Goal: Task Accomplishment & Management: Manage account settings

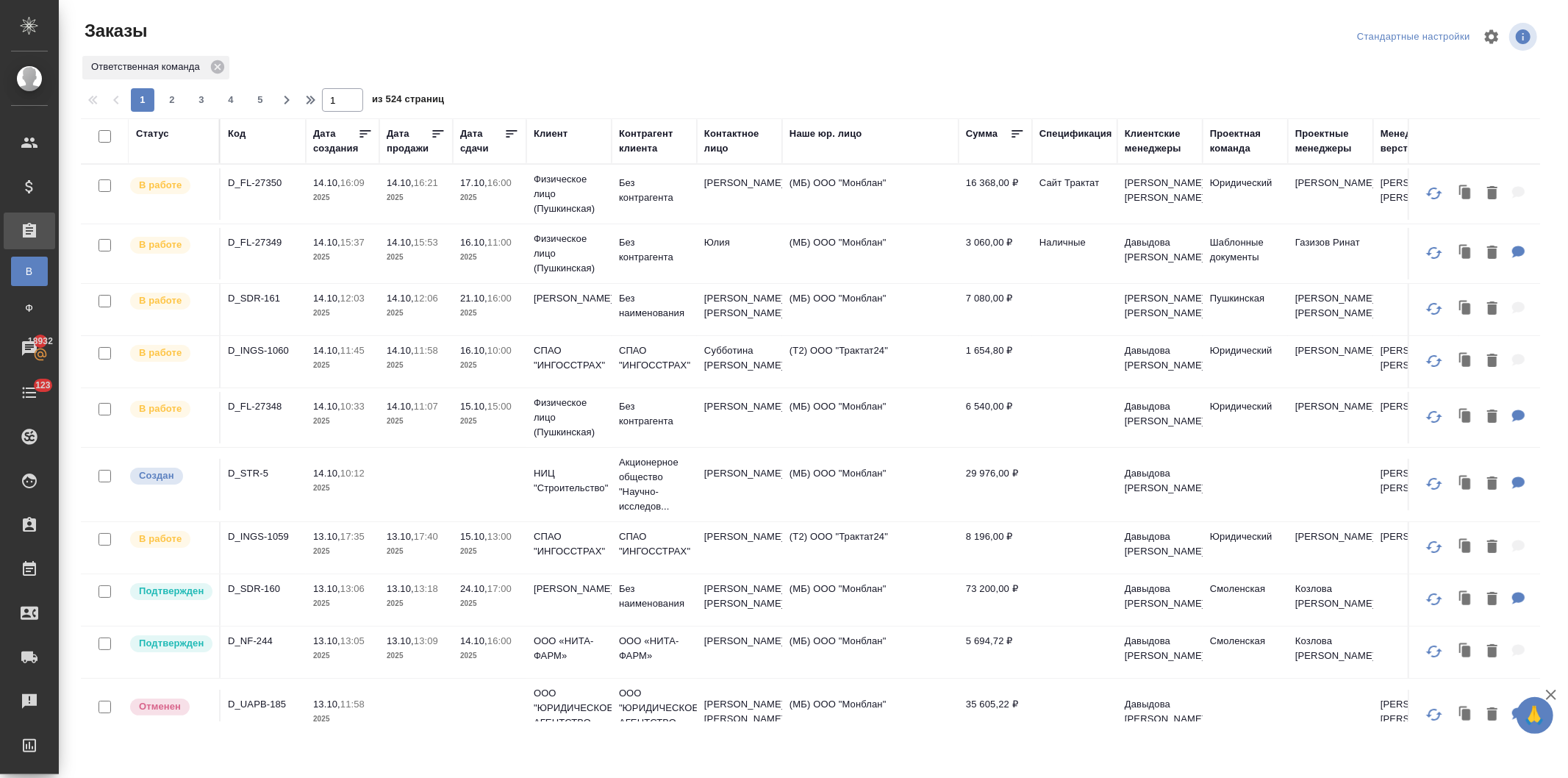
click at [543, 131] on div "Клиент" at bounding box center [551, 134] width 33 height 15
click at [538, 130] on div "Клиент" at bounding box center [551, 134] width 33 height 15
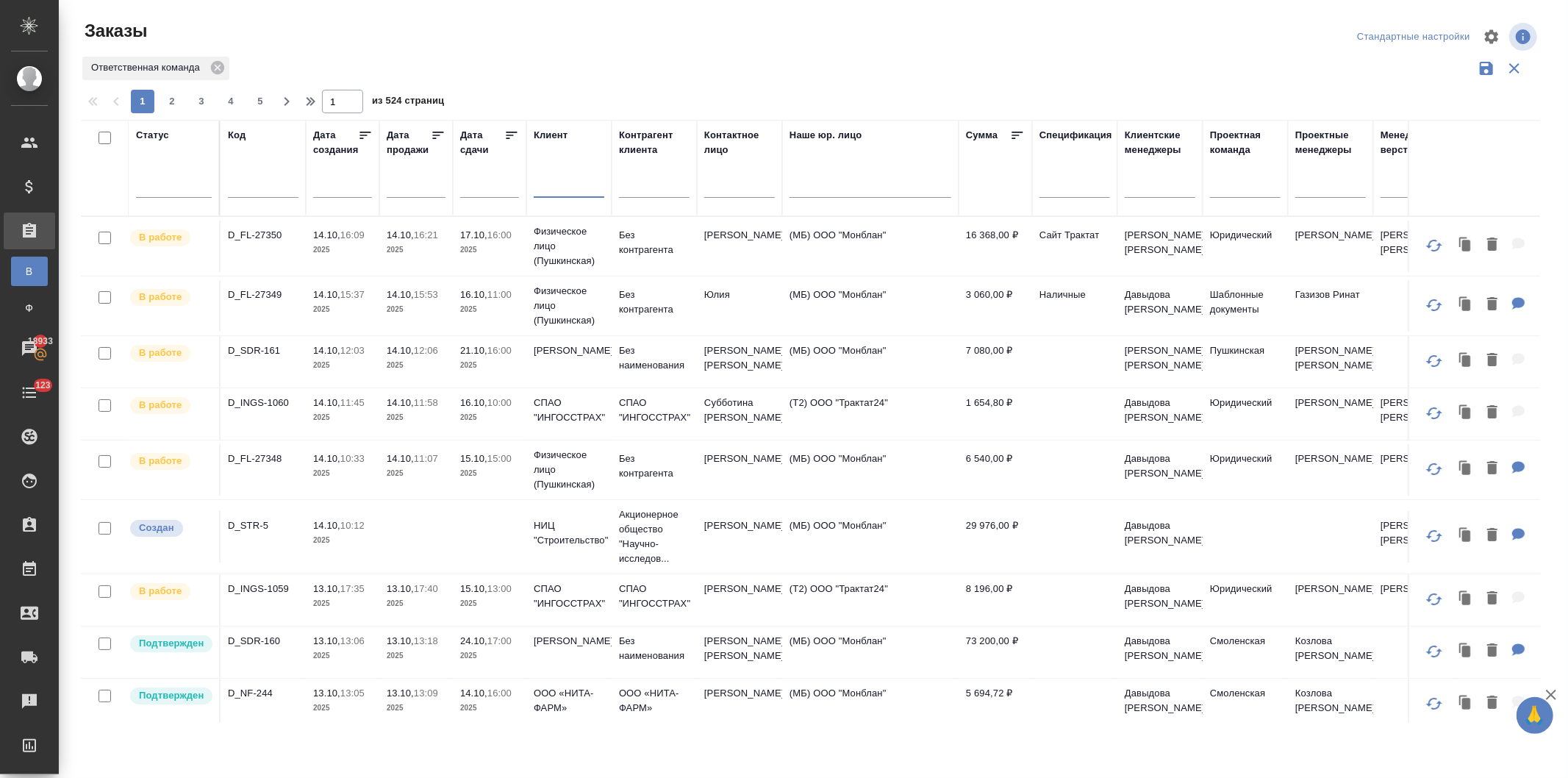
click at [548, 190] on input "text" at bounding box center [569, 188] width 71 height 19
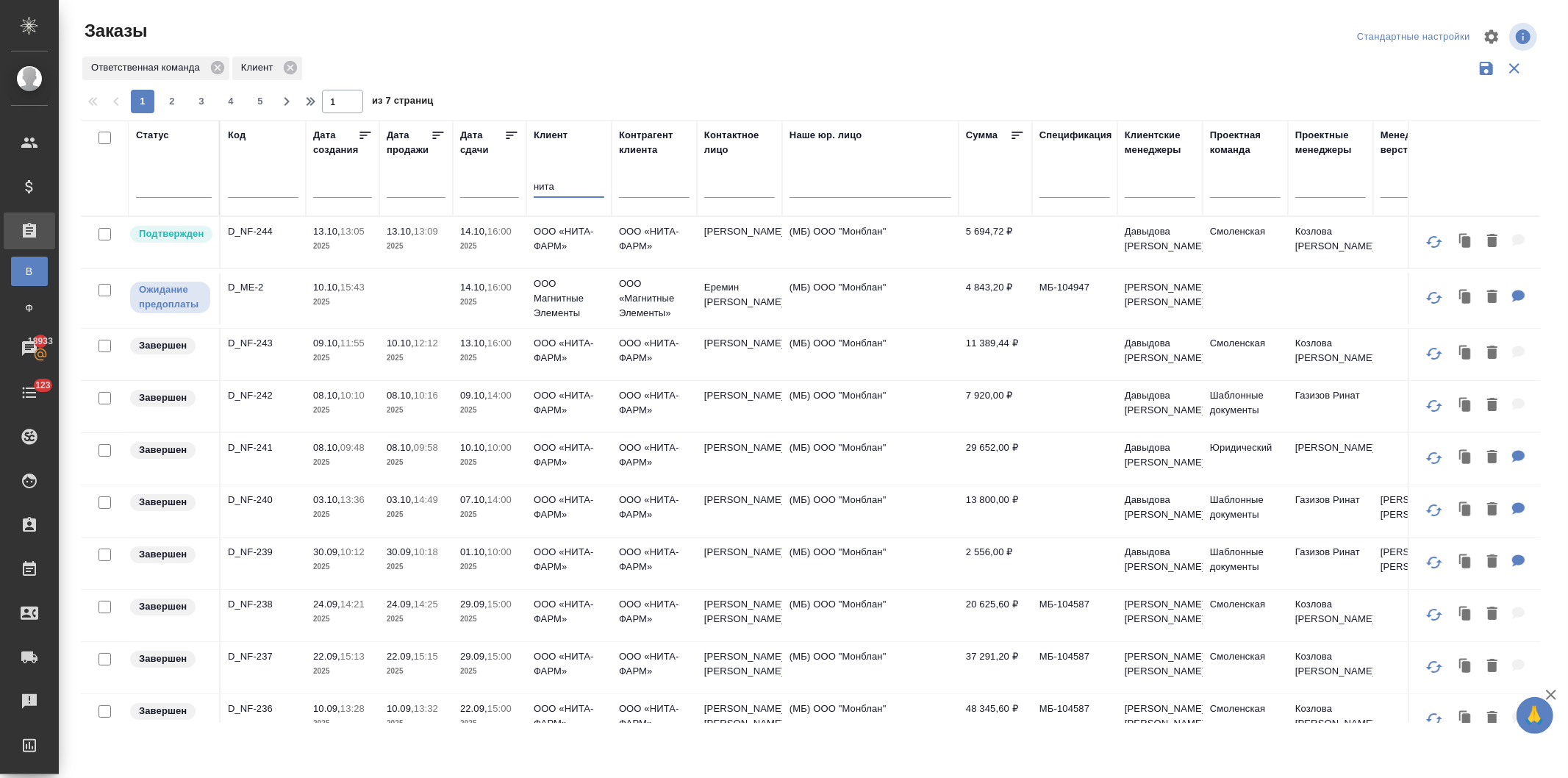
type input "нита"
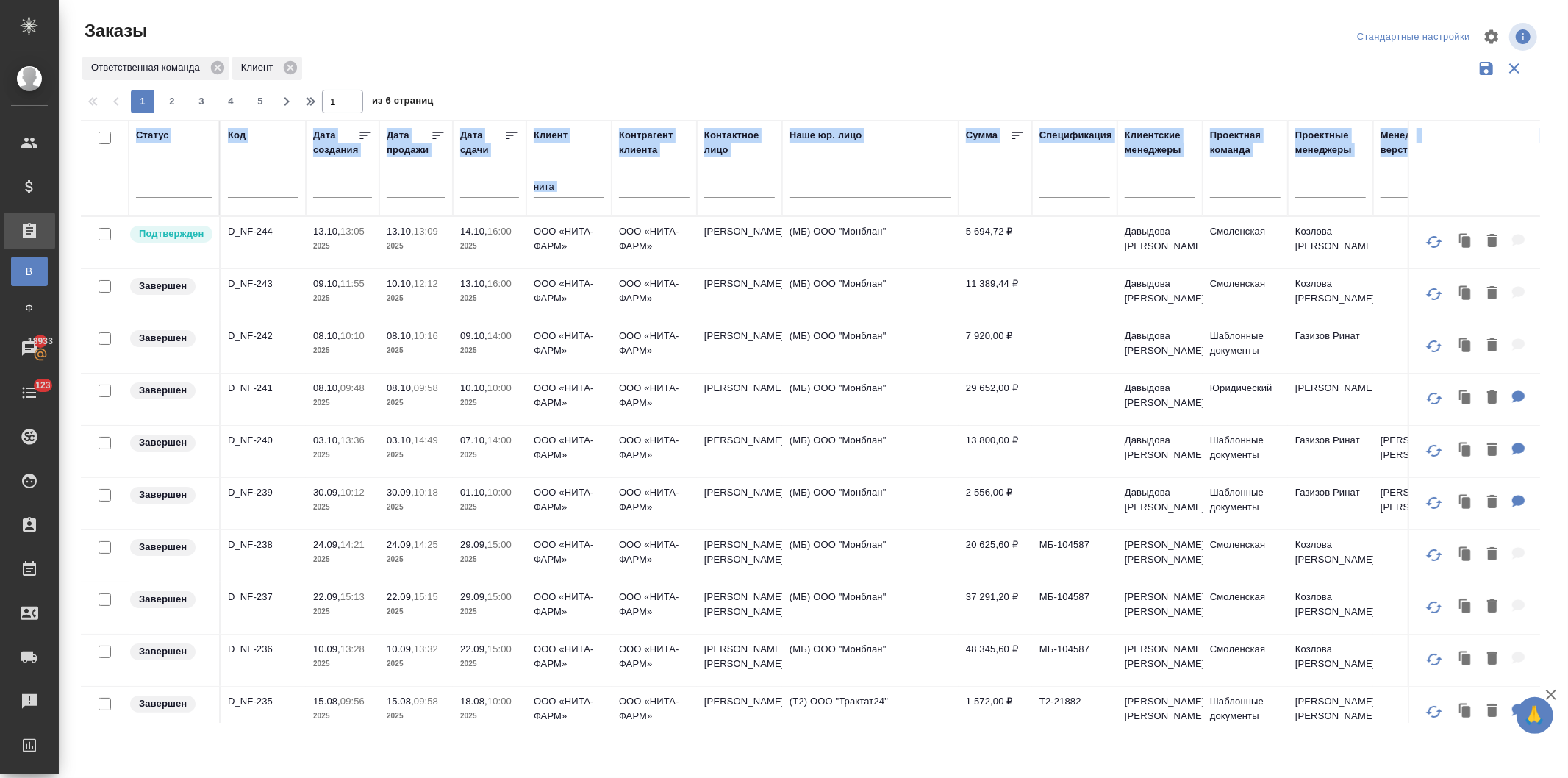
click at [531, 234] on td "ООО «НИТА-ФАРМ»" at bounding box center [568, 243] width 85 height 51
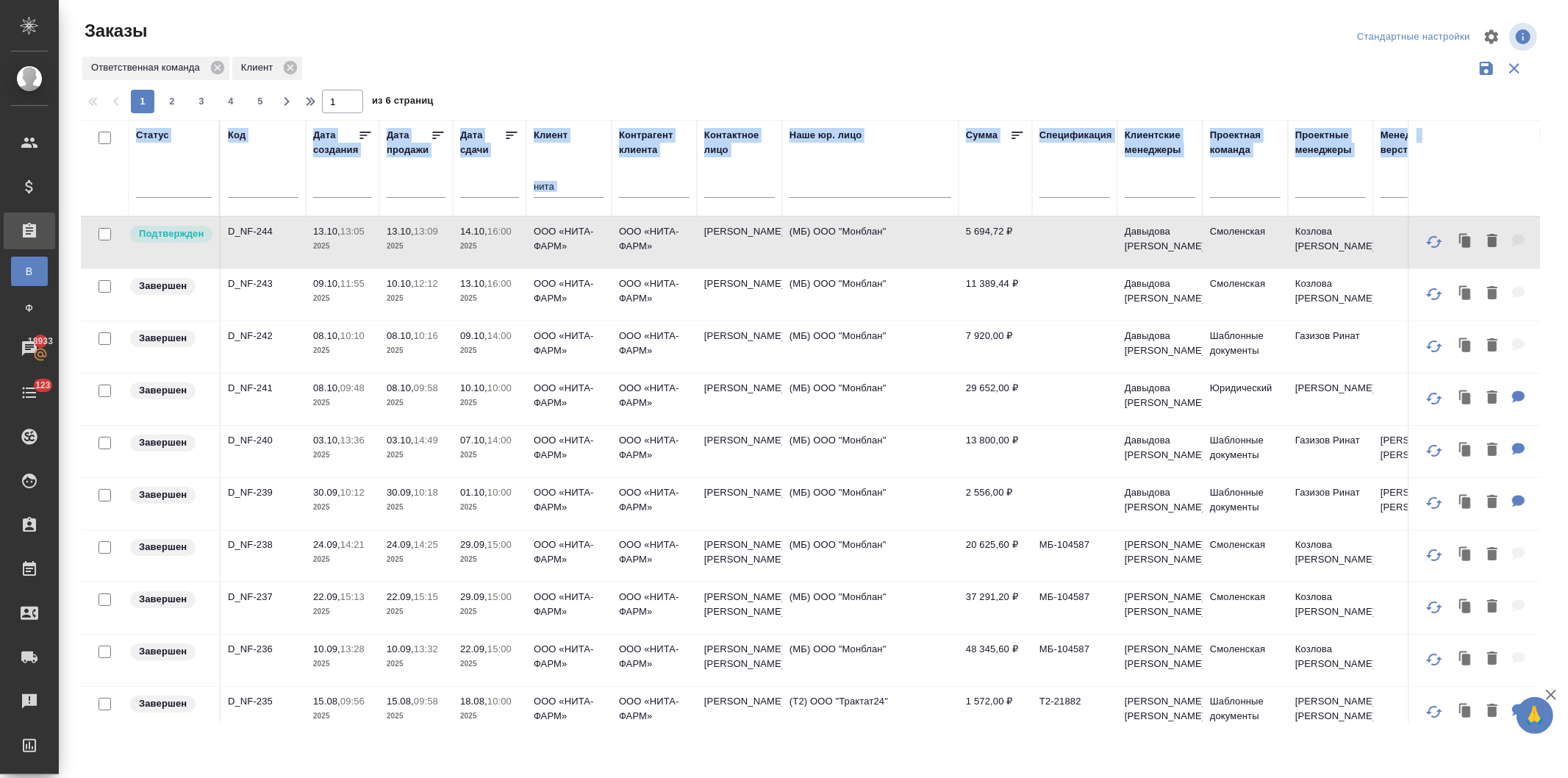
click at [489, 189] on tr "Статус Код Дата создания Дата продажи Дата сдачи Клиент нита Контрагент клиента…" at bounding box center [1354, 168] width 2547 height 96
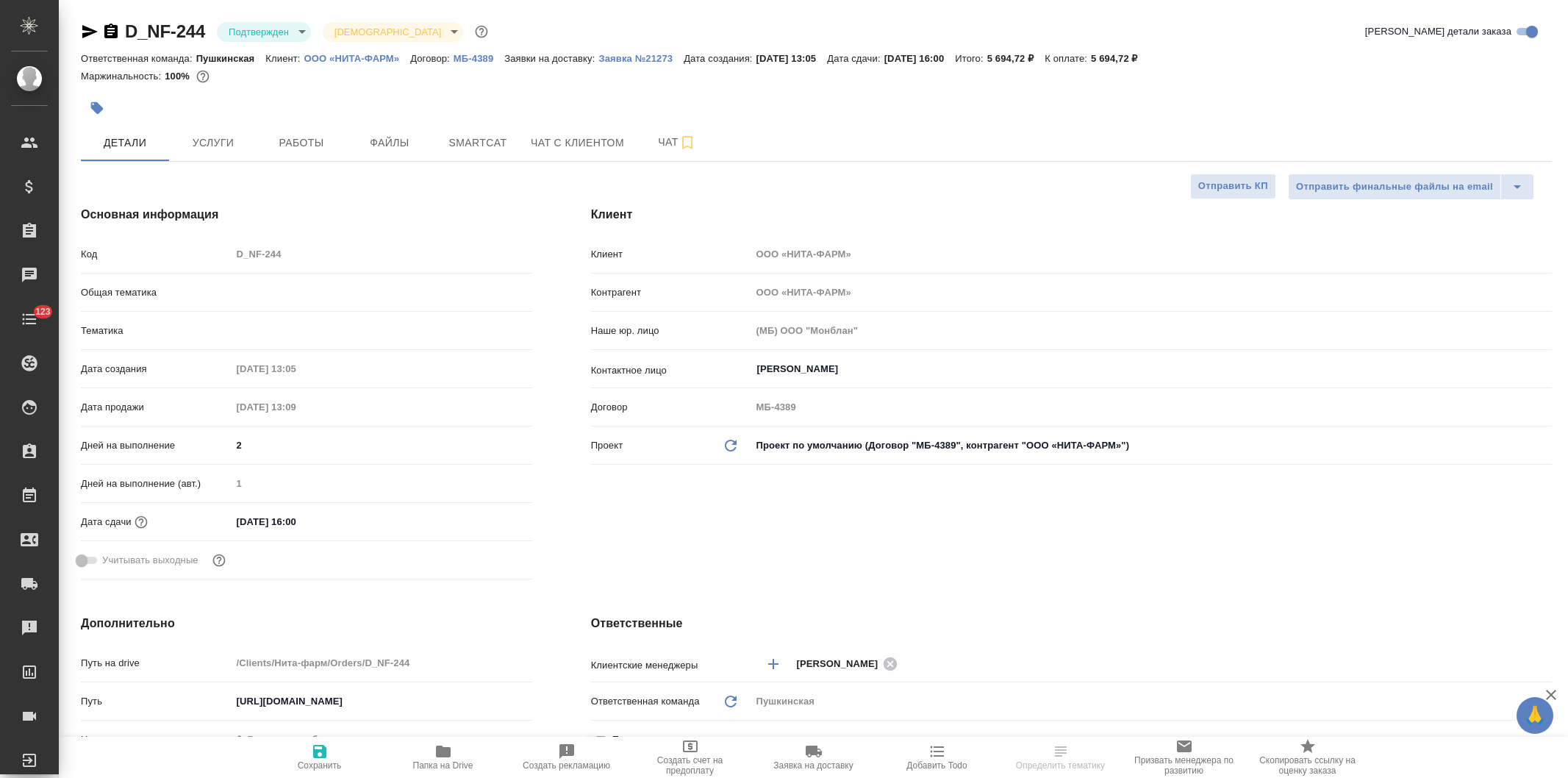
select select "RU"
click at [209, 252] on div "Код D_NF-244" at bounding box center [306, 254] width 452 height 26
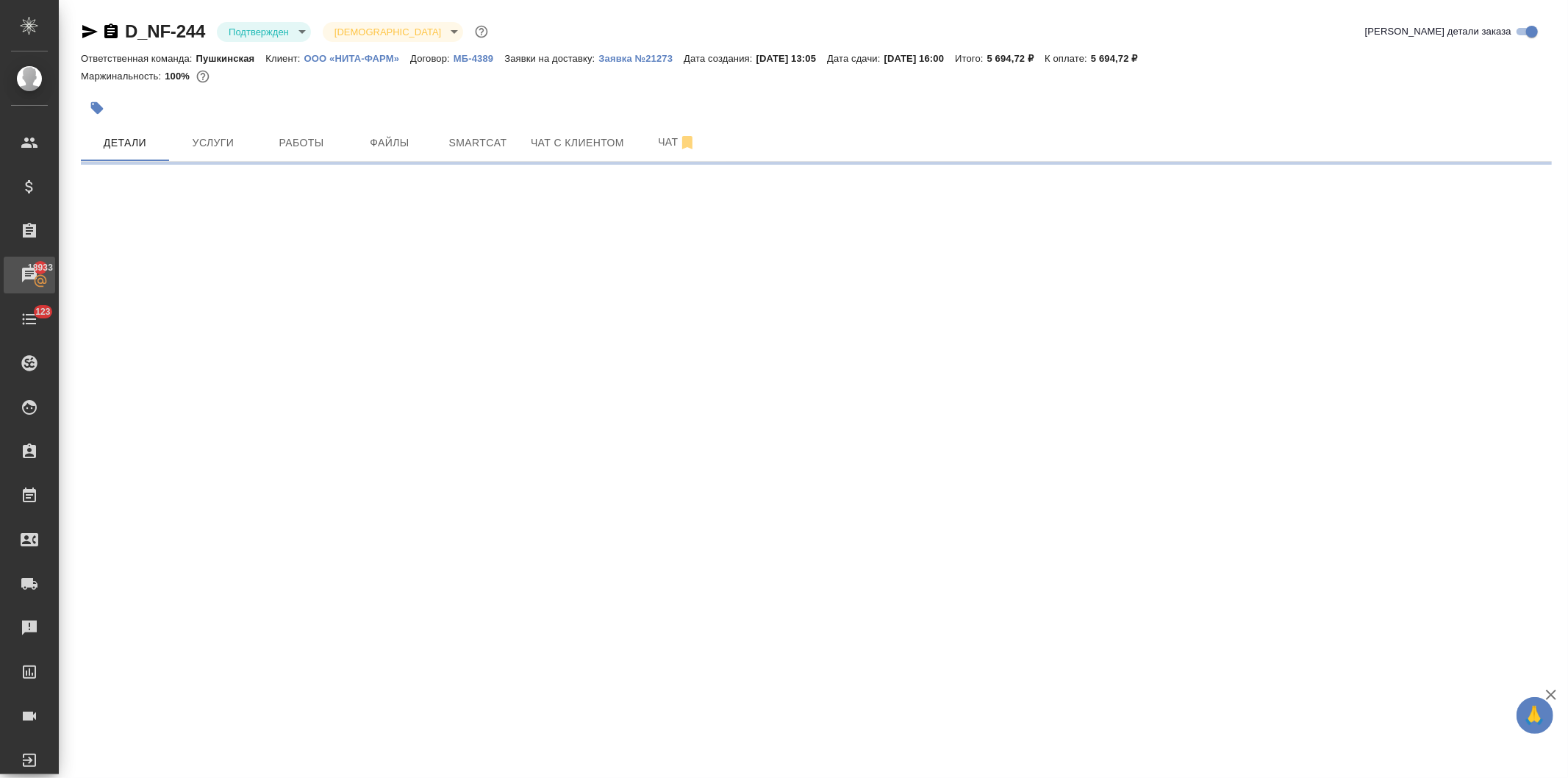
select select "RU"
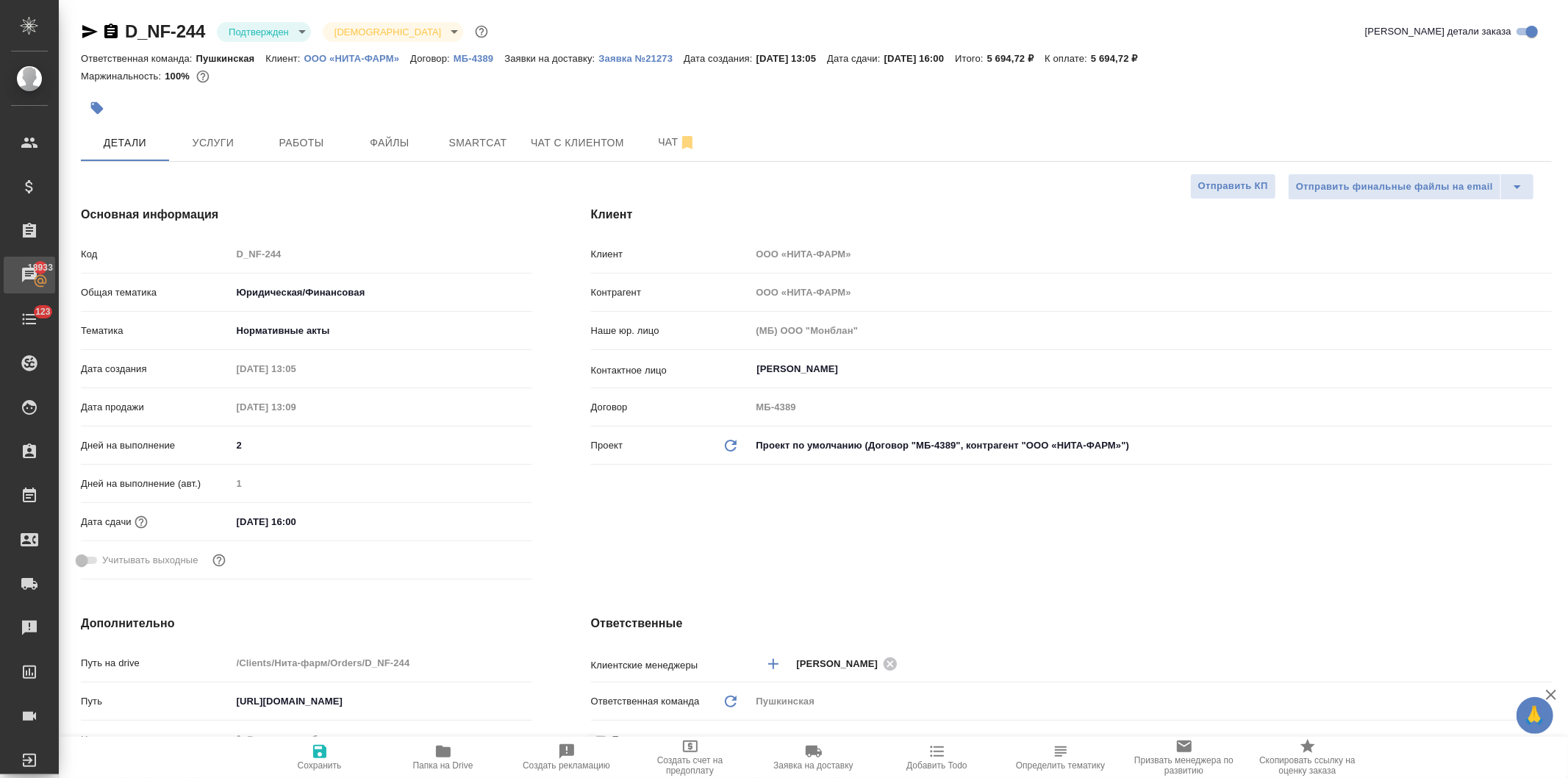
type textarea "x"
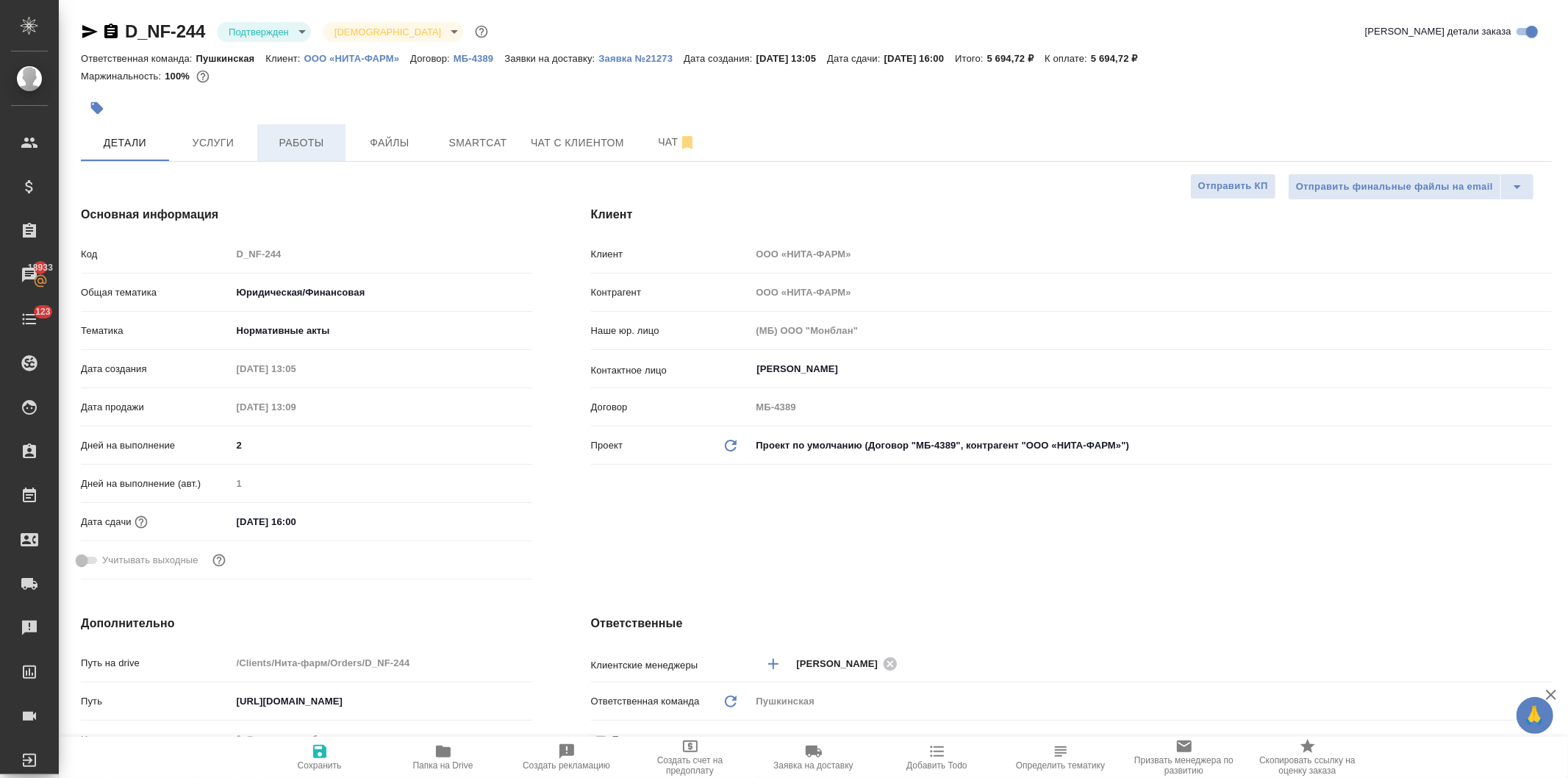
type textarea "x"
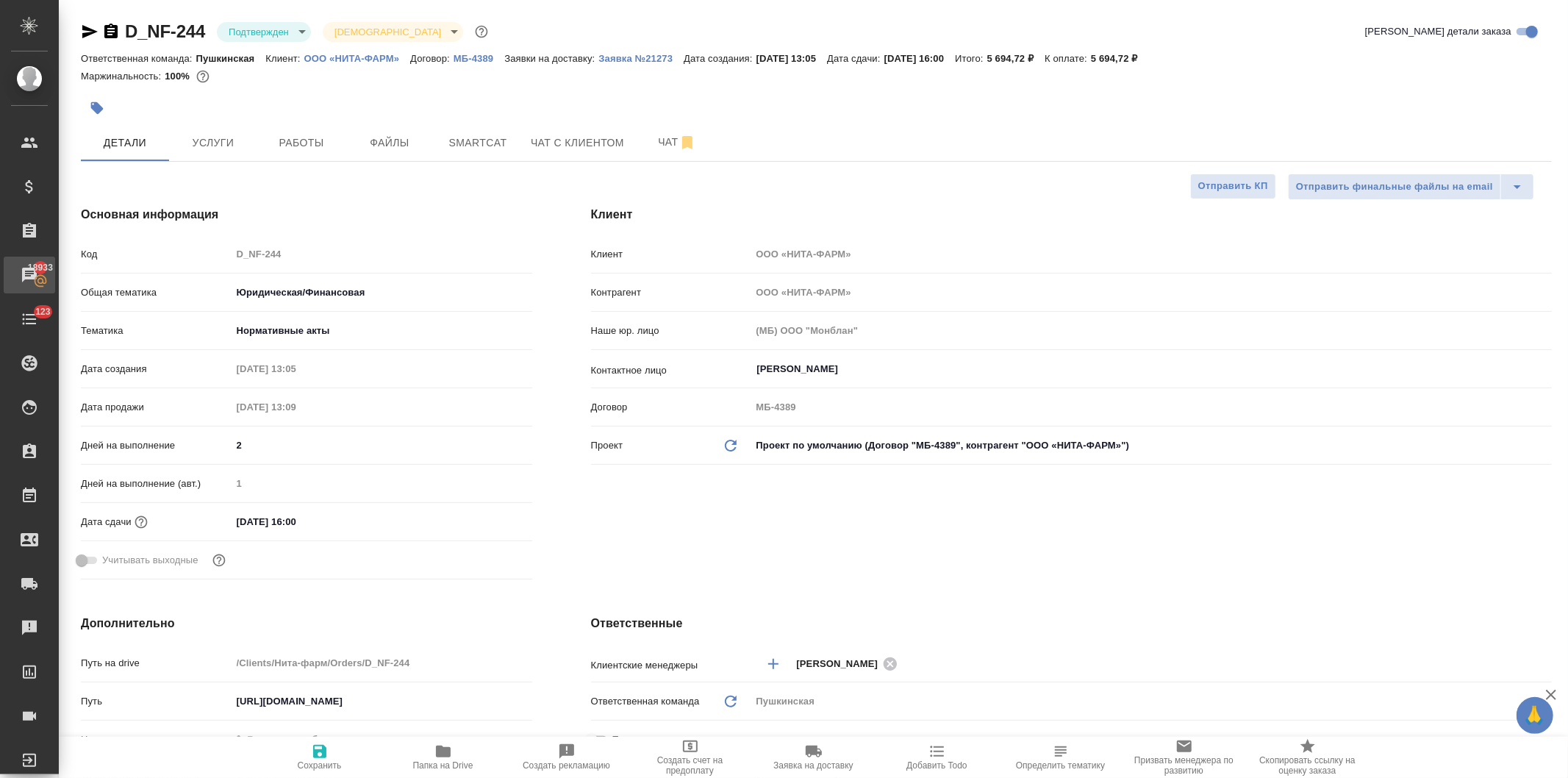
type textarea "x"
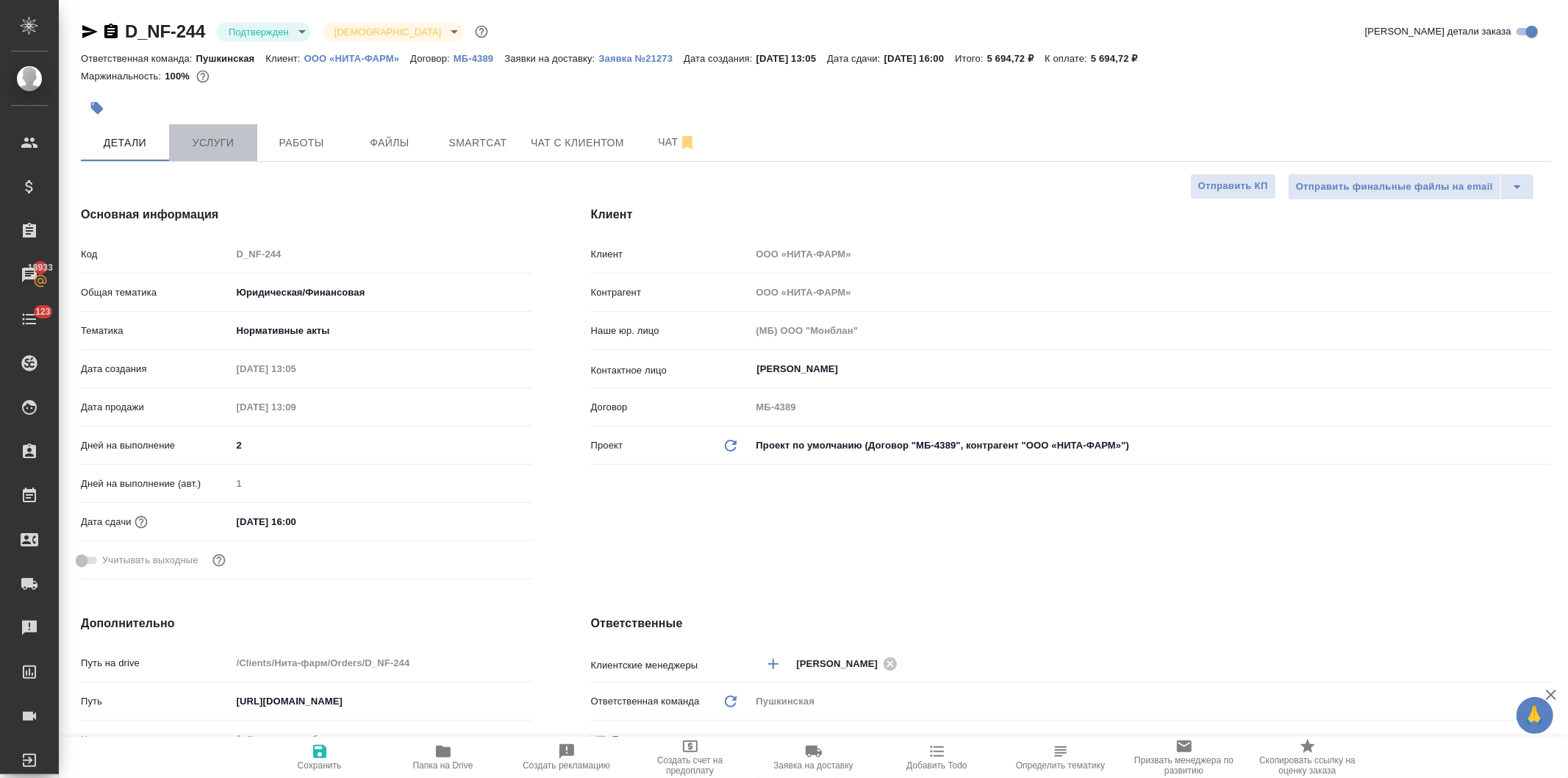
click at [217, 138] on span "Услуги" at bounding box center [213, 142] width 71 height 19
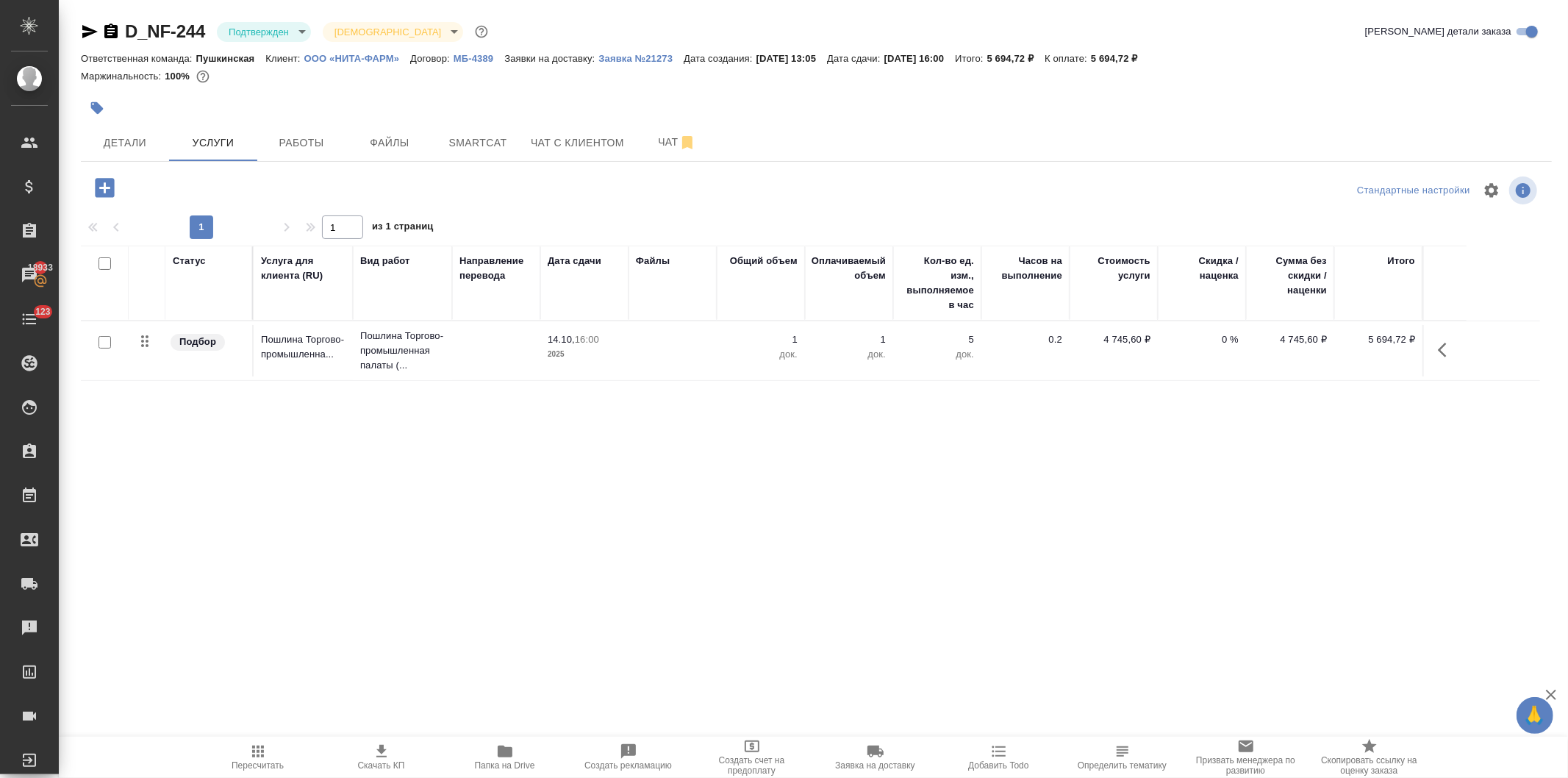
click at [96, 187] on icon "button" at bounding box center [104, 187] width 19 height 19
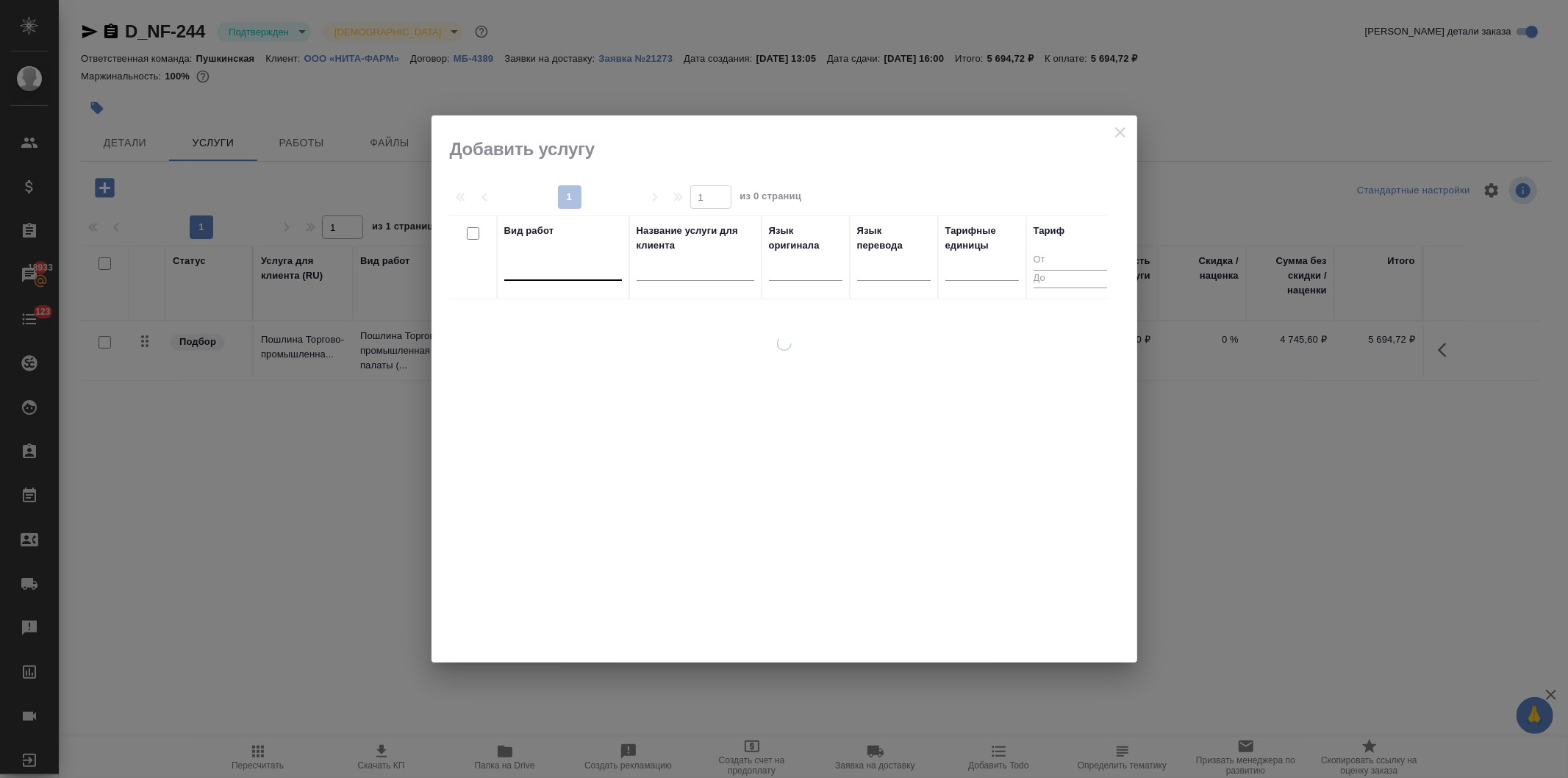
click at [517, 269] on div at bounding box center [564, 266] width 118 height 22
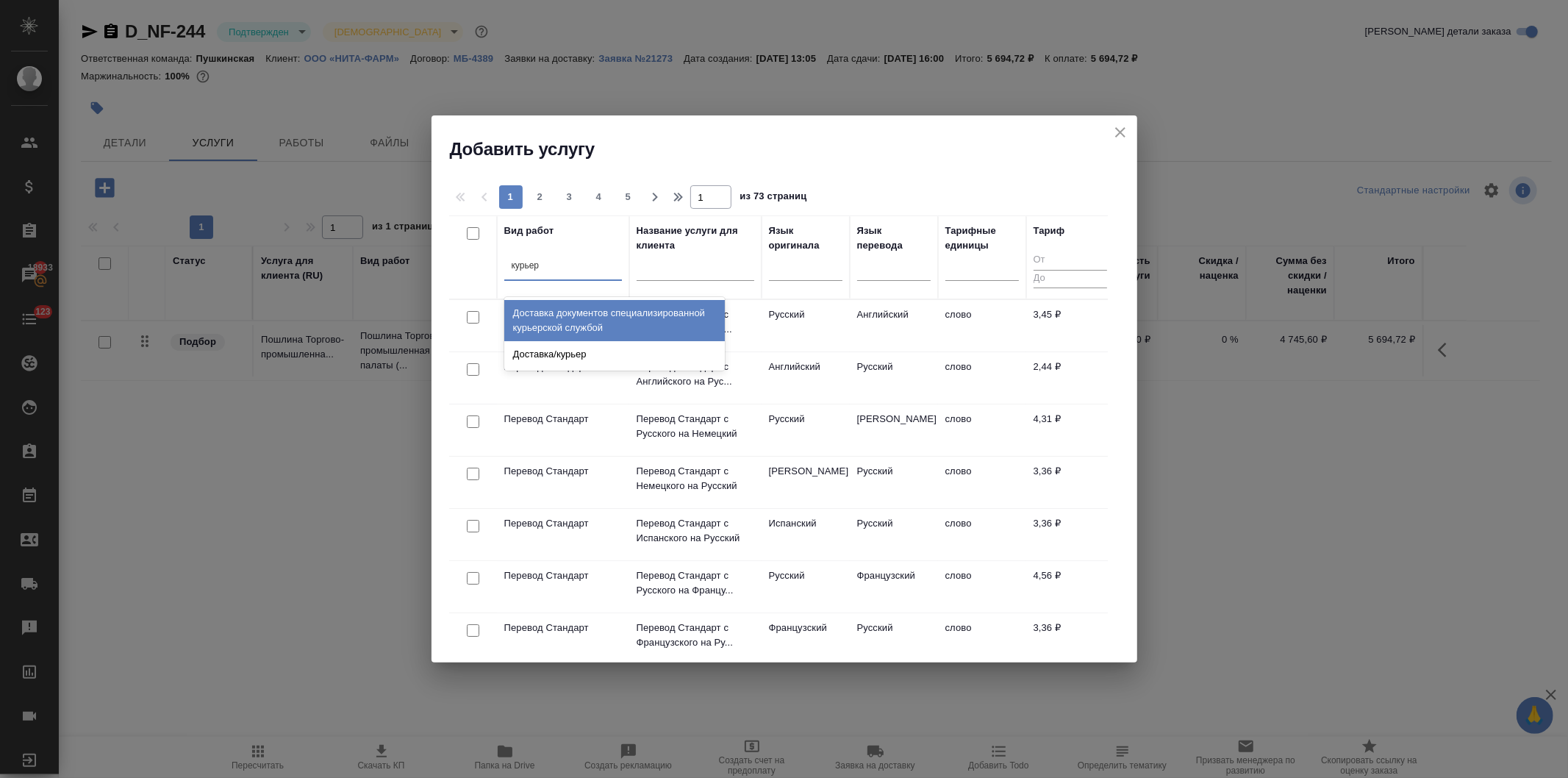
type input "курье"
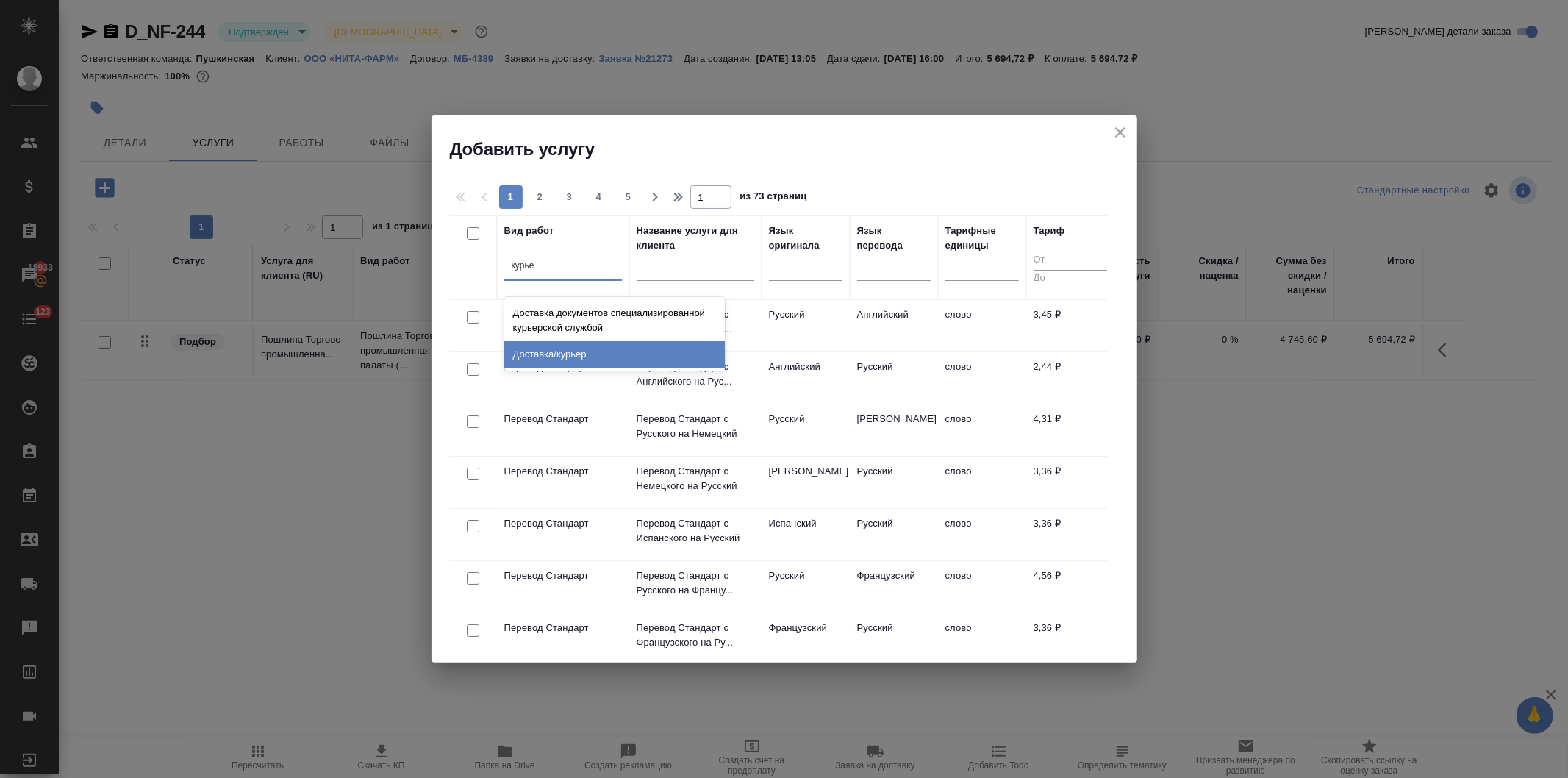
click at [522, 348] on div "Доставка/курьер" at bounding box center [615, 354] width 221 height 27
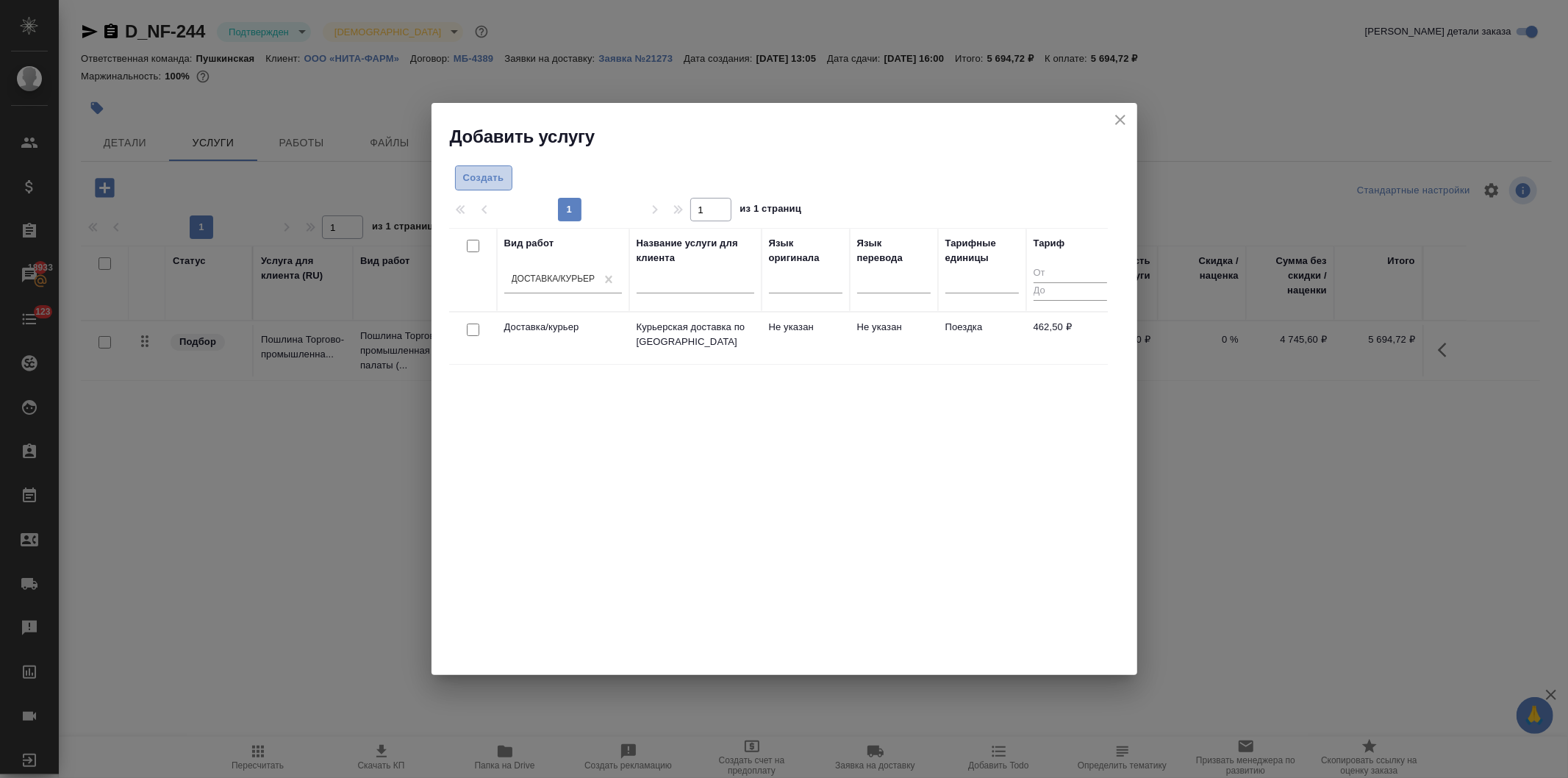
click at [486, 174] on span "Создать" at bounding box center [484, 178] width 41 height 17
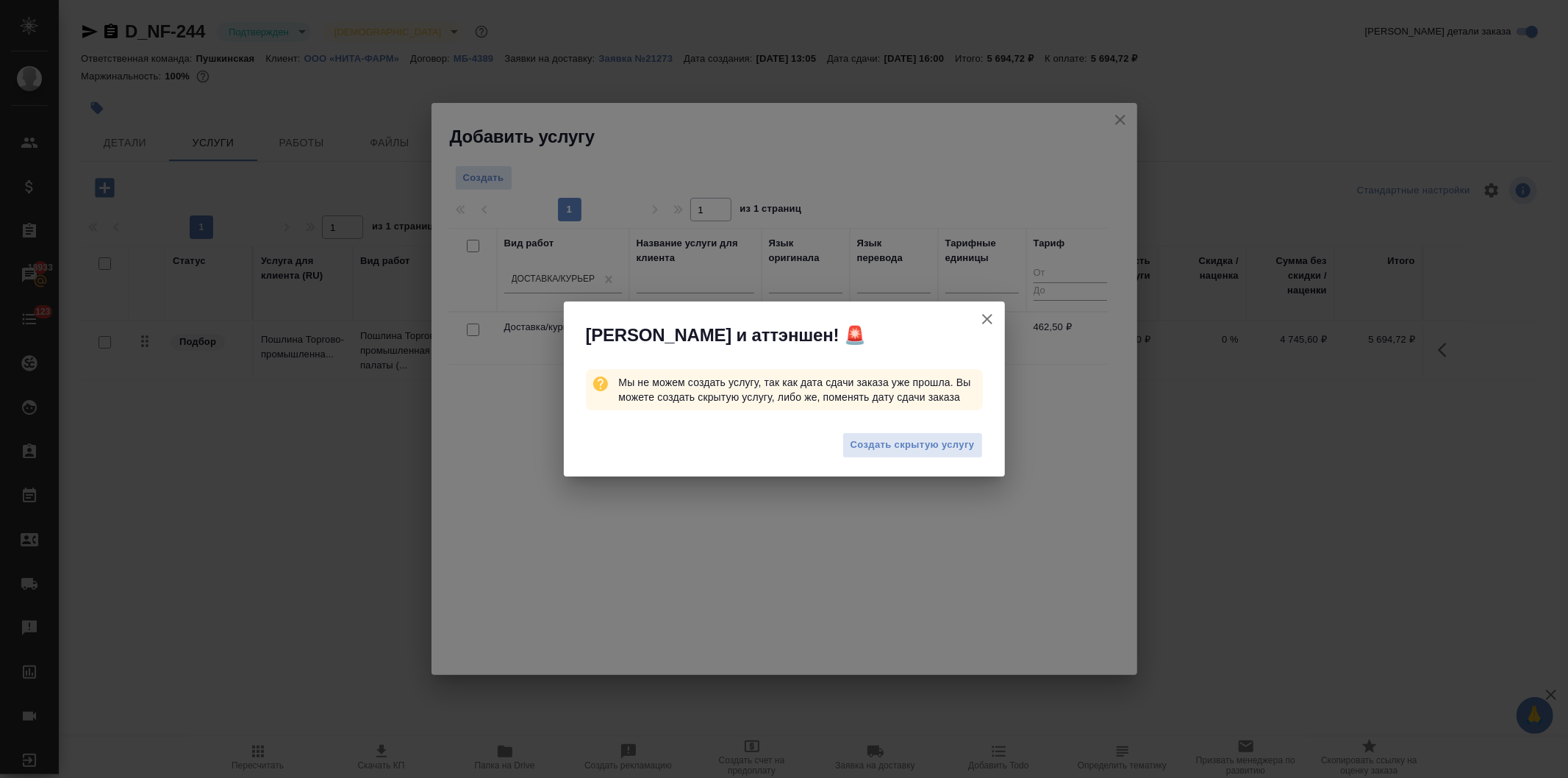
click at [979, 319] on icon "button" at bounding box center [988, 319] width 18 height 18
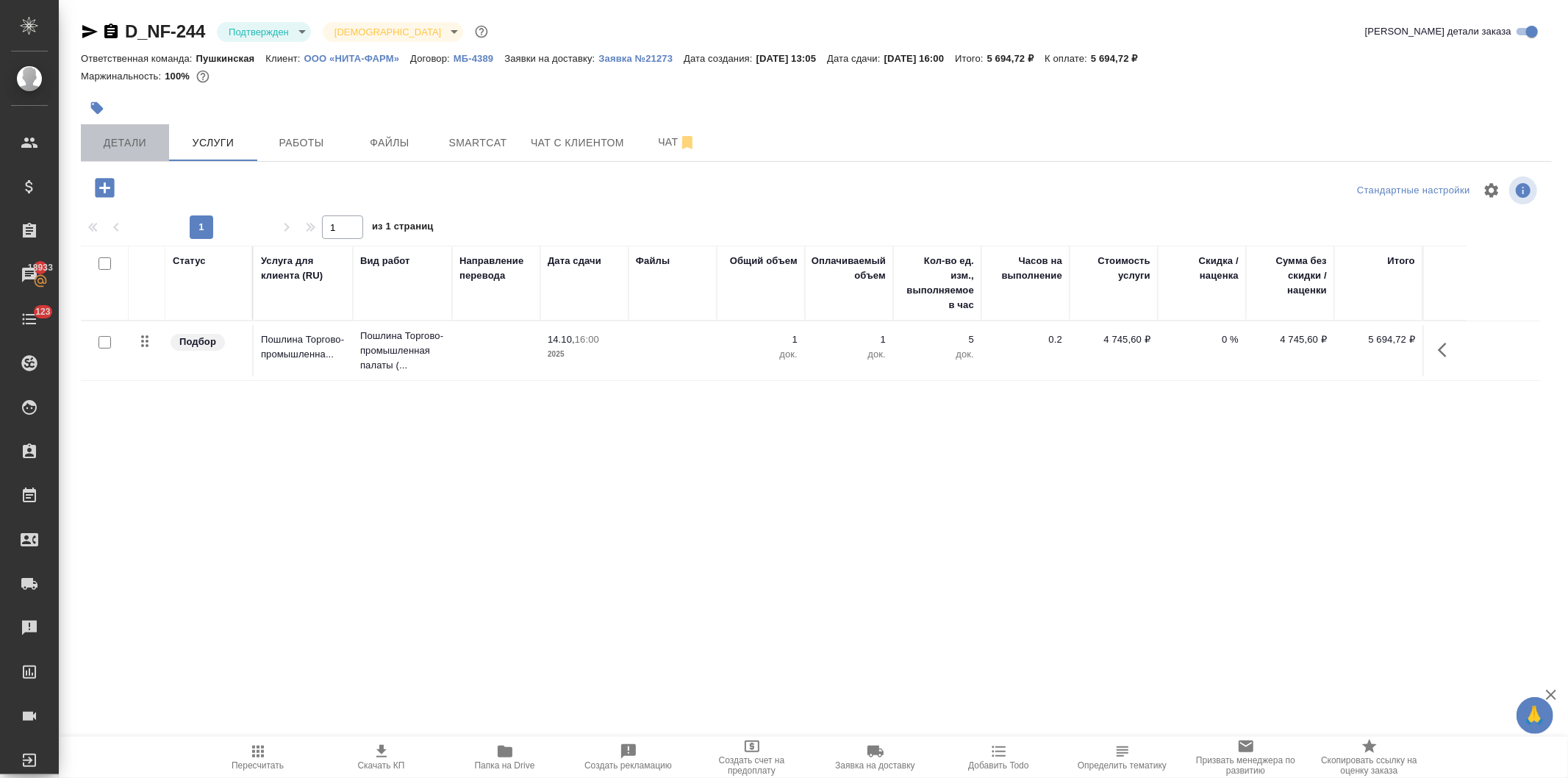
click at [130, 135] on span "Детали" at bounding box center [125, 142] width 71 height 19
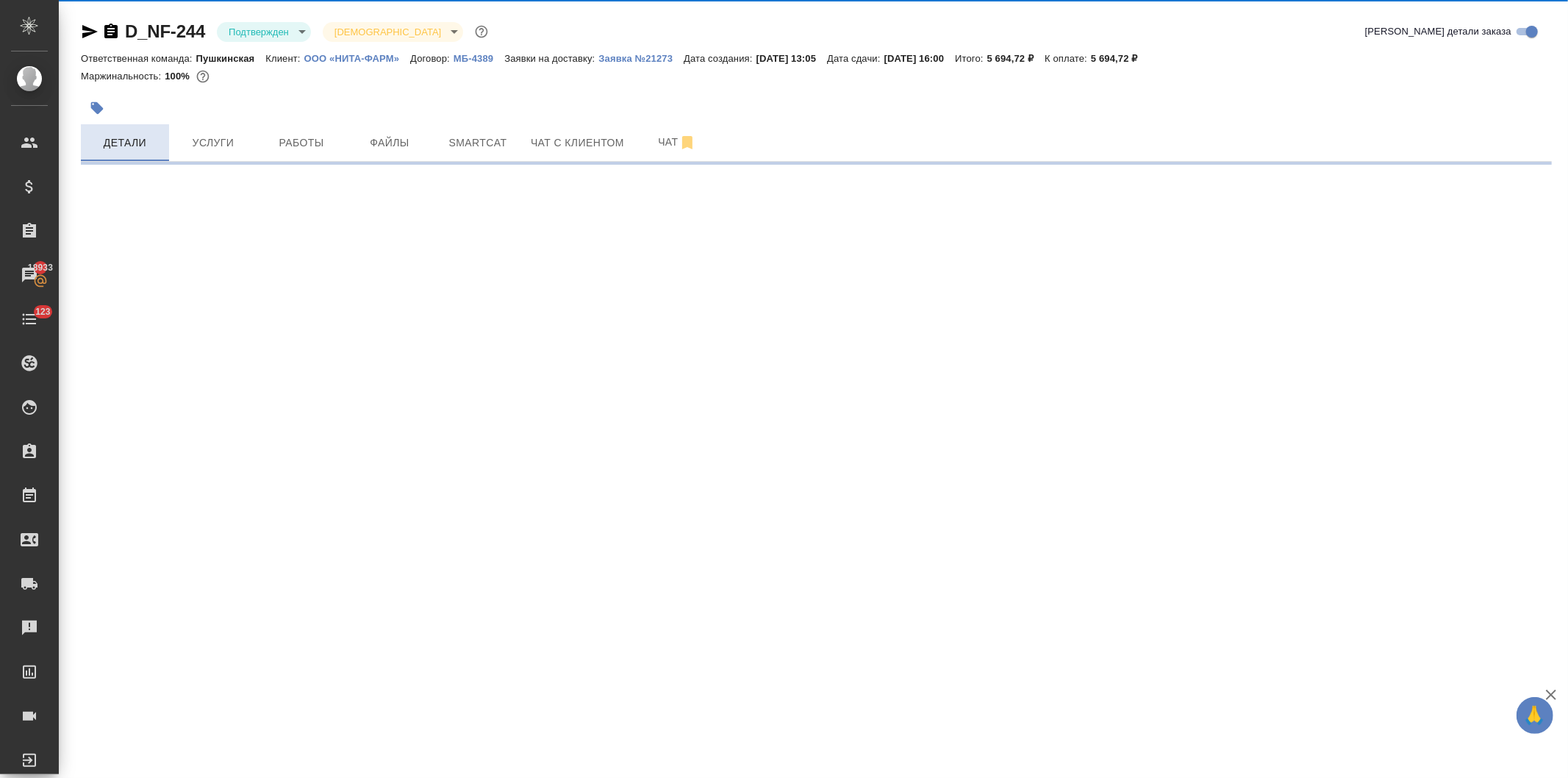
select select "RU"
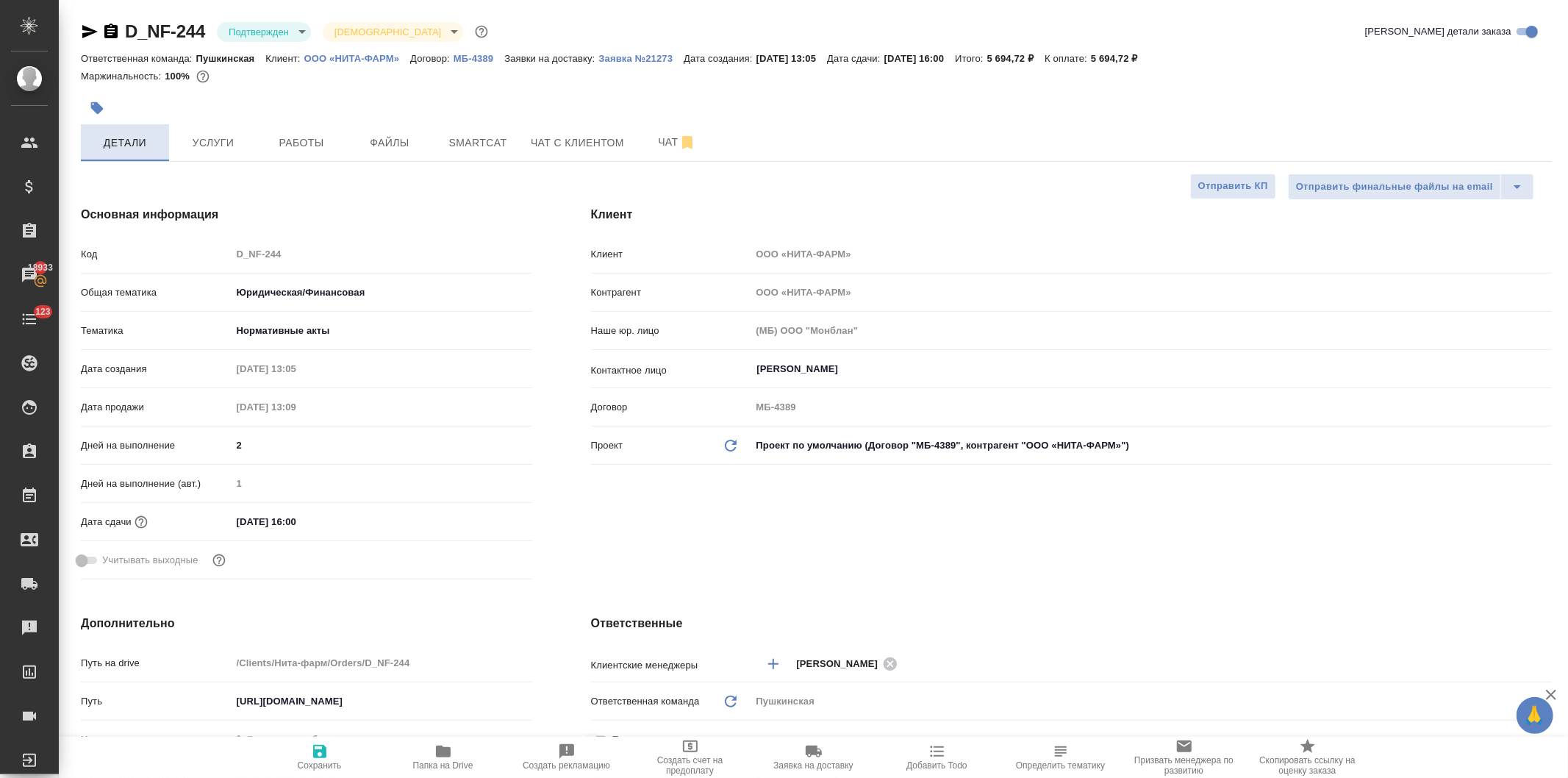
type textarea "x"
click at [344, 528] on input "14.10.2025 16:00" at bounding box center [296, 522] width 129 height 22
click at [481, 521] on icon "button" at bounding box center [490, 521] width 18 height 18
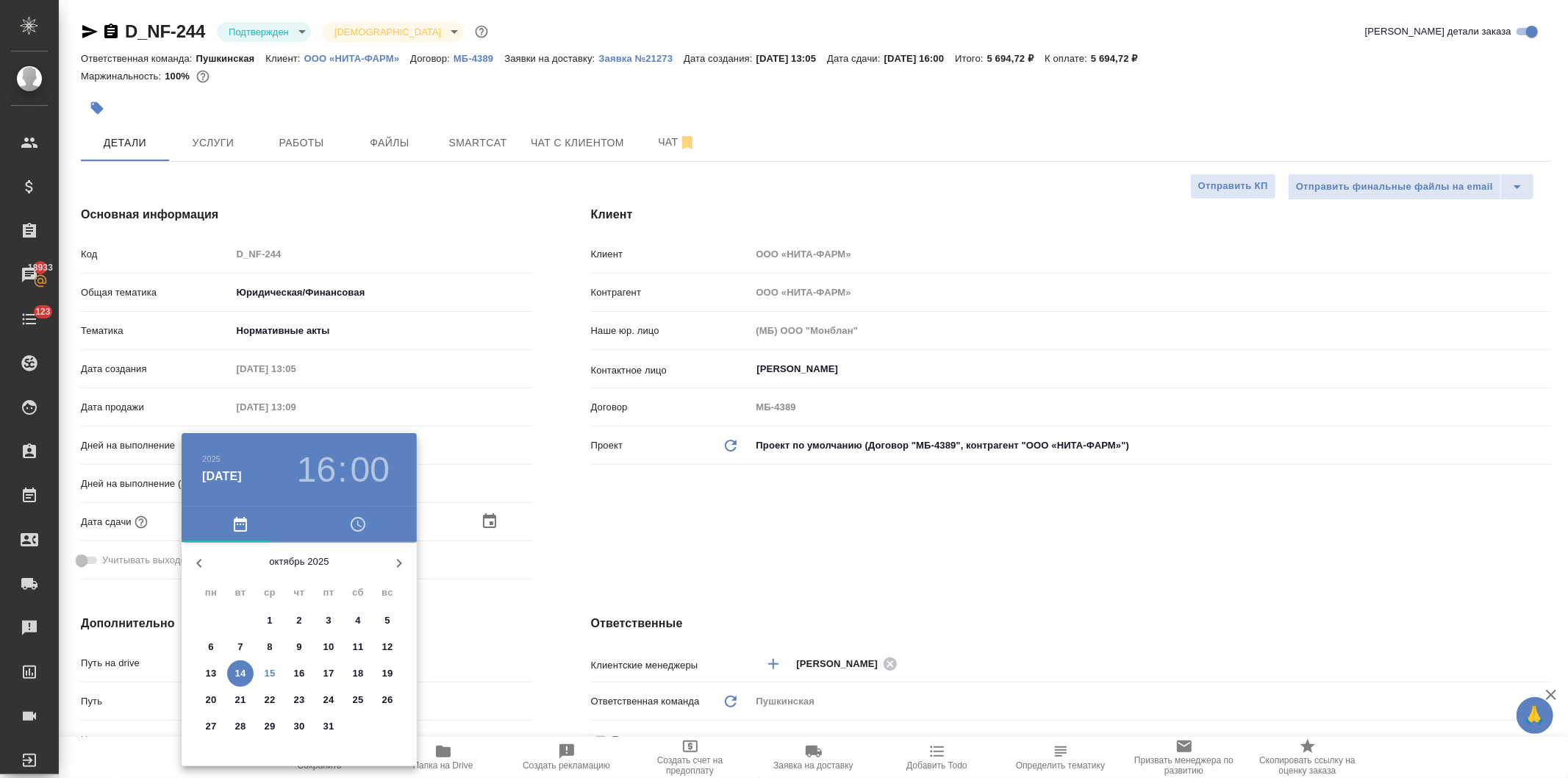
click at [265, 666] on p "15" at bounding box center [270, 673] width 11 height 15
type input "15.10.2025 16:00"
type textarea "x"
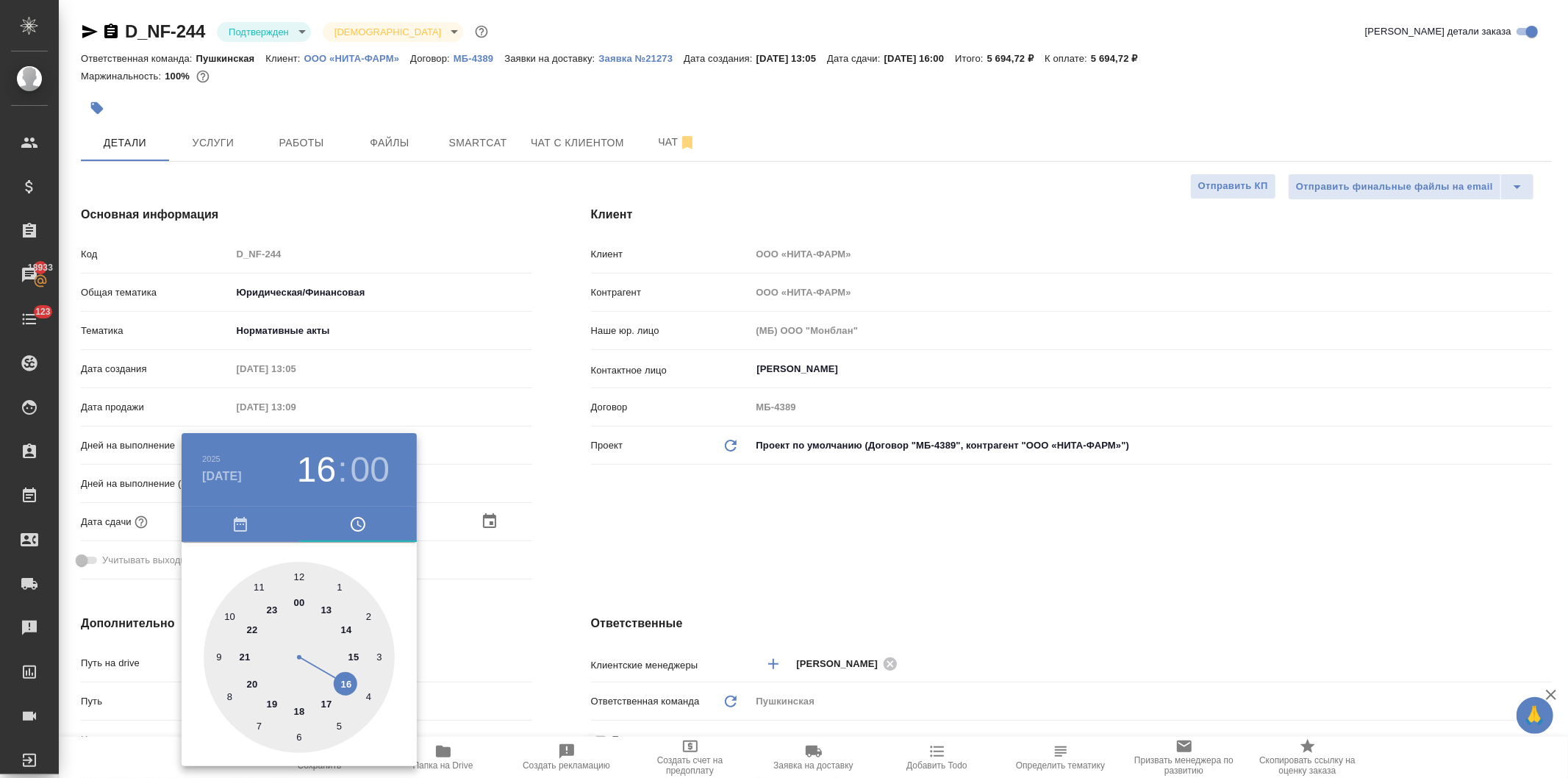
click at [557, 545] on div at bounding box center [784, 389] width 1568 height 778
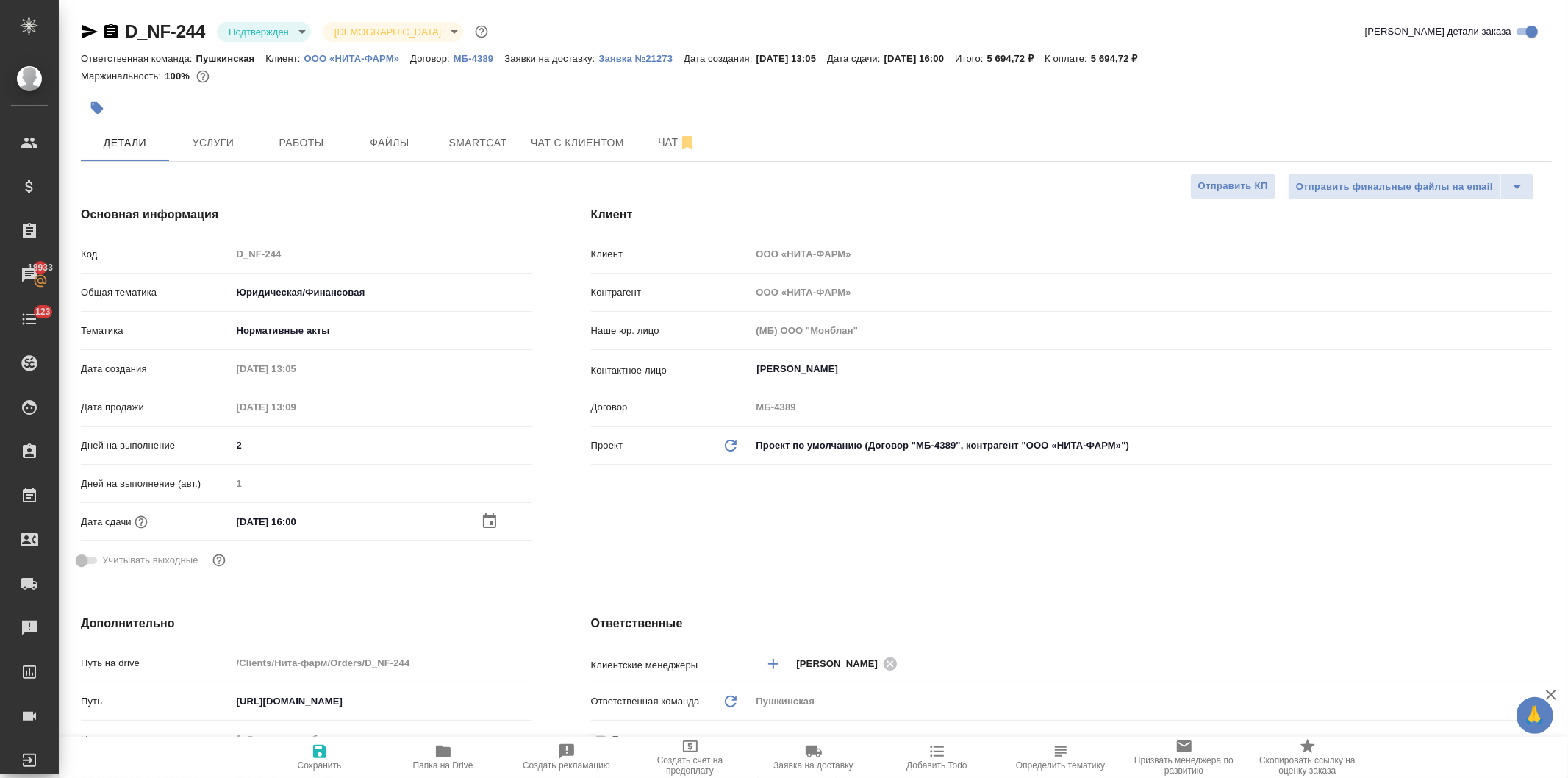
click at [318, 758] on icon "button" at bounding box center [319, 751] width 13 height 13
type textarea "x"
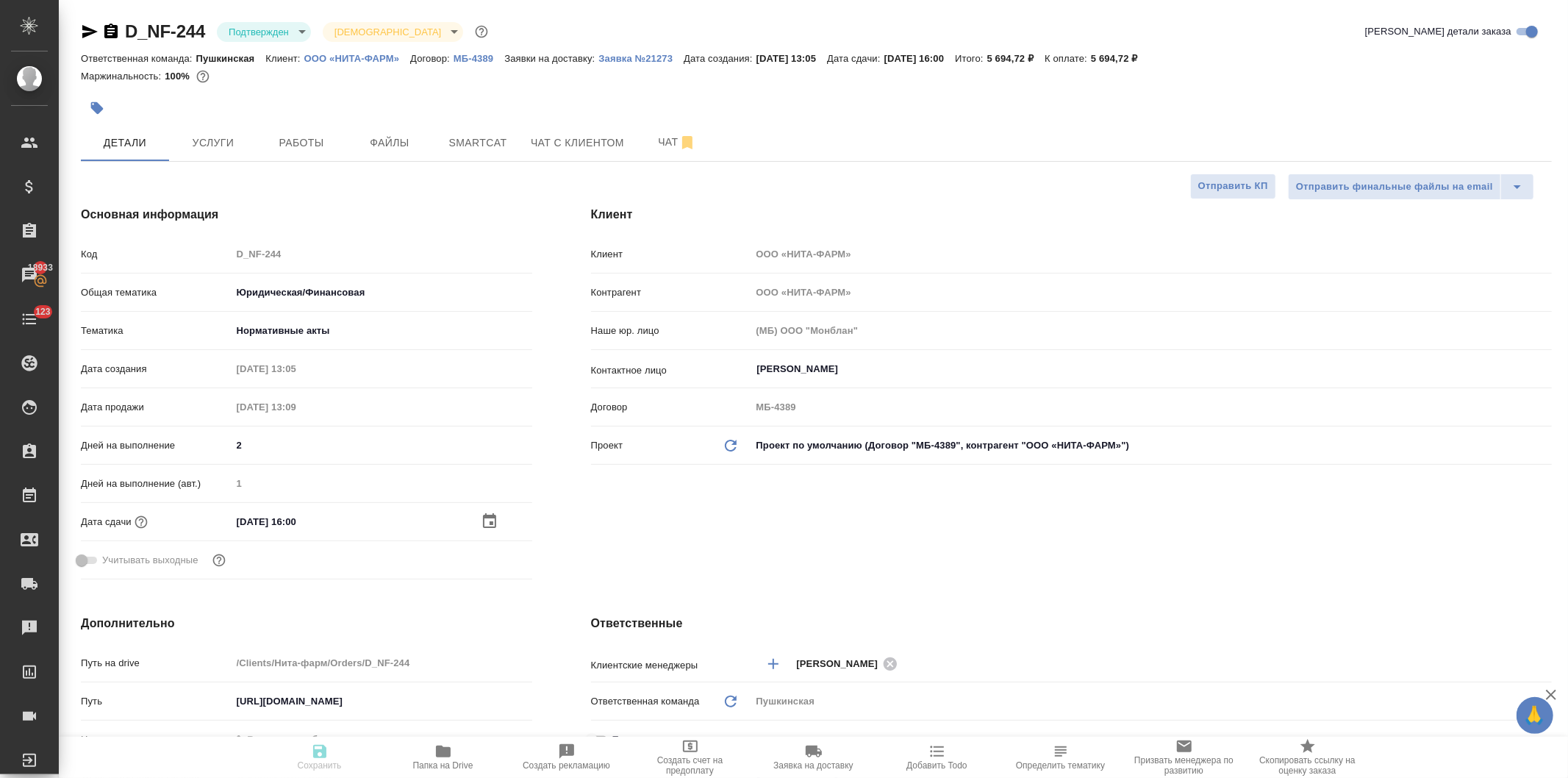
type textarea "x"
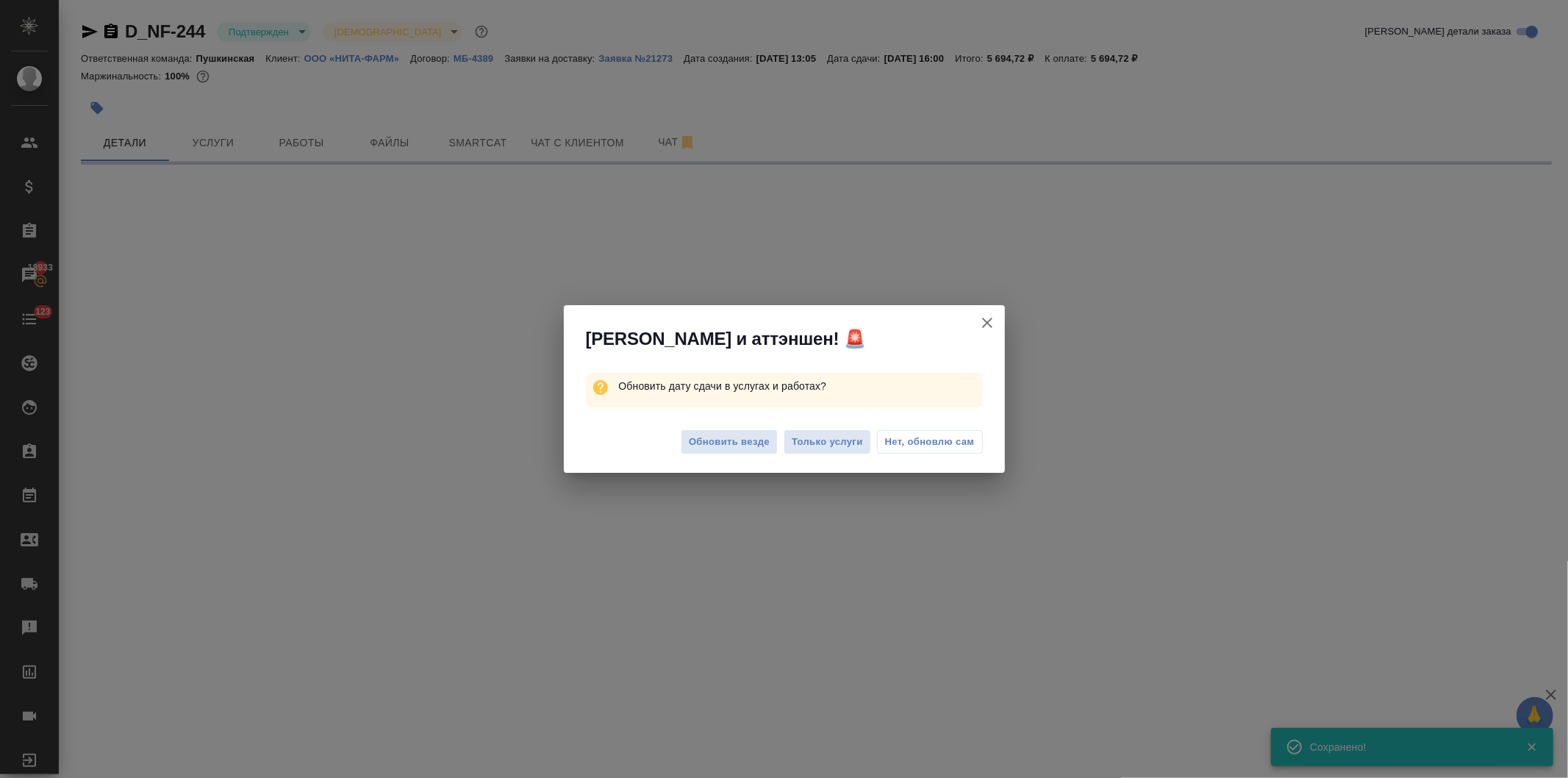
select select "RU"
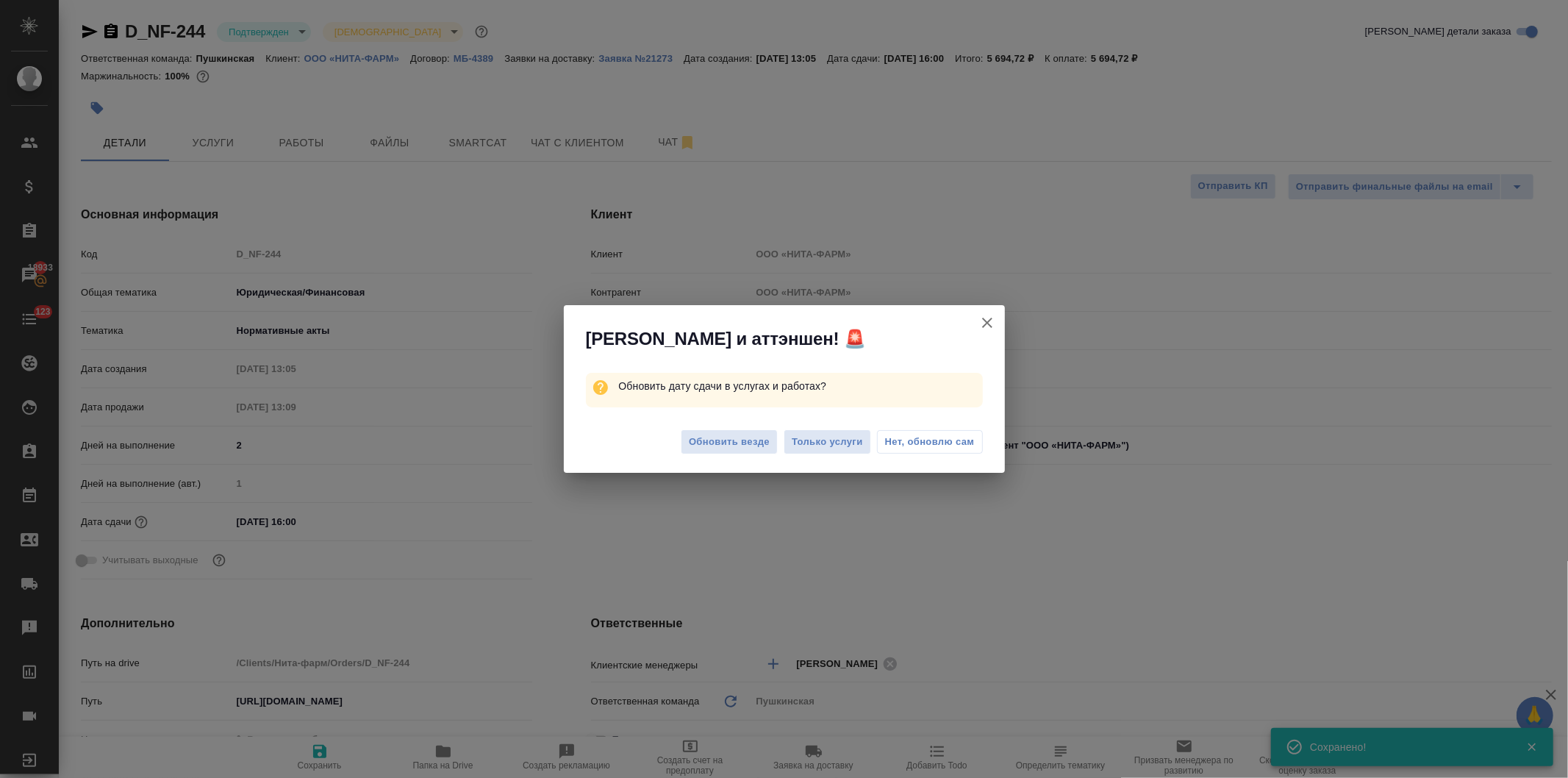
type textarea "x"
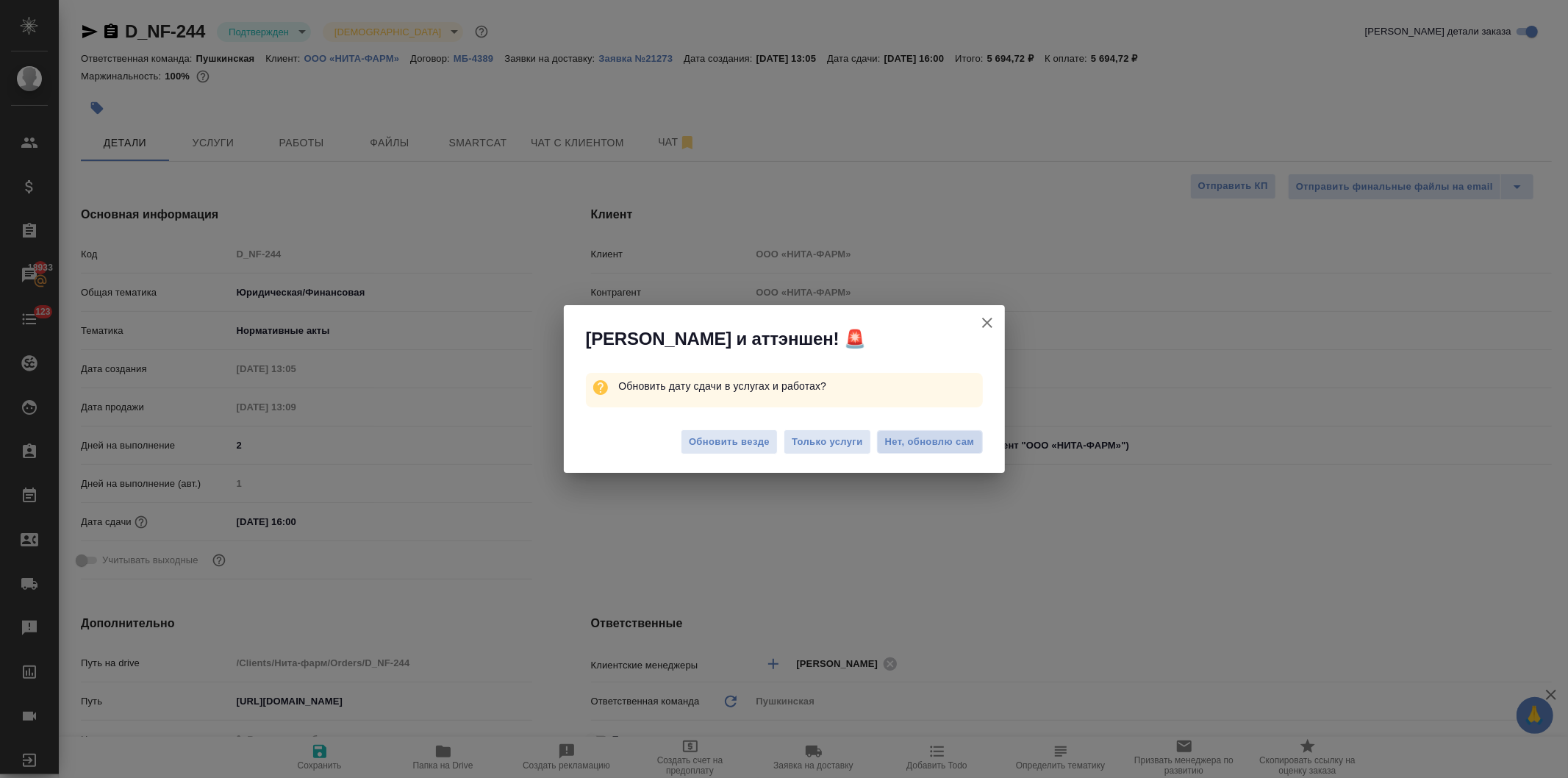
click at [916, 440] on span "Нет, обновлю сам" at bounding box center [930, 442] width 89 height 15
type textarea "x"
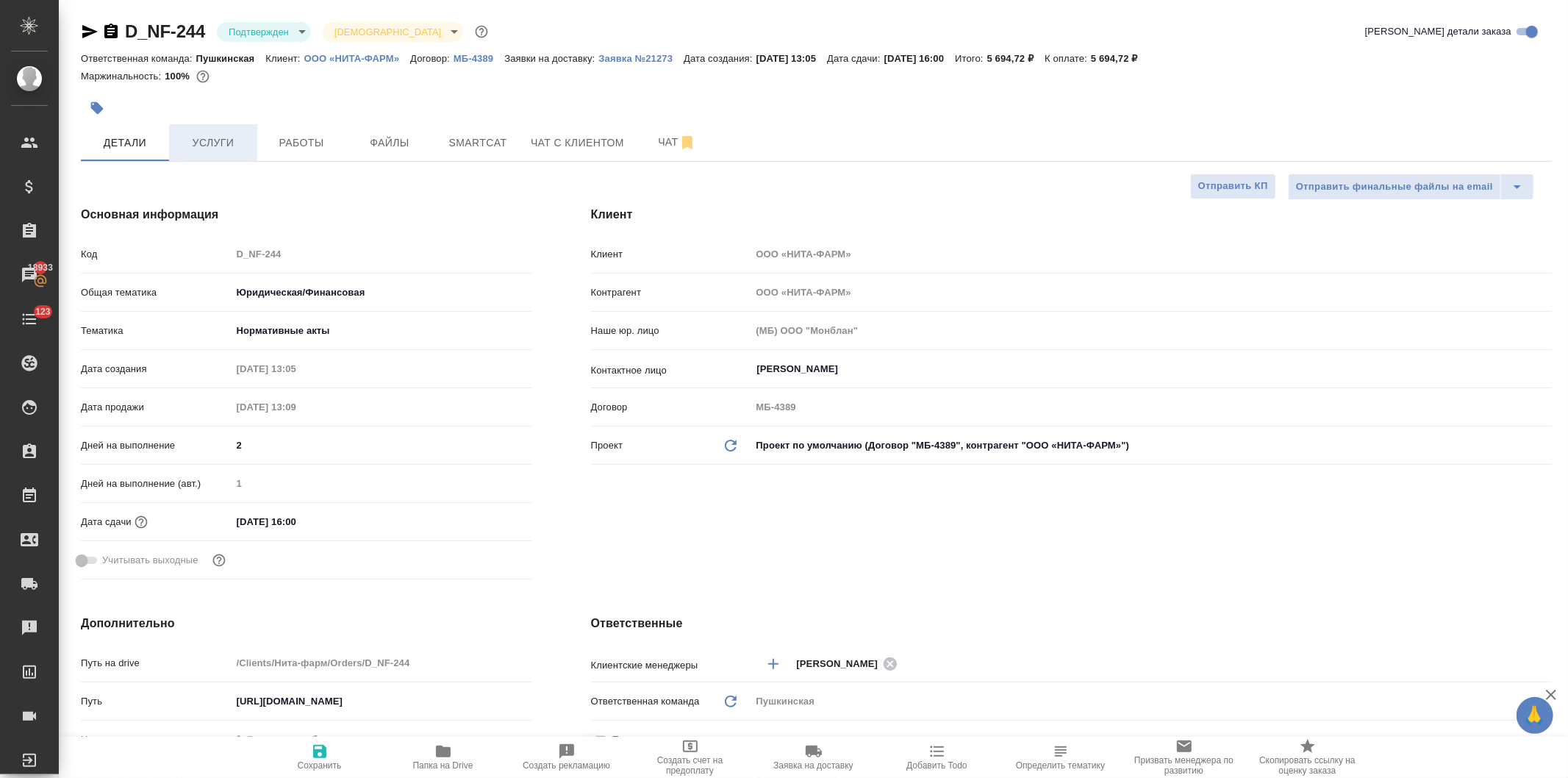
click at [211, 142] on span "Услуги" at bounding box center [213, 142] width 71 height 19
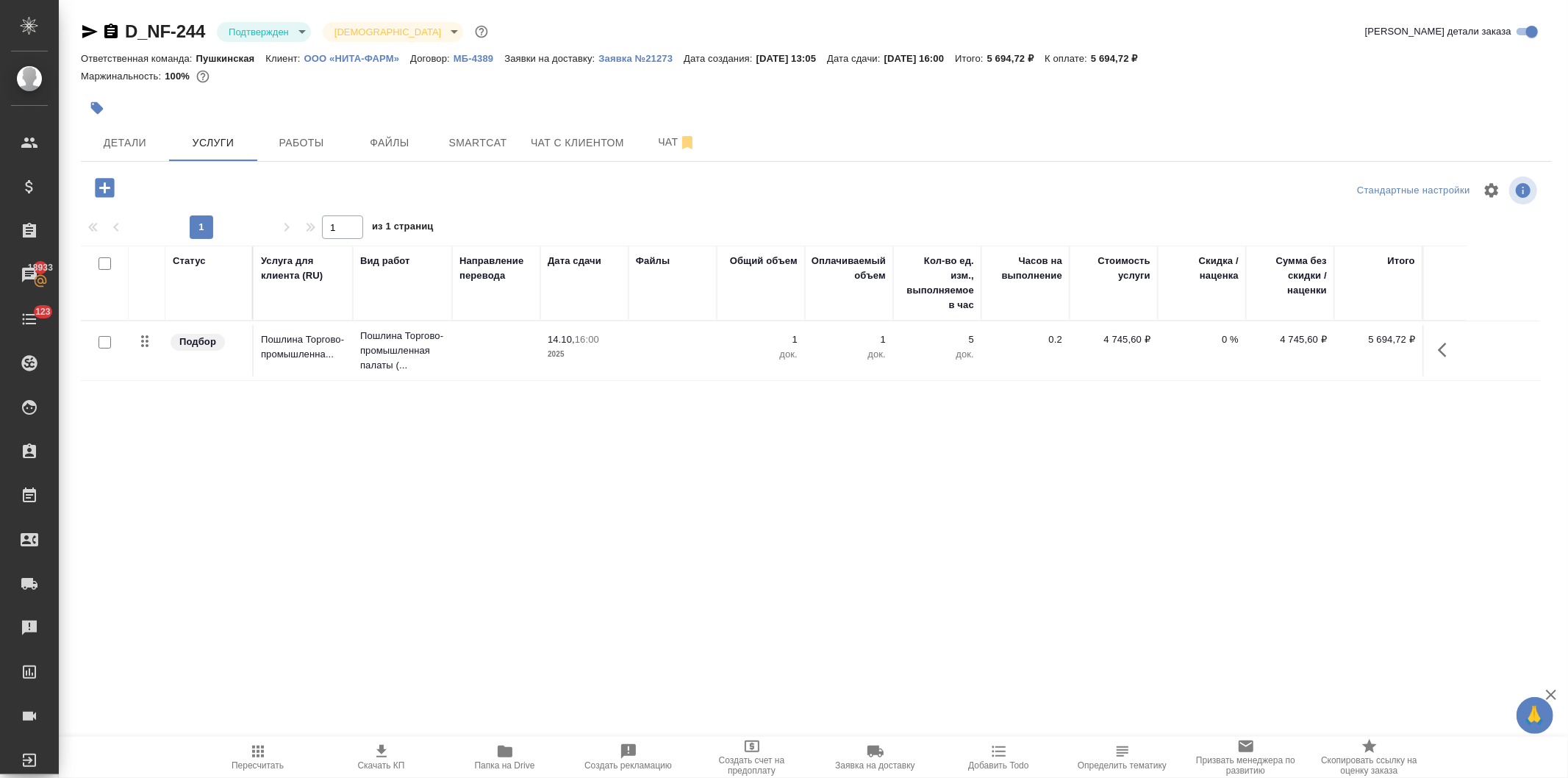
click at [1433, 344] on button "button" at bounding box center [1447, 350] width 35 height 35
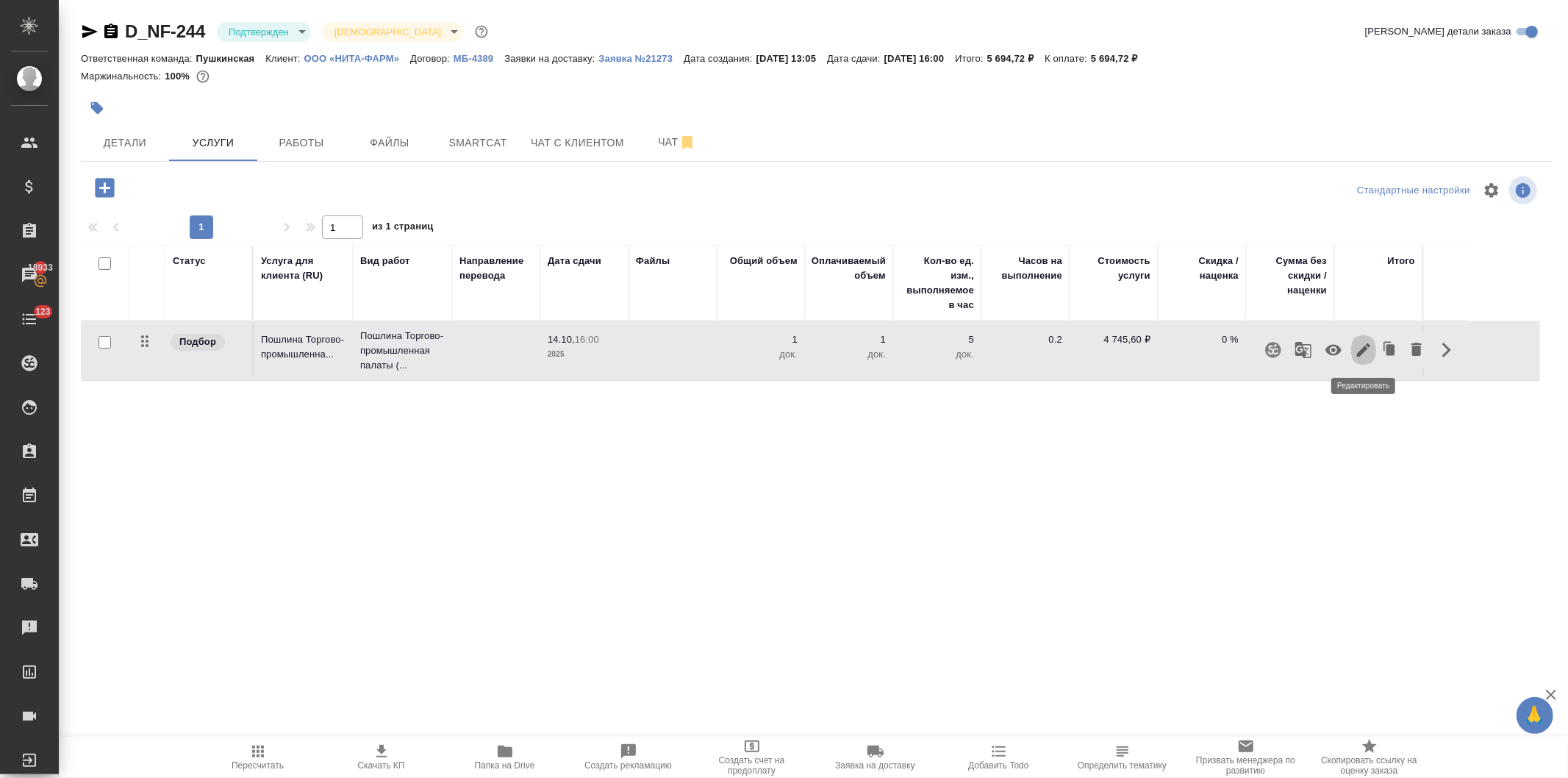
click at [1357, 351] on icon "button" at bounding box center [1364, 350] width 18 height 18
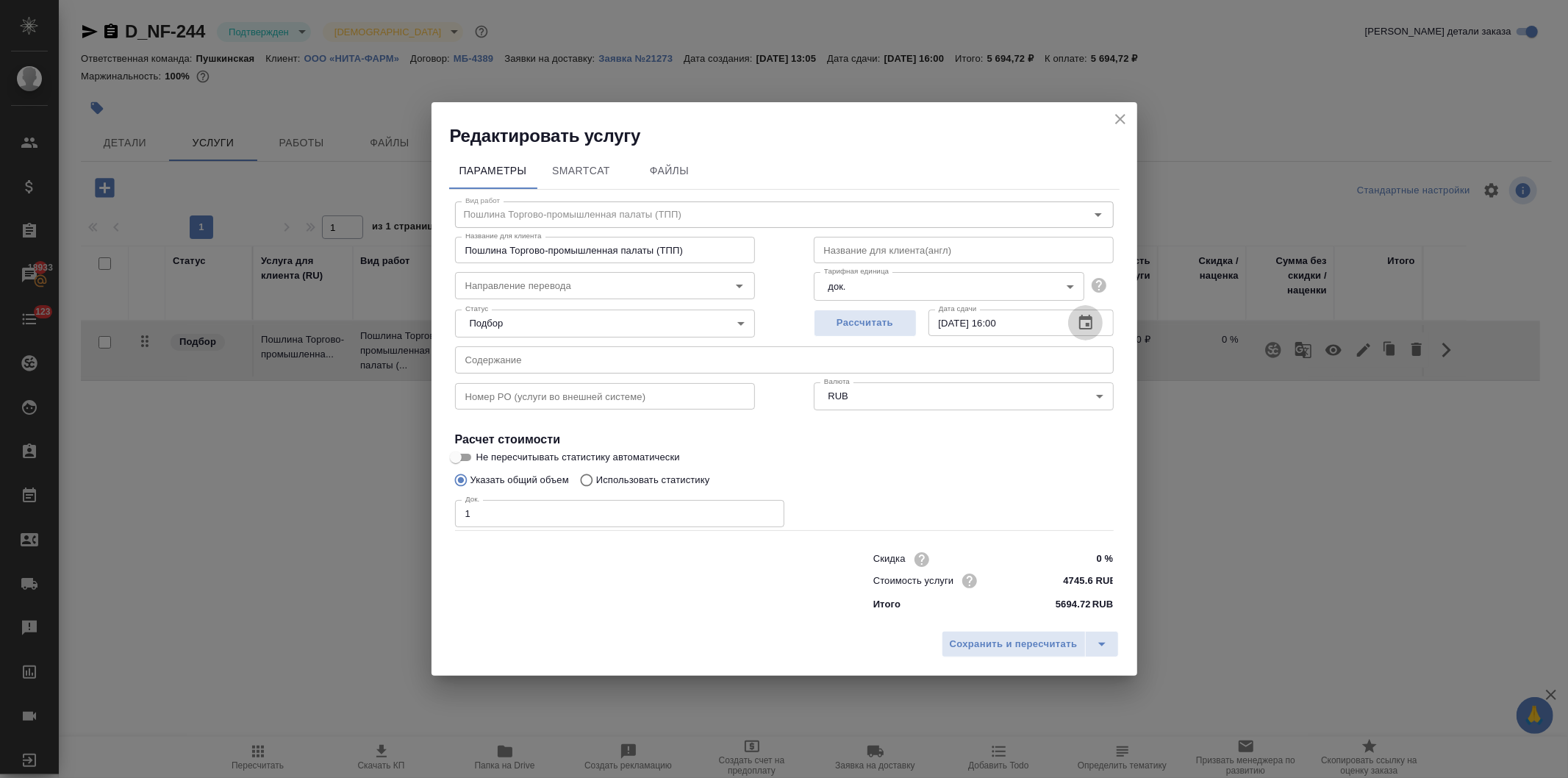
click at [1079, 324] on icon "button" at bounding box center [1085, 322] width 13 height 15
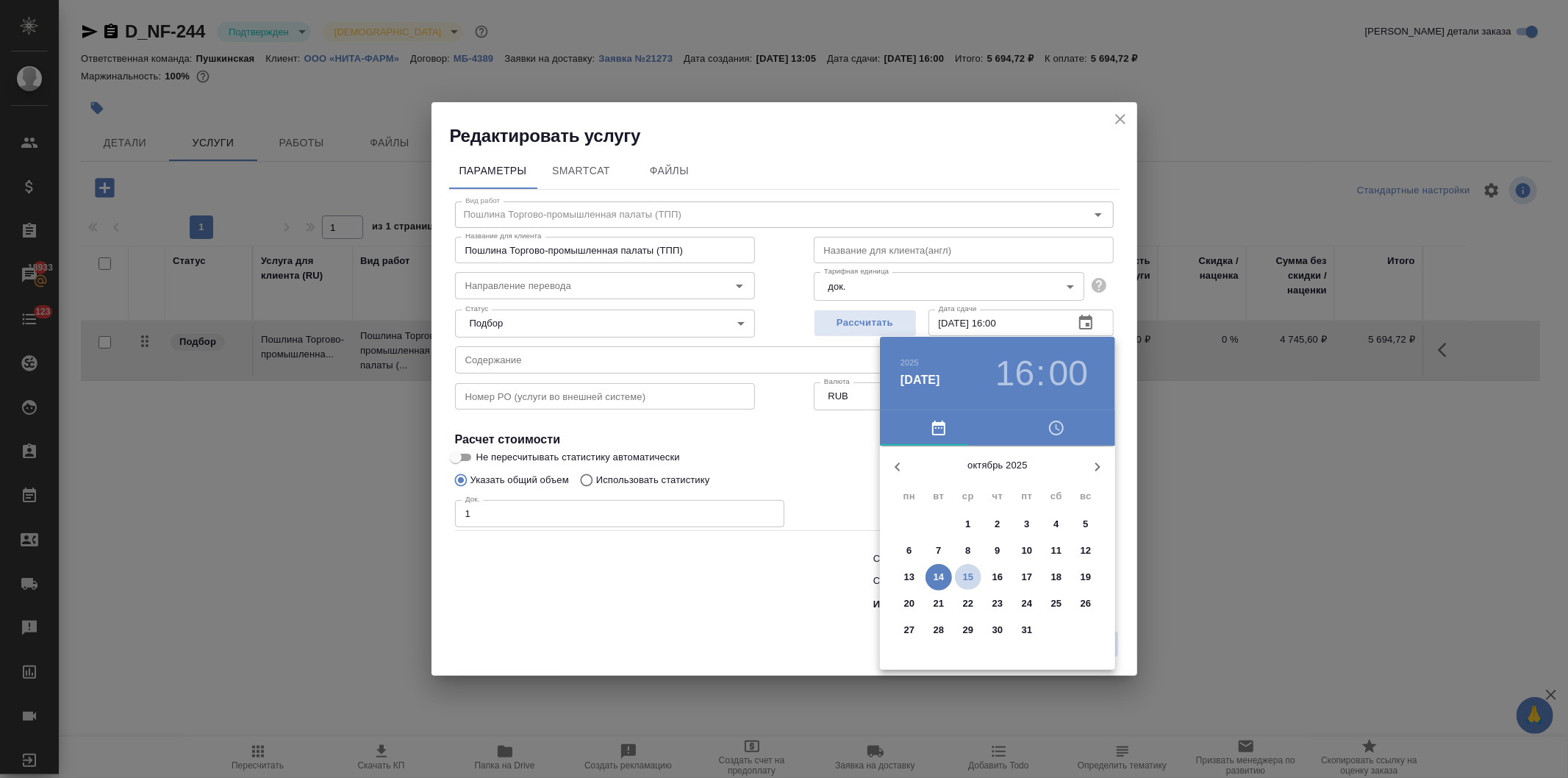
click at [964, 576] on p "15" at bounding box center [968, 577] width 11 height 15
type input "15.10.2025 16:00"
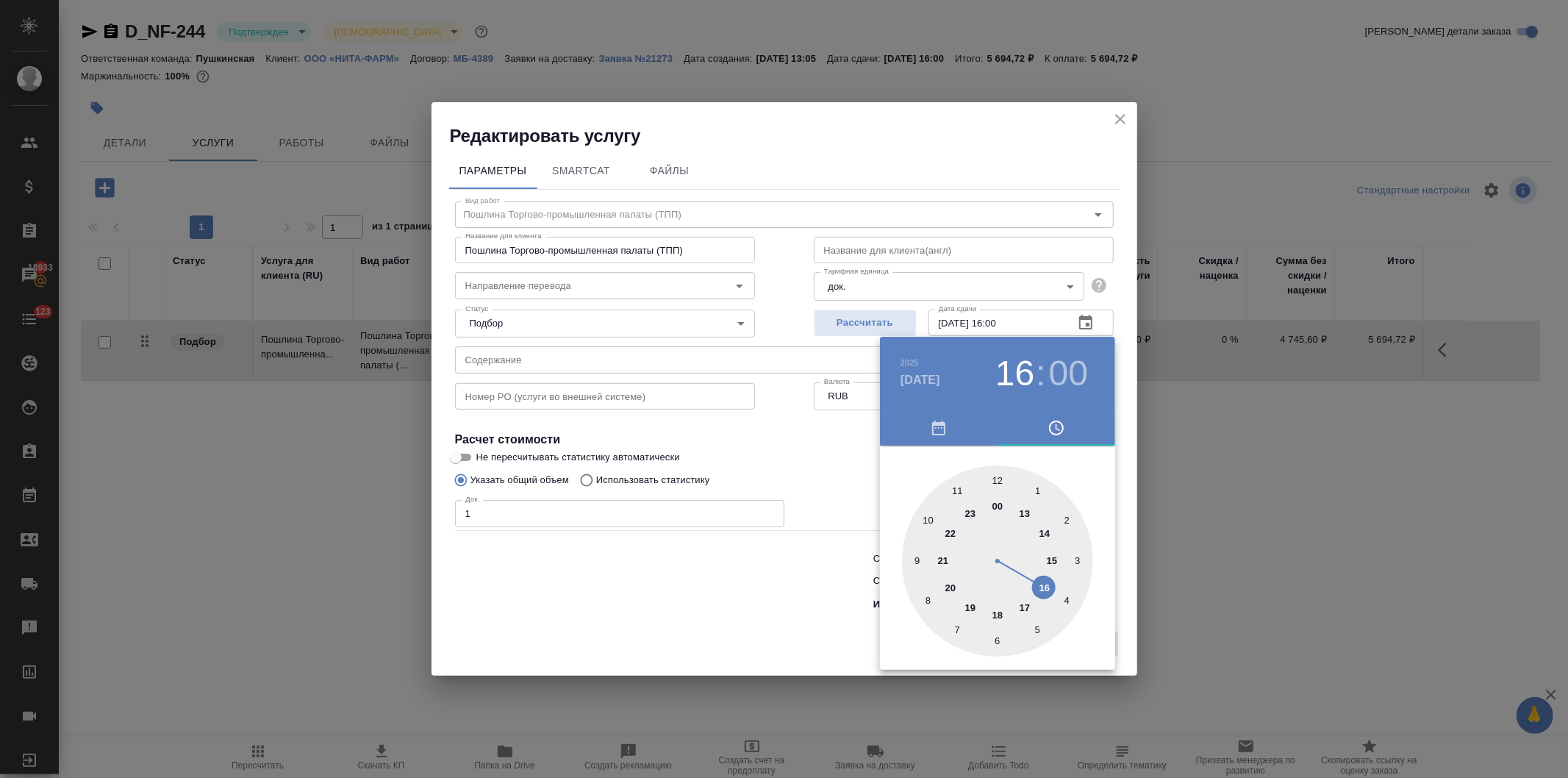
click at [838, 459] on div at bounding box center [784, 389] width 1568 height 778
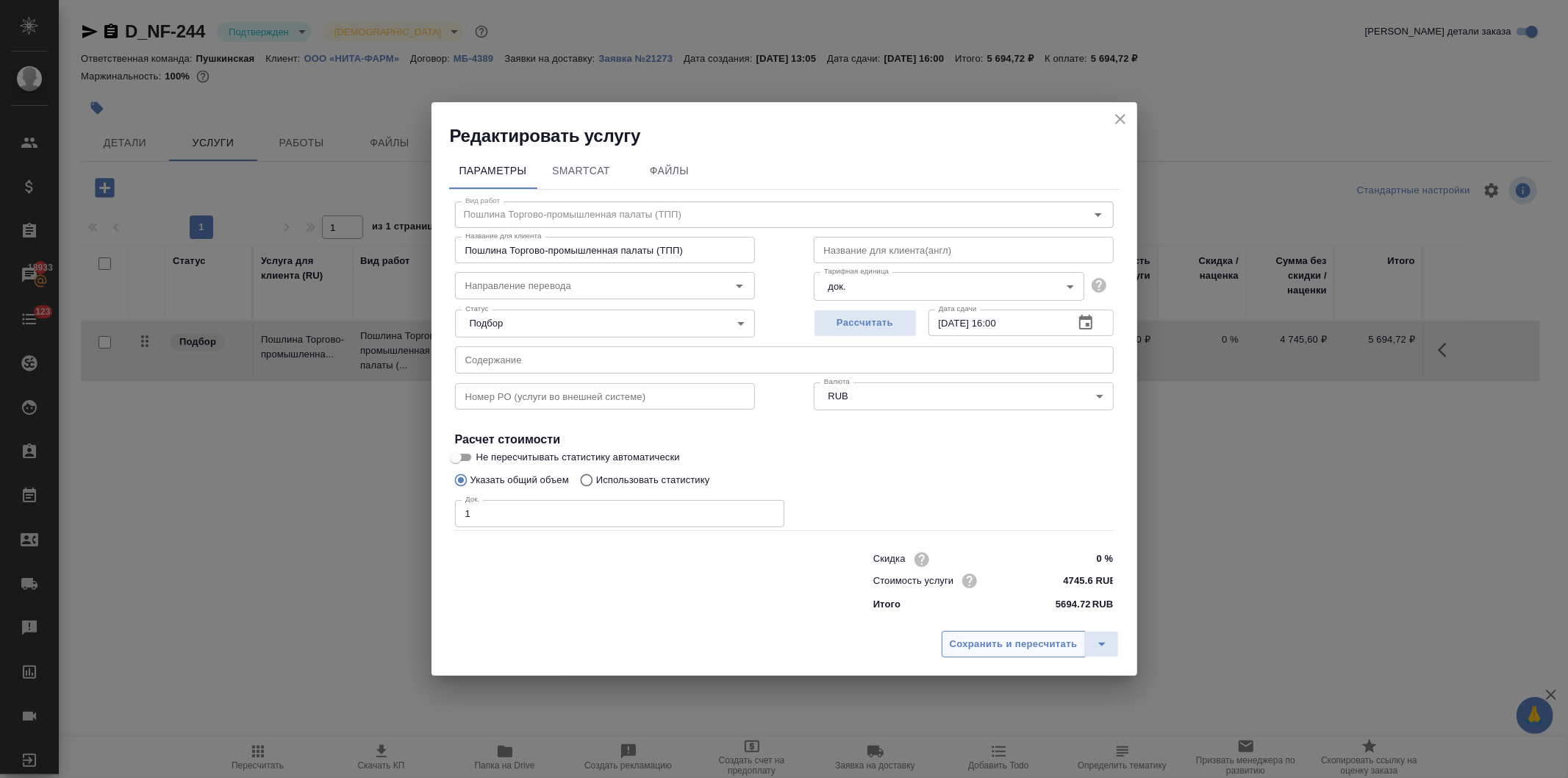
click at [968, 643] on span "Сохранить и пересчитать" at bounding box center [1014, 644] width 128 height 17
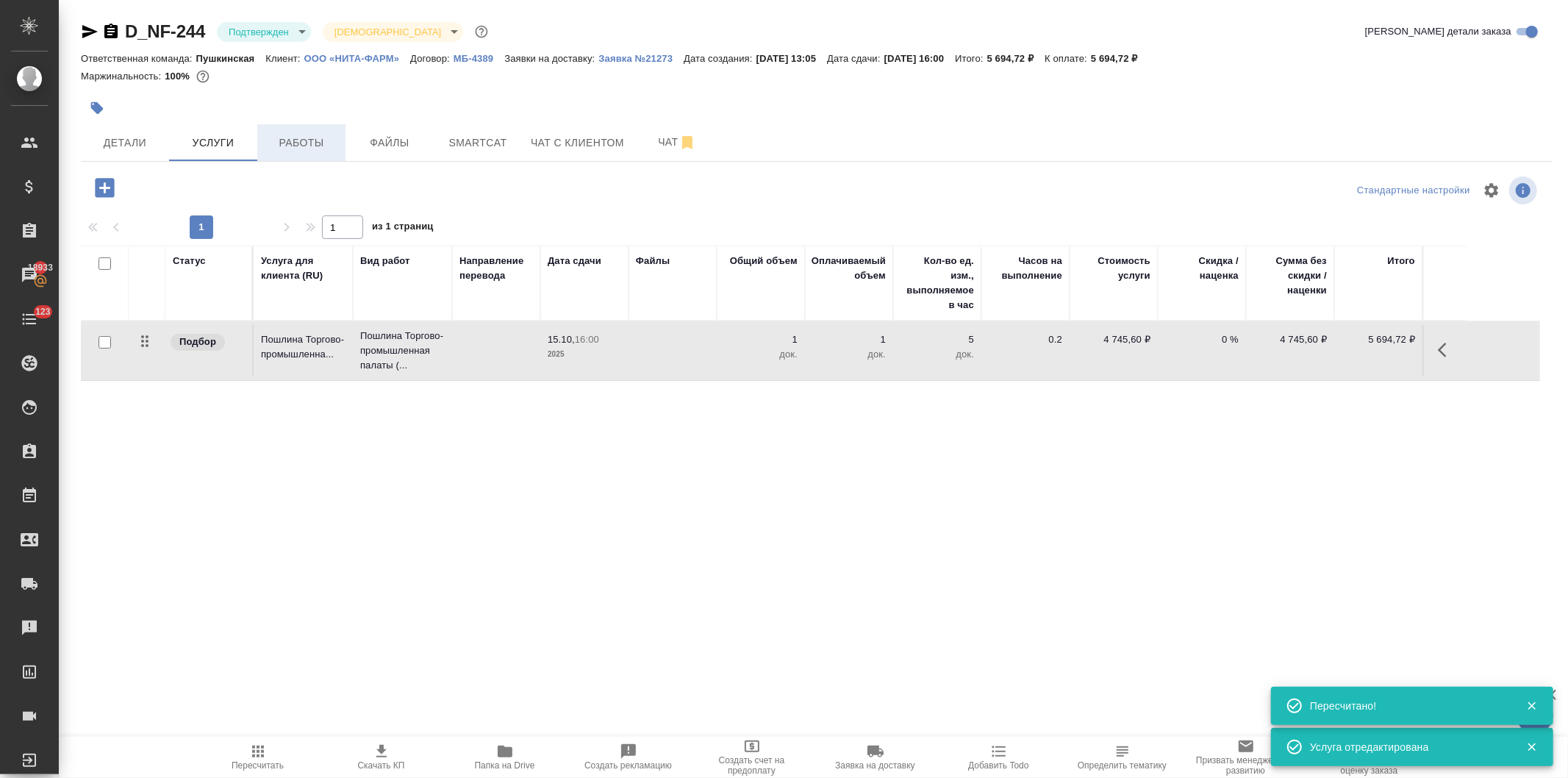
click at [306, 139] on span "Работы" at bounding box center [301, 142] width 71 height 19
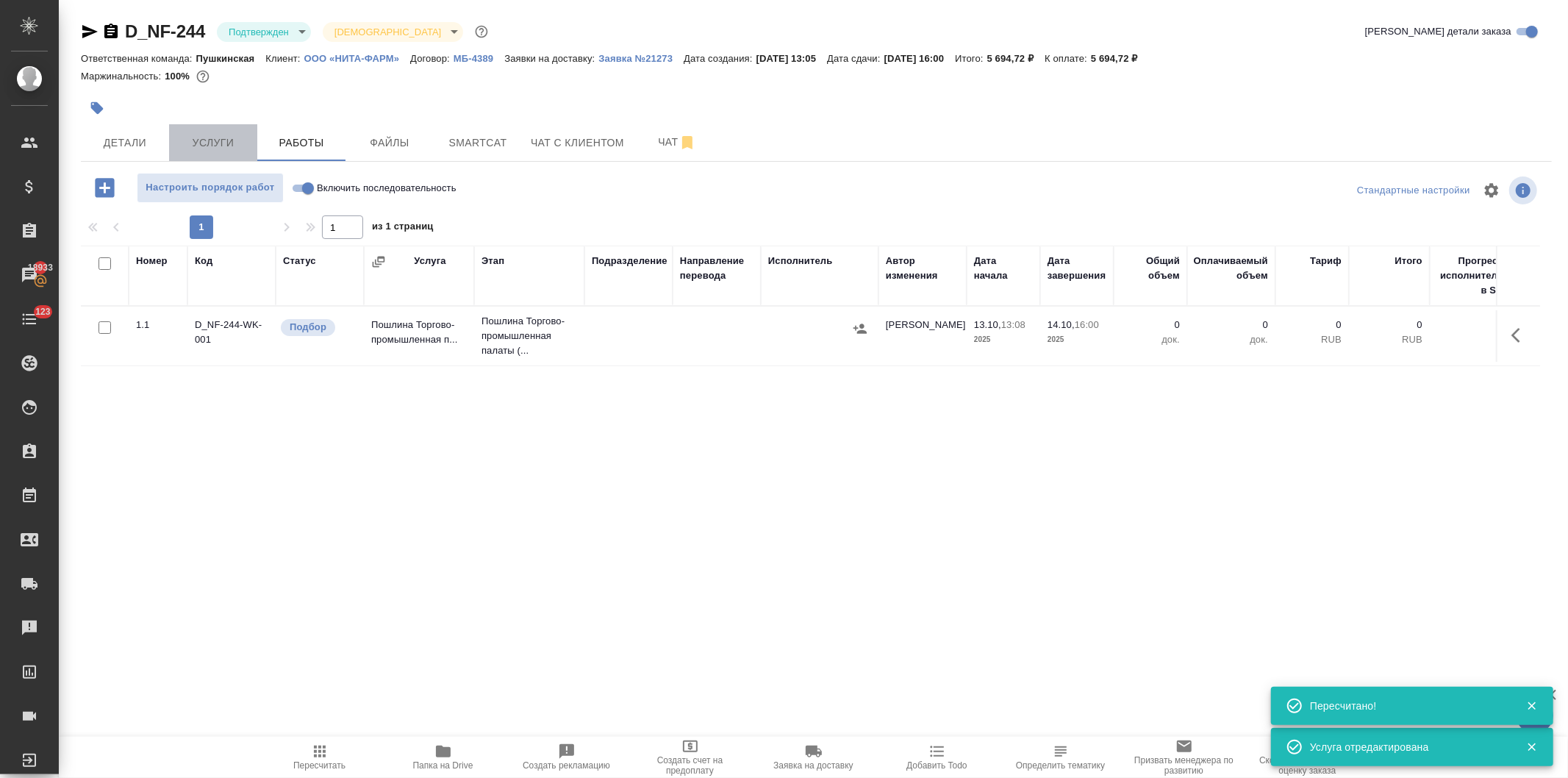
click at [207, 142] on span "Услуги" at bounding box center [213, 142] width 71 height 19
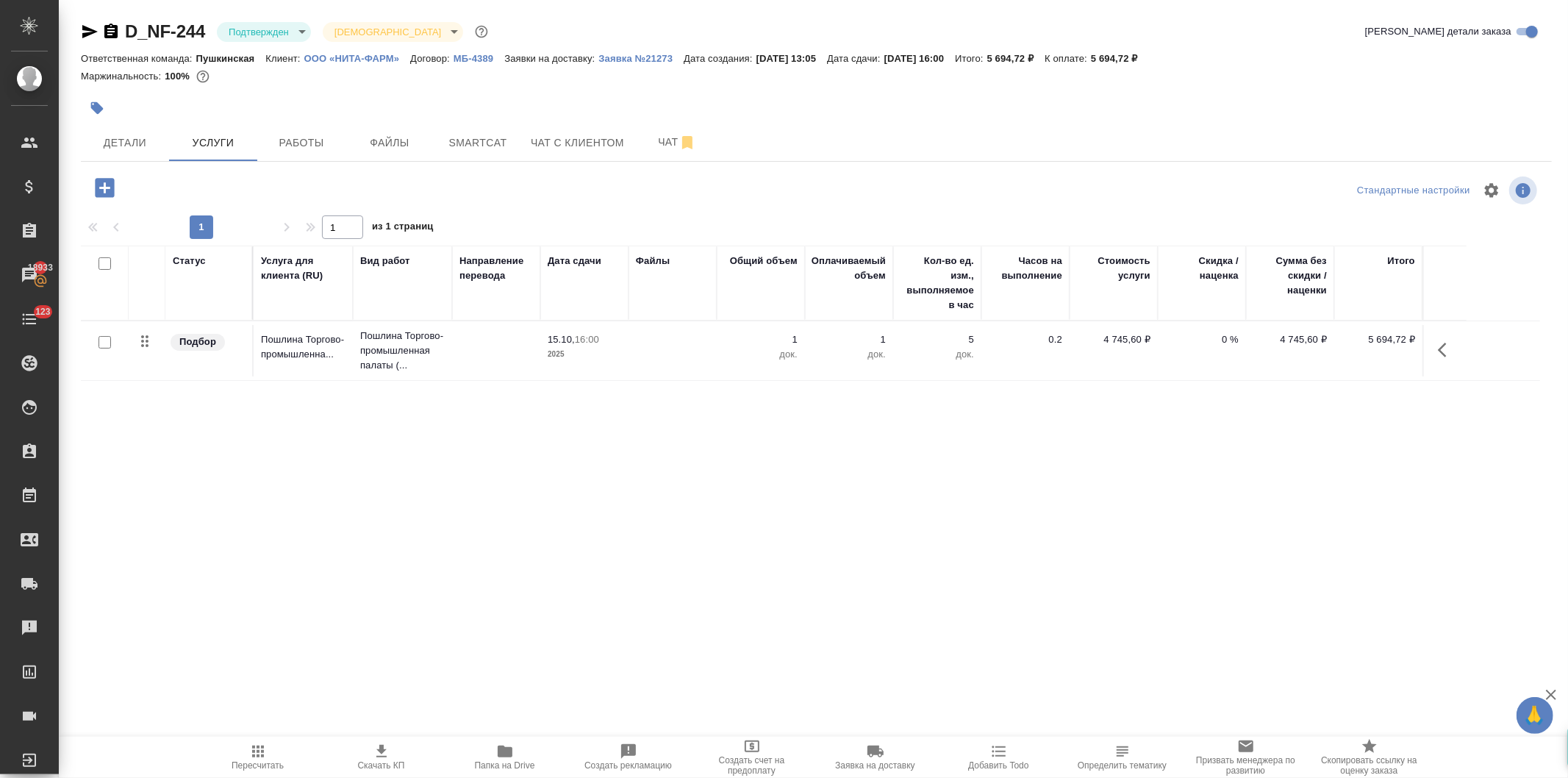
click at [100, 189] on icon "button" at bounding box center [104, 187] width 19 height 19
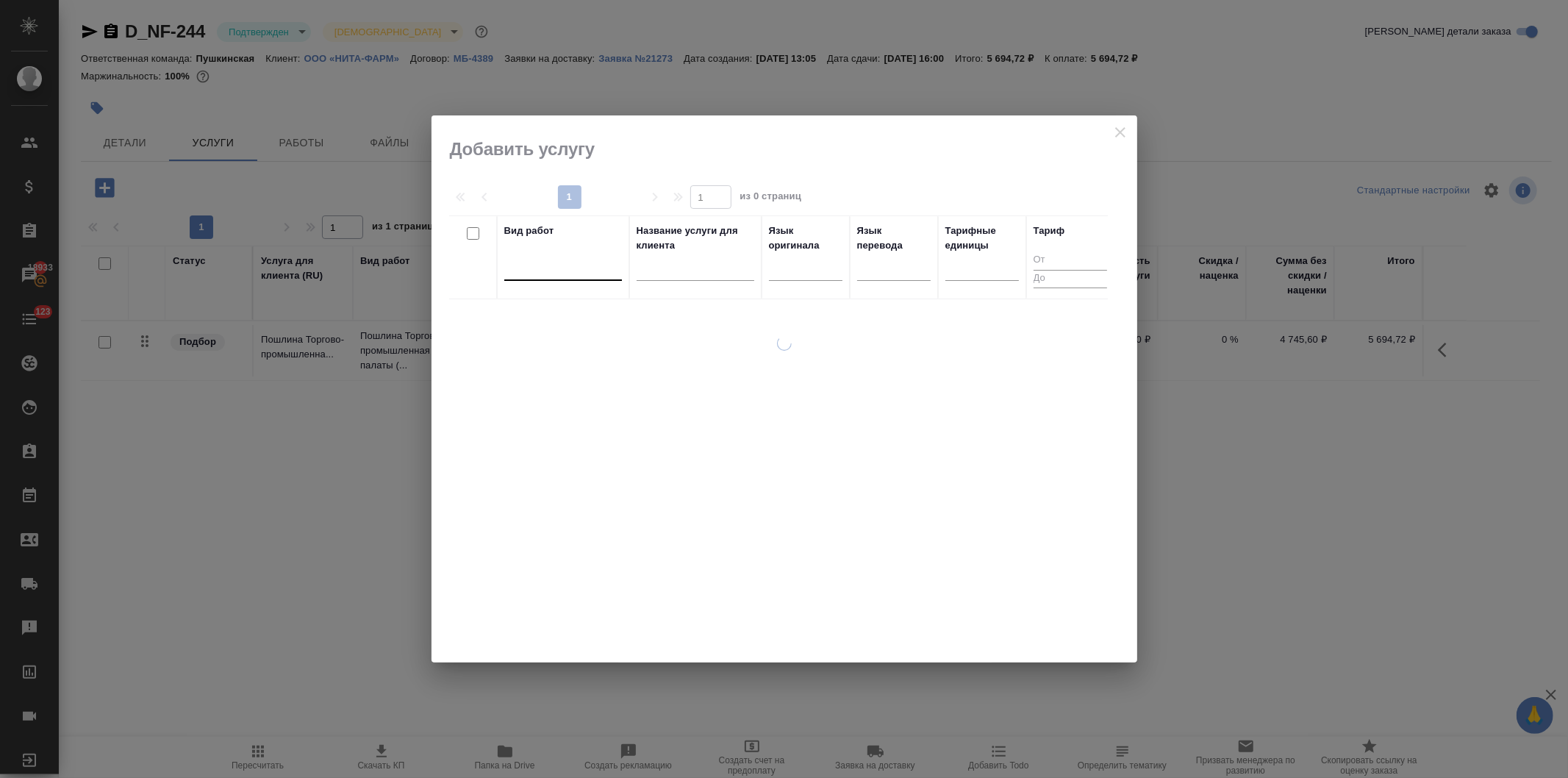
click at [543, 263] on div at bounding box center [564, 266] width 118 height 22
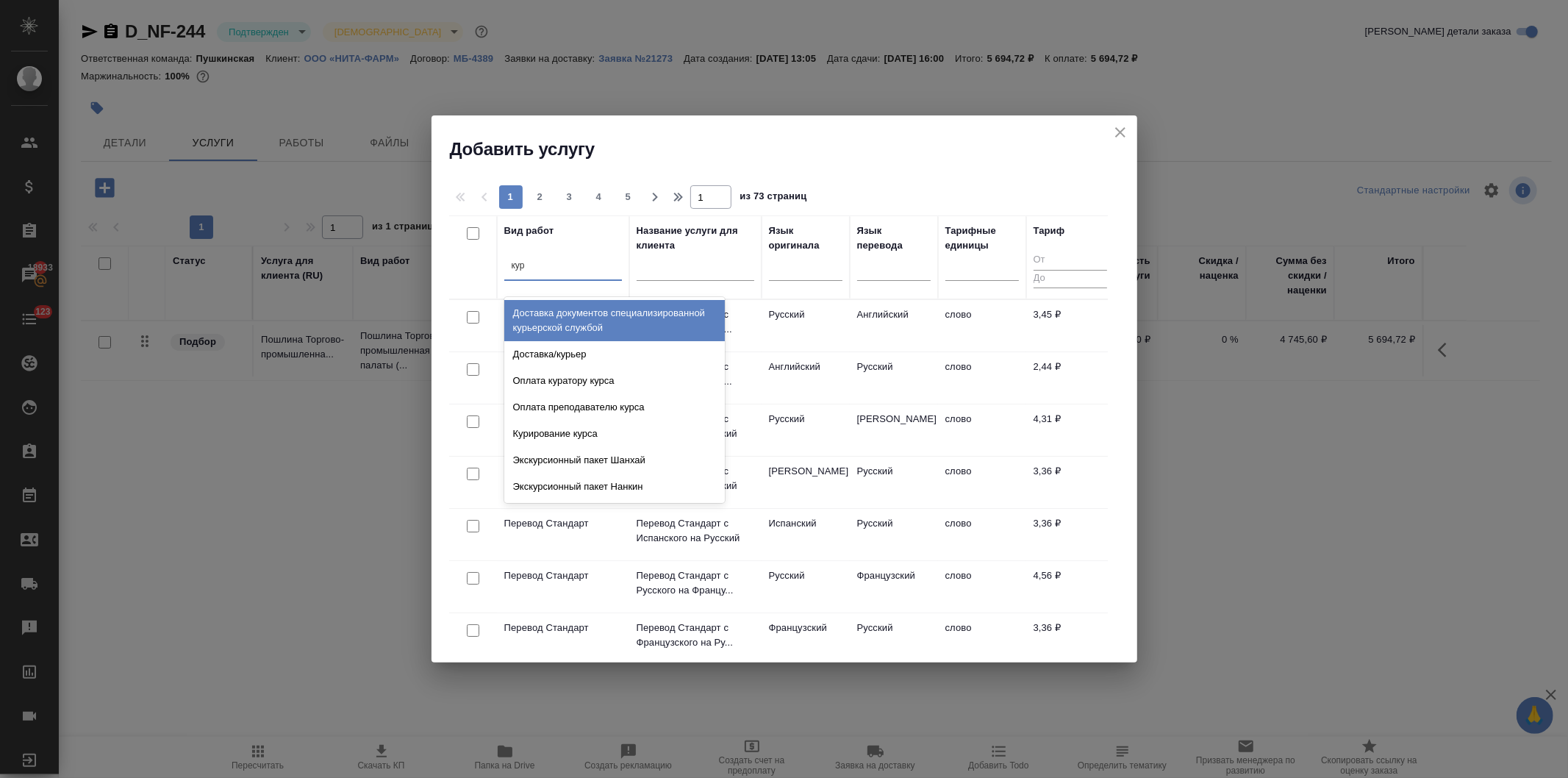
type input "курь"
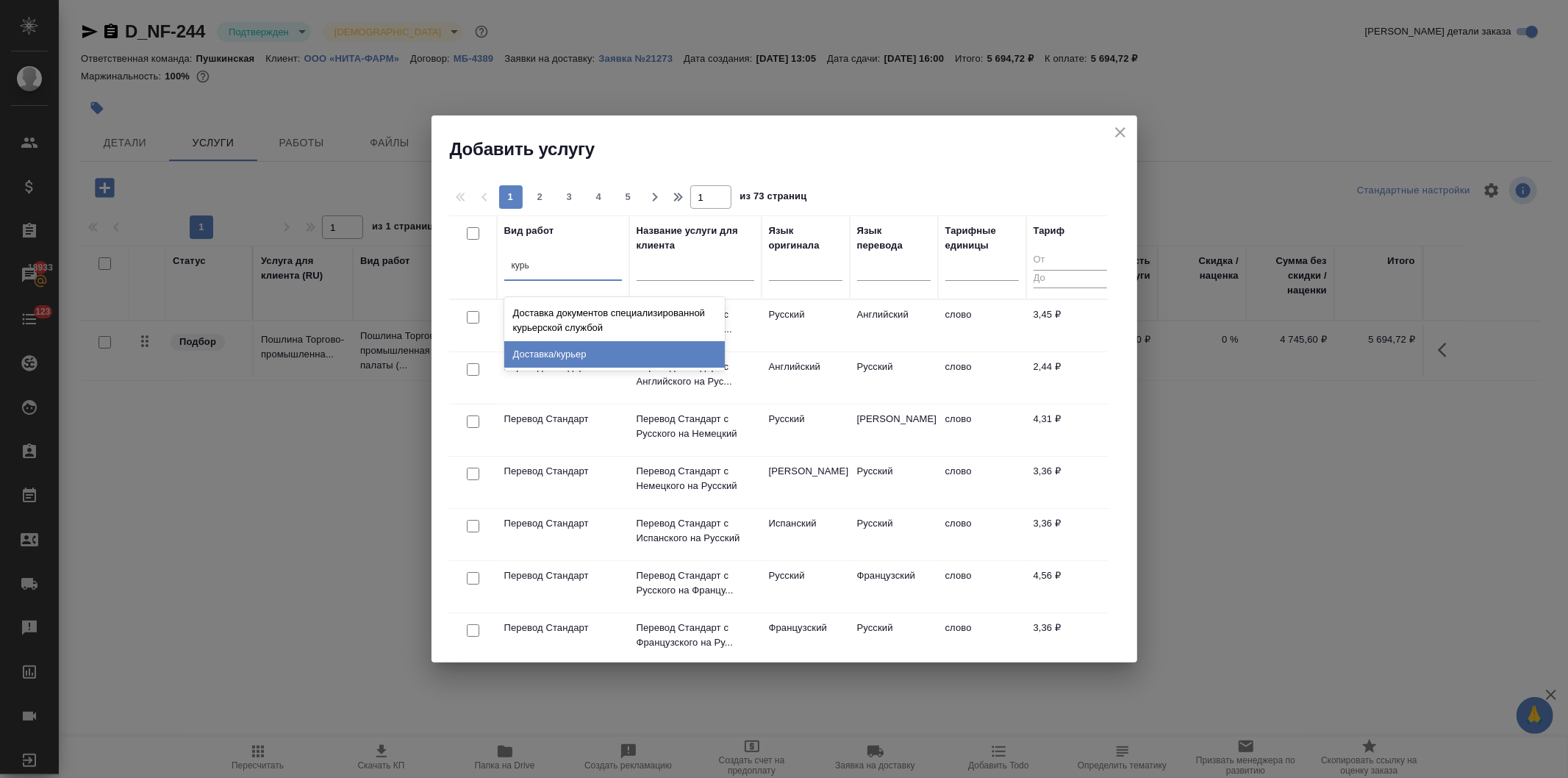
click at [567, 356] on div "Доставка/курьер" at bounding box center [615, 354] width 221 height 27
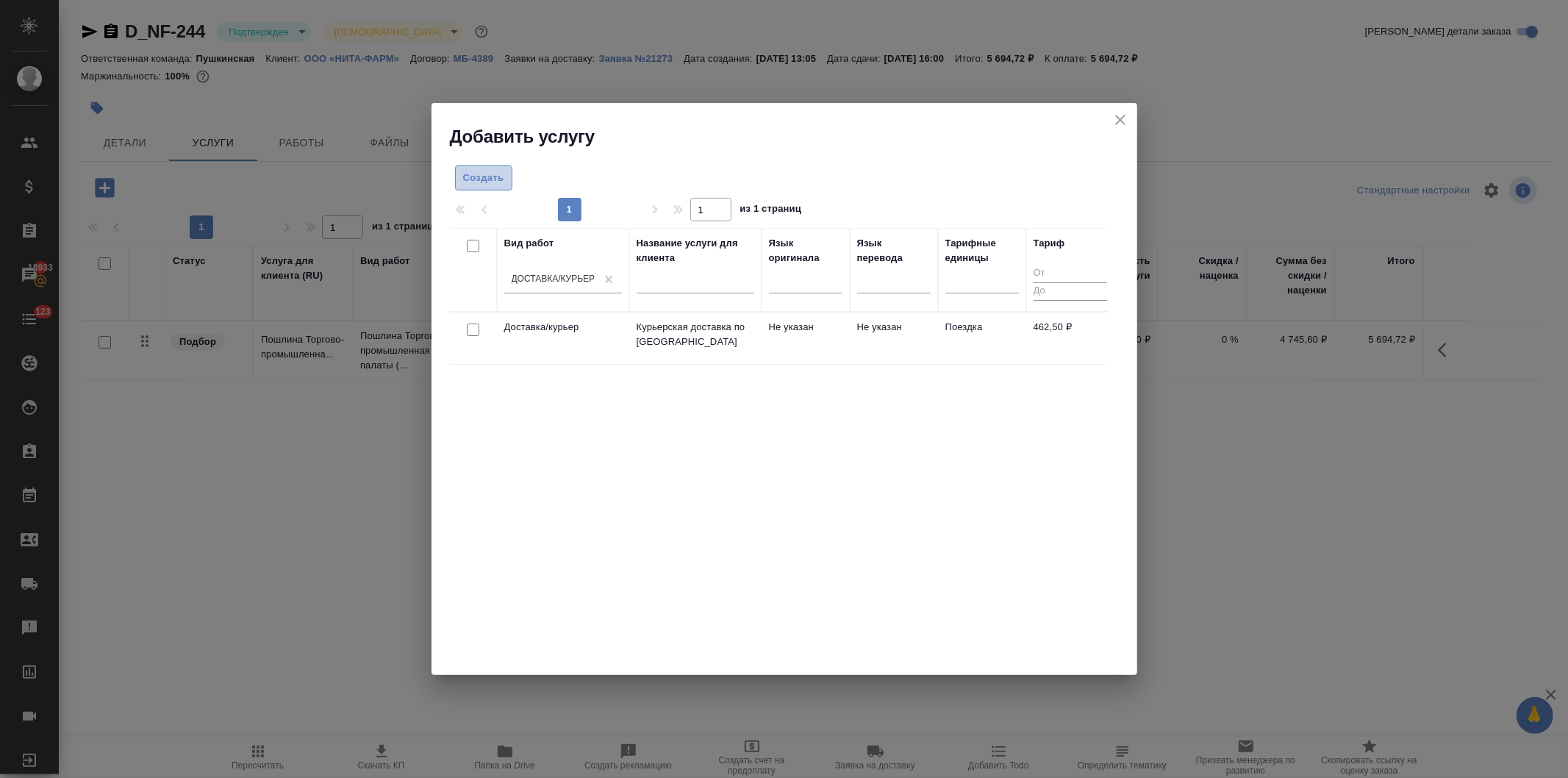
click at [480, 174] on span "Создать" at bounding box center [484, 178] width 41 height 17
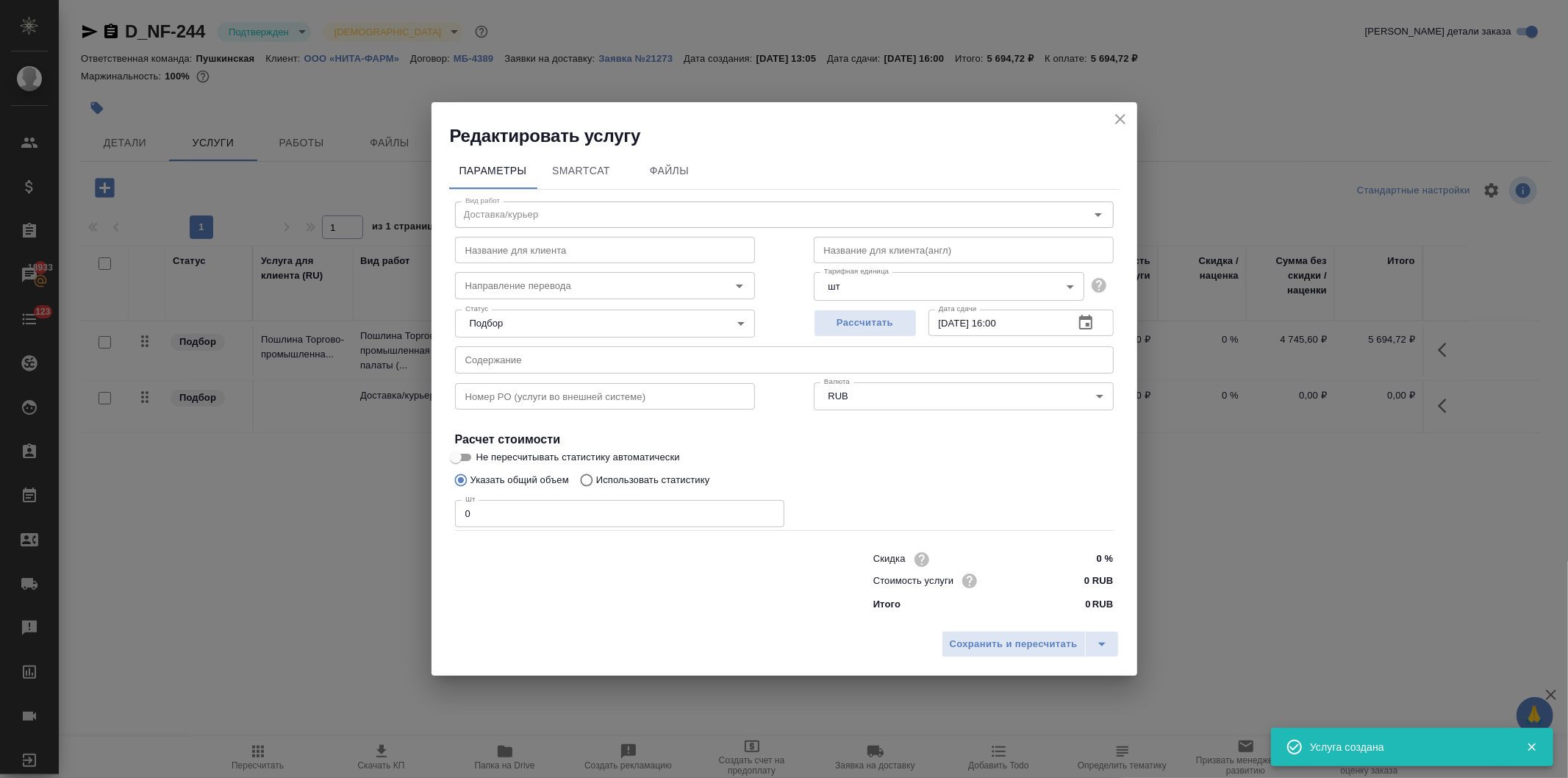
click at [378, 501] on div "Редактировать услугу Параметры SmartCat Файлы Вид работ Доставка/курьер Вид раб…" at bounding box center [784, 389] width 1568 height 778
type input "1"
click at [1074, 590] on input "0 RUB" at bounding box center [1085, 581] width 54 height 22
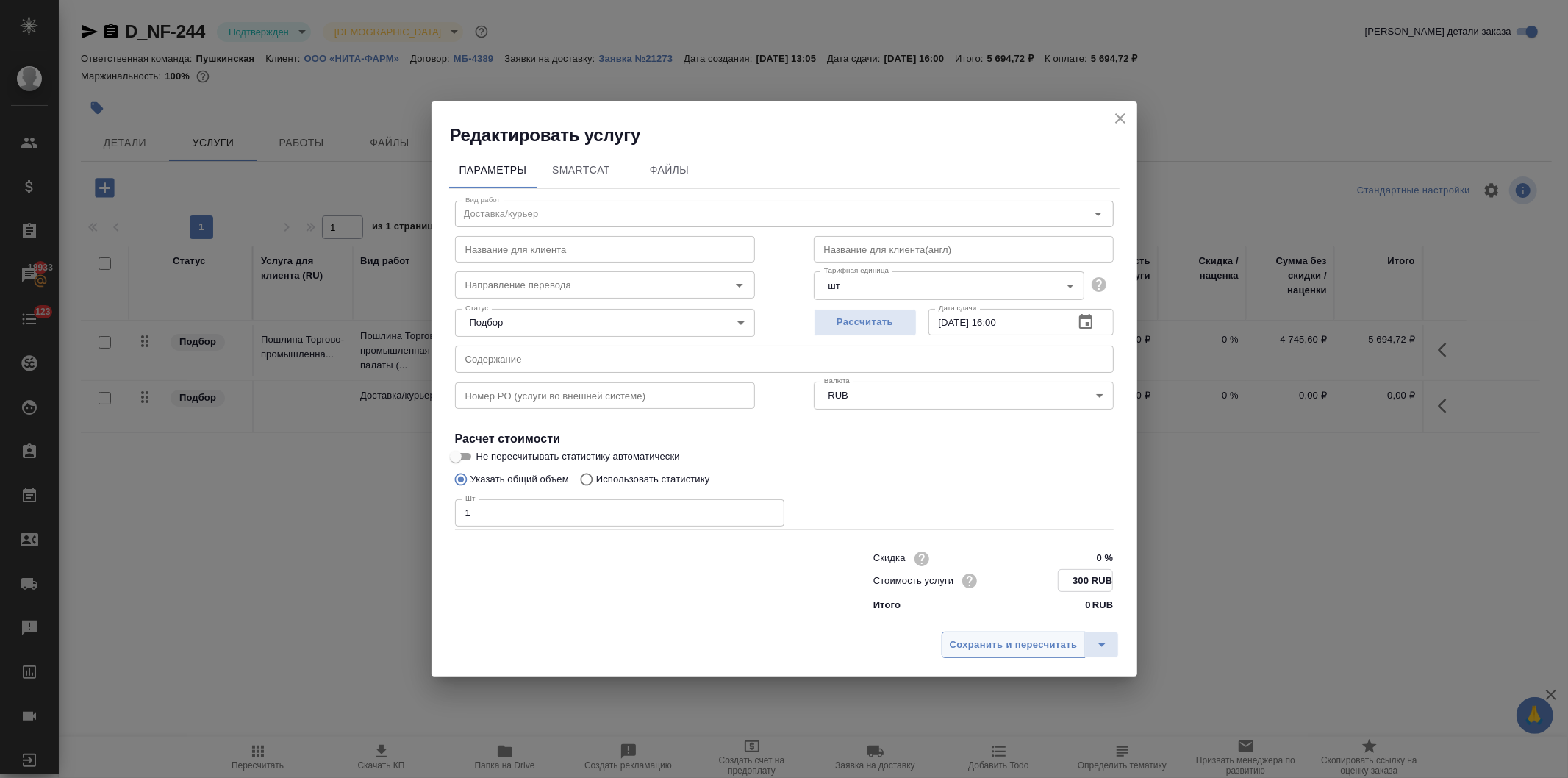
type input "300 RUB"
click at [1008, 644] on span "Сохранить и пересчитать" at bounding box center [1014, 645] width 128 height 17
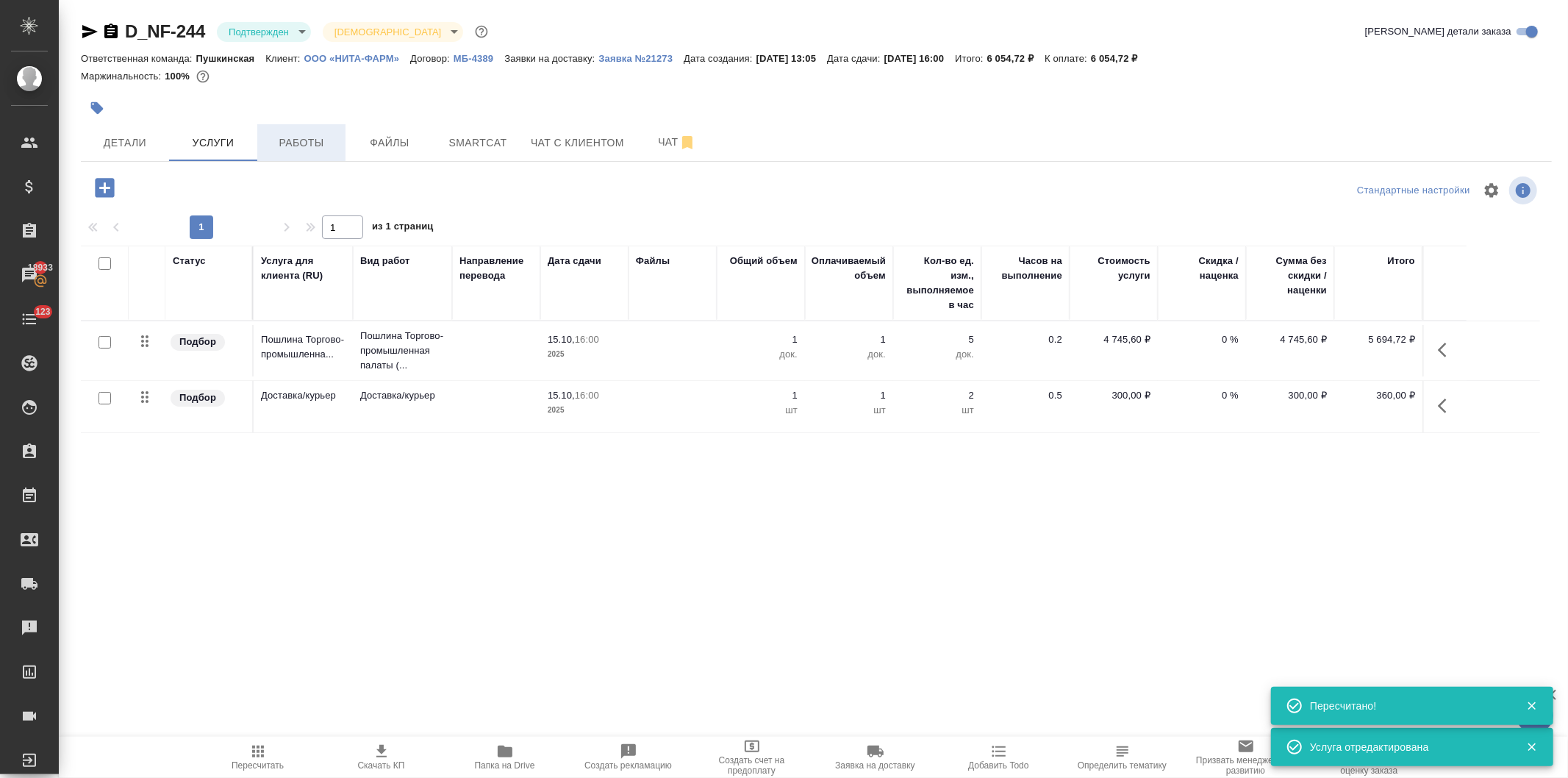
click at [299, 134] on span "Работы" at bounding box center [301, 142] width 71 height 19
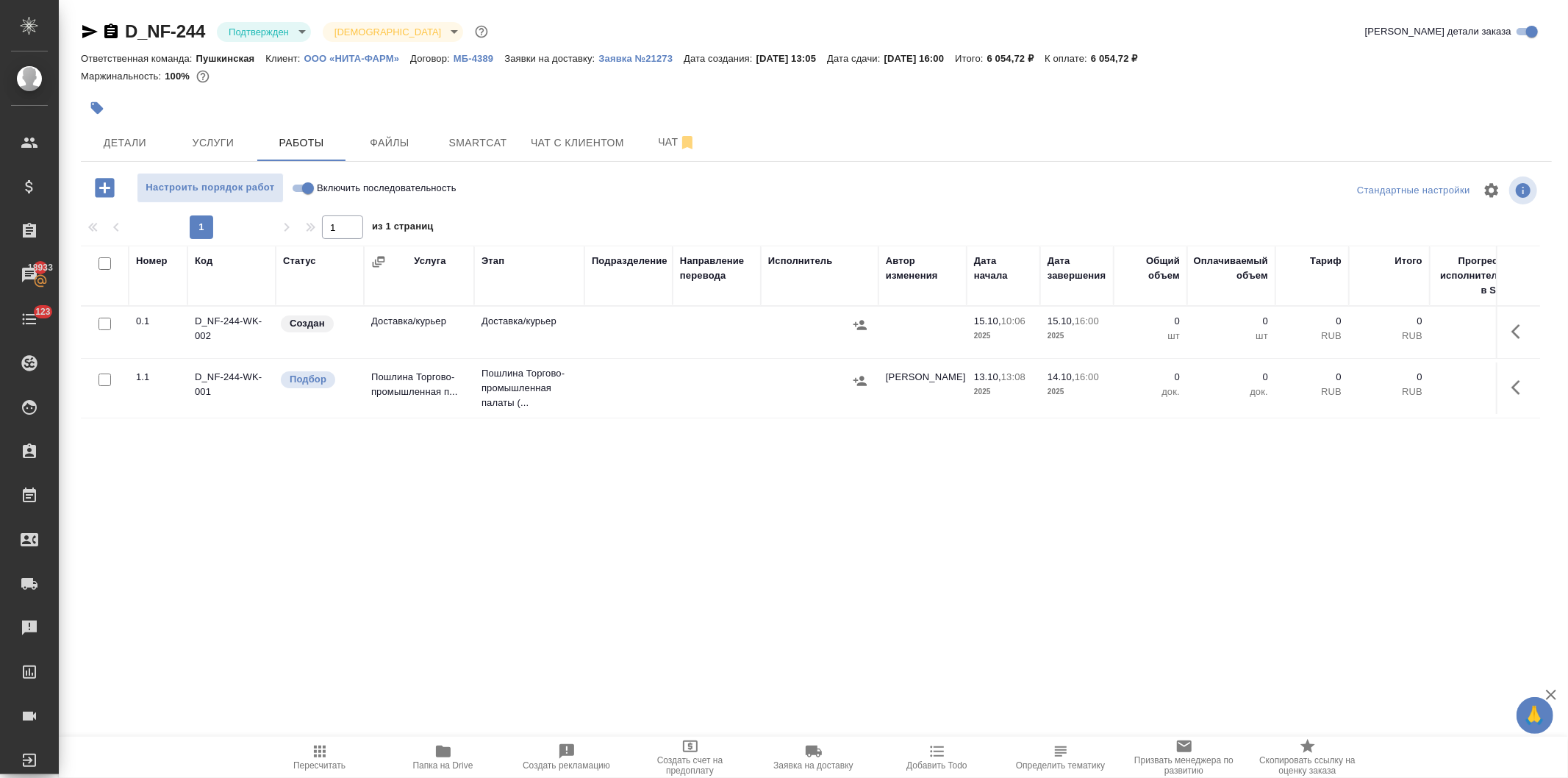
click at [101, 320] on input "checkbox" at bounding box center [104, 324] width 13 height 13
checkbox input "true"
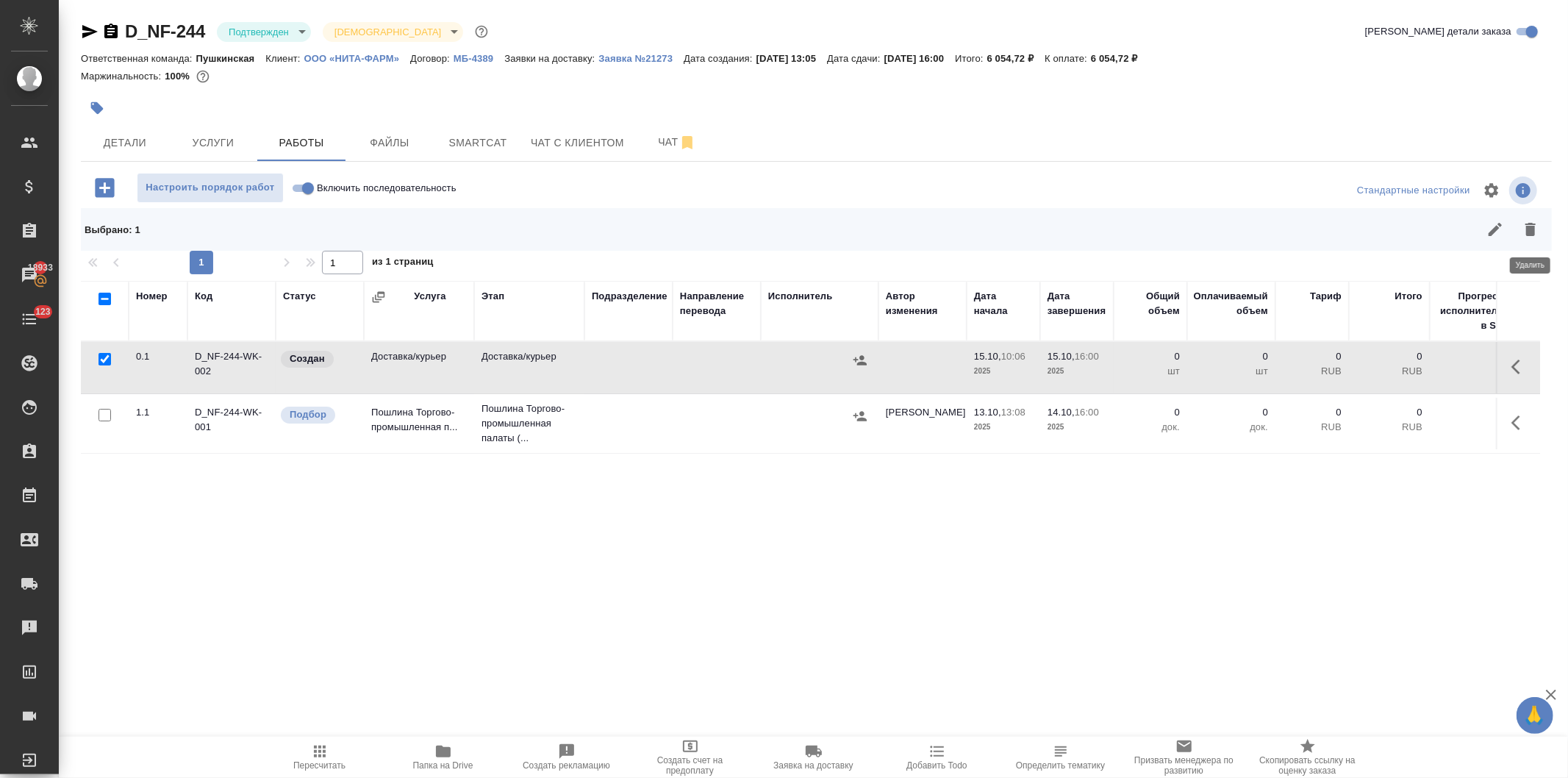
click at [1537, 231] on icon "button" at bounding box center [1531, 230] width 18 height 18
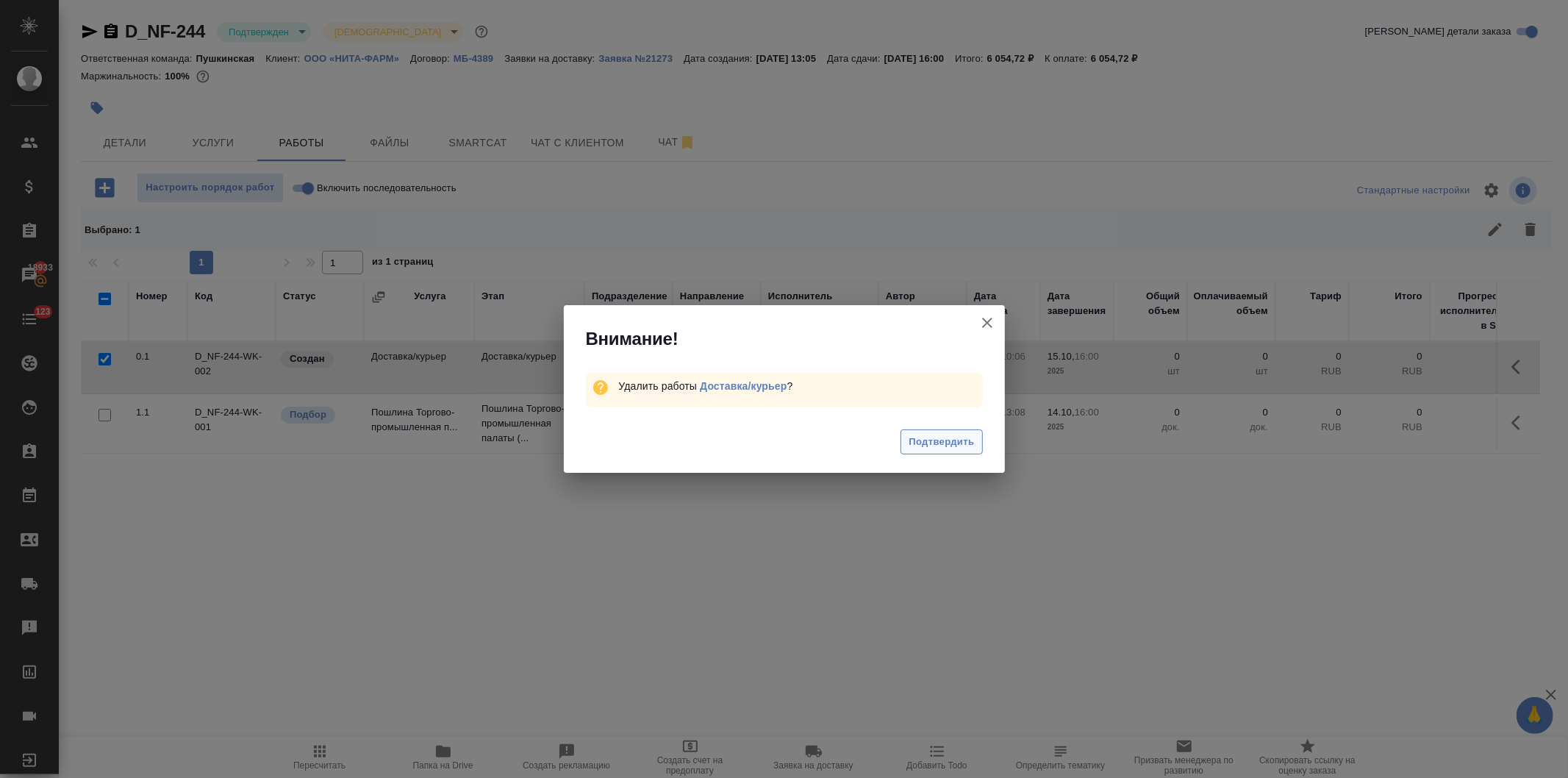
click at [933, 442] on span "Подтвердить" at bounding box center [942, 442] width 66 height 17
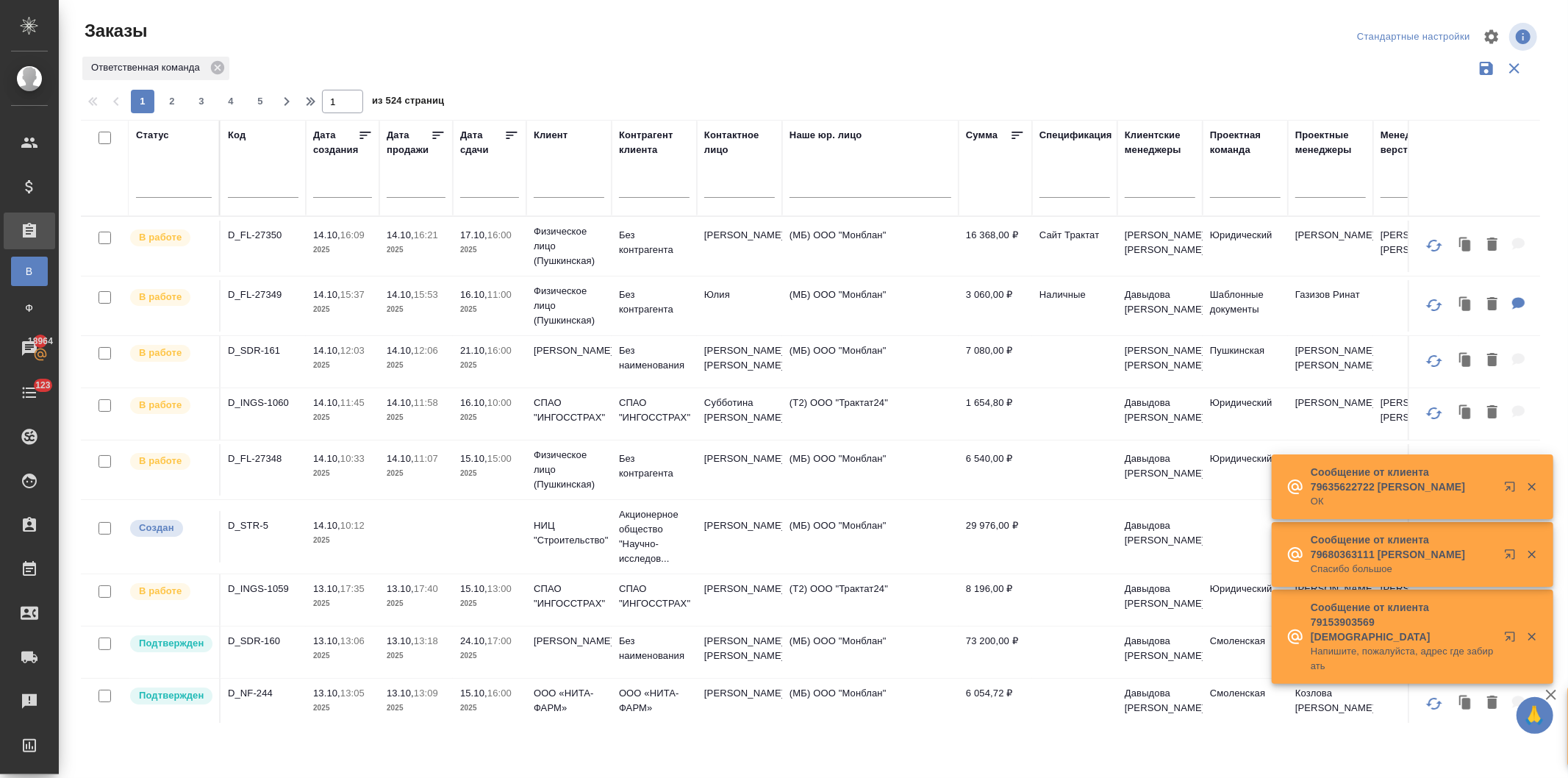
click at [552, 189] on input "text" at bounding box center [569, 188] width 71 height 19
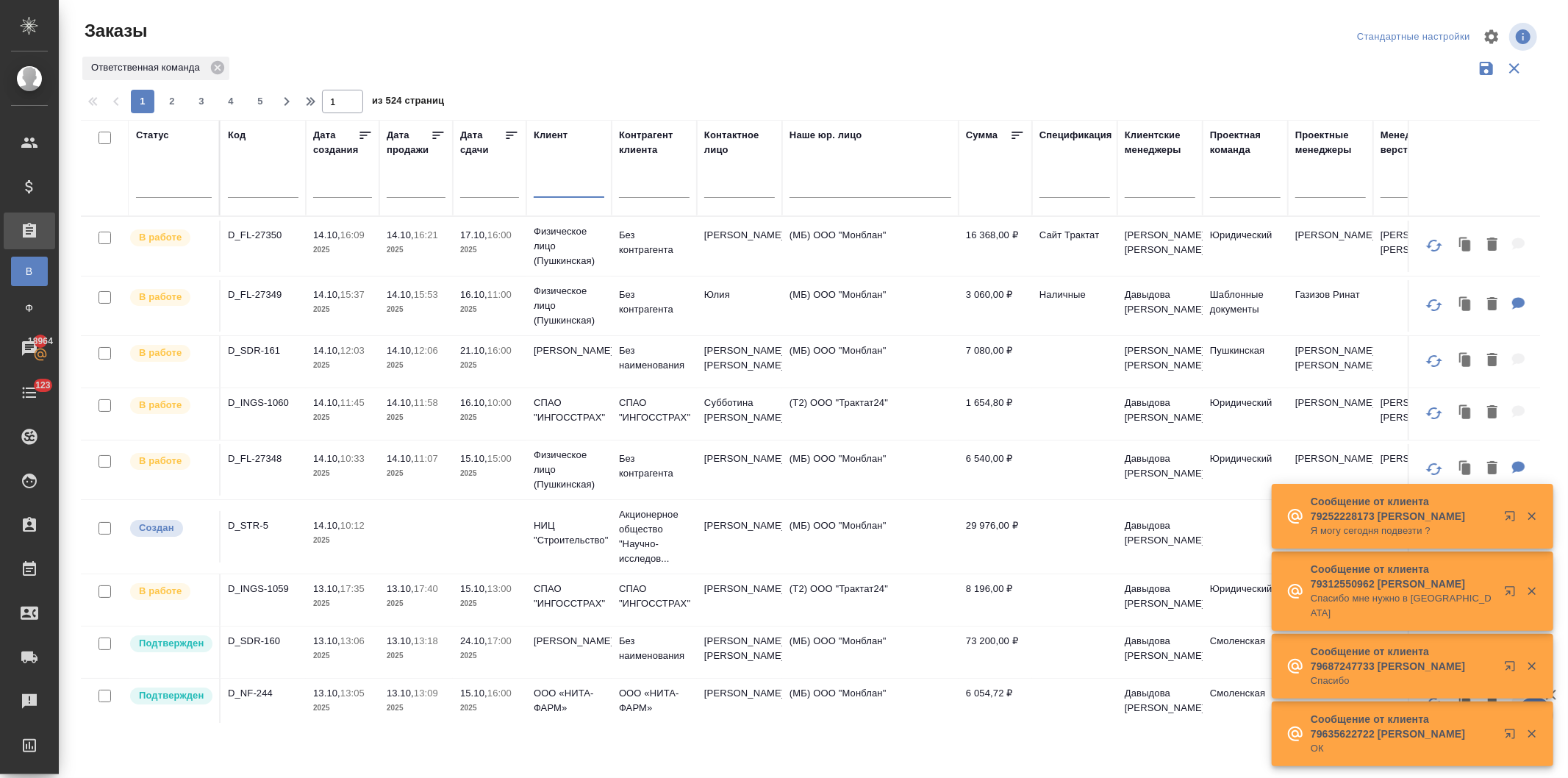
type input "н"
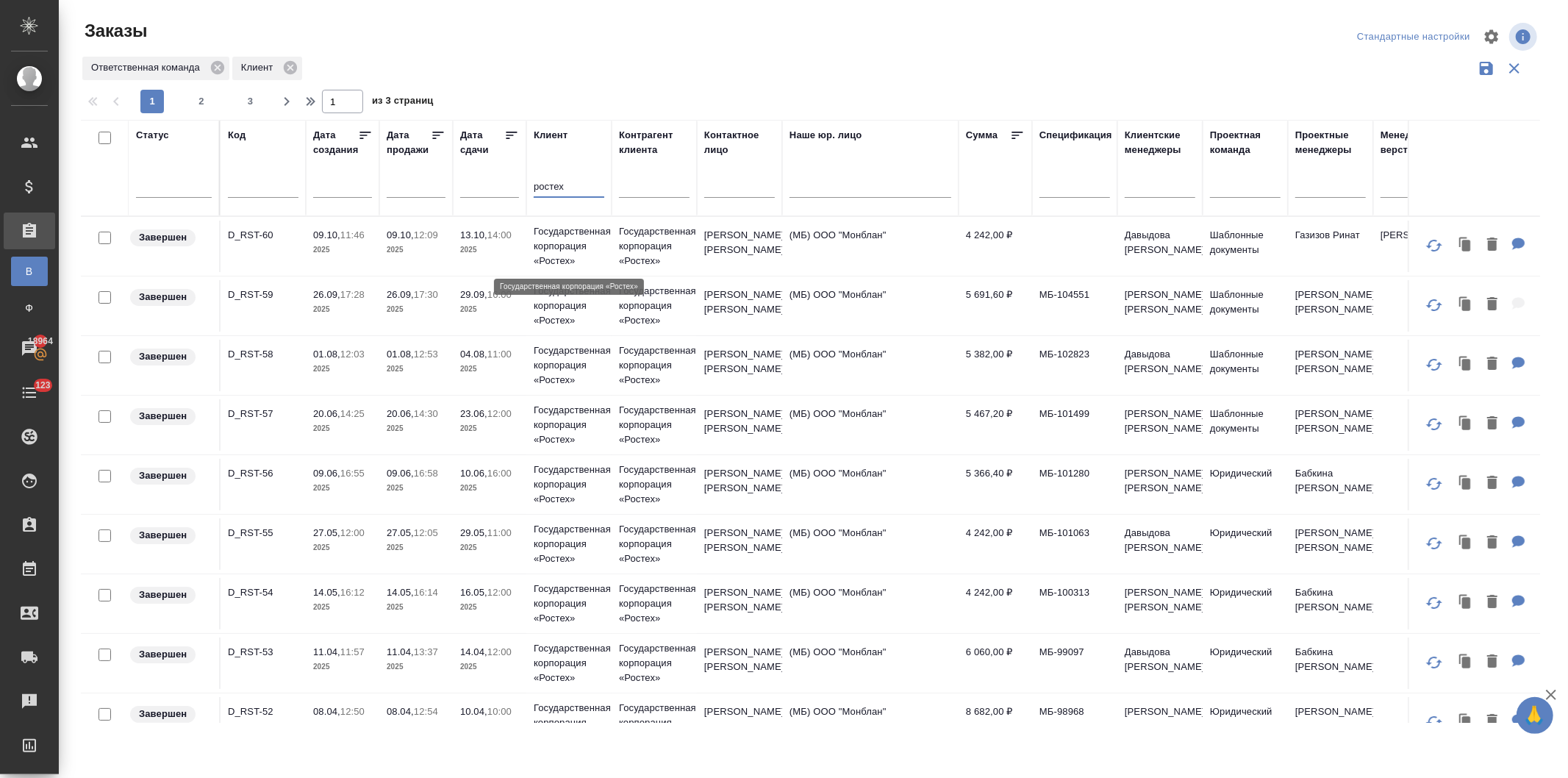
type input "ростех"
click at [570, 250] on p "Государственная корпорация «Ростех»" at bounding box center [569, 246] width 71 height 44
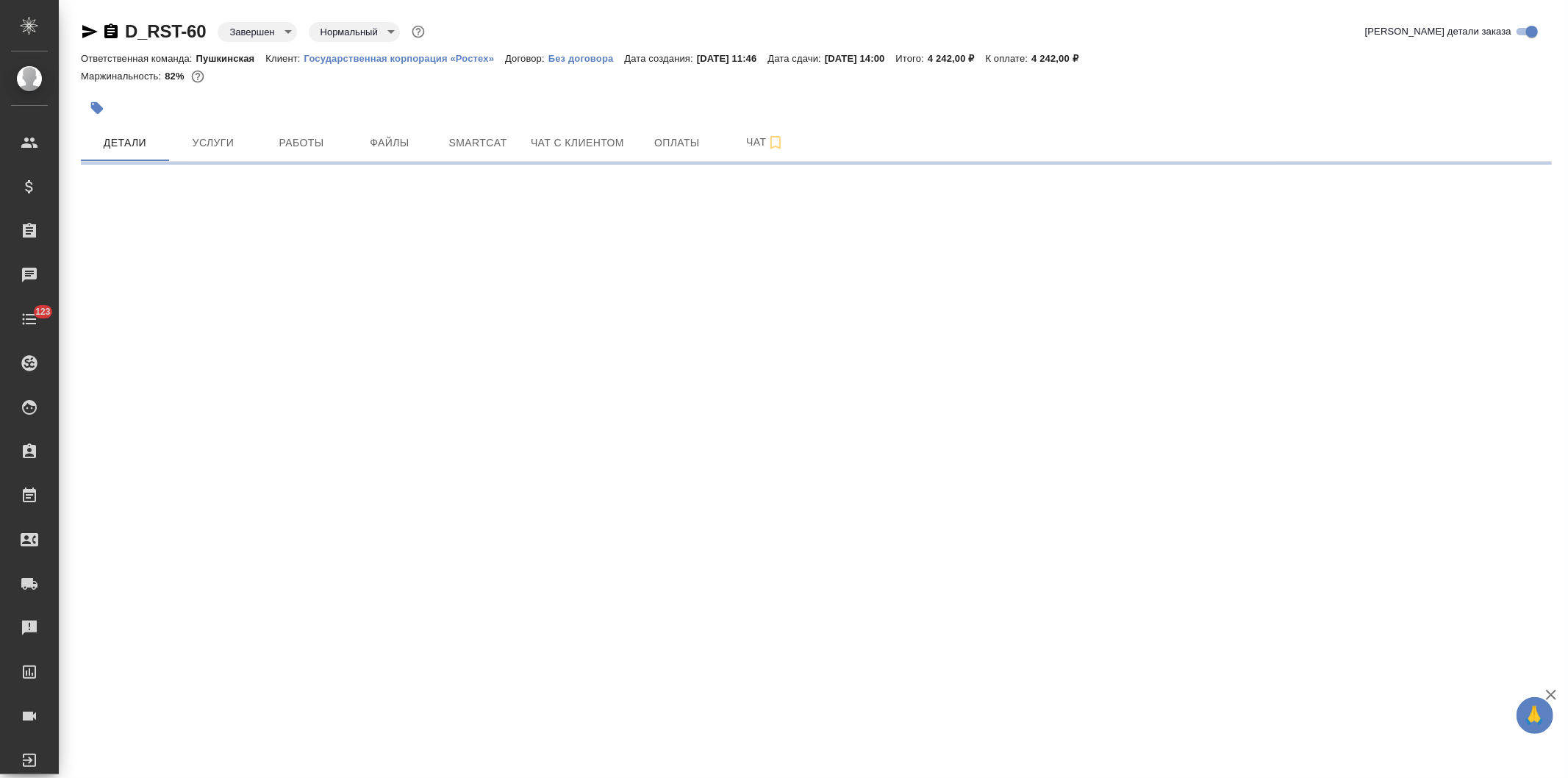
select select "RU"
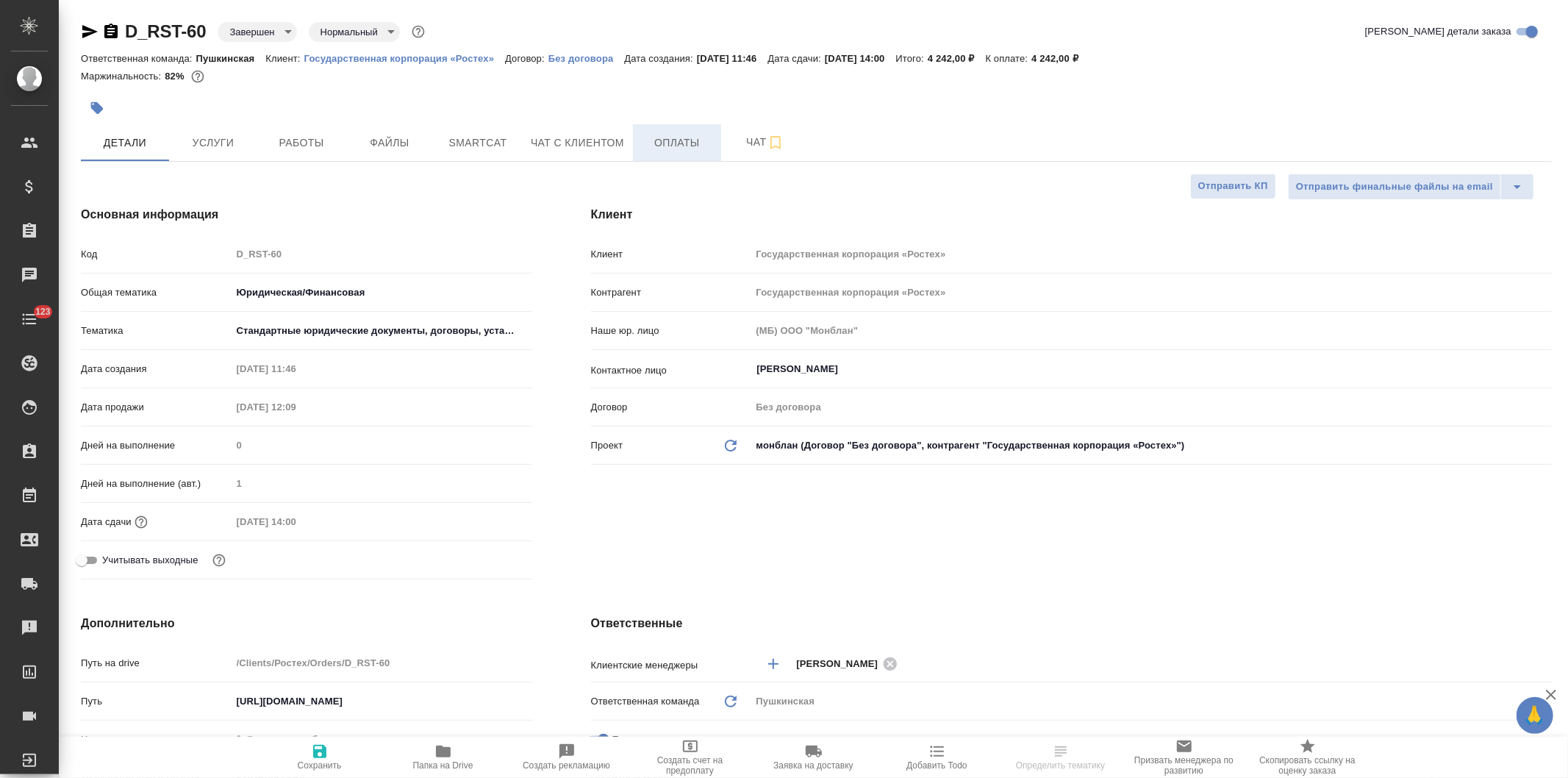
type textarea "x"
click at [675, 142] on span "Оплаты" at bounding box center [677, 142] width 71 height 19
type textarea "x"
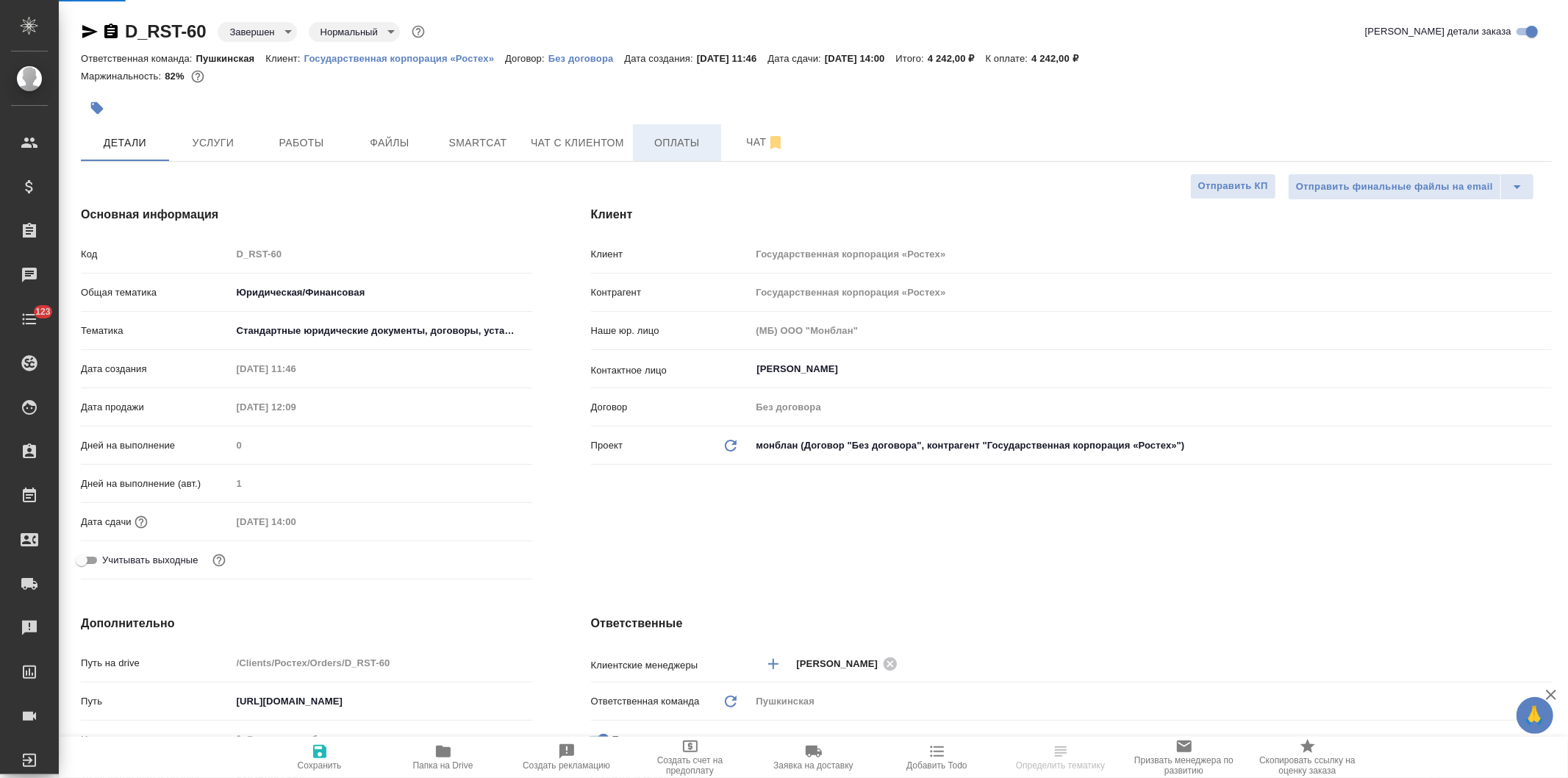
type textarea "x"
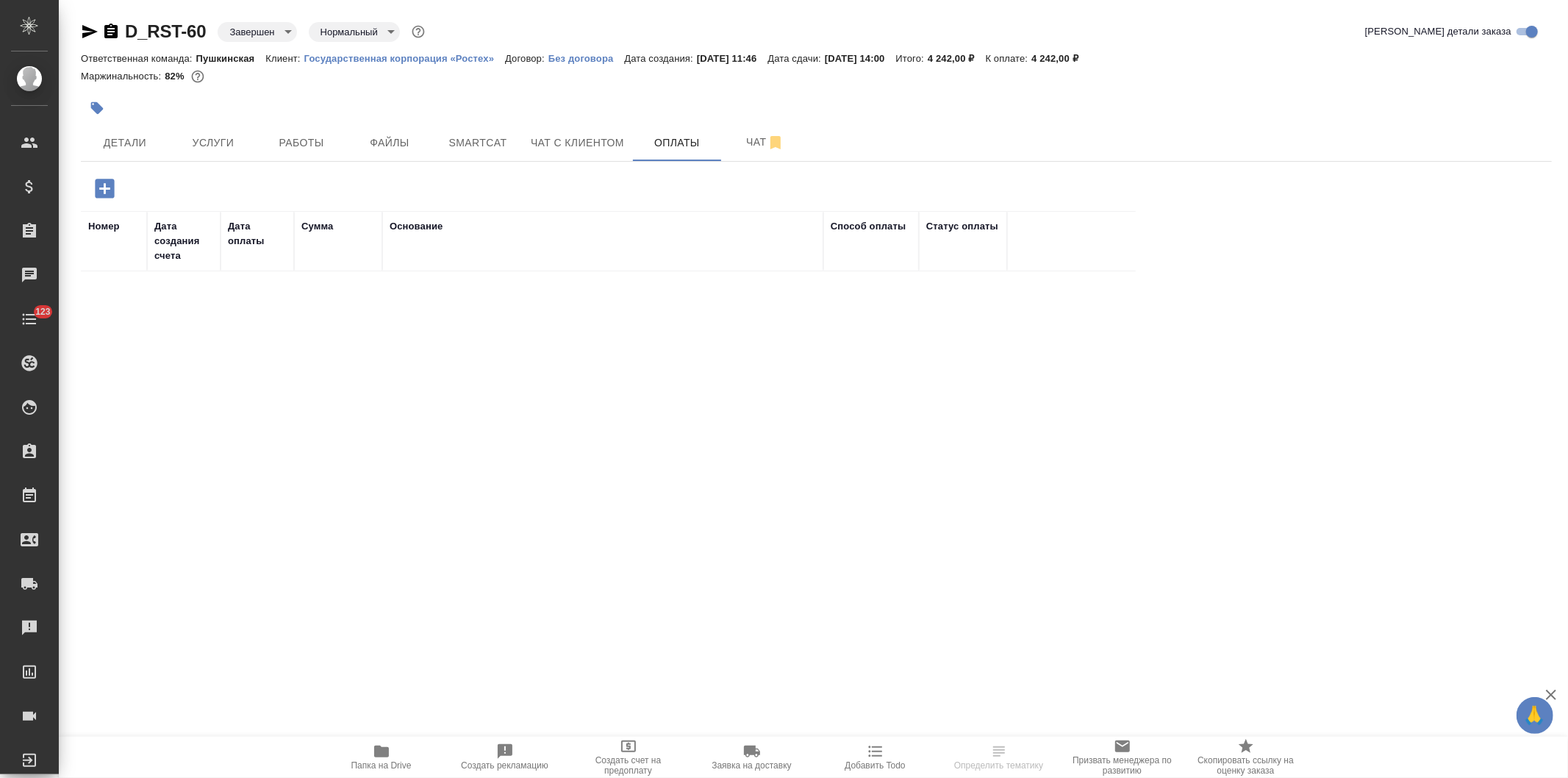
click at [103, 189] on icon "button" at bounding box center [105, 189] width 26 height 26
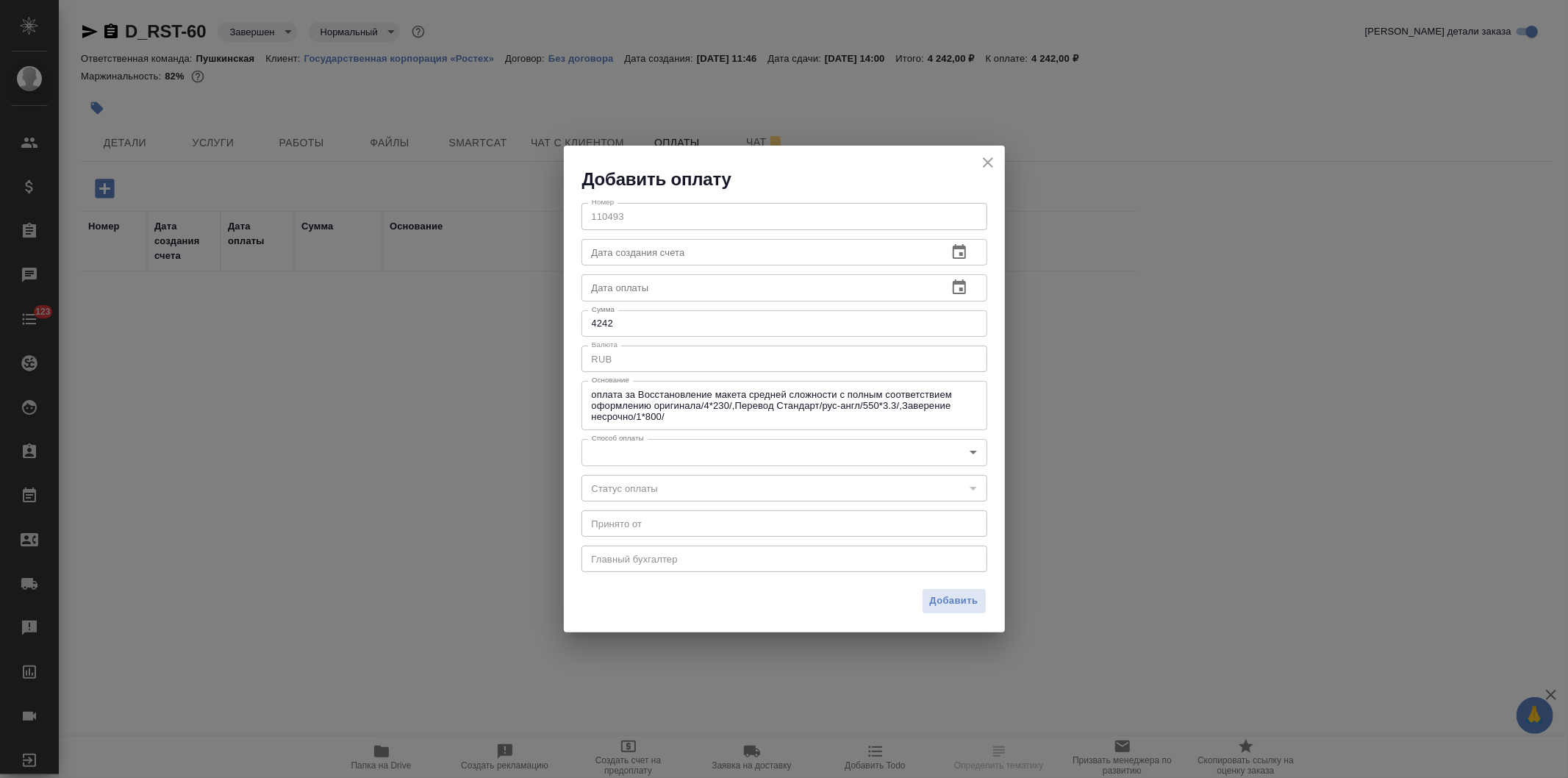
click at [672, 453] on body "🙏 .cls-1 fill:#fff; AWATERA Давыдова Елена Клиенты Спецификации Заказы Чаты 123…" at bounding box center [784, 389] width 1568 height 778
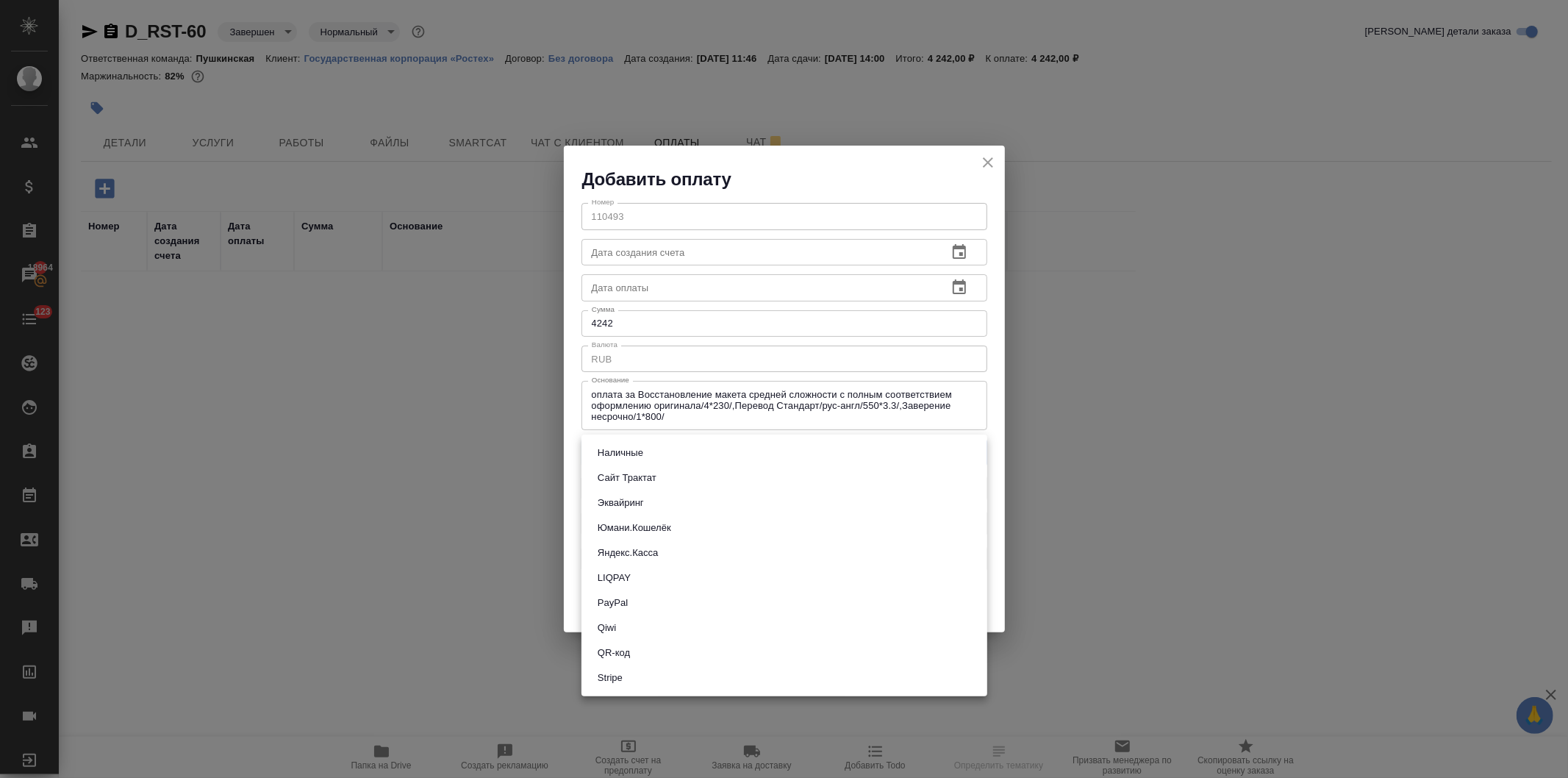
click at [672, 453] on li "Наличные" at bounding box center [784, 453] width 406 height 25
type input "cash"
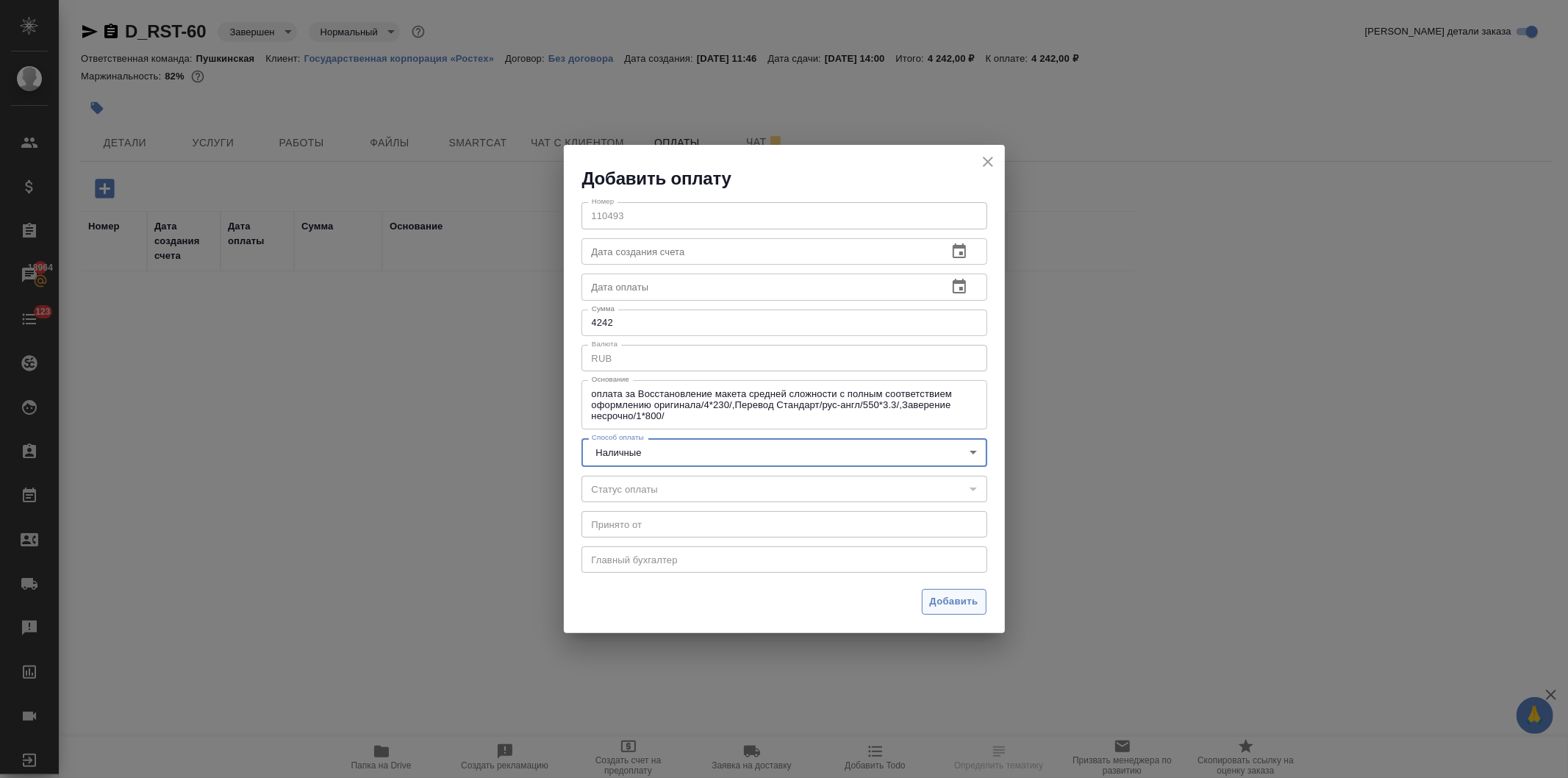
click at [952, 603] on span "Добавить" at bounding box center [953, 601] width 48 height 17
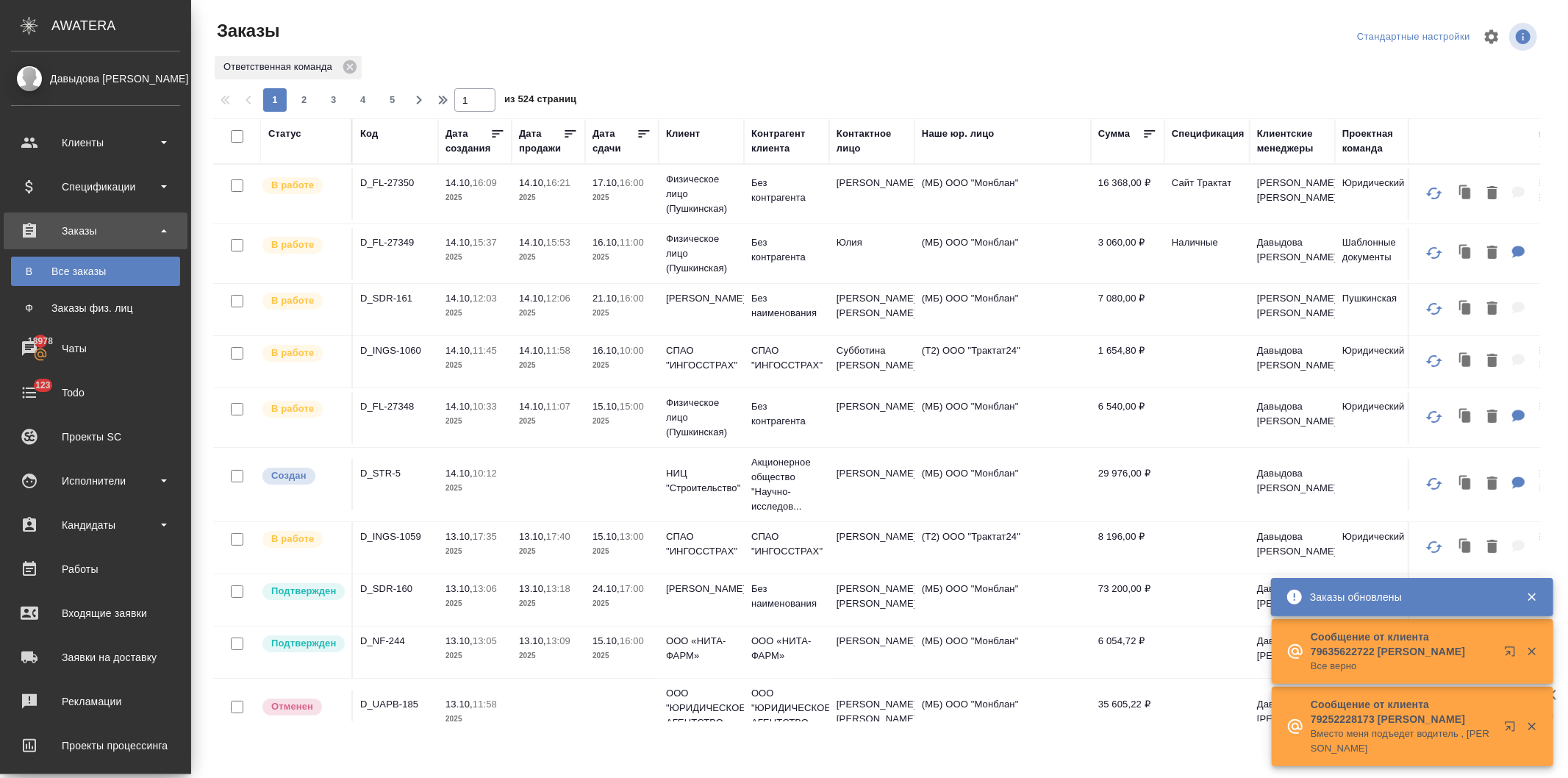
click at [680, 131] on div "Клиент" at bounding box center [682, 134] width 33 height 15
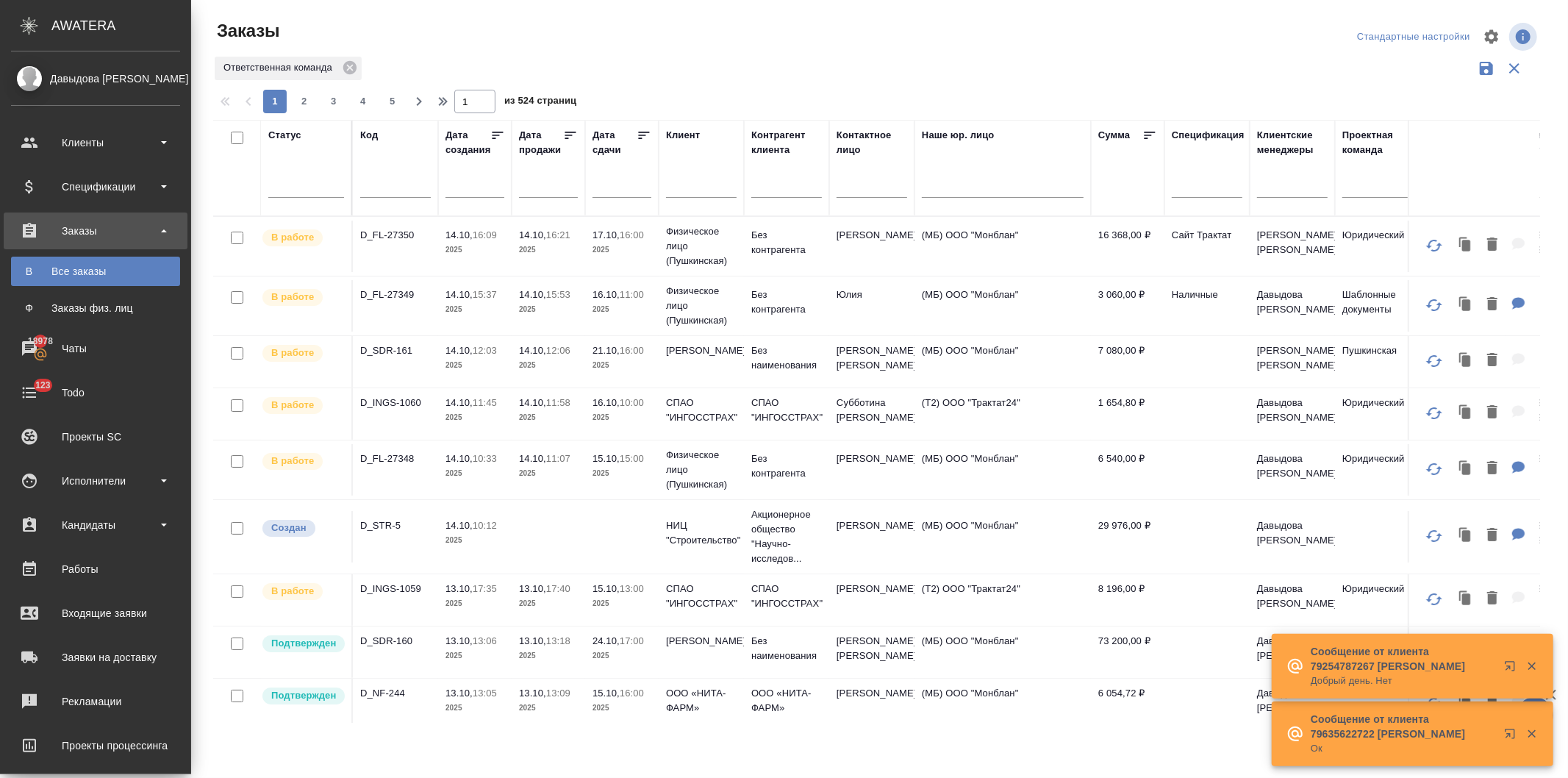
click at [868, 183] on input "text" at bounding box center [872, 188] width 71 height 19
type input "h"
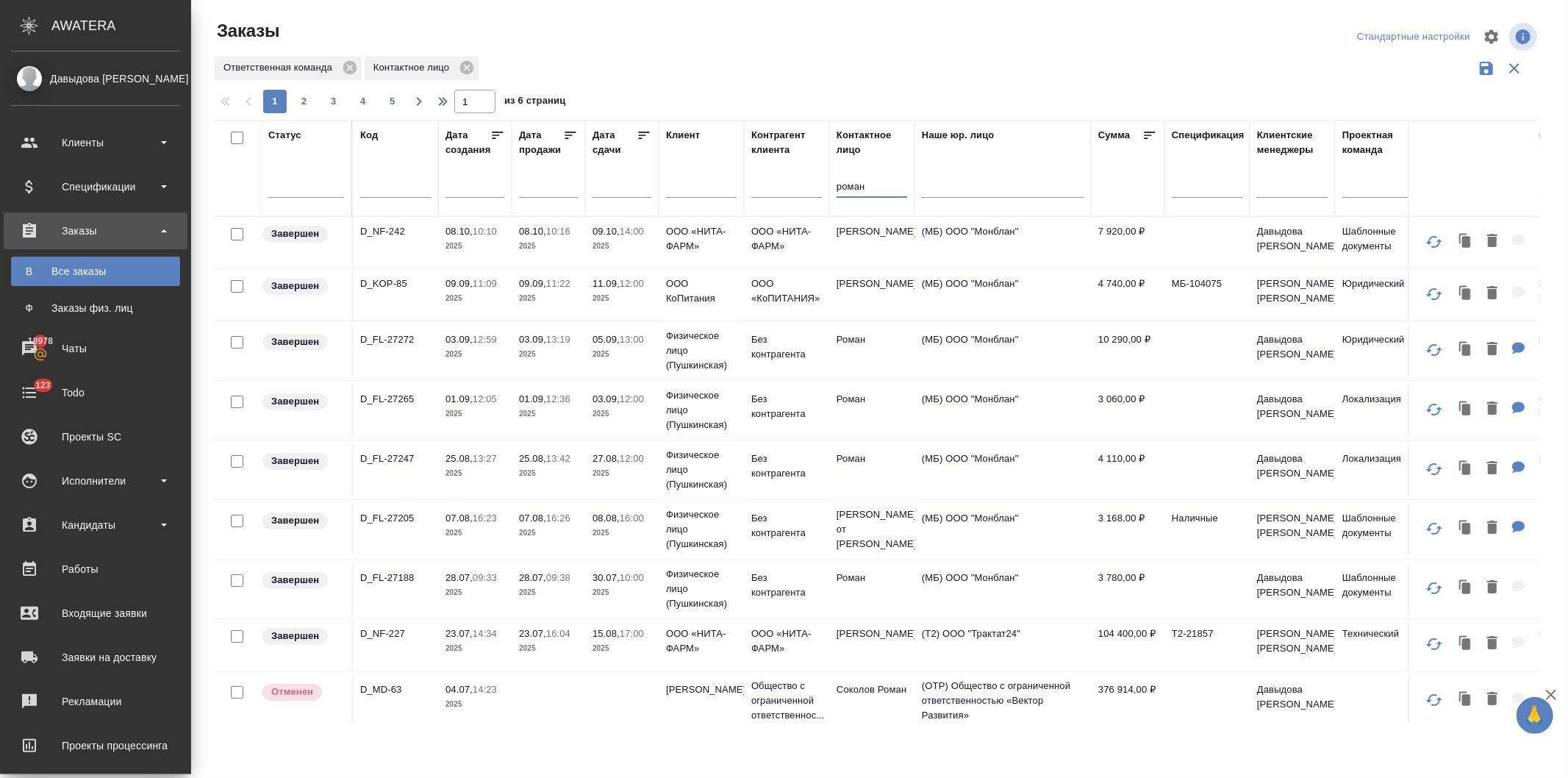
type input "роман"
click at [695, 186] on input "text" at bounding box center [701, 188] width 71 height 19
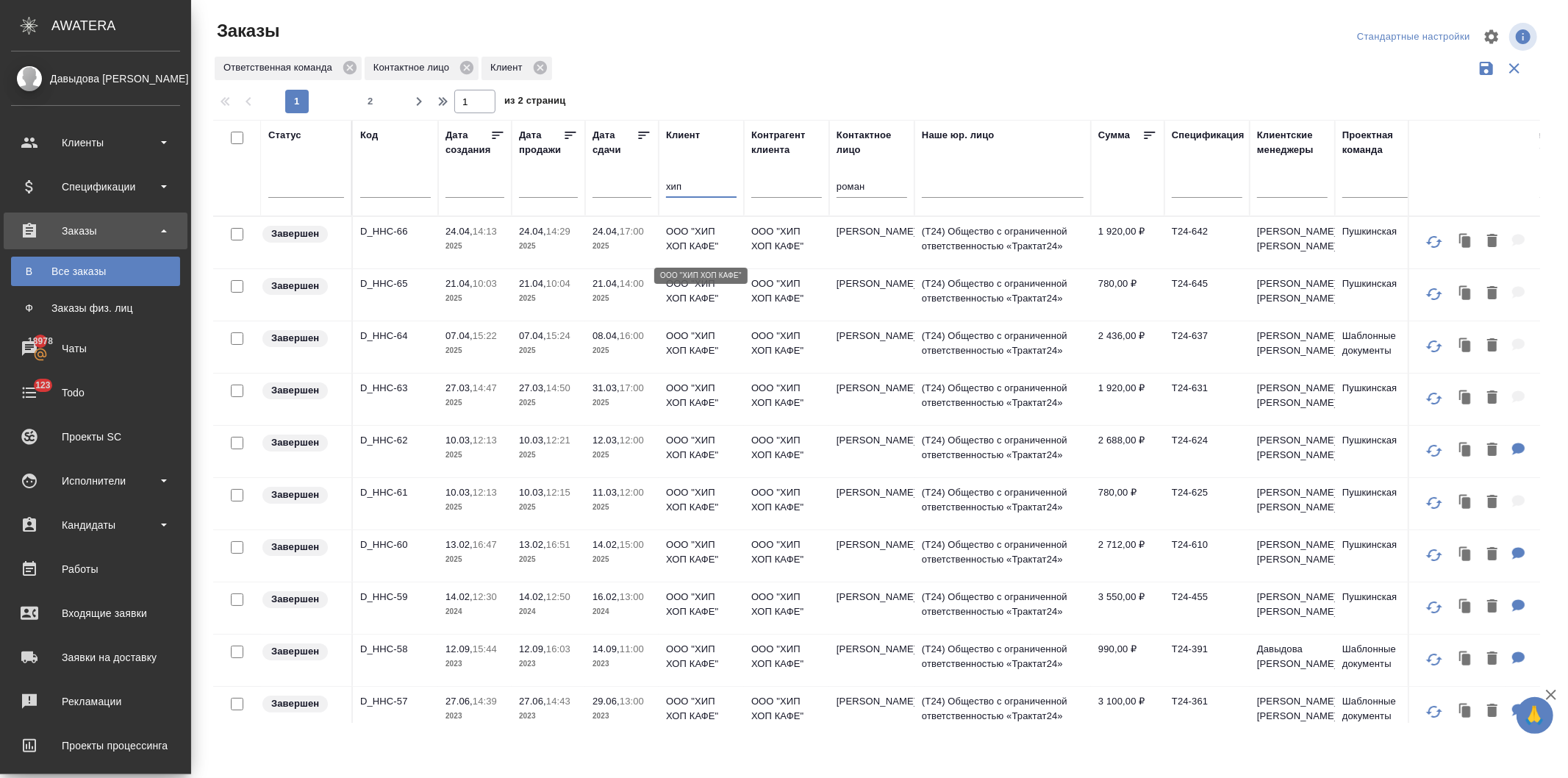
type input "хип"
click at [692, 251] on p "ООО "ХИП ХОП КАФЕ"" at bounding box center [701, 239] width 71 height 29
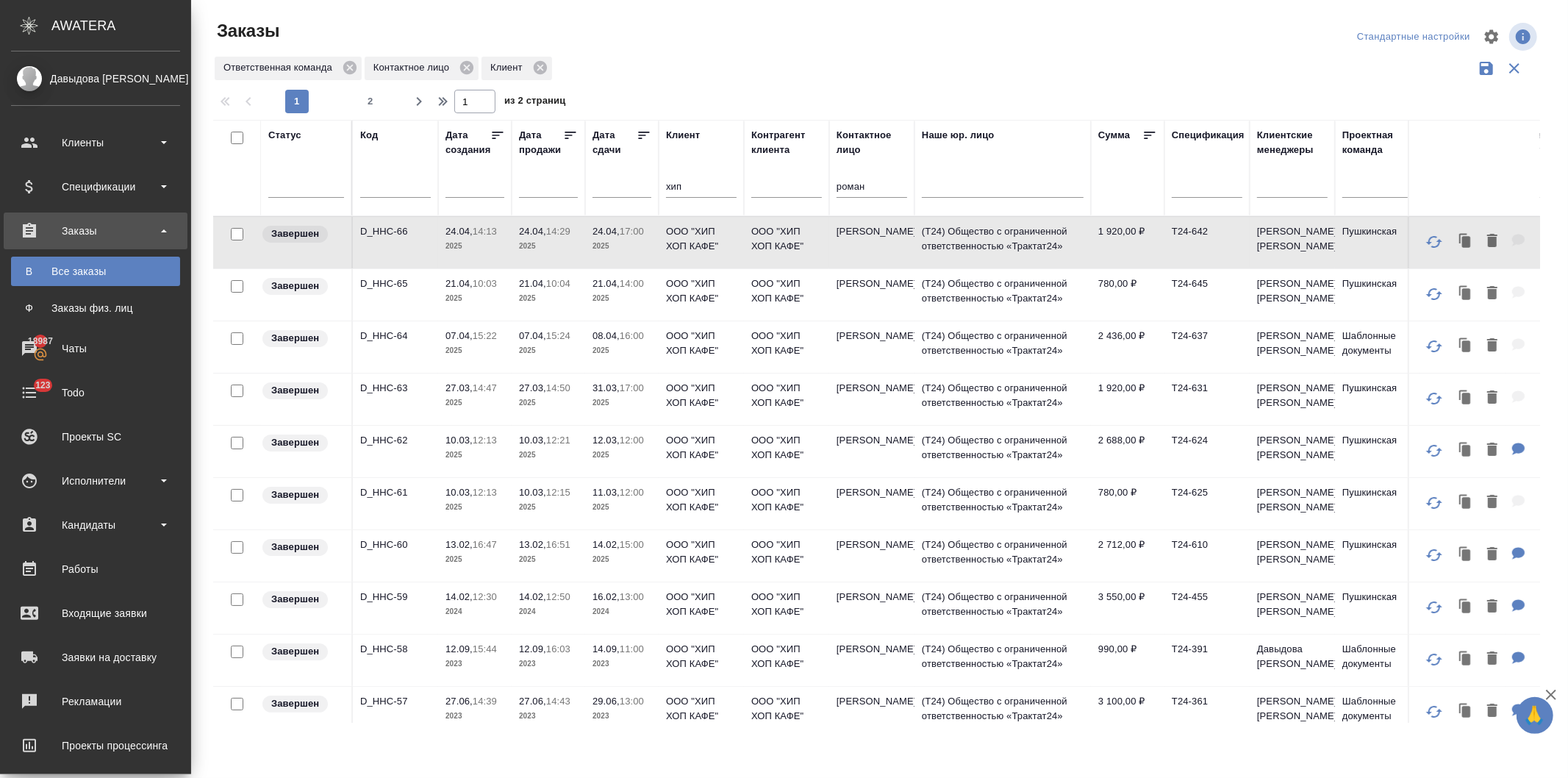
click at [386, 185] on input "text" at bounding box center [396, 188] width 71 height 19
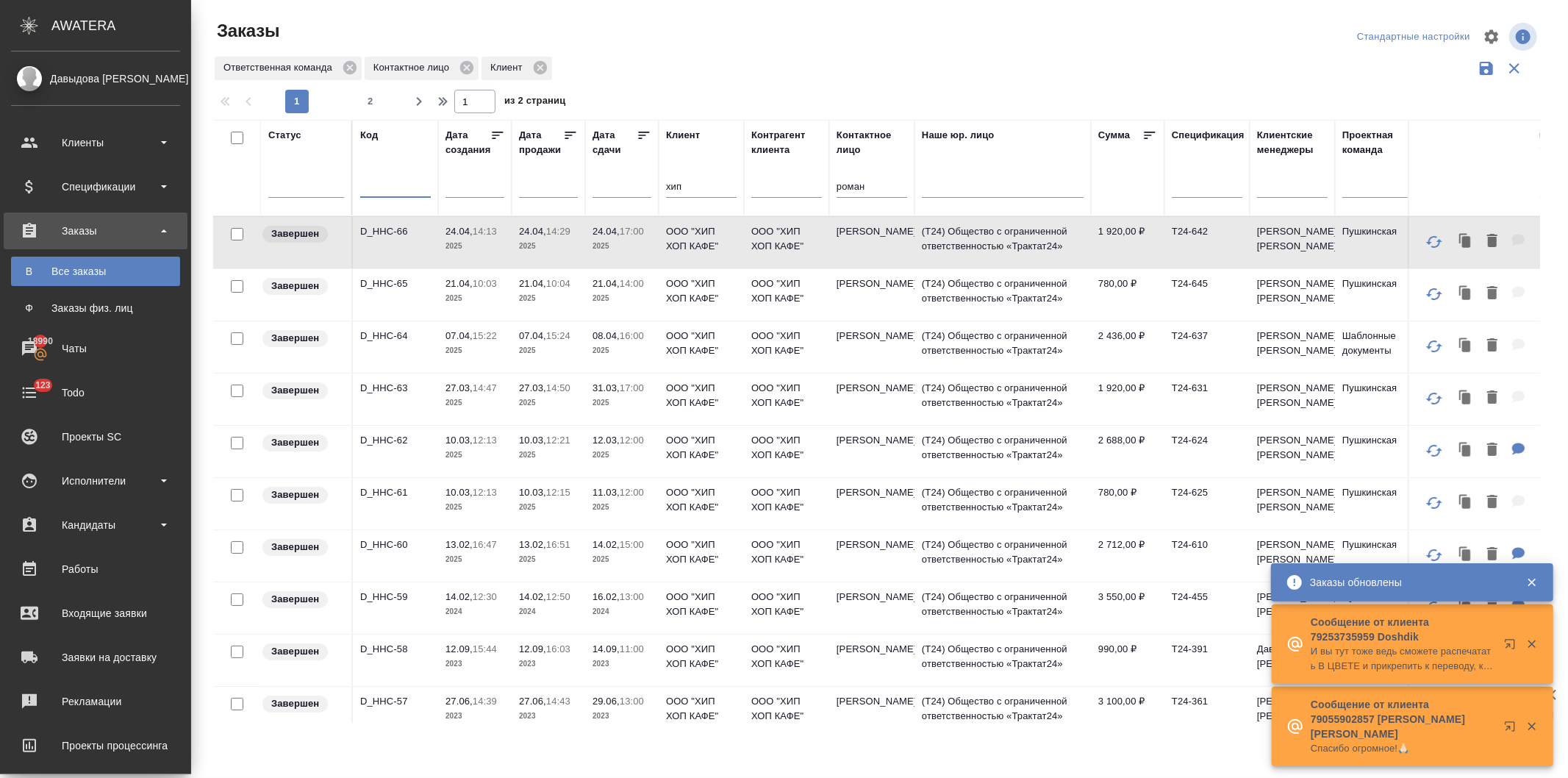
paste input "D_FL-27346"
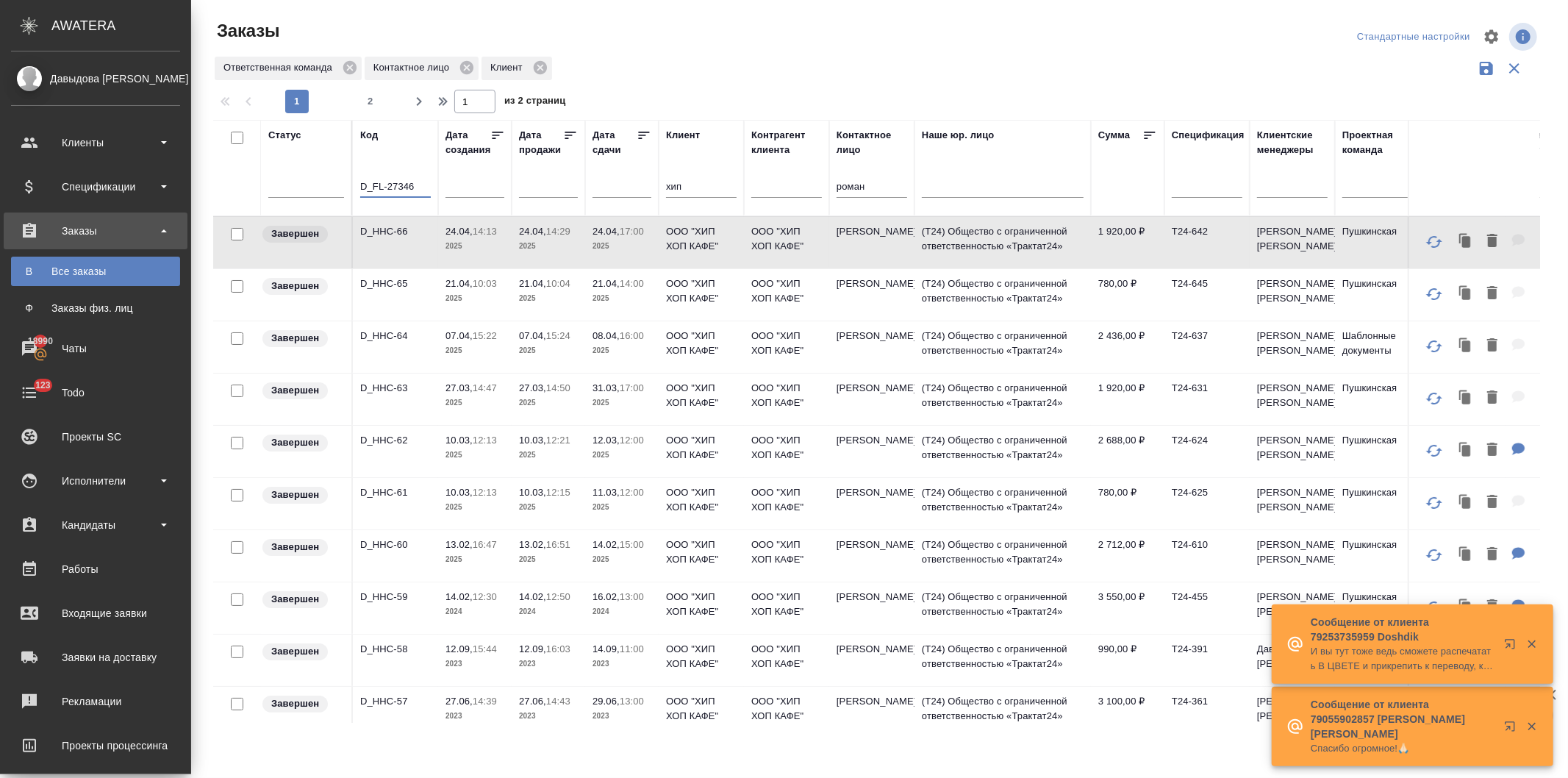
type input "D_FL-27346"
drag, startPoint x: 695, startPoint y: 184, endPoint x: 622, endPoint y: 180, distance: 73.1
click at [622, 180] on tr "Статус Код D_FL-27346 Дата создания Дата продажи Дата сдачи Клиент хип Контраге…" at bounding box center [1487, 168] width 2547 height 96
click at [805, 189] on tr "Статус Код D_FL-27346 Дата создания Дата продажи Дата сдачи Клиент Контрагент к…" at bounding box center [1487, 168] width 2547 height 96
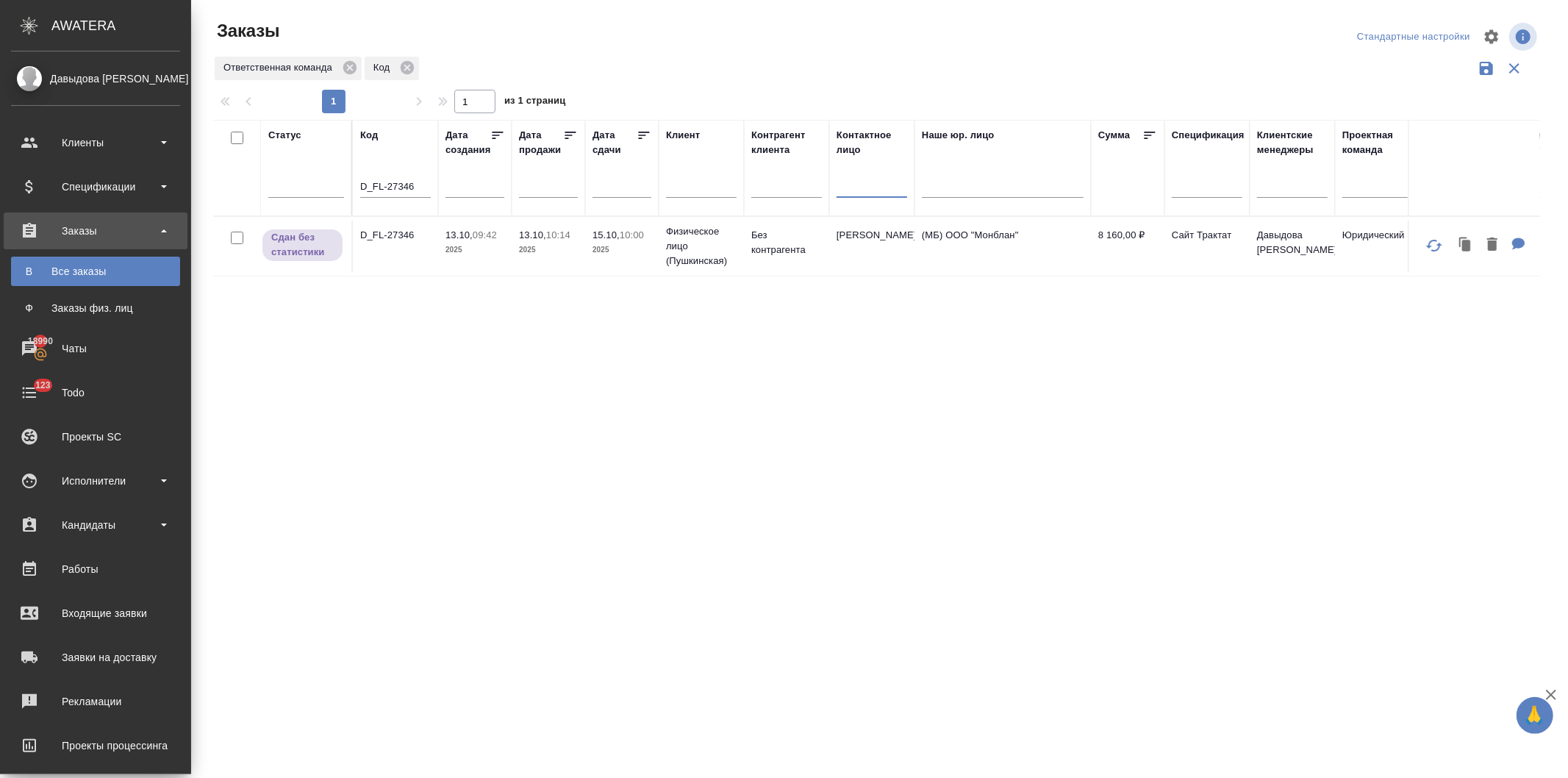
click at [435, 248] on td "D_FL-27346" at bounding box center [395, 247] width 85 height 51
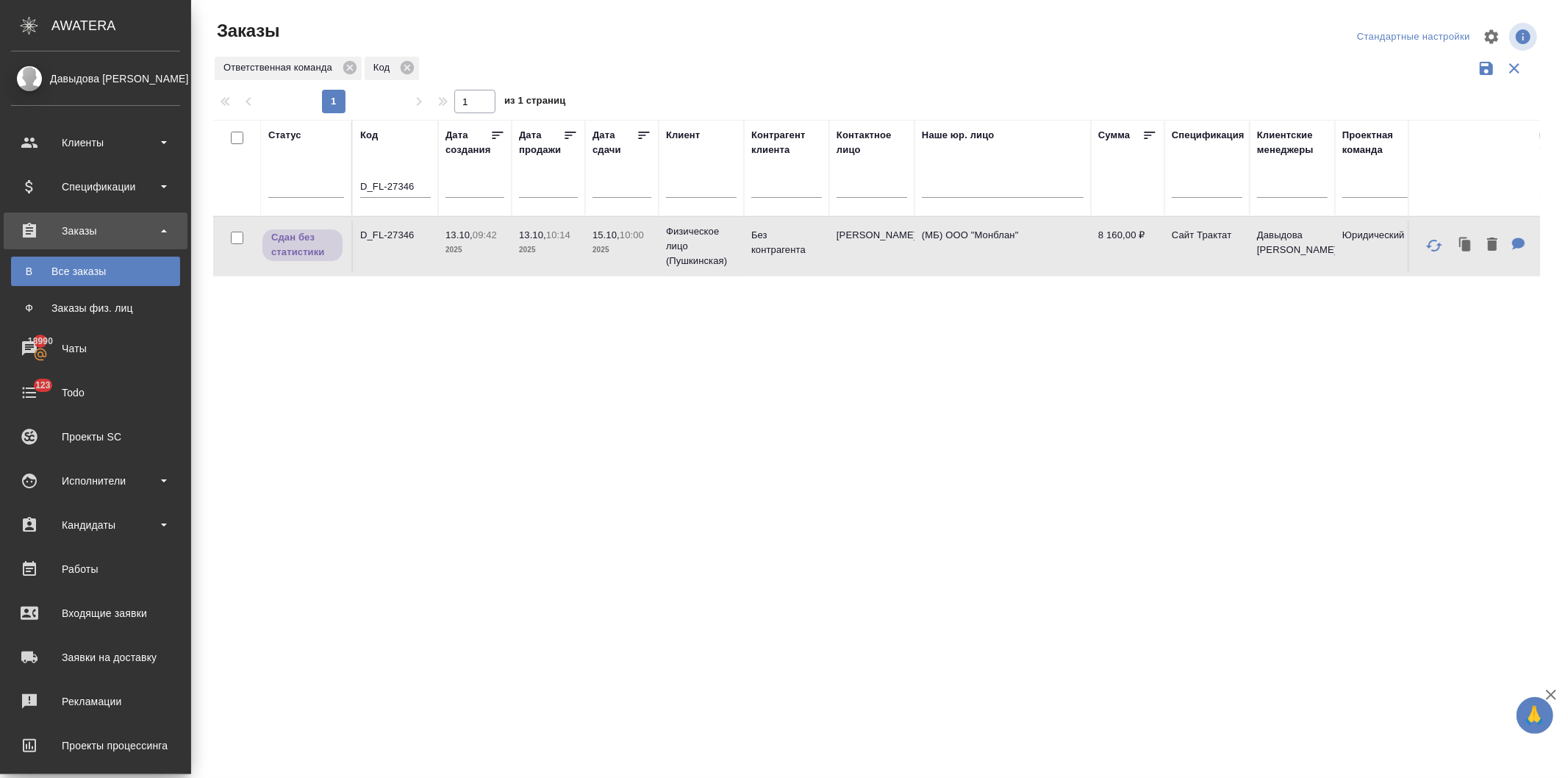
click at [435, 248] on td "D_FL-27346" at bounding box center [395, 247] width 85 height 51
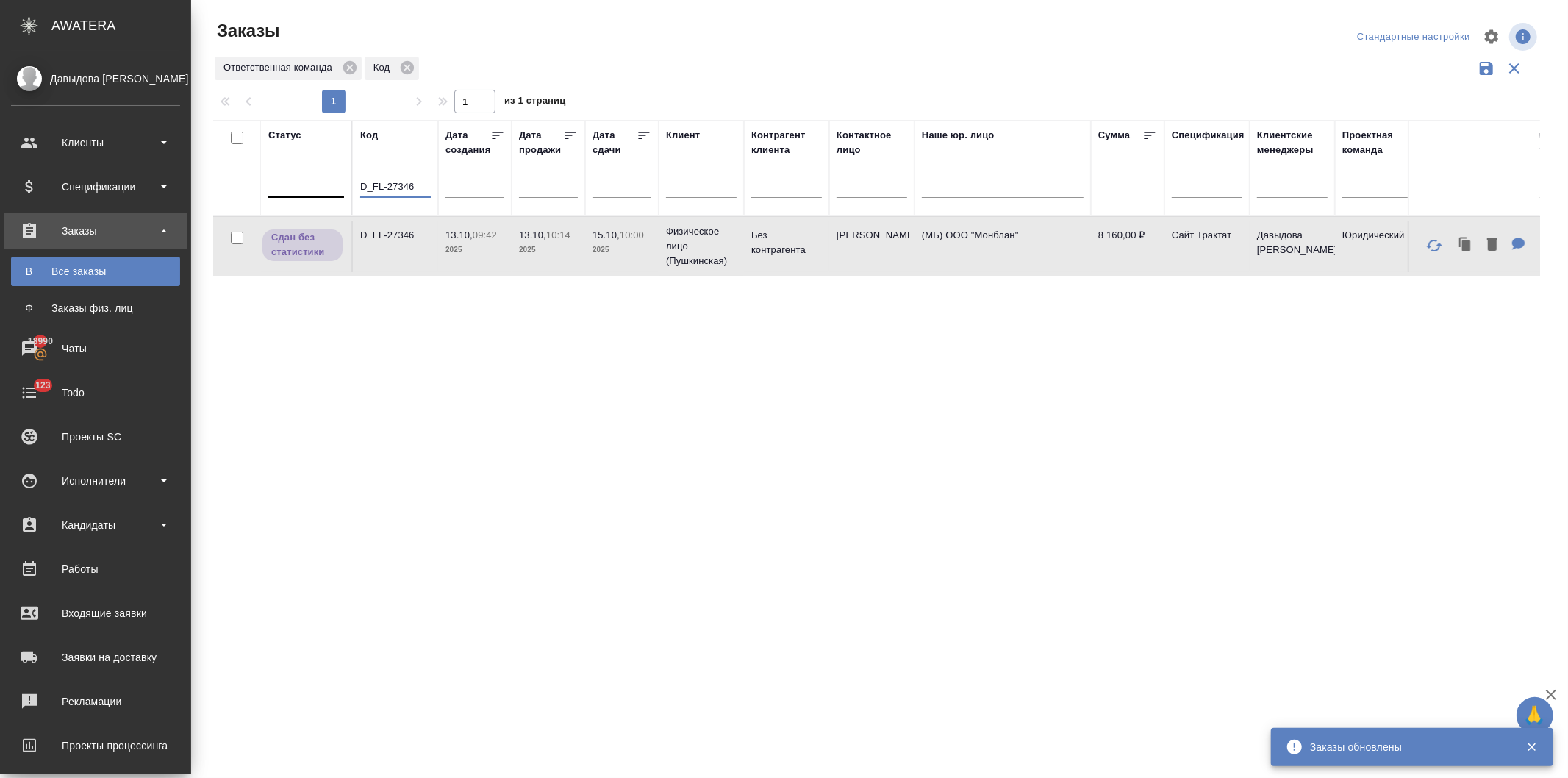
drag, startPoint x: 415, startPoint y: 184, endPoint x: 329, endPoint y: 184, distance: 86.0
click at [329, 184] on tr "Статус Код D_FL-27346 Дата создания Дата продажи Дата сдачи Клиент Контрагент к…" at bounding box center [1487, 168] width 2547 height 96
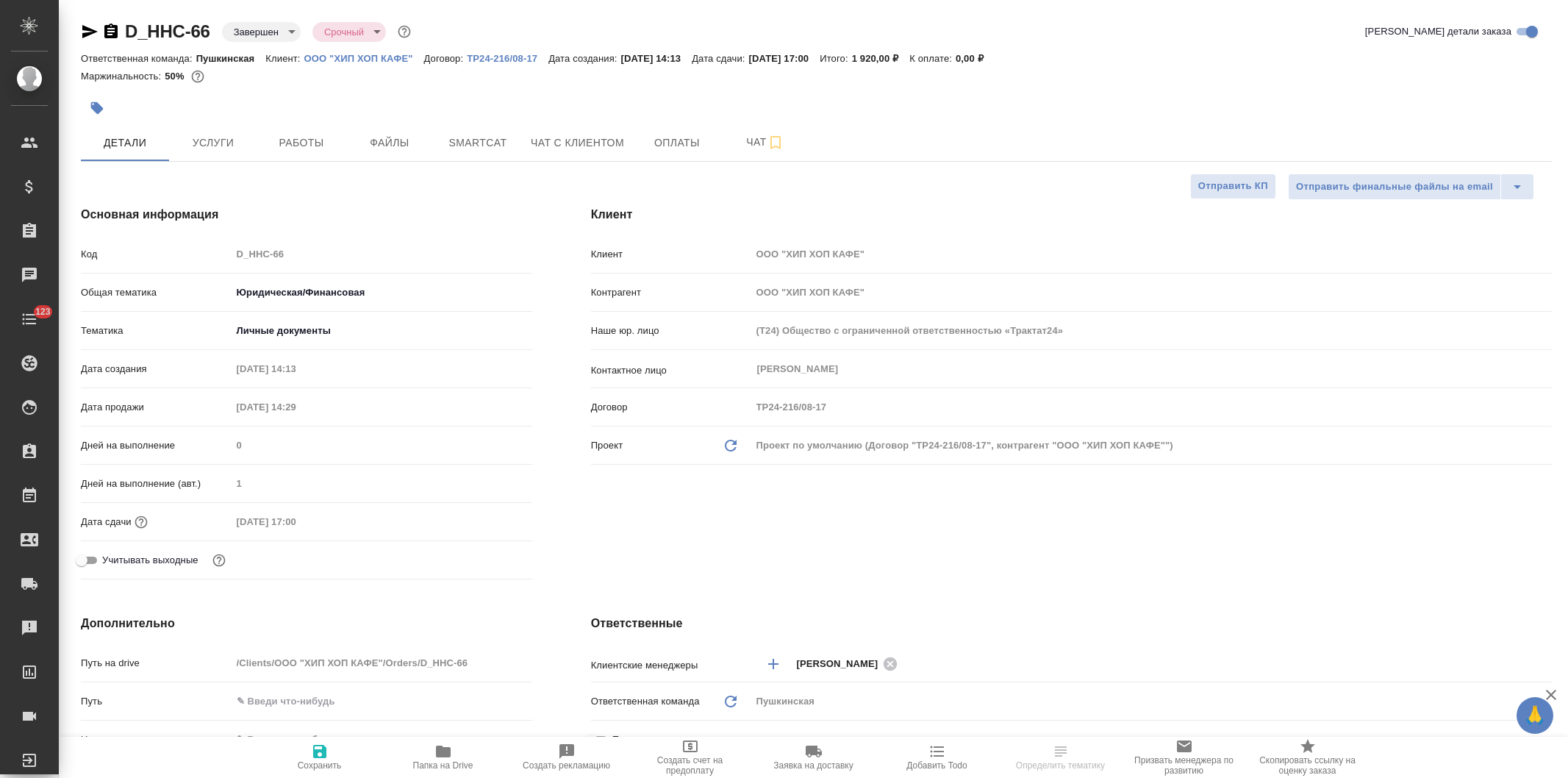
select select "RU"
click at [337, 57] on p "ООО "ХИП ХОП КАФЕ"" at bounding box center [364, 58] width 120 height 11
select select "RU"
type textarea "x"
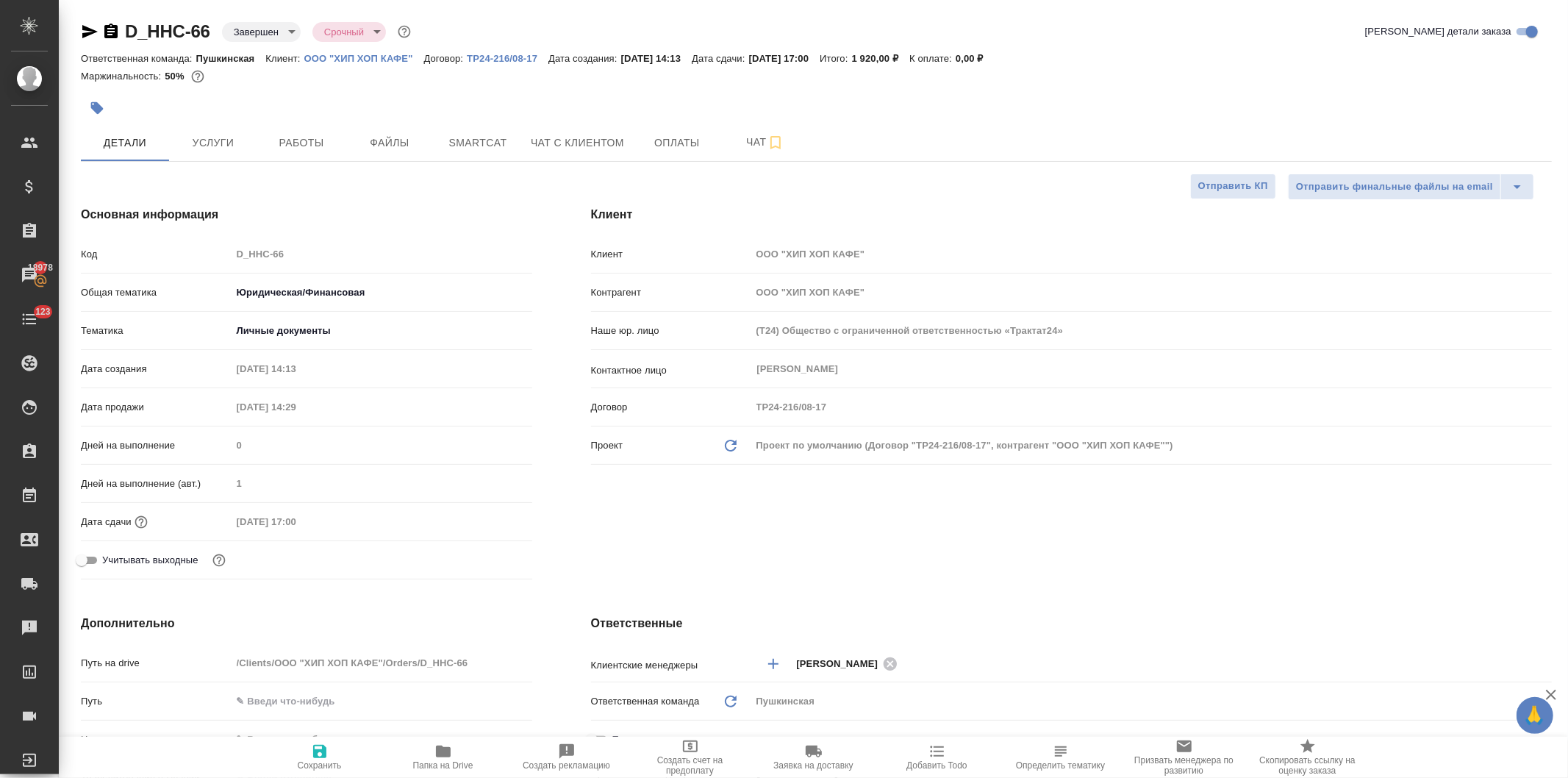
type textarea "x"
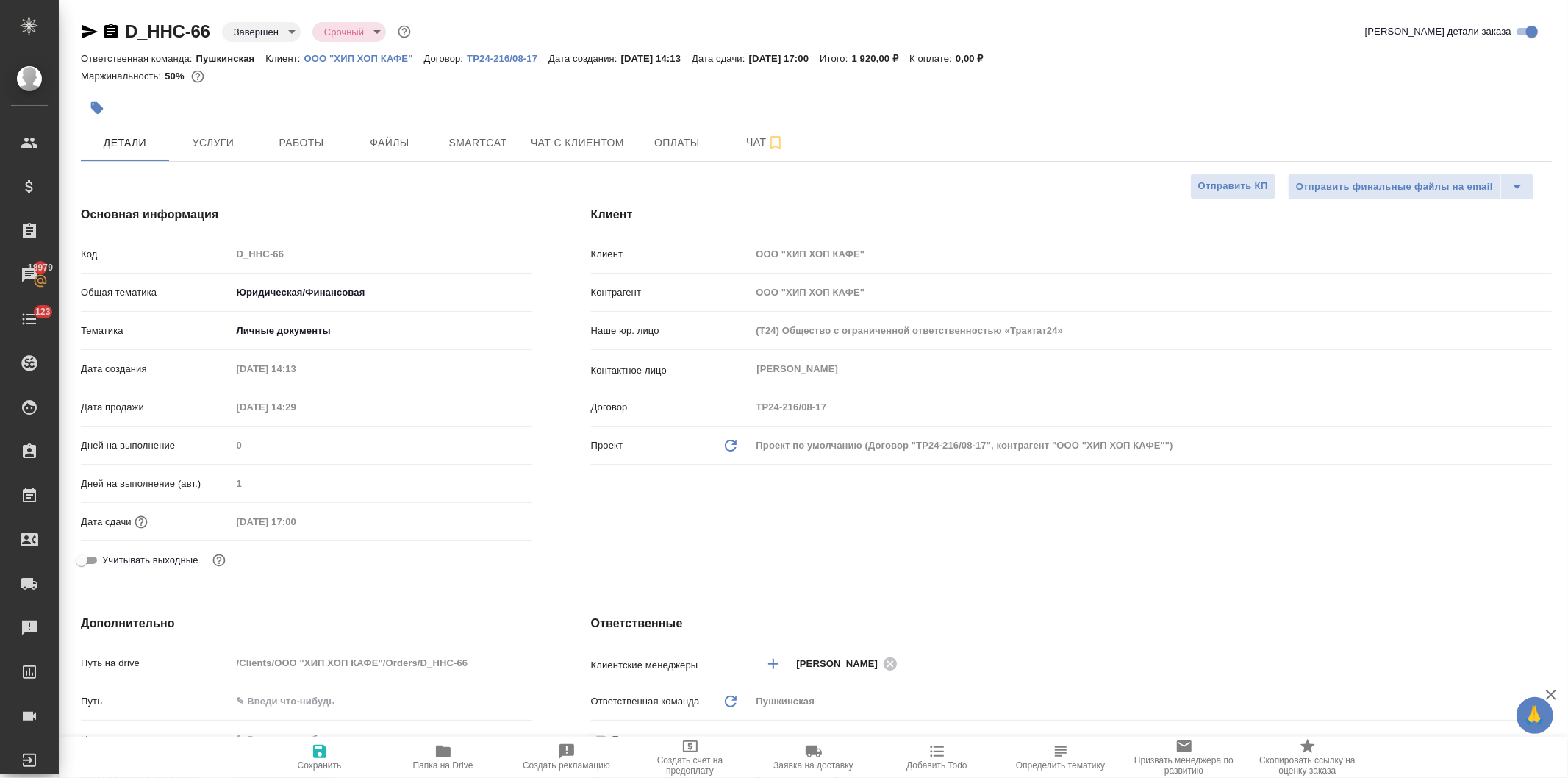
type textarea "x"
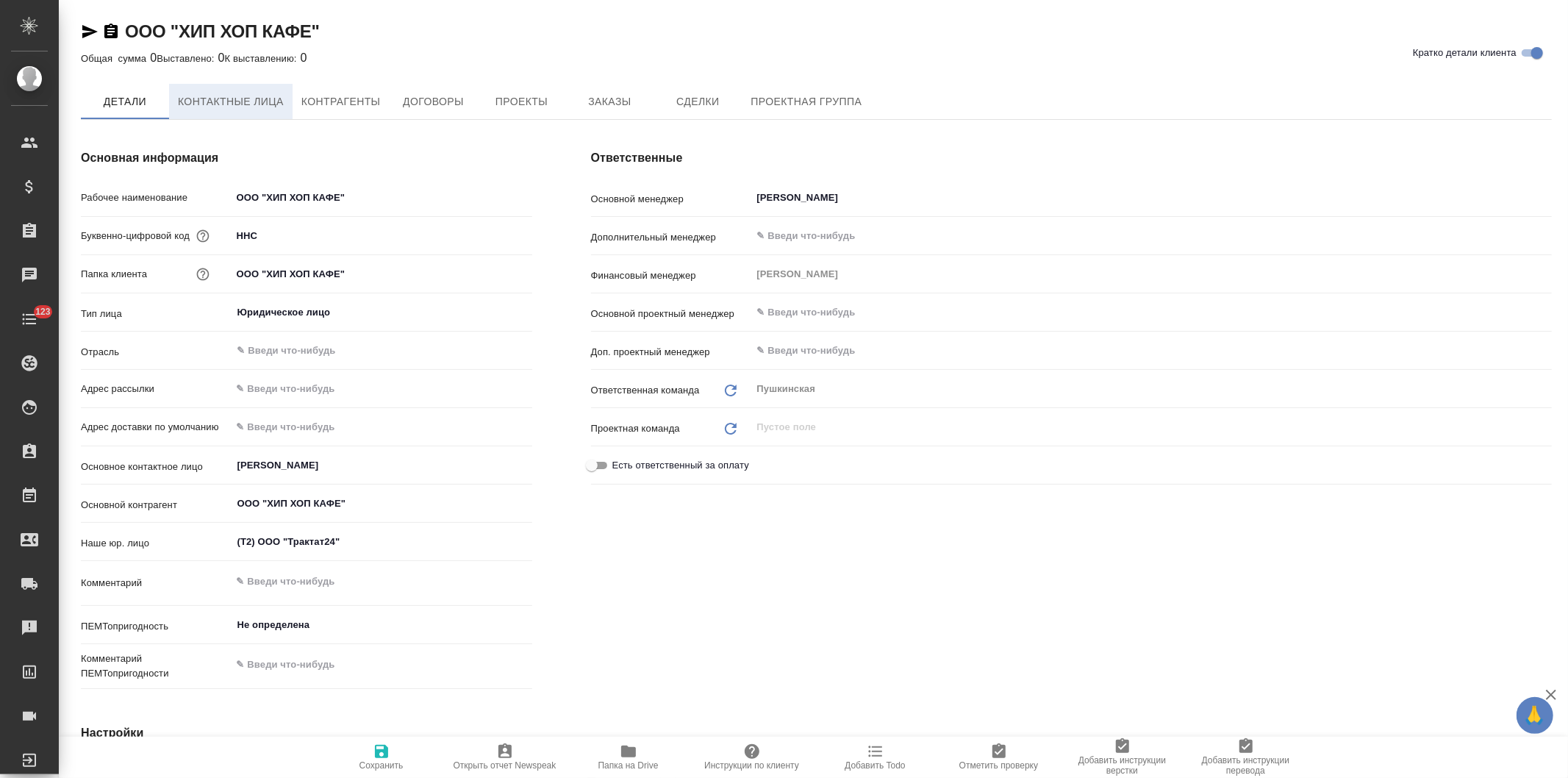
click at [236, 103] on span "Контактные лица" at bounding box center [231, 101] width 106 height 19
type textarea "x"
select select "RU"
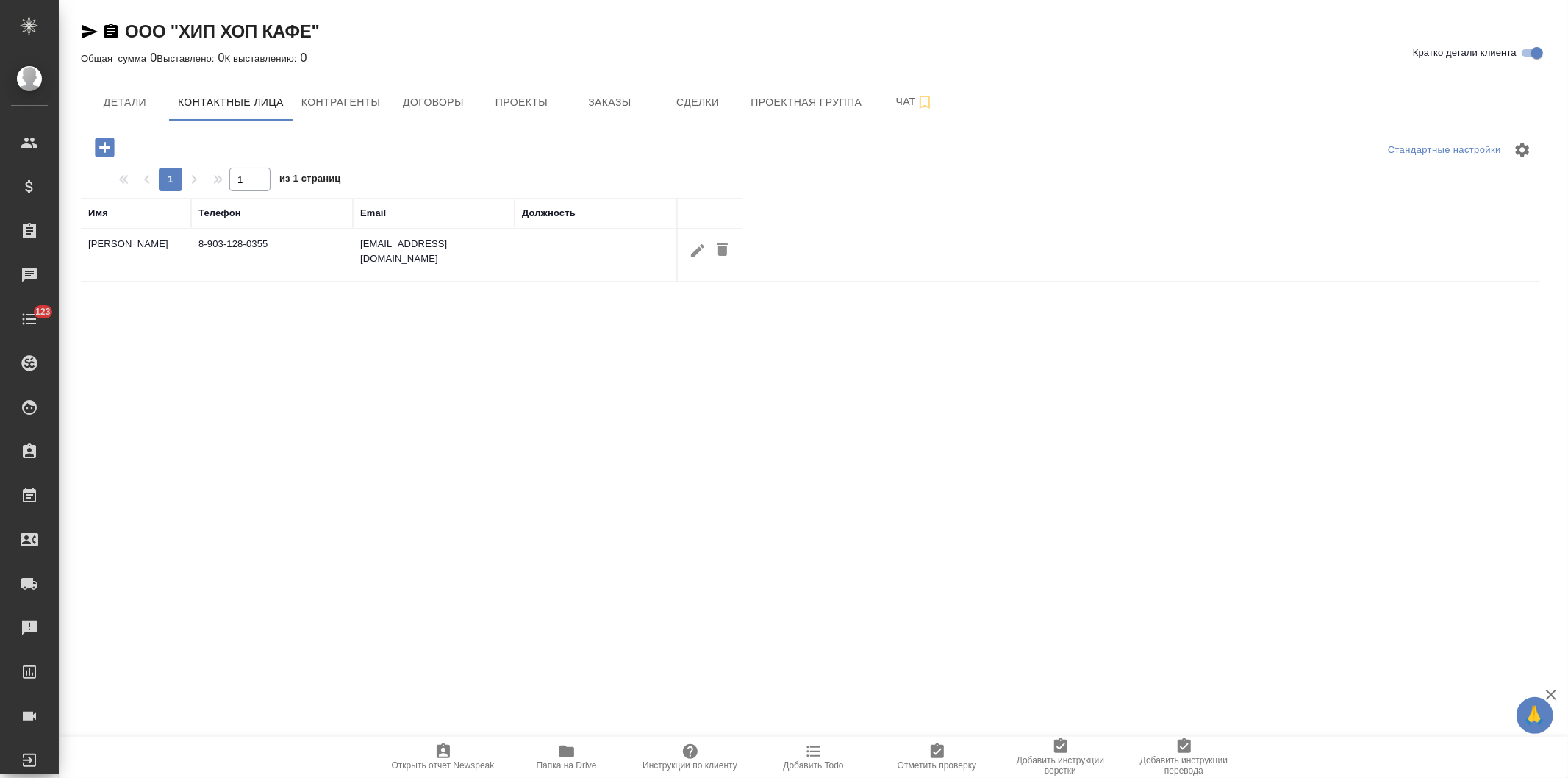
drag, startPoint x: 464, startPoint y: 244, endPoint x: 358, endPoint y: 245, distance: 106.0
click at [358, 245] on td "[EMAIL_ADDRESS][DOMAIN_NAME]" at bounding box center [433, 255] width 162 height 51
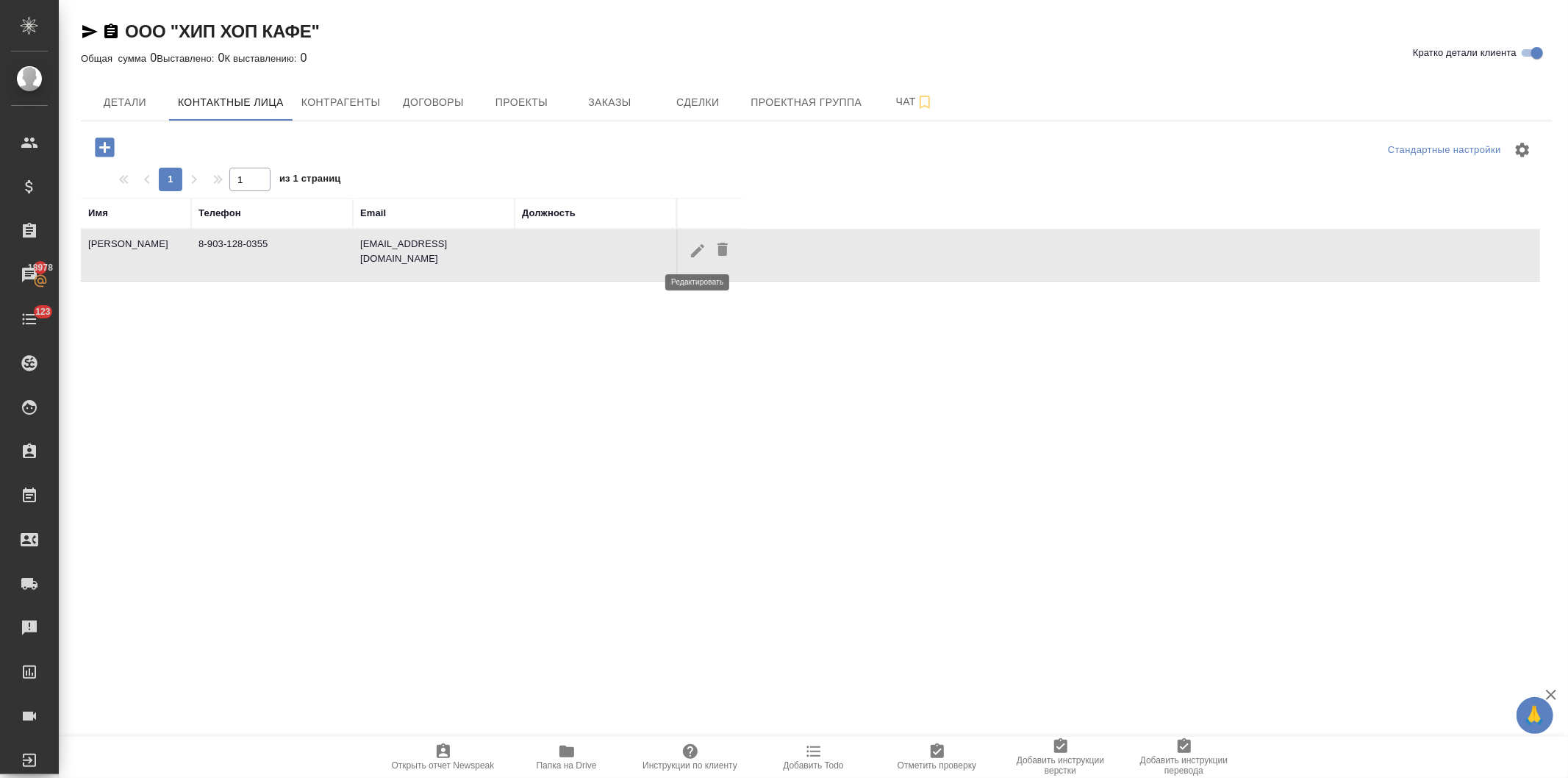
click at [689, 248] on icon "button" at bounding box center [698, 250] width 18 height 18
type input "Роман"
type input "[PERSON_NAME]"
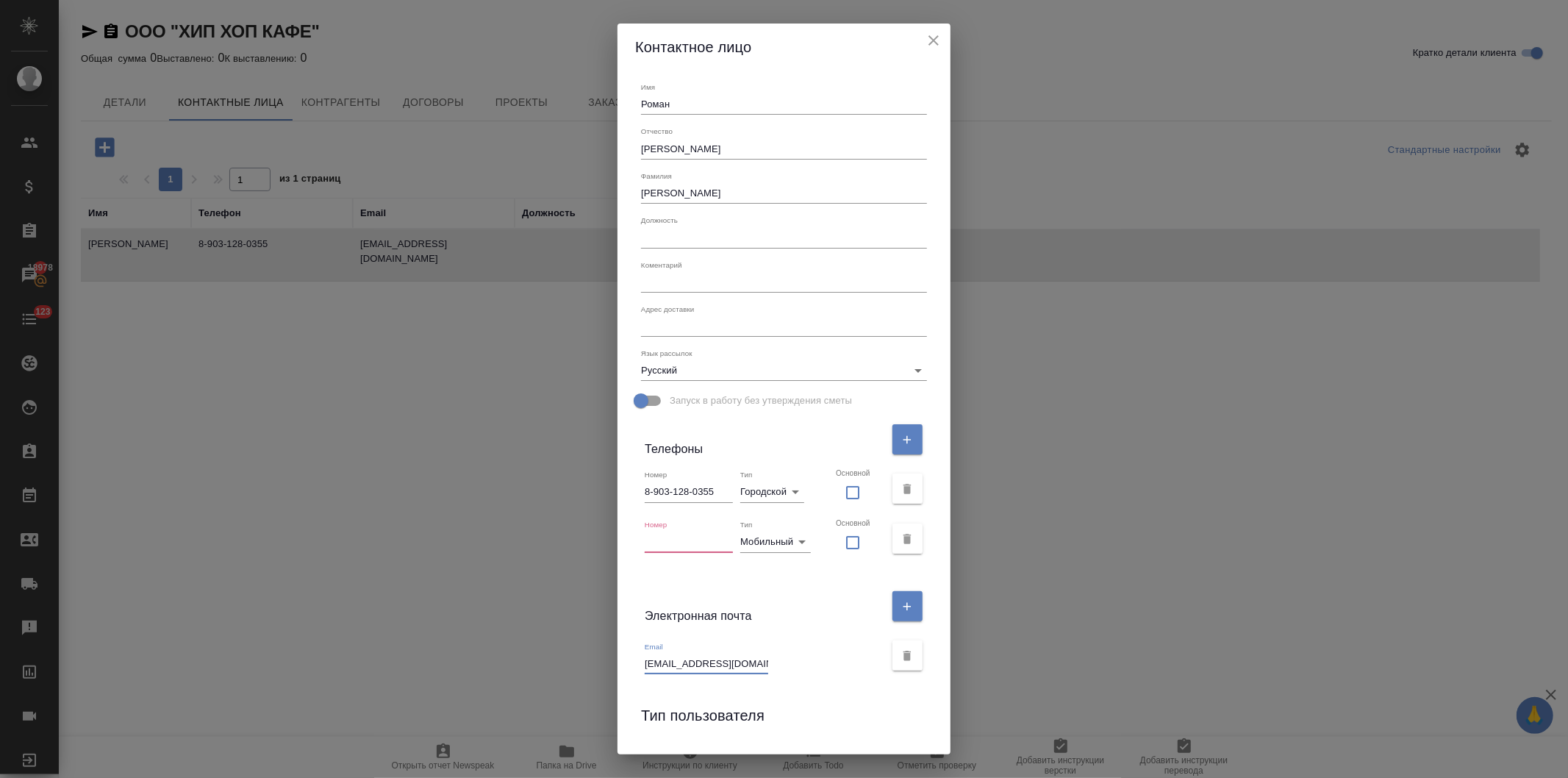
drag, startPoint x: 747, startPoint y: 658, endPoint x: 634, endPoint y: 657, distance: 113.0
click at [634, 657] on div "Имя Роман Отчество [PERSON_NAME] Коментарий x Адрес доставки x Язык рассылок Ру…" at bounding box center [784, 413] width 333 height 684
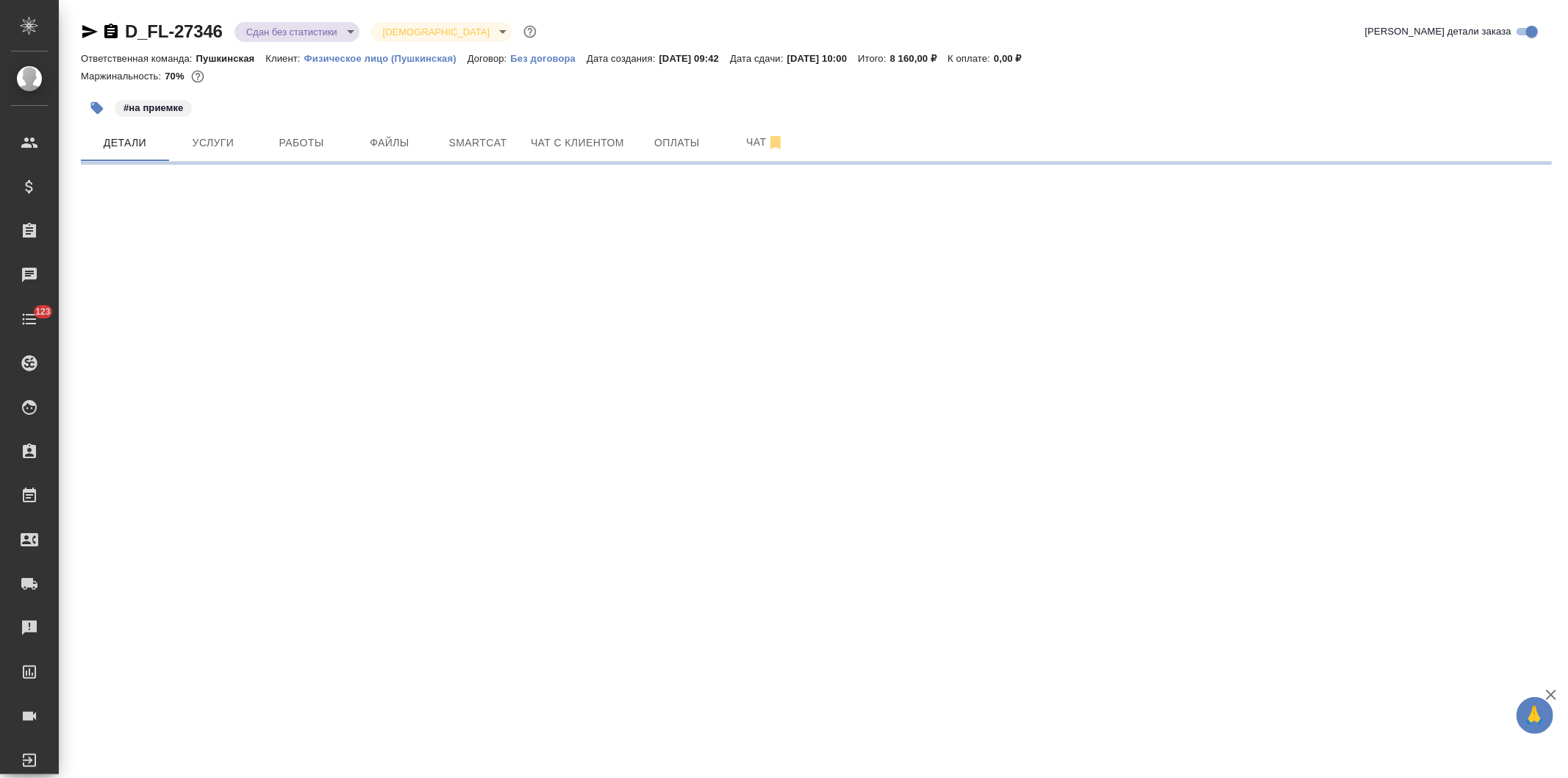
select select "RU"
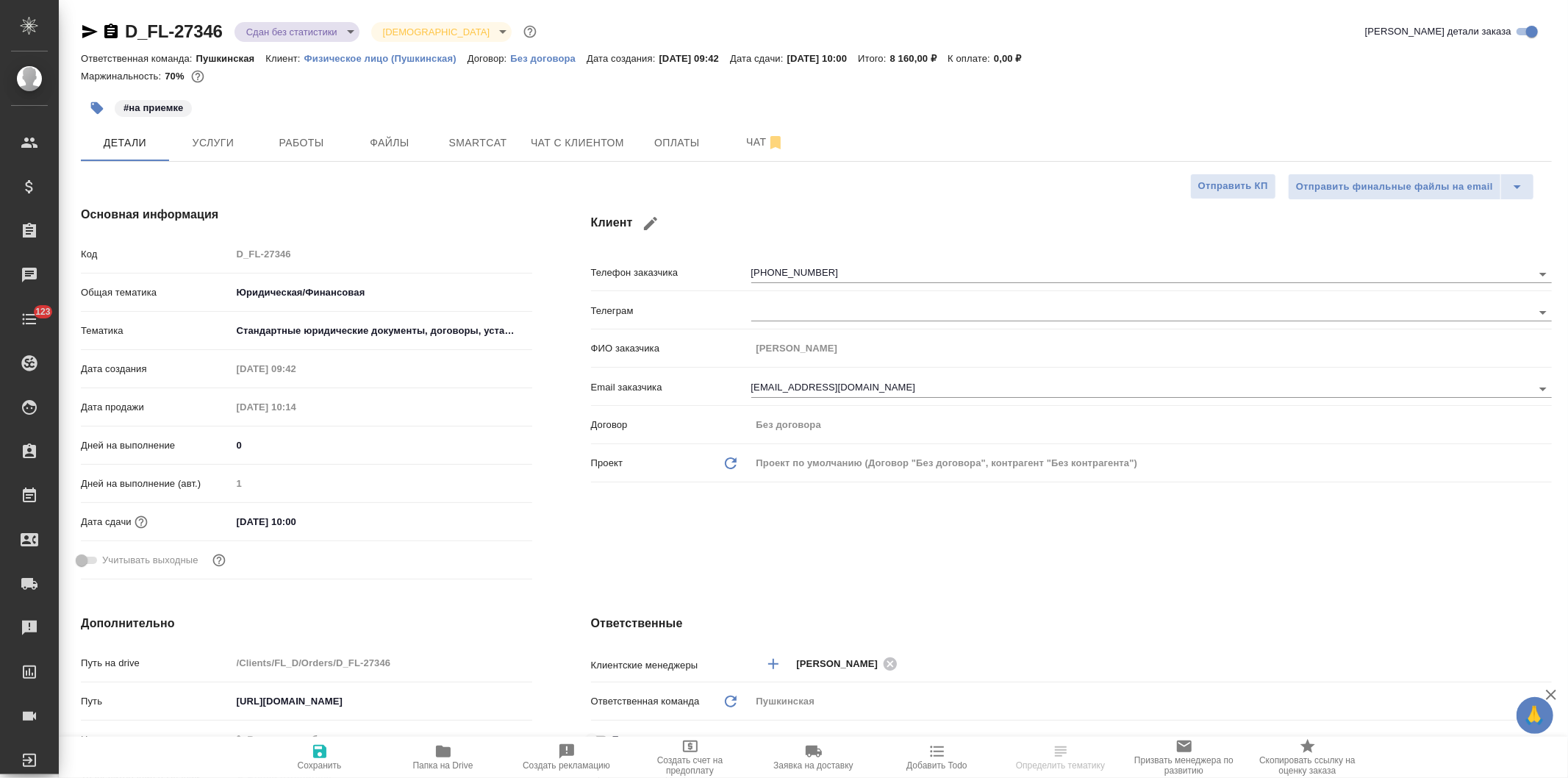
type textarea "x"
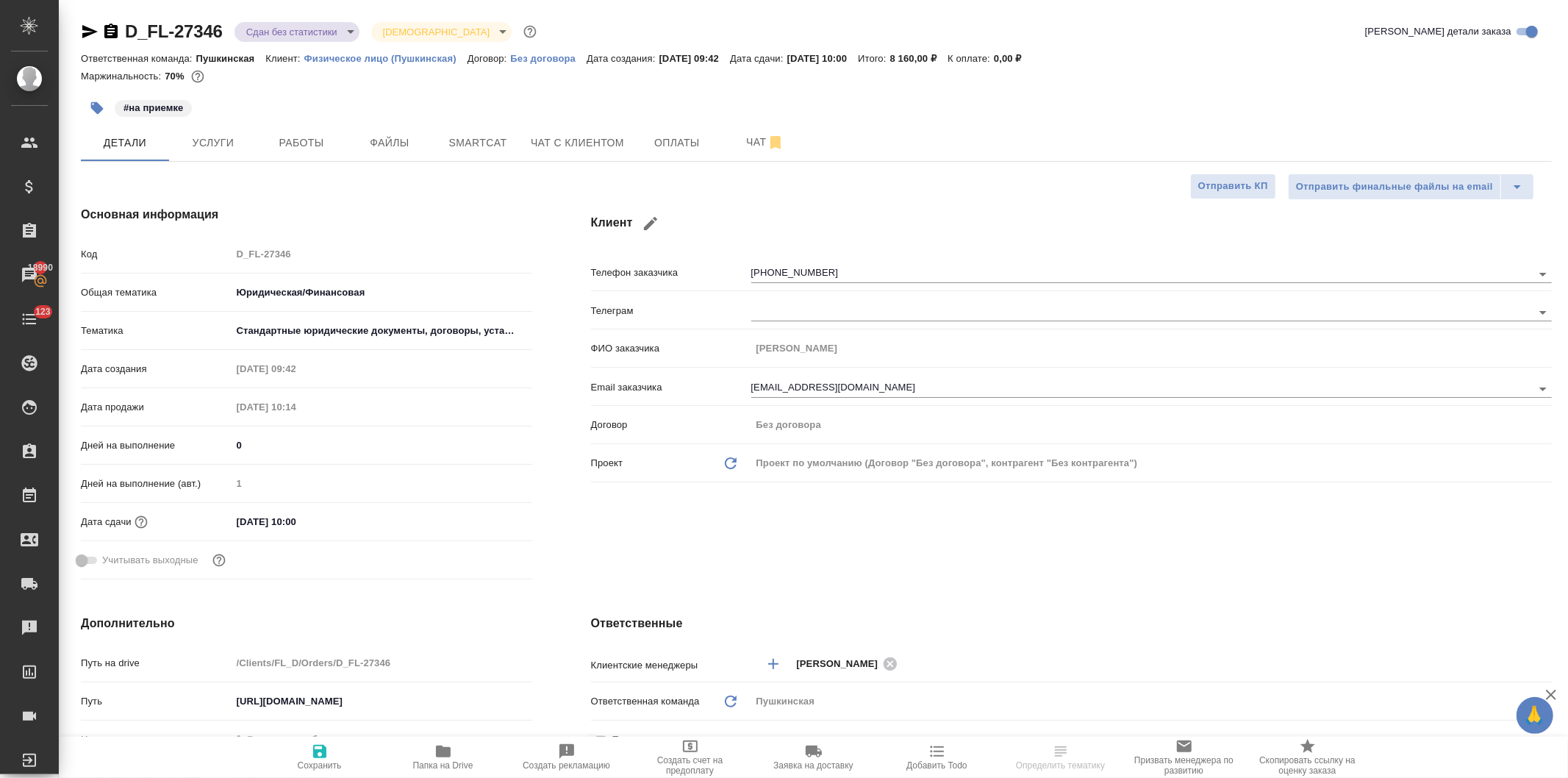
type textarea "x"
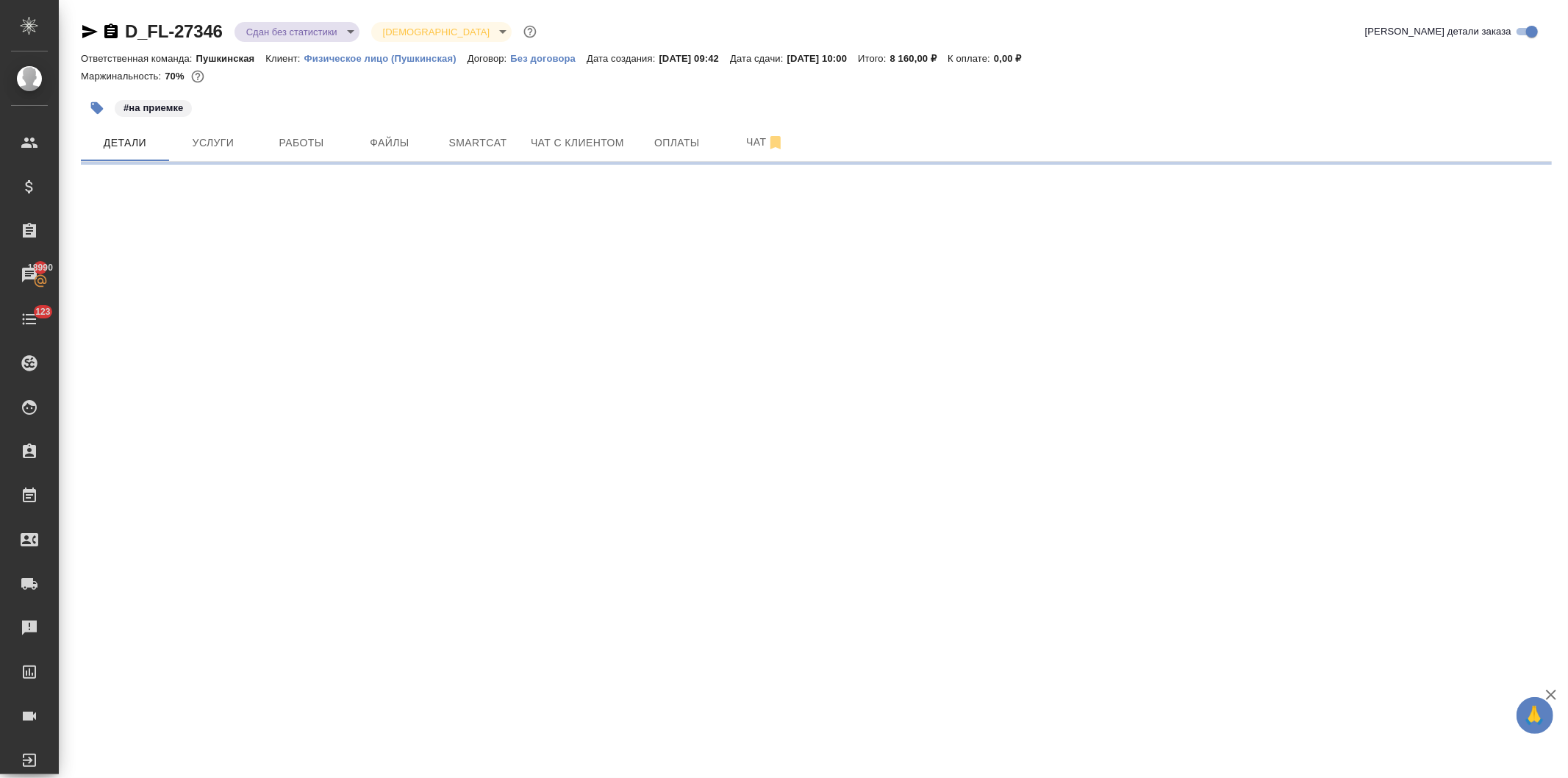
select select "RU"
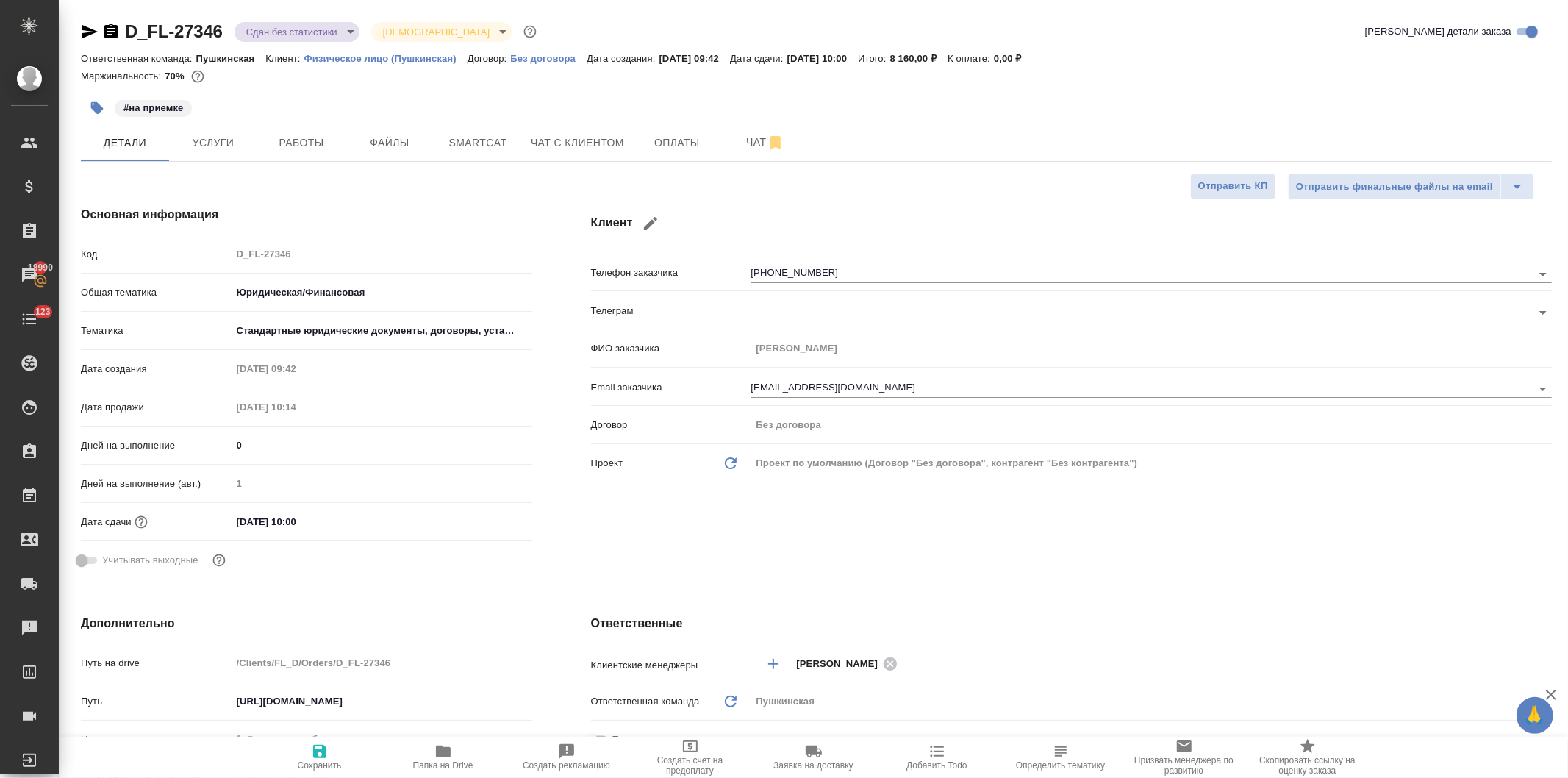
type textarea "x"
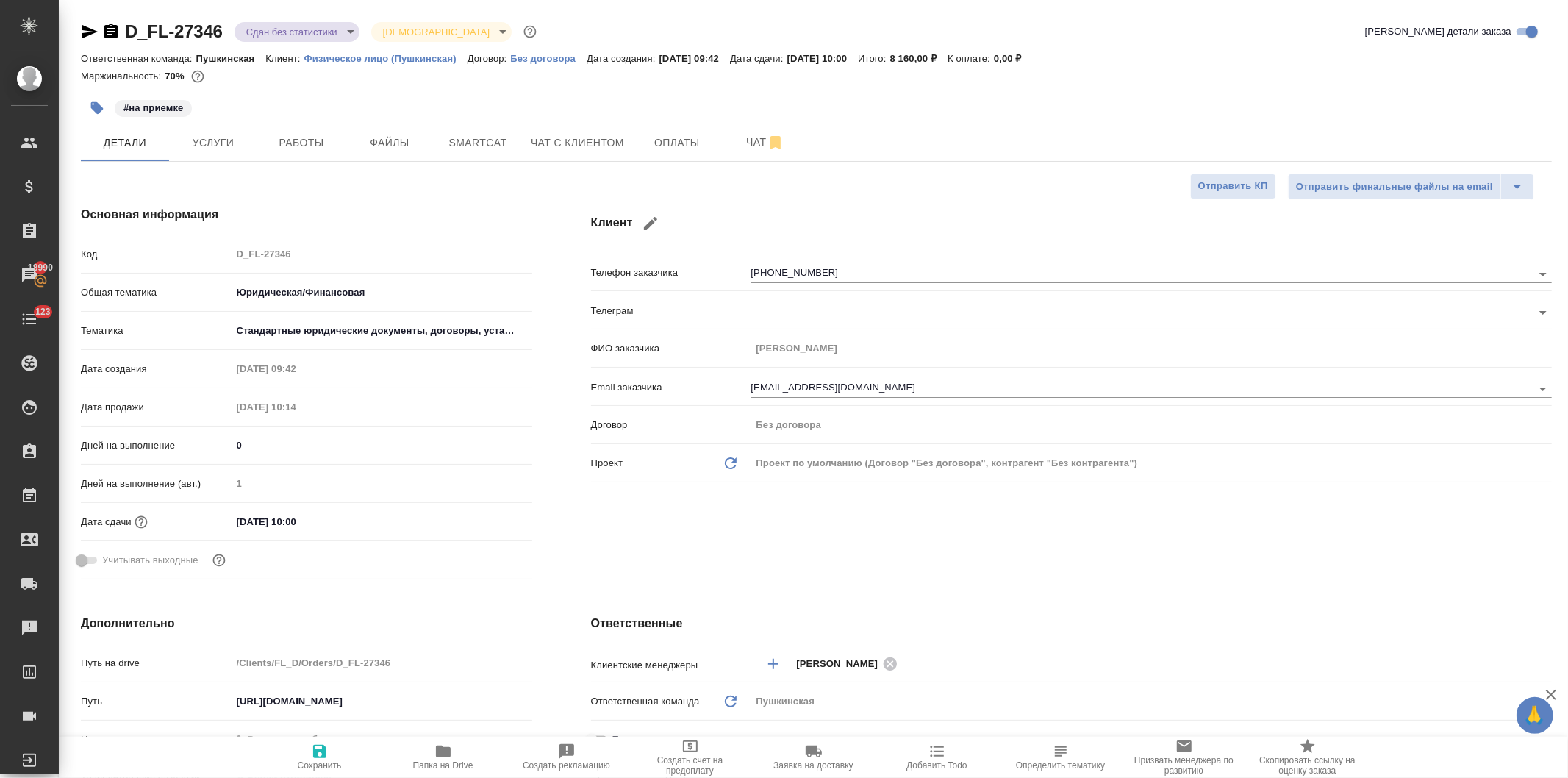
type textarea "x"
click at [181, 251] on div "Код D_FL-27346" at bounding box center [306, 254] width 452 height 26
type textarea "x"
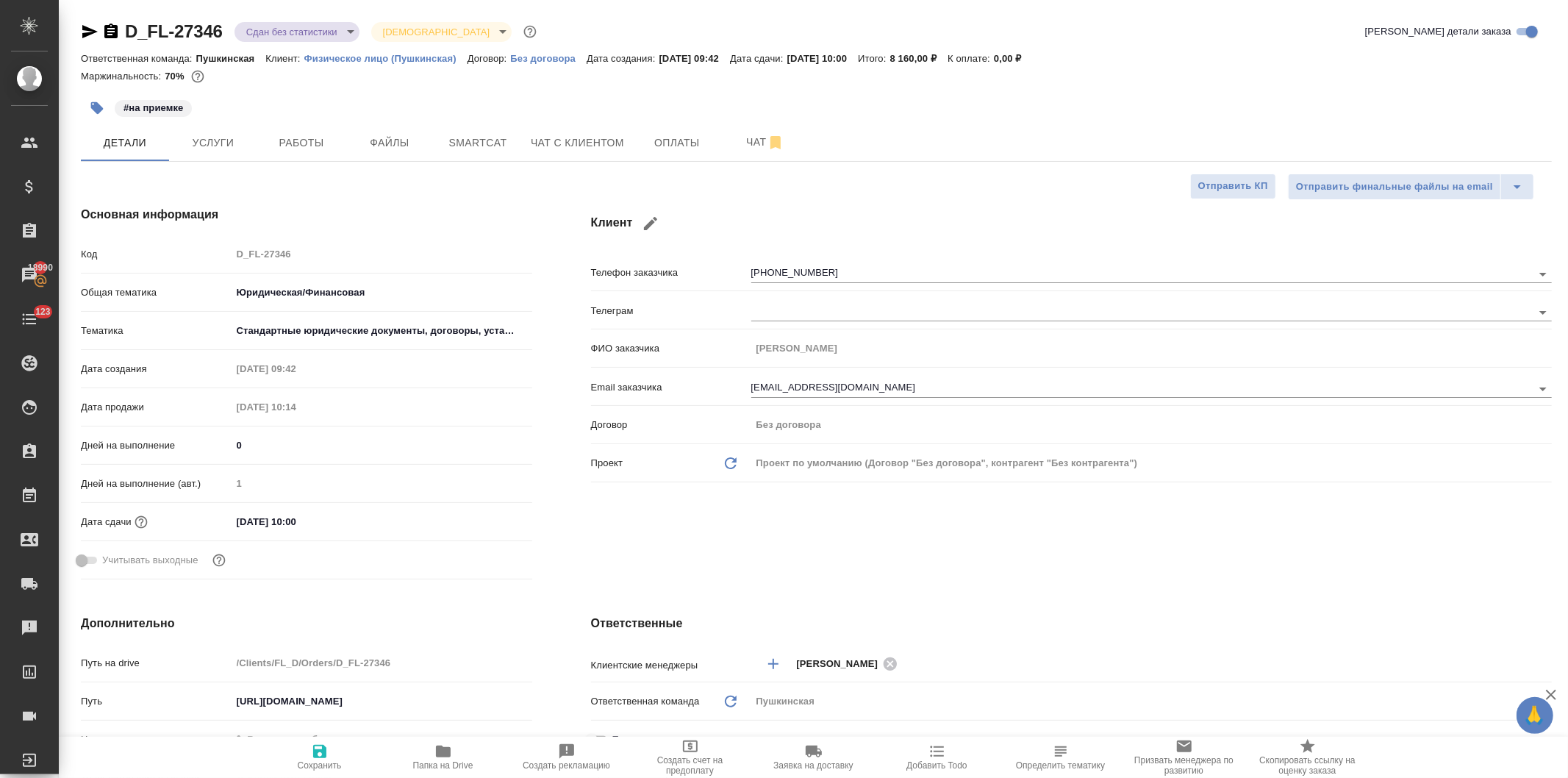
type textarea "x"
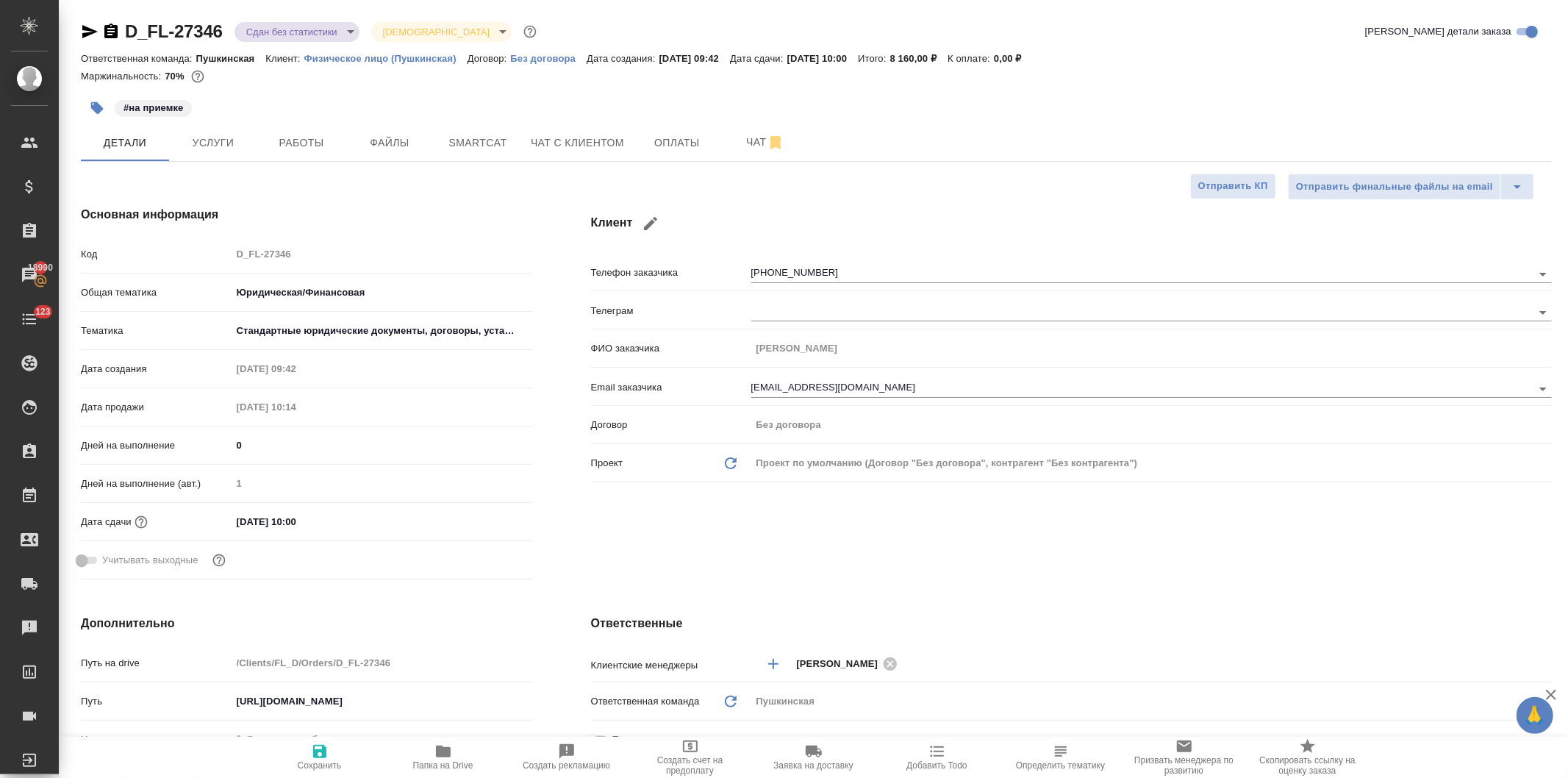
type textarea "x"
click at [446, 756] on icon "button" at bounding box center [443, 751] width 15 height 12
type textarea "x"
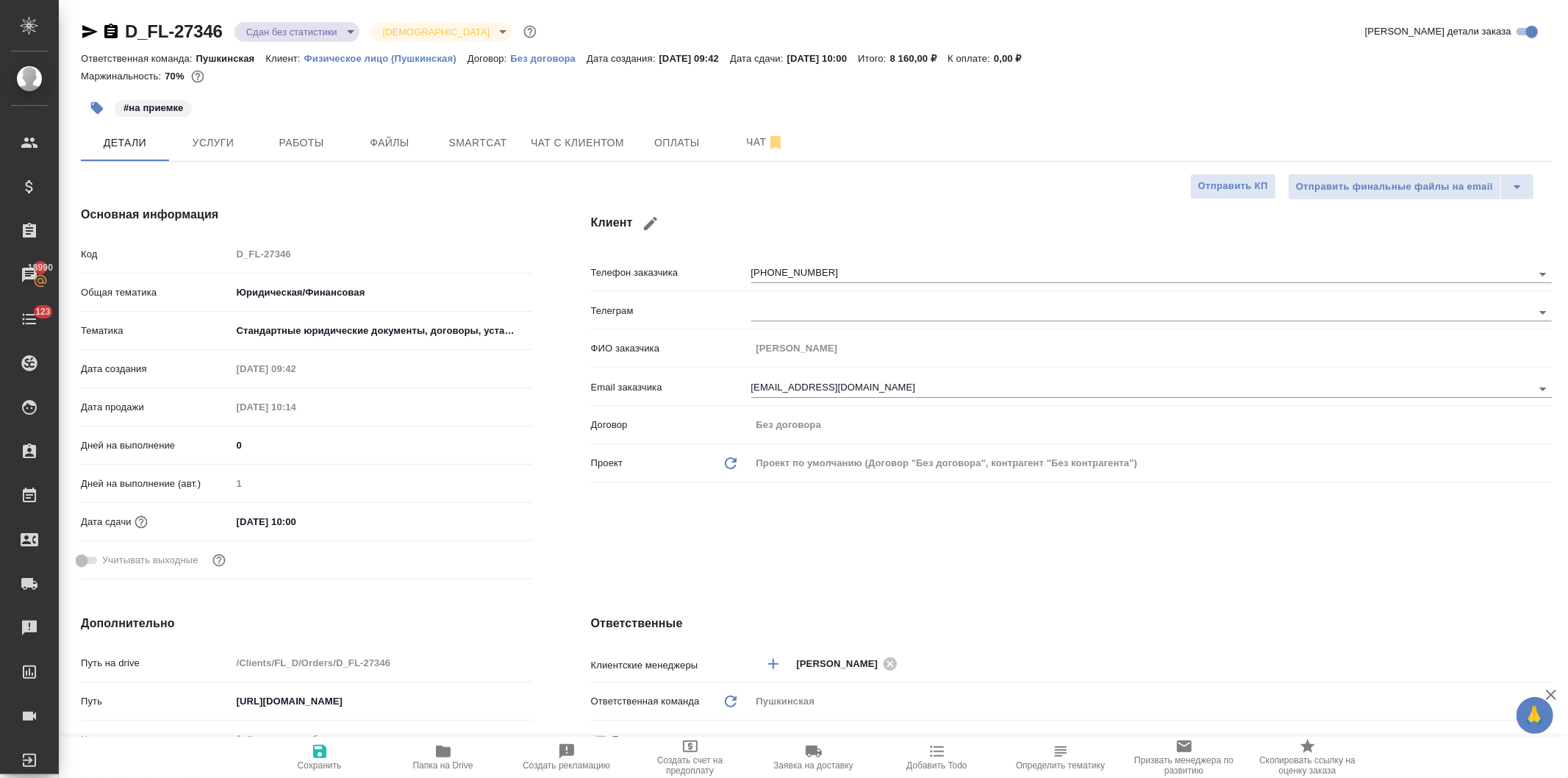
type textarea "x"
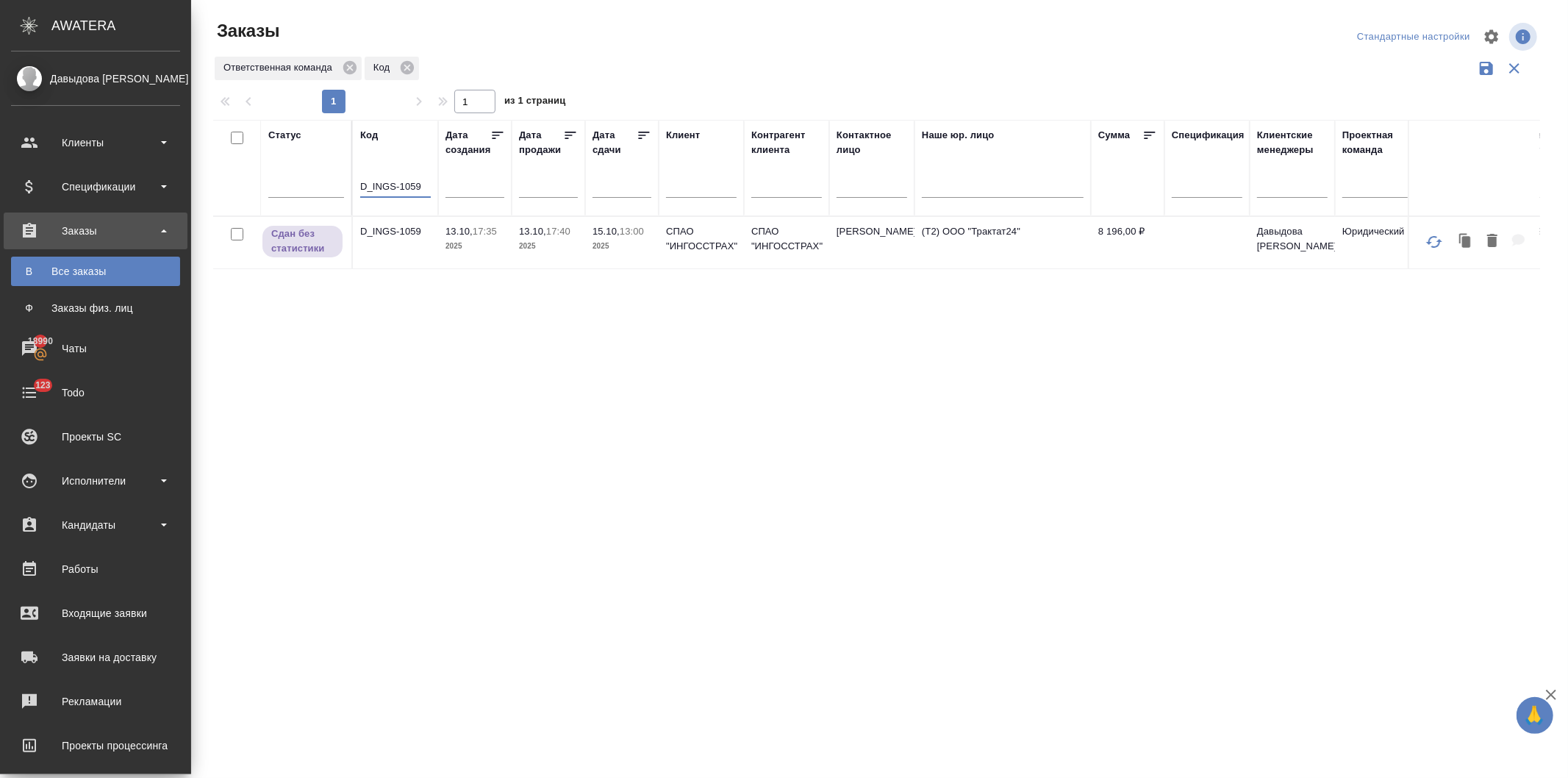
click at [487, 249] on p "2025" at bounding box center [475, 246] width 59 height 15
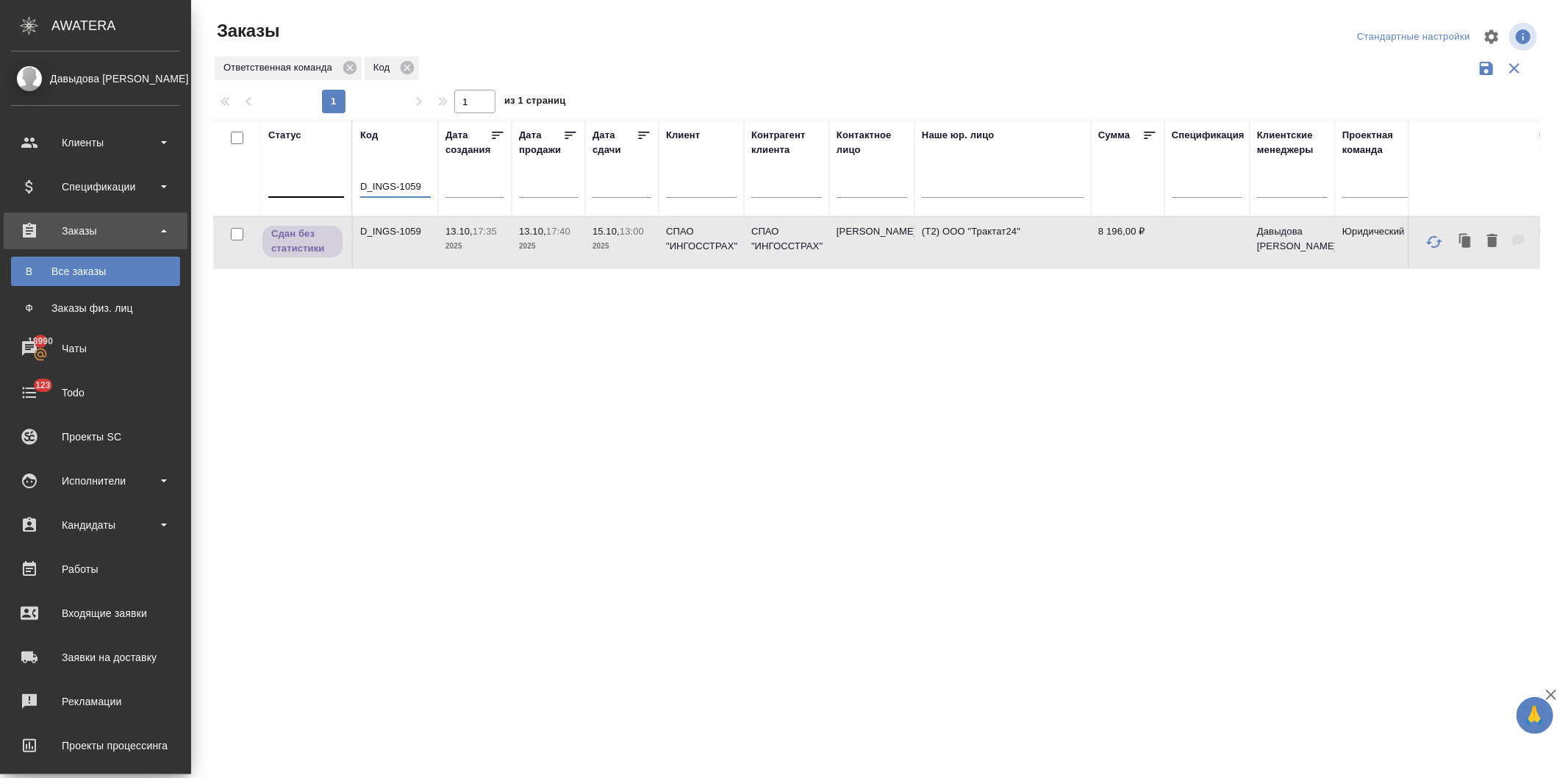
drag, startPoint x: 422, startPoint y: 186, endPoint x: 331, endPoint y: 190, distance: 91.1
click at [331, 190] on tr "Статус Код D_INGS-1059 Дата создания Дата продажи Дата сдачи Клиент Контрагент …" at bounding box center [1487, 168] width 2547 height 96
paste input "FL-27348"
type input "D_FL-27348"
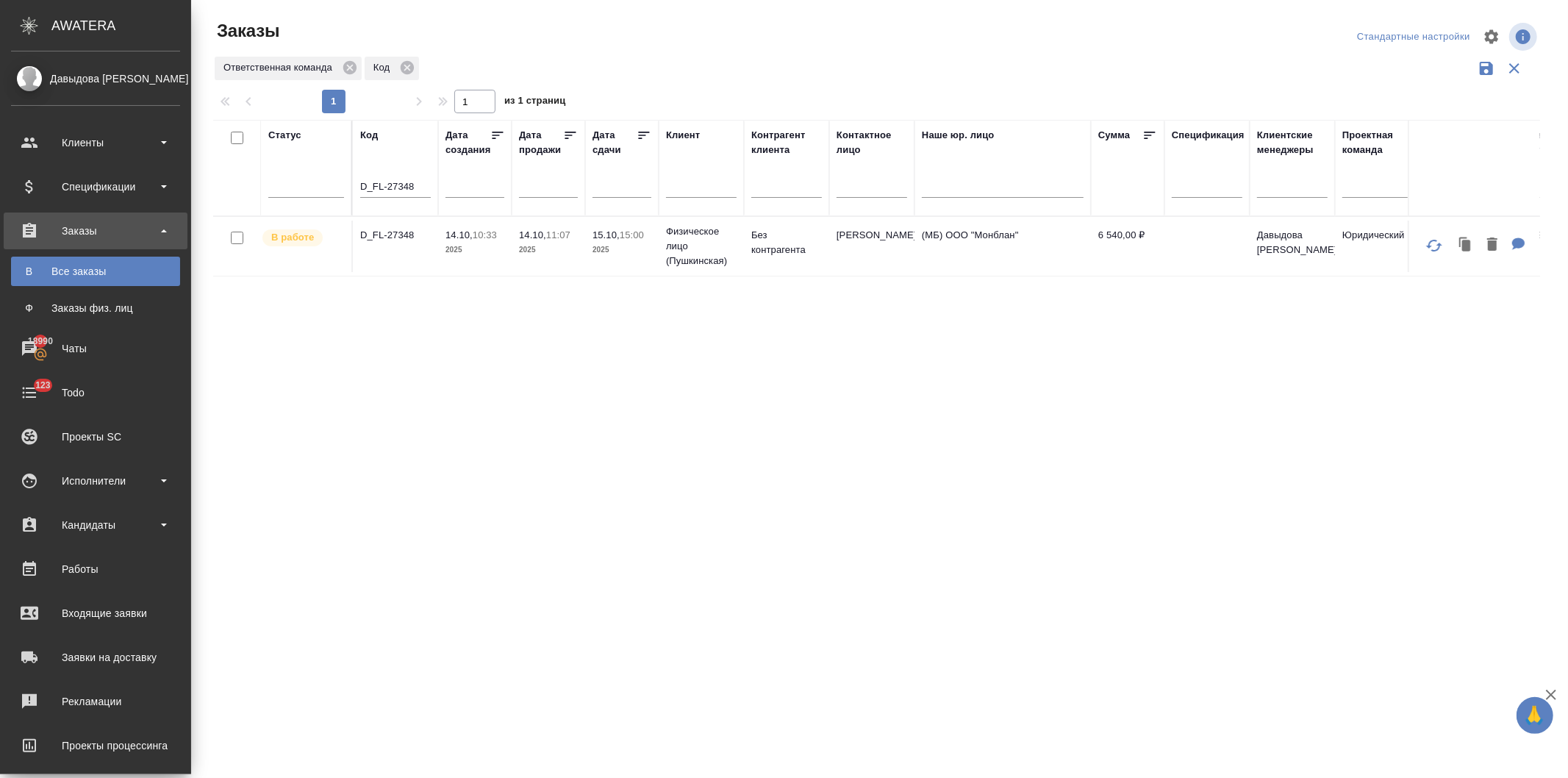
click at [454, 246] on p "2025" at bounding box center [475, 250] width 59 height 15
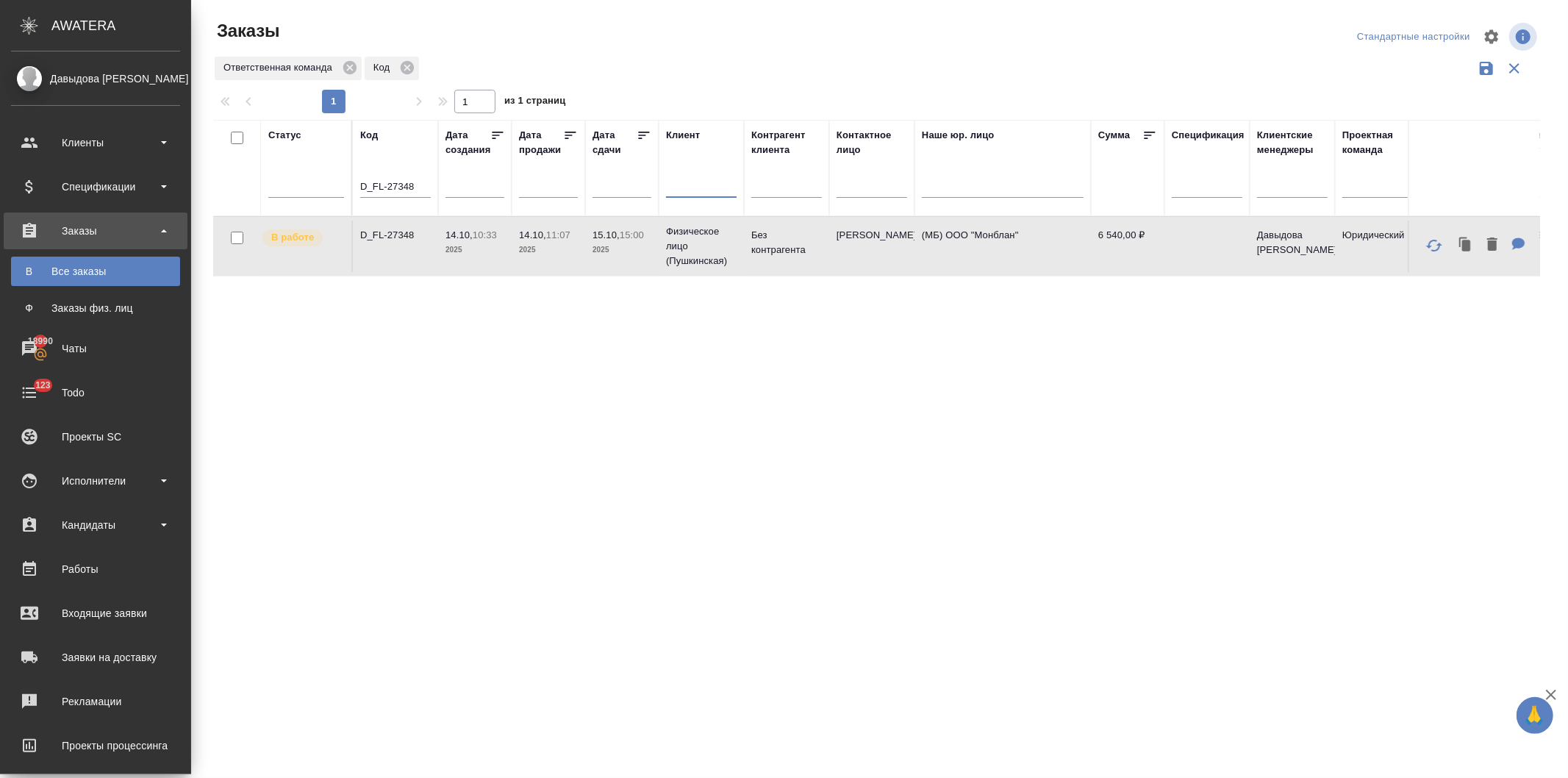
click at [684, 189] on input "text" at bounding box center [701, 188] width 71 height 19
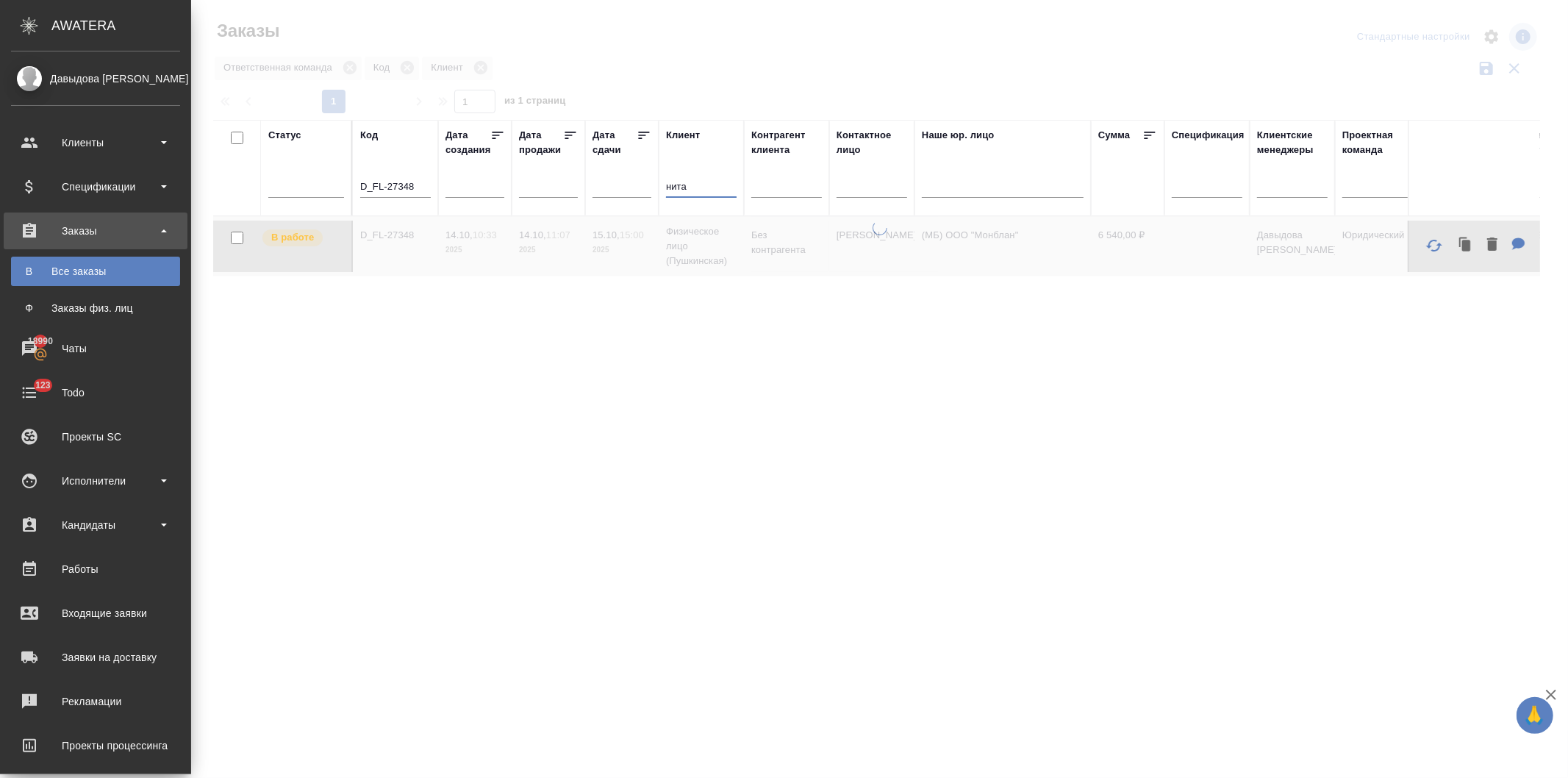
type input "нита"
drag, startPoint x: 414, startPoint y: 184, endPoint x: 376, endPoint y: 157, distance: 46.6
click at [303, 194] on tr "Статус Код D_FL-27348 Дата создания Дата продажи Дата сдачи Клиент нита Контраг…" at bounding box center [1487, 168] width 2547 height 96
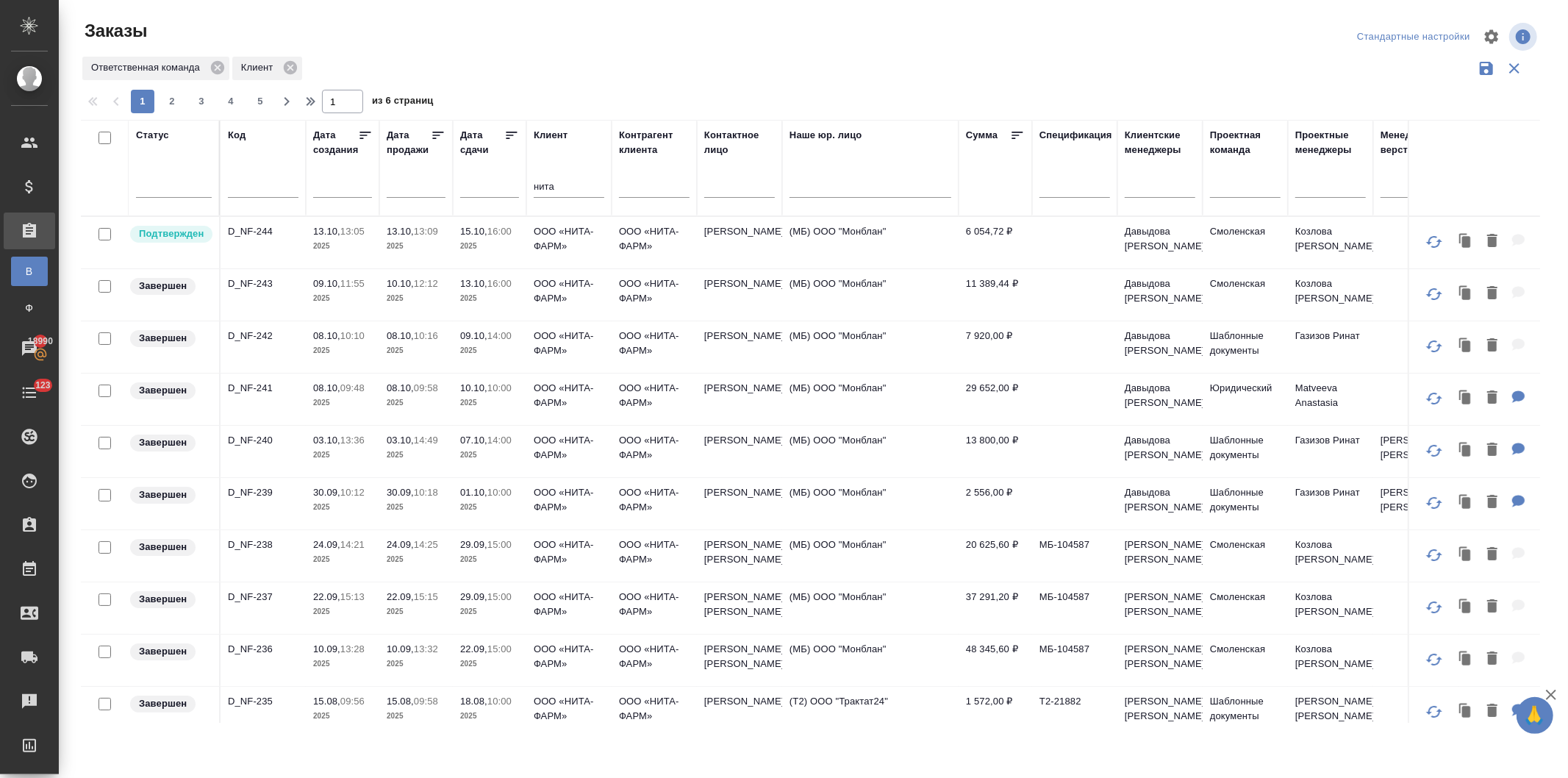
click at [505, 234] on p "16:00" at bounding box center [500, 231] width 25 height 11
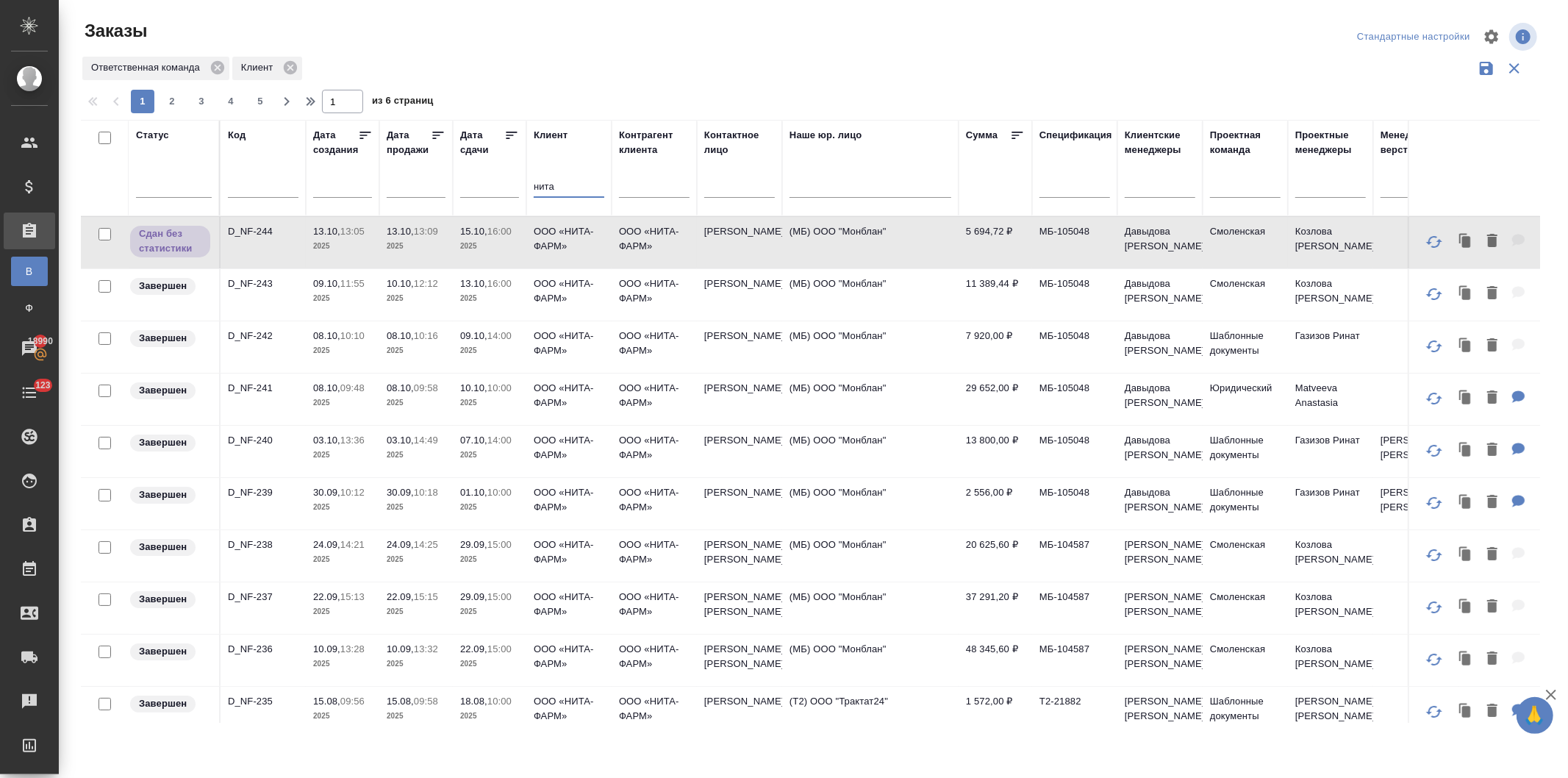
drag, startPoint x: 571, startPoint y: 186, endPoint x: 496, endPoint y: 188, distance: 75.0
click at [496, 188] on tr "Статус Код Дата создания Дата продажи Дата сдачи Клиент нита Контрагент клиента…" at bounding box center [1354, 168] width 2547 height 96
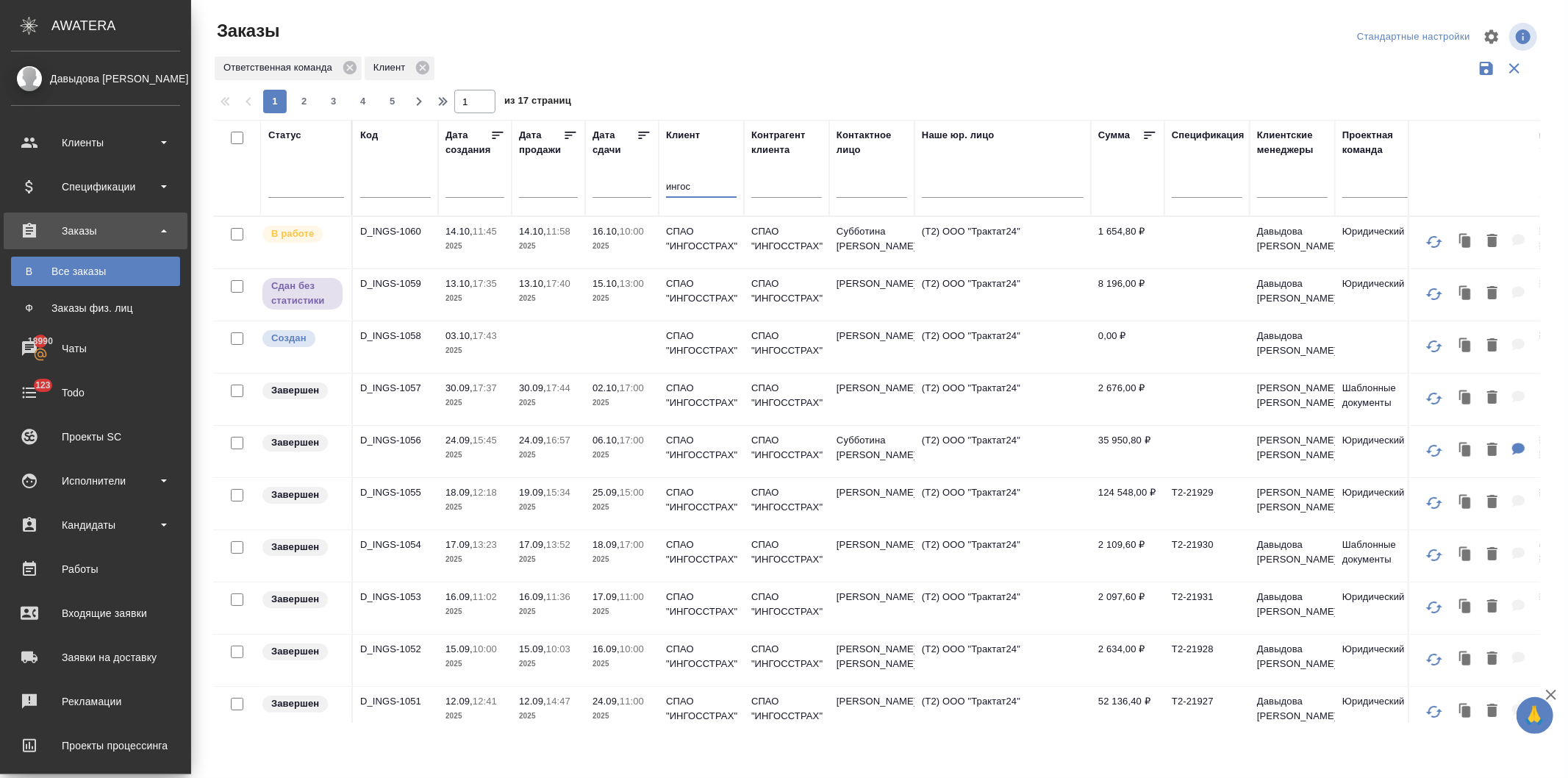
type input "ингос"
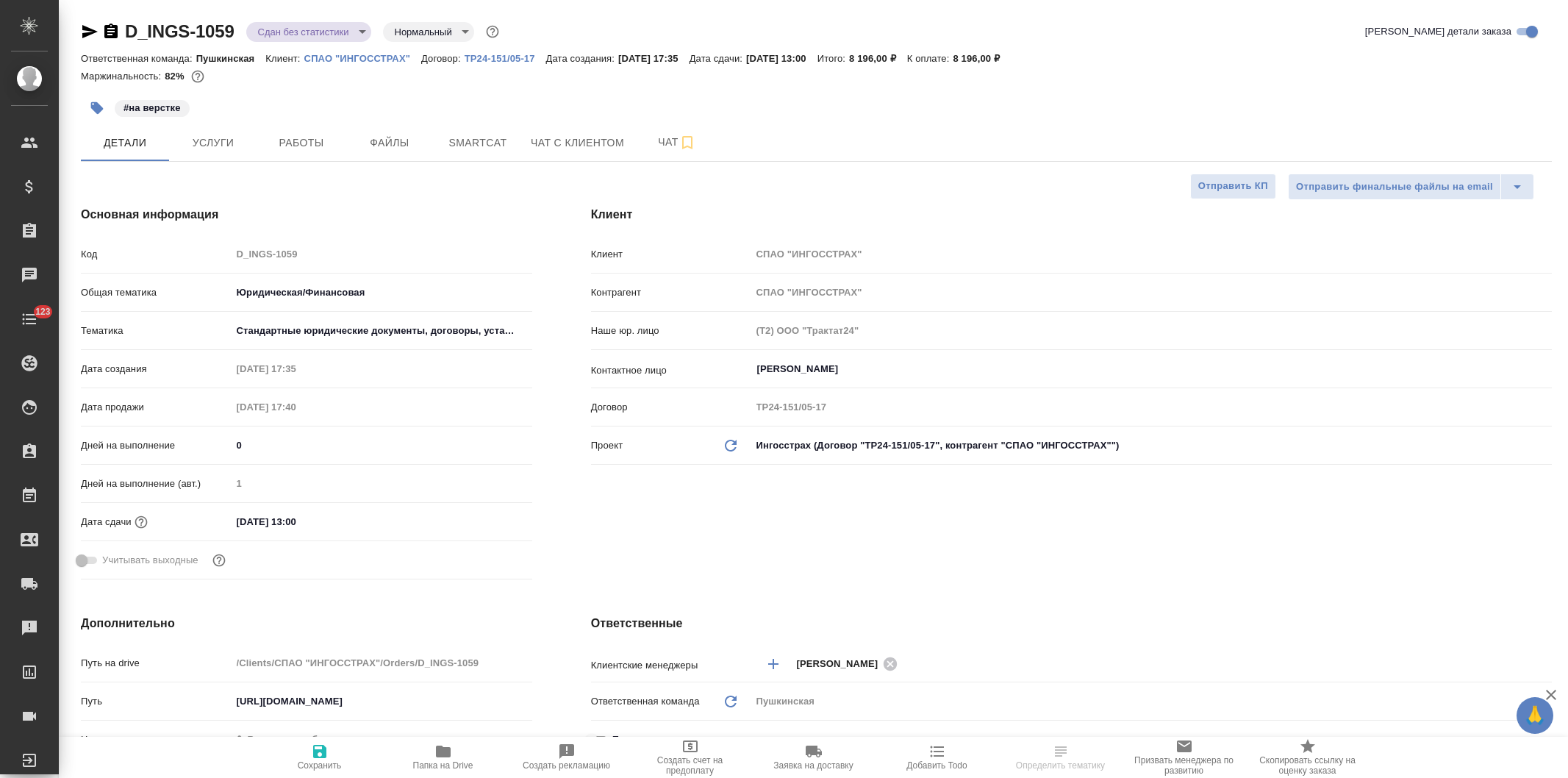
select select "RU"
type textarea "x"
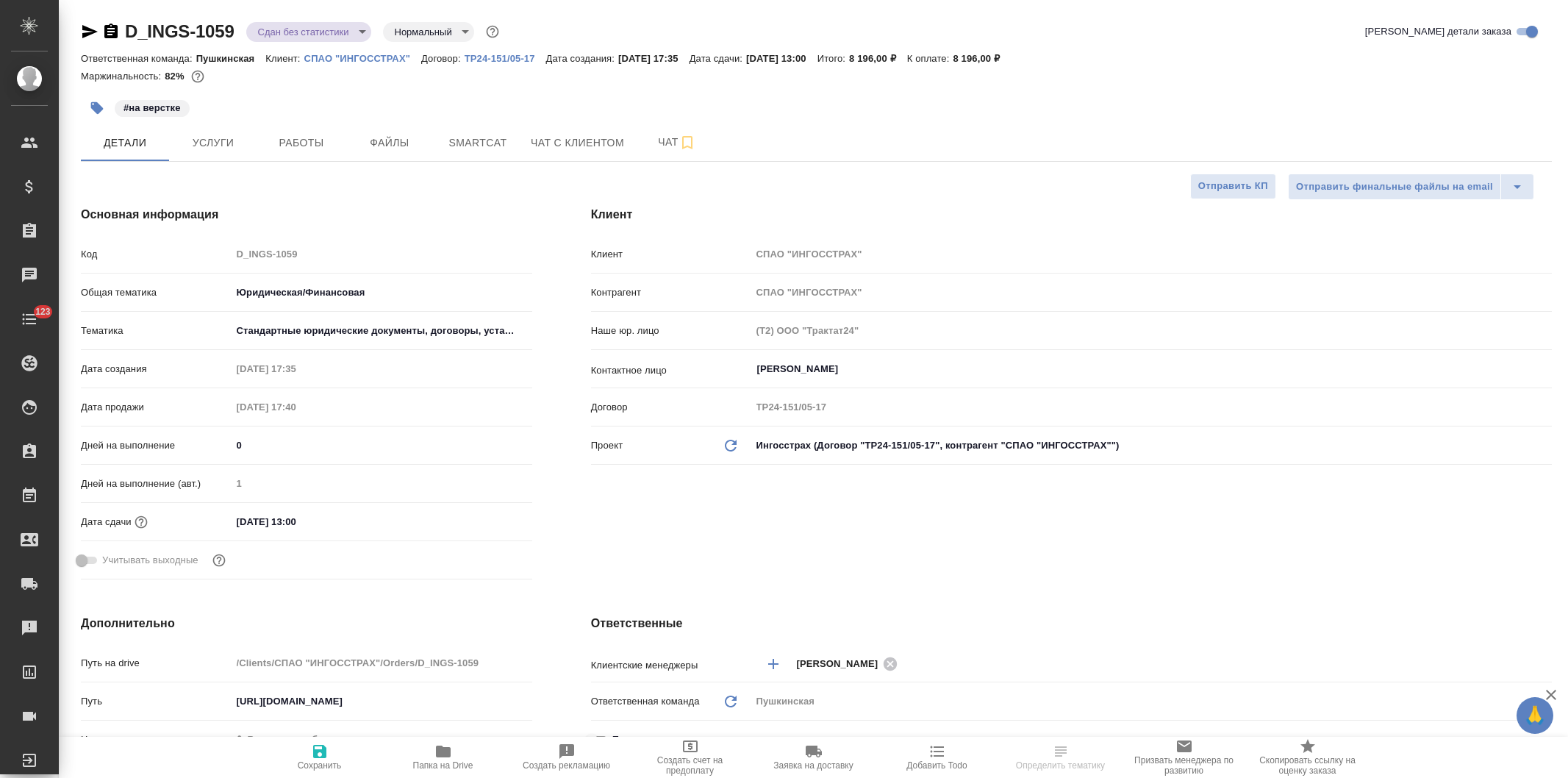
type textarea "x"
select select "RU"
type textarea "x"
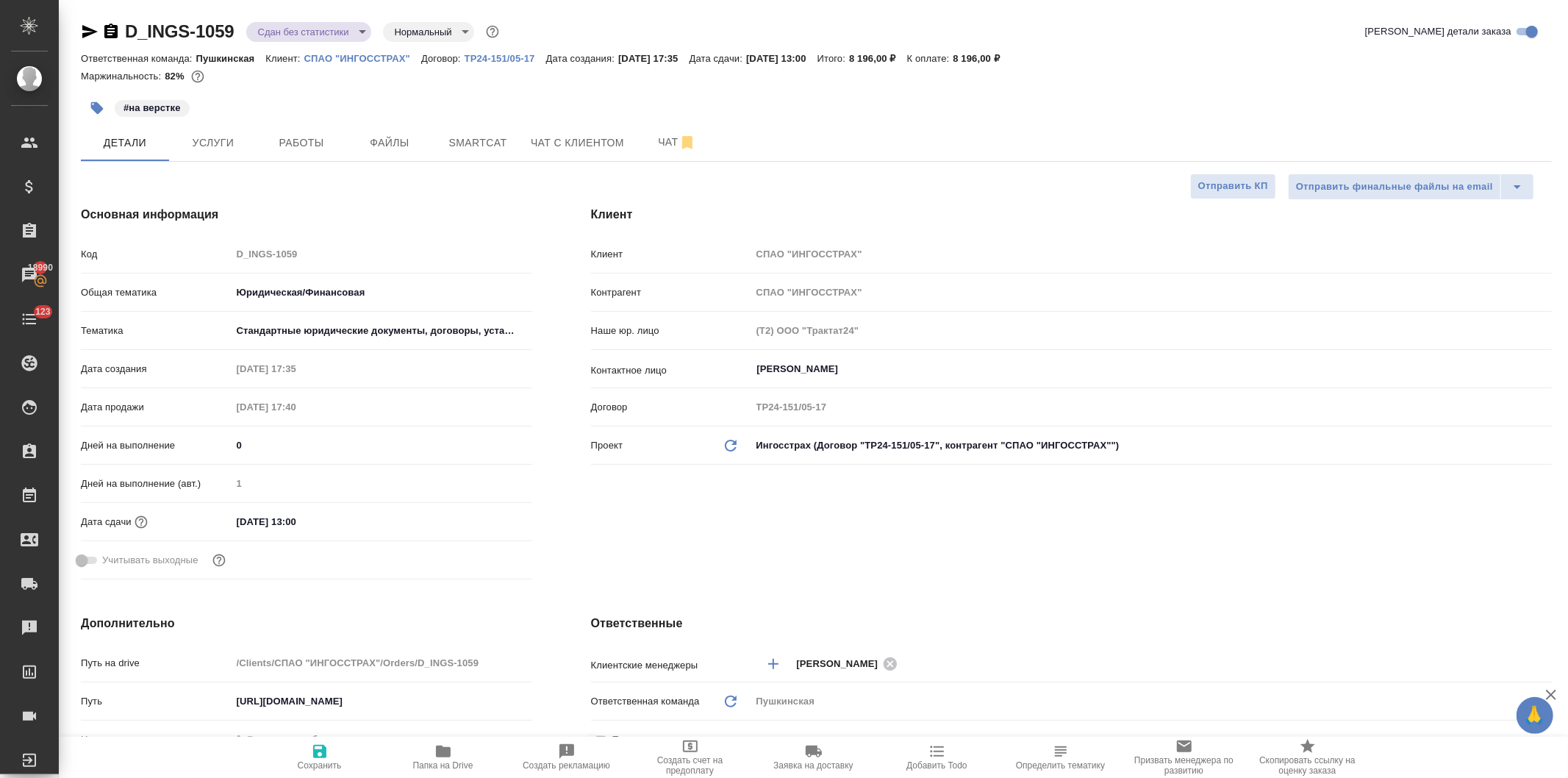
type textarea "x"
click at [447, 754] on icon "button" at bounding box center [443, 751] width 15 height 12
type textarea "x"
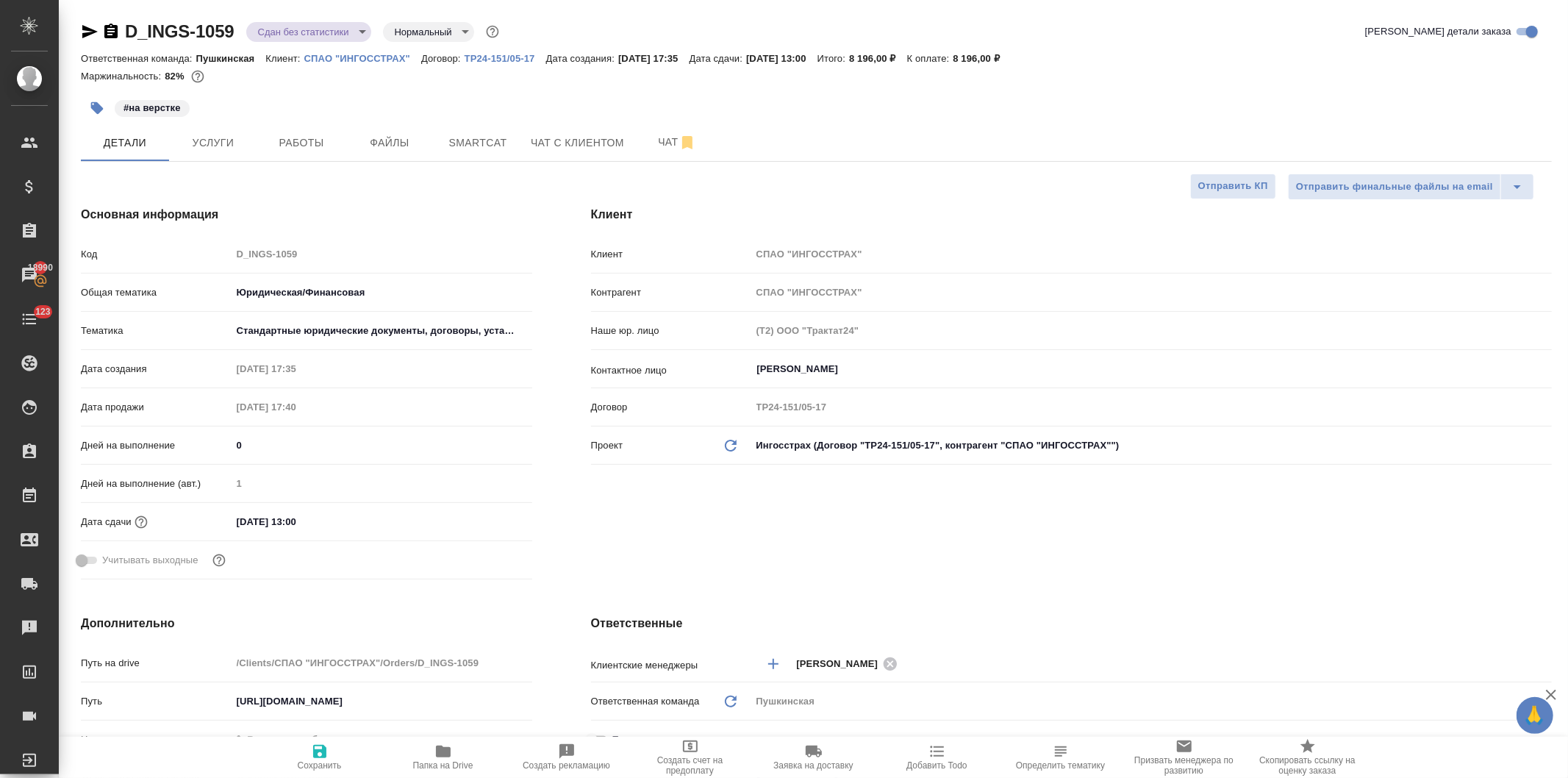
type textarea "x"
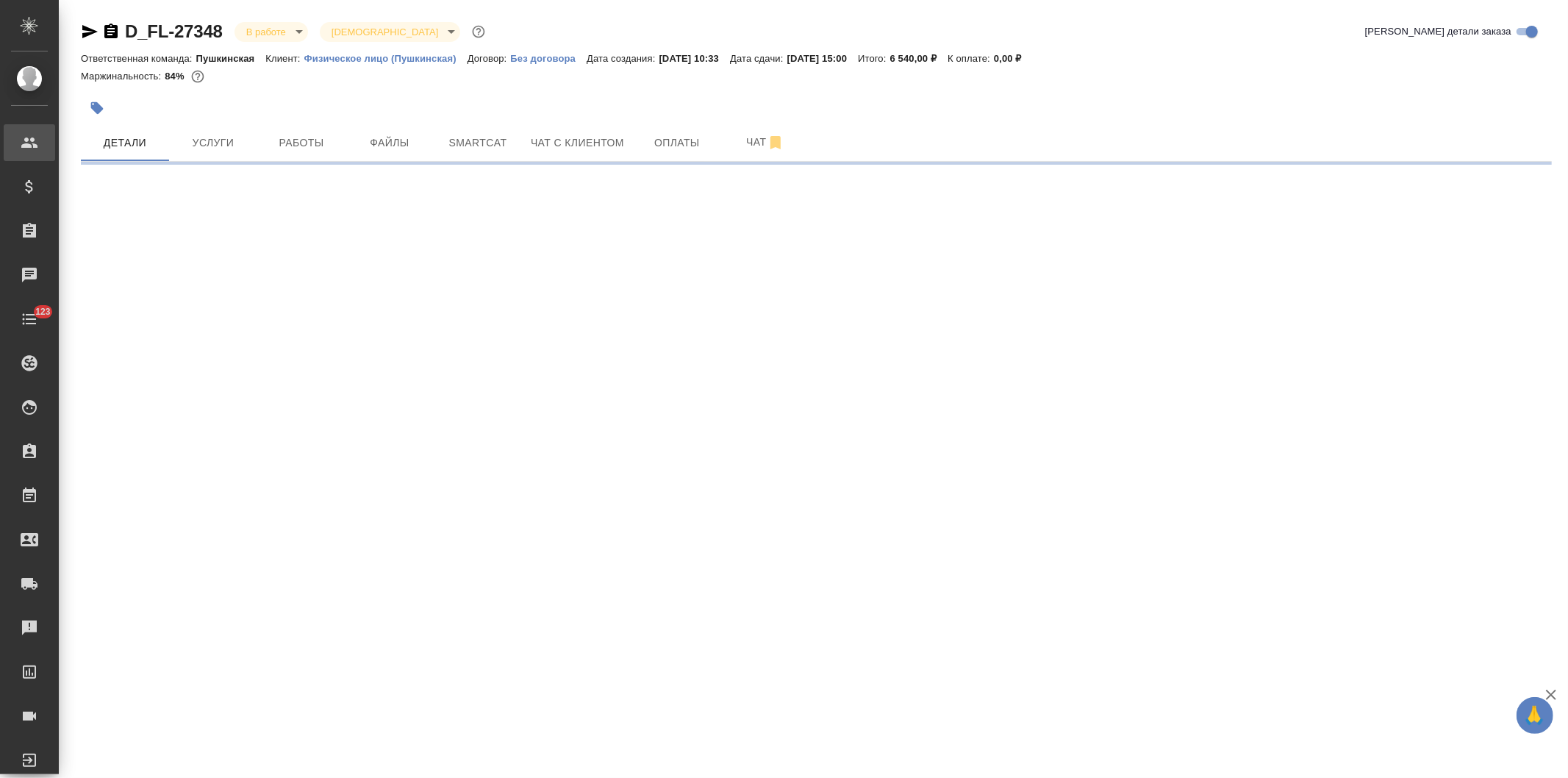
select select "RU"
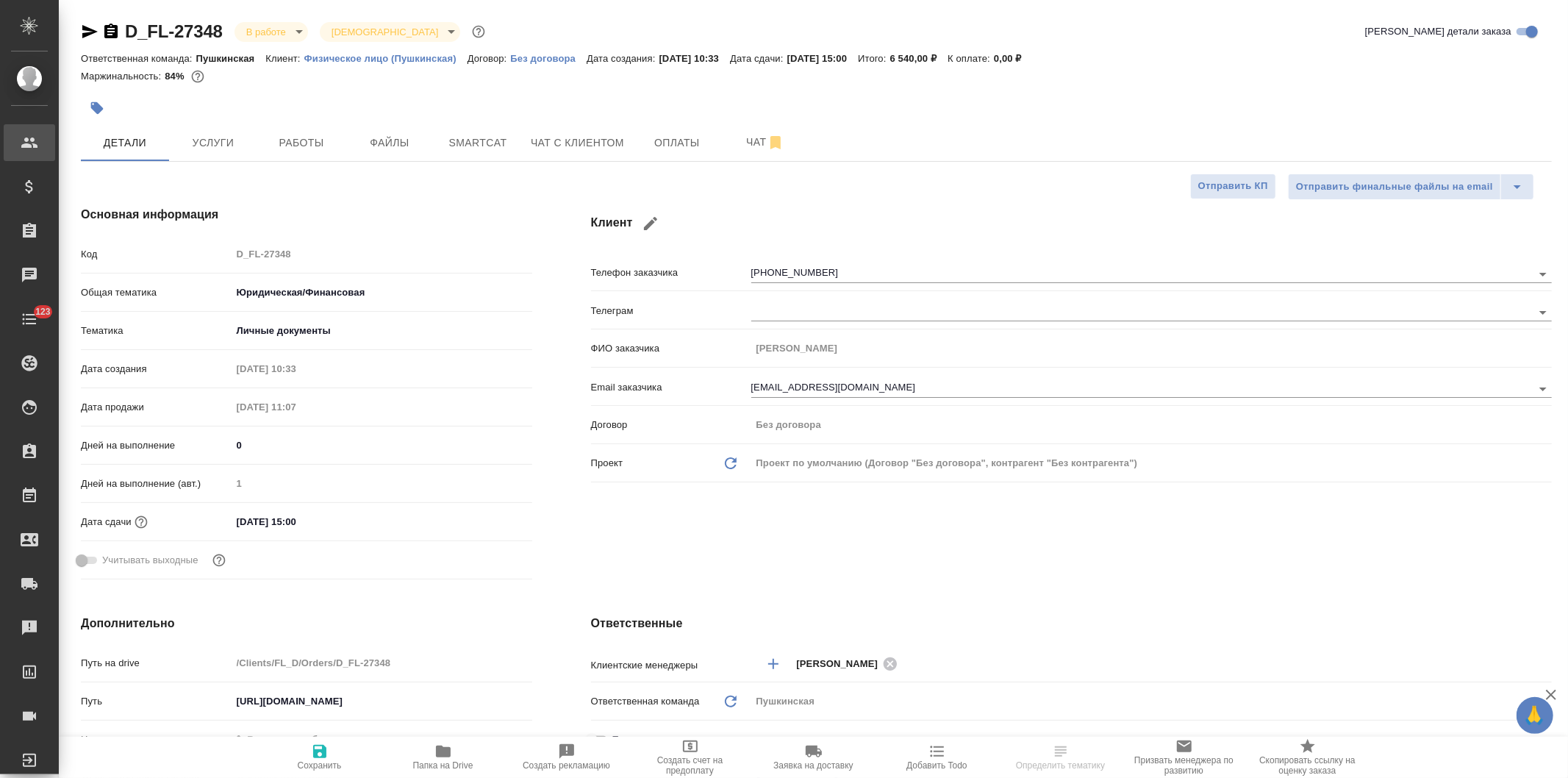
type textarea "x"
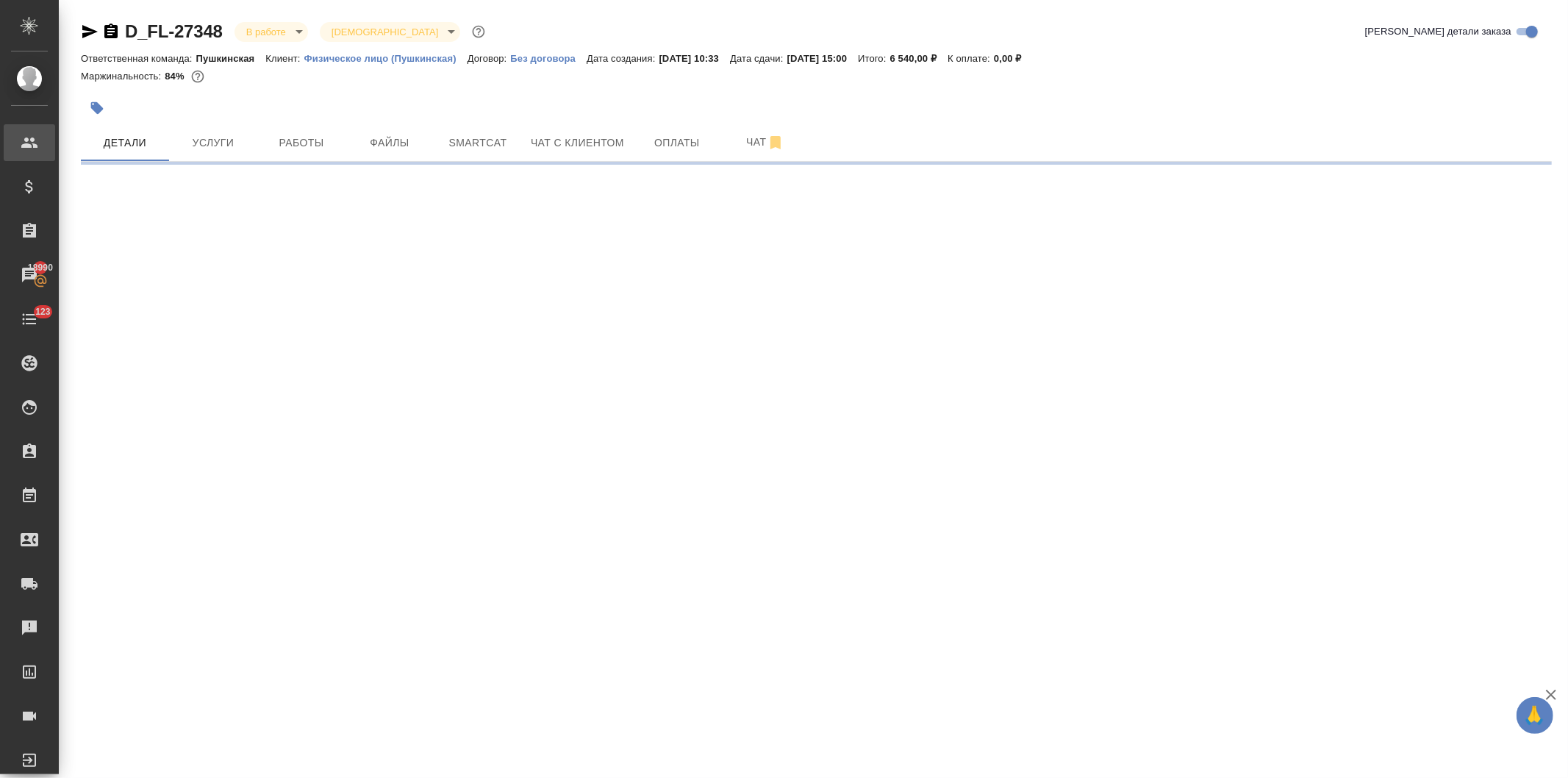
select select "RU"
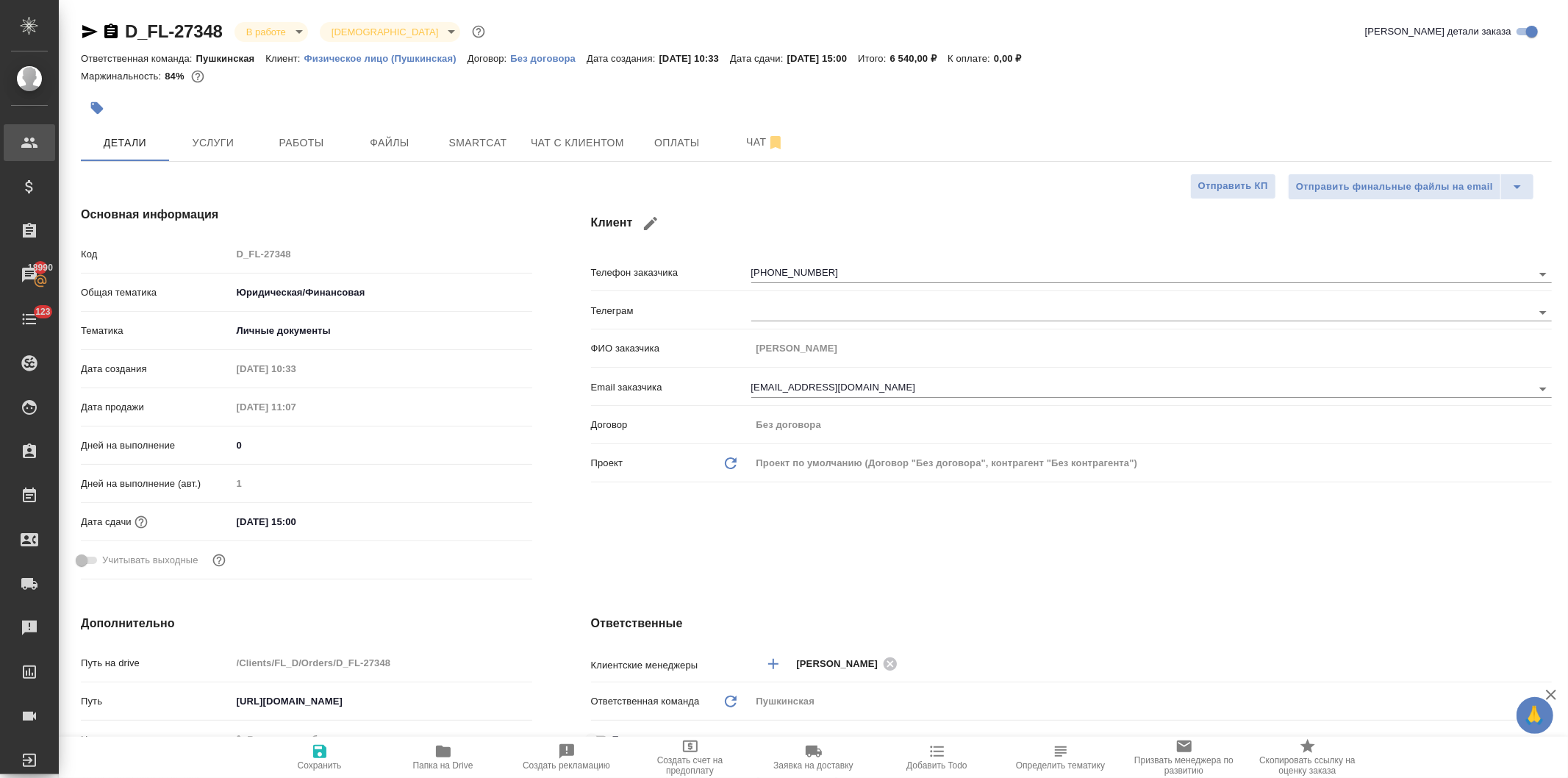
type textarea "x"
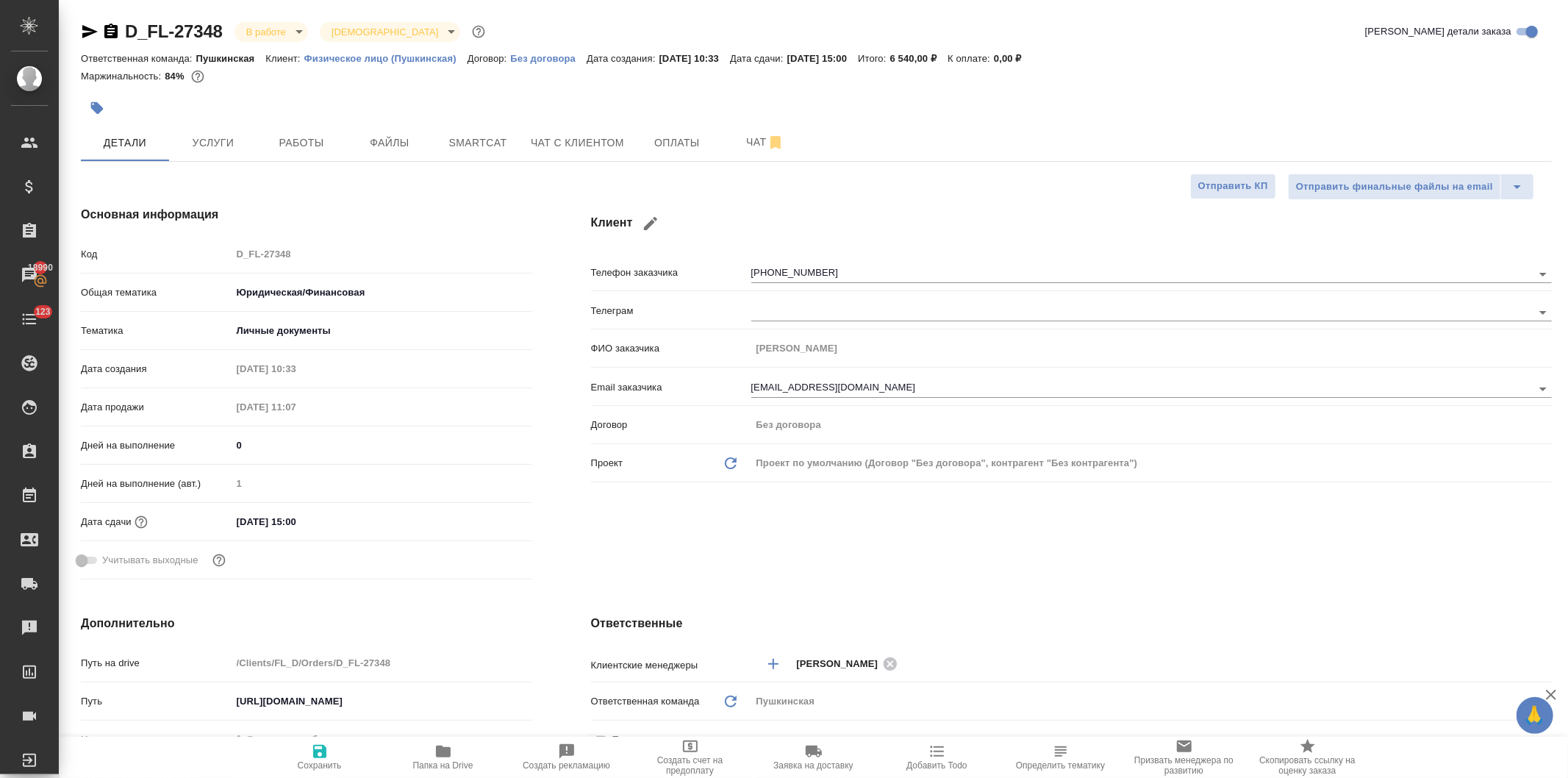
type textarea "x"
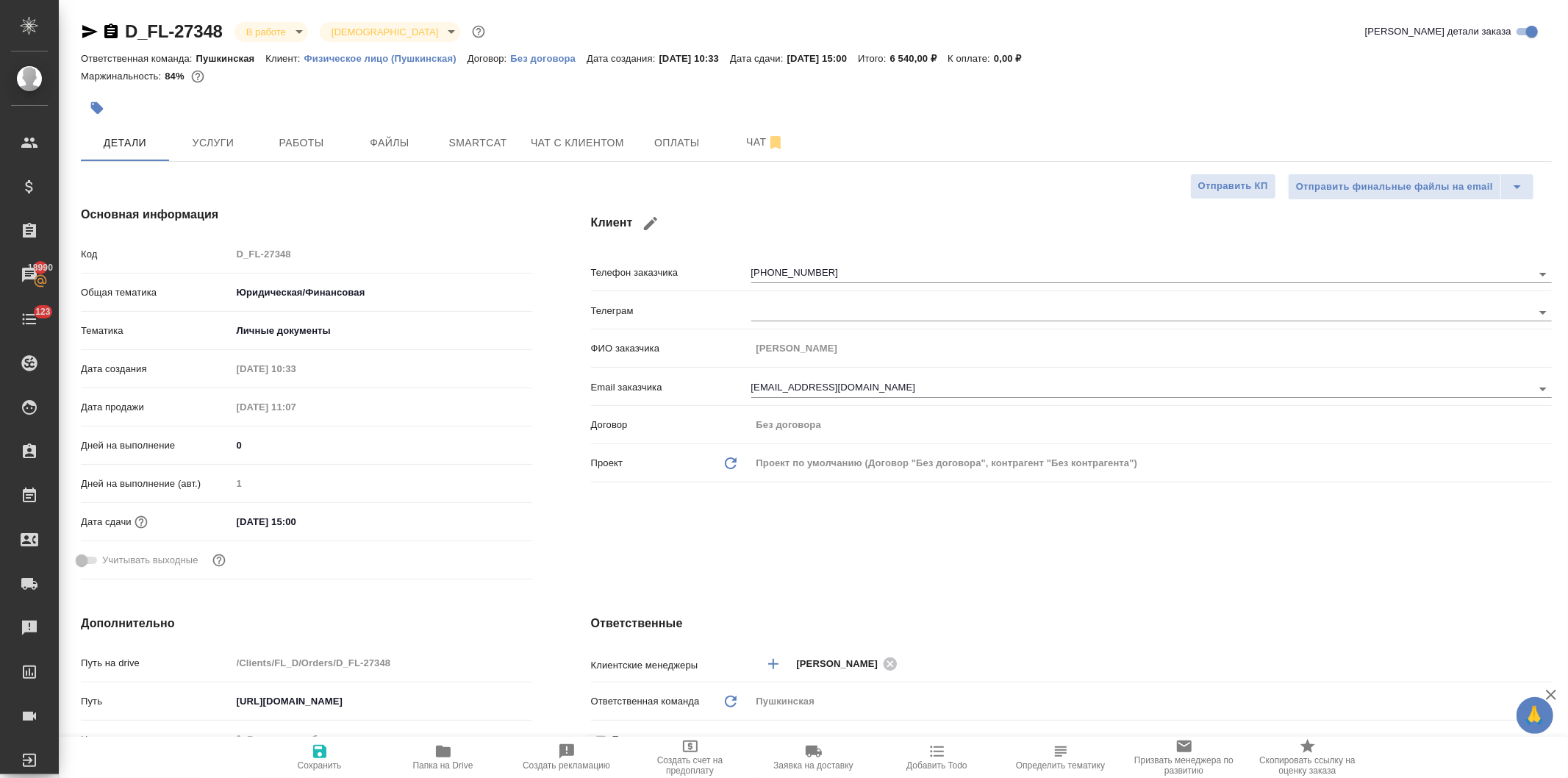
type textarea "x"
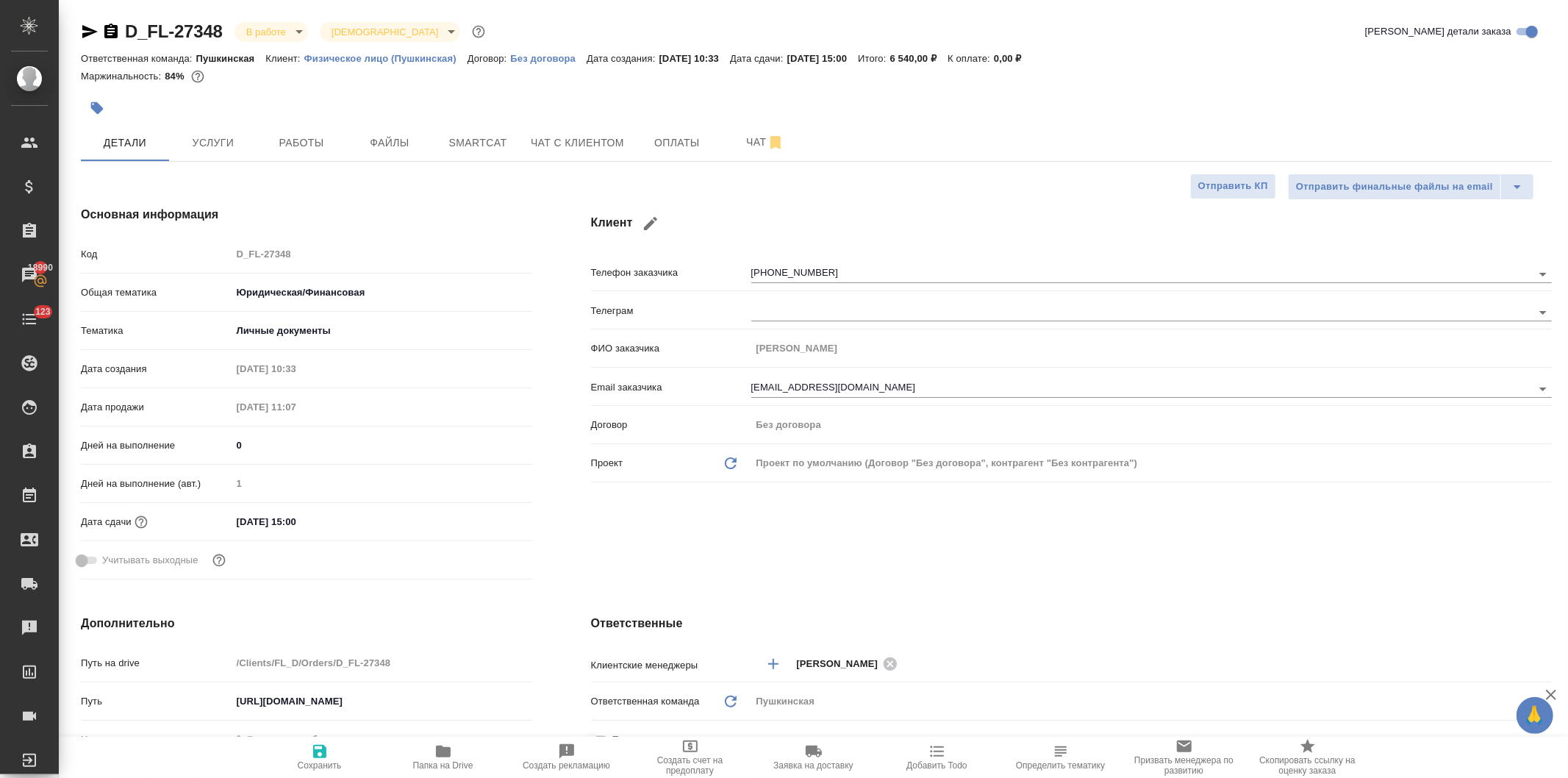
type textarea "x"
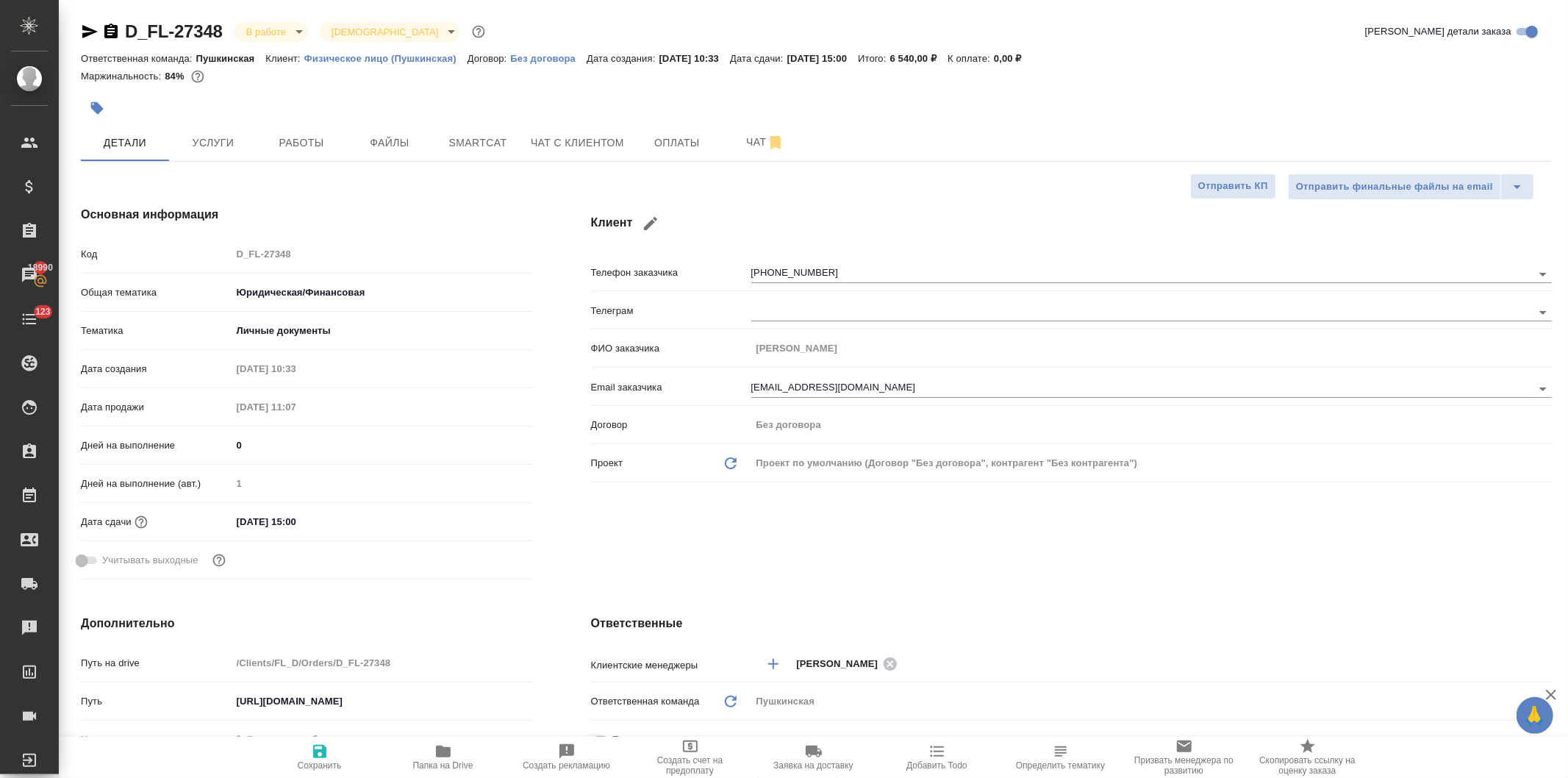
type textarea "x"
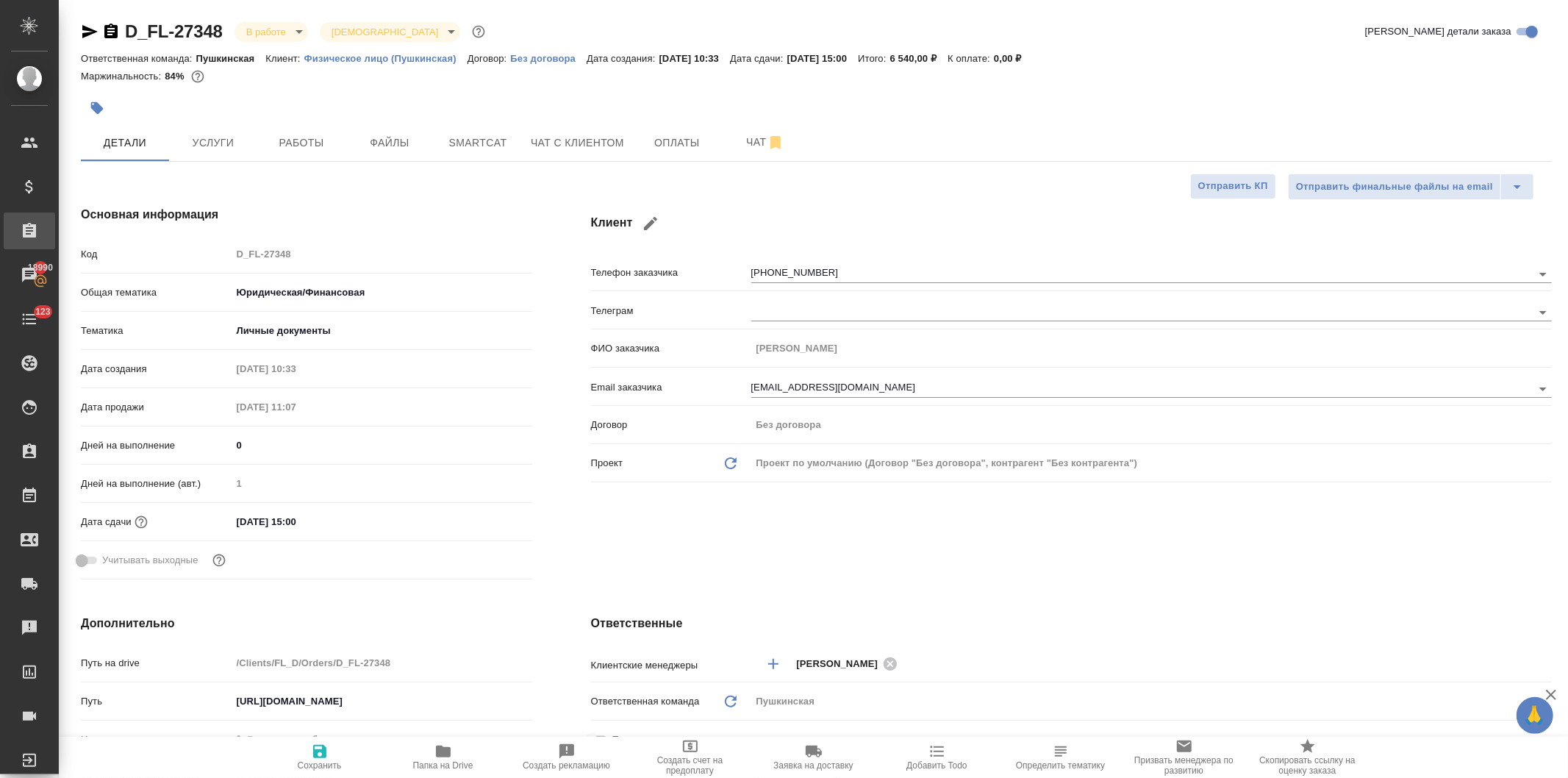
type textarea "x"
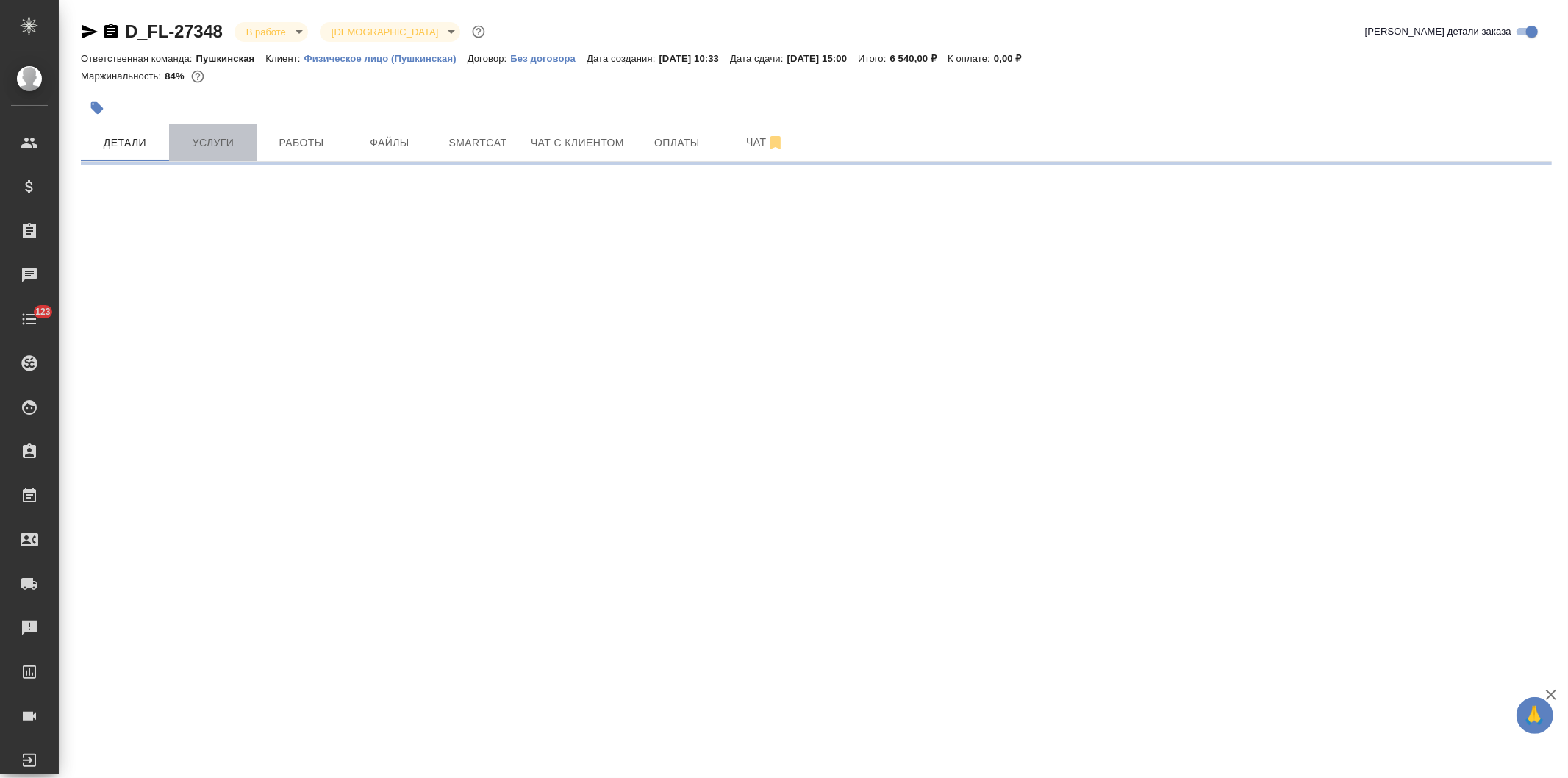
click at [212, 144] on span "Услуги" at bounding box center [213, 142] width 71 height 19
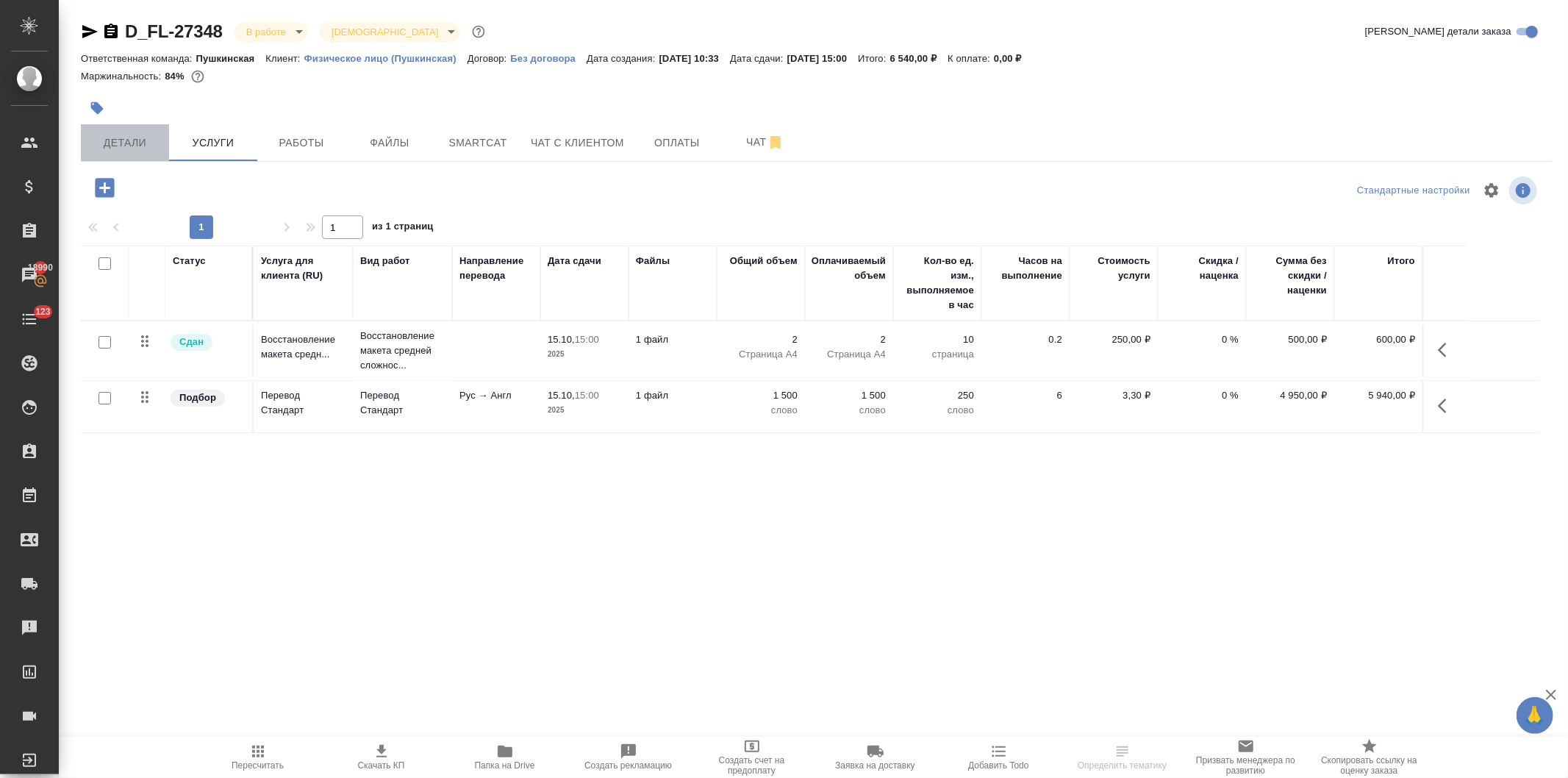
click at [115, 142] on span "Детали" at bounding box center [125, 142] width 71 height 19
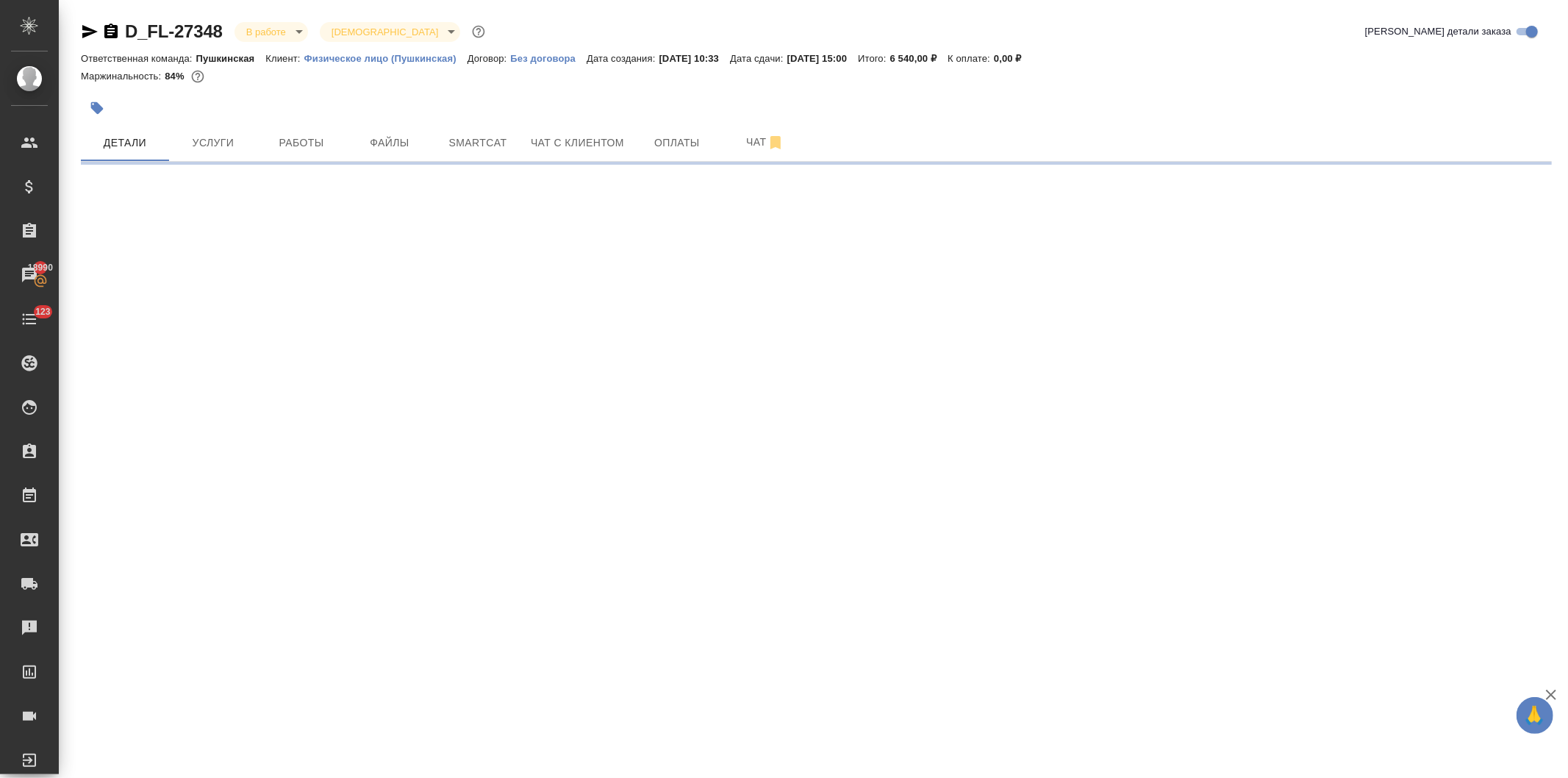
select select "RU"
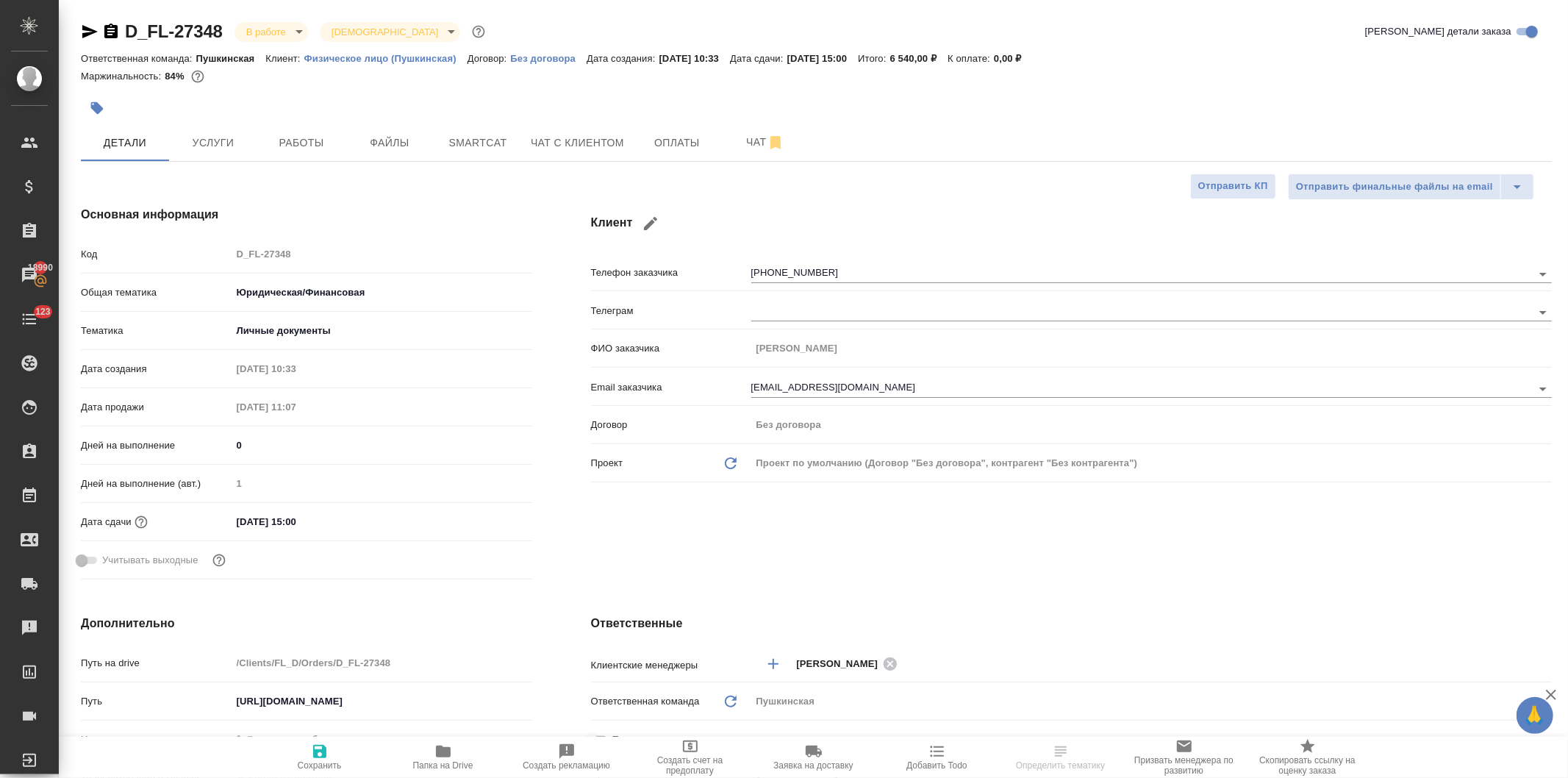
type textarea "x"
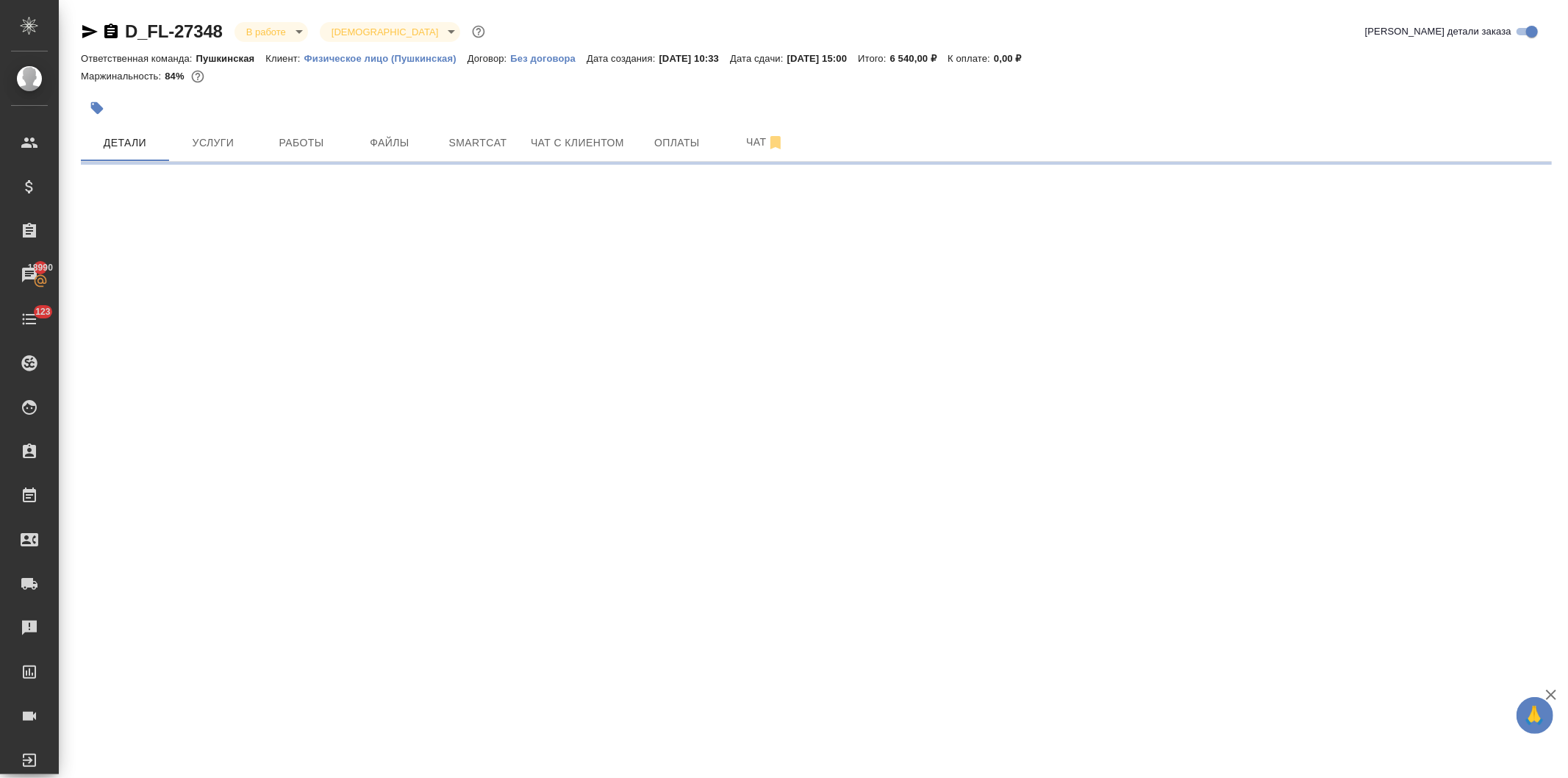
select select "RU"
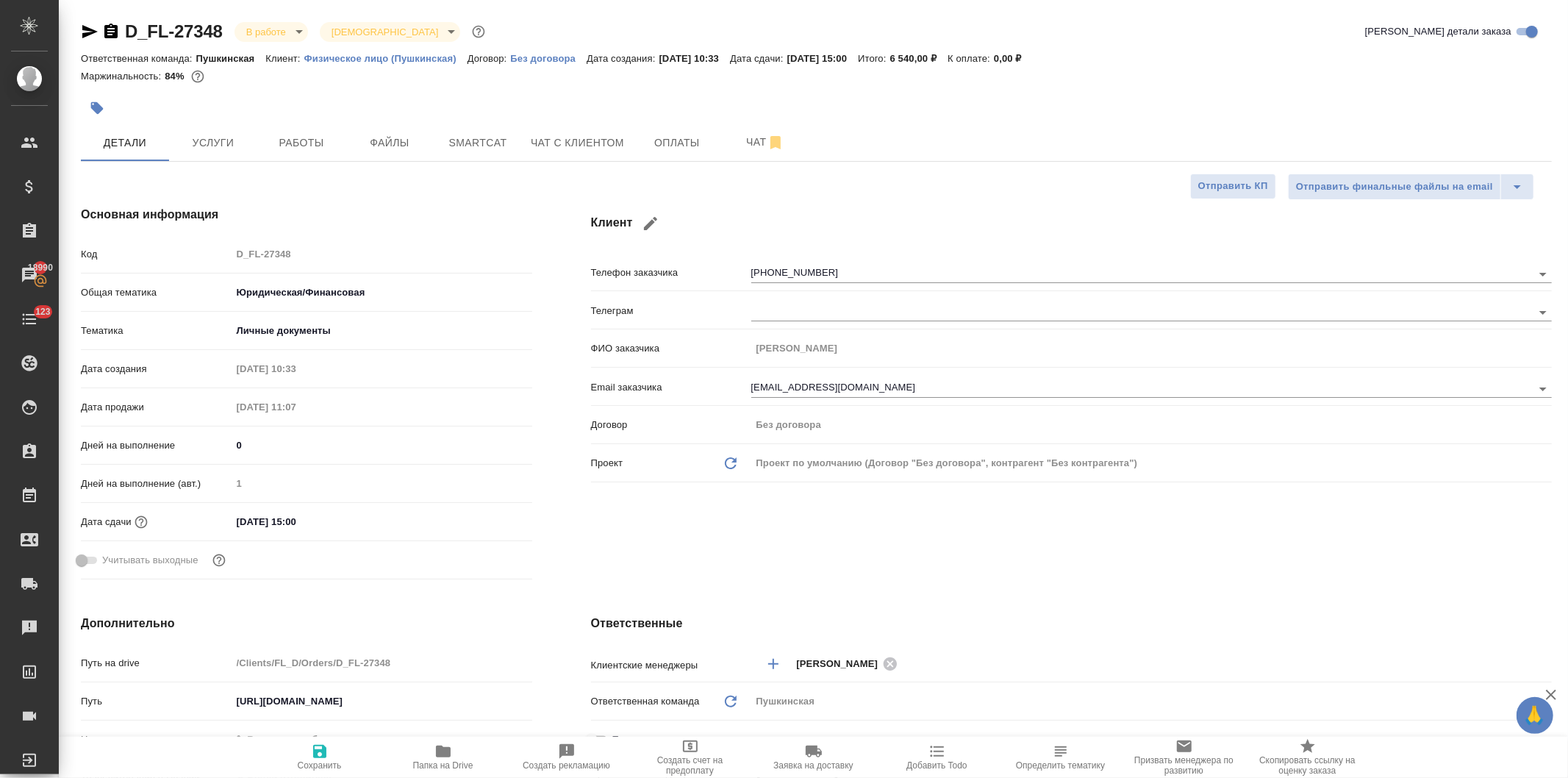
type textarea "x"
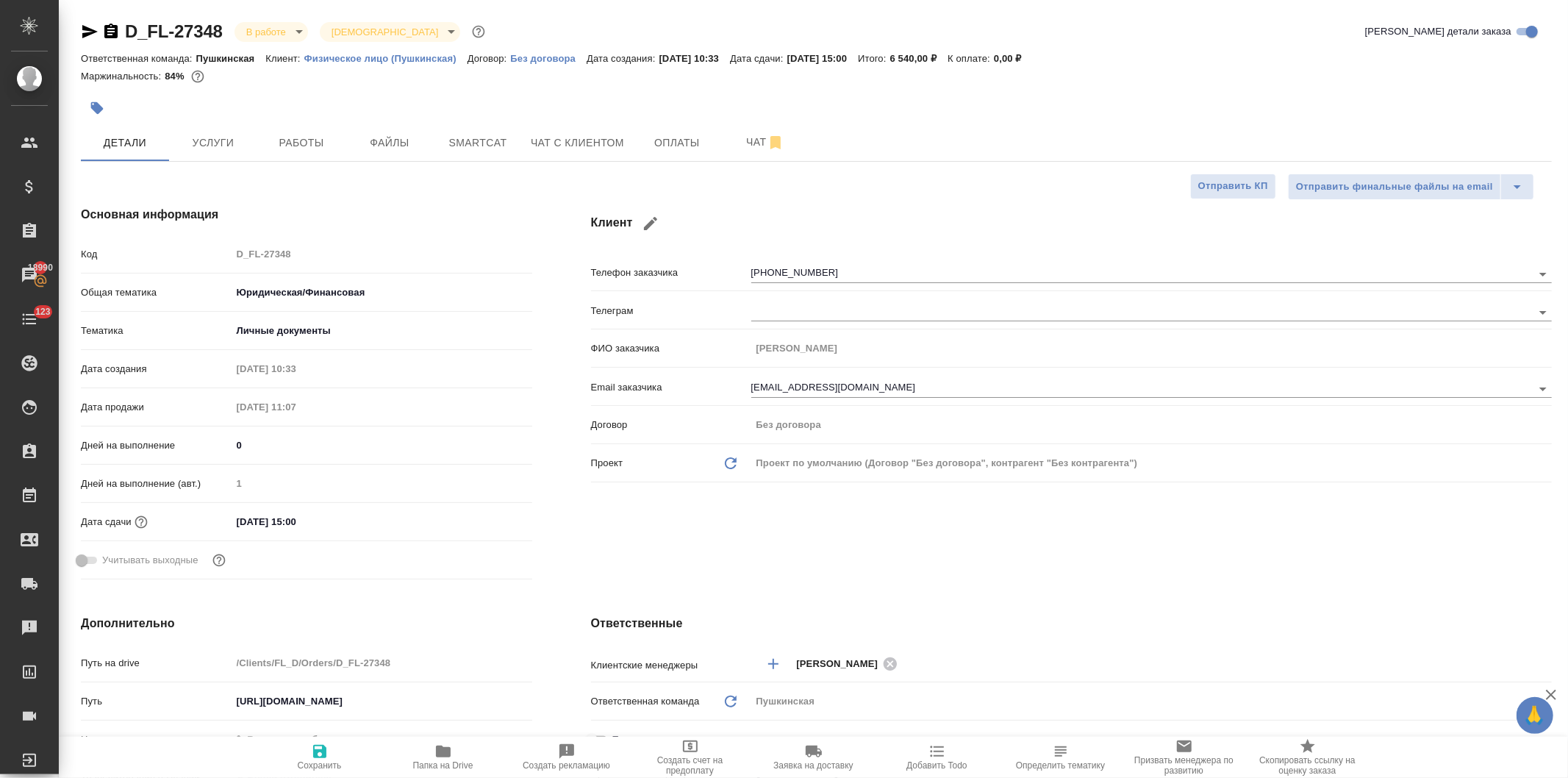
type textarea "x"
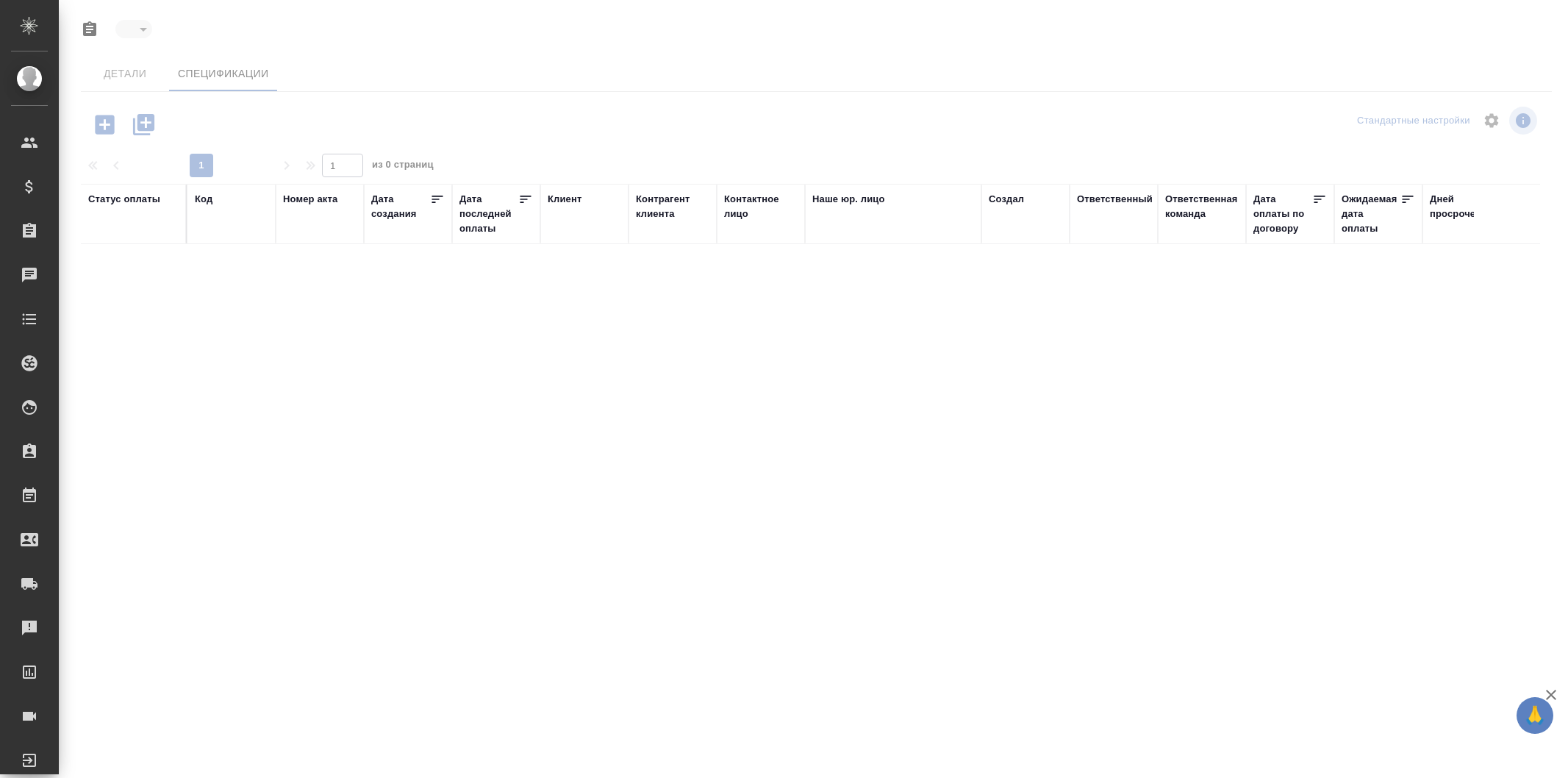
type input "draft"
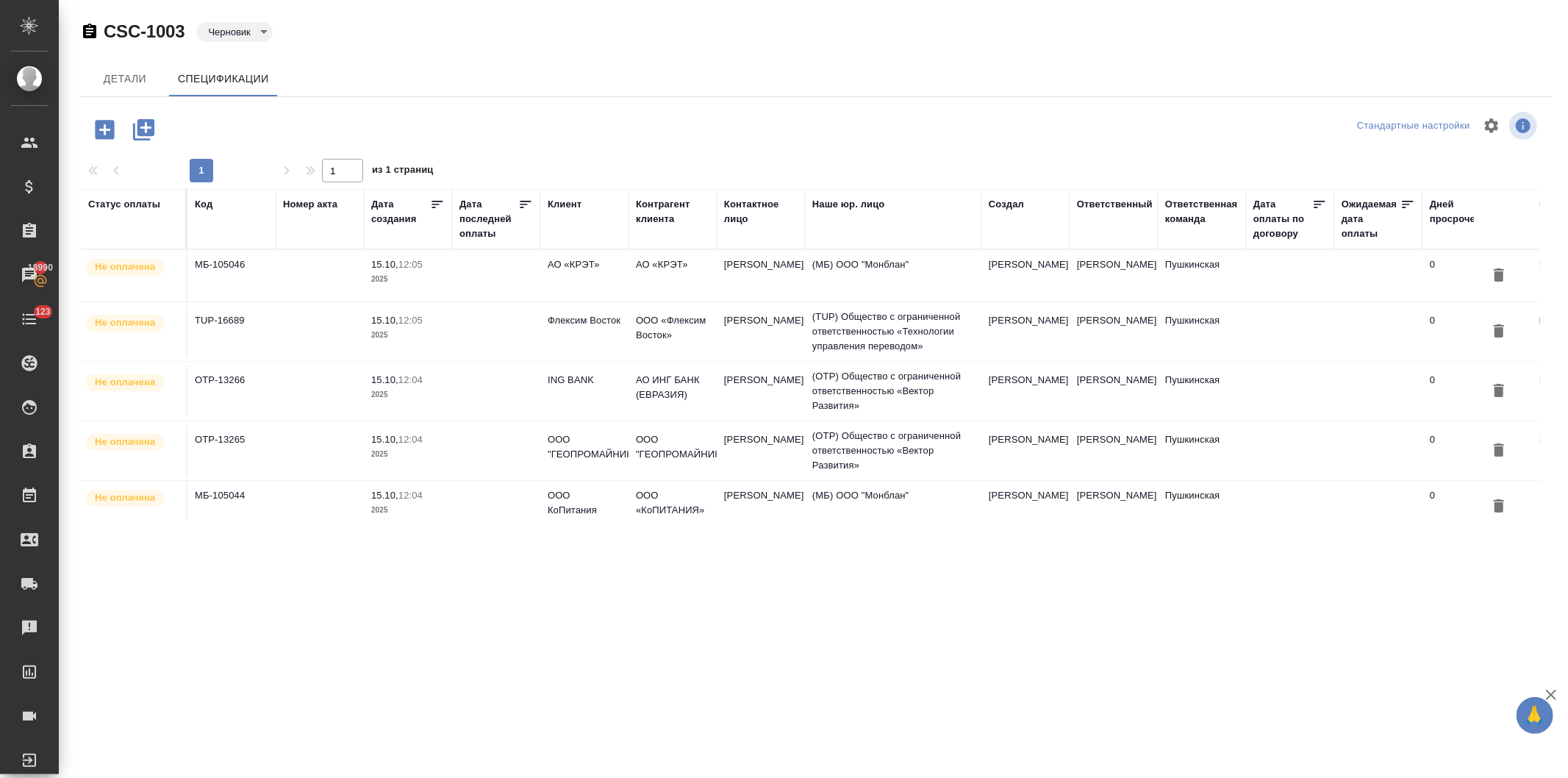
click at [99, 130] on icon "button" at bounding box center [105, 130] width 26 height 26
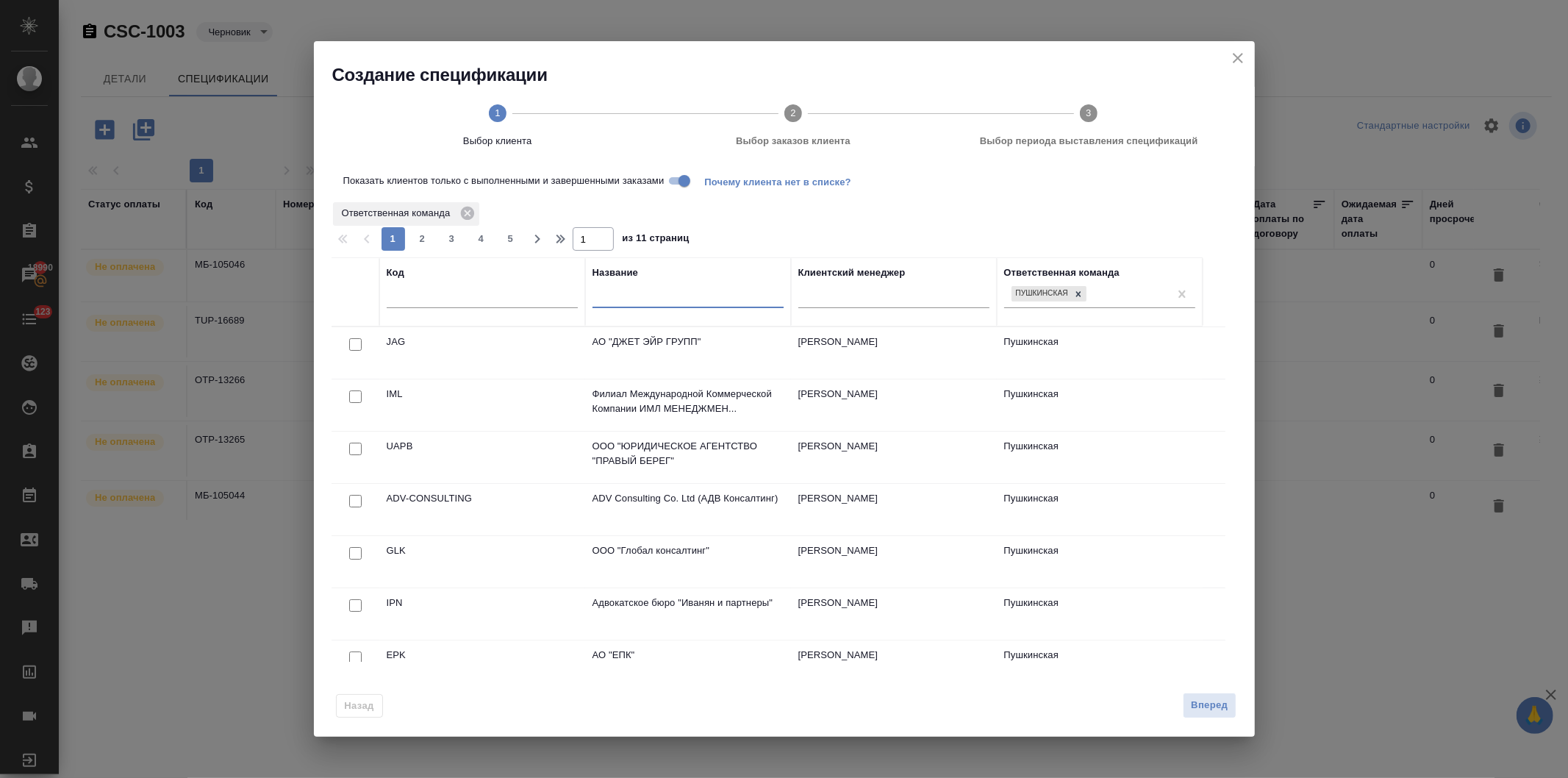
click at [640, 295] on input "text" at bounding box center [688, 299] width 191 height 19
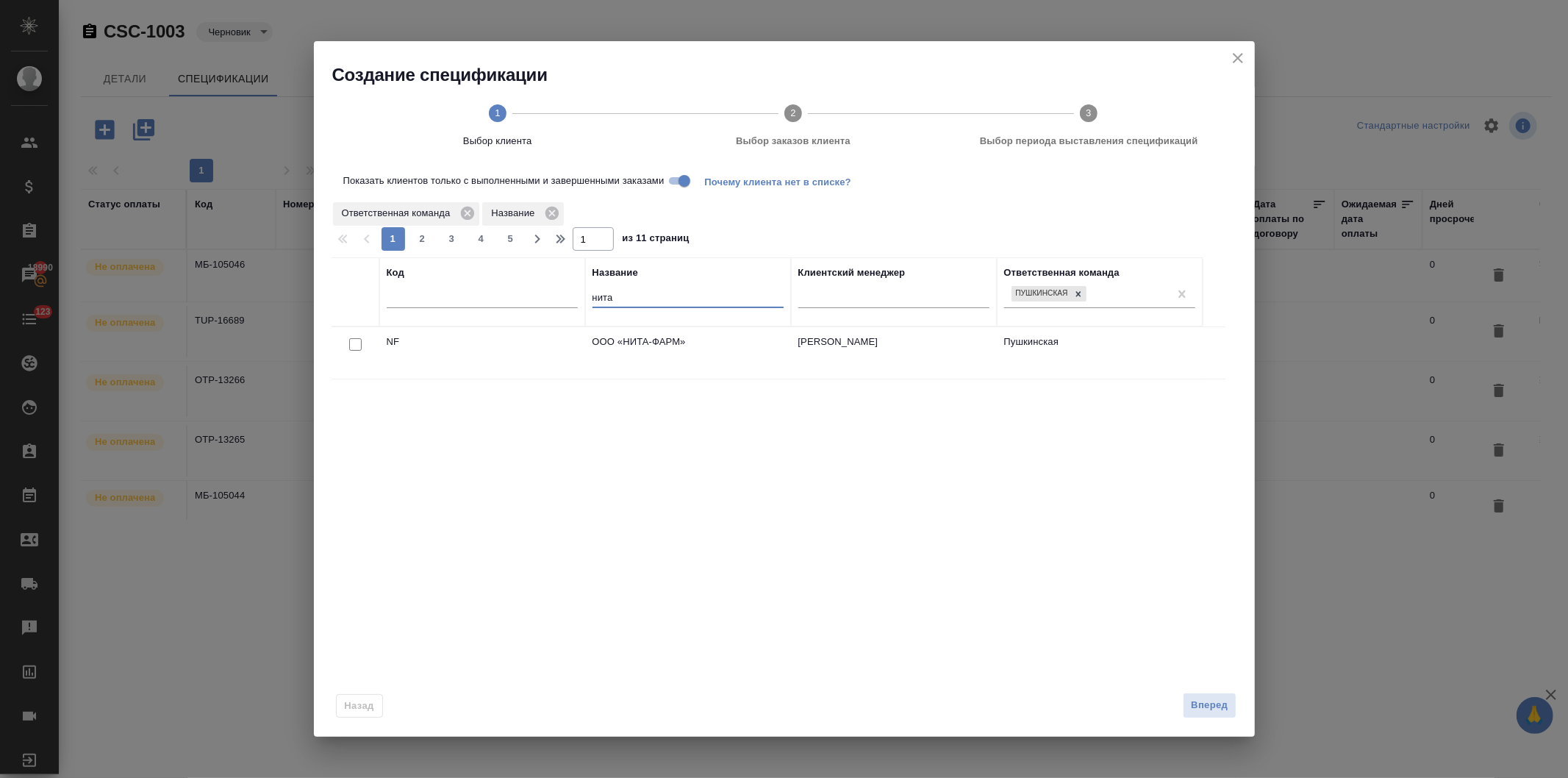
type input "нита"
drag, startPoint x: 352, startPoint y: 347, endPoint x: 379, endPoint y: 363, distance: 31.4
click at [352, 346] on input "checkbox" at bounding box center [355, 344] width 13 height 13
checkbox input "true"
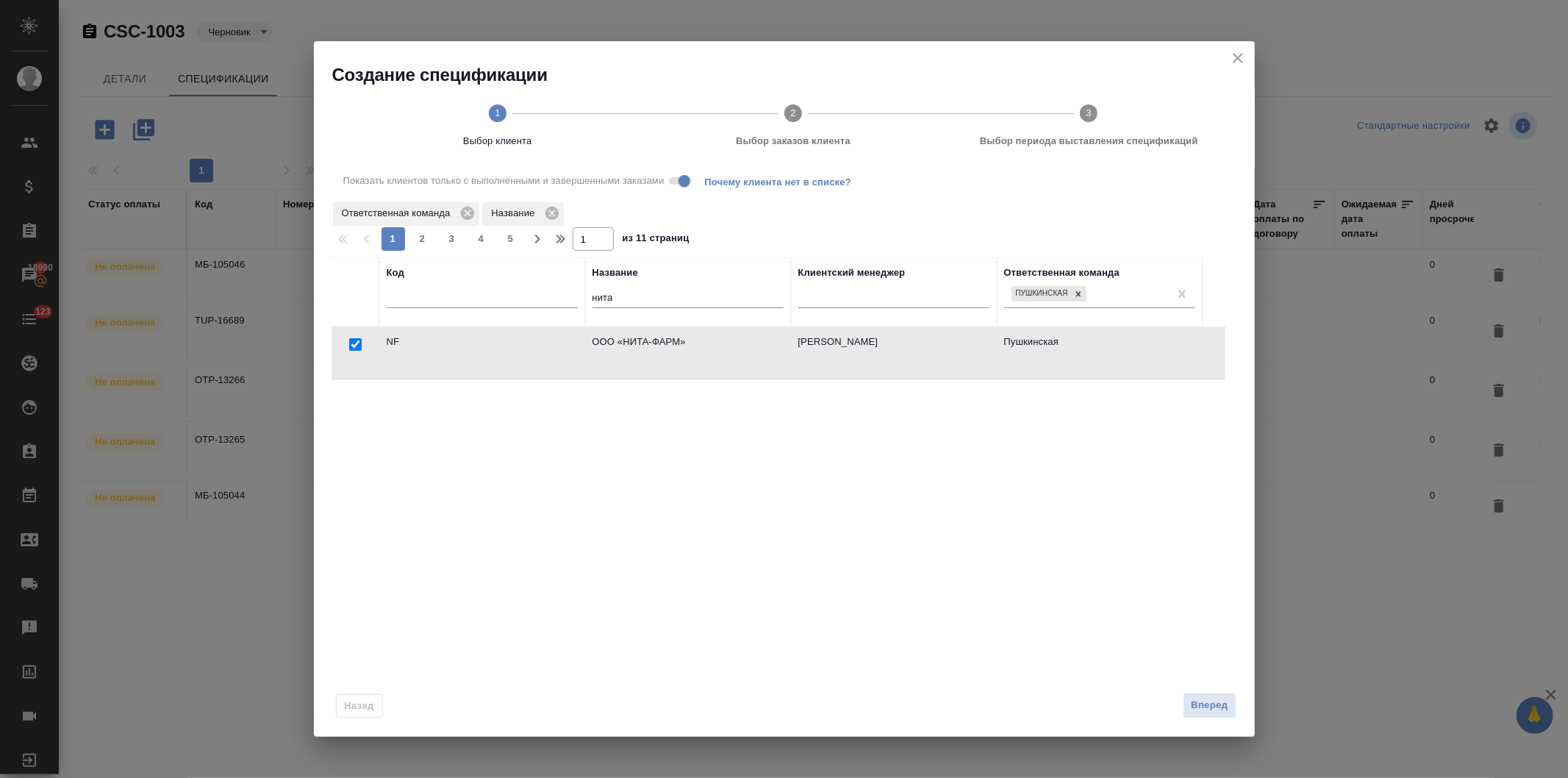
click at [777, 139] on span "Выбор заказов клиента" at bounding box center [792, 140] width 284 height 15
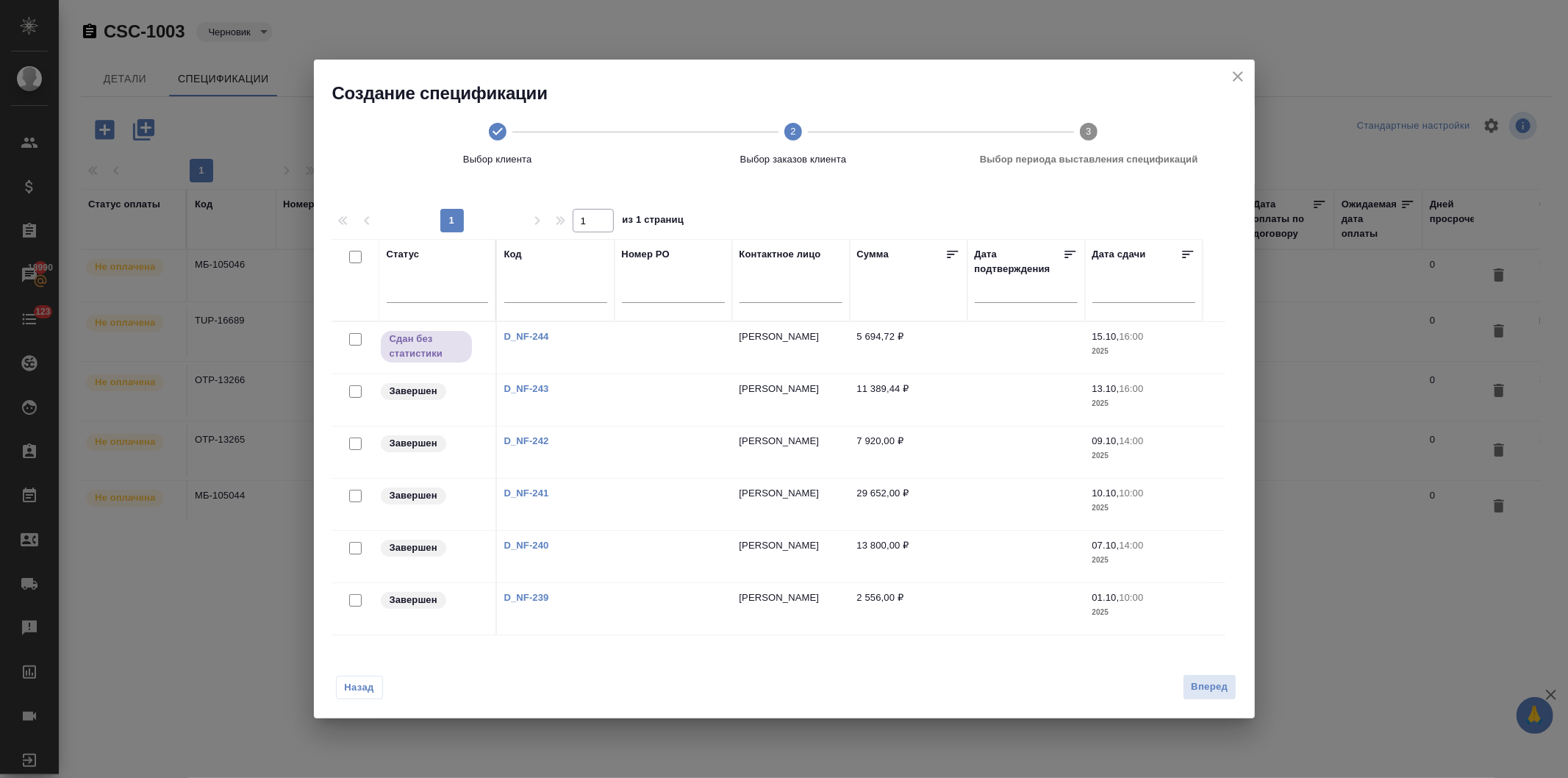
click at [350, 257] on input "checkbox" at bounding box center [355, 256] width 13 height 13
checkbox input "true"
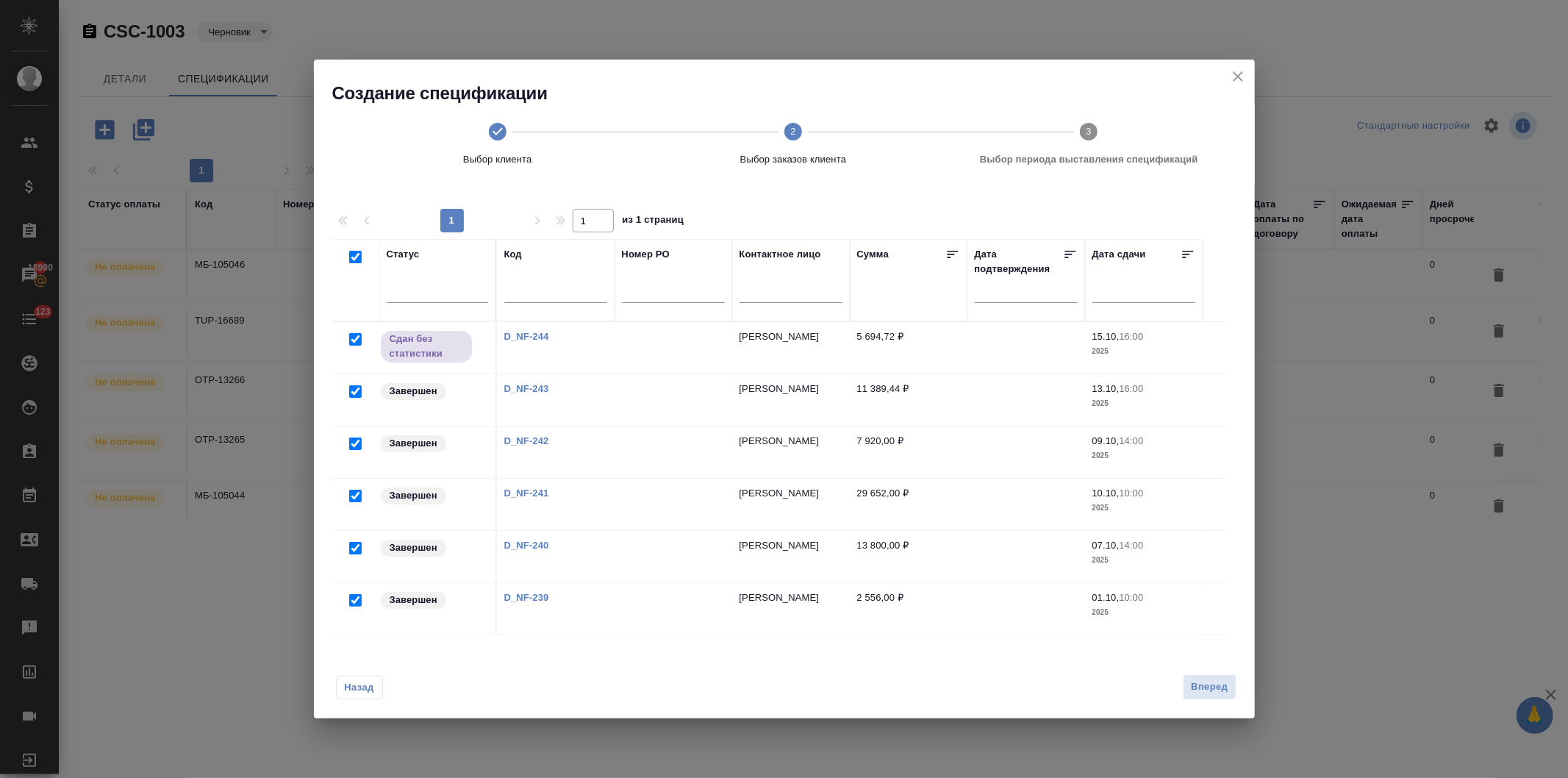
checkbox input "true"
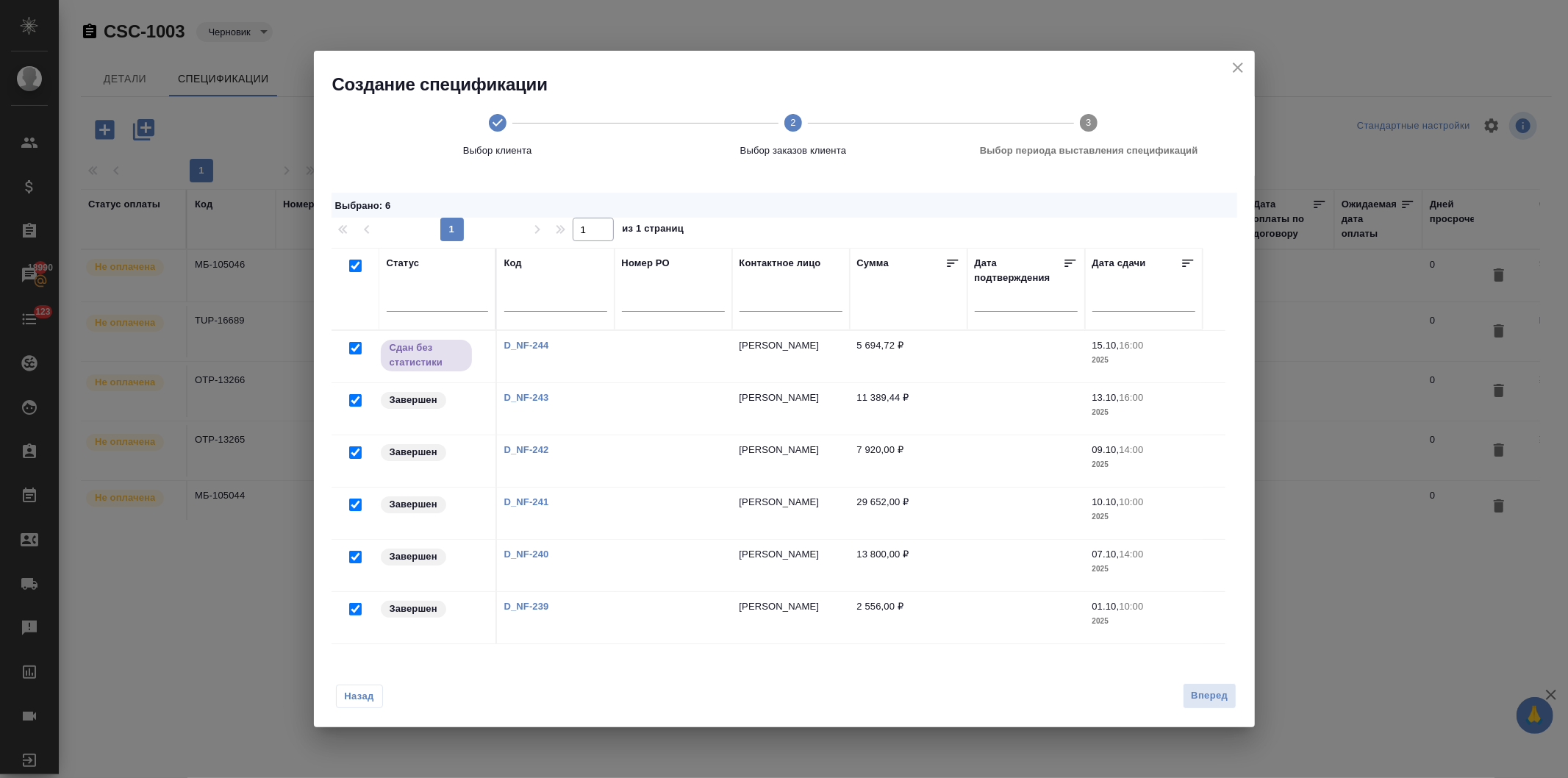
click at [794, 149] on span "Выбор заказов клиента" at bounding box center [792, 150] width 284 height 15
click at [1204, 698] on span "Вперед" at bounding box center [1209, 695] width 36 height 17
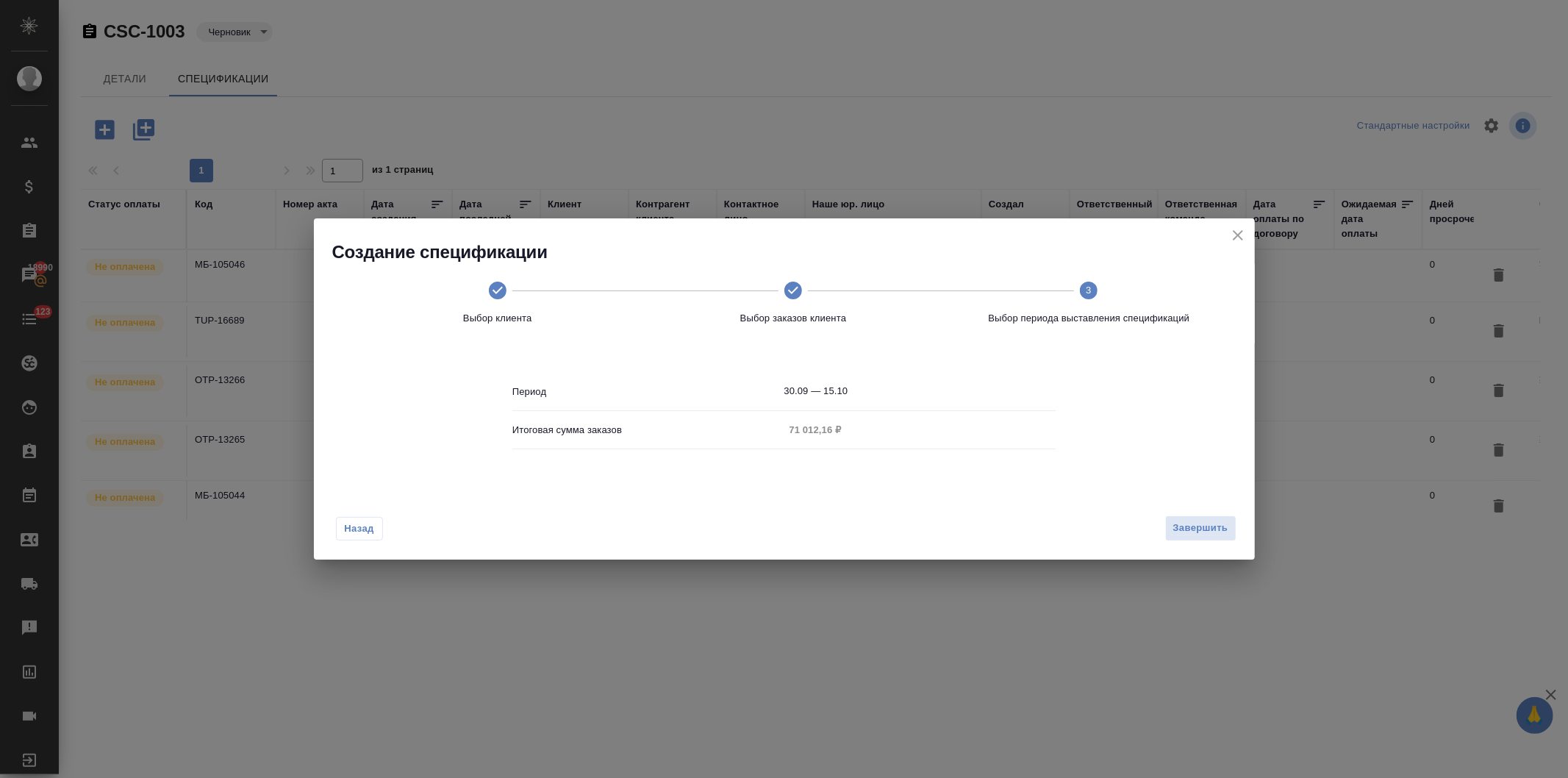
click at [880, 388] on input "30.09 — 15.10" at bounding box center [920, 391] width 272 height 21
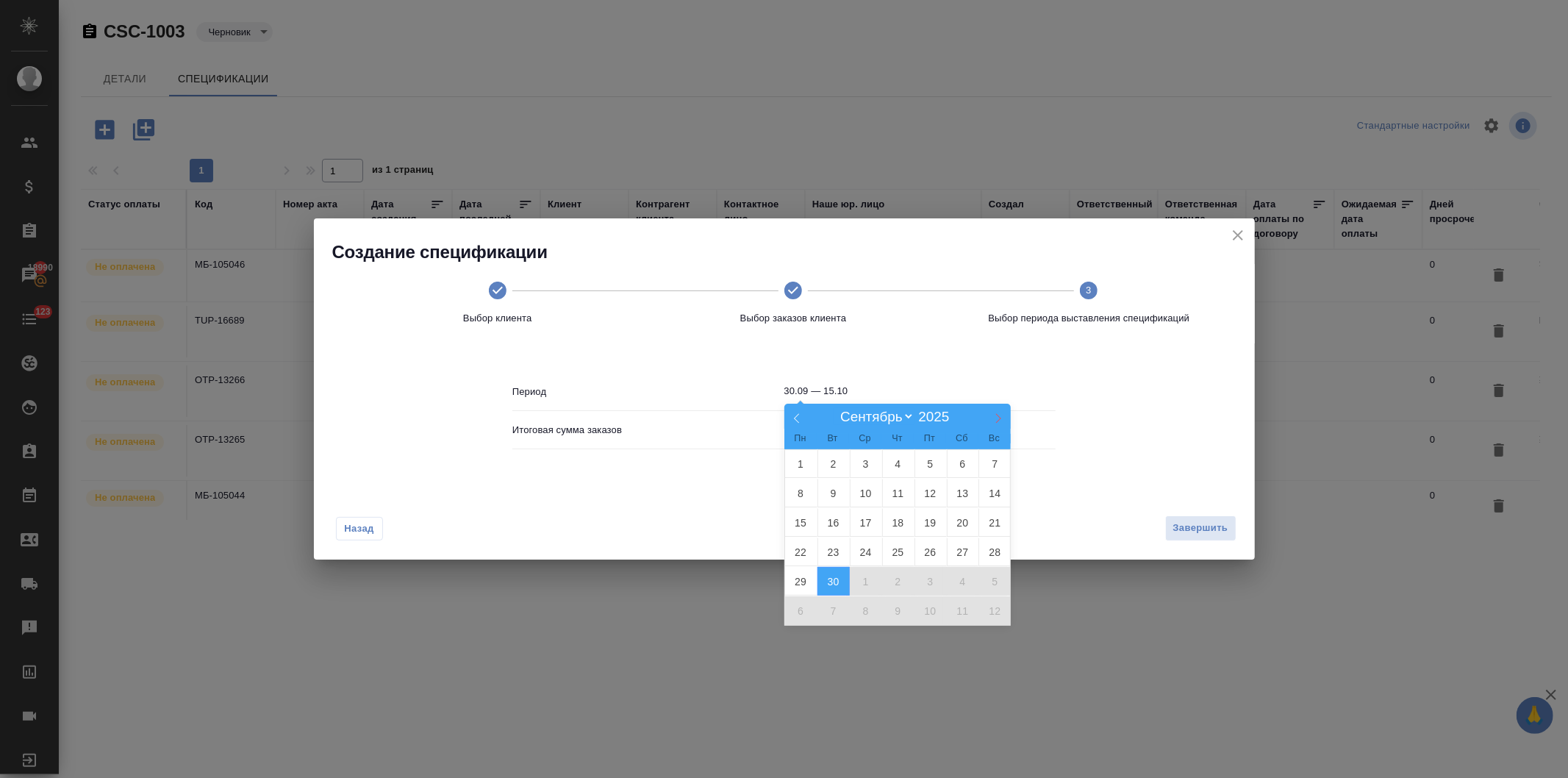
click at [991, 415] on span at bounding box center [998, 416] width 25 height 25
select select "9"
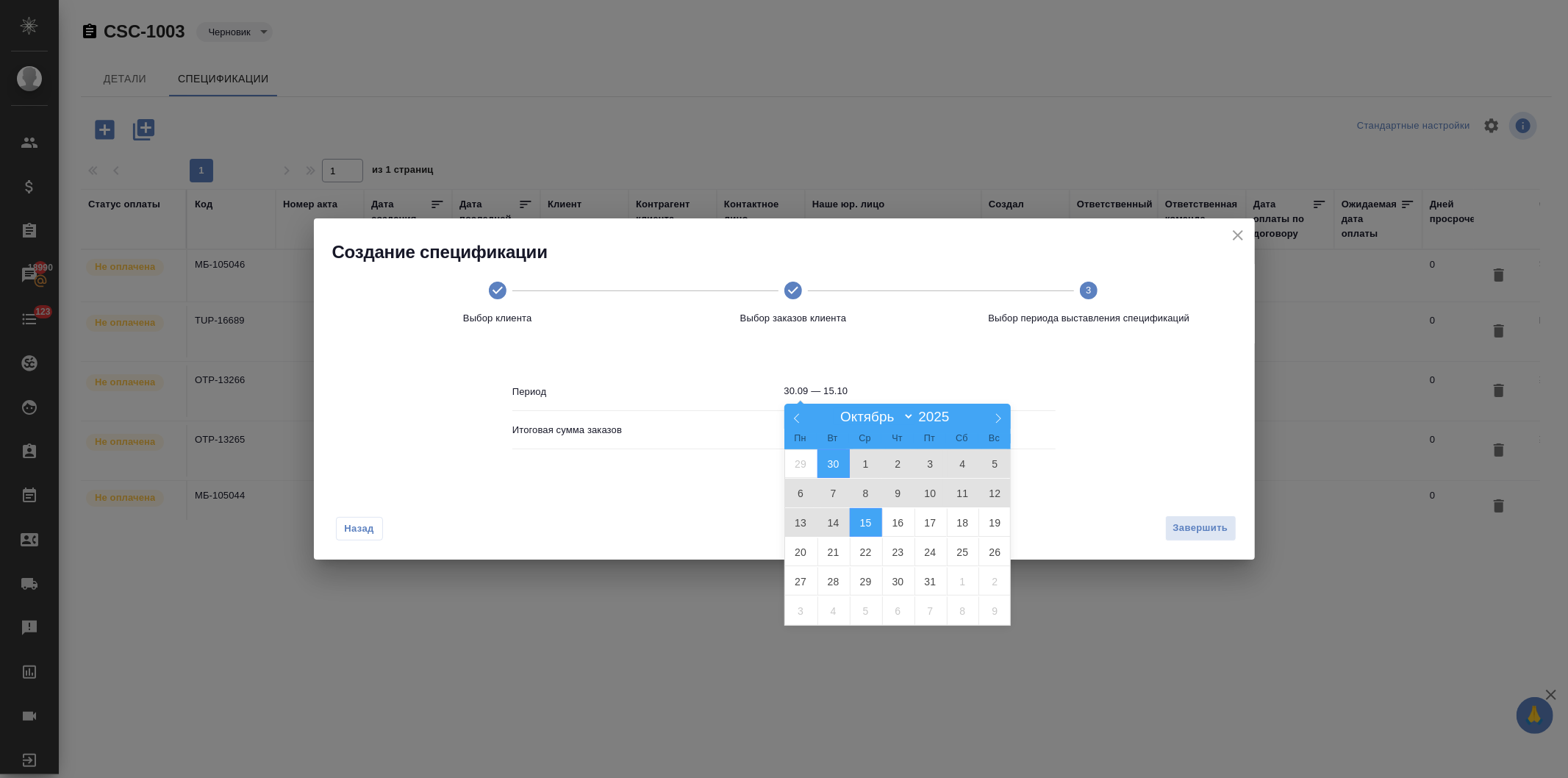
click at [859, 461] on span "1" at bounding box center [866, 464] width 32 height 28
type input "01.10"
click at [863, 517] on span "15" at bounding box center [866, 522] width 32 height 28
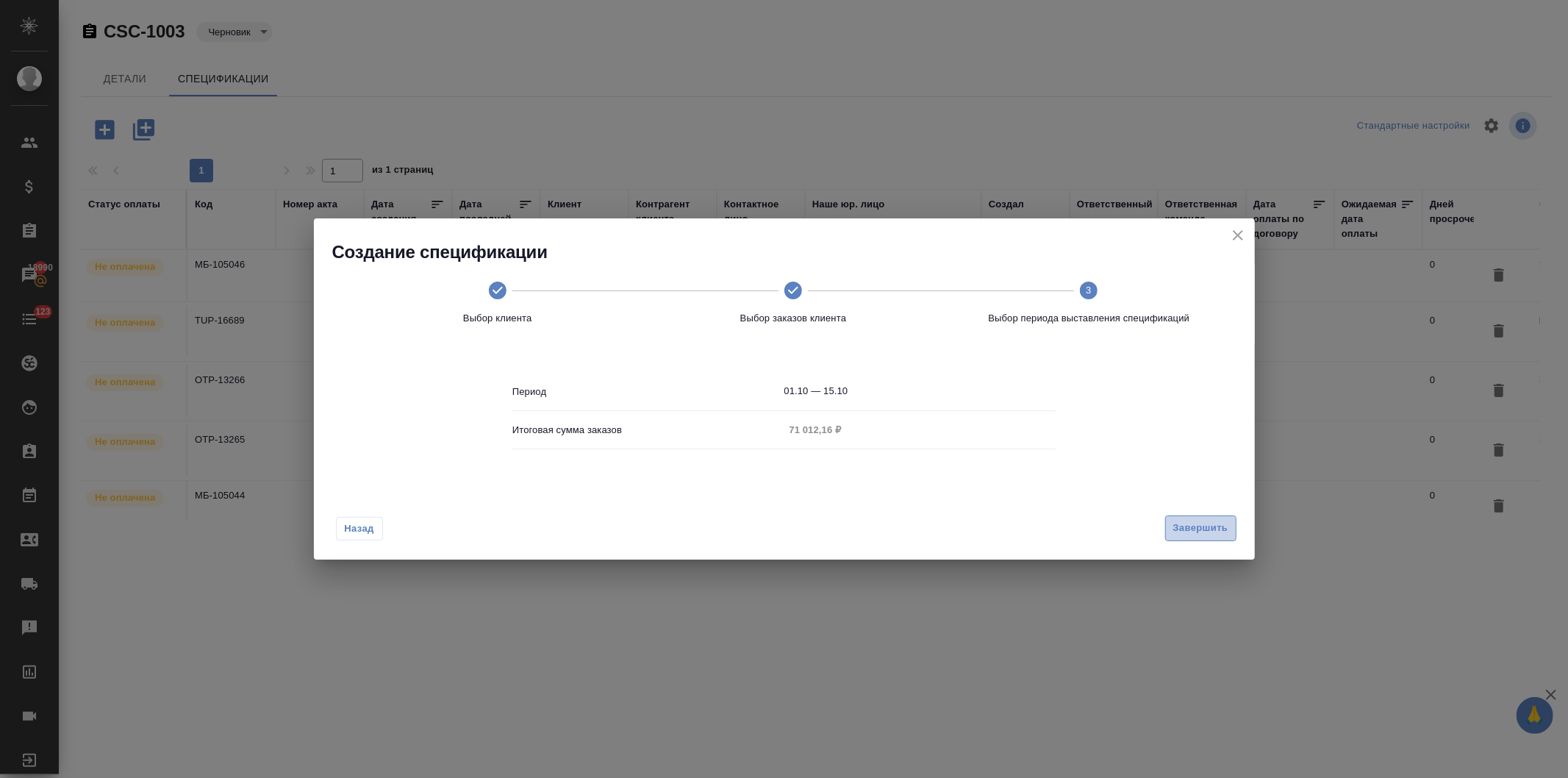
click at [1194, 528] on span "Завершить" at bounding box center [1201, 528] width 55 height 17
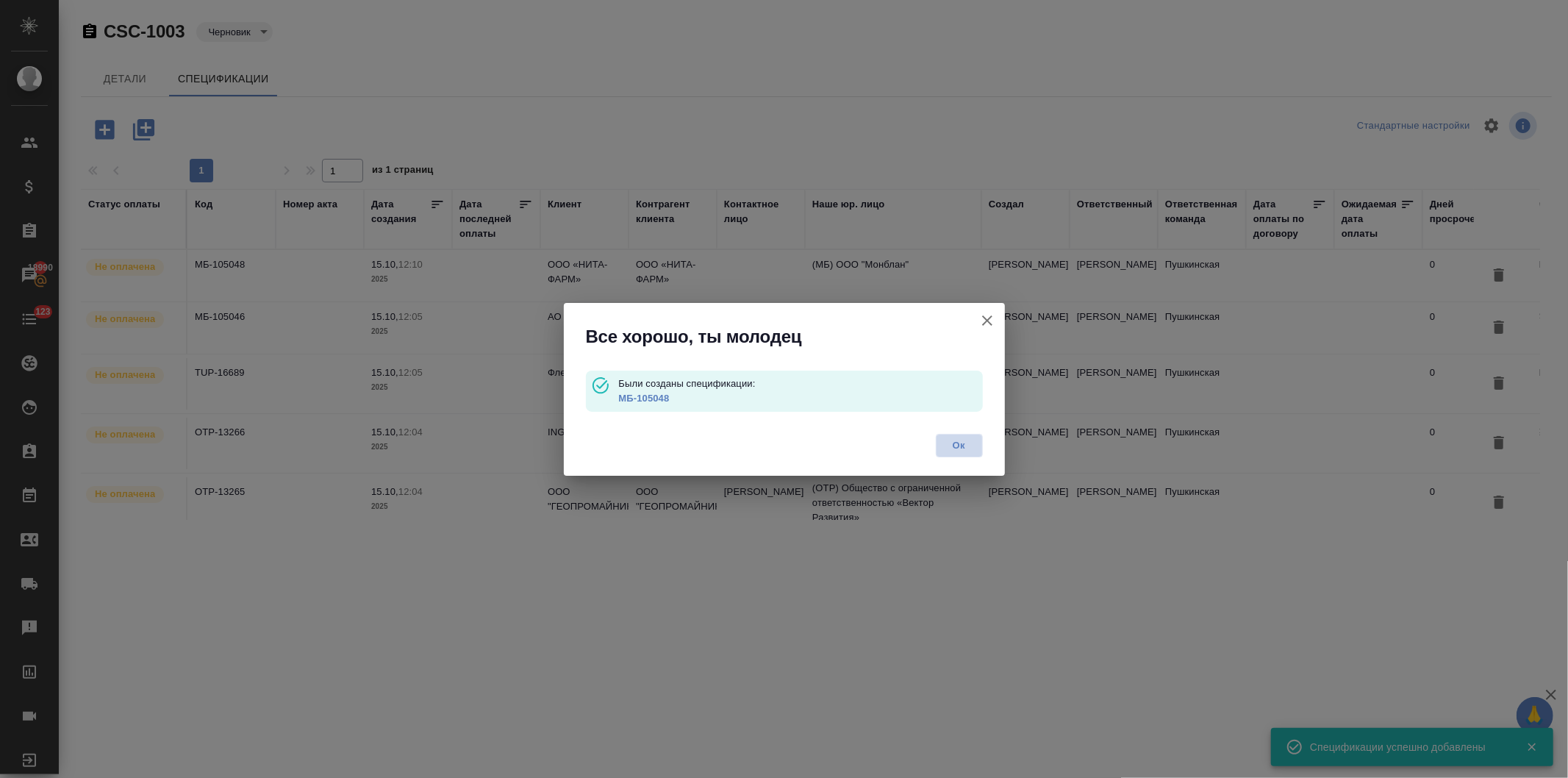
click at [953, 442] on span "Ок" at bounding box center [959, 445] width 30 height 15
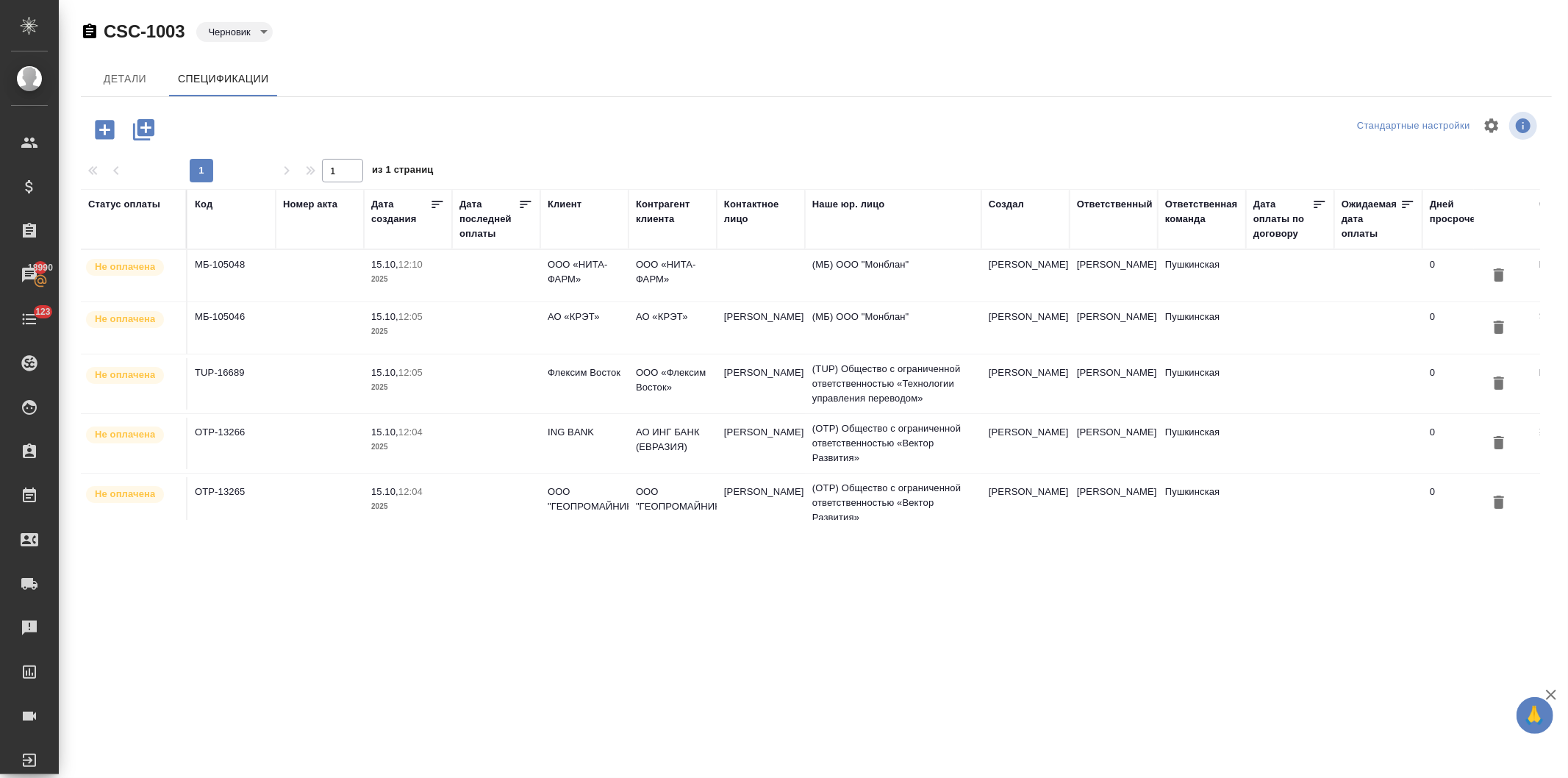
scroll to position [0, 136]
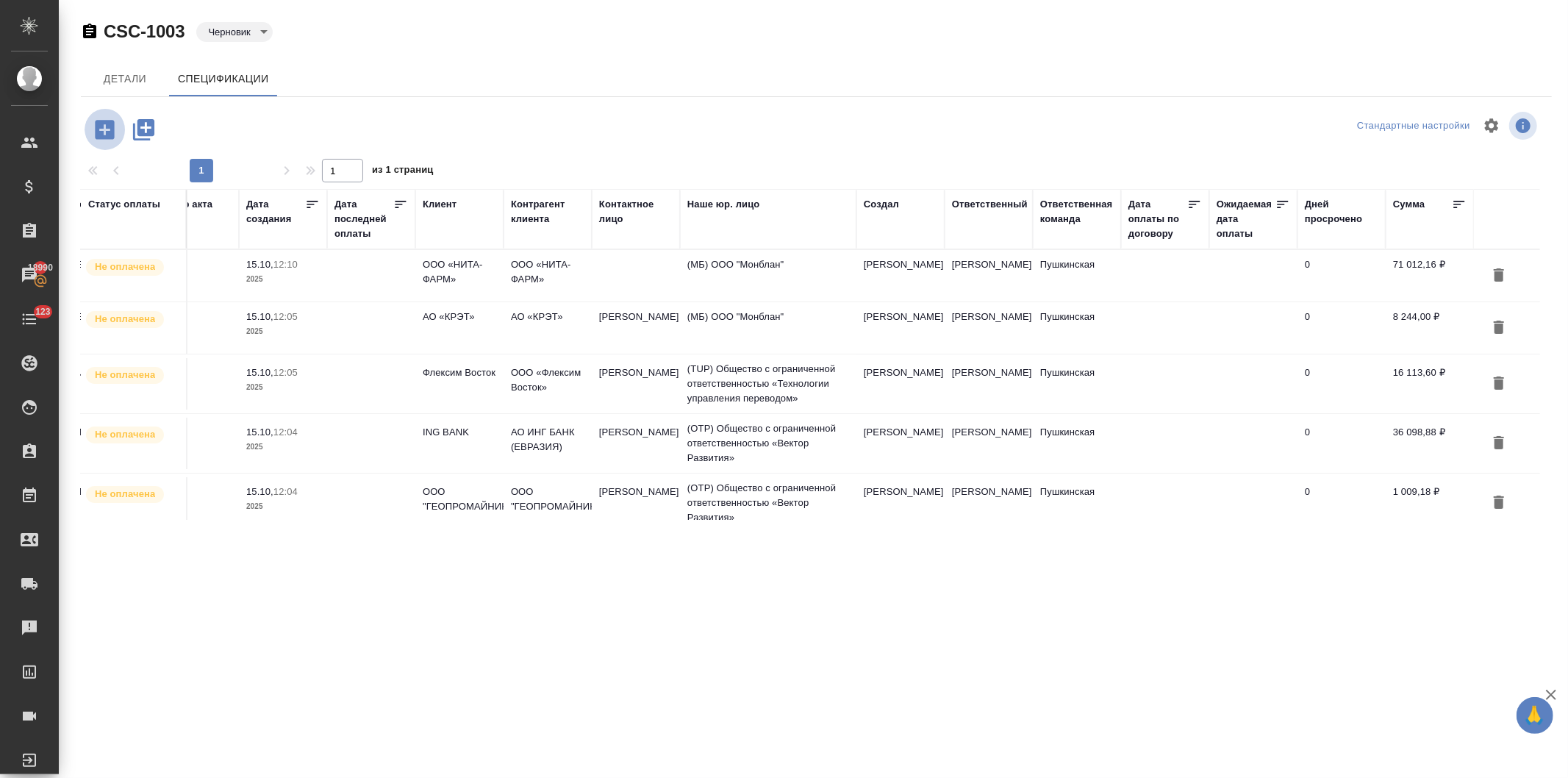
click at [104, 128] on icon "button" at bounding box center [105, 130] width 26 height 26
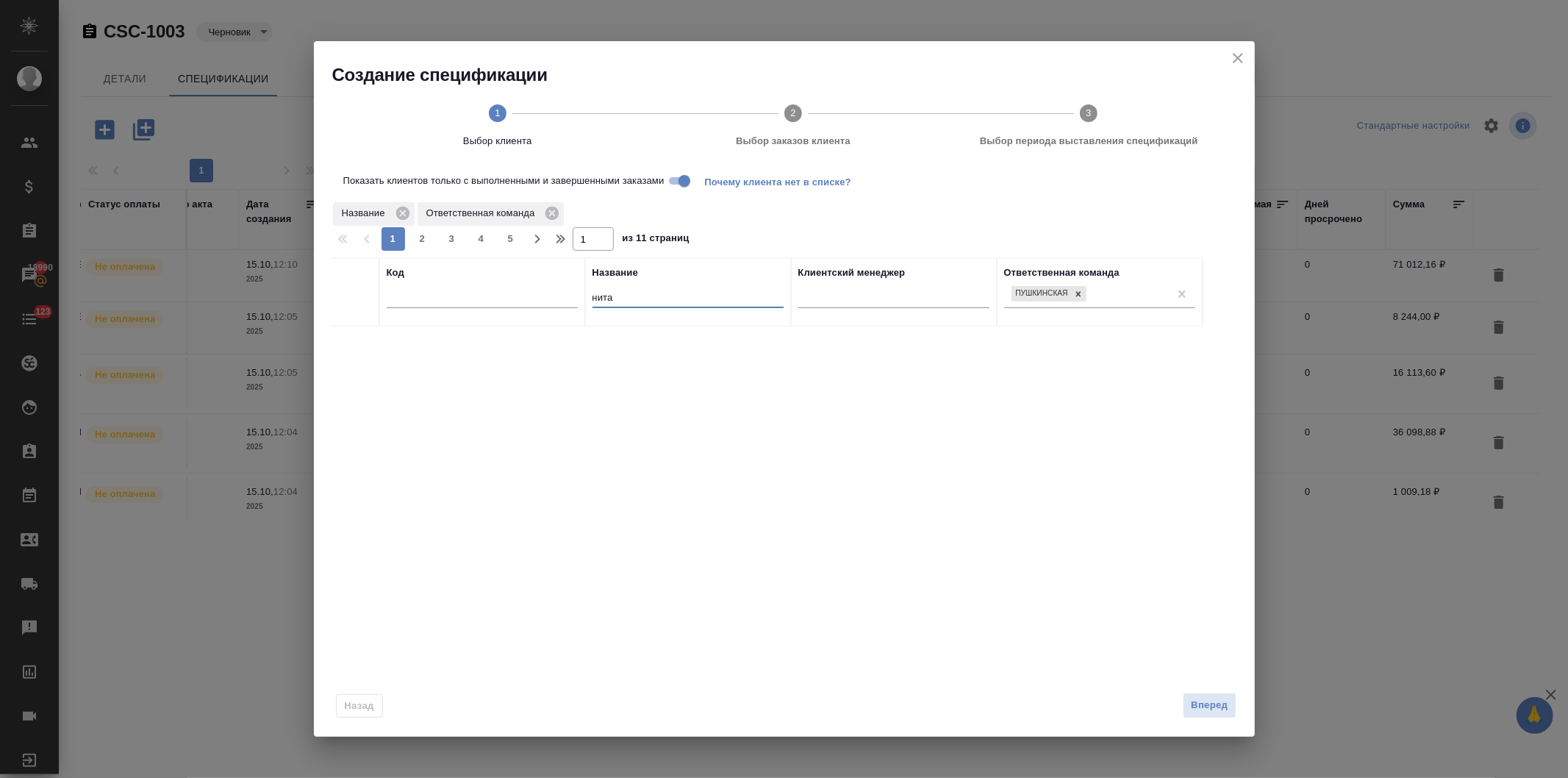
drag, startPoint x: 632, startPoint y: 303, endPoint x: 587, endPoint y: 293, distance: 46.1
click at [587, 293] on th "Название нита" at bounding box center [688, 292] width 206 height 69
type input "ингос"
click at [351, 346] on input "checkbox" at bounding box center [355, 344] width 13 height 13
checkbox input "true"
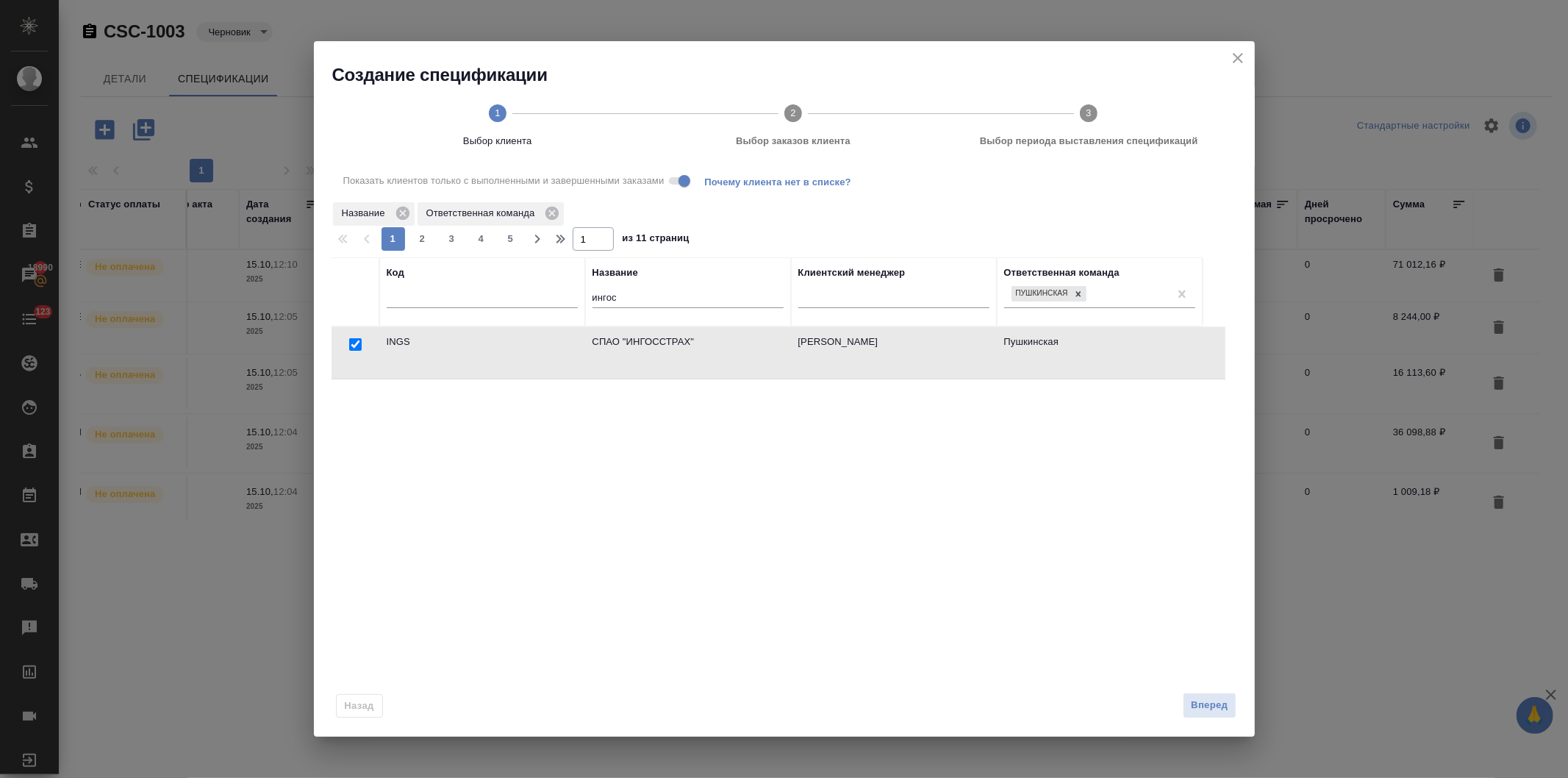
click at [766, 139] on span "Выбор заказов клиента" at bounding box center [792, 140] width 284 height 15
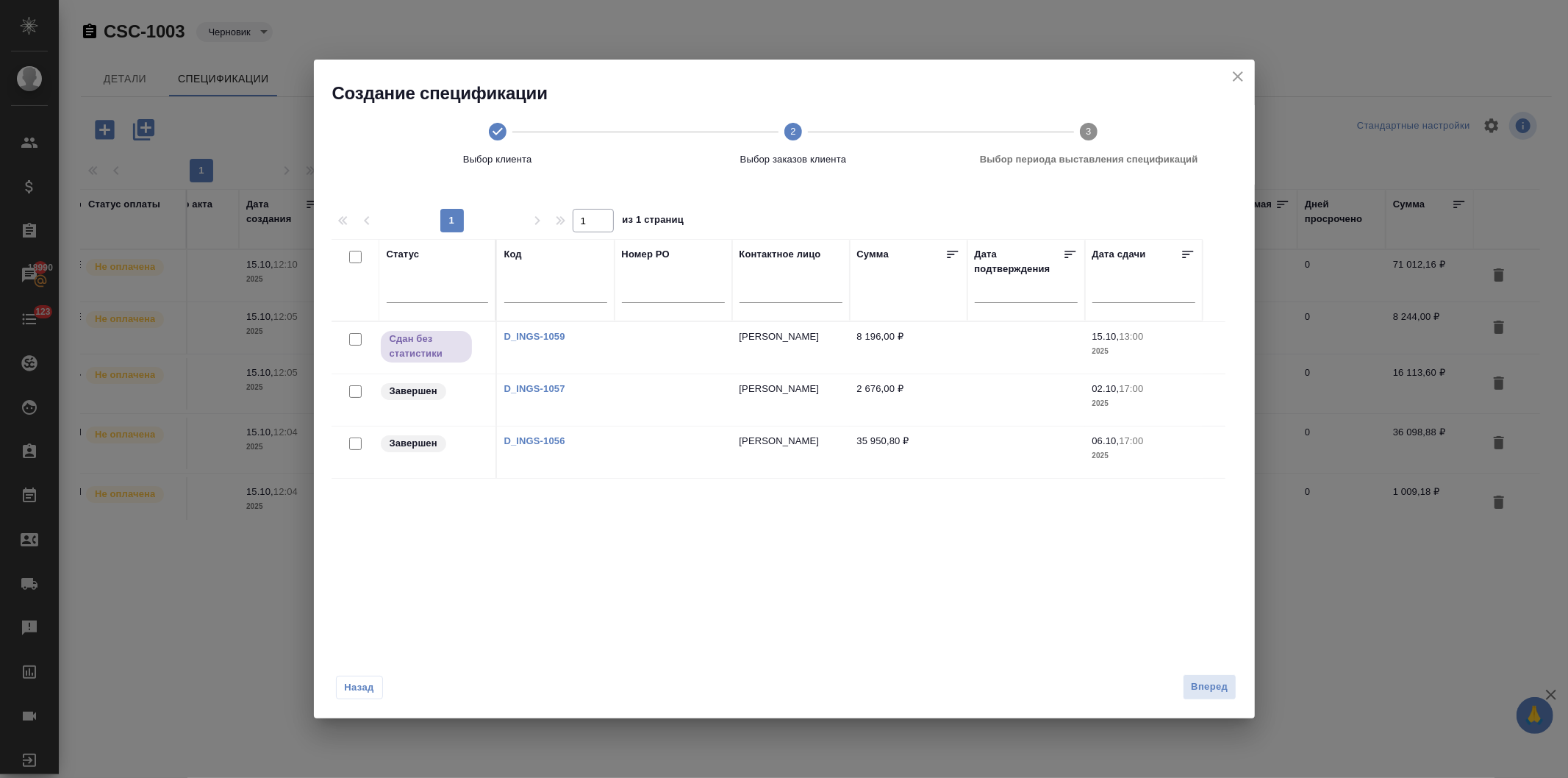
click at [351, 253] on input "checkbox" at bounding box center [355, 256] width 13 height 13
checkbox input "true"
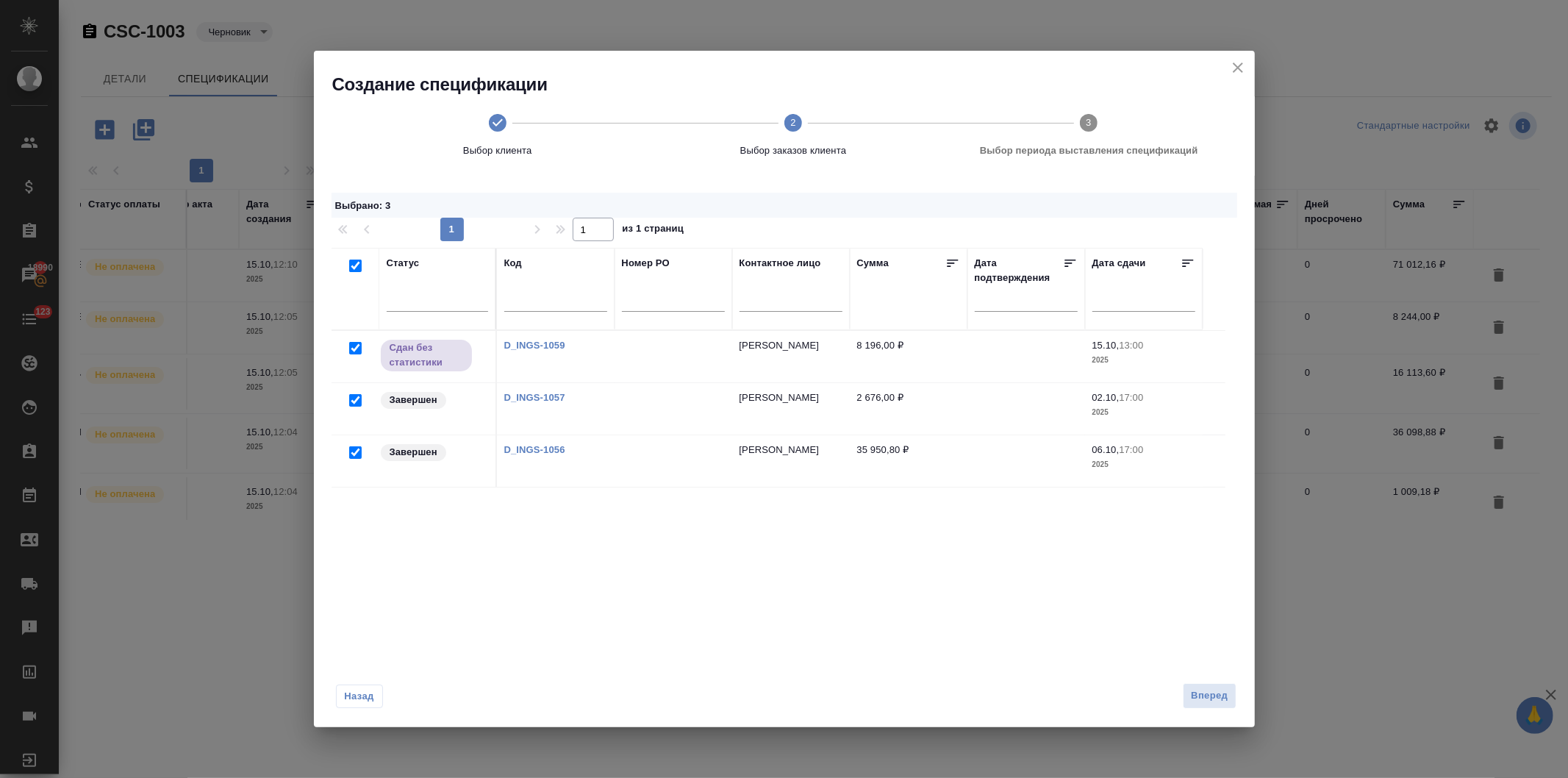
click at [1026, 149] on span "Выбор периода выставления спецификаций" at bounding box center [1089, 150] width 284 height 15
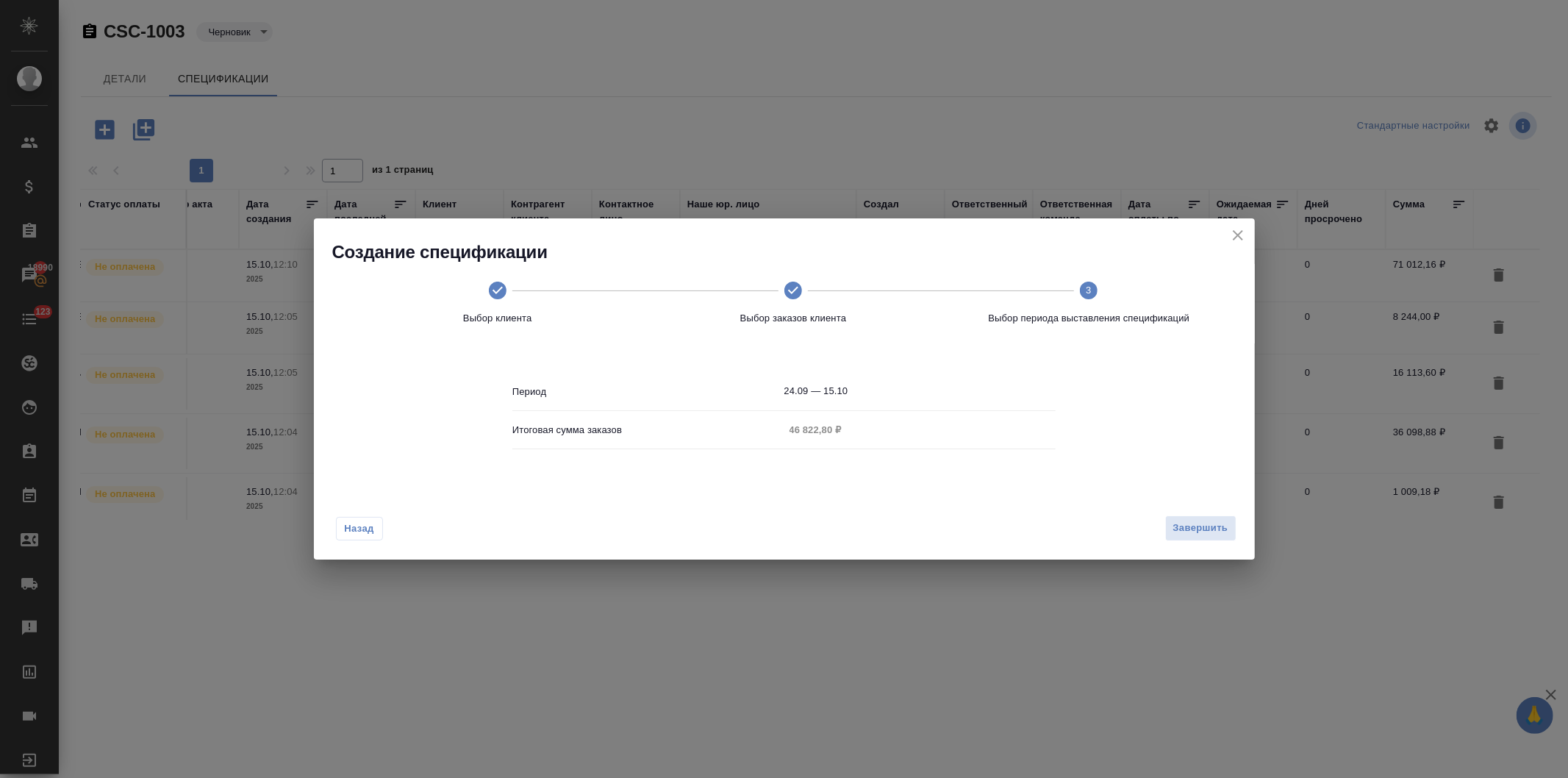
click at [899, 398] on body "🙏 .cls-1 fill:#fff; AWATERA Давыдова Елена Клиенты Спецификации Заказы 18990 Ча…" at bounding box center [784, 389] width 1568 height 778
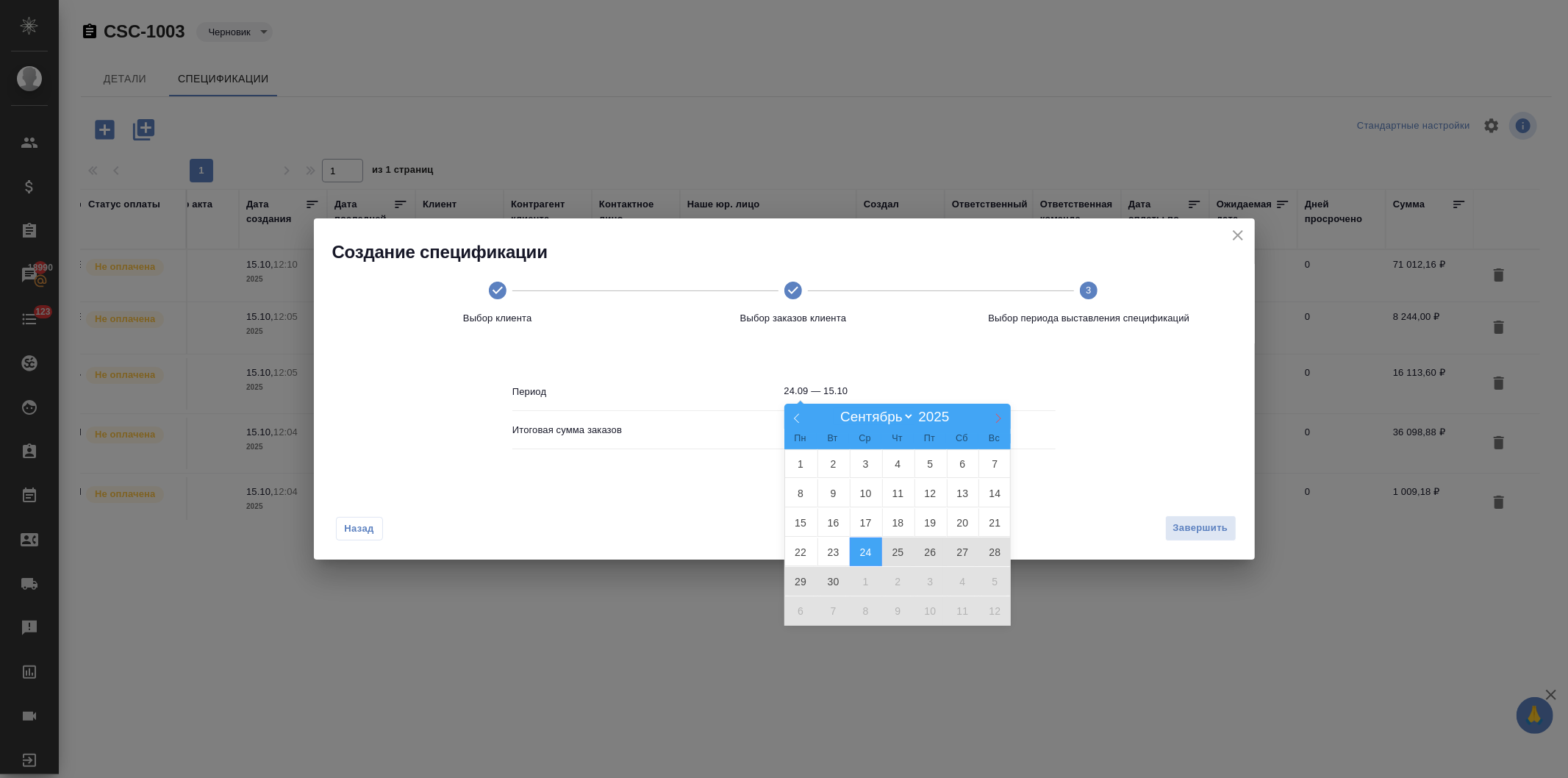
click at [988, 411] on span at bounding box center [998, 416] width 25 height 25
select select "9"
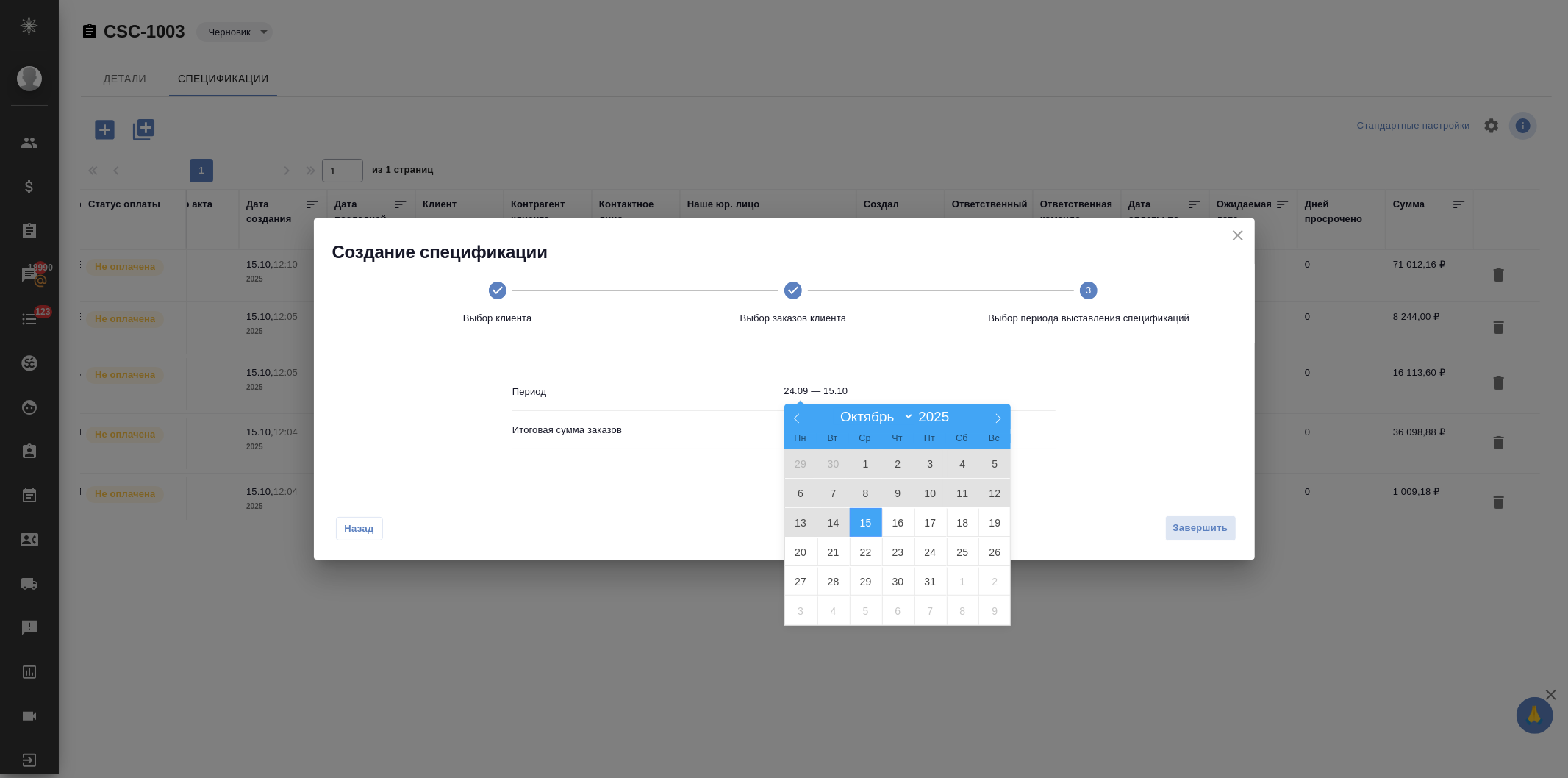
click at [860, 460] on span "1" at bounding box center [866, 464] width 32 height 28
type input "01.10"
click at [859, 515] on span "15" at bounding box center [866, 522] width 32 height 28
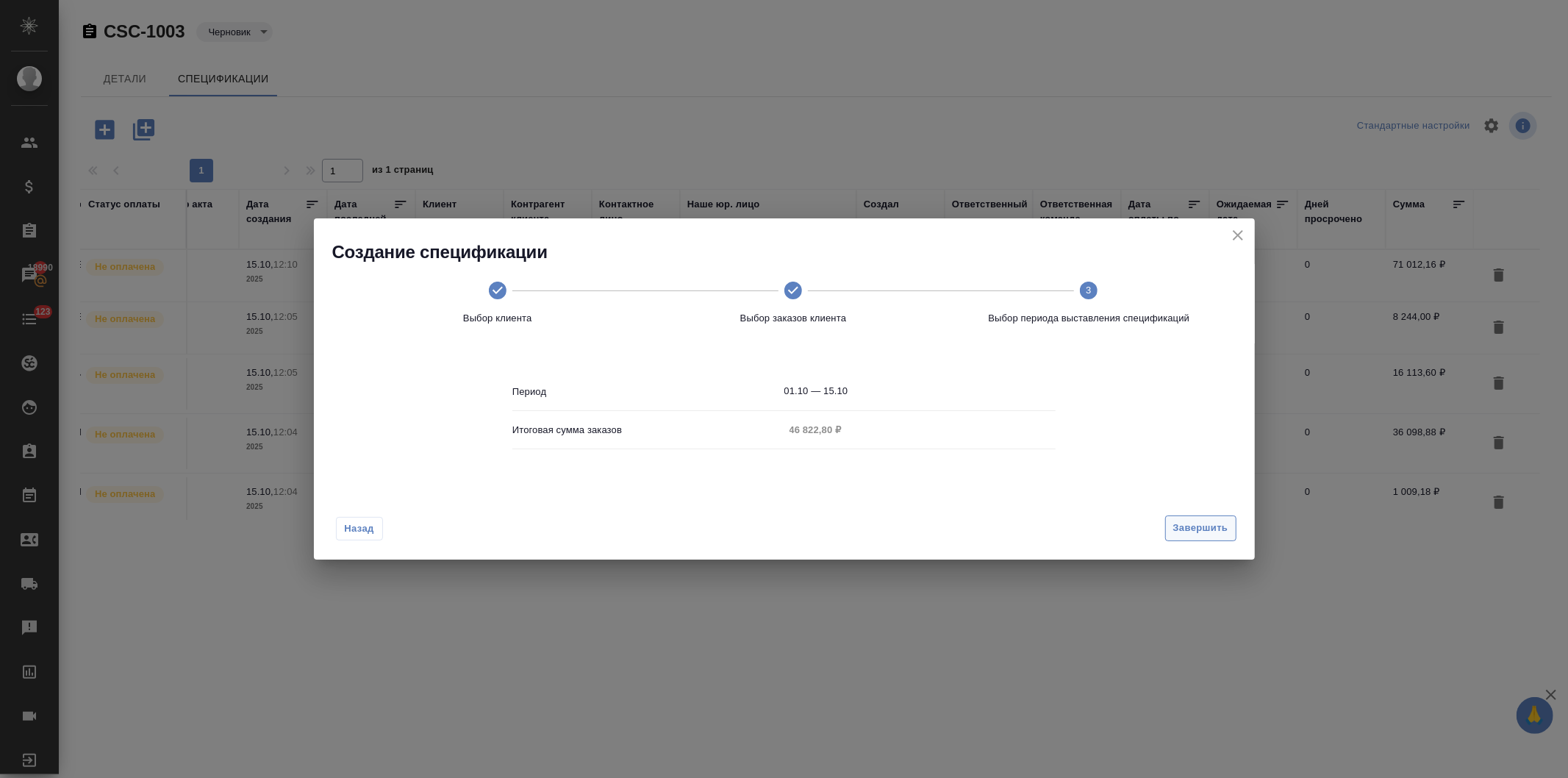
click at [1194, 518] on button "Завершить" at bounding box center [1201, 528] width 72 height 26
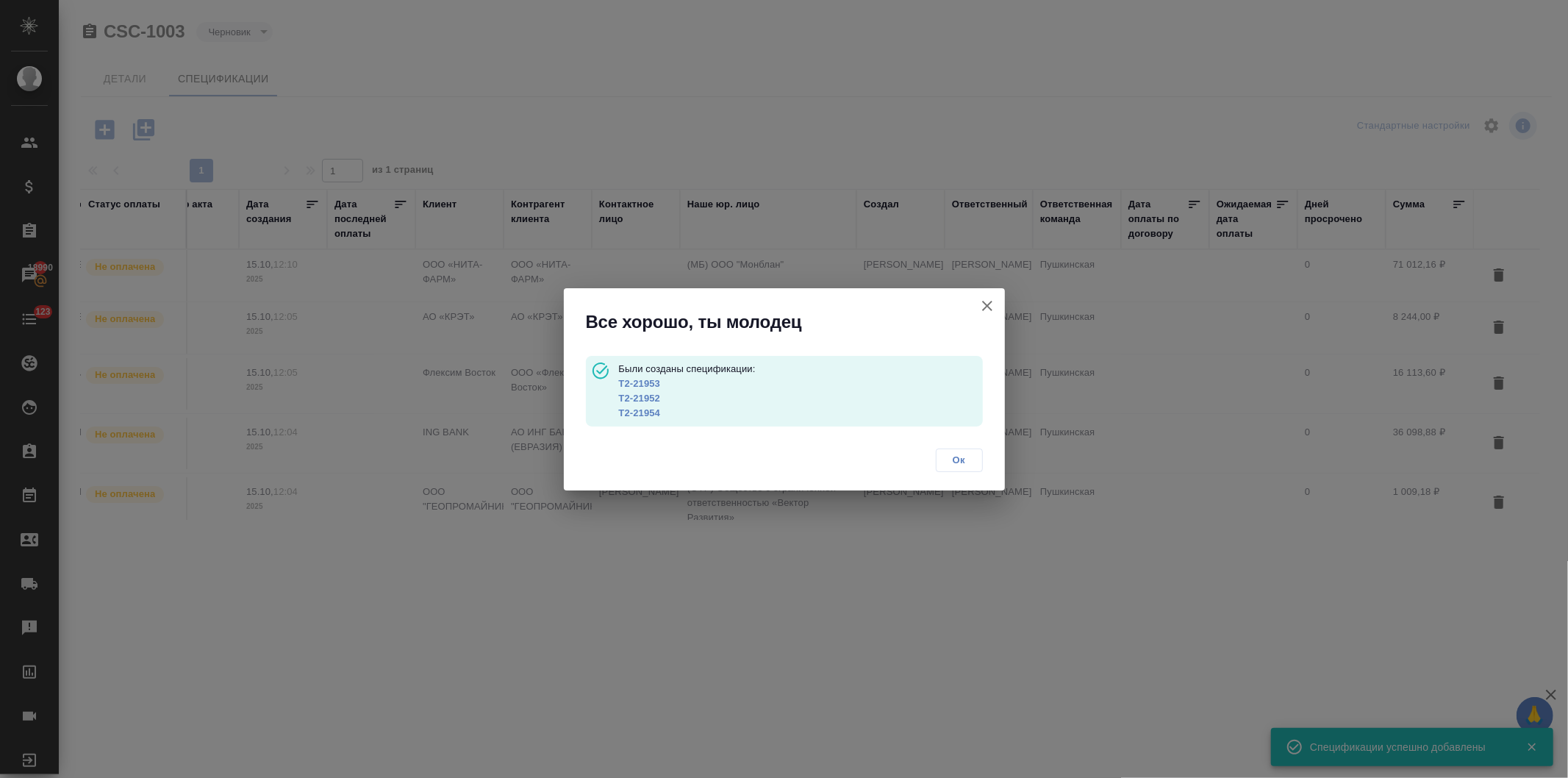
click at [954, 459] on span "Ок" at bounding box center [959, 460] width 30 height 15
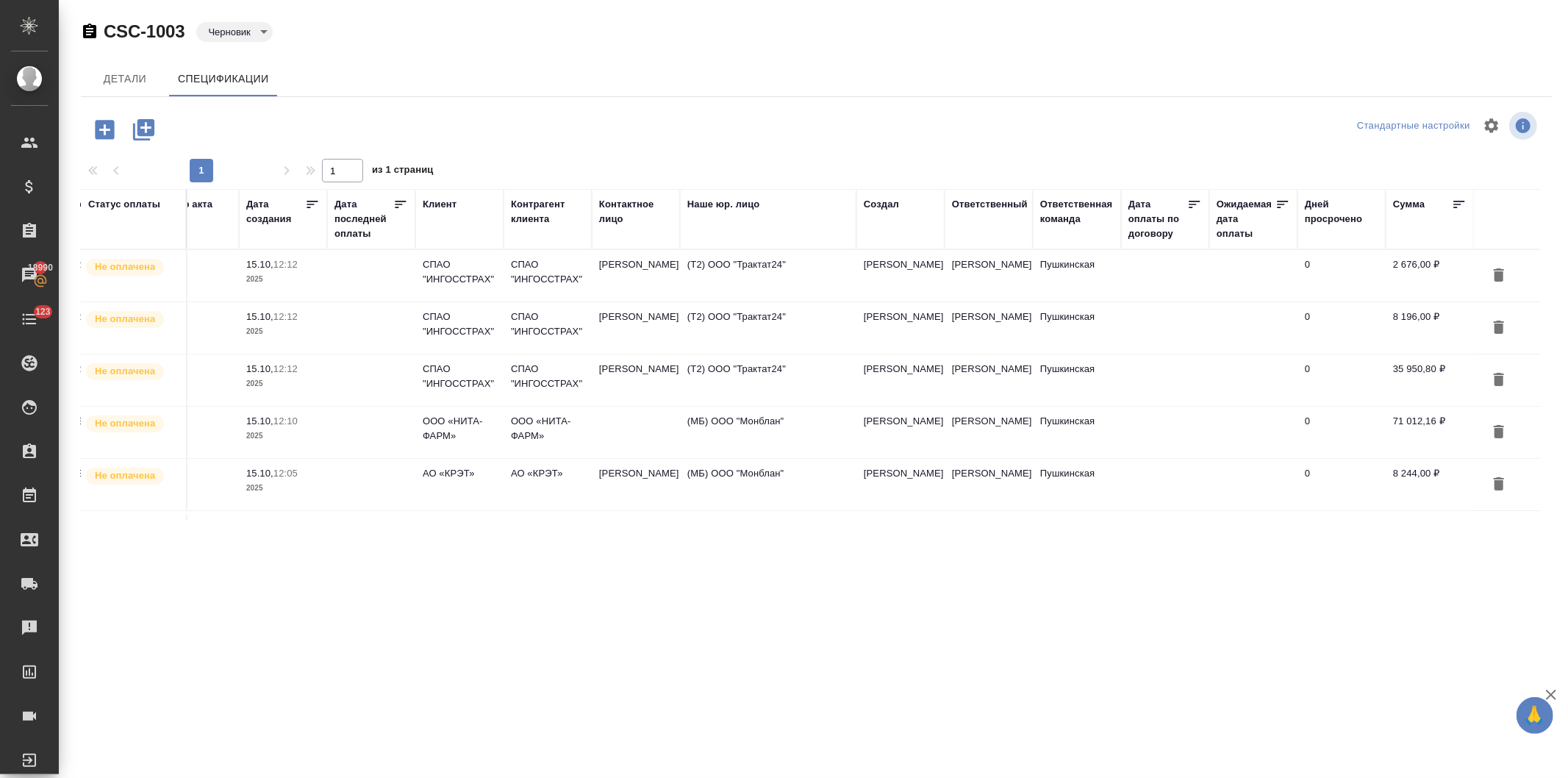
click at [97, 129] on icon "button" at bounding box center [104, 129] width 19 height 19
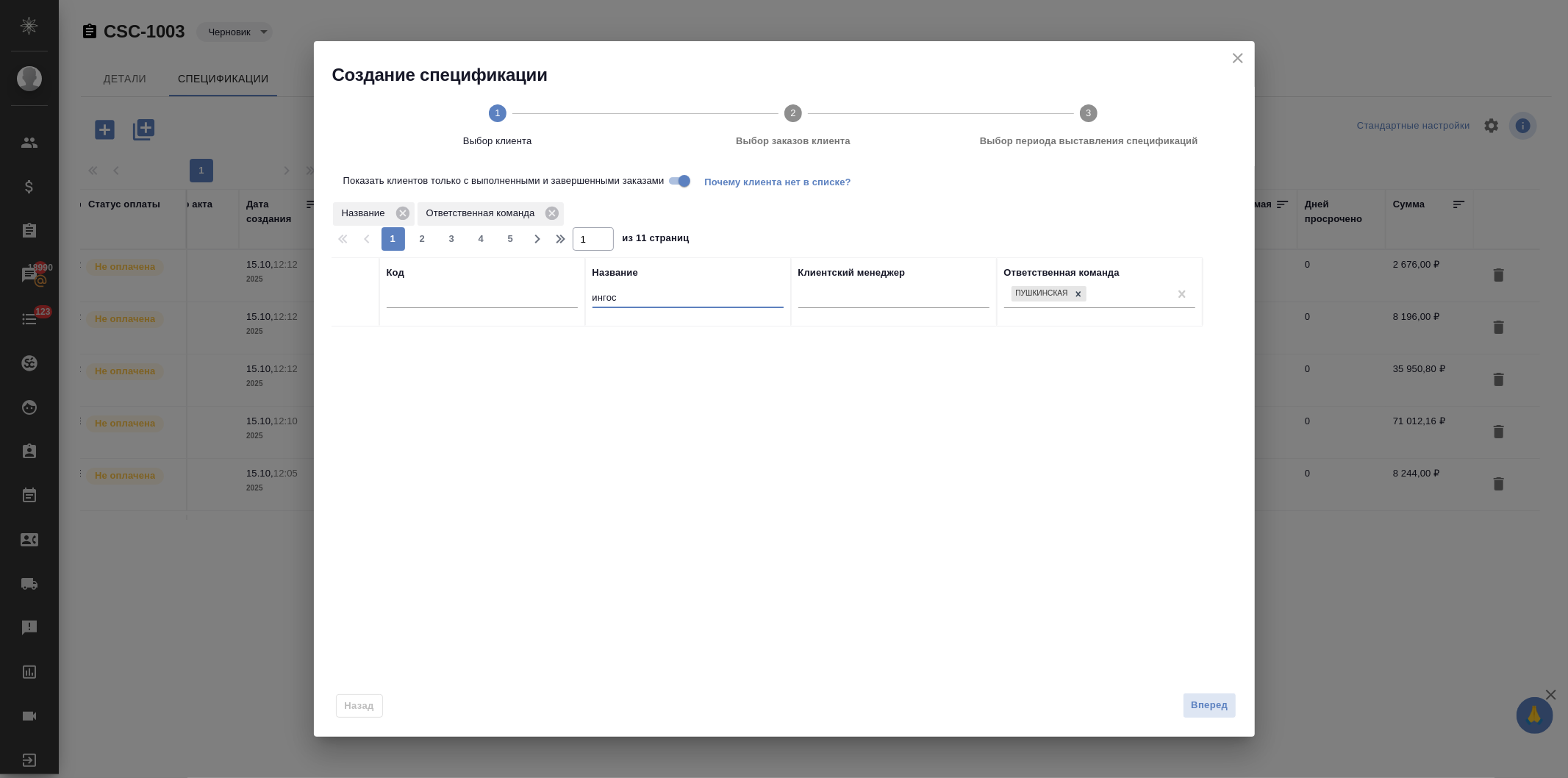
drag, startPoint x: 659, startPoint y: 300, endPoint x: 592, endPoint y: 259, distance: 78.5
click at [547, 291] on tr "Код Название ингос Клиентский менеджер Ответственная команда Пушкинская" at bounding box center [767, 292] width 871 height 69
type input "москомм"
click at [348, 346] on div at bounding box center [355, 345] width 33 height 21
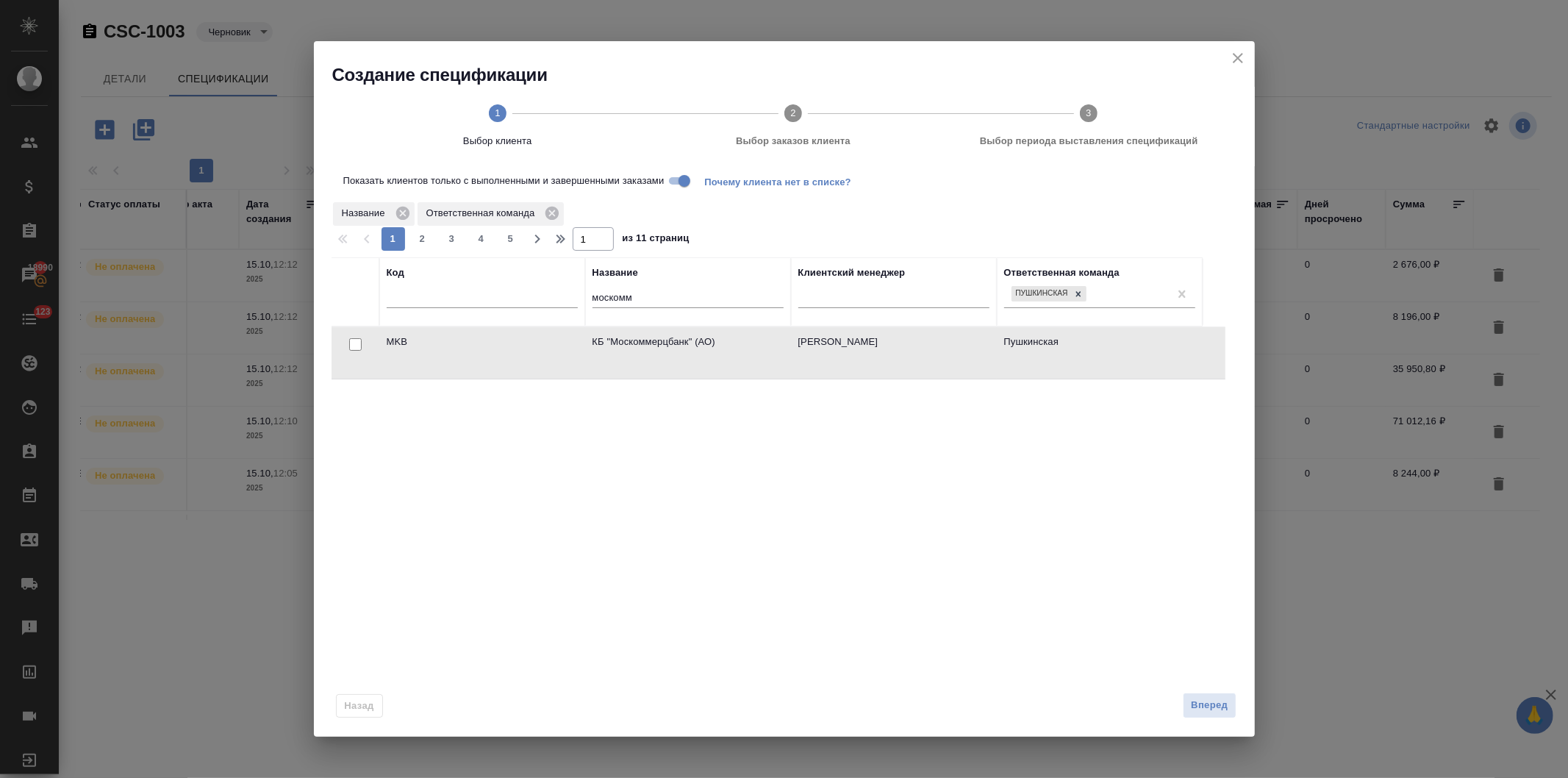
click at [351, 341] on input "checkbox" at bounding box center [355, 344] width 13 height 13
checkbox input "true"
click at [800, 137] on span "Выбор заказов клиента" at bounding box center [792, 140] width 284 height 15
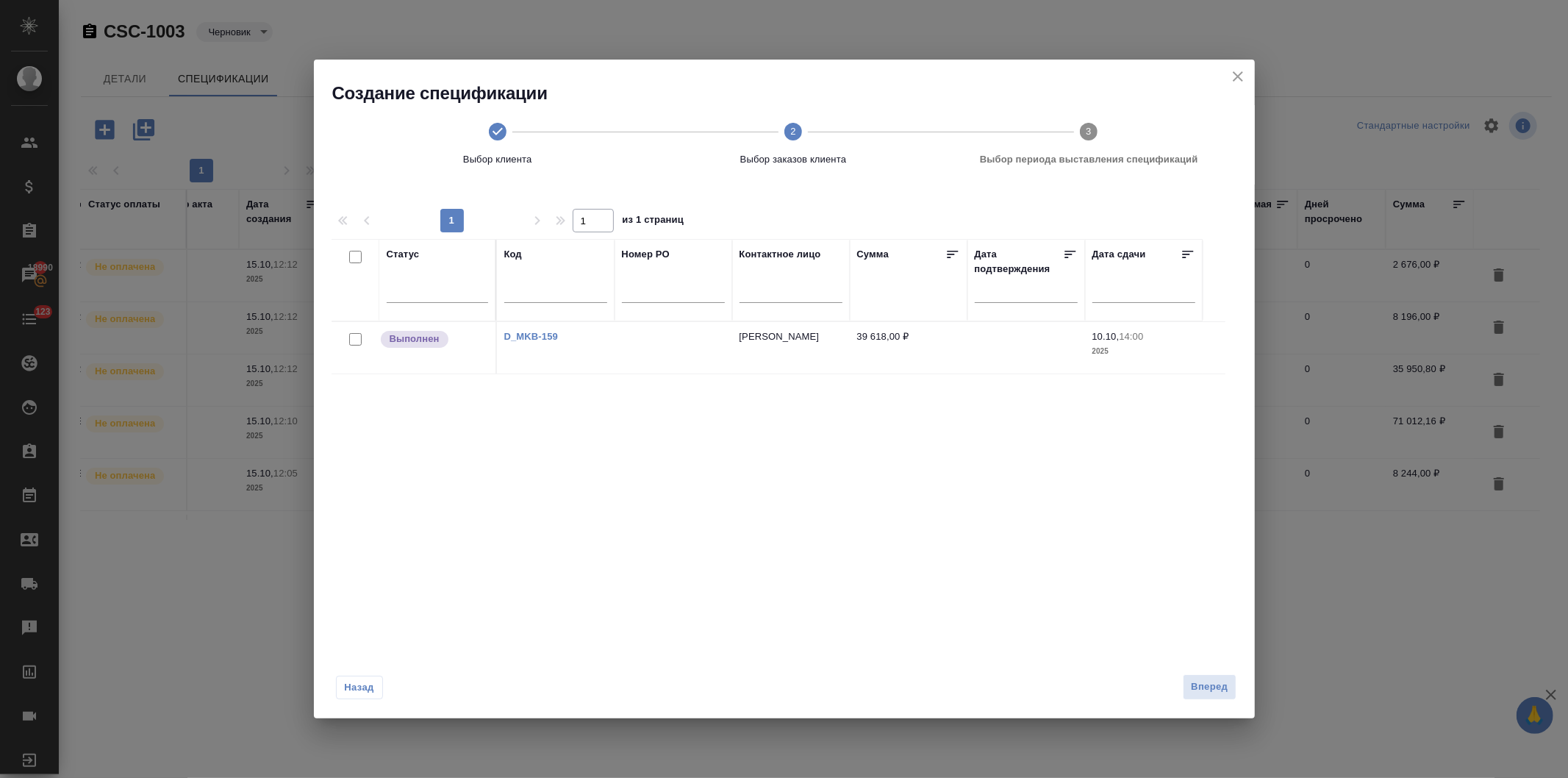
click at [525, 333] on link "D_MKB-159" at bounding box center [531, 336] width 54 height 11
click at [351, 338] on input "checkbox" at bounding box center [355, 339] width 13 height 13
checkbox input "true"
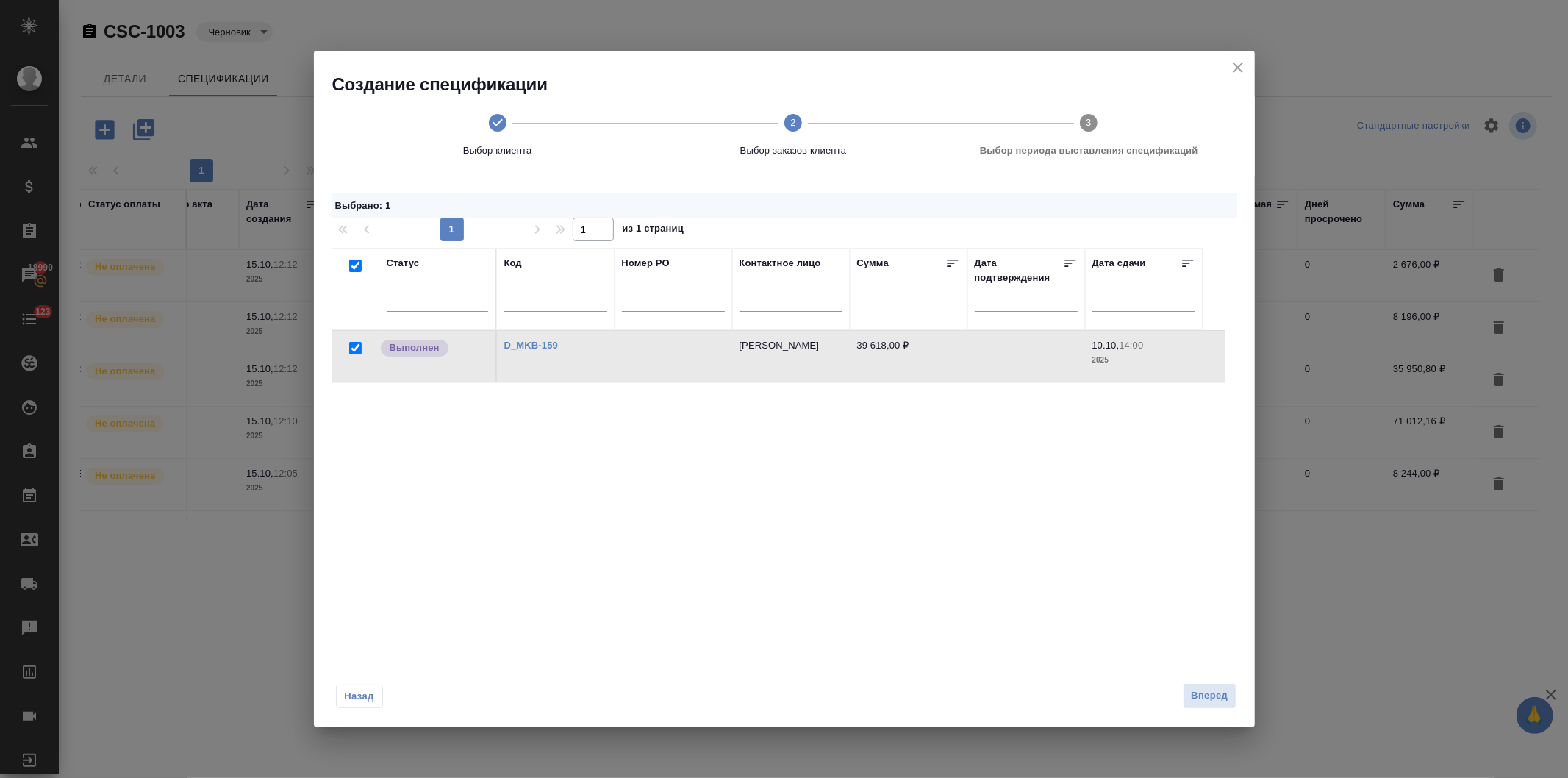
click at [993, 148] on span "Выбор периода выставления спецификаций" at bounding box center [1089, 150] width 284 height 15
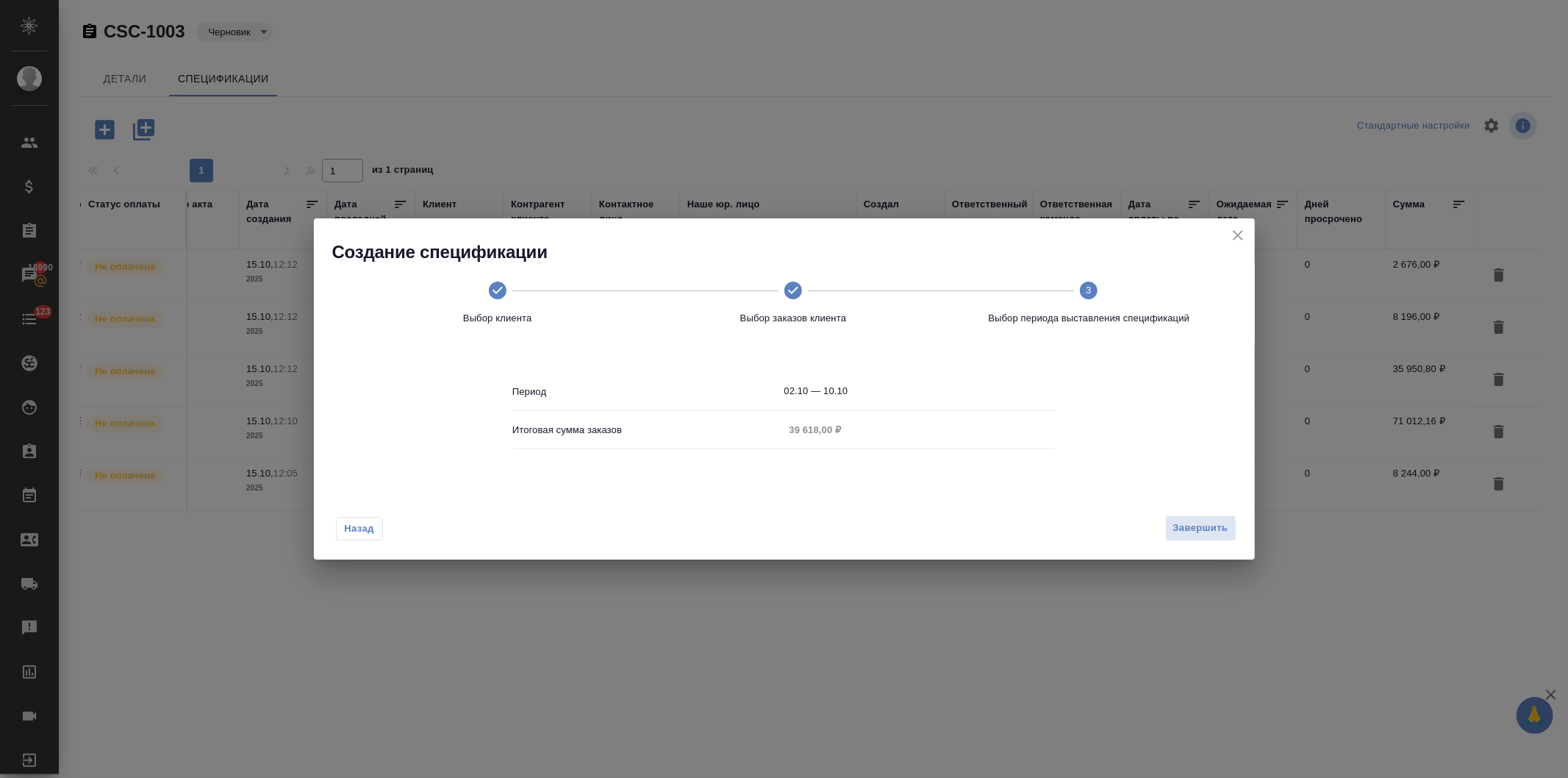
click at [910, 391] on input "02.10 — 10.10" at bounding box center [920, 391] width 272 height 21
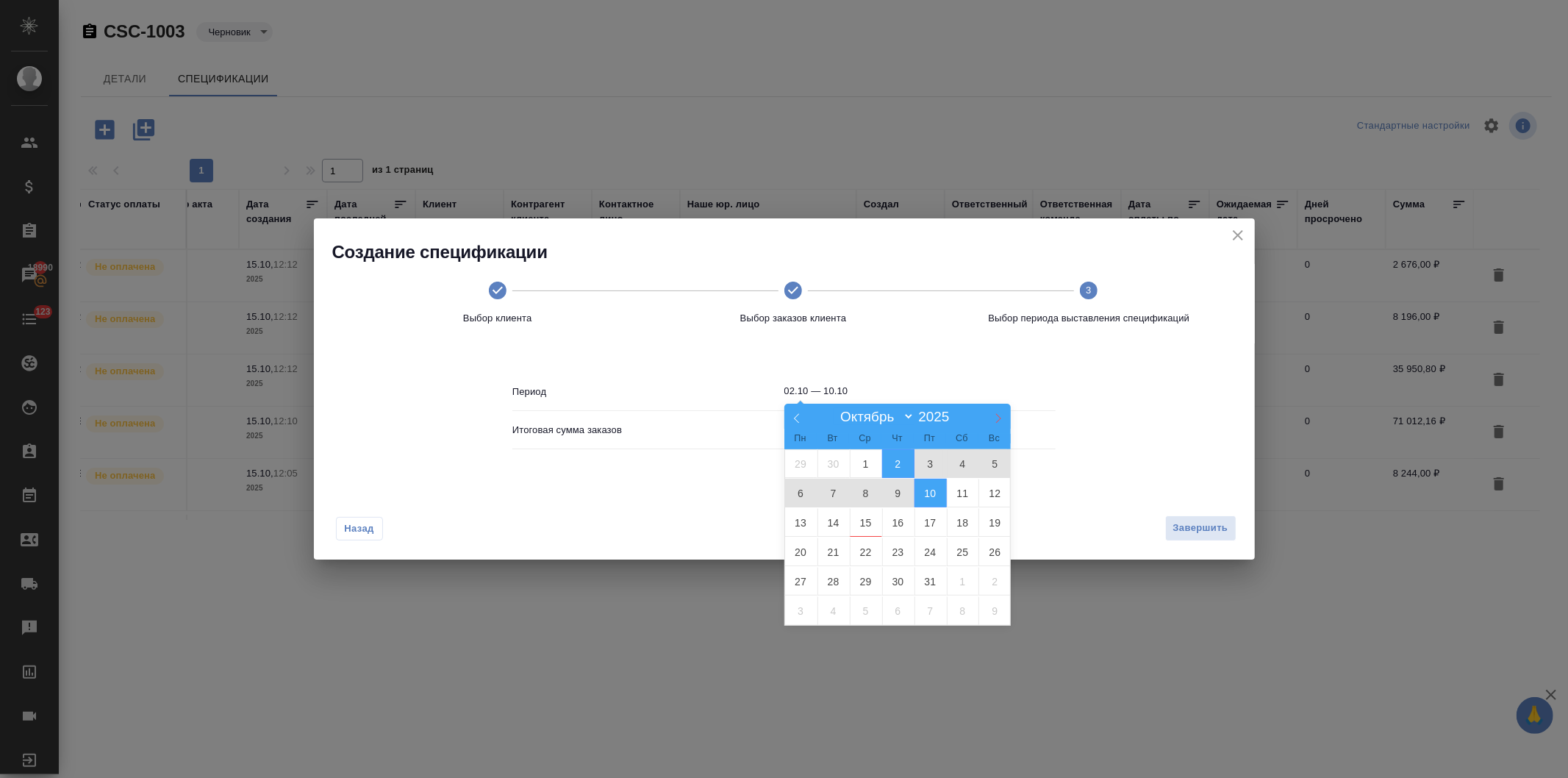
click at [994, 414] on icon at bounding box center [999, 418] width 10 height 10
click at [792, 417] on icon at bounding box center [797, 418] width 10 height 10
select select "9"
click at [860, 461] on span "1" at bounding box center [866, 464] width 32 height 28
type input "01.10"
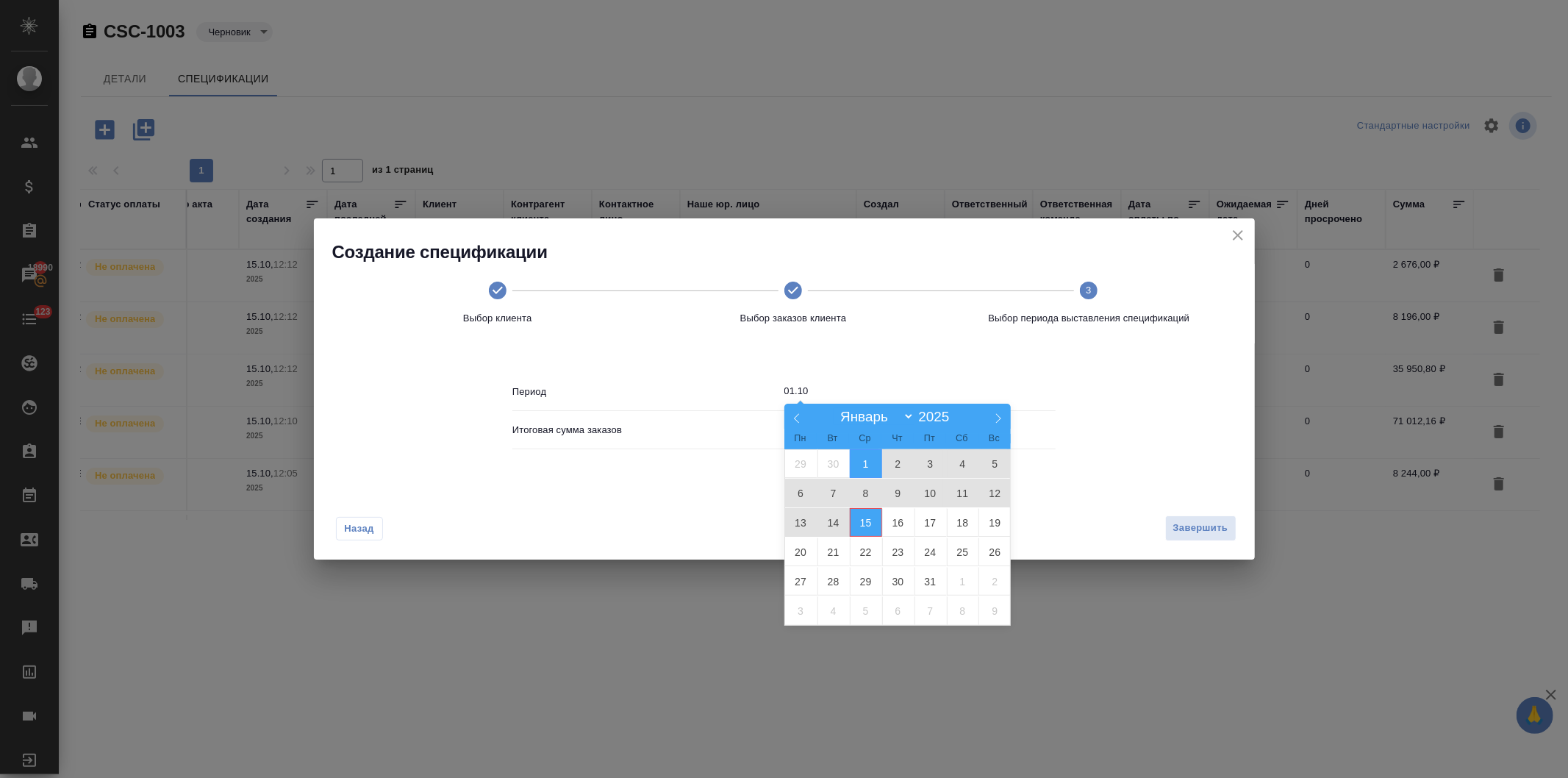
click at [863, 514] on span "15" at bounding box center [866, 522] width 32 height 28
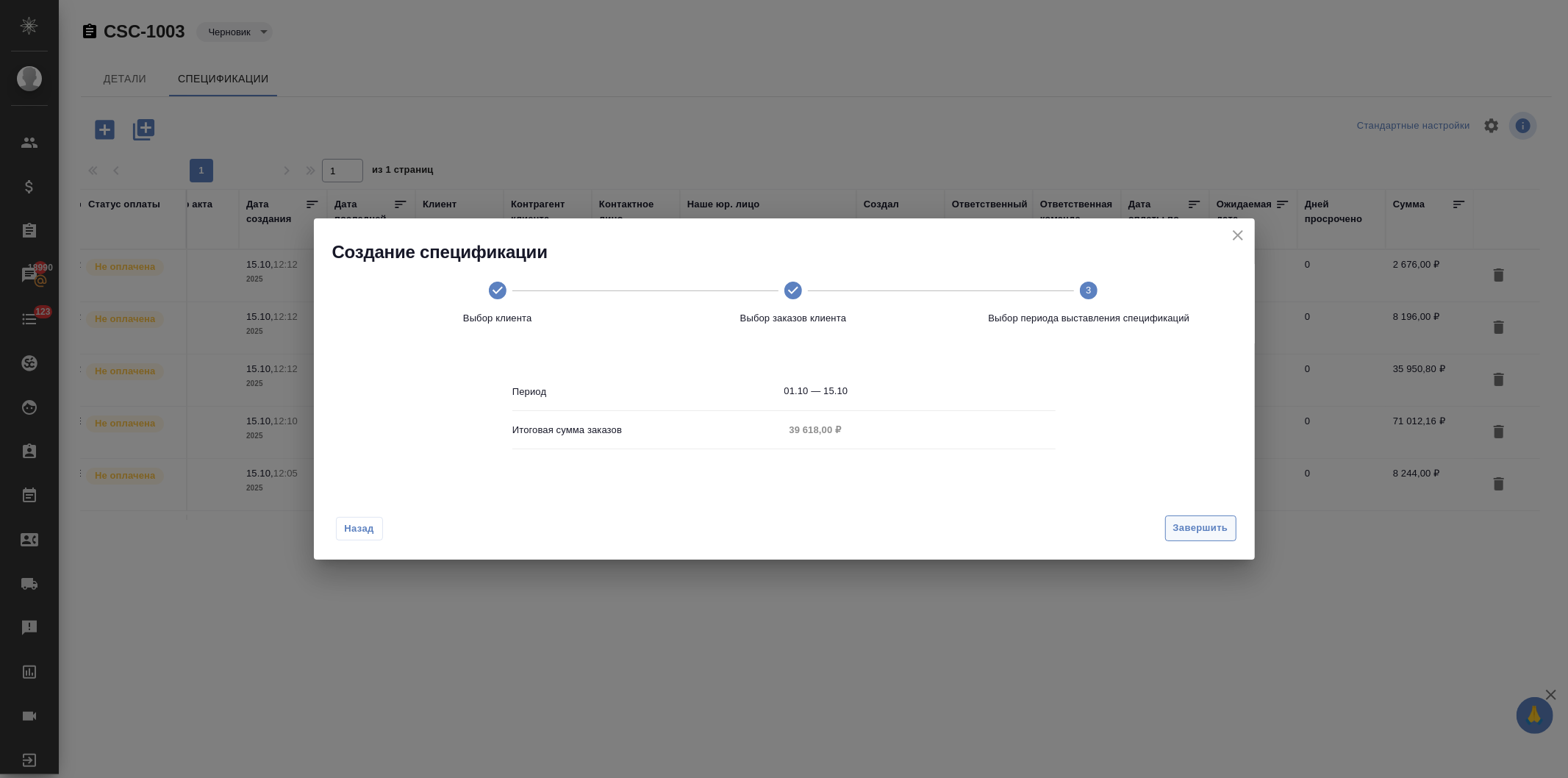
click at [1188, 524] on span "Завершить" at bounding box center [1201, 528] width 55 height 17
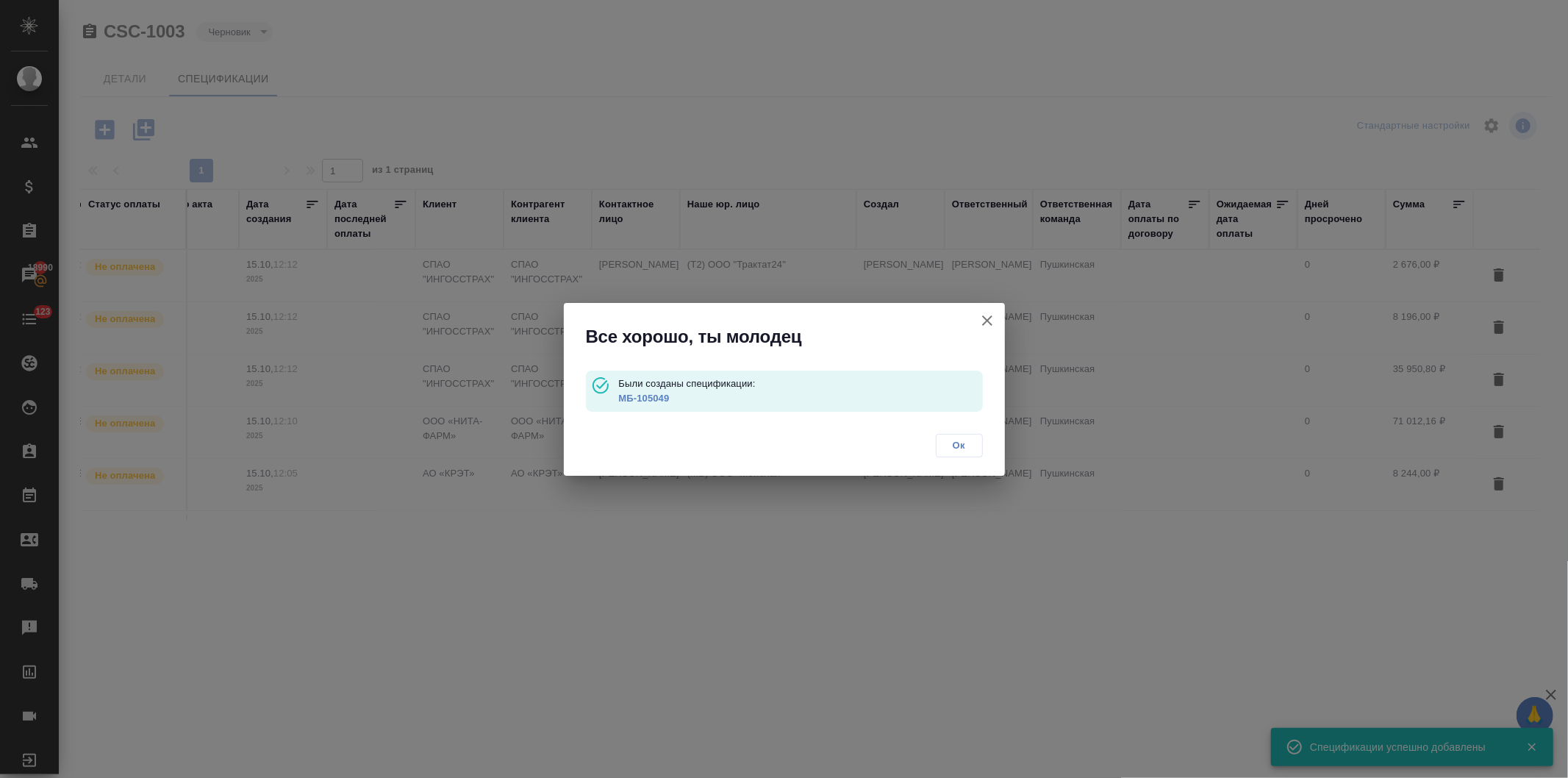
click at [953, 446] on span "Ок" at bounding box center [959, 445] width 30 height 15
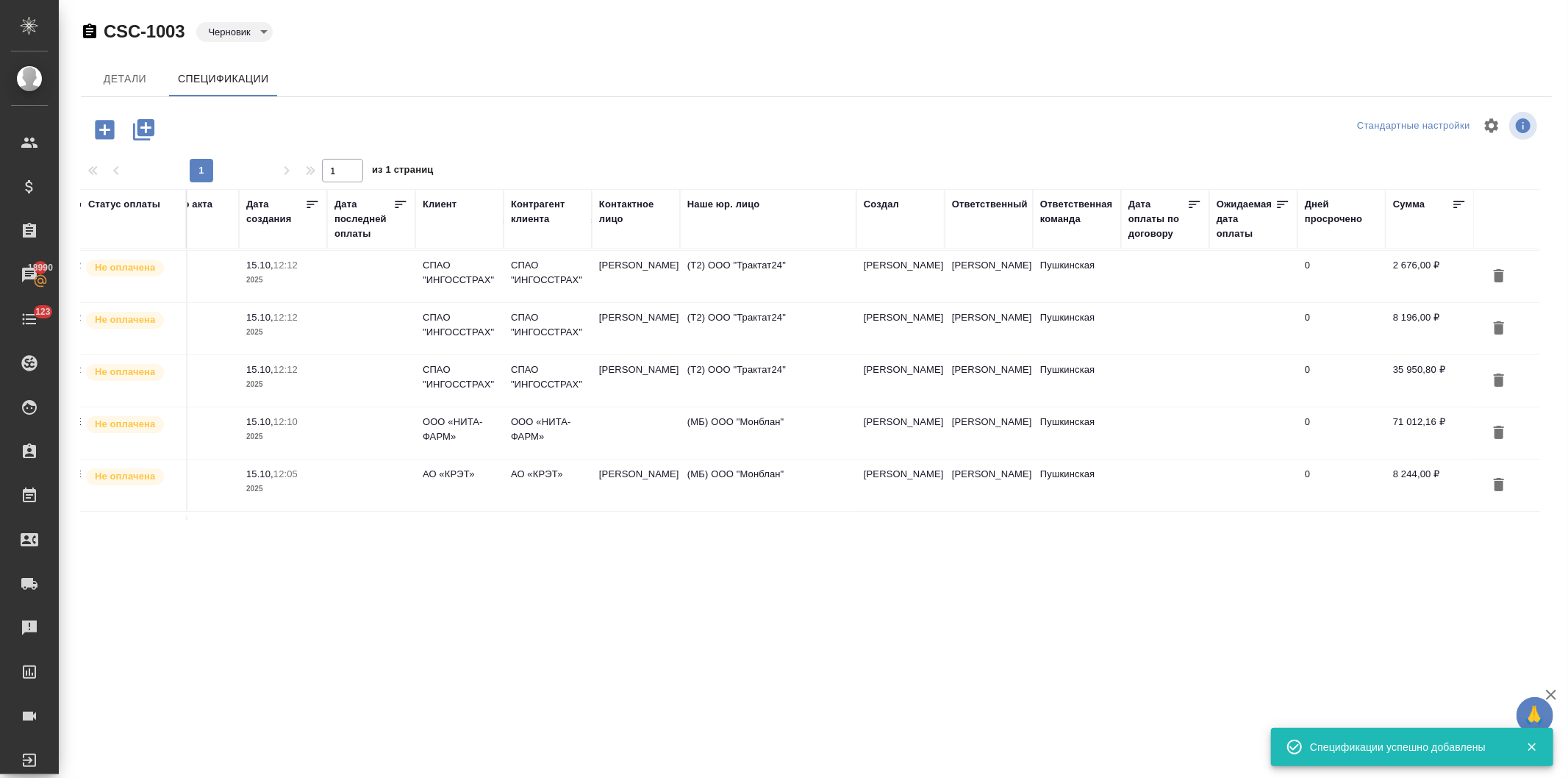
scroll to position [82, 136]
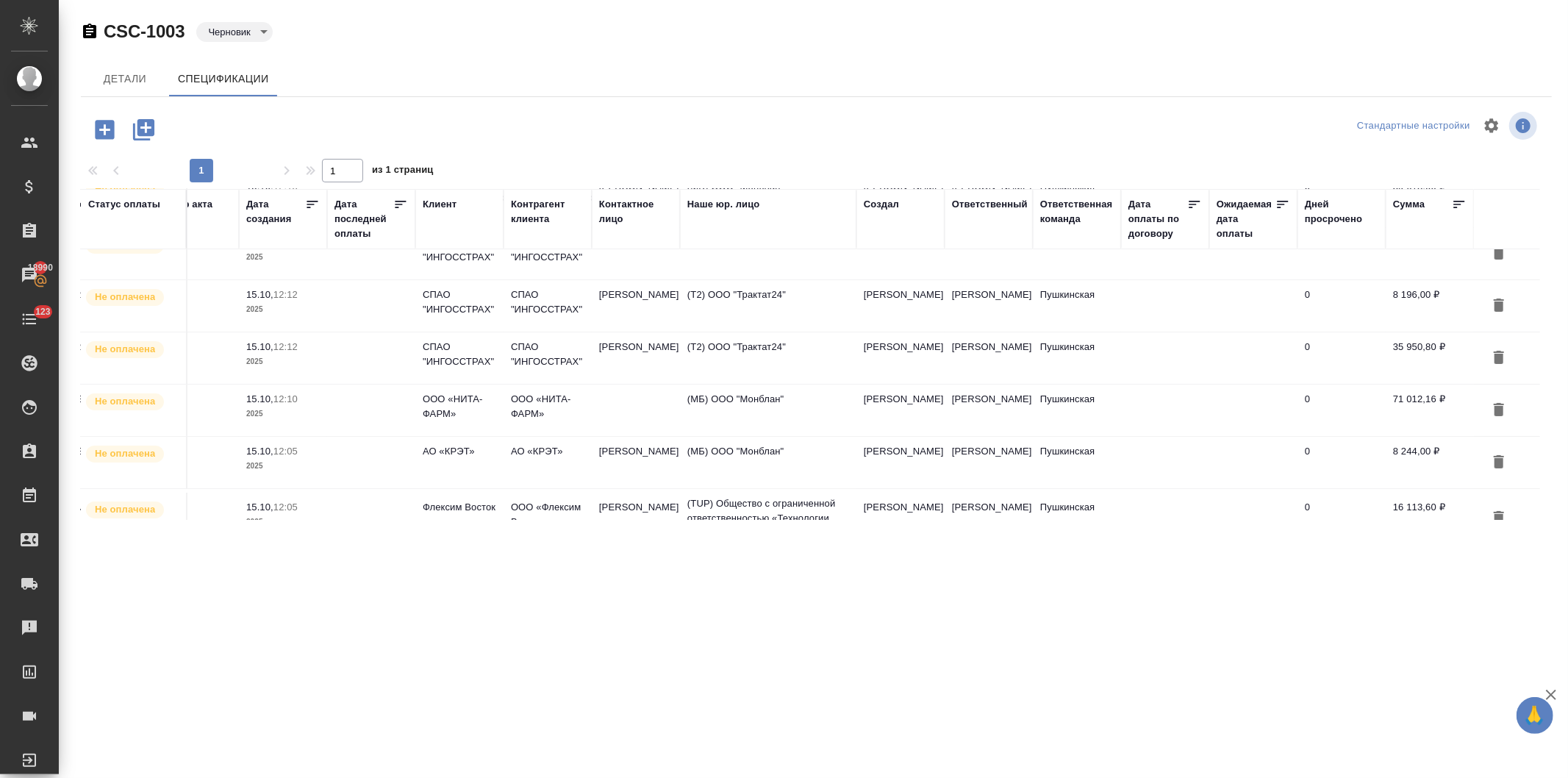
click at [1490, 406] on icon "button" at bounding box center [1499, 410] width 18 height 18
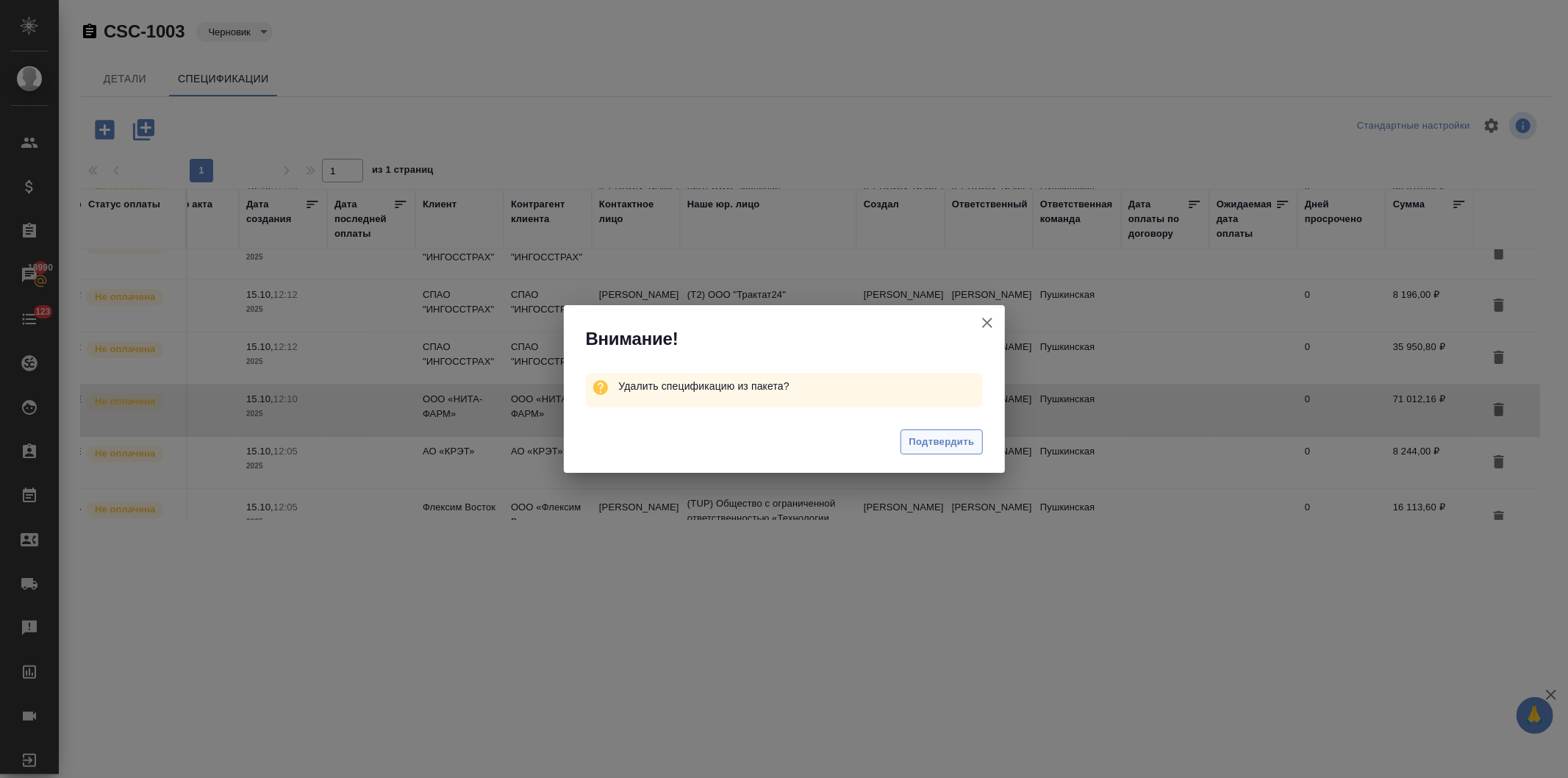
click at [937, 445] on span "Подтвердить" at bounding box center [942, 442] width 66 height 17
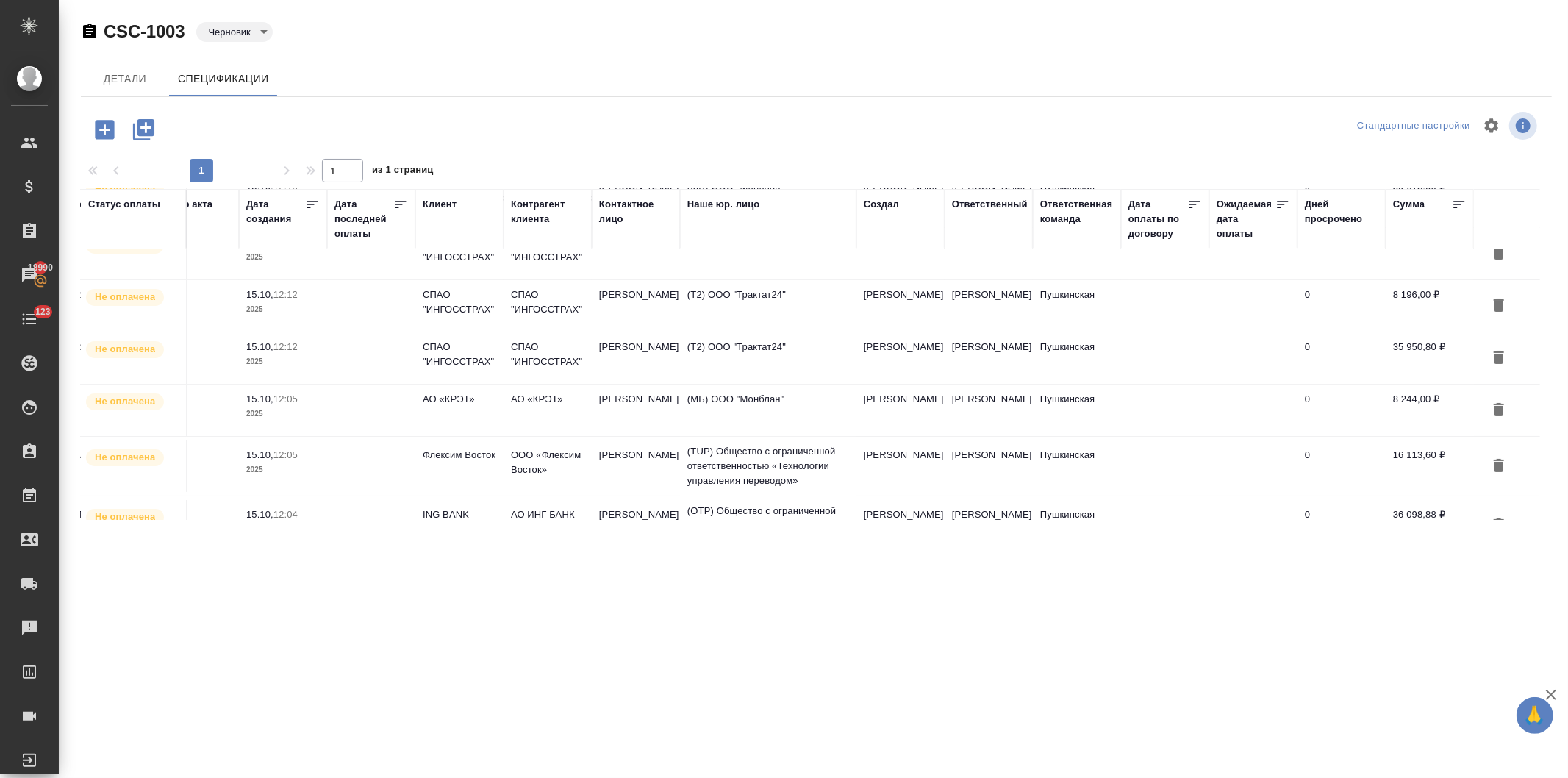
click at [100, 128] on icon "button" at bounding box center [104, 129] width 19 height 19
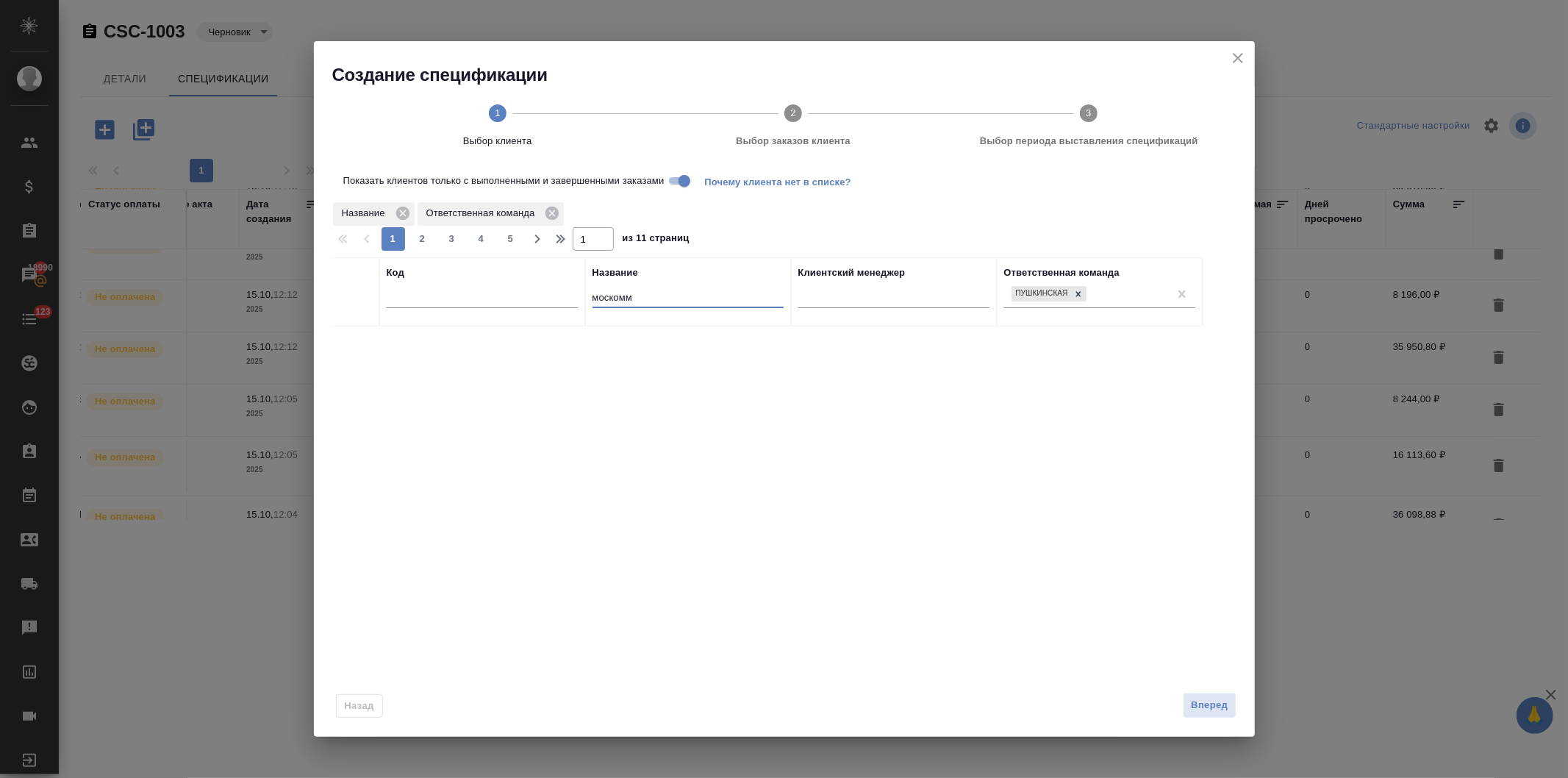
drag, startPoint x: 601, startPoint y: 295, endPoint x: 568, endPoint y: 292, distance: 33.1
click at [526, 297] on tr "Код Название москомм Клиентский менеджер Ответственная команда Пушкинская" at bounding box center [767, 292] width 871 height 69
type input "нита"
click at [1231, 55] on icon "close" at bounding box center [1238, 58] width 18 height 18
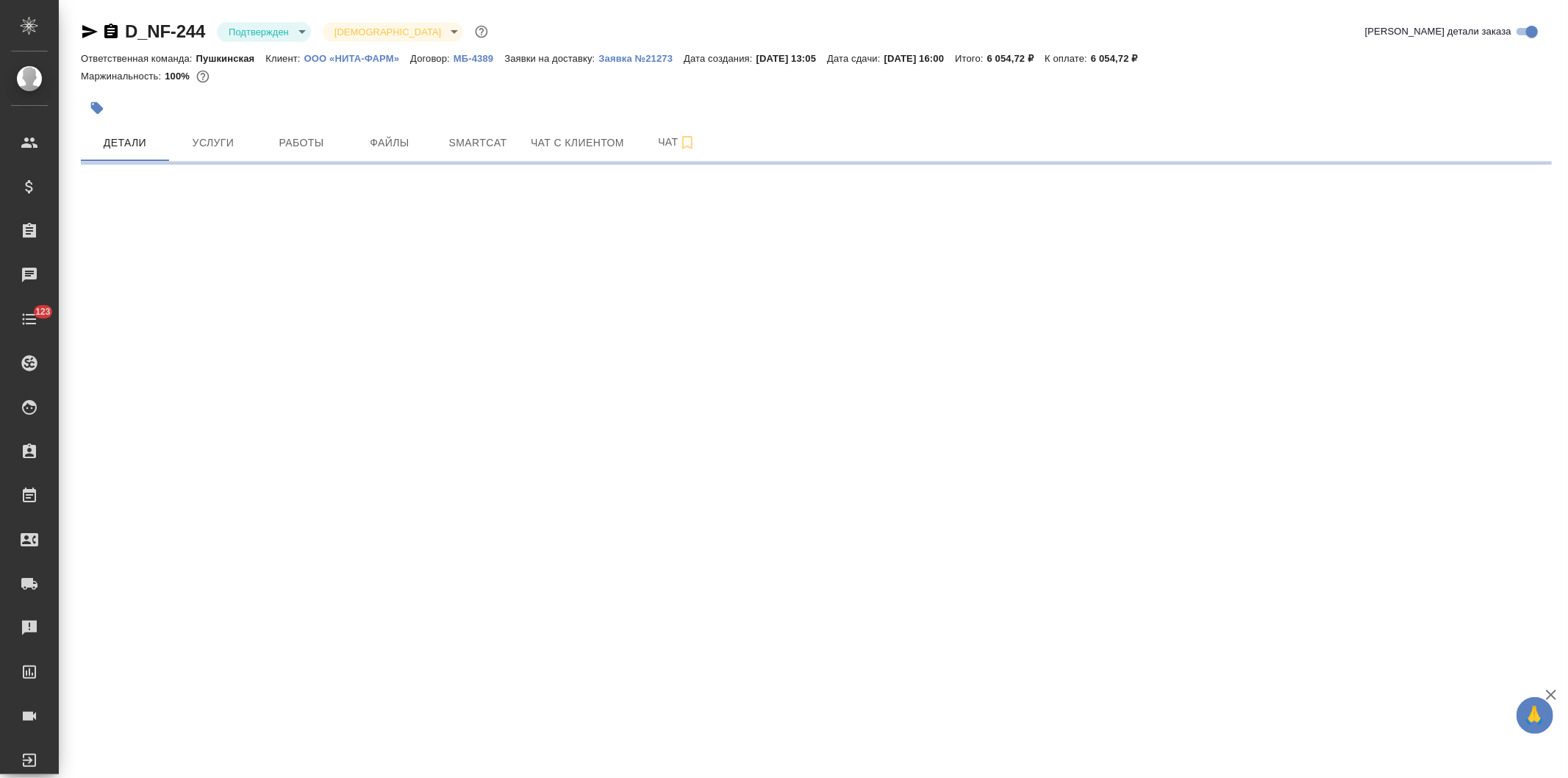
select select "RU"
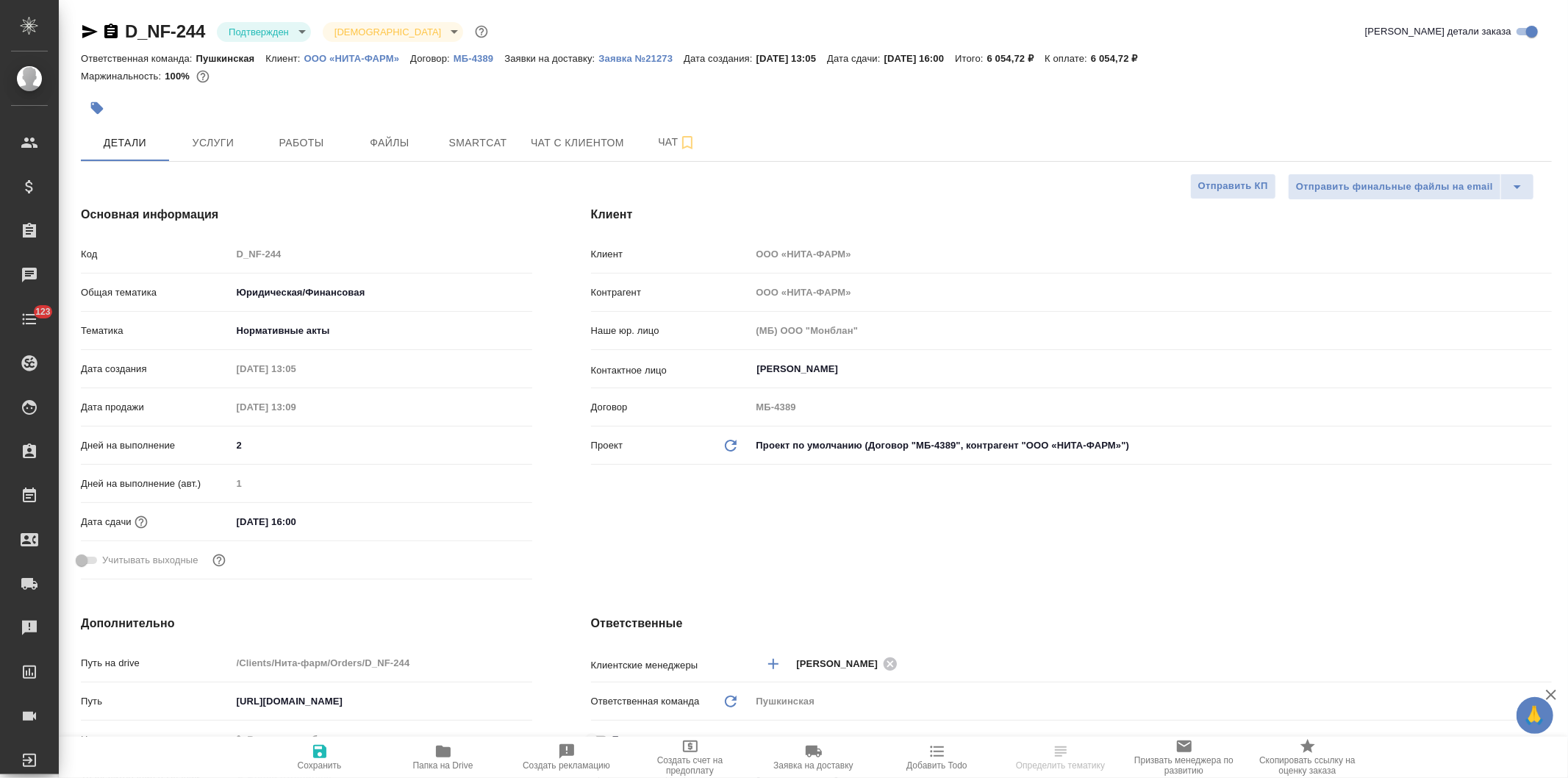
type textarea "x"
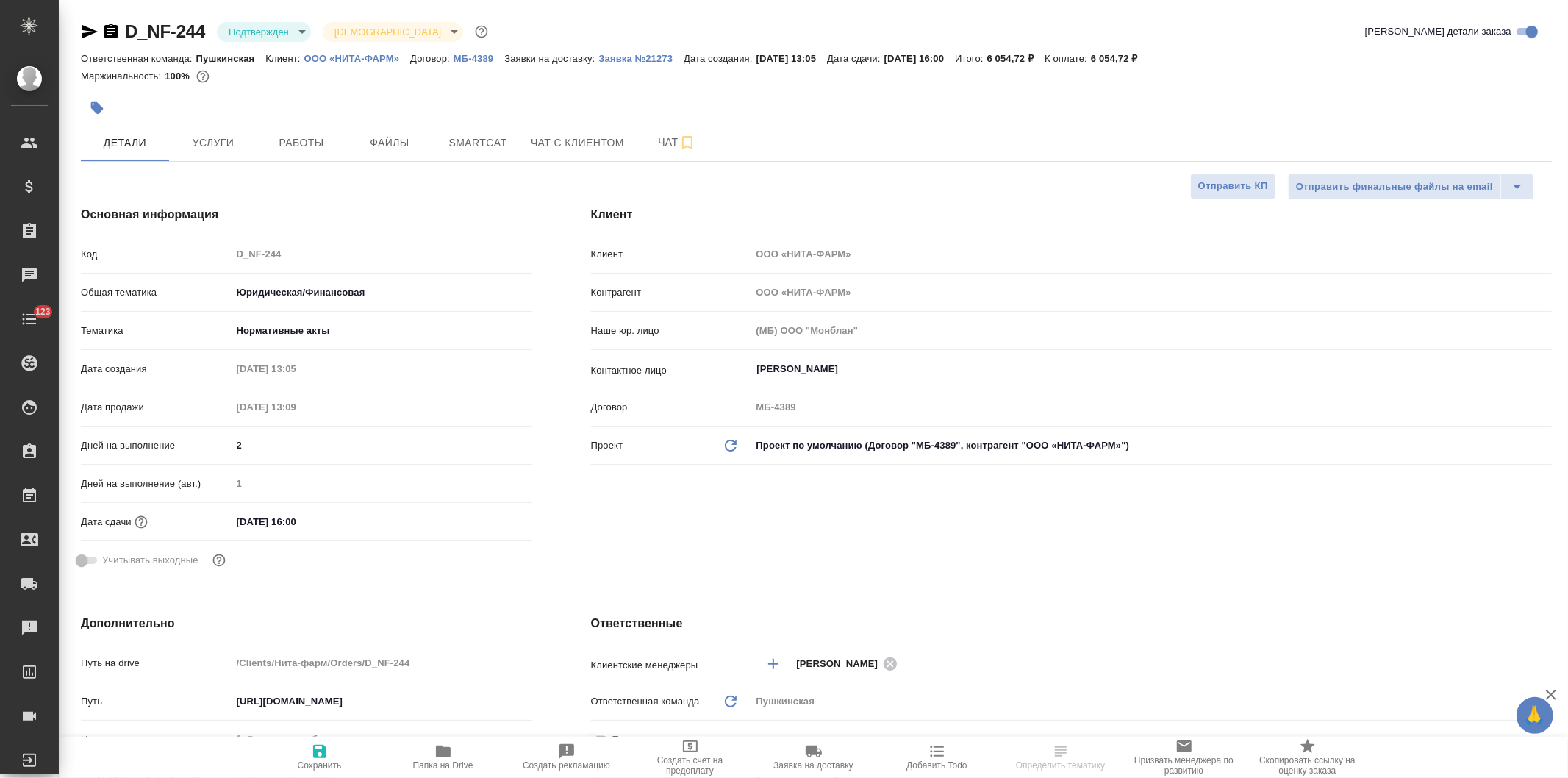
type textarea "x"
click at [204, 142] on span "Услуги" at bounding box center [213, 142] width 71 height 19
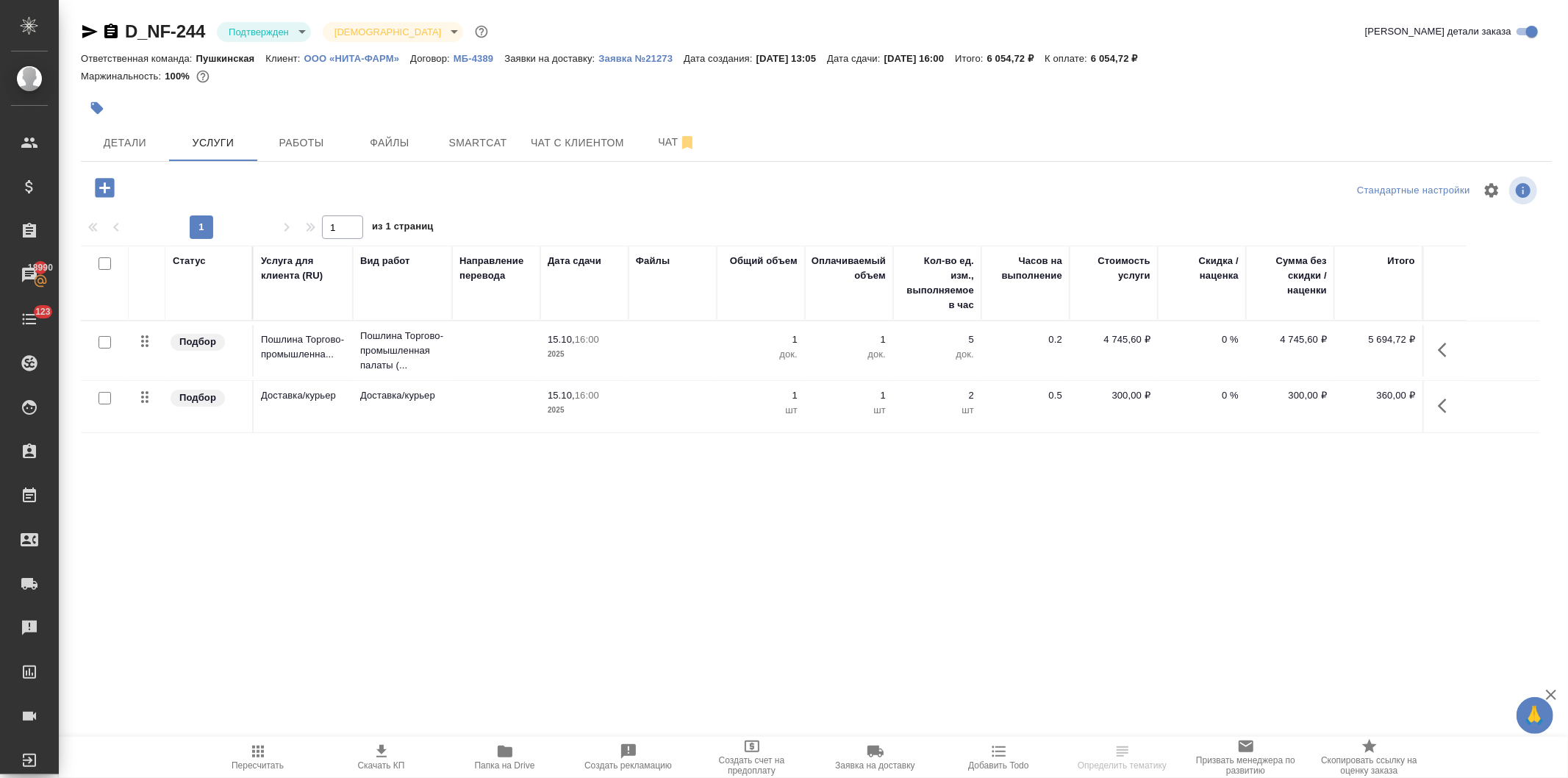
click at [104, 401] on input "checkbox" at bounding box center [104, 398] width 13 height 13
checkbox input "true"
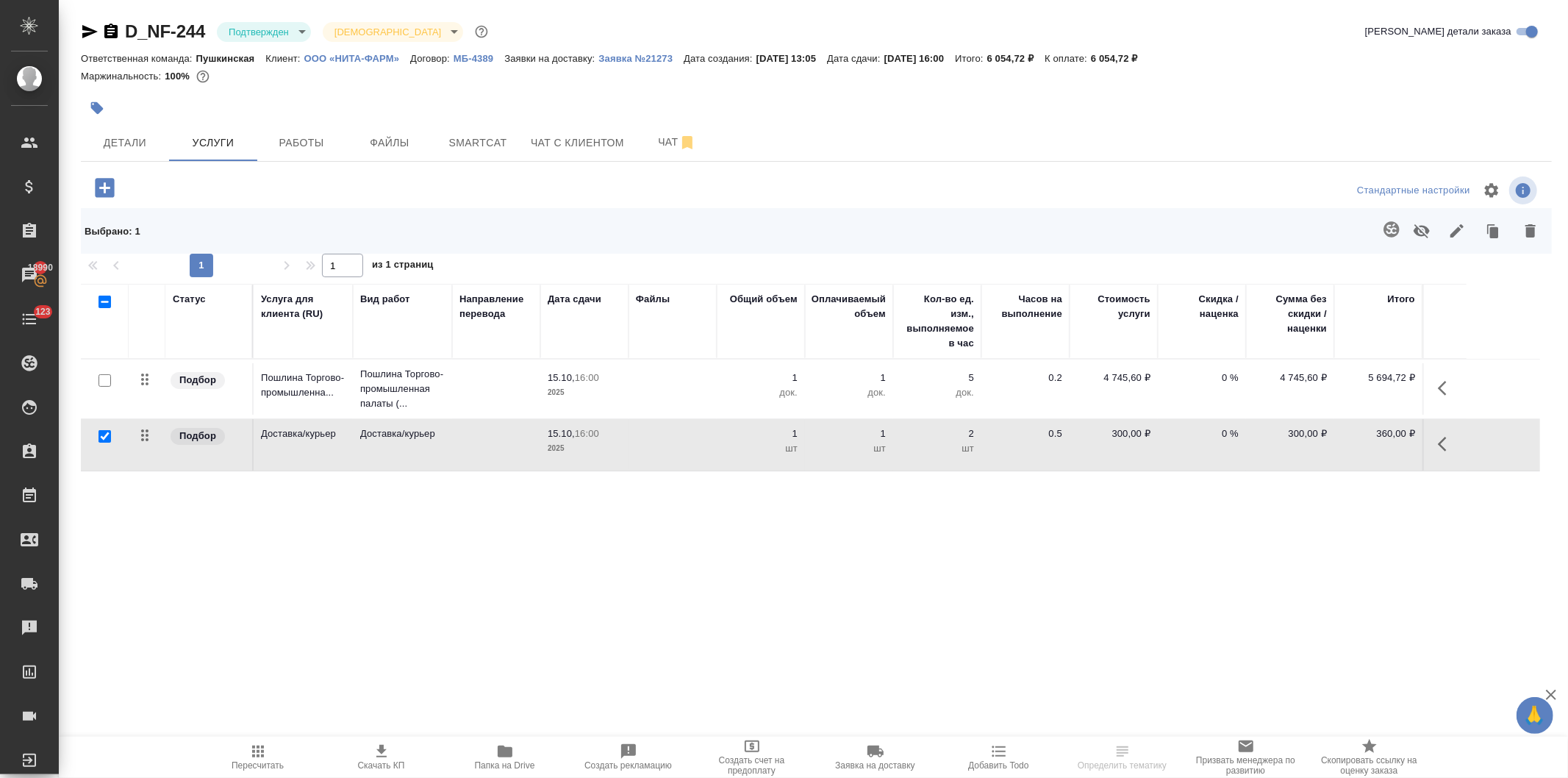
click at [1520, 232] on button "button" at bounding box center [1531, 231] width 35 height 38
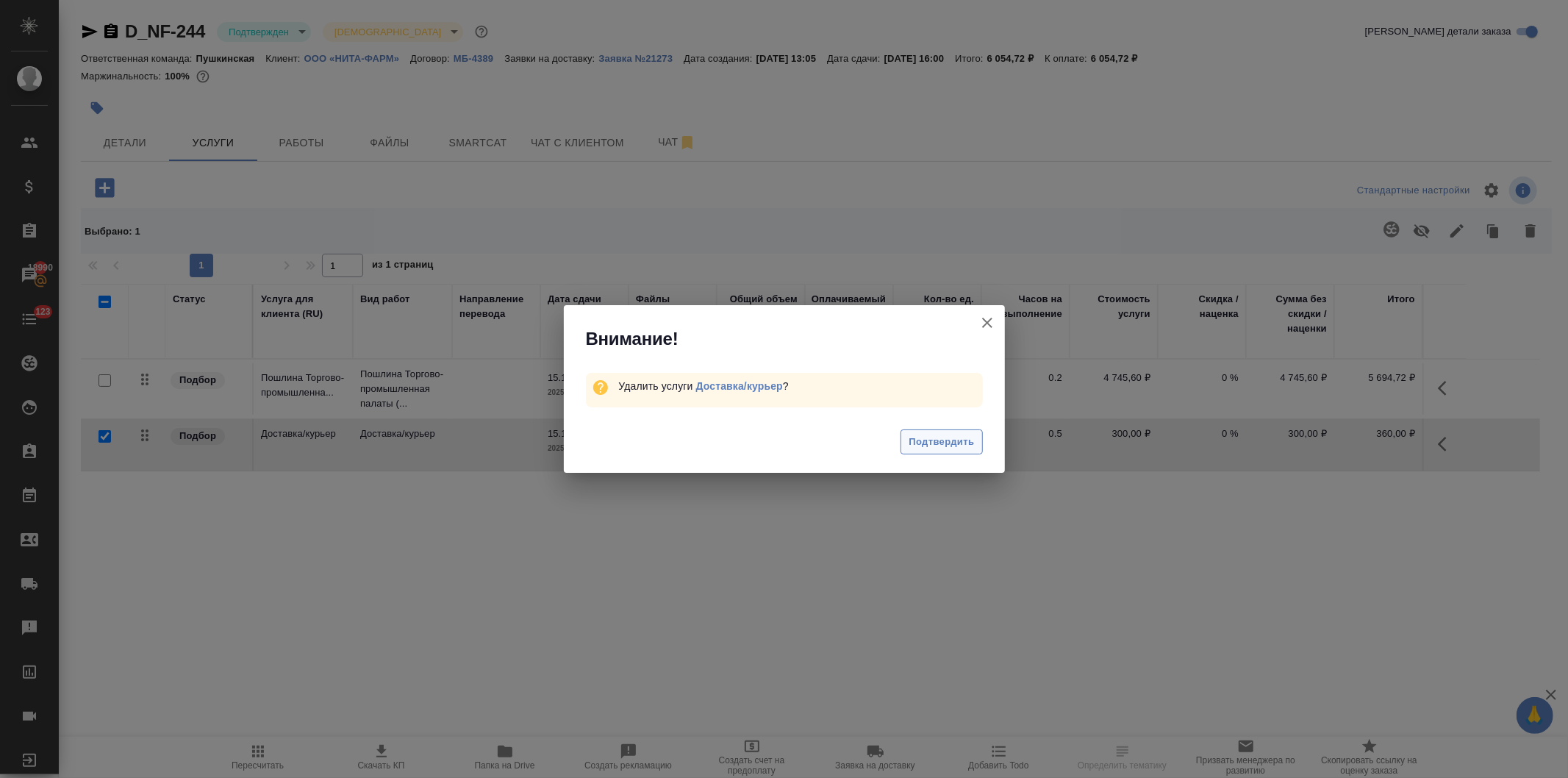
click at [946, 439] on span "Подтвердить" at bounding box center [942, 442] width 66 height 17
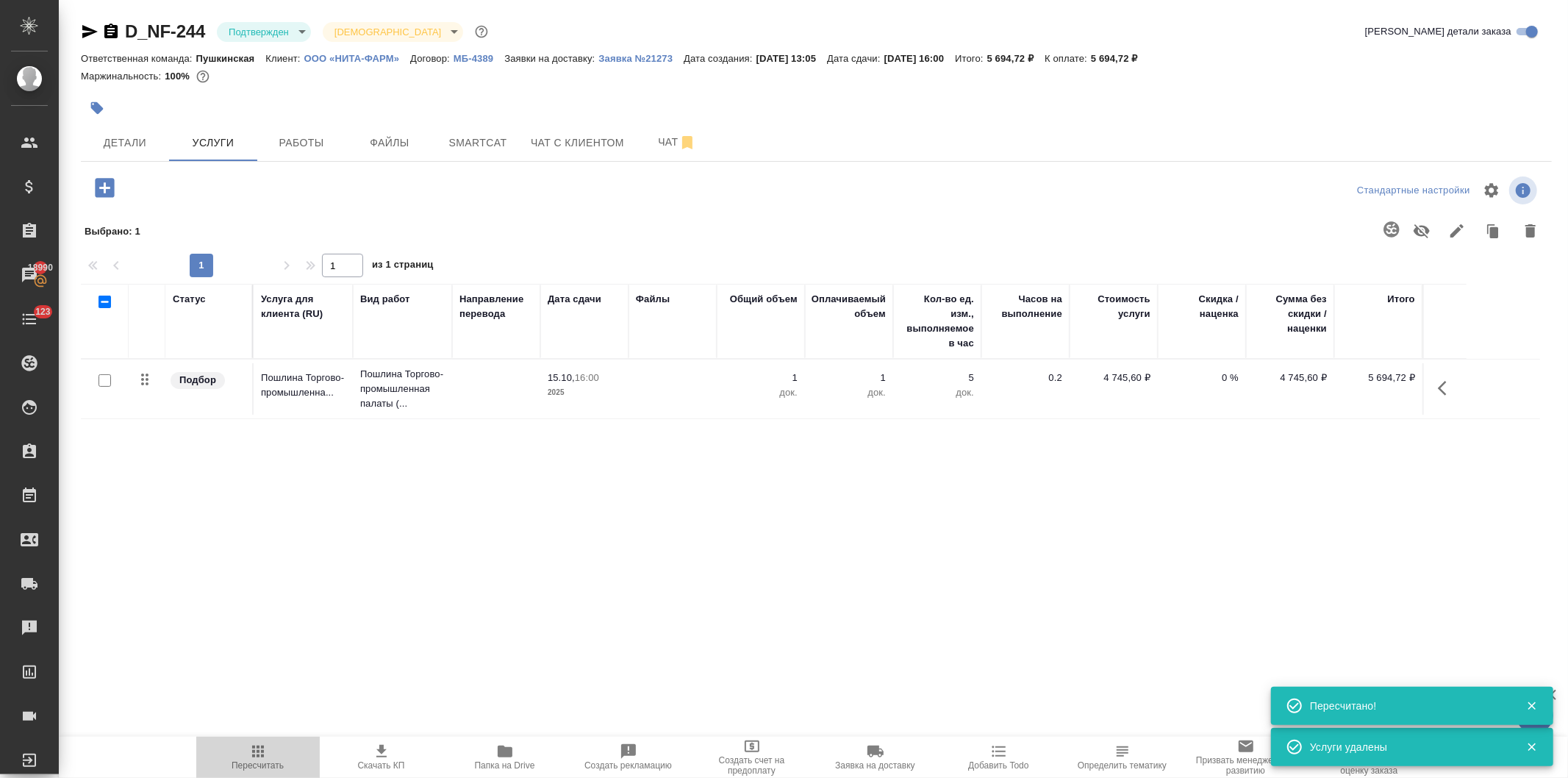
click at [257, 755] on icon "button" at bounding box center [258, 751] width 12 height 12
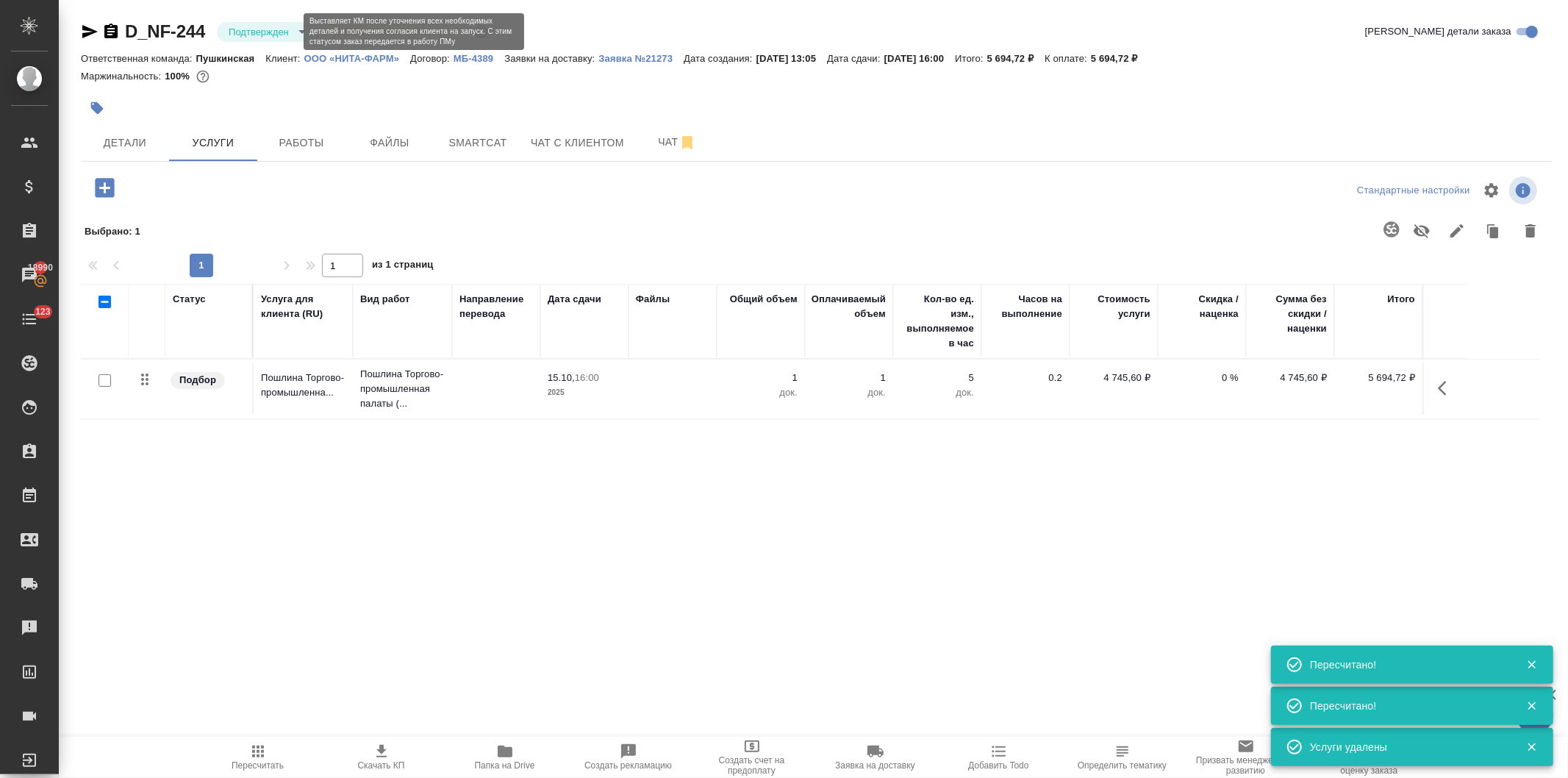
click at [262, 29] on body "🙏 .cls-1 fill:#fff; AWATERA Давыдова Елена Клиенты Спецификации Заказы 18990 Ча…" at bounding box center [784, 389] width 1568 height 778
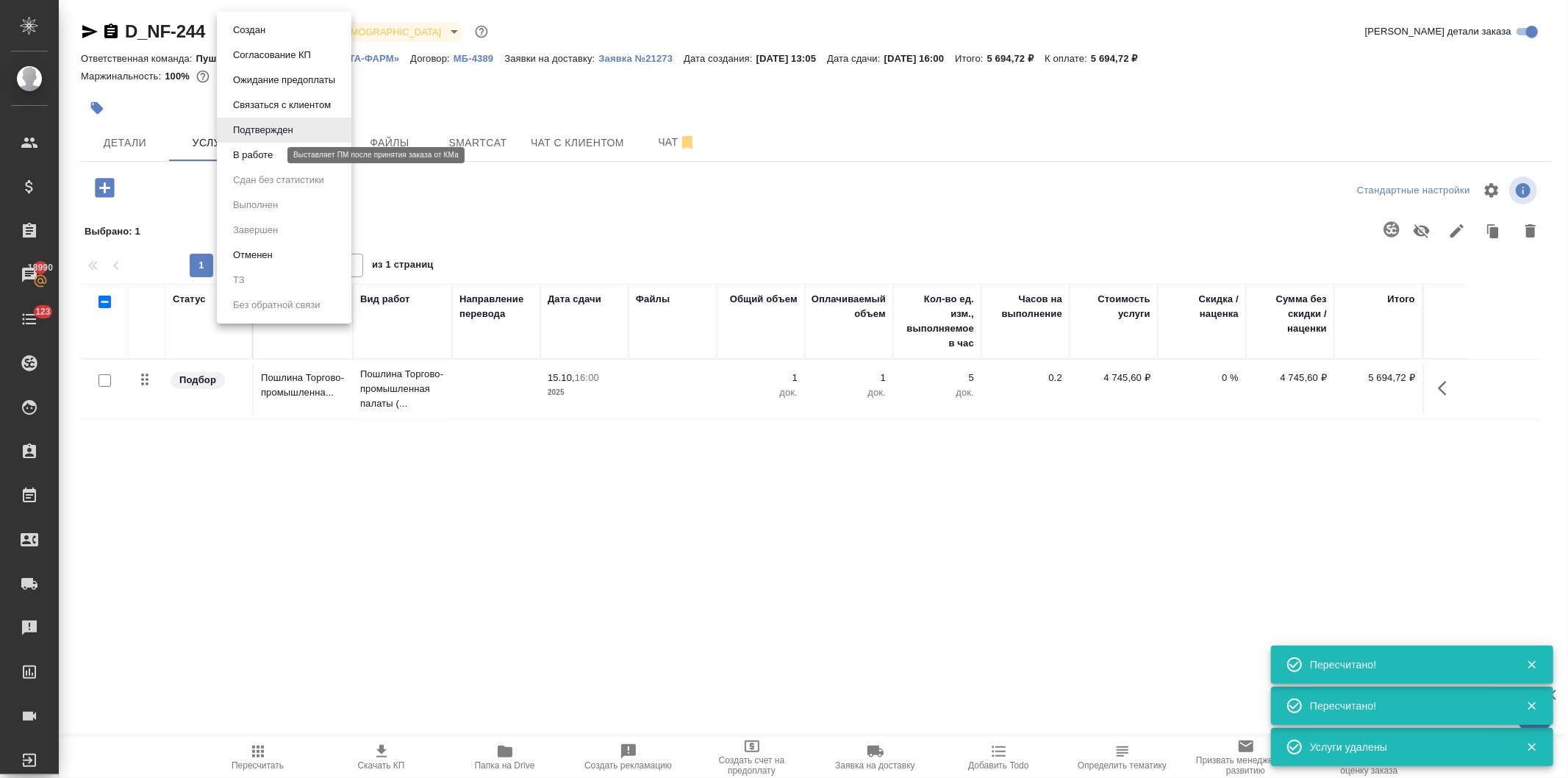
click at [267, 157] on button "В работе" at bounding box center [252, 155] width 48 height 16
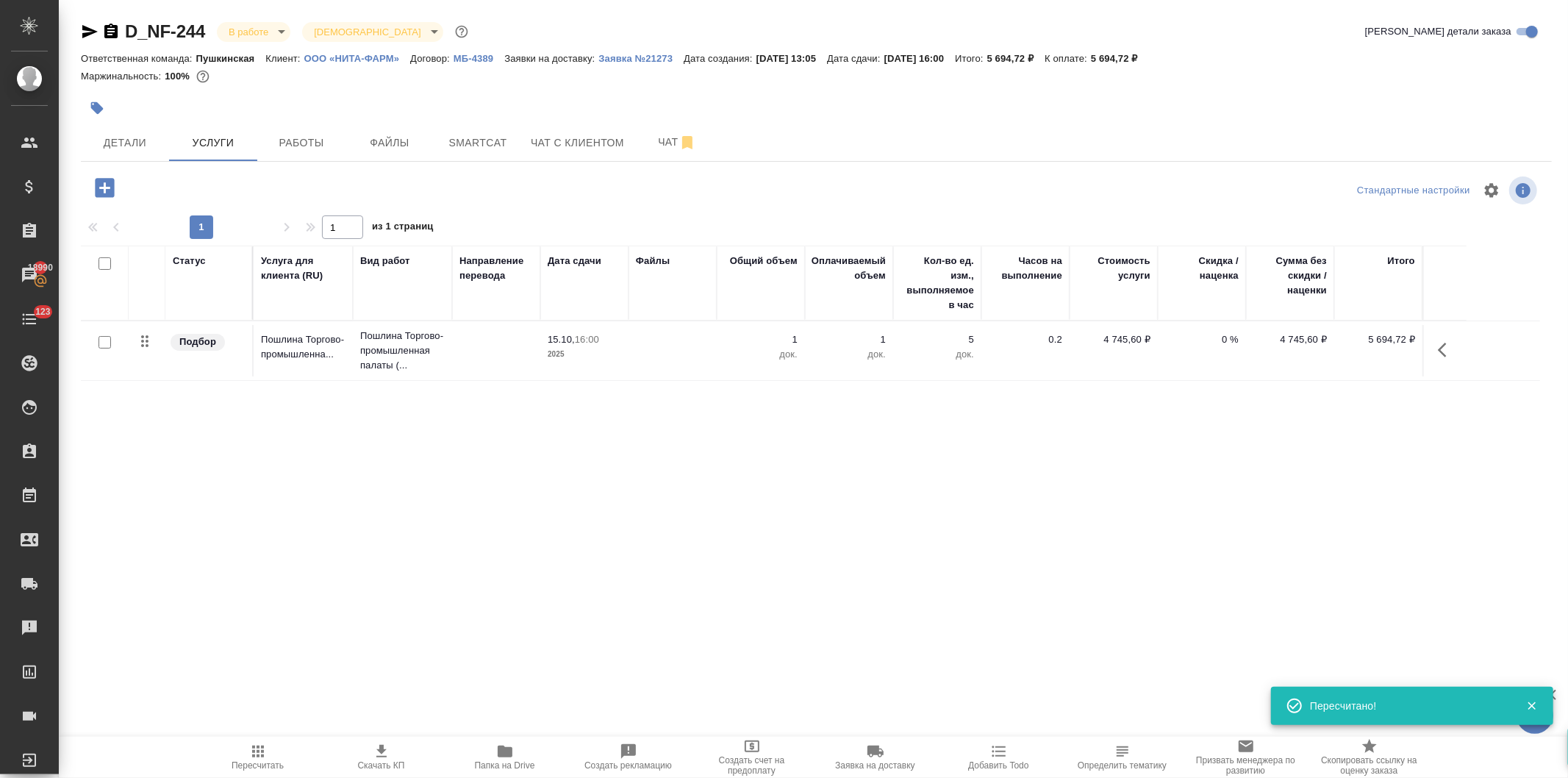
click at [245, 28] on body "🙏 .cls-1 fill:#fff; AWATERA Давыдова Елена Клиенты Спецификации Заказы 18990 Ча…" at bounding box center [784, 389] width 1568 height 778
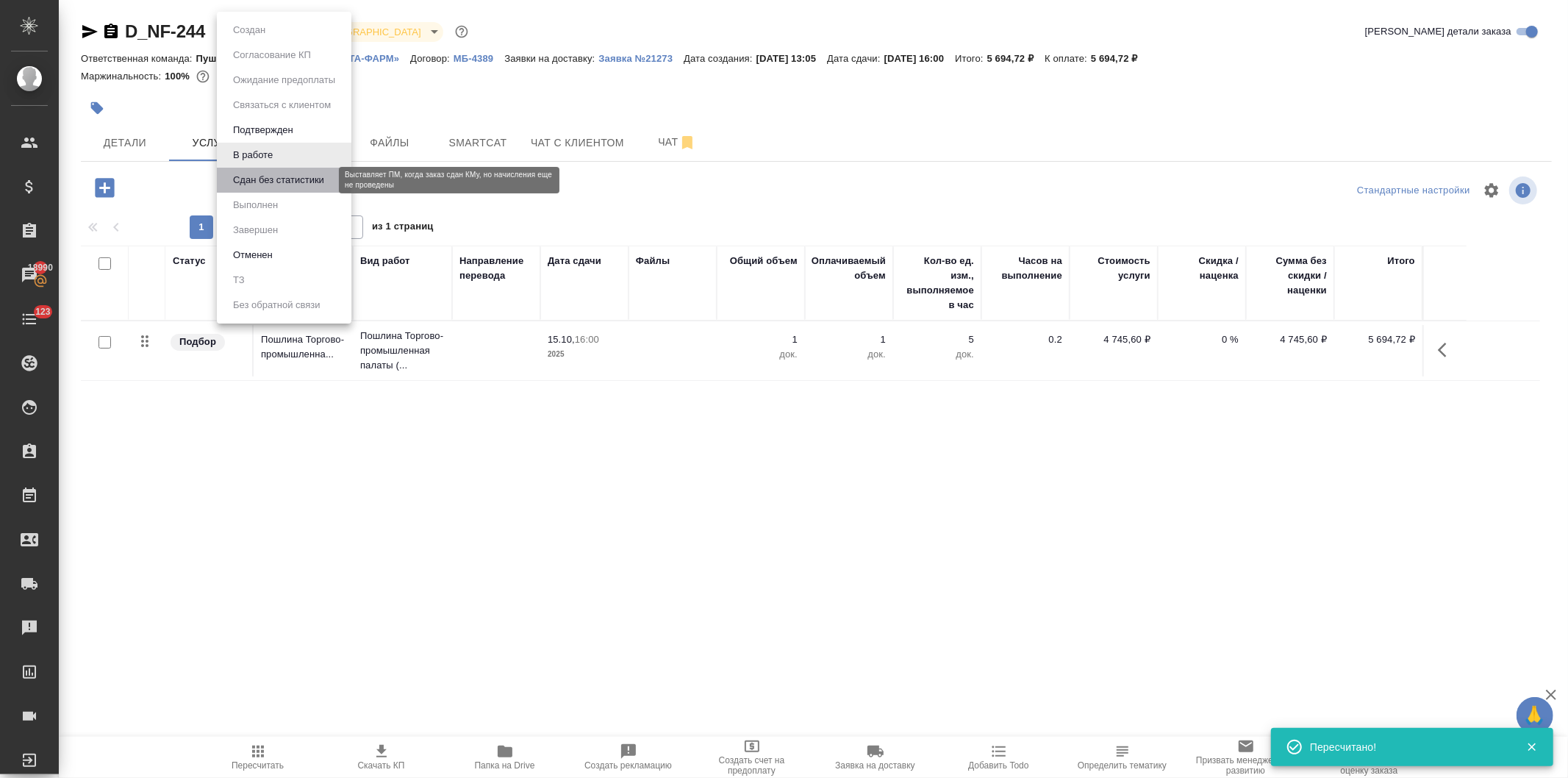
click at [254, 177] on button "Сдан без статистики" at bounding box center [279, 180] width 100 height 16
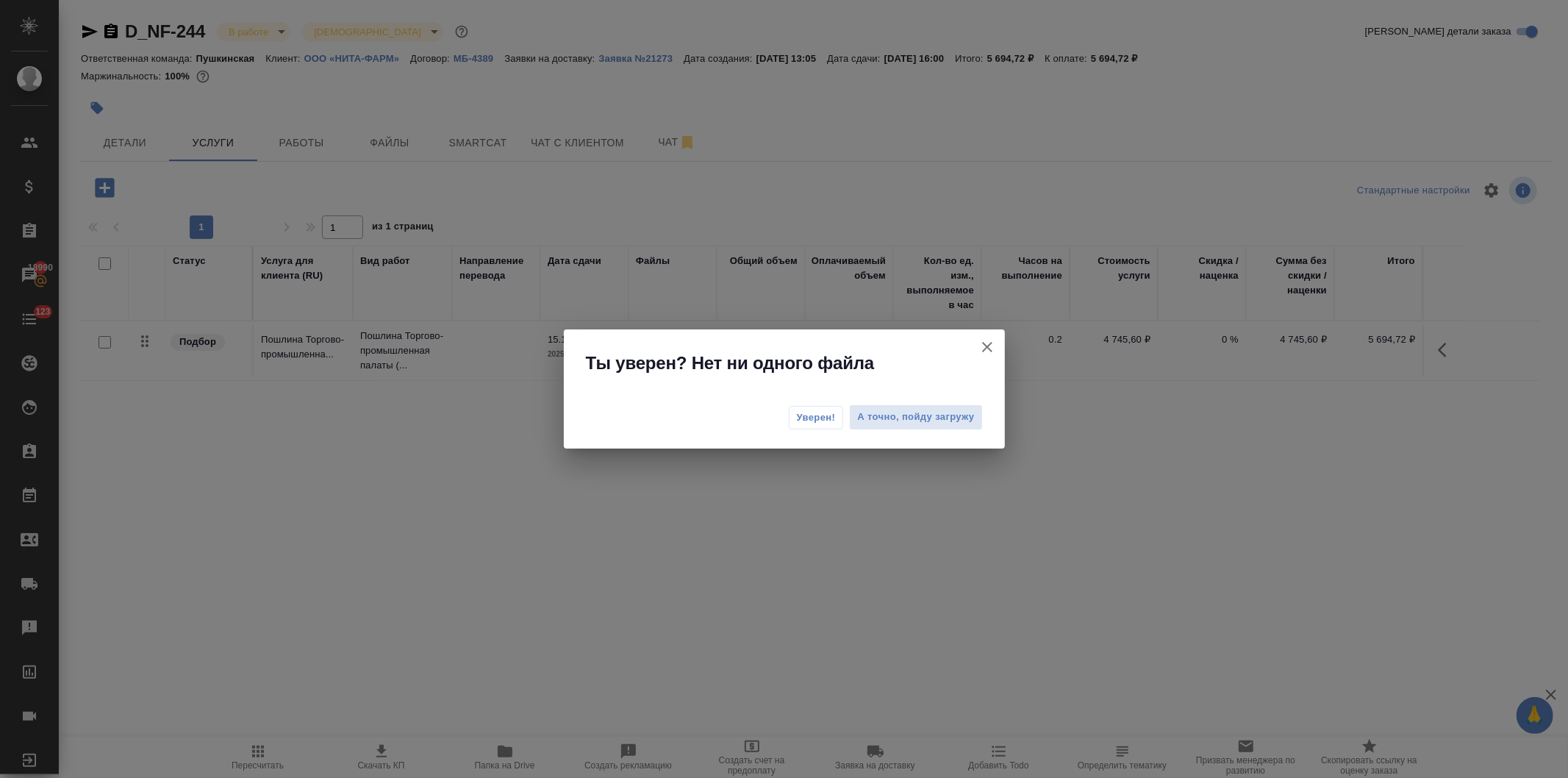
click at [802, 417] on span "Уверен!" at bounding box center [817, 417] width 39 height 15
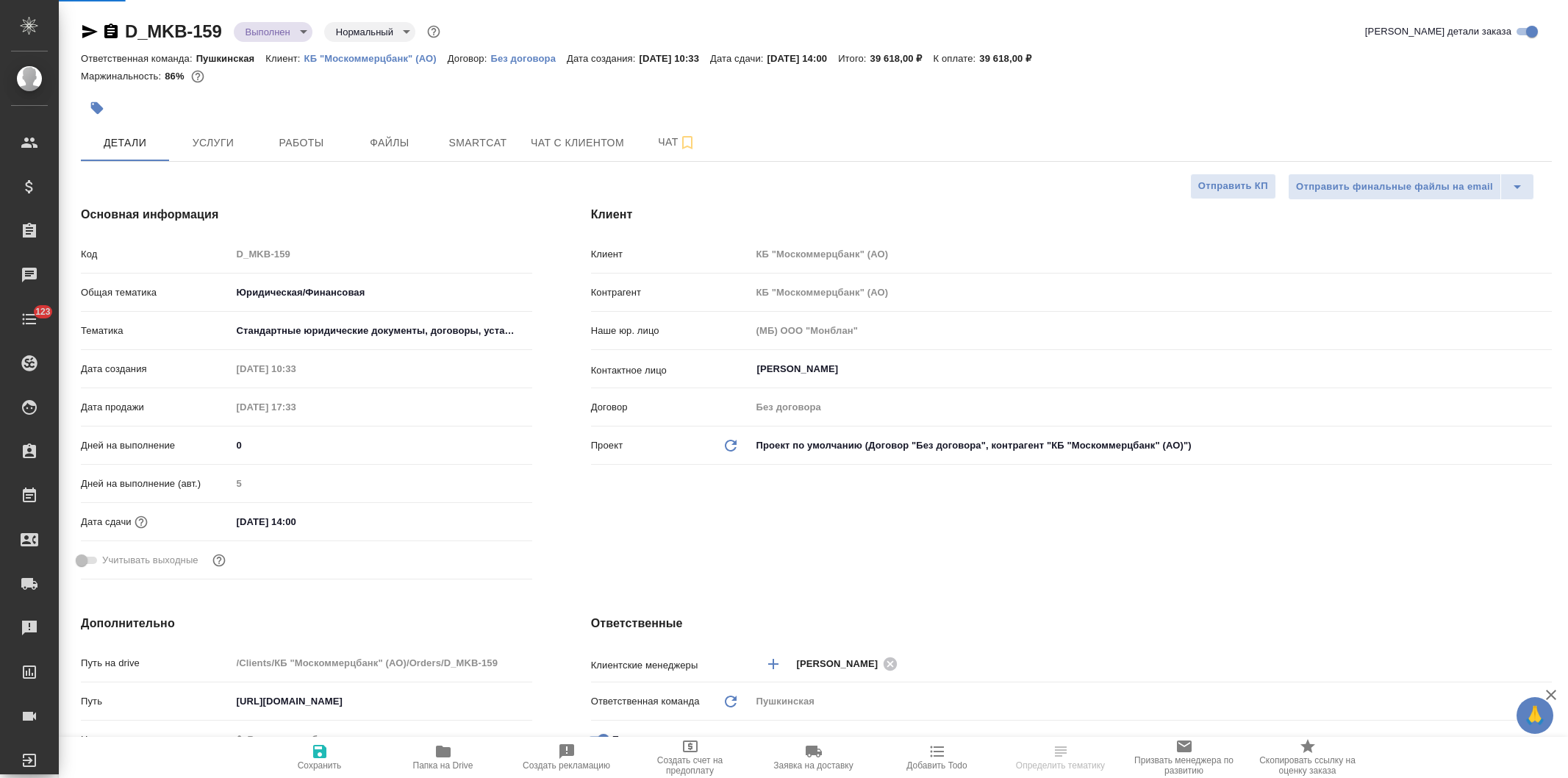
select select "RU"
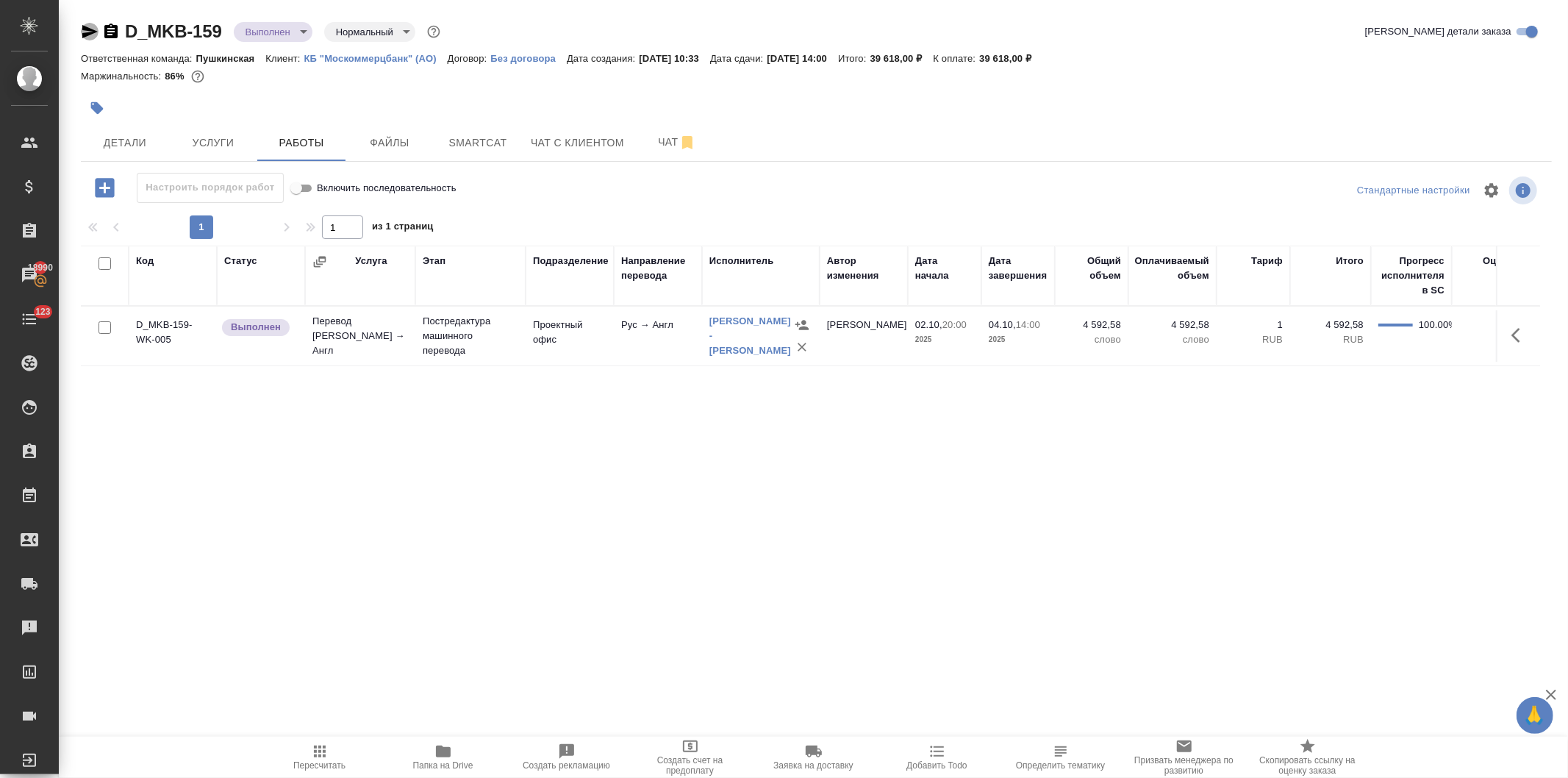
click at [85, 29] on icon "button" at bounding box center [90, 30] width 16 height 13
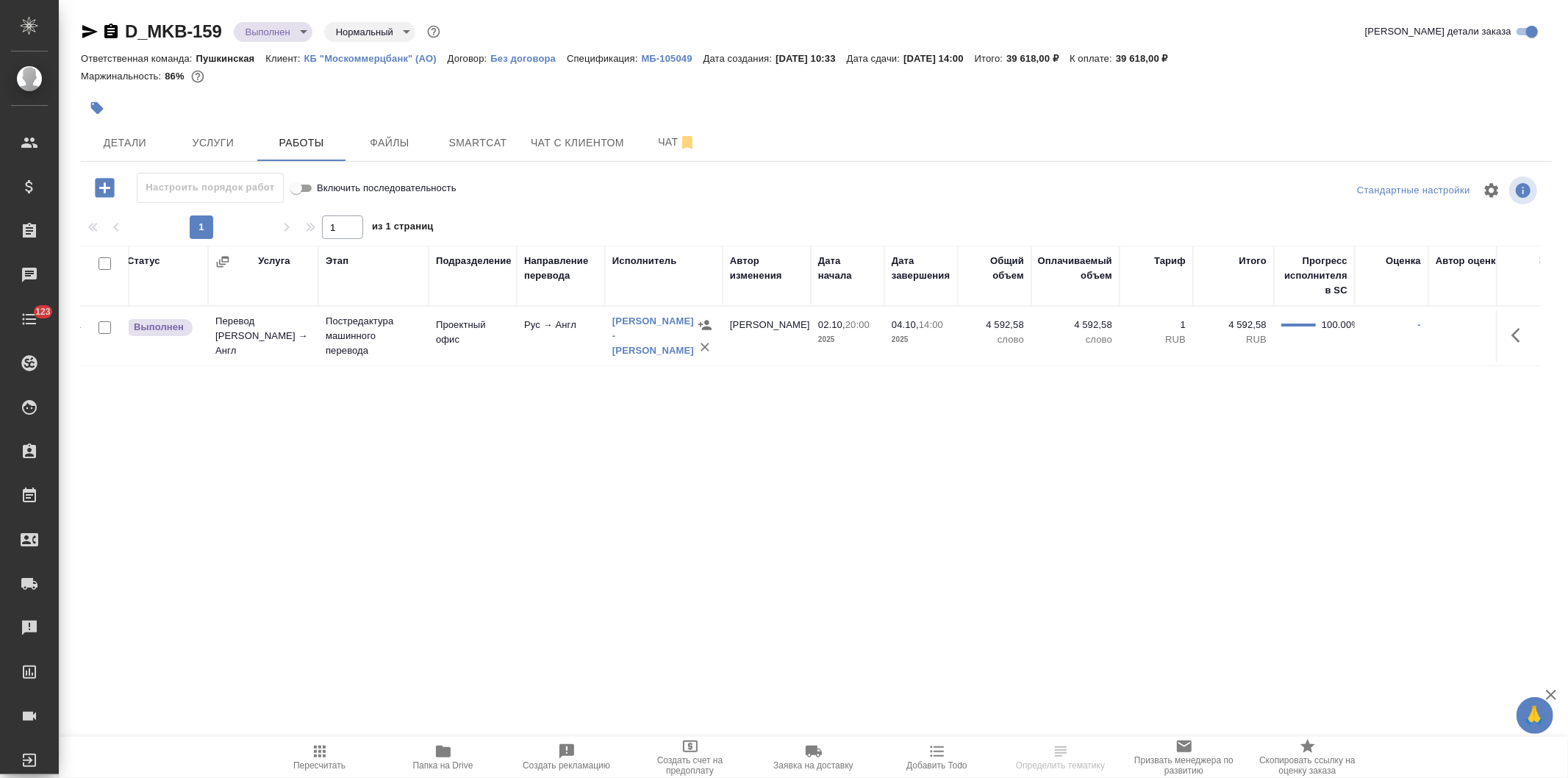
scroll to position [0, 204]
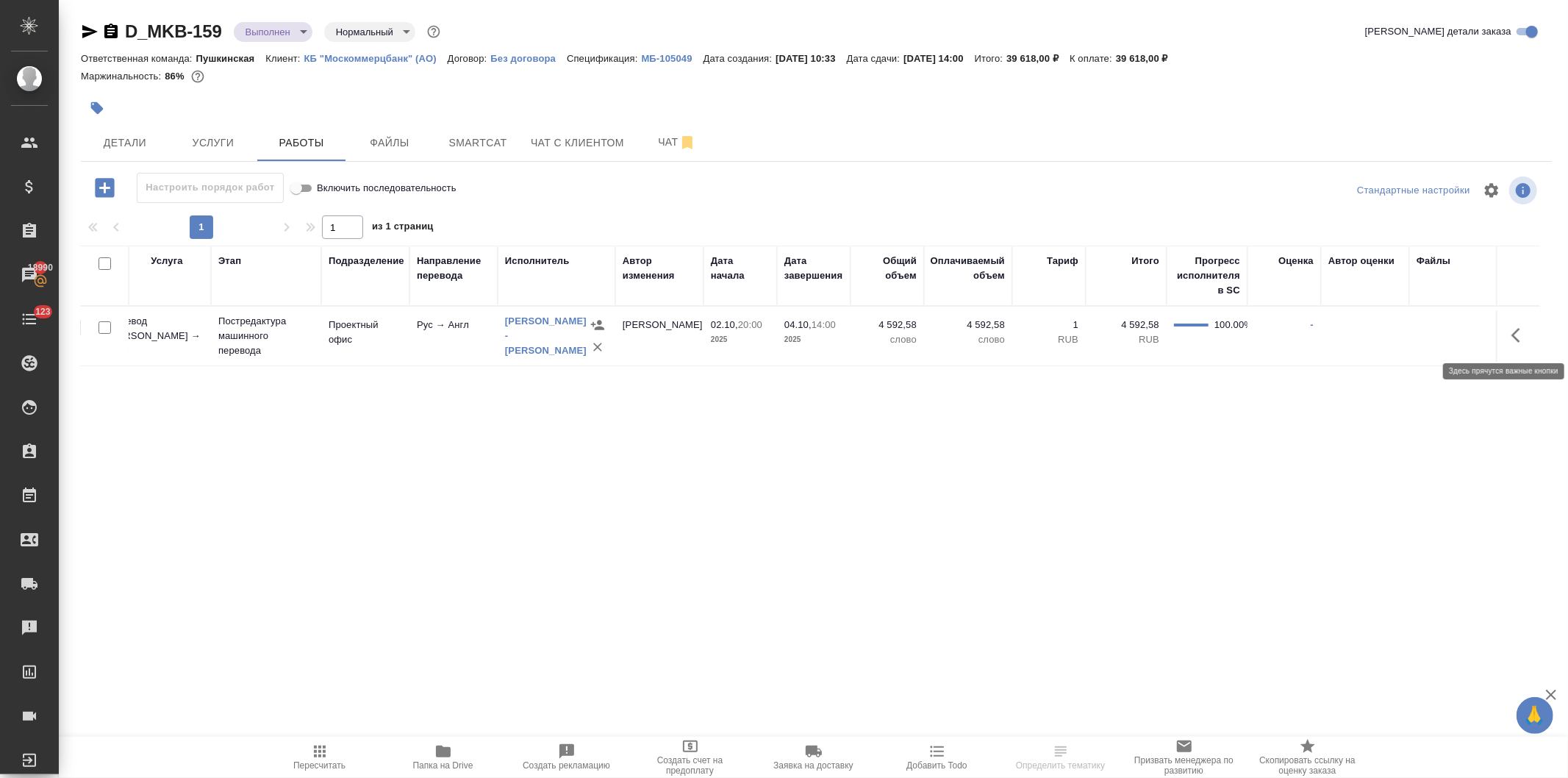
click at [1507, 328] on button "button" at bounding box center [1521, 336] width 35 height 35
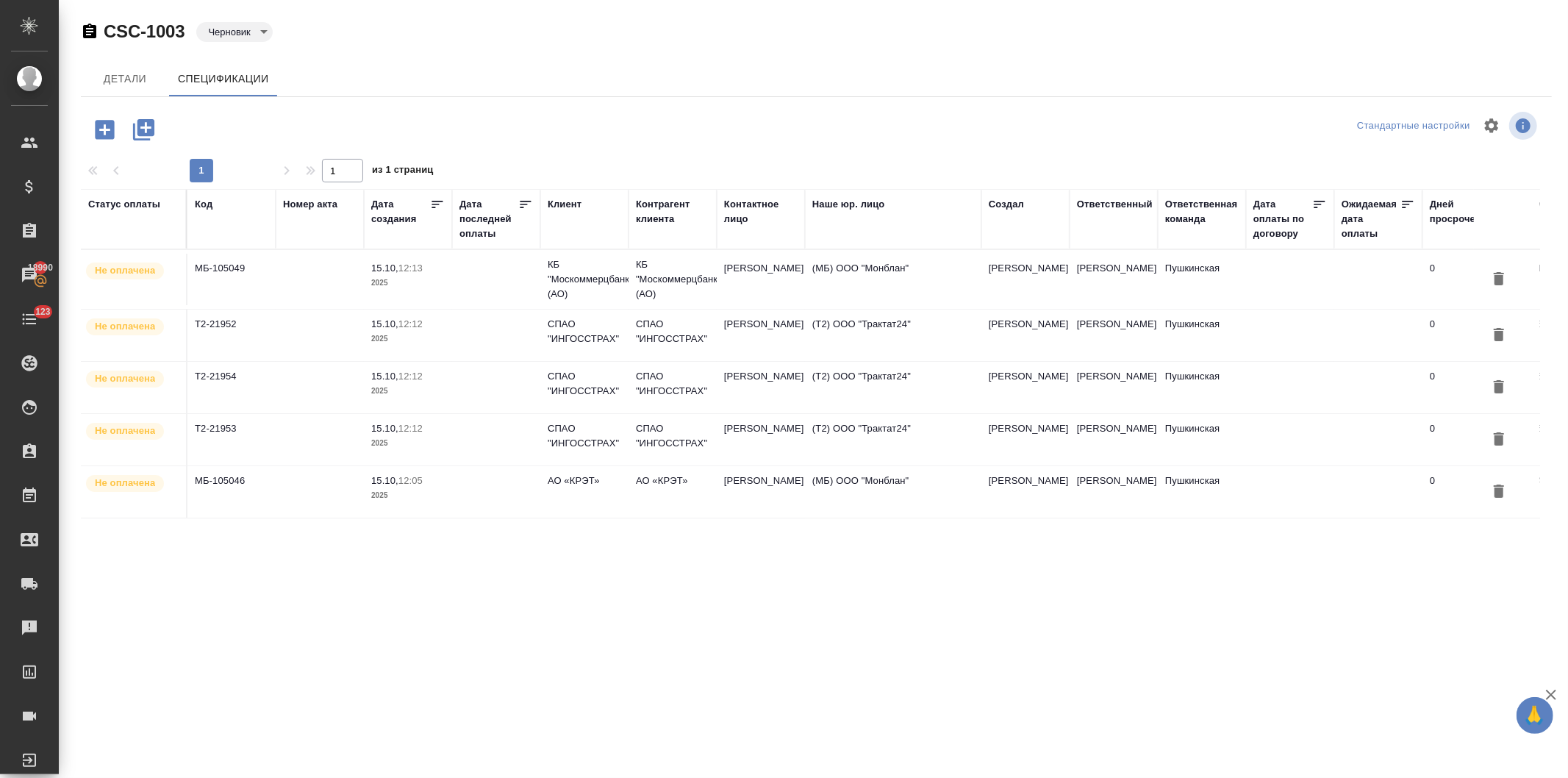
click at [99, 125] on icon "button" at bounding box center [104, 129] width 19 height 19
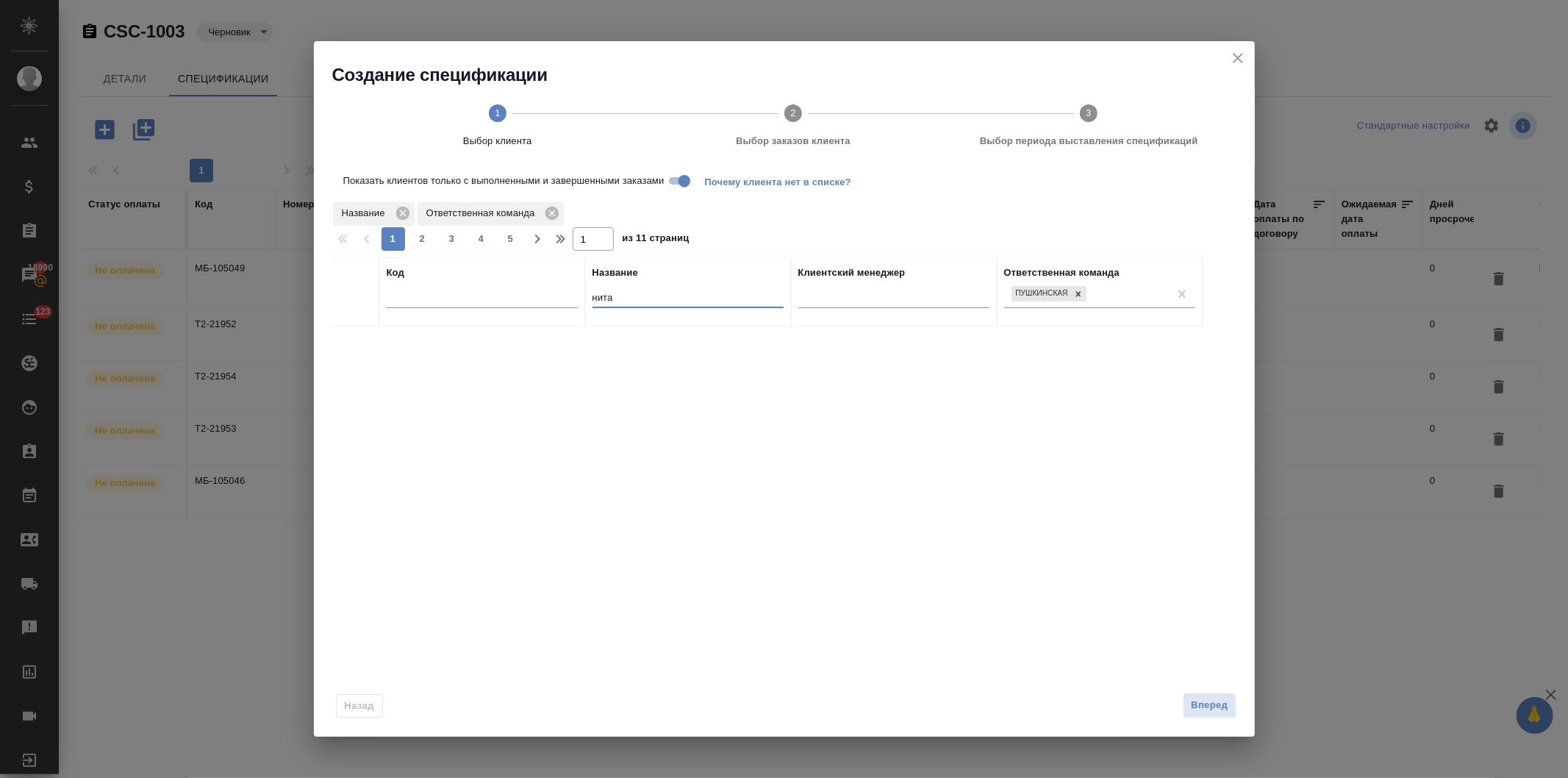
drag, startPoint x: 628, startPoint y: 298, endPoint x: 540, endPoint y: 298, distance: 88.0
click at [540, 298] on tr "Код Название нита Клиентский менеджер Ответственная команда Пушкинская" at bounding box center [767, 292] width 871 height 69
type input "нита"
click at [1231, 54] on icon "close" at bounding box center [1238, 58] width 18 height 18
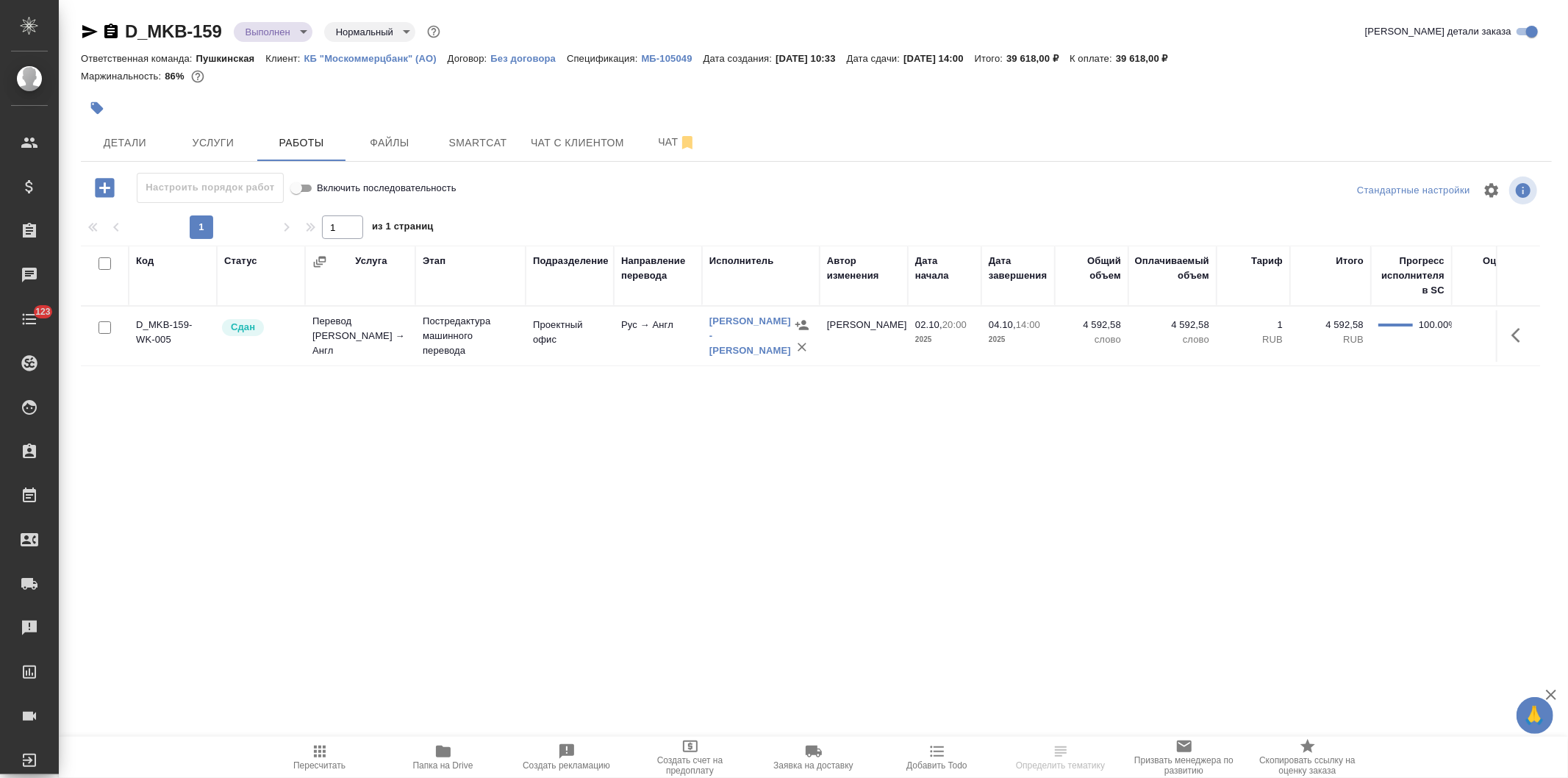
click at [269, 30] on body "🙏 .cls-1 fill:#fff; AWATERA Давыдова Елена Клиенты Спецификации Заказы Чаты 123…" at bounding box center [784, 389] width 1568 height 778
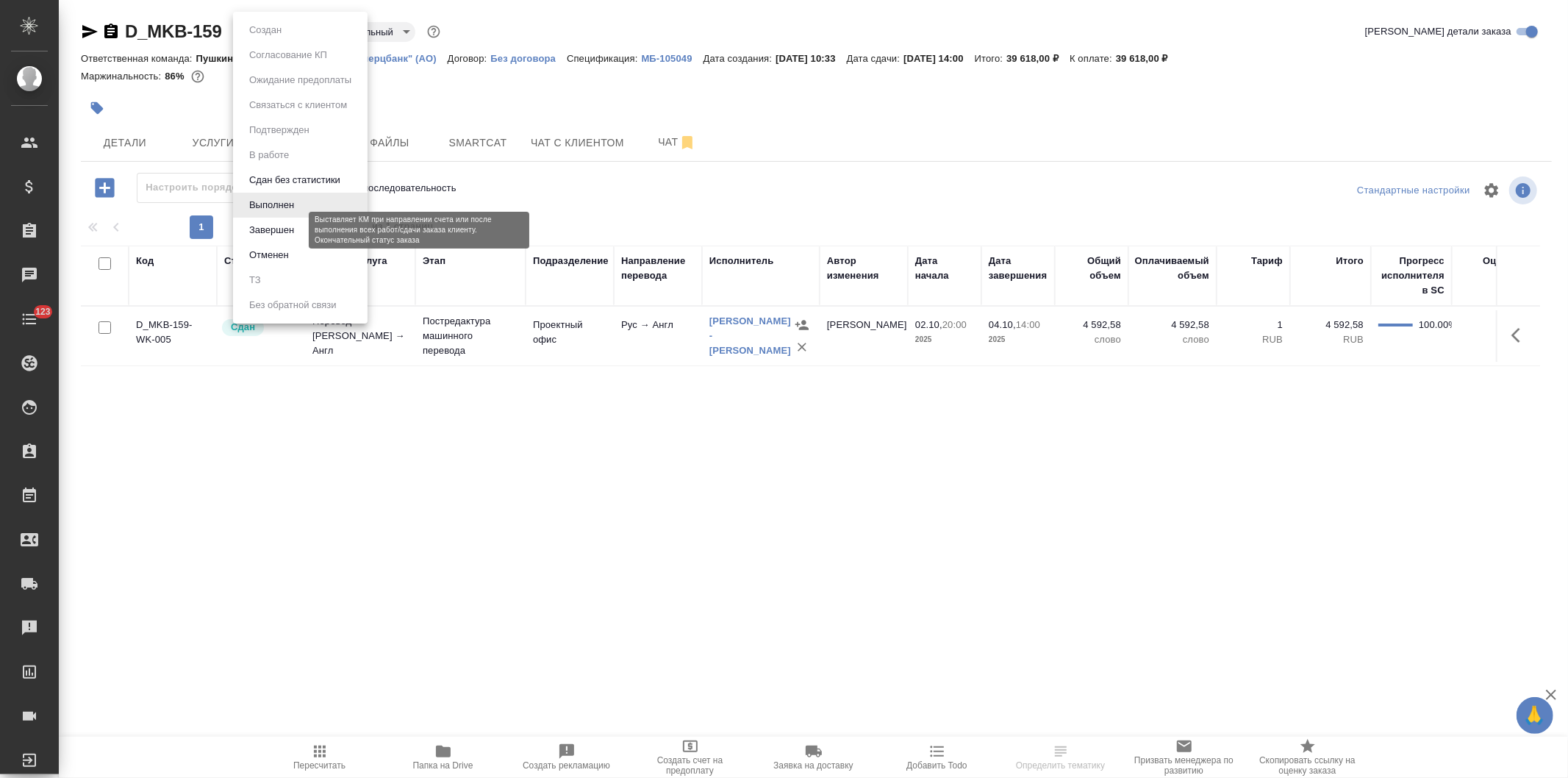
click at [277, 226] on button "Завершен" at bounding box center [271, 230] width 54 height 16
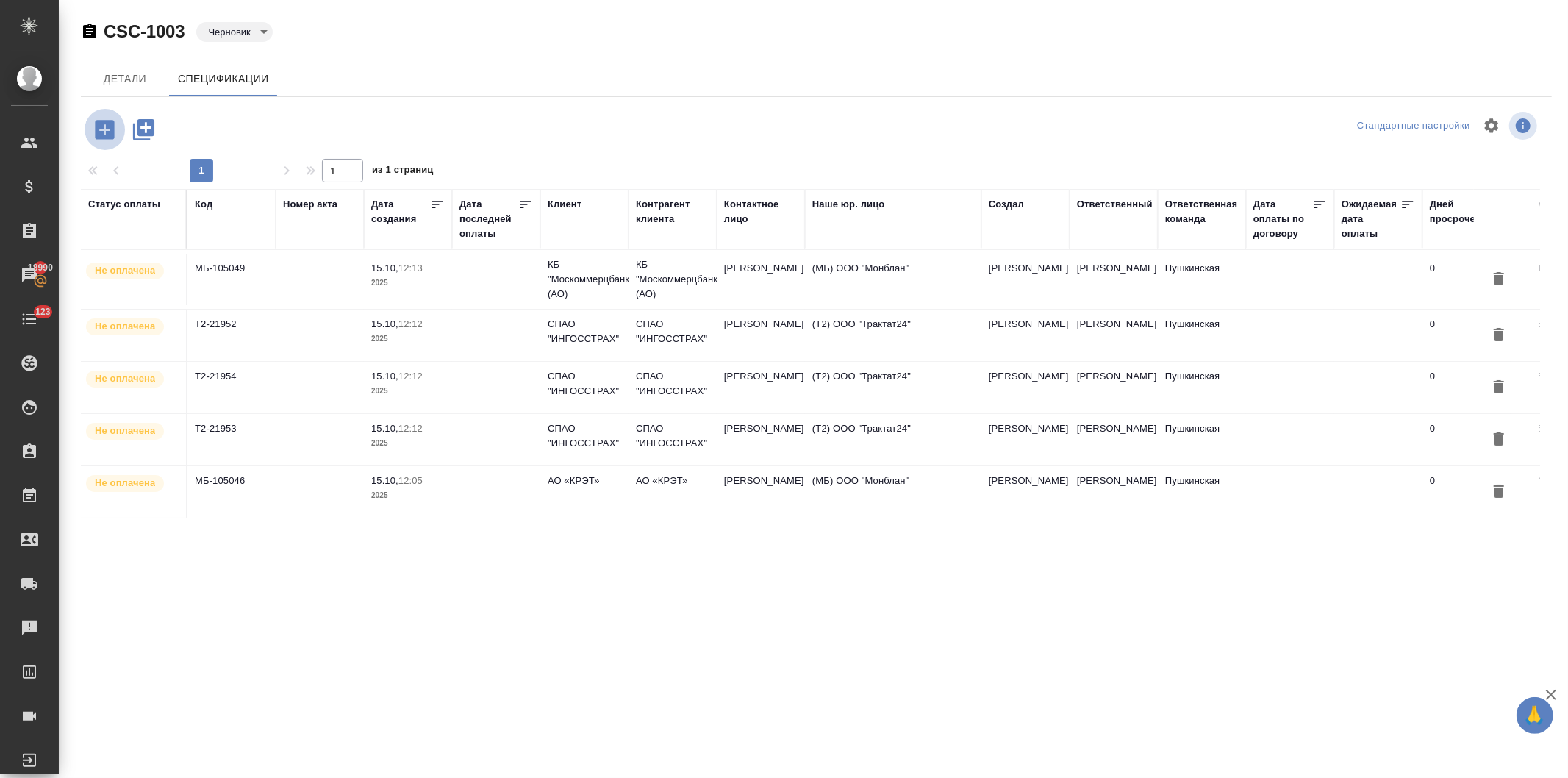
click at [97, 129] on icon "button" at bounding box center [104, 129] width 19 height 19
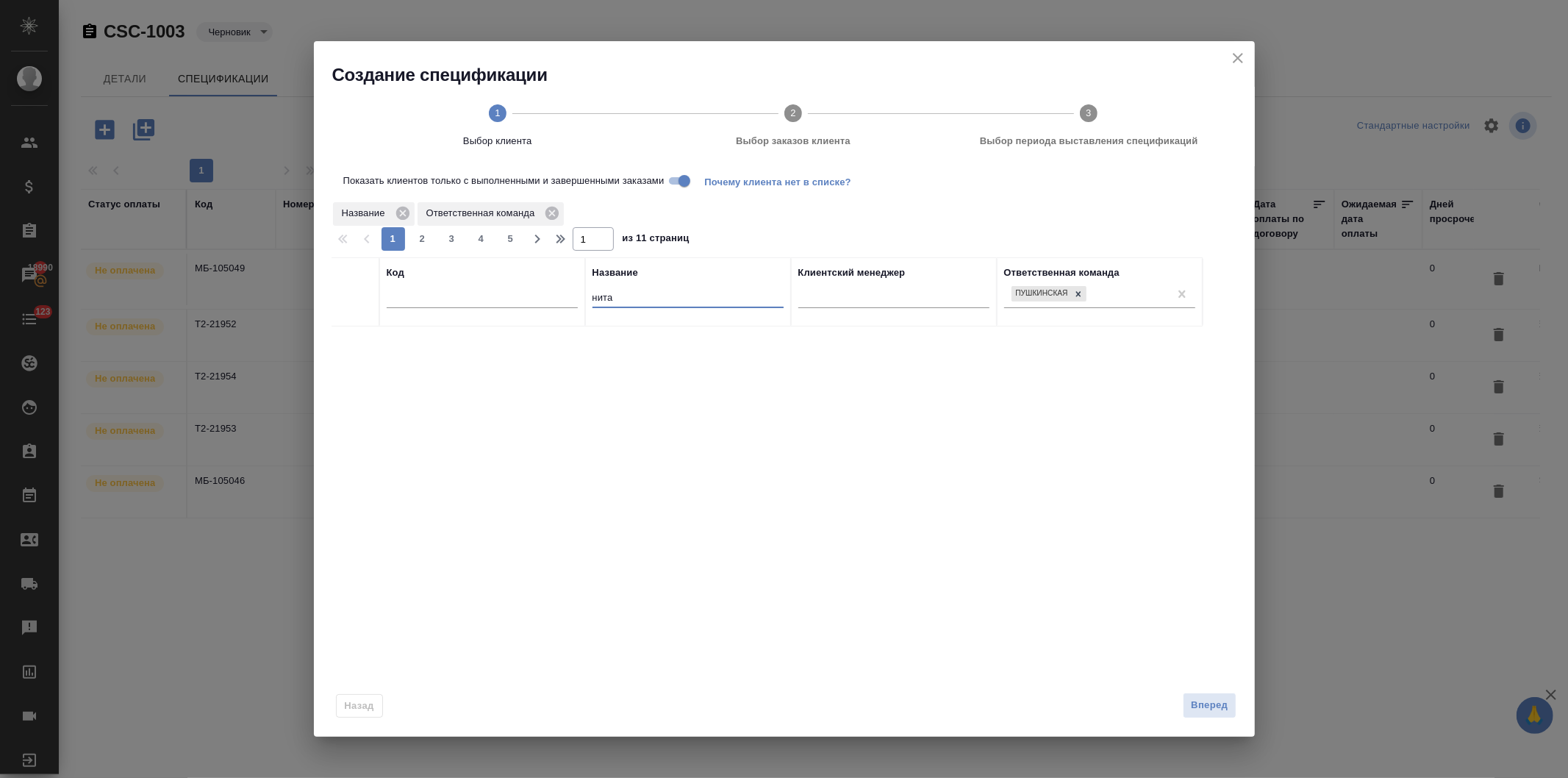
drag, startPoint x: 629, startPoint y: 300, endPoint x: 532, endPoint y: 298, distance: 97.0
click at [532, 298] on tr "Код Название нита Клиентский менеджер Ответственная команда Пушкинская" at bounding box center [767, 292] width 871 height 69
type input "нита"
click at [1231, 52] on icon "close" at bounding box center [1238, 58] width 18 height 18
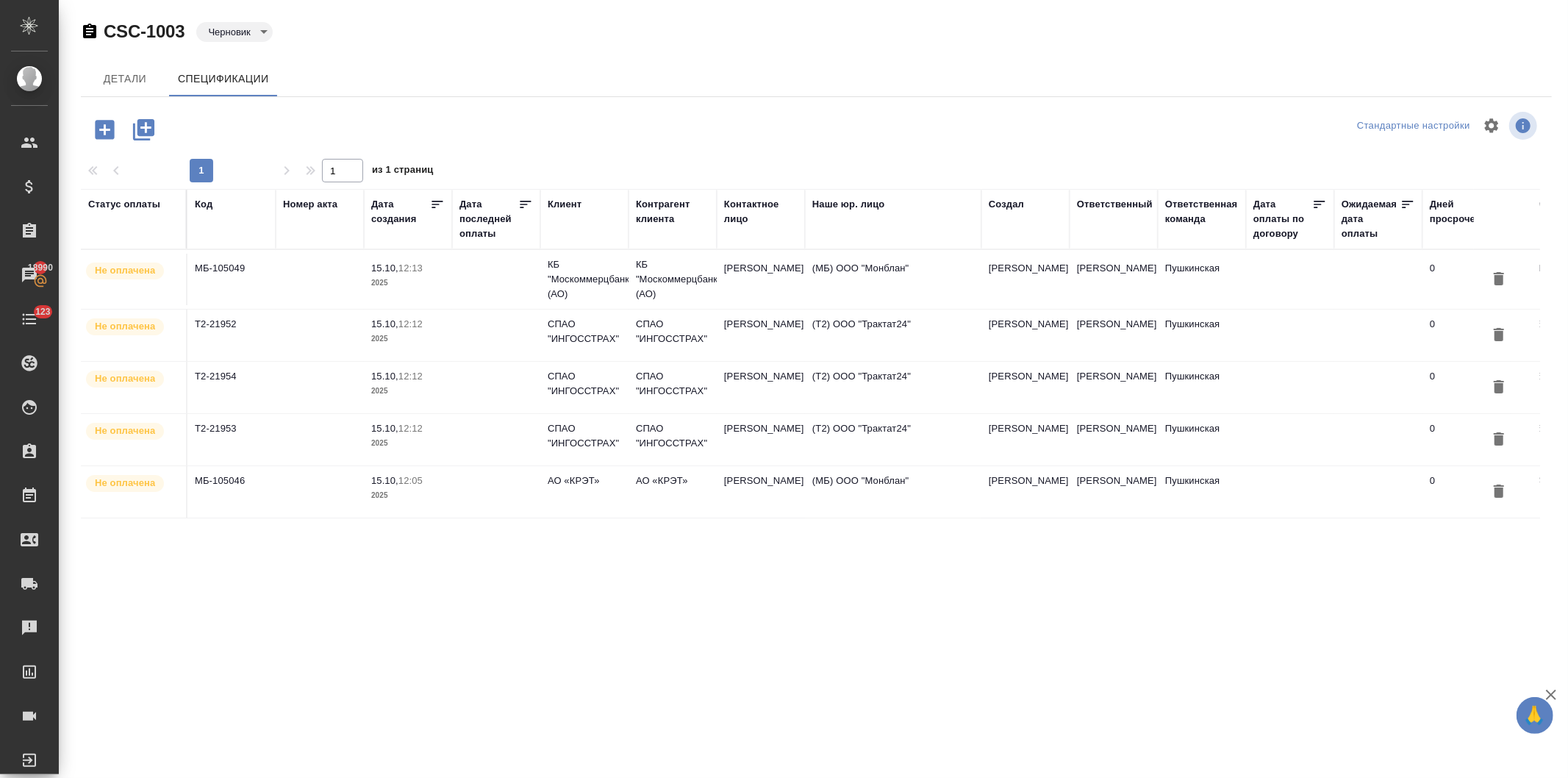
click at [98, 128] on icon "button" at bounding box center [104, 129] width 19 height 19
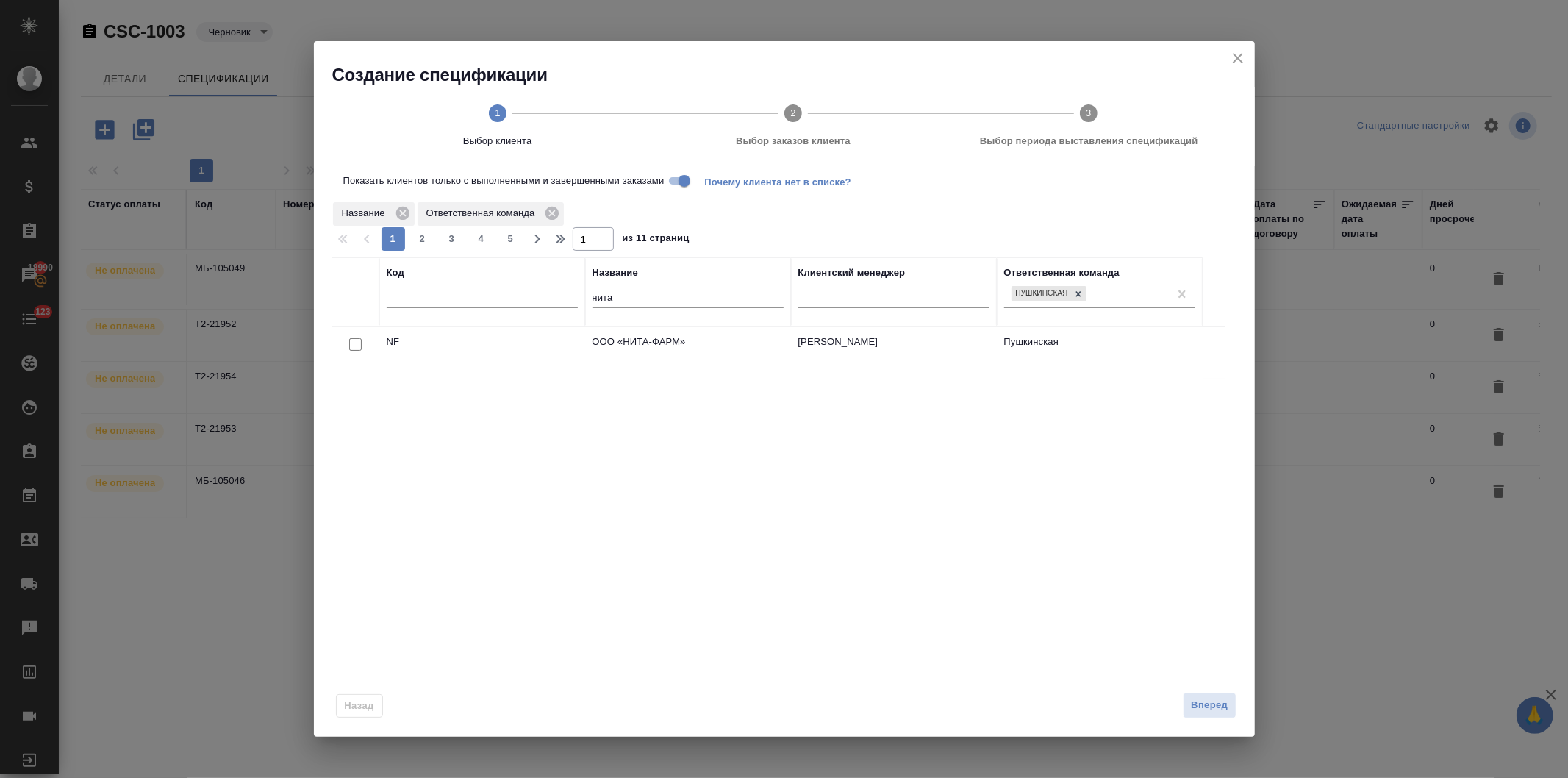
click at [353, 342] on input "checkbox" at bounding box center [355, 344] width 13 height 13
checkbox input "true"
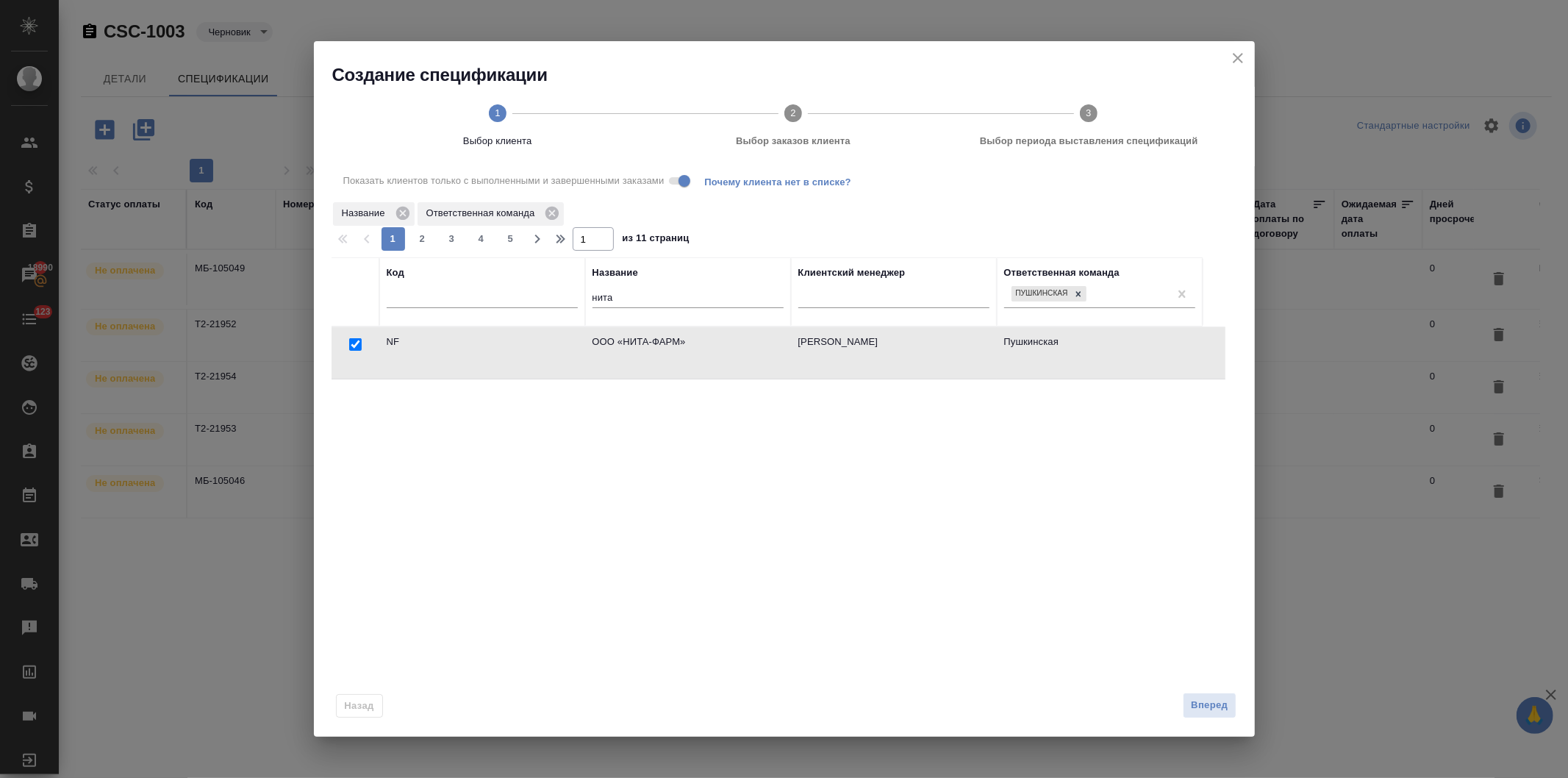
click at [742, 138] on span "Выбор заказов клиента" at bounding box center [792, 140] width 284 height 15
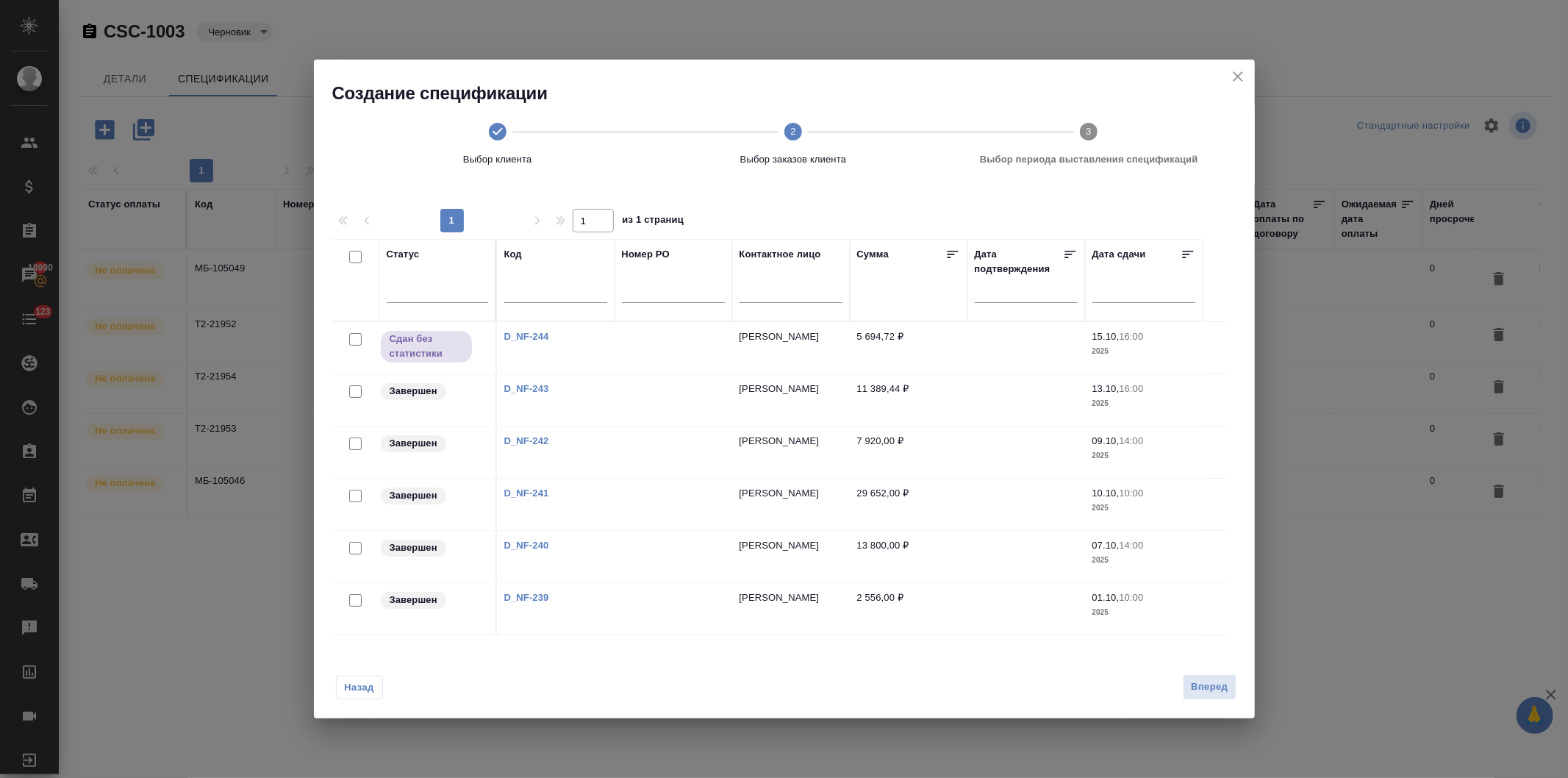
click at [350, 255] on input "checkbox" at bounding box center [355, 256] width 13 height 13
checkbox input "true"
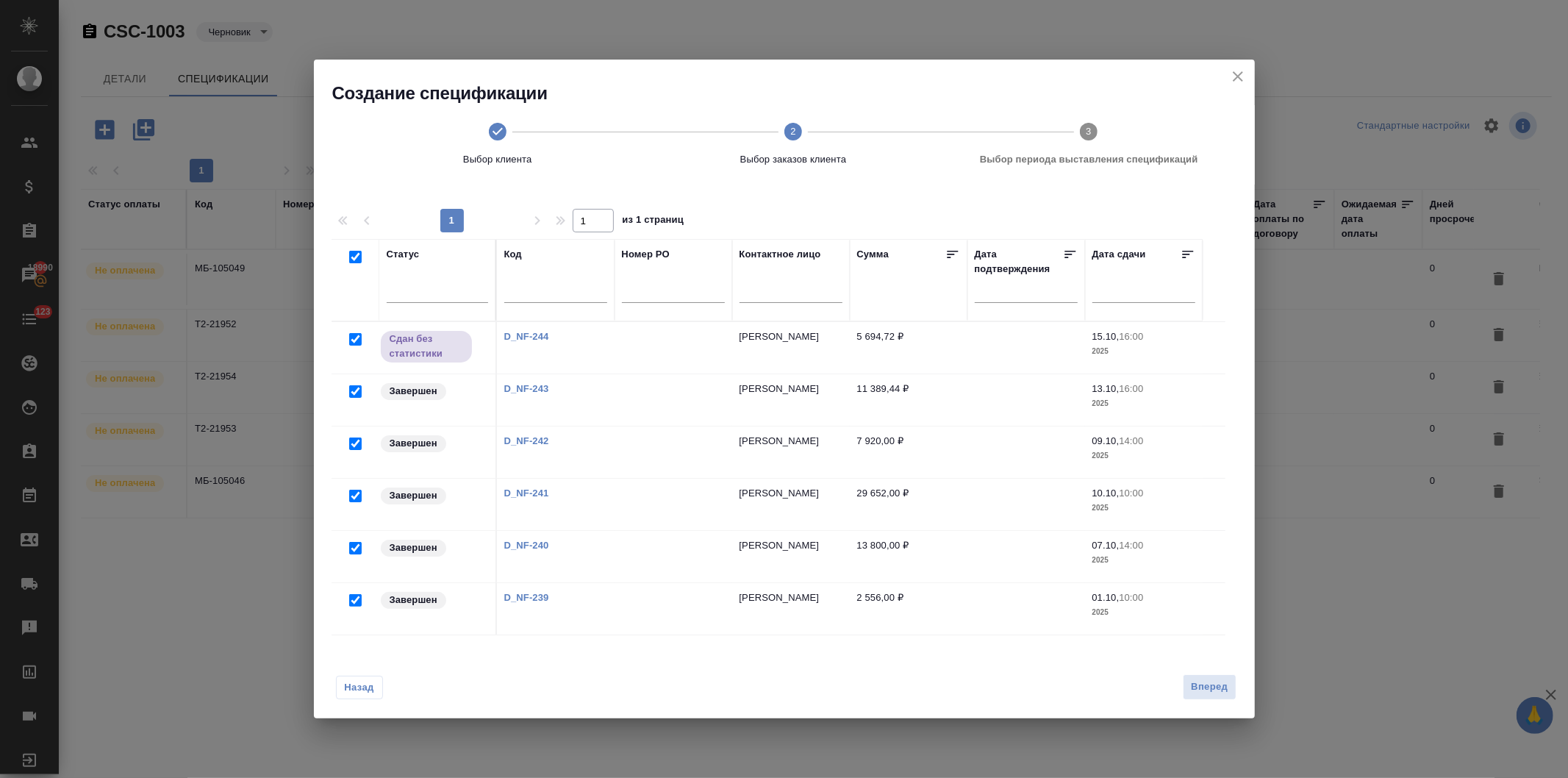
checkbox input "true"
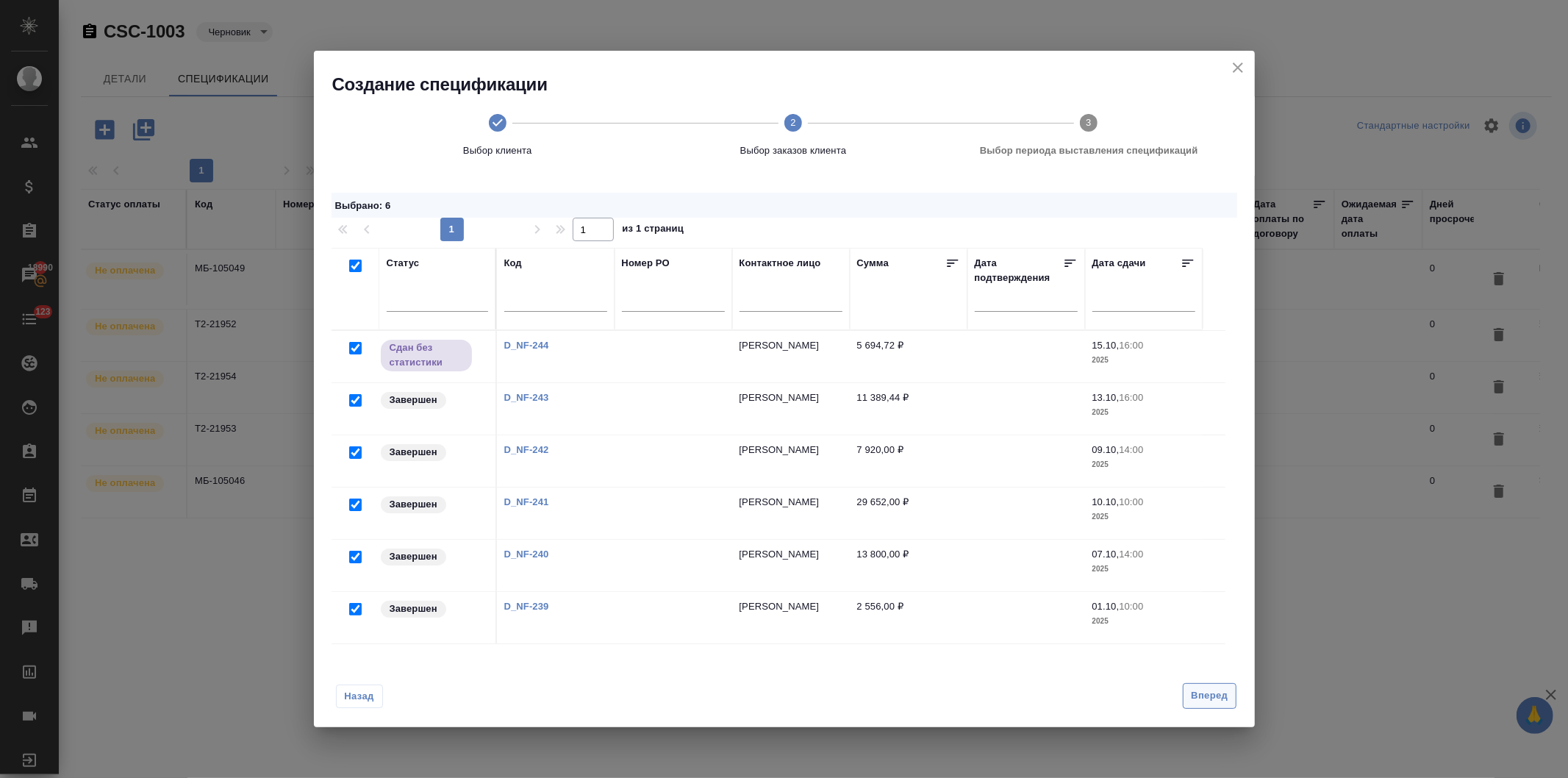
click at [1205, 693] on span "Вперед" at bounding box center [1209, 695] width 36 height 17
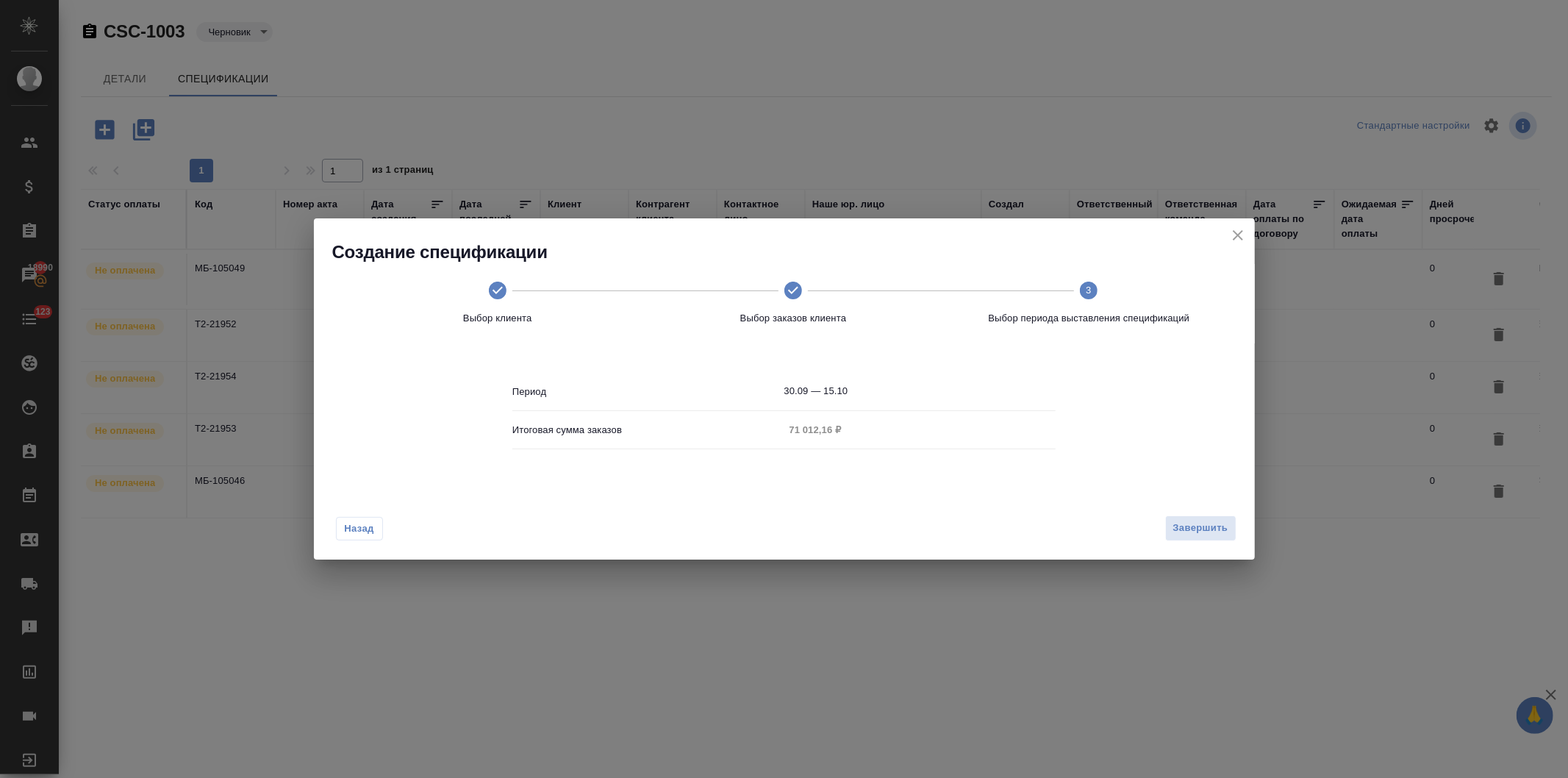
click at [906, 394] on input "30.09 — 15.10" at bounding box center [920, 391] width 272 height 21
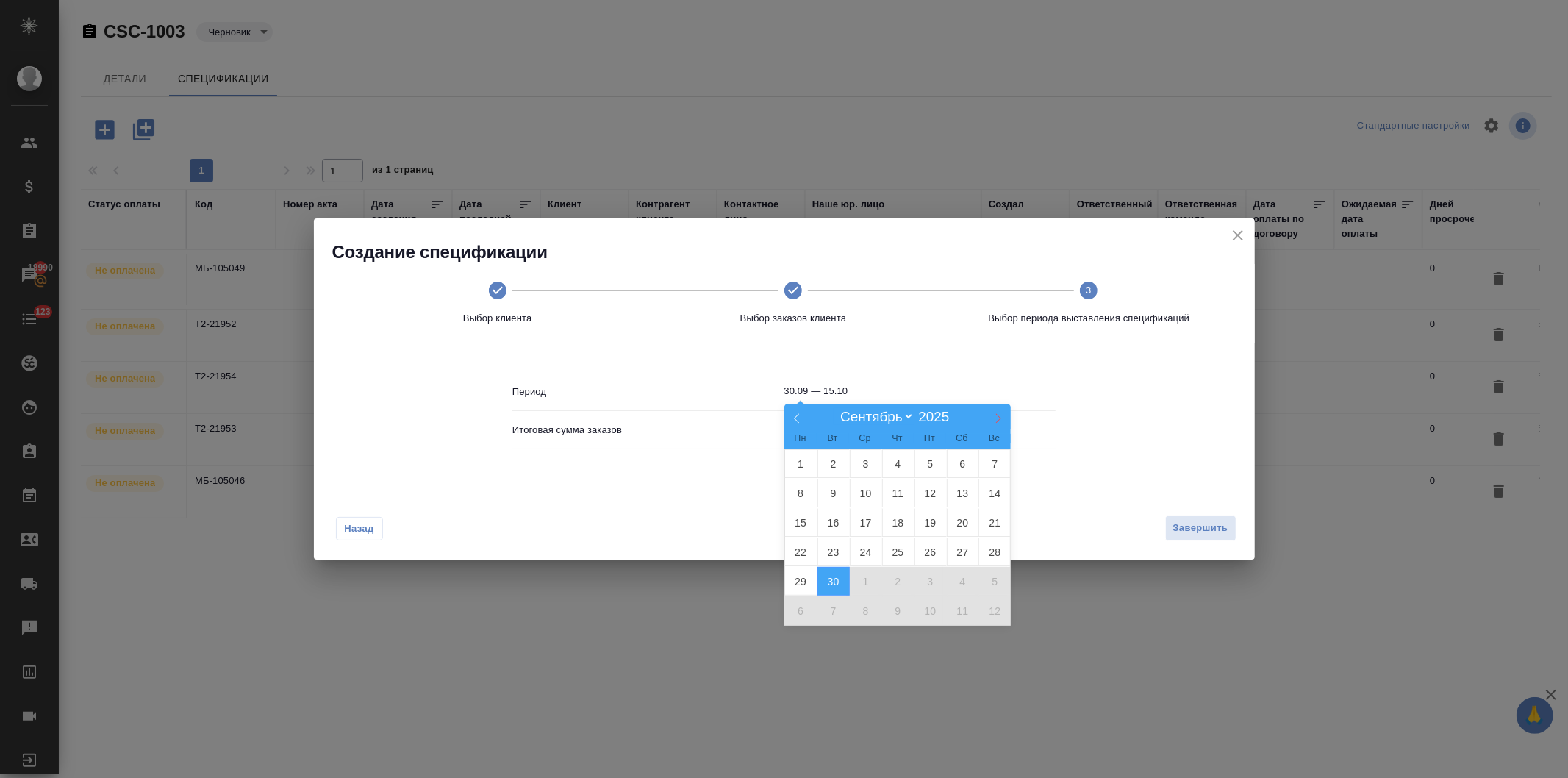
click at [989, 417] on span at bounding box center [998, 416] width 25 height 25
select select "9"
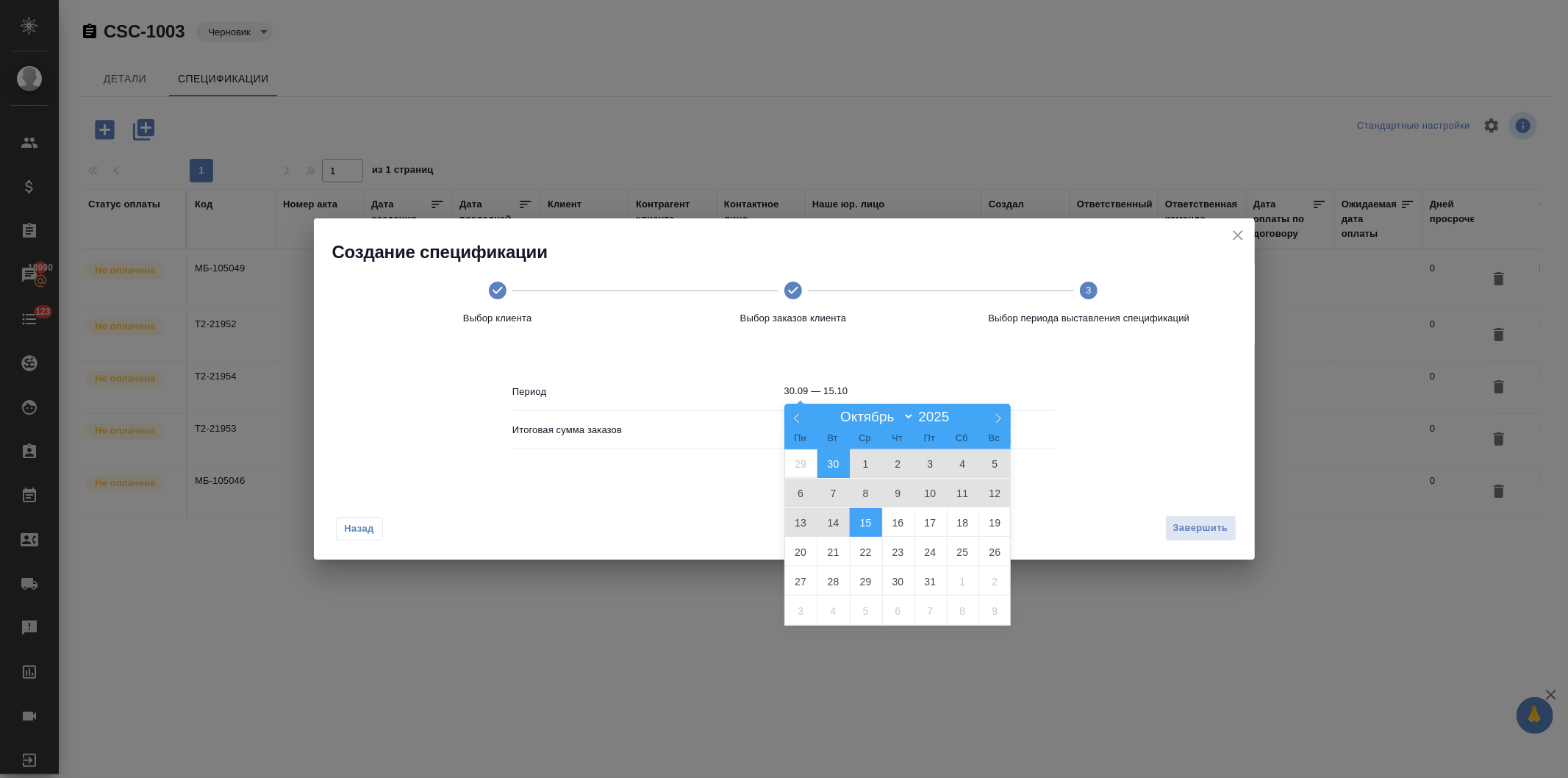
click at [859, 458] on span "1" at bounding box center [866, 464] width 32 height 28
type input "01.10"
click at [861, 519] on span "15" at bounding box center [866, 522] width 32 height 28
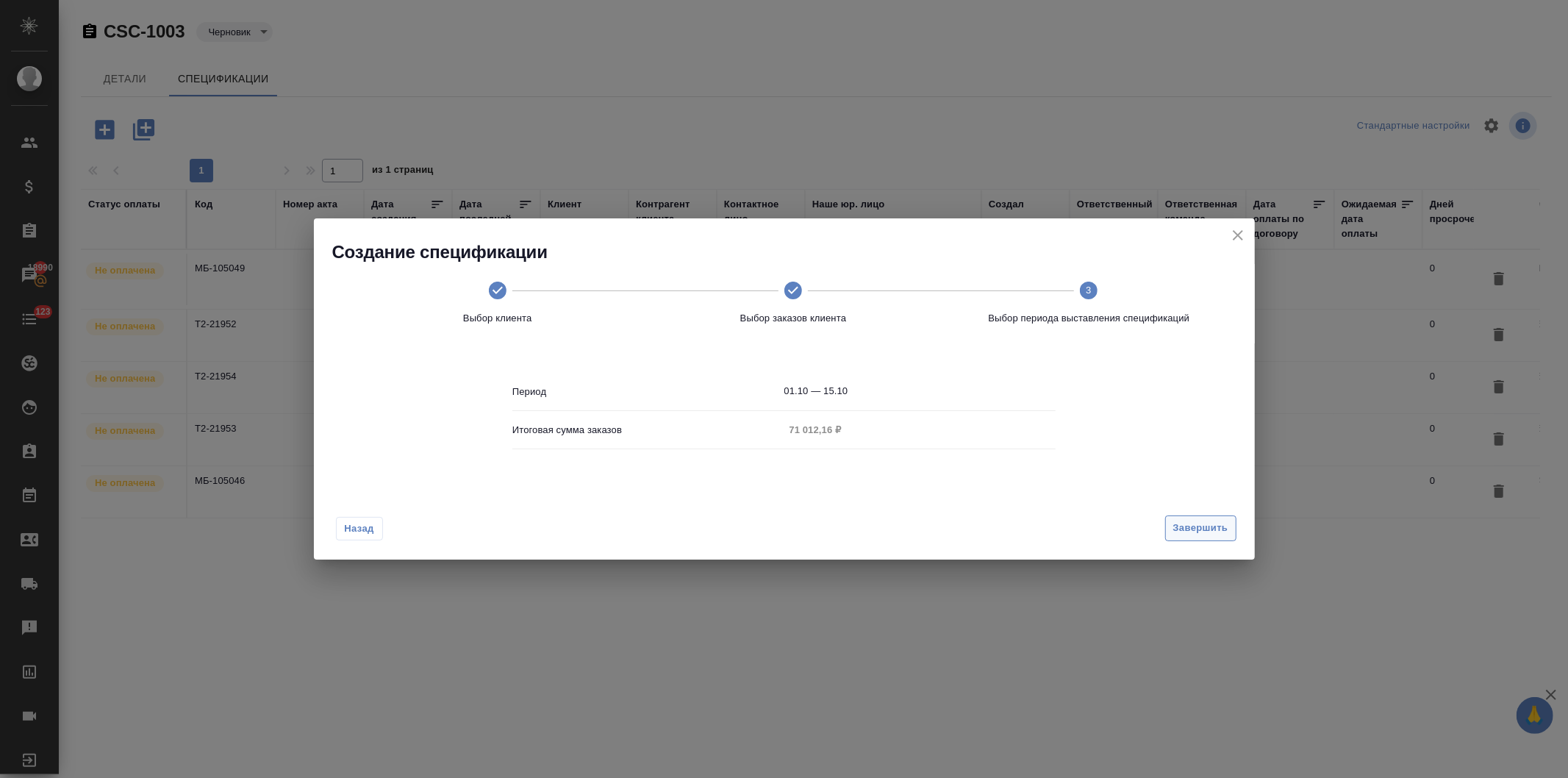
click at [1181, 524] on span "Завершить" at bounding box center [1201, 528] width 55 height 17
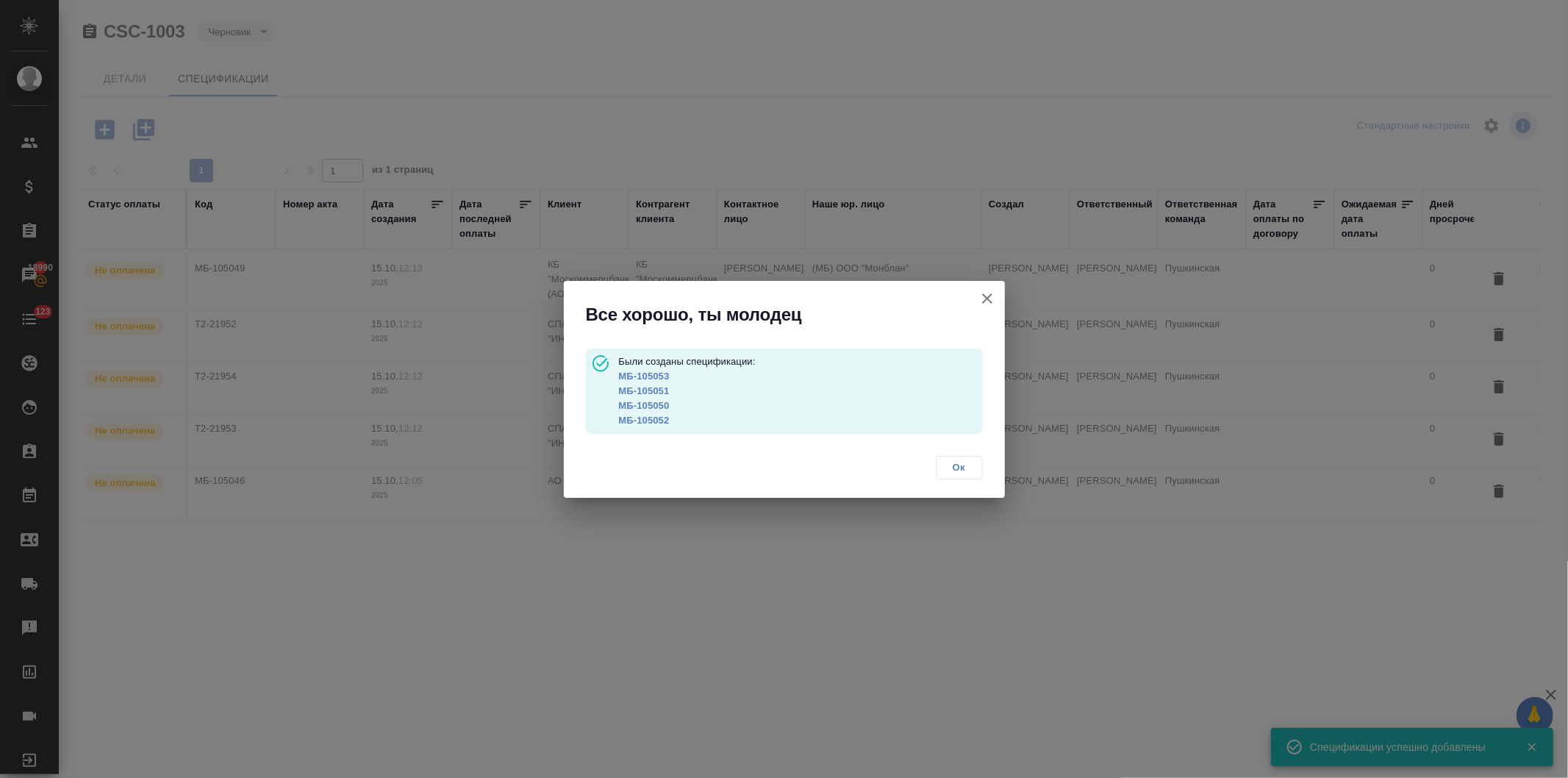
click at [957, 465] on span "Ок" at bounding box center [959, 468] width 30 height 15
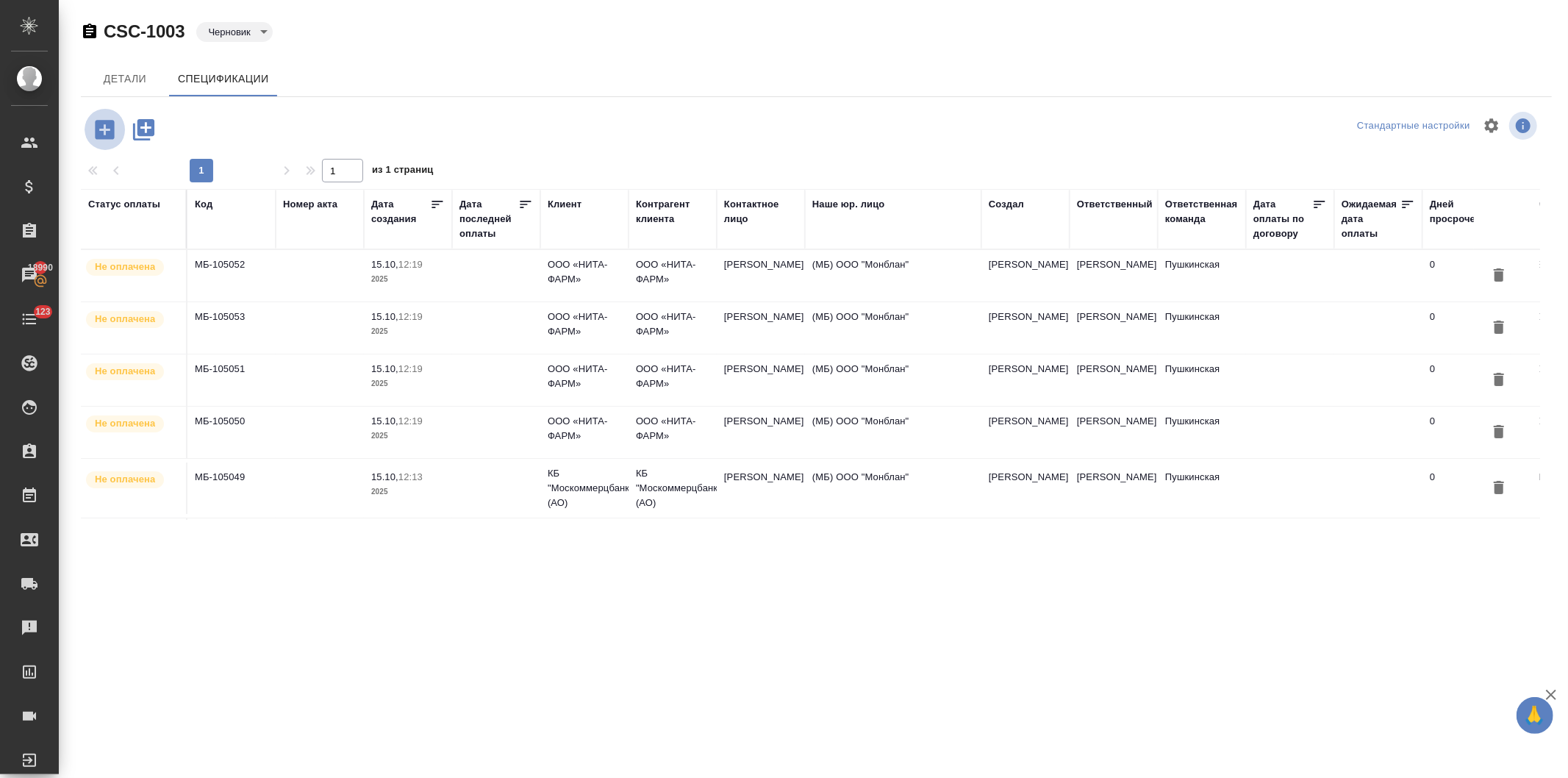
click at [94, 122] on icon "button" at bounding box center [105, 130] width 26 height 26
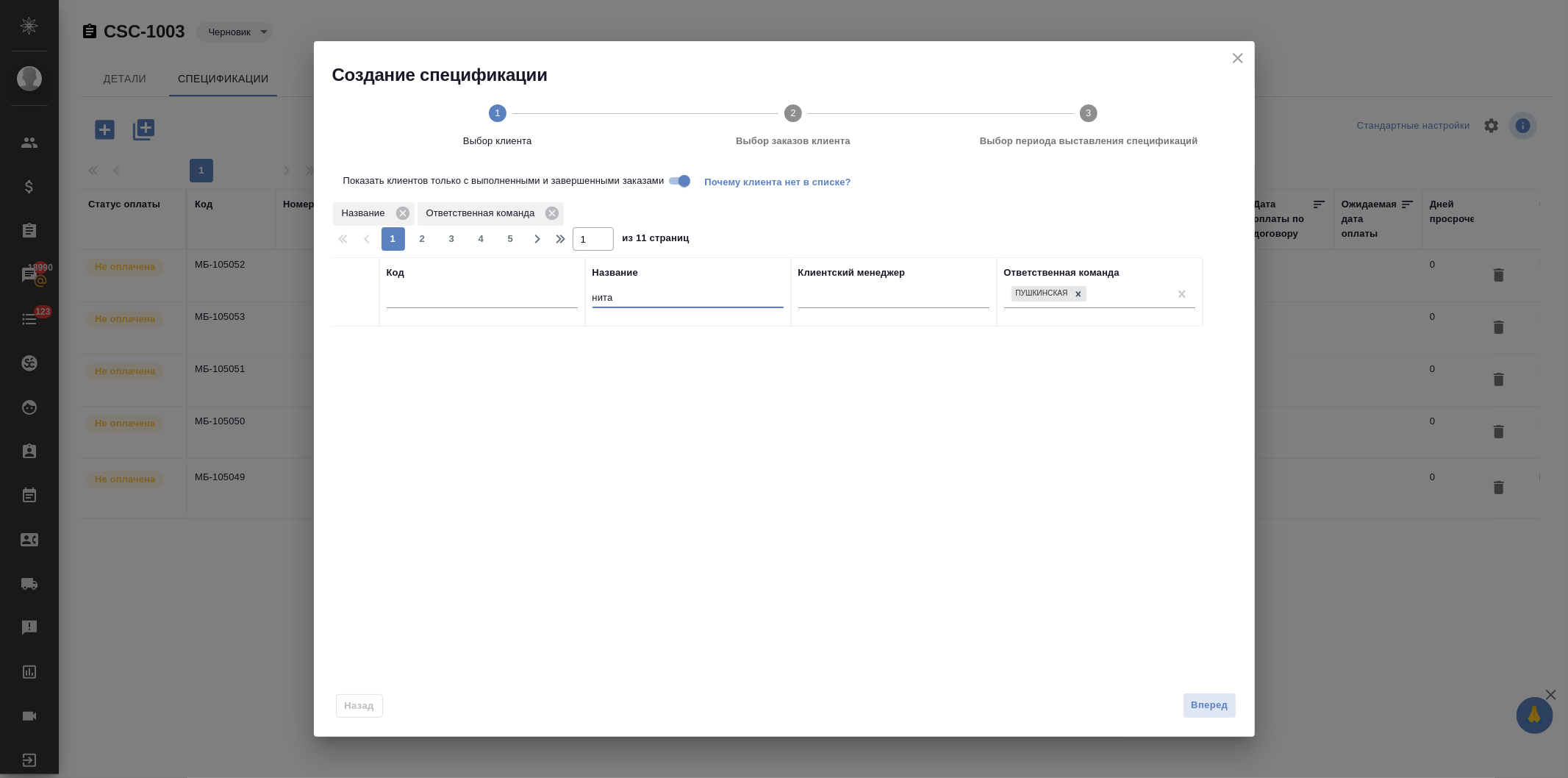
drag, startPoint x: 633, startPoint y: 302, endPoint x: 527, endPoint y: 305, distance: 106.0
click at [527, 305] on tr "Код Название нита Клиентский менеджер Ответственная команда Пушкинская" at bounding box center [767, 292] width 871 height 69
type input "епк"
click at [354, 346] on input "checkbox" at bounding box center [355, 344] width 13 height 13
checkbox input "true"
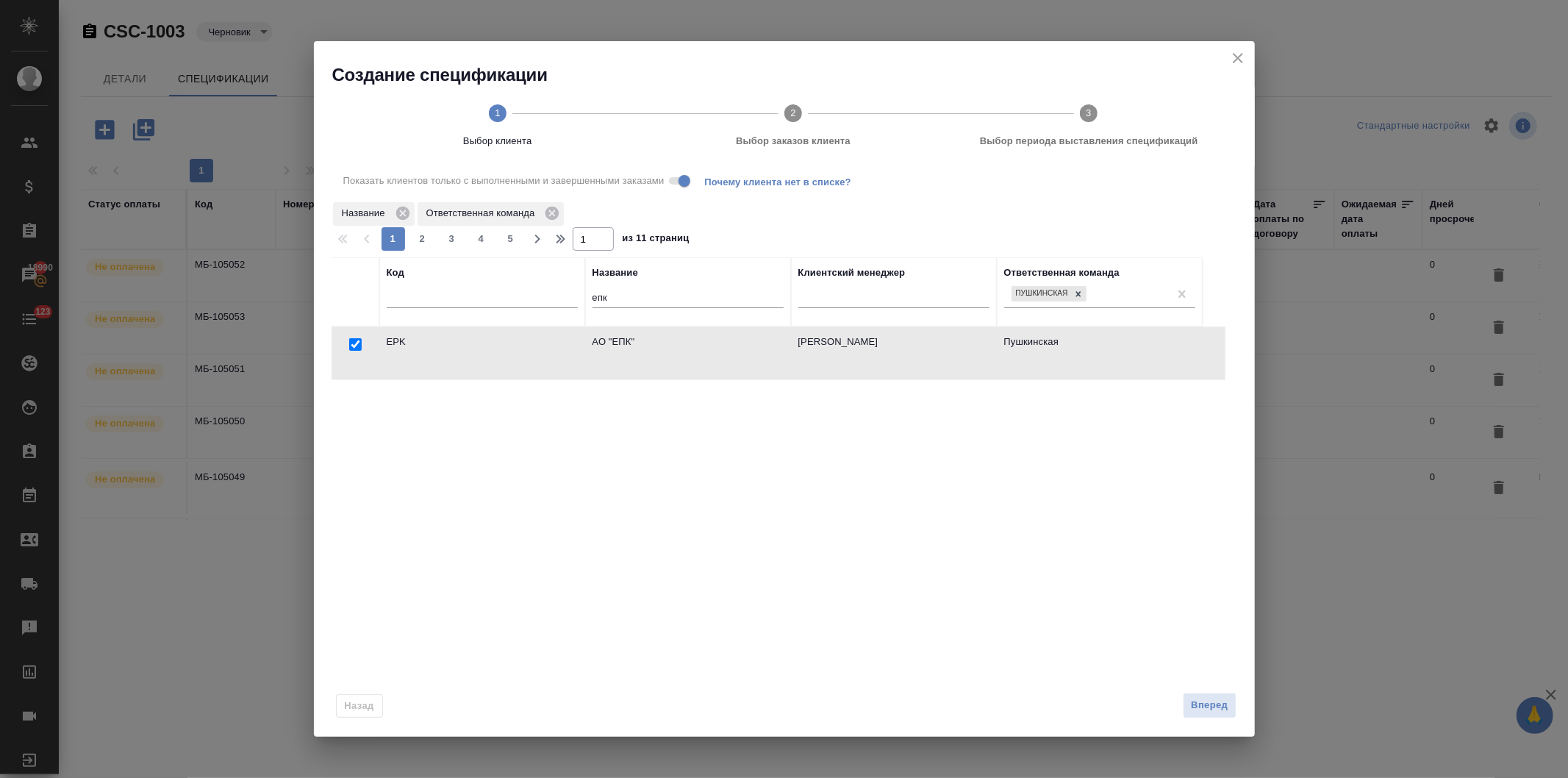
click at [804, 137] on span "Выбор заказов клиента" at bounding box center [792, 140] width 284 height 15
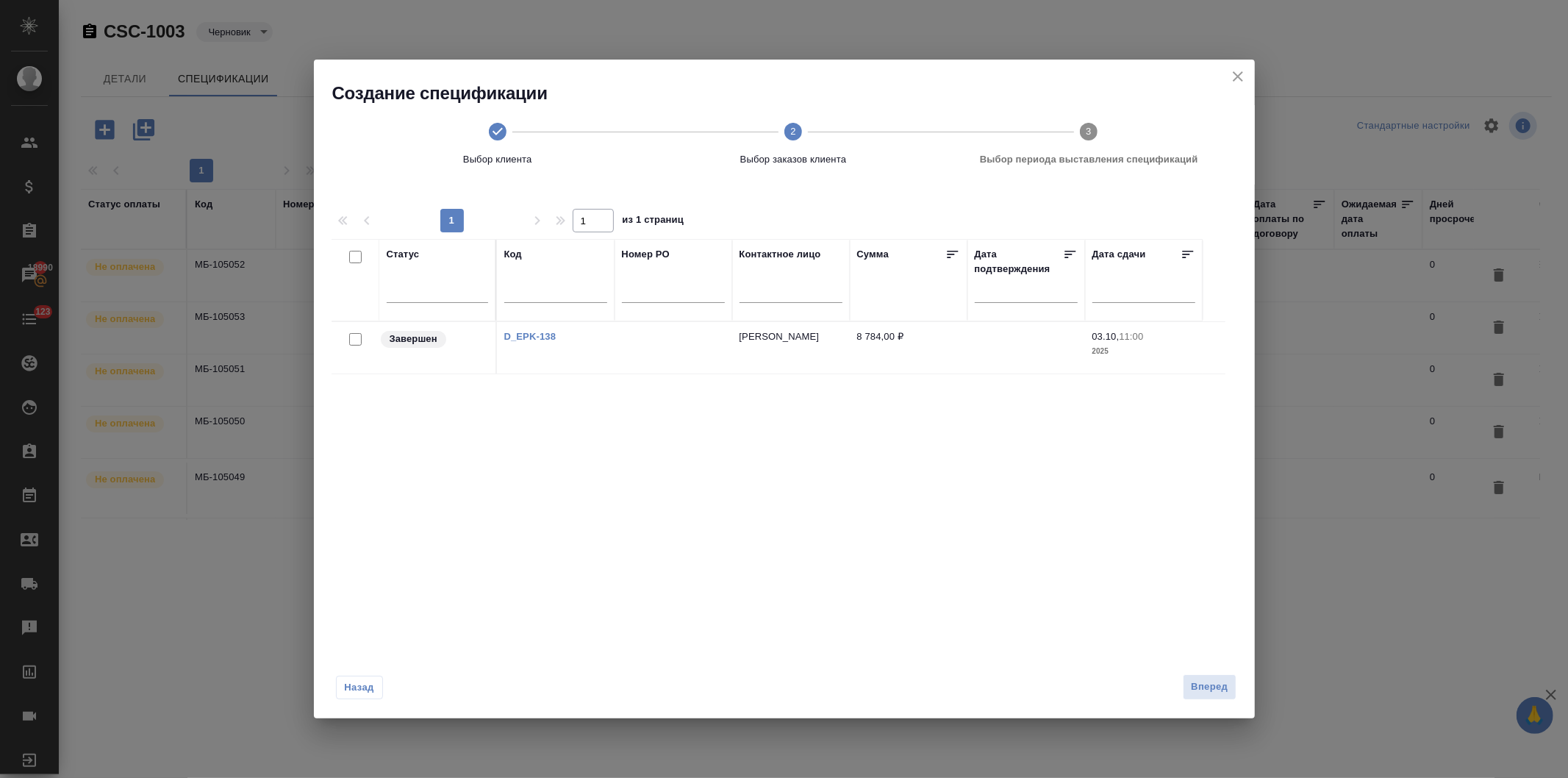
click at [350, 339] on input "checkbox" at bounding box center [355, 339] width 13 height 13
checkbox input "true"
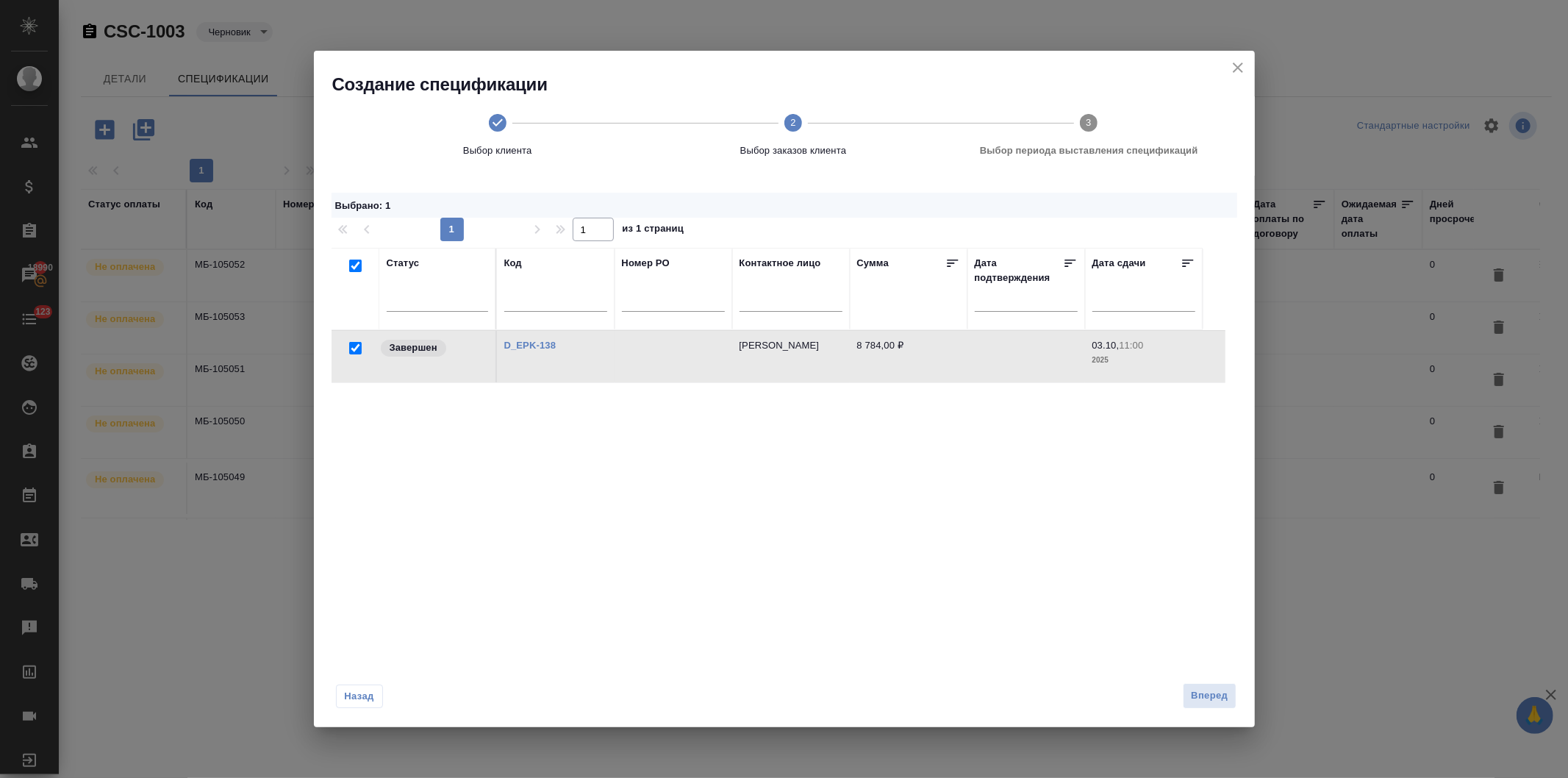
click at [1055, 148] on span "Выбор периода выставления спецификаций" at bounding box center [1089, 150] width 284 height 15
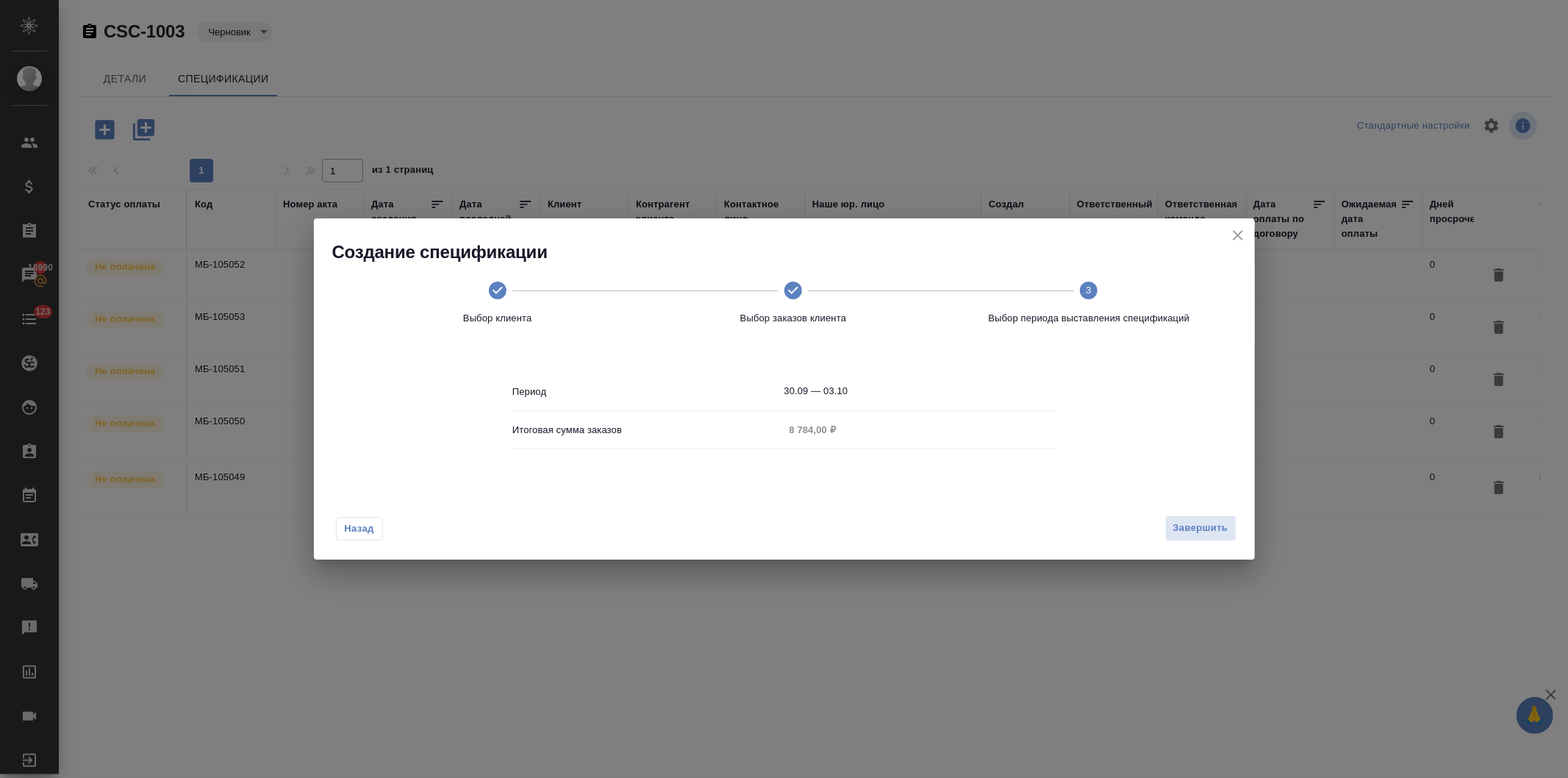
click at [862, 388] on input "30.09 — 03.10" at bounding box center [920, 391] width 272 height 21
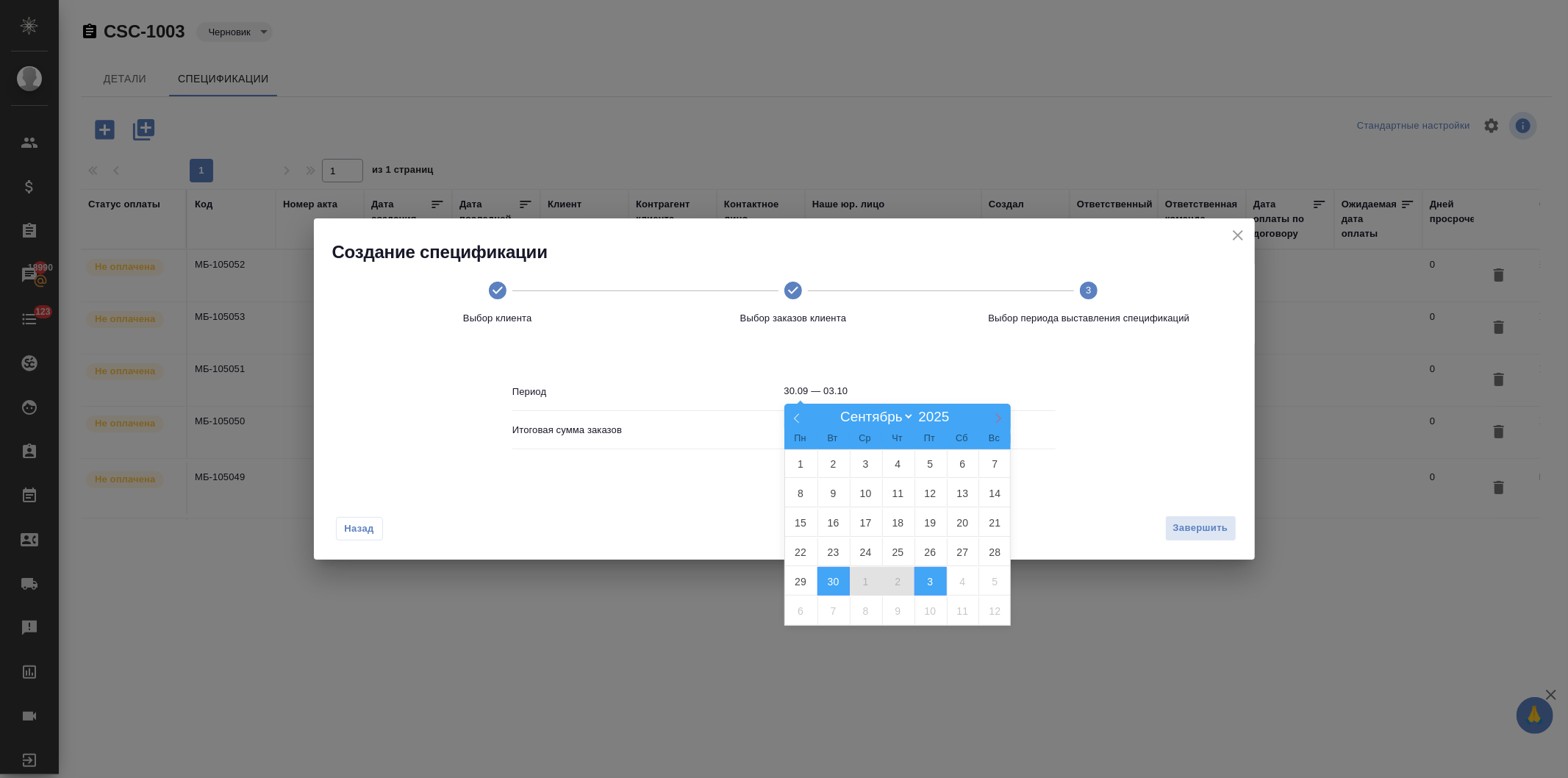
click at [987, 414] on span at bounding box center [998, 416] width 25 height 25
select select "9"
click at [856, 465] on span "1" at bounding box center [866, 464] width 32 height 28
type input "01.10"
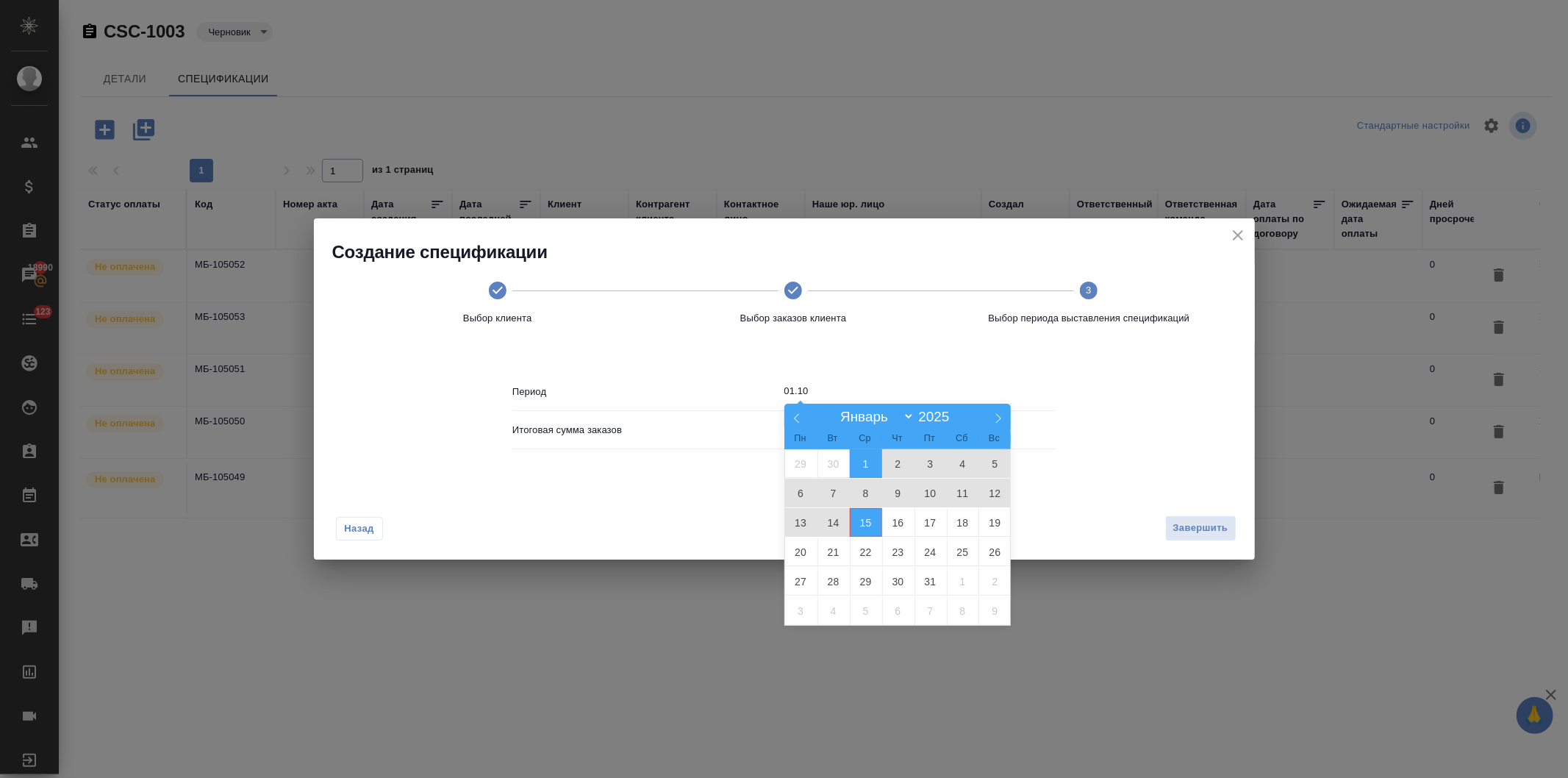
click at [864, 521] on span "15" at bounding box center [866, 522] width 32 height 28
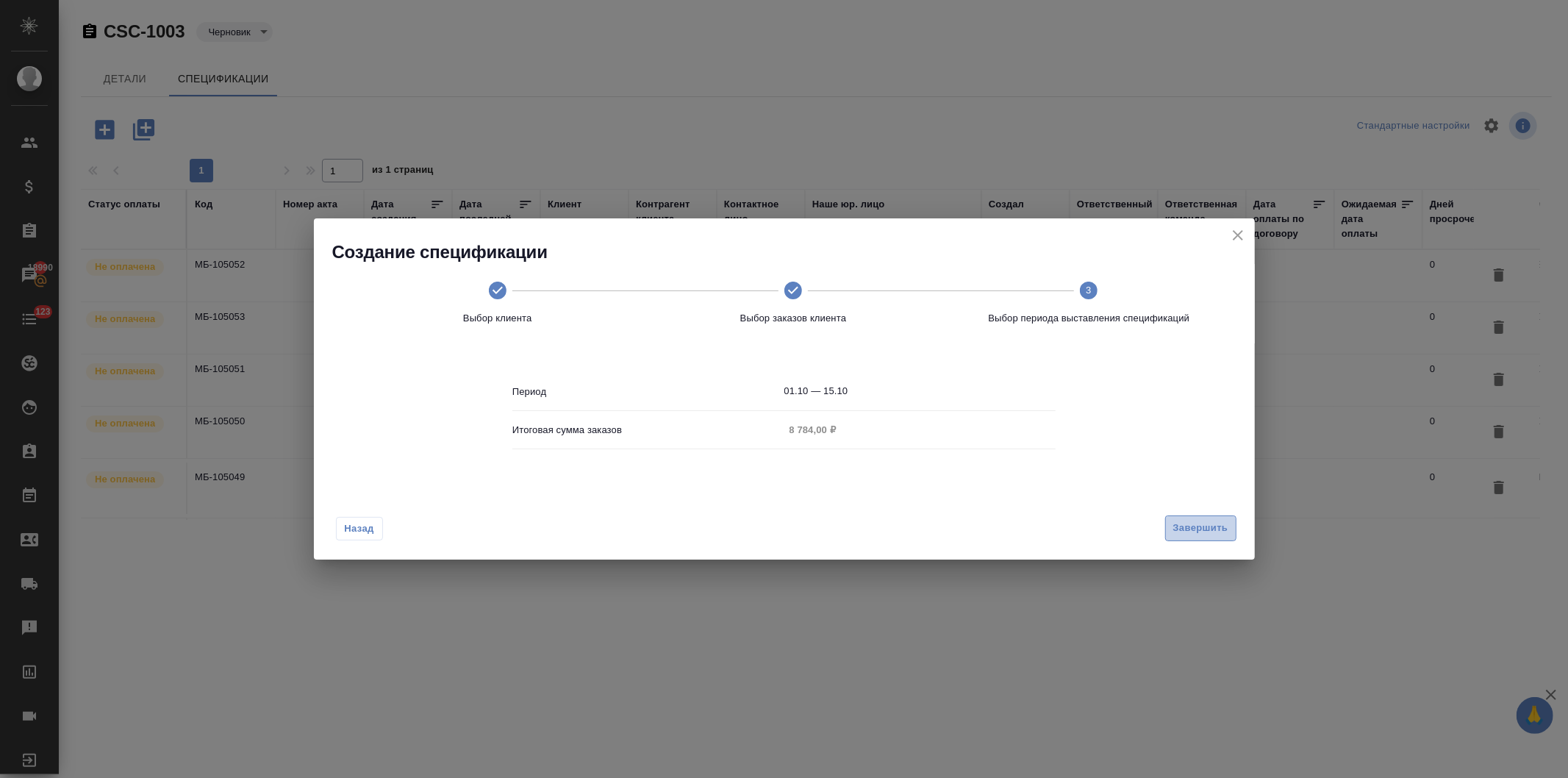
click at [1193, 527] on span "Завершить" at bounding box center [1201, 528] width 55 height 17
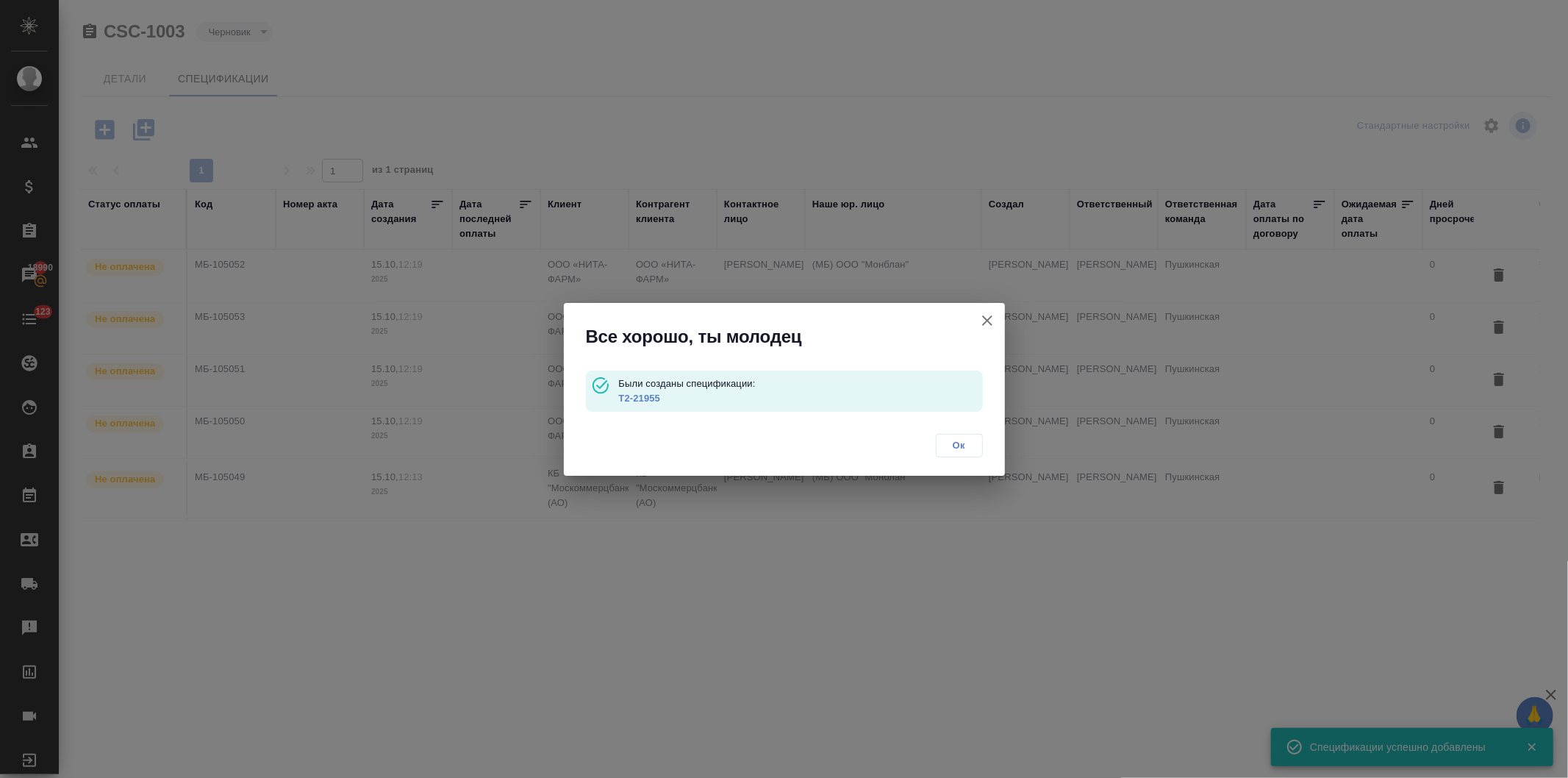
click at [956, 446] on span "Ок" at bounding box center [959, 445] width 30 height 15
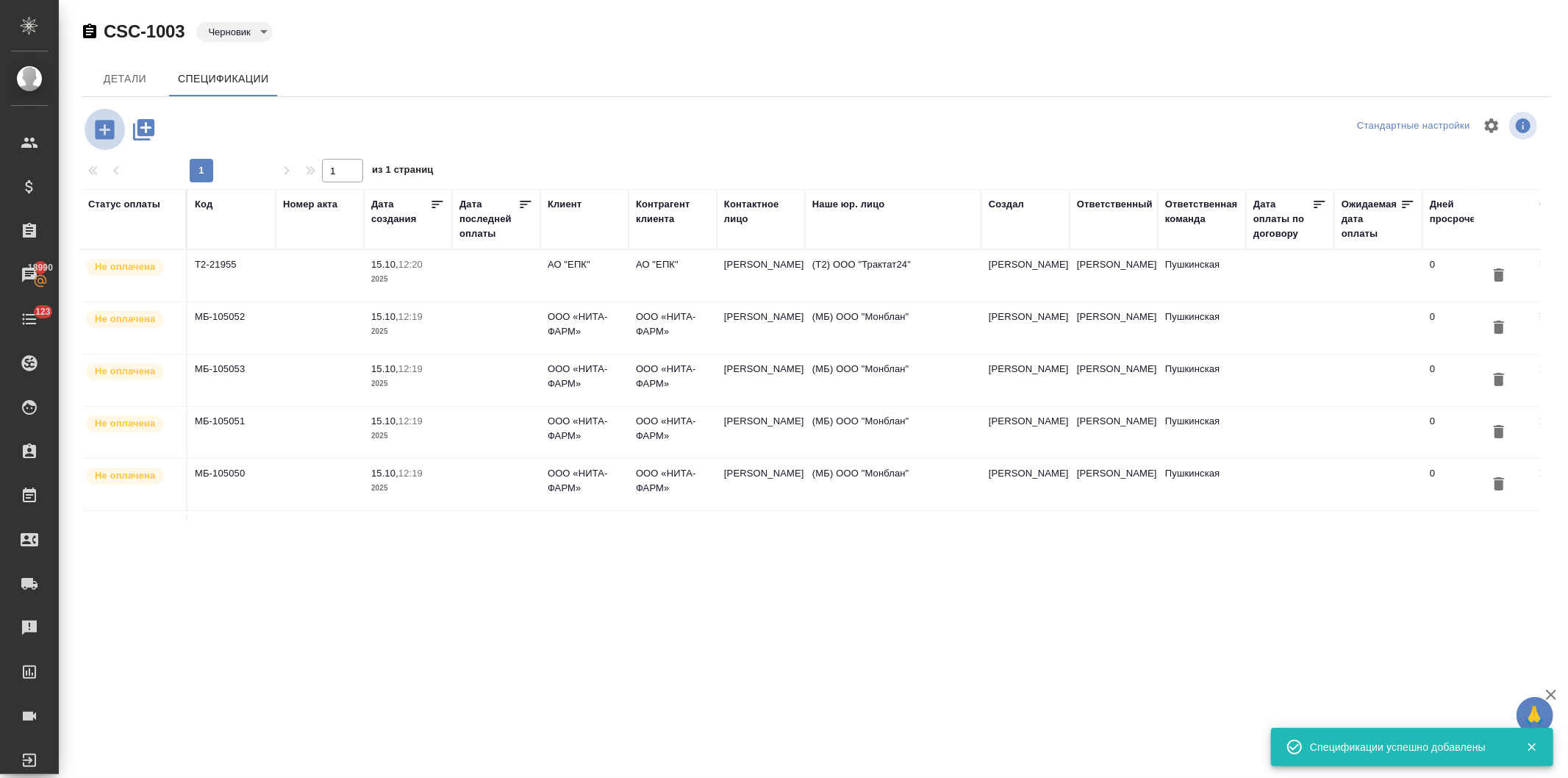
click at [97, 128] on icon "button" at bounding box center [104, 129] width 19 height 19
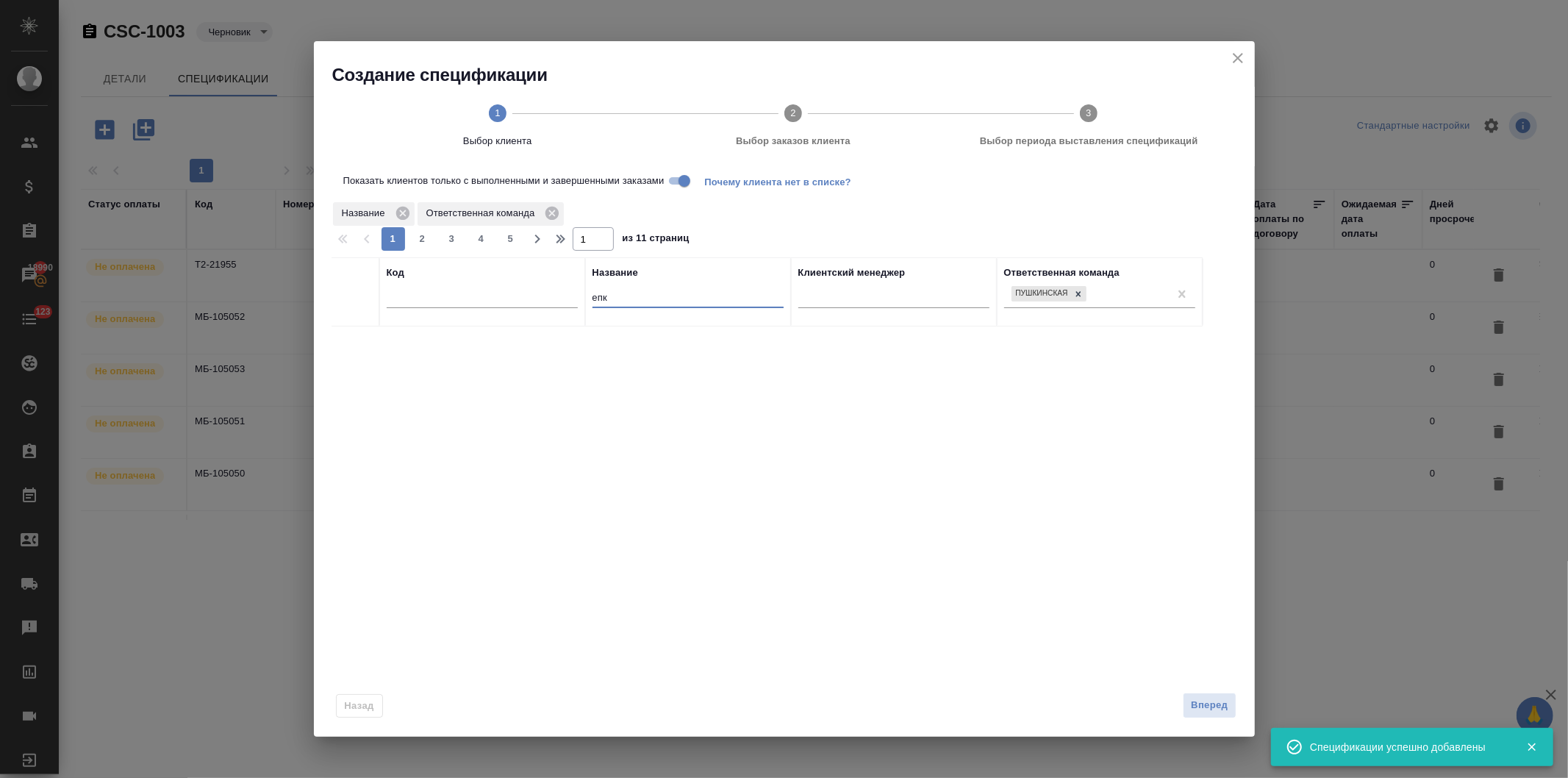
drag, startPoint x: 633, startPoint y: 298, endPoint x: 593, endPoint y: 256, distance: 58.0
click at [531, 295] on tr "Код Название епк Клиентский менеджер Ответственная команда Пушкинская" at bounding box center [767, 292] width 871 height 69
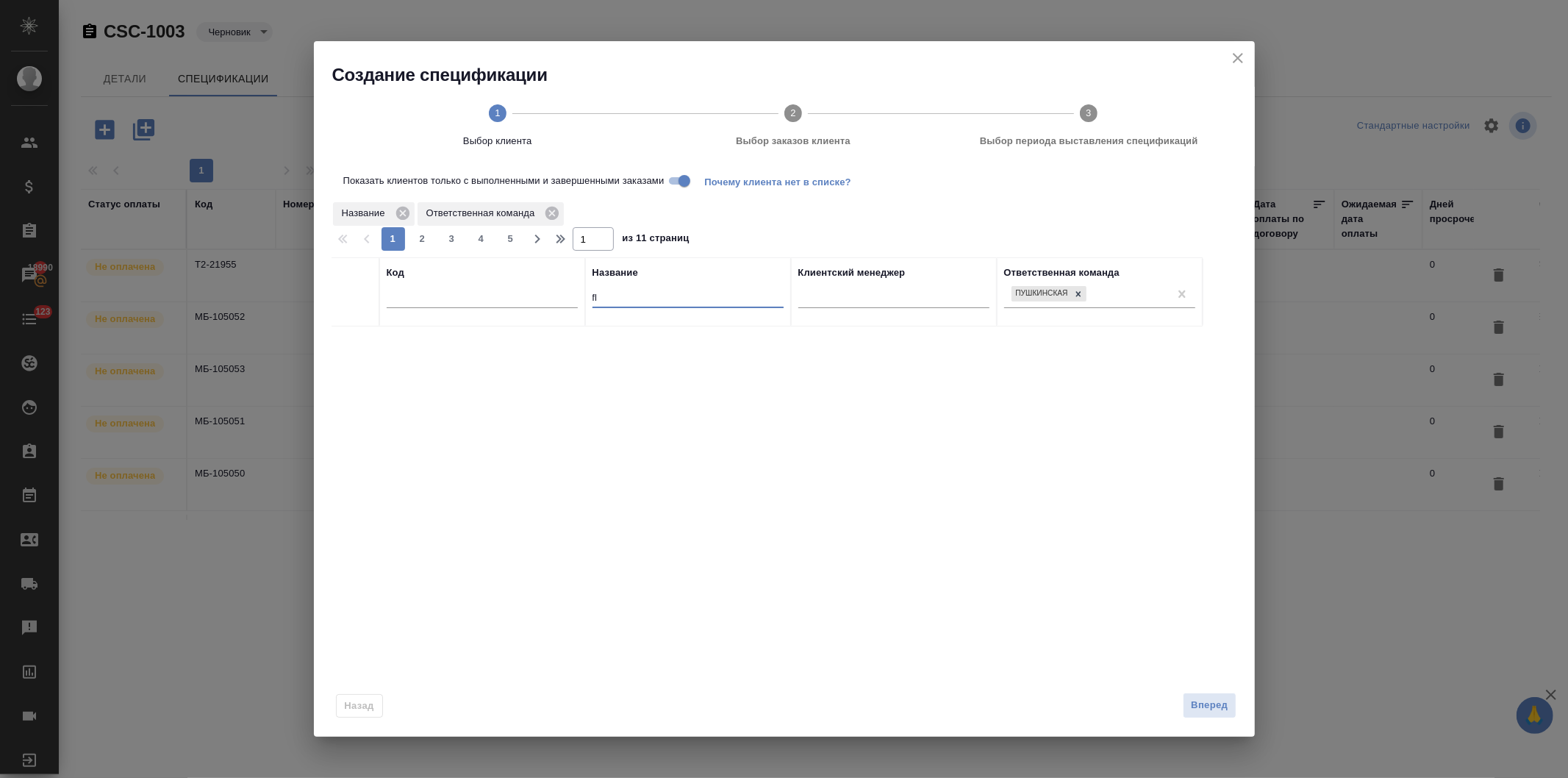
type input "f"
drag, startPoint x: 629, startPoint y: 301, endPoint x: 562, endPoint y: 301, distance: 67.0
click at [562, 301] on tr "Код Название авд Клиентский менеджер Ответственная команда Пушкинская" at bounding box center [767, 292] width 871 height 69
type input "a"
click at [354, 341] on input "checkbox" at bounding box center [355, 344] width 13 height 13
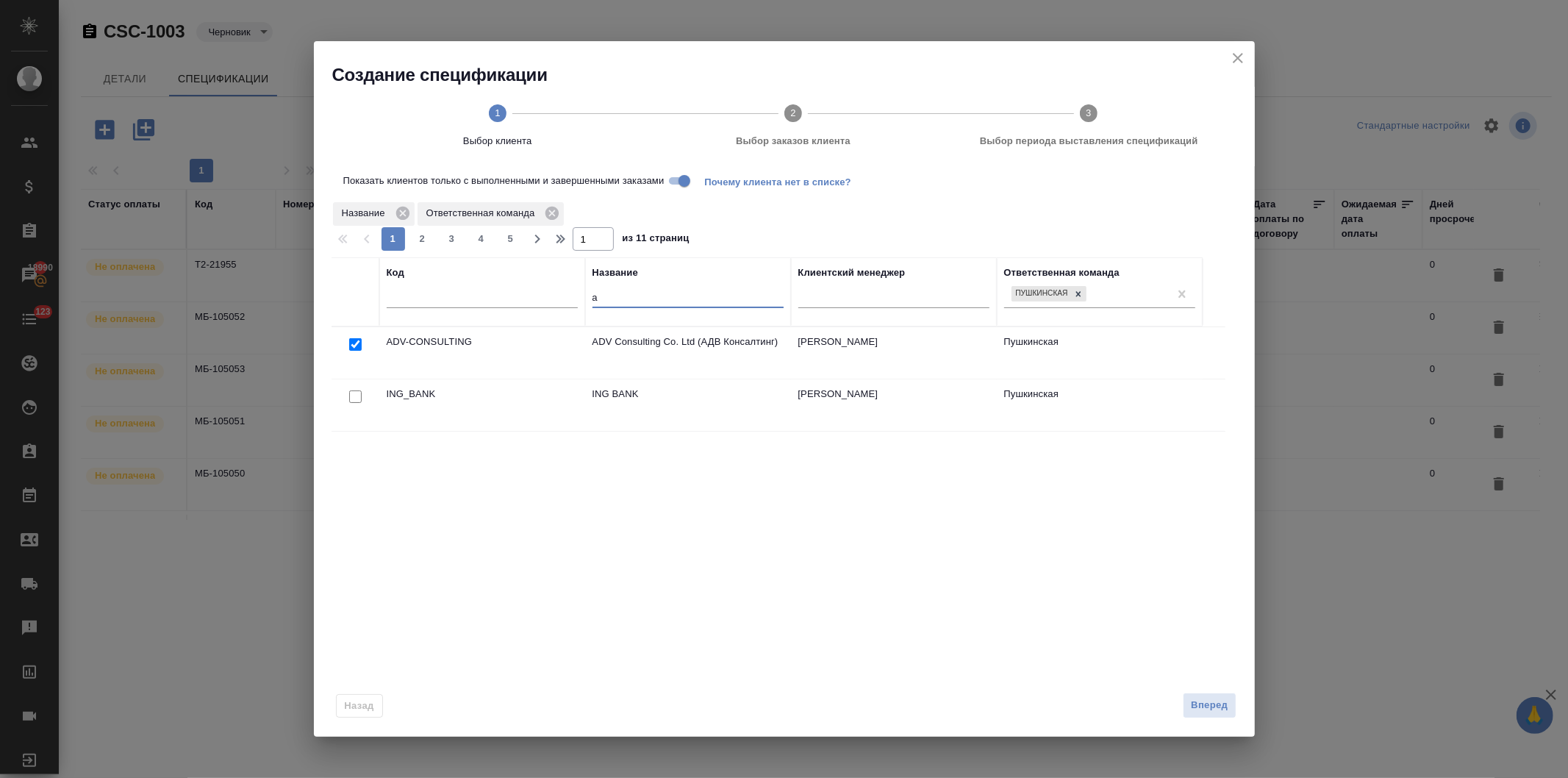
checkbox input "true"
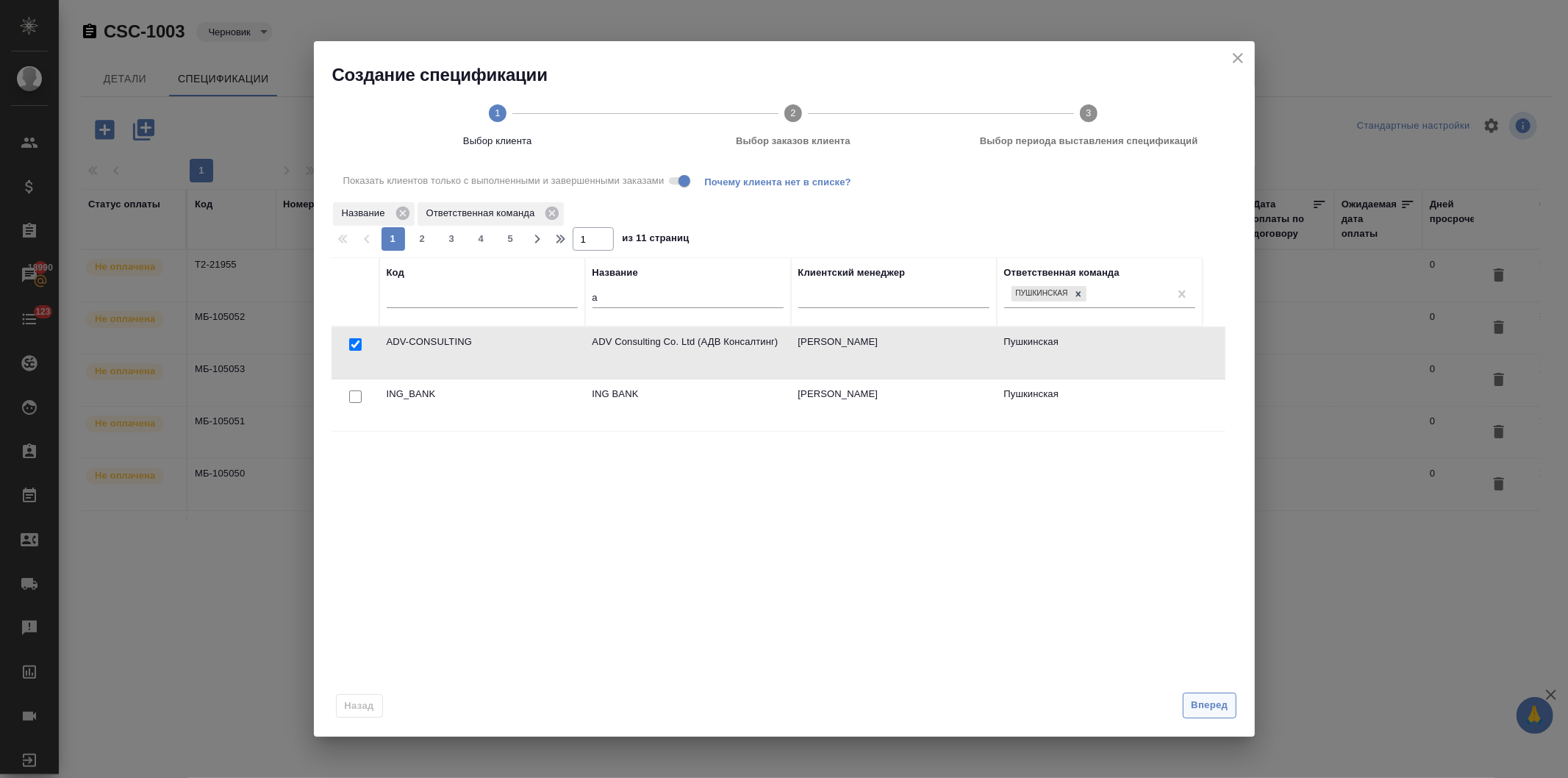
click at [1205, 704] on span "Вперед" at bounding box center [1209, 705] width 36 height 17
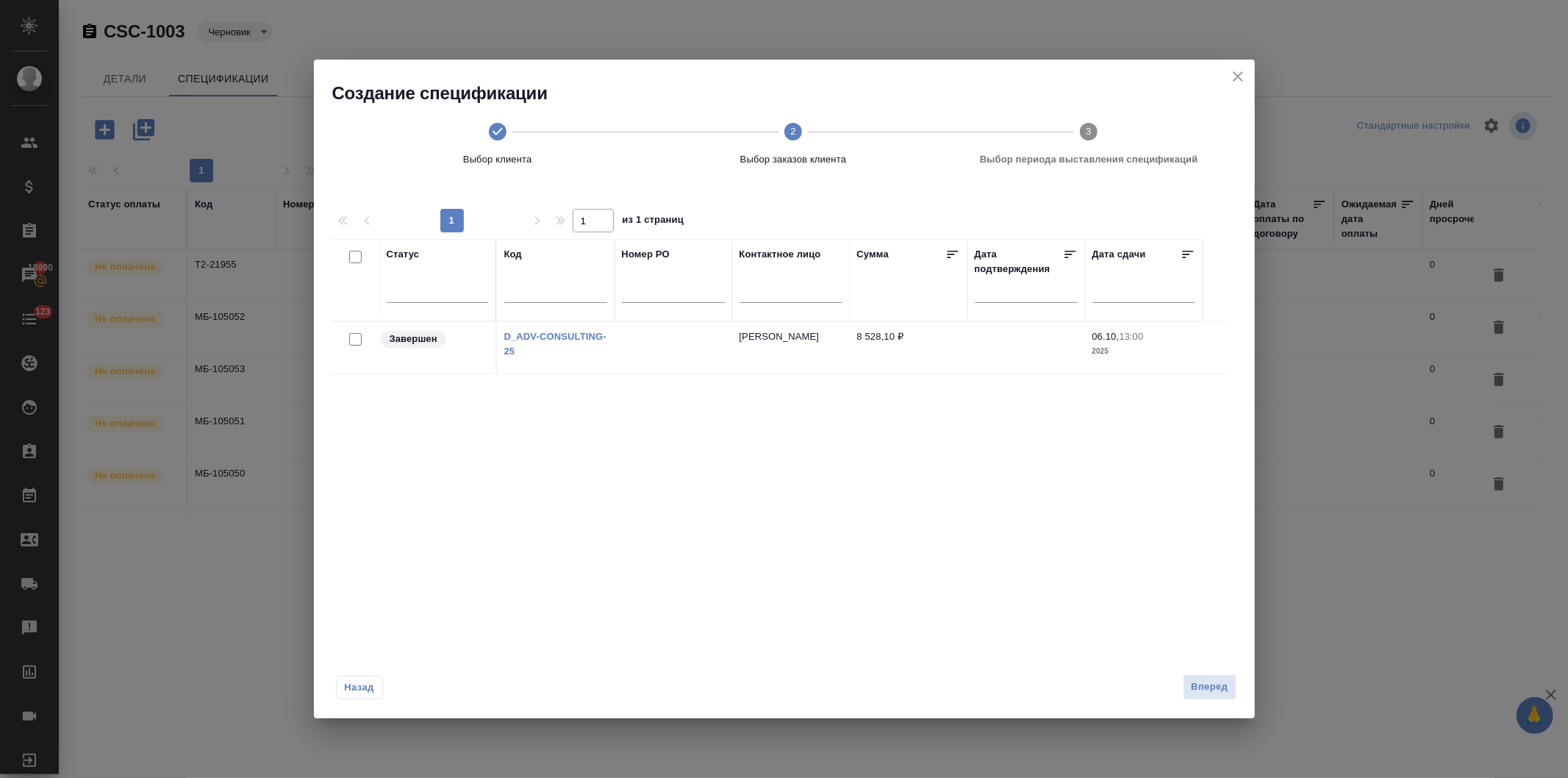
click at [350, 339] on input "checkbox" at bounding box center [355, 339] width 13 height 13
checkbox input "true"
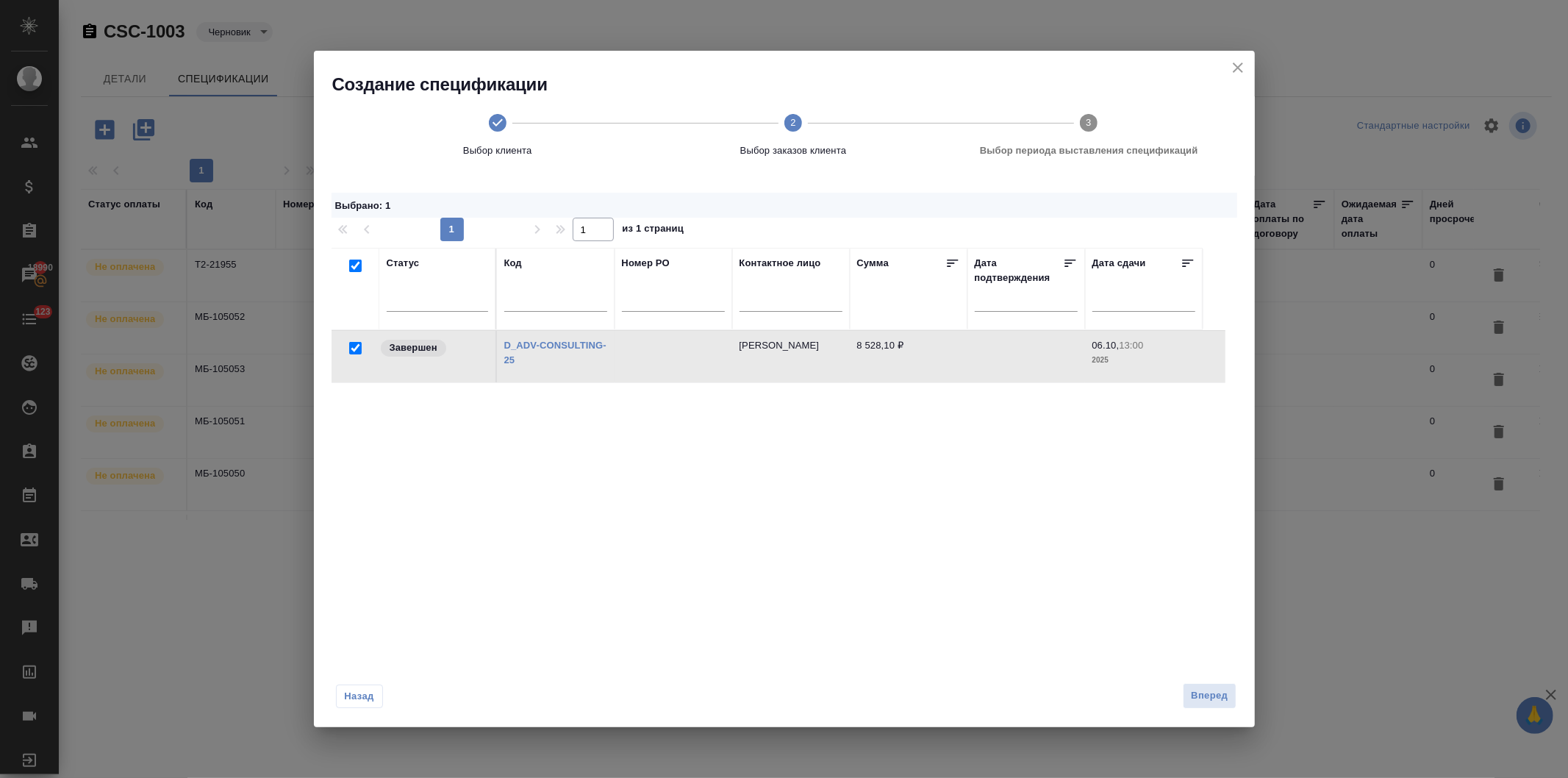
click at [1089, 150] on span "Выбор периода выставления спецификаций" at bounding box center [1089, 150] width 284 height 15
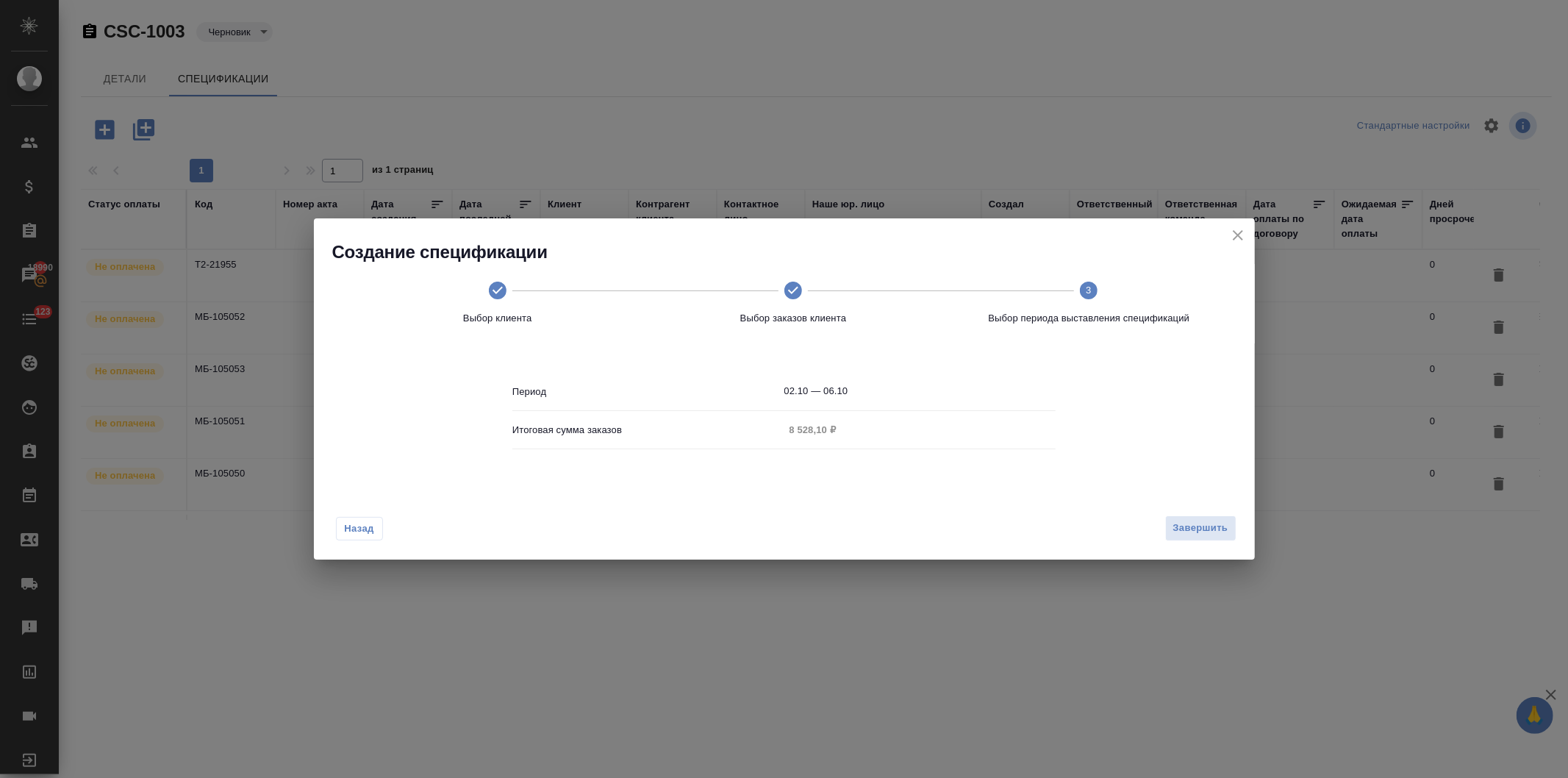
click at [912, 390] on input "02.10 — 06.10" at bounding box center [920, 391] width 272 height 21
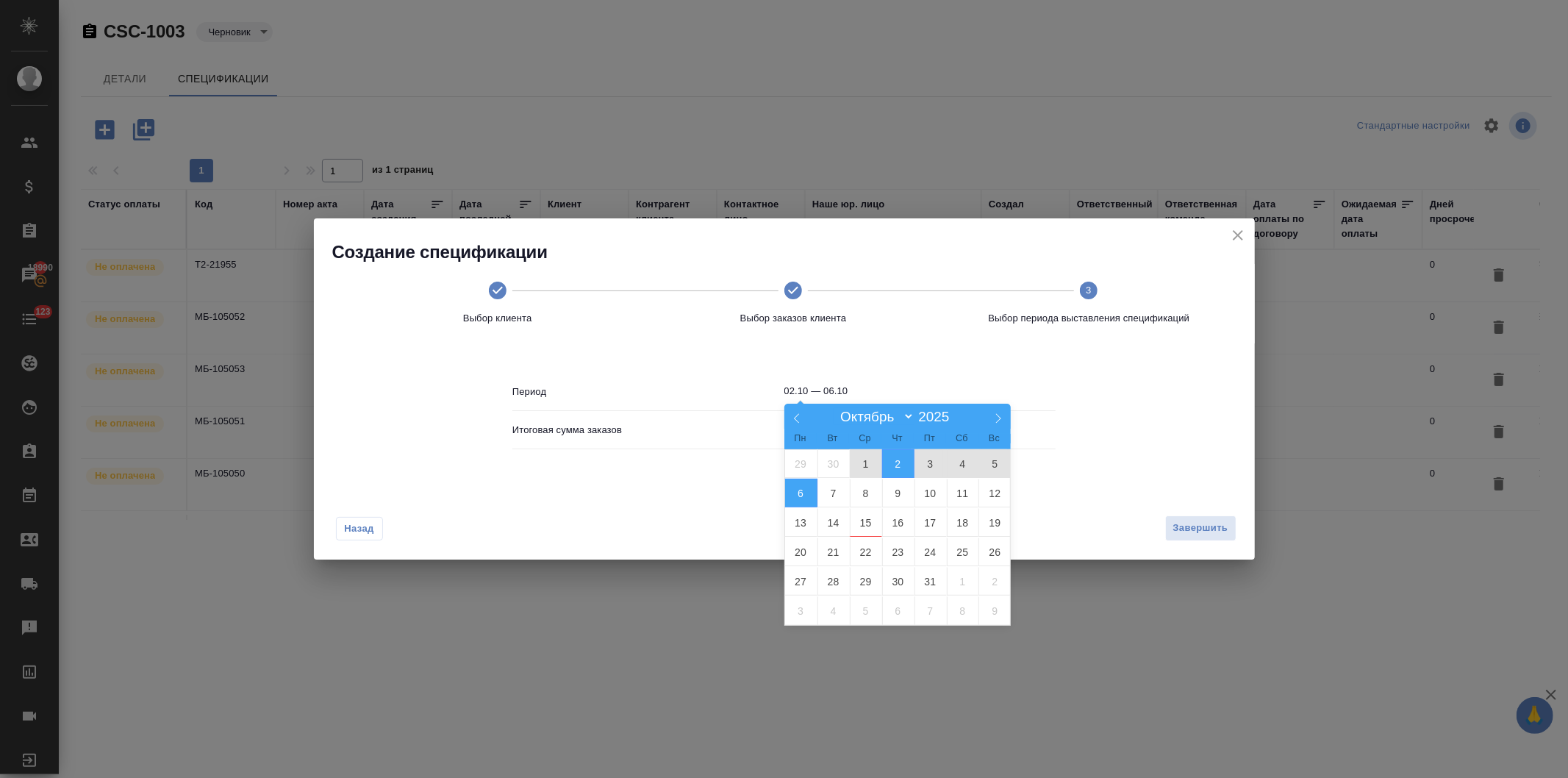
click at [865, 460] on span "1" at bounding box center [866, 464] width 32 height 28
type input "01.10"
click at [862, 520] on span "15" at bounding box center [866, 522] width 32 height 28
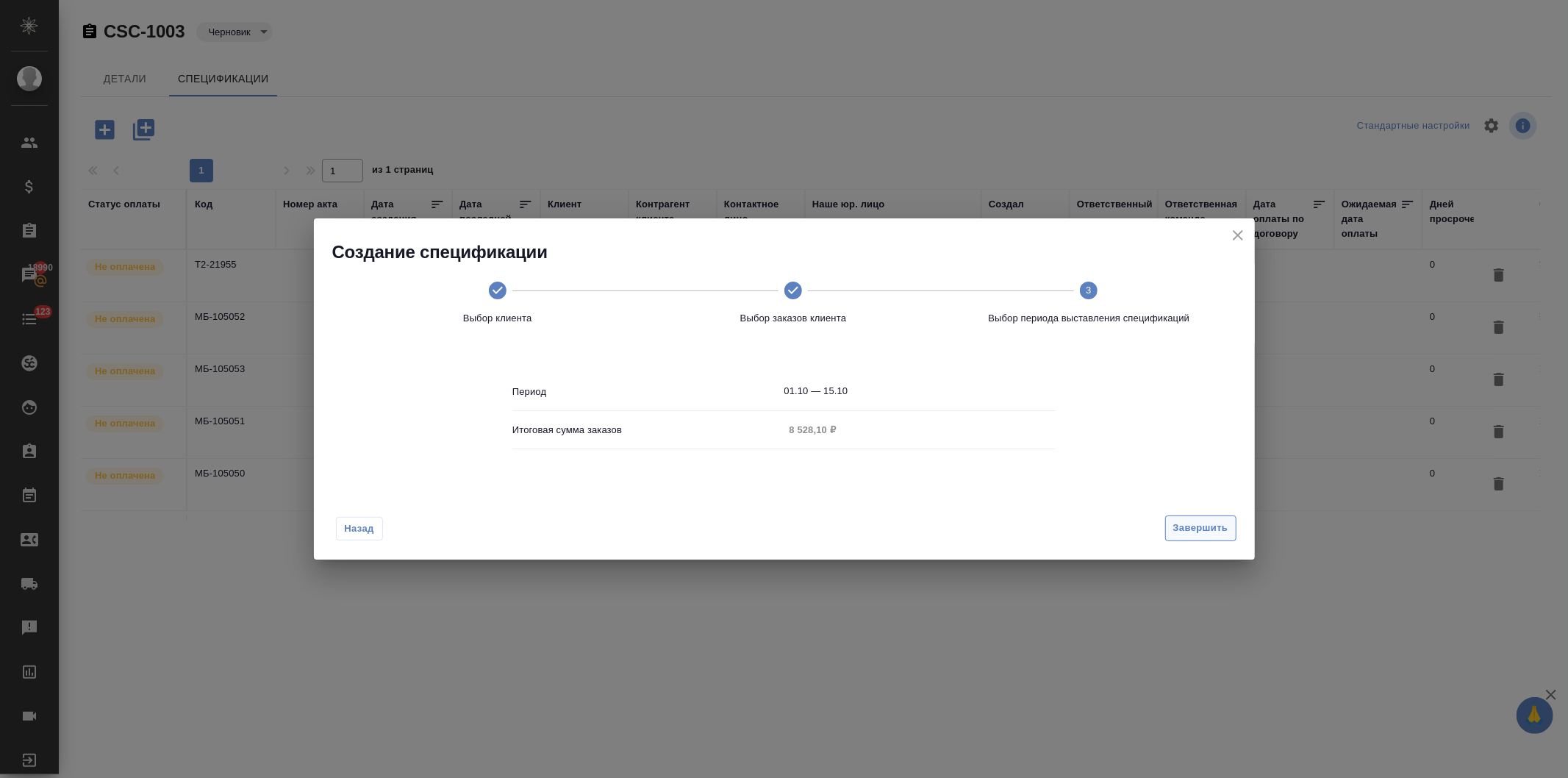
click at [1169, 526] on button "Завершить" at bounding box center [1201, 528] width 72 height 26
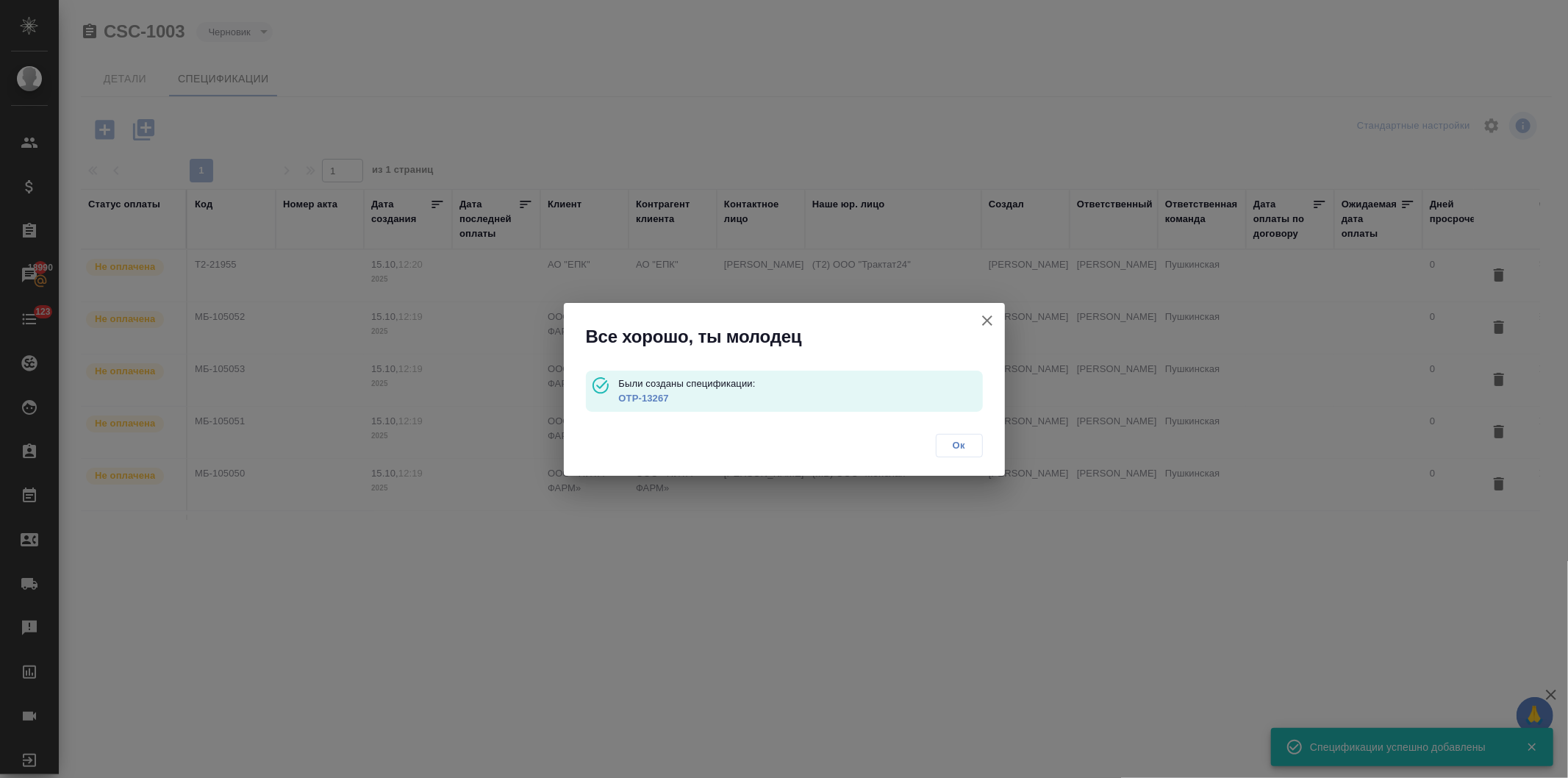
click at [958, 445] on span "Ок" at bounding box center [959, 445] width 30 height 15
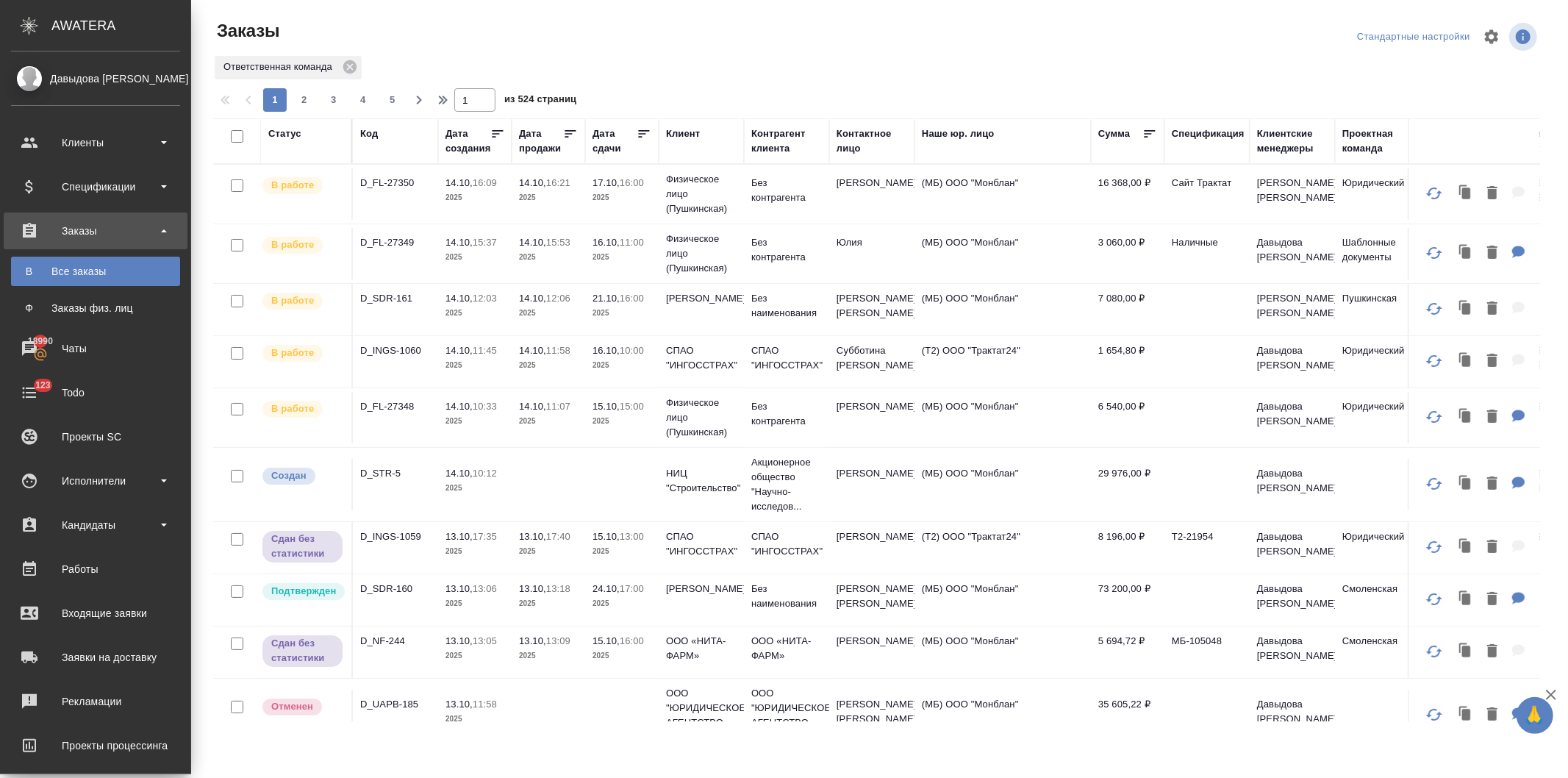
click at [666, 127] on div "Клиент" at bounding box center [682, 134] width 33 height 15
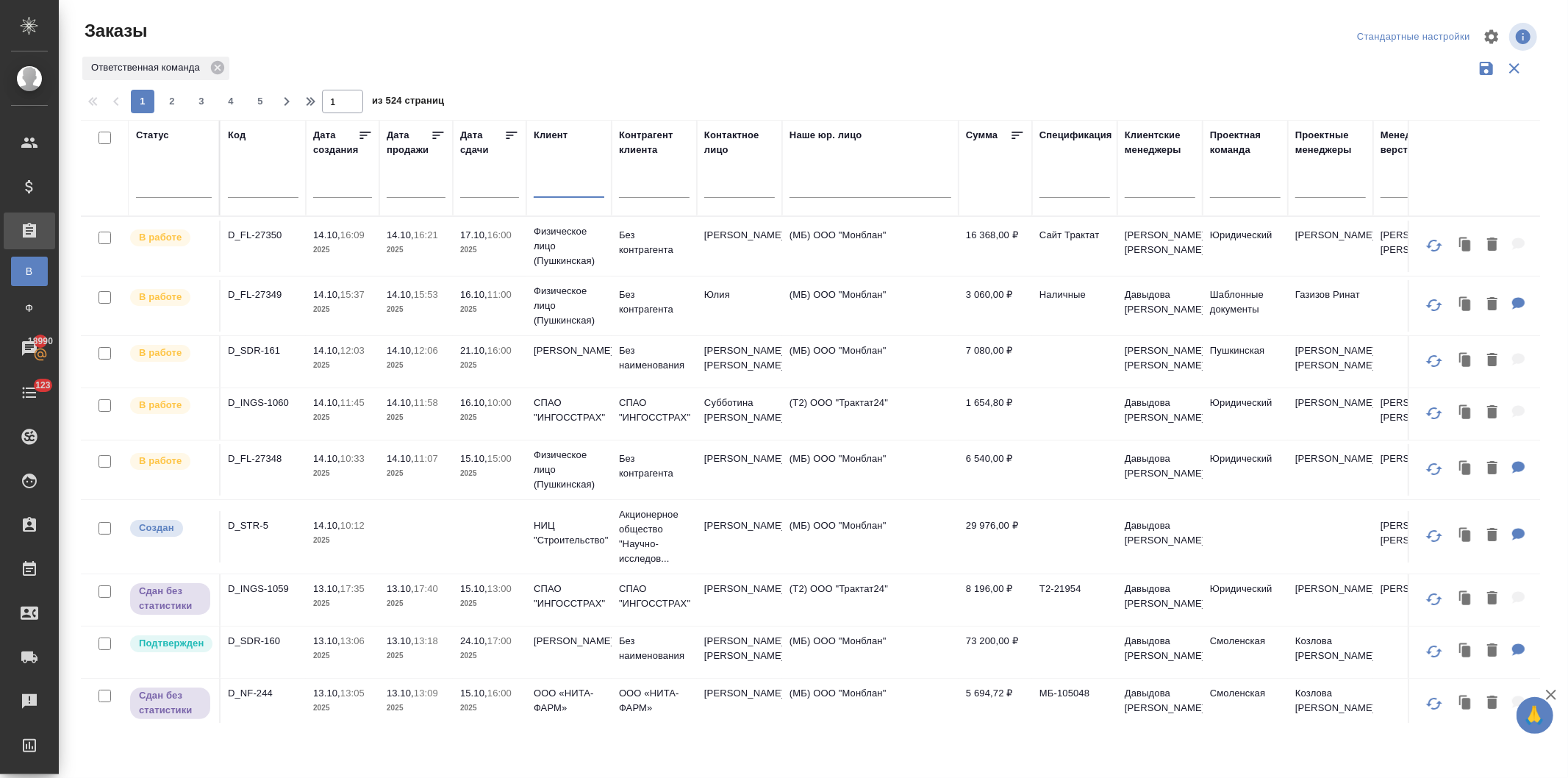
click at [546, 192] on input "text" at bounding box center [569, 188] width 71 height 19
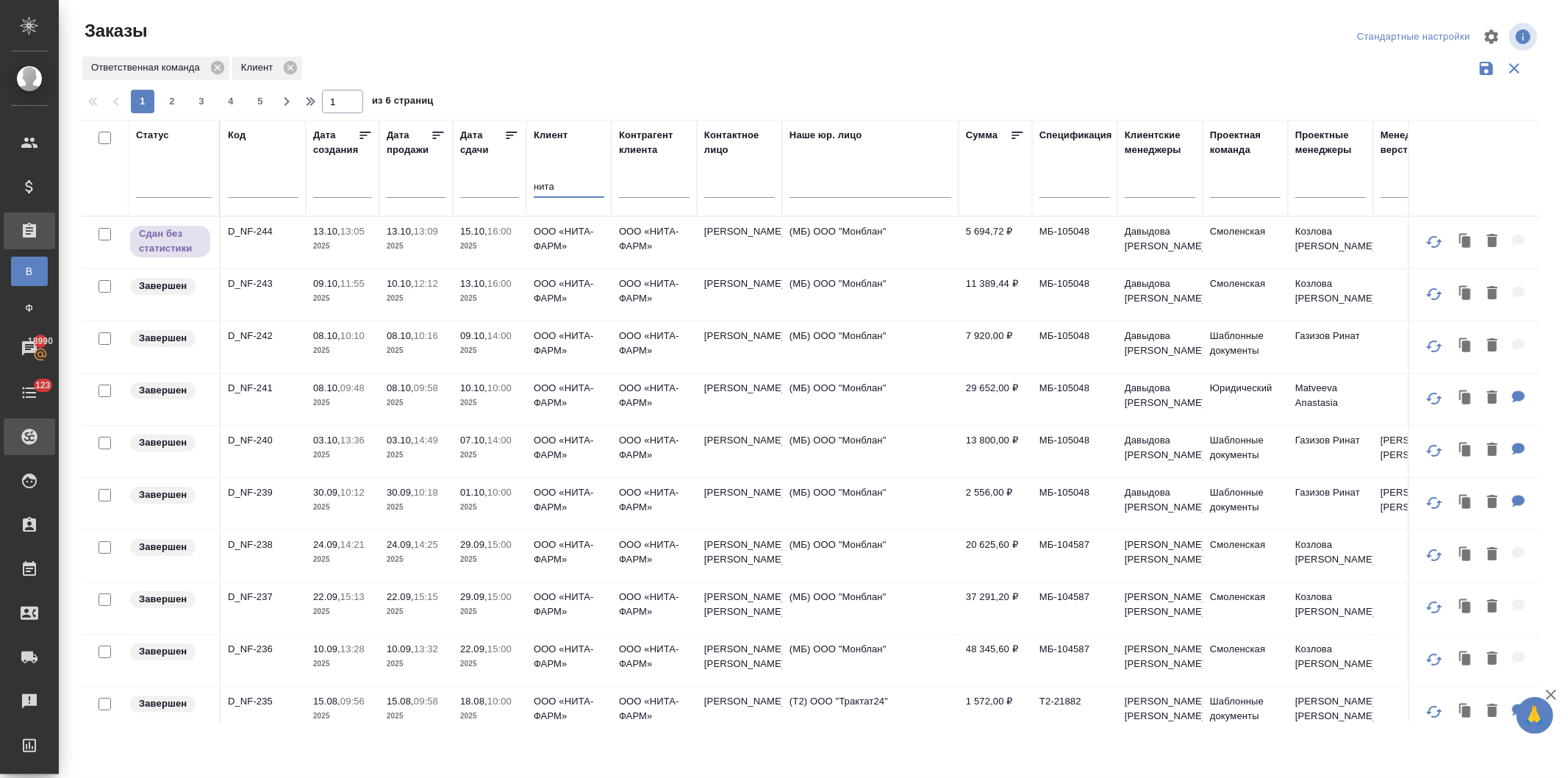
type input "нита"
click at [363, 495] on p "10:12" at bounding box center [352, 492] width 25 height 11
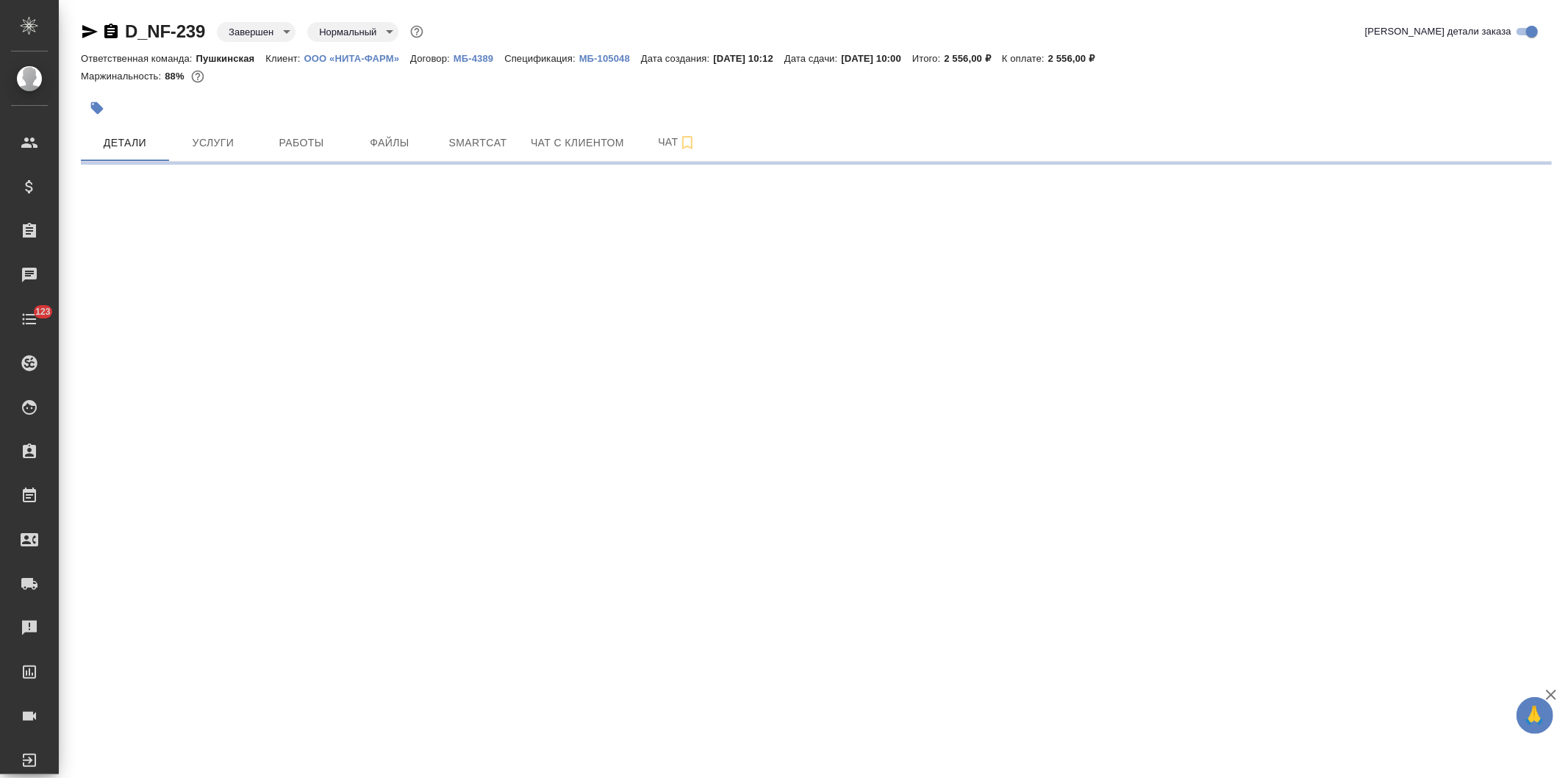
select select "RU"
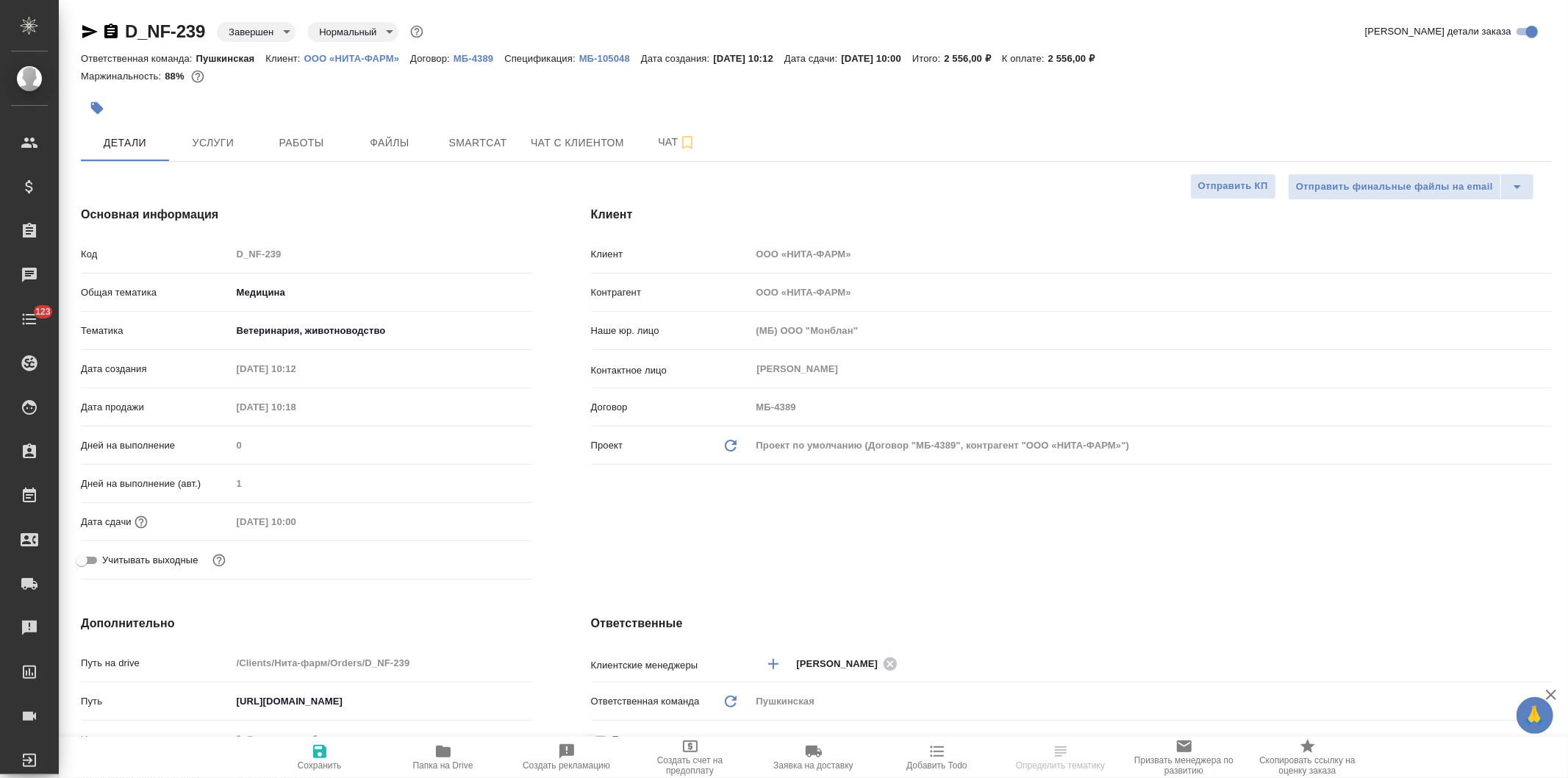
type textarea "x"
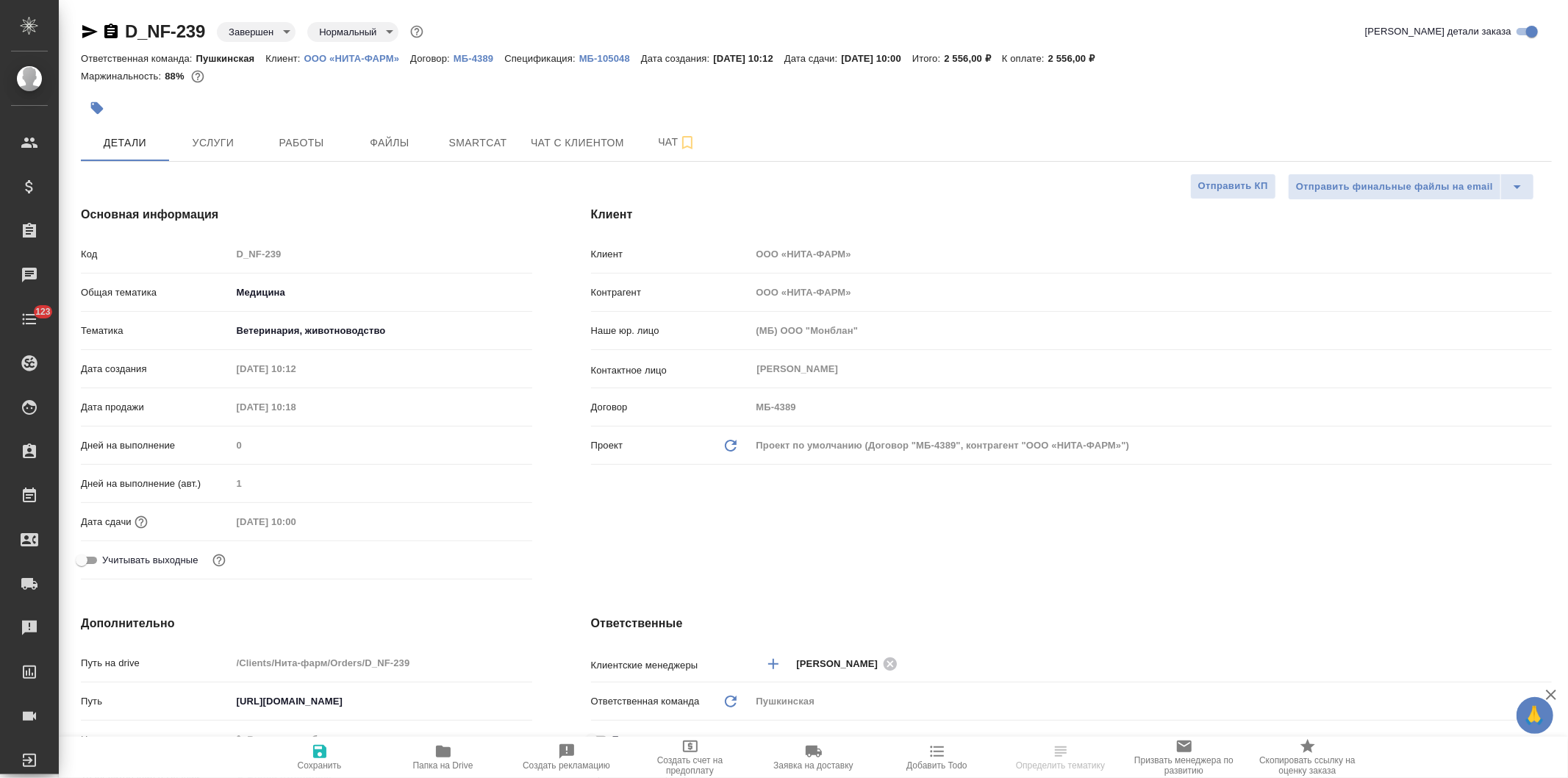
type textarea "x"
click at [605, 57] on p "МБ-105048" at bounding box center [610, 58] width 62 height 11
type textarea "x"
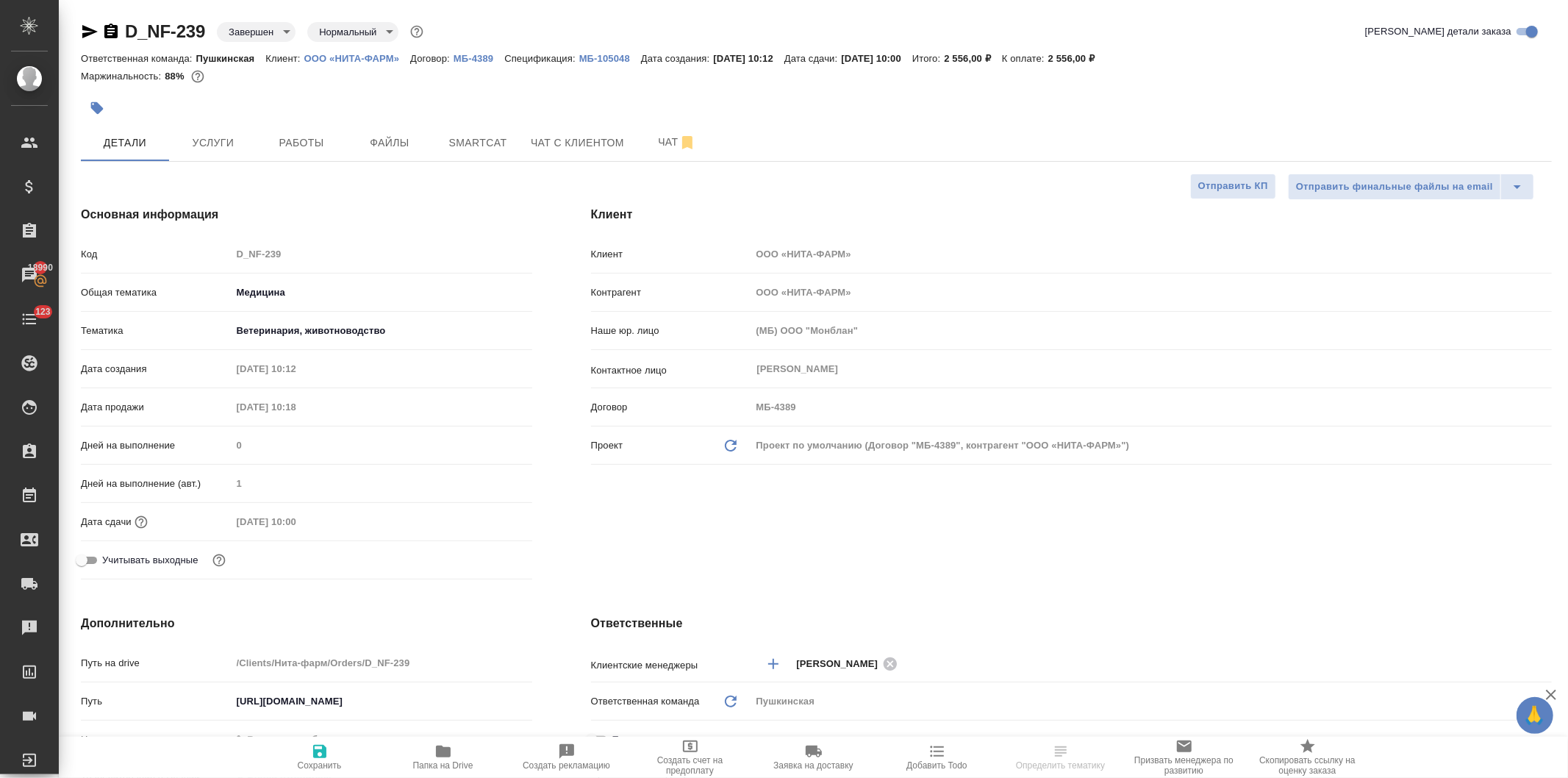
select select "RU"
type textarea "x"
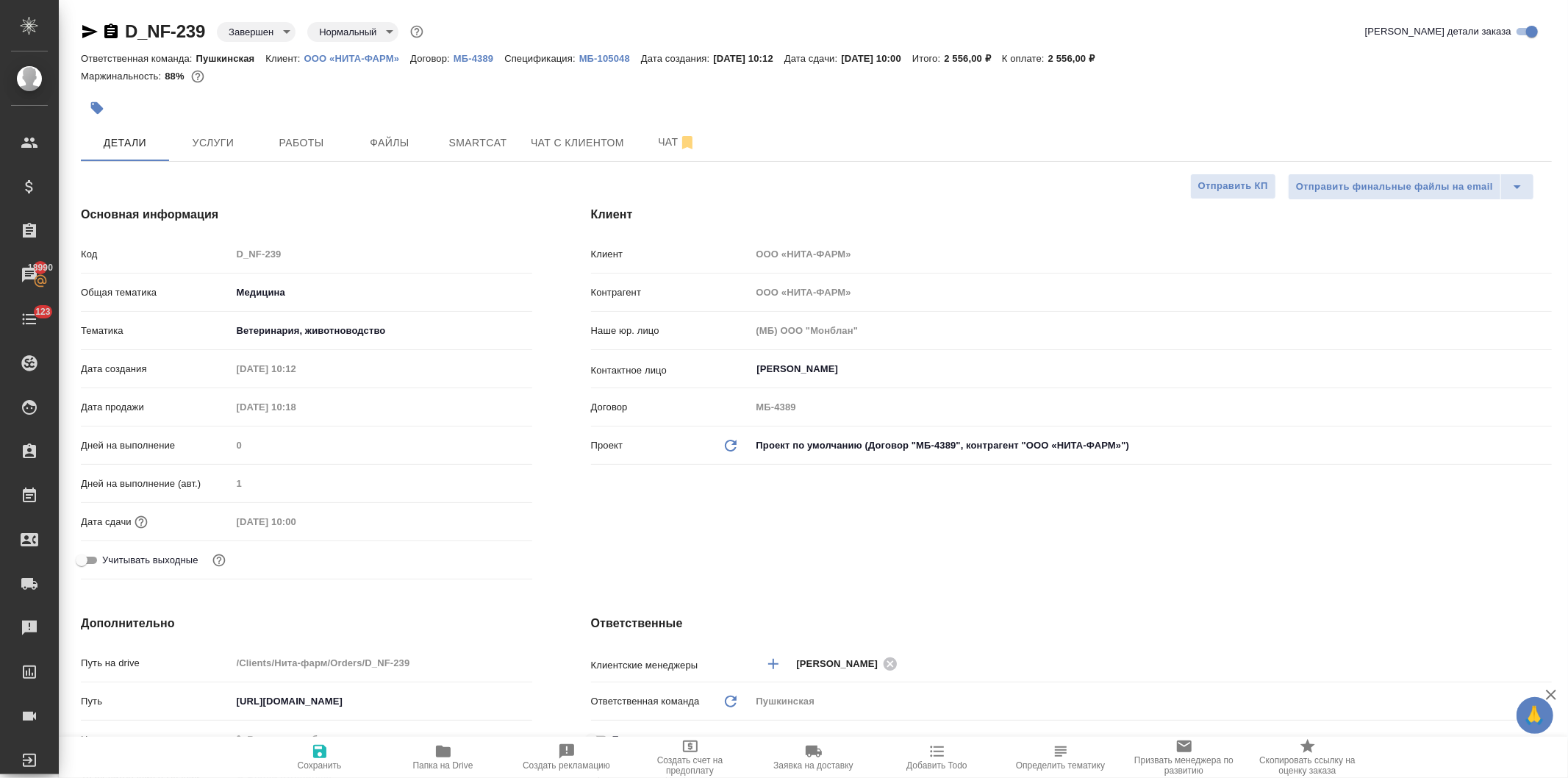
type textarea "x"
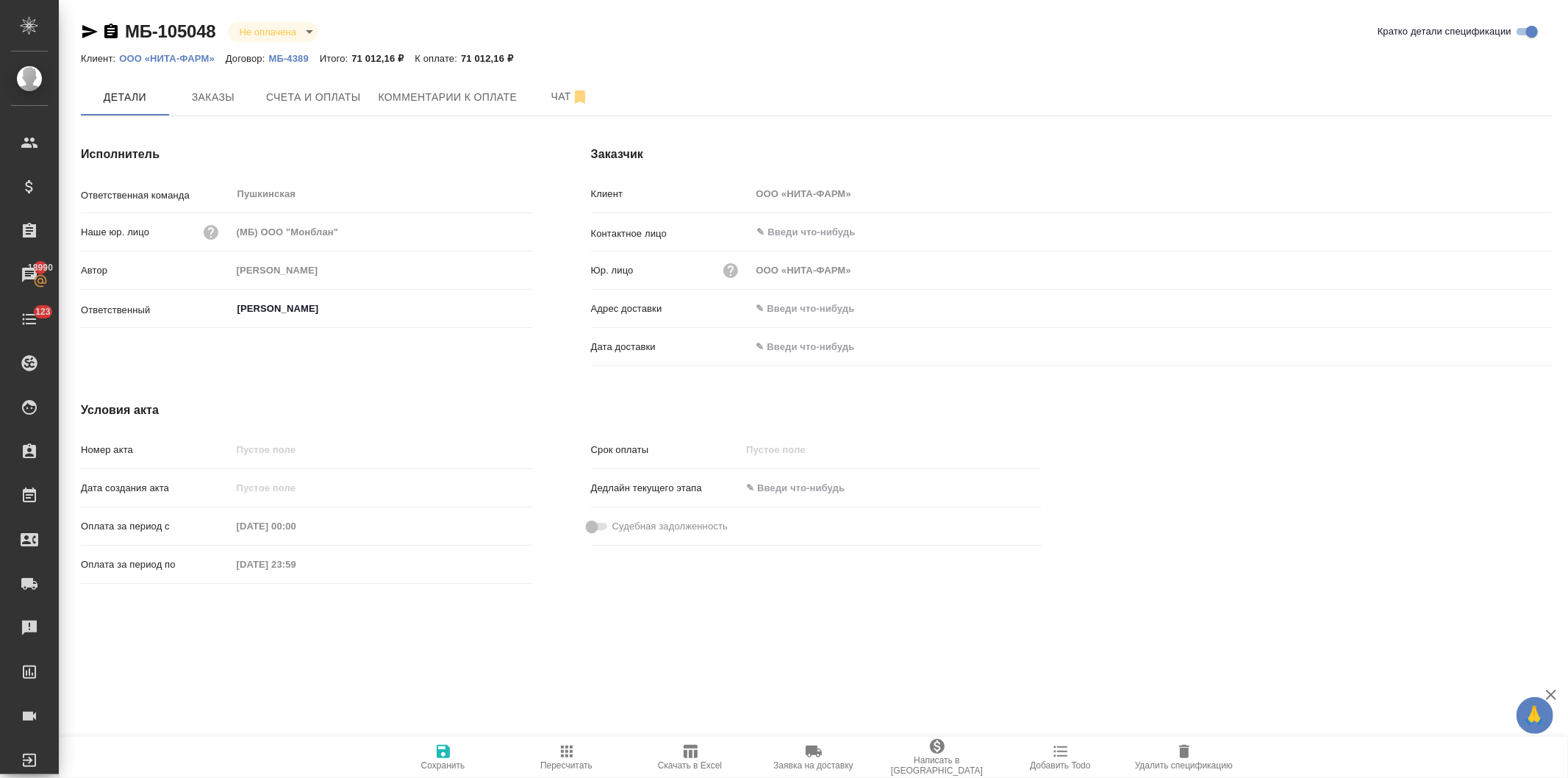
click at [1186, 754] on icon "button" at bounding box center [1184, 751] width 10 height 13
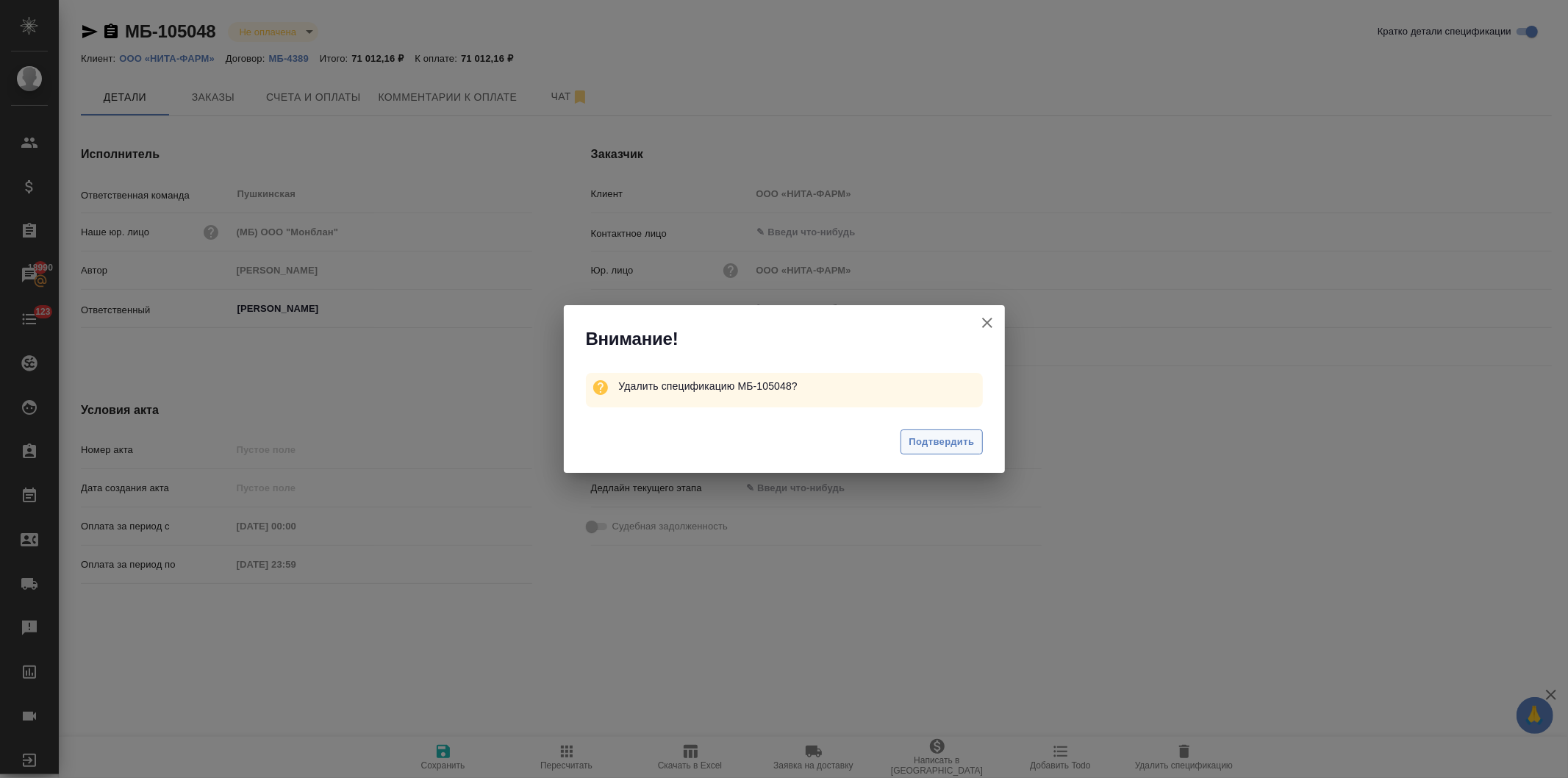
click at [946, 441] on span "Подтвердить" at bounding box center [942, 442] width 66 height 17
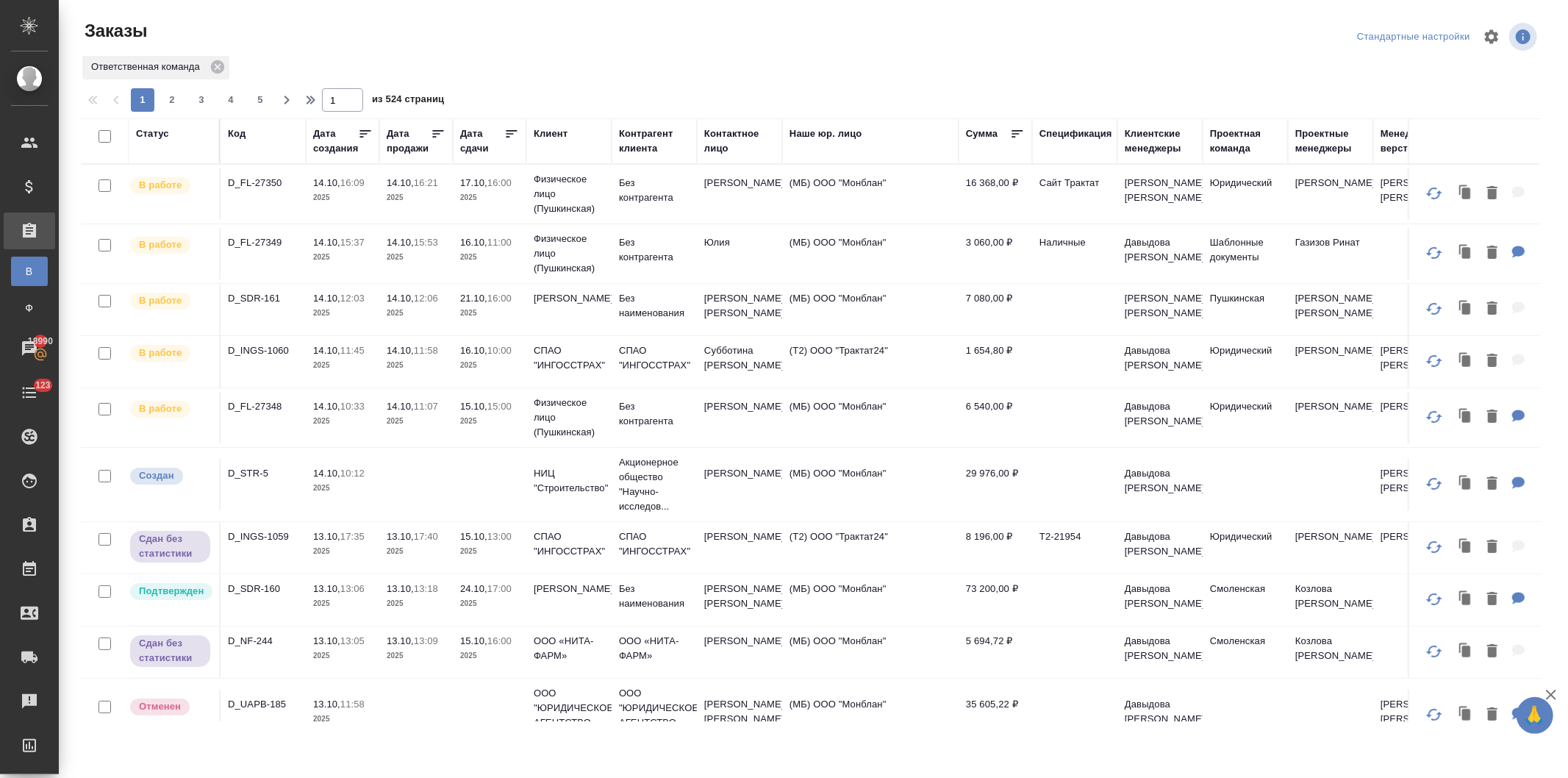
click at [704, 145] on div "Контактное лицо" at bounding box center [739, 141] width 71 height 29
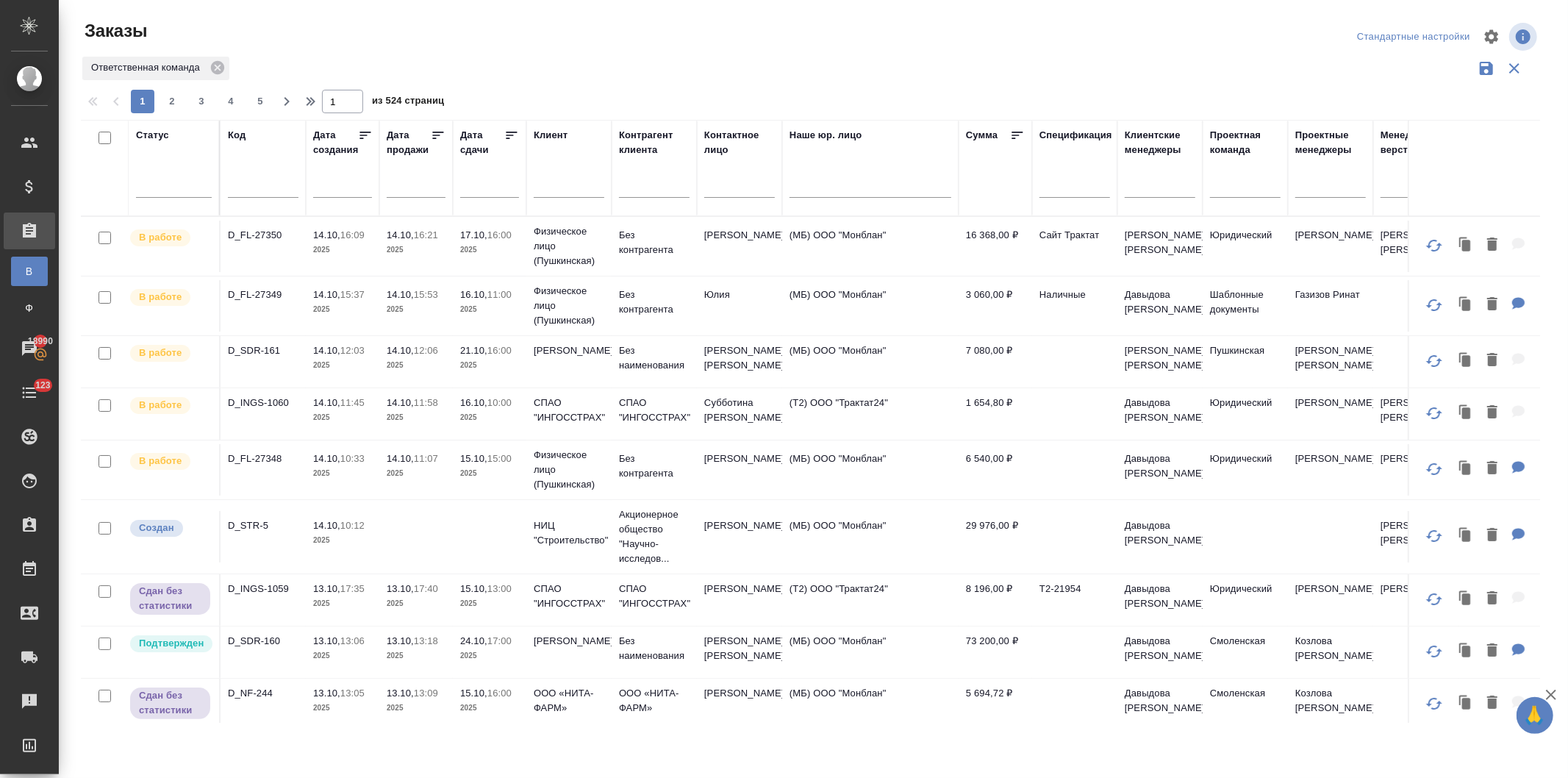
click at [716, 193] on input "text" at bounding box center [739, 188] width 71 height 19
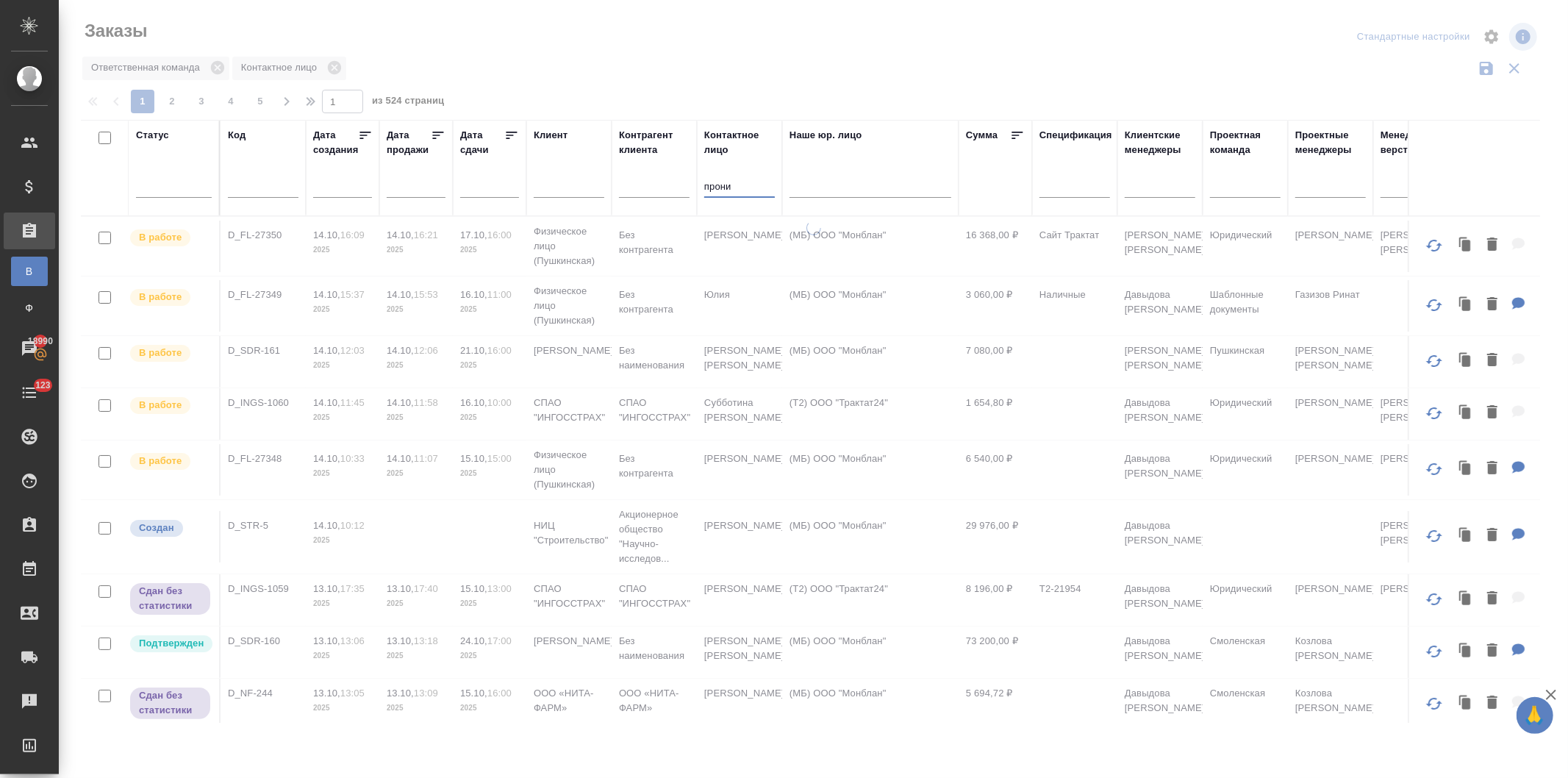
type input "пронич"
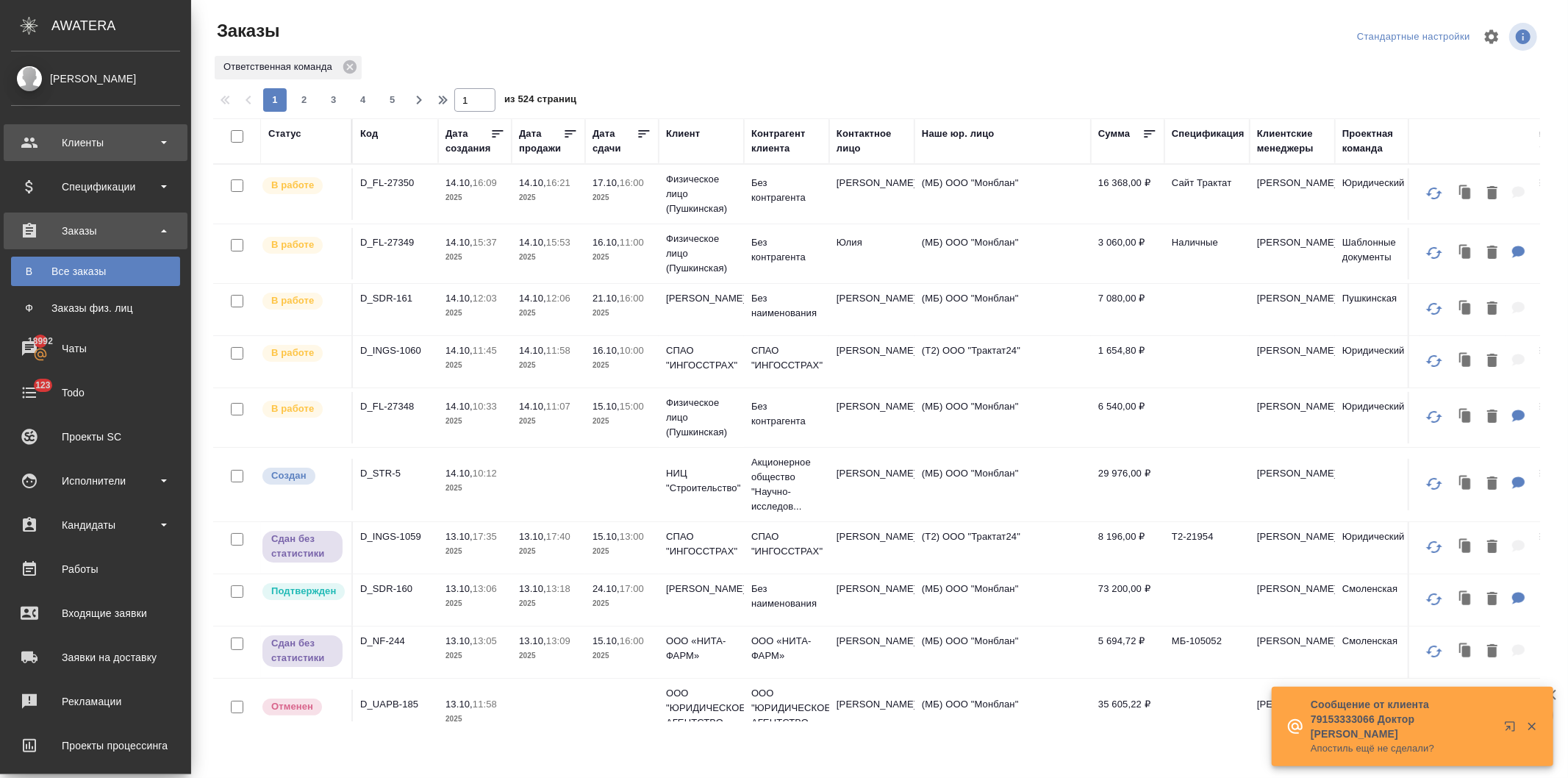
click at [66, 131] on div "Клиенты" at bounding box center [95, 142] width 184 height 36
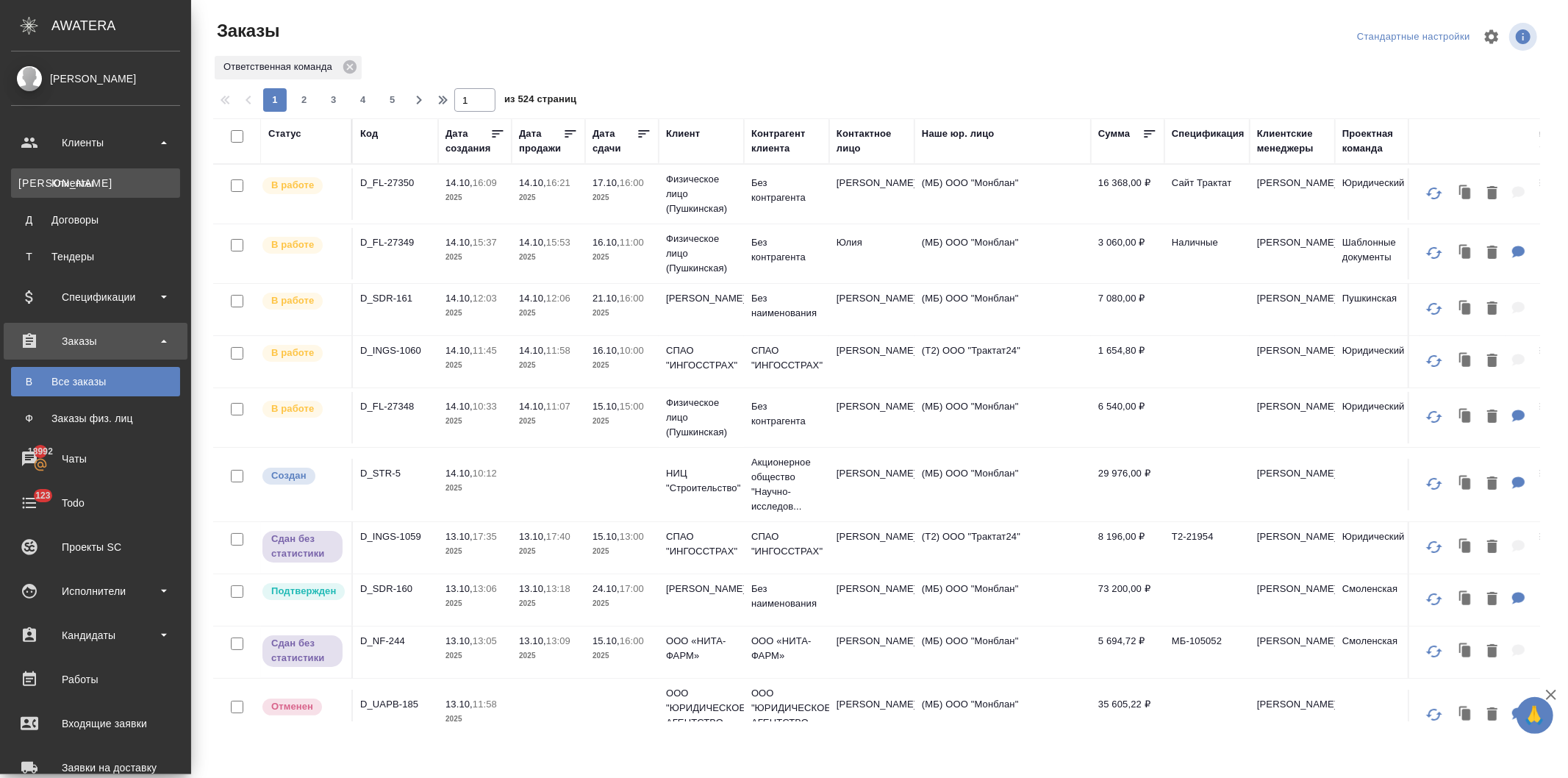
click at [74, 187] on div "Клиенты" at bounding box center [95, 183] width 154 height 15
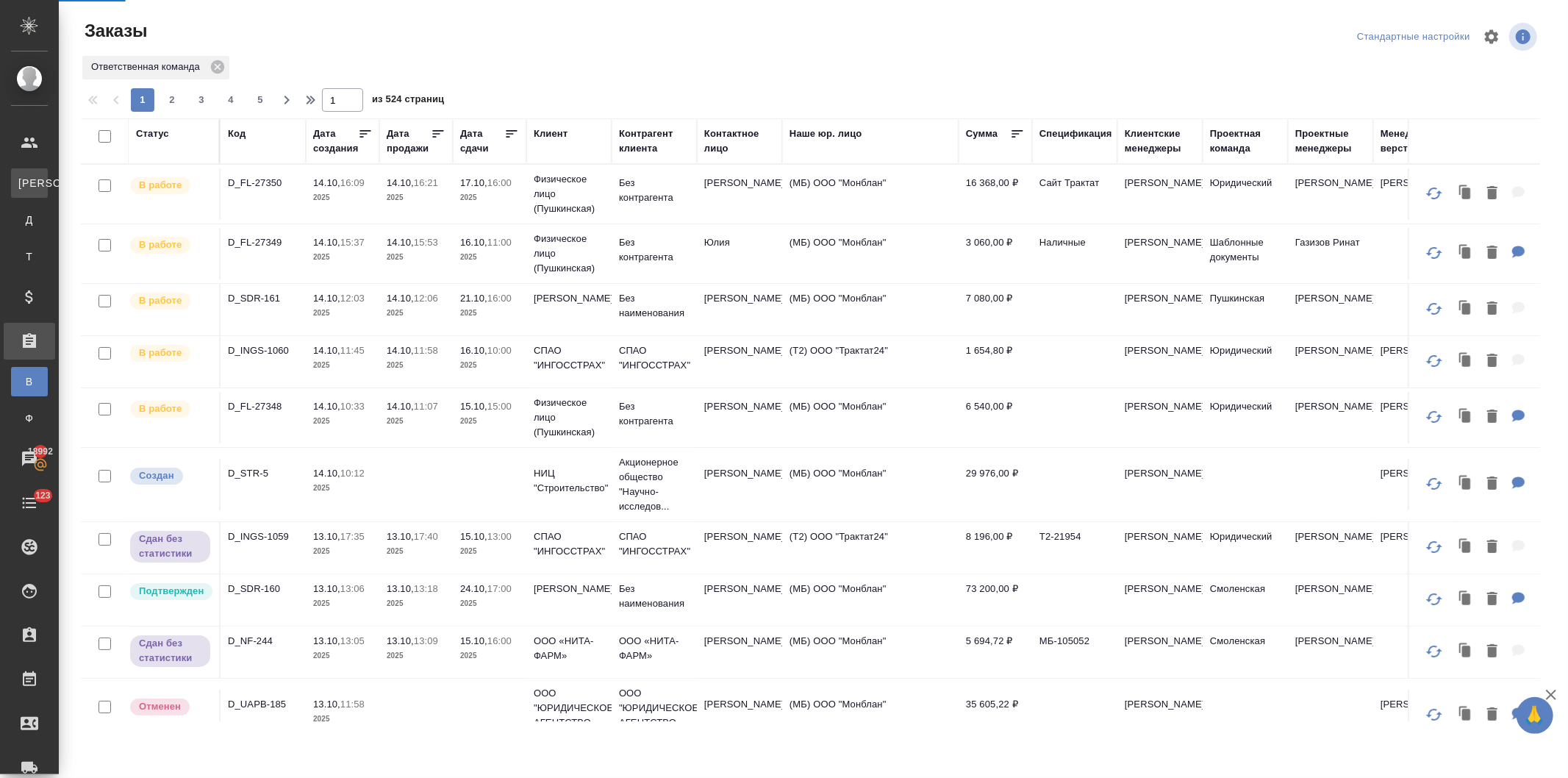
select select "RU"
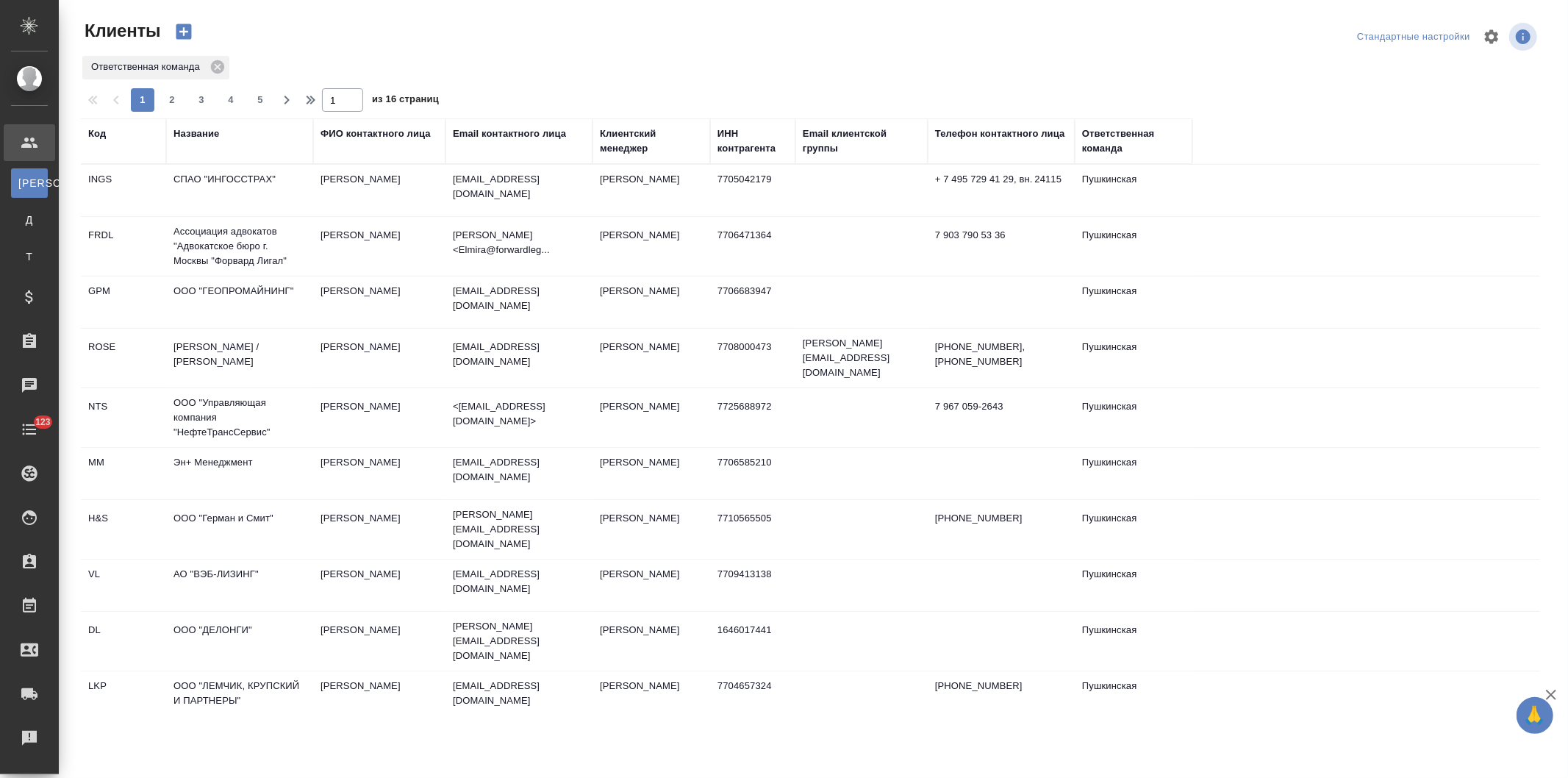
click at [196, 131] on div "Название" at bounding box center [196, 134] width 45 height 15
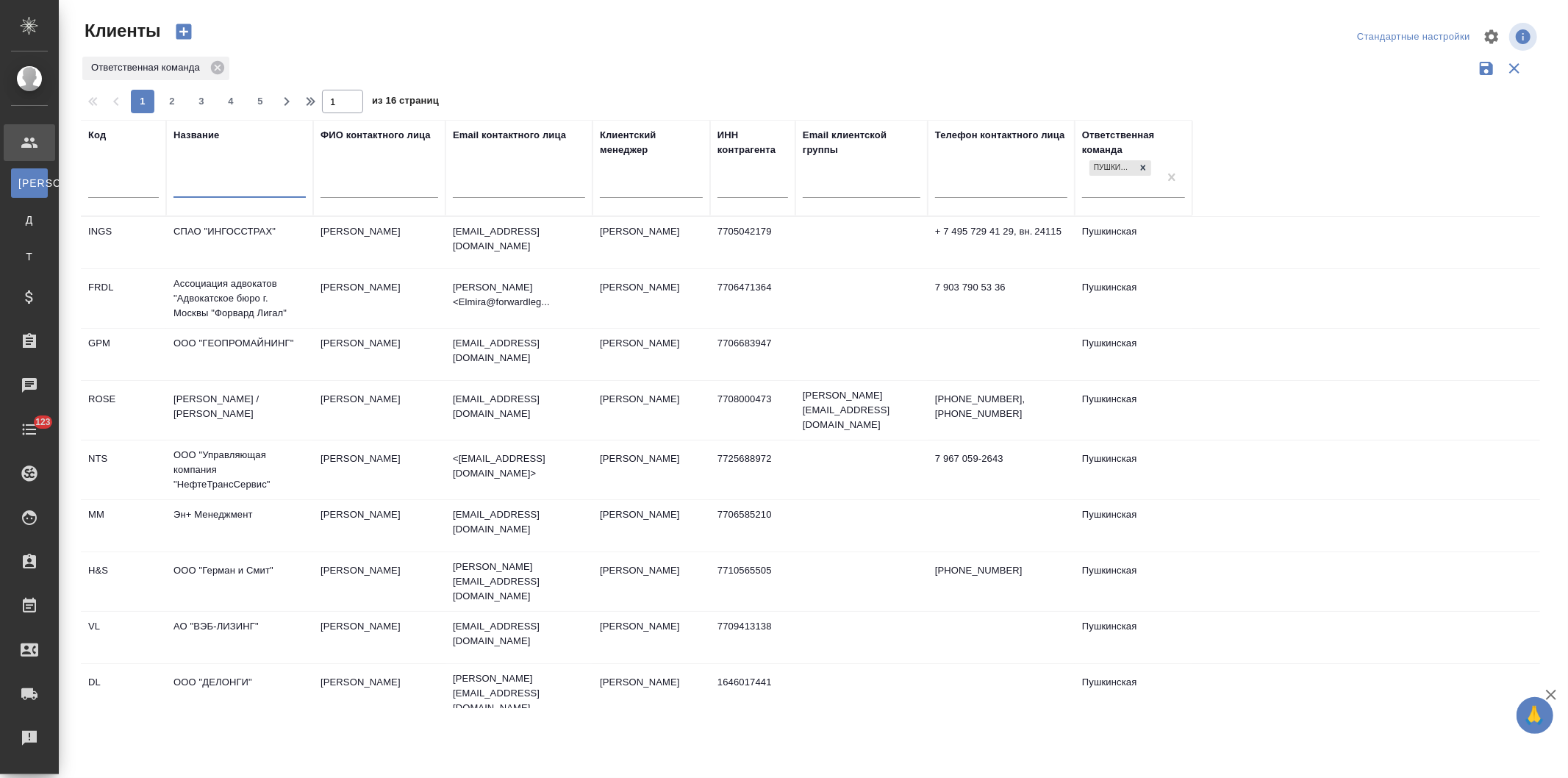
click at [207, 190] on input "text" at bounding box center [240, 188] width 133 height 19
type input "сидоренков"
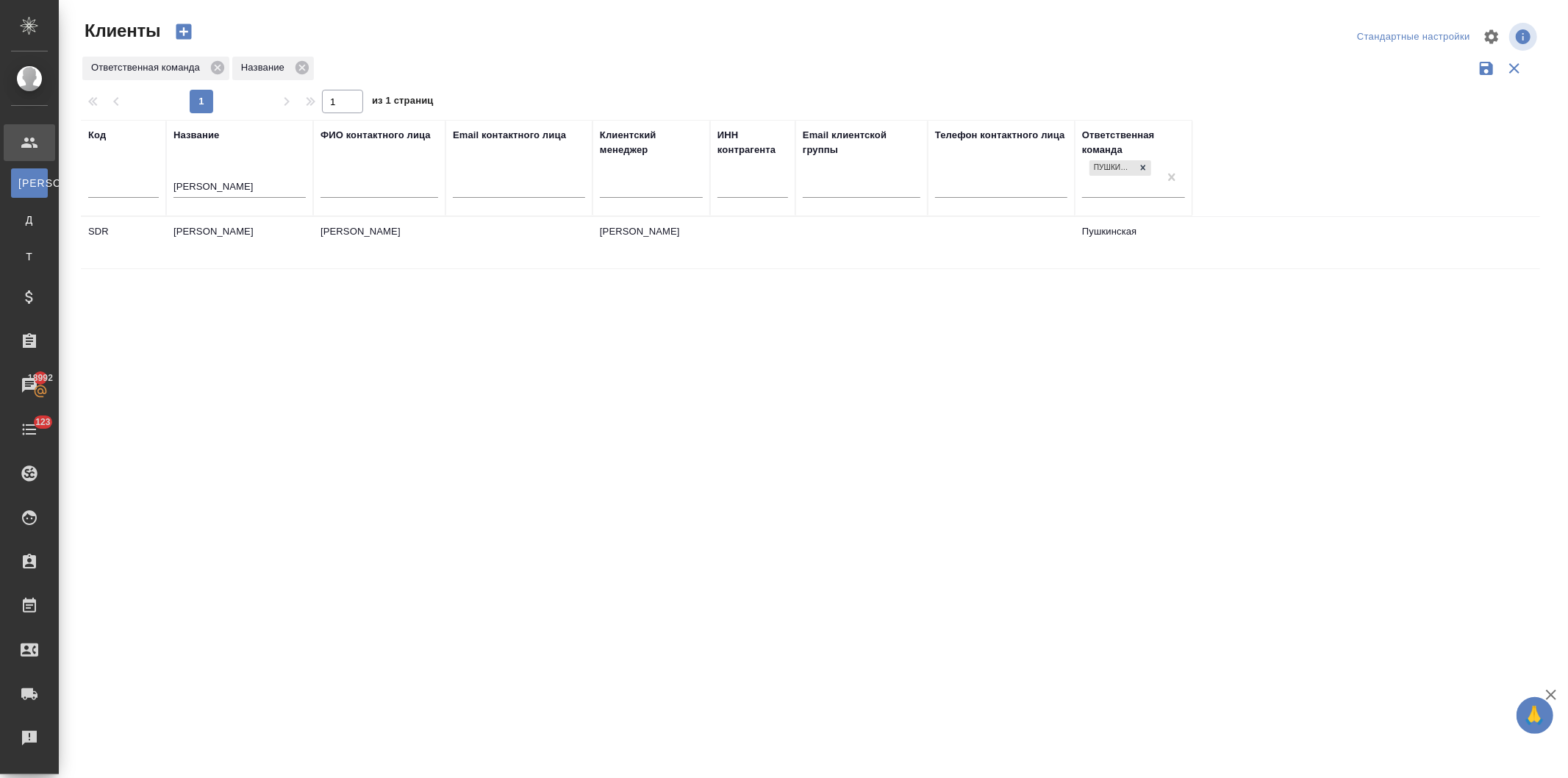
click at [259, 239] on td "[PERSON_NAME]" at bounding box center [240, 243] width 147 height 51
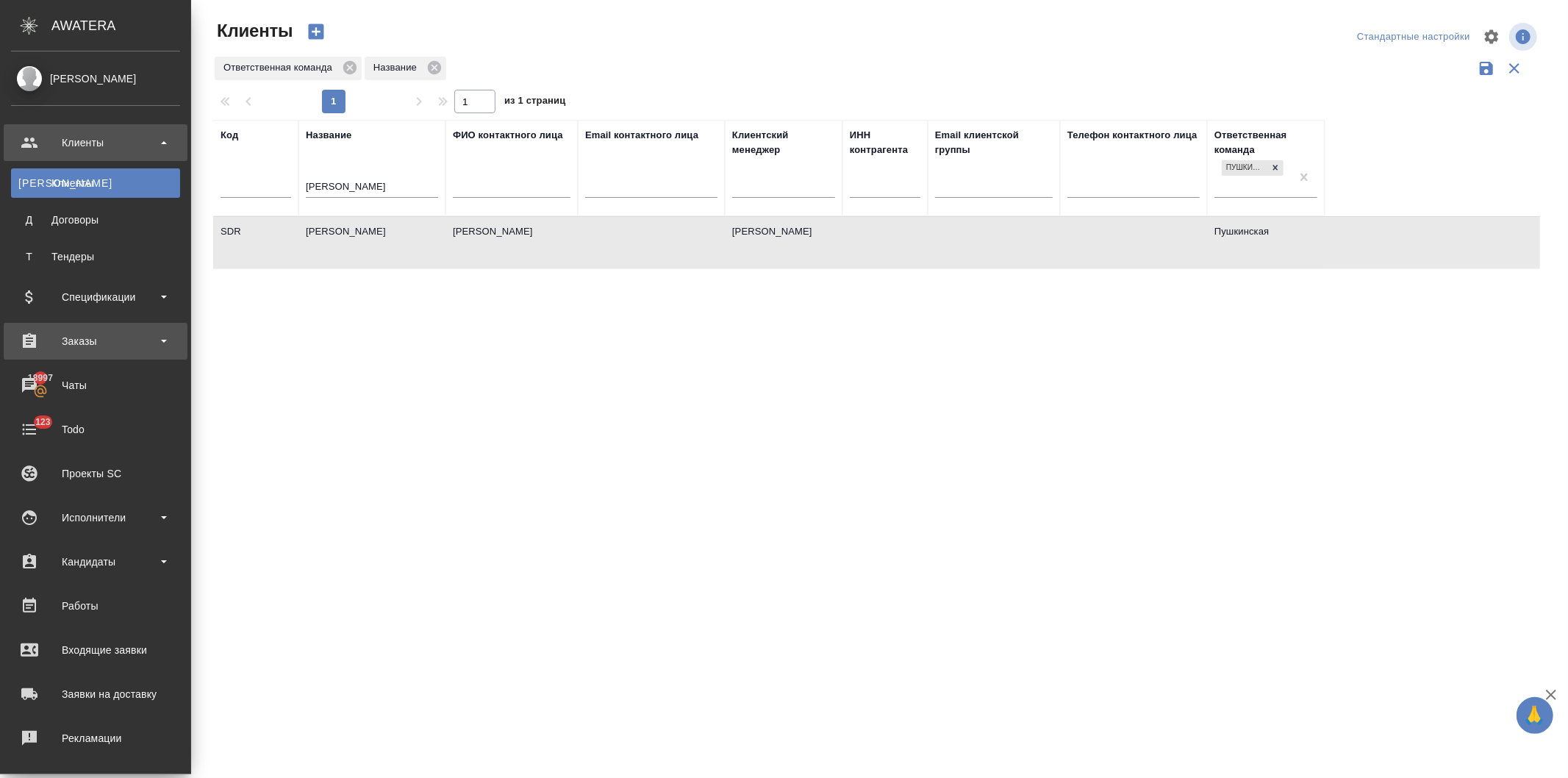
click at [69, 336] on div "Заказы" at bounding box center [95, 341] width 169 height 22
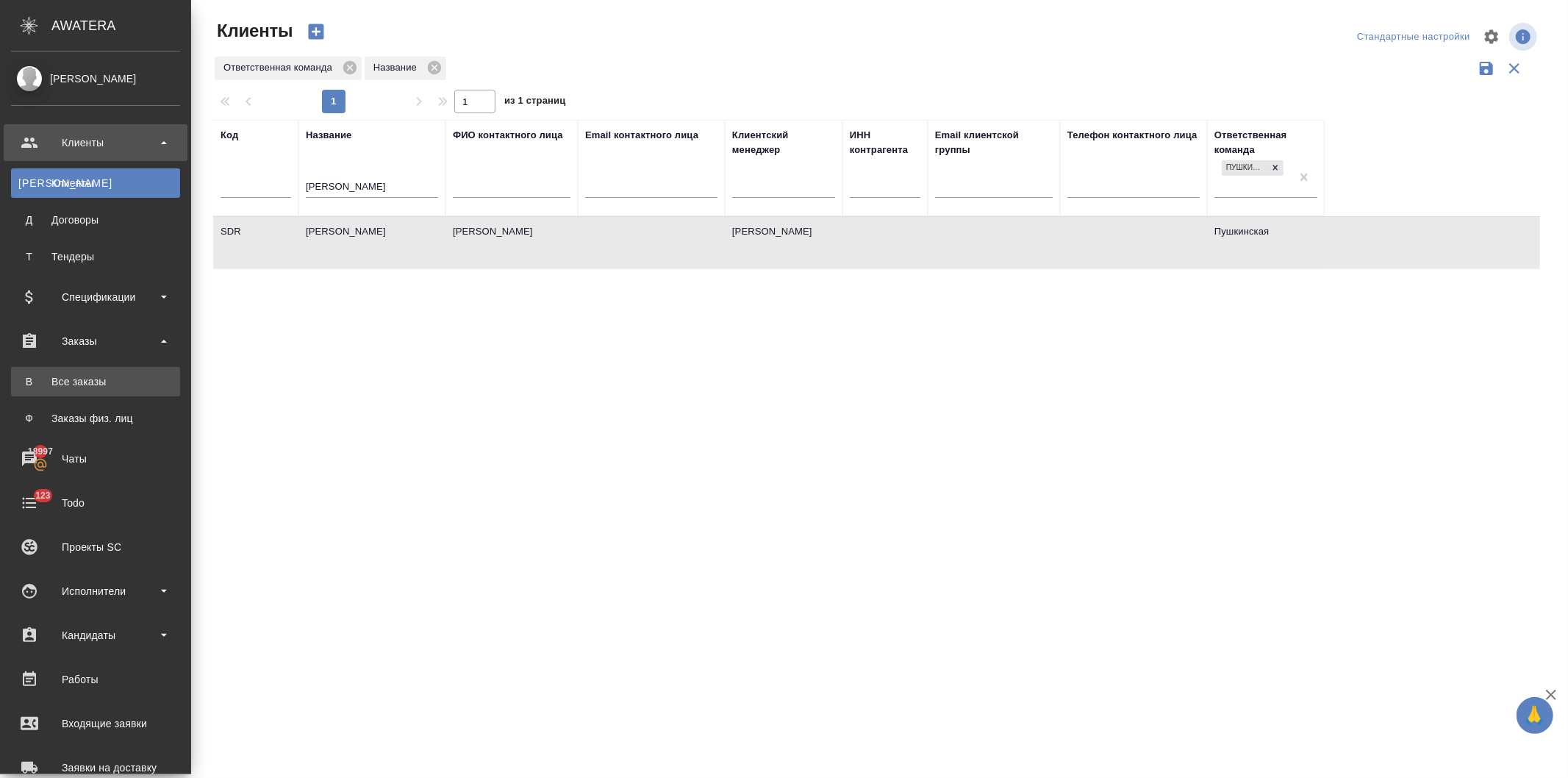
click at [66, 371] on link "В Все заказы" at bounding box center [95, 382] width 169 height 29
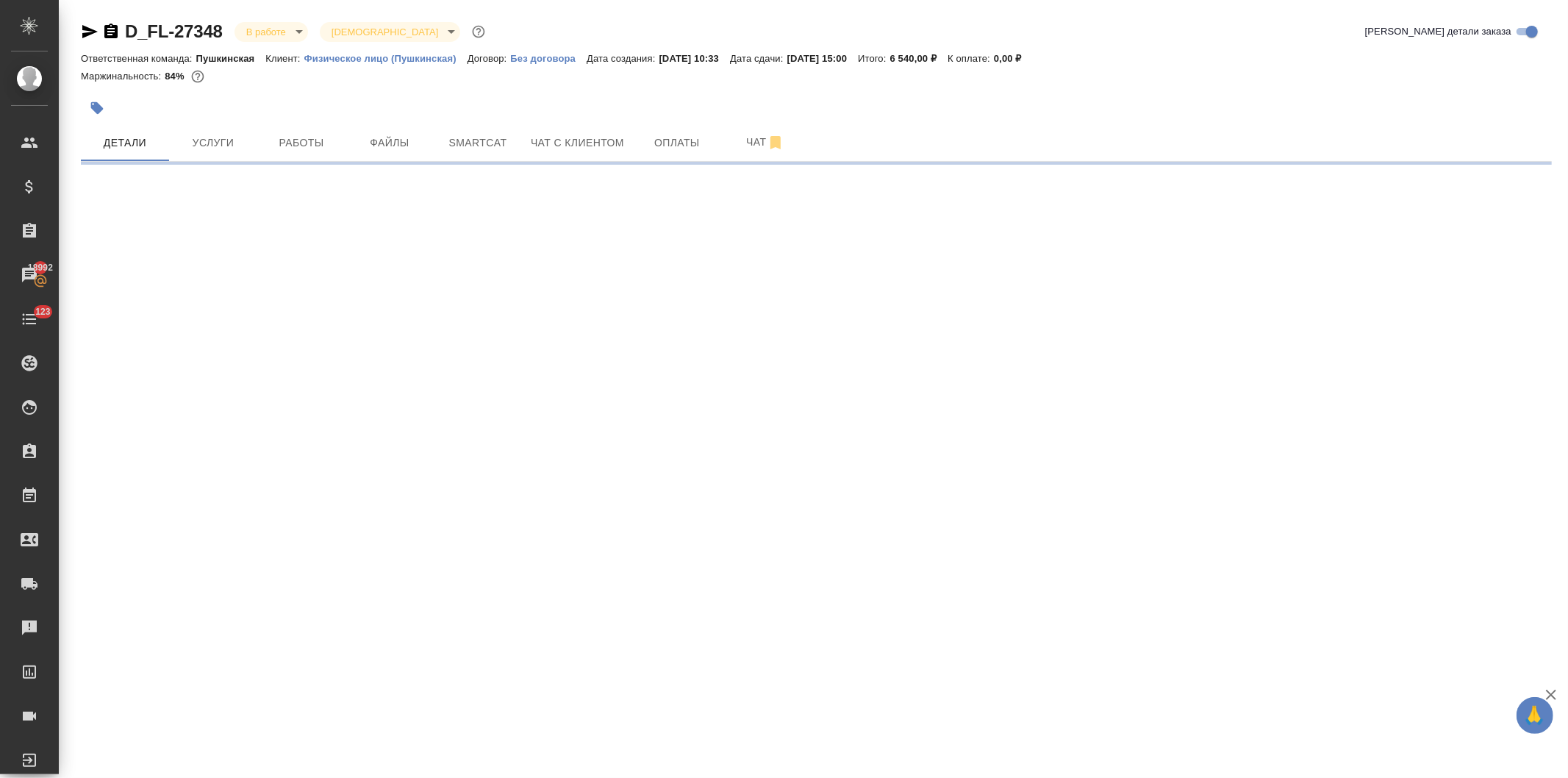
select select "RU"
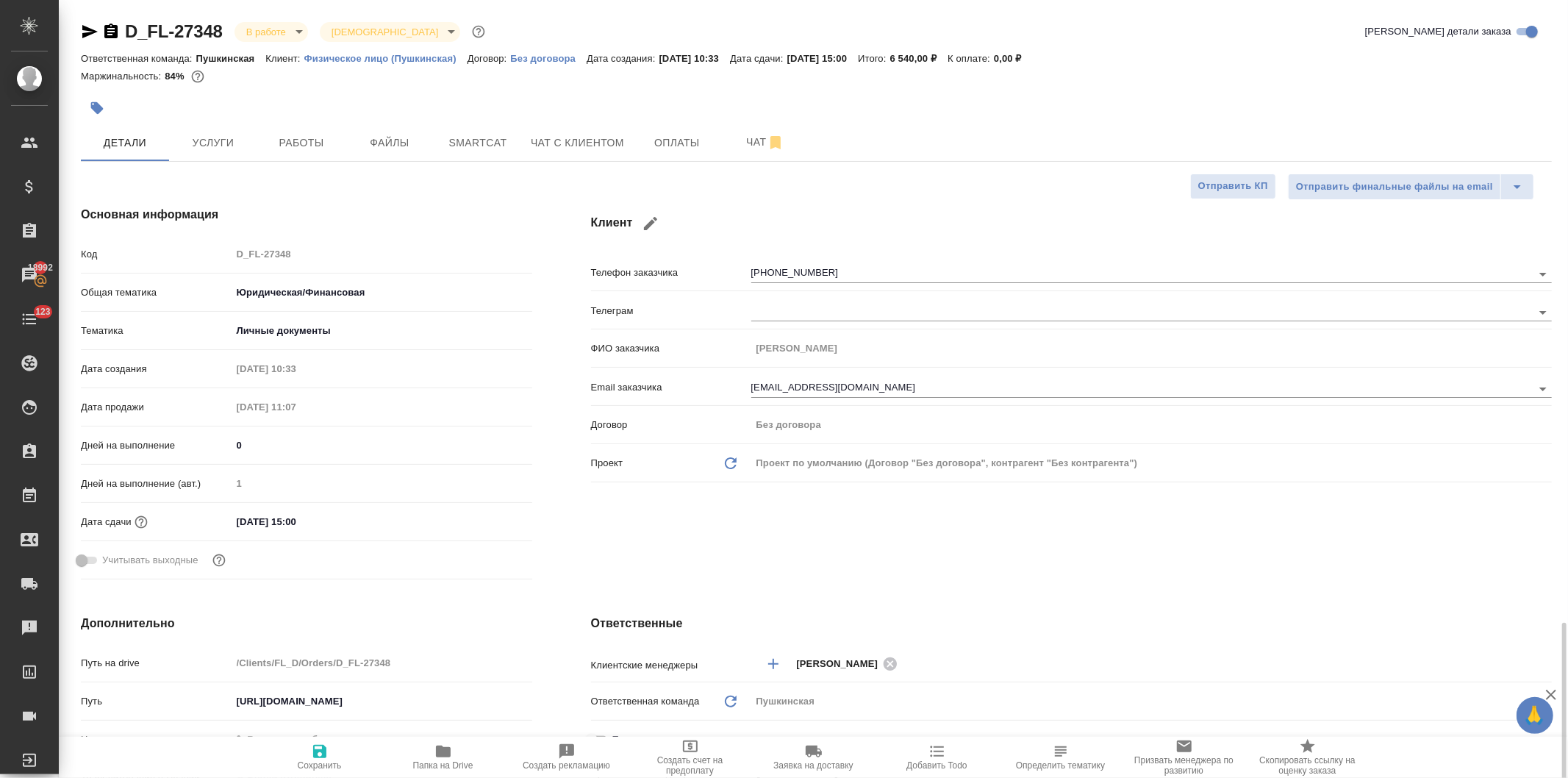
type textarea "x"
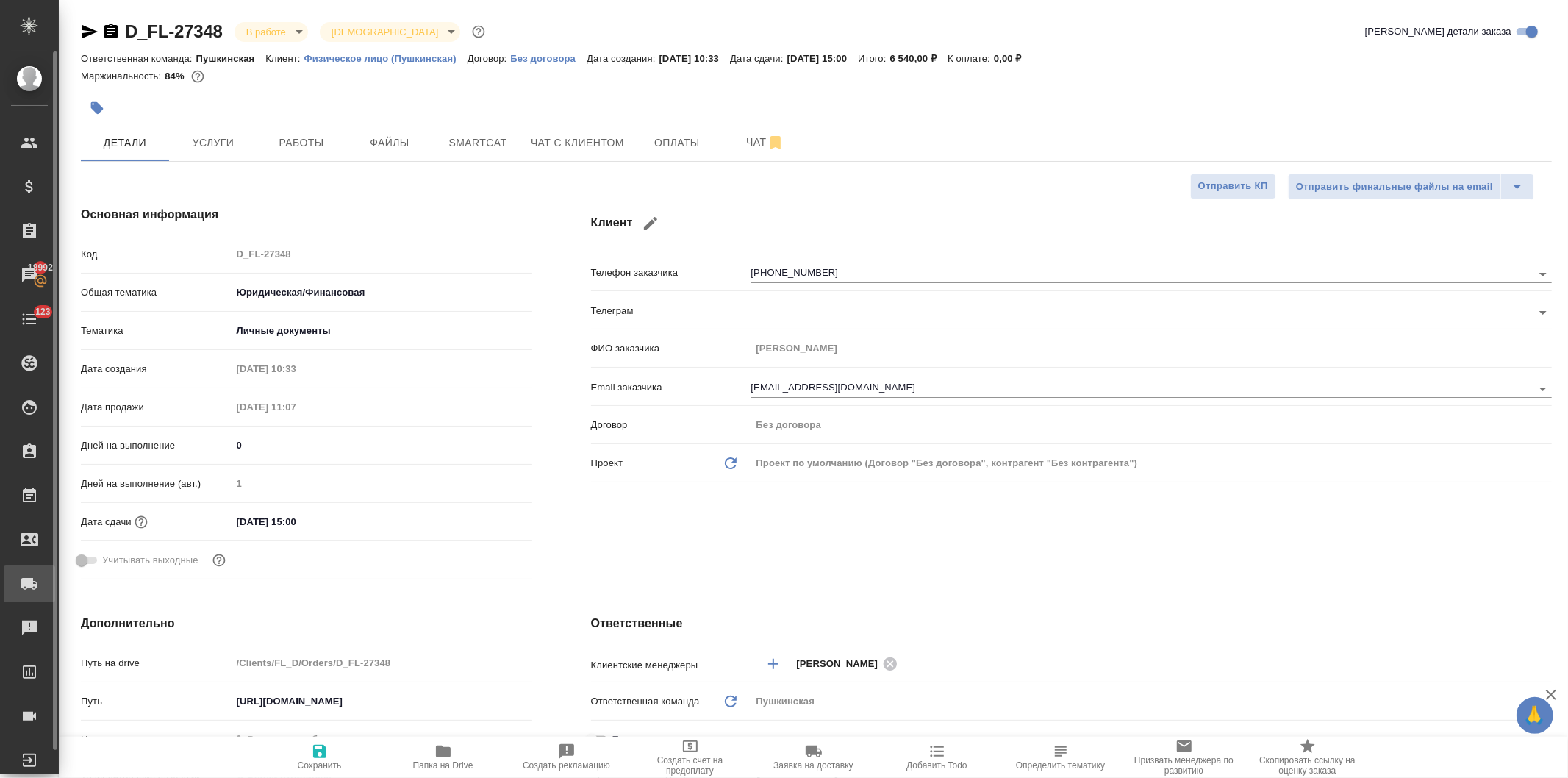
type textarea "x"
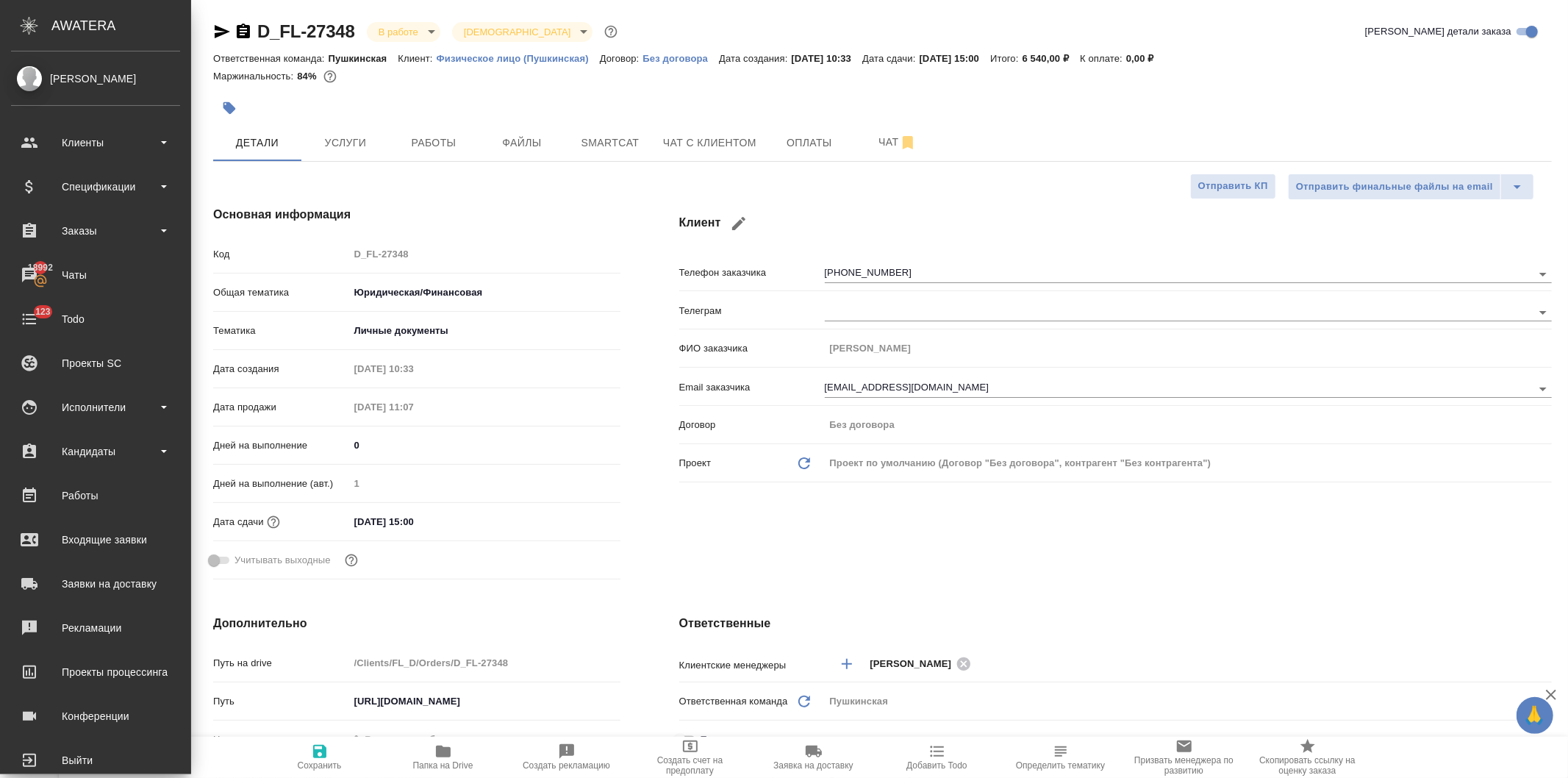
type textarea "x"
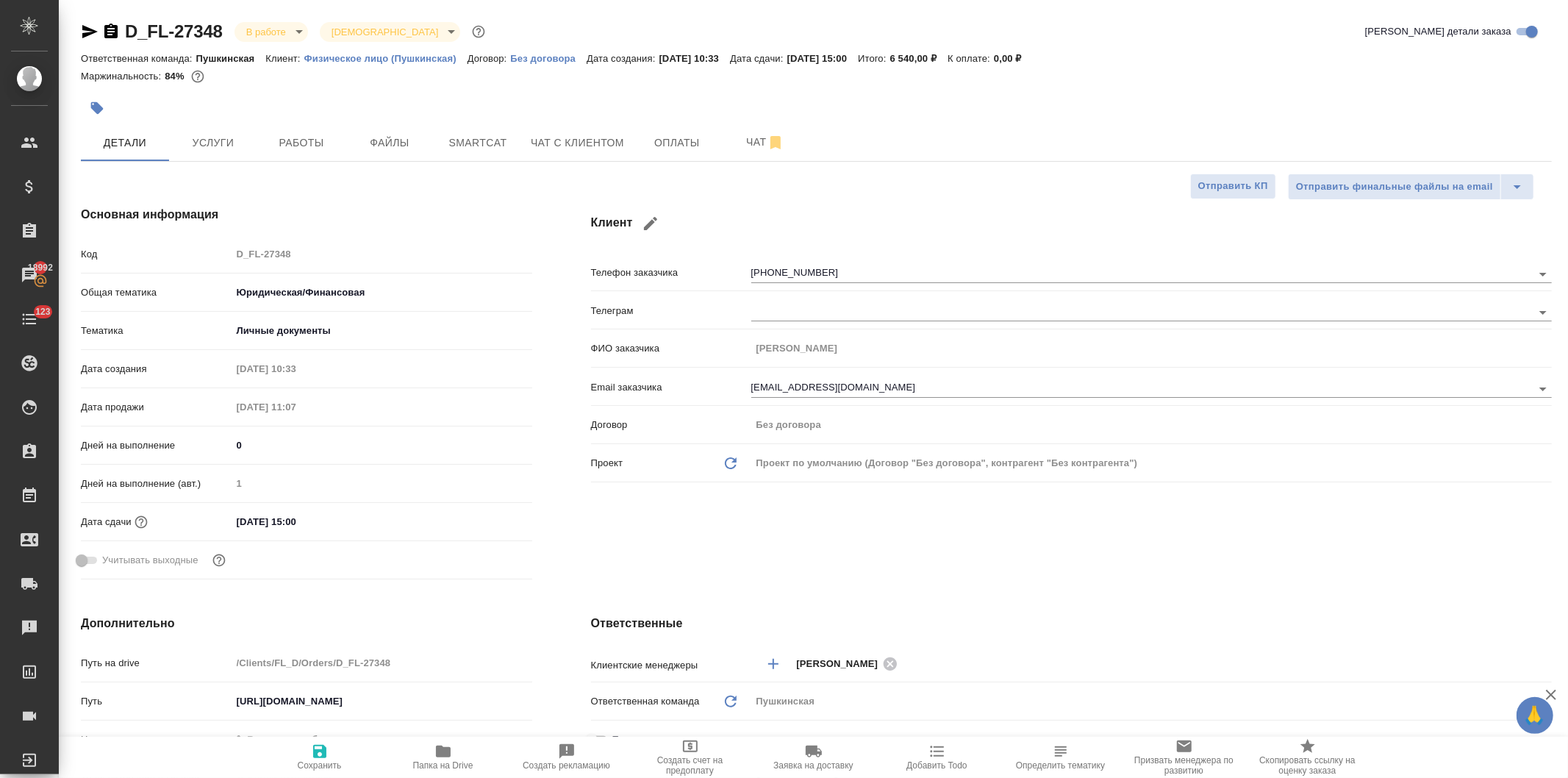
type textarea "x"
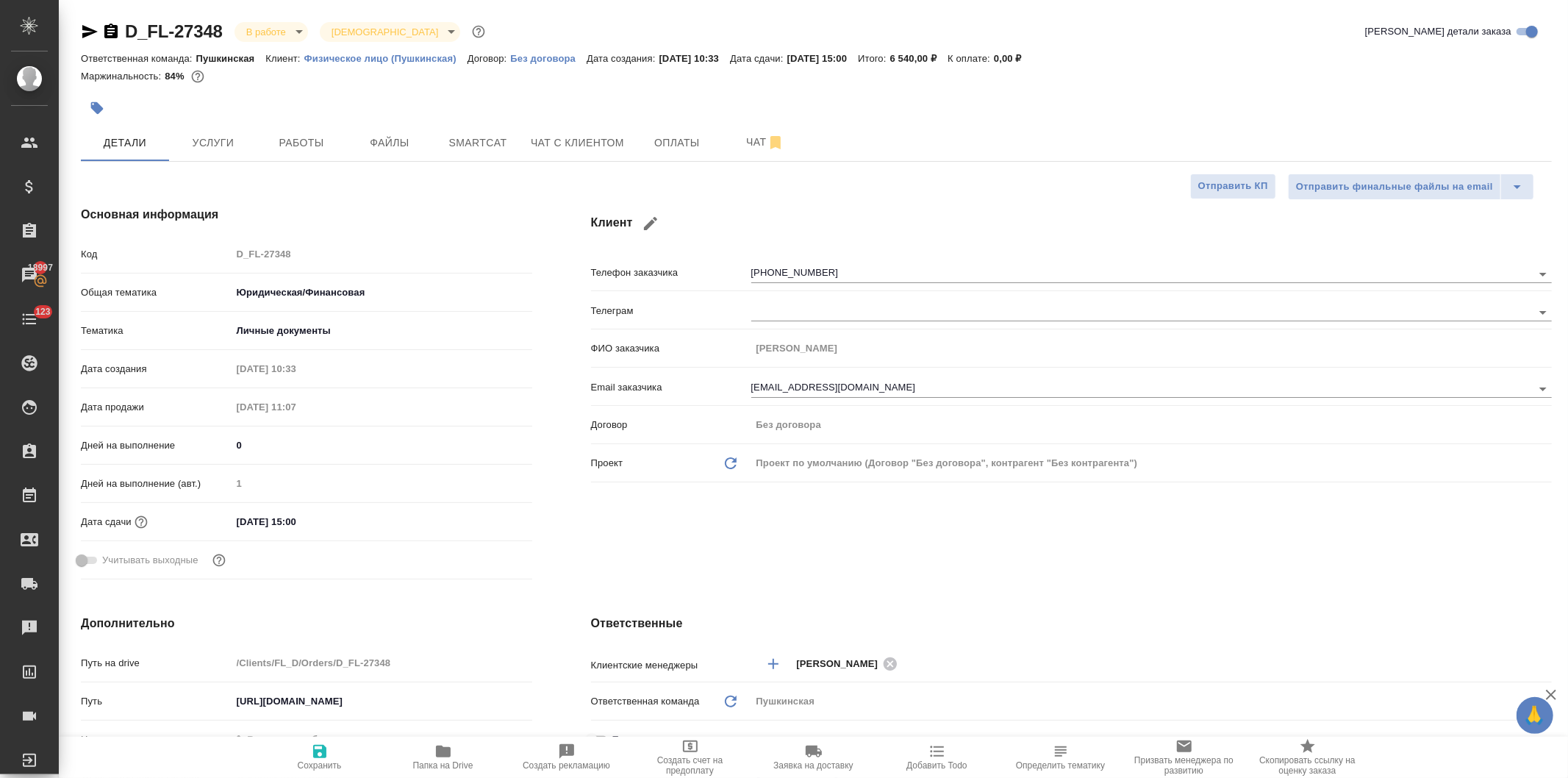
type textarea "x"
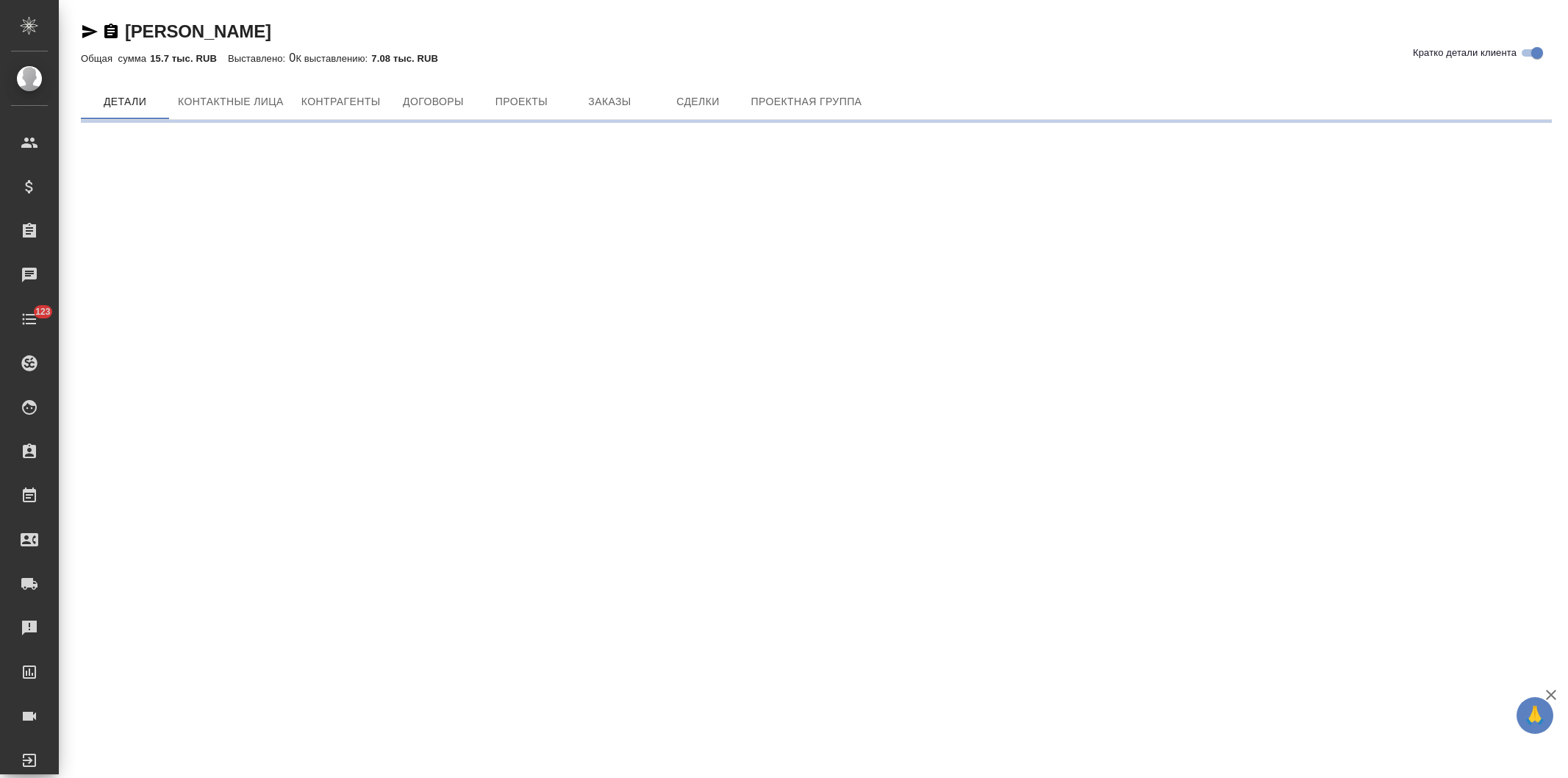
click at [236, 92] on span "Контактные лица" at bounding box center [231, 101] width 106 height 19
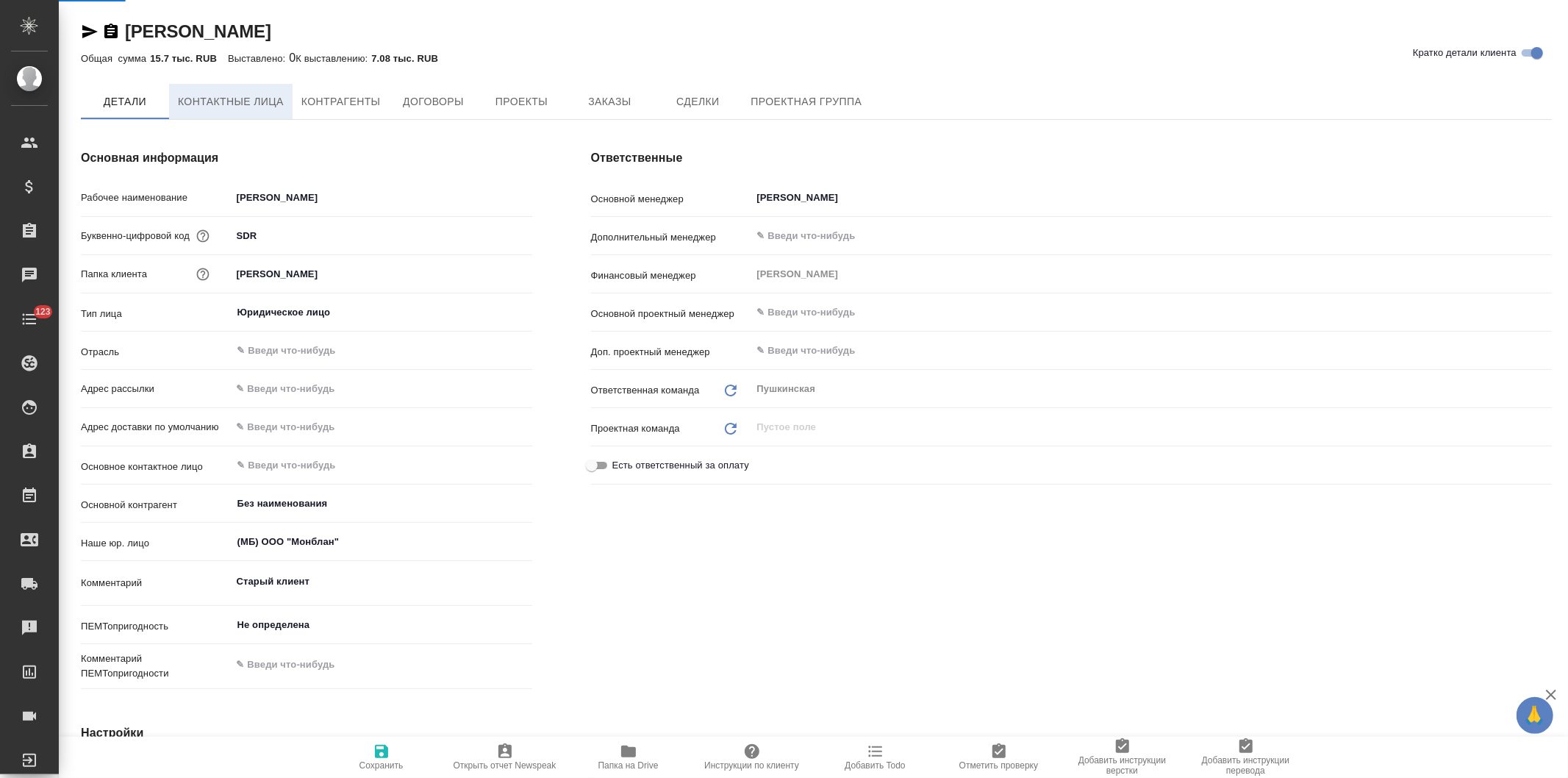
select select "RU"
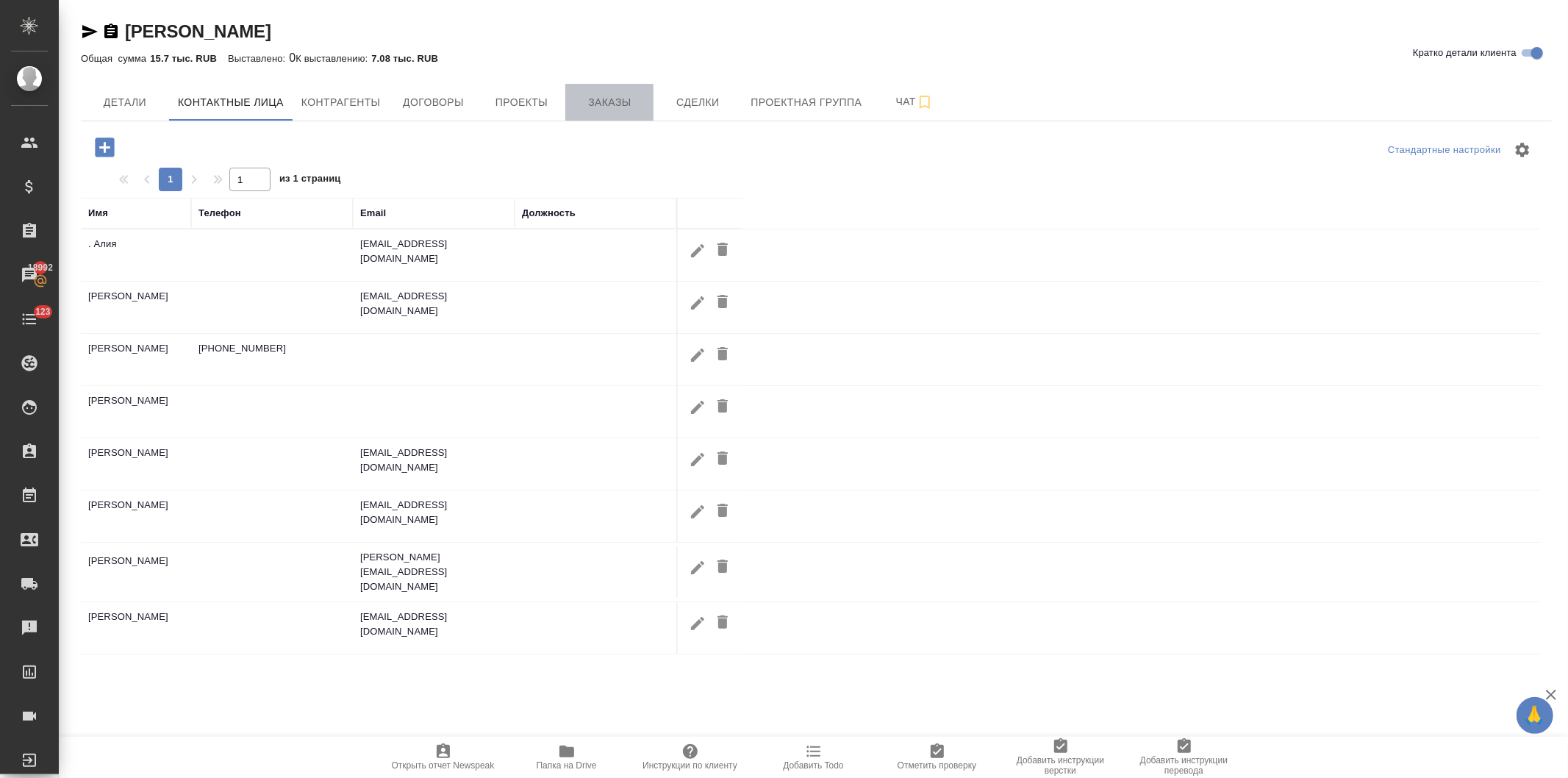
click at [604, 99] on span "Заказы" at bounding box center [610, 102] width 71 height 19
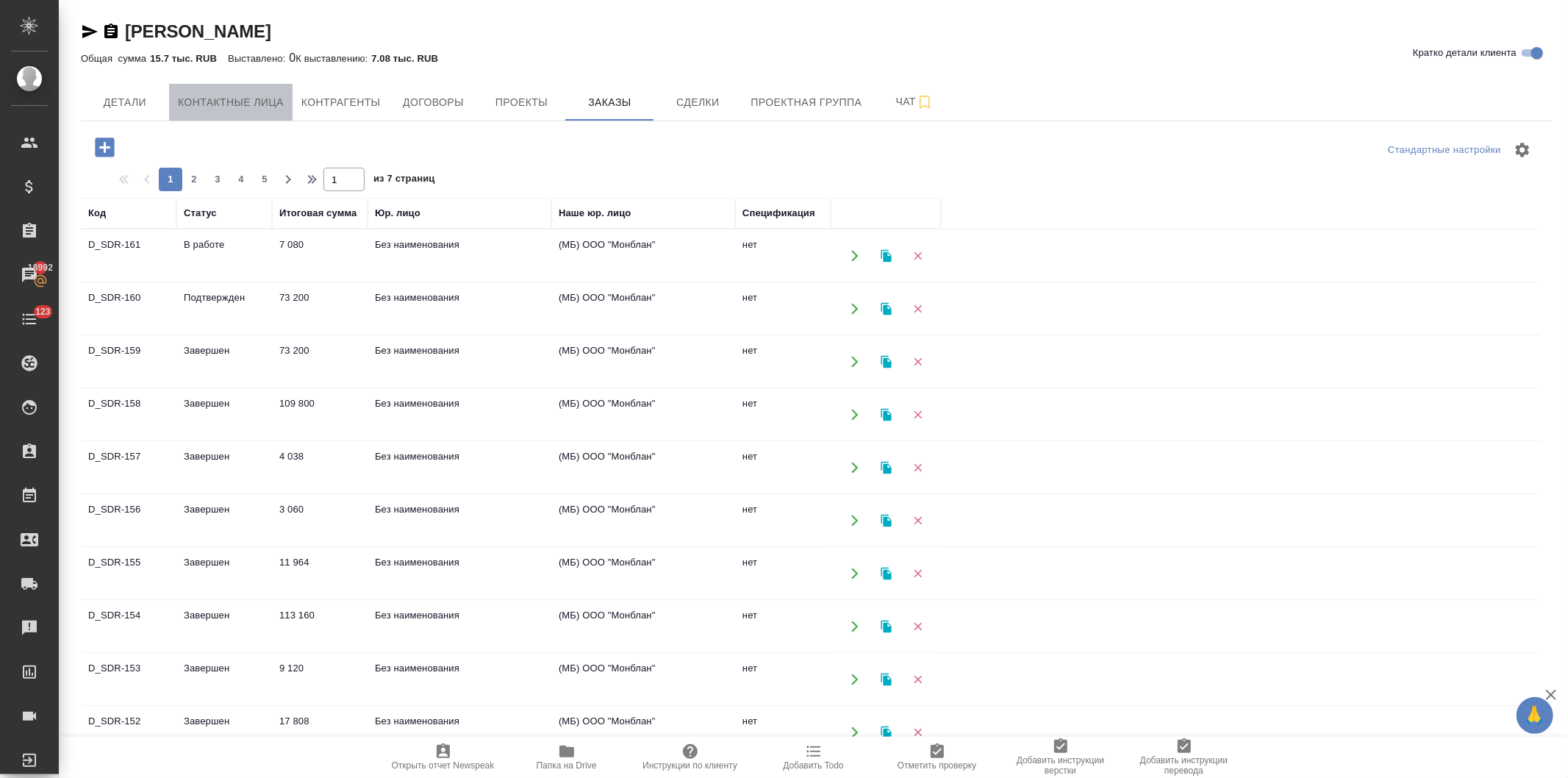
click at [228, 94] on span "Контактные лица" at bounding box center [231, 102] width 106 height 19
select select "RU"
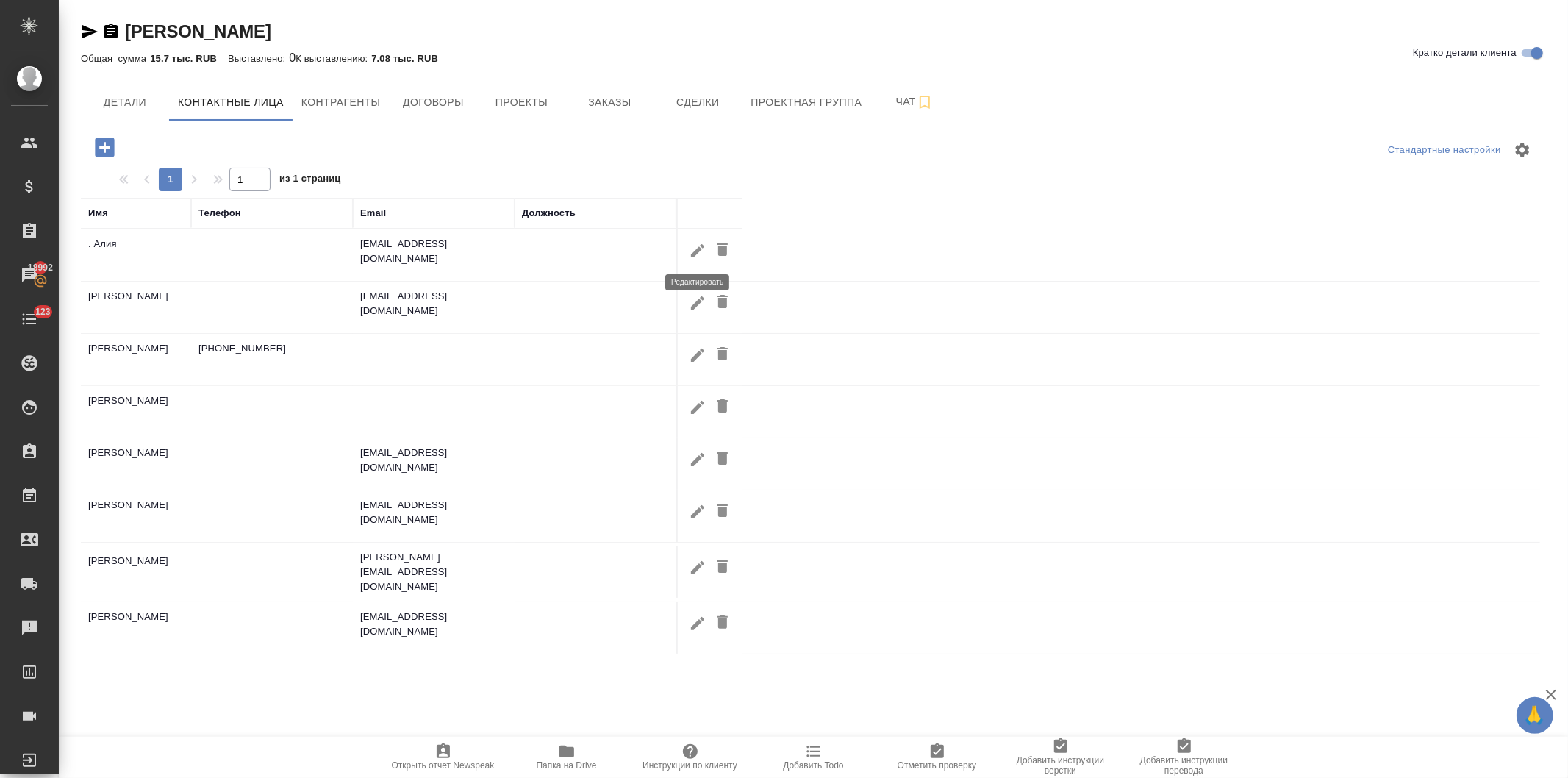
click at [692, 252] on icon "button" at bounding box center [698, 250] width 18 height 18
type input "[PERSON_NAME]"
type input "."
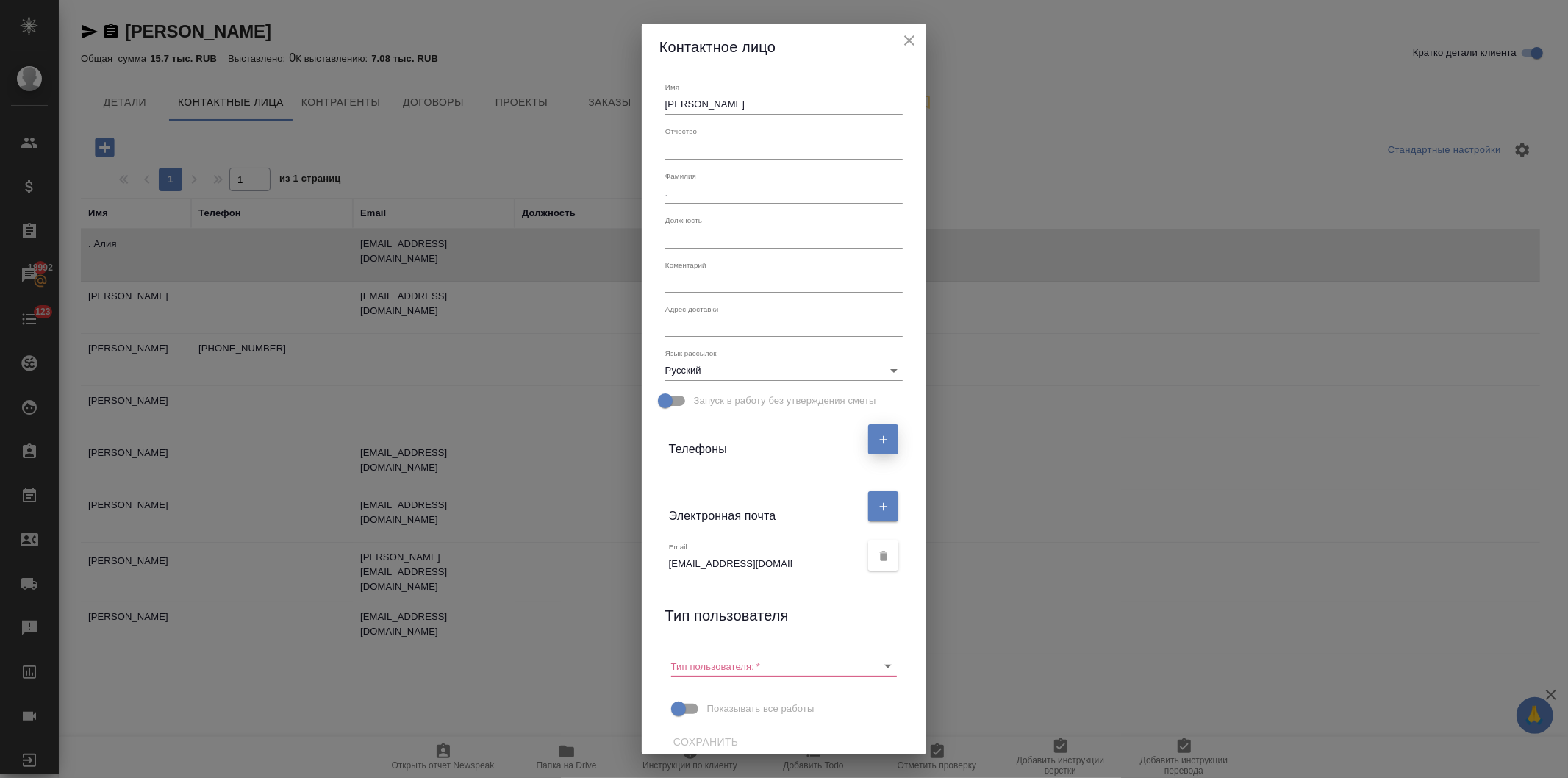
click at [879, 438] on button "button" at bounding box center [883, 439] width 30 height 30
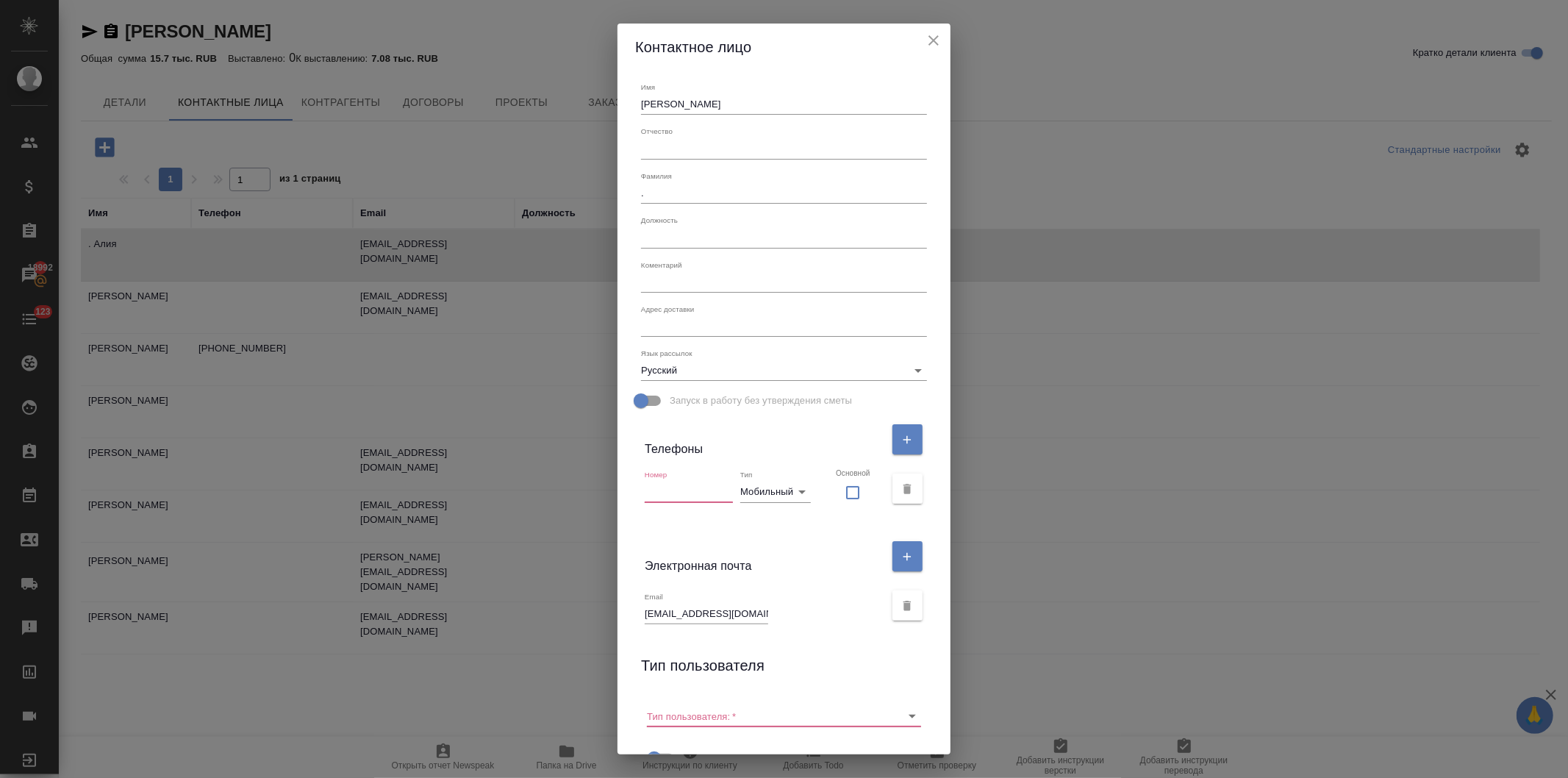
click at [700, 496] on input "text" at bounding box center [689, 492] width 88 height 21
type input "+79096689869"
click at [716, 713] on input "Тип пользователя:   *" at bounding box center [760, 716] width 227 height 20
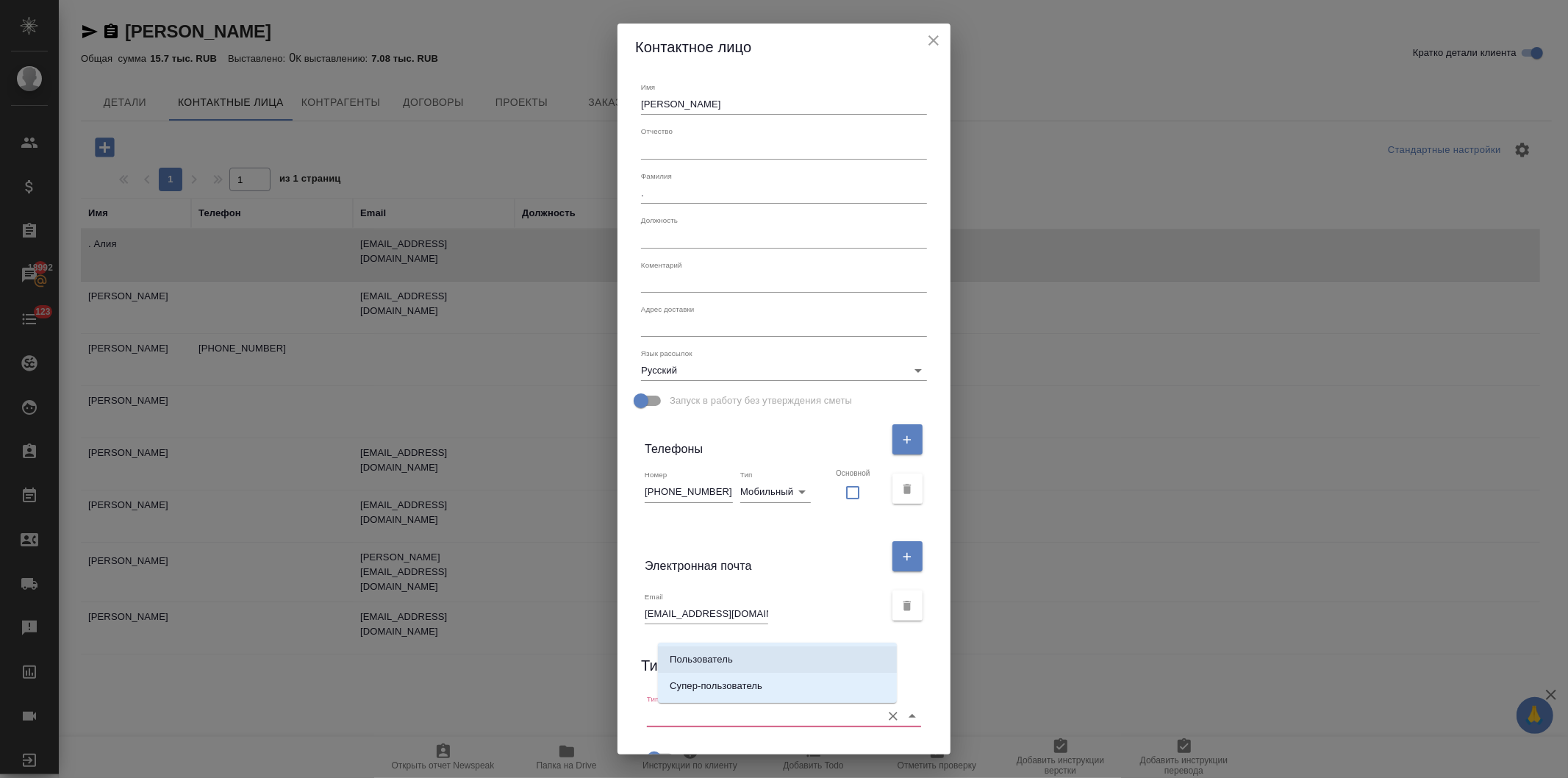
click at [714, 654] on p "Пользователь" at bounding box center [701, 659] width 63 height 15
type input "Пользователь"
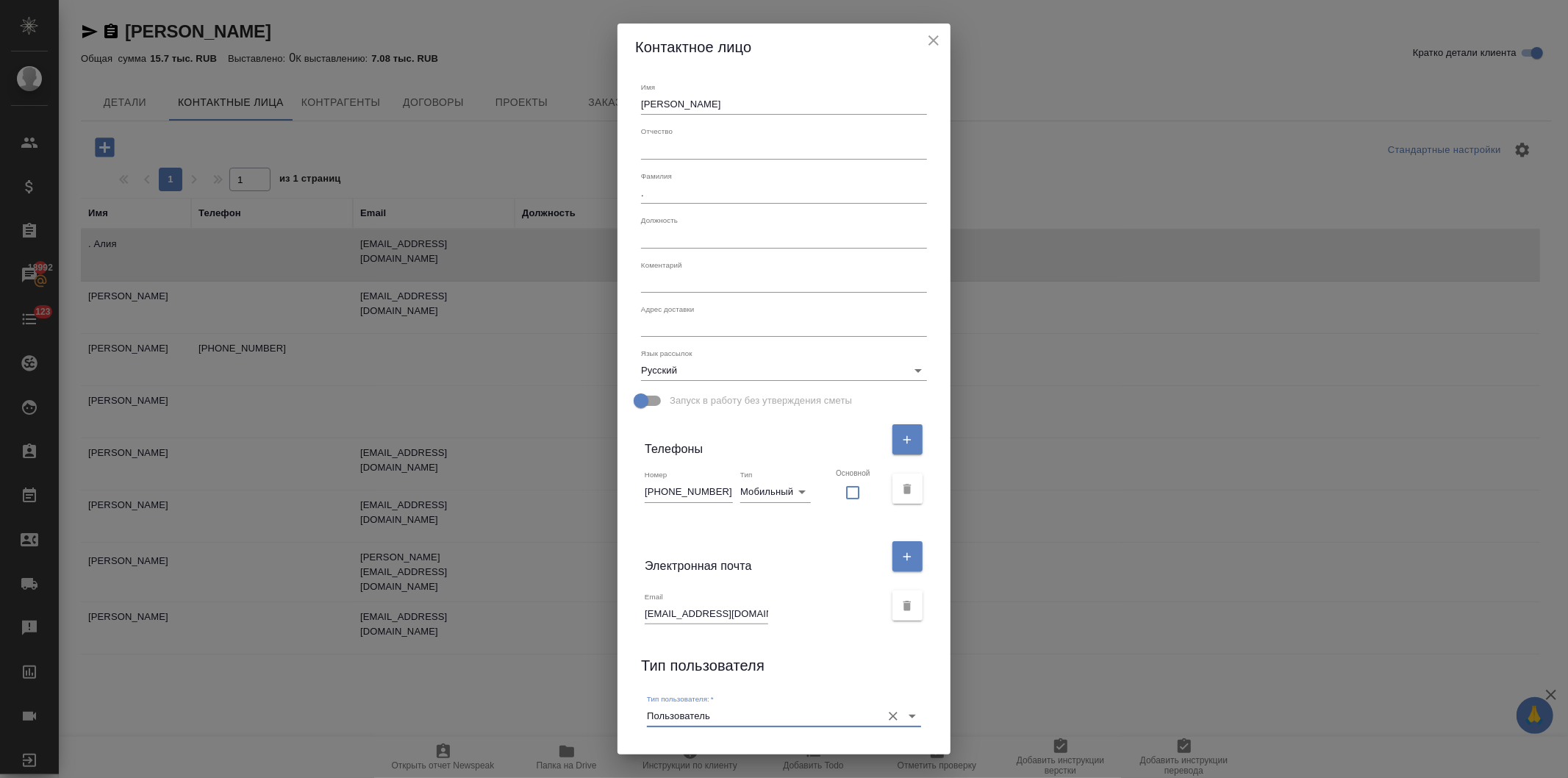
scroll to position [89, 0]
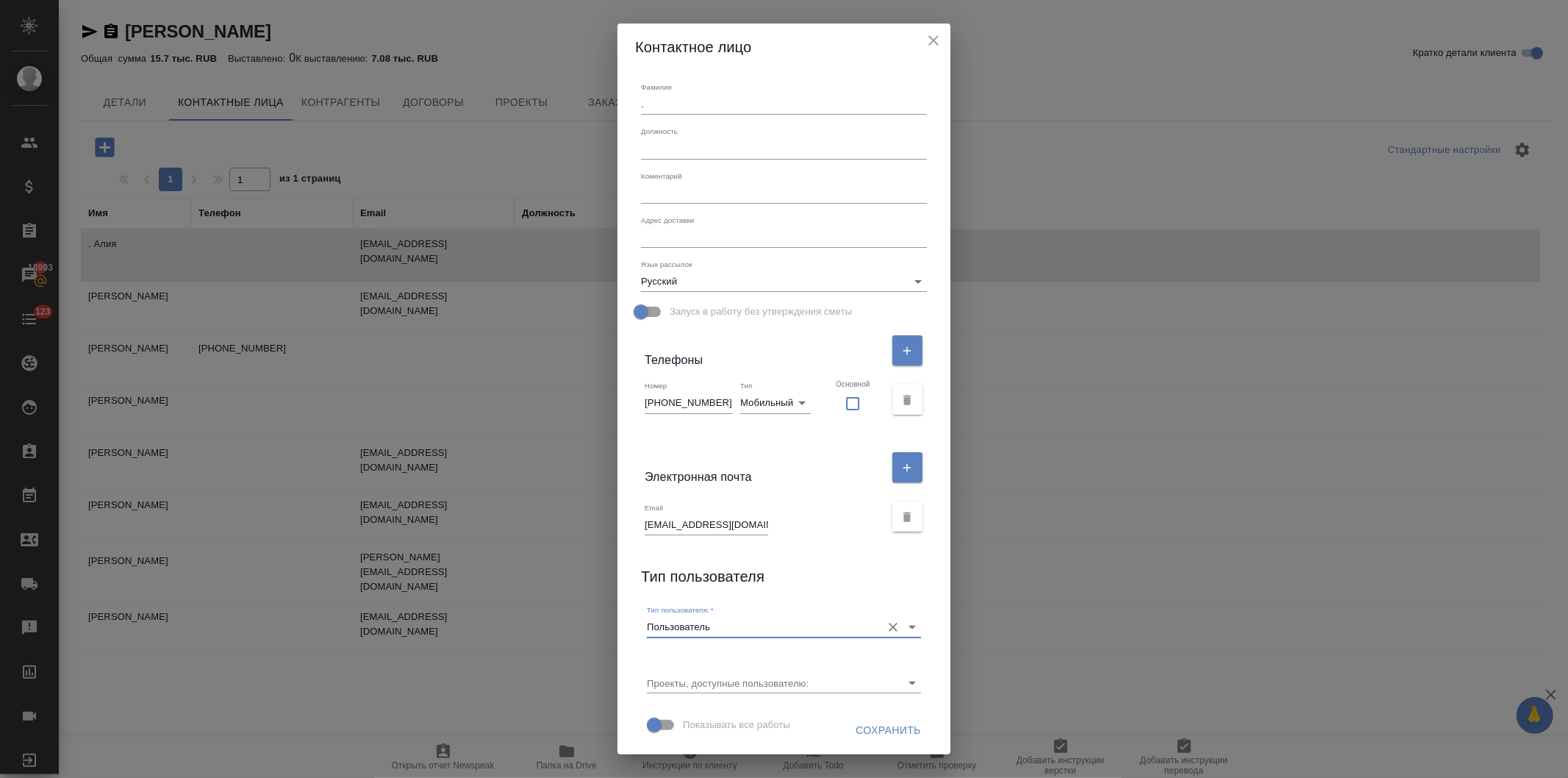
click at [858, 725] on span "Сохранить" at bounding box center [889, 731] width 66 height 19
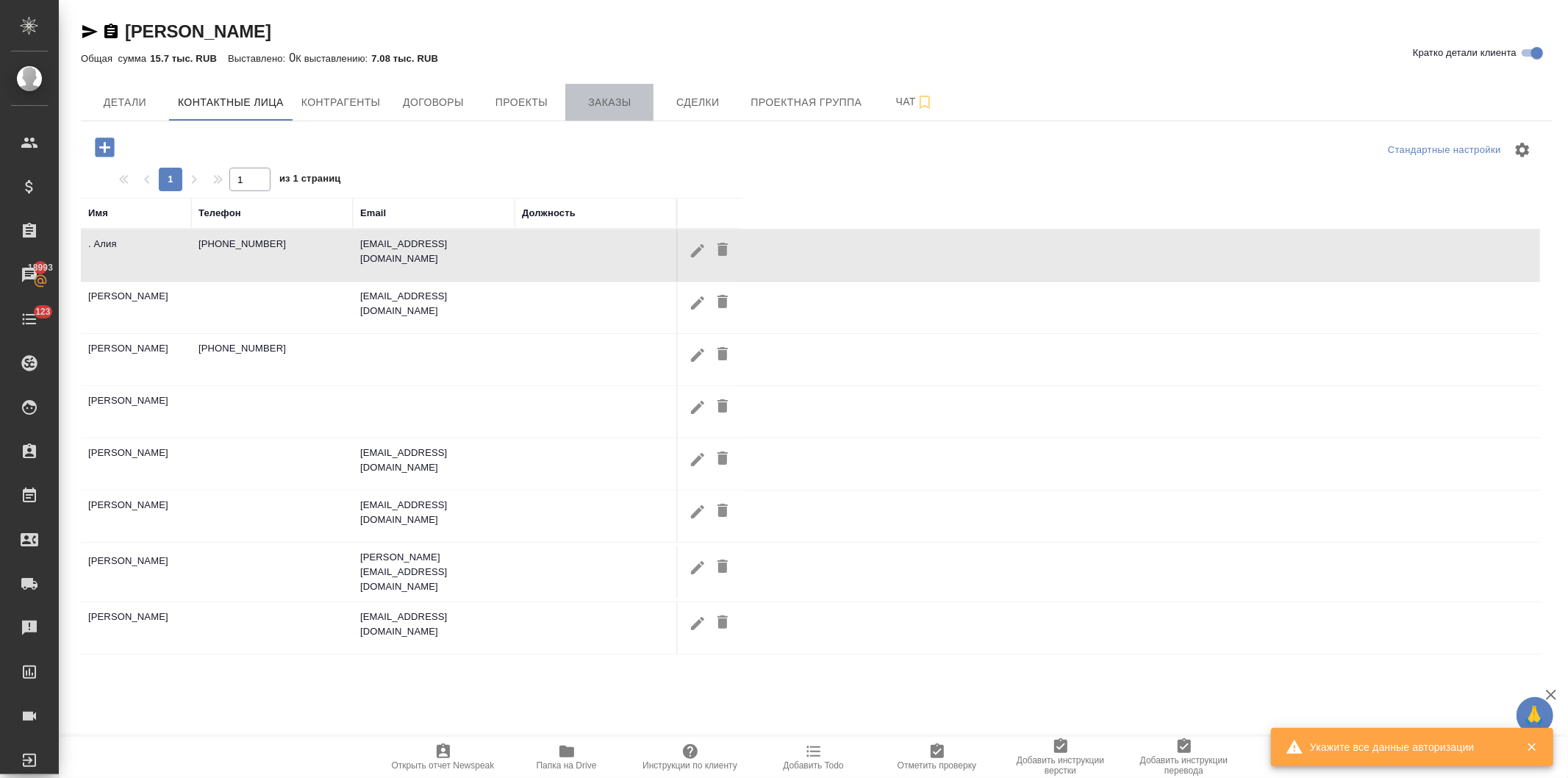
click at [602, 100] on span "Заказы" at bounding box center [610, 102] width 71 height 19
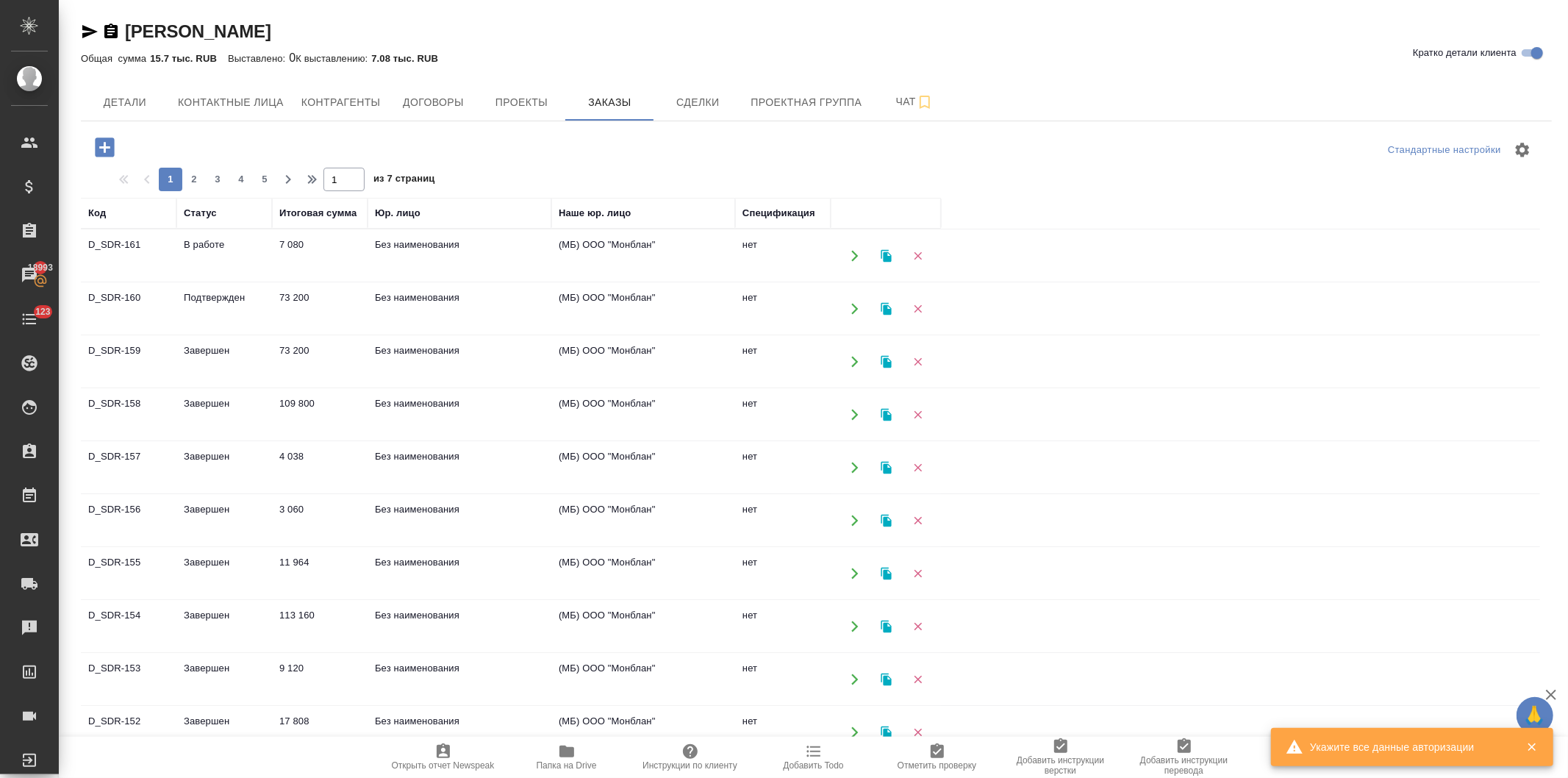
click at [106, 148] on icon "button" at bounding box center [105, 147] width 26 height 26
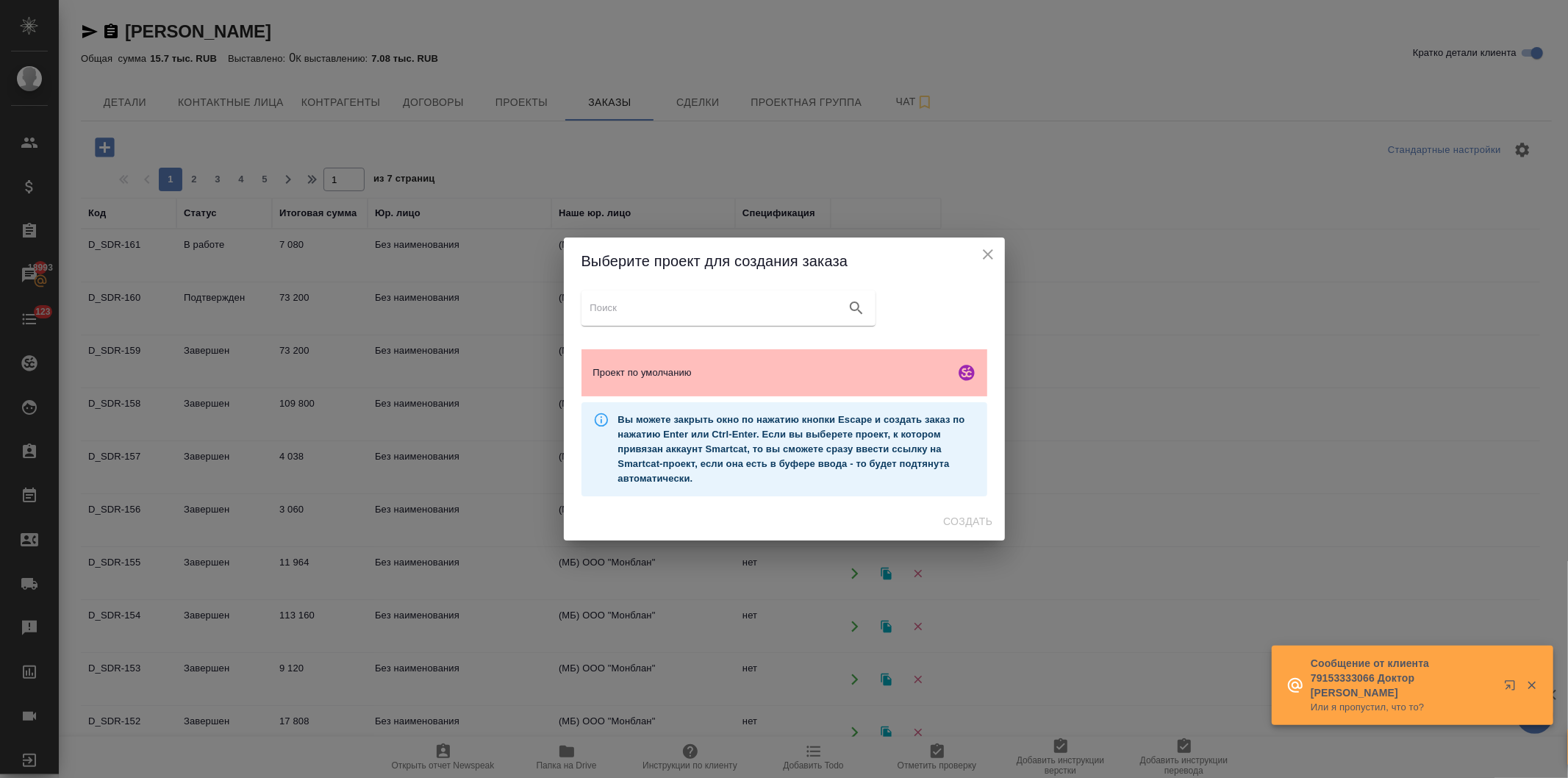
click at [672, 373] on span "Проект по умолчанию" at bounding box center [771, 372] width 355 height 15
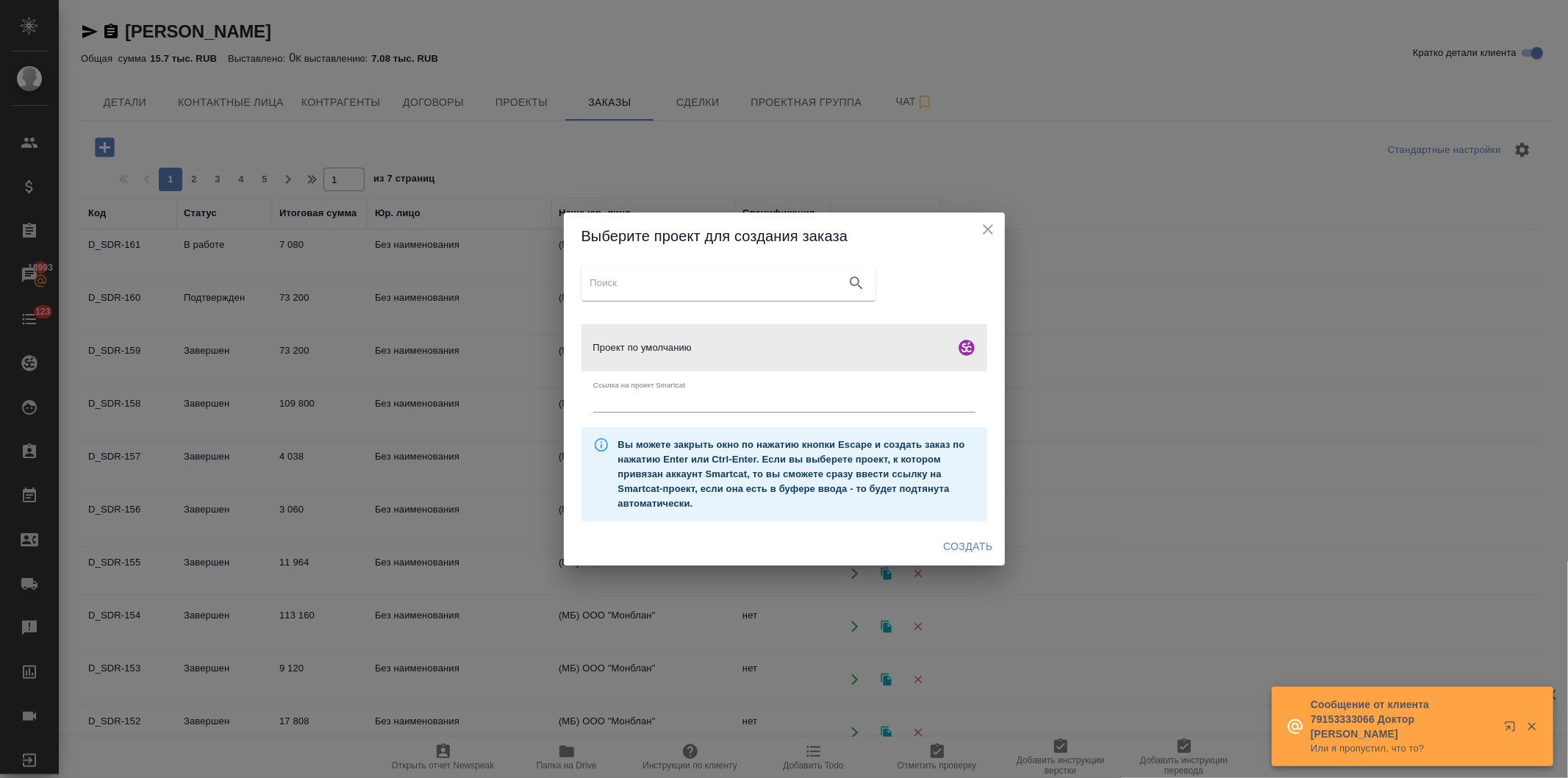
click at [961, 537] on span "Создать" at bounding box center [968, 546] width 49 height 19
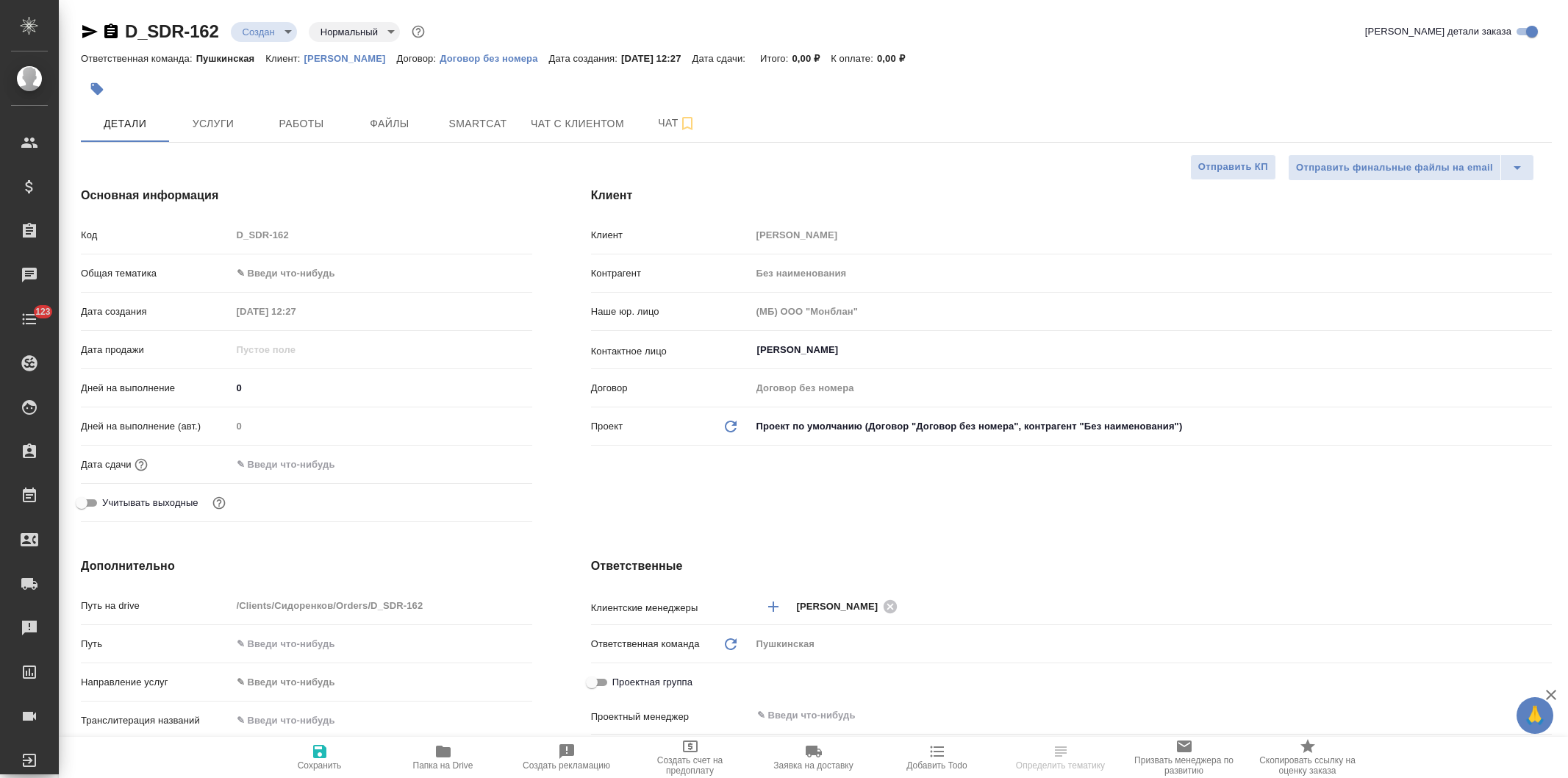
select select "RU"
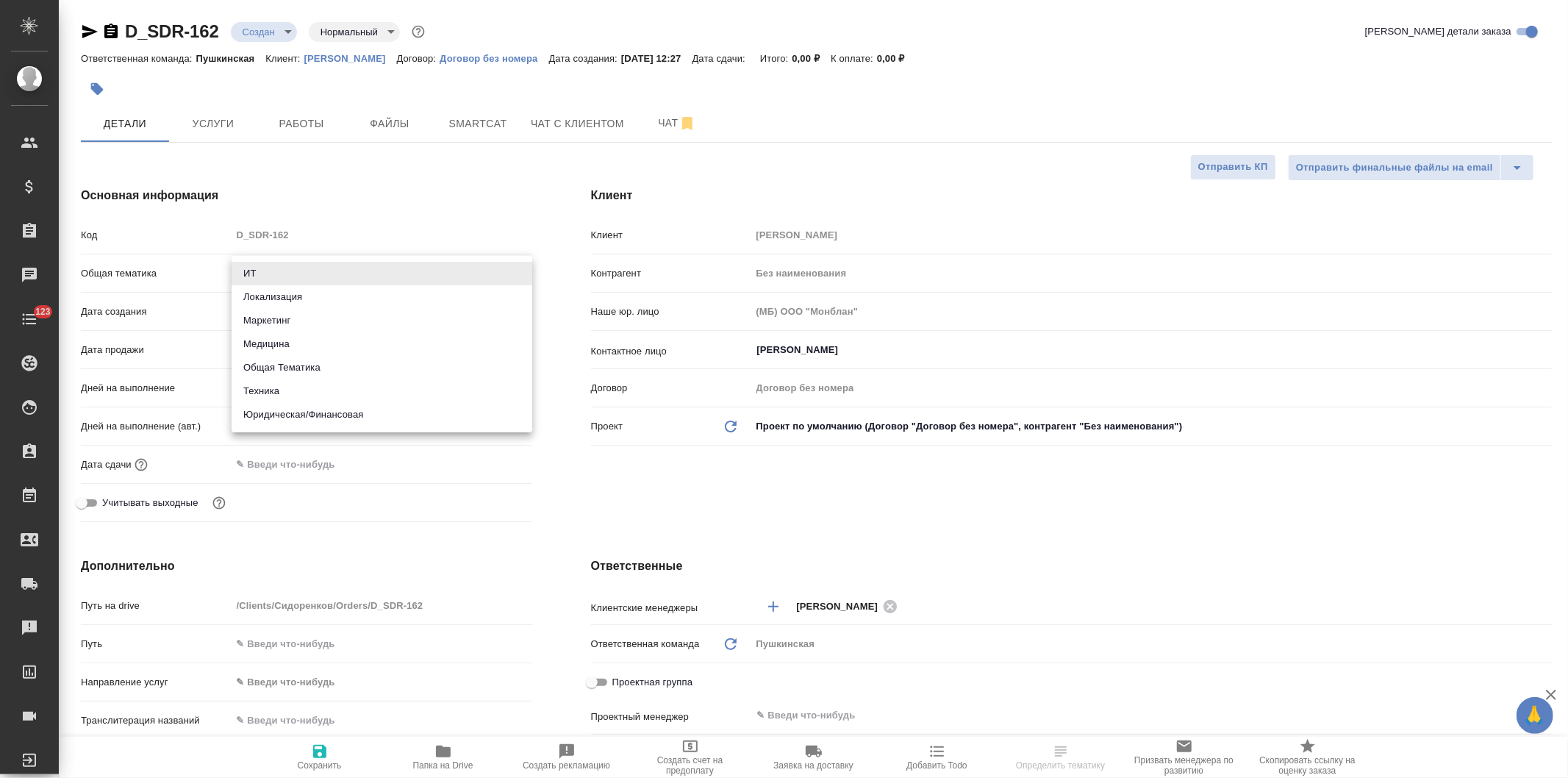
click at [293, 262] on body "🙏 .cls-1 fill:#fff; AWATERA [PERSON_NAME] Спецификации Заказы Чаты 123 Todo Про…" at bounding box center [784, 389] width 1568 height 778
click at [312, 414] on li "Юридическая/Финансовая" at bounding box center [382, 415] width 300 height 24
type input "yr-fn"
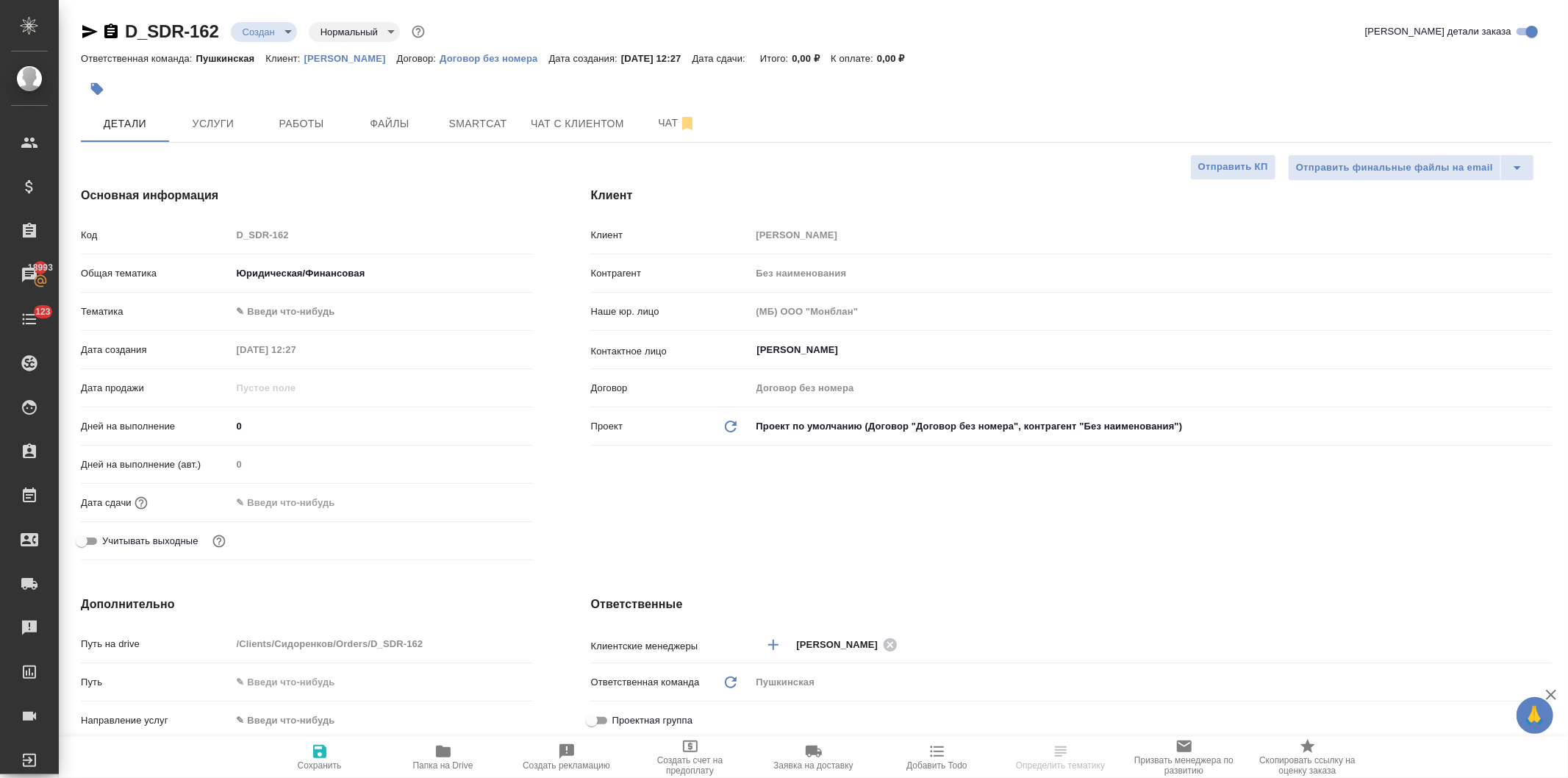
click at [283, 306] on body "🙏 .cls-1 fill:#fff; AWATERA Давыдова Елена Клиенты Спецификации Заказы 18993 Ча…" at bounding box center [784, 389] width 1568 height 778
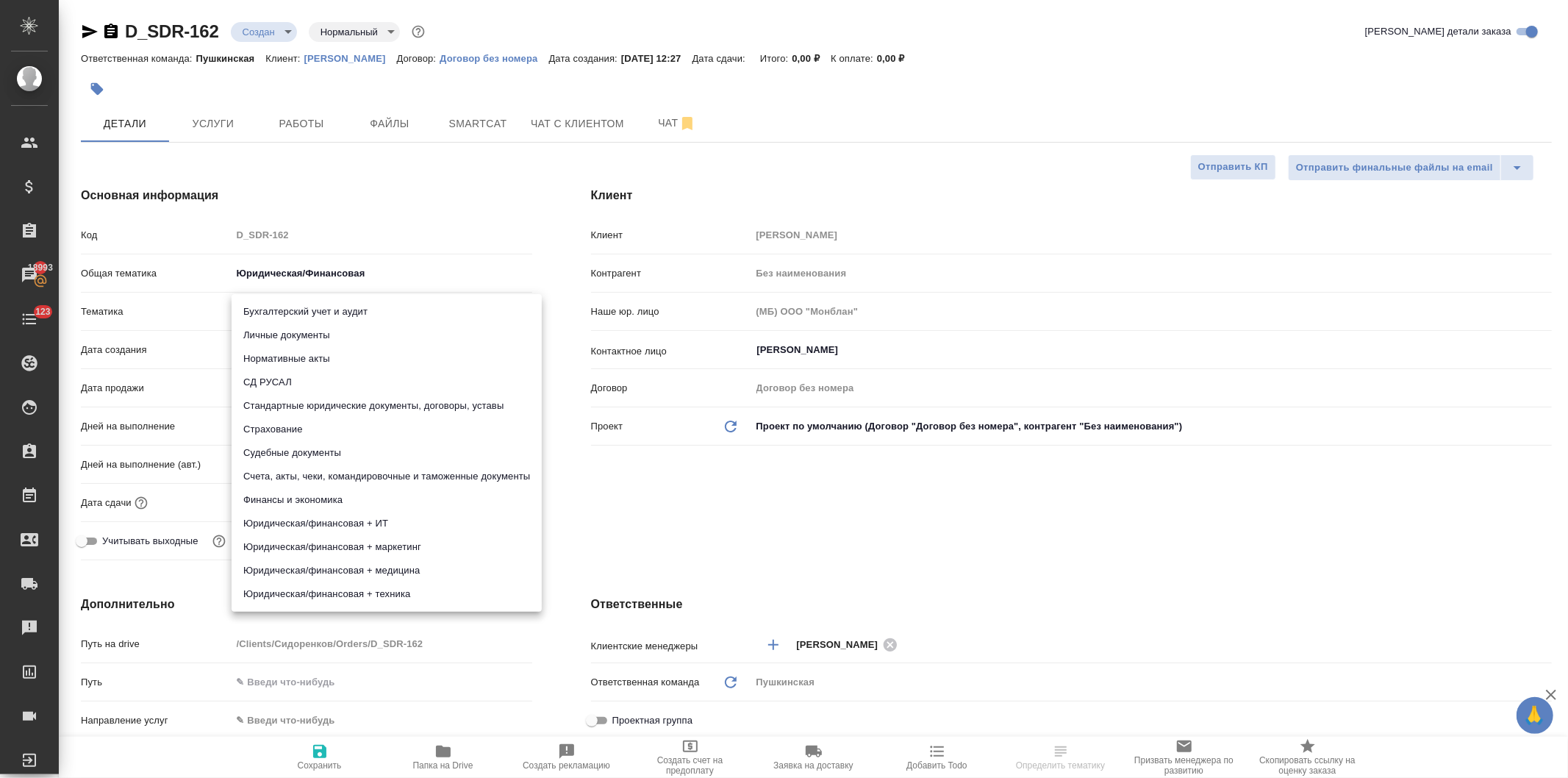
click at [302, 403] on li "Стандартные юридические документы, договоры, уставы" at bounding box center [387, 406] width 310 height 24
type input "5f647205b73bc97568ca66bf"
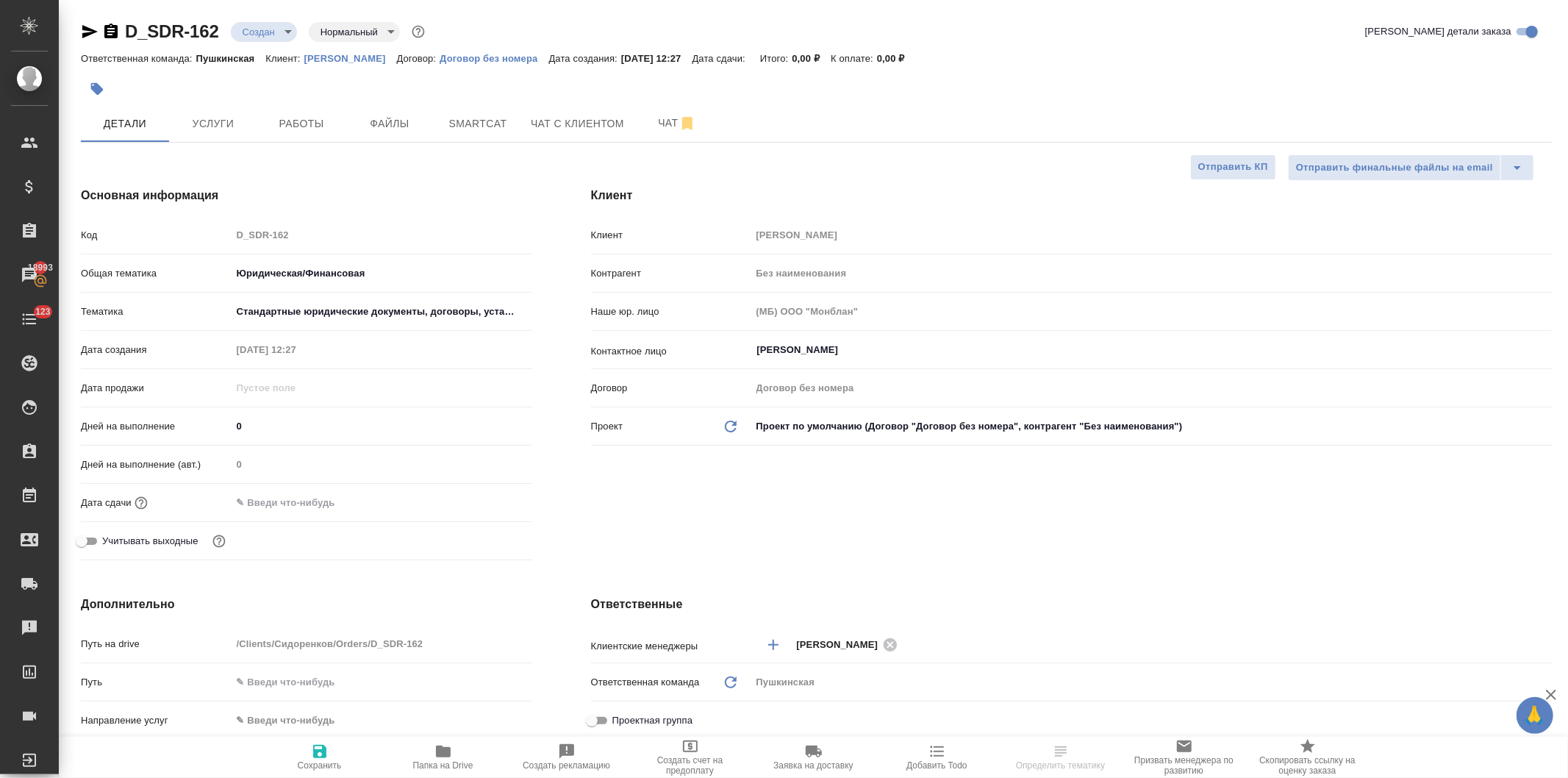
click at [315, 505] on input "text" at bounding box center [296, 503] width 129 height 22
click at [481, 502] on icon "button" at bounding box center [490, 502] width 18 height 18
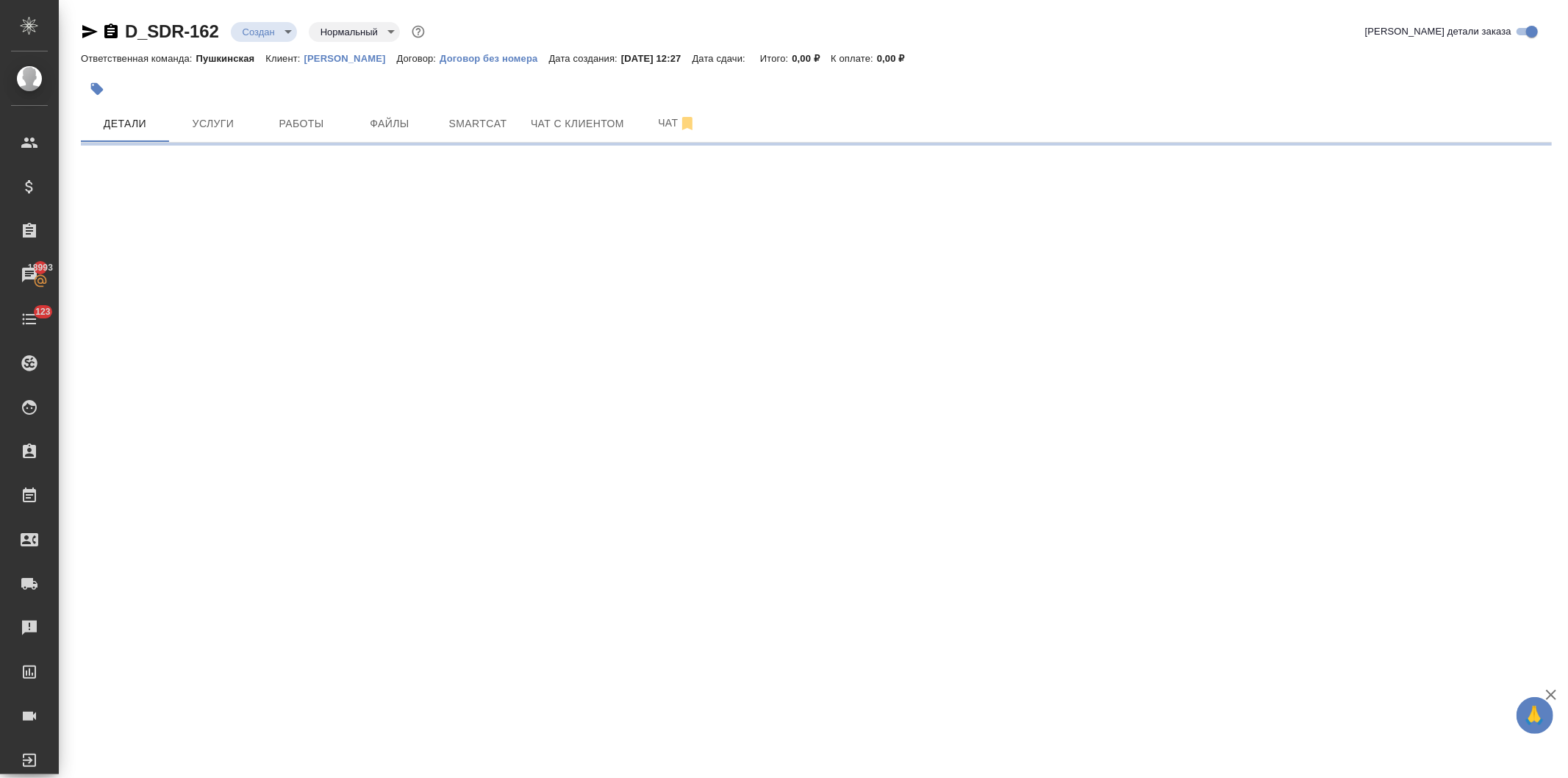
select select "RU"
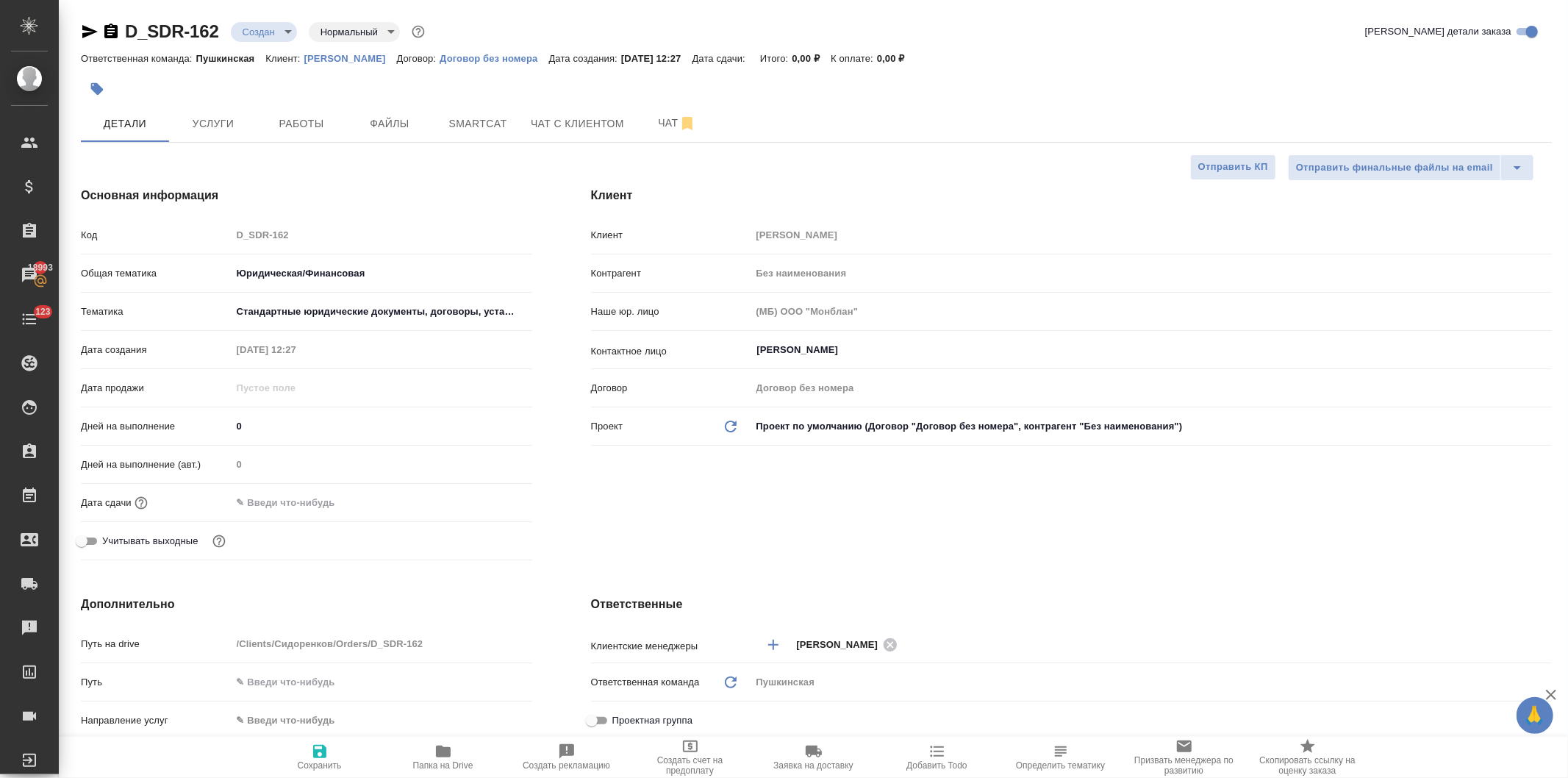
type textarea "x"
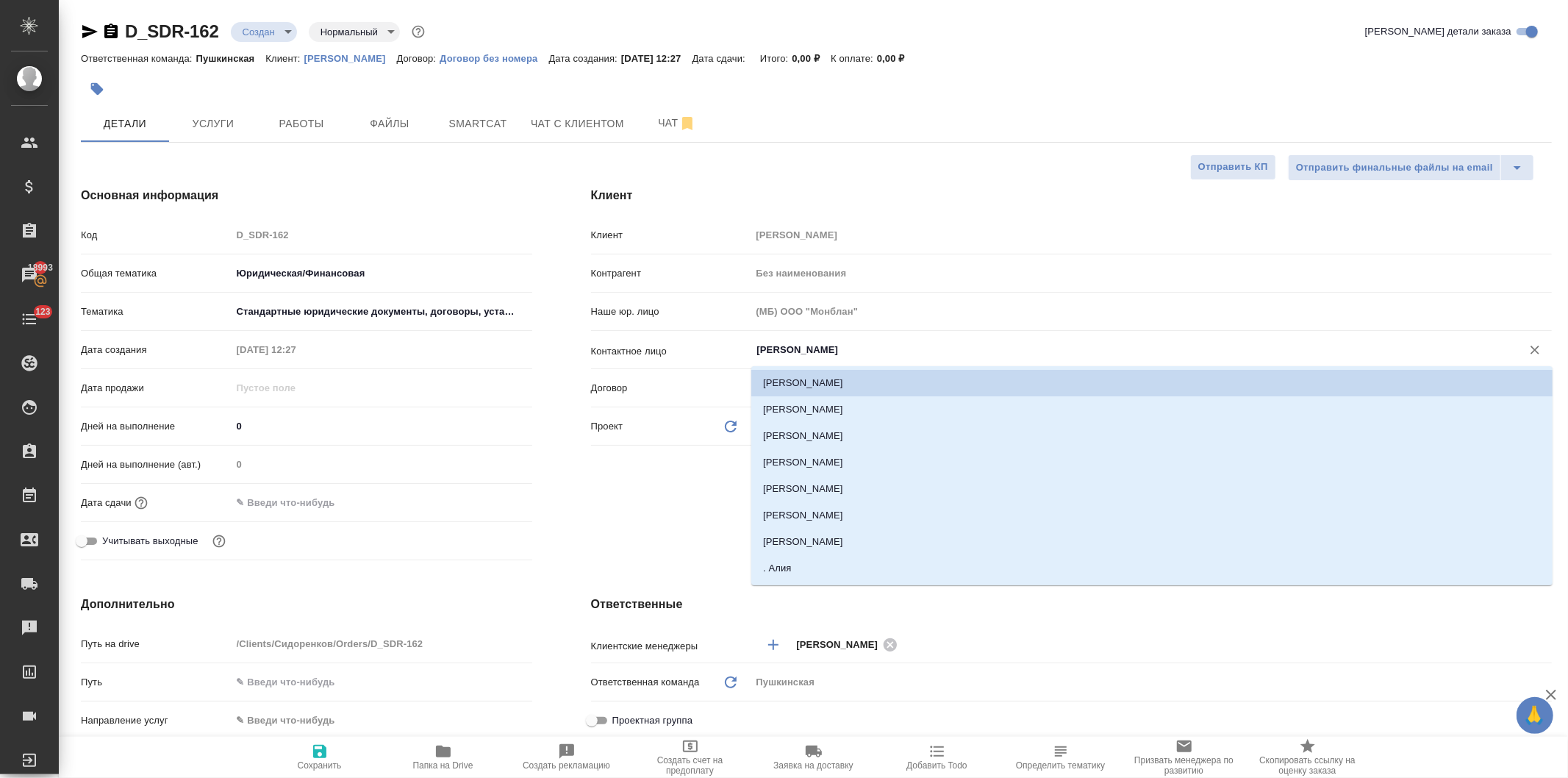
click at [815, 351] on input "Сидоренков Денис" at bounding box center [1127, 350] width 742 height 18
click at [799, 567] on li ". Алия" at bounding box center [1152, 568] width 801 height 27
type input ". Алия"
type textarea "x"
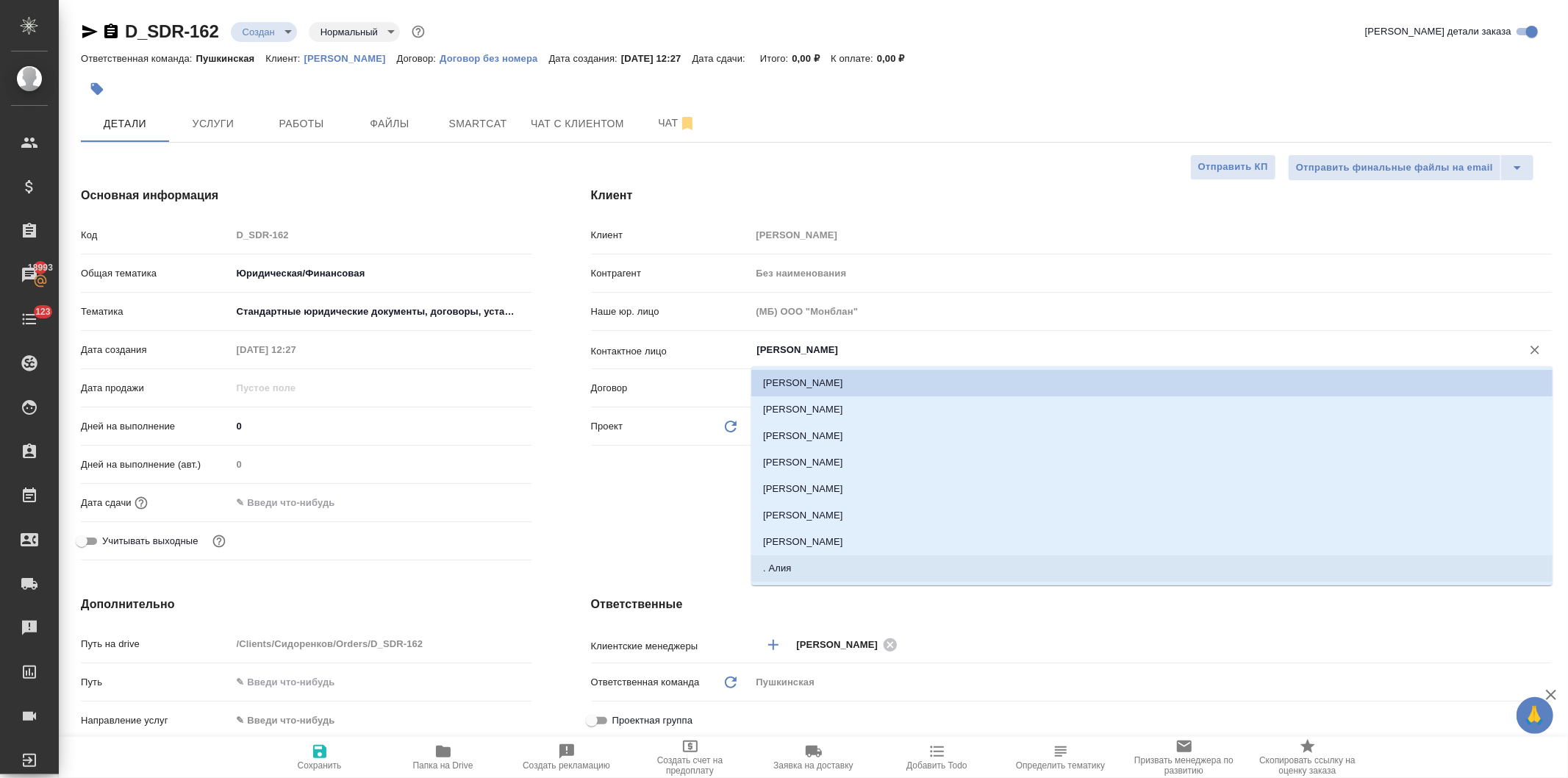
type textarea "x"
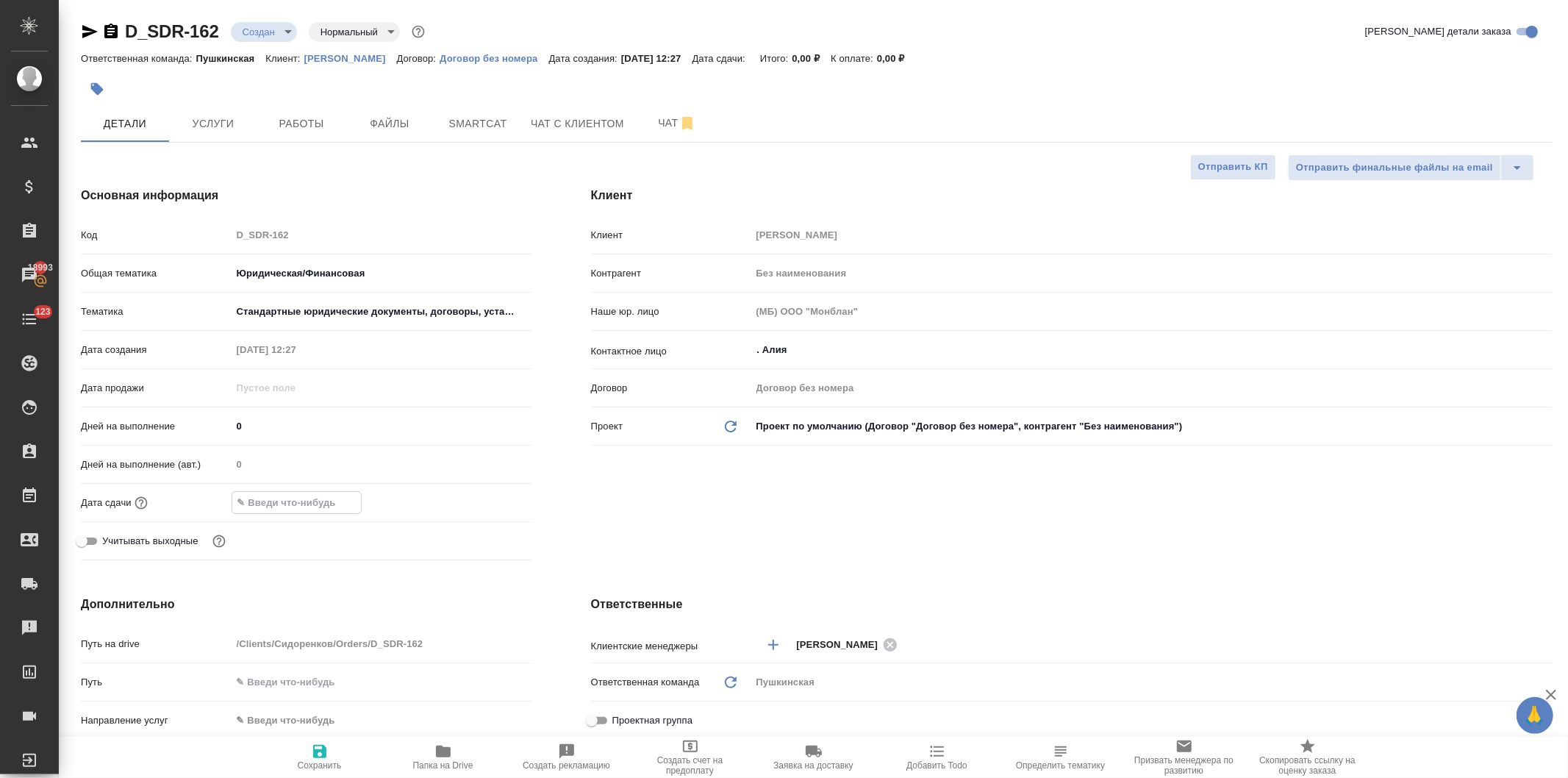
click at [260, 500] on input "text" at bounding box center [297, 503] width 129 height 22
click at [479, 500] on div at bounding box center [382, 502] width 300 height 23
click at [479, 499] on div at bounding box center [382, 503] width 300 height 22
click at [485, 498] on icon "button" at bounding box center [489, 501] width 13 height 15
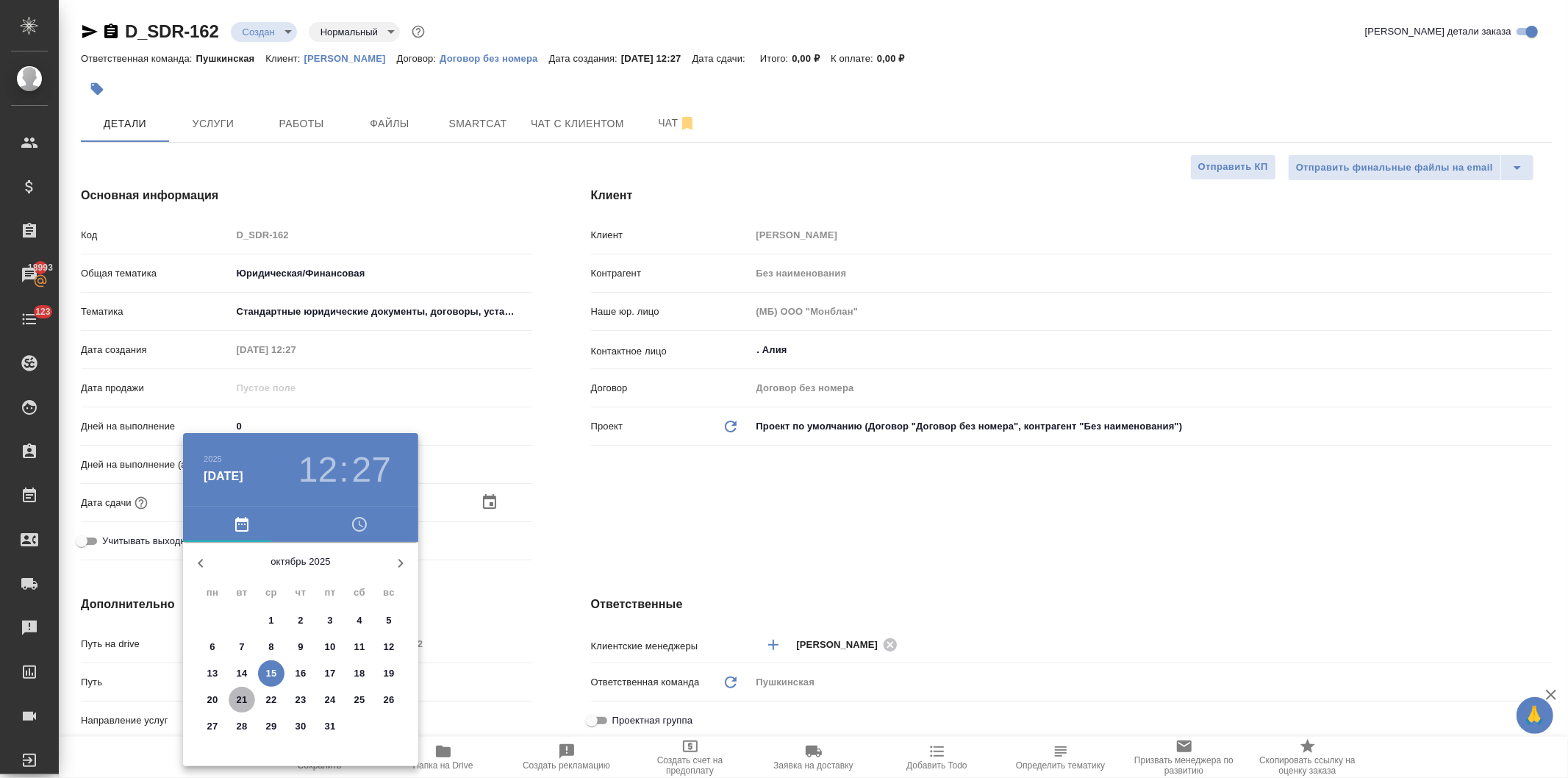
click at [238, 698] on p "21" at bounding box center [242, 699] width 11 height 15
type input "21.10.2025 12:27"
type textarea "x"
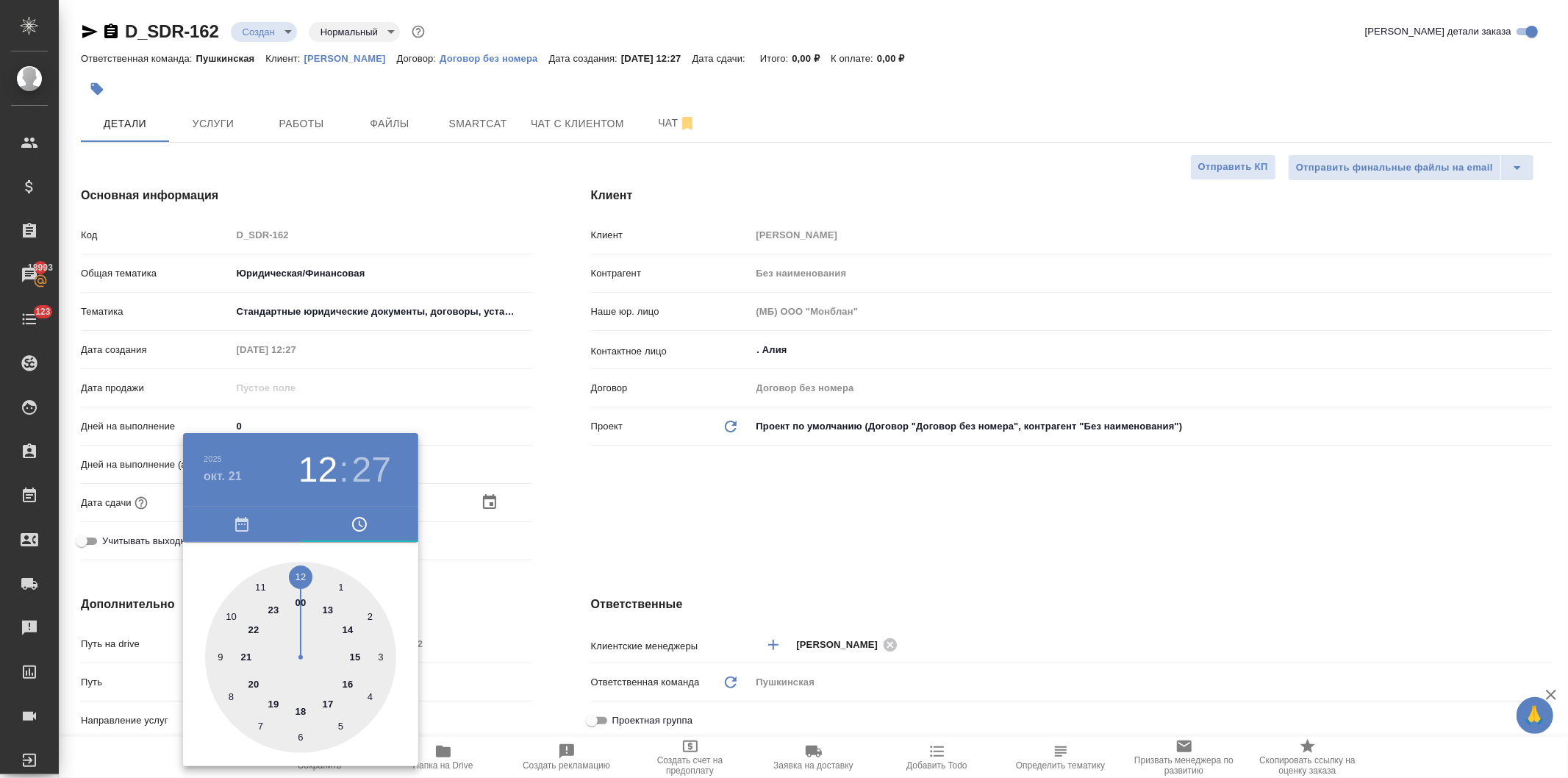
click at [365, 471] on h3 "27" at bounding box center [372, 471] width 39 height 41
click at [301, 576] on div at bounding box center [300, 657] width 191 height 192
type input "21.10.2025 12:00"
type textarea "x"
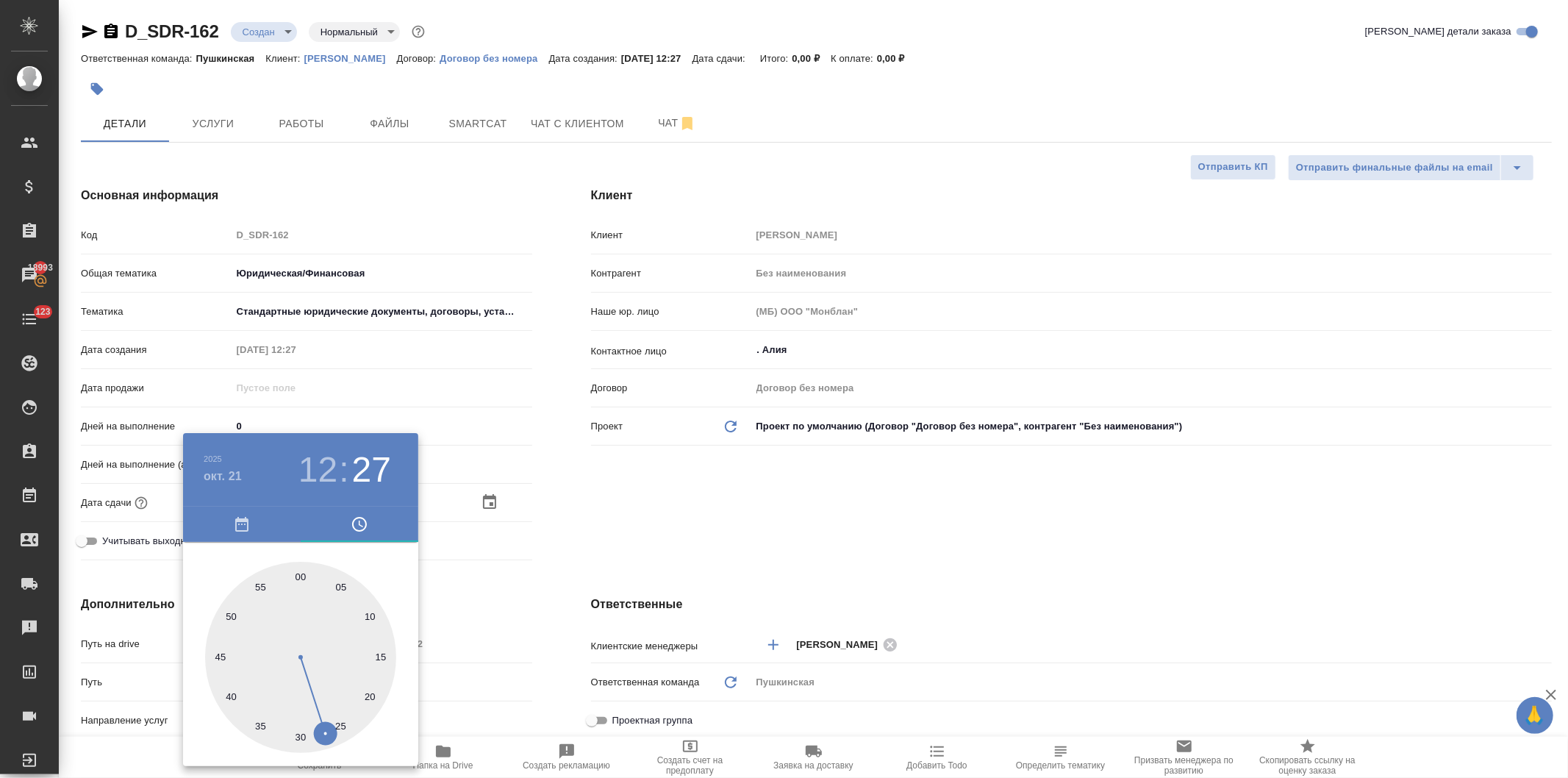
type textarea "x"
click at [682, 518] on div at bounding box center [784, 389] width 1568 height 778
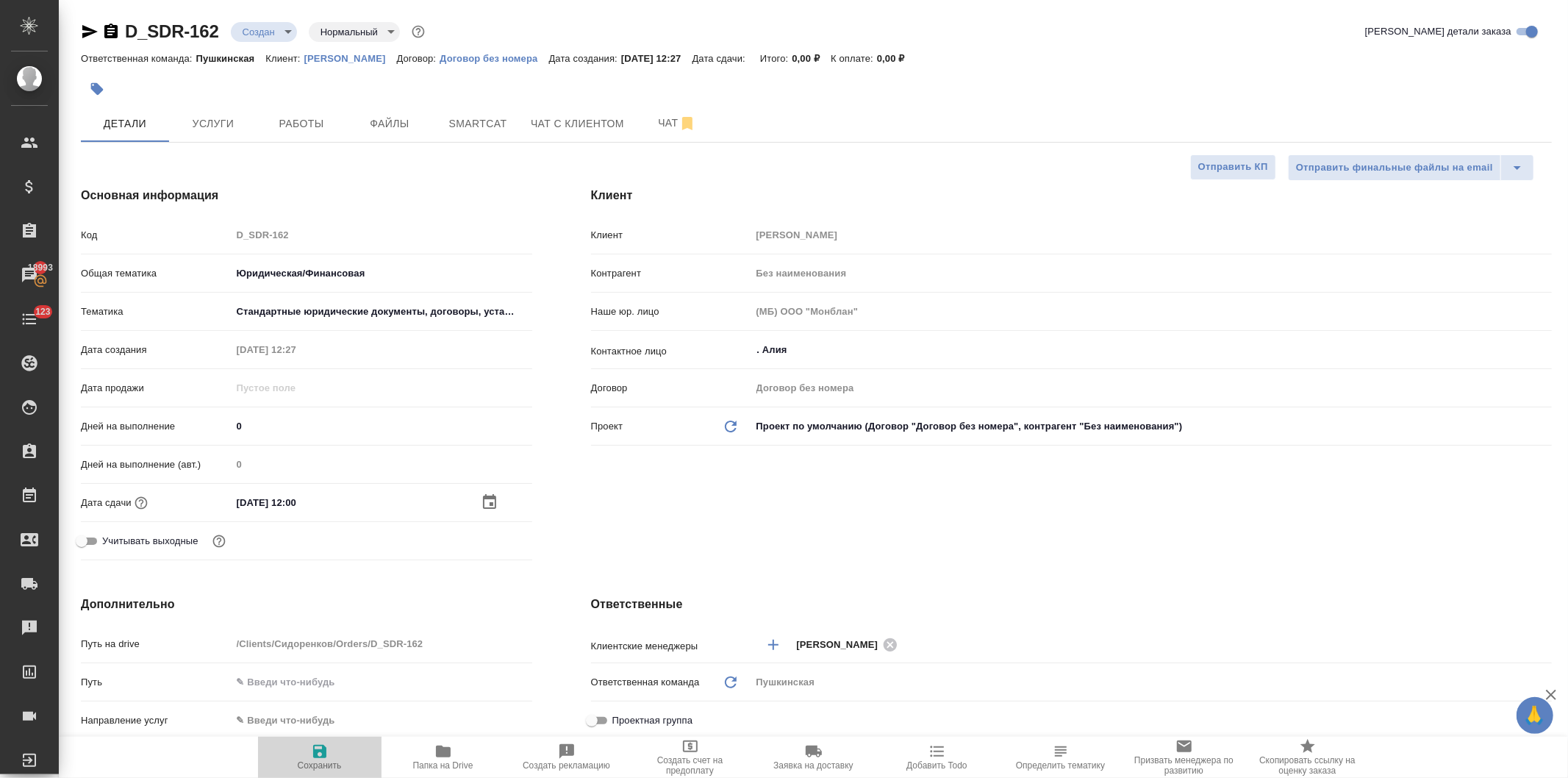
click at [322, 756] on icon "button" at bounding box center [319, 751] width 13 height 13
type textarea "x"
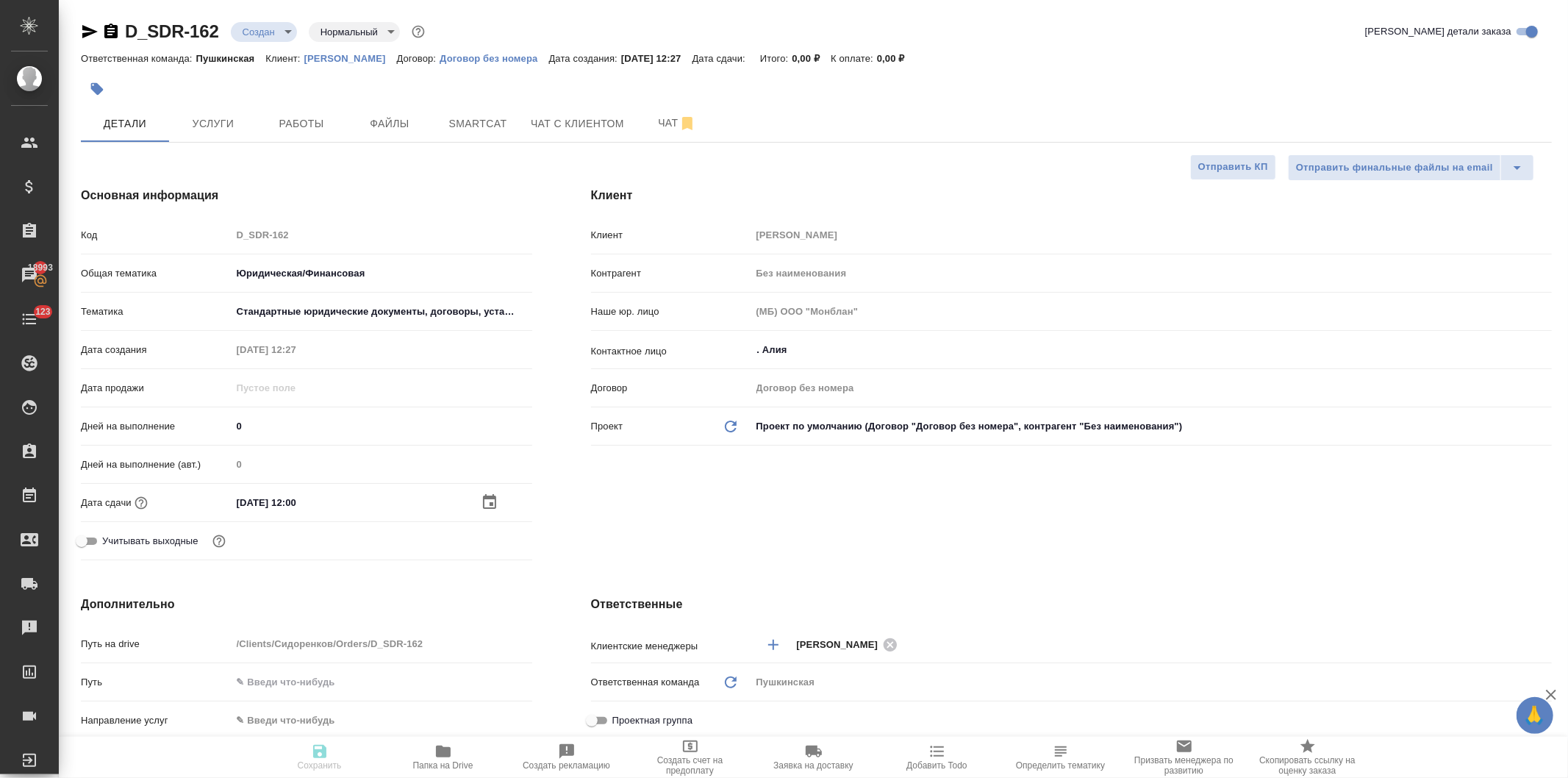
type textarea "x"
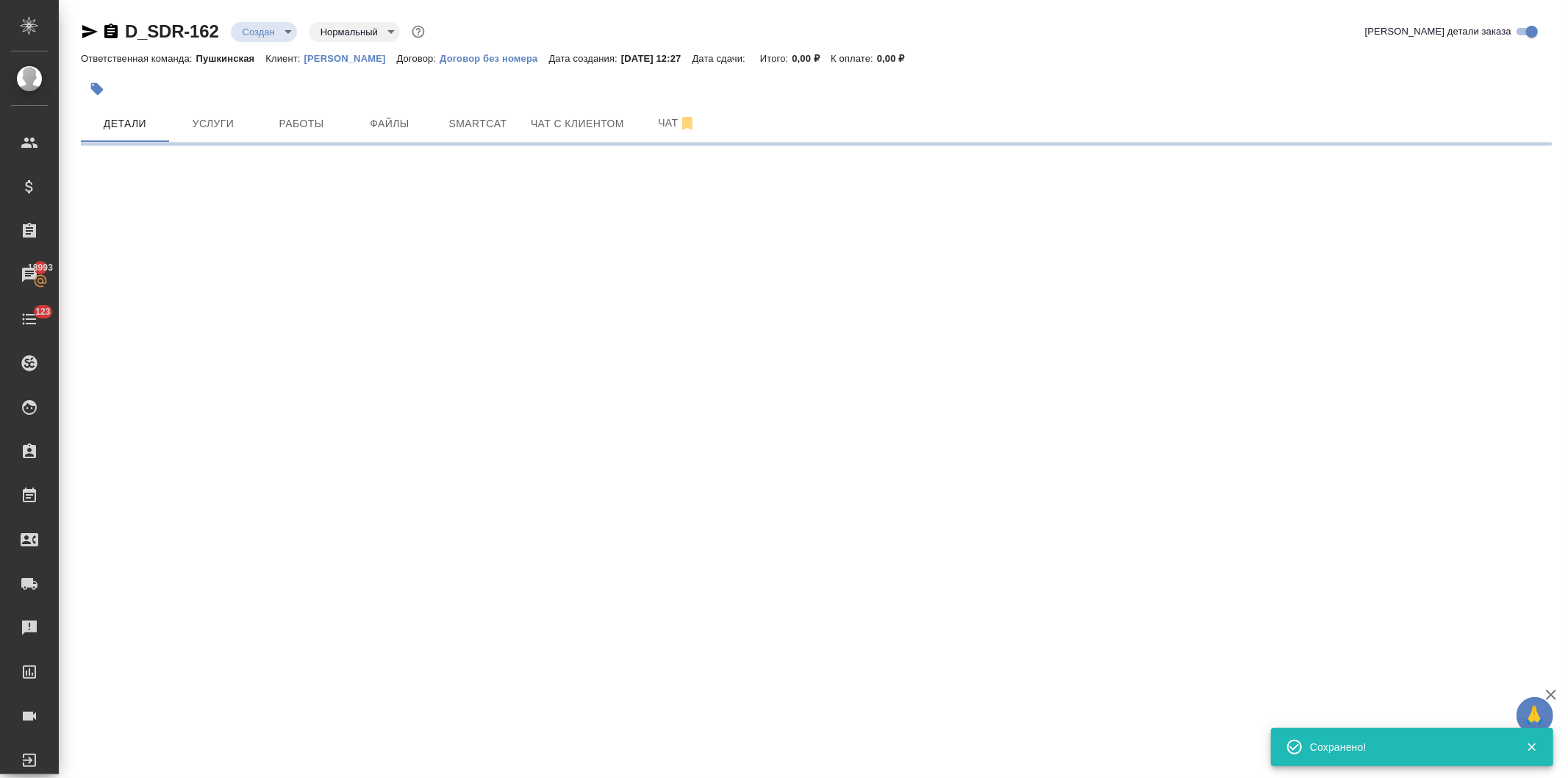
type input "holyTrinity"
select select "RU"
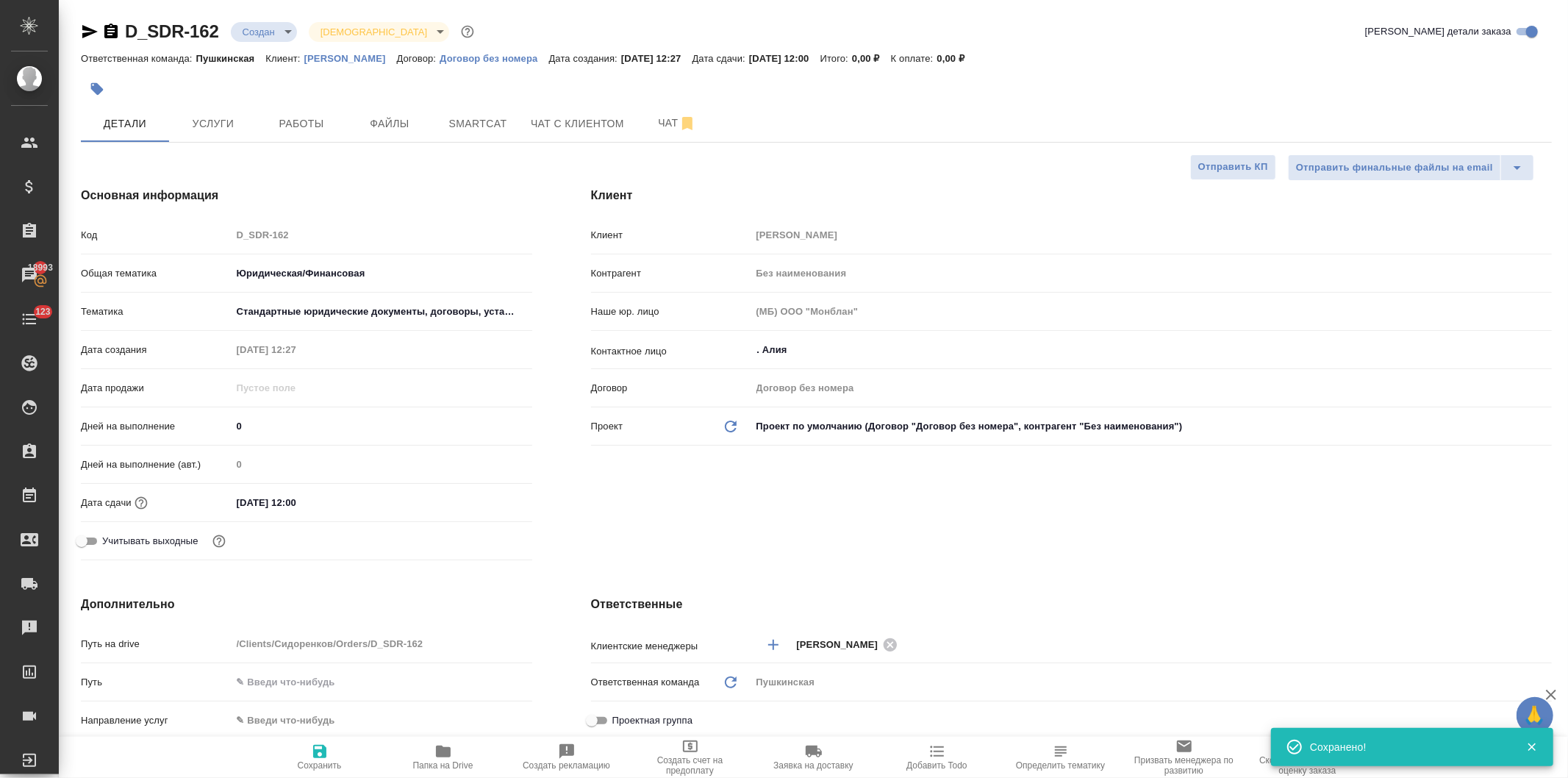
type textarea "x"
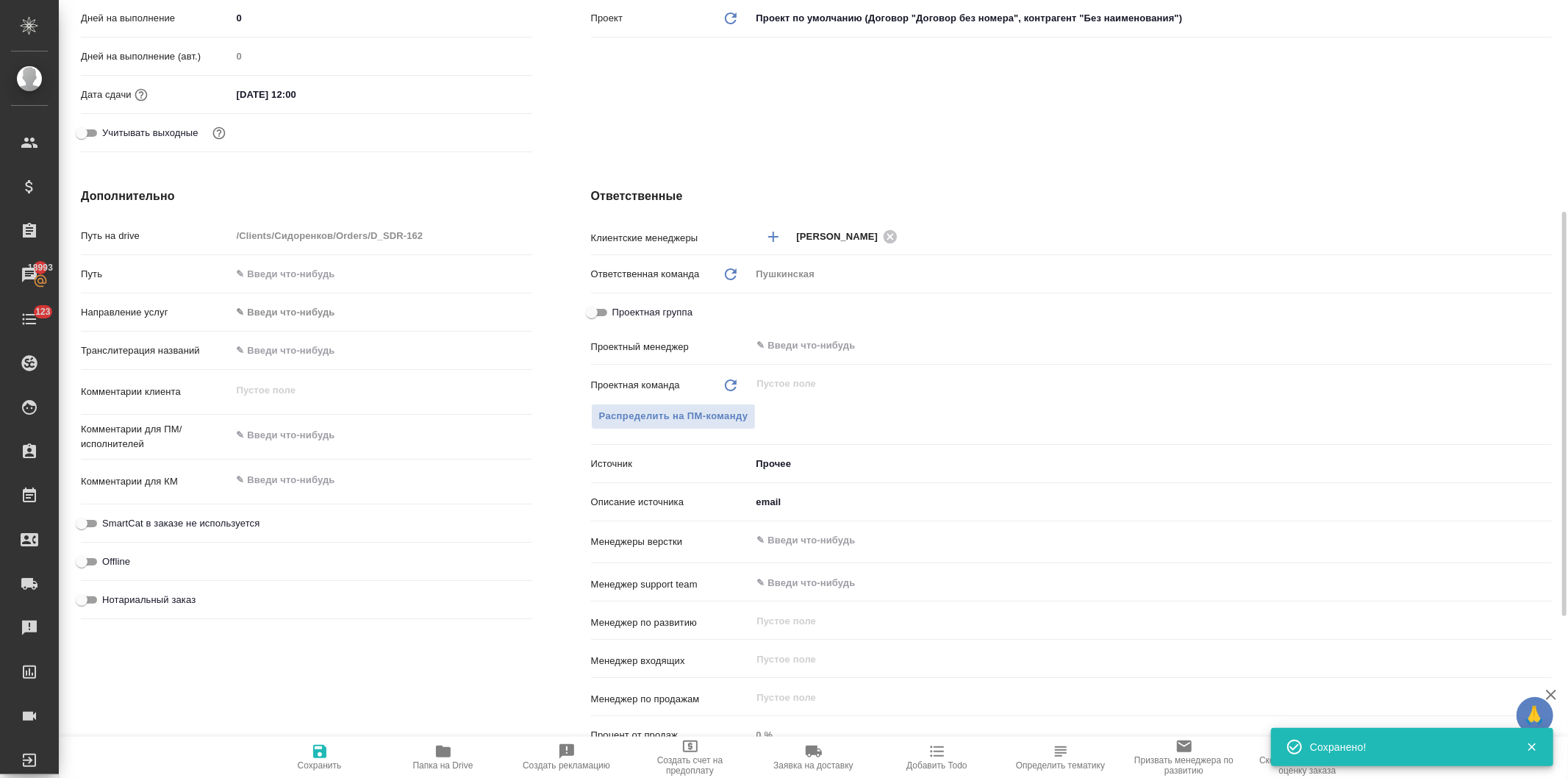
scroll to position [653, 0]
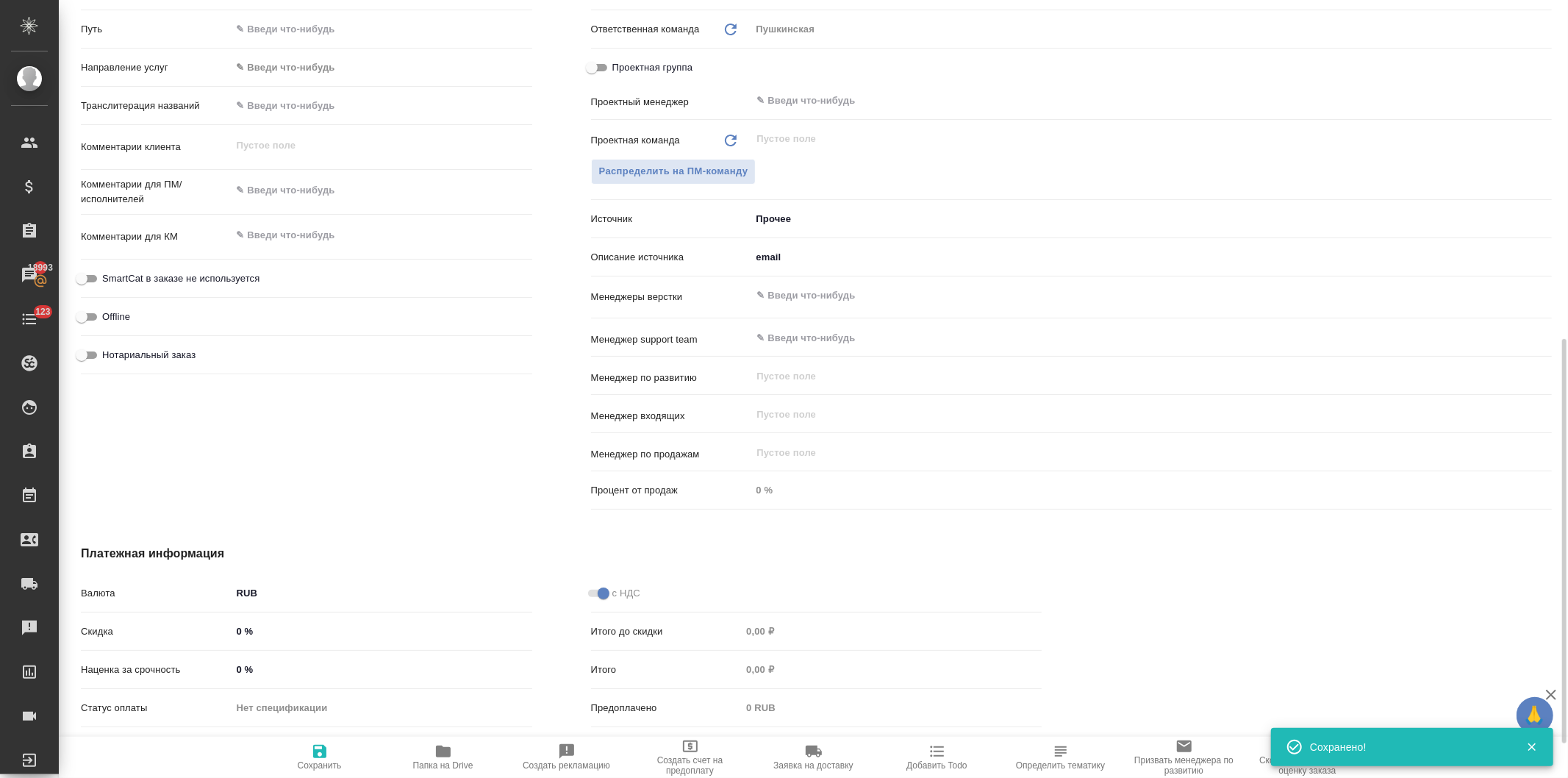
click at [89, 352] on input "Нотариальный заказ" at bounding box center [81, 356] width 53 height 18
checkbox input "true"
type textarea "x"
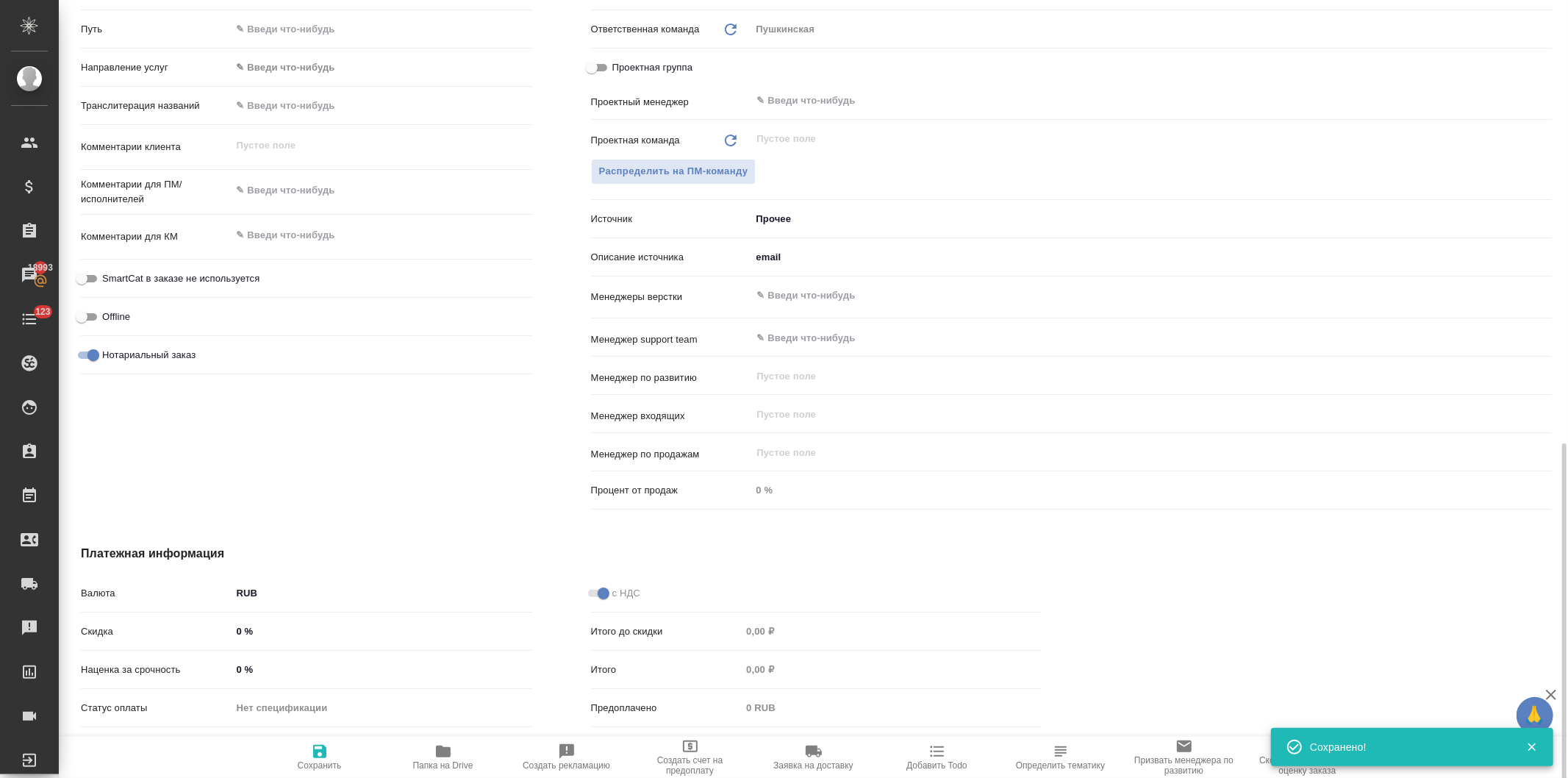
scroll to position [722, 0]
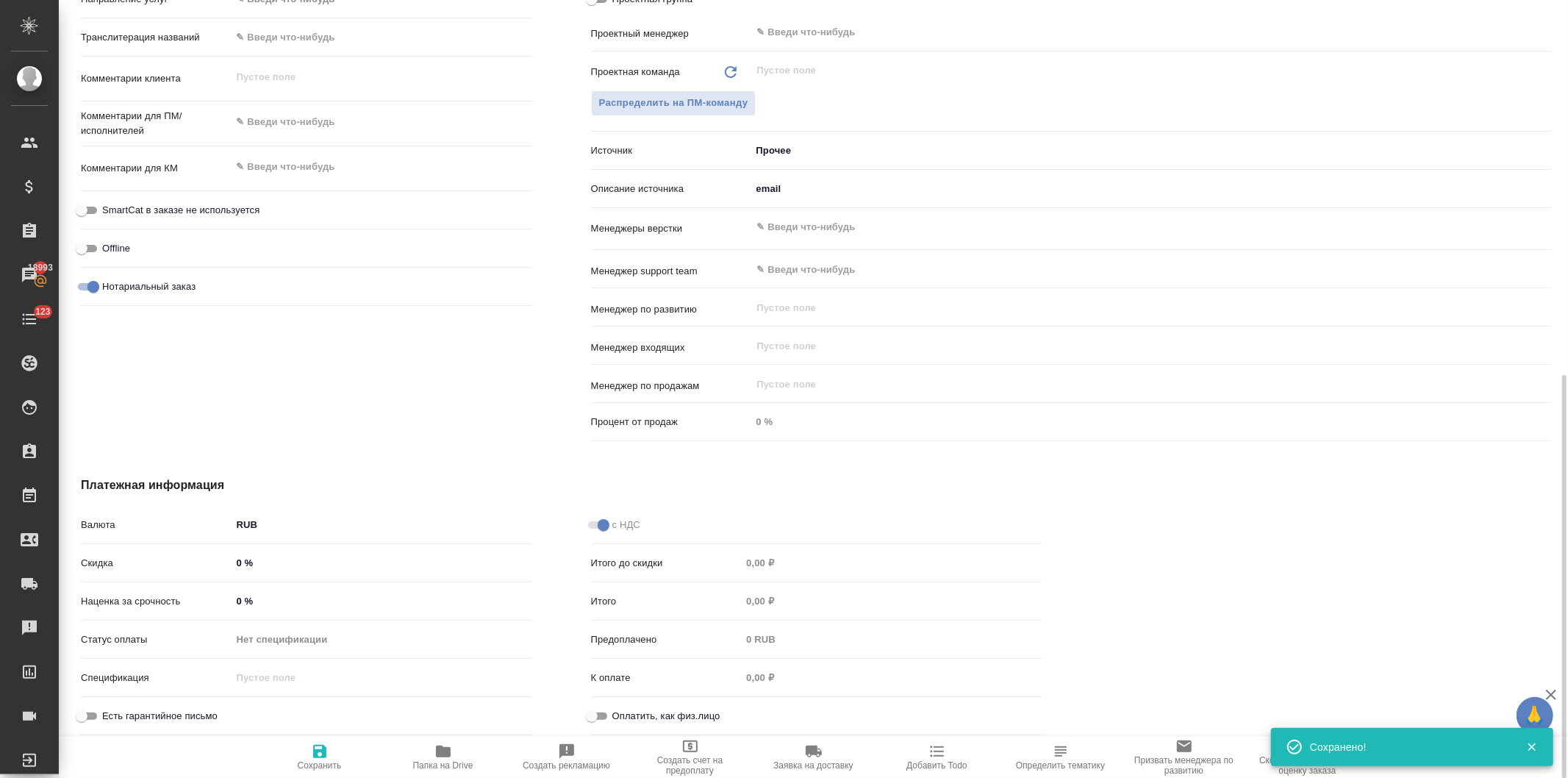
click at [600, 715] on input "Оплатить, как физ.лицо" at bounding box center [592, 716] width 53 height 18
checkbox input "true"
type textarea "x"
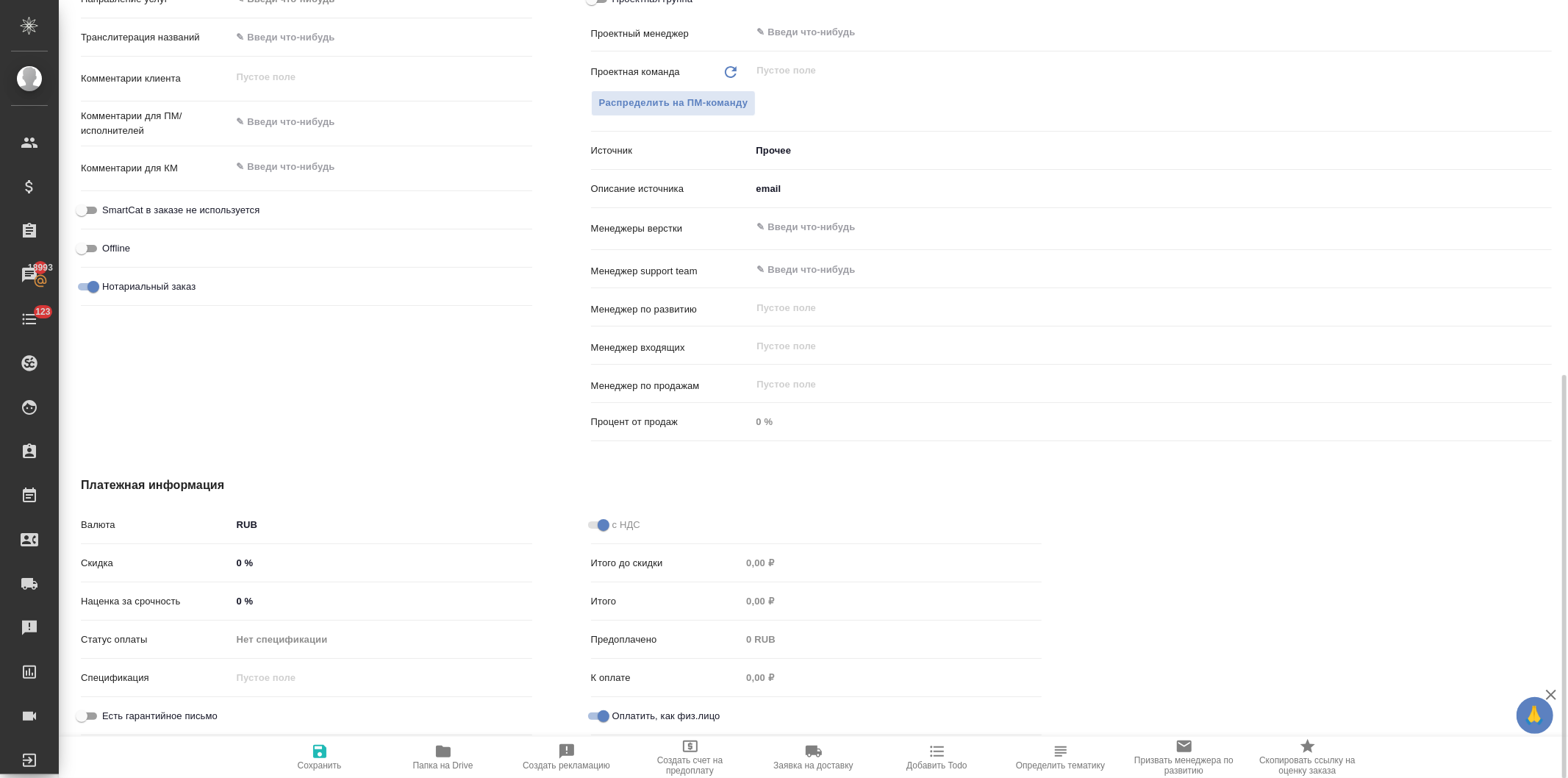
click at [318, 756] on icon "button" at bounding box center [320, 751] width 18 height 18
type textarea "x"
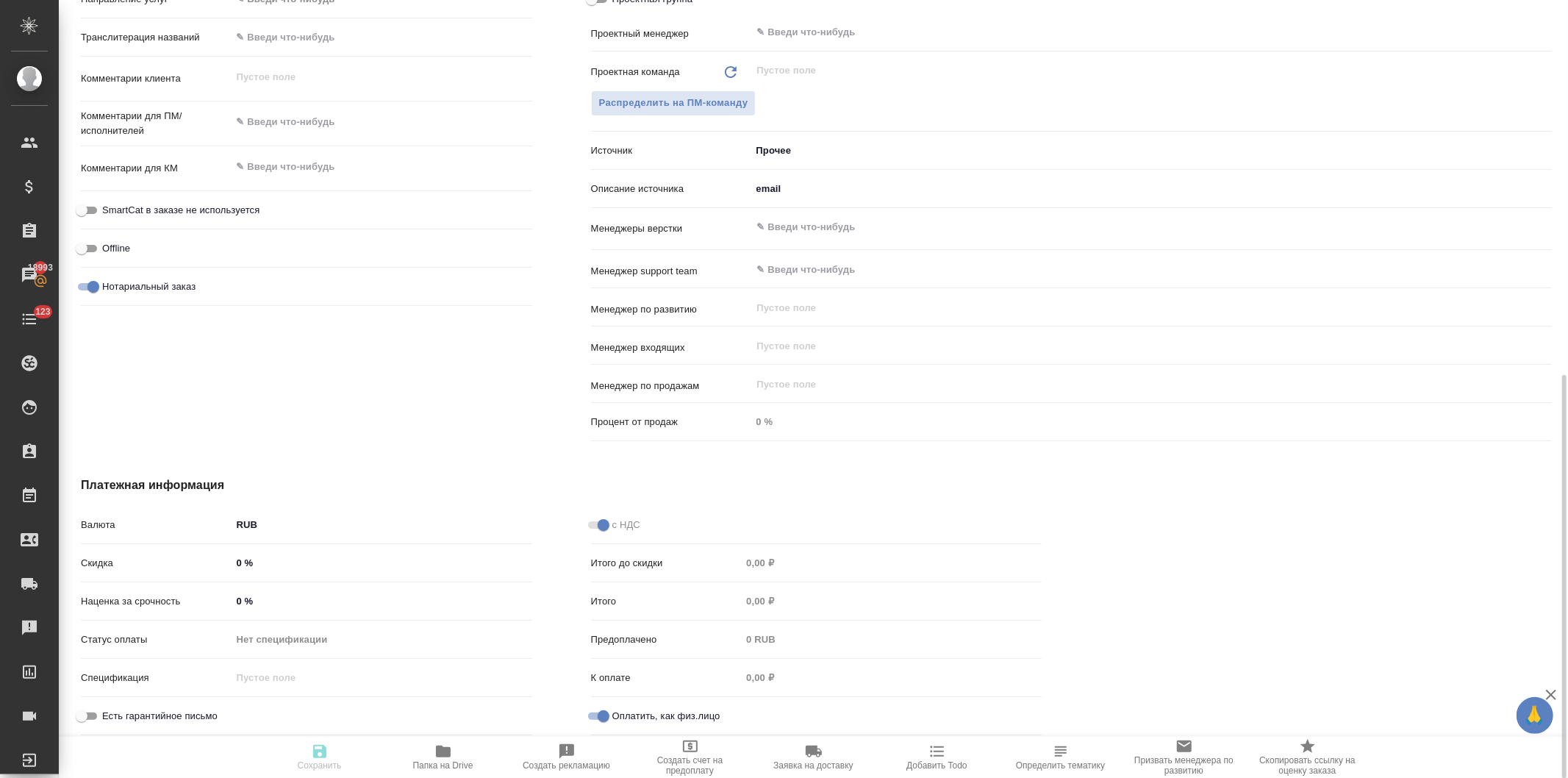
type textarea "x"
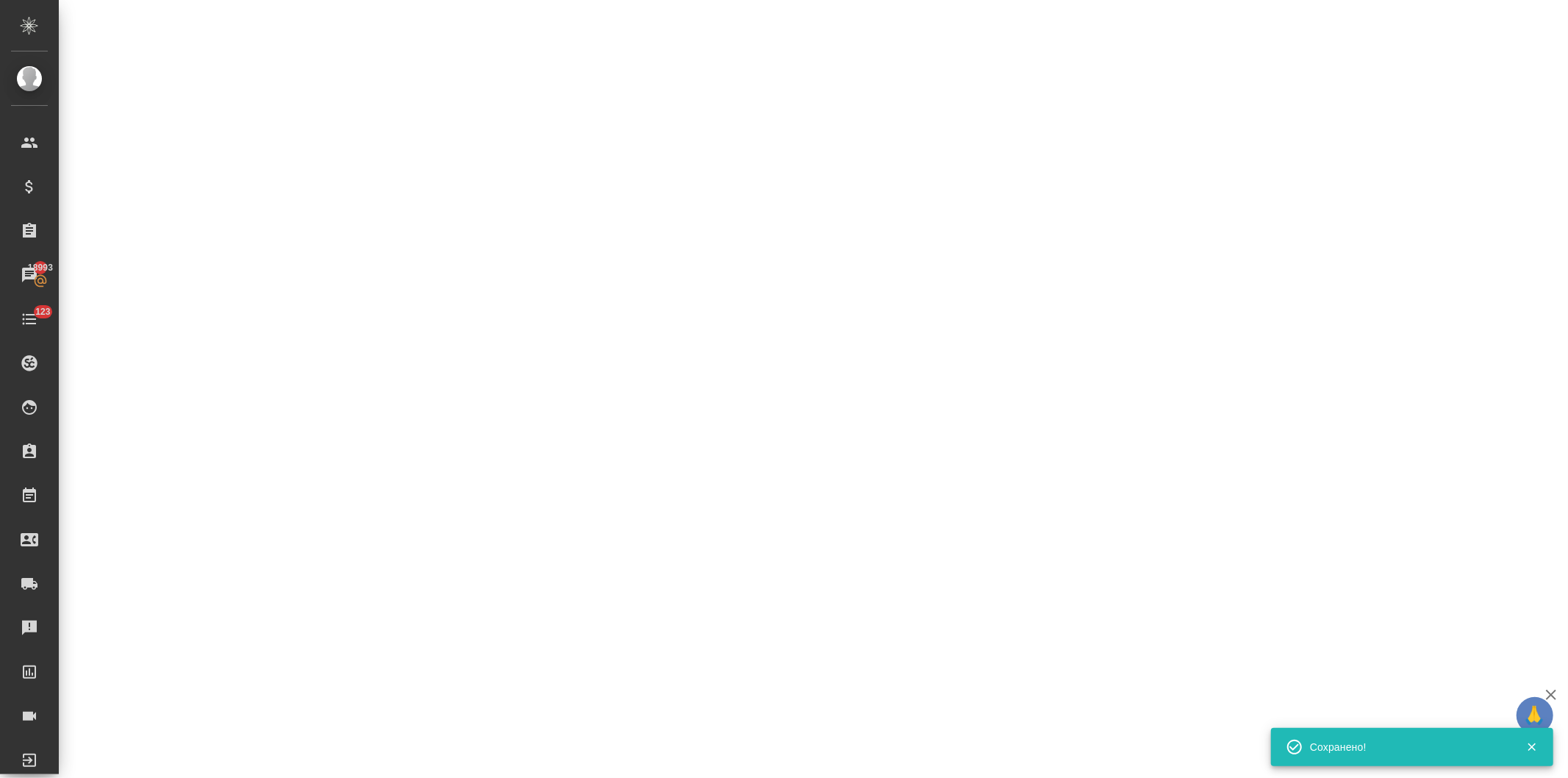
select select "RU"
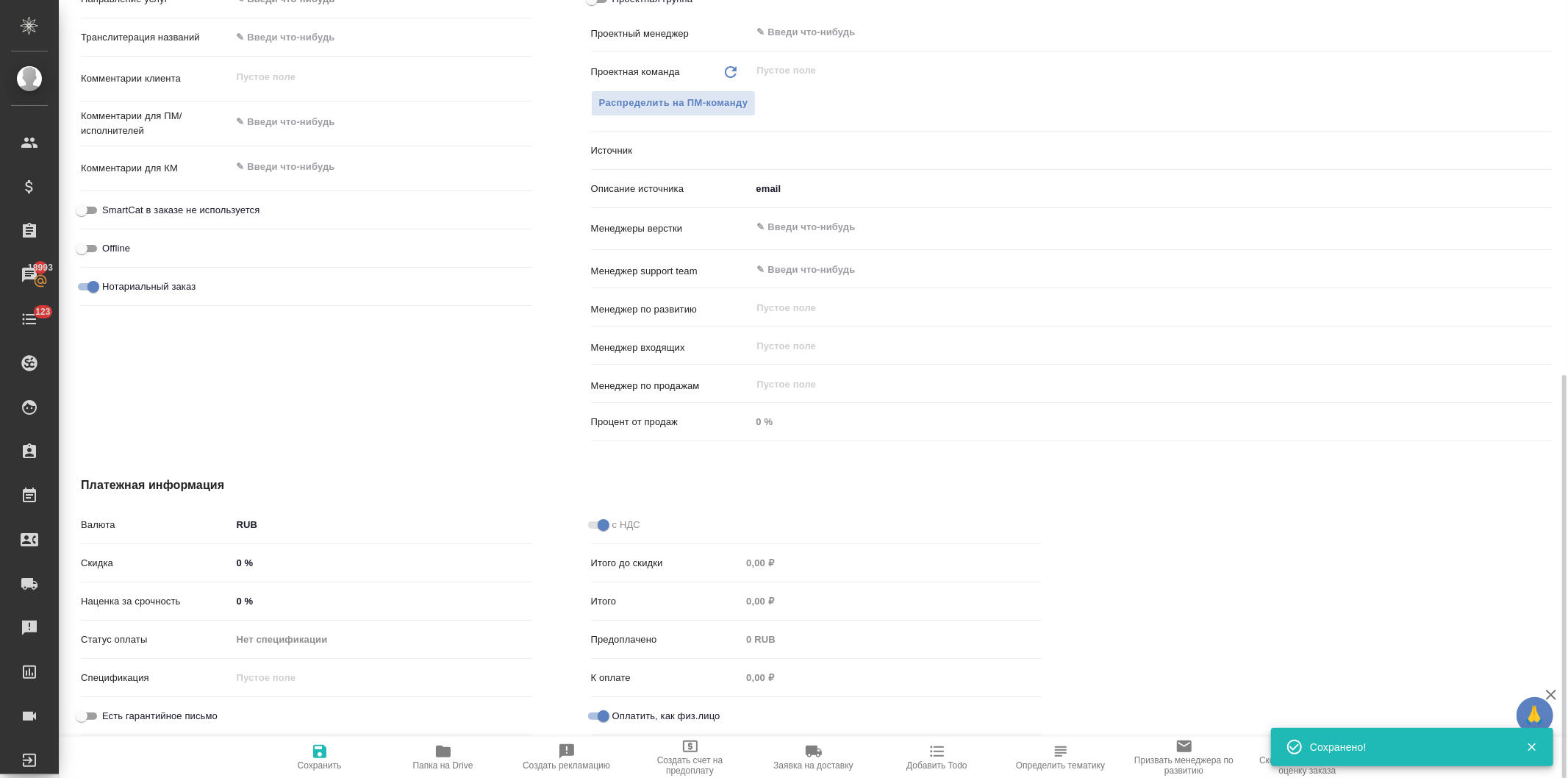
type textarea "x"
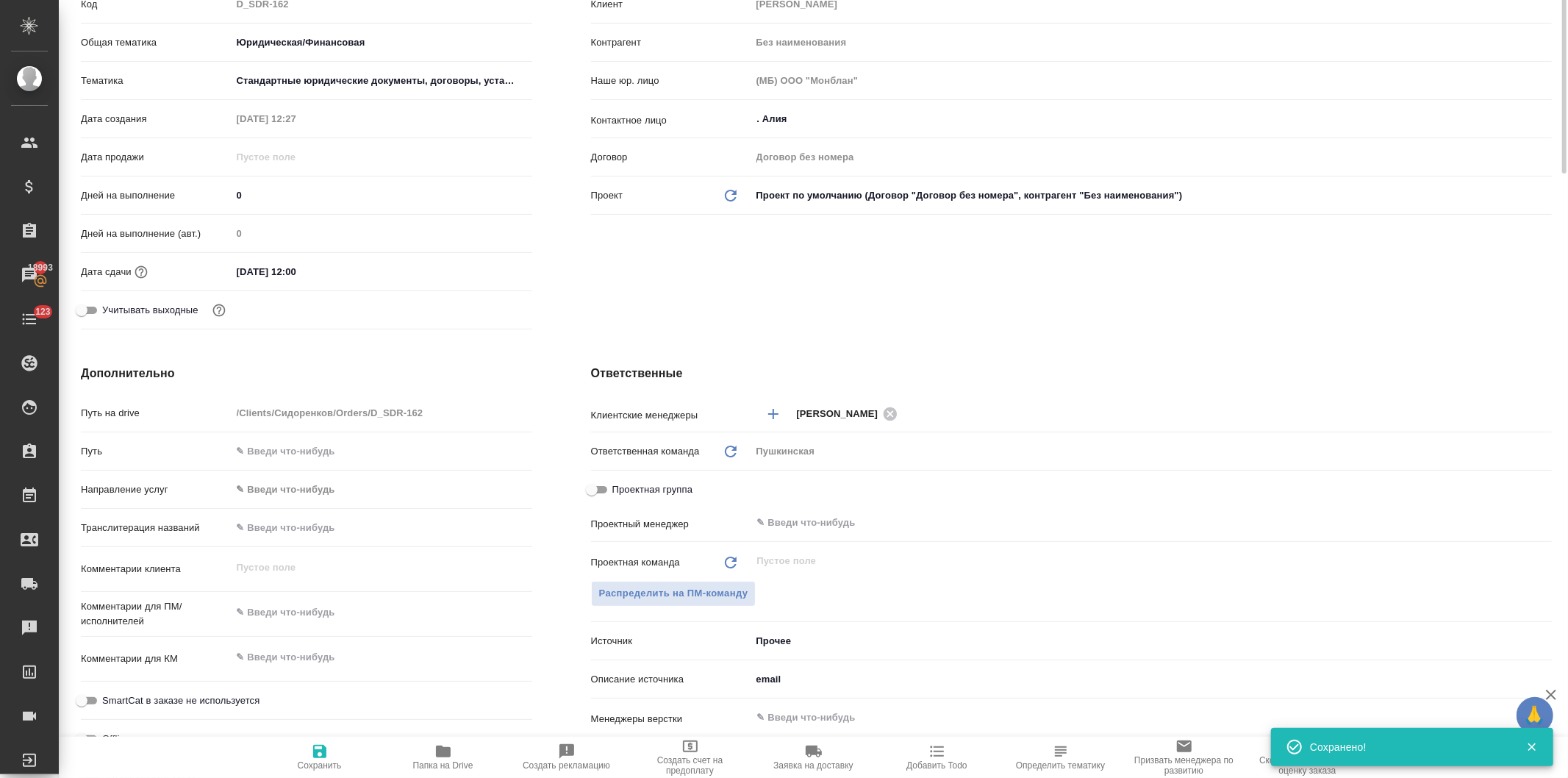
scroll to position [0, 0]
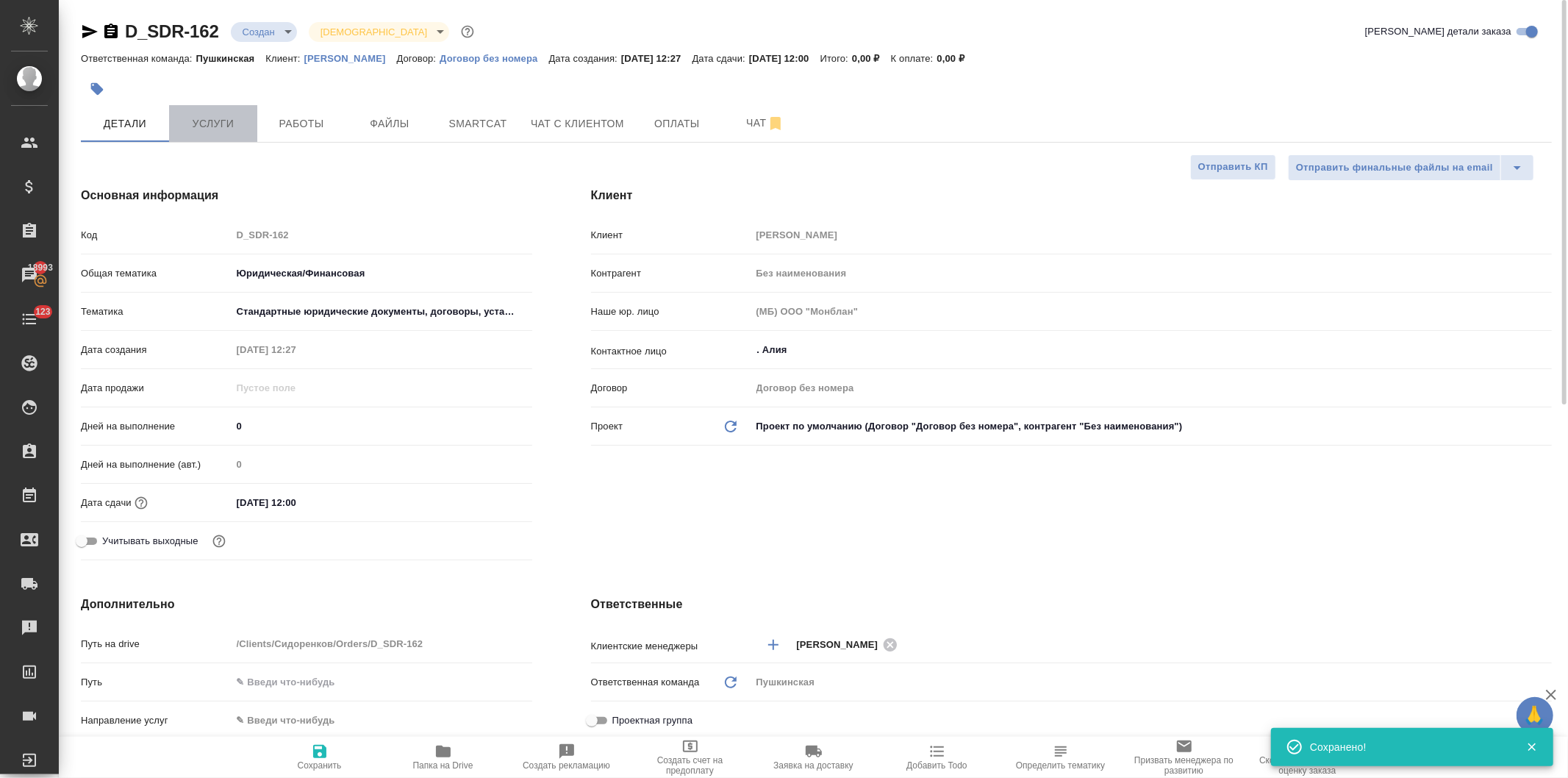
click at [200, 107] on button "Услуги" at bounding box center [213, 123] width 88 height 36
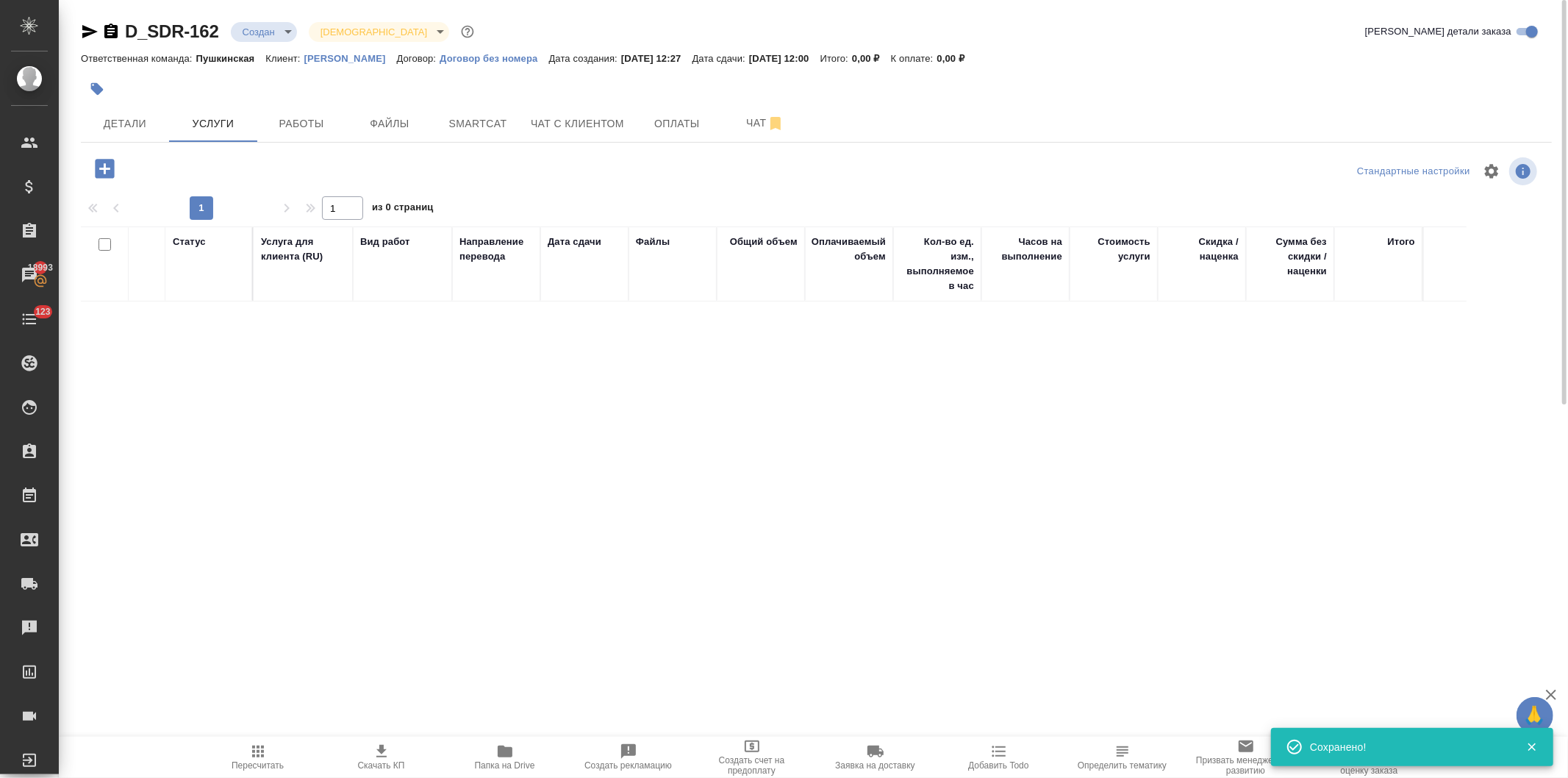
click at [98, 165] on icon "button" at bounding box center [104, 168] width 19 height 19
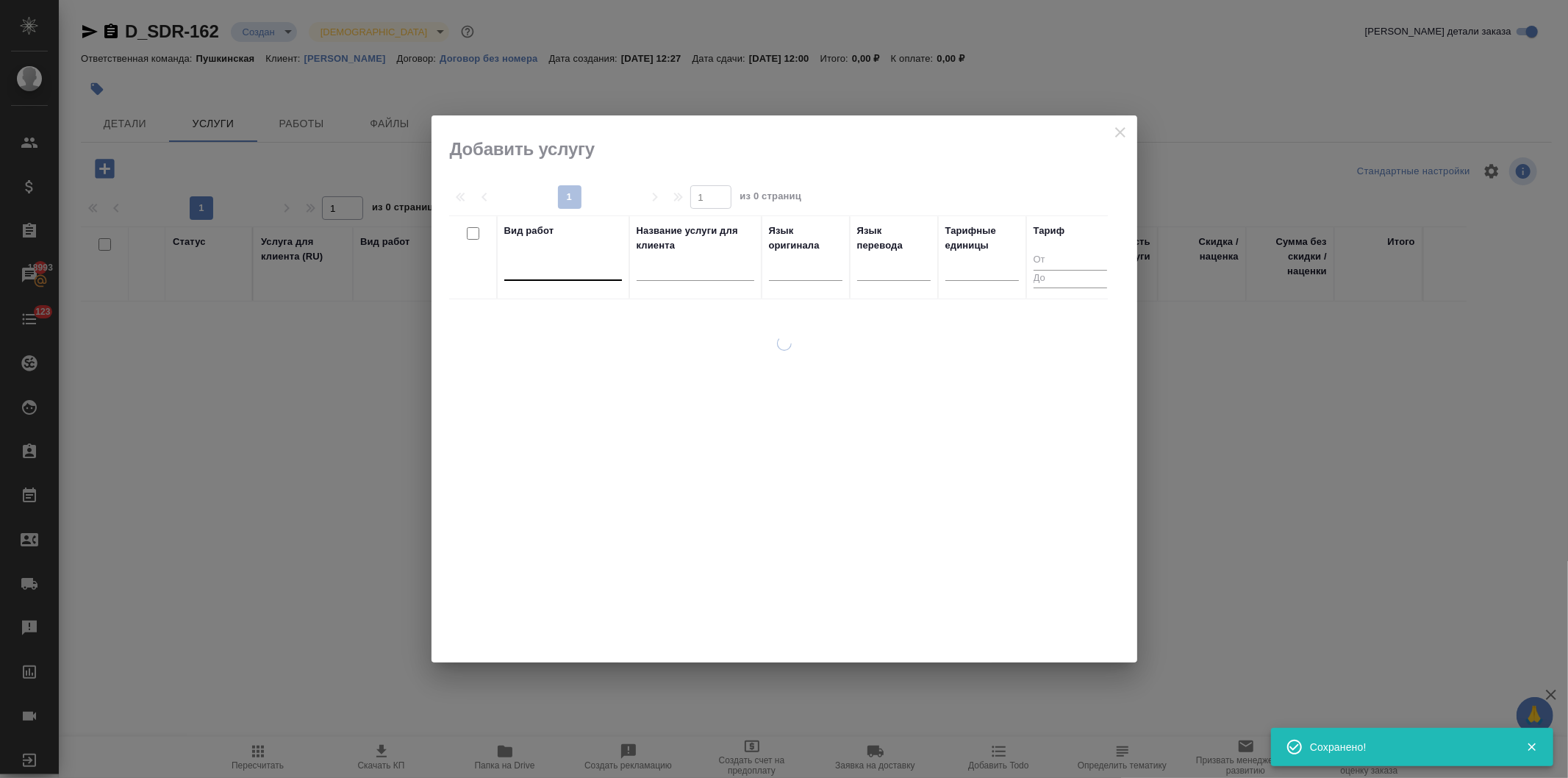
click at [564, 273] on div at bounding box center [564, 266] width 118 height 22
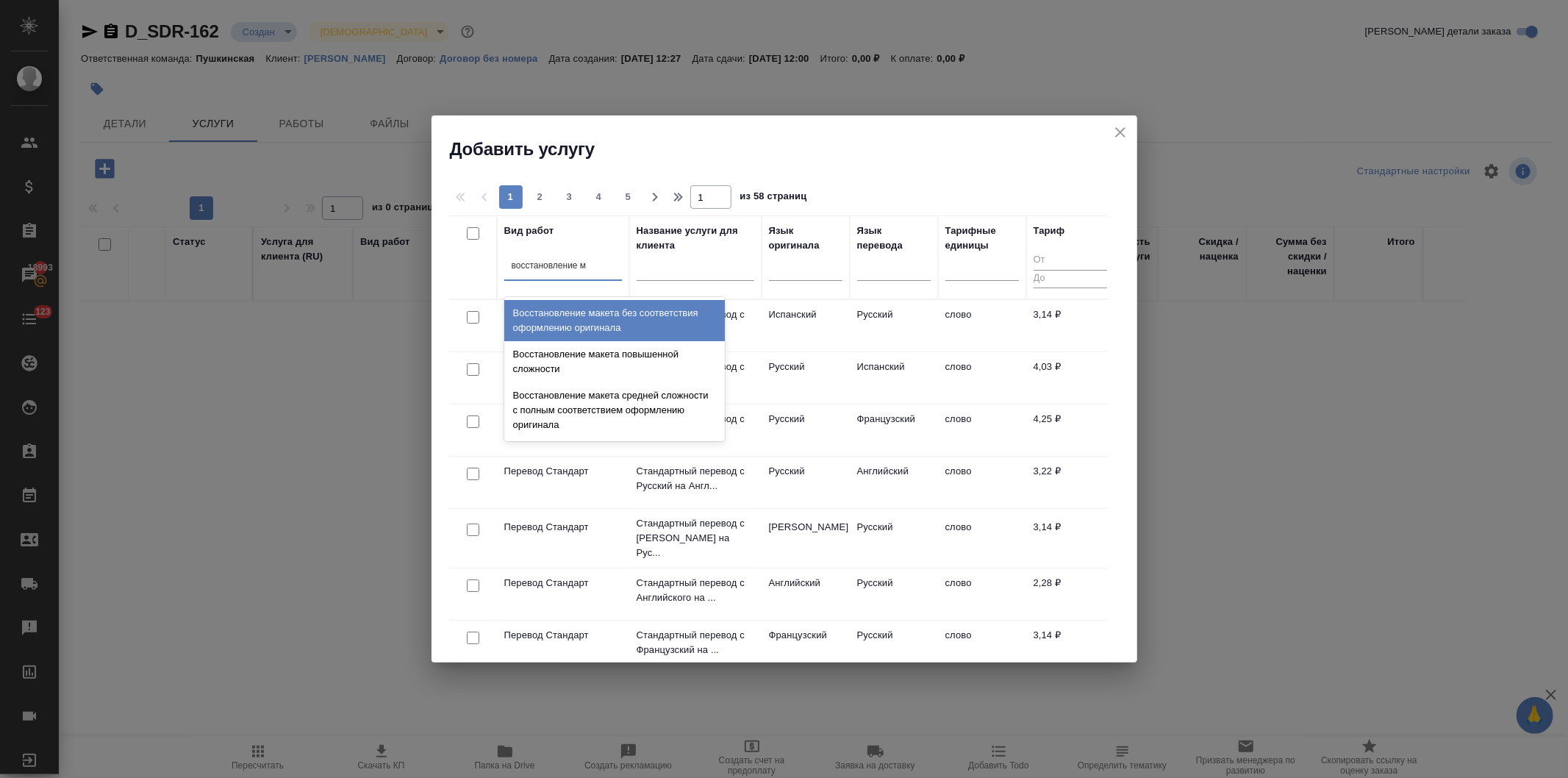
type input "восстановление ма"
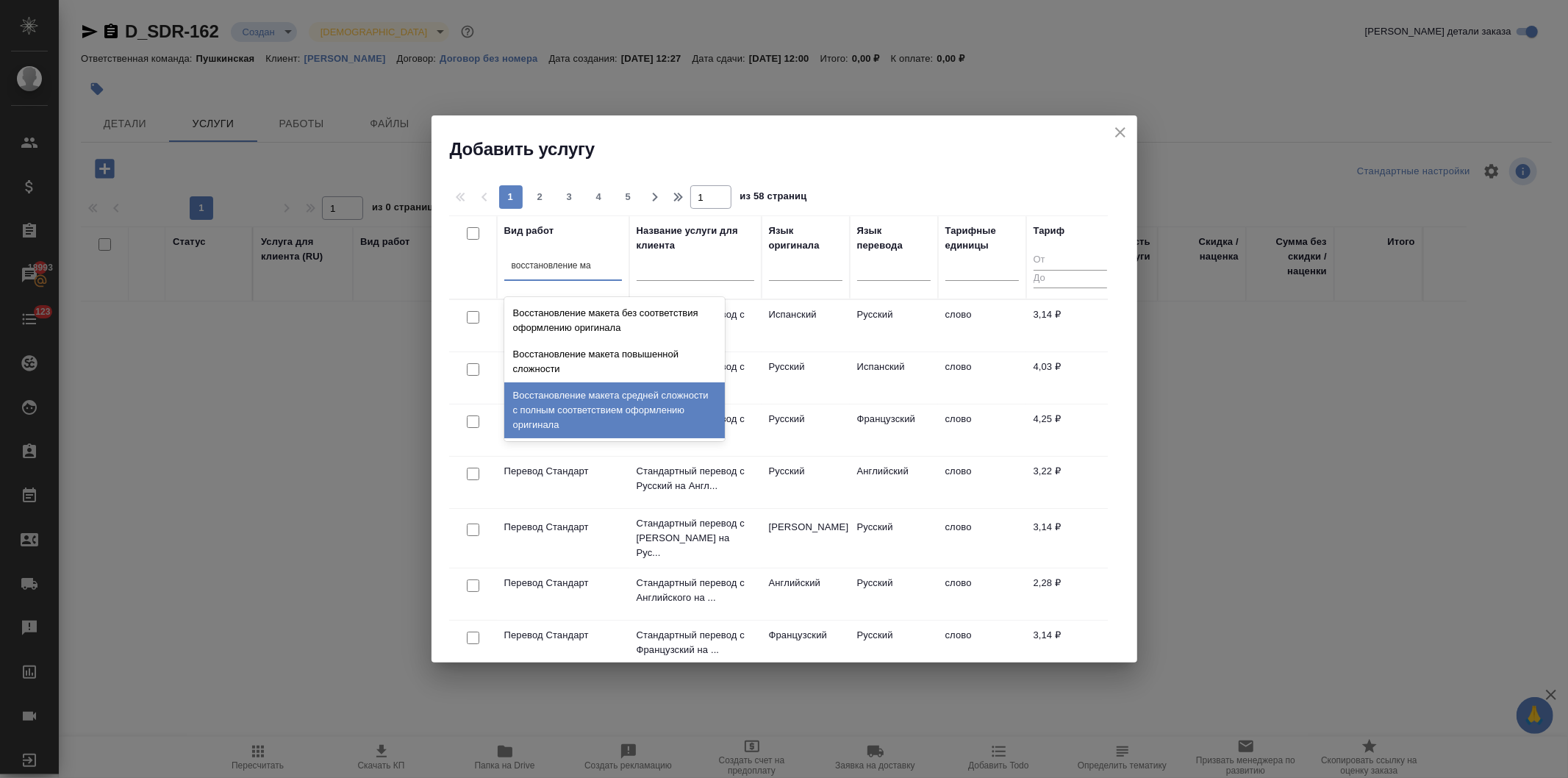
click at [559, 405] on div "Восстановление макета средней сложности с полным соответствием оформлению ориги…" at bounding box center [615, 410] width 221 height 56
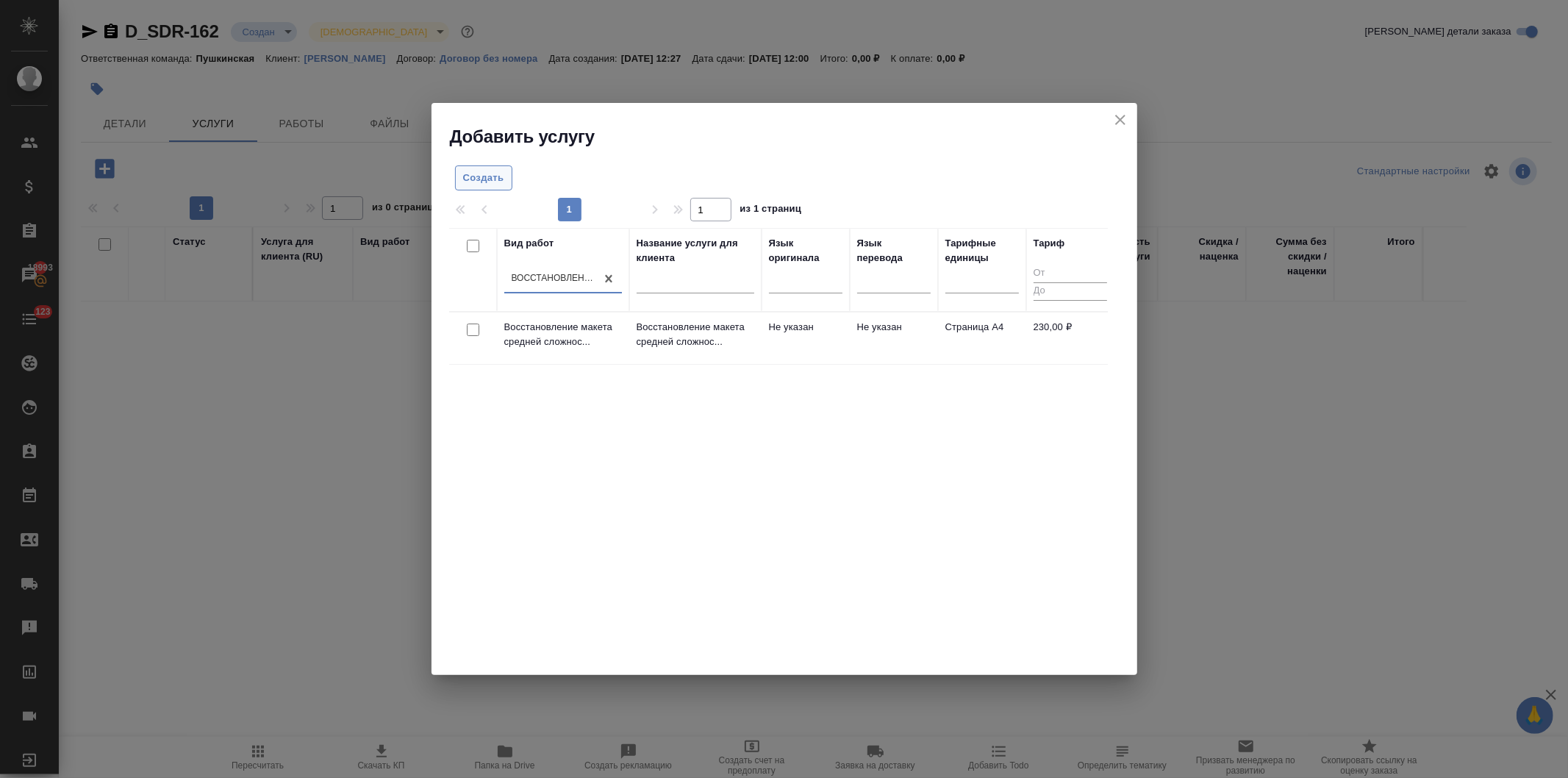
click at [484, 177] on span "Создать" at bounding box center [484, 178] width 41 height 17
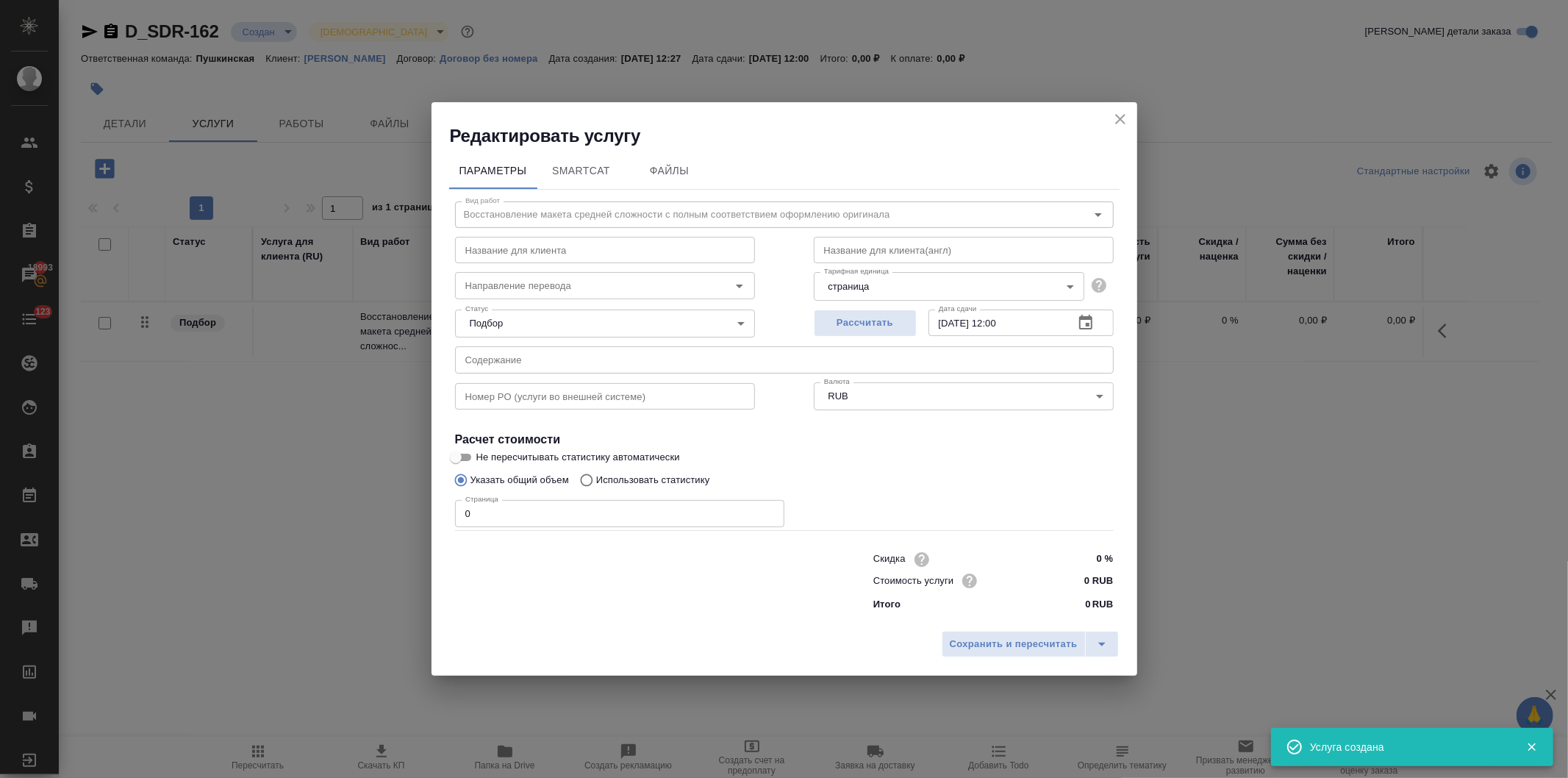
click at [873, 286] on body "🙏 .cls-1 fill:#fff; AWATERA Давыдова Елена Клиенты Спецификации Заказы 18993 Ча…" at bounding box center [784, 389] width 1568 height 778
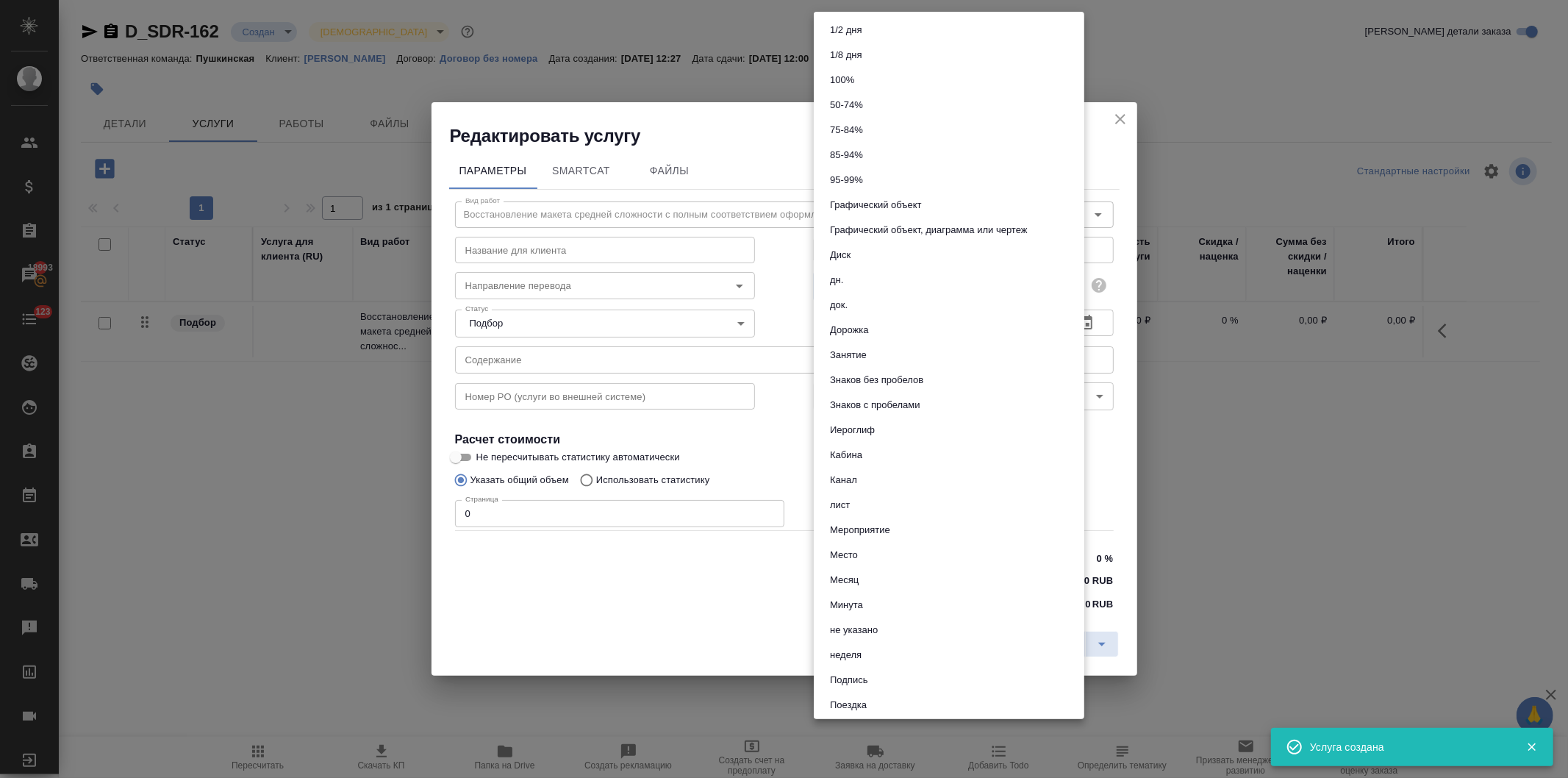
scroll to position [552, 0]
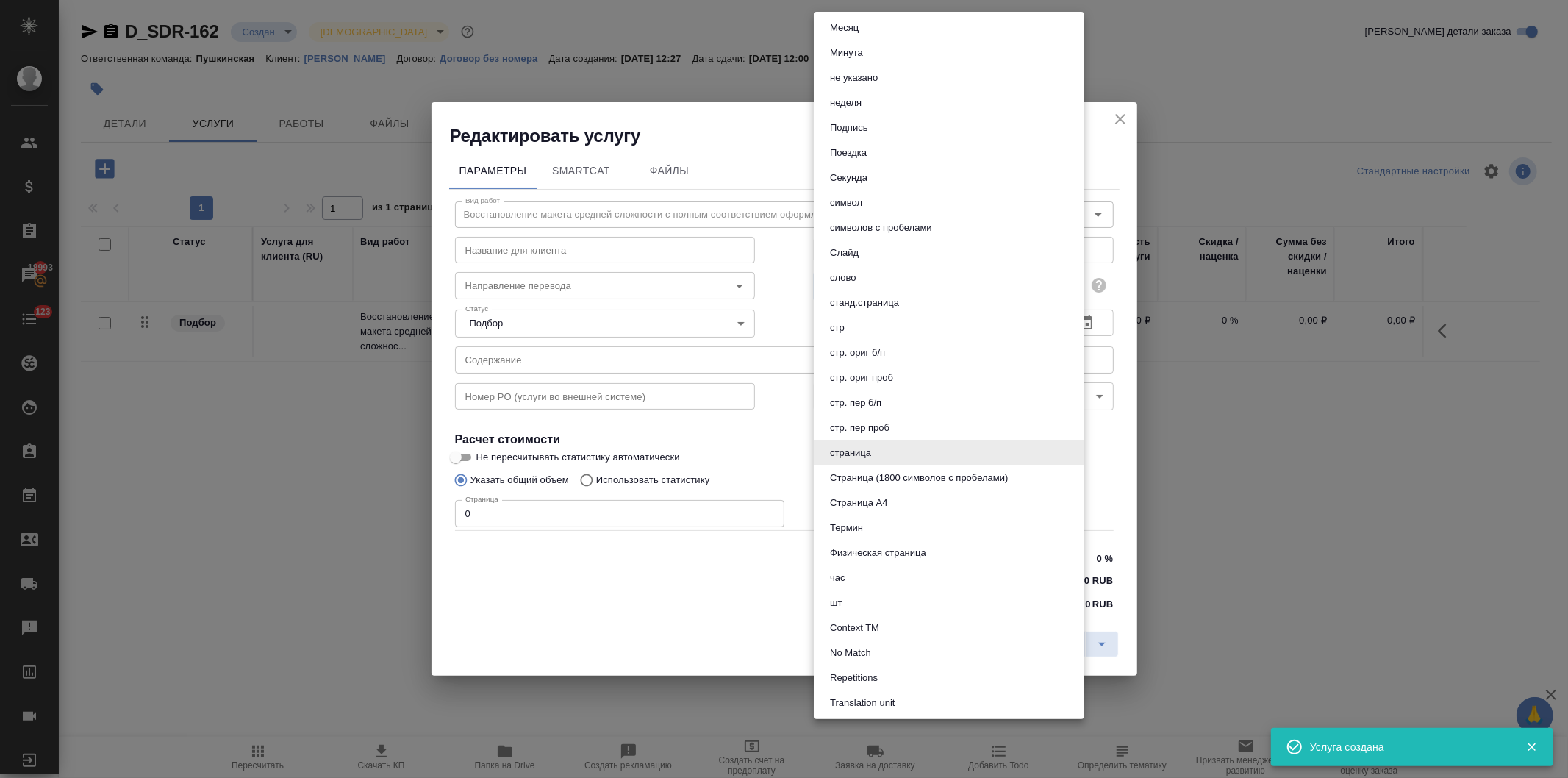
click at [871, 496] on button "Страница А4" at bounding box center [858, 503] width 66 height 16
type input "5f036ec4e16dec2d6b59c8ff"
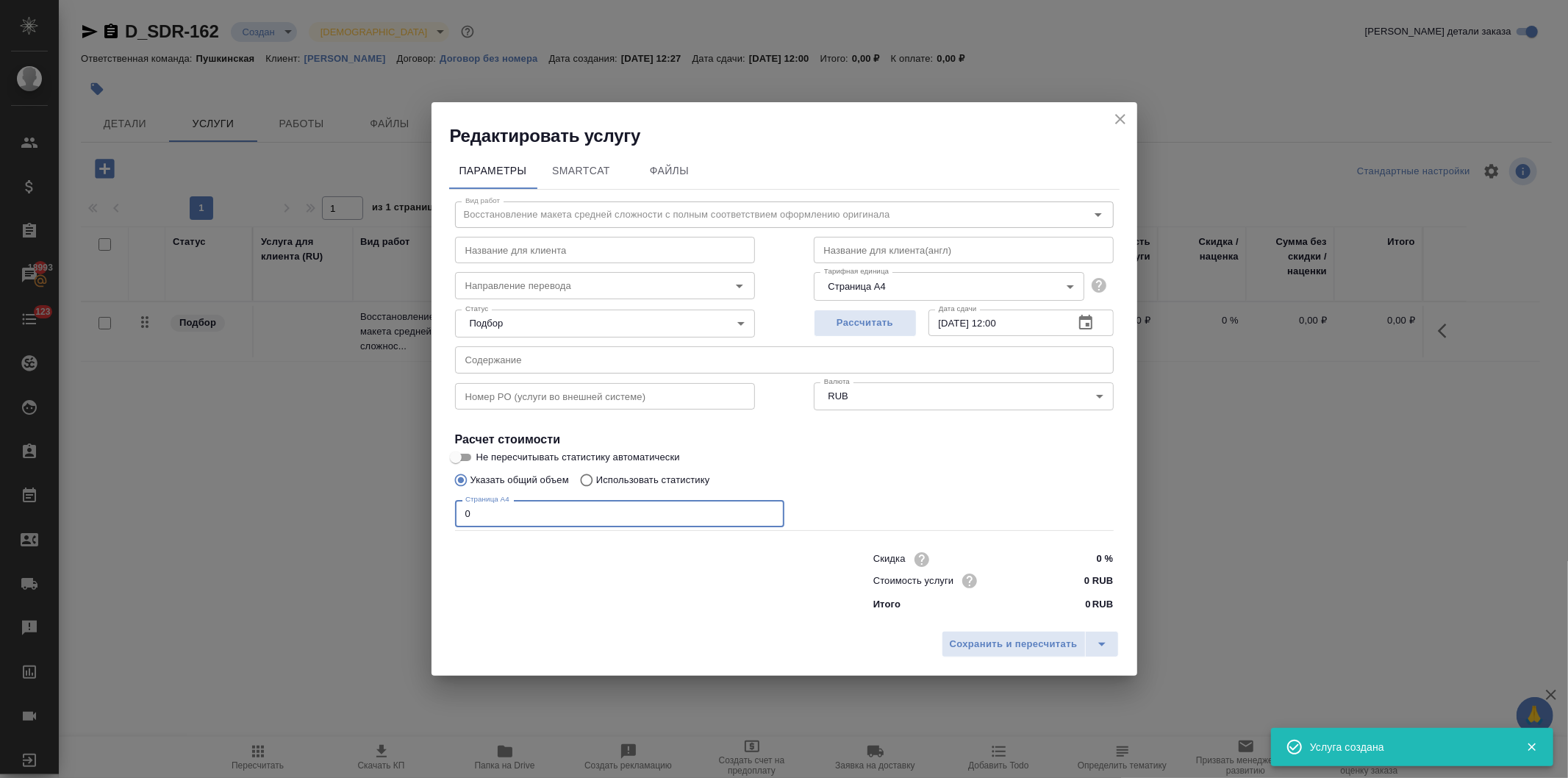
drag, startPoint x: 498, startPoint y: 513, endPoint x: 414, endPoint y: 519, distance: 84.2
click at [414, 519] on div "Редактировать услугу Параметры SmartCat Файлы Вид работ Восстановление макета с…" at bounding box center [784, 389] width 1568 height 778
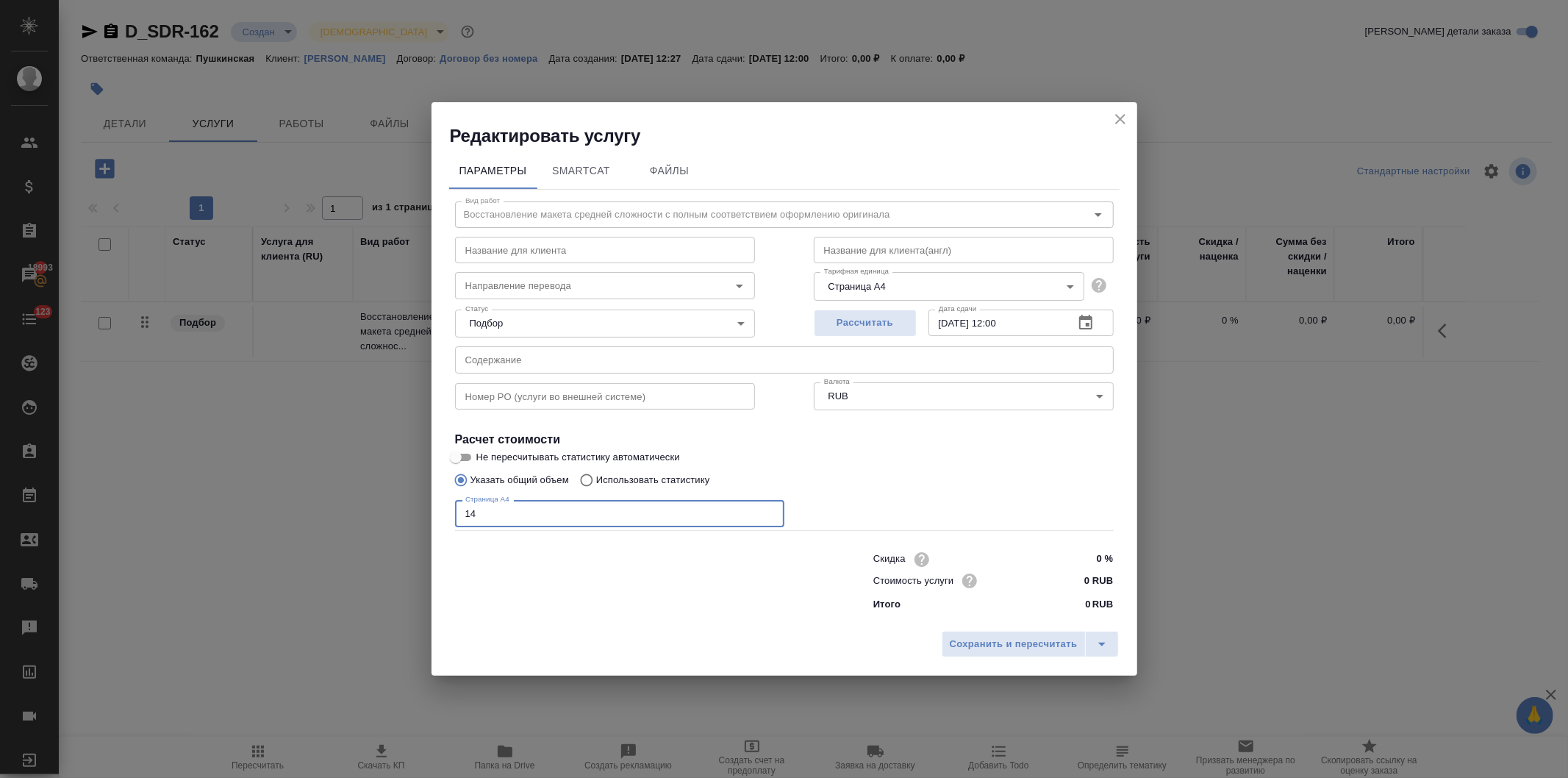
type input "14"
click at [1082, 576] on input "0 RUB" at bounding box center [1086, 581] width 55 height 22
type input "230 RUB"
click at [1011, 641] on span "Сохранить и пересчитать" at bounding box center [1014, 645] width 128 height 17
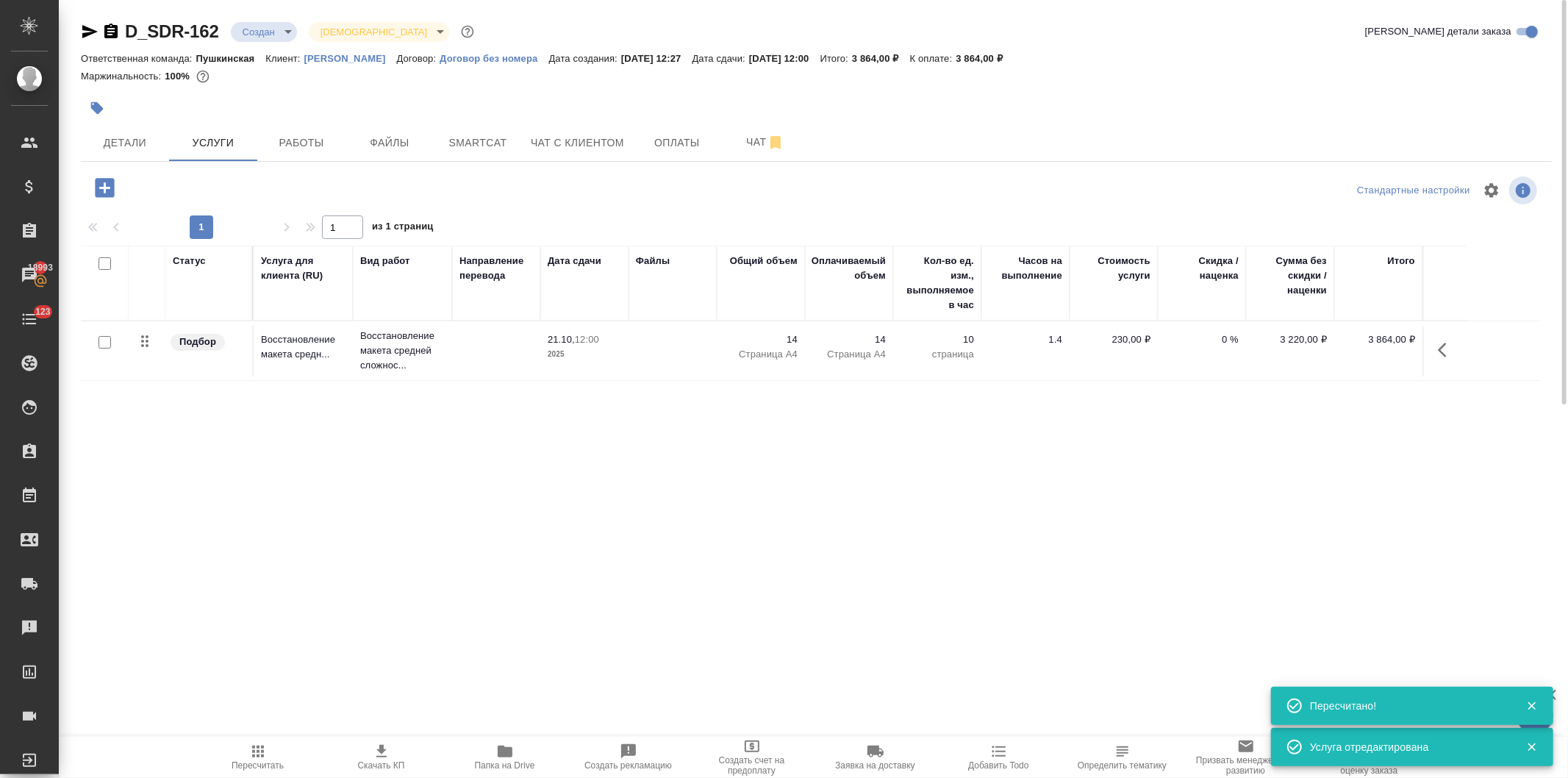
click at [97, 187] on icon "button" at bounding box center [104, 187] width 19 height 19
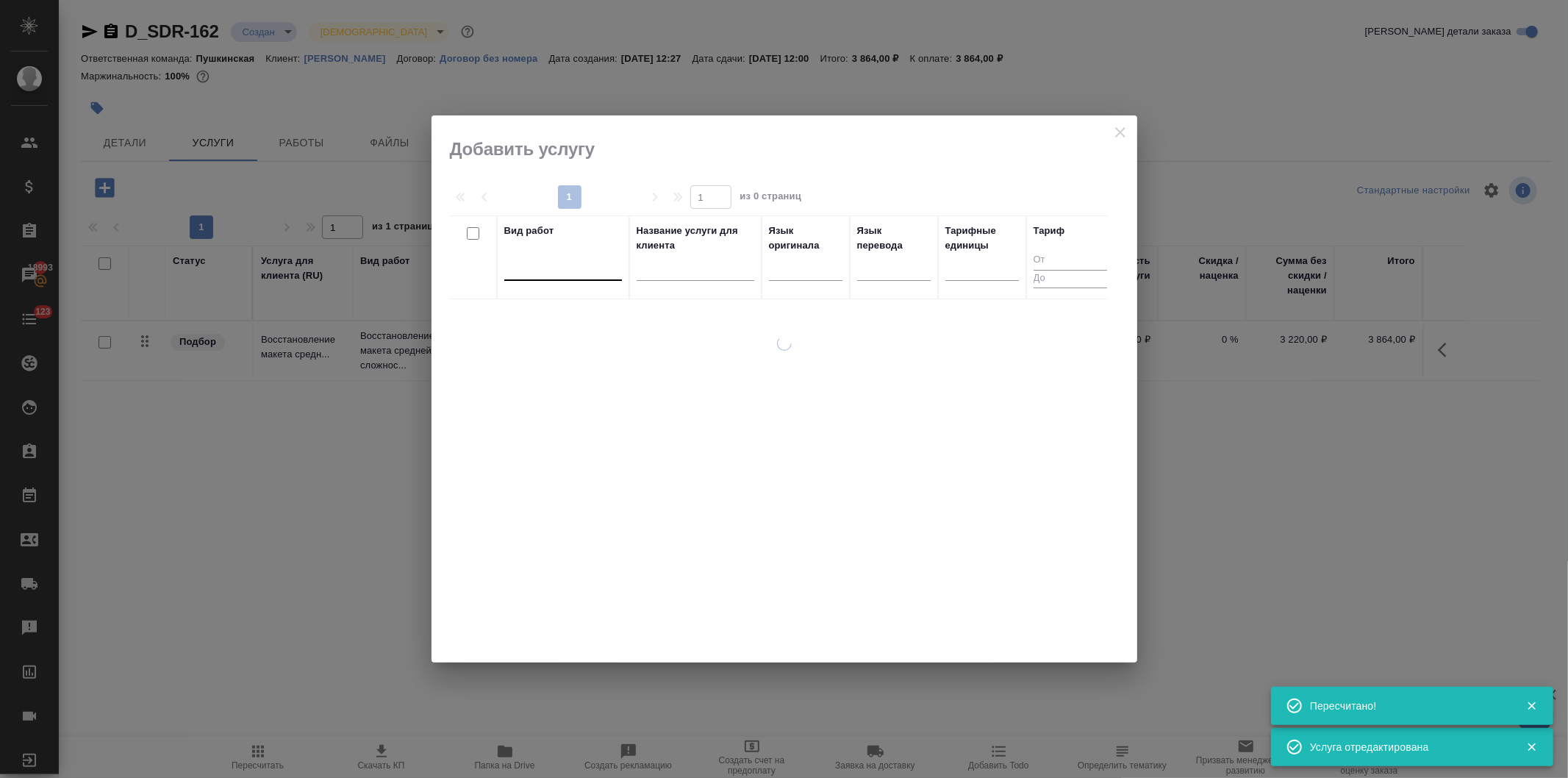
click at [578, 274] on div at bounding box center [564, 266] width 118 height 22
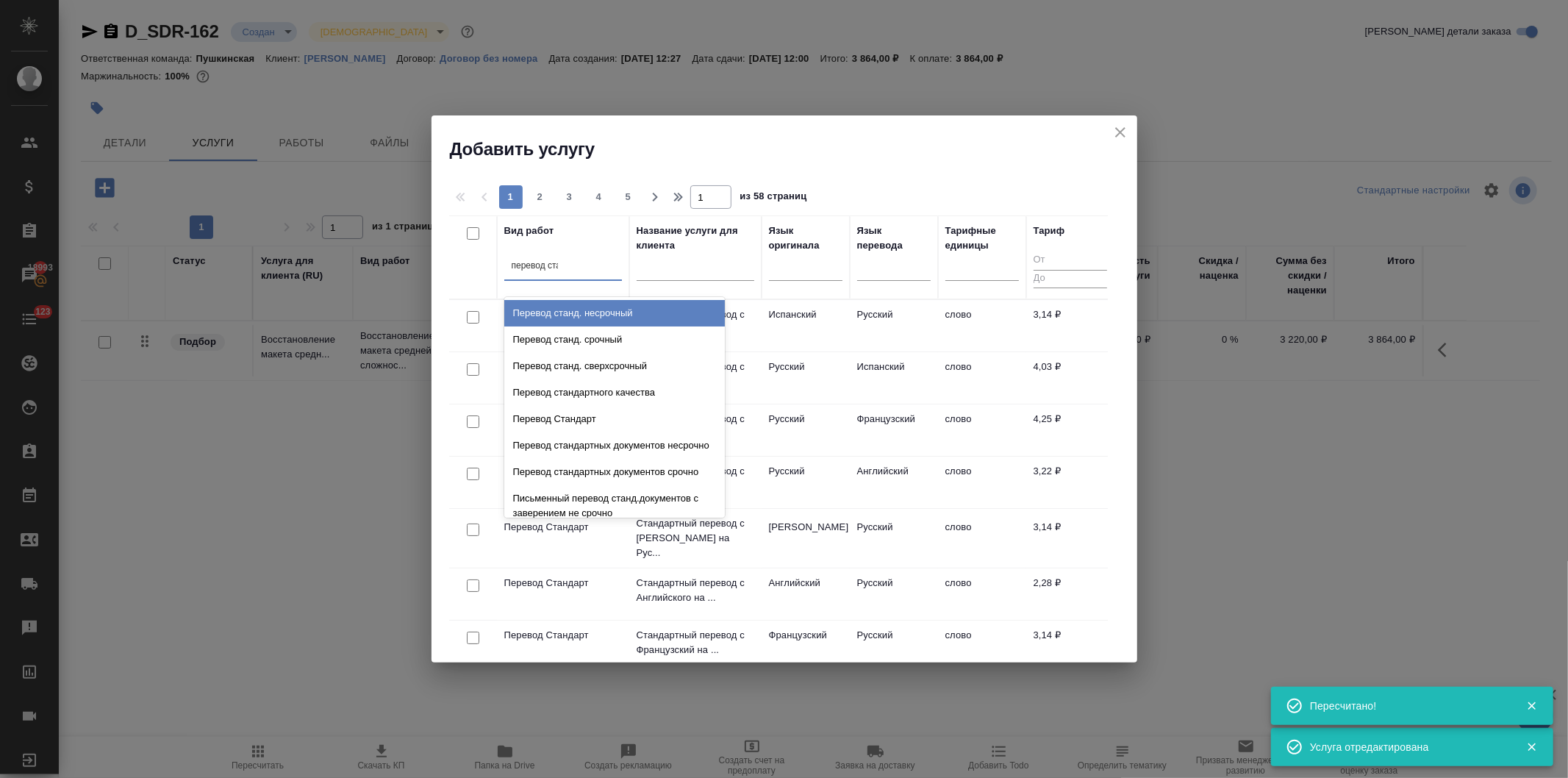
type input "перевод стан"
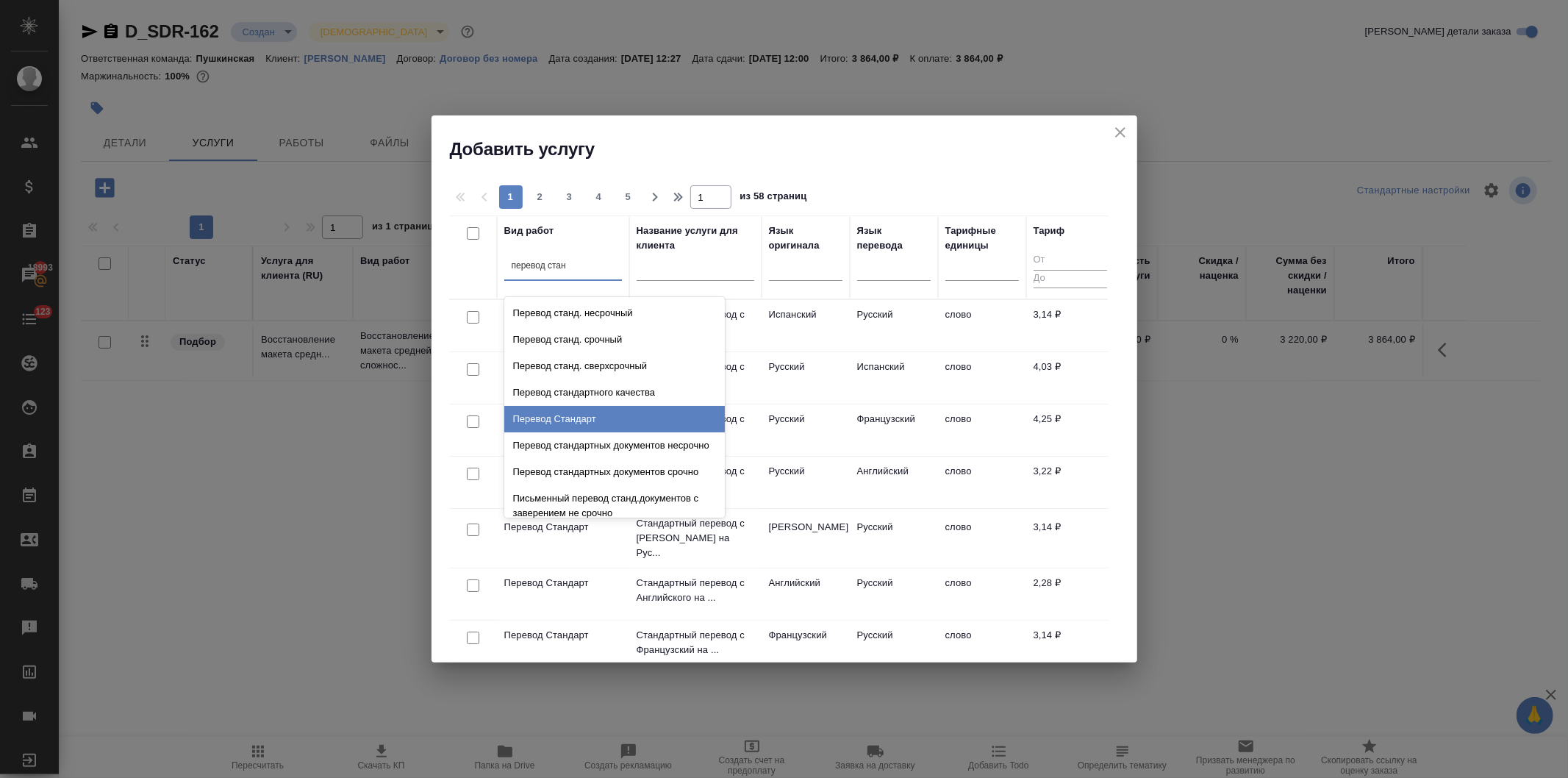
click at [576, 417] on div "Перевод Стандарт" at bounding box center [615, 418] width 221 height 27
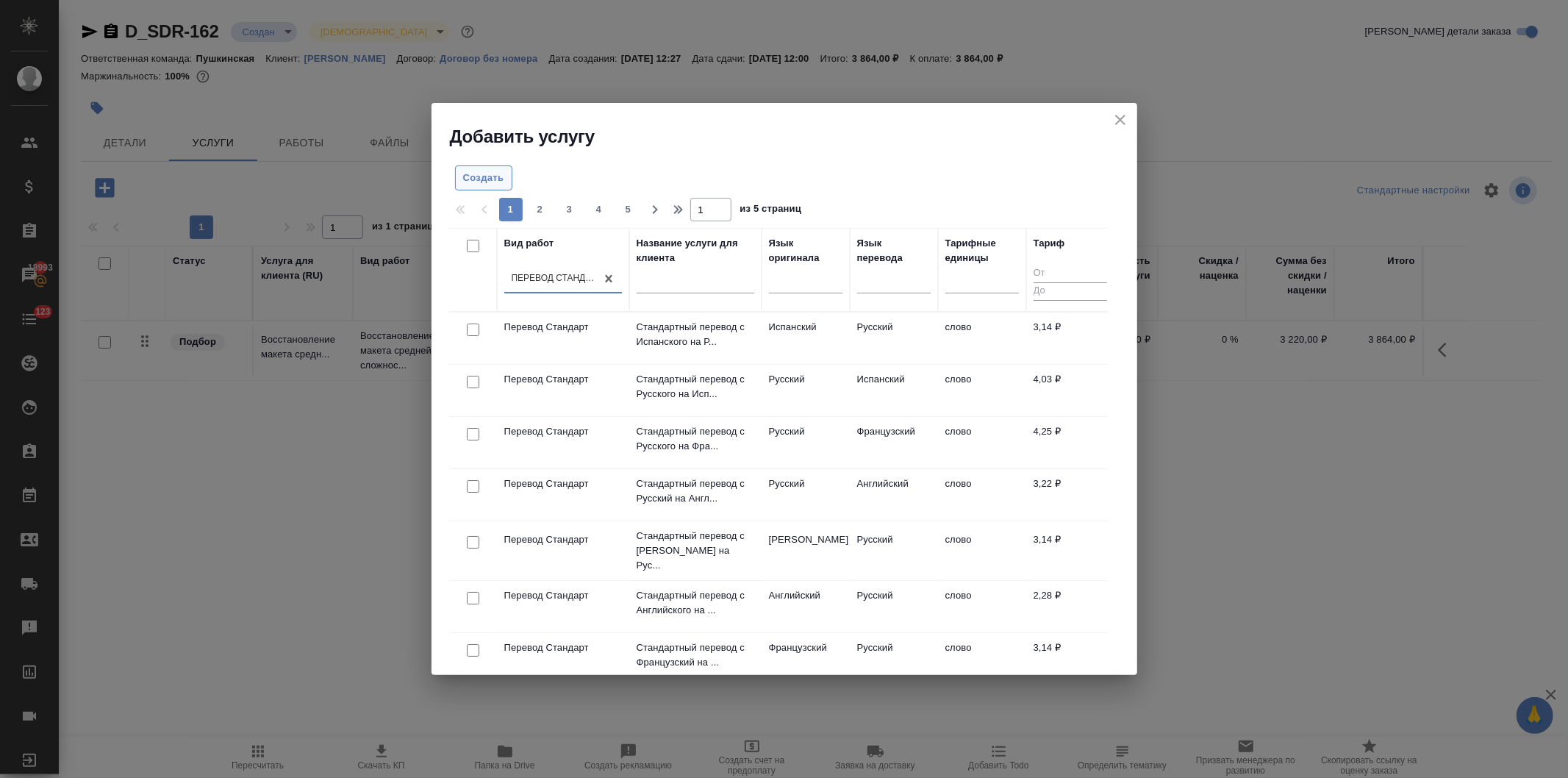
click at [469, 174] on span "Создать" at bounding box center [484, 178] width 41 height 17
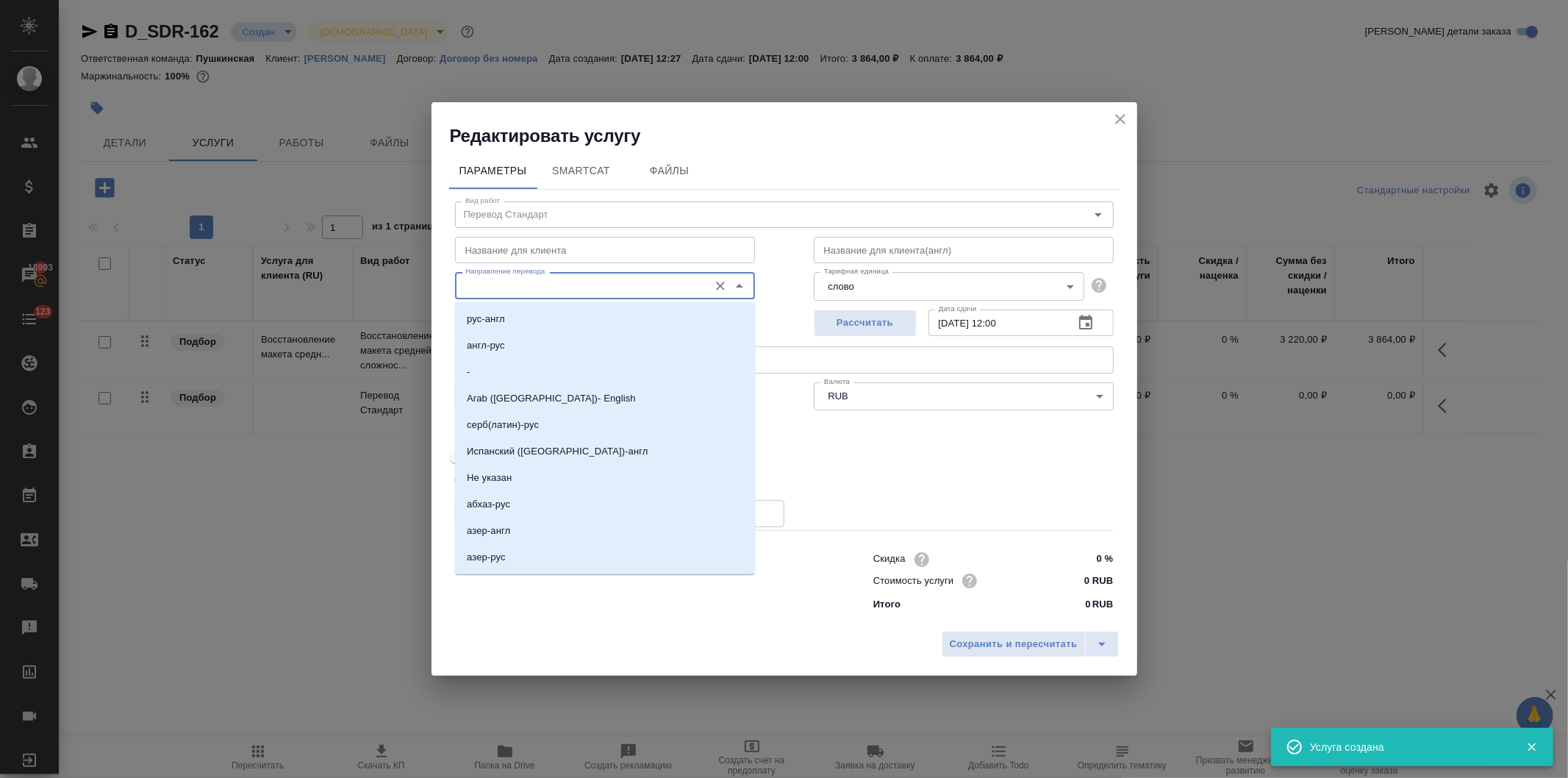
click at [555, 292] on input "Направление перевода" at bounding box center [580, 286] width 242 height 18
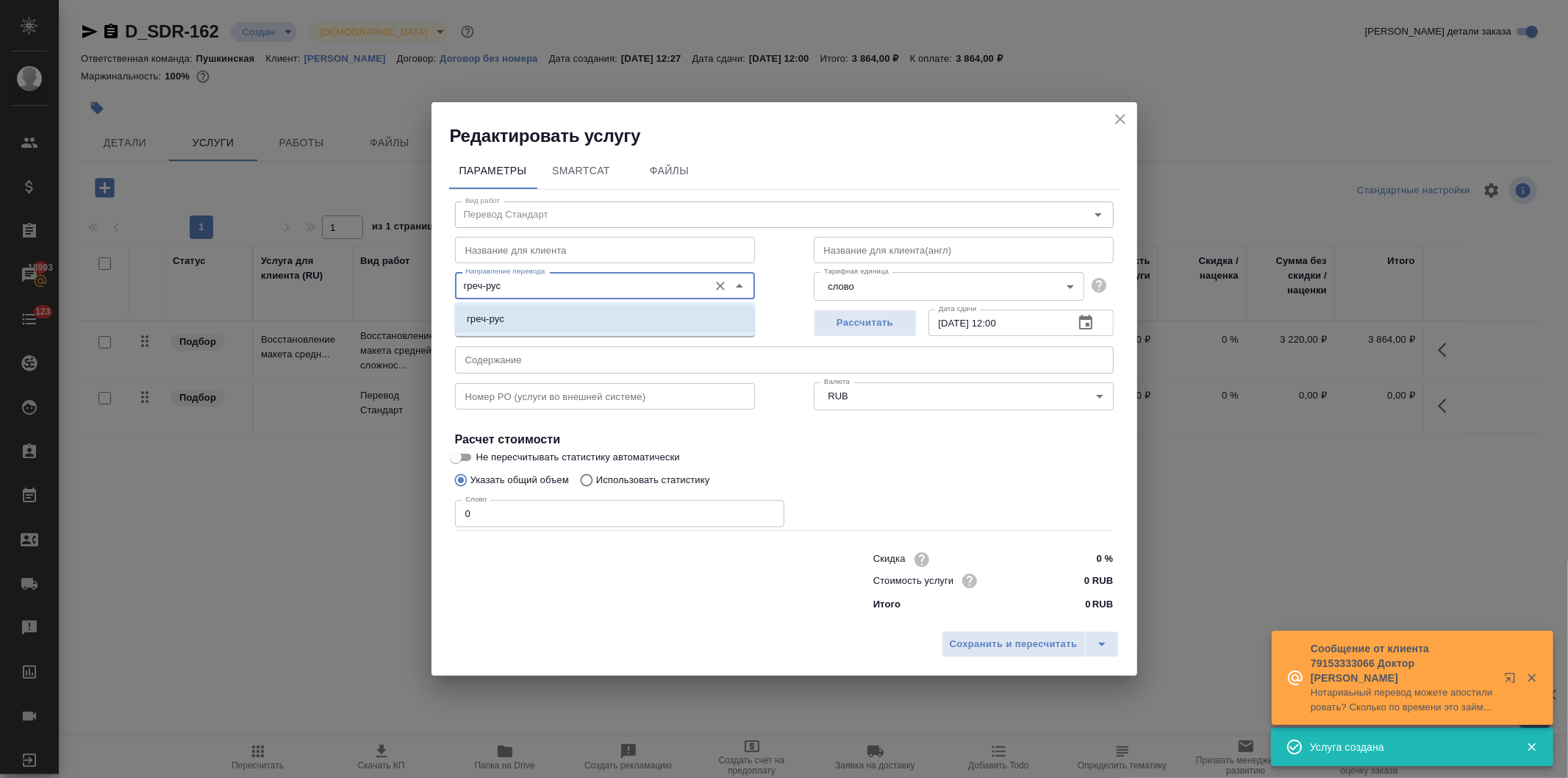
click at [556, 321] on li "греч-рус" at bounding box center [606, 319] width 300 height 27
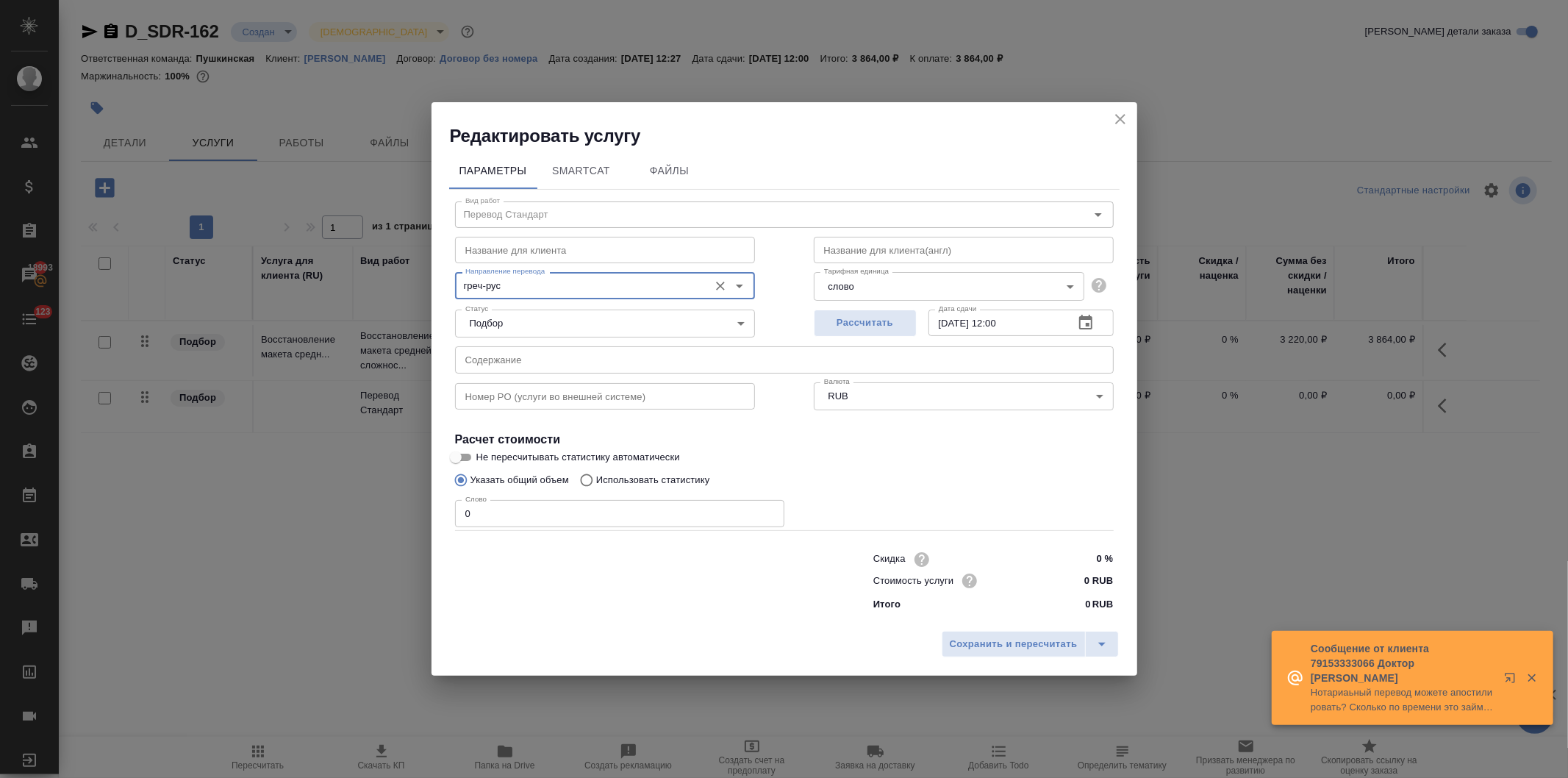
type input "греч-рус"
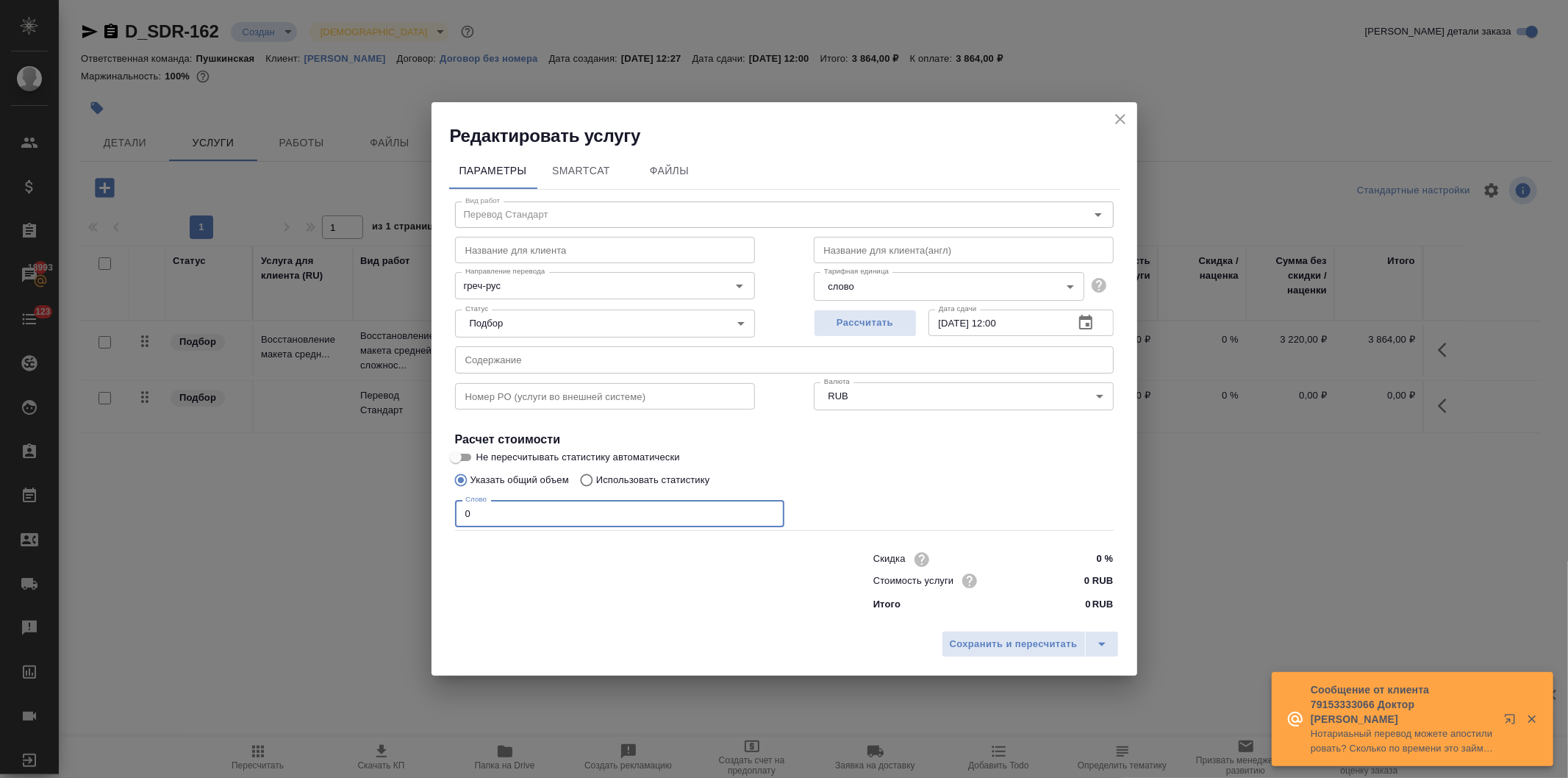
drag, startPoint x: 494, startPoint y: 520, endPoint x: 406, endPoint y: 513, distance: 88.3
click at [412, 515] on div "Редактировать услугу Параметры SmartCat Файлы Вид работ Перевод Стандарт Вид ра…" at bounding box center [784, 389] width 1568 height 778
type input "4750"
click at [1079, 580] on input "0 RUB" at bounding box center [1086, 581] width 55 height 22
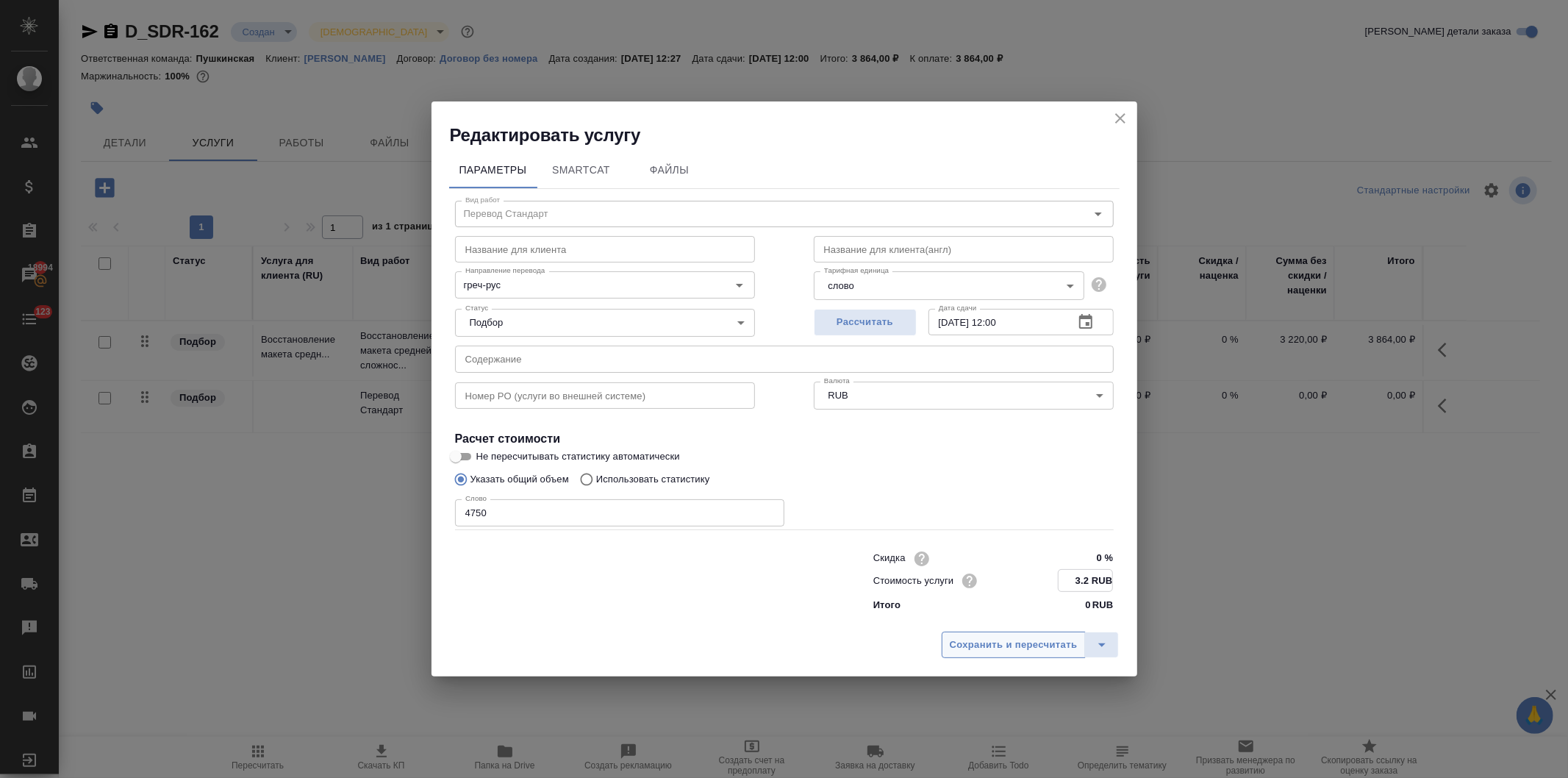
type input "3.2 RUB"
click at [1010, 640] on span "Сохранить и пересчитать" at bounding box center [1014, 644] width 128 height 17
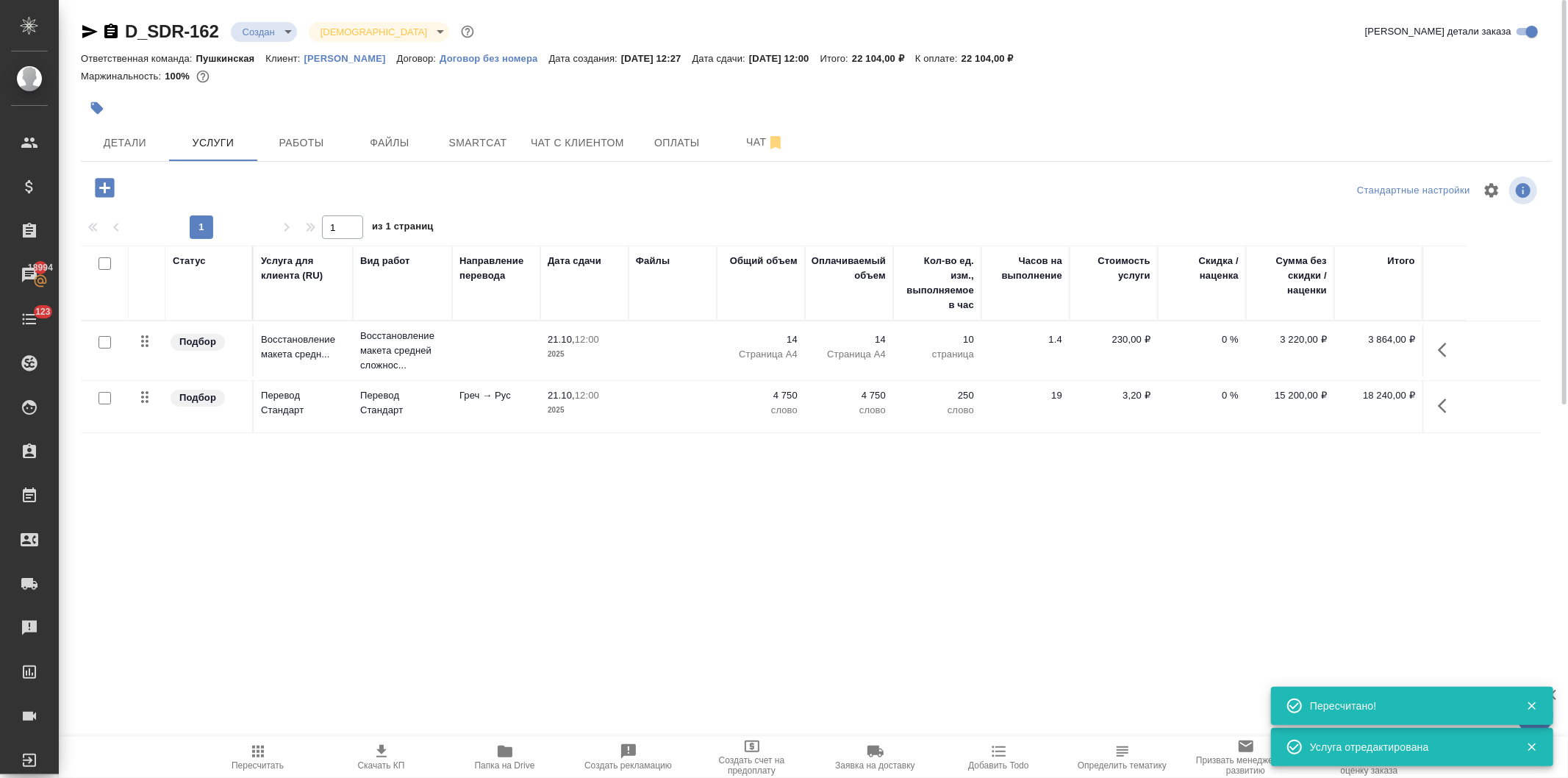
click at [98, 186] on icon "button" at bounding box center [104, 187] width 19 height 19
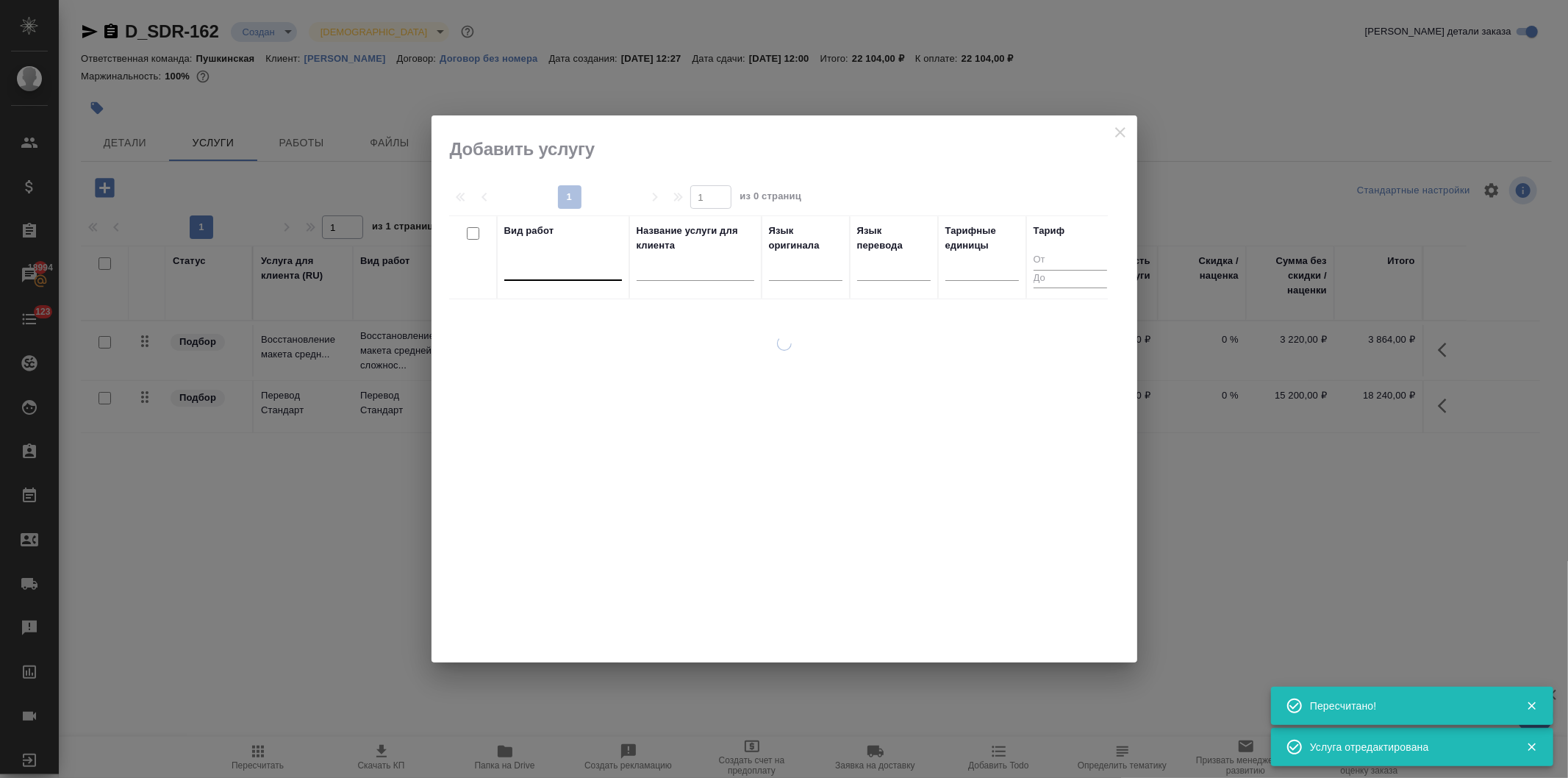
click at [568, 265] on div at bounding box center [564, 266] width 118 height 22
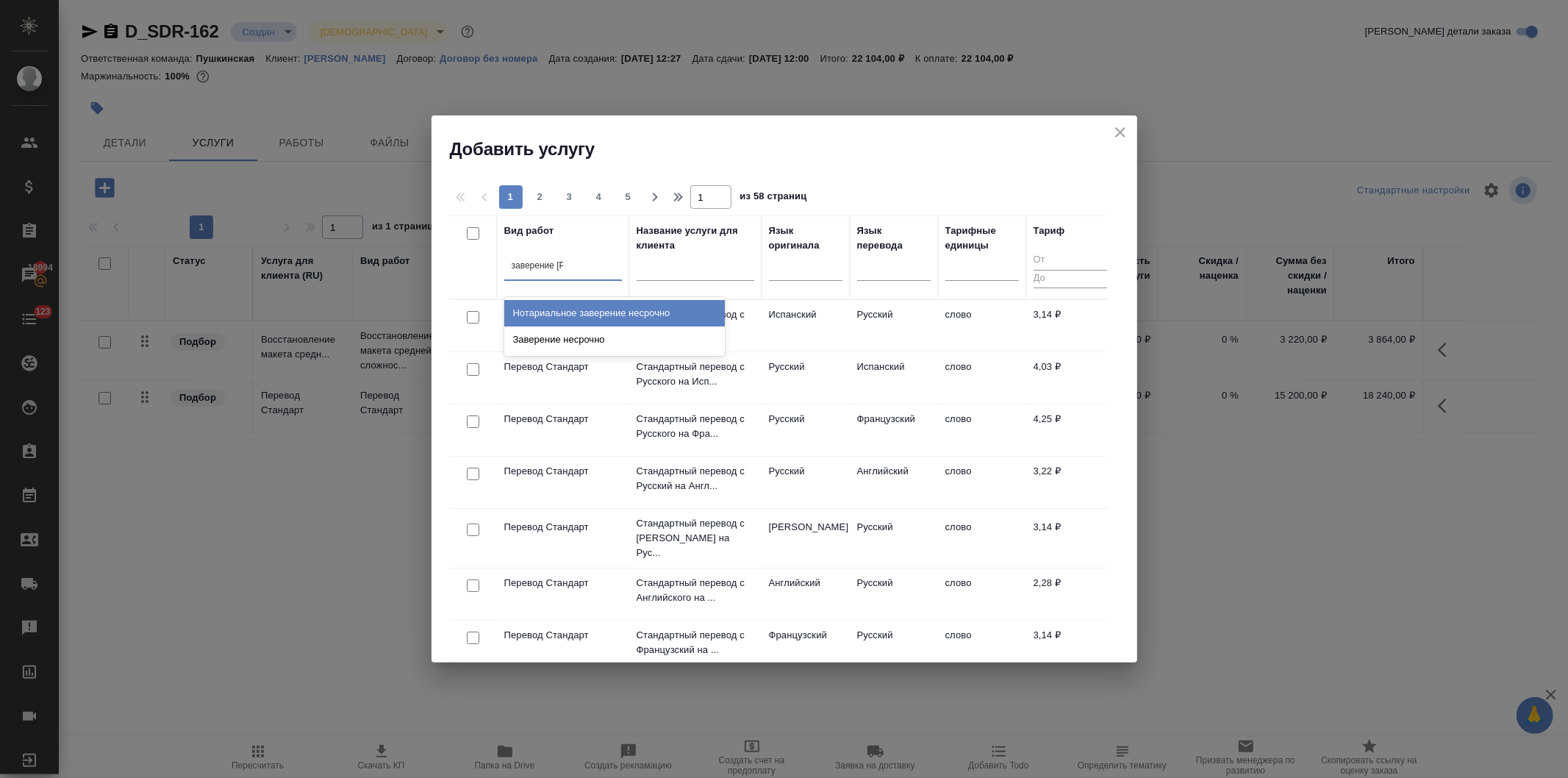
type input "заверение не"
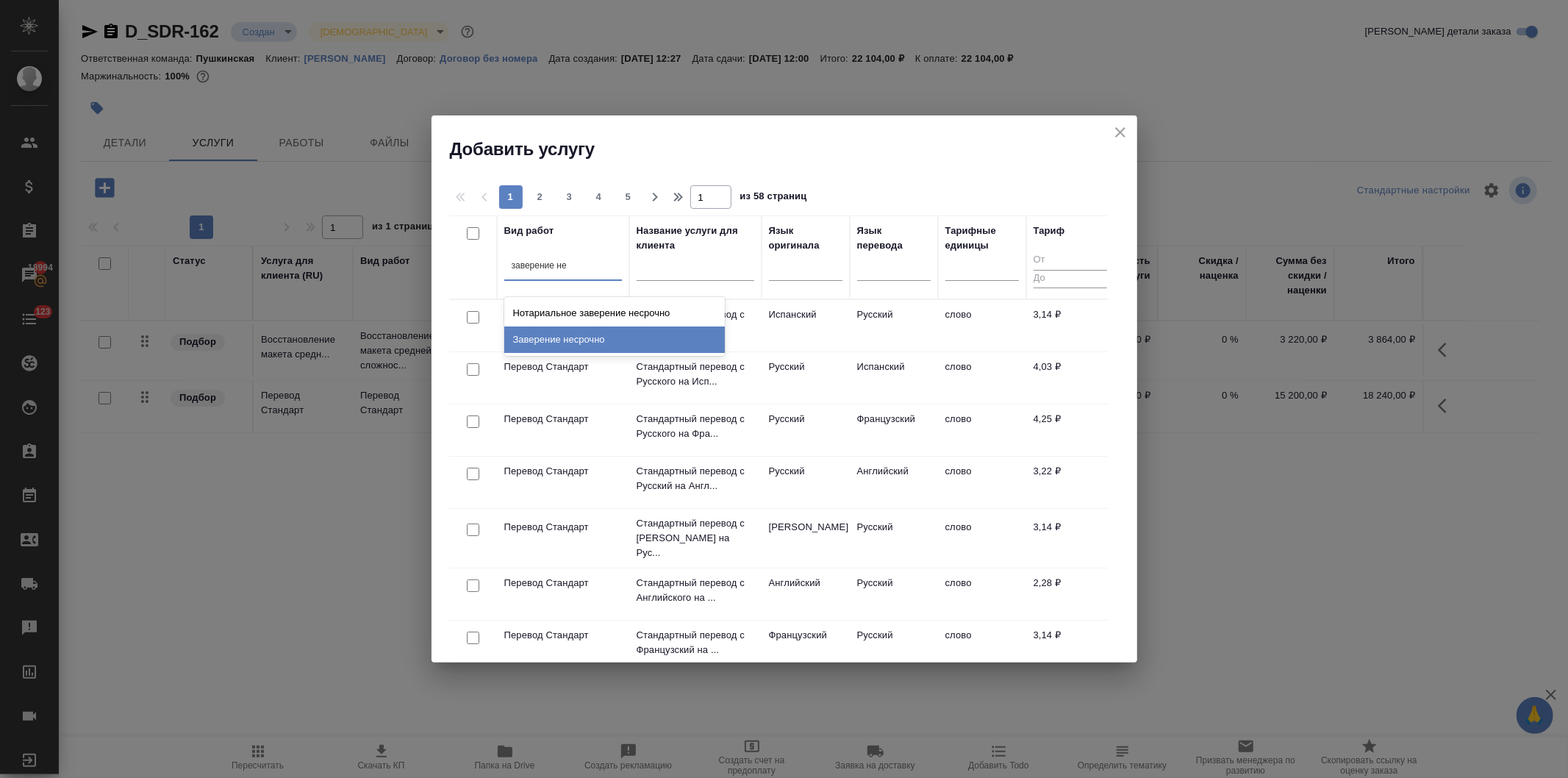
click at [575, 342] on div "Заверение несрочно" at bounding box center [615, 339] width 221 height 27
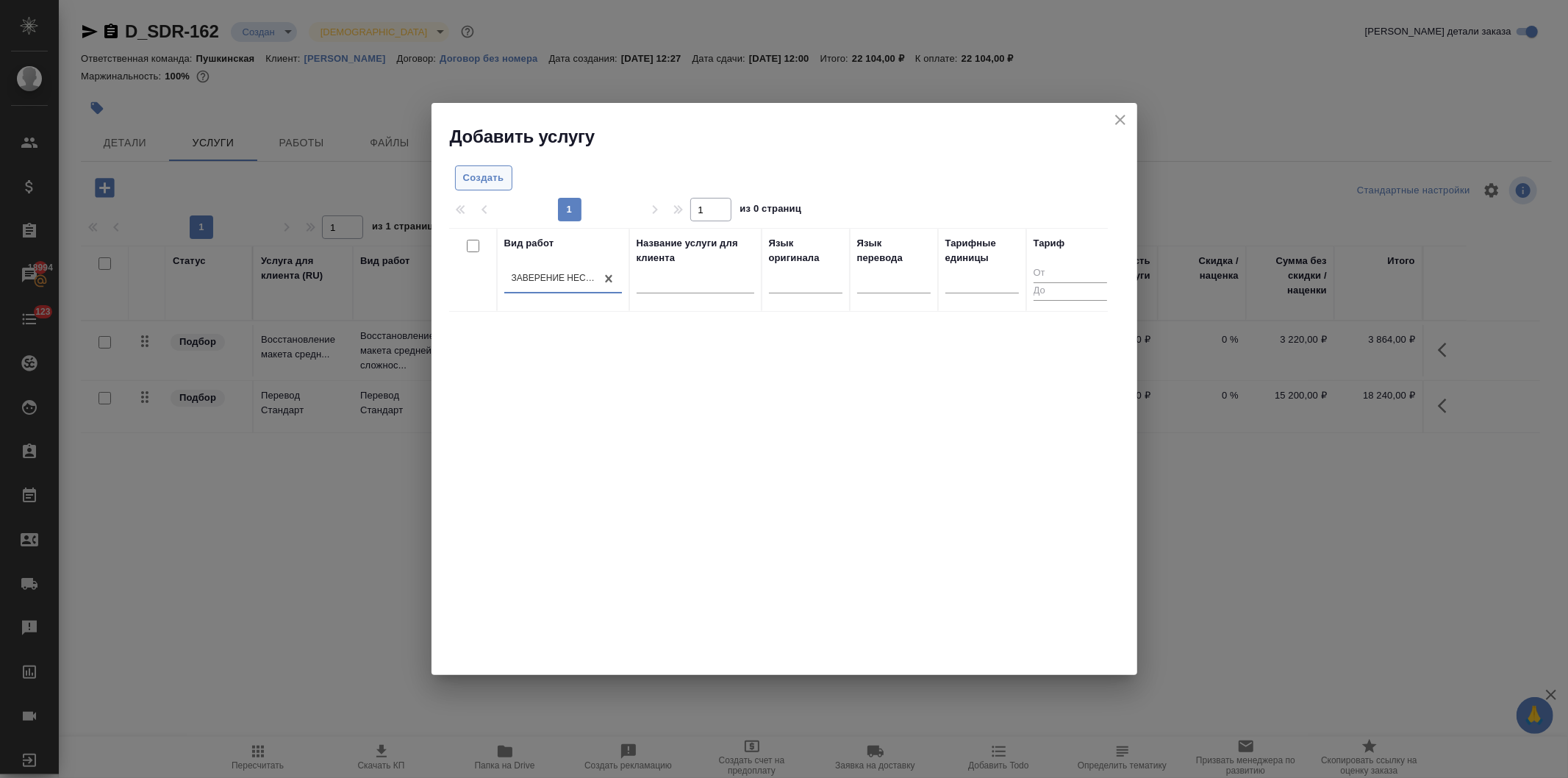
click at [473, 168] on button "Создать" at bounding box center [484, 178] width 57 height 26
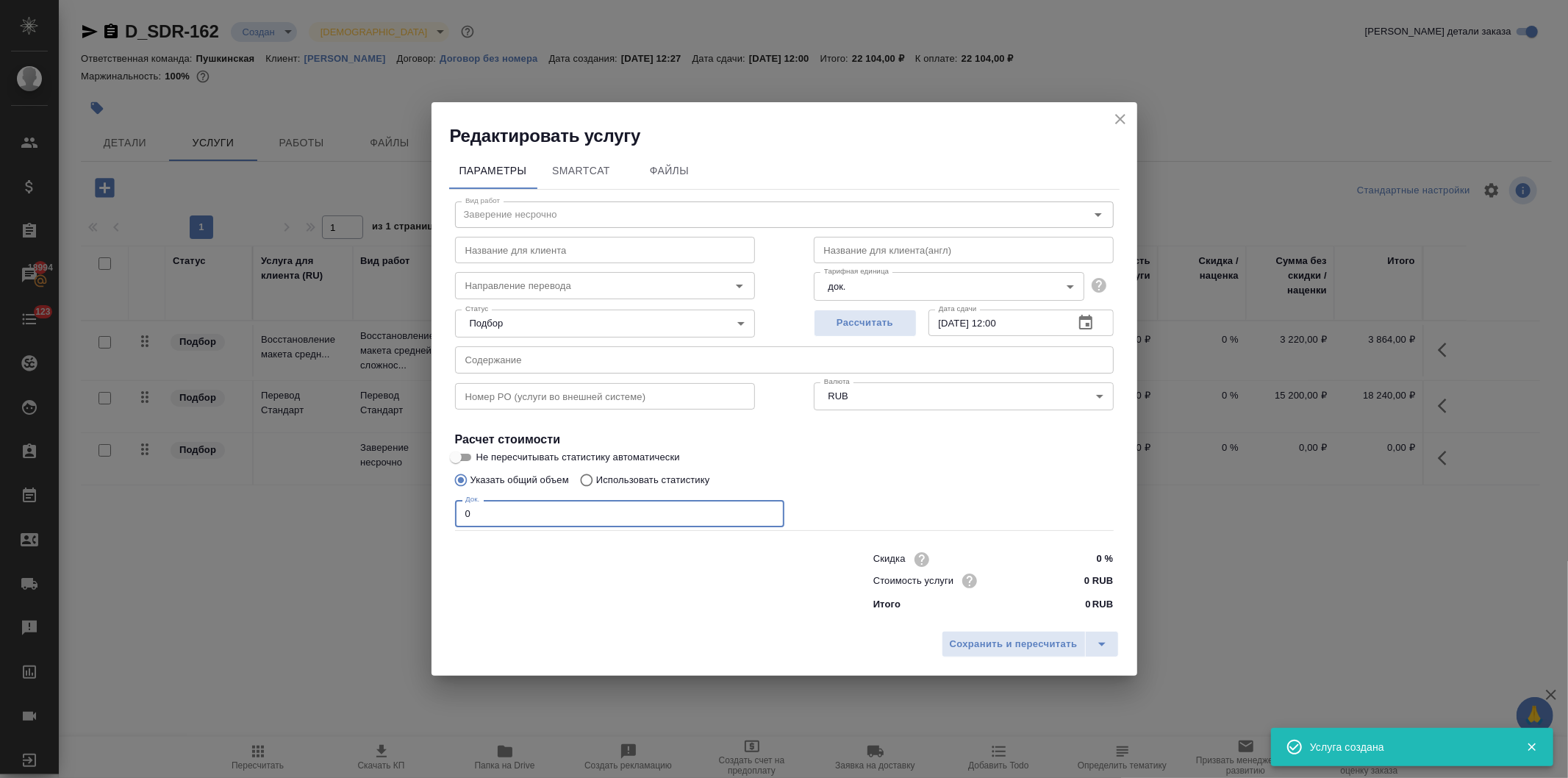
drag, startPoint x: 454, startPoint y: 512, endPoint x: 383, endPoint y: 511, distance: 71.0
click at [383, 511] on div "Редактировать услугу Параметры SmartCat Файлы Вид работ Заверение несрочно Вид …" at bounding box center [784, 389] width 1568 height 778
type input "14"
click at [1076, 583] on input "0 RUB" at bounding box center [1085, 581] width 54 height 22
type input "800 RUB"
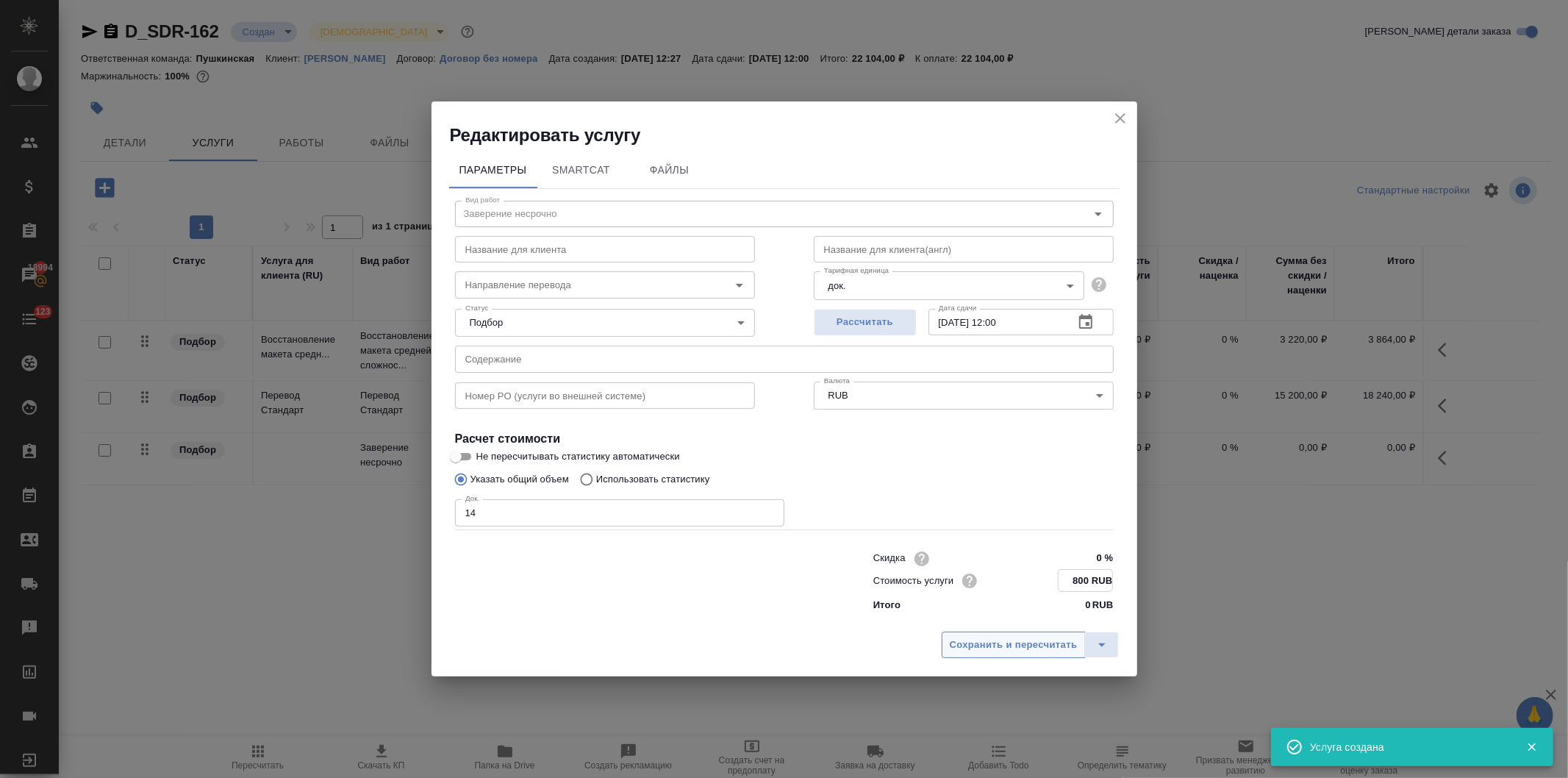
click at [989, 643] on span "Сохранить и пересчитать" at bounding box center [1014, 645] width 128 height 17
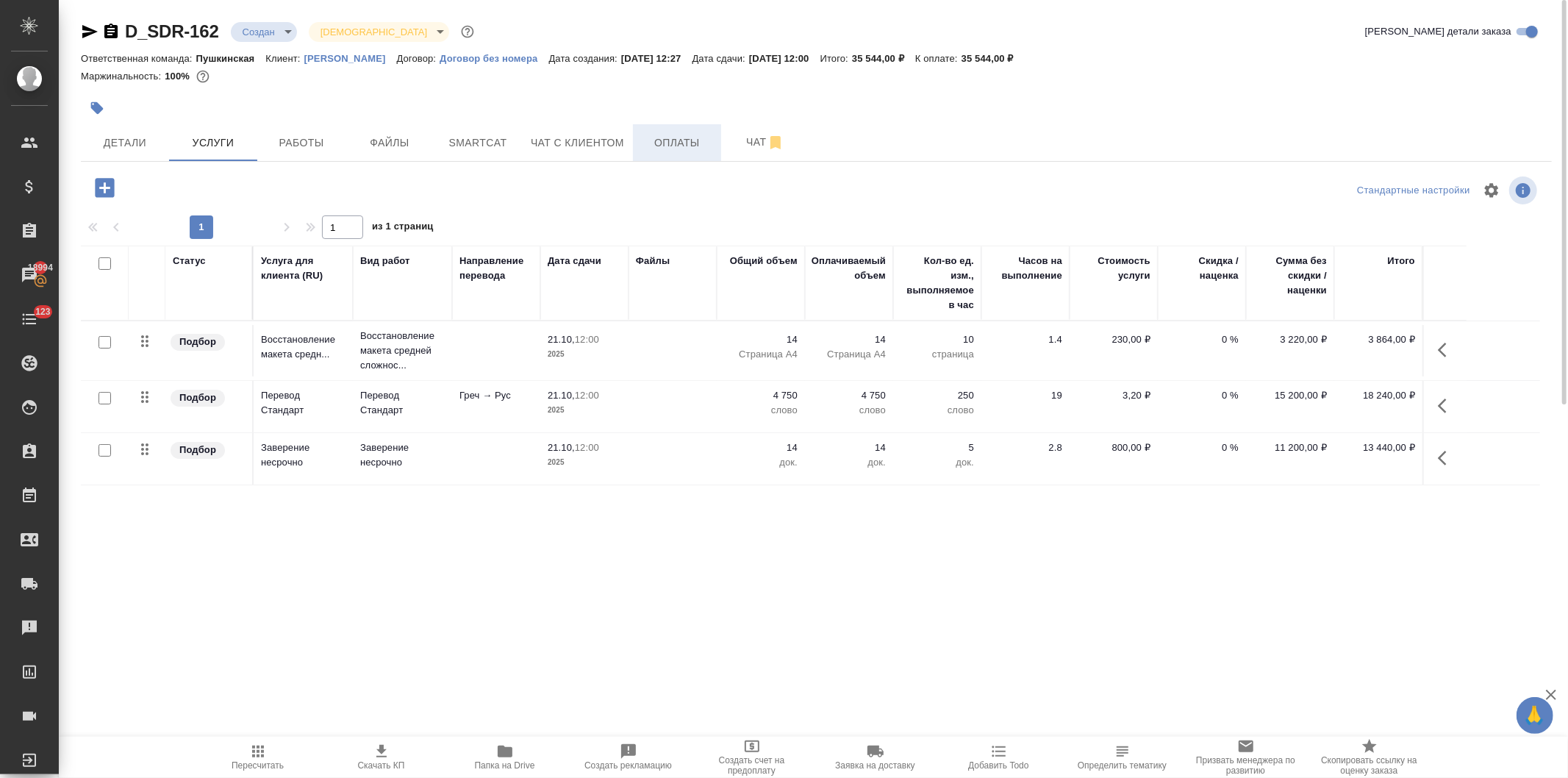
click at [662, 134] on span "Оплаты" at bounding box center [677, 142] width 71 height 19
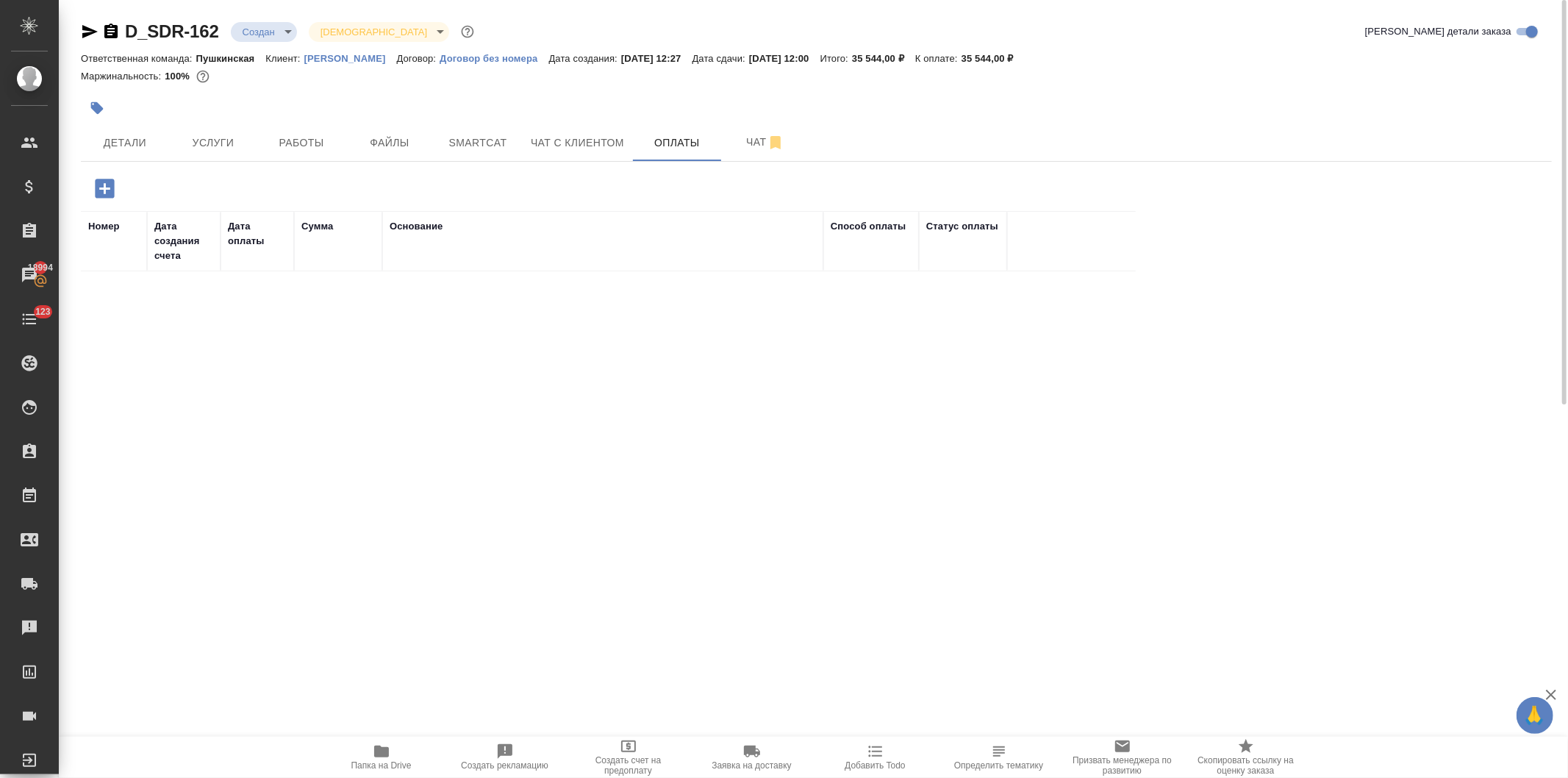
click at [98, 186] on icon "button" at bounding box center [104, 188] width 19 height 19
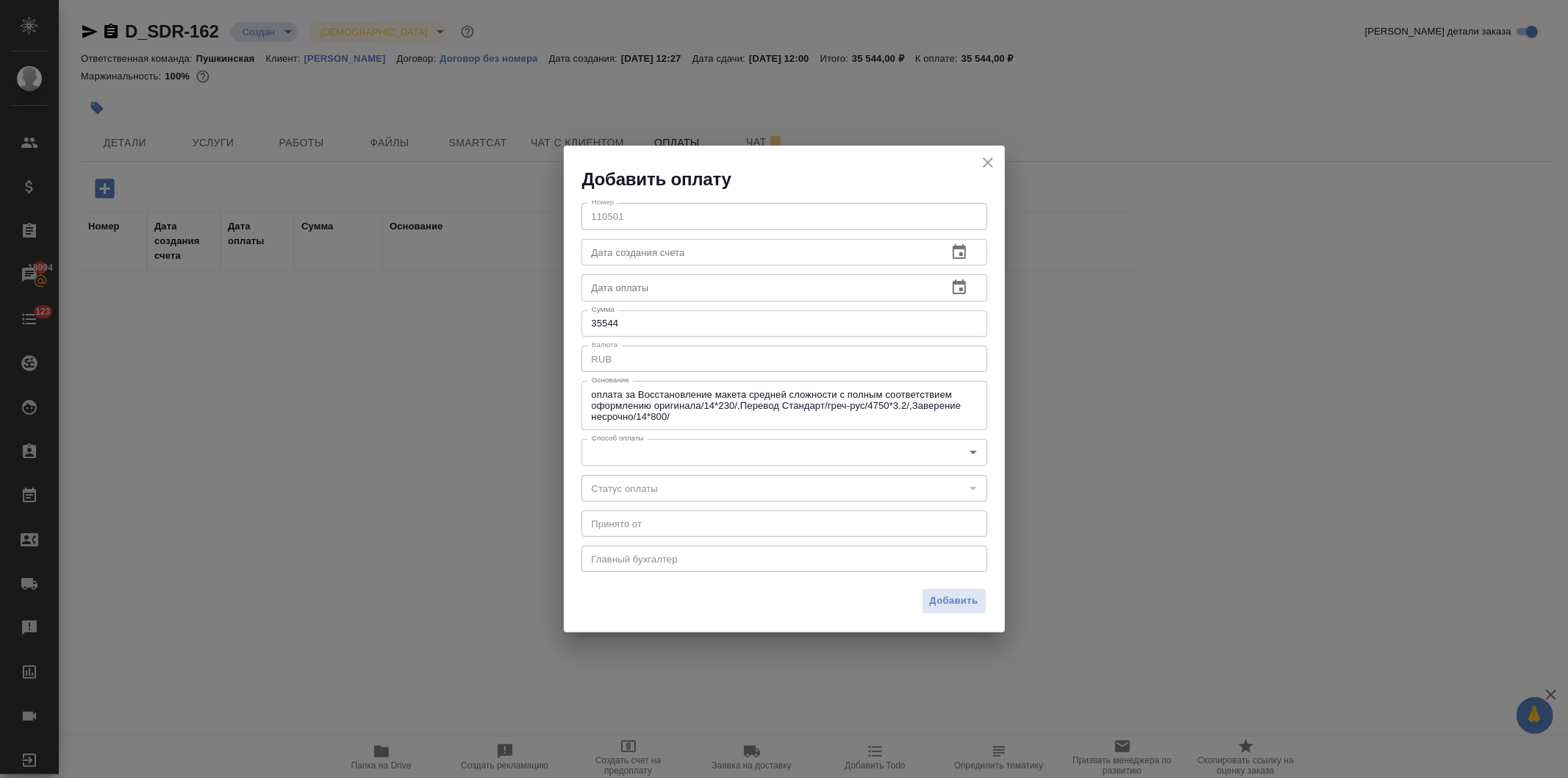
click at [637, 449] on body "🙏 .cls-1 fill:#fff; AWATERA Давыдова Елена Клиенты Спецификации Заказы 18994 Ча…" at bounding box center [784, 389] width 1568 height 778
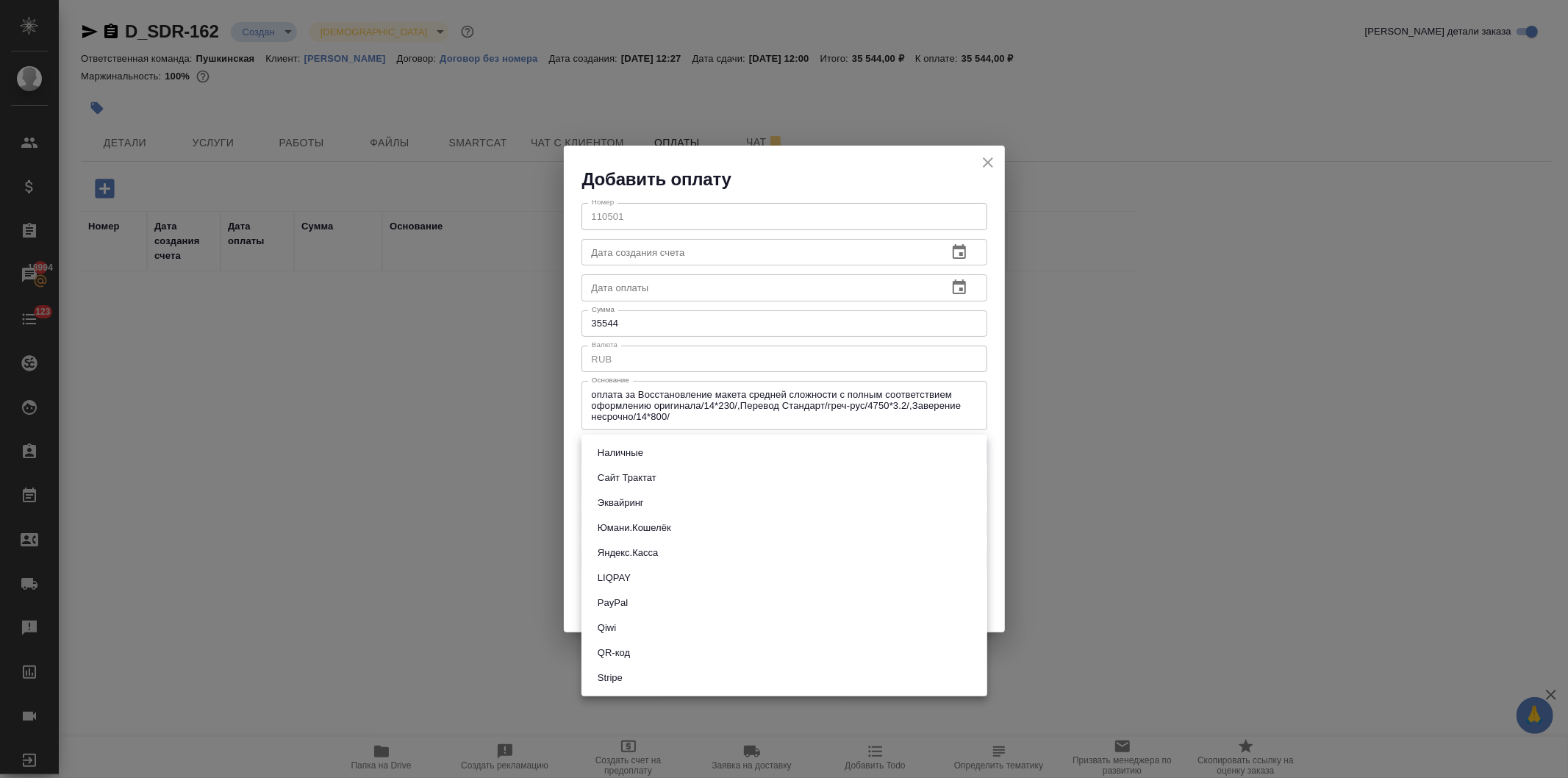
click at [633, 456] on button "Наличные" at bounding box center [620, 453] width 54 height 16
type input "cash"
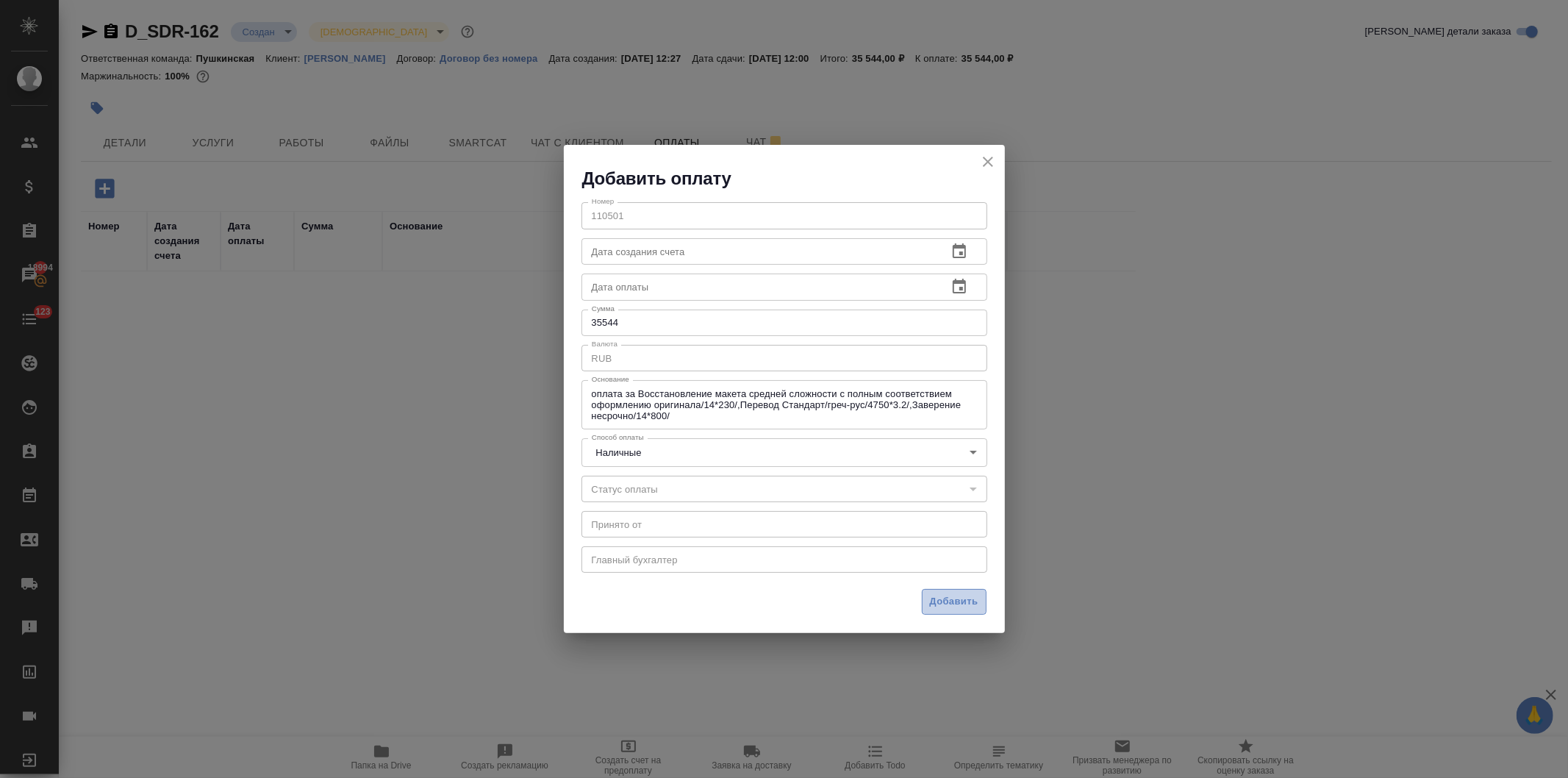
click at [961, 601] on span "Добавить" at bounding box center [953, 601] width 48 height 17
type input "0"
type input "auto-kassa"
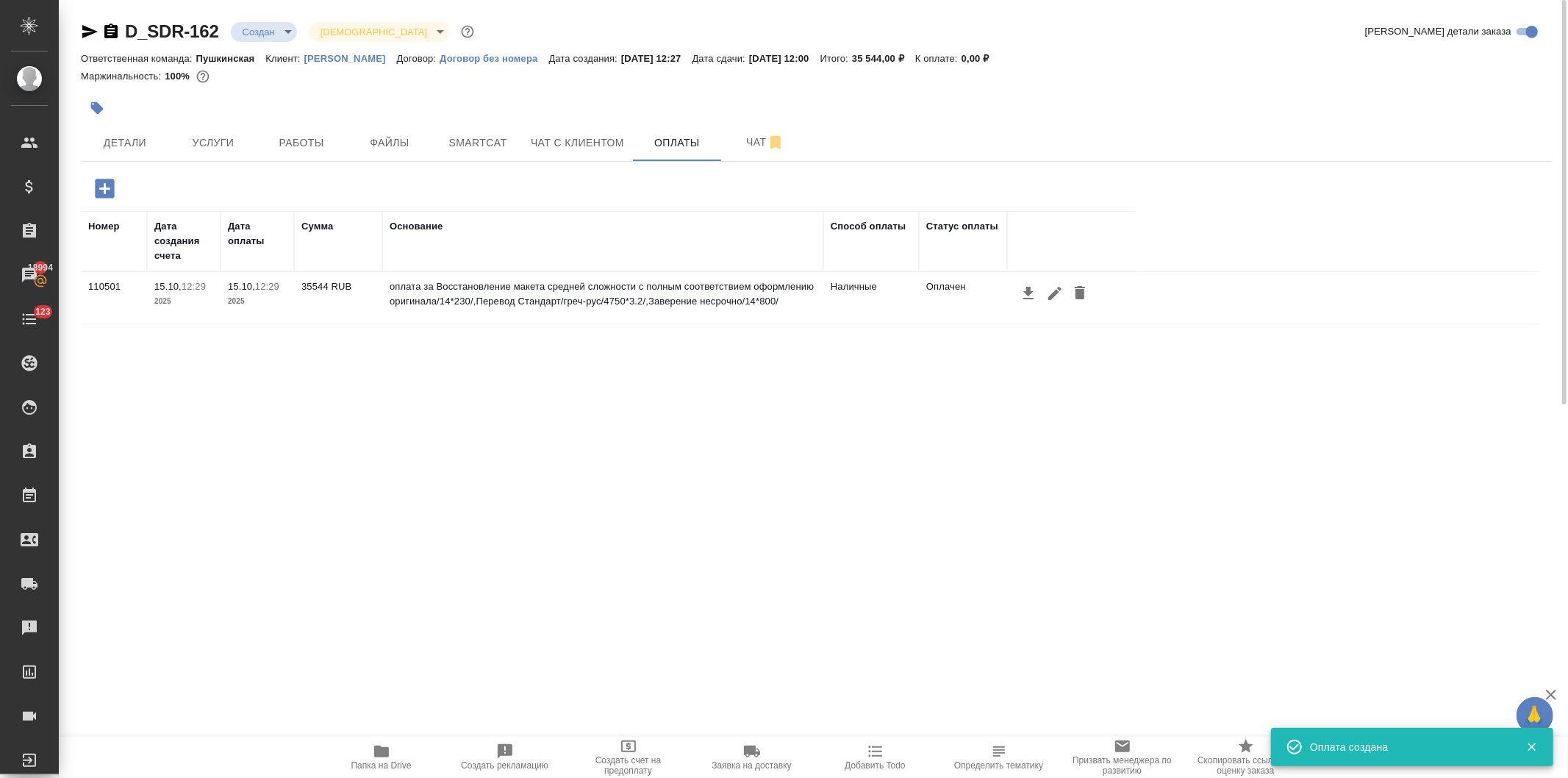
click at [1023, 293] on icon "button" at bounding box center [1029, 294] width 18 height 18
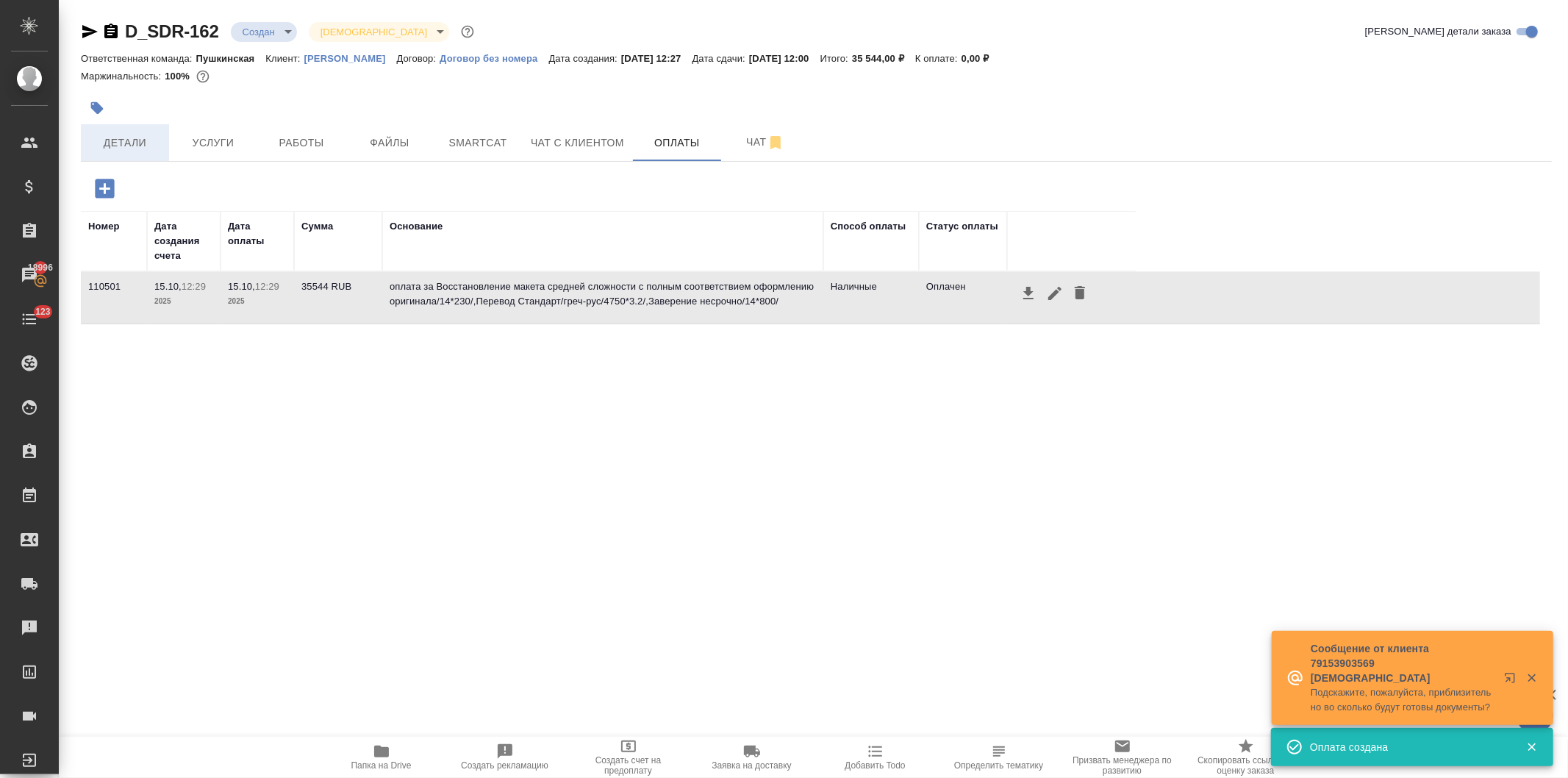
click at [126, 136] on span "Детали" at bounding box center [125, 142] width 71 height 19
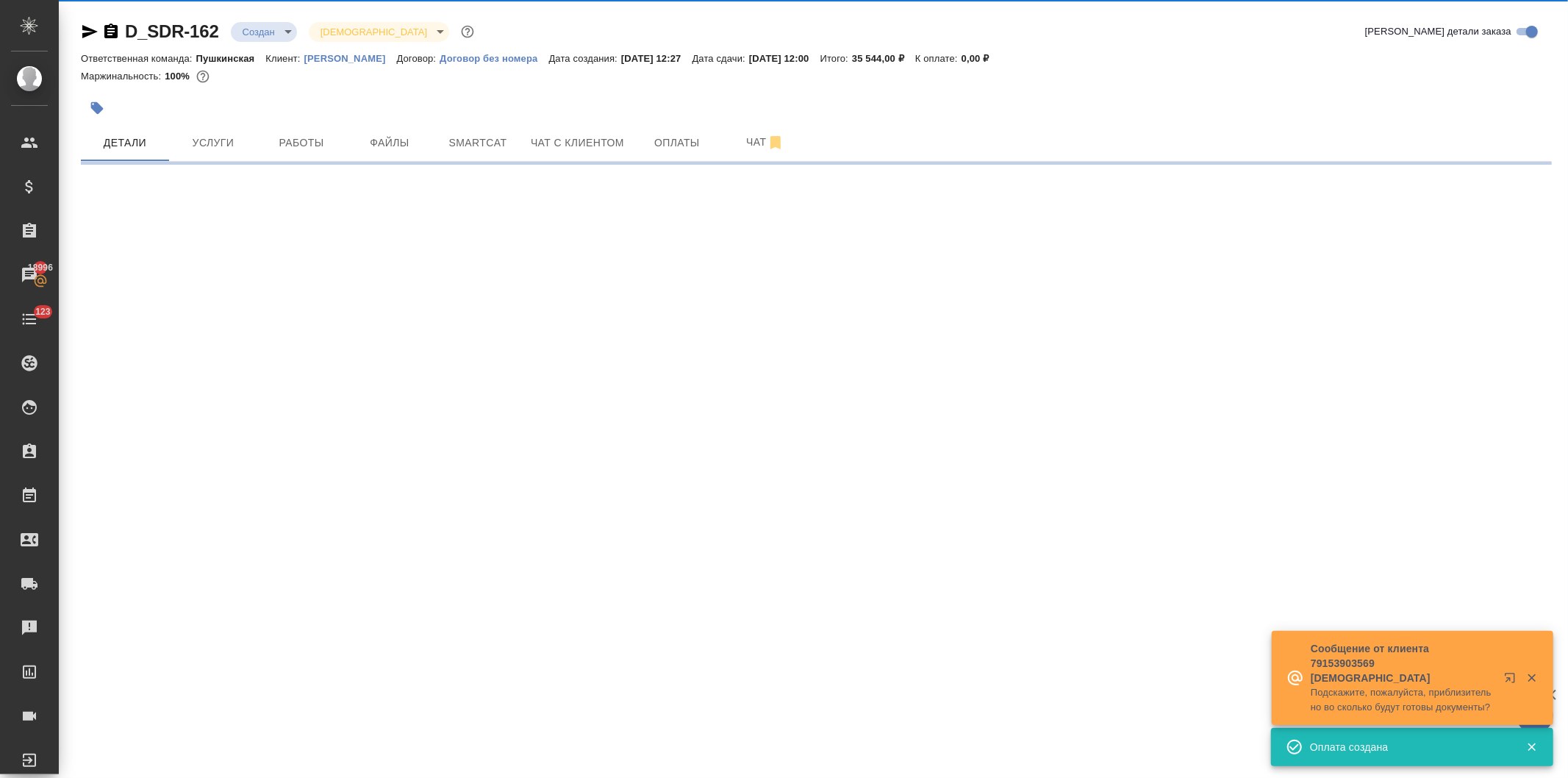
select select "RU"
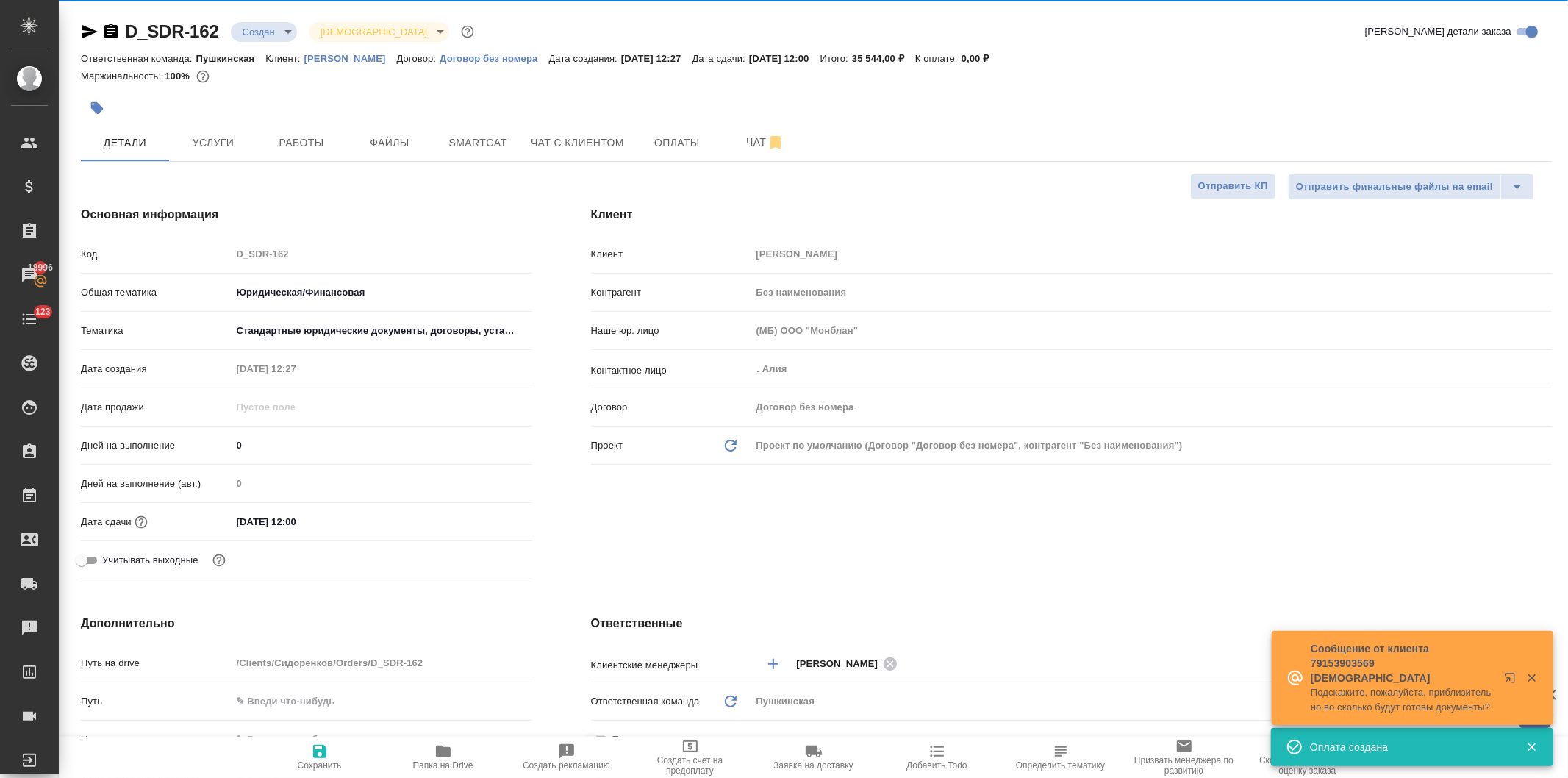
type textarea "x"
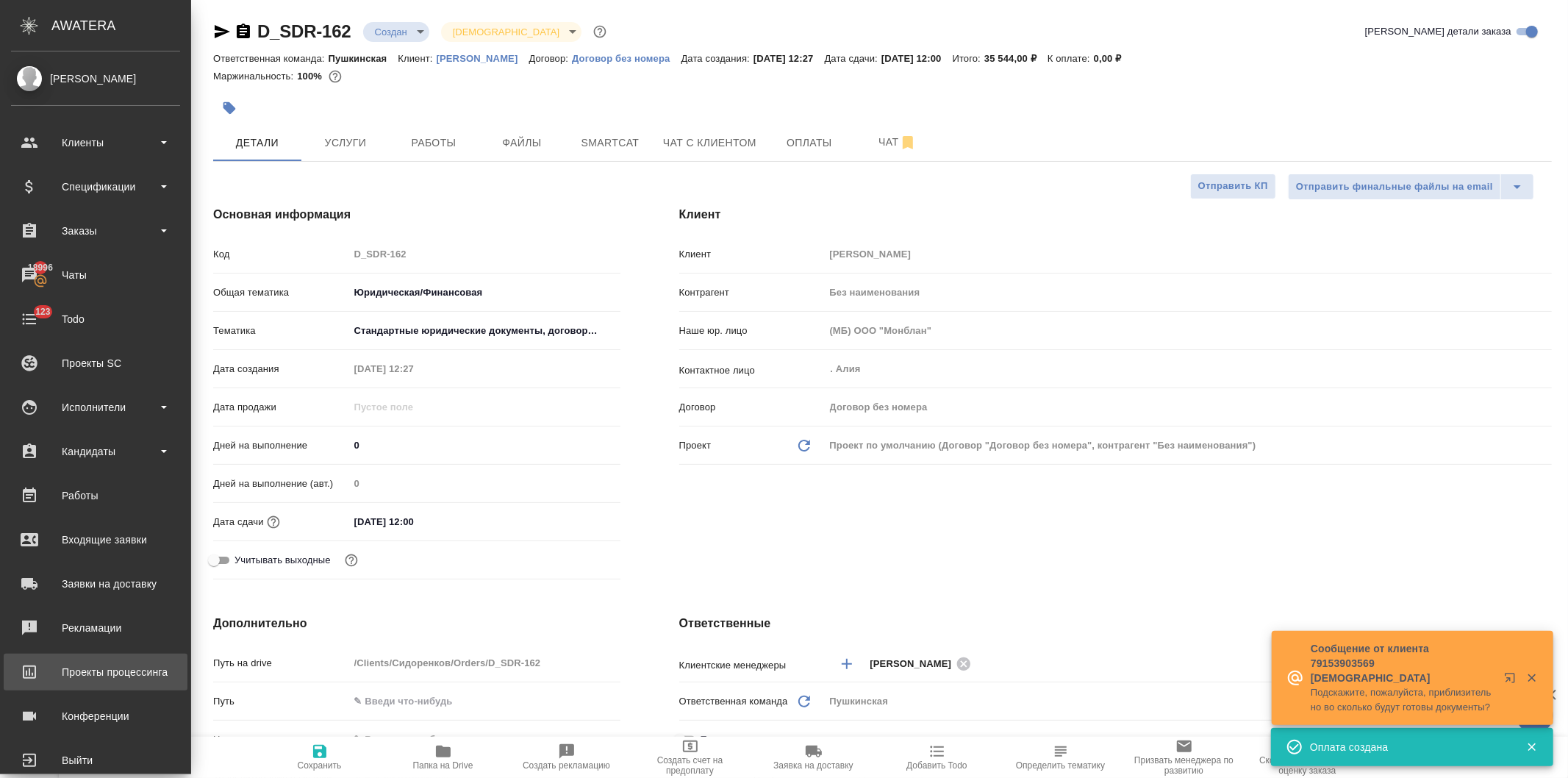
type textarea "x"
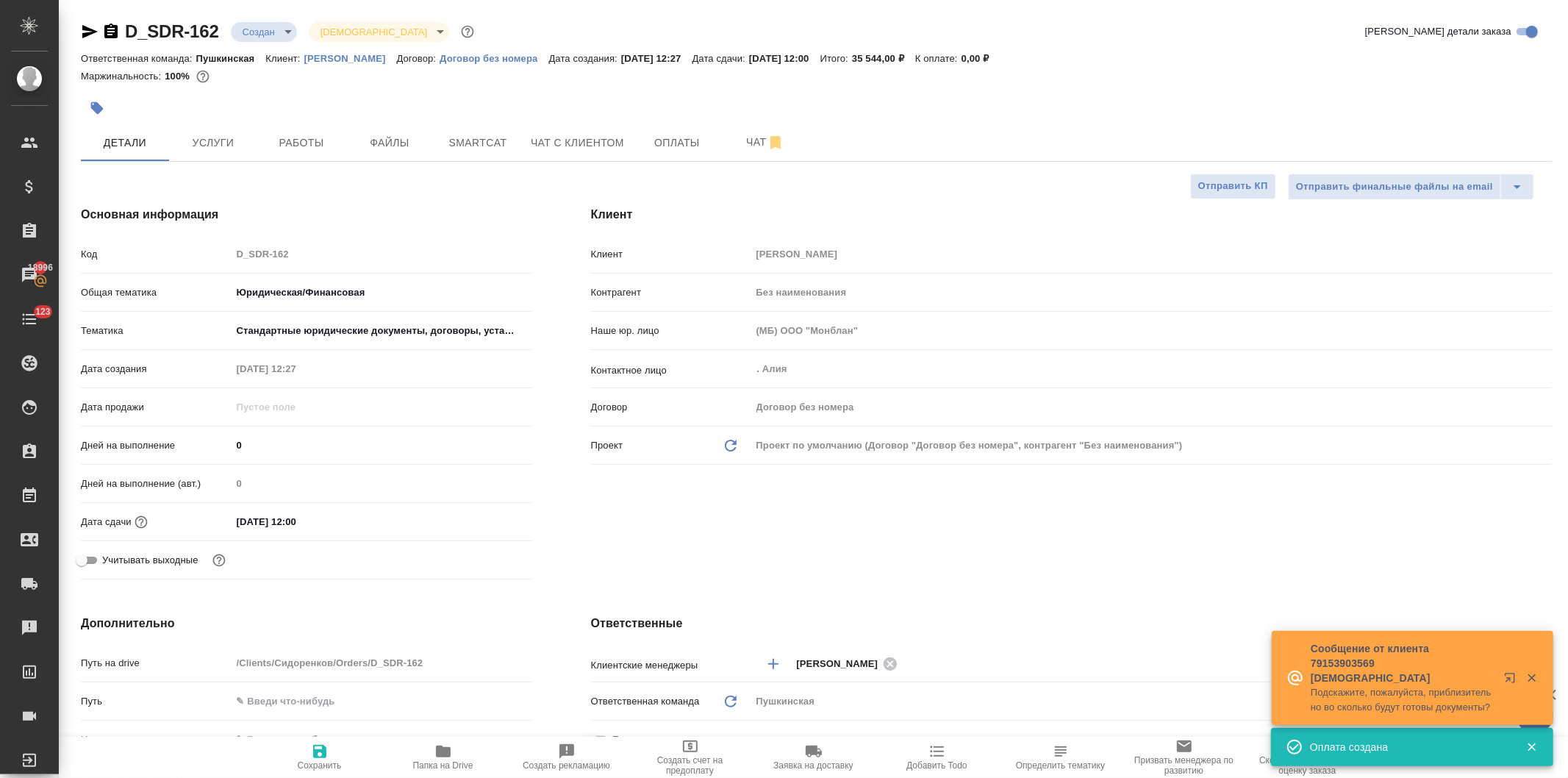
type textarea "x"
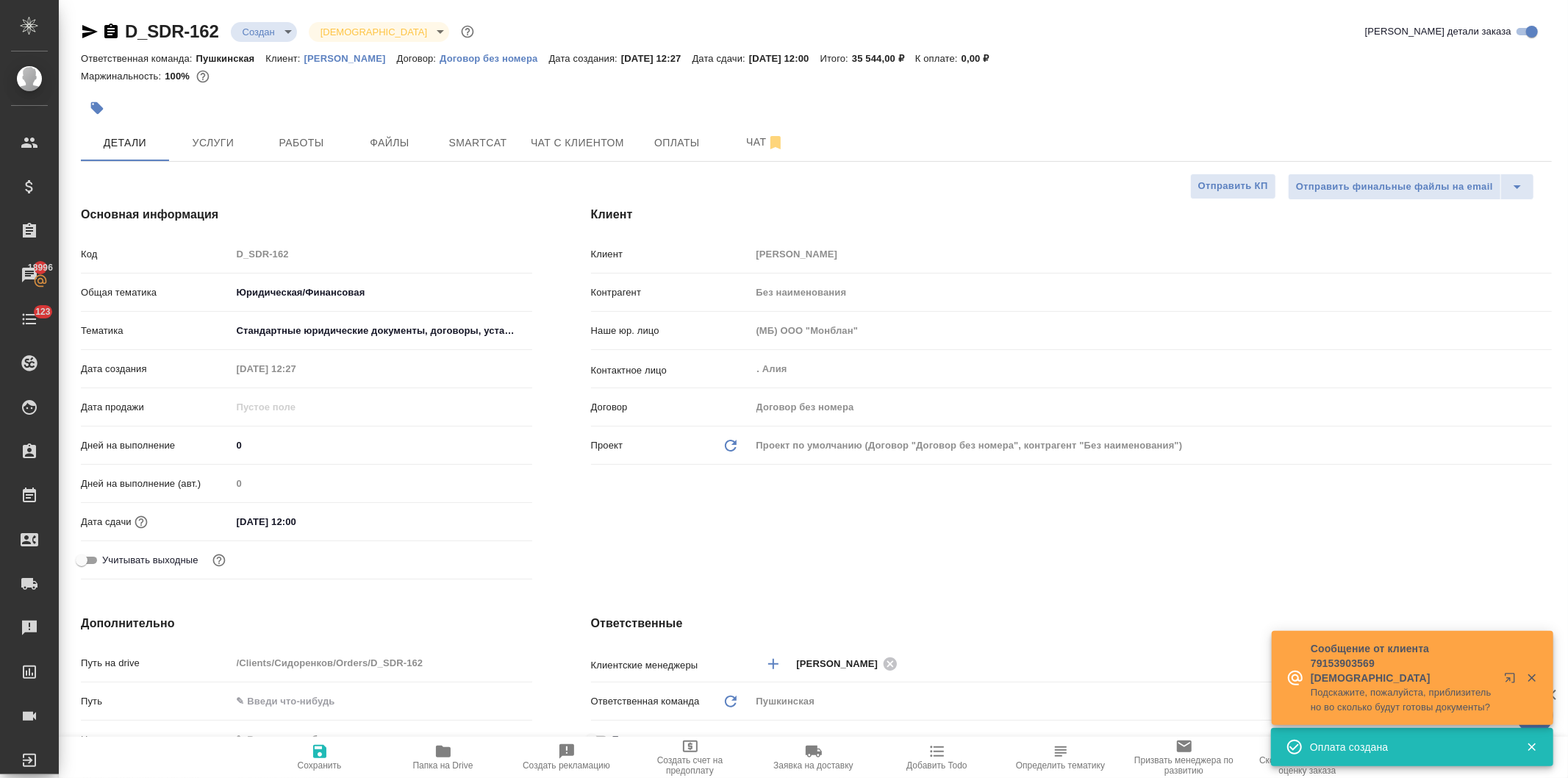
type textarea "x"
click at [446, 760] on icon "button" at bounding box center [444, 751] width 18 height 18
type textarea "x"
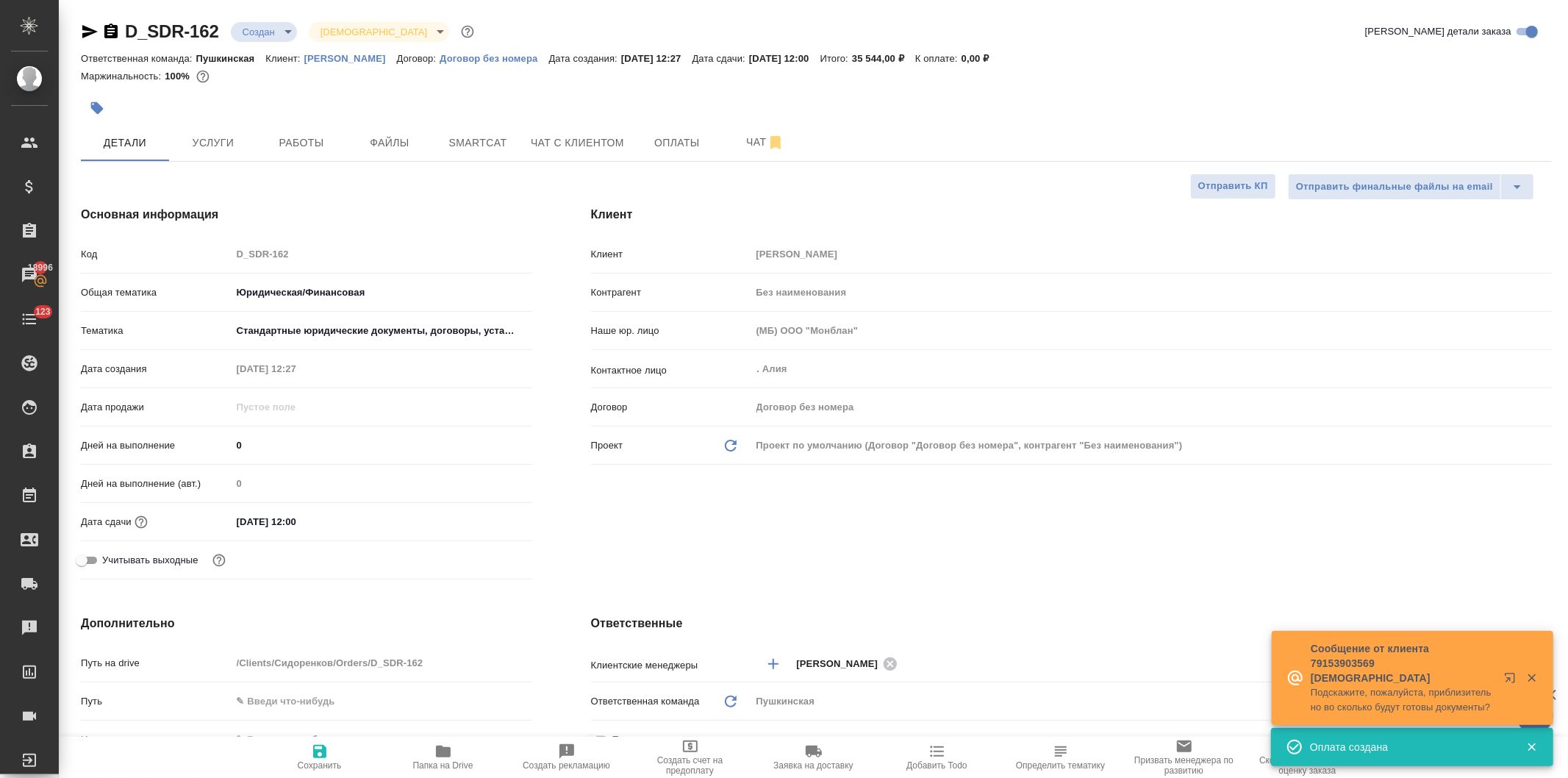
type textarea "x"
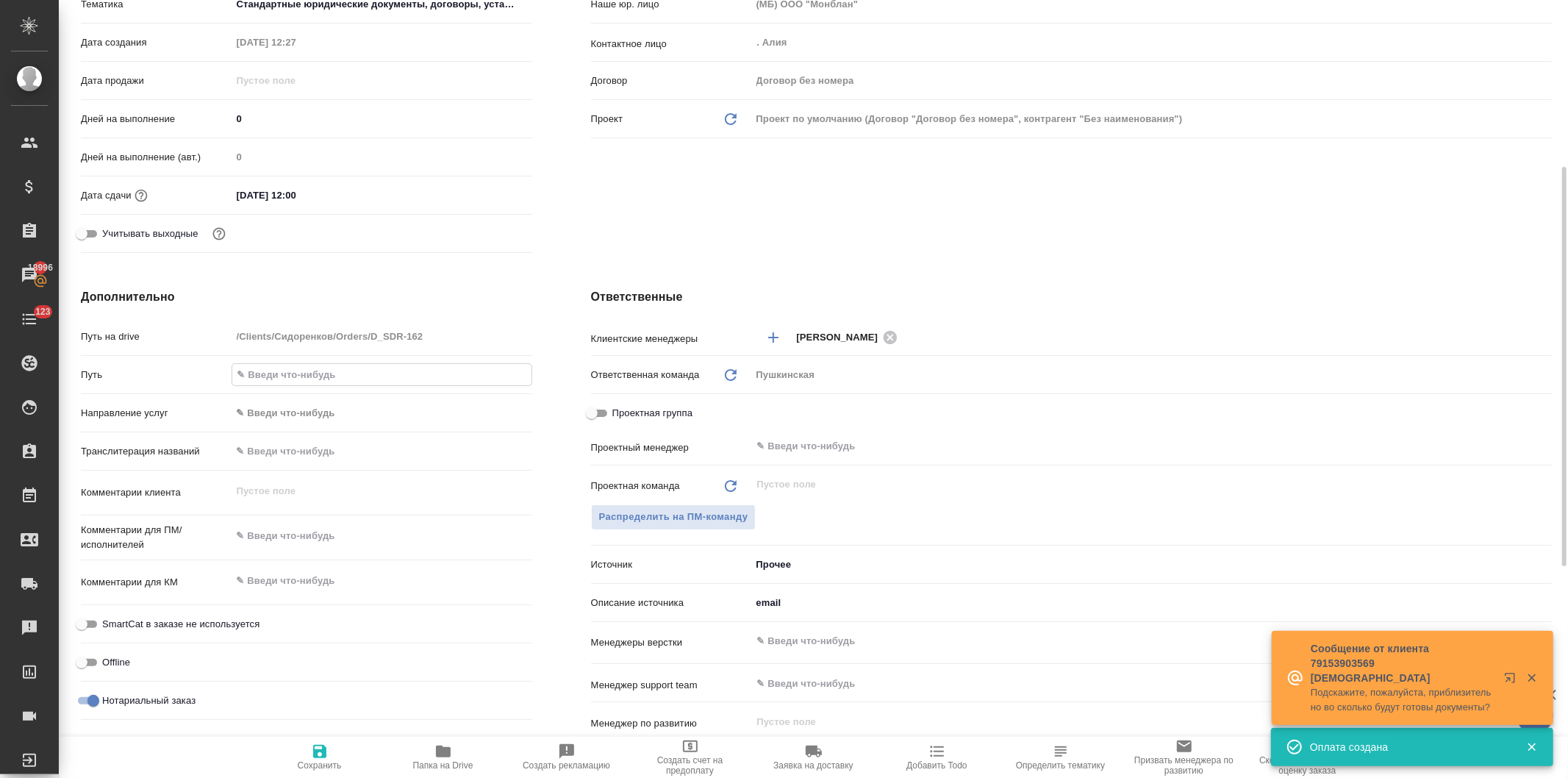
click at [298, 382] on input "text" at bounding box center [382, 375] width 299 height 22
paste input "https://drive.awatera.com/s/HSWXBAc5LeTCei8"
type input "[URL][DOMAIN_NAME]"
type textarea "x"
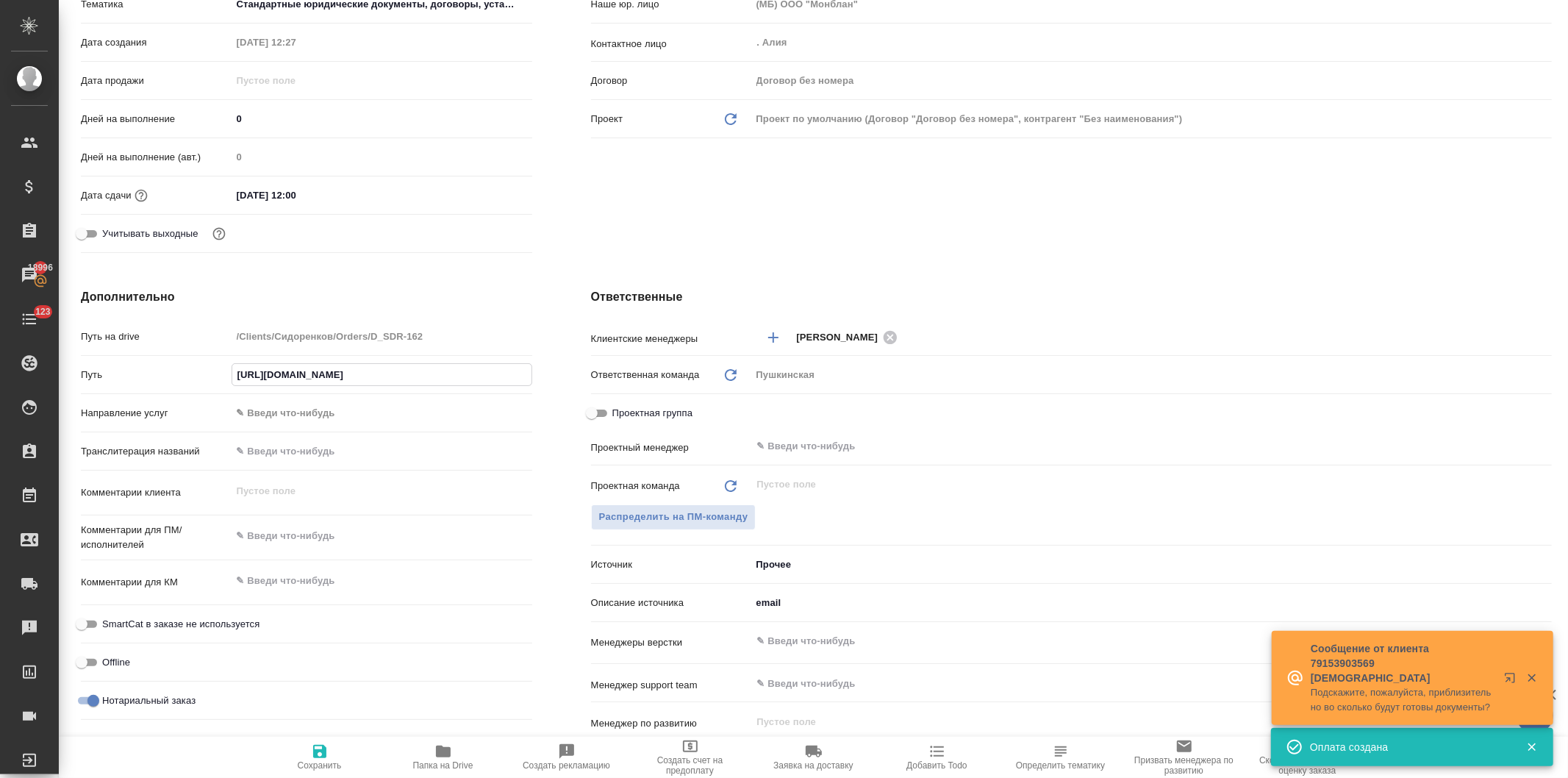
type textarea "x"
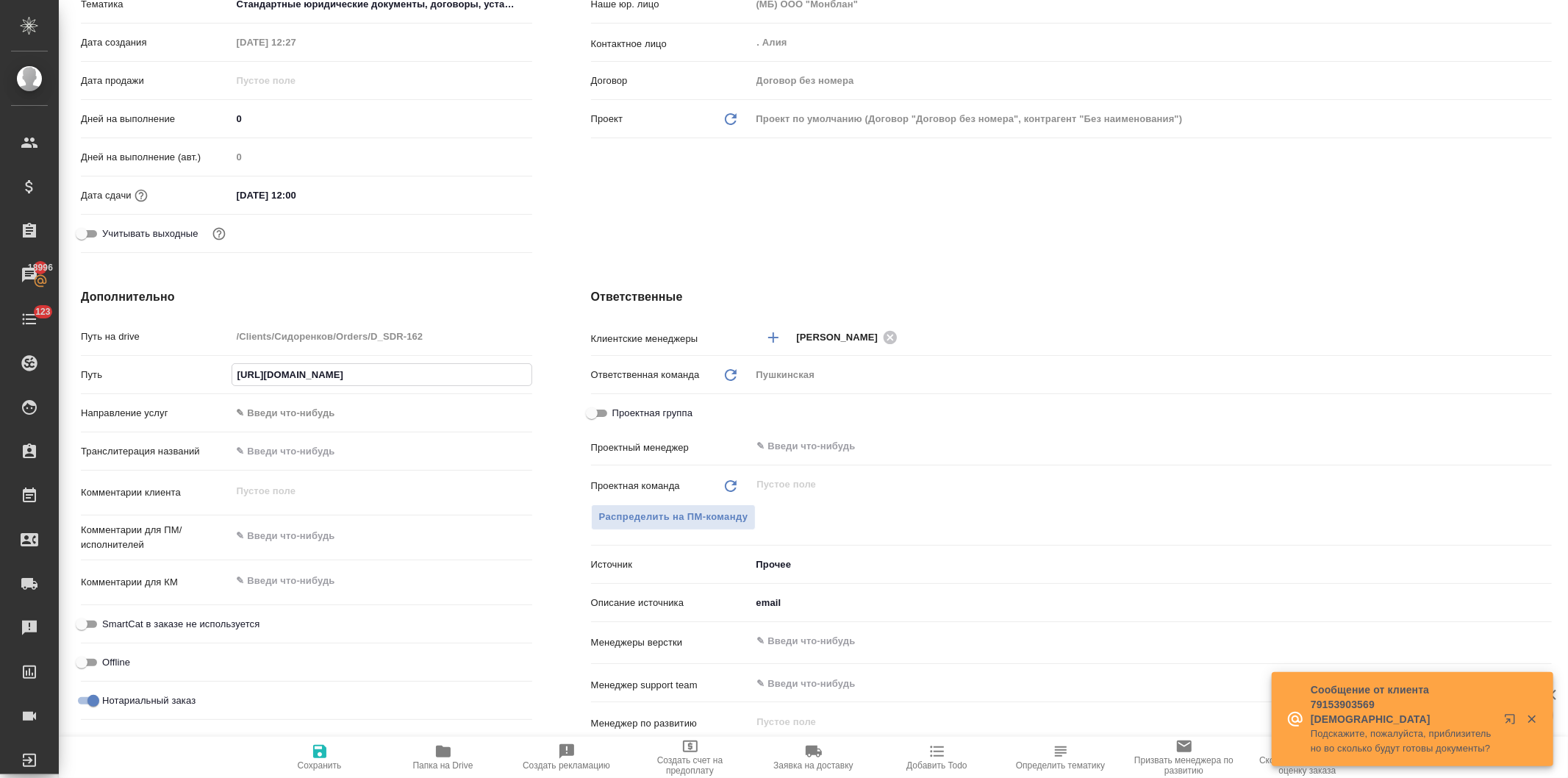
type input "[URL][DOMAIN_NAME]"
click at [650, 208] on div "Клиент Клиент Сидоренков Контрагент Без наименования Наше юр. лицо (МБ) ООО "Мо…" at bounding box center [1071, 69] width 1020 height 438
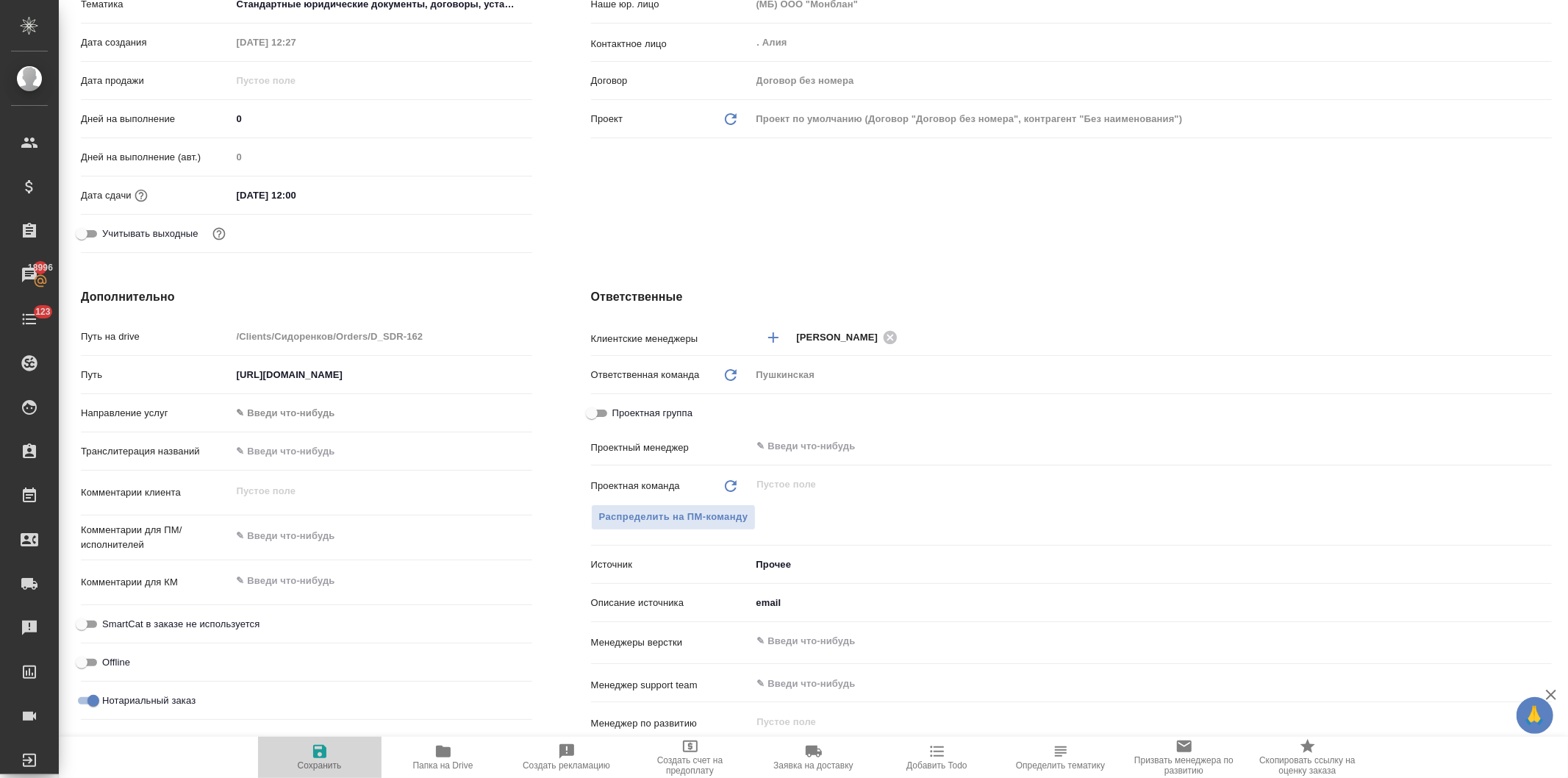
click at [316, 753] on icon "button" at bounding box center [319, 751] width 13 height 13
type textarea "x"
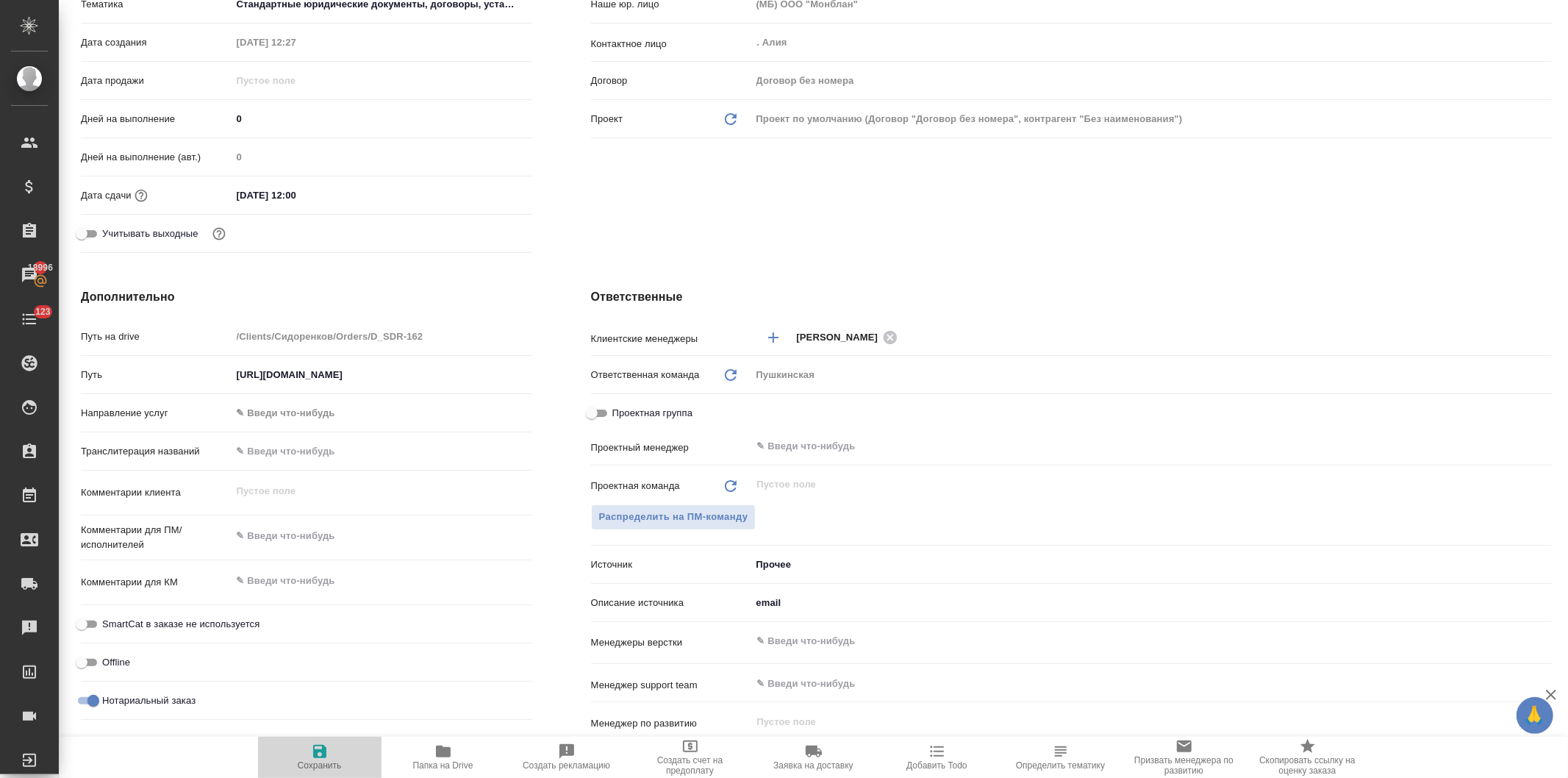
type textarea "x"
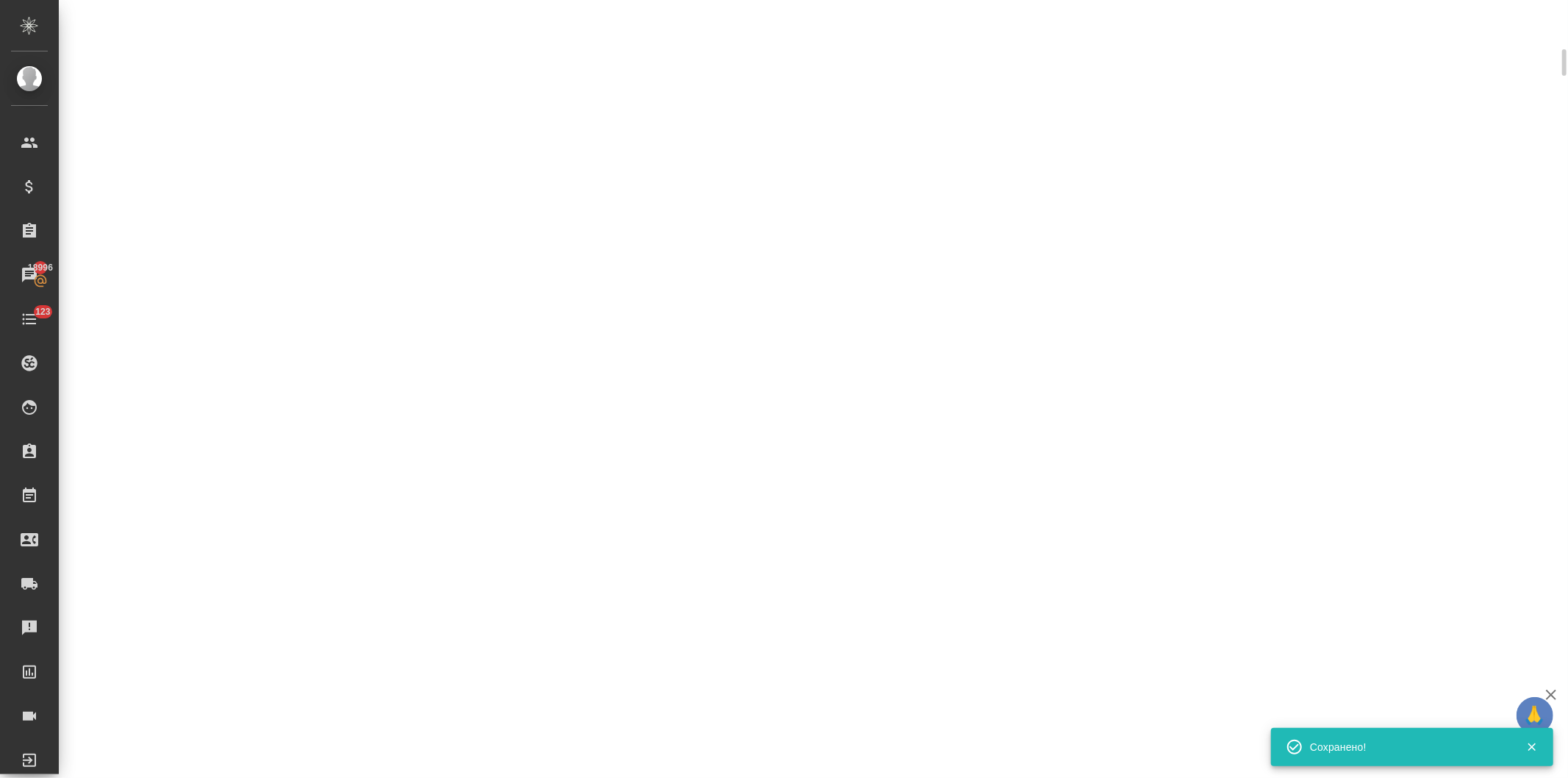
select select "RU"
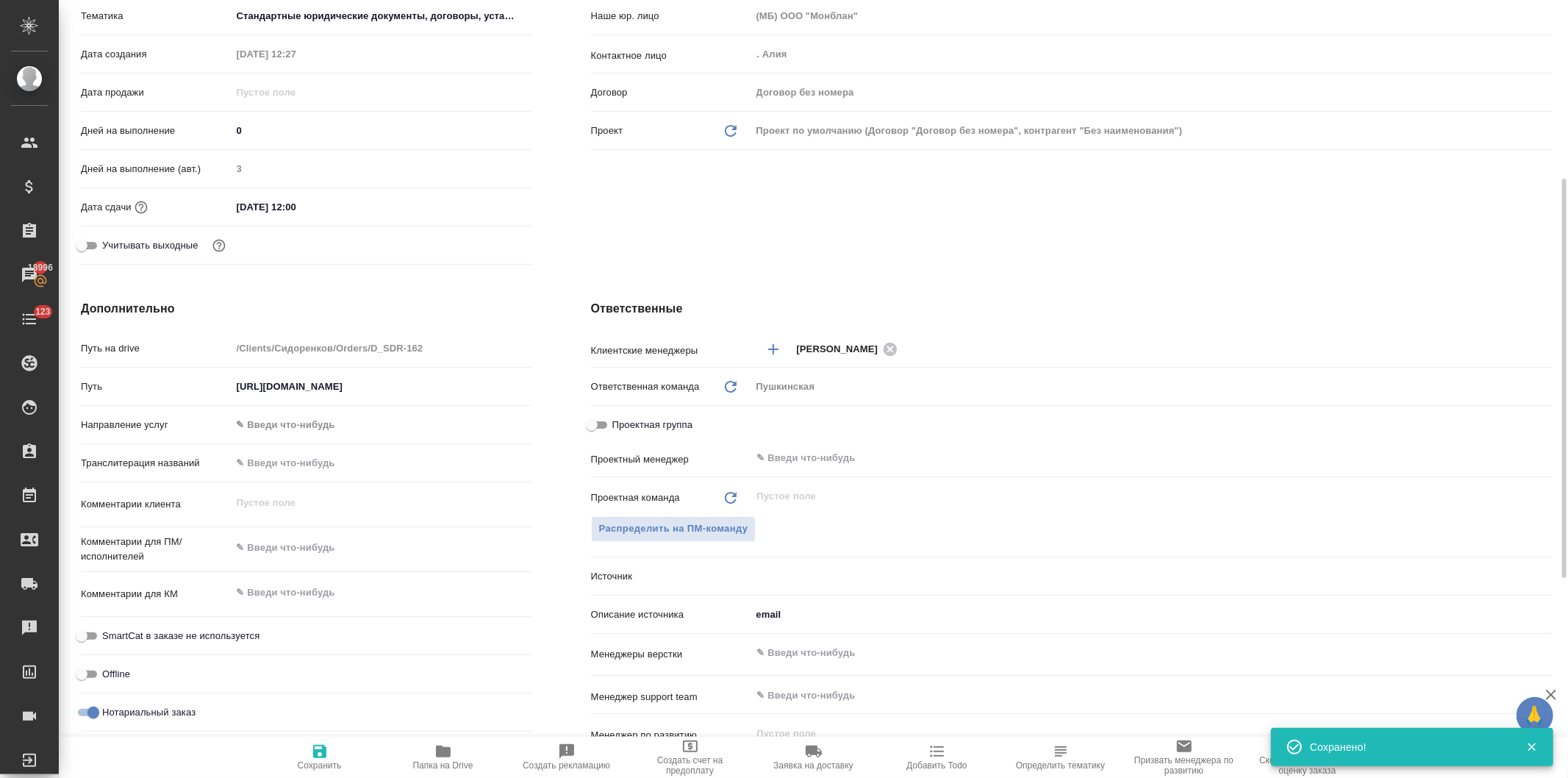
type textarea "x"
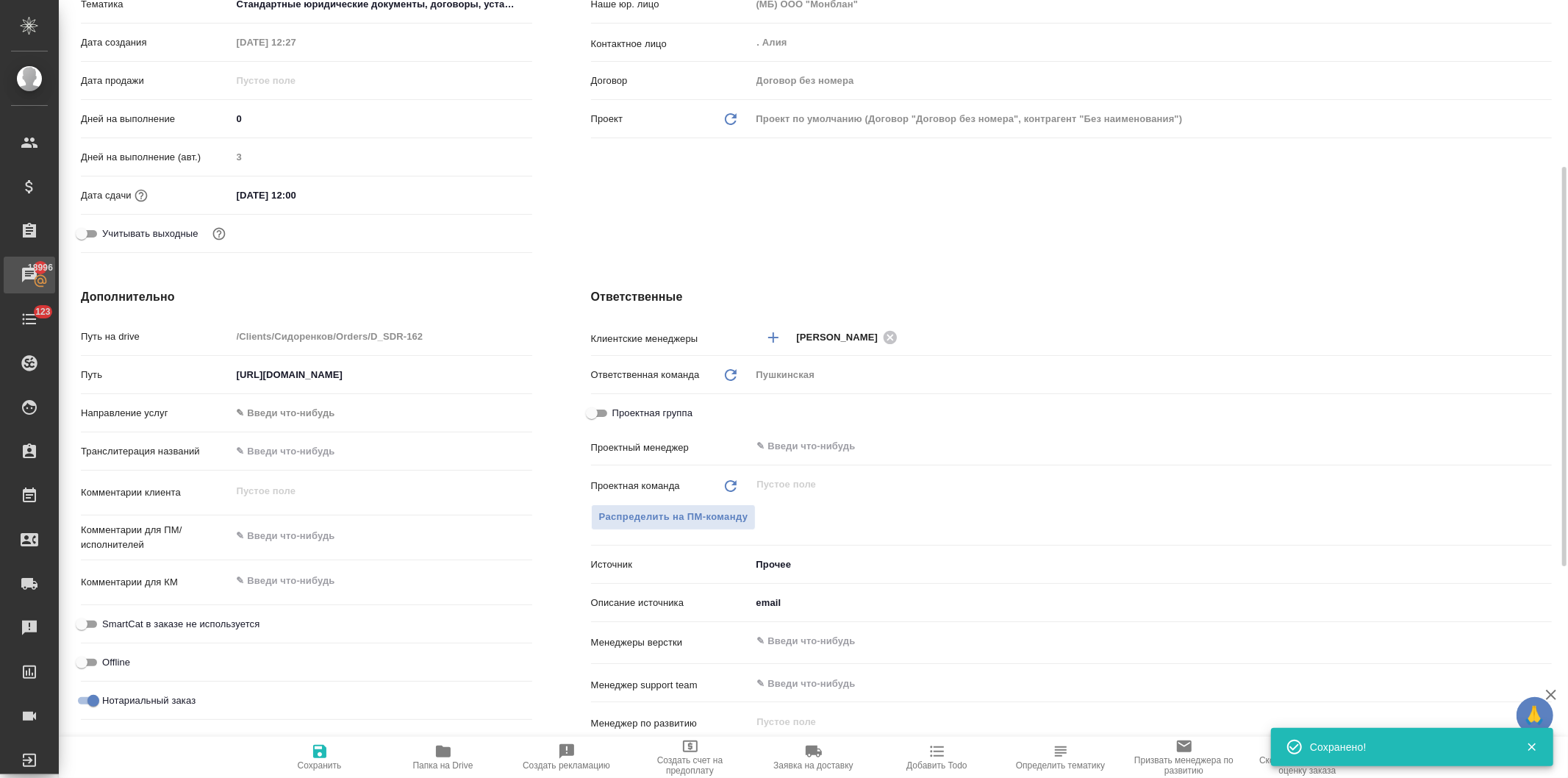
type textarea "x"
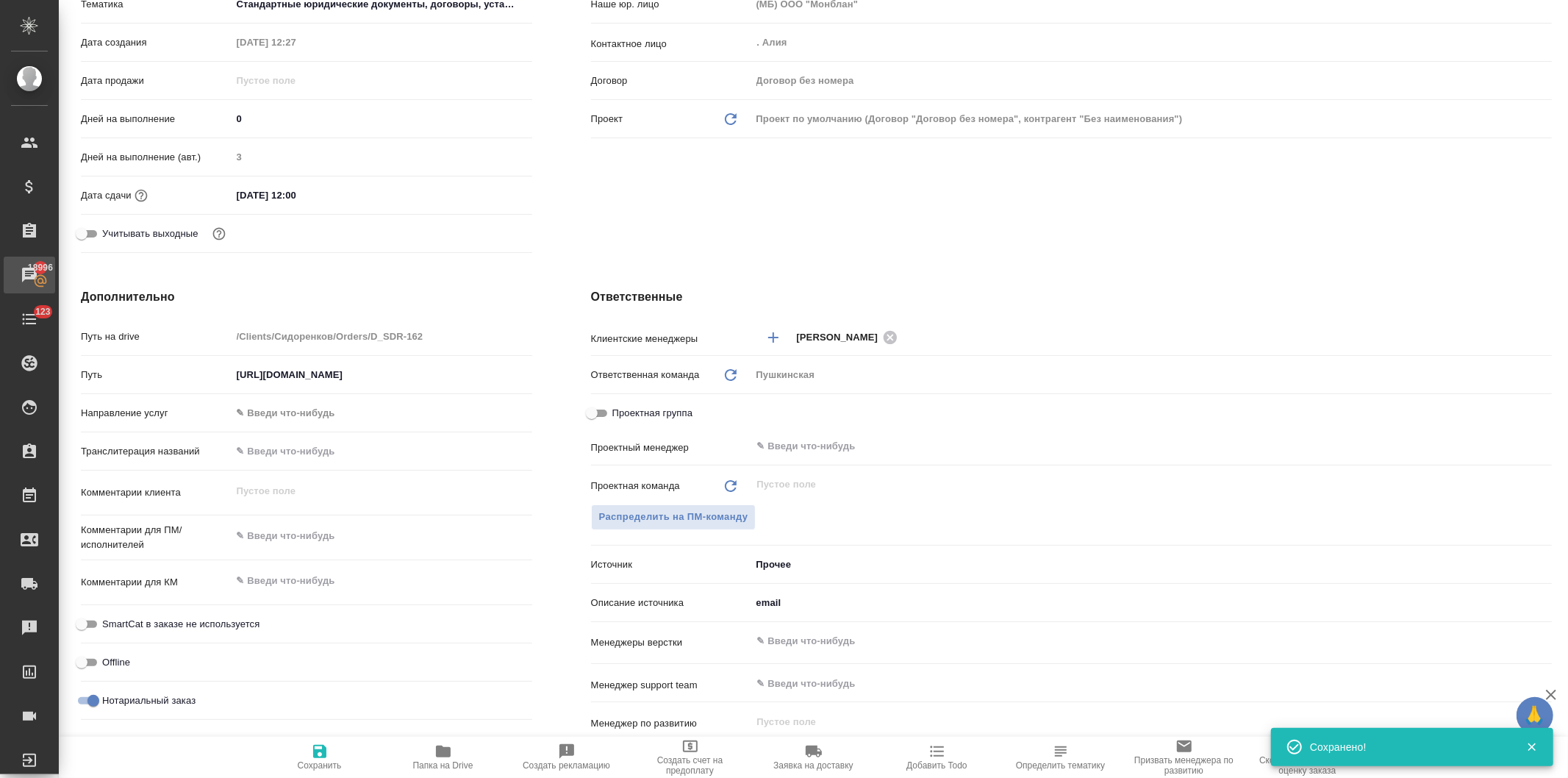
type textarea "x"
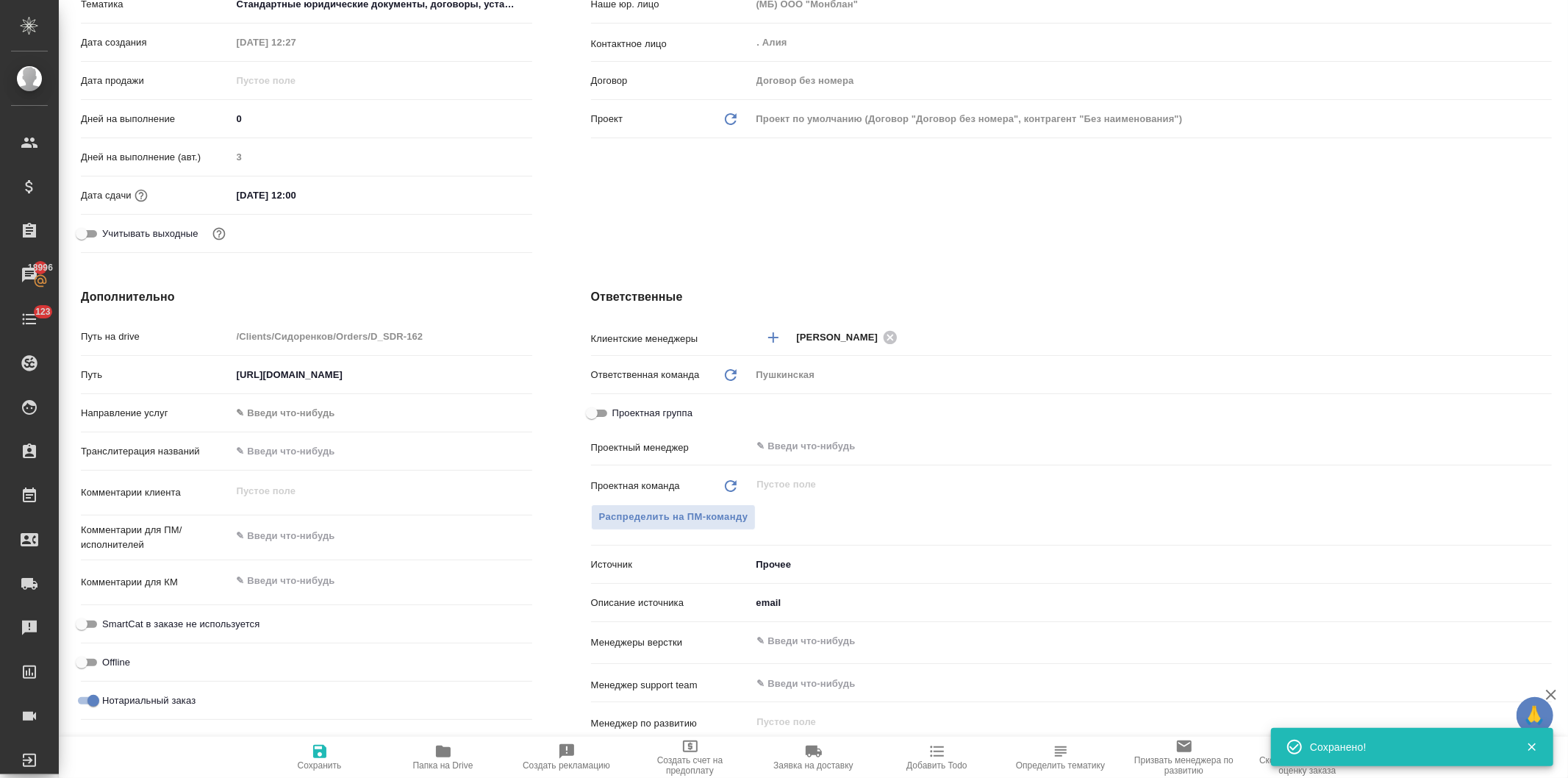
click at [340, 540] on textarea at bounding box center [382, 535] width 300 height 25
type textarea "н"
type textarea "x"
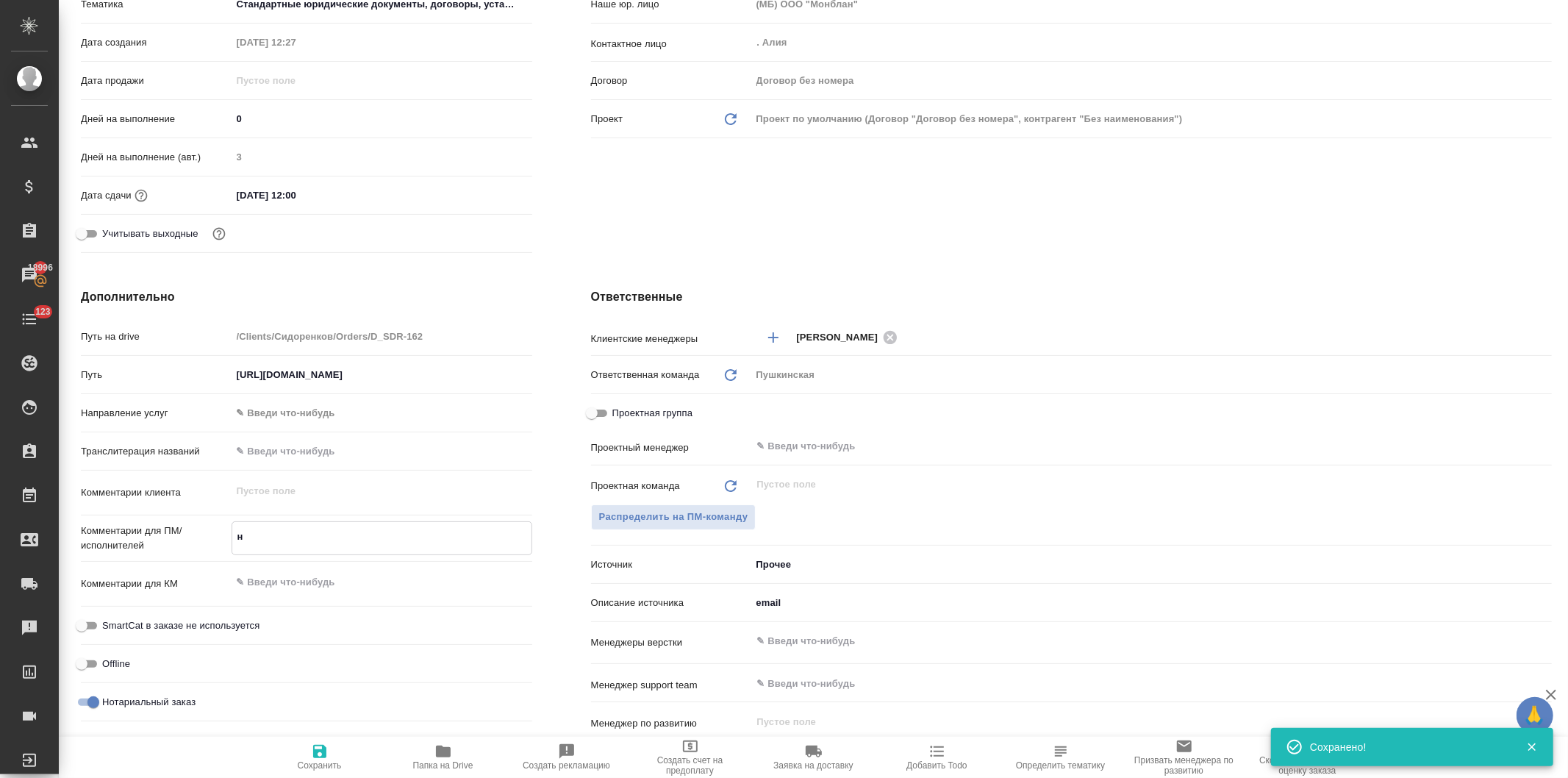
type textarea "на"
type textarea "x"
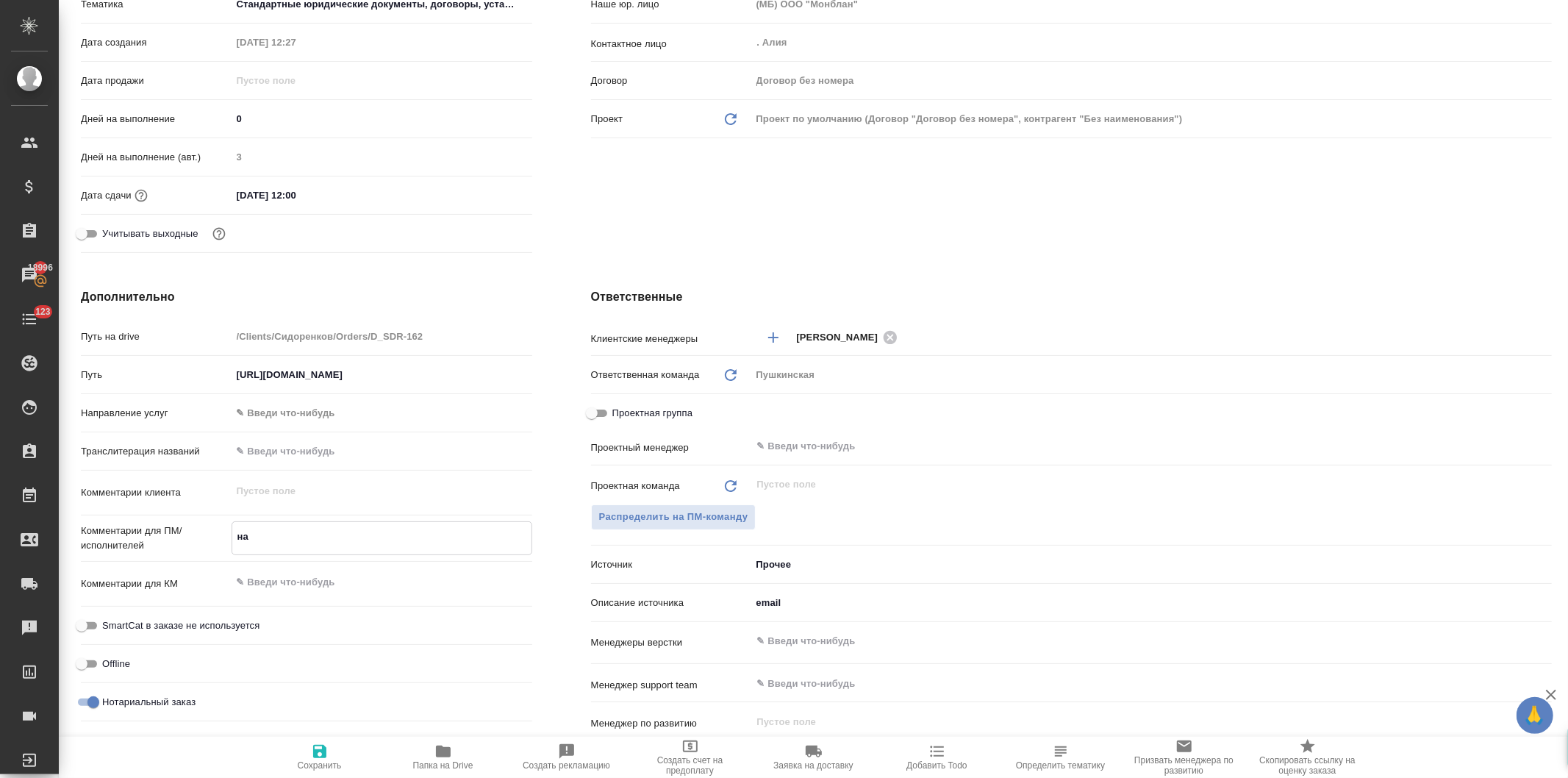
type textarea "на"
type textarea "x"
type textarea "на в"
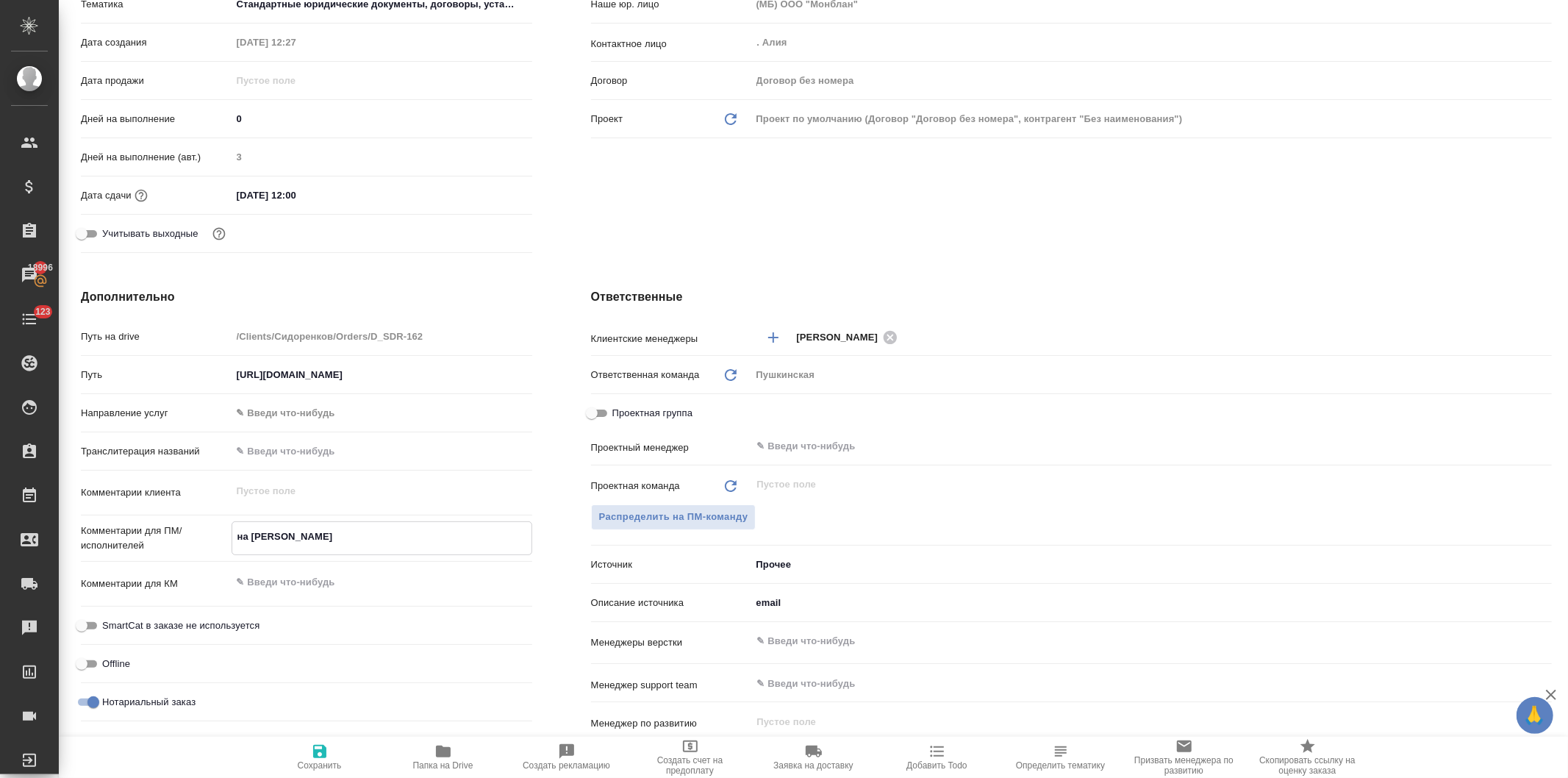
type textarea "x"
type textarea "на выход"
type textarea "x"
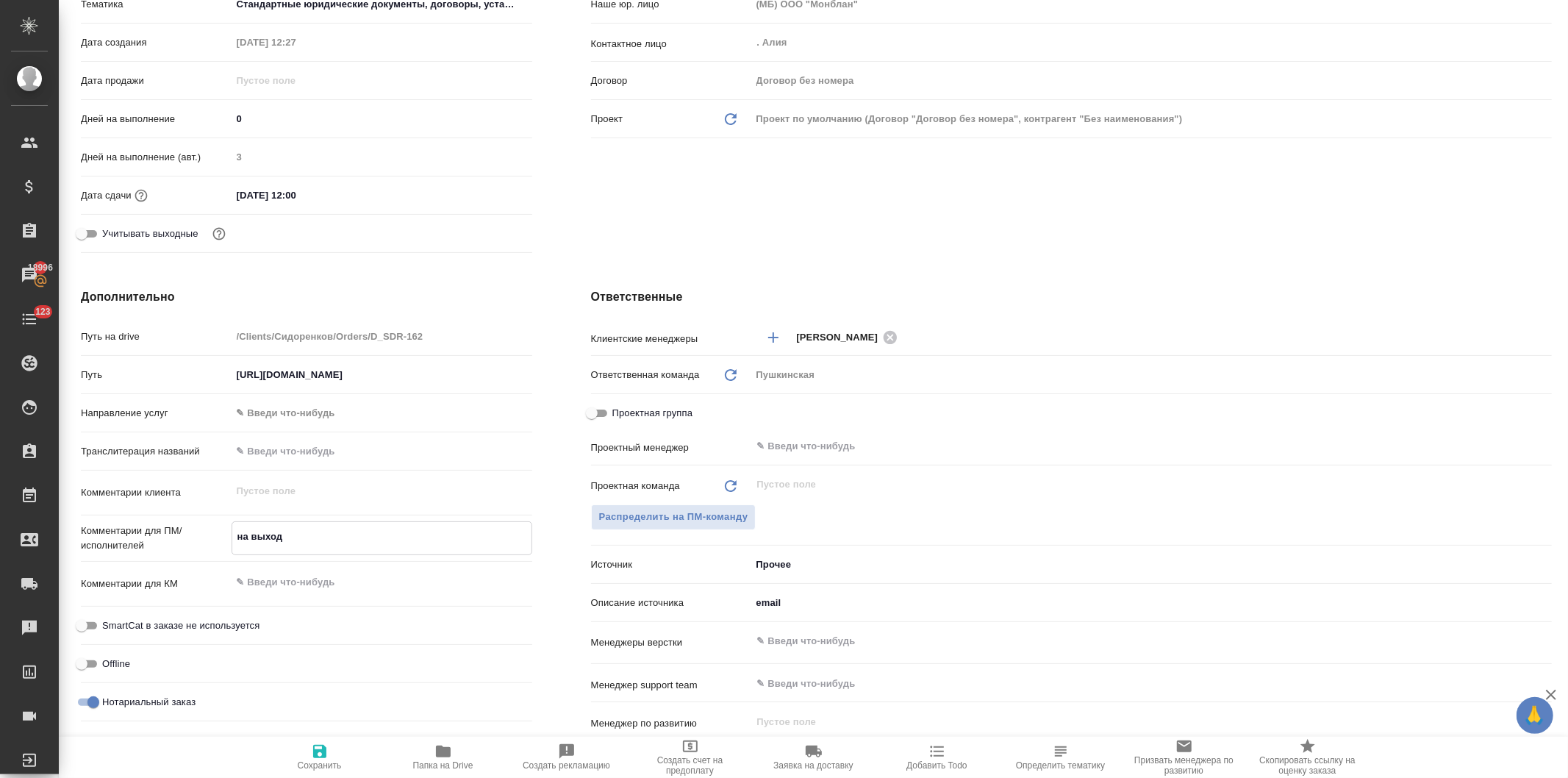
type textarea "на выходе"
type textarea "x"
type textarea "на выходе прош"
type textarea "x"
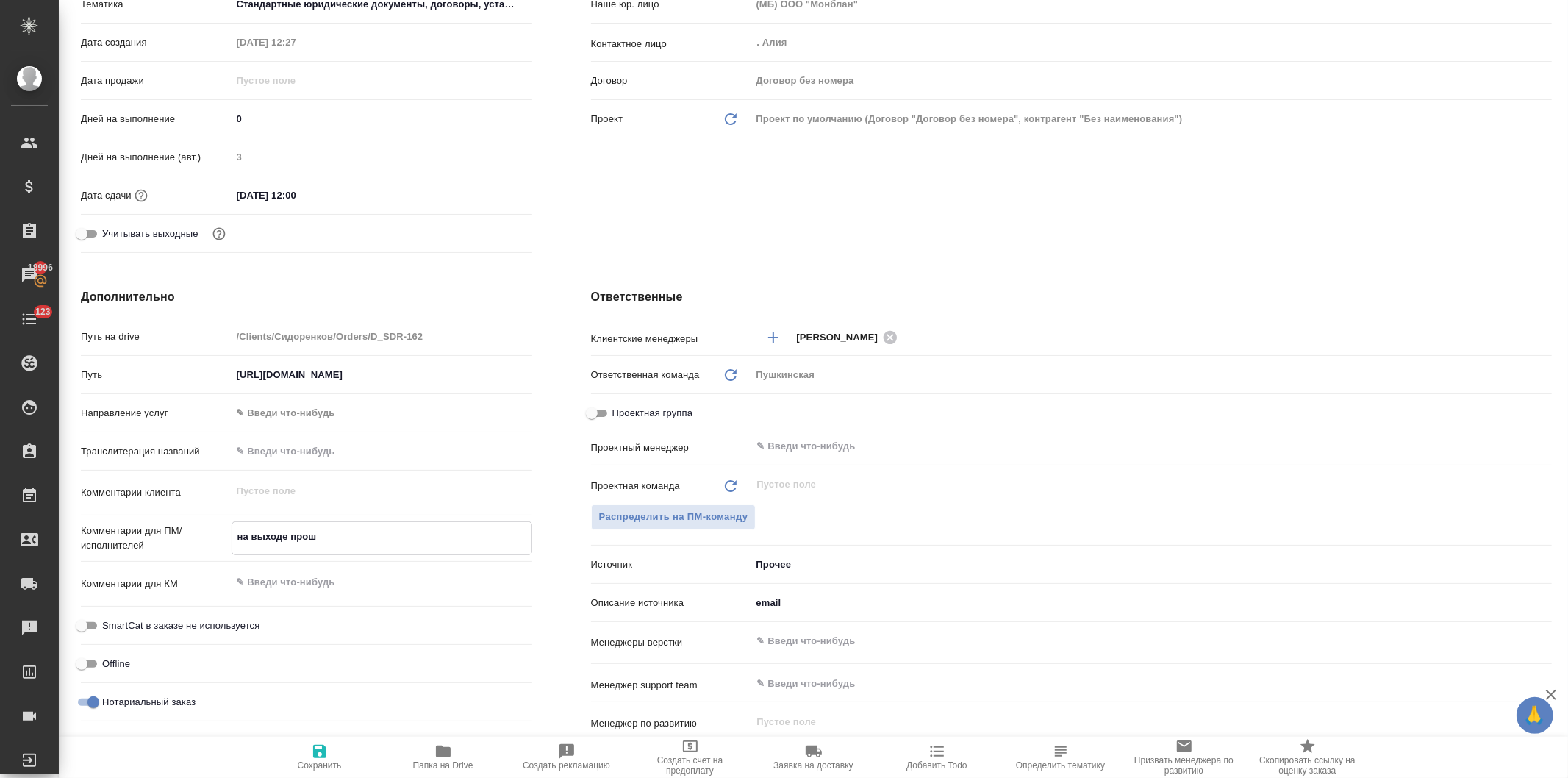
type textarea "x"
type textarea "на выходе прошу"
type textarea "x"
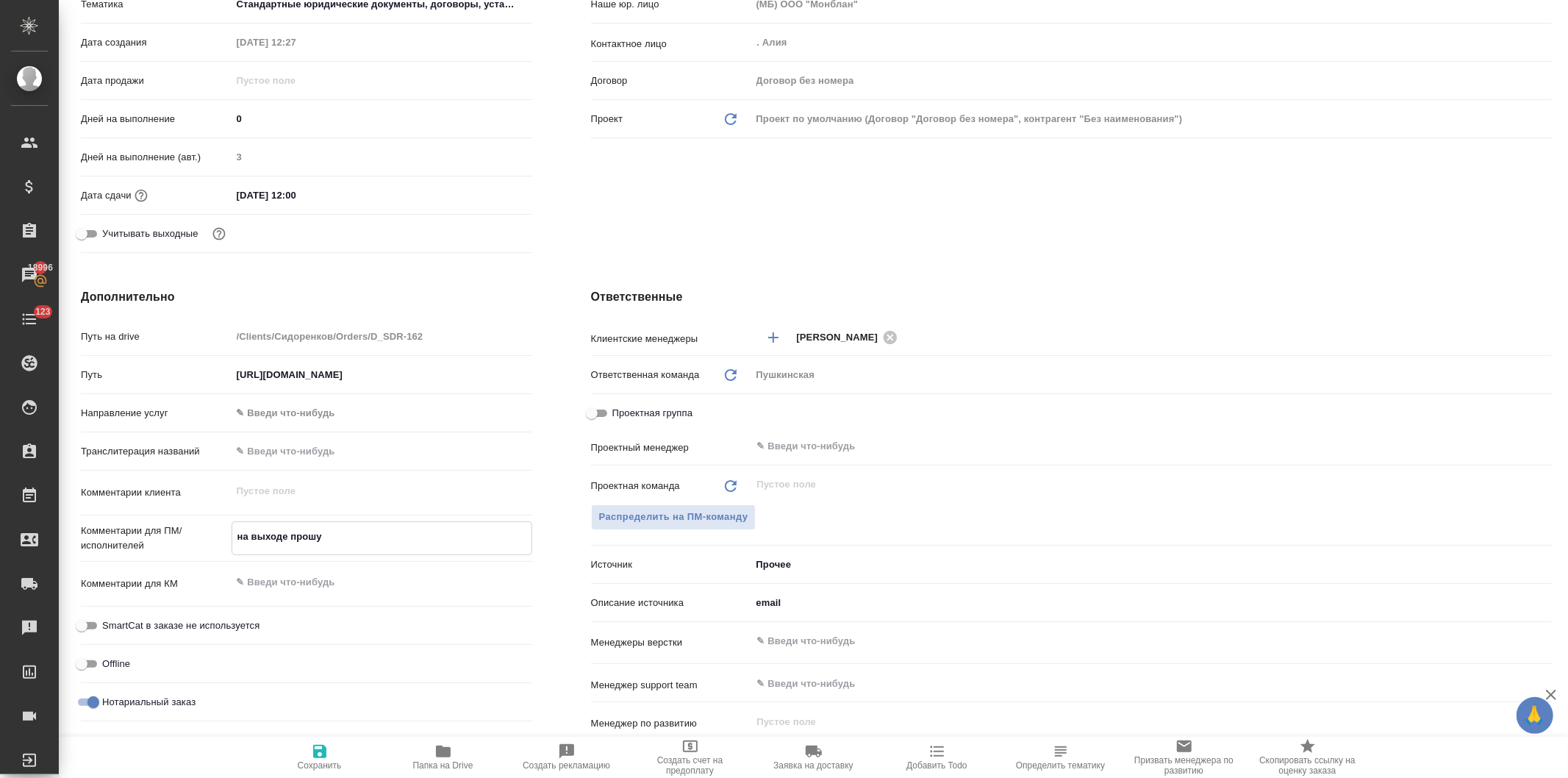
type textarea "x"
type textarea "на выходе прошу"
type textarea "x"
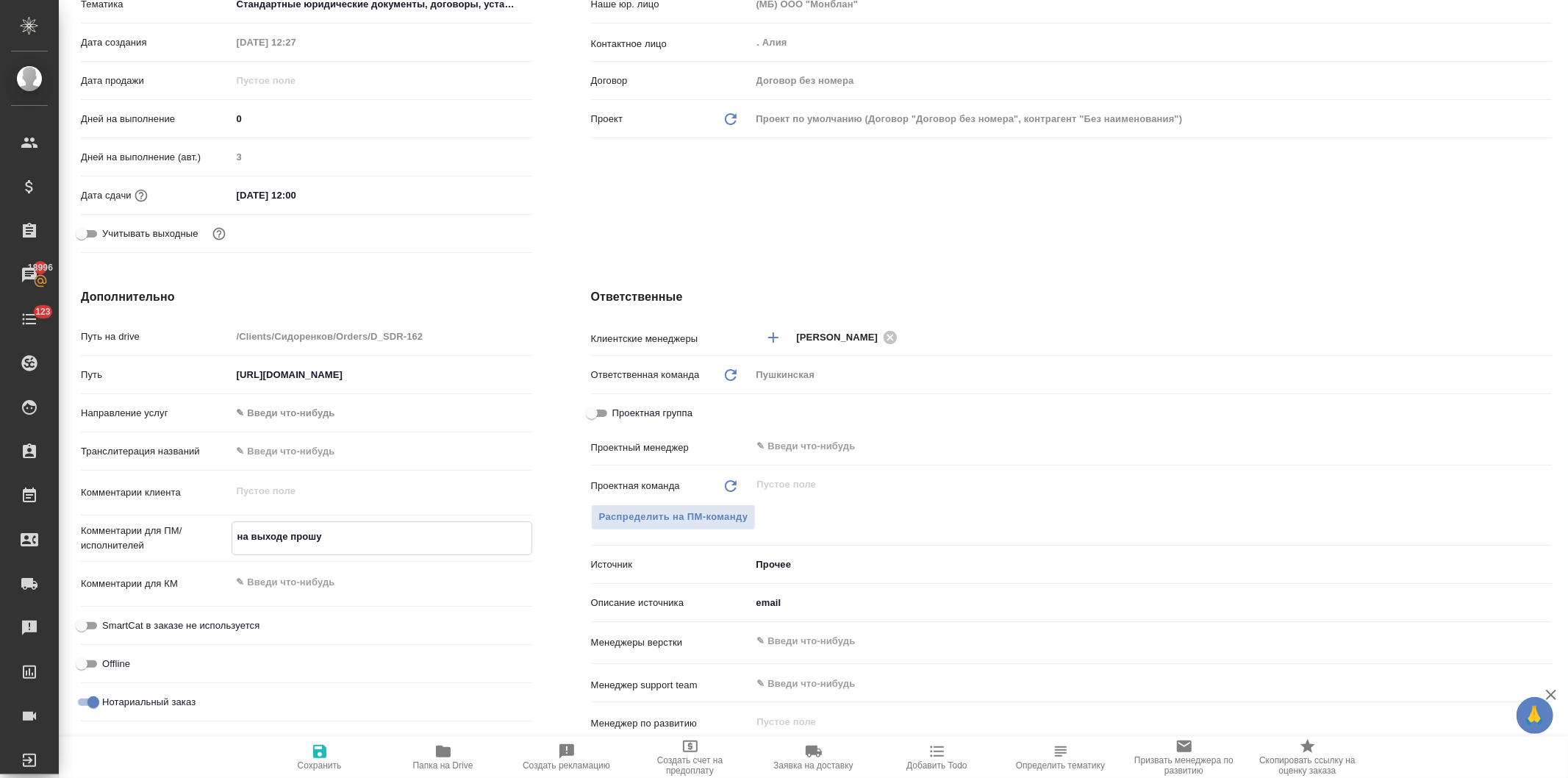
type textarea "на выходе прошу р"
type textarea "x"
type textarea "на выходе прошу ра"
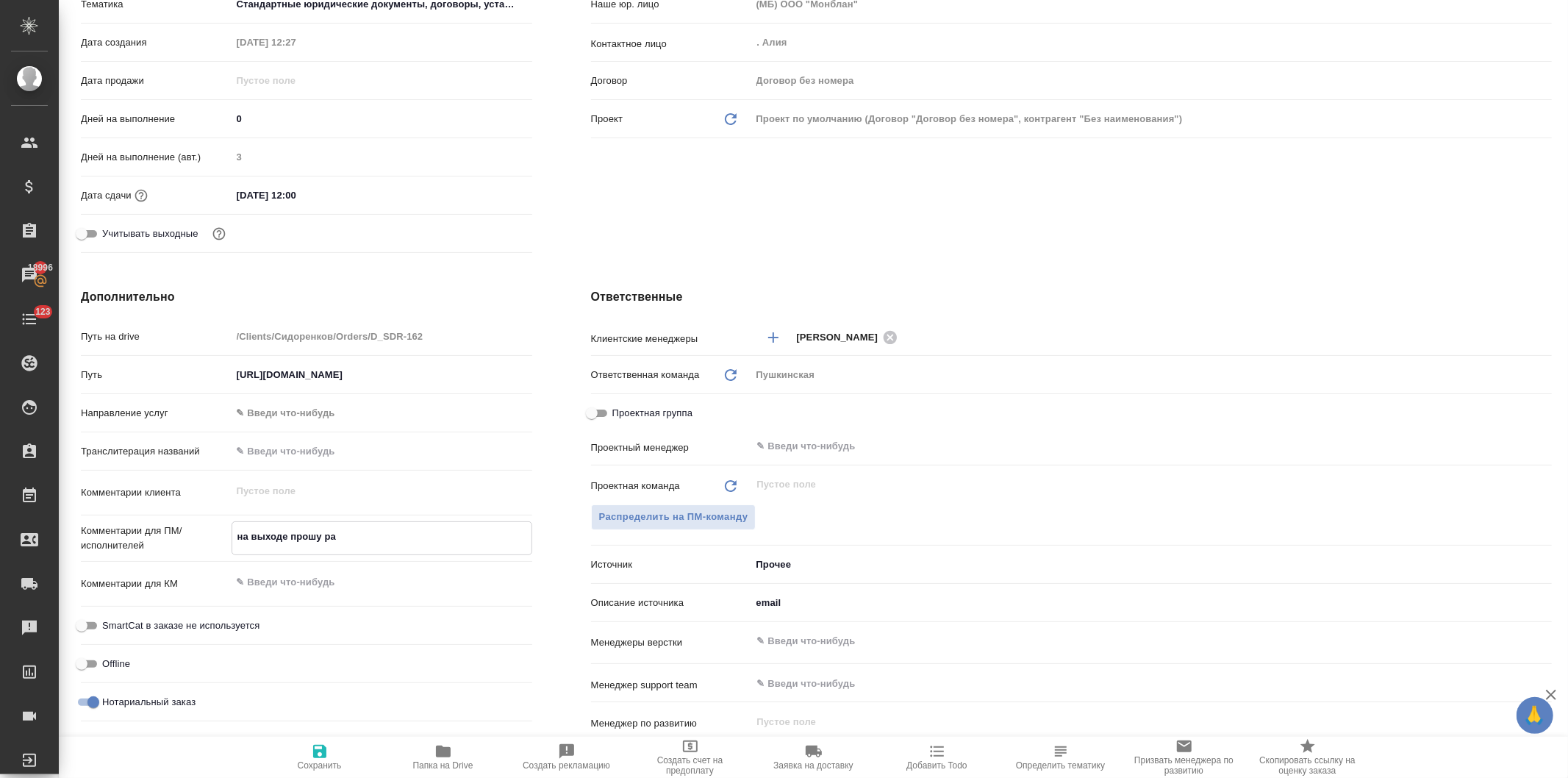
type textarea "x"
type textarea "на выходе прошу раз"
type textarea "x"
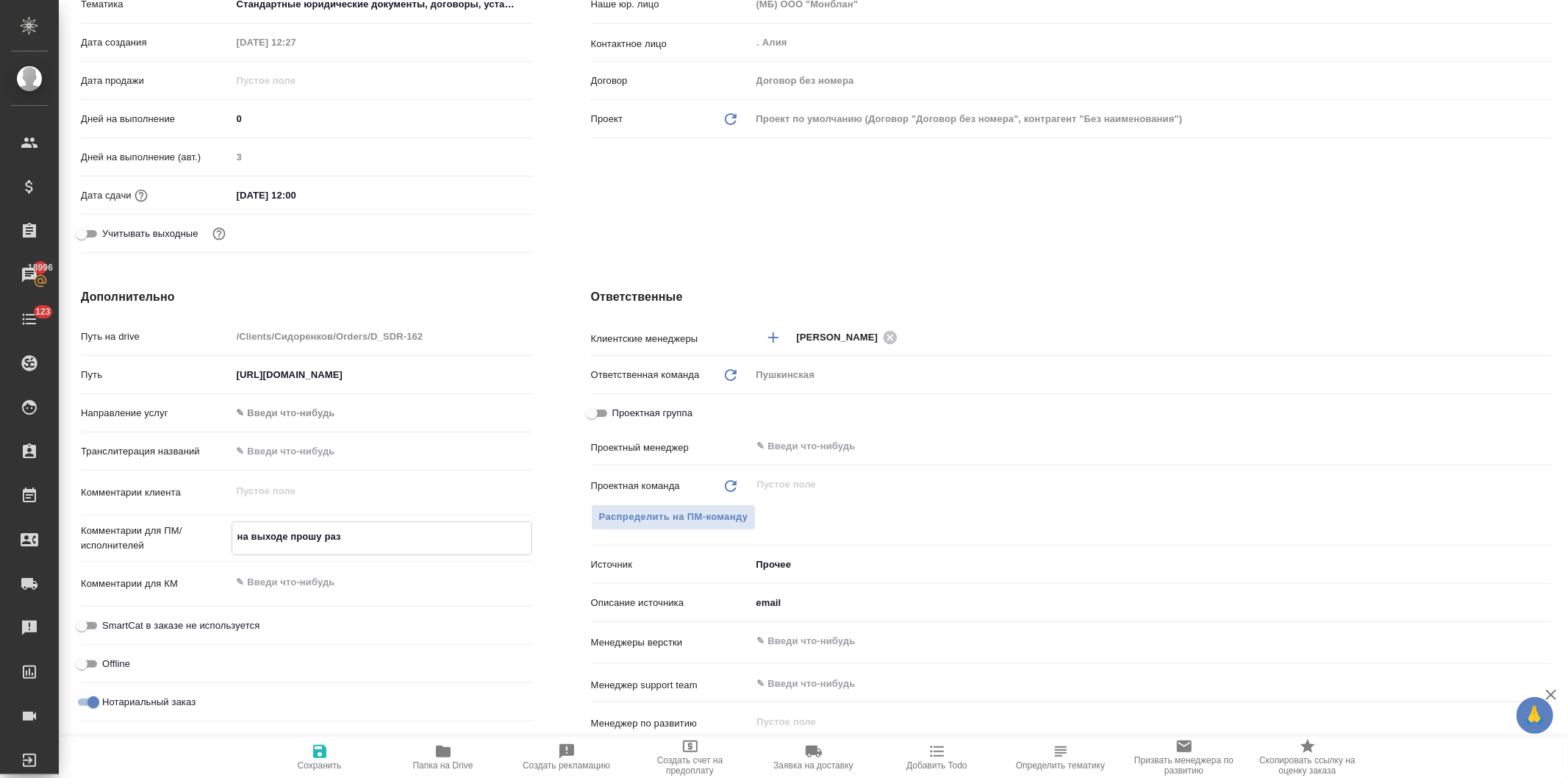
type textarea "x"
type textarea "на выходе прошу разд"
type textarea "x"
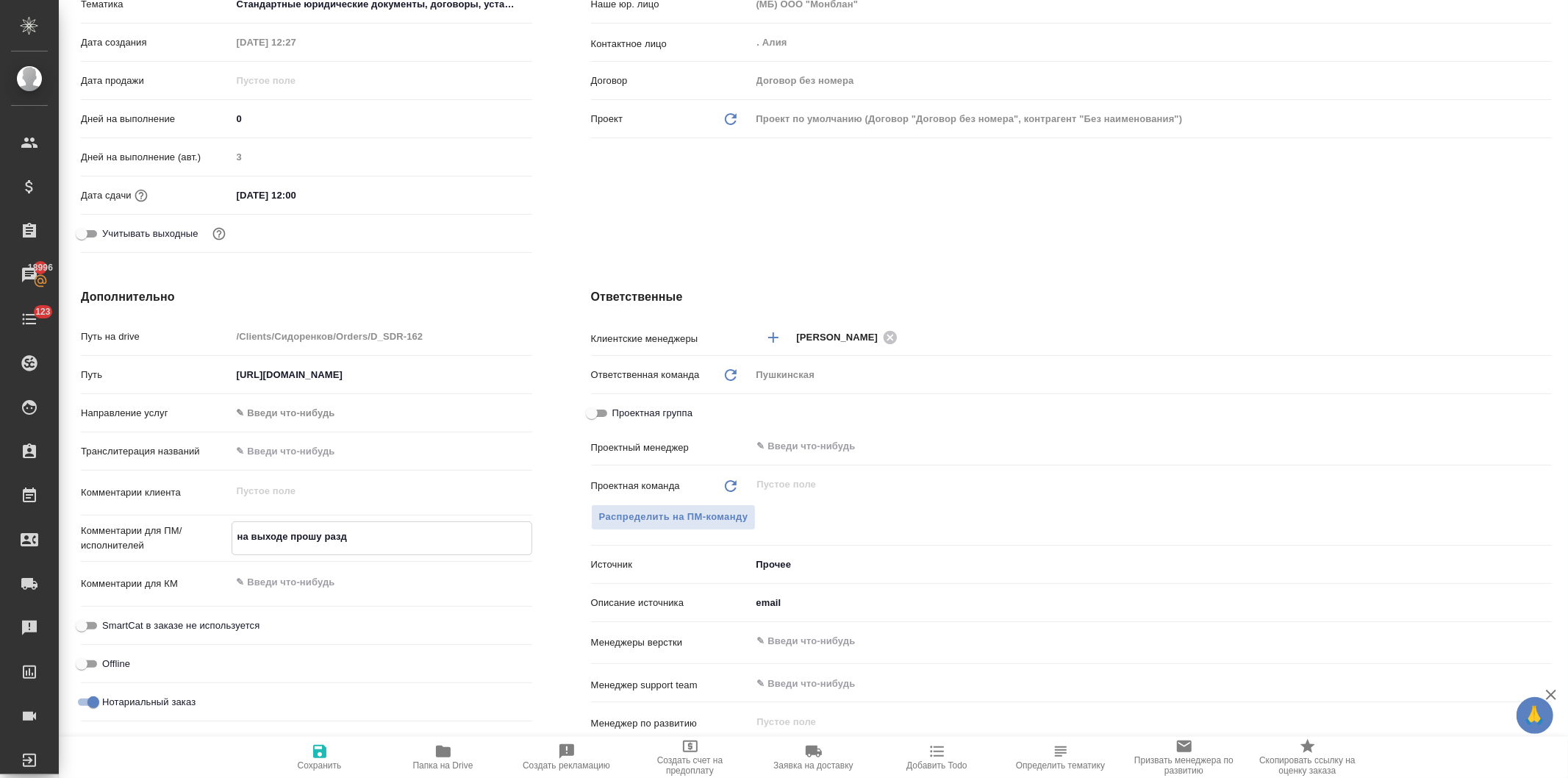
type textarea "x"
type textarea "на выходе прошу разде"
type textarea "x"
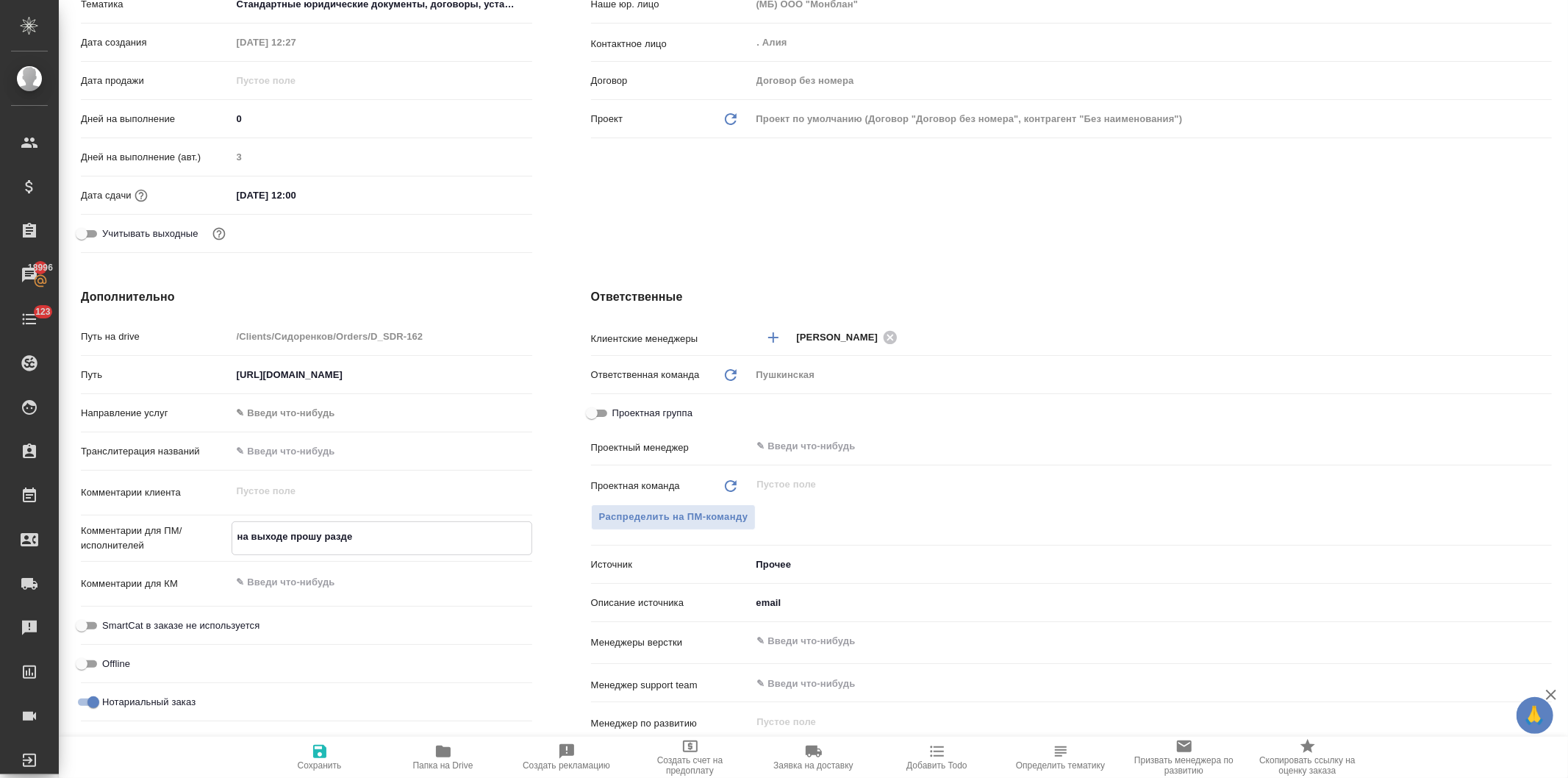
type textarea "на выходе прошу раздел"
type textarea "x"
type textarea "на выходе прошу раздели"
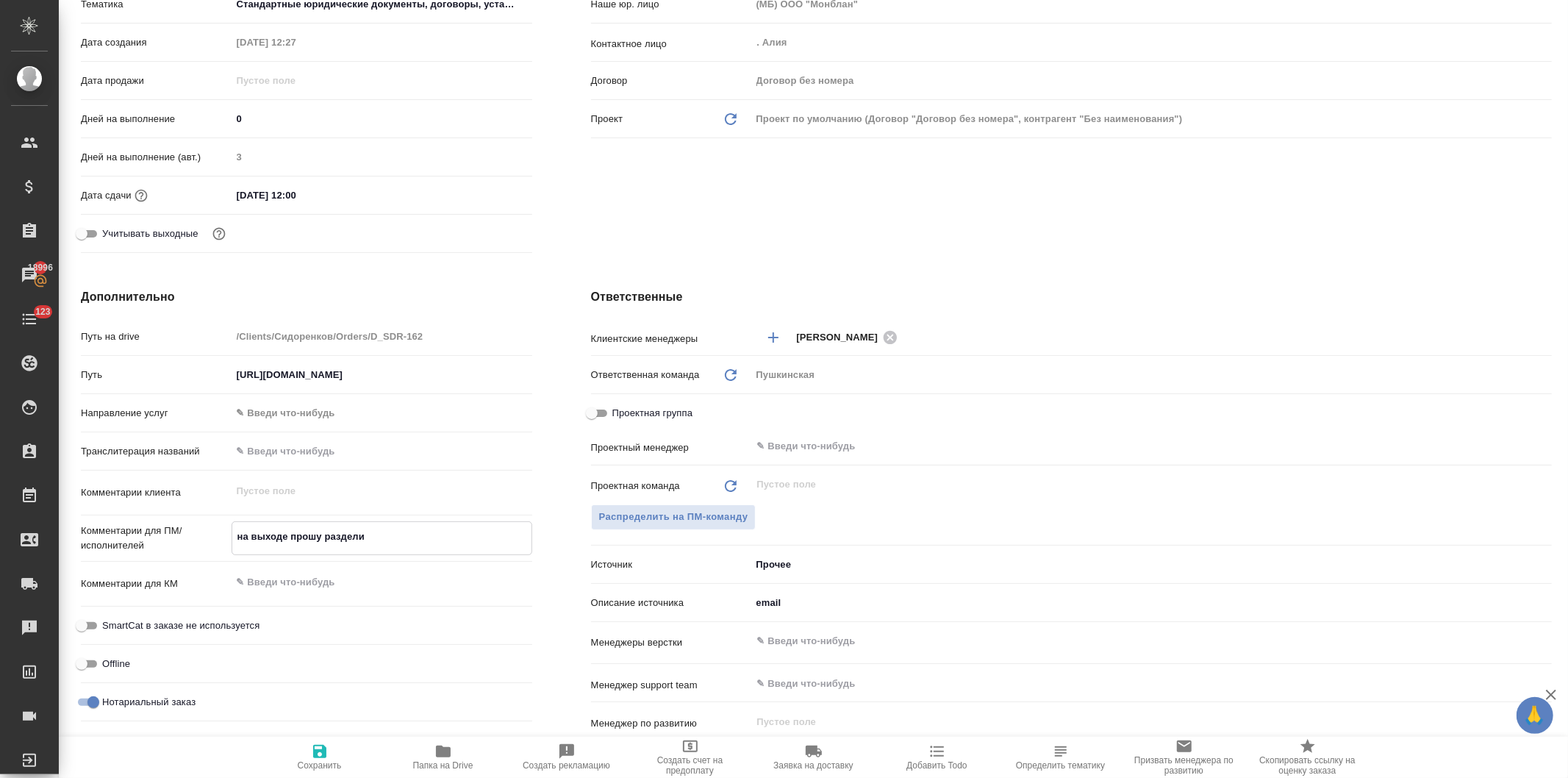
type textarea "x"
type textarea "на выходе прошу разделит"
type textarea "x"
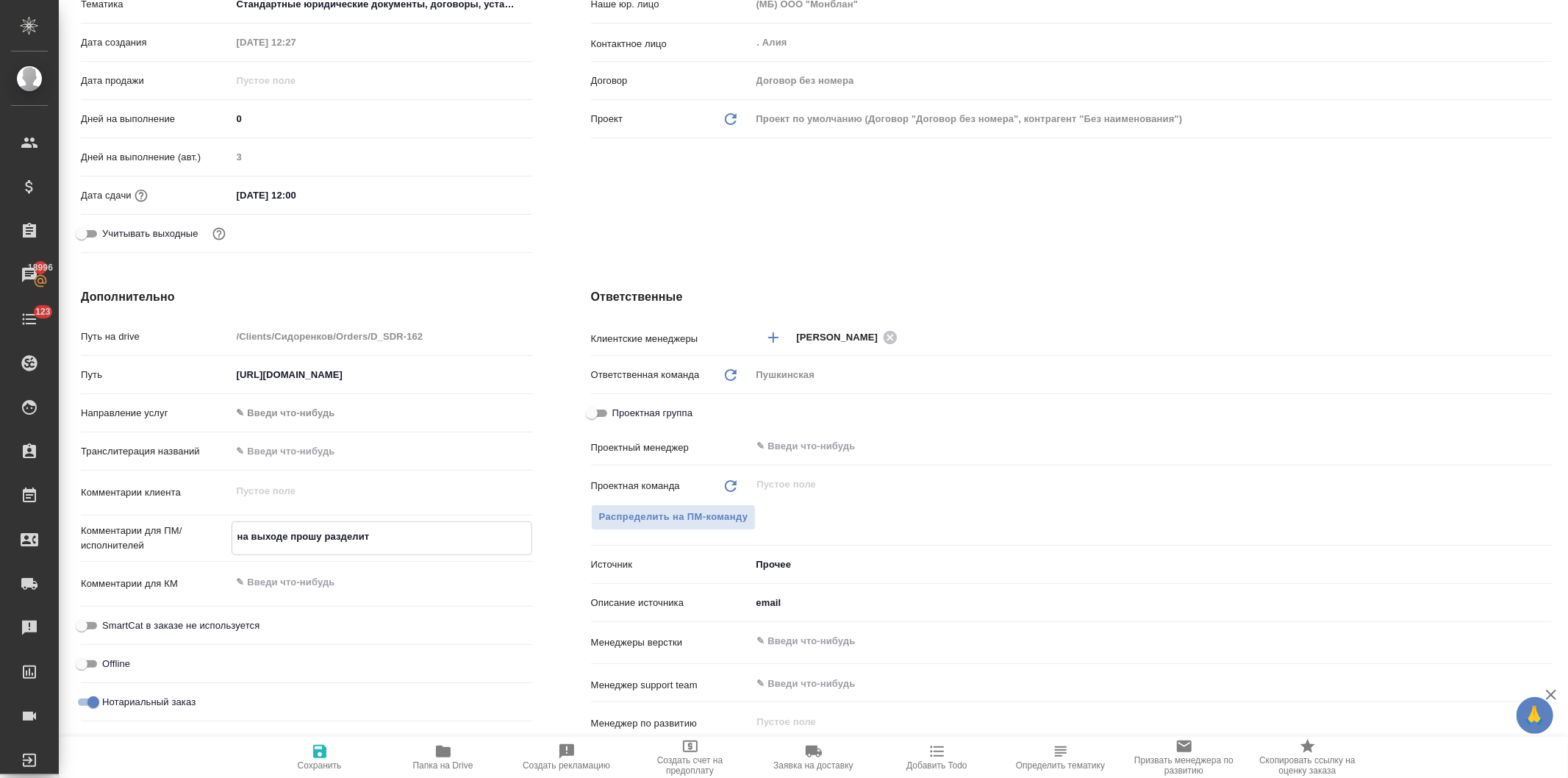
type textarea "x"
type textarea "на выходе прошу разделить"
type textarea "x"
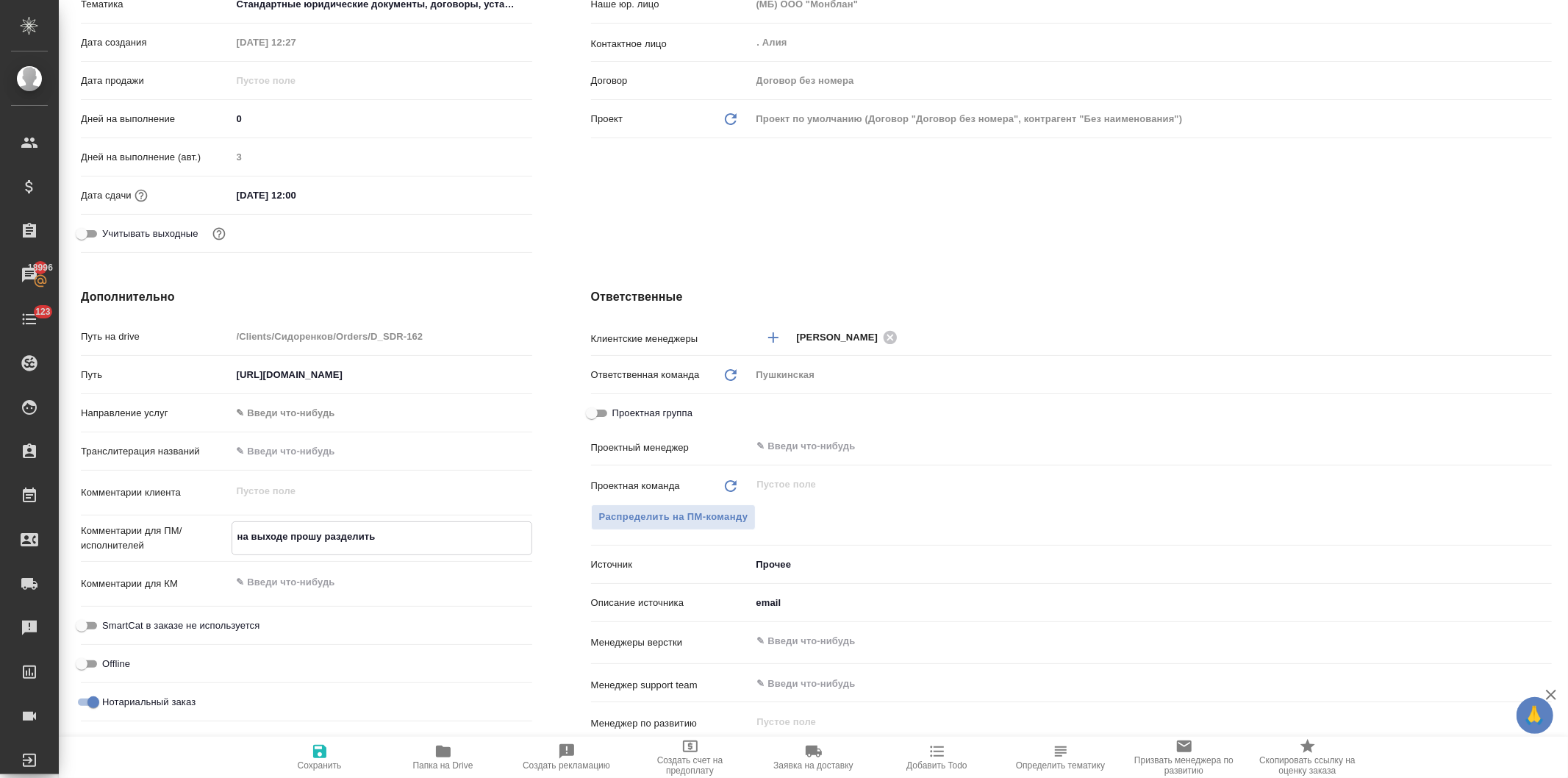
type textarea "x"
type textarea "на выходе прошу разделить"
type textarea "x"
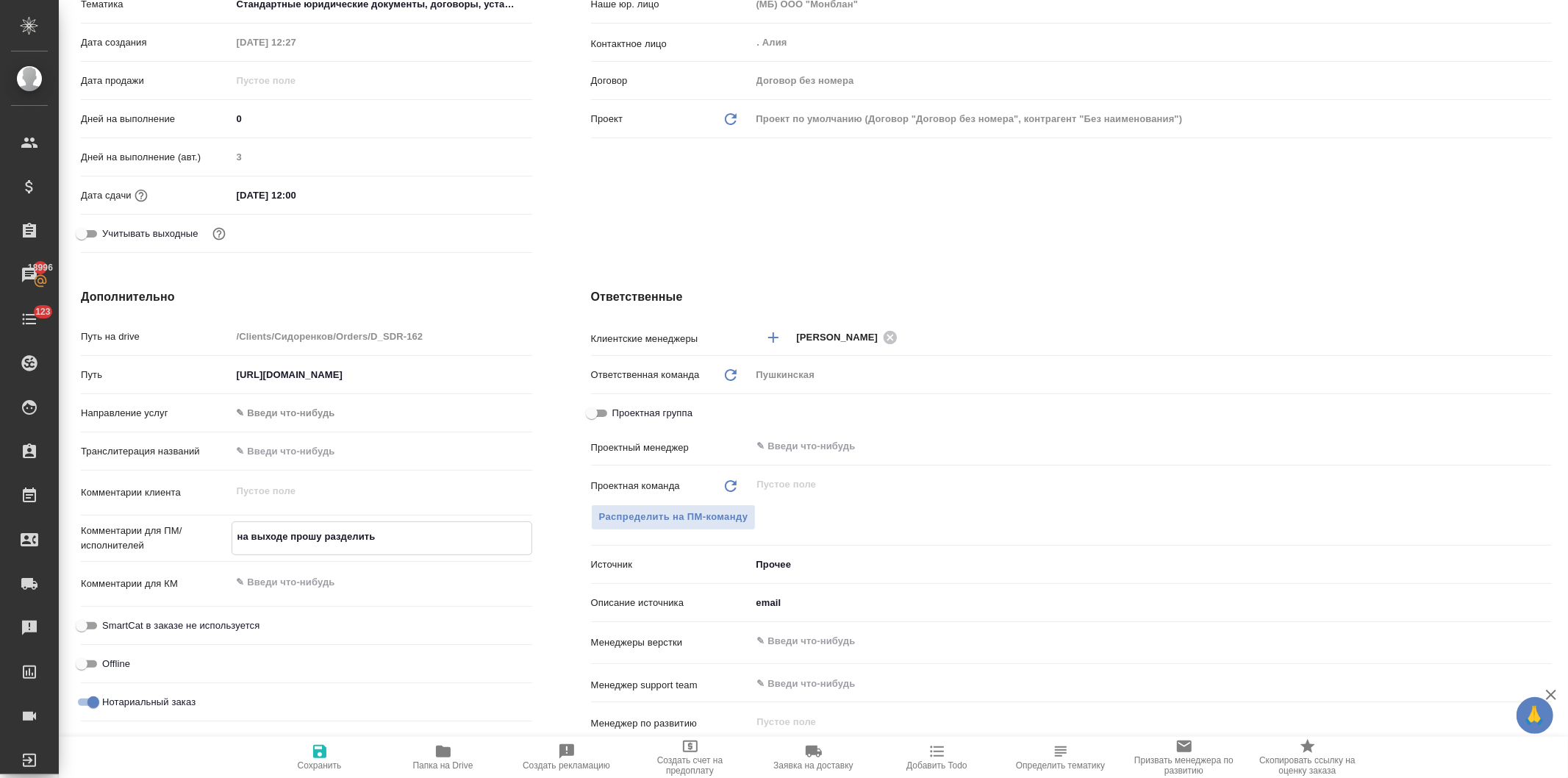
type textarea "на выходе прошу разделить ф"
type textarea "x"
type textarea "на выходе прошу разделить фа"
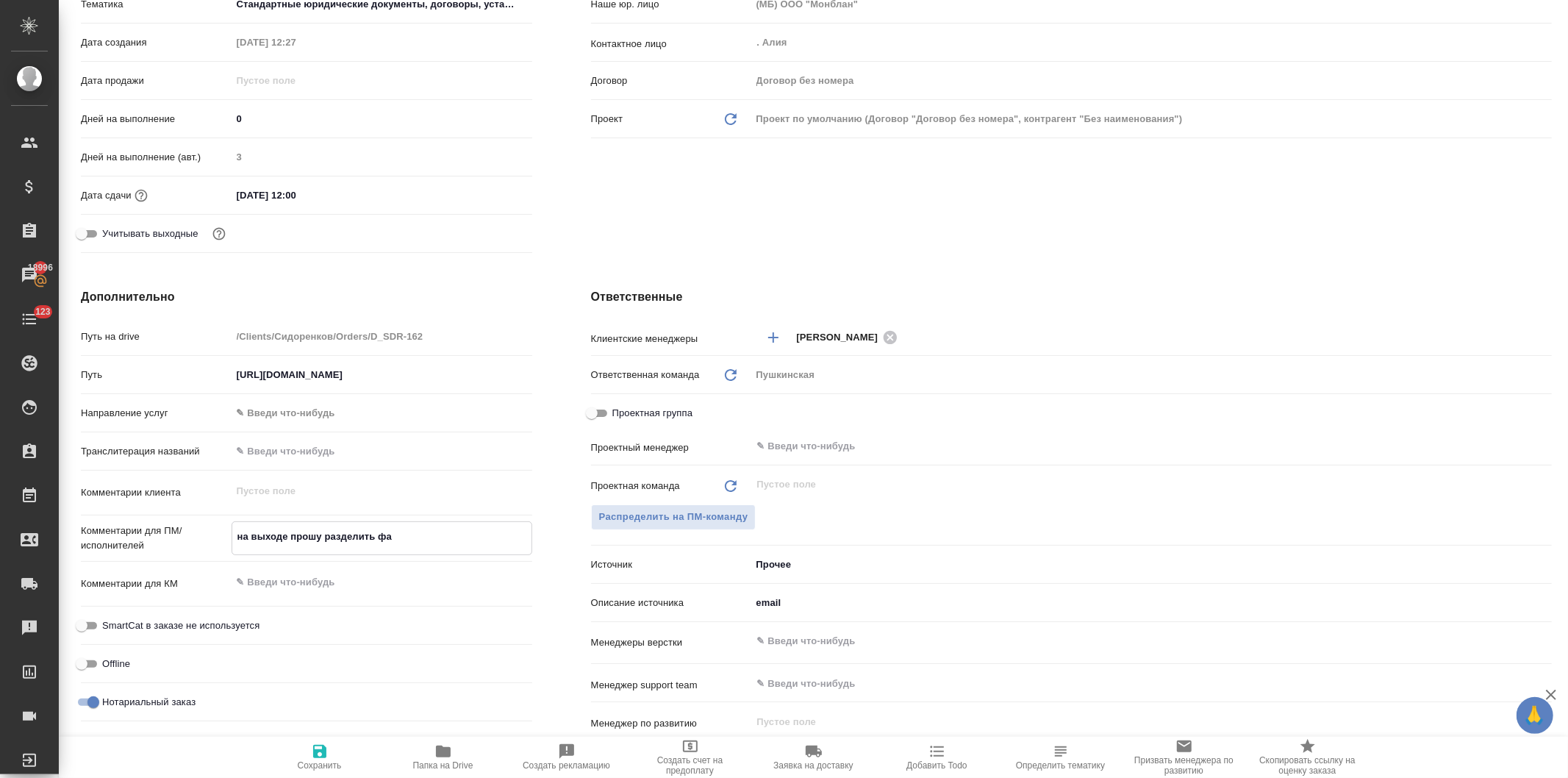
type textarea "x"
type textarea "на выходе прошу разделить ф"
type textarea "x"
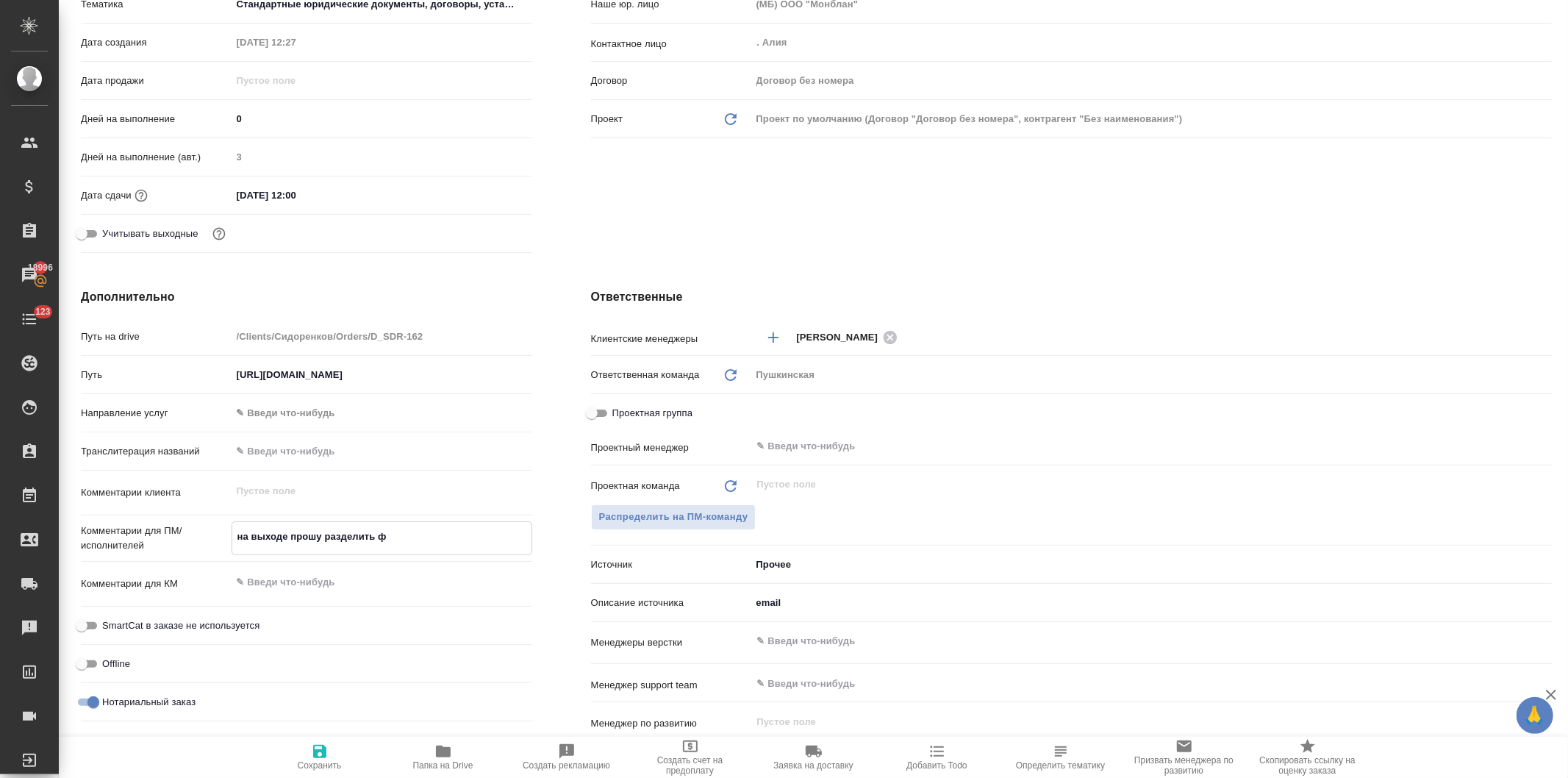
type textarea "x"
type textarea "на выходе прошу разделить"
type textarea "x"
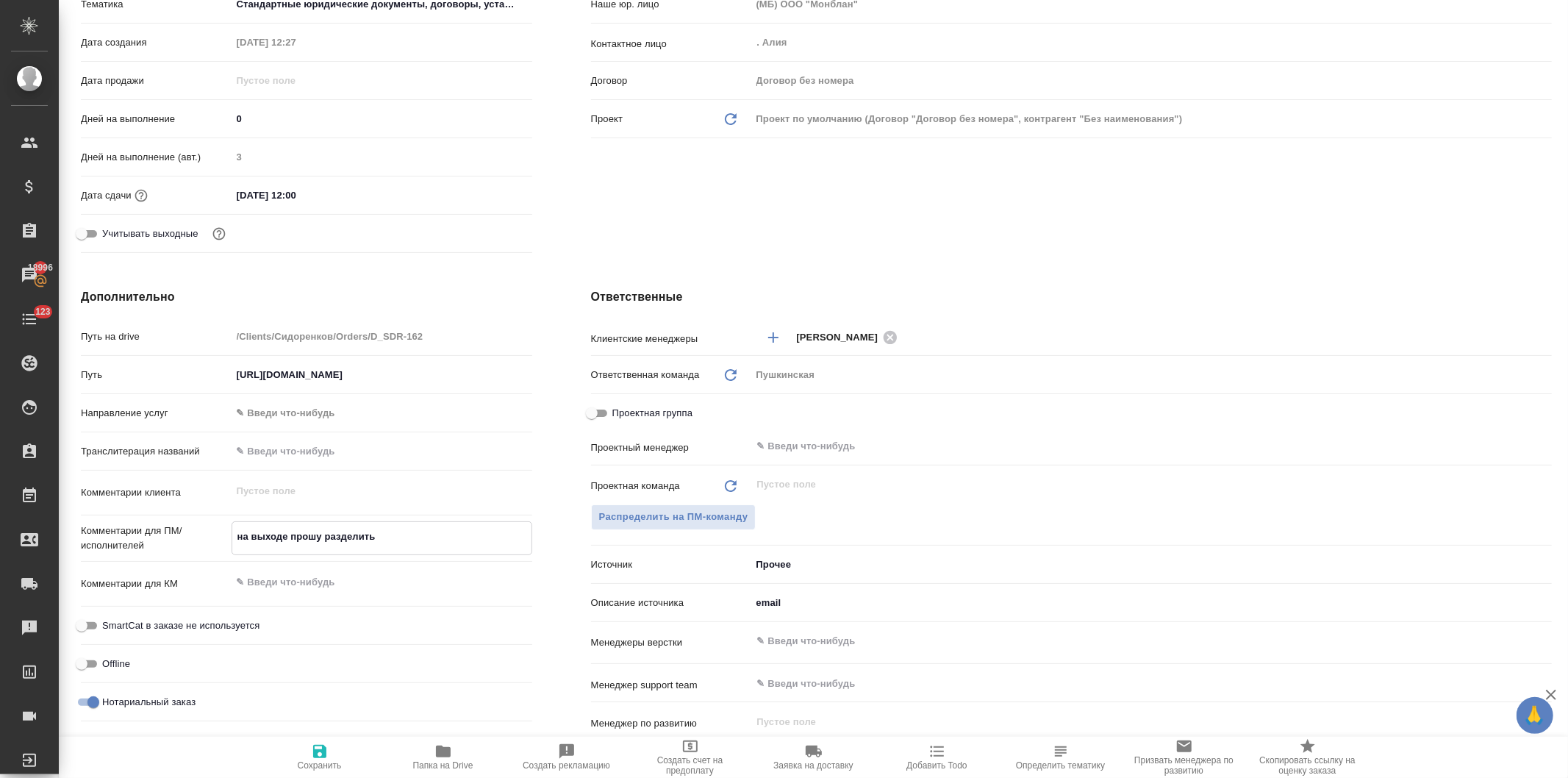
type textarea "x"
type textarea "на выходе прошу разделить д"
type textarea "x"
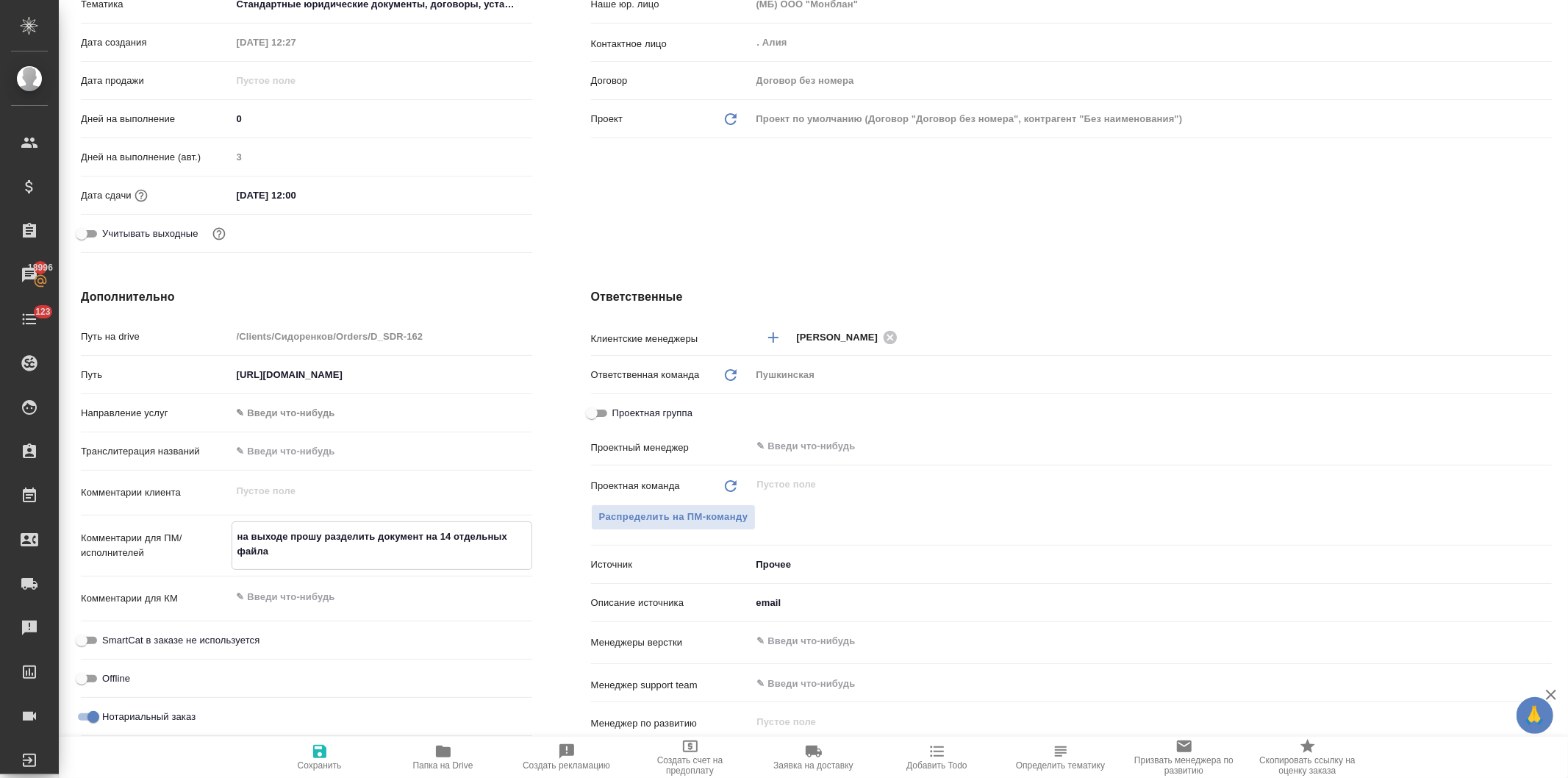
click at [636, 217] on div "Клиент Клиент Сидоренков Контрагент Без наименования Наше юр. лицо (МБ) ООО "Мо…" at bounding box center [1071, 69] width 1020 height 438
click at [288, 546] on textarea "на выходе прошу разделить документ на 14 отдельных файла" at bounding box center [382, 544] width 299 height 39
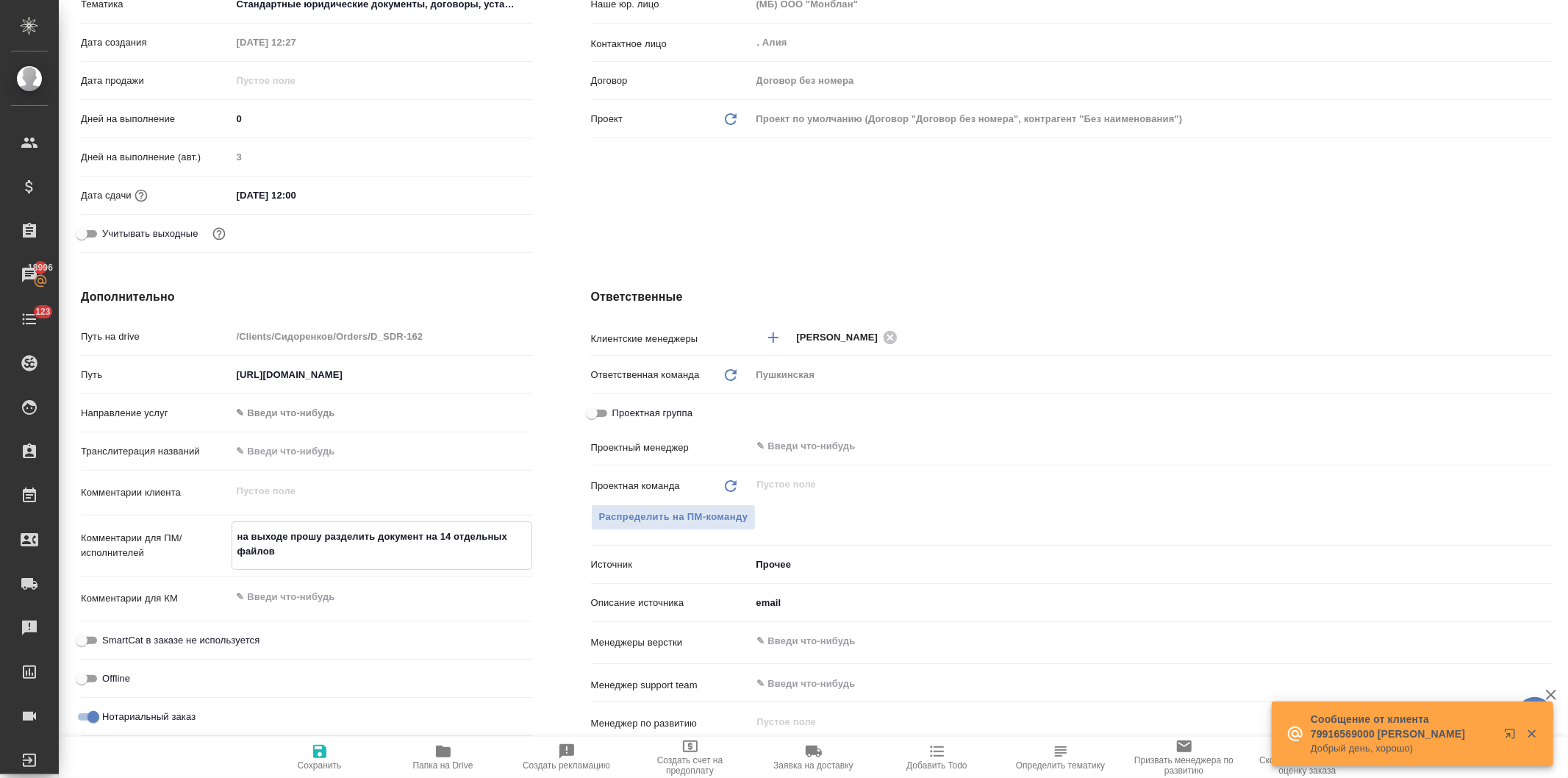
click at [664, 207] on div "Клиент Клиент Сидоренков Контрагент Без наименования Наше юр. лицо (МБ) ООО "Мо…" at bounding box center [1071, 69] width 1020 height 438
click at [321, 753] on icon "button" at bounding box center [319, 751] width 13 height 13
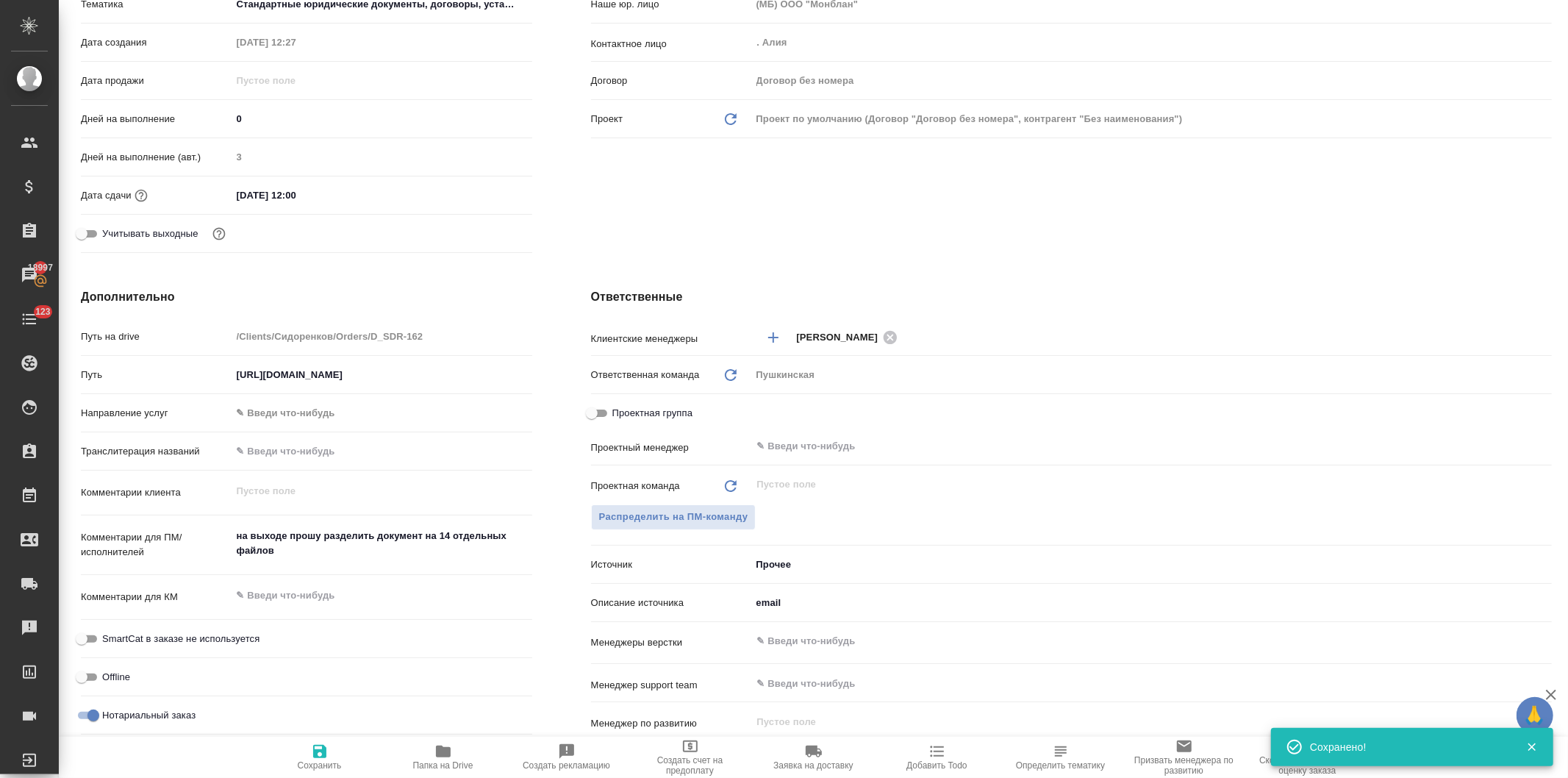
scroll to position [0, 0]
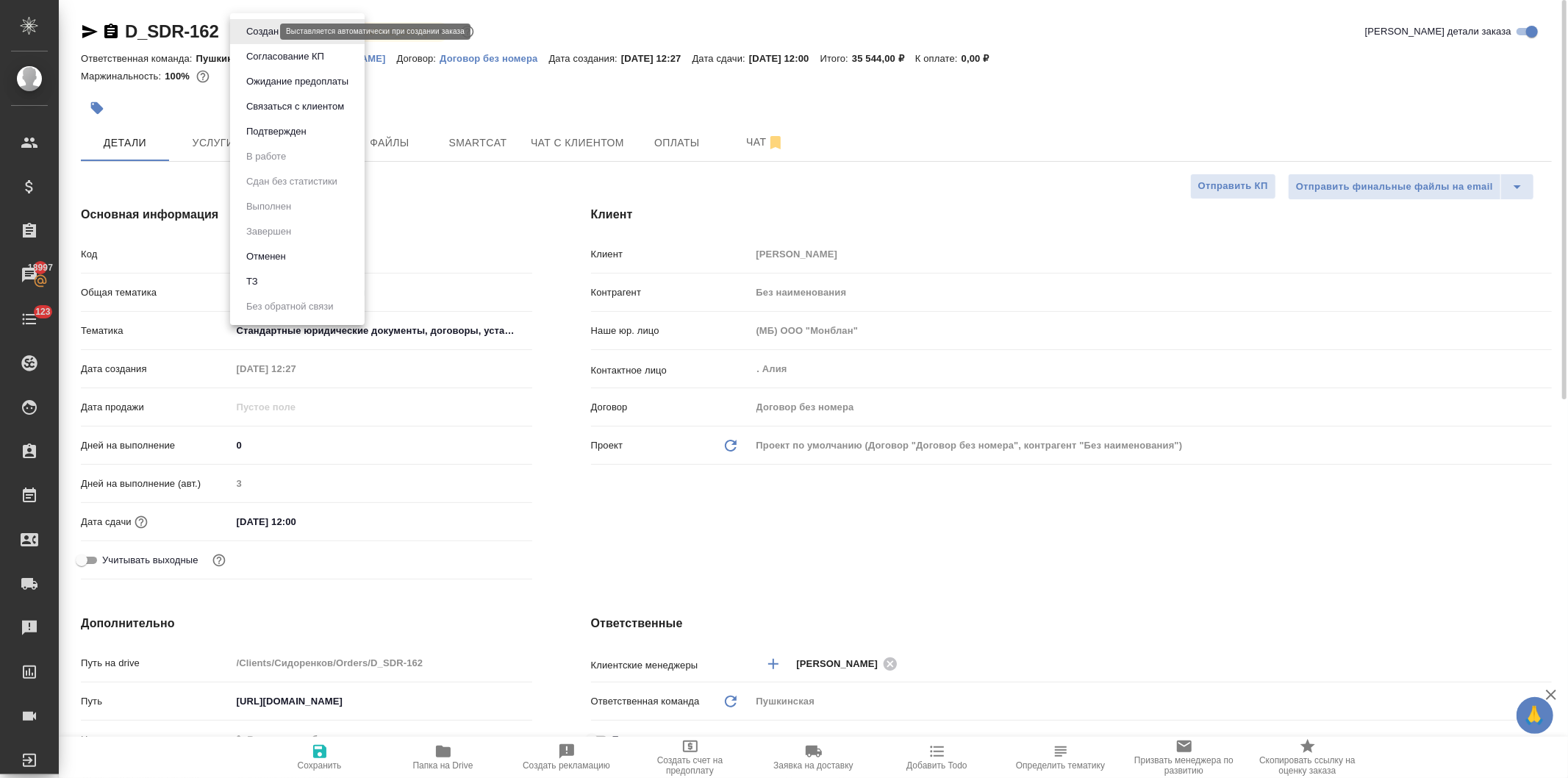
click at [262, 30] on body "🙏 .cls-1 fill:#fff; AWATERA Давыдова Елена Клиенты Спецификации Заказы 18997 Ча…" at bounding box center [784, 389] width 1568 height 778
click at [268, 283] on li "ТЗ" at bounding box center [297, 281] width 135 height 25
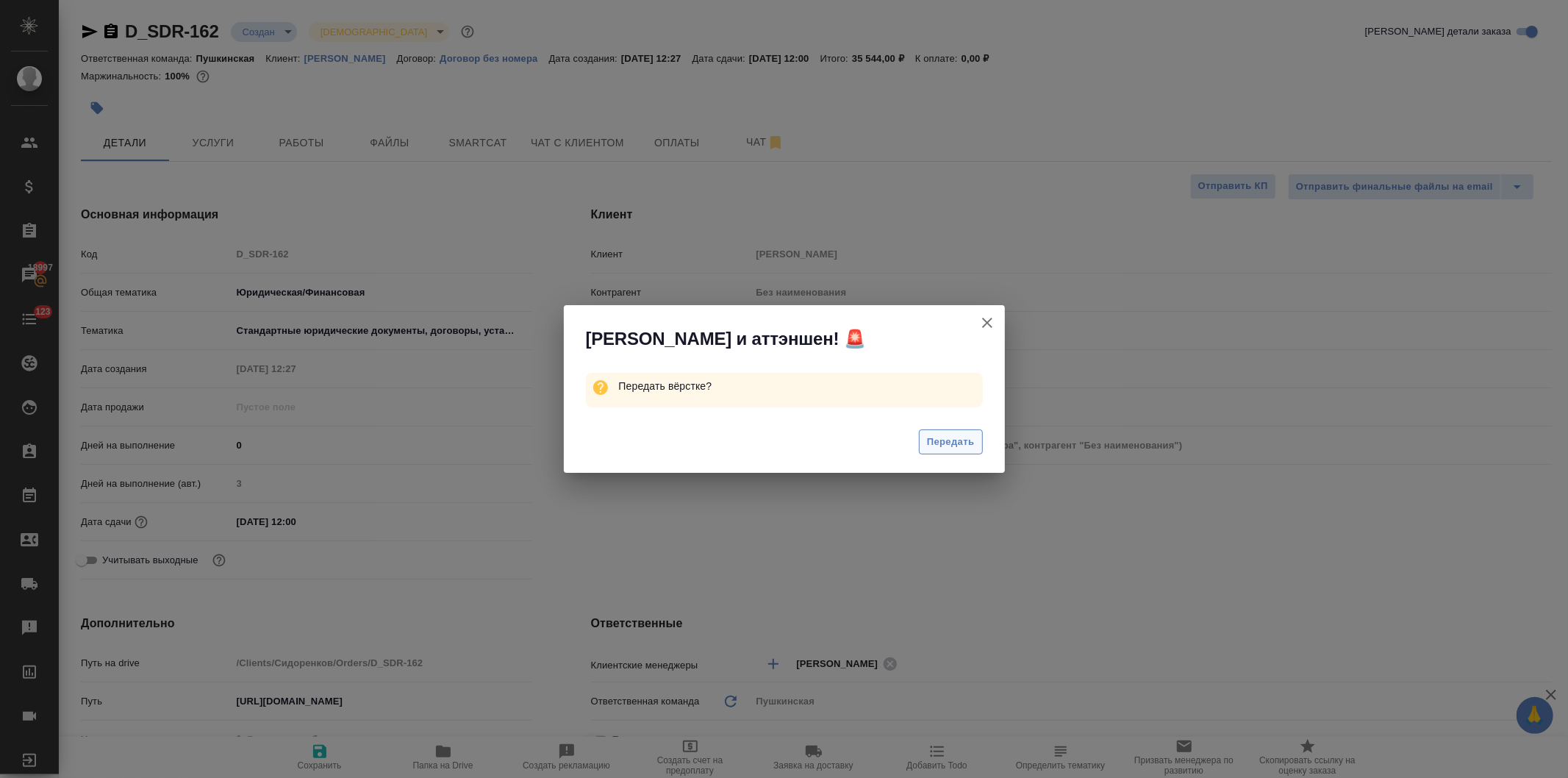
click at [942, 442] on span "Передать" at bounding box center [950, 442] width 48 height 17
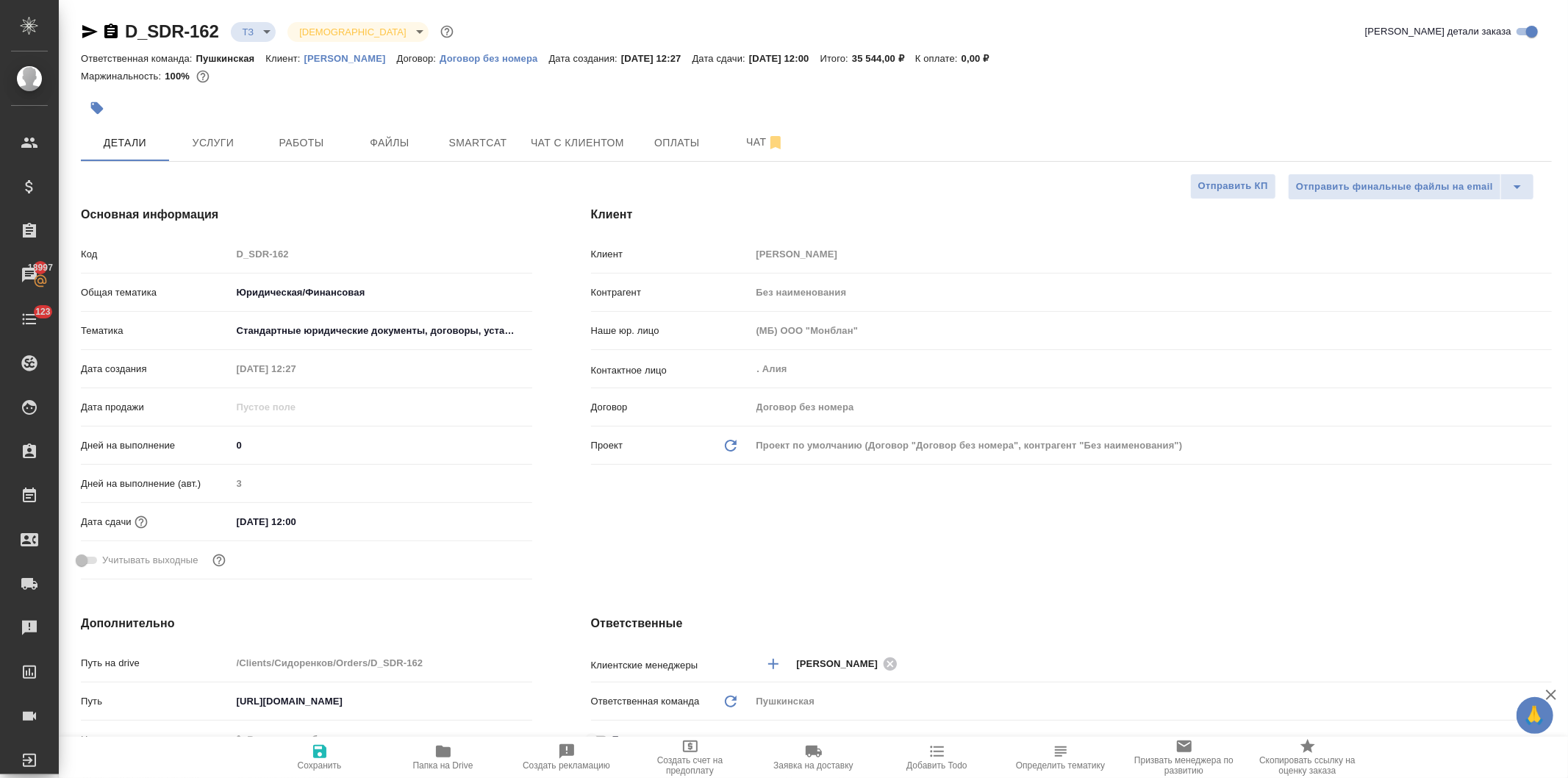
click at [181, 262] on div "Код D_SDR-162" at bounding box center [306, 254] width 452 height 26
click at [480, 140] on span "Smartcat" at bounding box center [478, 142] width 71 height 19
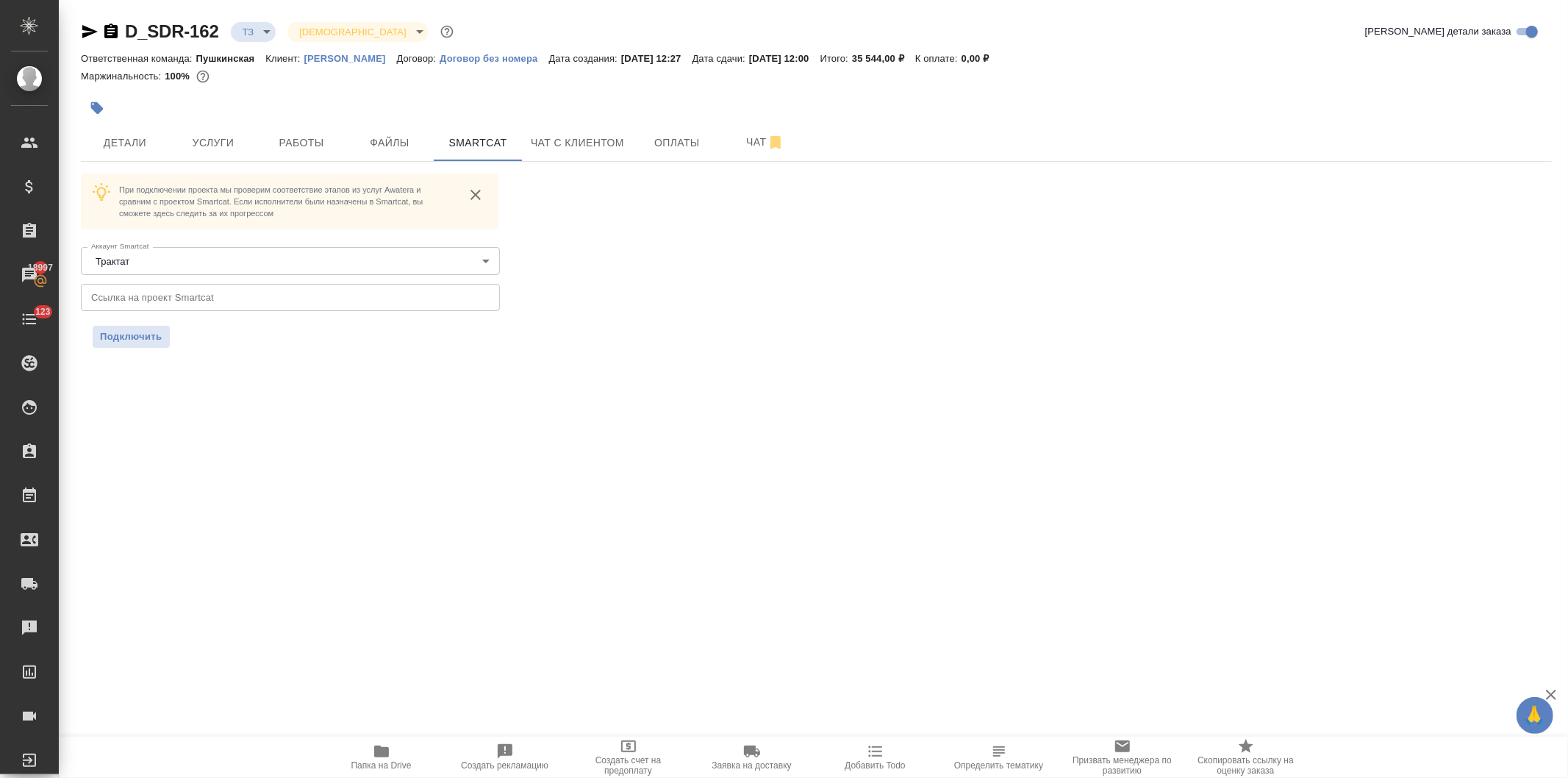
click at [209, 306] on input "text" at bounding box center [290, 297] width 419 height 27
click at [128, 326] on button "Подключить" at bounding box center [131, 337] width 78 height 22
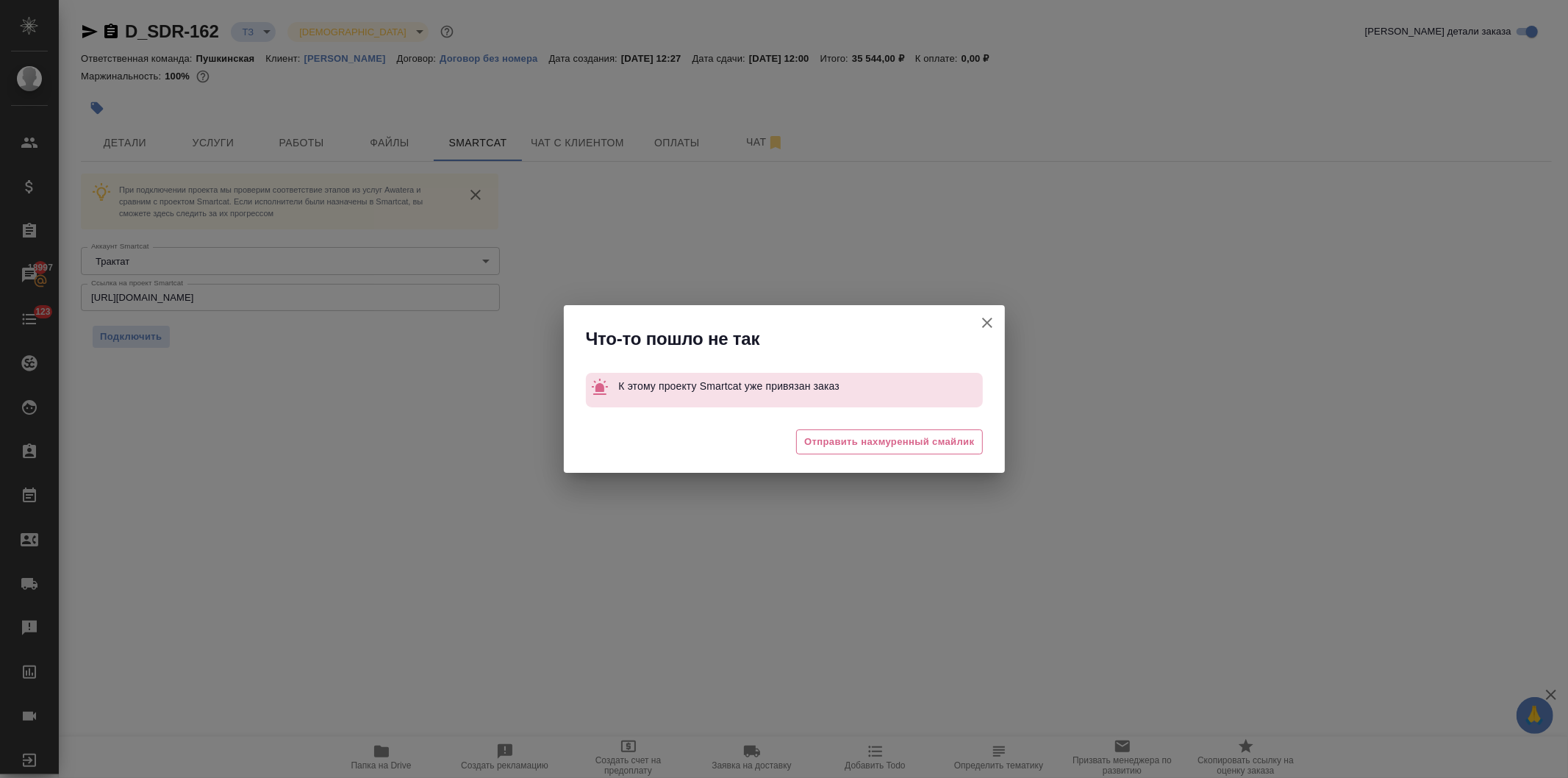
click at [984, 319] on icon "button" at bounding box center [987, 323] width 10 height 10
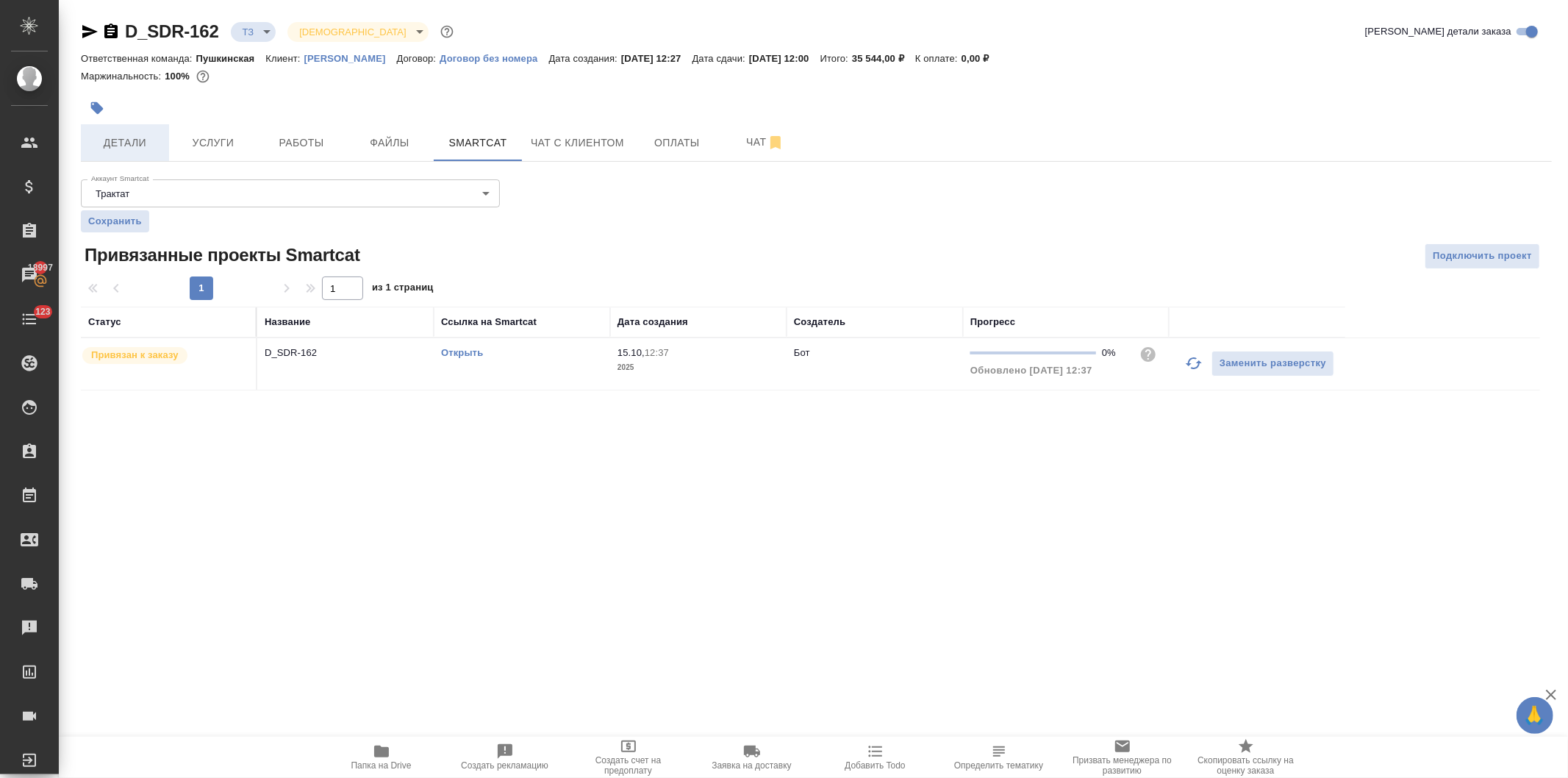
click at [128, 142] on span "Детали" at bounding box center [125, 142] width 71 height 19
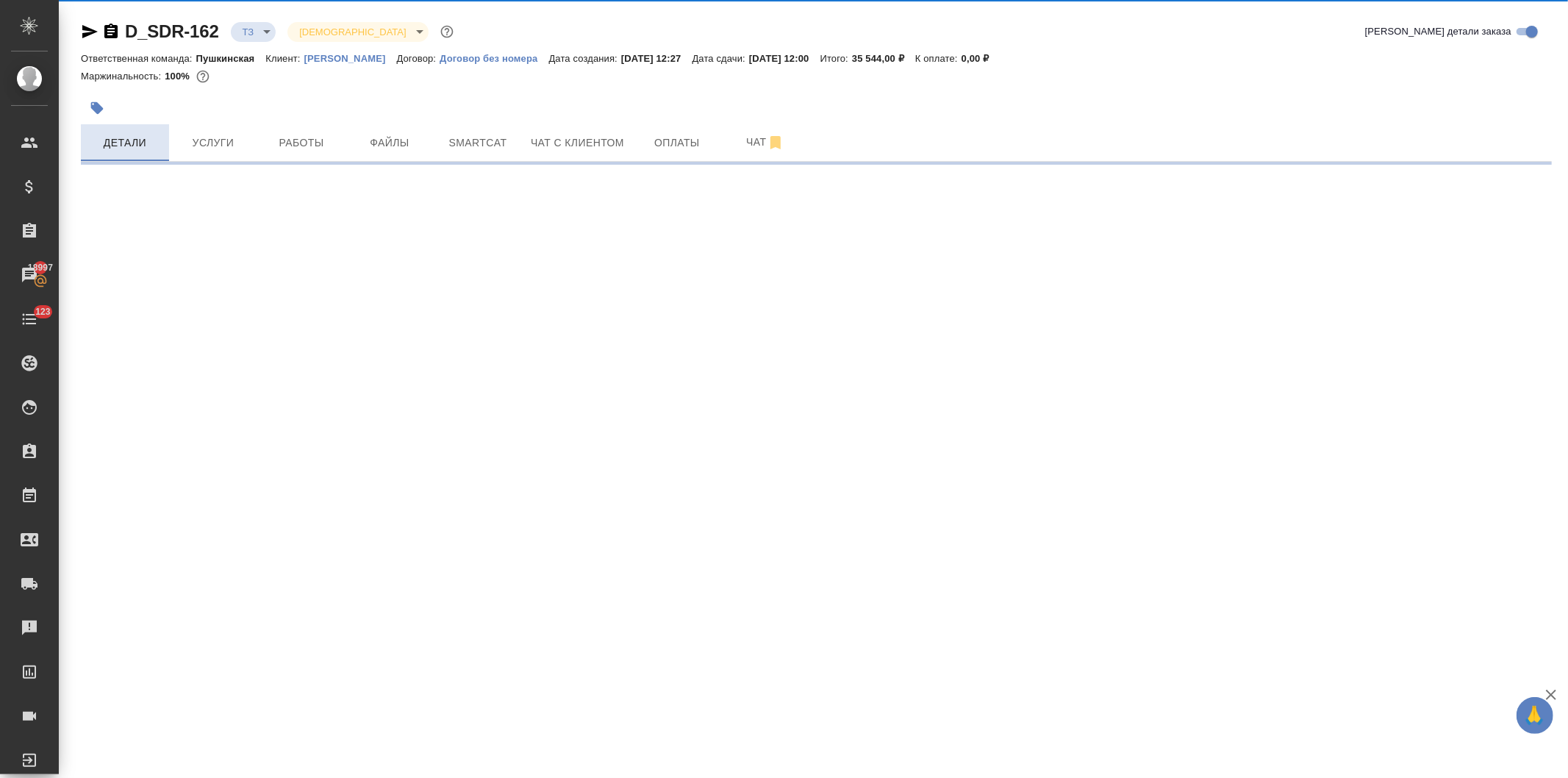
select select "RU"
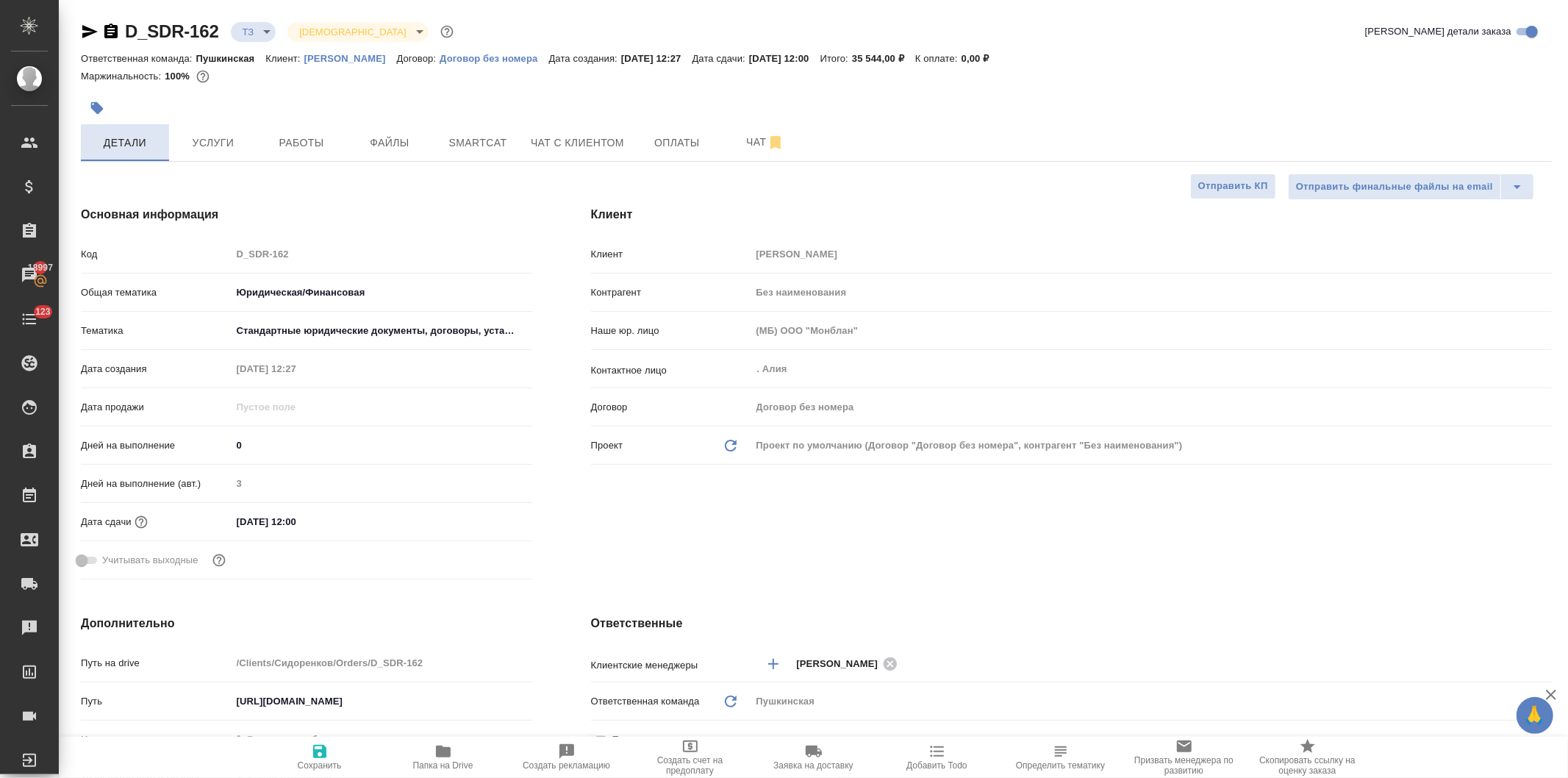
type textarea "x"
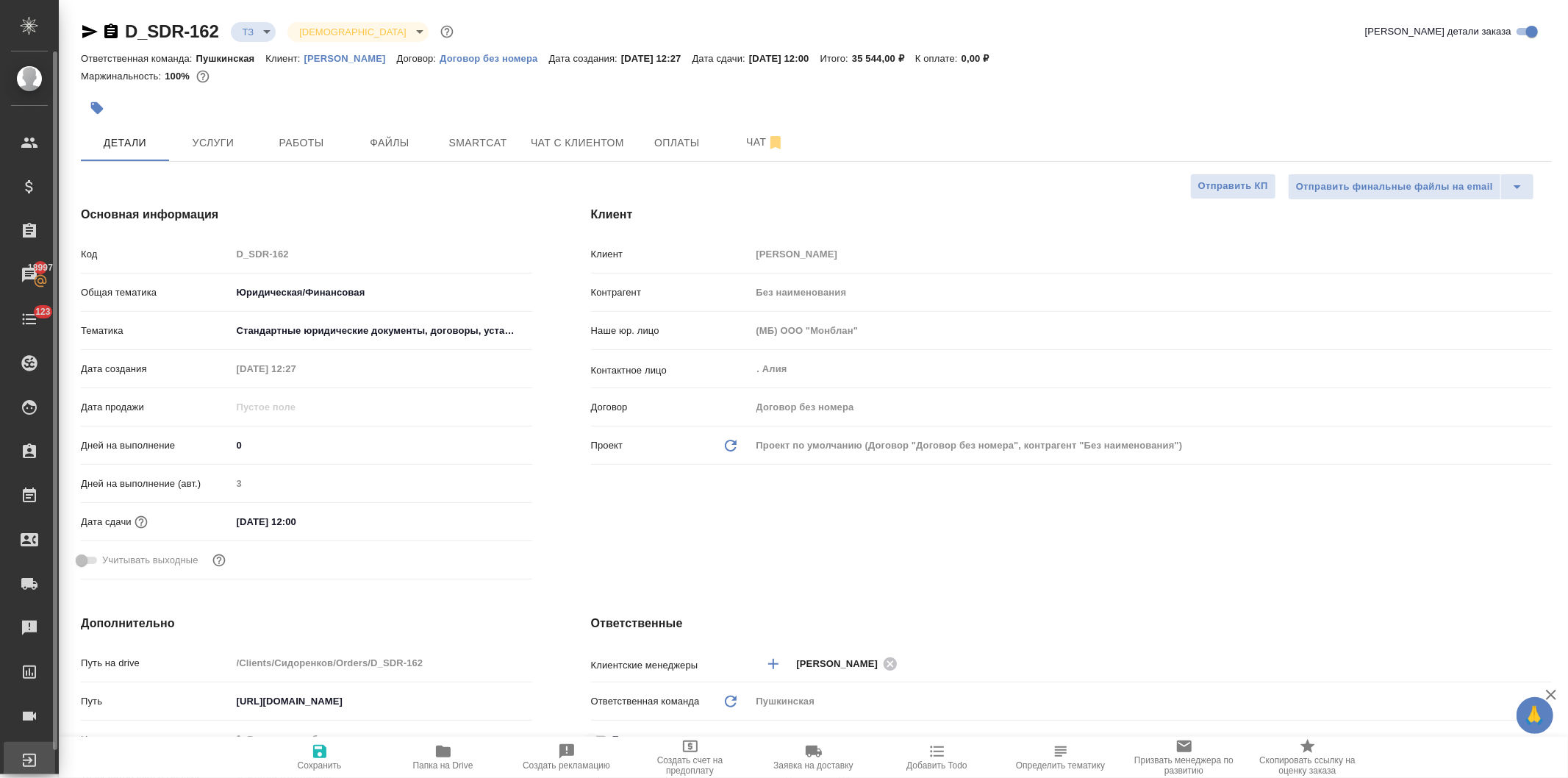
type textarea "x"
click at [318, 523] on input "[DATE] 12:00" at bounding box center [296, 522] width 129 height 22
click at [484, 518] on icon "button" at bounding box center [490, 521] width 18 height 18
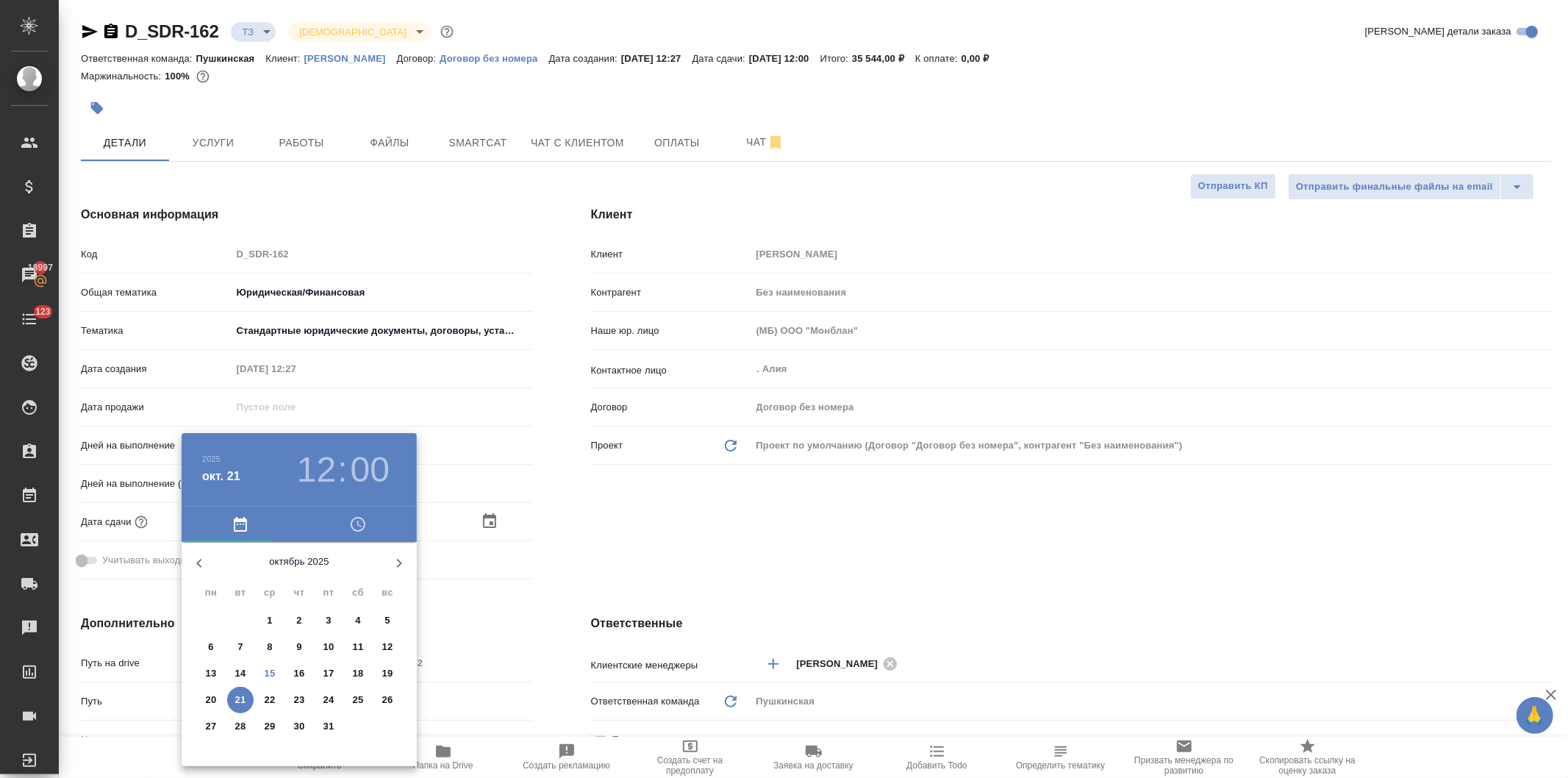
click at [208, 695] on p "20" at bounding box center [211, 699] width 11 height 15
type input "[DATE] 12:00"
type textarea "x"
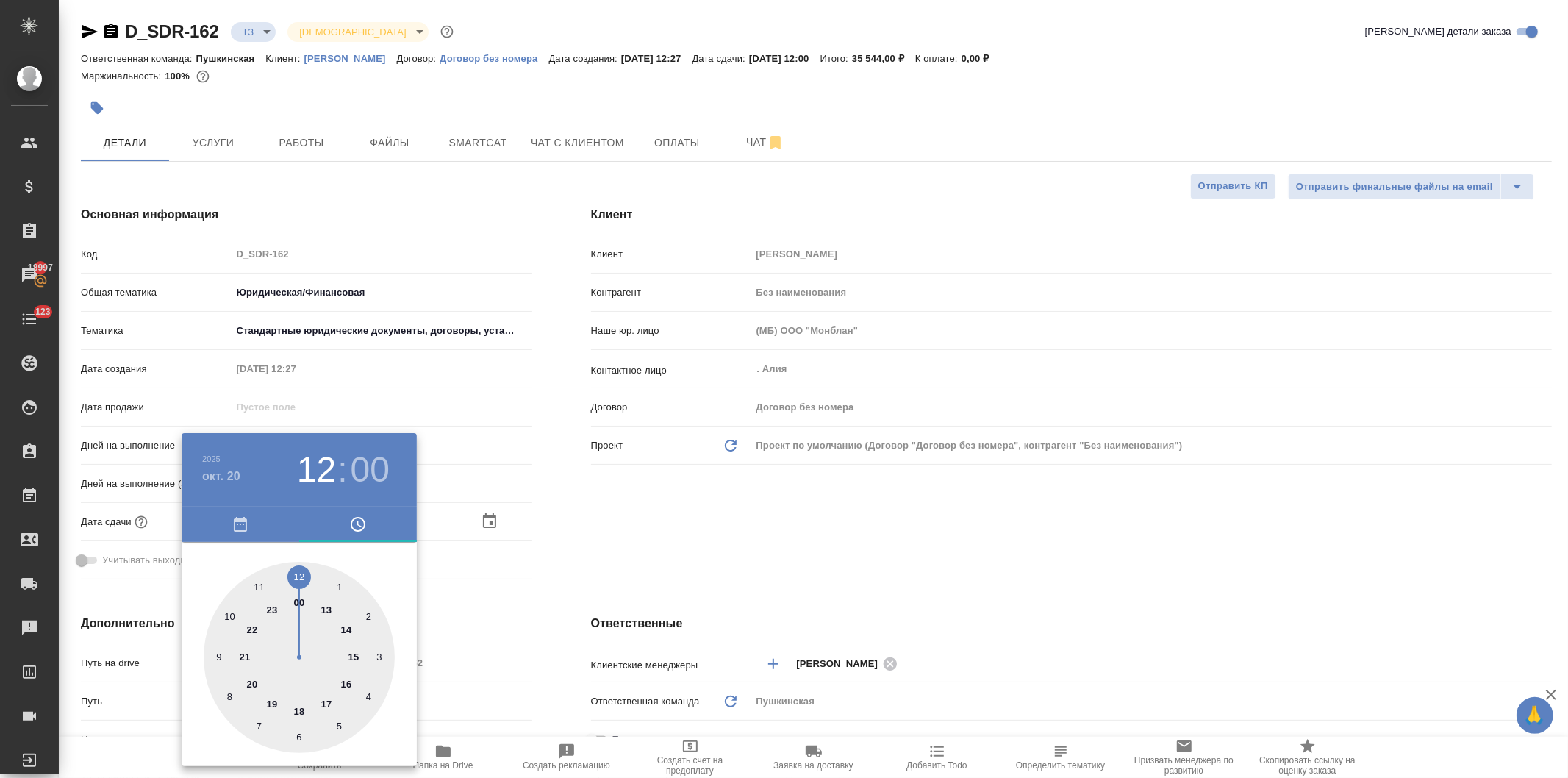
click at [349, 683] on div at bounding box center [298, 657] width 191 height 192
type input "20.10.2025 16:00"
type textarea "x"
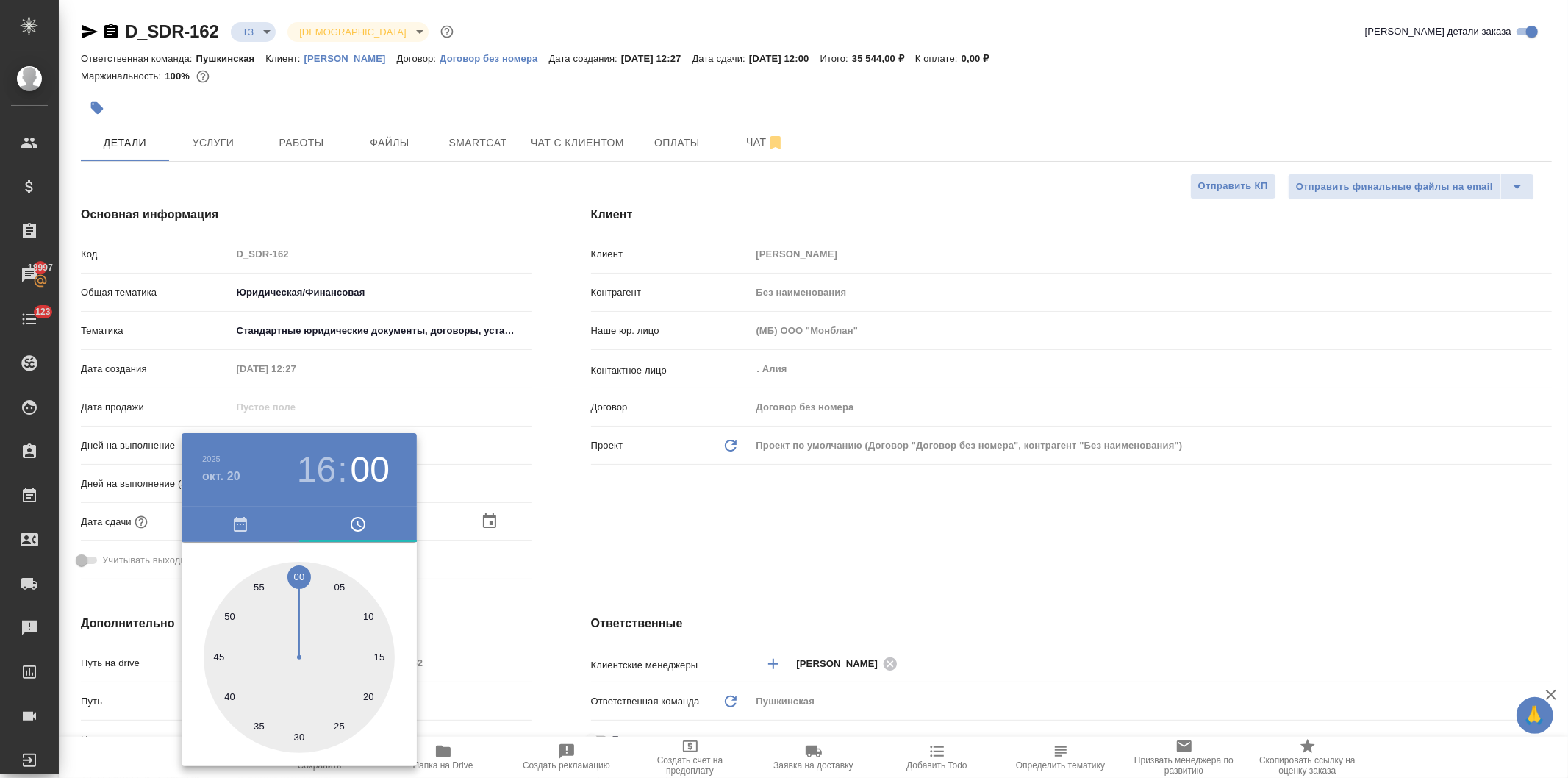
click at [628, 526] on div at bounding box center [784, 389] width 1568 height 778
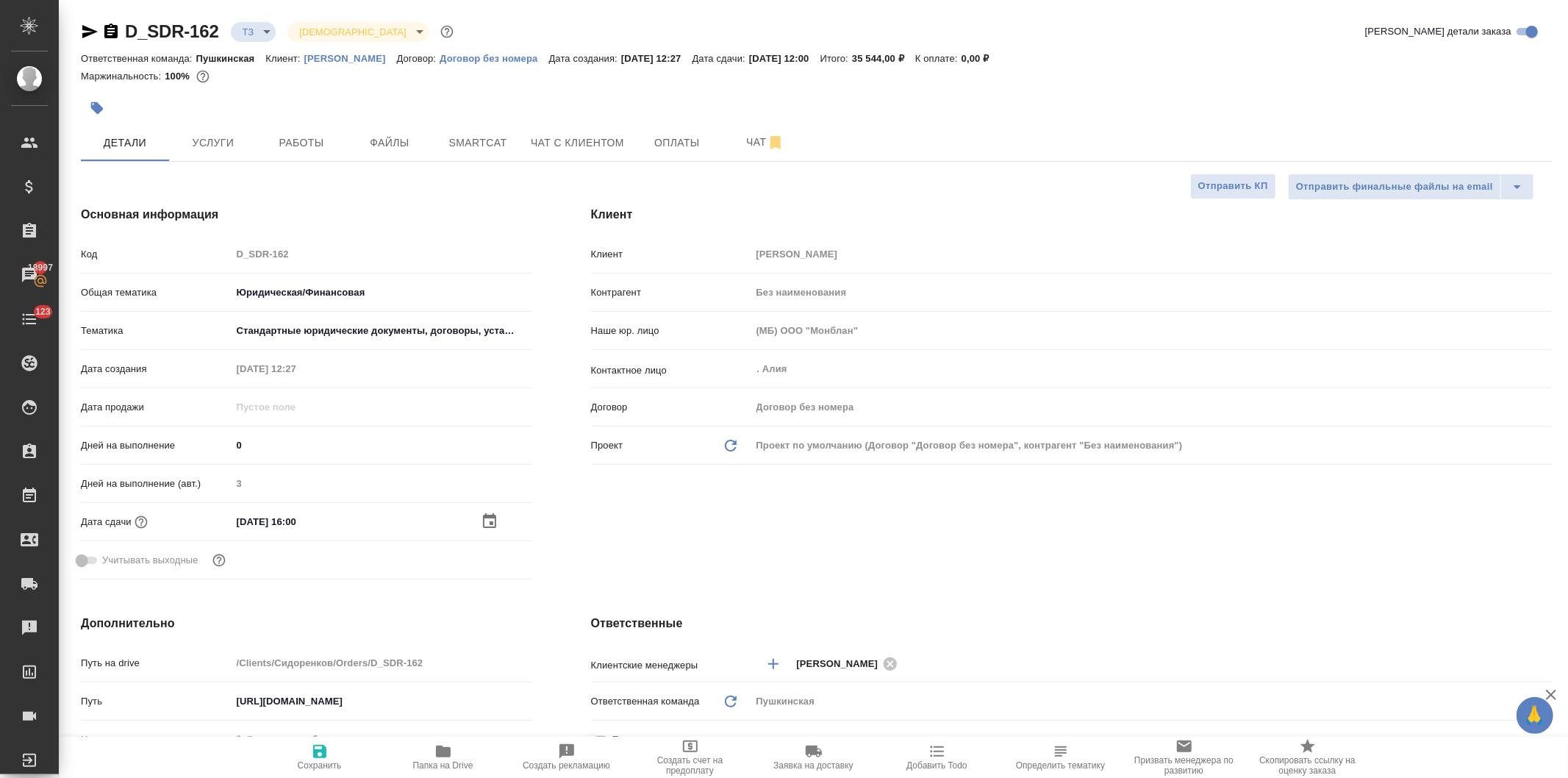
click at [318, 753] on icon "button" at bounding box center [319, 751] width 13 height 13
type textarea "x"
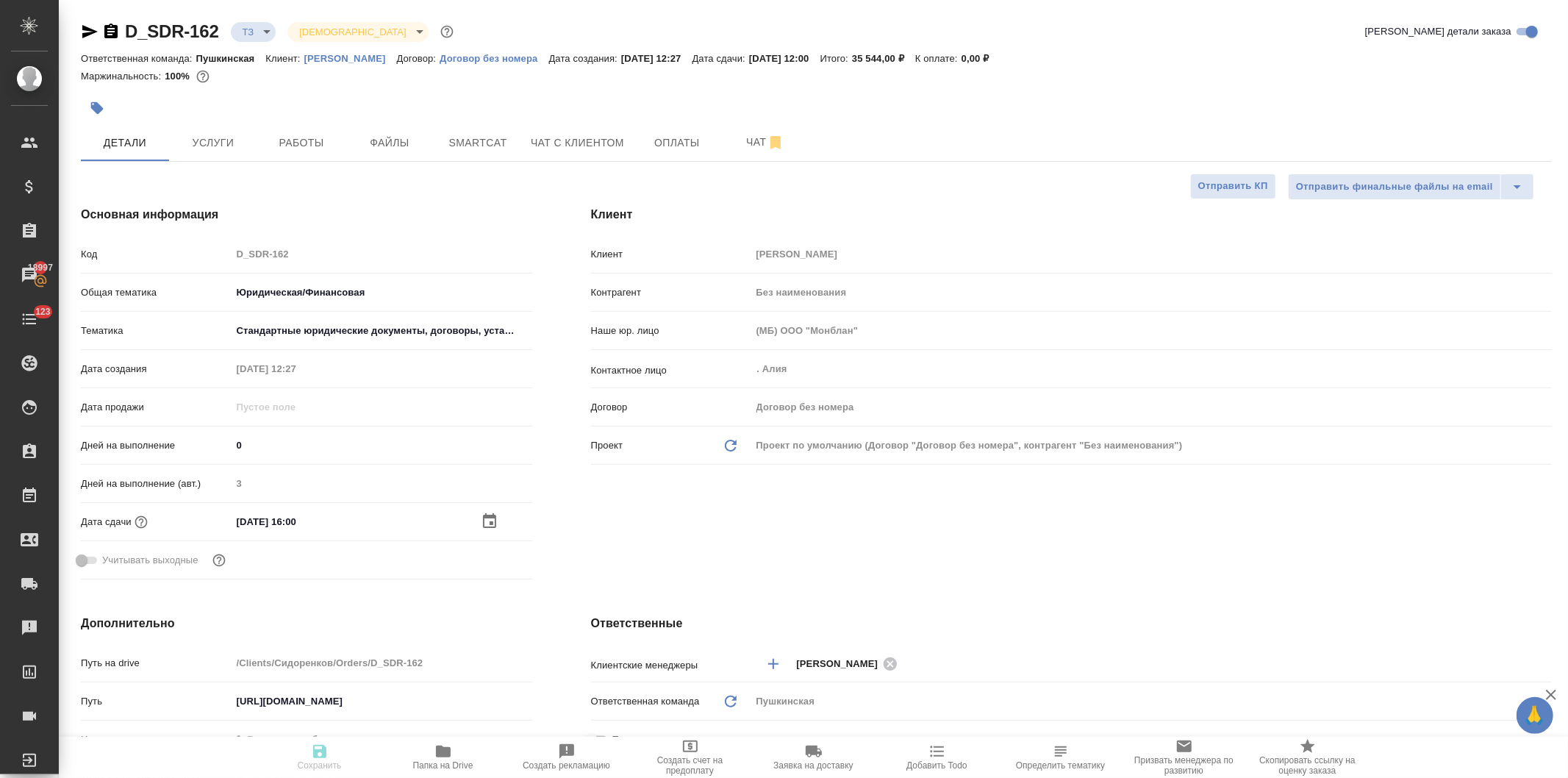
type textarea "x"
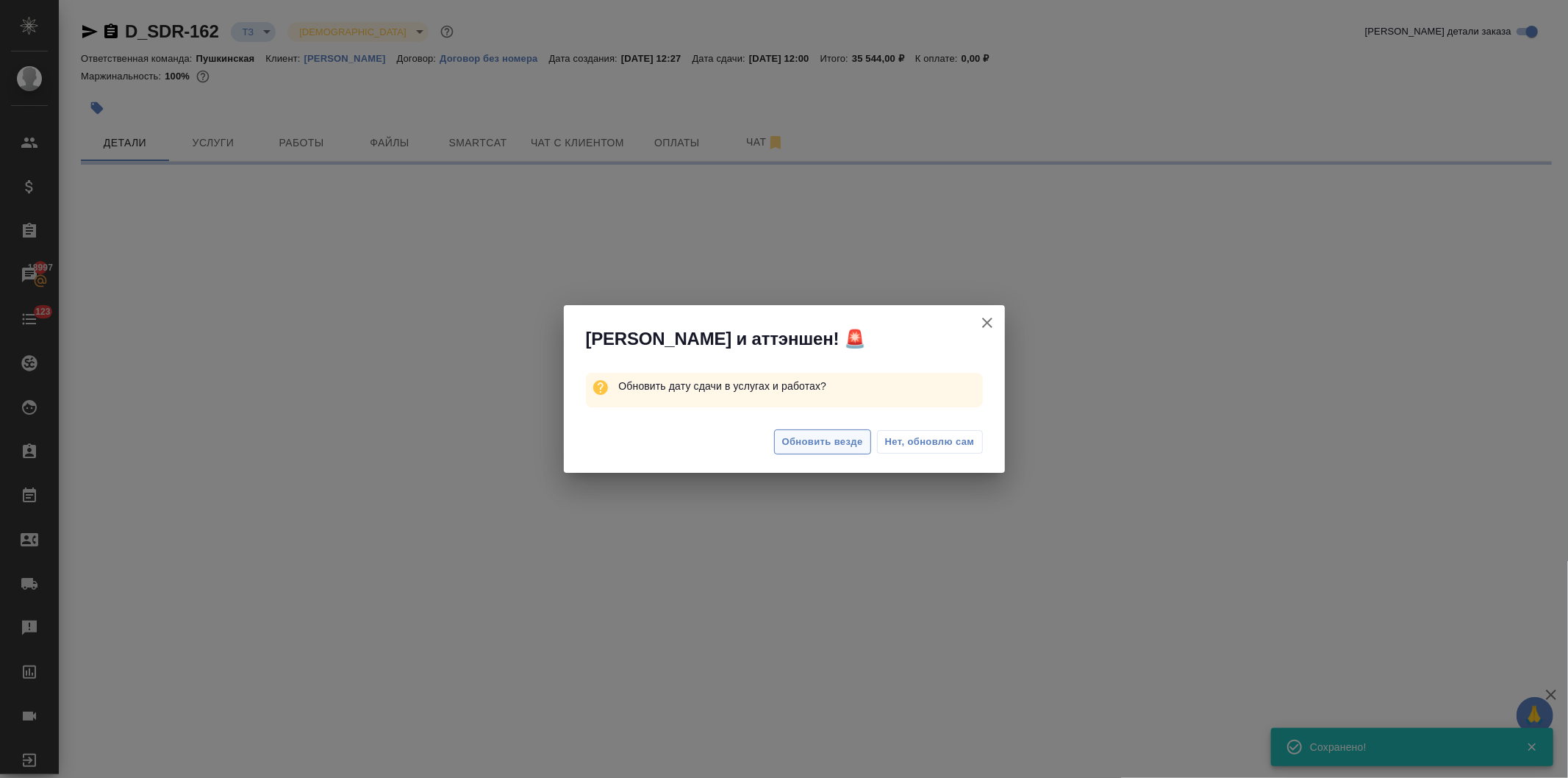
select select "RU"
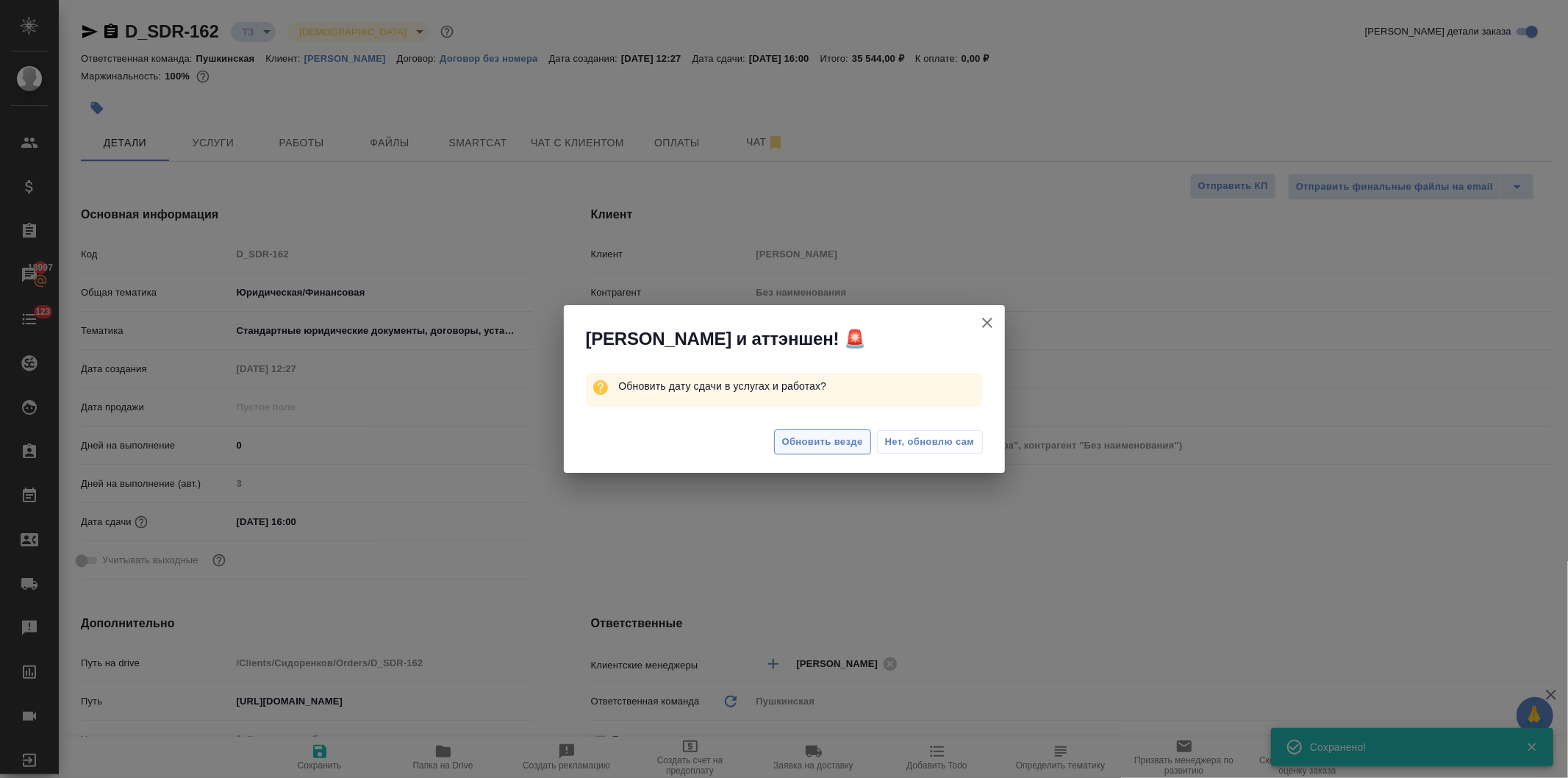
type textarea "x"
click at [834, 441] on span "Обновить везде" at bounding box center [823, 442] width 81 height 17
type textarea "x"
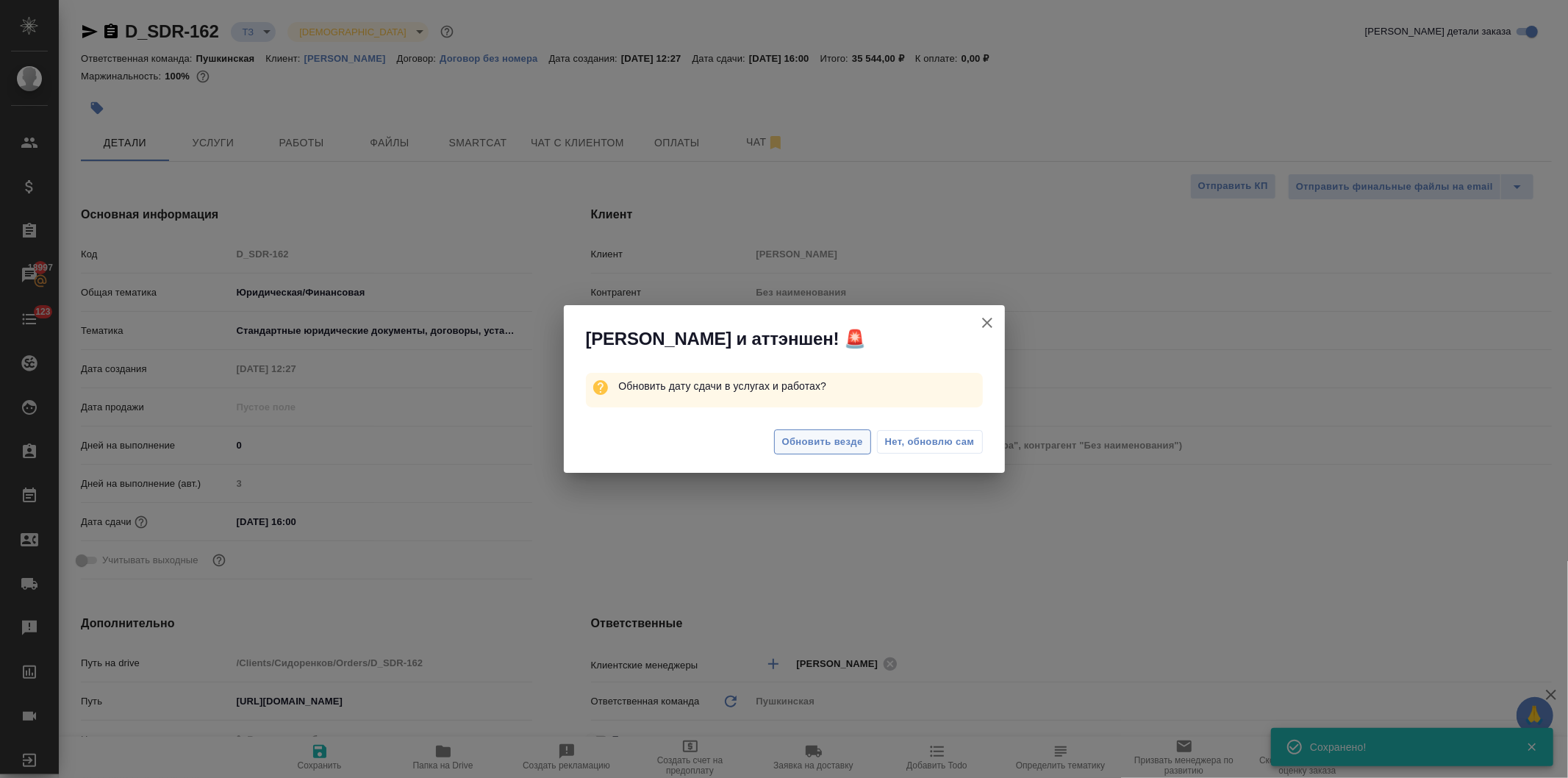
type textarea "x"
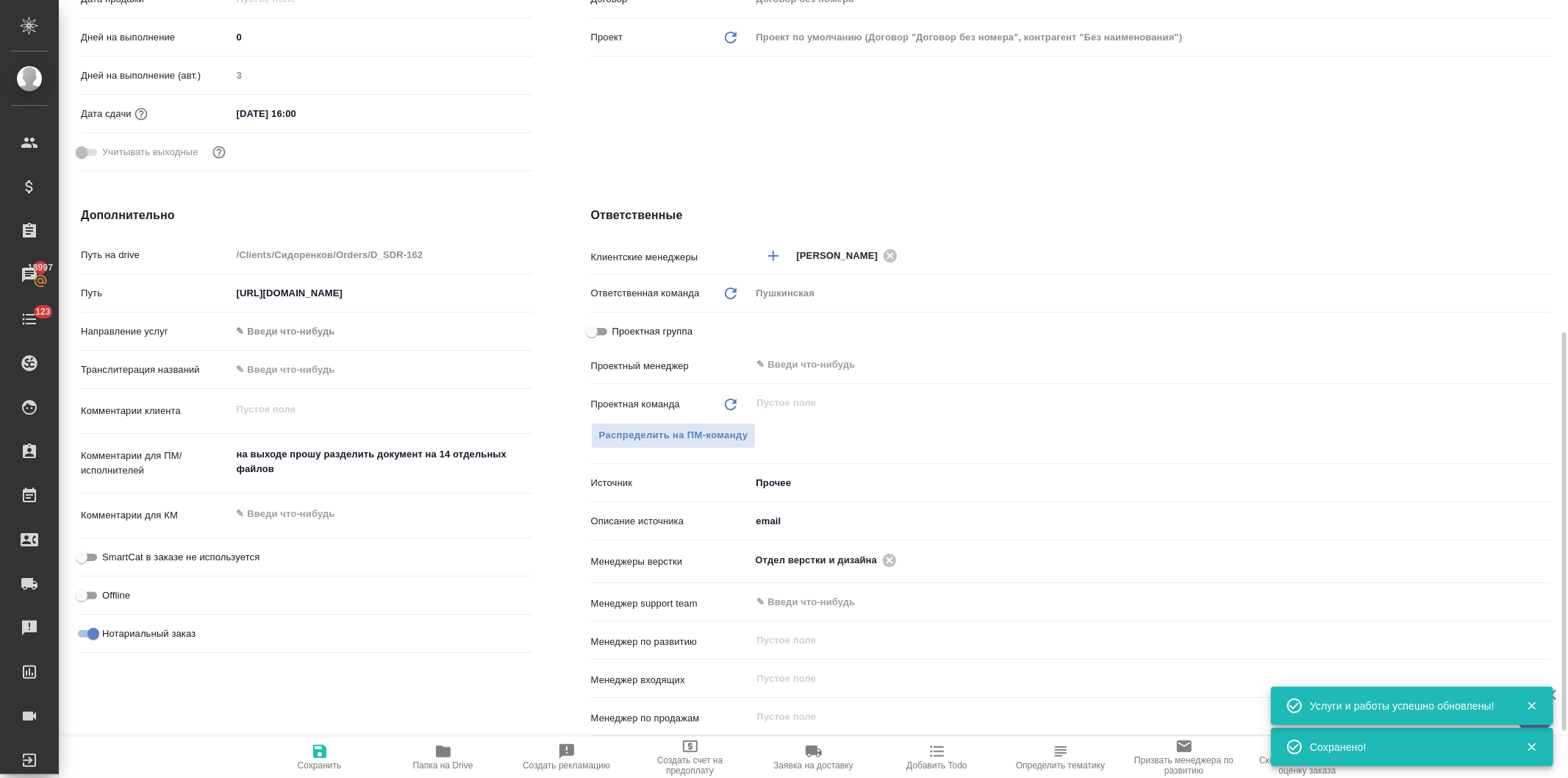
scroll to position [490, 0]
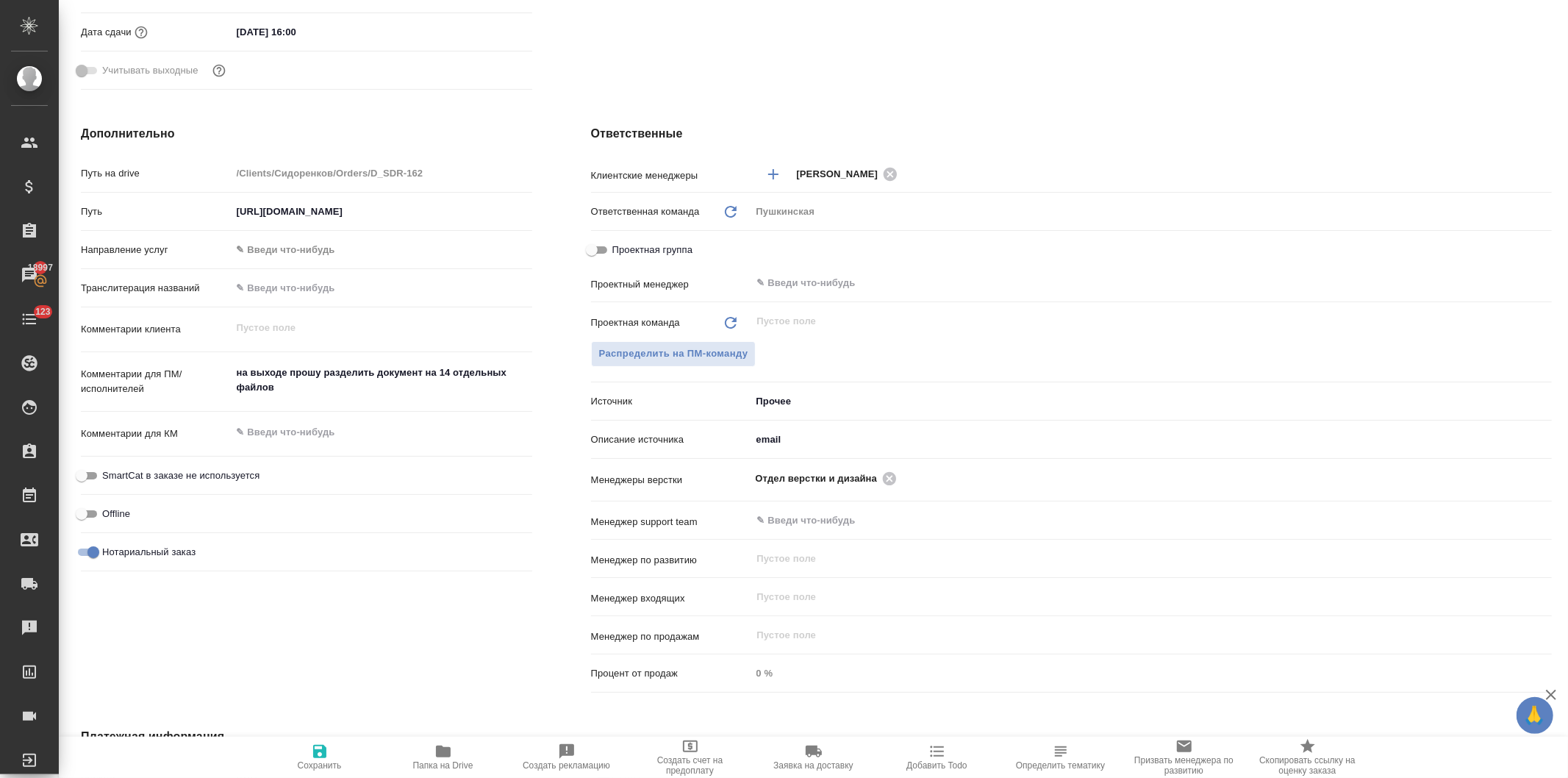
type textarea "x"
click at [415, 369] on textarea "на выходе прошу разделить документ на 14 отдельных файлов" at bounding box center [382, 381] width 299 height 39
type textarea "на выходе прошу разделить докумен на 14 отдельных файлов"
type textarea "x"
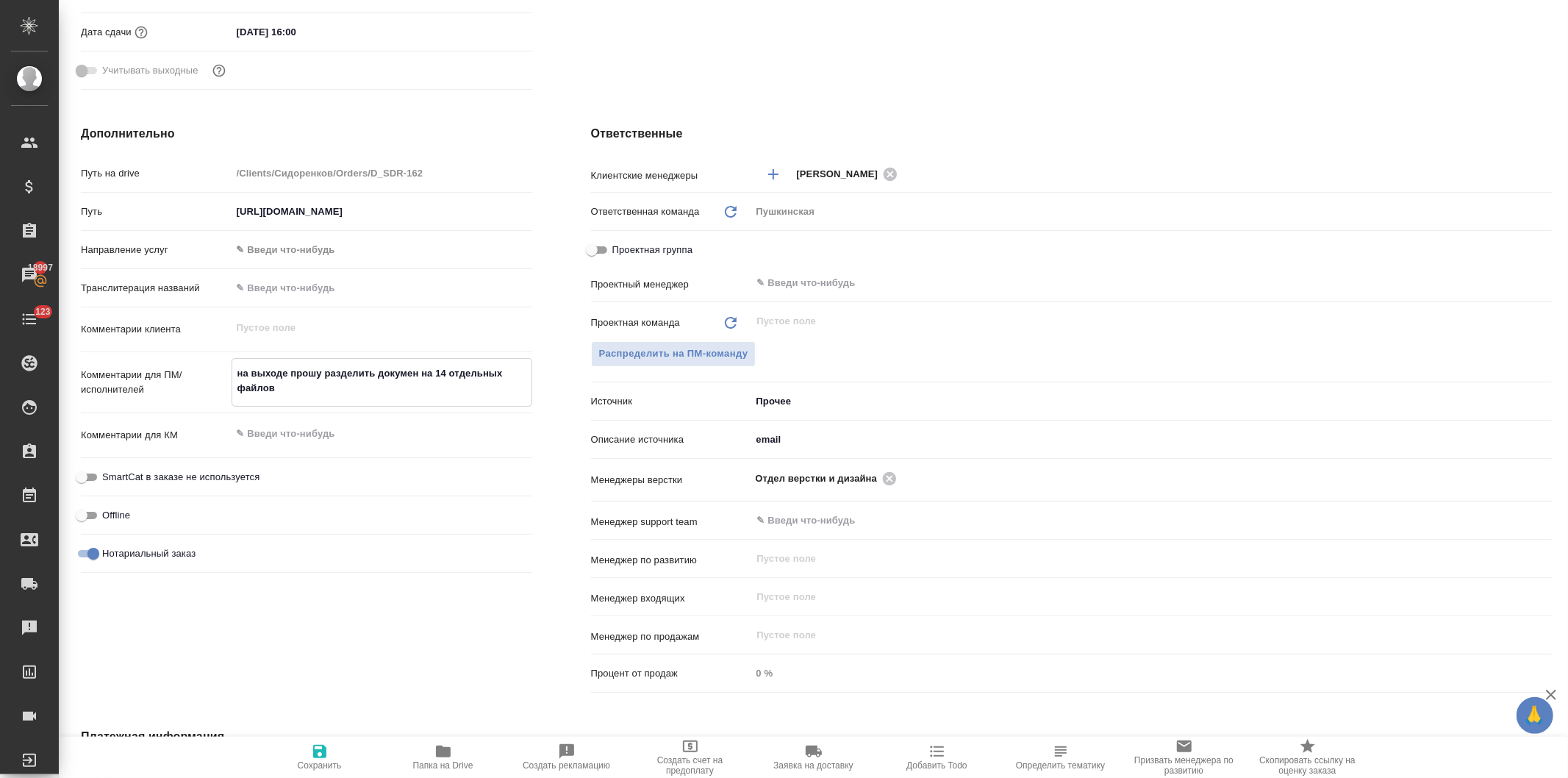
type textarea "x"
type textarea "на выходе прошу разделить докуме на 14 отдельных файлов"
type textarea "x"
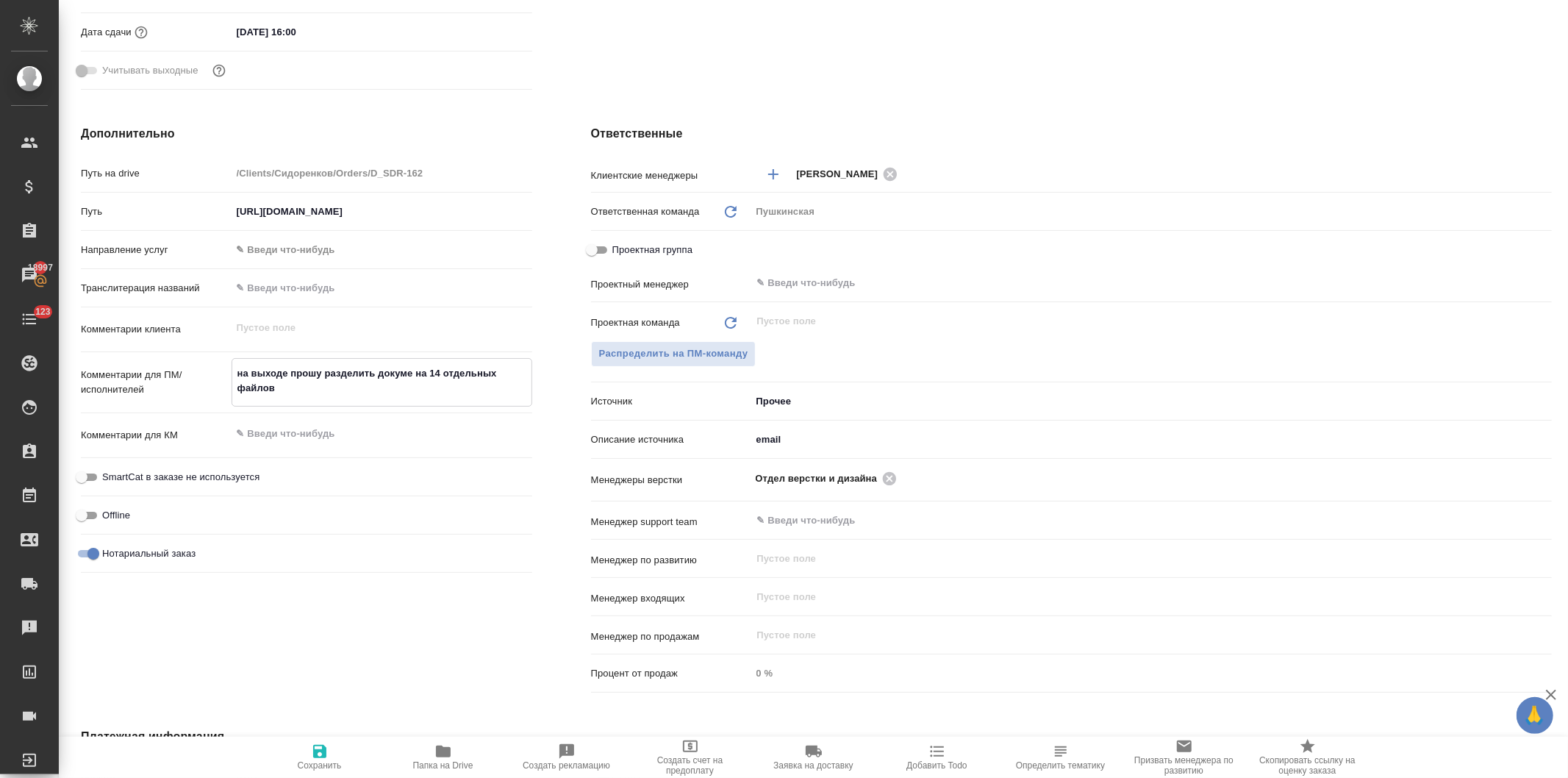
type textarea "на выходе прошу разделить докум на 14 отдельных файлов"
type textarea "x"
type textarea "на выходе прошу разделить доку на 14 отдельных файлов"
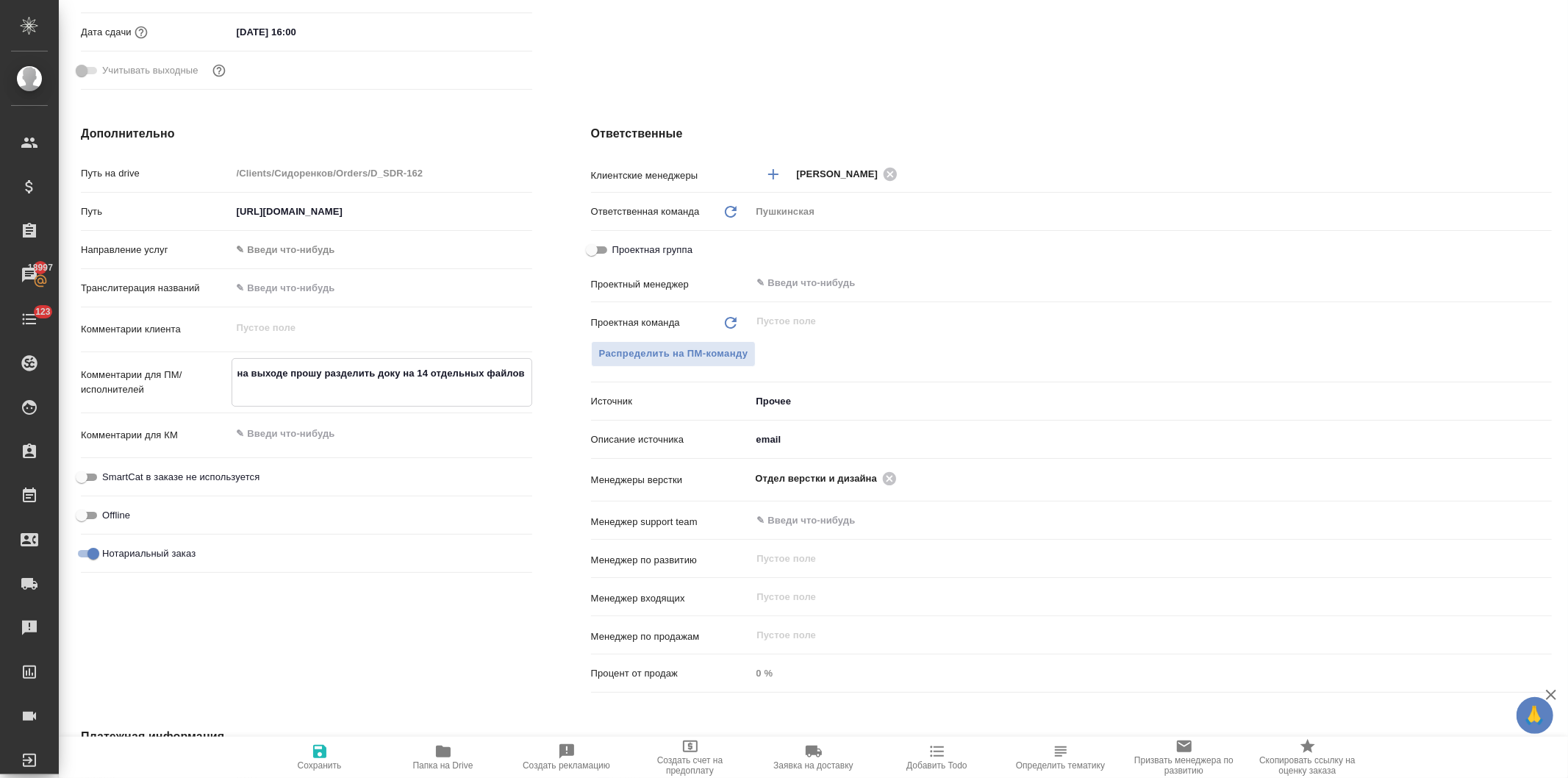
type textarea "x"
type textarea "на выходе прошу разделить док на 14 отдельных файлов"
type textarea "x"
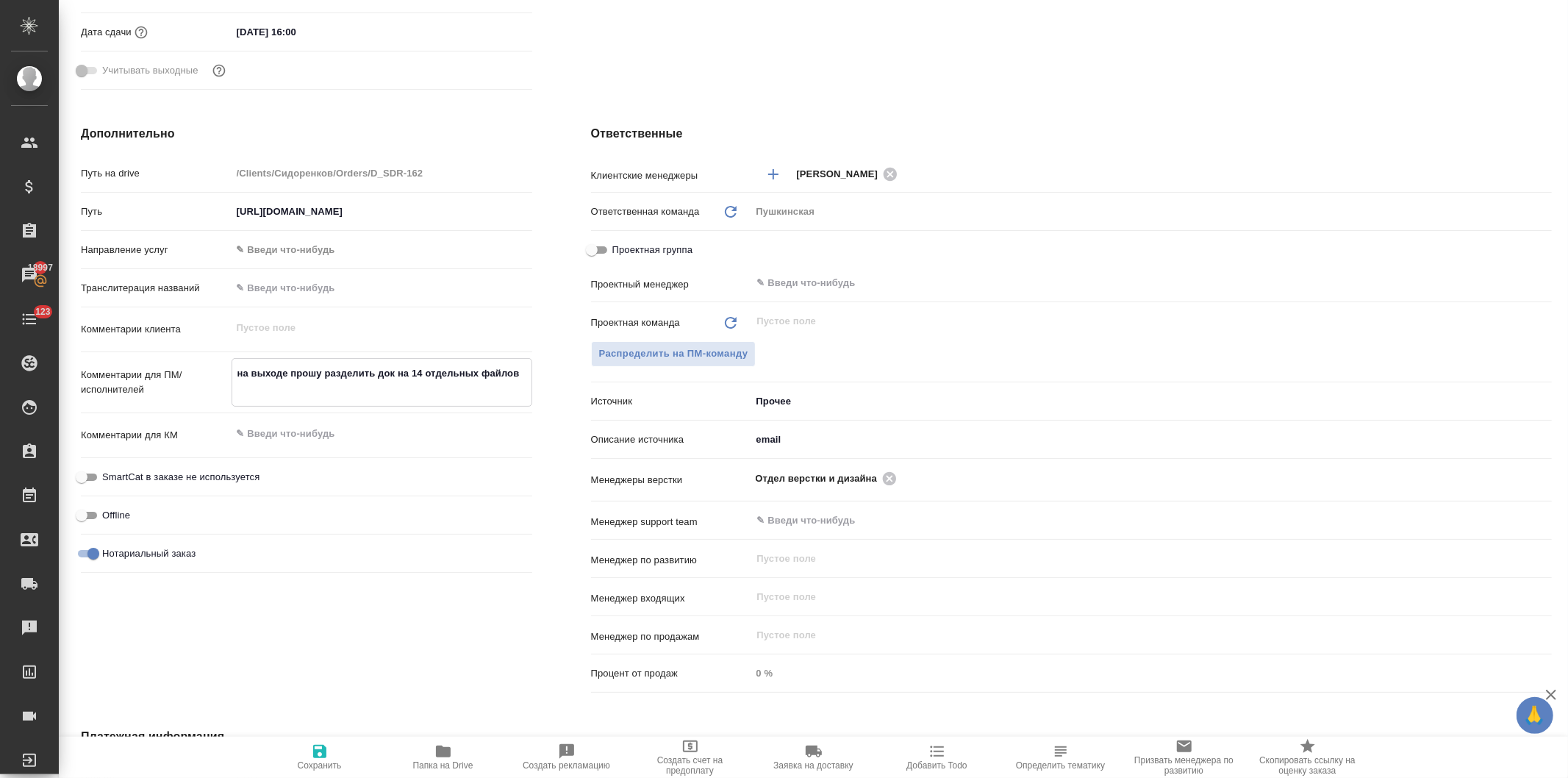
type textarea "x"
type textarea "на выходе прошу разделить до на 14 отдельных файлов"
type textarea "x"
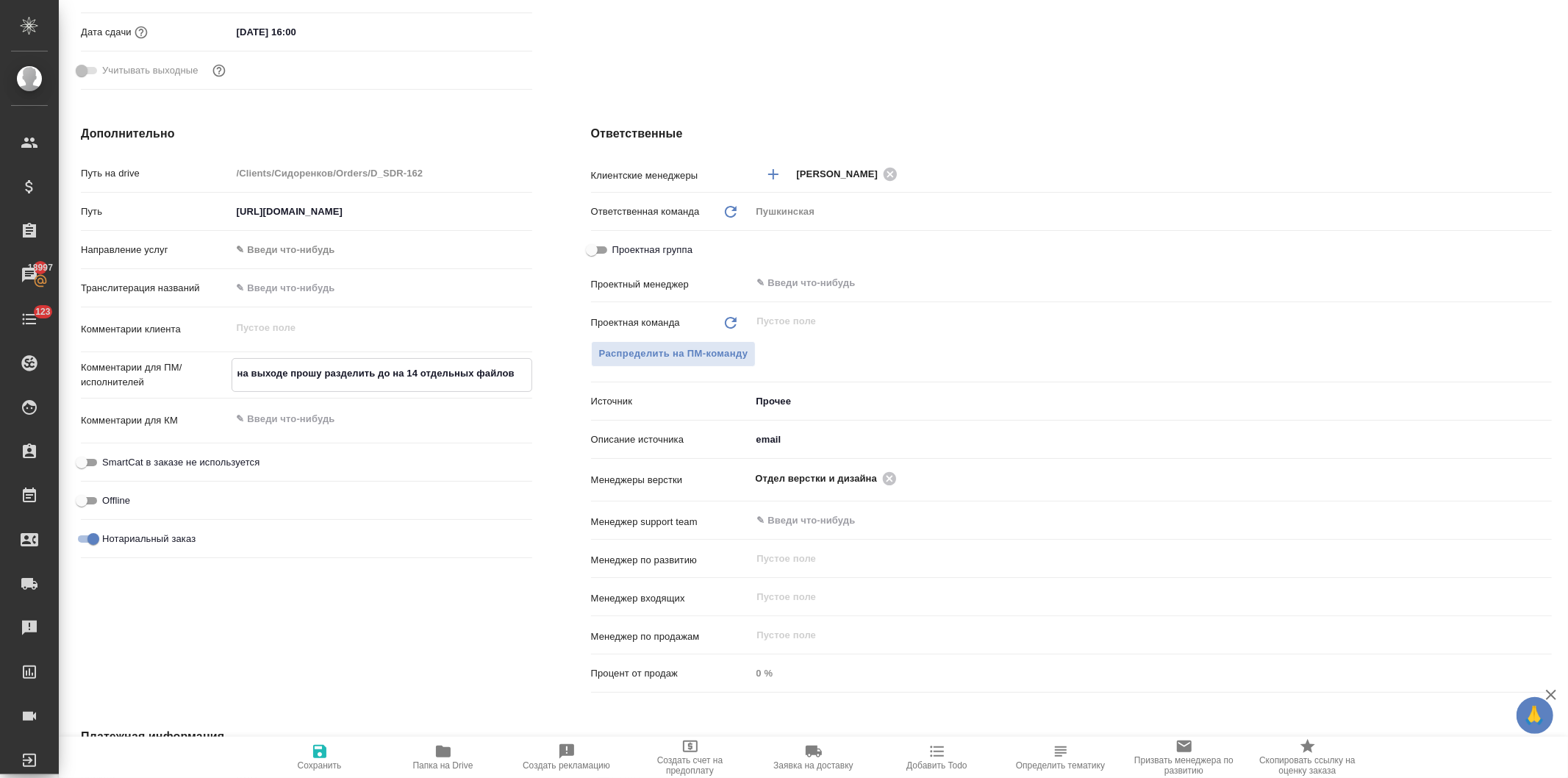
type textarea "x"
type textarea "на выходе прошу разделить д на 14 отдельных файлов"
type textarea "x"
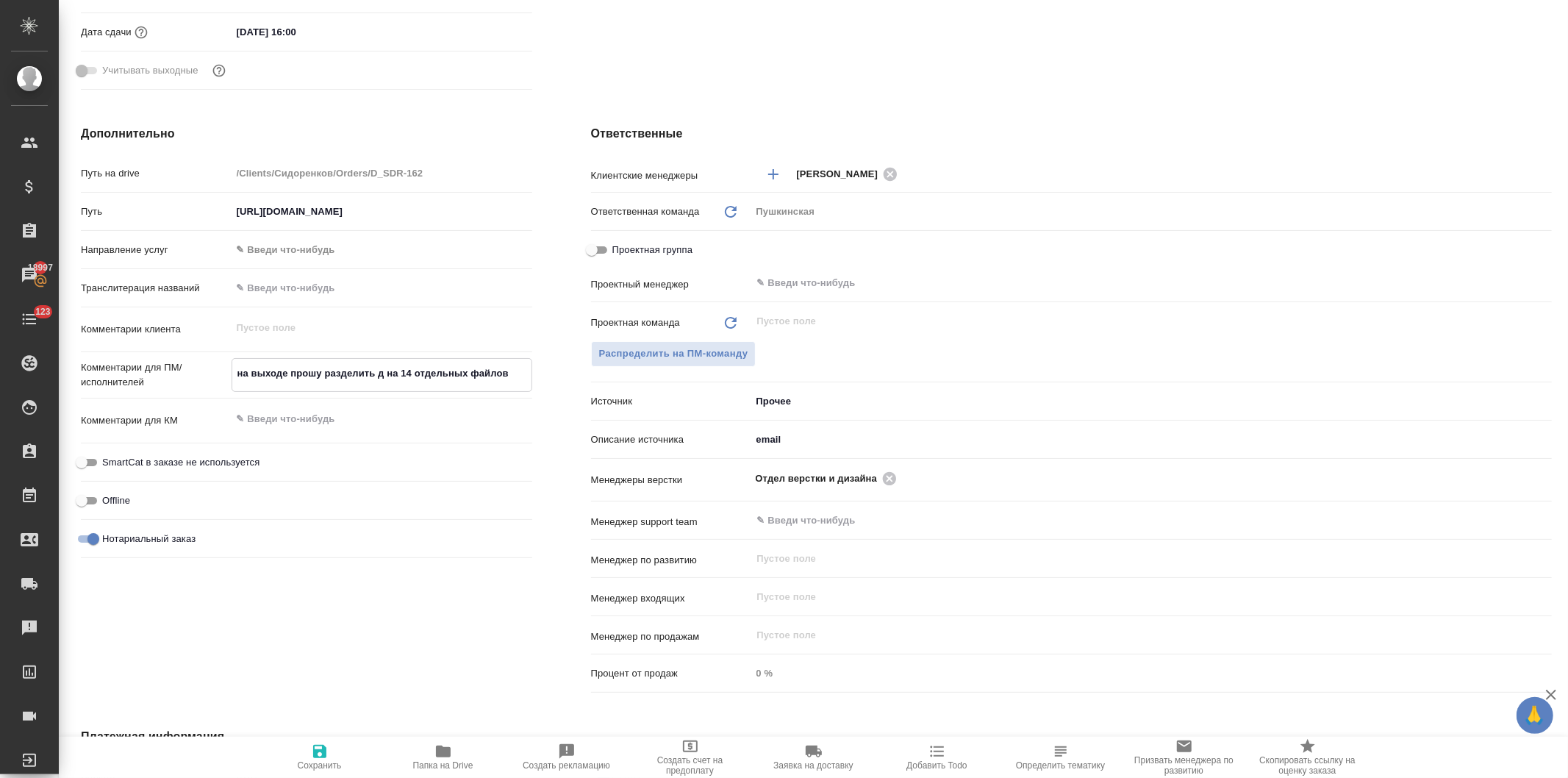
type textarea "на выходе прошу разделить на 14 отдельных файлов"
type textarea "x"
type textarea "на выходе прошу разделить на 14 отдельных файлов"
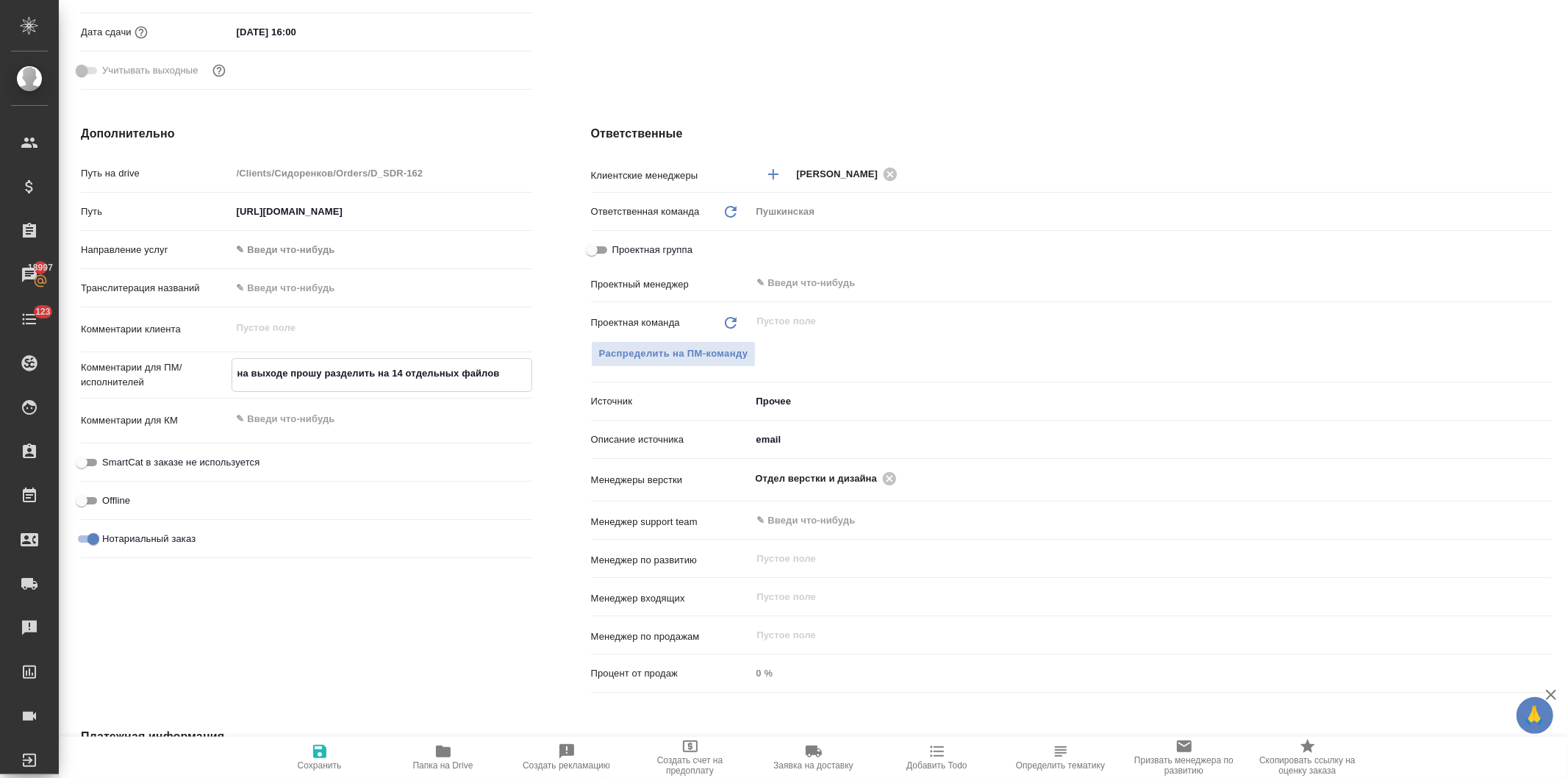
type textarea "x"
type textarea "на выходе прошу разделить на 14 отдельных файлов"
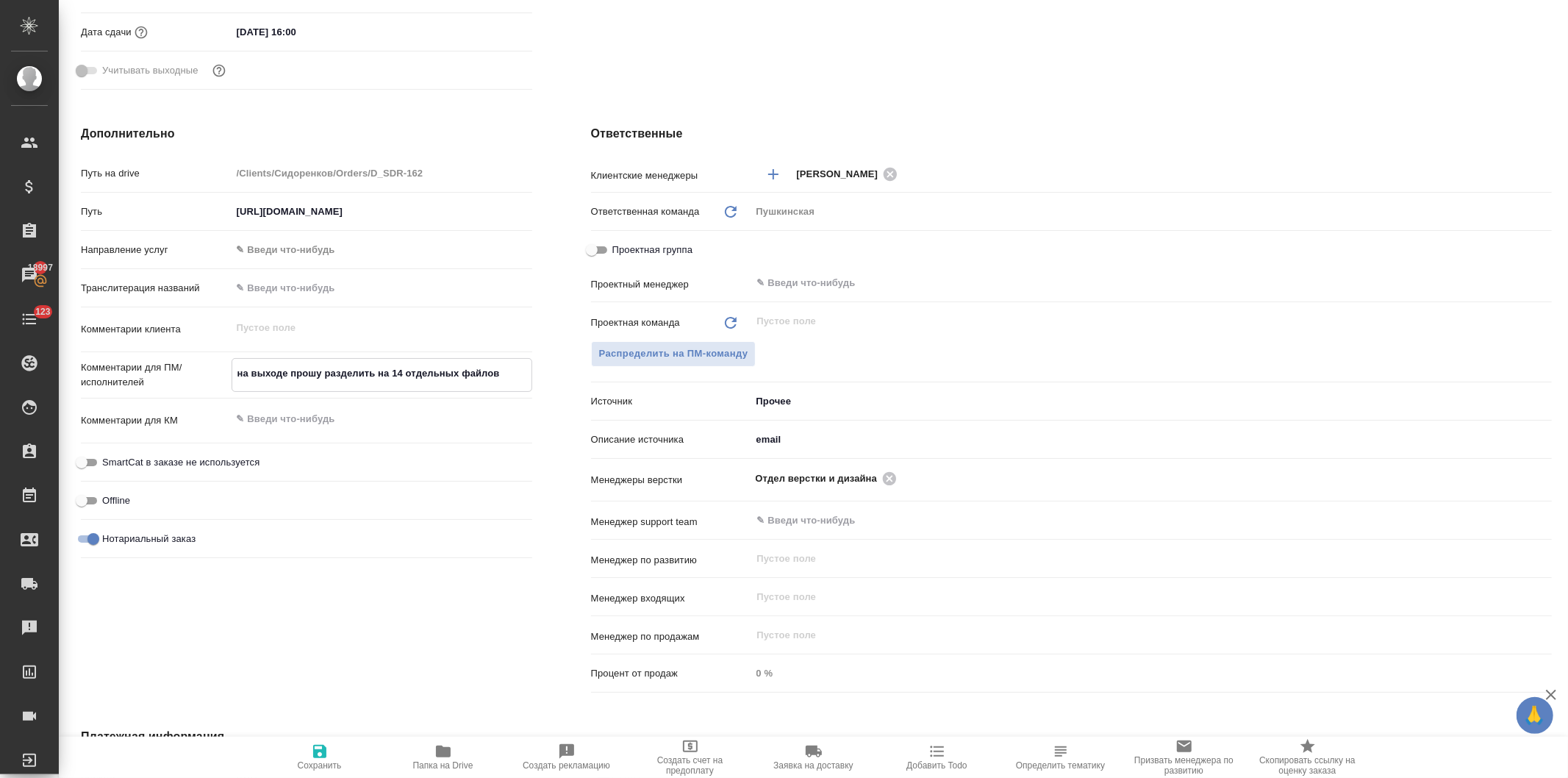
type textarea "x"
type textarea "на выходе прошу разделить a на 14 отдельных файлов"
type textarea "x"
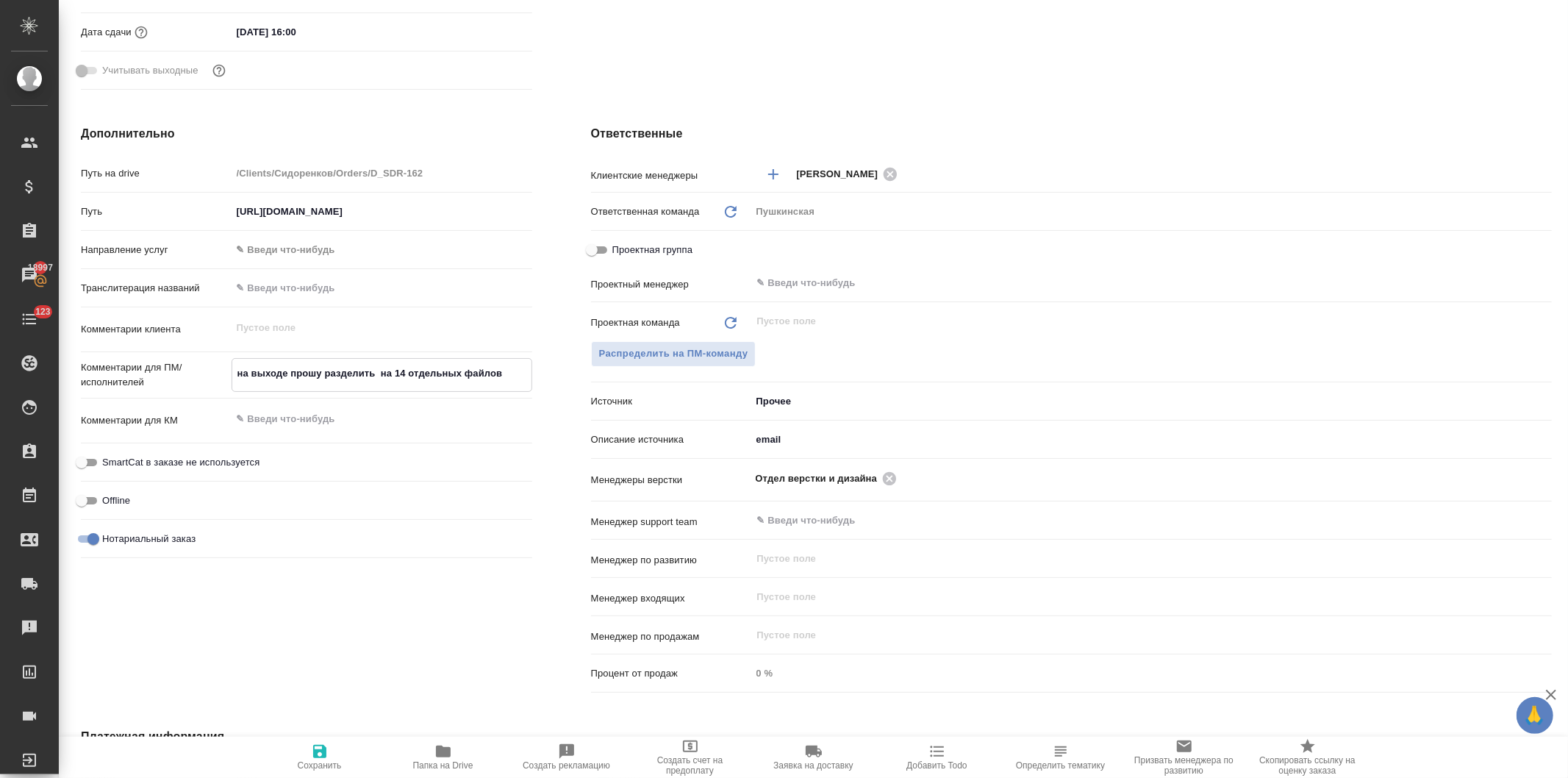
type textarea "x"
type textarea "на выходе прошу разделить af на 14 отдельных файлов"
type textarea "x"
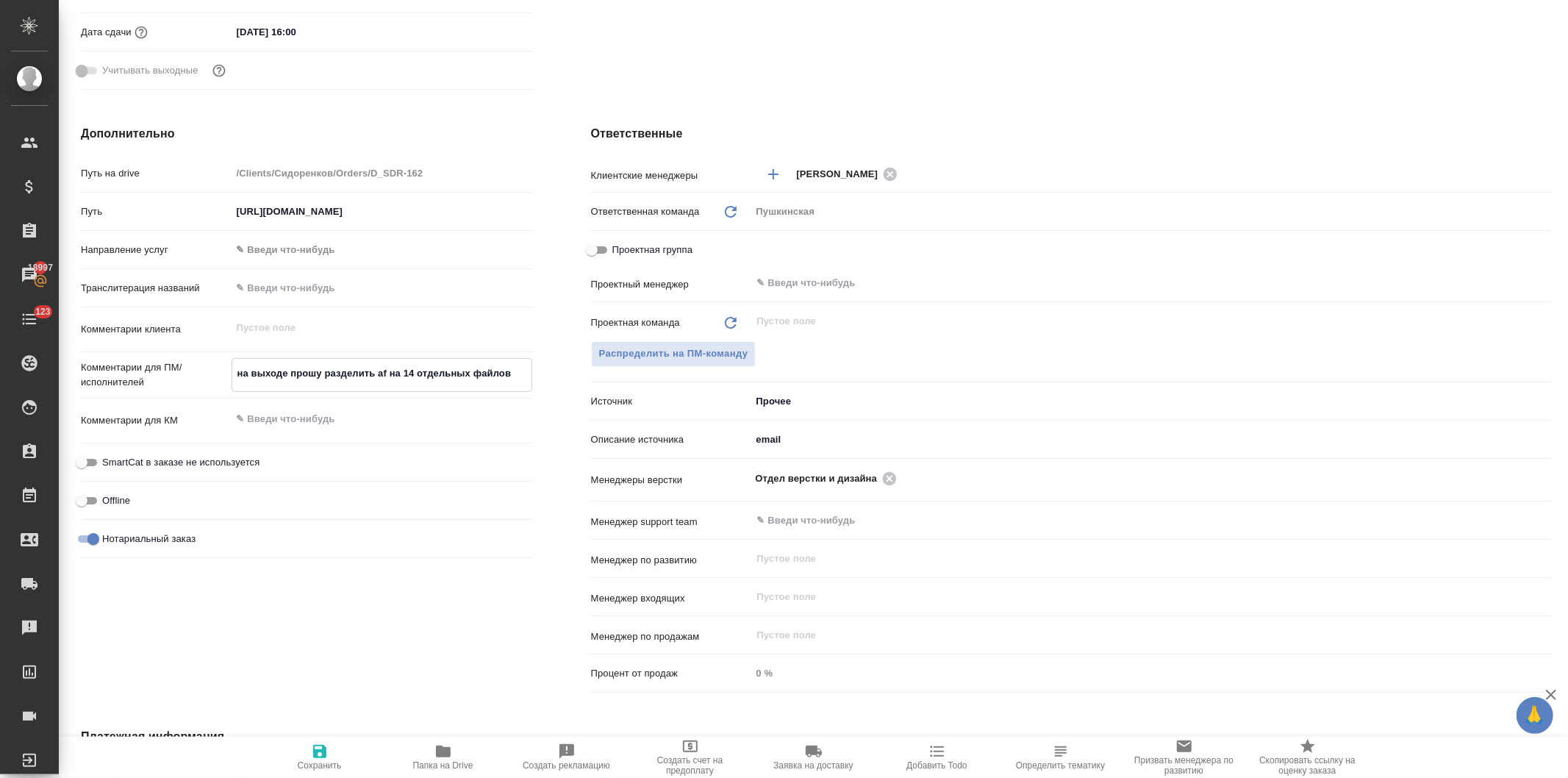
type textarea "на выходе прошу разделить afq на 14 отдельных файлов"
type textarea "x"
type textarea "на выходе прошу разделить afqk на 14 отдельных файлов"
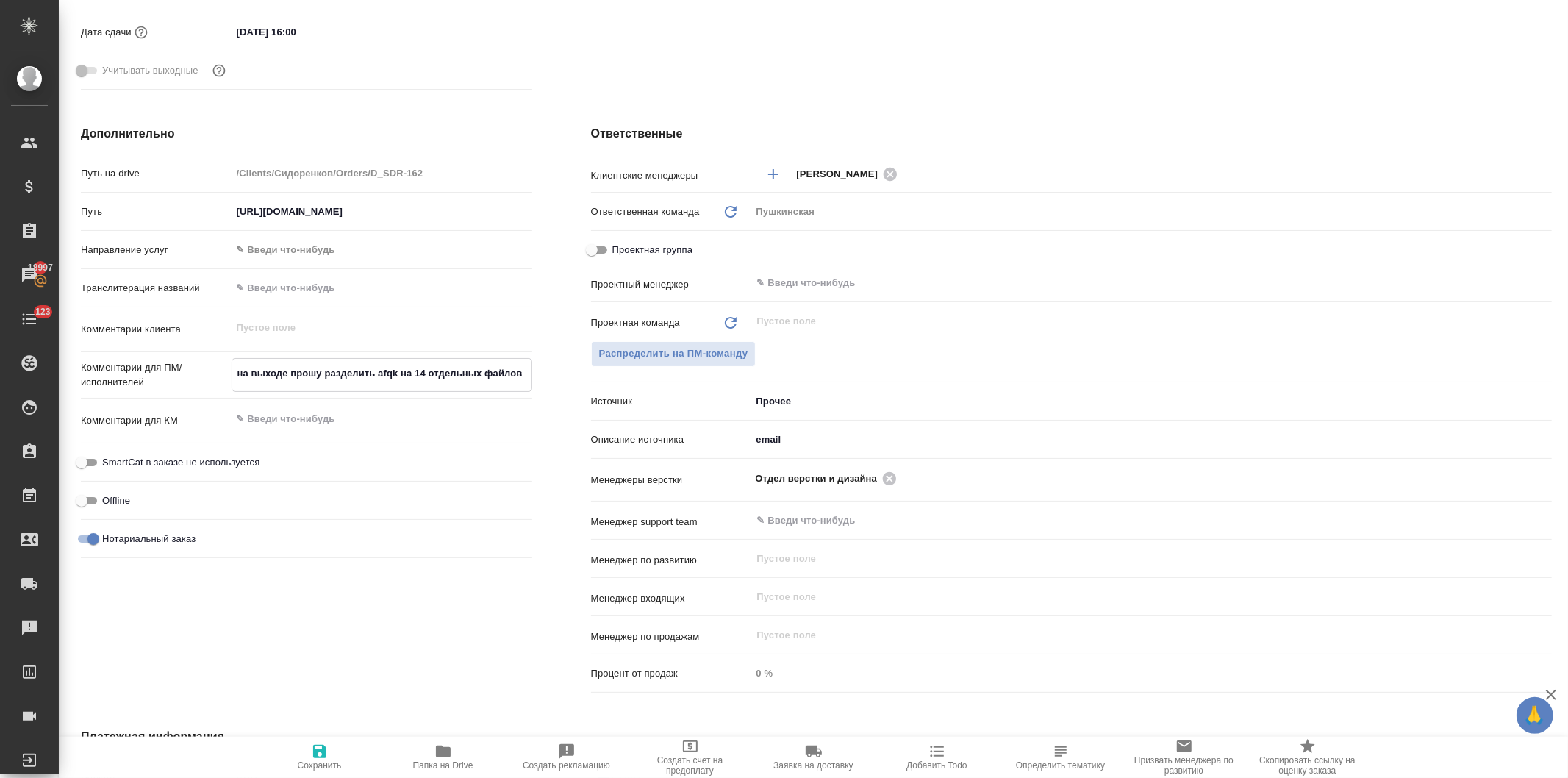
type textarea "x"
type textarea "на выходе прошу разделить afq на 14 отдельных файлов"
type textarea "x"
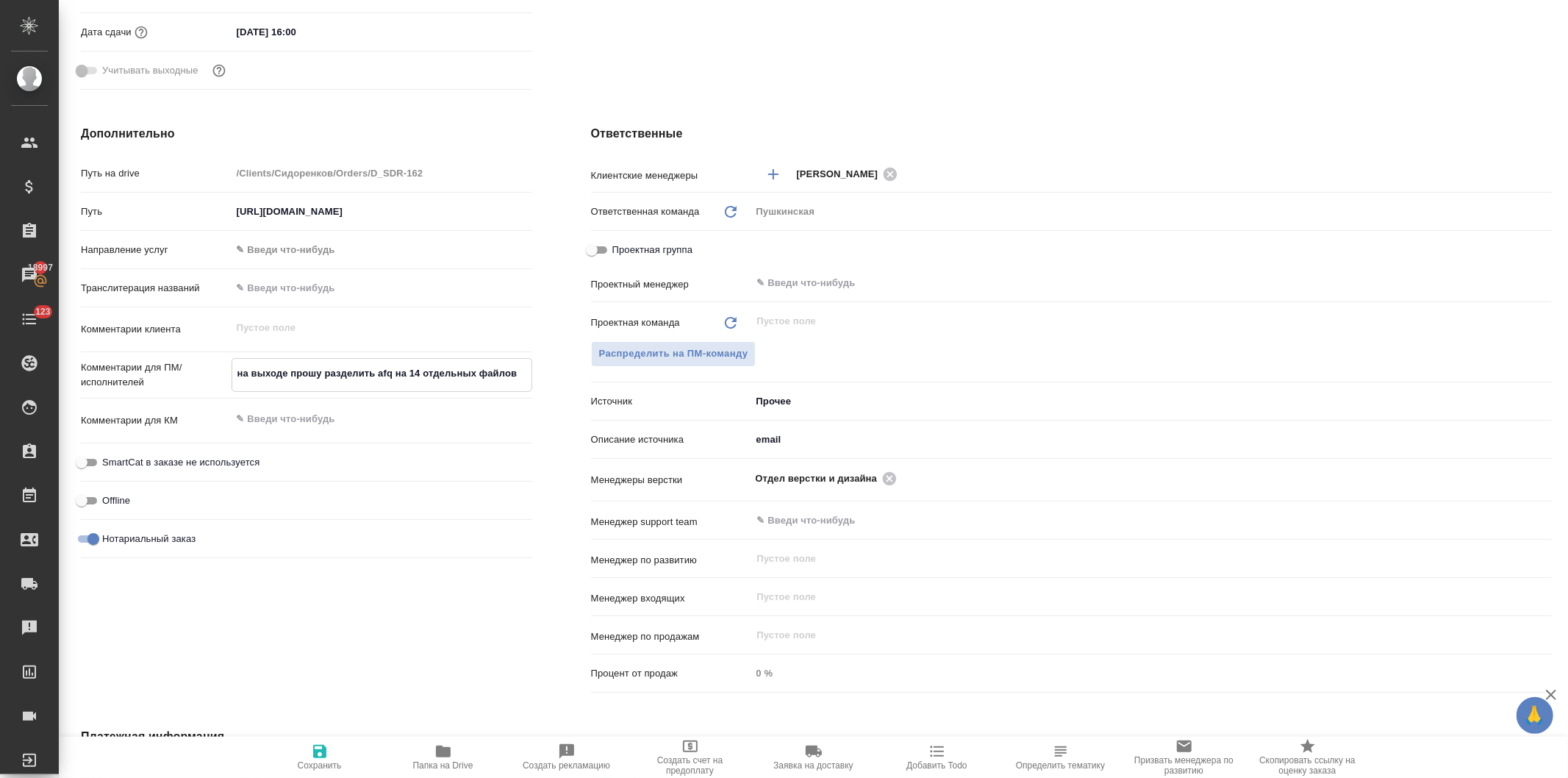
type textarea "x"
type textarea "на выходе прошу разделить af на 14 отдельных файлов"
type textarea "x"
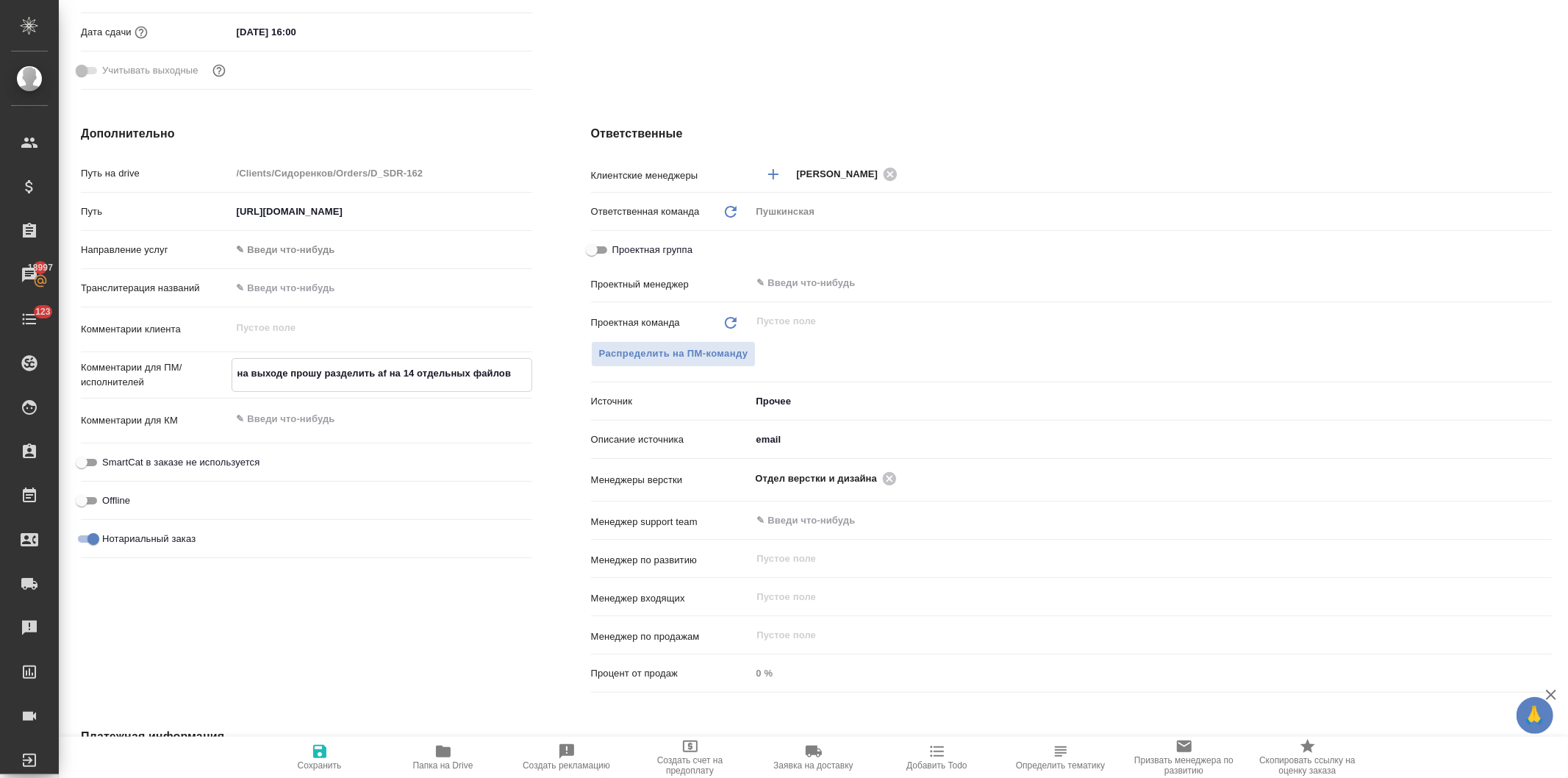
type textarea "x"
type textarea "на выходе прошу разделить a на 14 отдельных файлов"
type textarea "x"
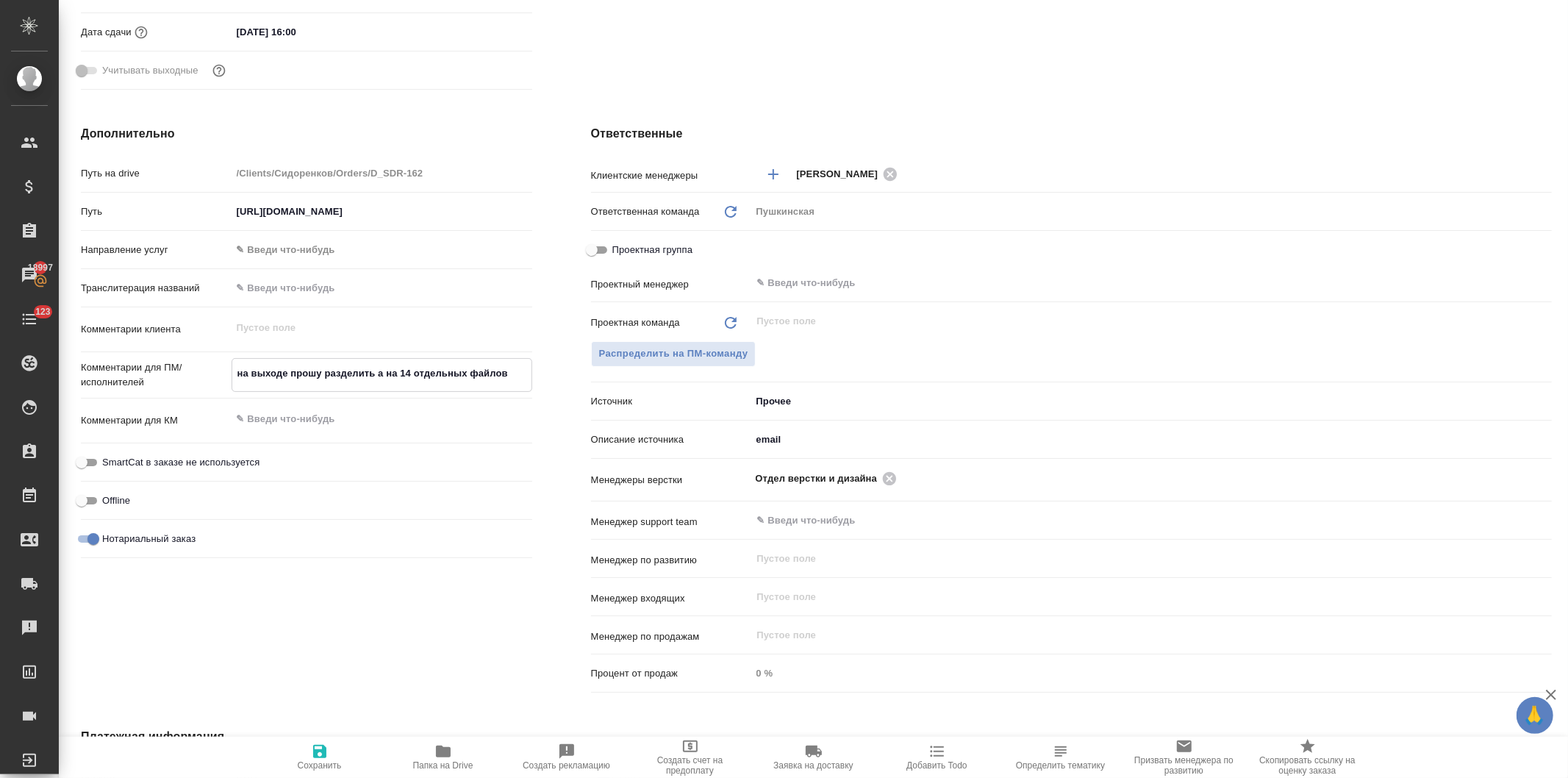
type textarea "на выходе прошу разделить на 14 отдельных файлов"
type textarea "x"
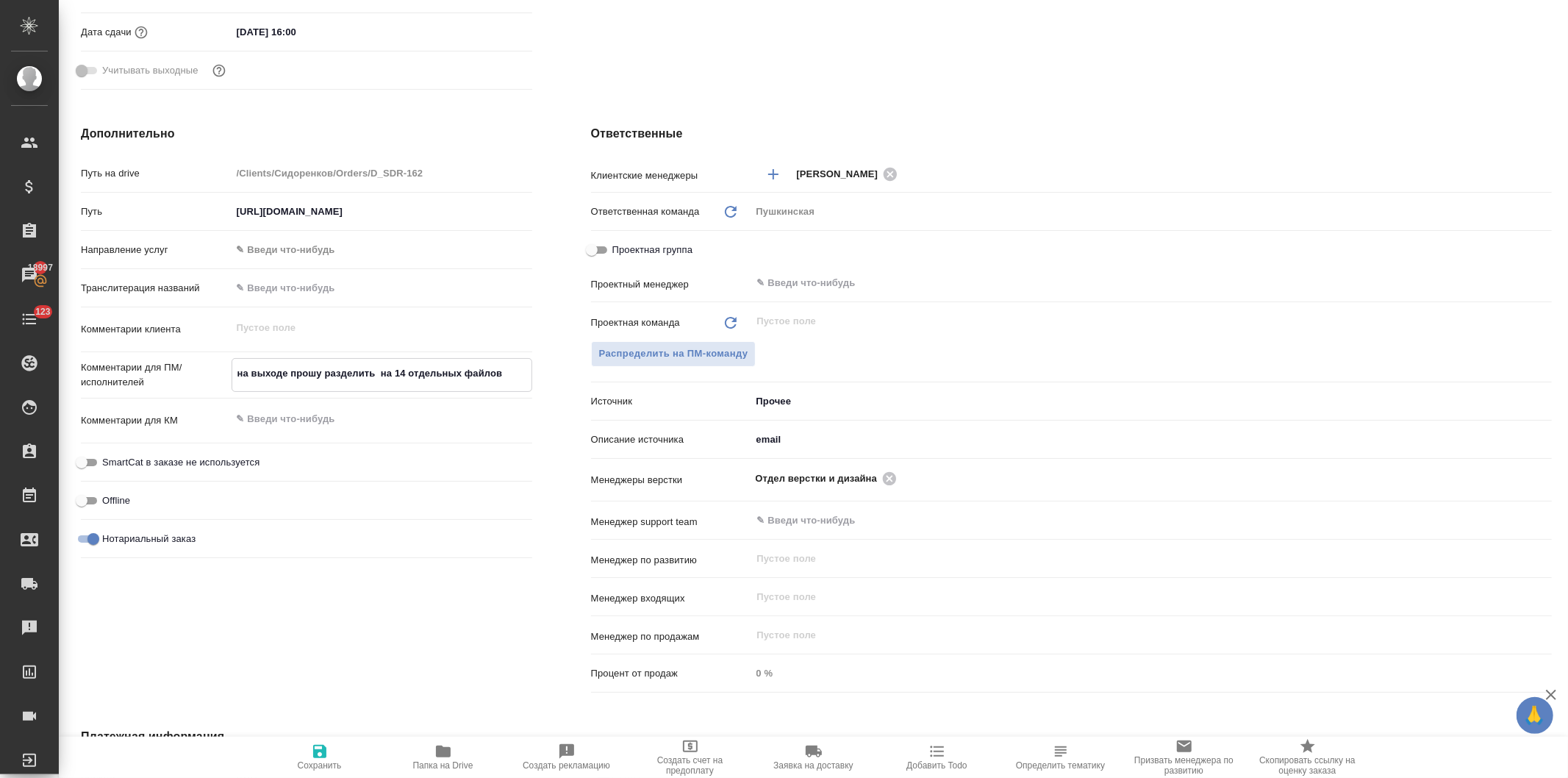
type textarea "на выходе прошу разделить ф на 14 отдельных файлов"
type textarea "x"
type textarea "на выходе прошу разделить фа на 14 отдельных файлов"
type textarea "x"
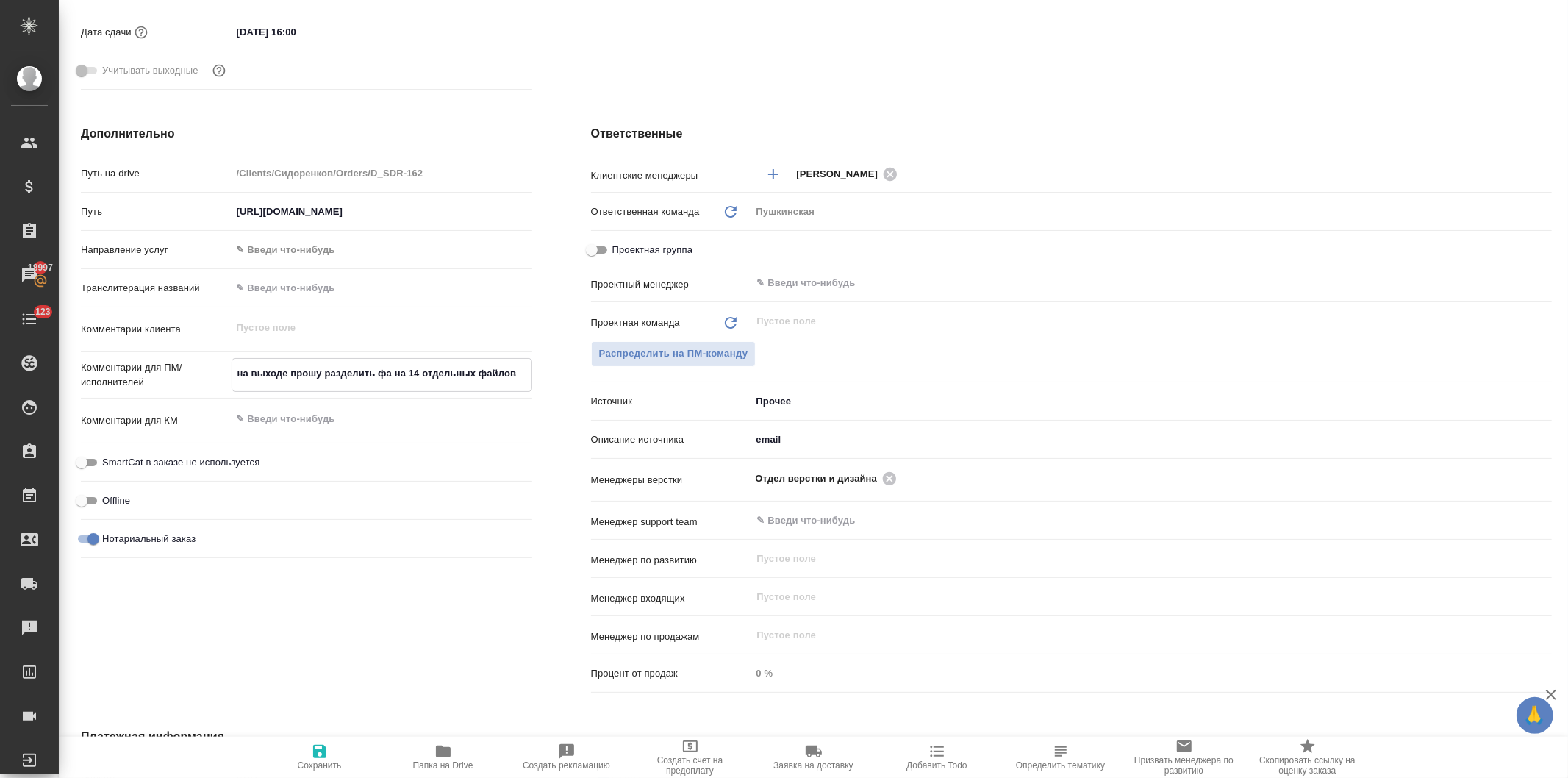
type textarea "x"
type textarea "на выходе прошу разделить фай на 14 отдельных файлов"
type textarea "x"
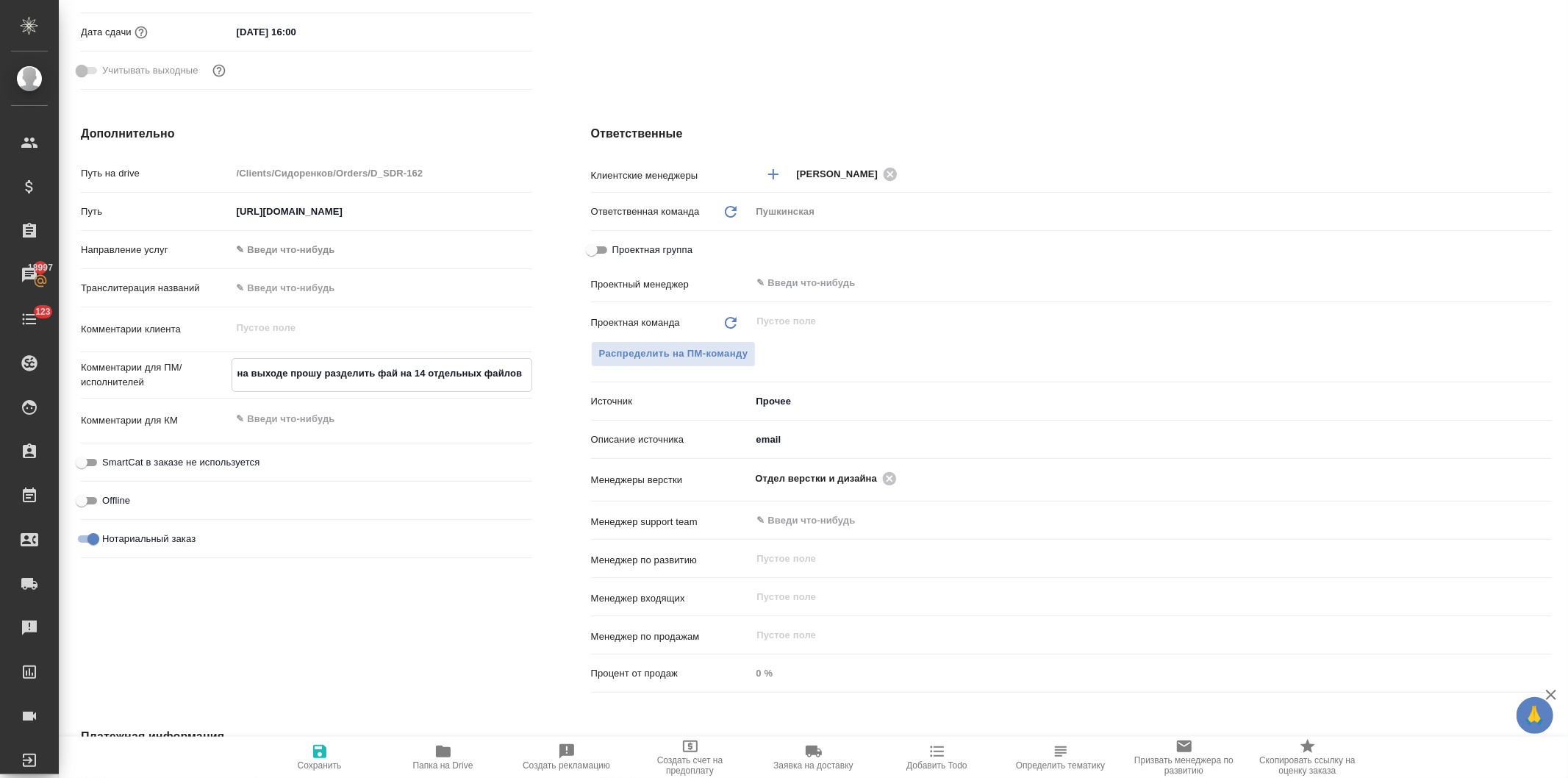
type textarea "x"
type textarea "на выходе прошу разделить файл на 14 отдельных файлов"
type textarea "x"
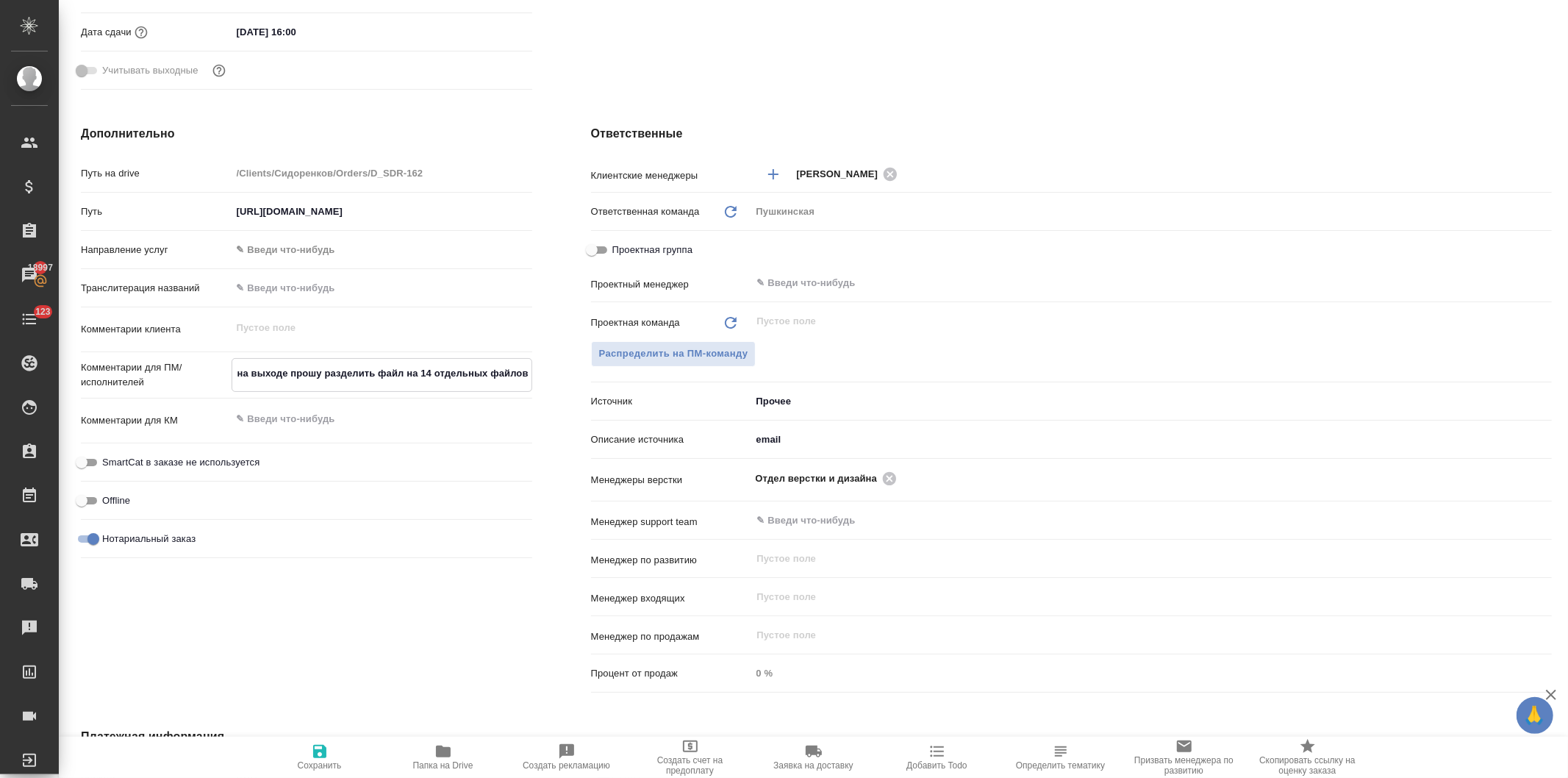
click at [513, 373] on textarea "на выходе прошу разделить файл на 14 отдельных файлов" at bounding box center [382, 373] width 299 height 25
type textarea "на выходе прошу разделить файл на 14 отдельных файов"
type textarea "x"
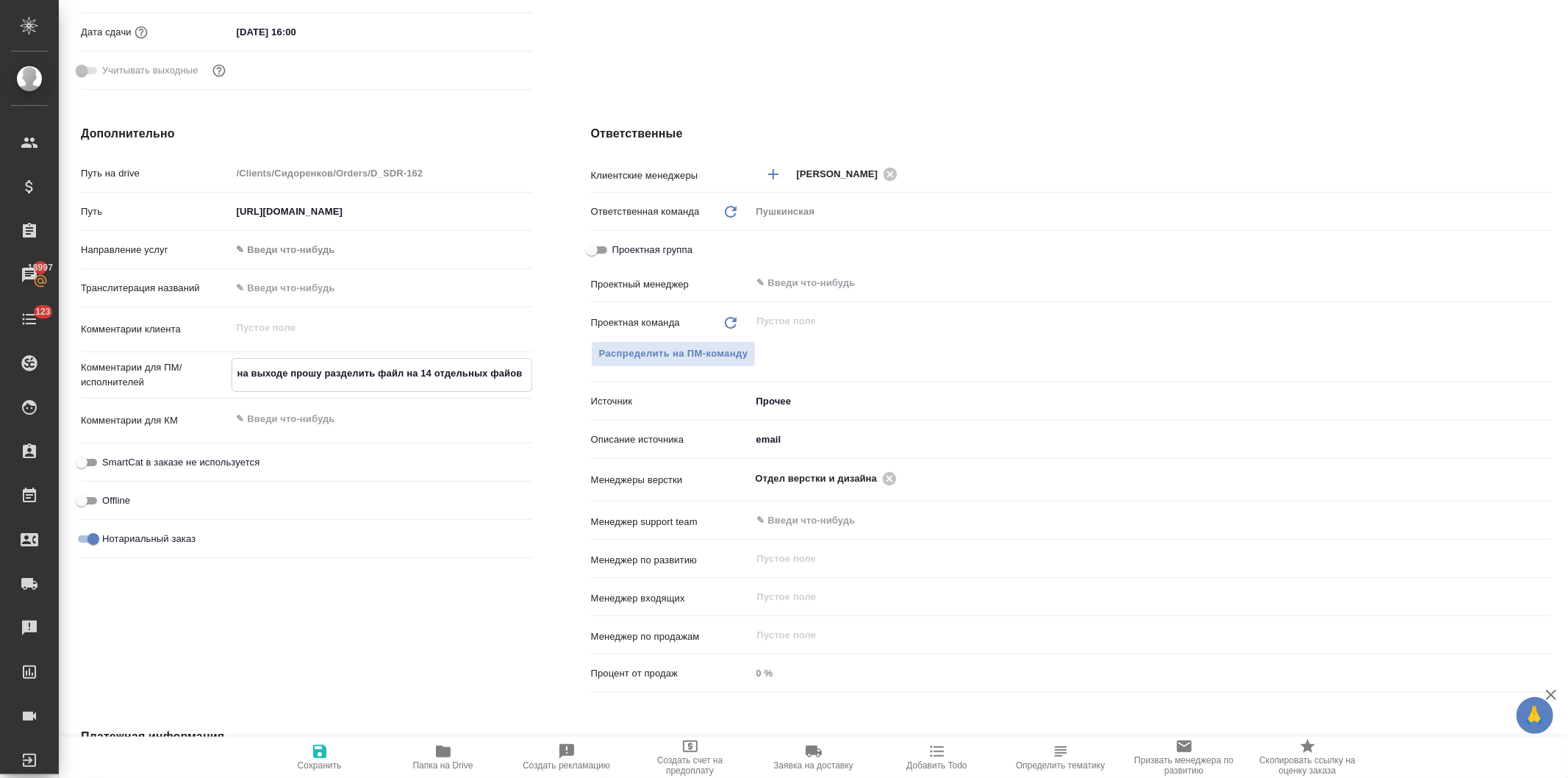
type textarea "на выходе прошу разделить файл на 14 отдельных фаов"
type textarea "x"
type textarea "на выходе прошу разделить файл на 14 отдельных фов"
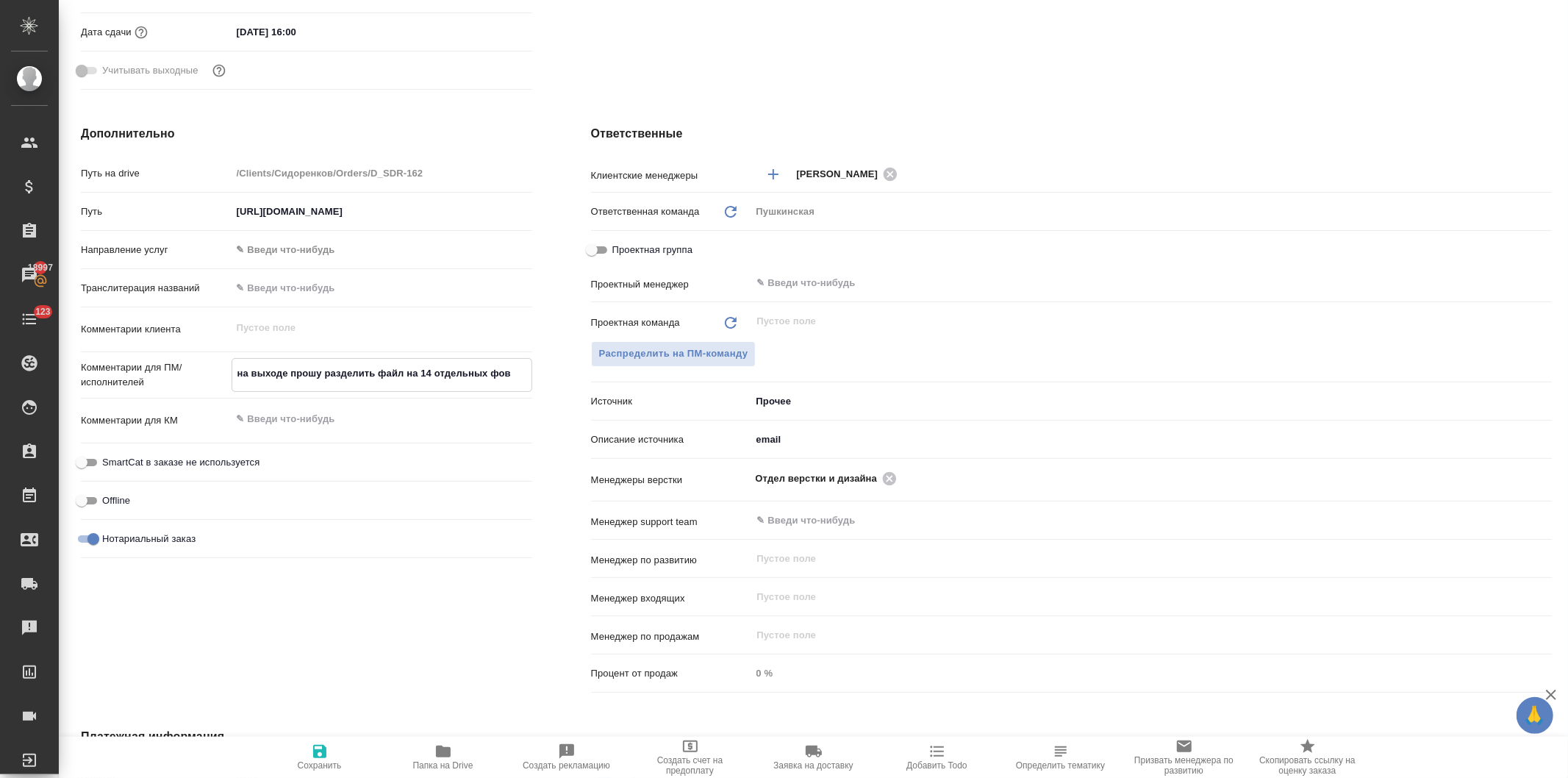
type textarea "x"
type textarea "на выходе прошу разделить файл на 14 отдельныхов"
type textarea "x"
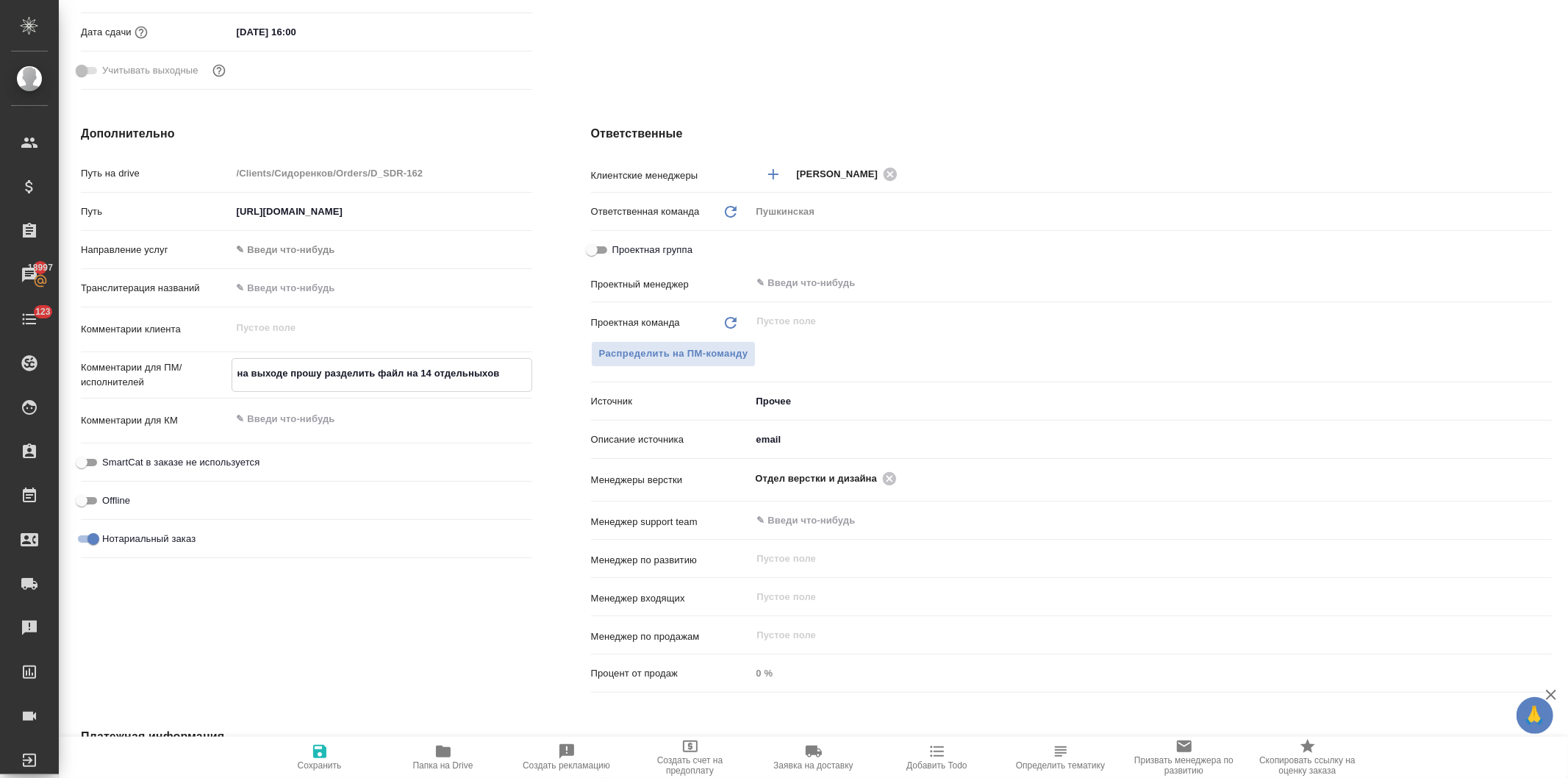
type textarea "x"
type textarea "на выходе прошу разделить файл на 14 отдельныхдов"
type textarea "x"
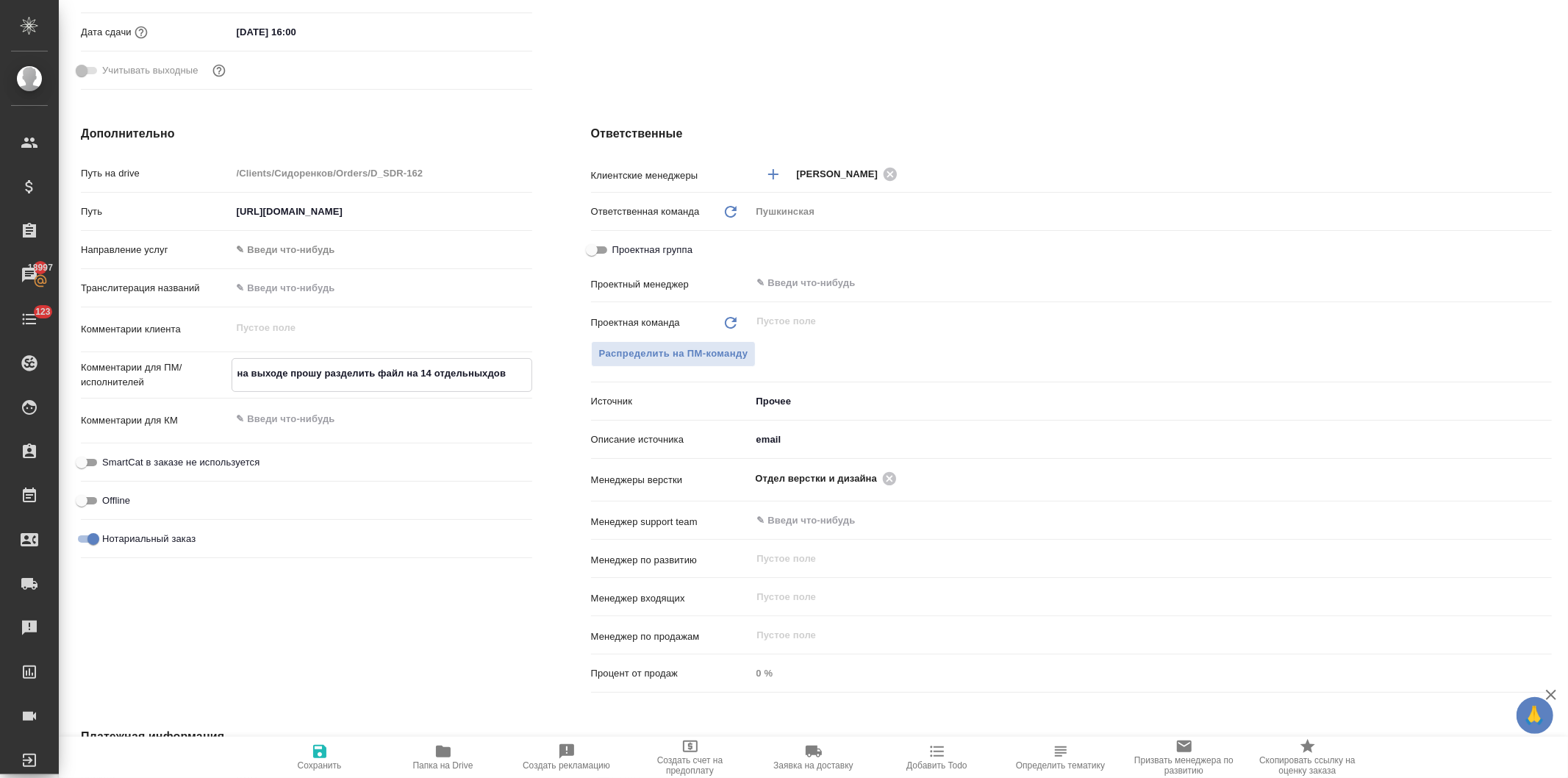
type textarea "x"
type textarea "на выходе прошу разделить файл на 14 отдельныхдоов"
type textarea "x"
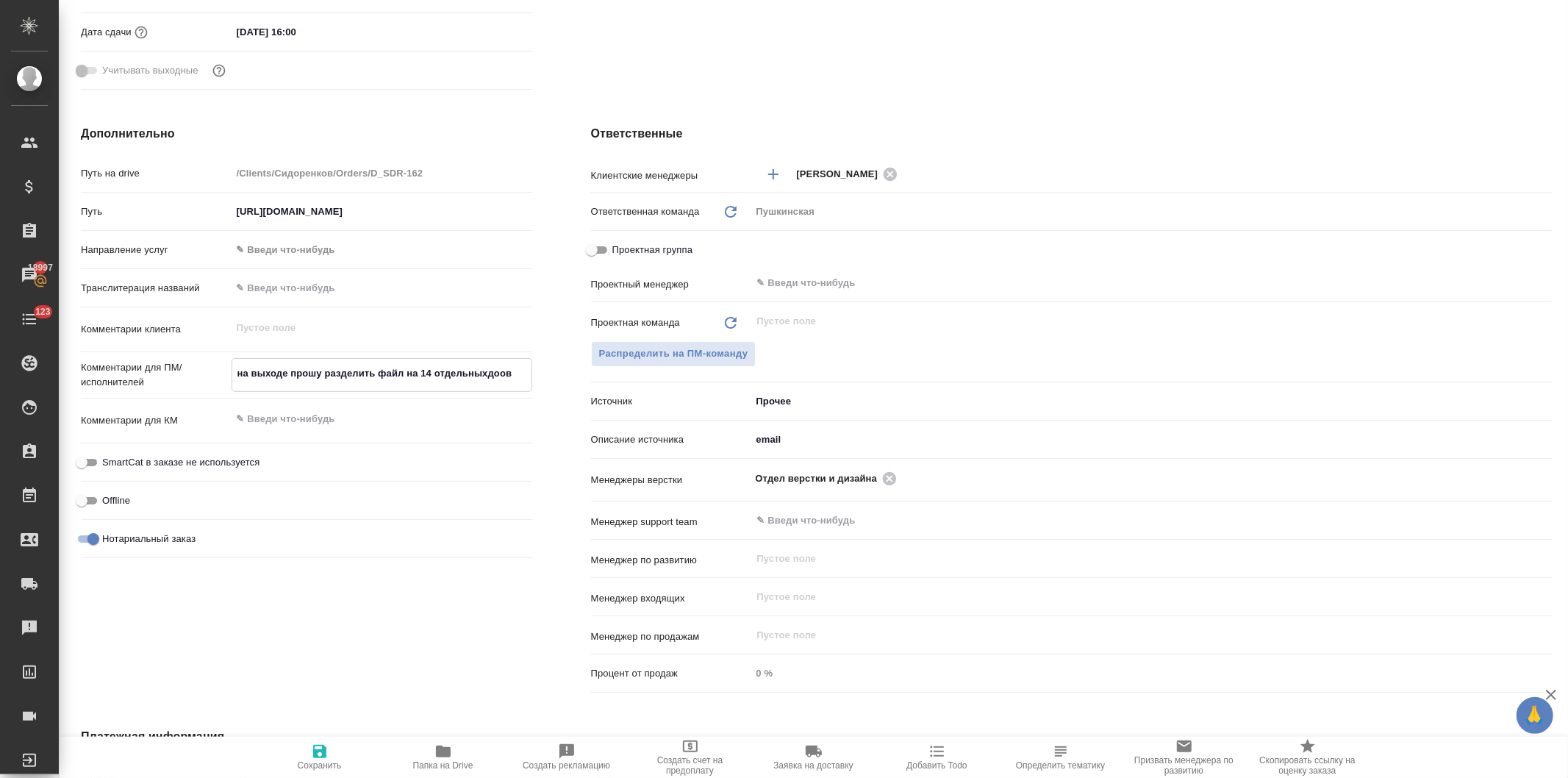
type textarea "на выходе прошу разделить файл на 14 отдельныхдоков"
type textarea "x"
click at [482, 370] on textarea "на выходе прошу разделить файл на 14 отдельныхдоков" at bounding box center [382, 373] width 299 height 25
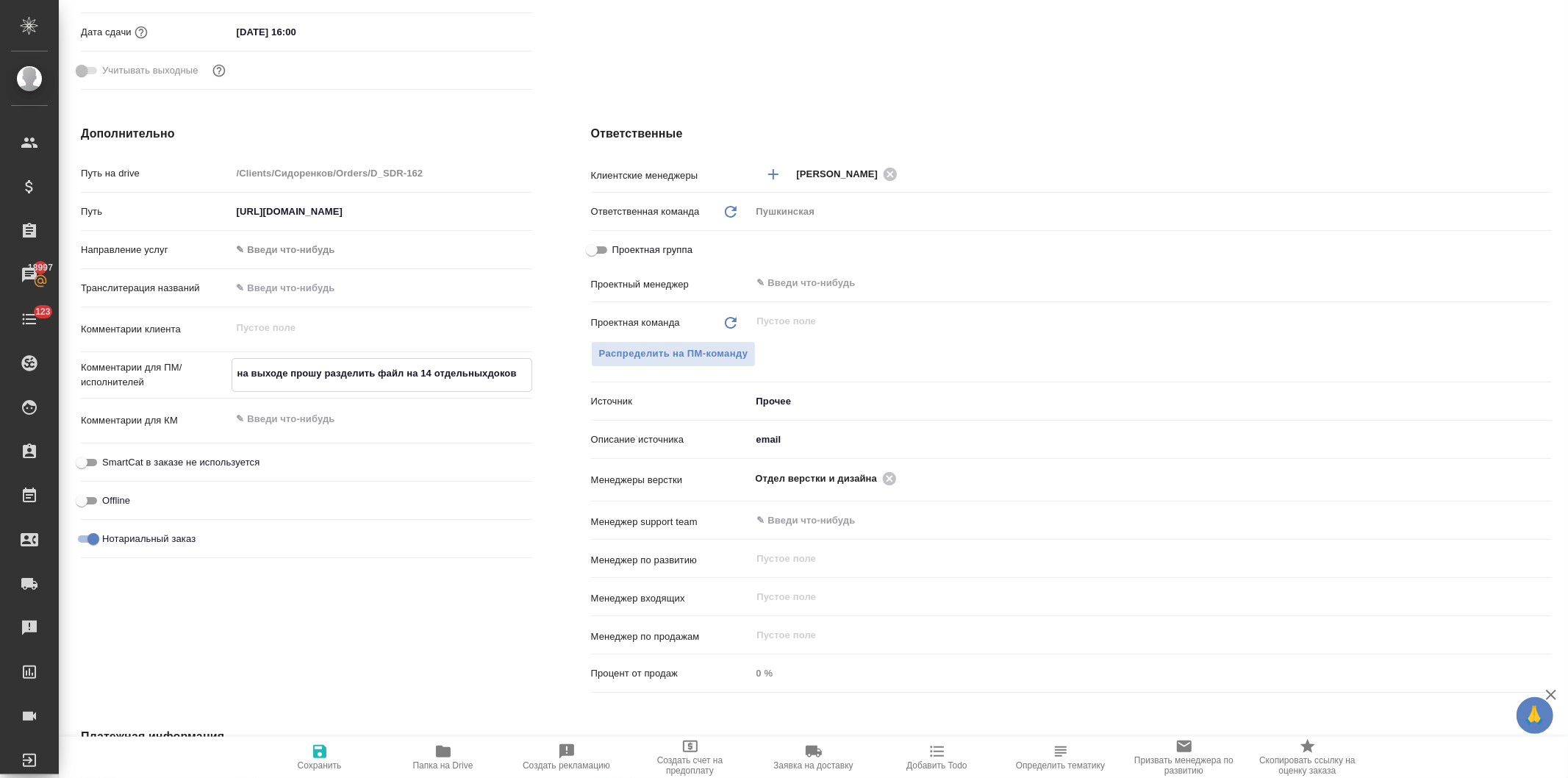
type textarea "x"
type textarea "на выходе прошу разделить файл на 14 отдельных доков"
type textarea "x"
type textarea "на выходе прошу разделить файл на 14 отдельных доков"
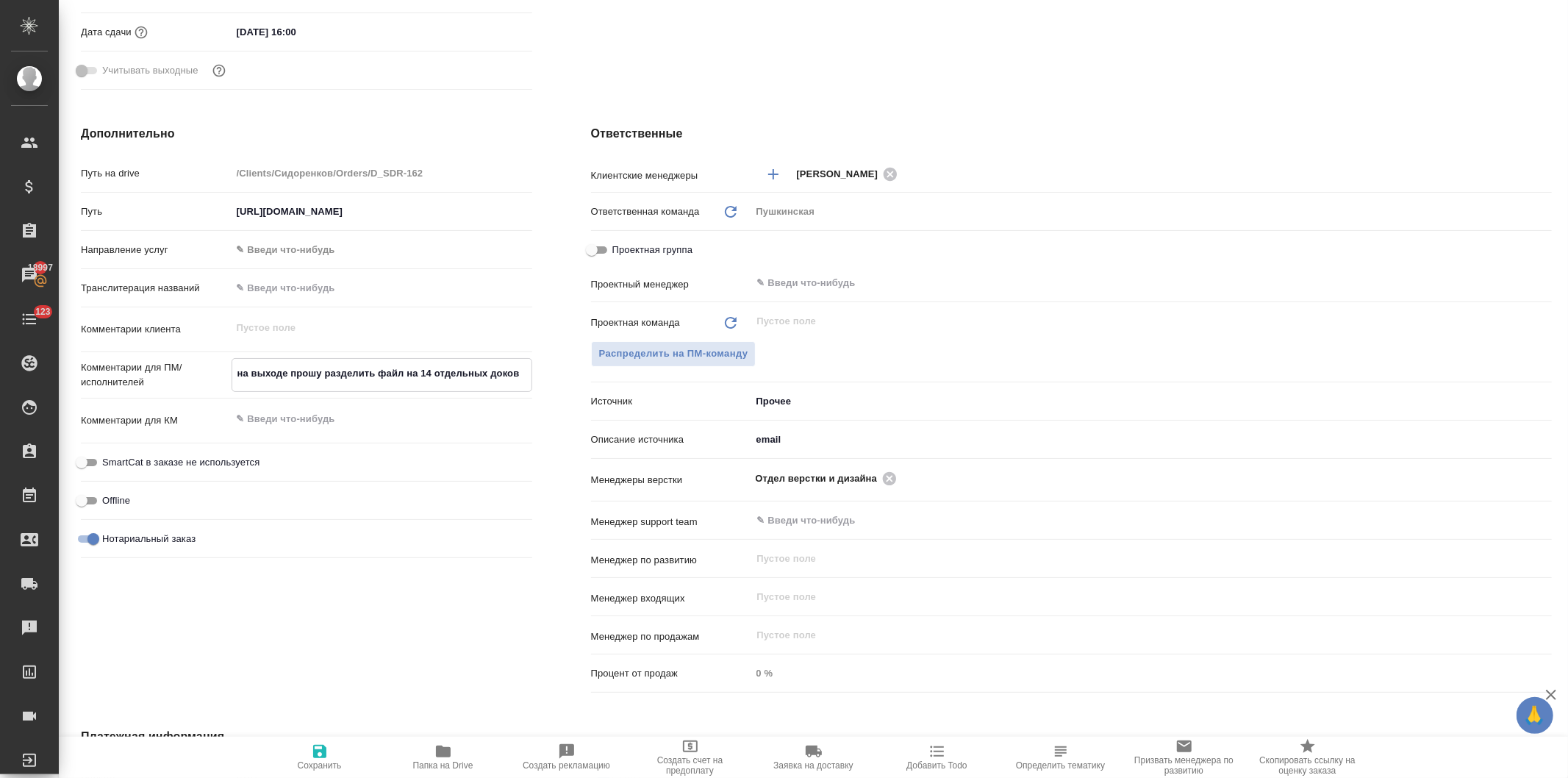
type textarea "x"
click at [319, 753] on icon "button" at bounding box center [320, 751] width 18 height 18
type textarea "x"
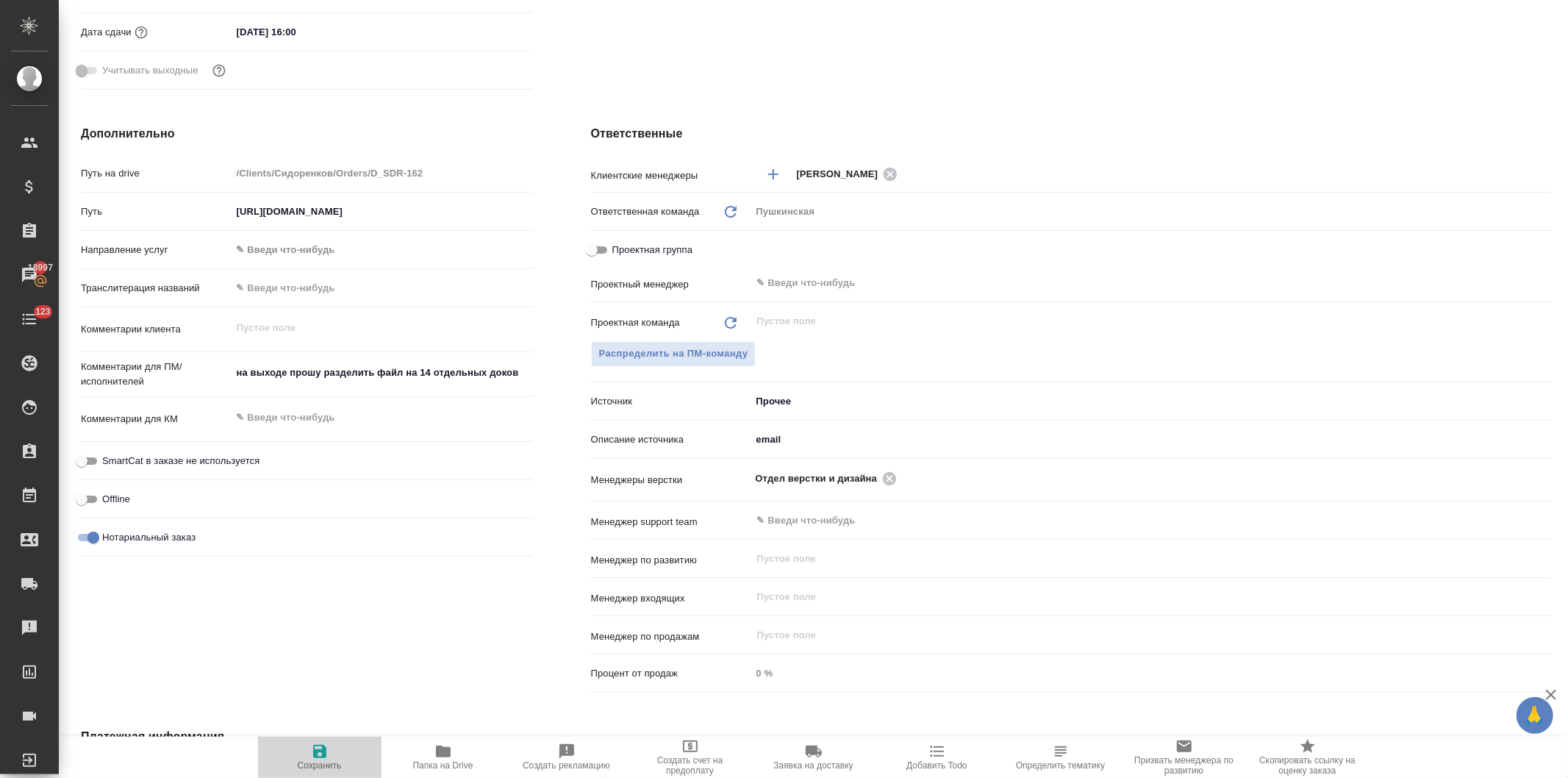
type textarea "x"
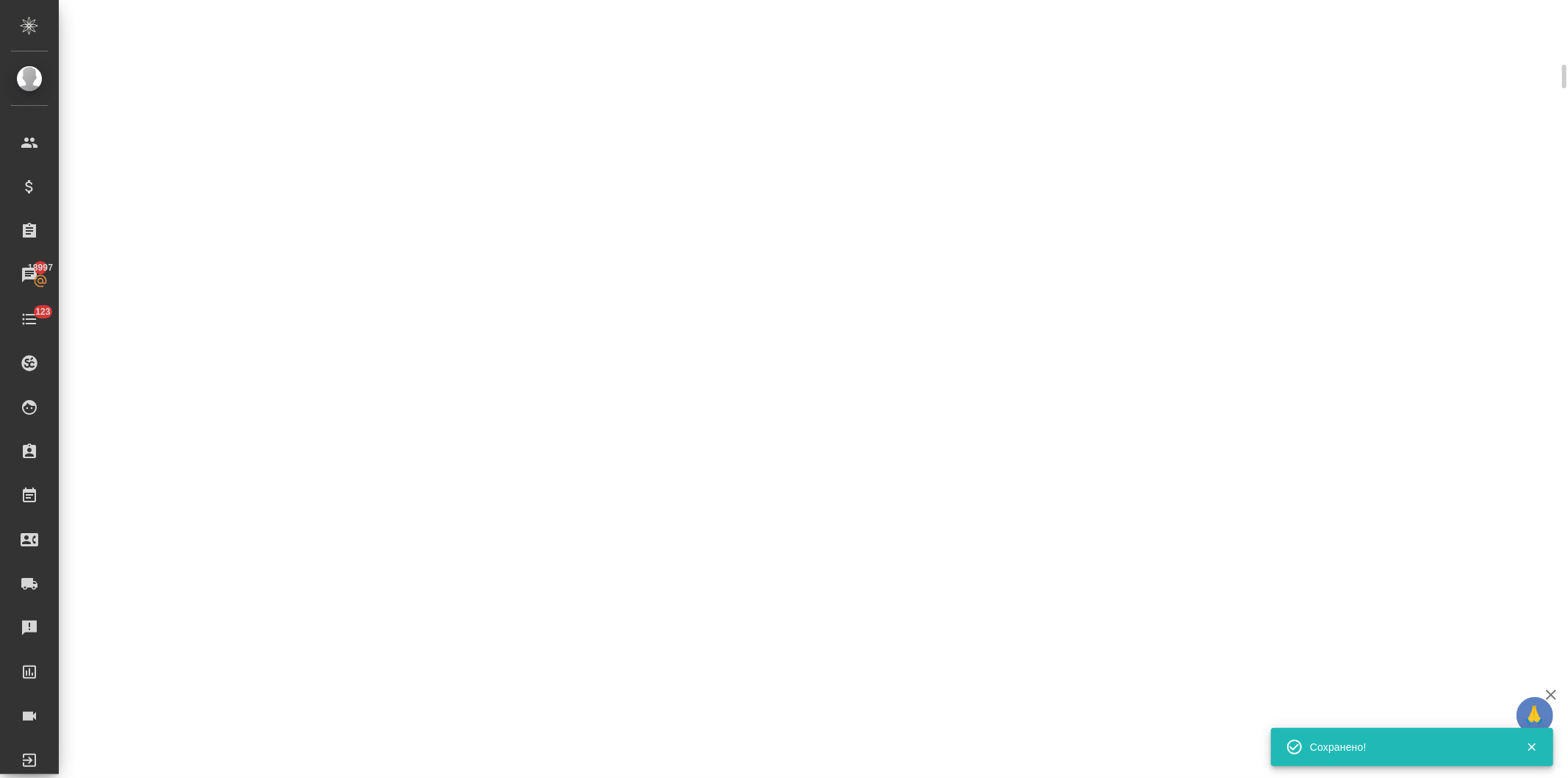
select select "RU"
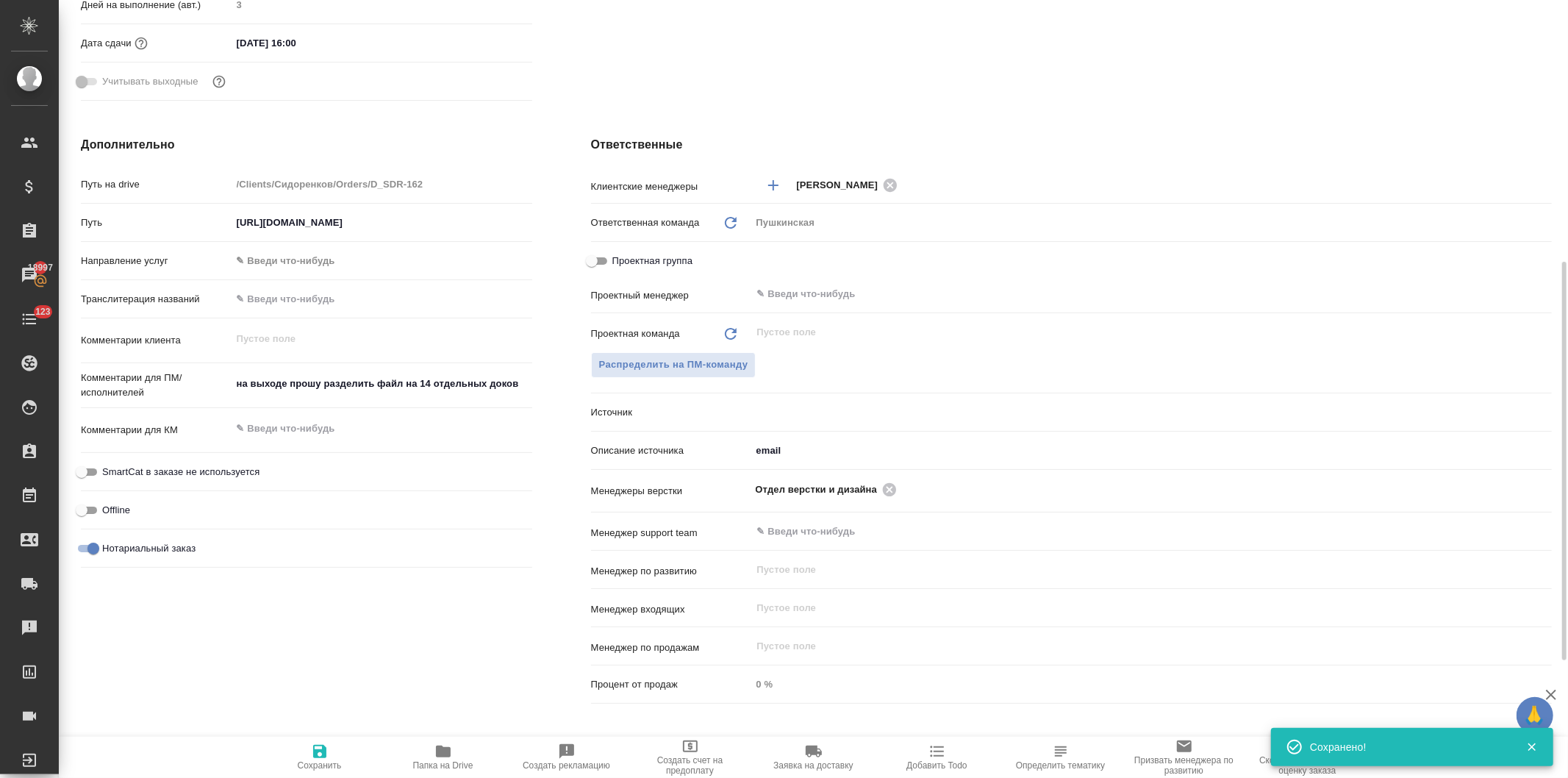
type textarea "x"
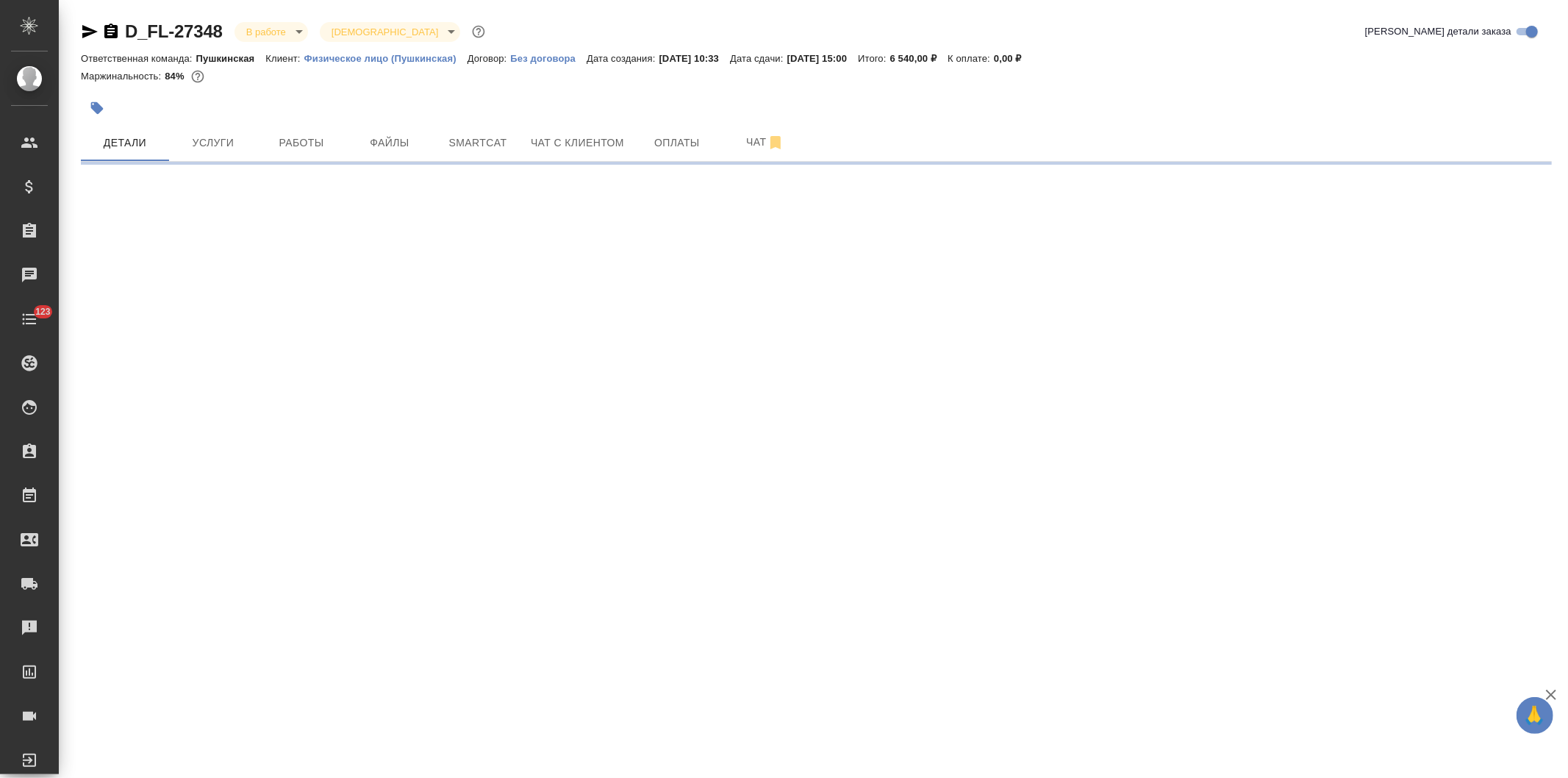
select select "RU"
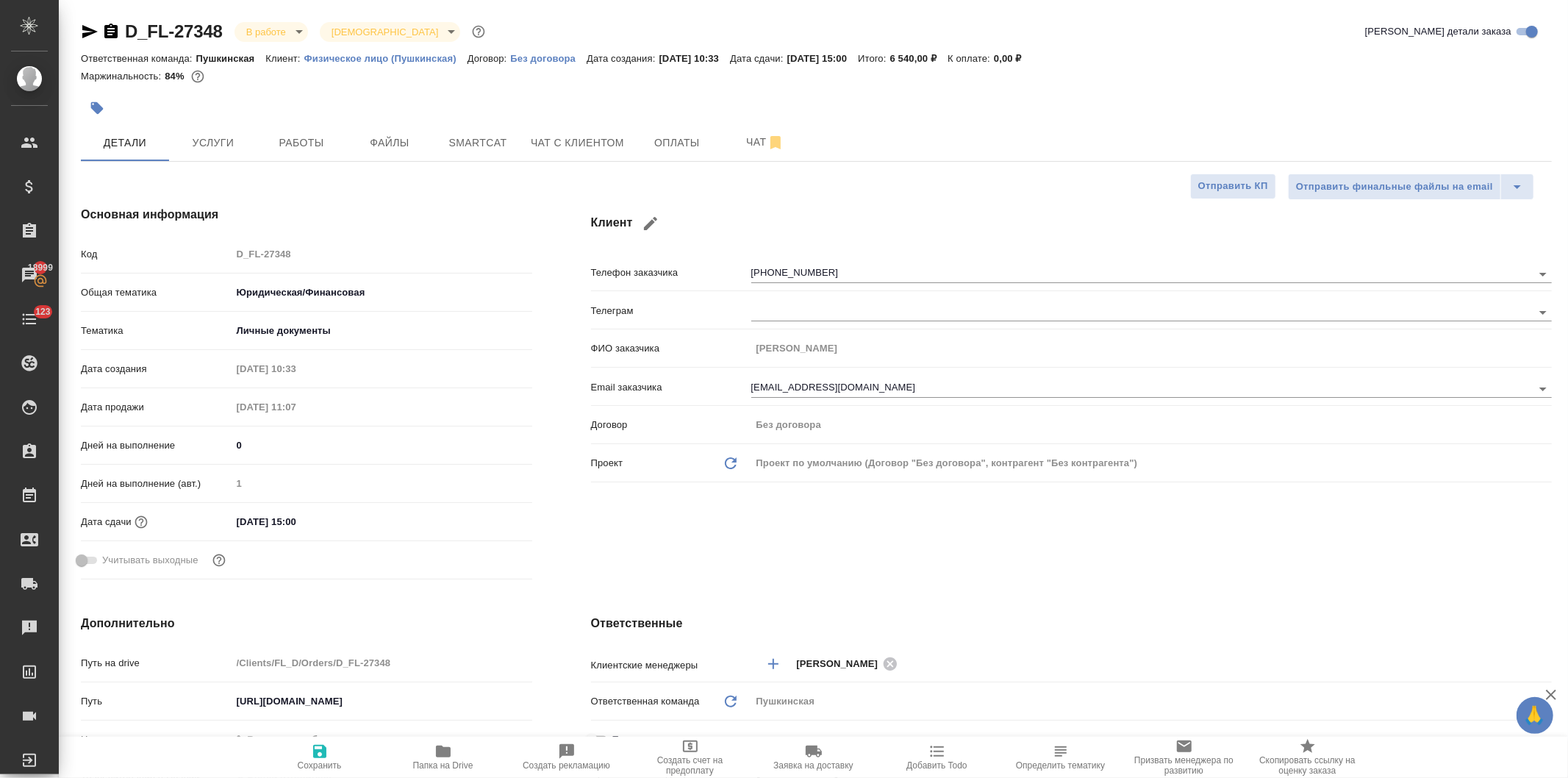
type textarea "x"
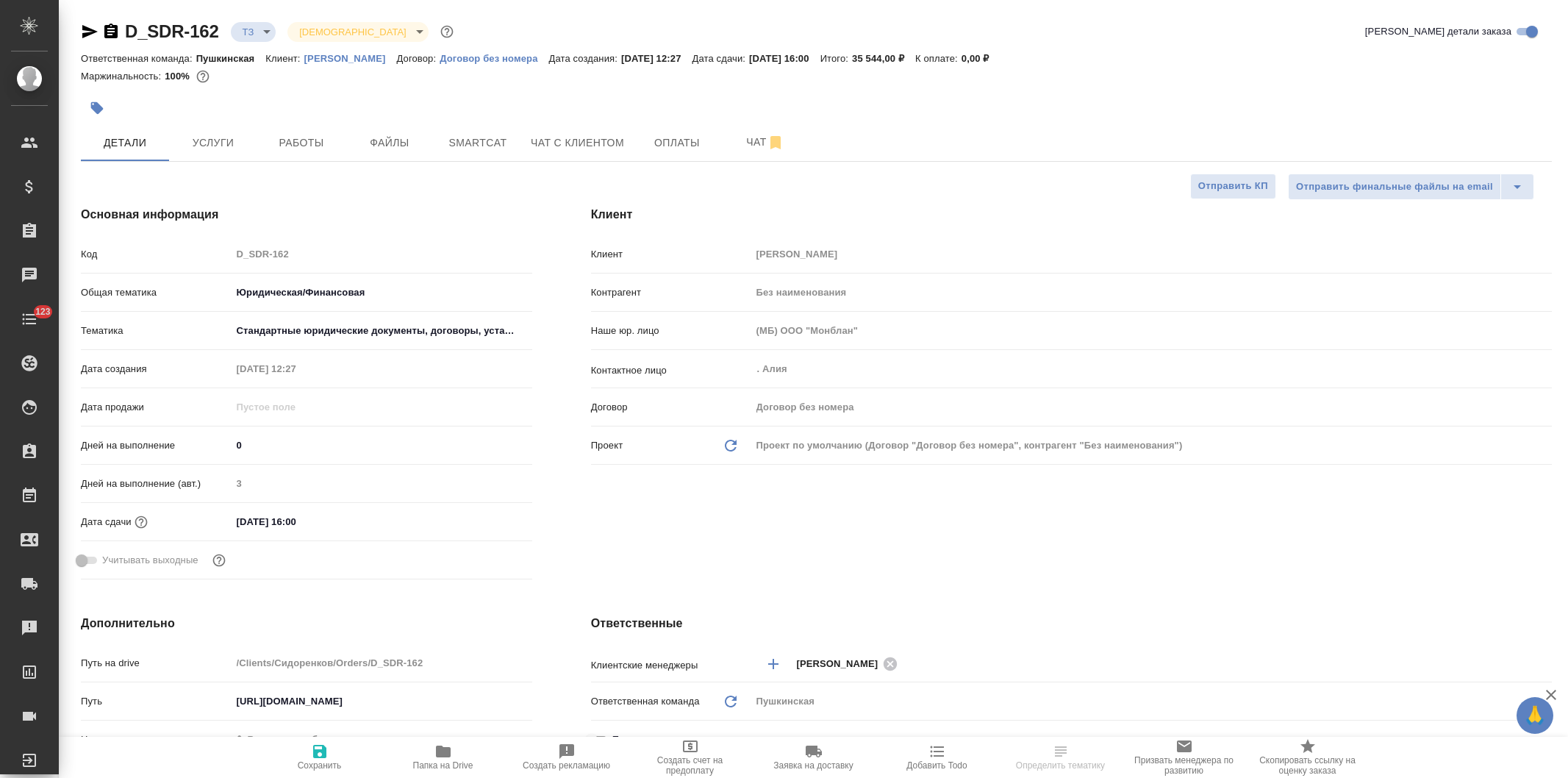
select select "RU"
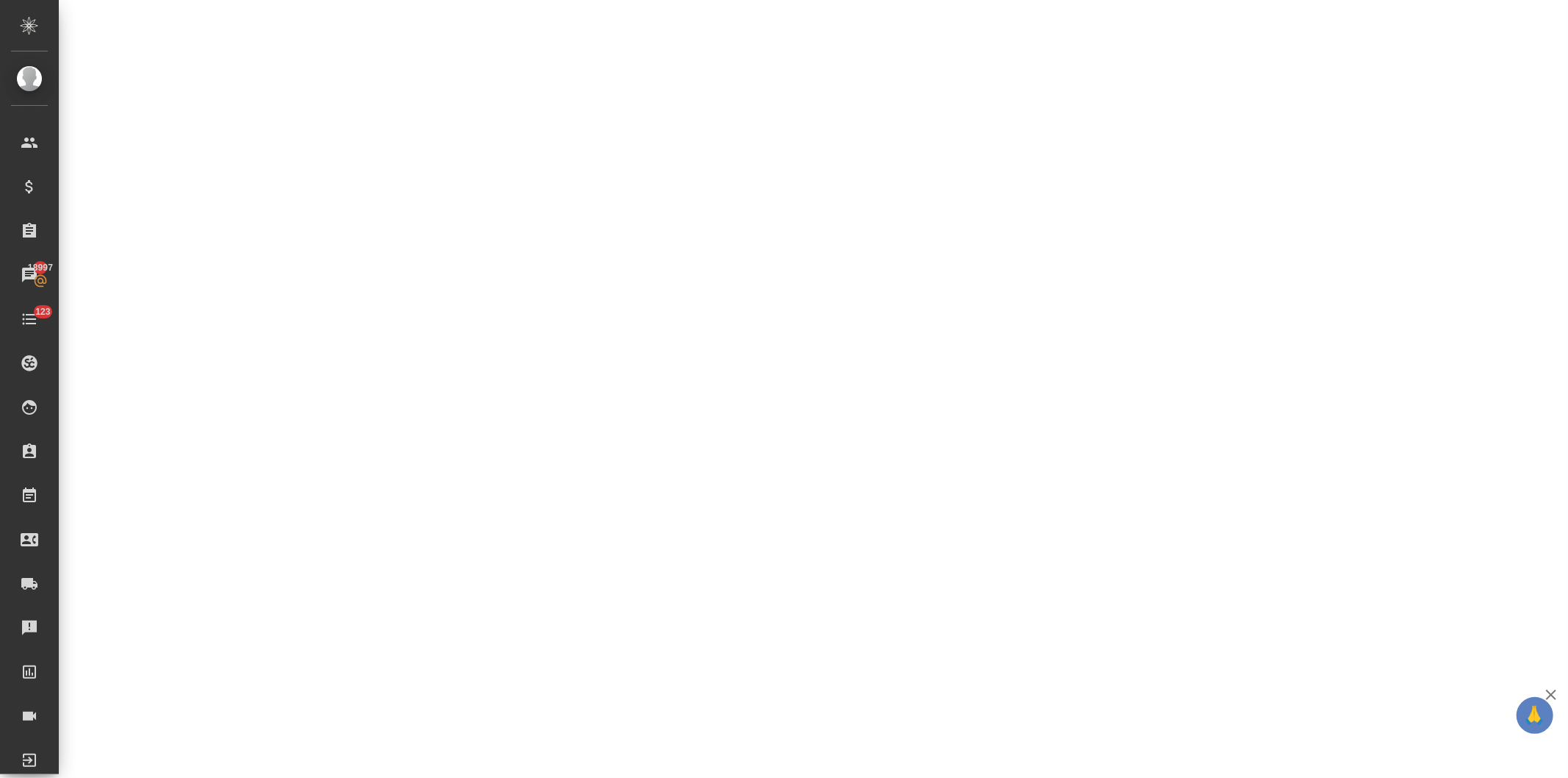
select select "RU"
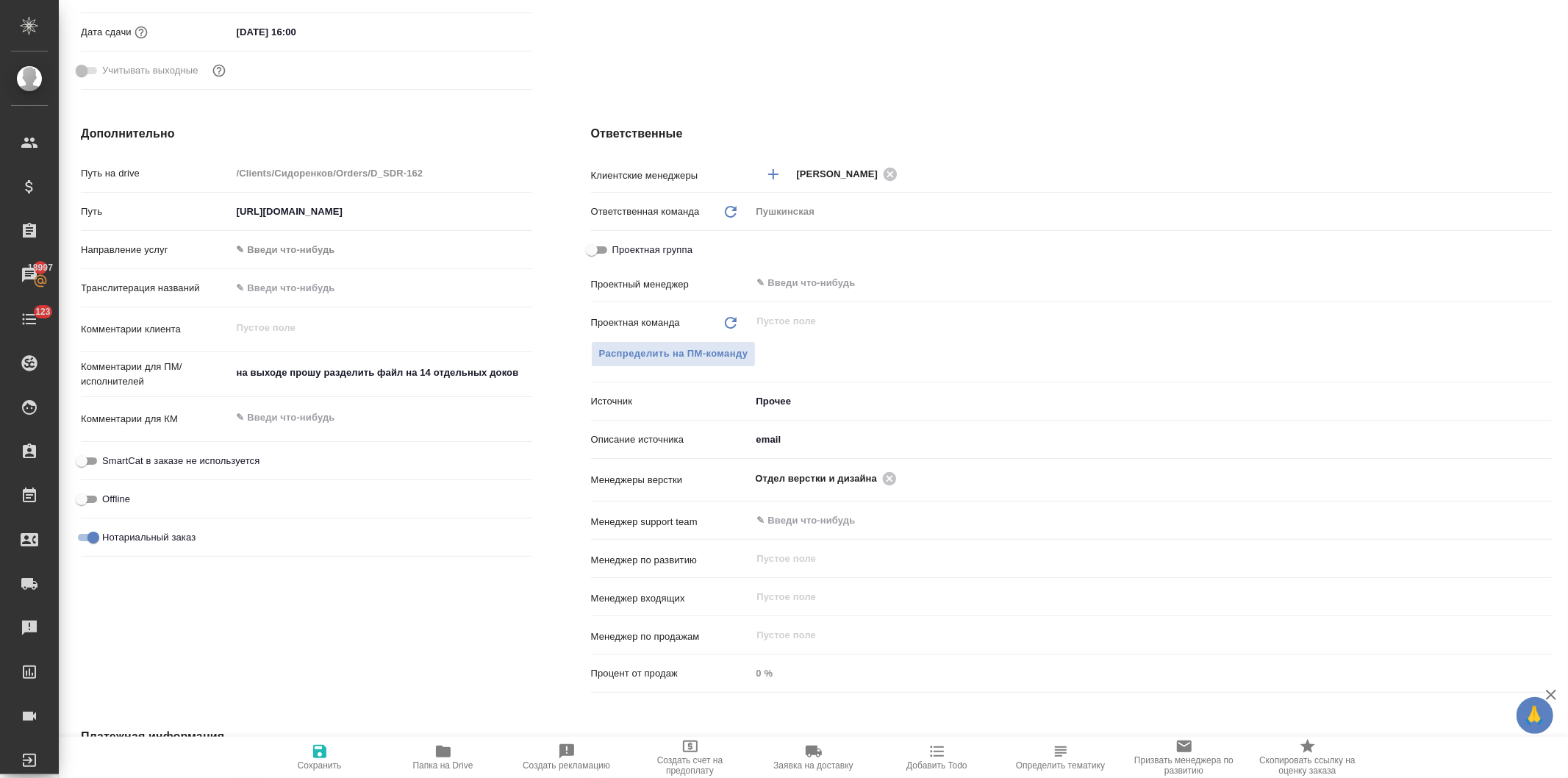
type textarea "x"
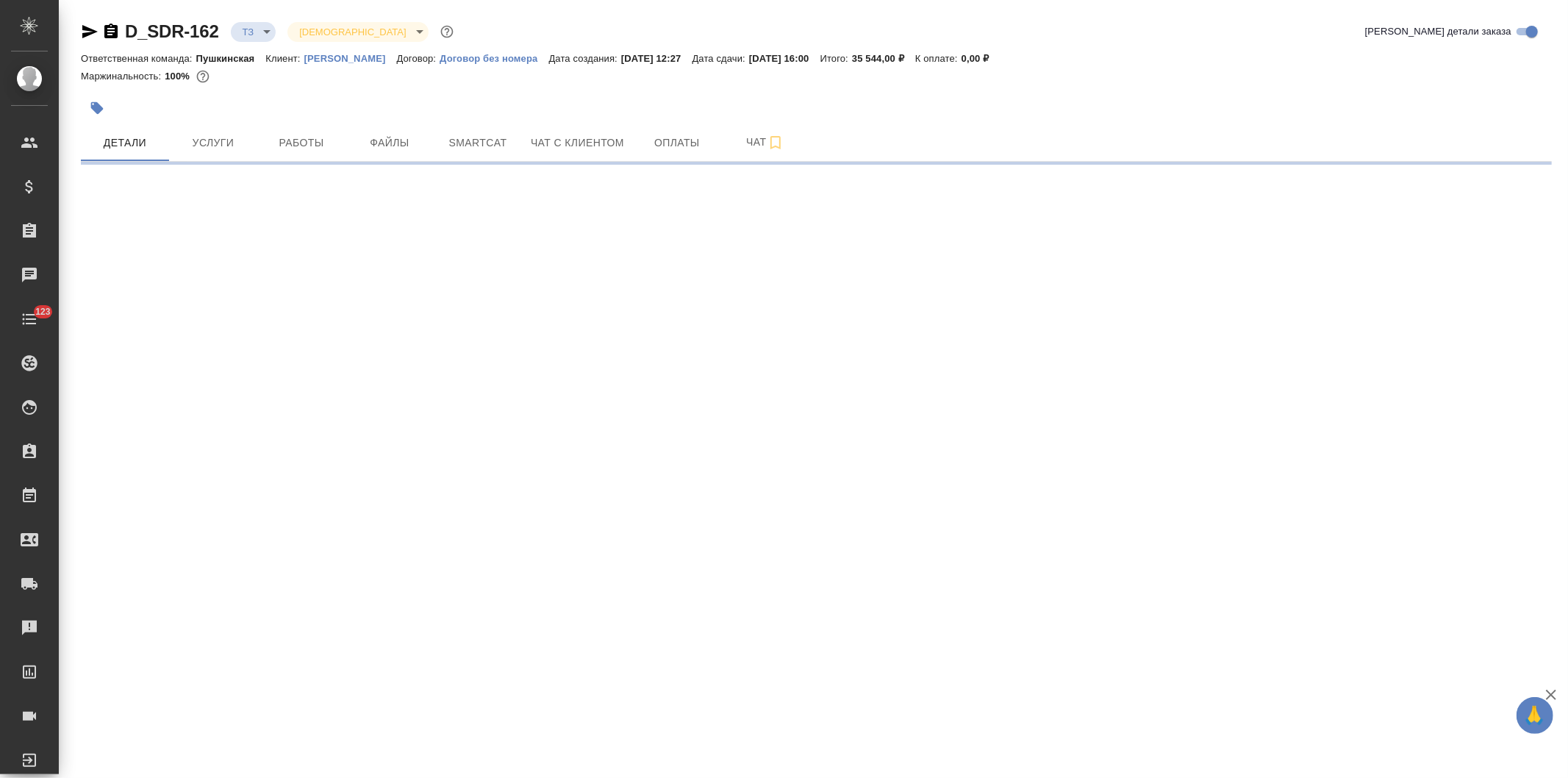
select select "RU"
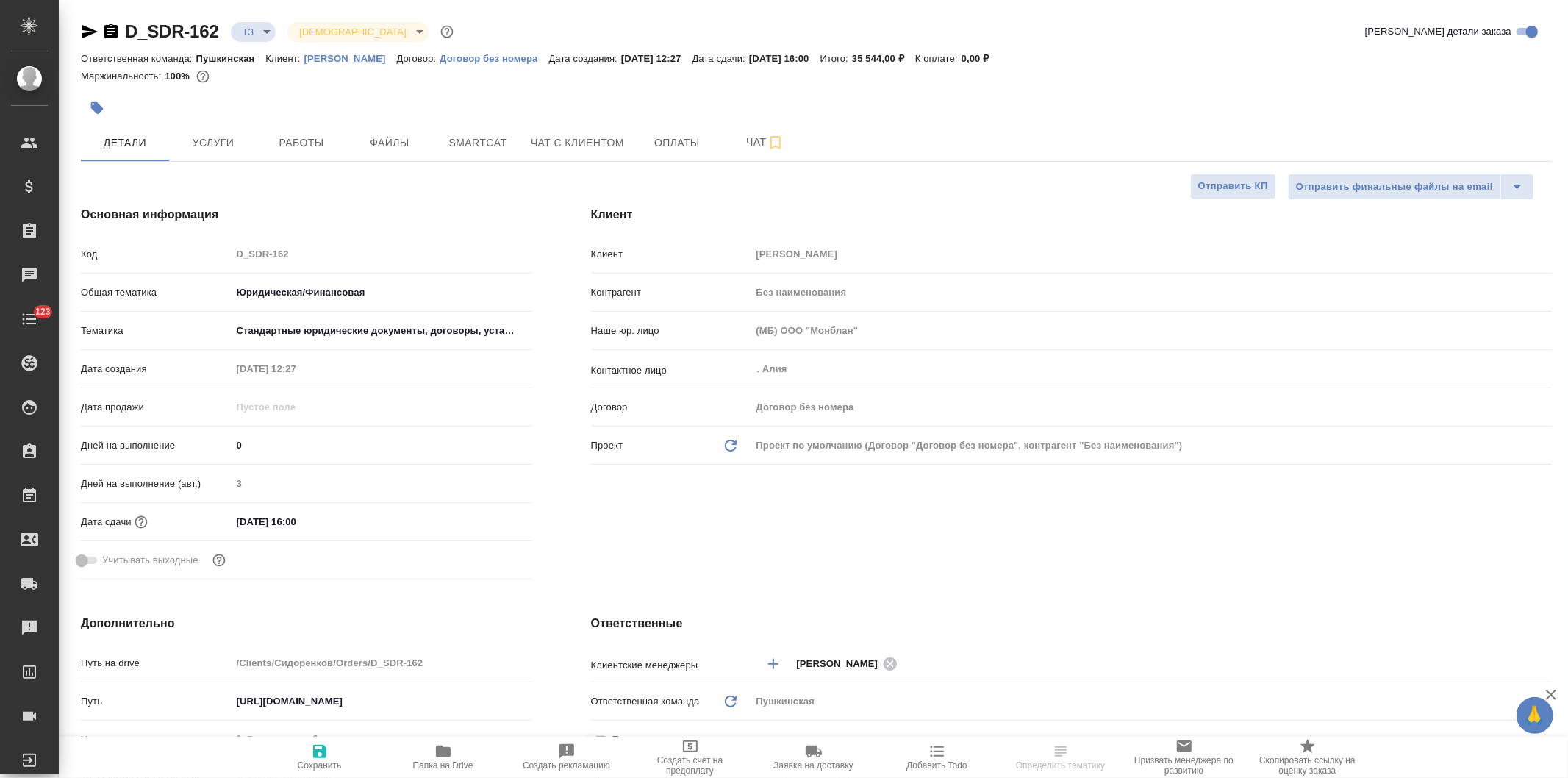
type textarea "x"
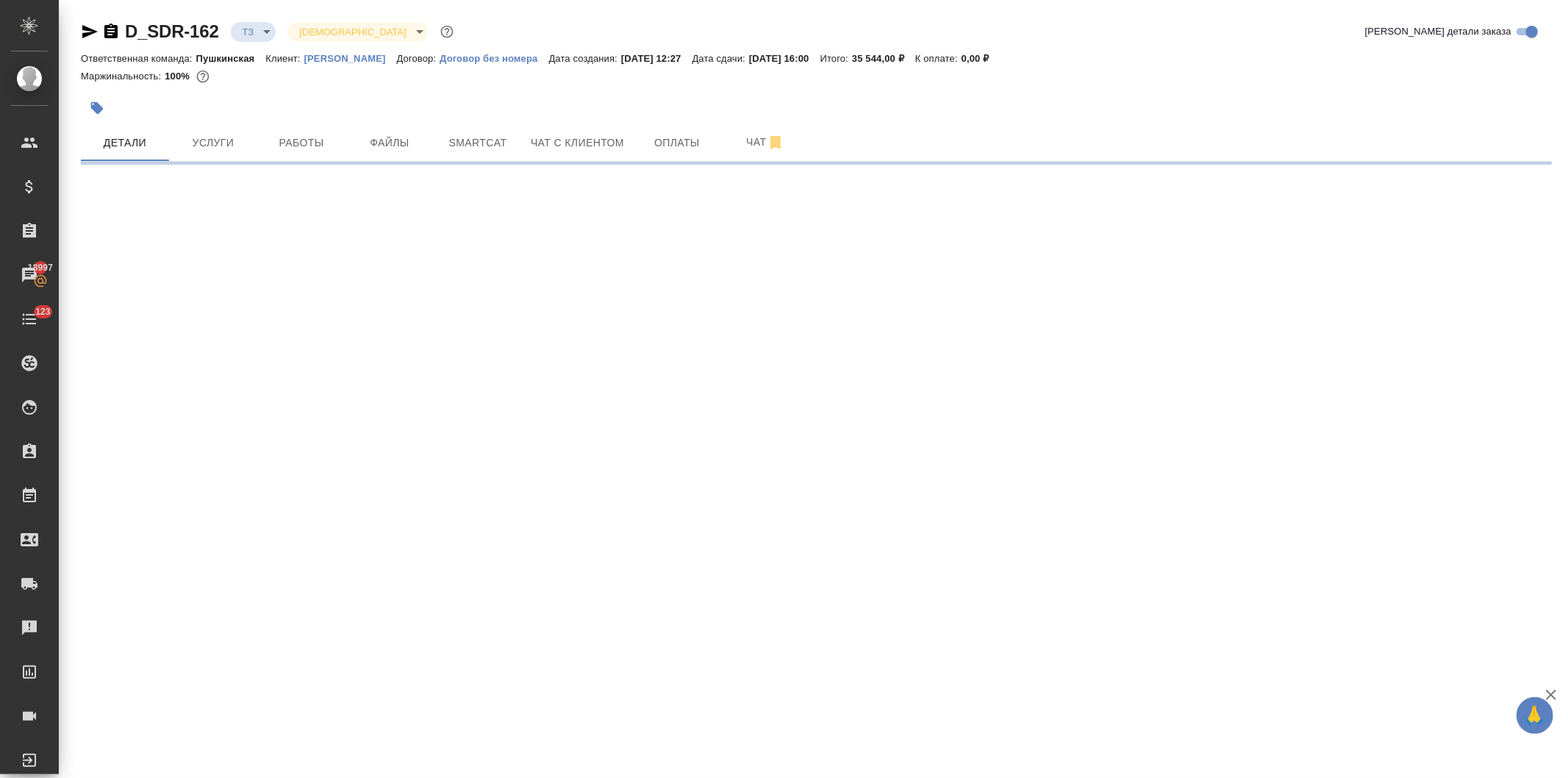
select select "RU"
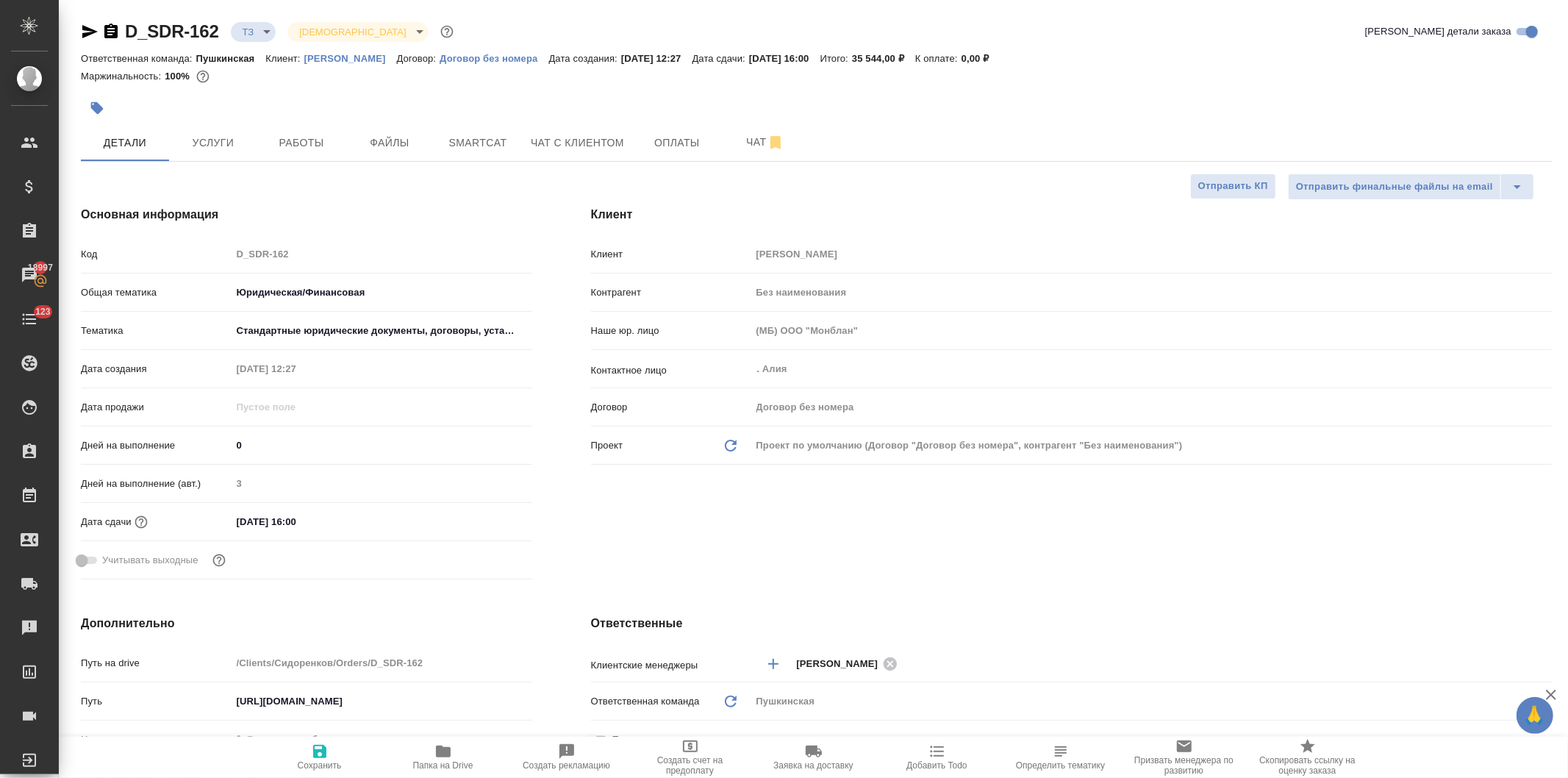
type textarea "x"
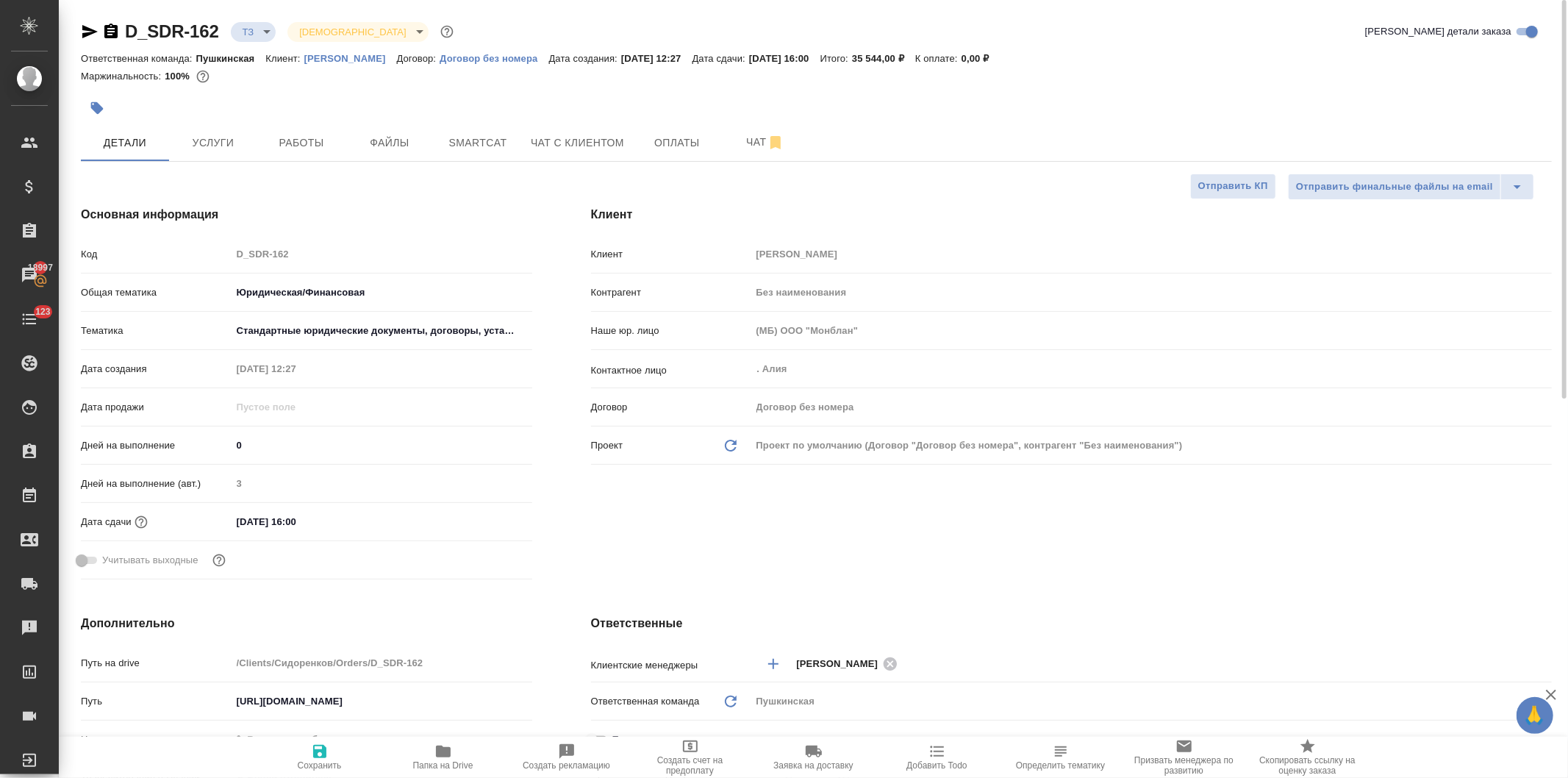
type textarea "x"
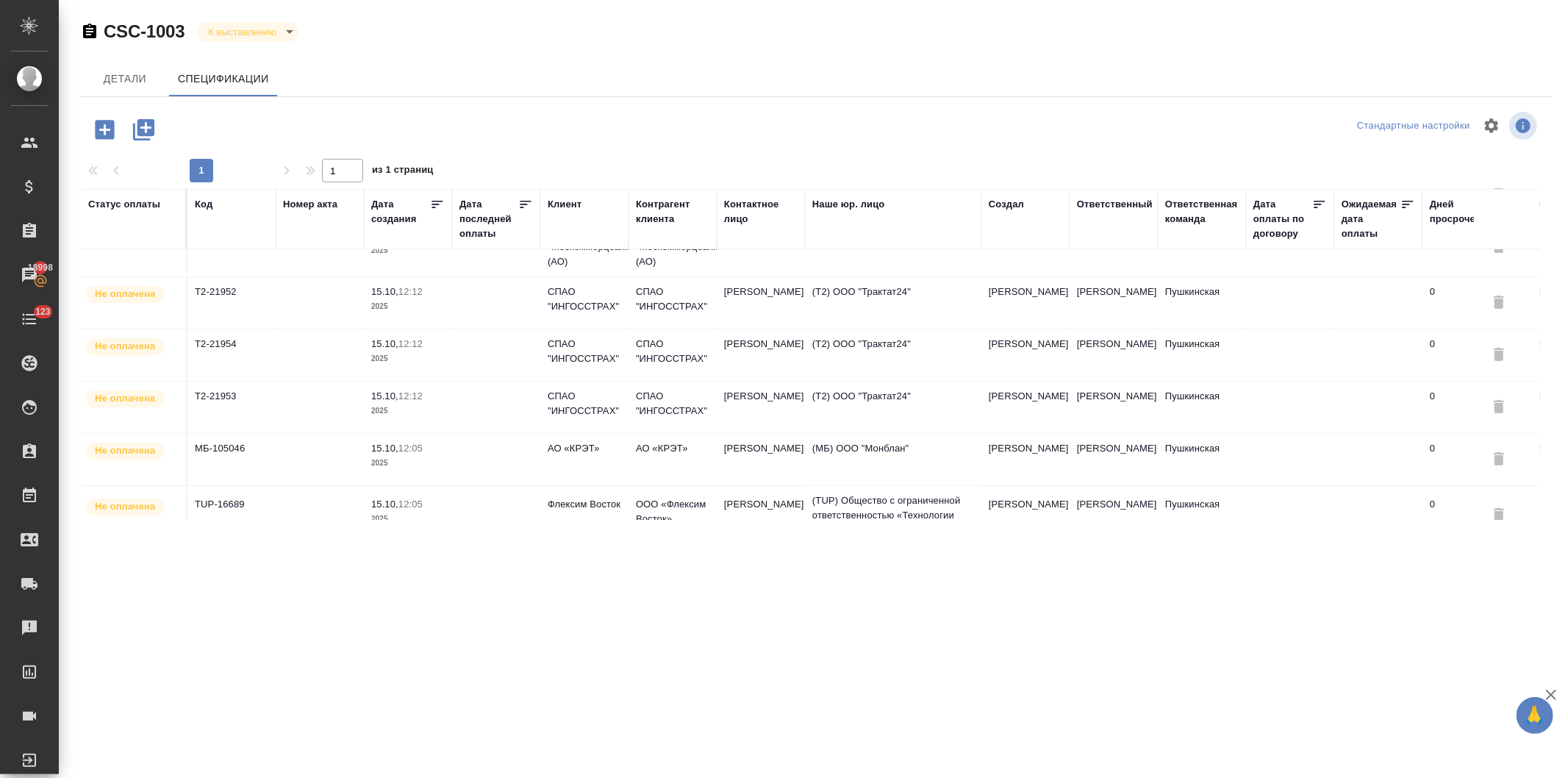
scroll to position [409, 0]
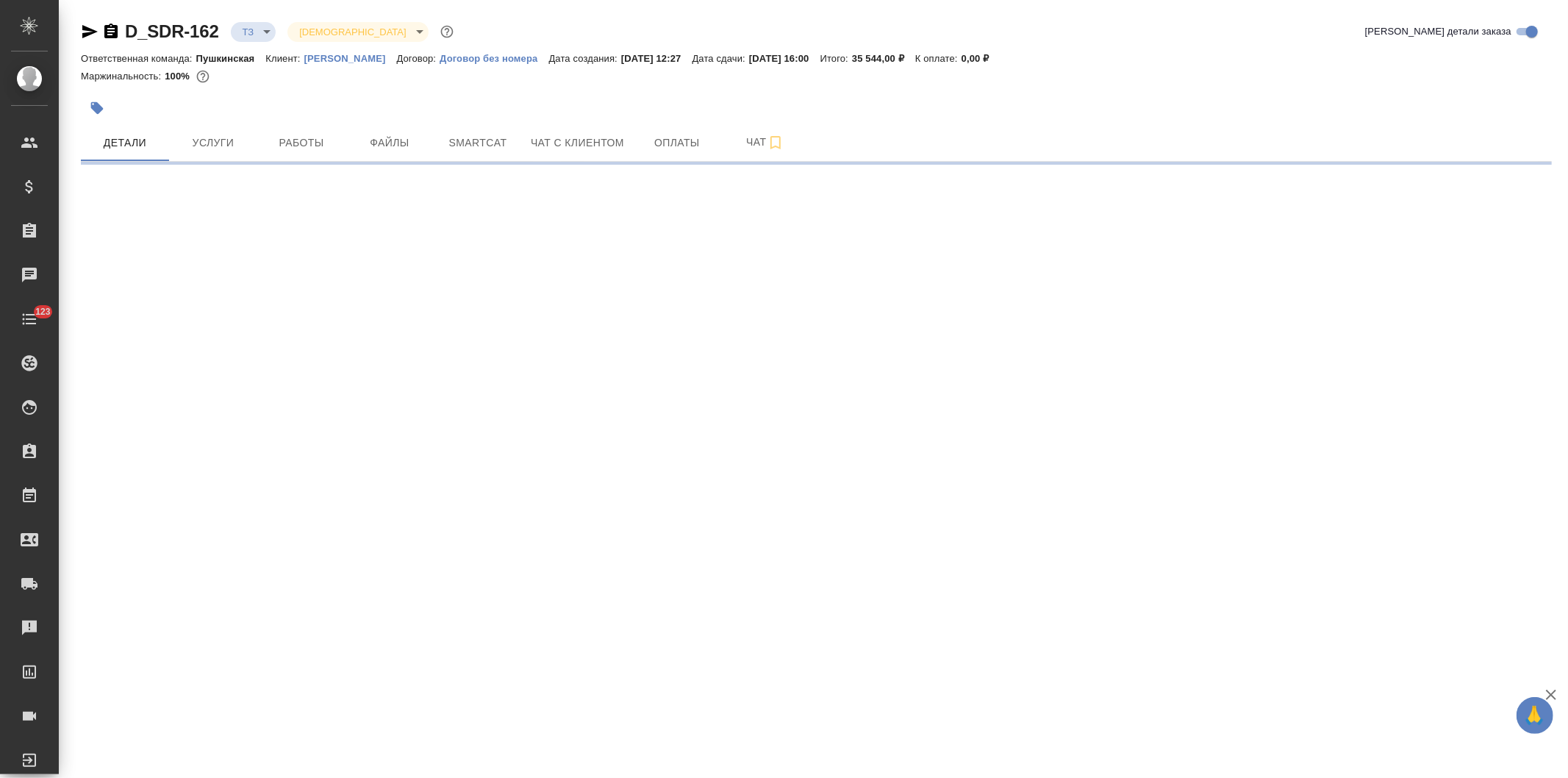
select select "RU"
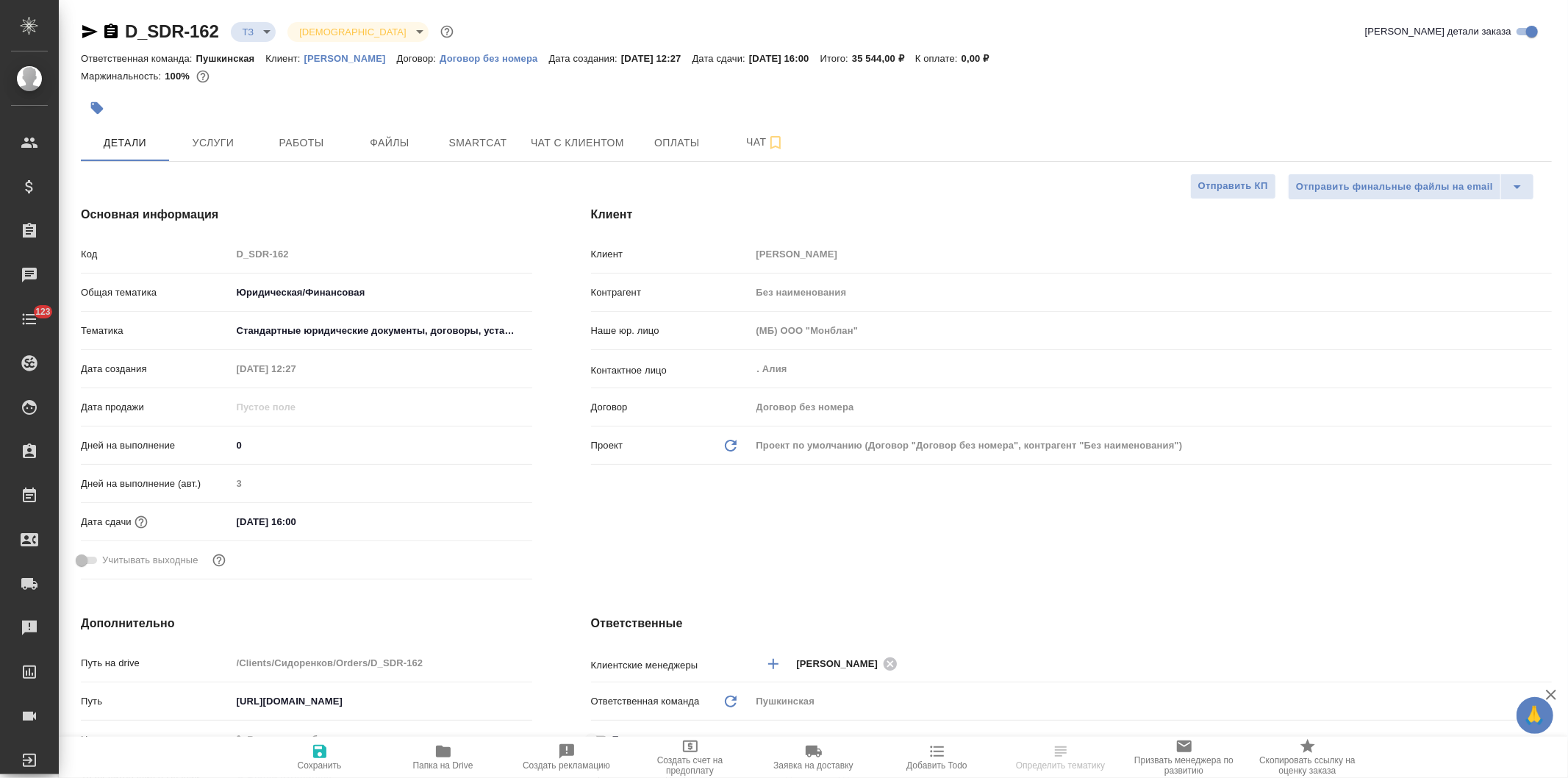
type textarea "x"
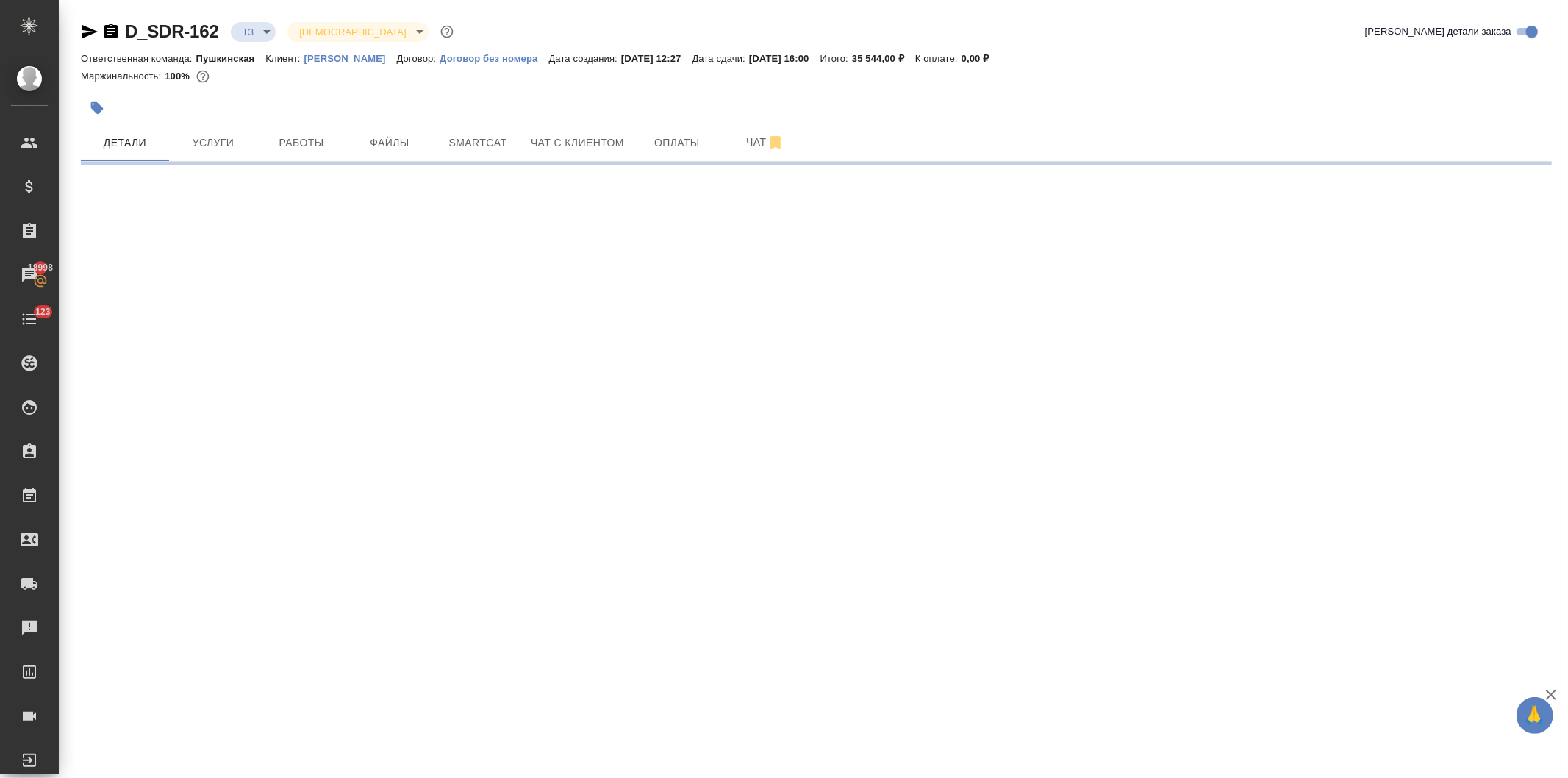
select select "RU"
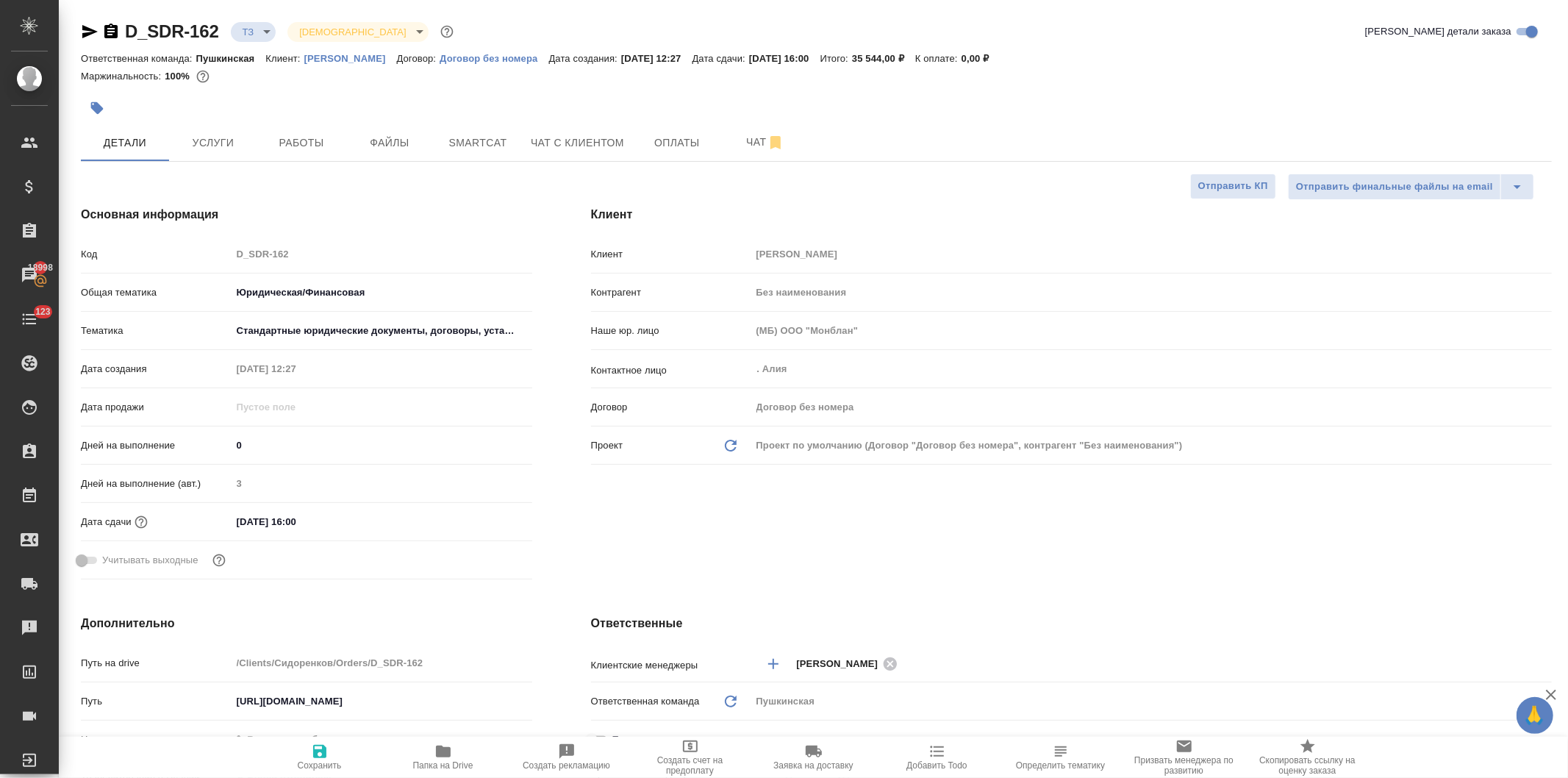
type textarea "x"
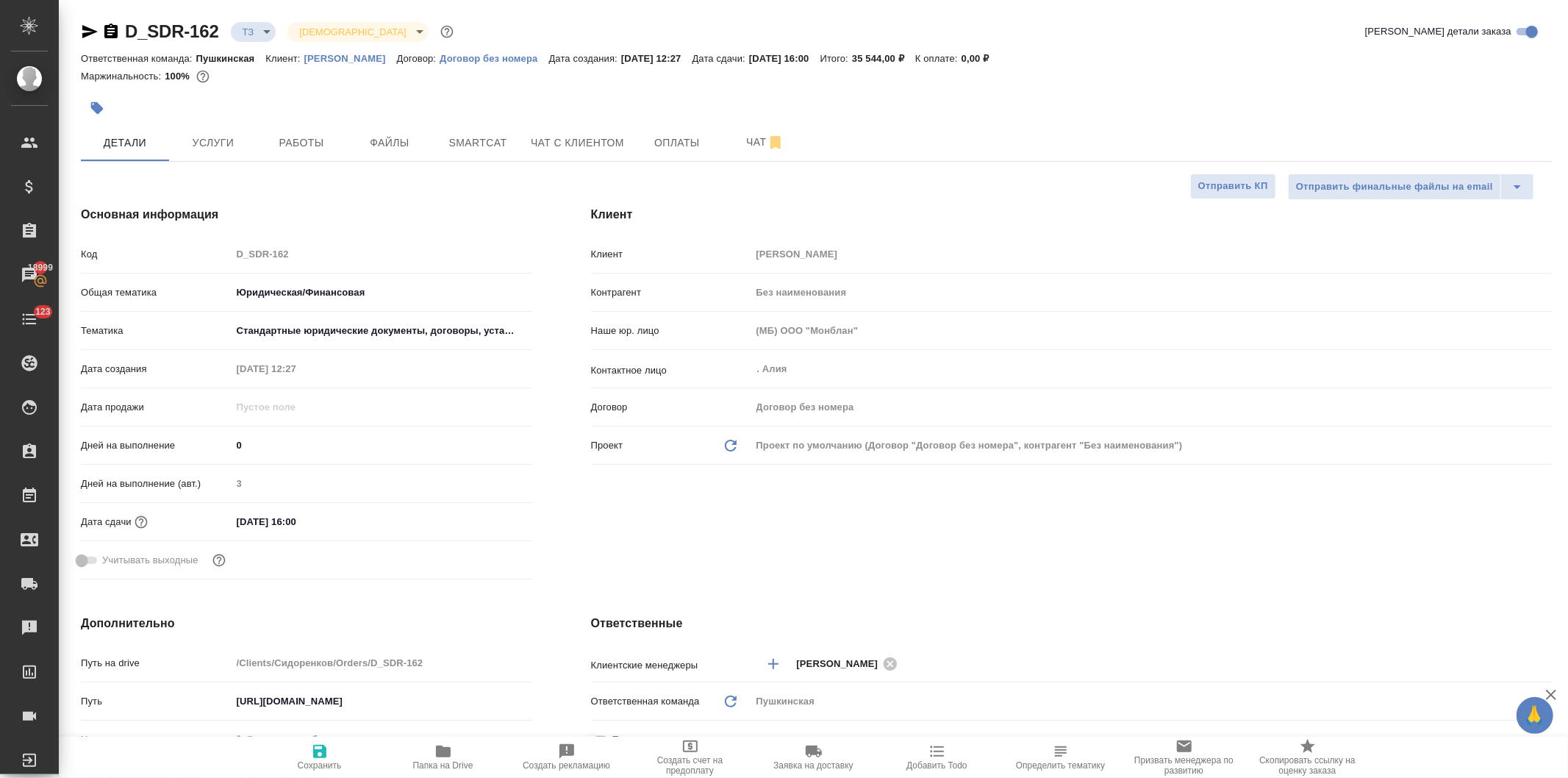
type textarea "x"
click at [216, 142] on span "Услуги" at bounding box center [213, 142] width 71 height 19
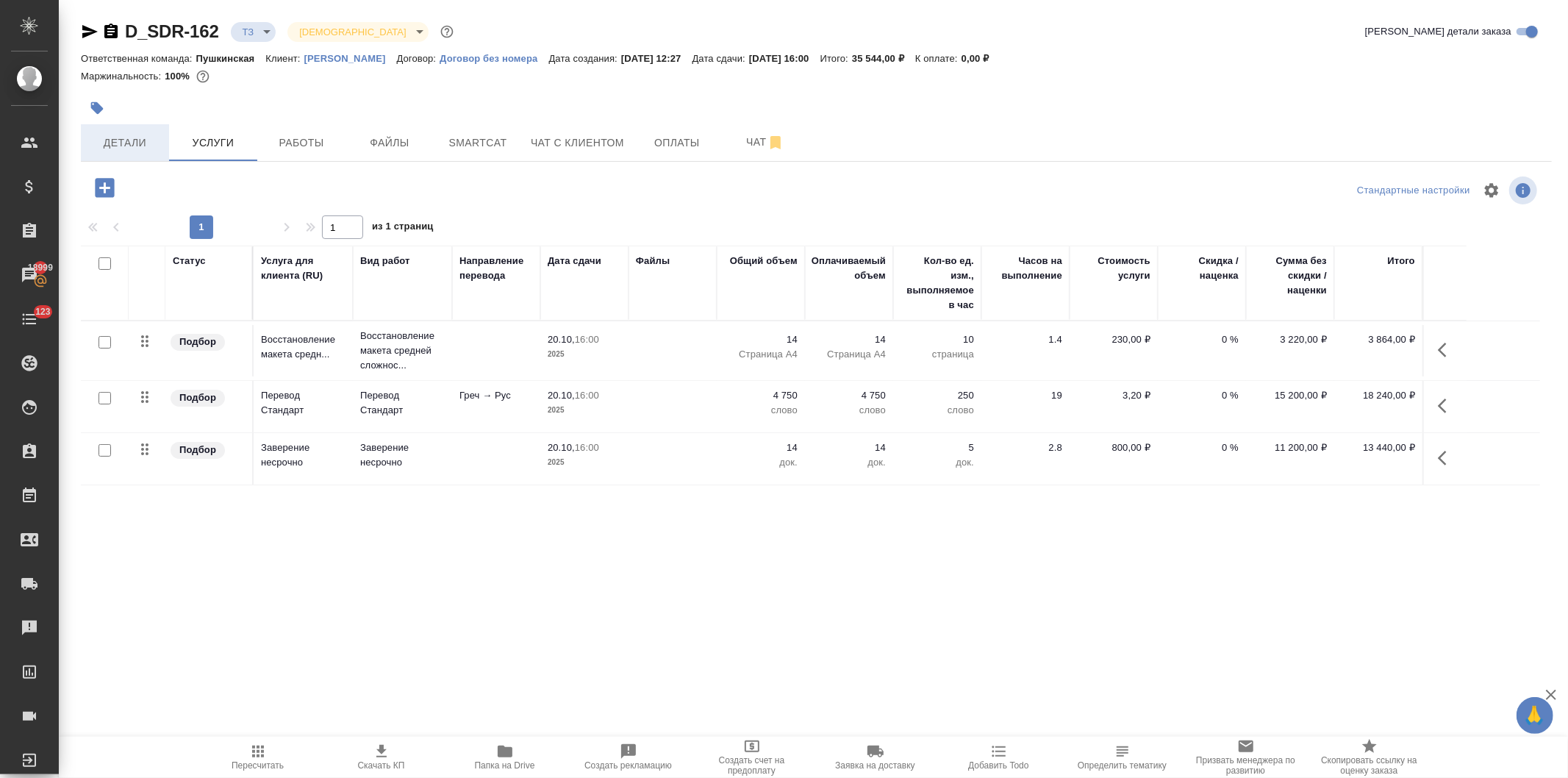
click at [122, 145] on span "Детали" at bounding box center [125, 142] width 71 height 19
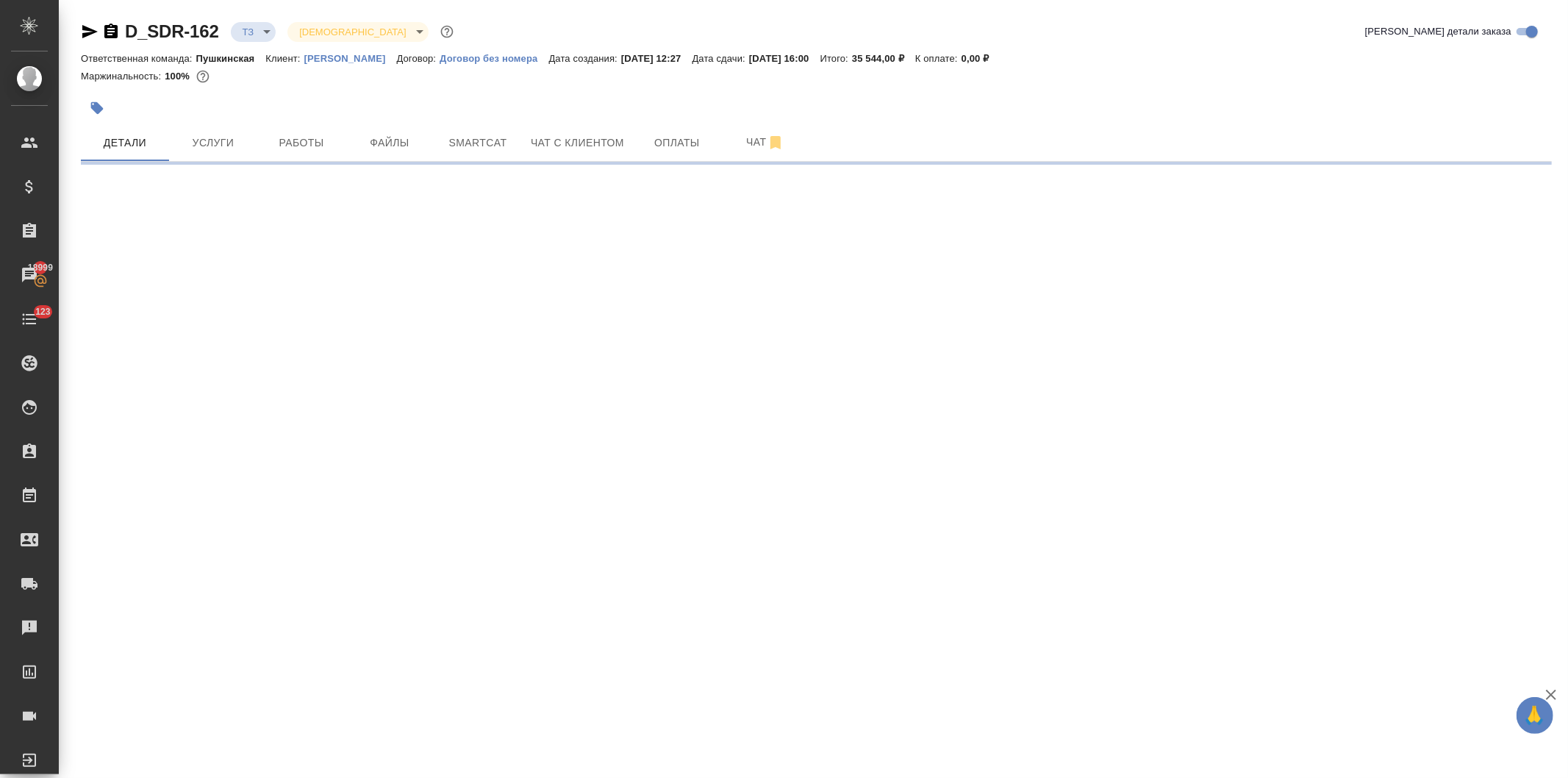
select select "RU"
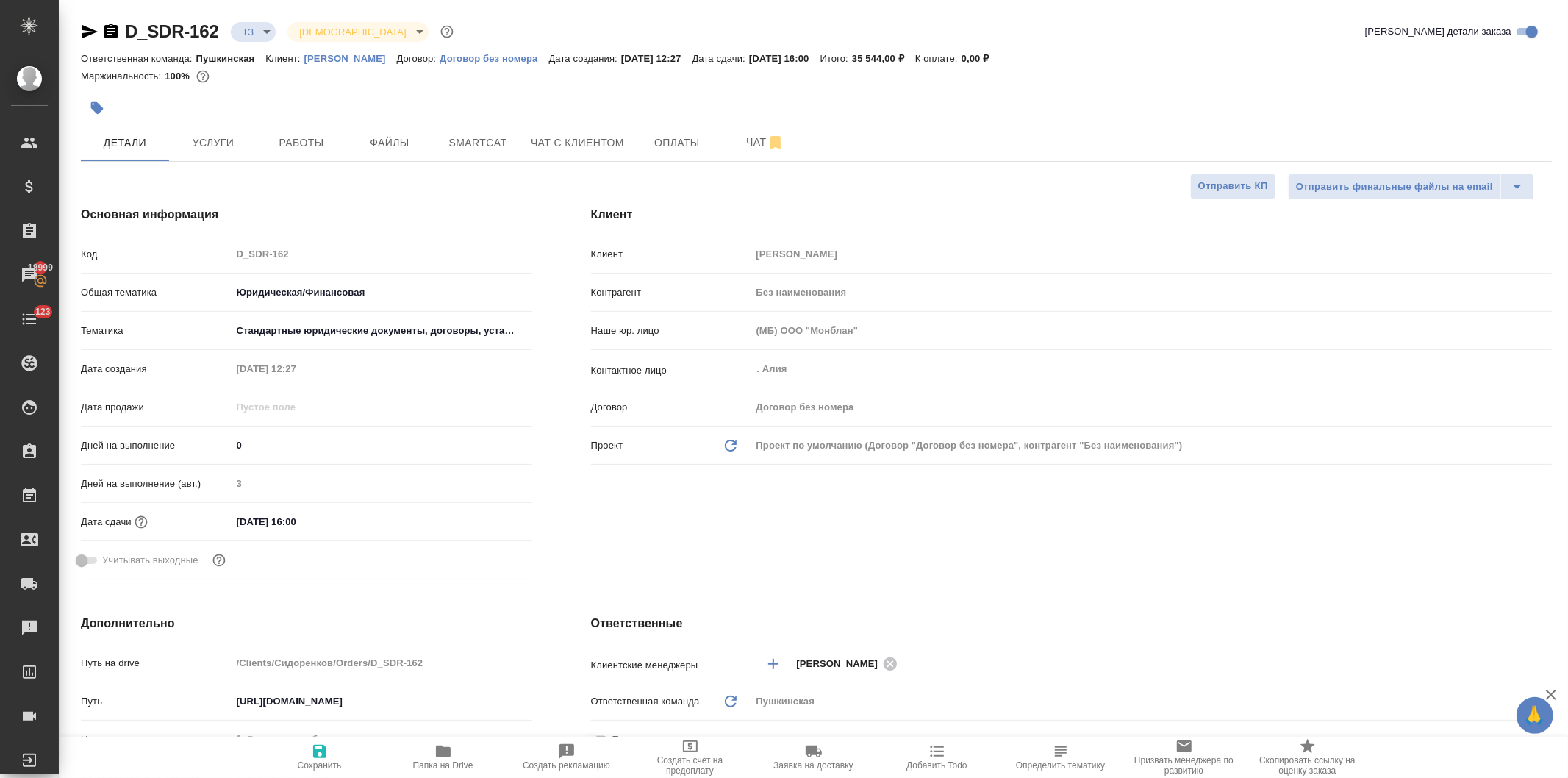
type textarea "x"
click at [189, 251] on div "Код D_SDR-162" at bounding box center [306, 254] width 452 height 26
type textarea "x"
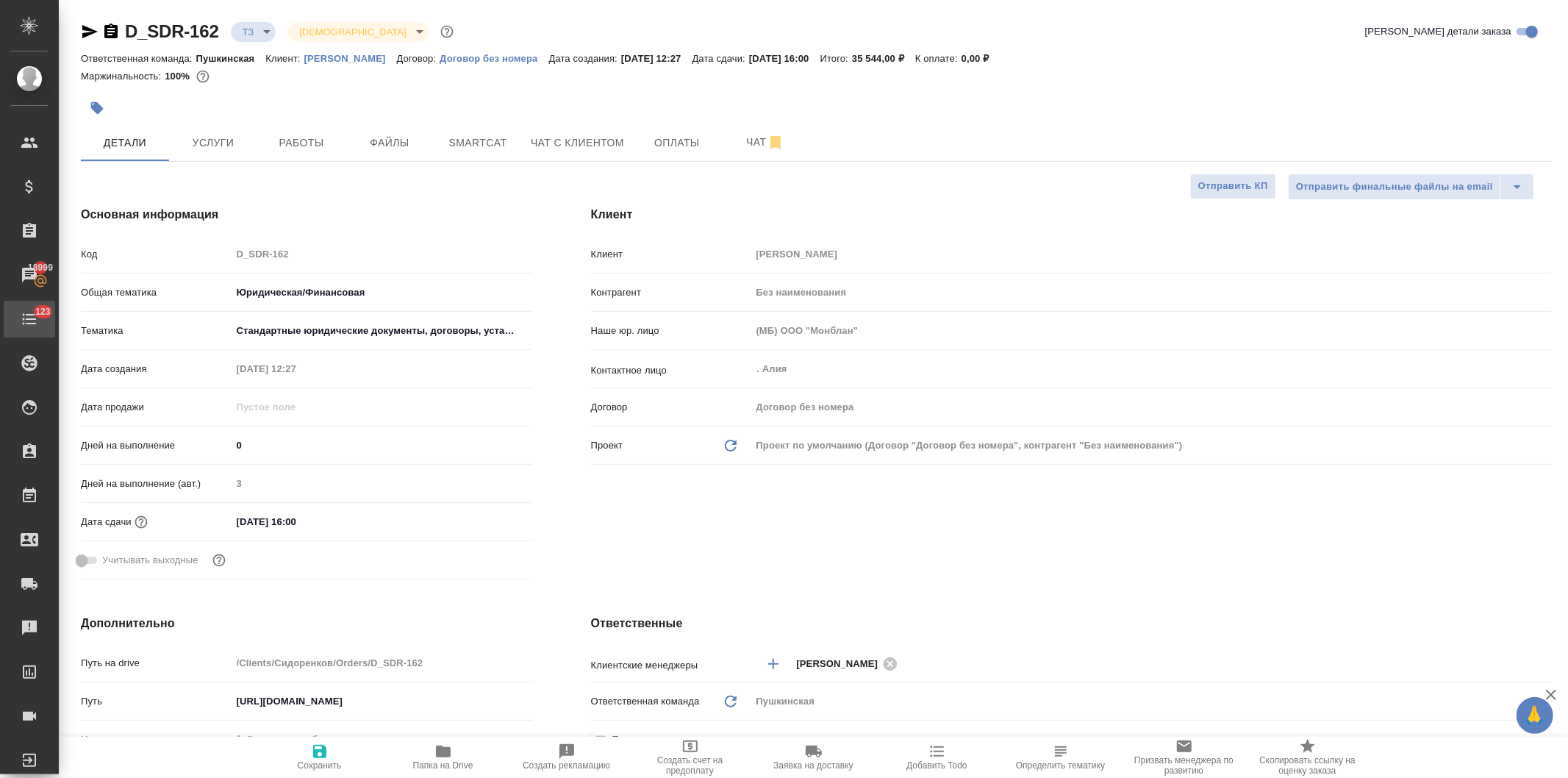
type textarea "x"
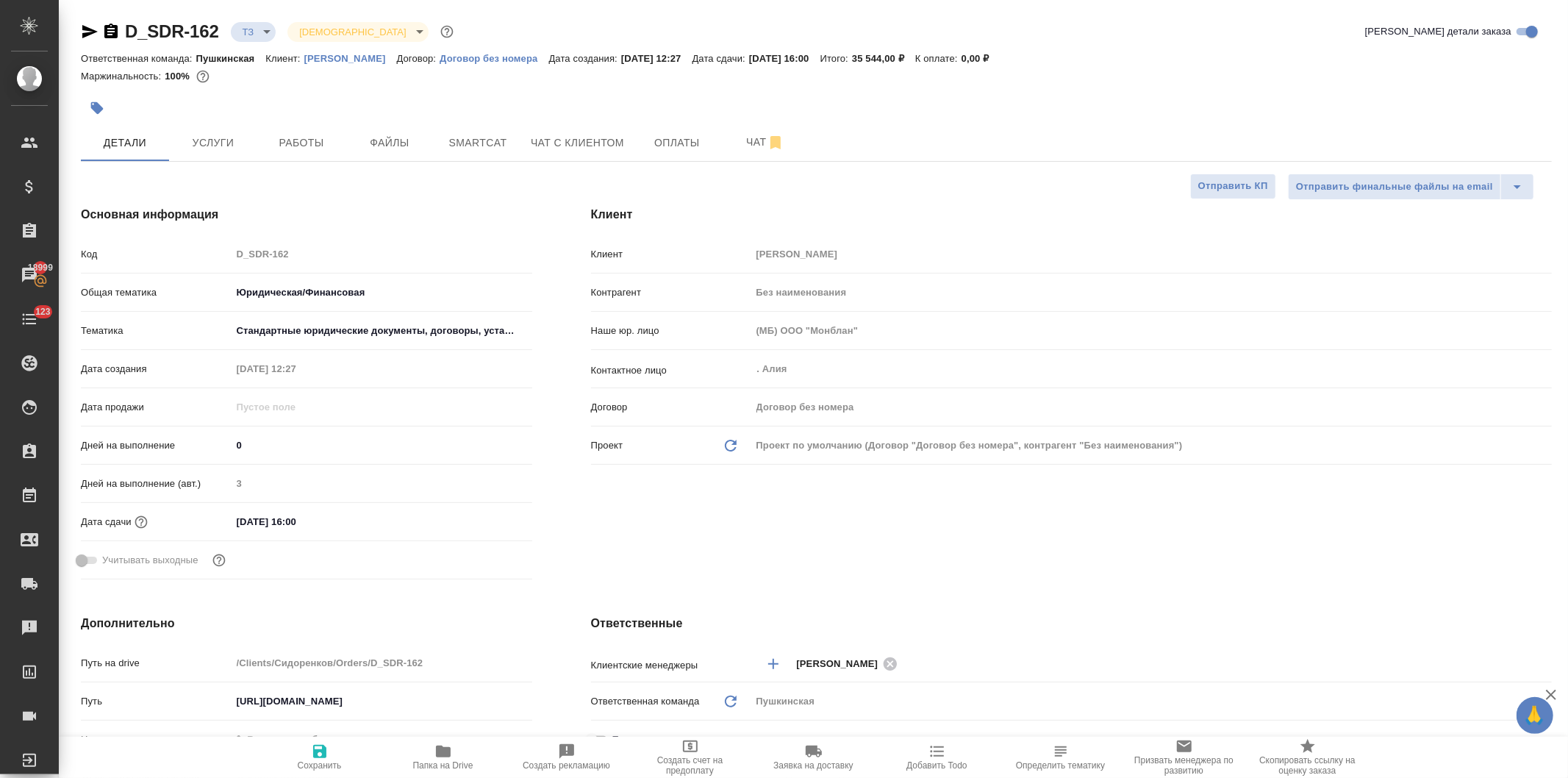
type textarea "x"
click at [212, 148] on span "Услуги" at bounding box center [213, 142] width 71 height 19
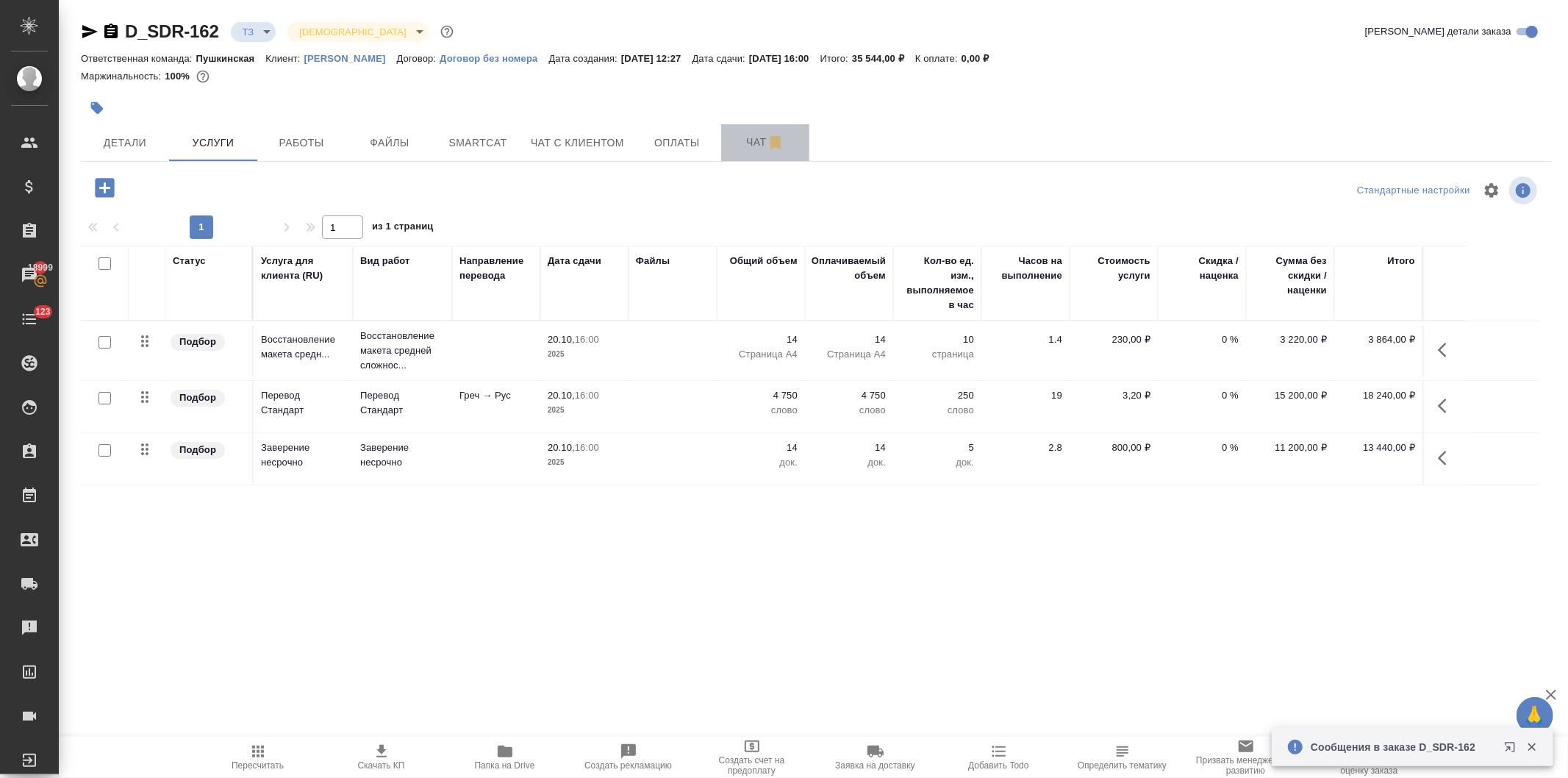
click at [748, 139] on span "Чат" at bounding box center [766, 142] width 71 height 19
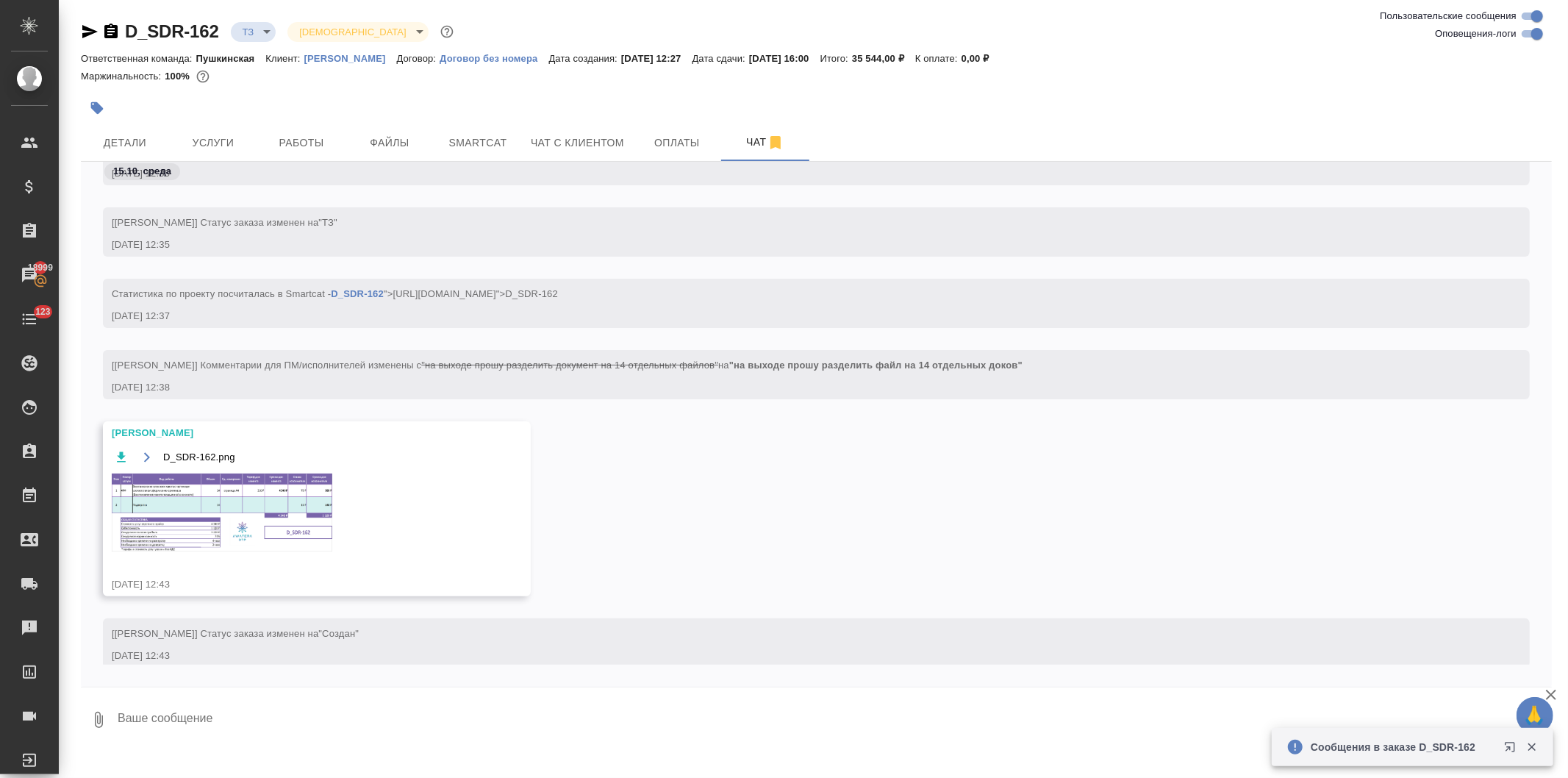
scroll to position [292, 0]
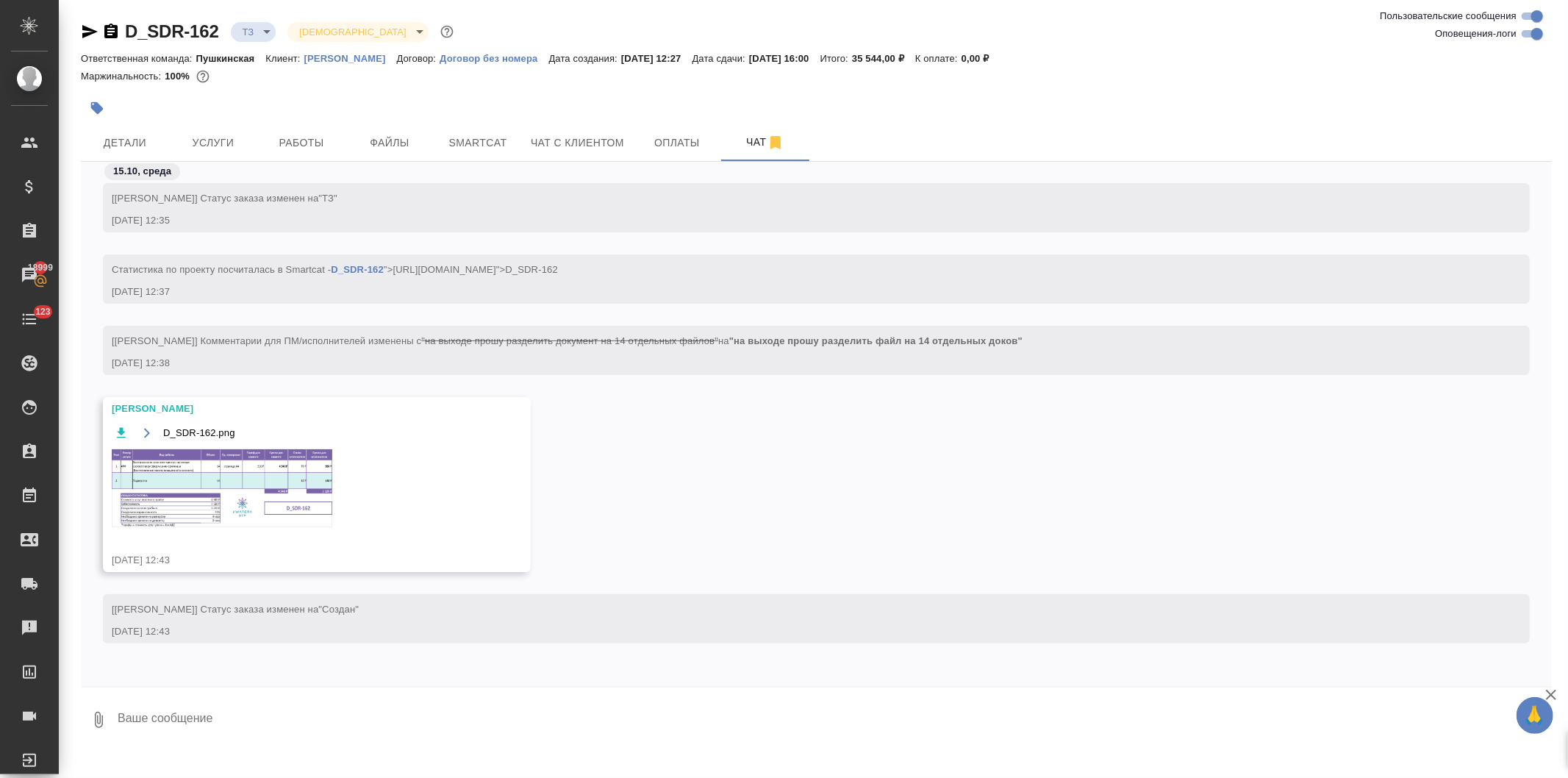
click at [214, 496] on img at bounding box center [222, 488] width 221 height 78
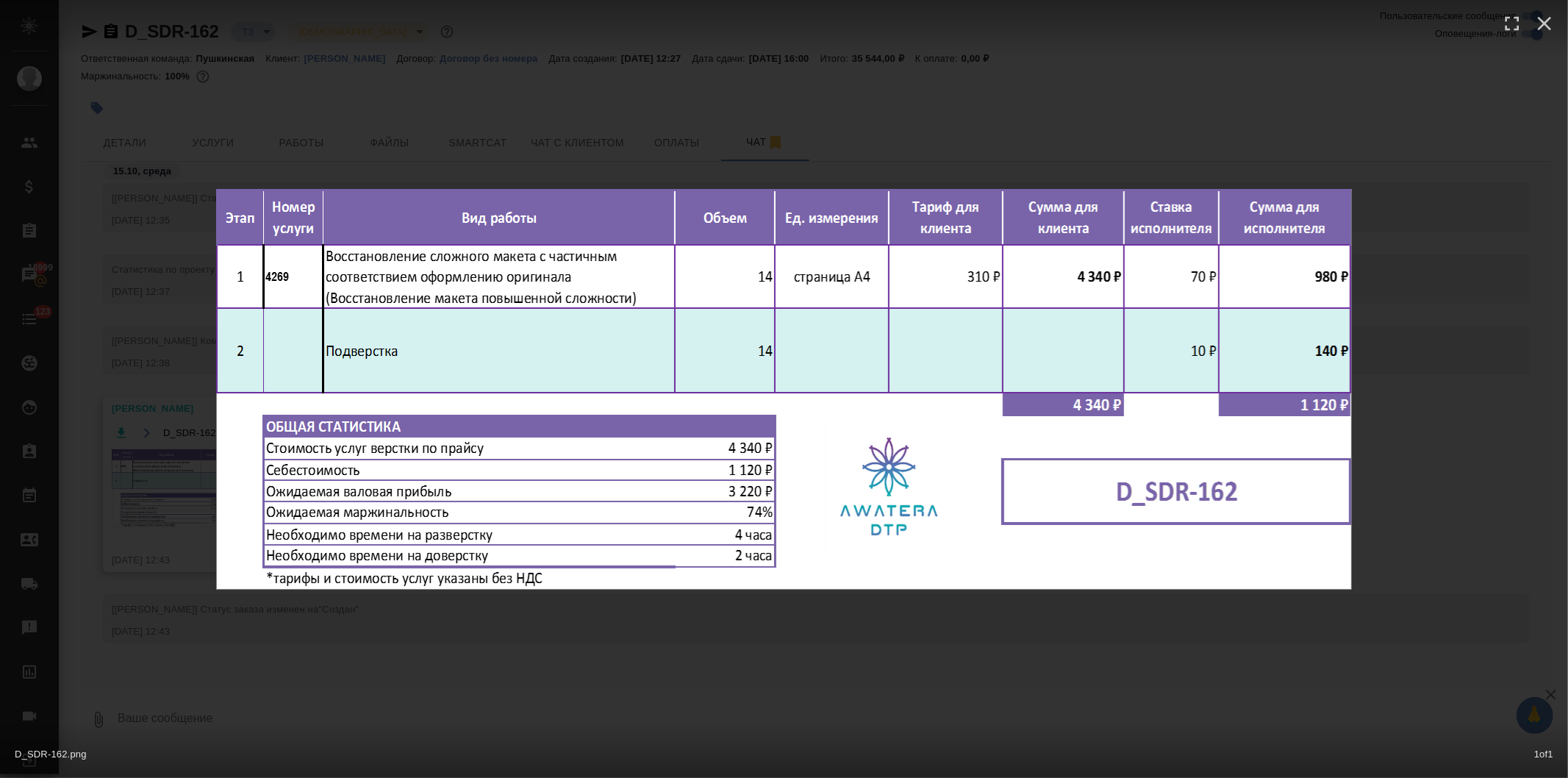
click at [393, 649] on div "D_SDR-162.png 1 of 1" at bounding box center [784, 389] width 1568 height 778
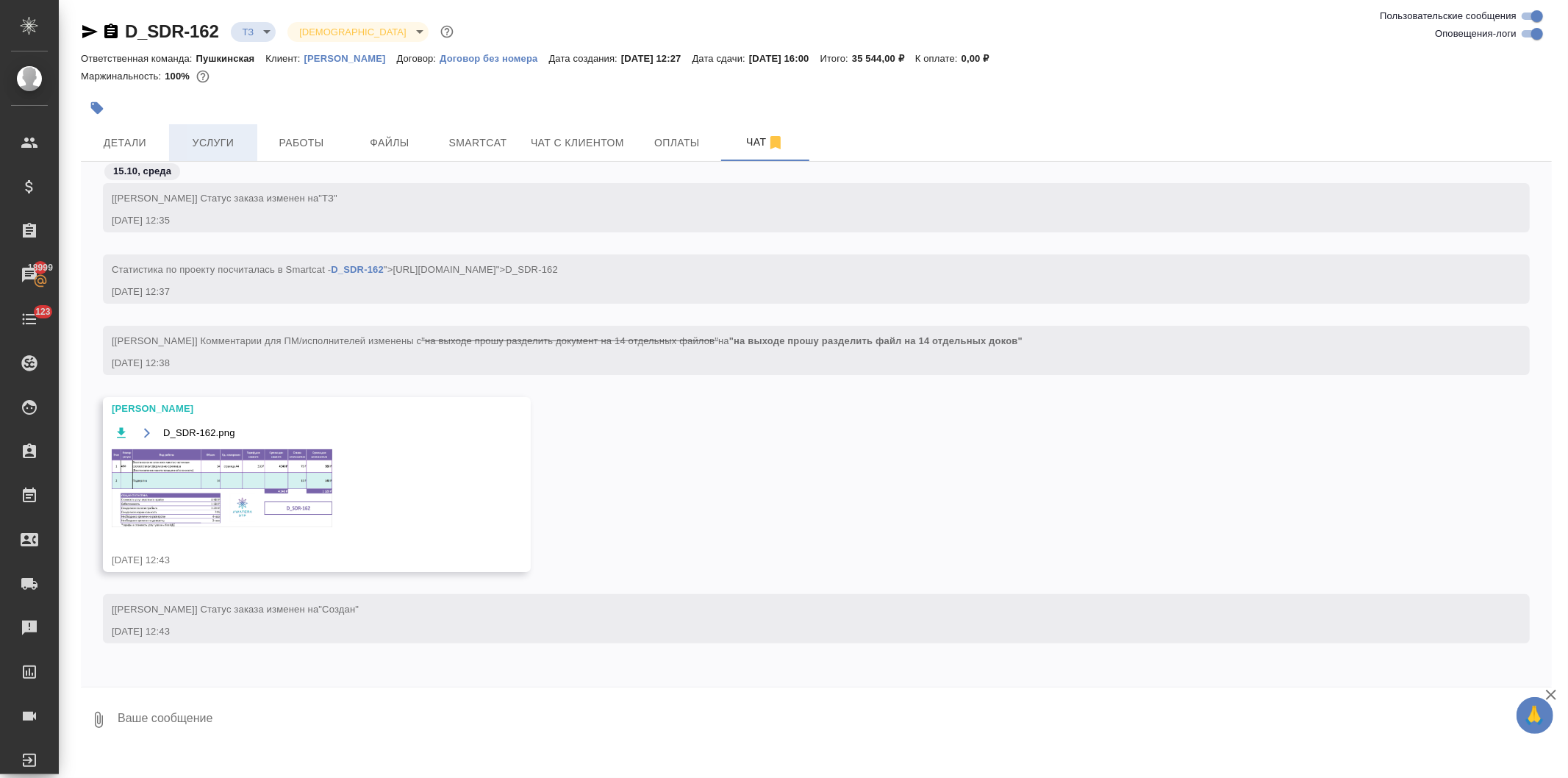
click at [210, 137] on span "Услуги" at bounding box center [213, 142] width 71 height 19
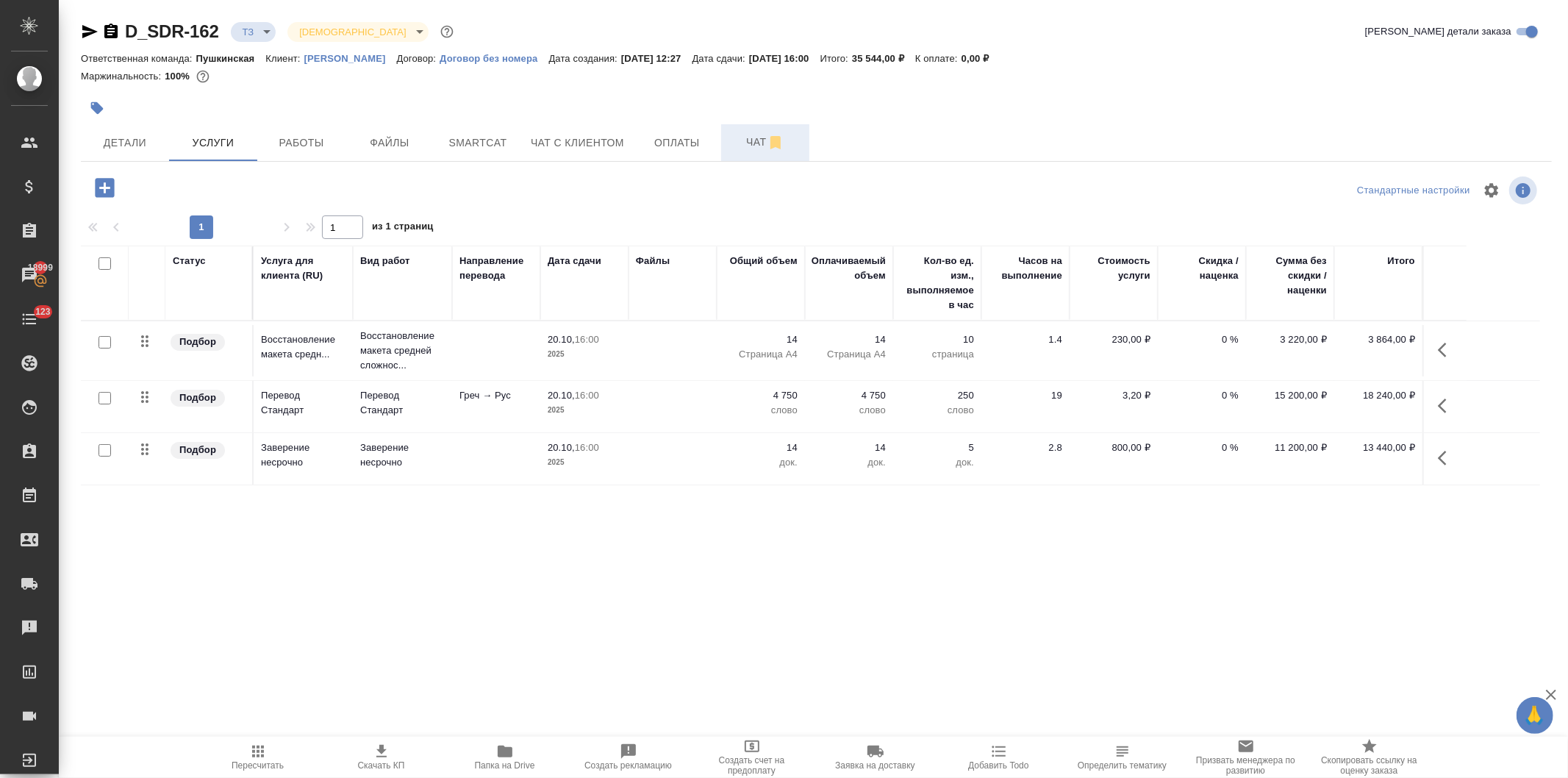
click at [748, 141] on span "Чат" at bounding box center [766, 142] width 71 height 19
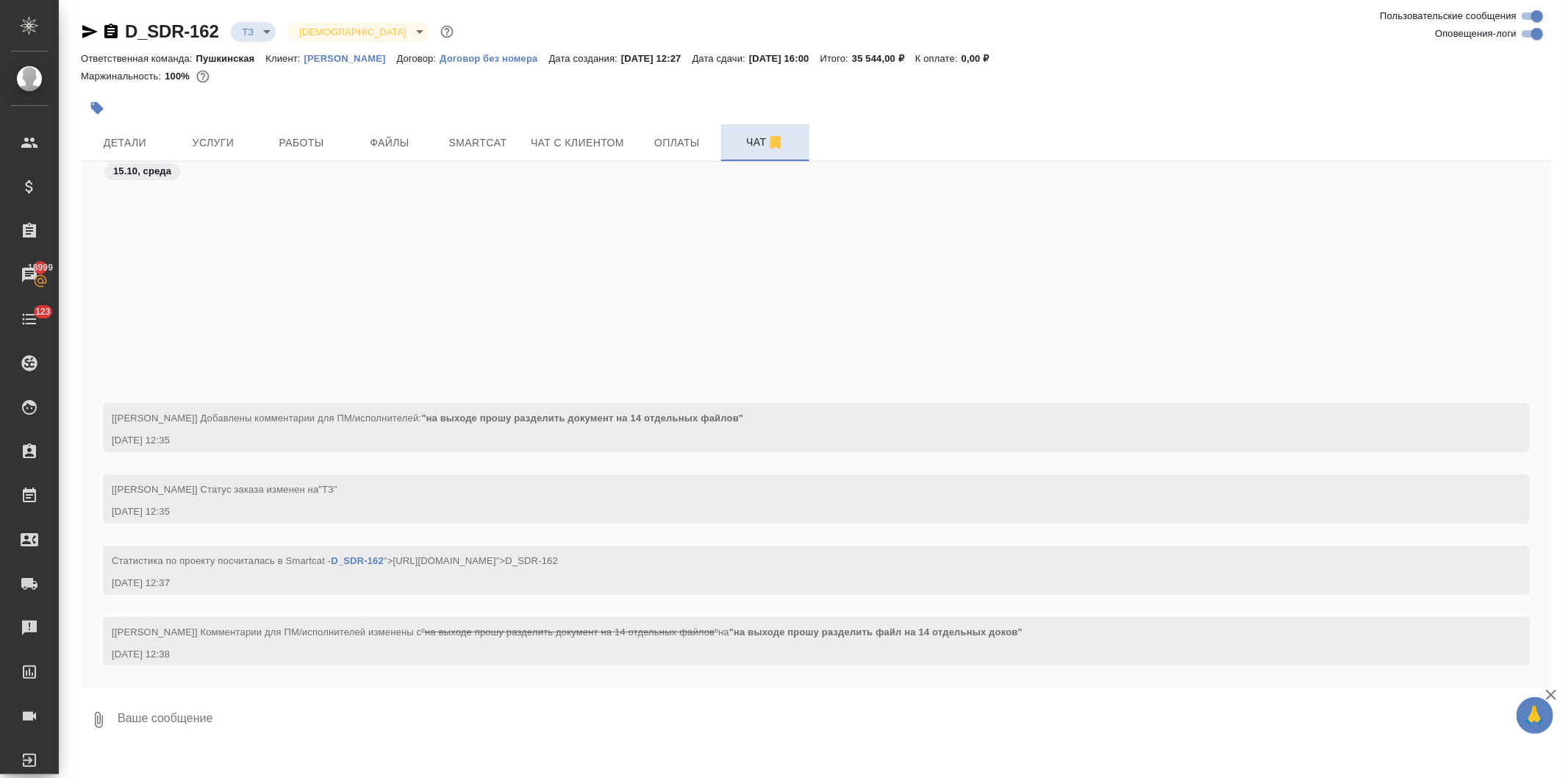
scroll to position [292, 0]
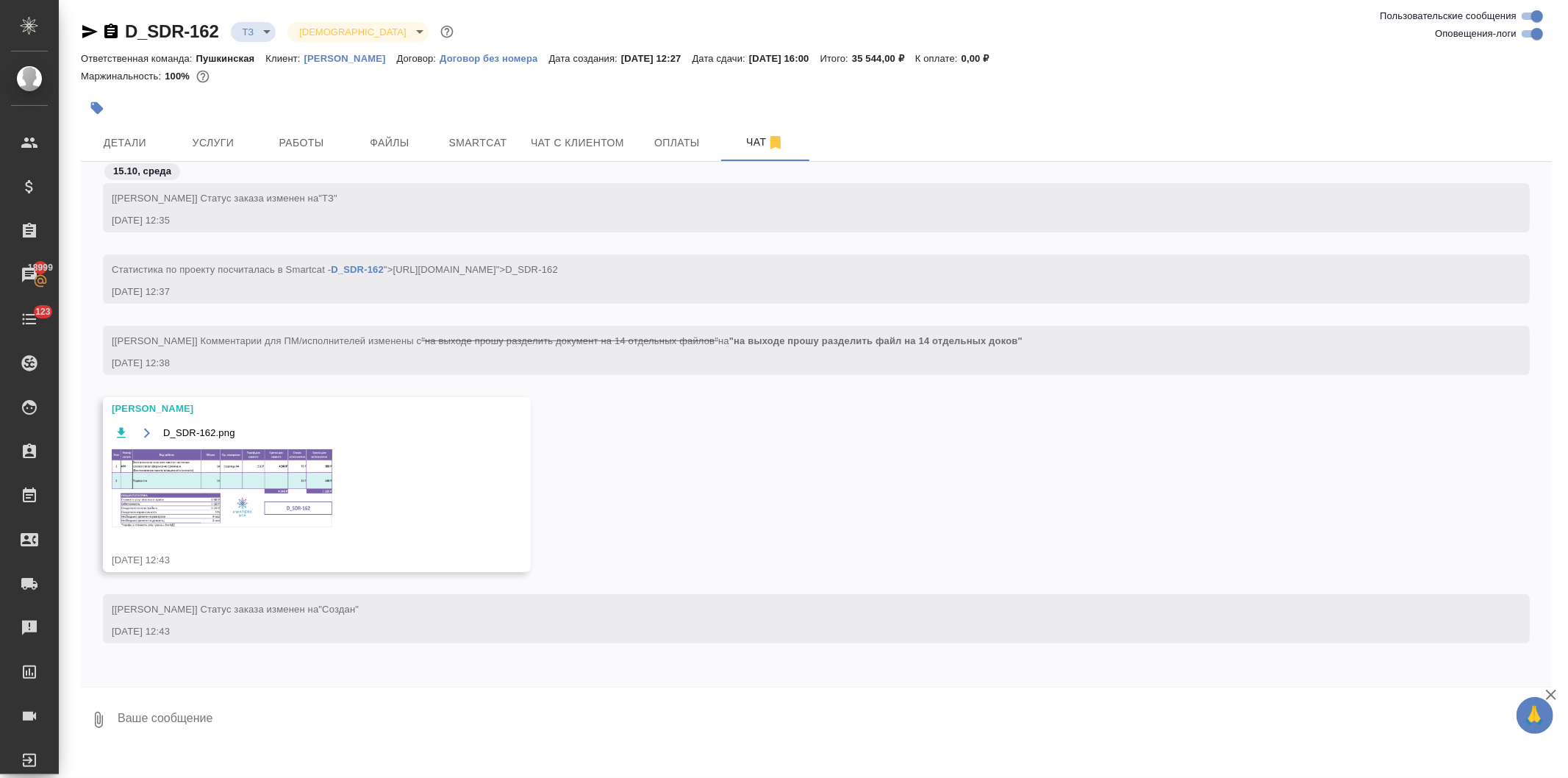
click at [247, 503] on img at bounding box center [222, 488] width 221 height 78
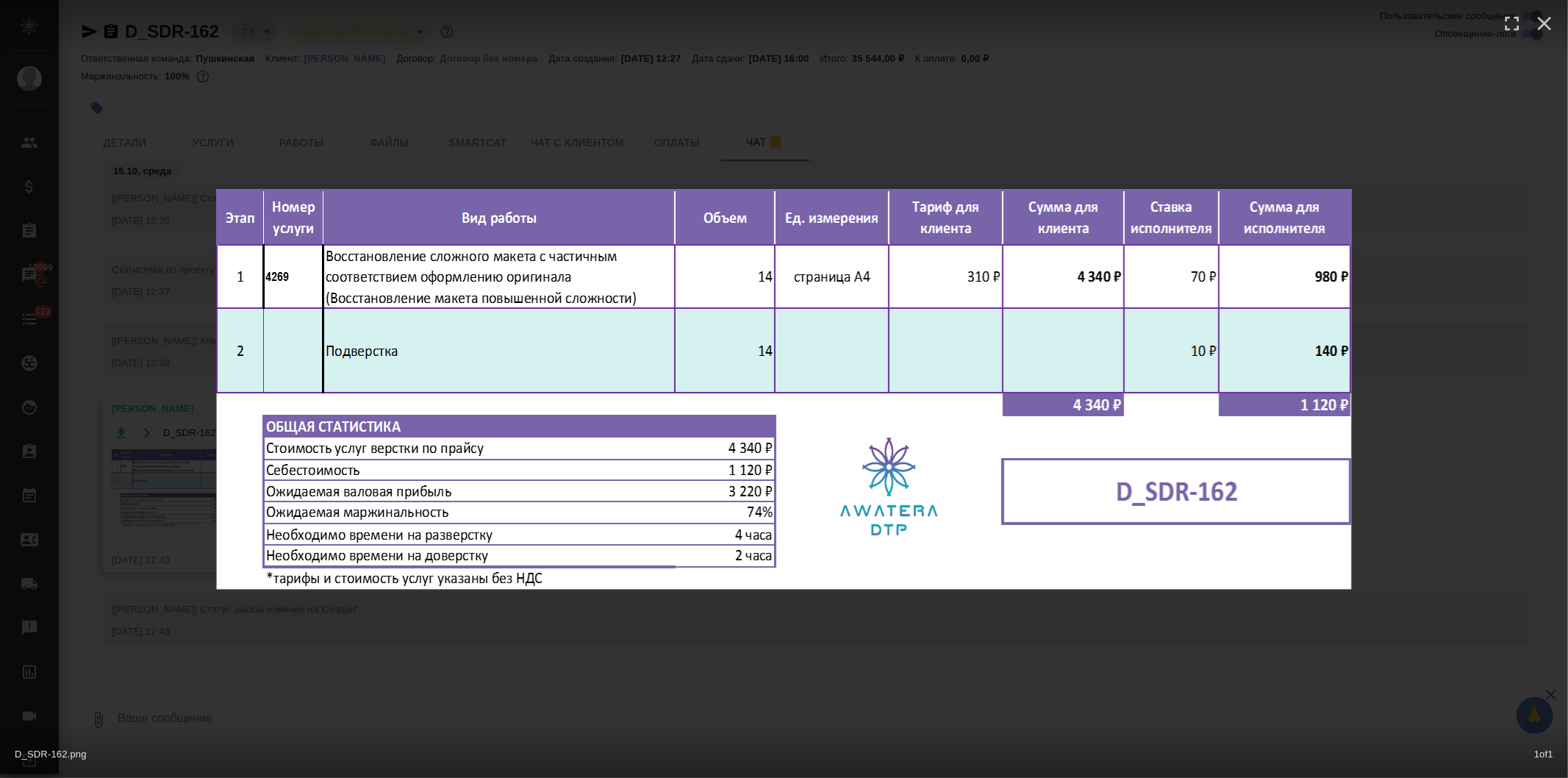
click at [488, 672] on div "D_SDR-162.png 1 of 1" at bounding box center [784, 389] width 1568 height 778
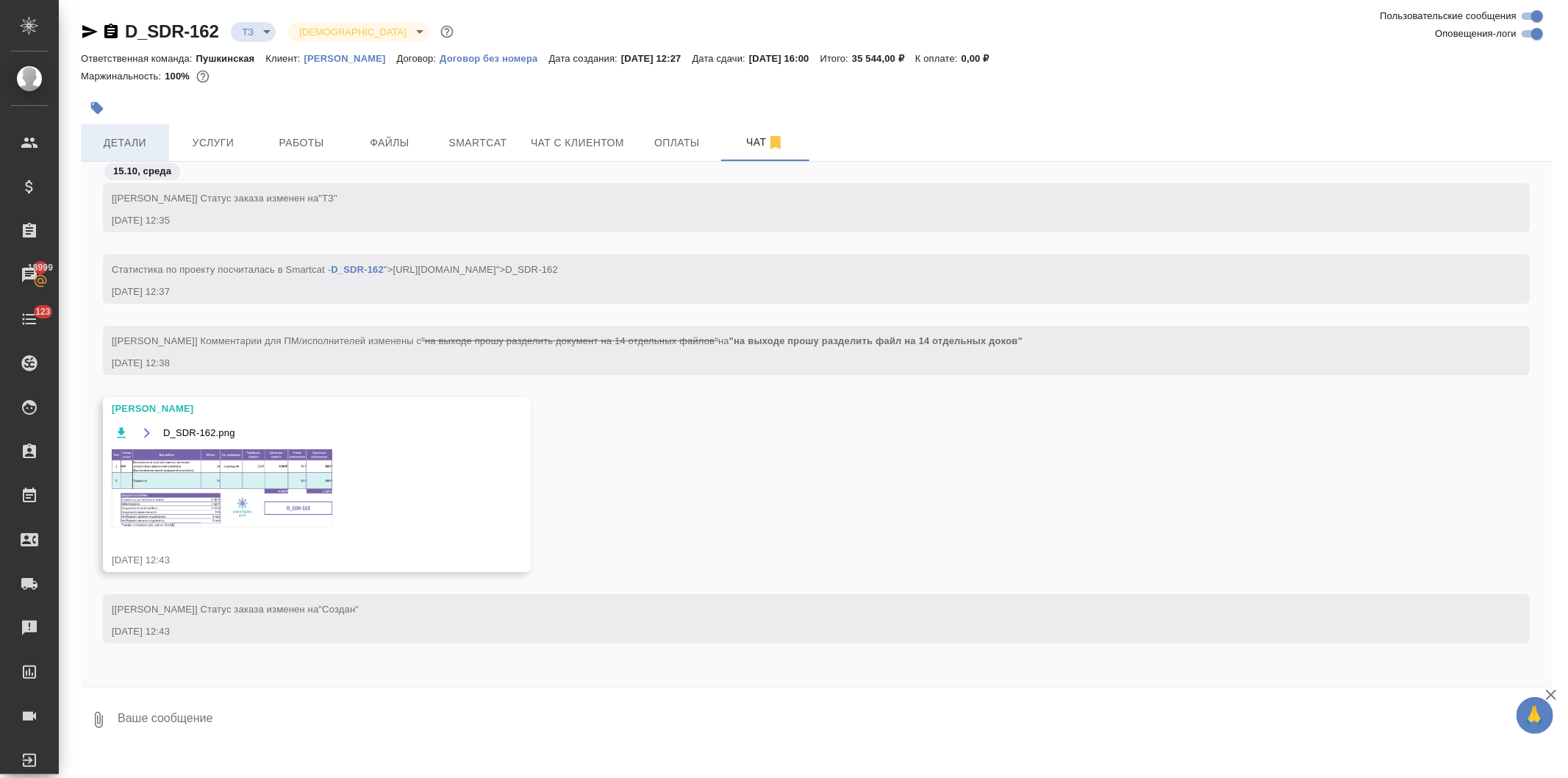
click at [126, 139] on span "Детали" at bounding box center [125, 142] width 71 height 19
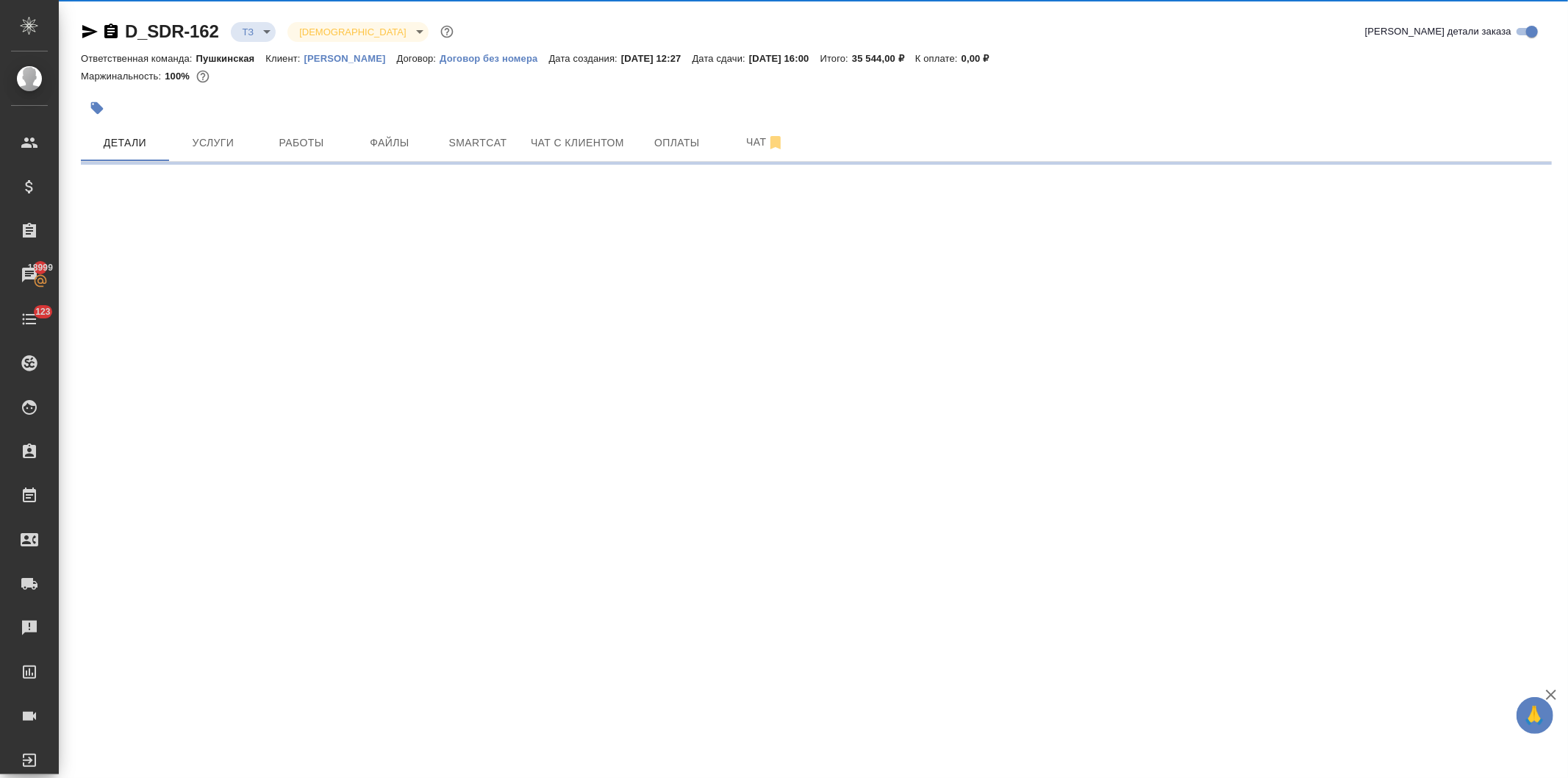
select select "RU"
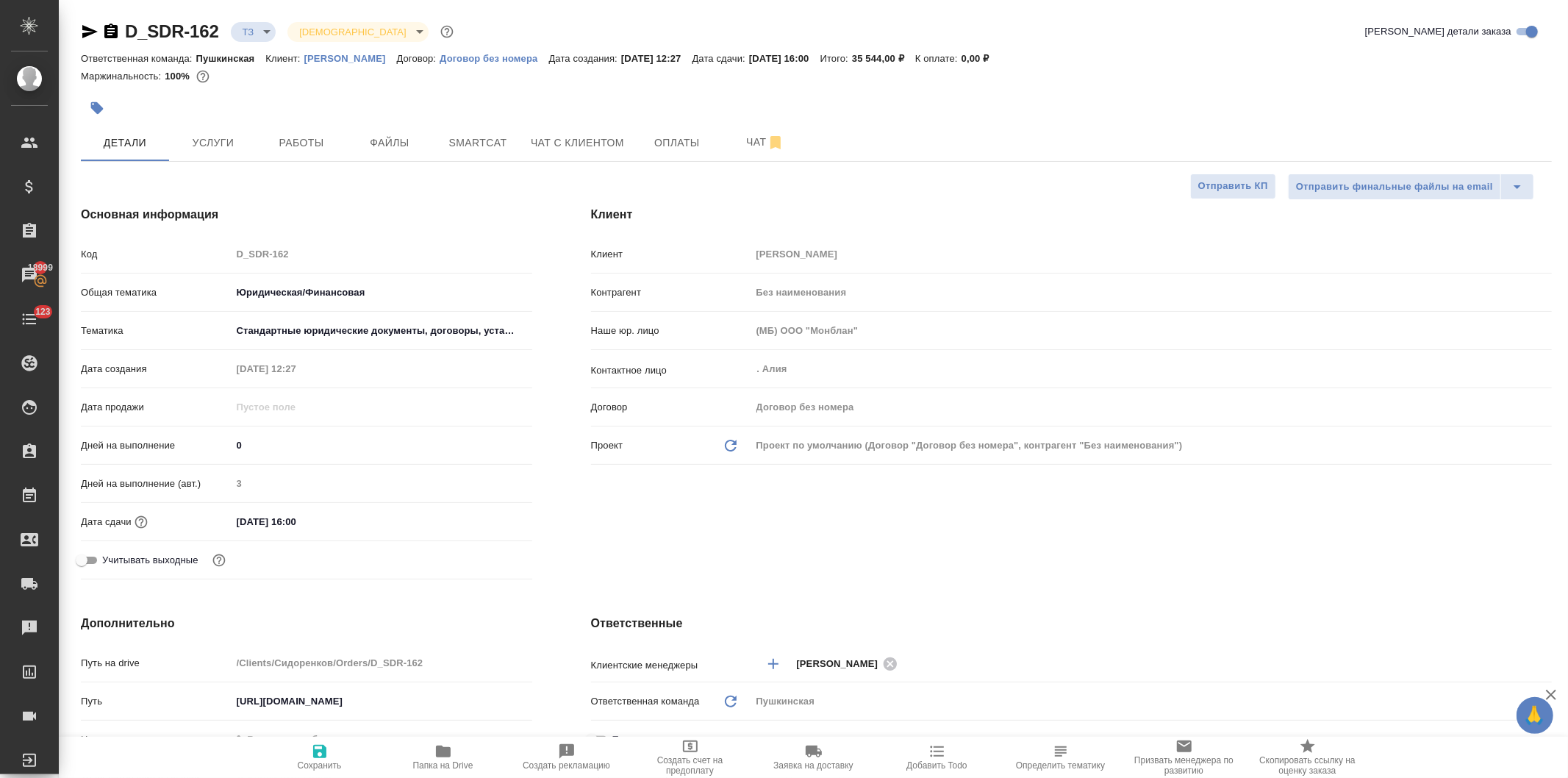
type textarea "x"
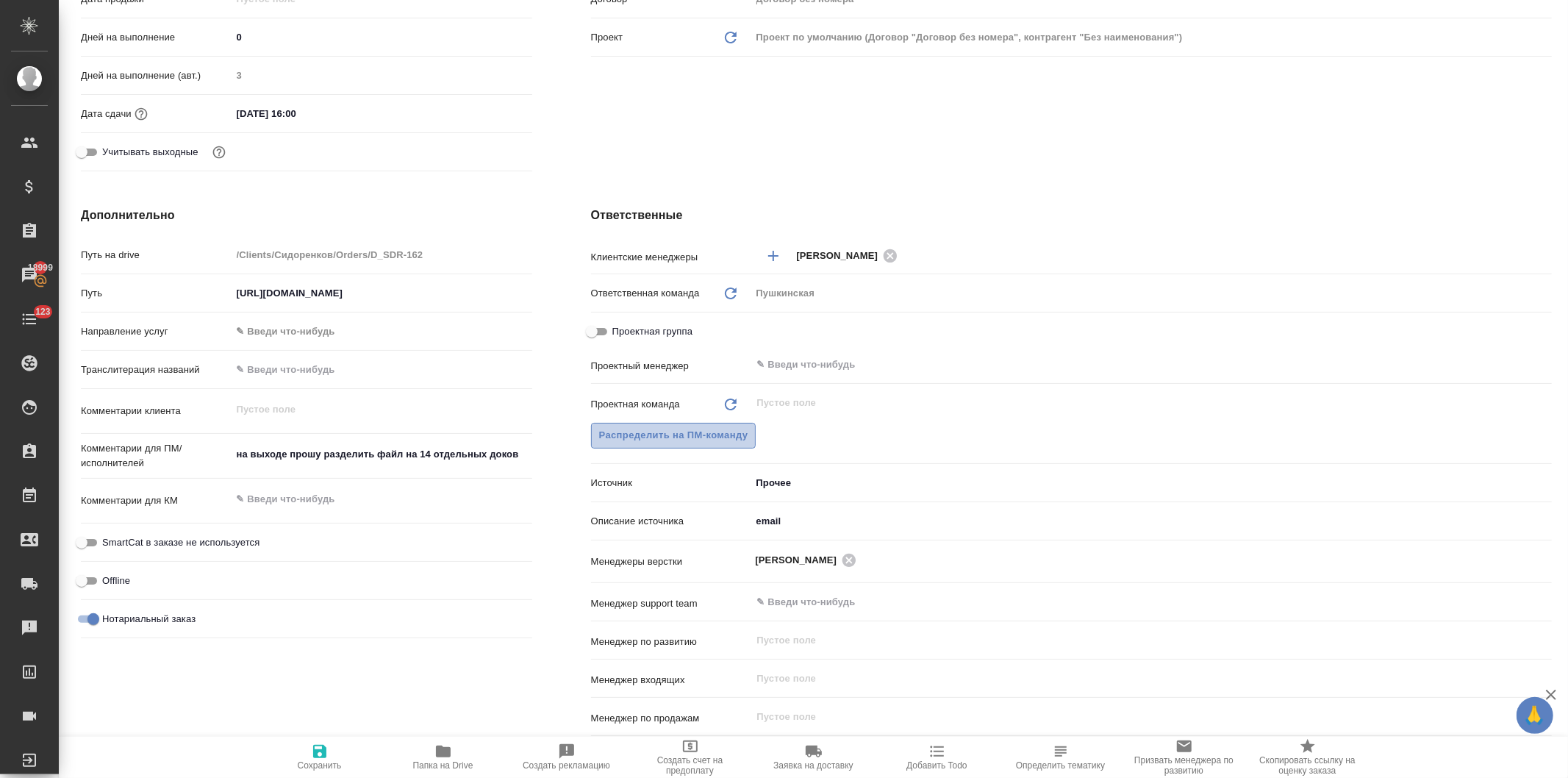
click at [704, 432] on span "Распределить на ПМ-команду" at bounding box center [674, 435] width 149 height 17
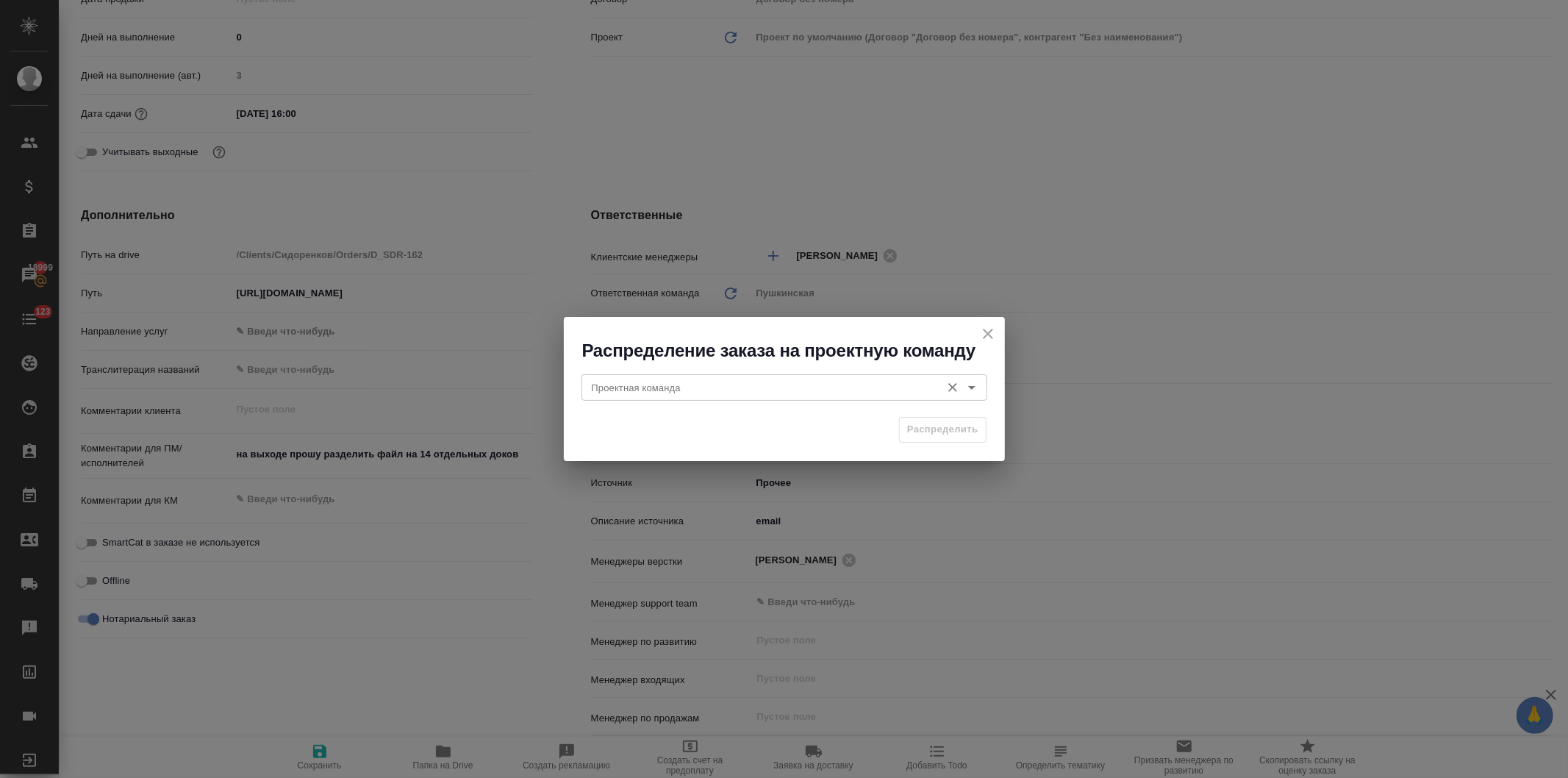
click at [681, 385] on input "Проектная команда" at bounding box center [760, 388] width 348 height 18
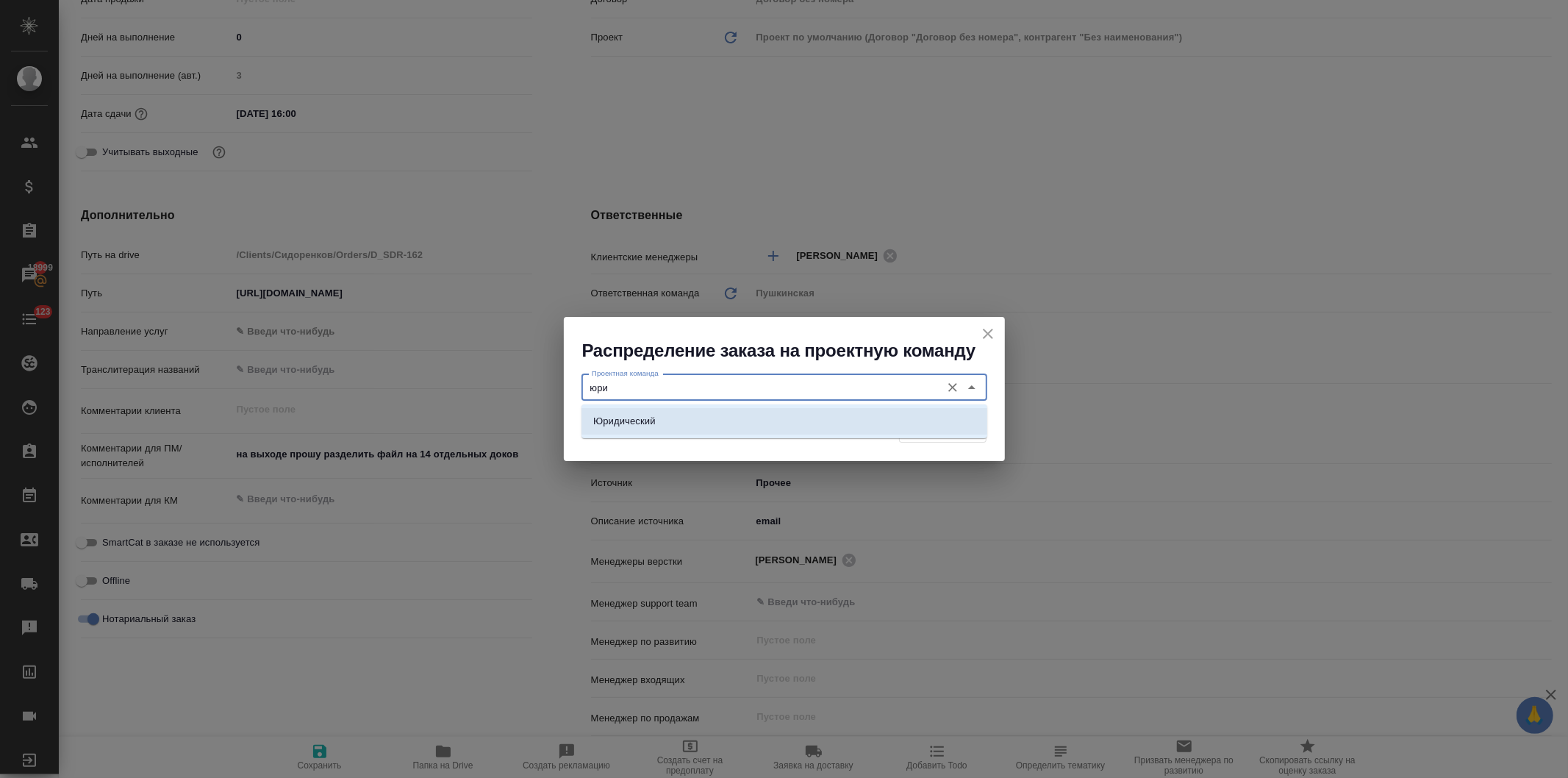
click at [680, 421] on li "Юридический" at bounding box center [784, 421] width 406 height 27
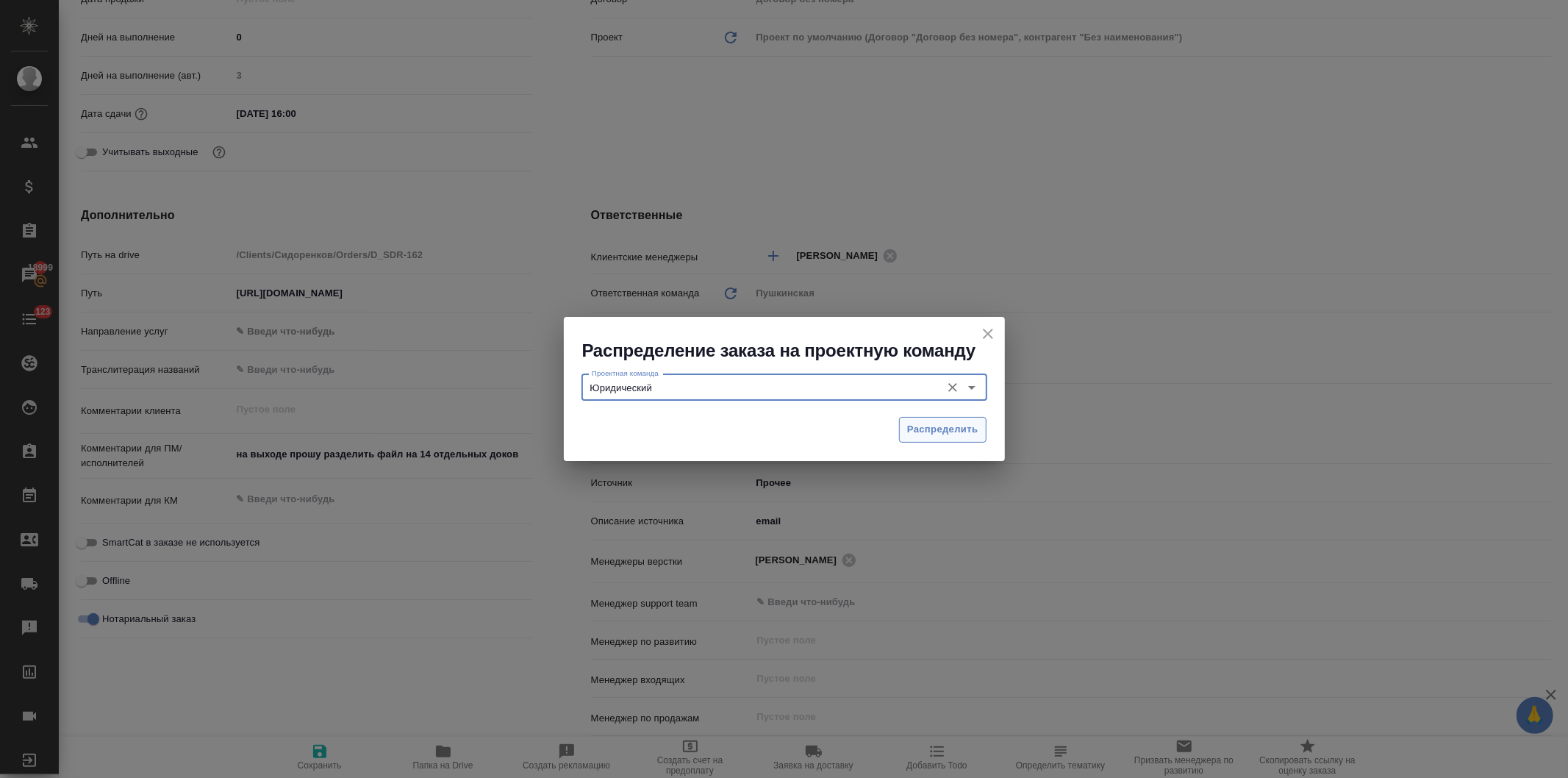
type input "Юридический"
click at [933, 421] on span "Распределить" at bounding box center [943, 429] width 72 height 17
type textarea "x"
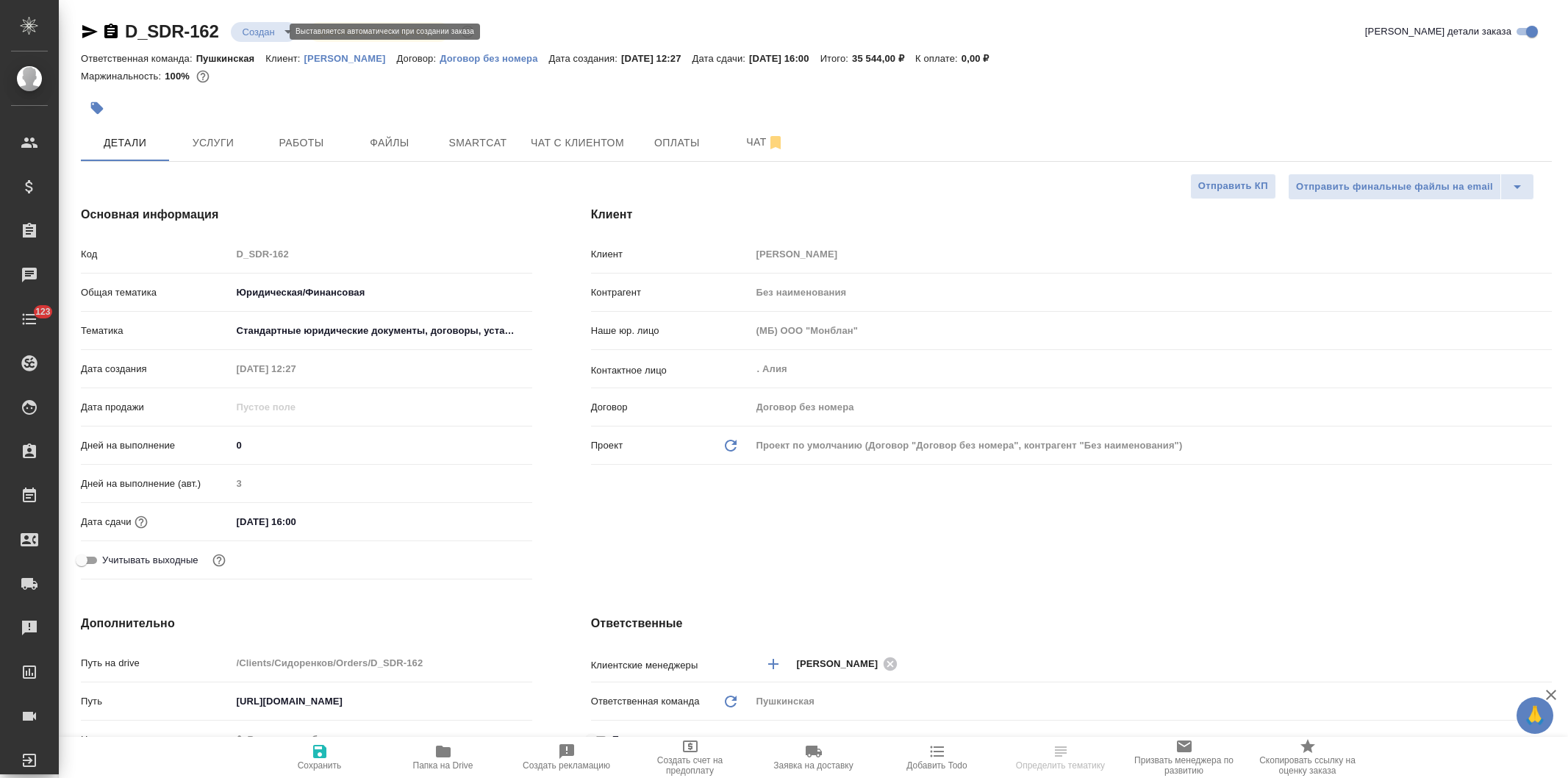
select select "RU"
click at [248, 28] on body "🙏 .cls-1 fill:#fff; AWATERA [PERSON_NAME] Спецификации Заказы Чаты 123 Todo Про…" at bounding box center [784, 389] width 1568 height 778
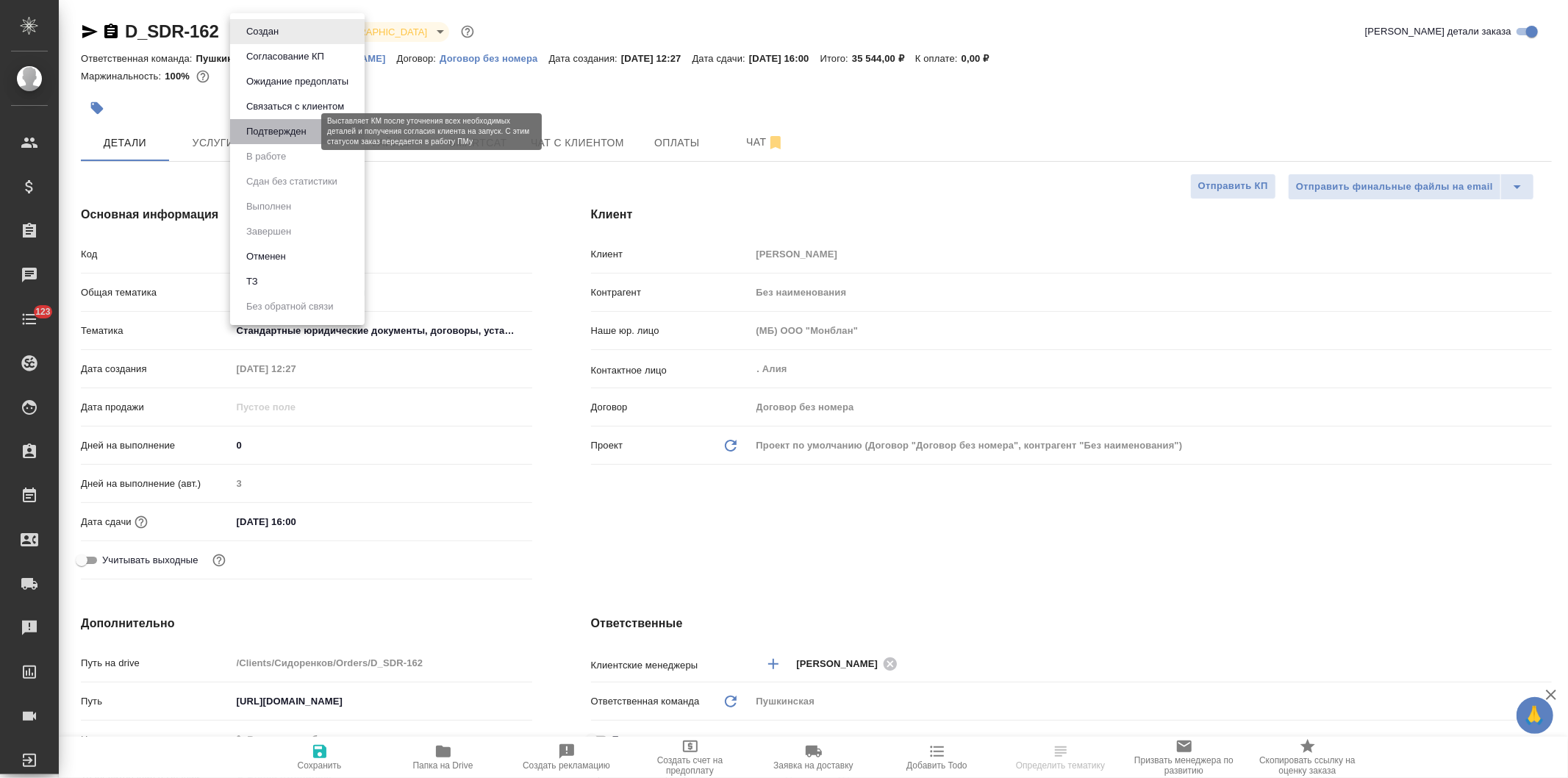
click at [270, 131] on button "Подтвержден" at bounding box center [276, 132] width 69 height 16
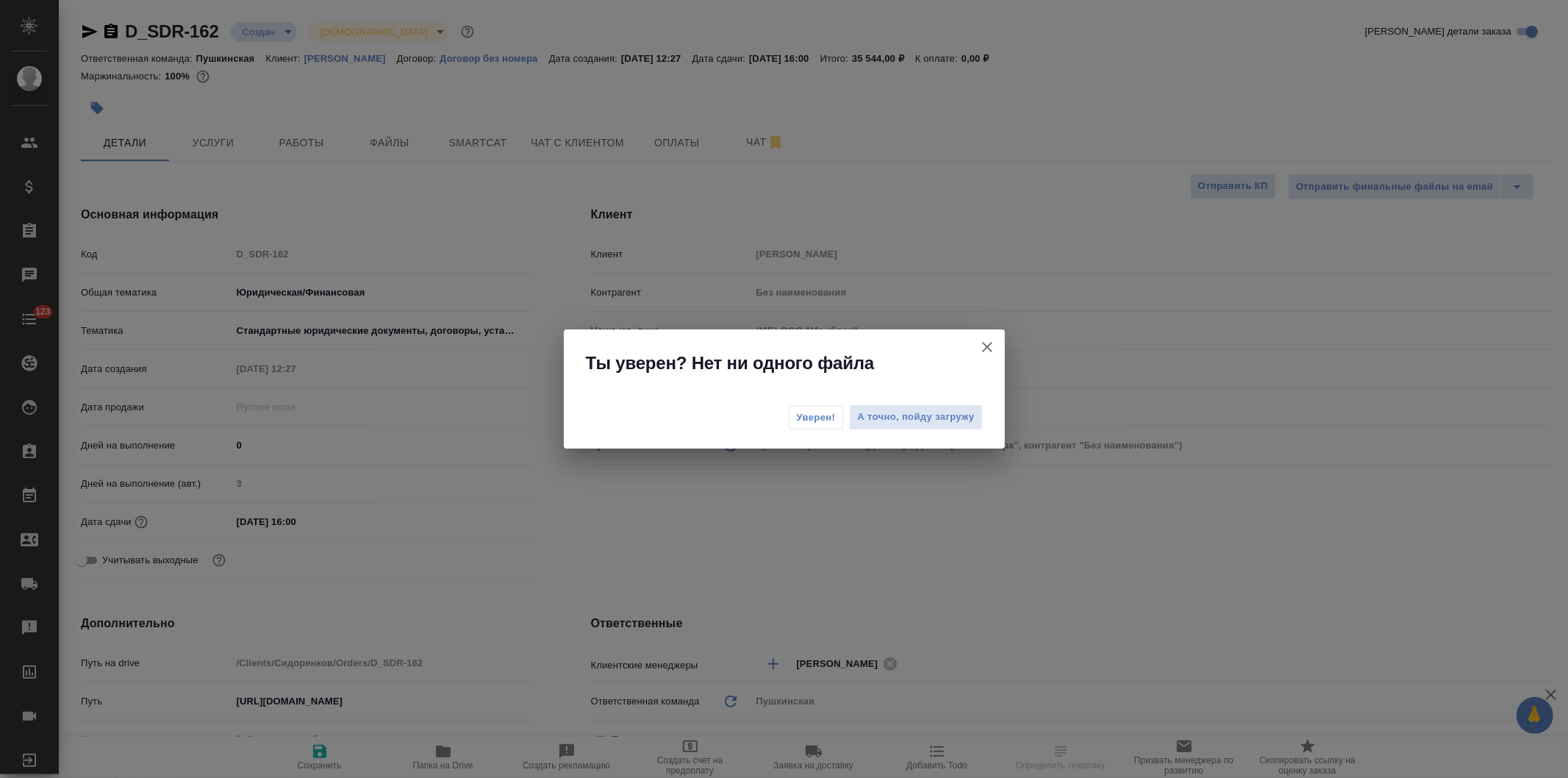
click at [818, 415] on span "Уверен!" at bounding box center [817, 417] width 39 height 15
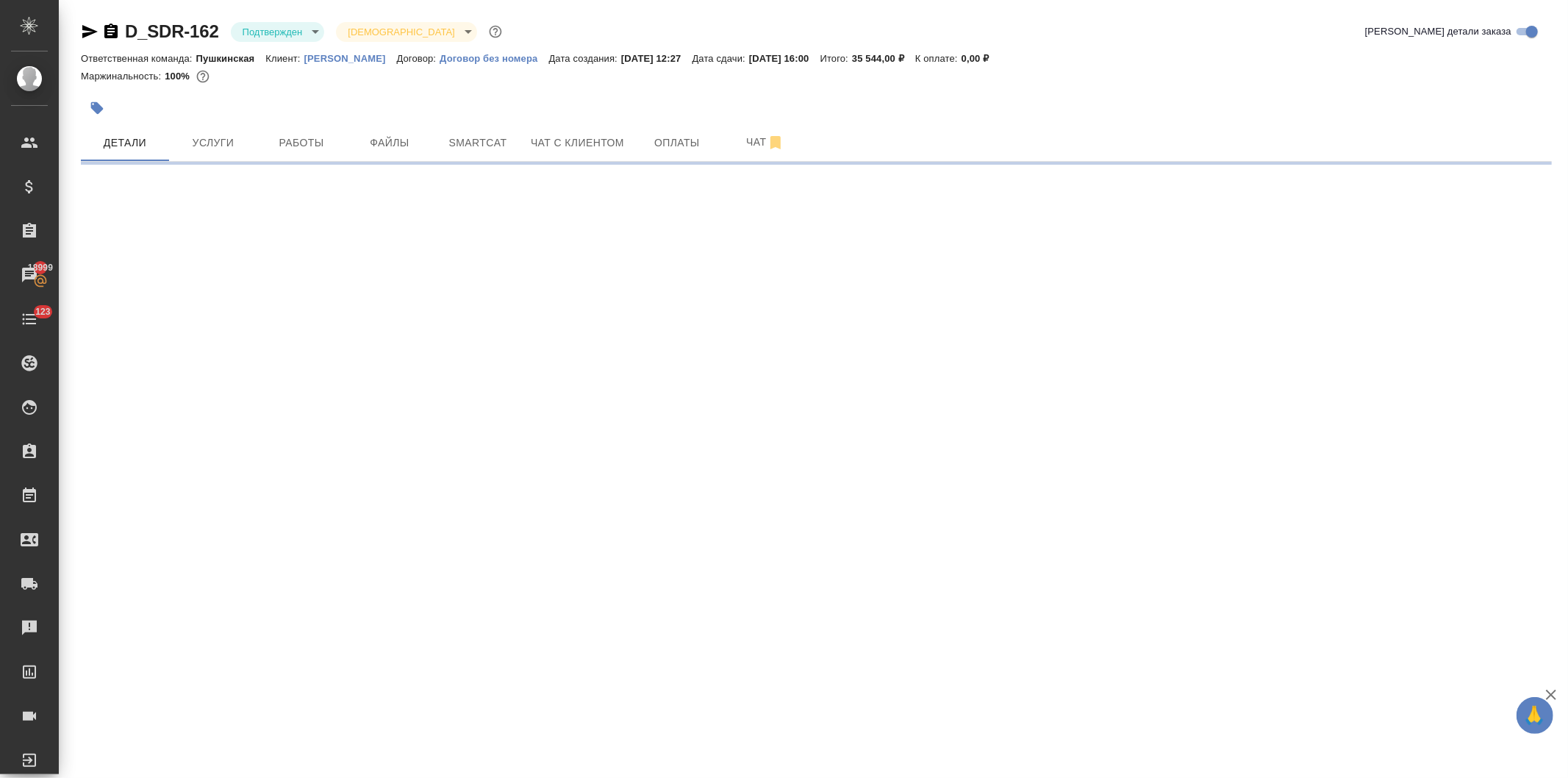
select select "RU"
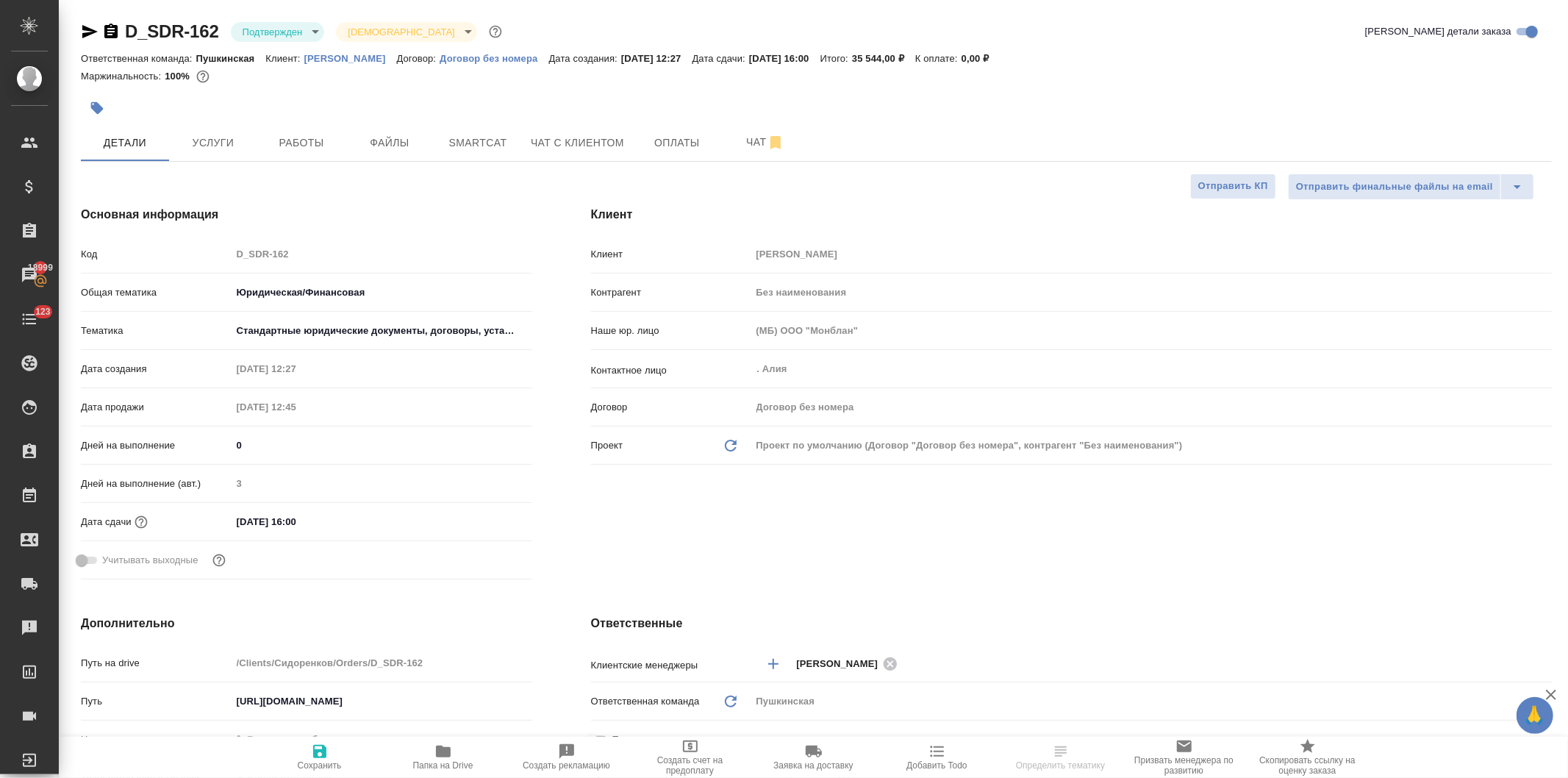
type textarea "x"
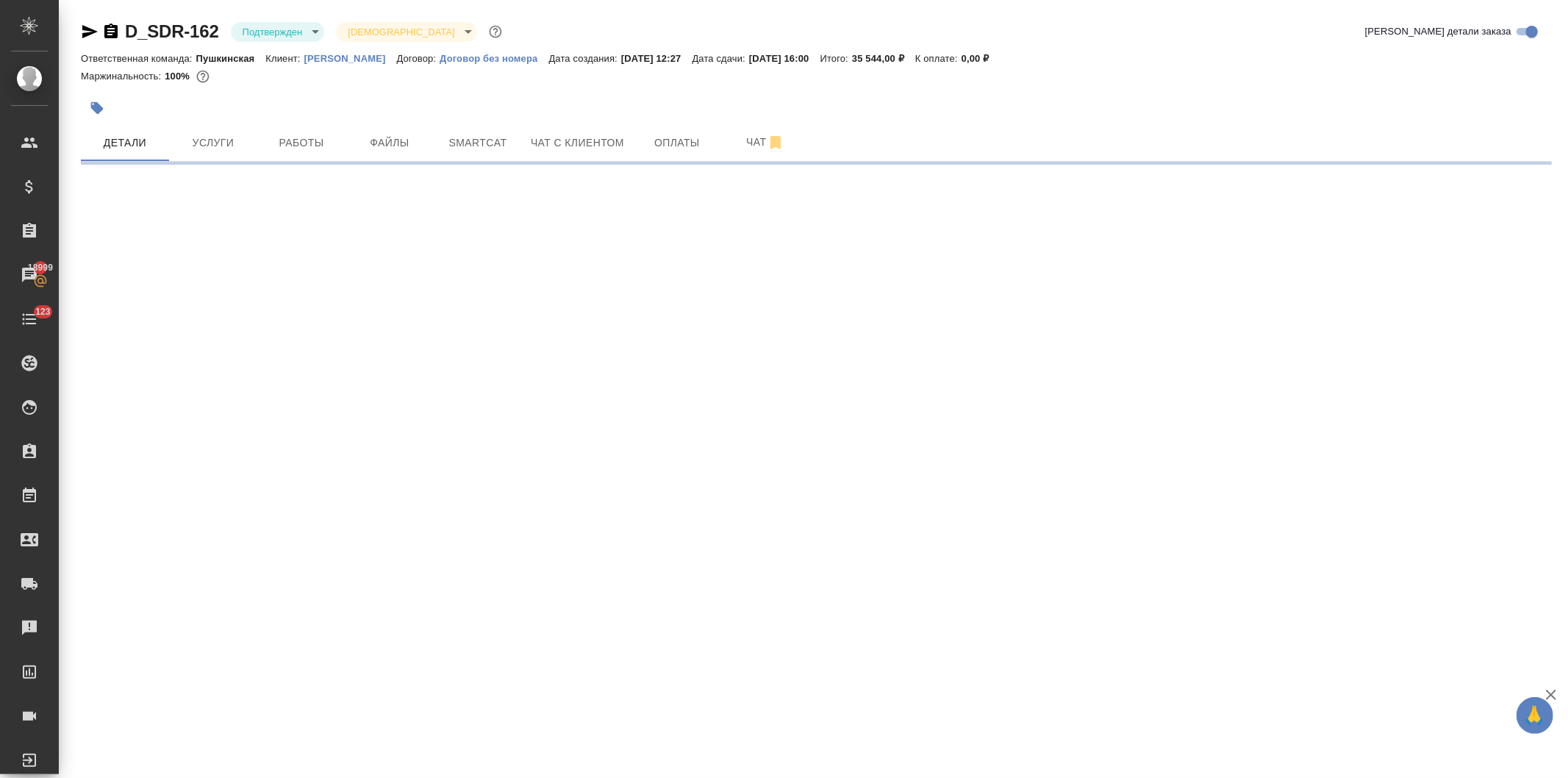
select select "RU"
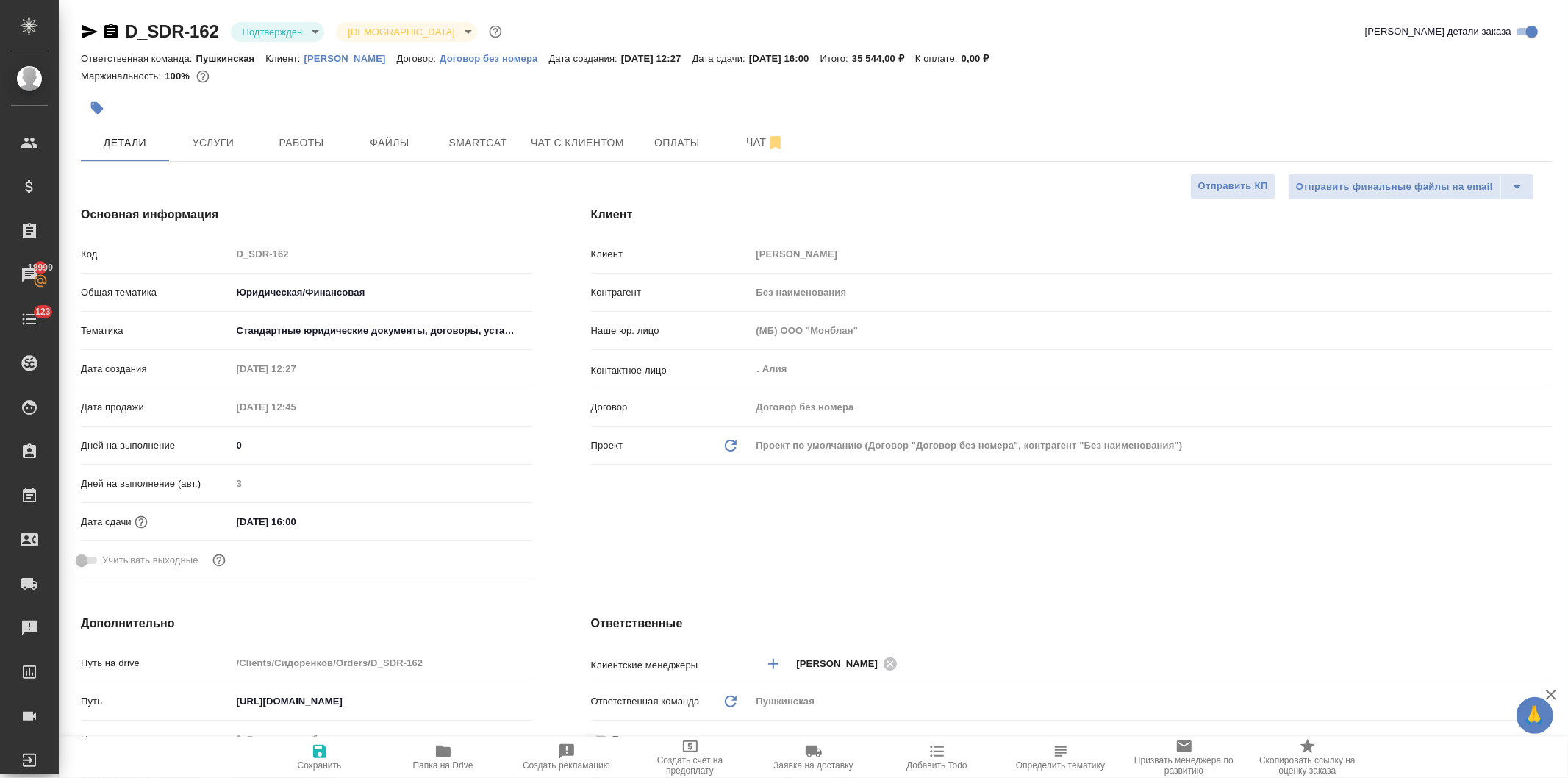
type textarea "x"
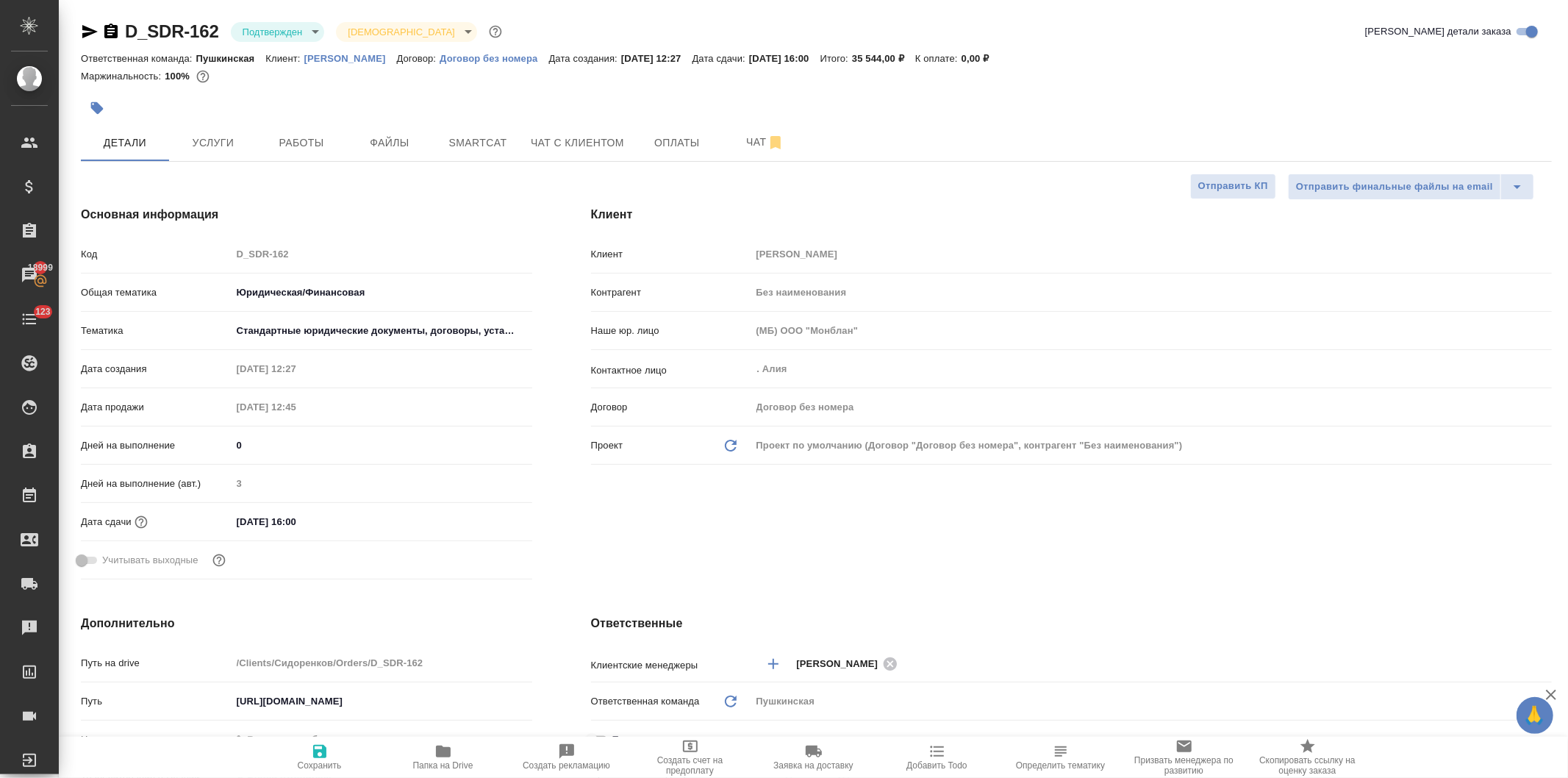
type textarea "x"
click at [751, 144] on span "Чат" at bounding box center [766, 142] width 71 height 19
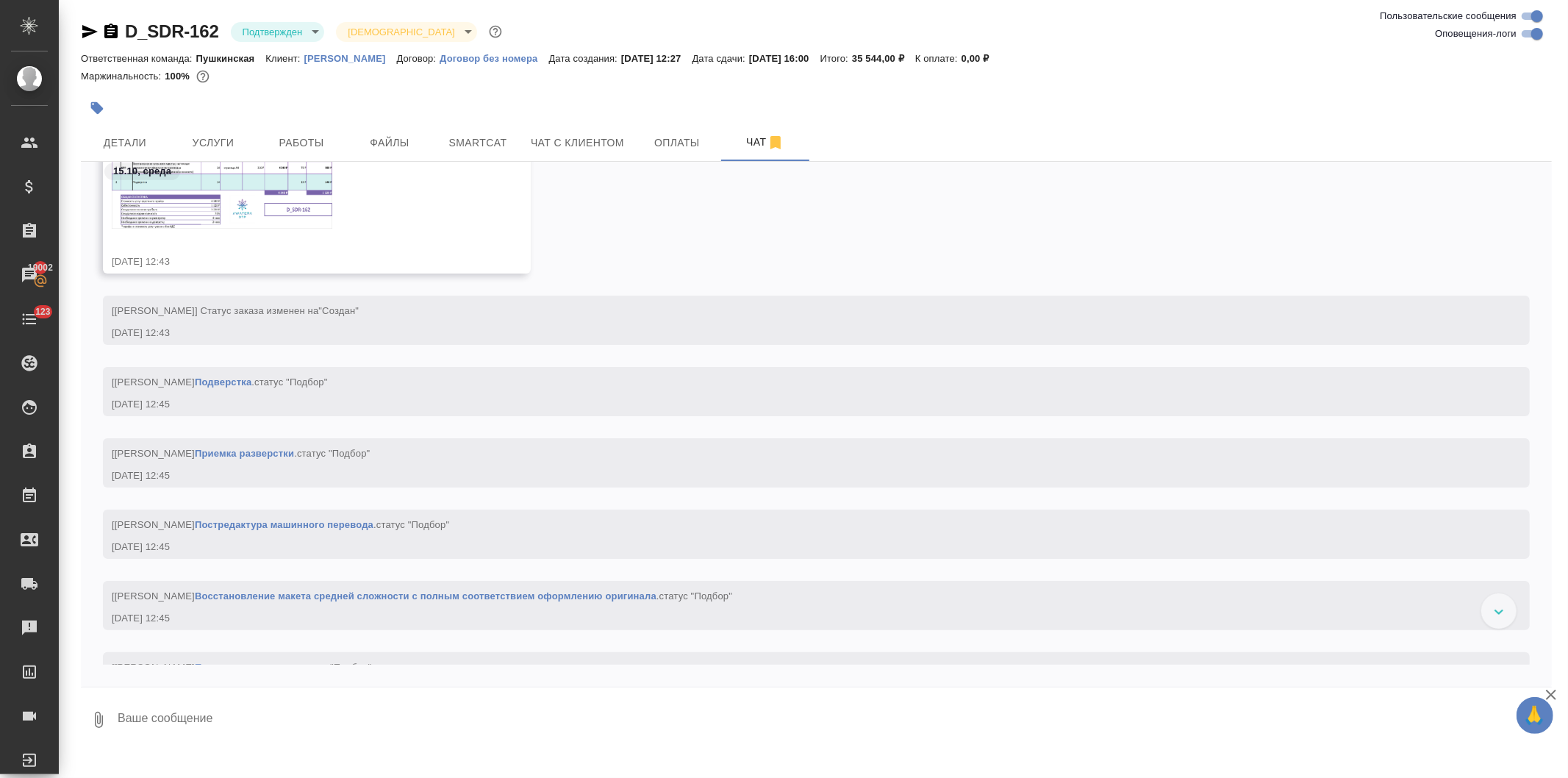
scroll to position [262, 0]
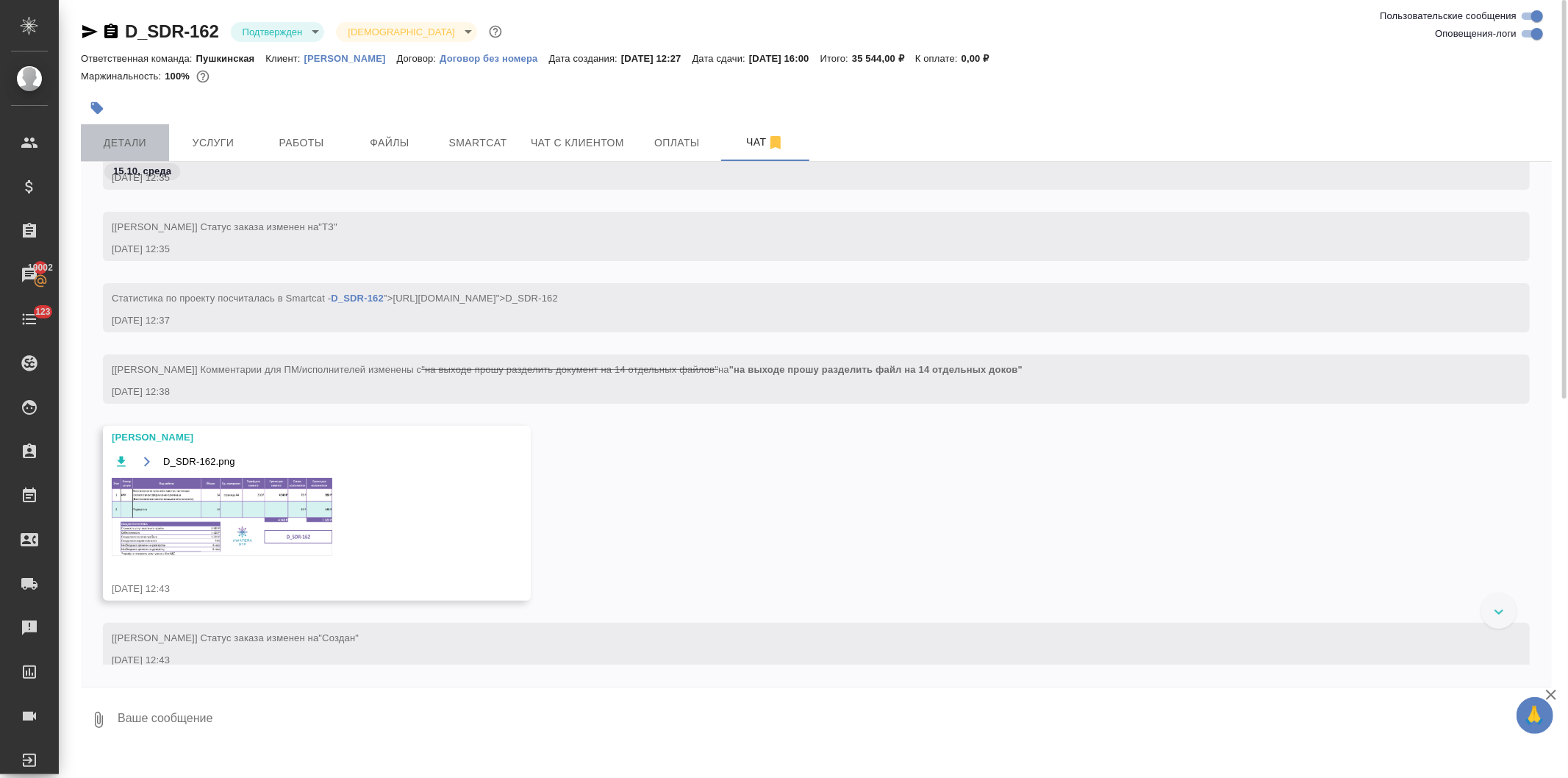
click at [125, 142] on span "Детали" at bounding box center [125, 142] width 71 height 19
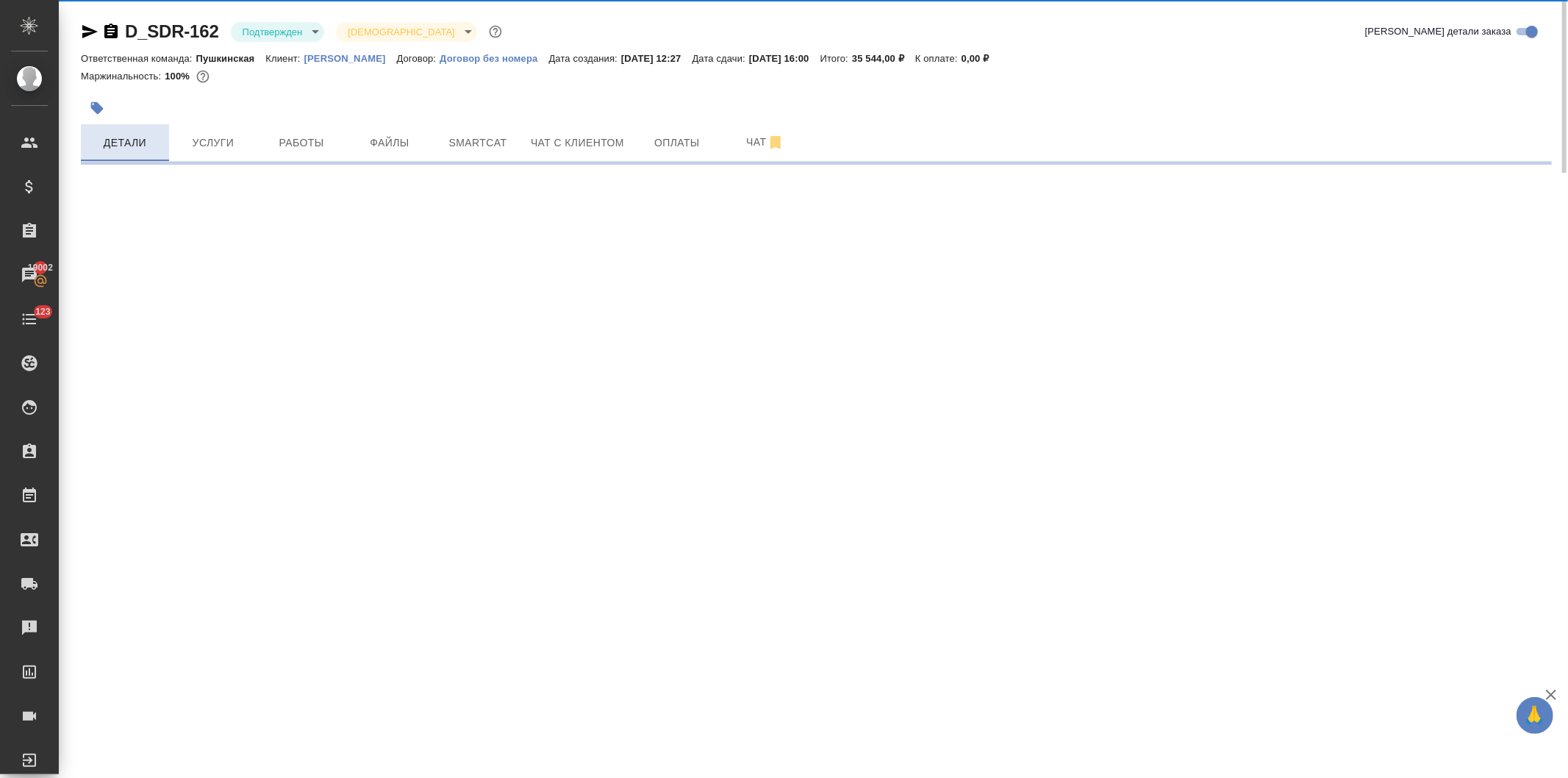
select select "RU"
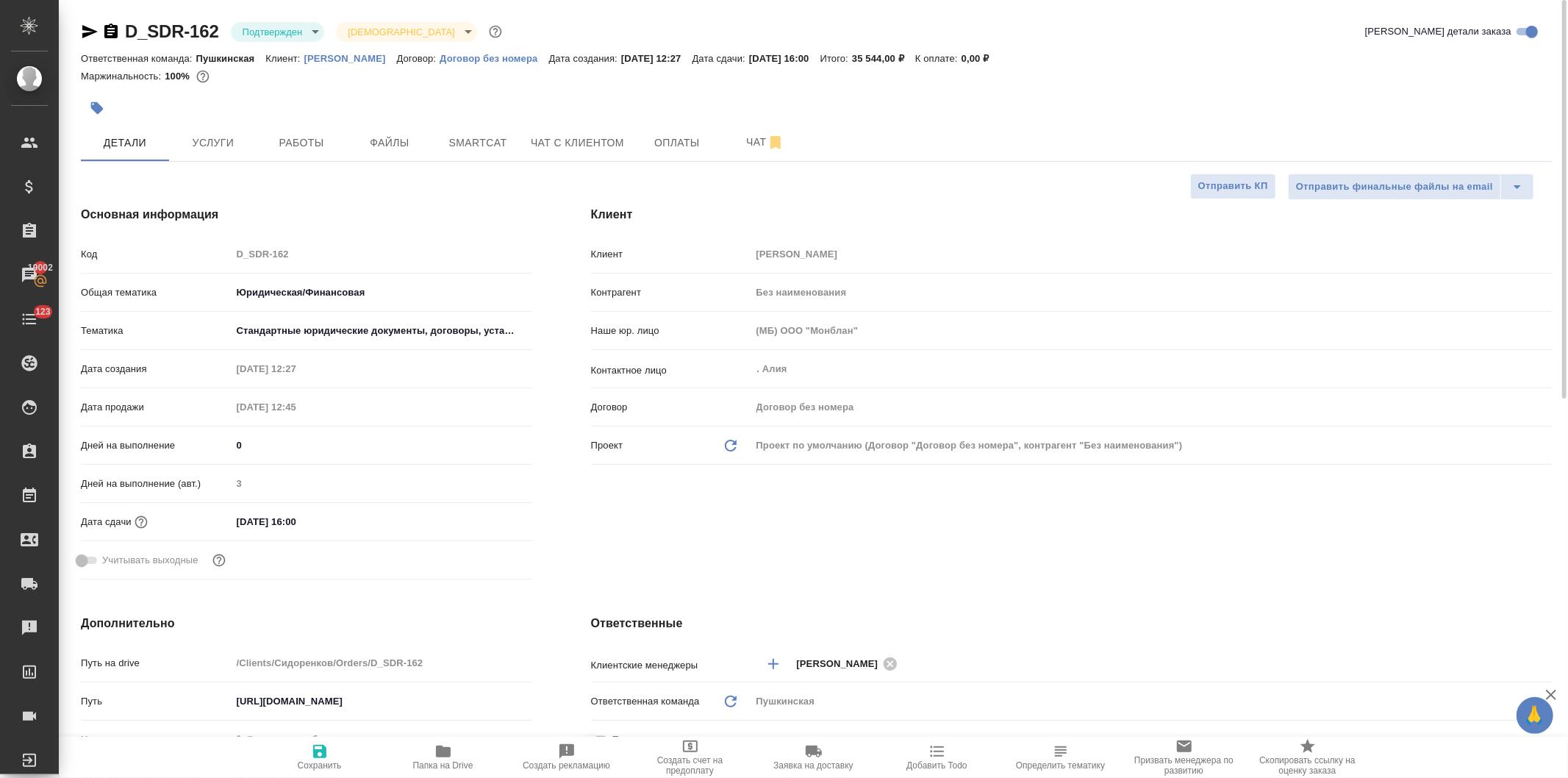
type textarea "x"
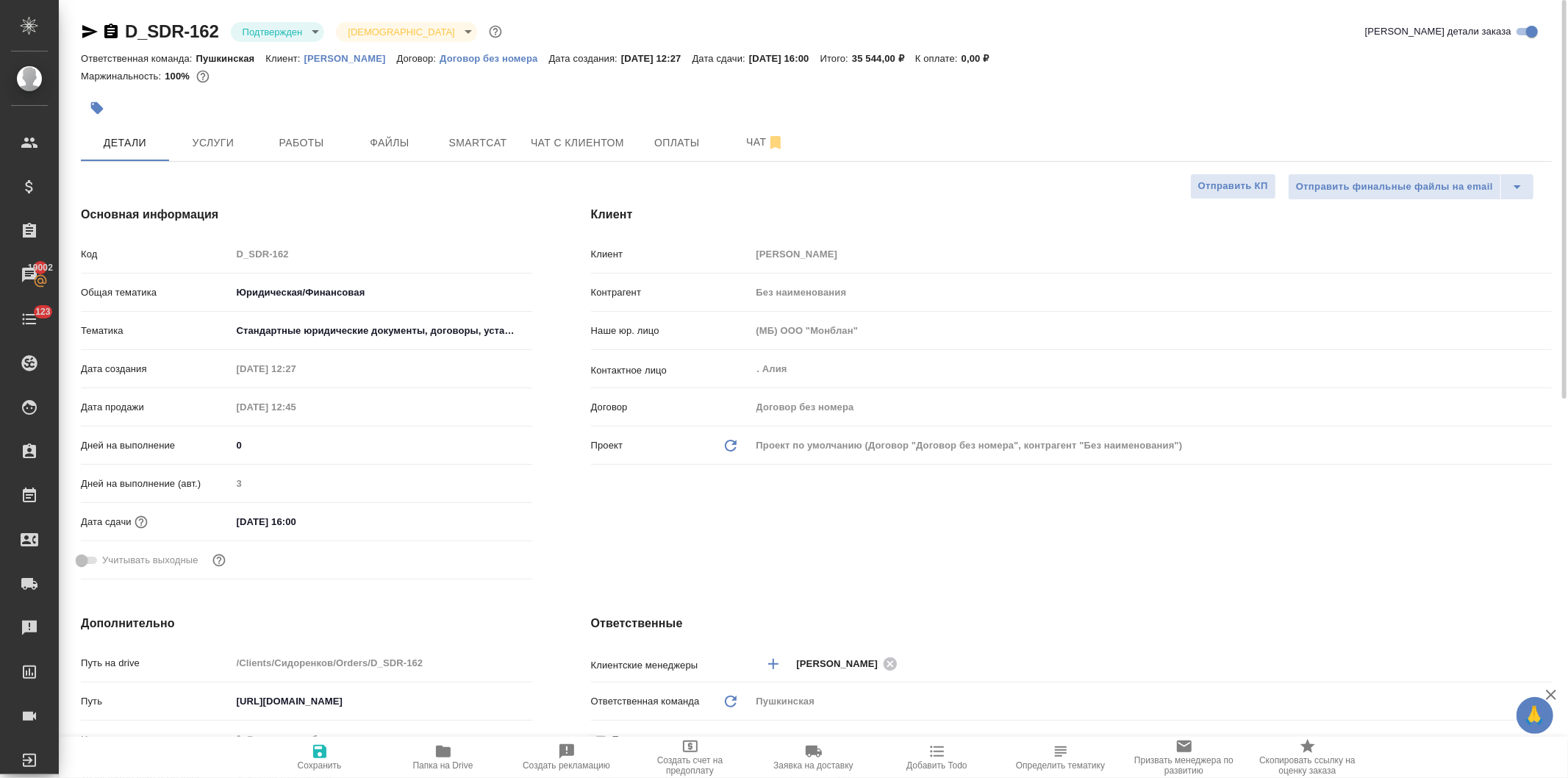
type textarea "x"
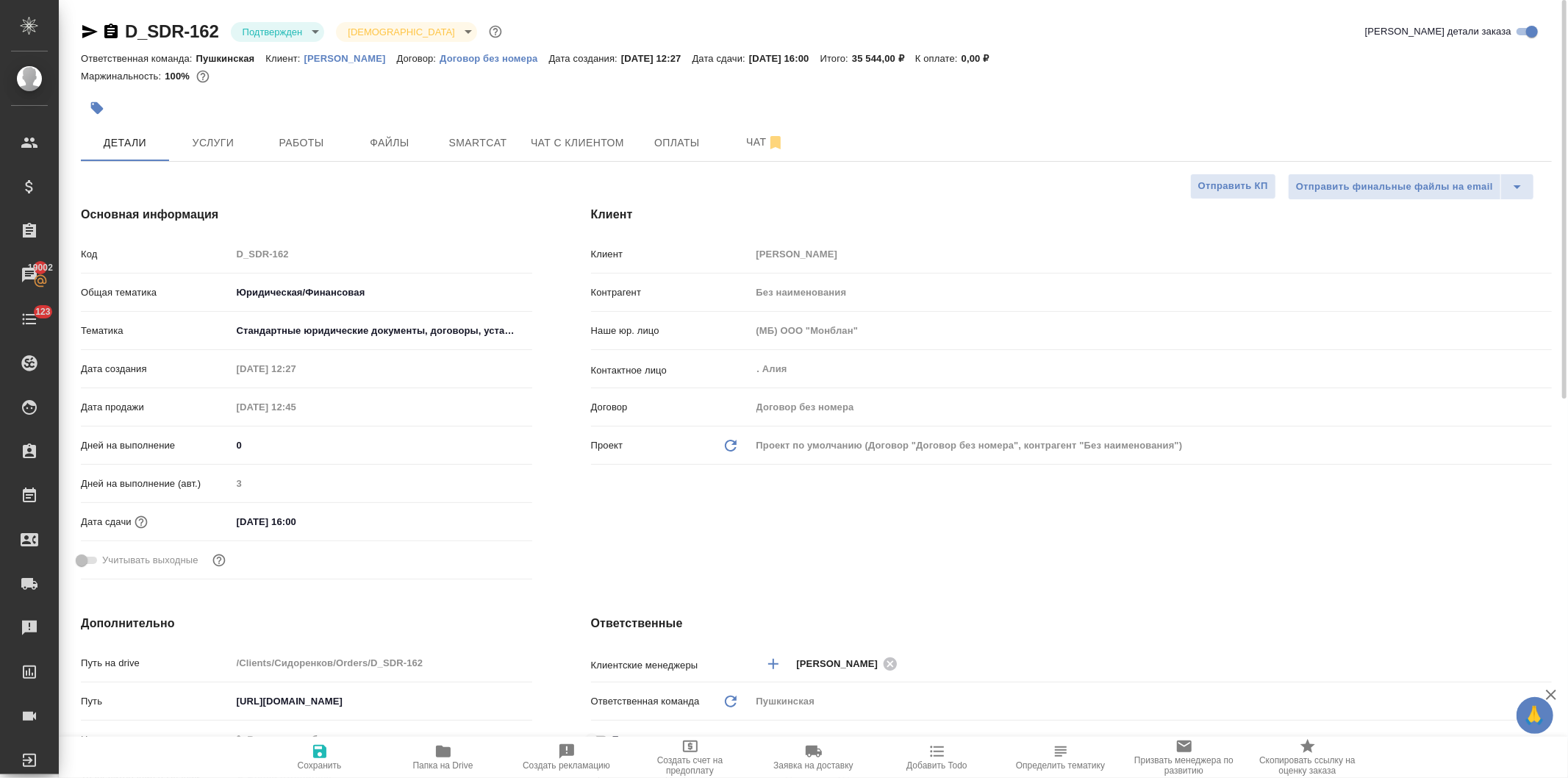
type textarea "x"
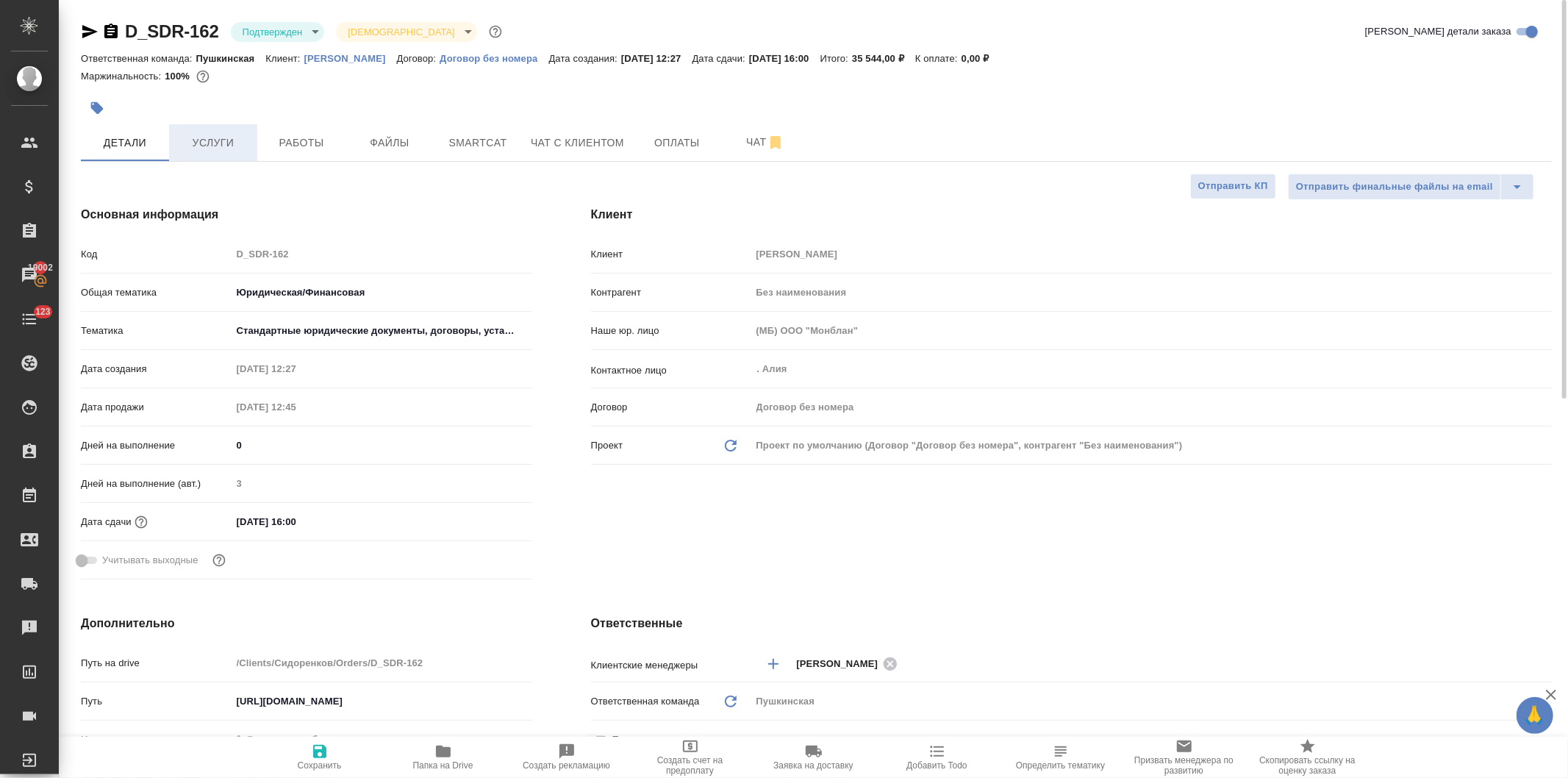
type textarea "x"
click at [219, 137] on span "Услуги" at bounding box center [213, 142] width 71 height 19
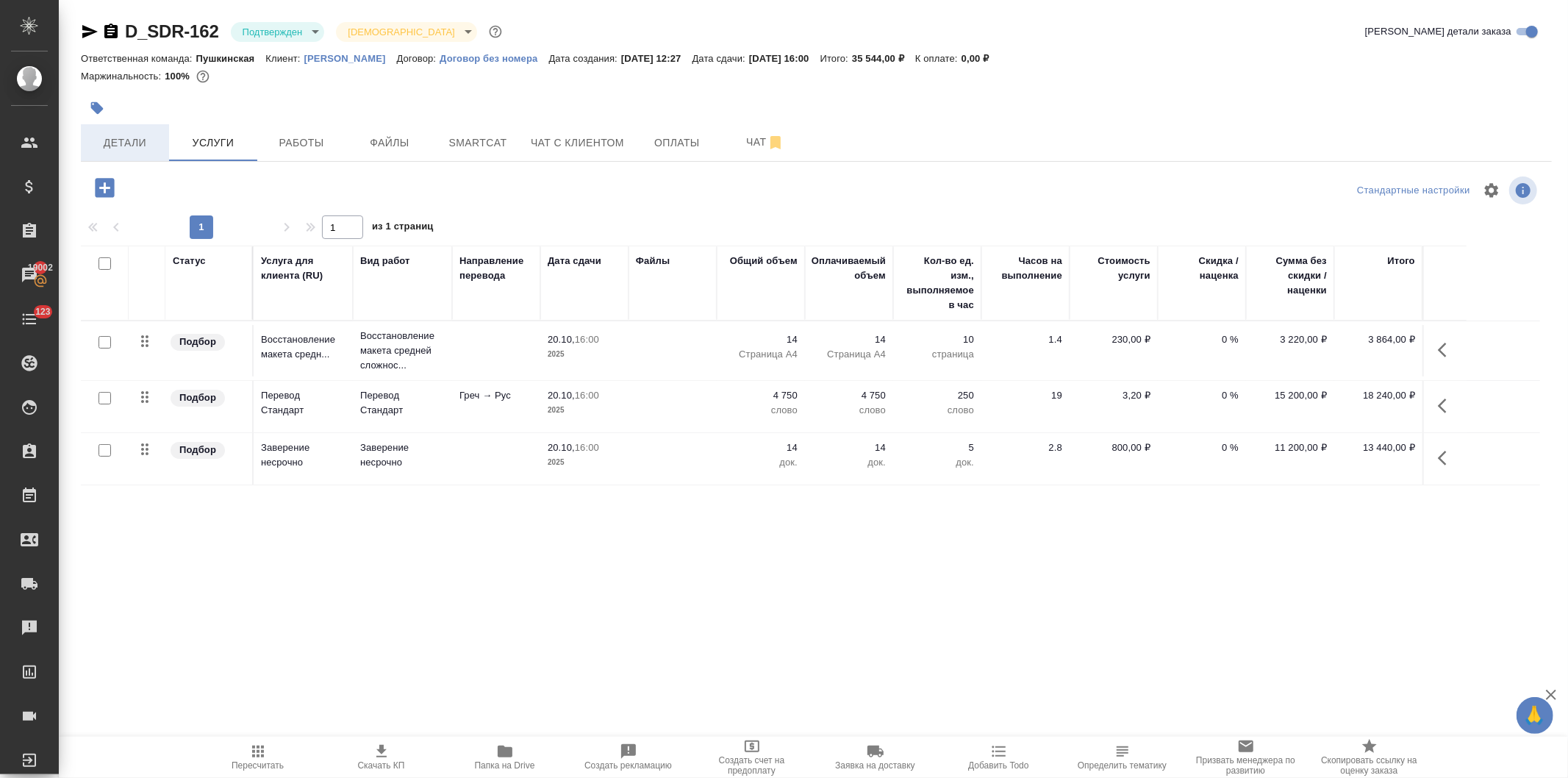
click at [128, 142] on span "Детали" at bounding box center [125, 142] width 71 height 19
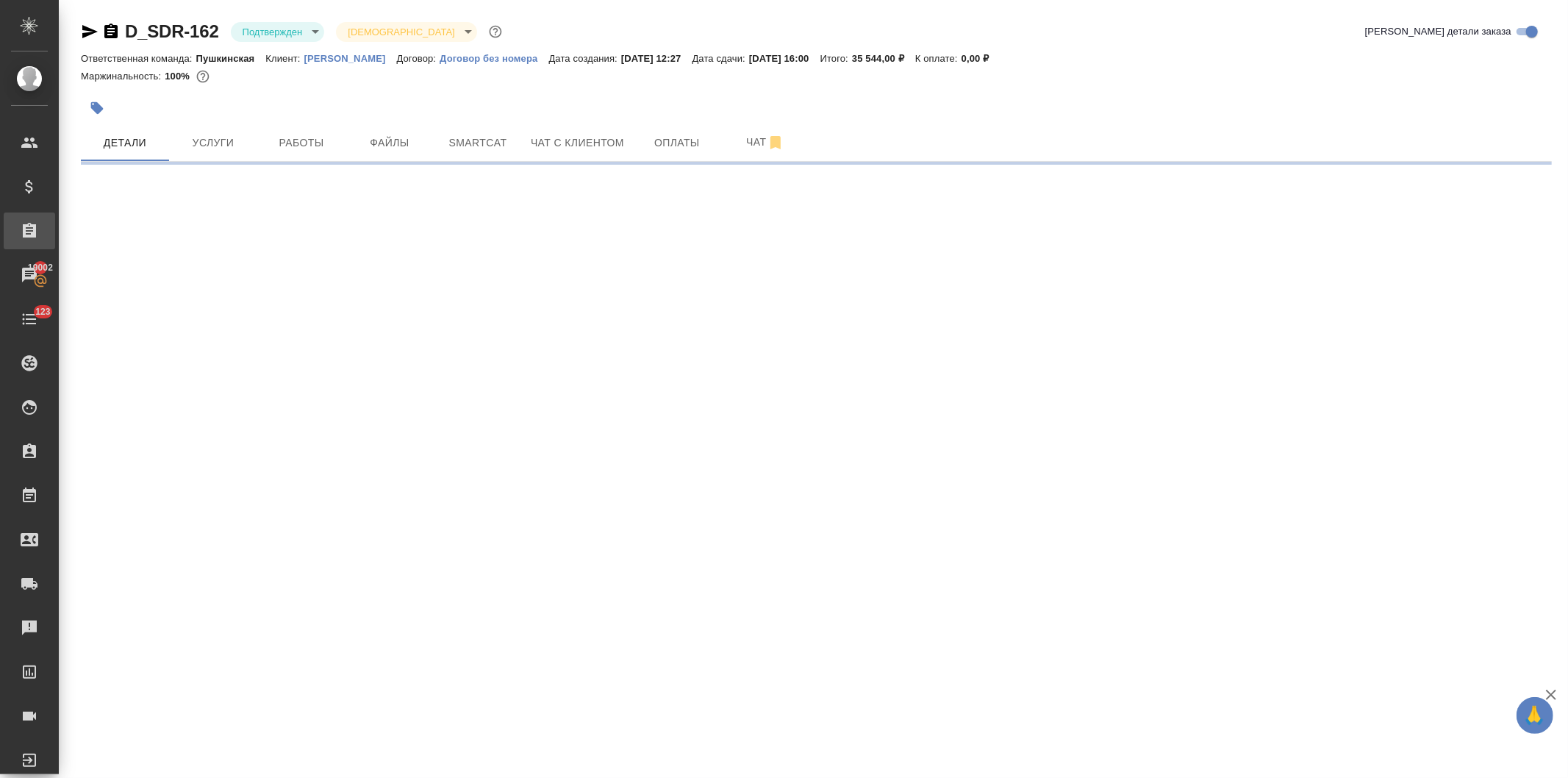
select select "RU"
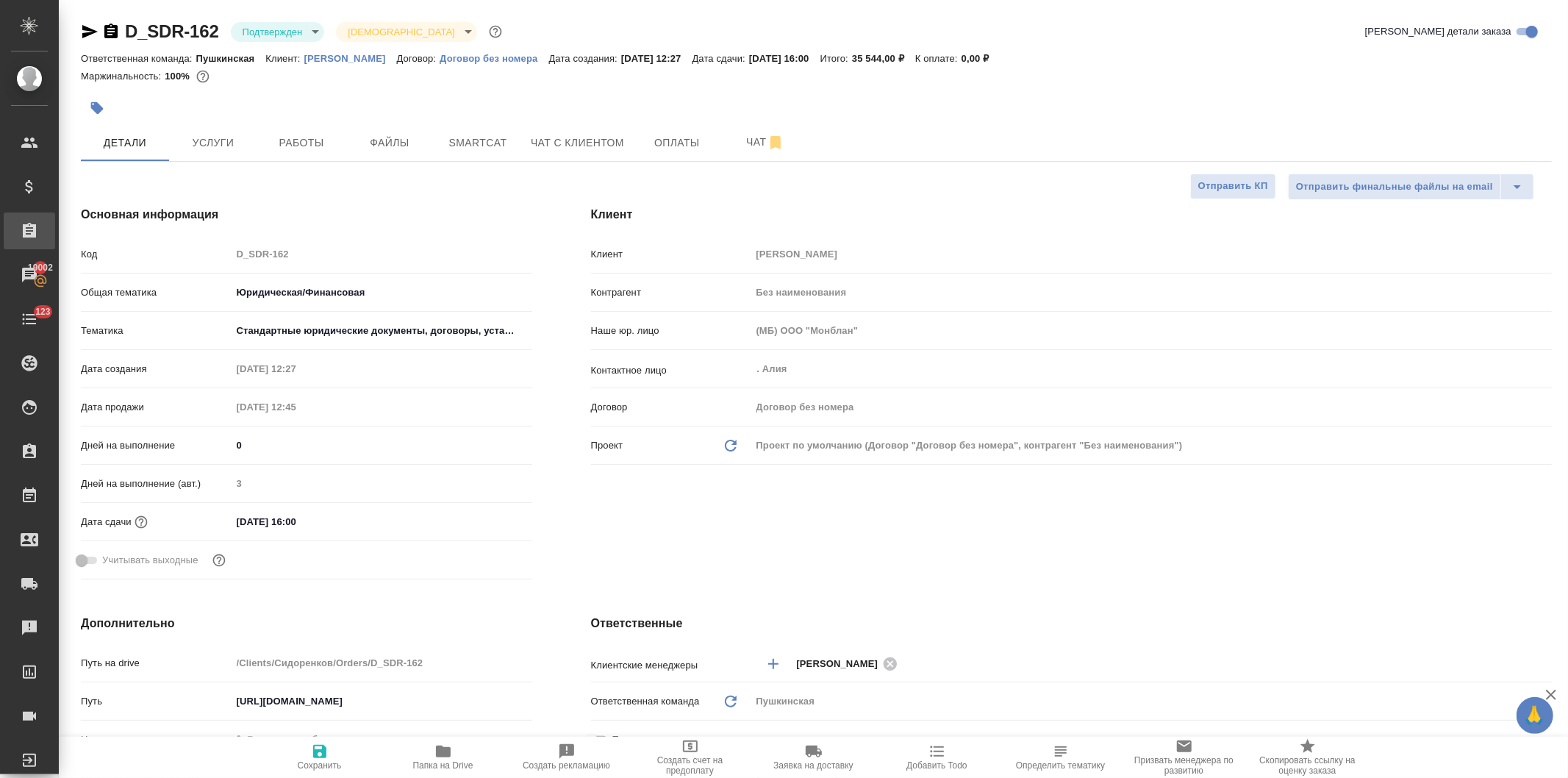
type textarea "x"
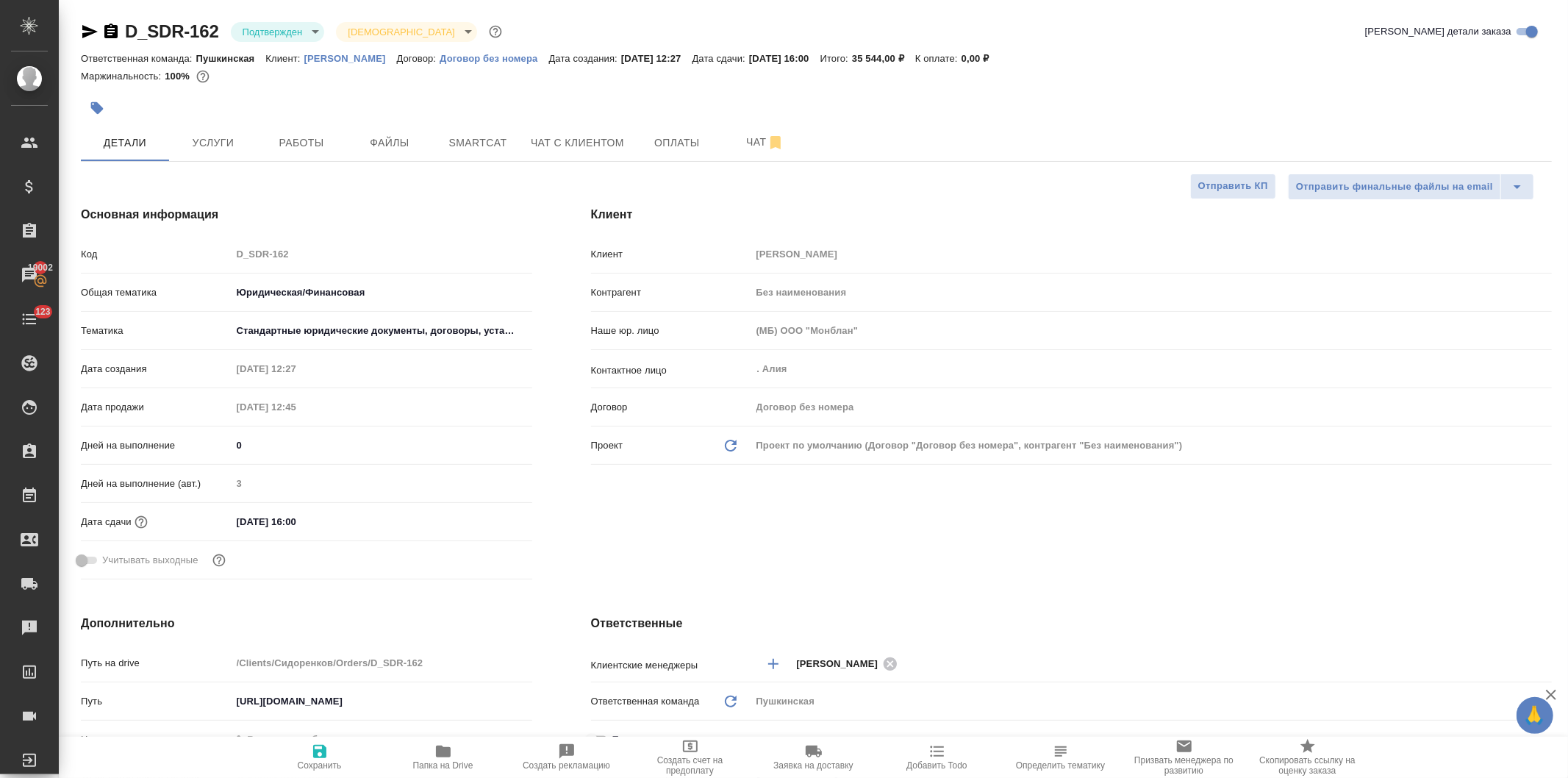
type textarea "x"
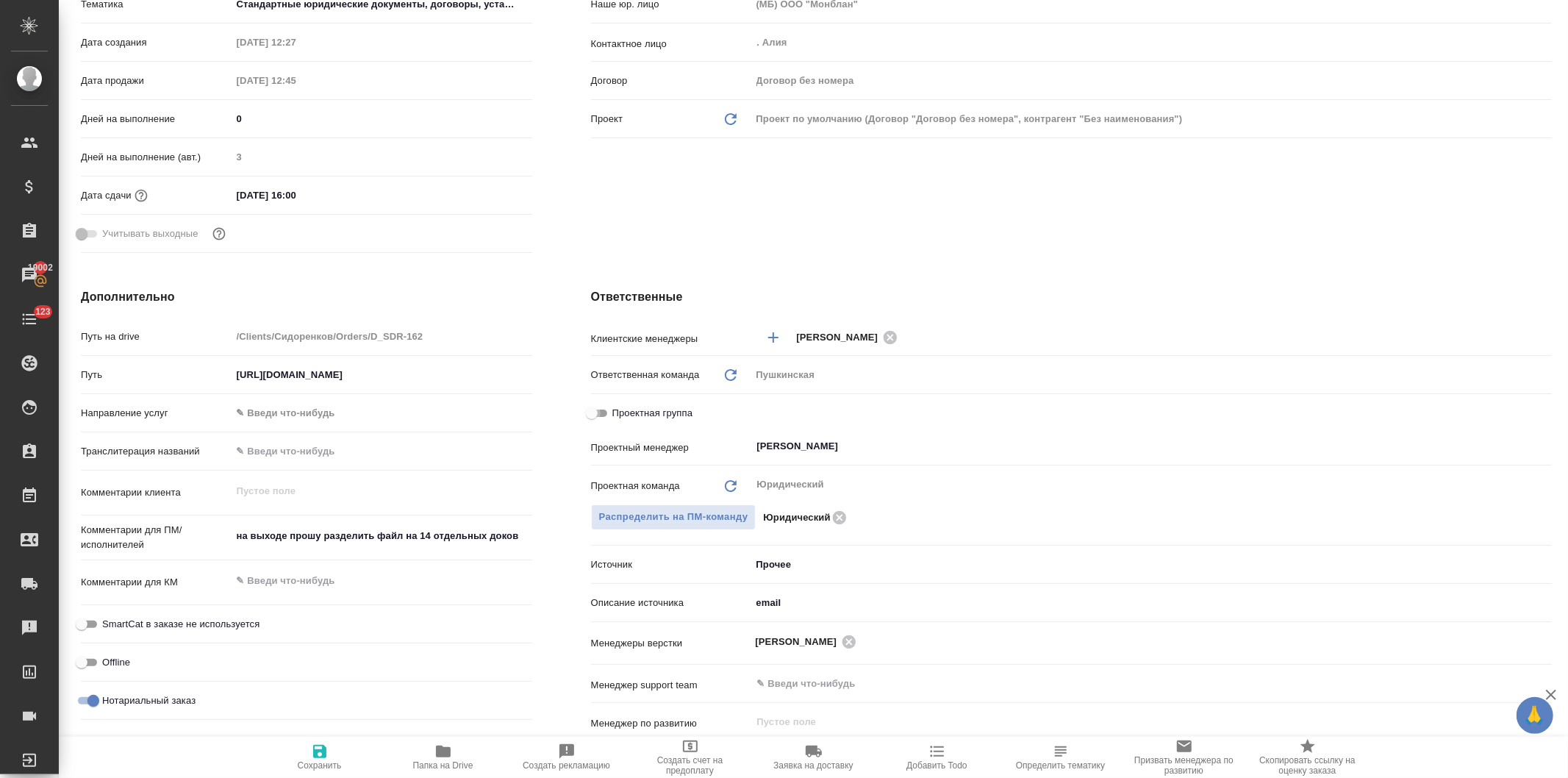
click at [596, 409] on input "Проектная группа" at bounding box center [592, 414] width 53 height 18
checkbox input "true"
type textarea "x"
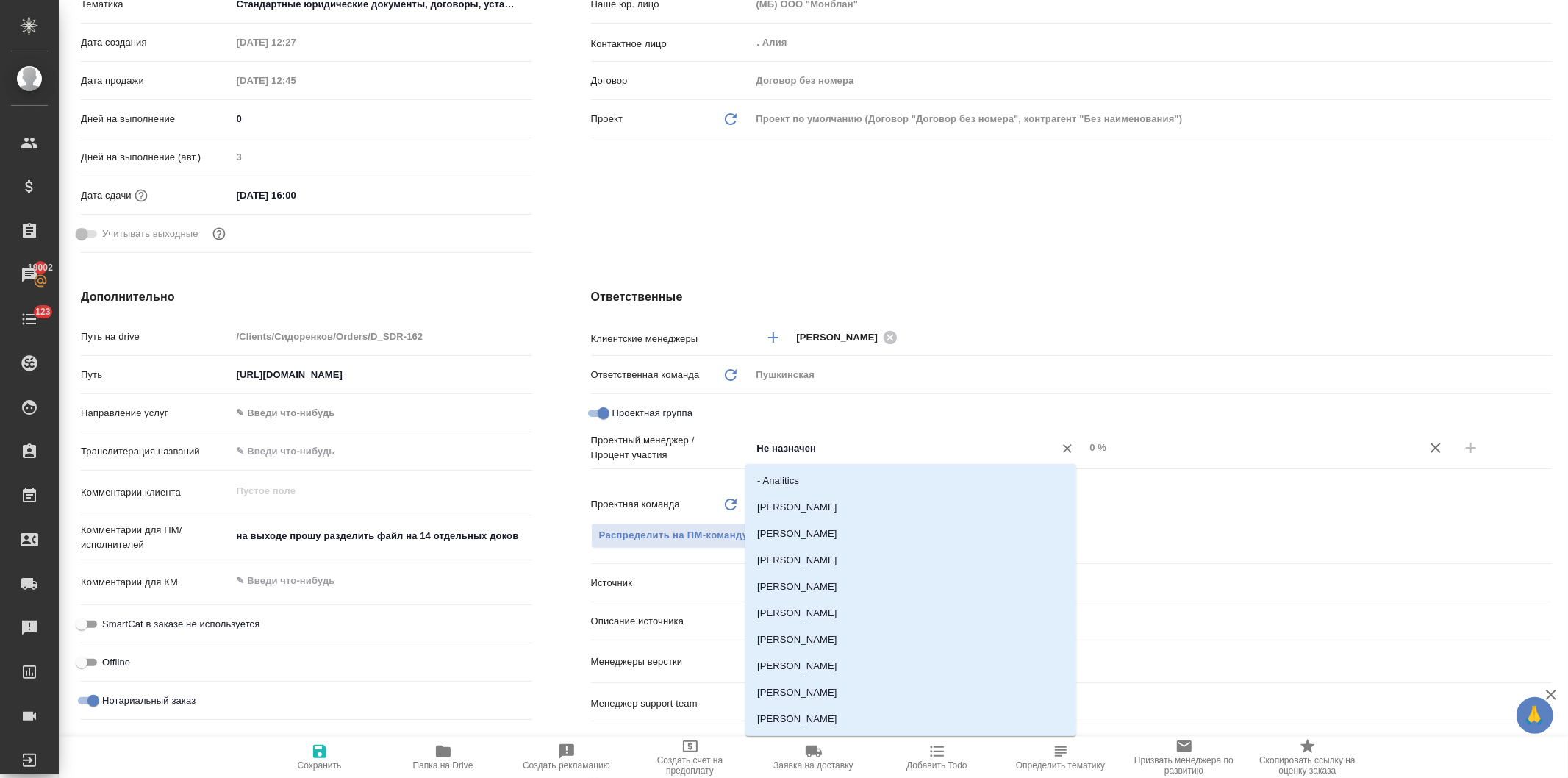
click at [756, 446] on input "Не назначен" at bounding box center [893, 448] width 276 height 18
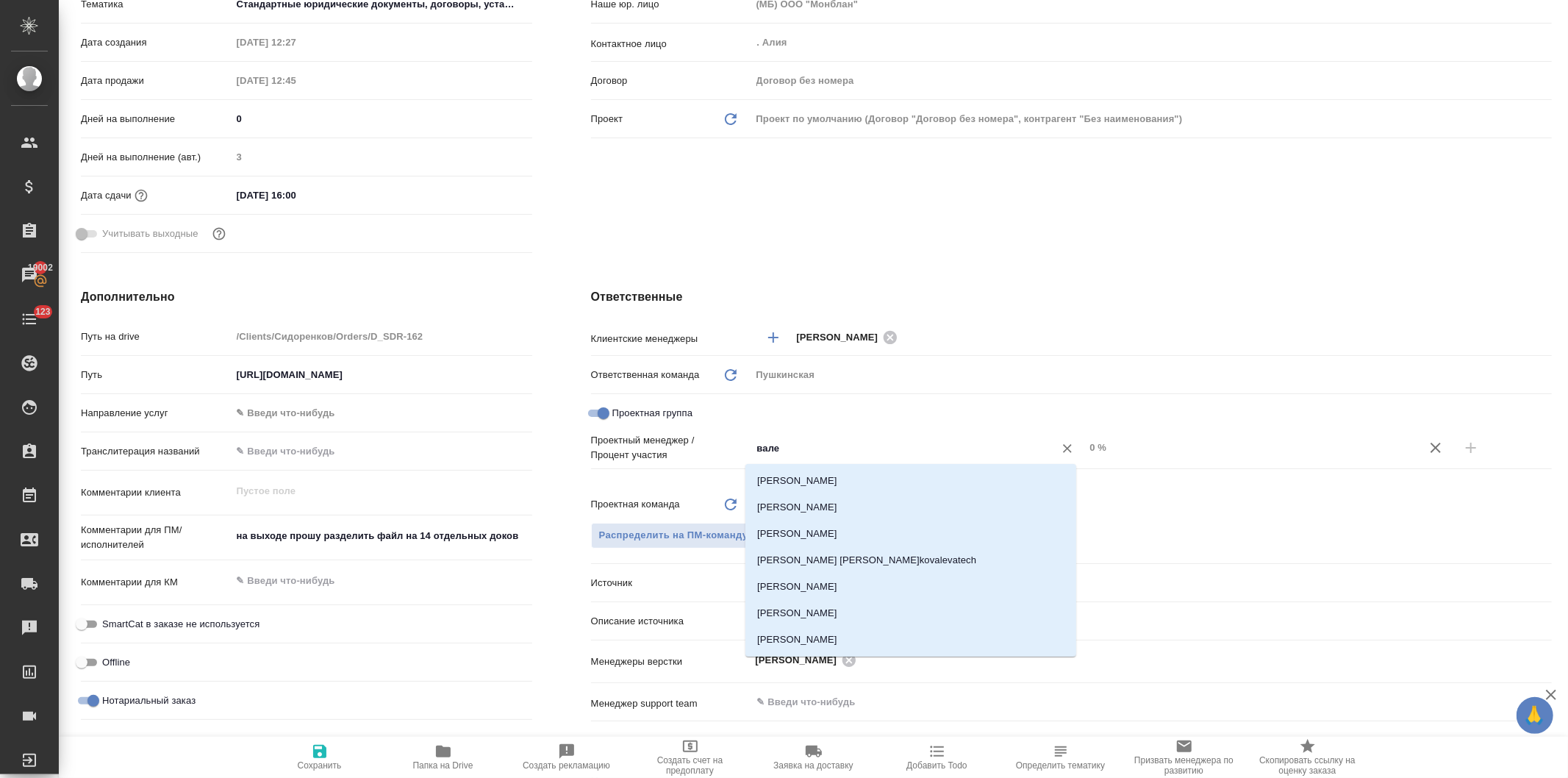
type input "валее"
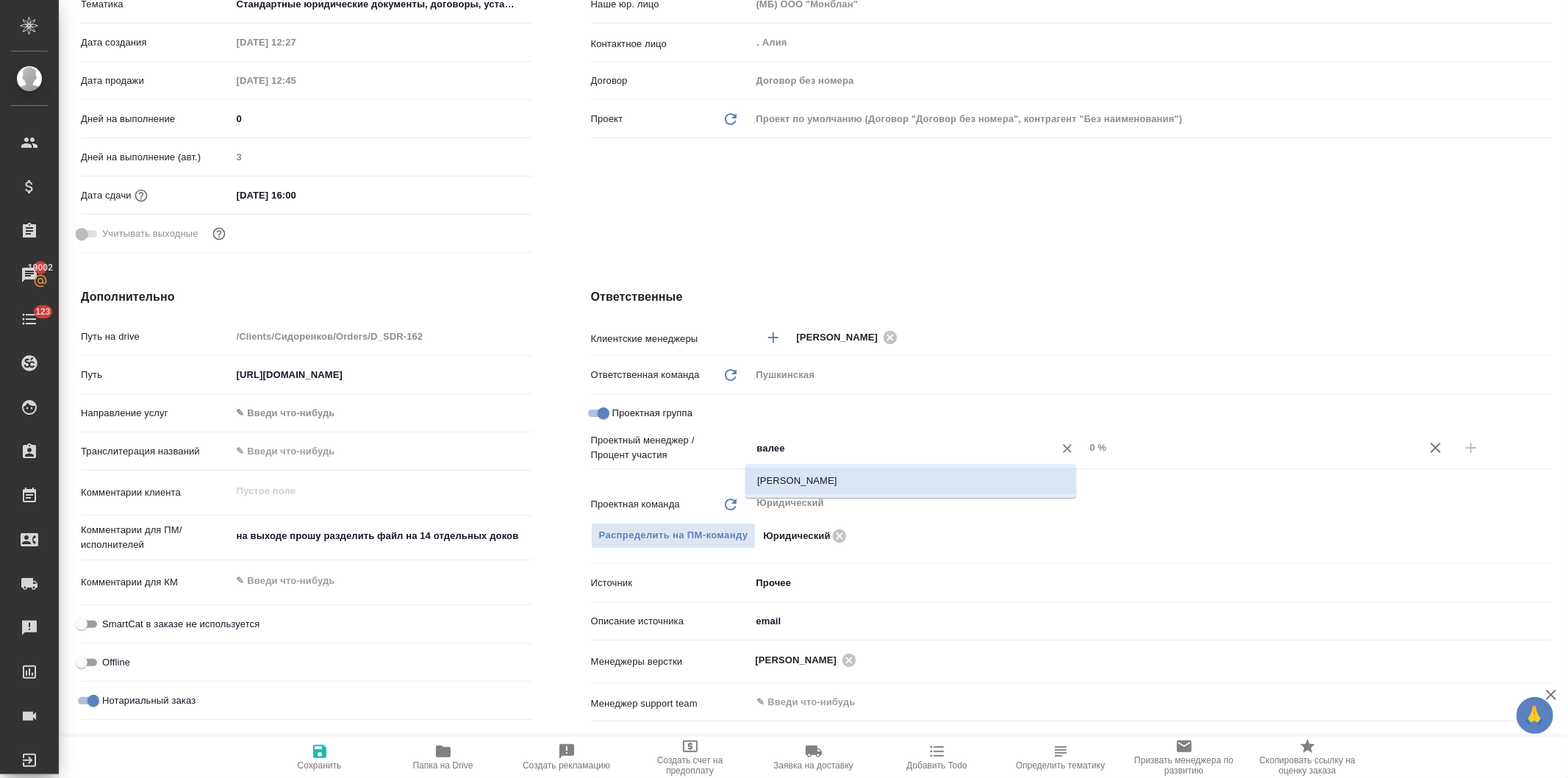
click at [786, 481] on li "[PERSON_NAME]" at bounding box center [910, 480] width 331 height 27
type textarea "x"
click at [1085, 449] on input "0 %" at bounding box center [1251, 448] width 332 height 22
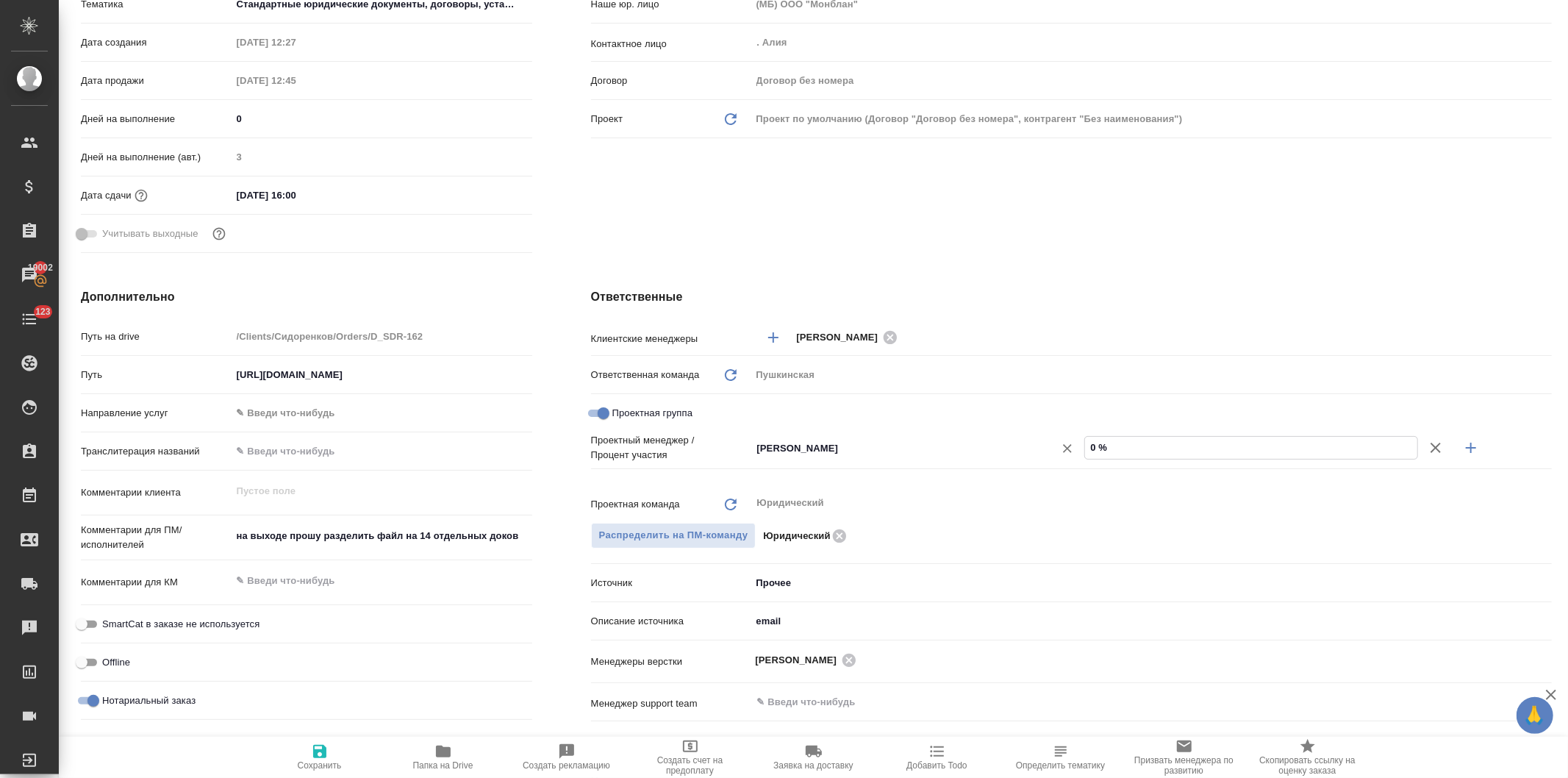
type input "60 %"
type textarea "x"
type input "620 %"
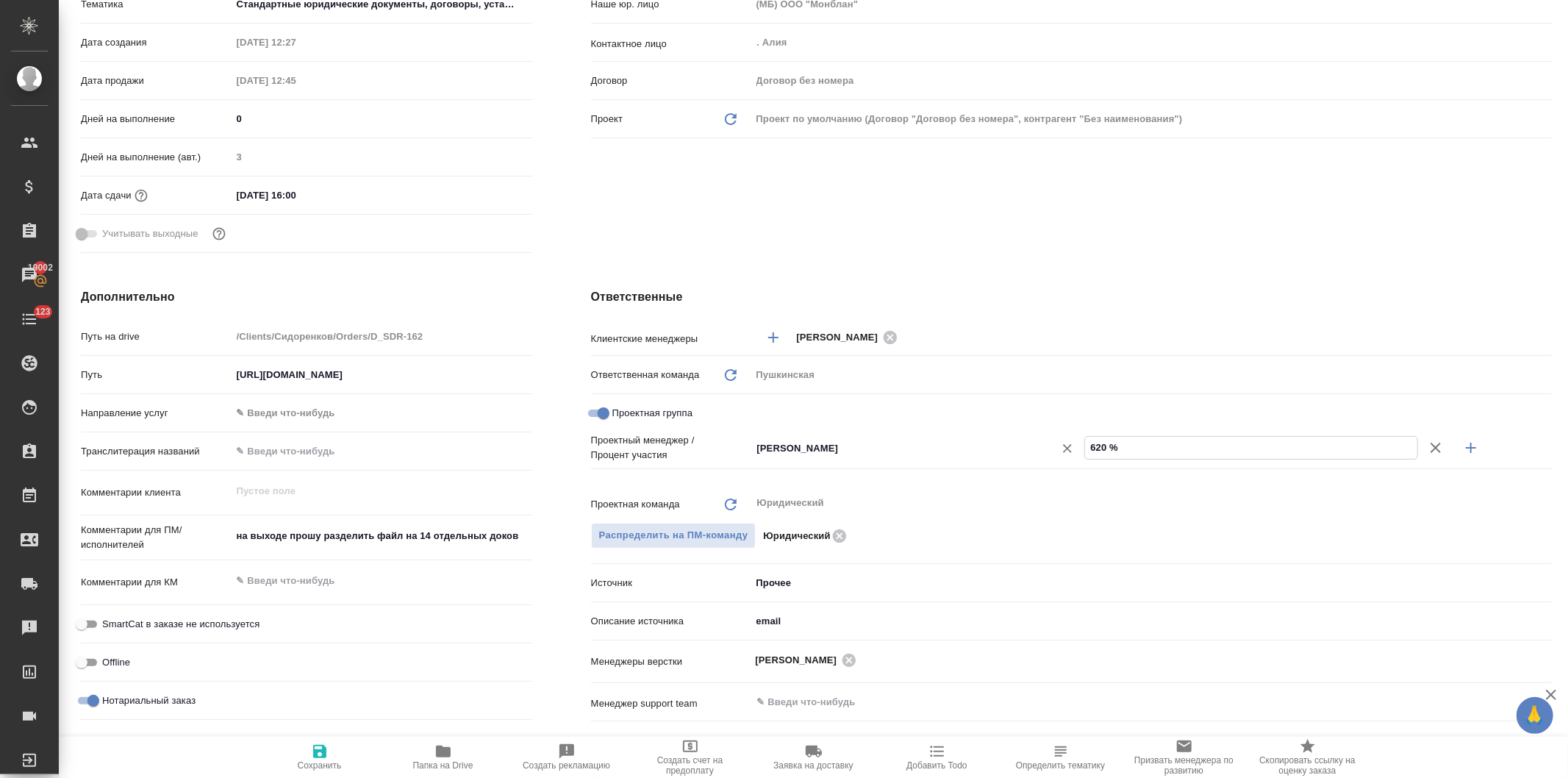
type textarea "x"
type input "62 %"
type textarea "x"
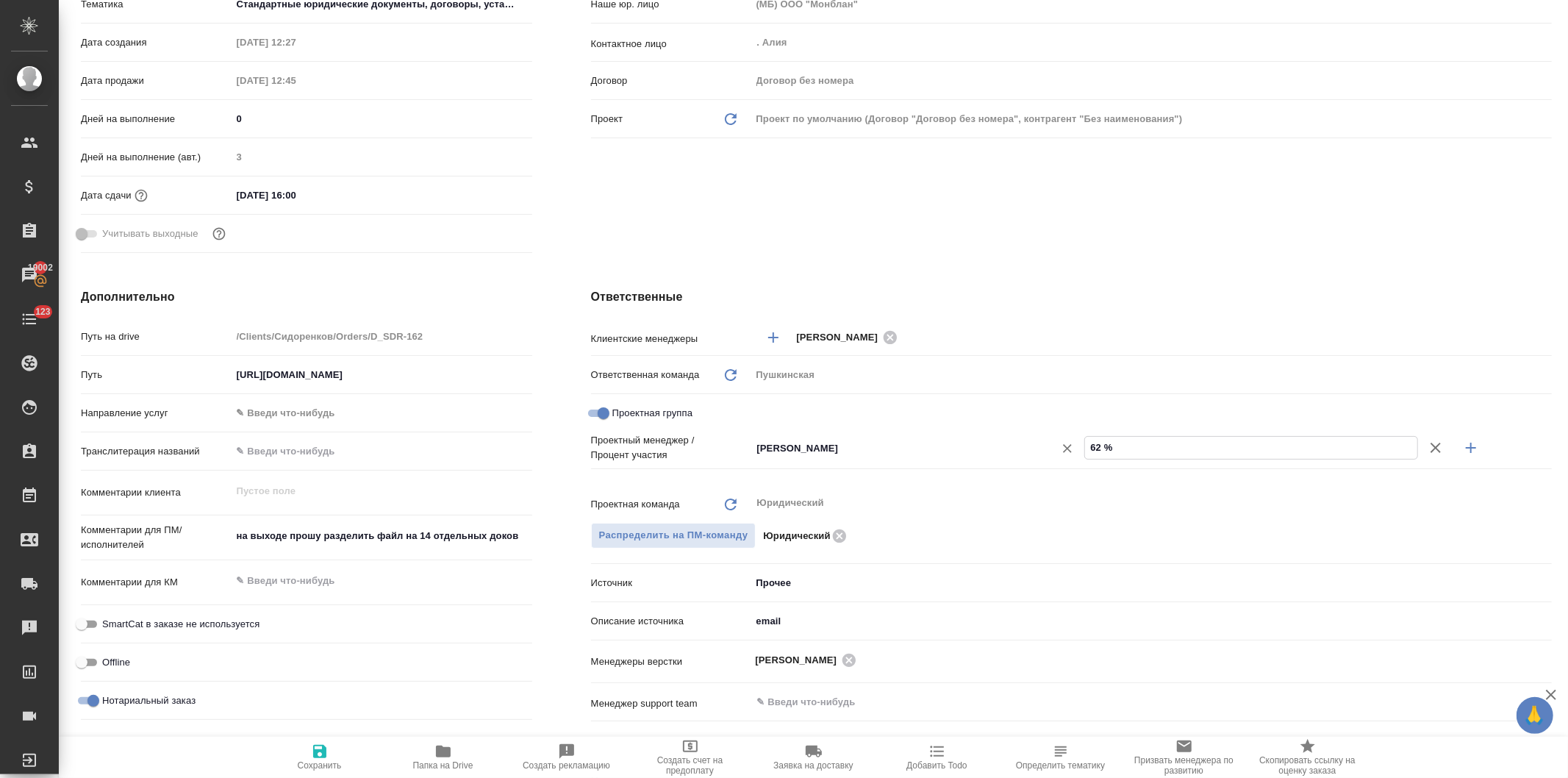
type textarea "x"
type input "62 %"
click at [1463, 444] on icon "button" at bounding box center [1472, 448] width 18 height 18
type textarea "x"
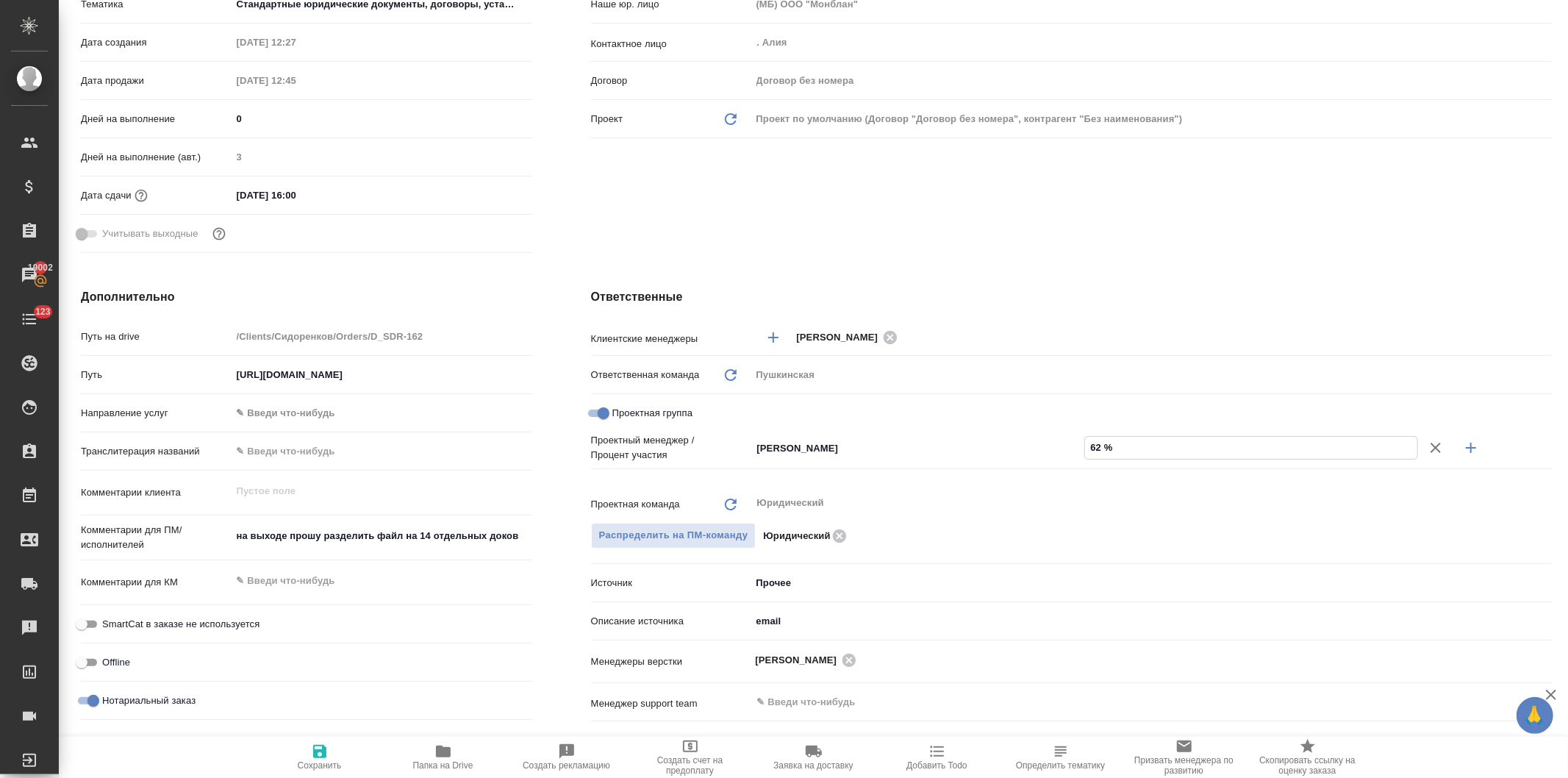
type textarea "x"
click at [787, 479] on input "Не назначен" at bounding box center [893, 472] width 276 height 18
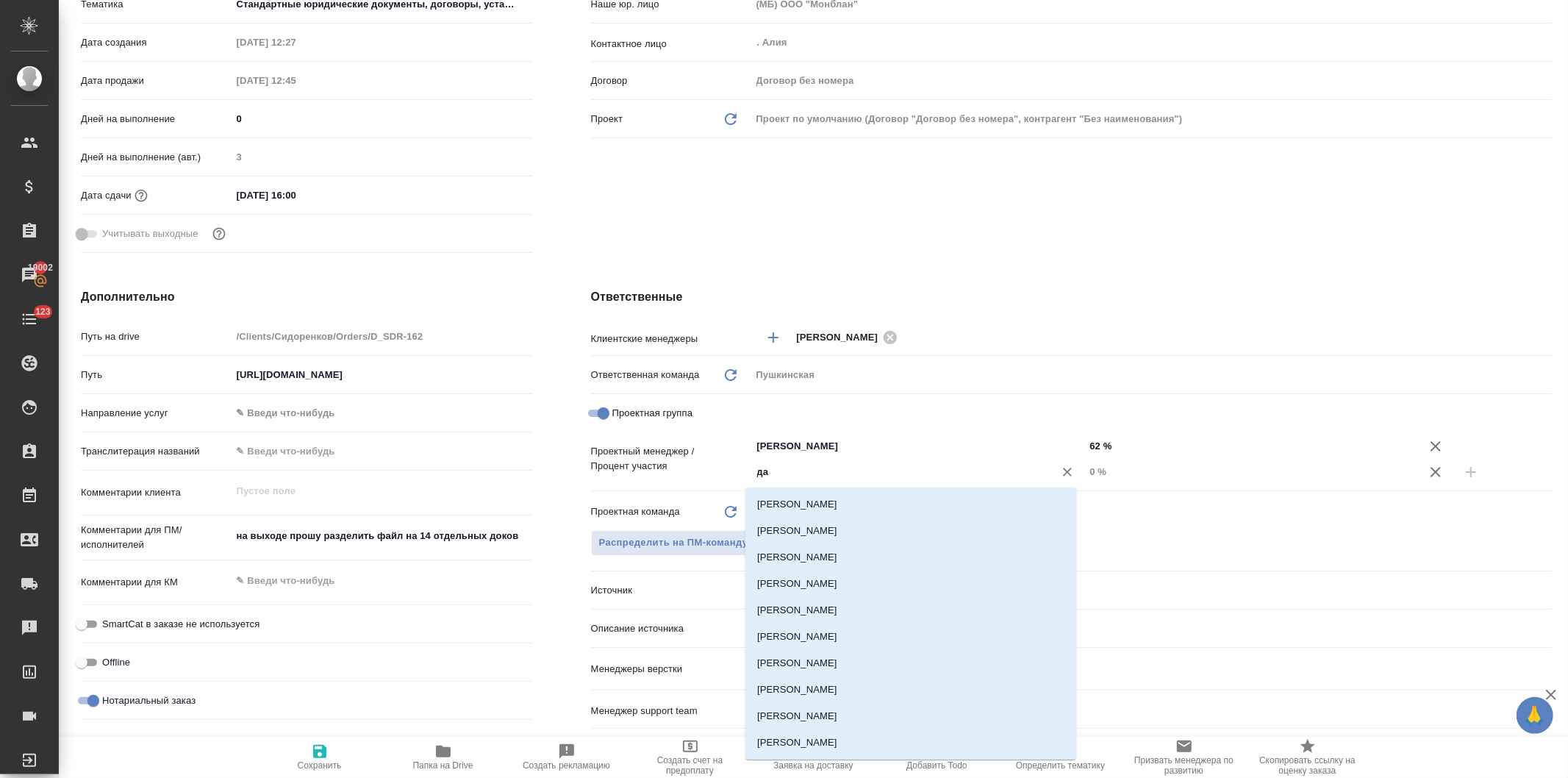
type input "дав"
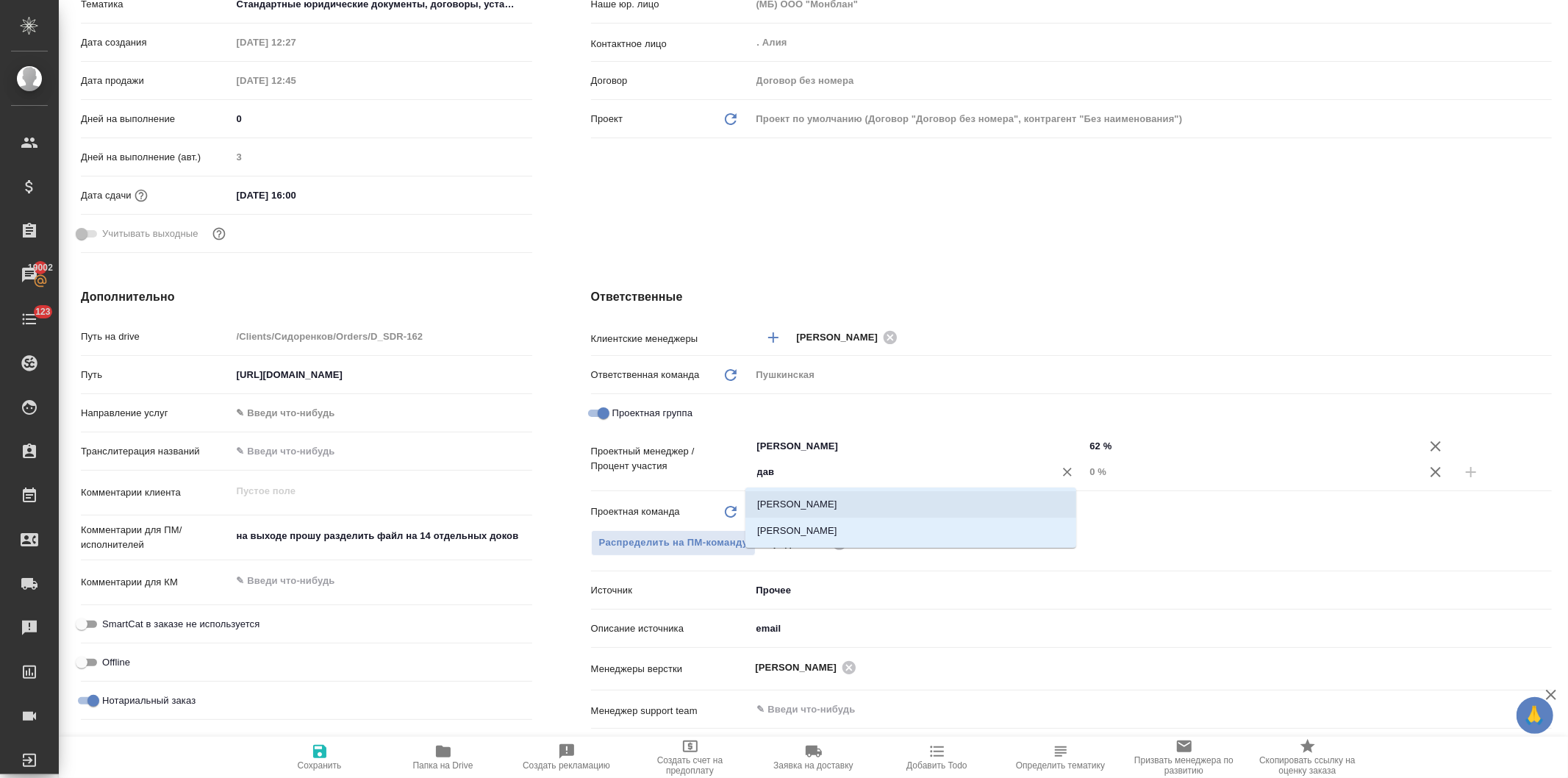
drag, startPoint x: 792, startPoint y: 499, endPoint x: 960, endPoint y: 496, distance: 168.0
click at [792, 499] on li "[PERSON_NAME]" at bounding box center [910, 504] width 331 height 27
type textarea "x"
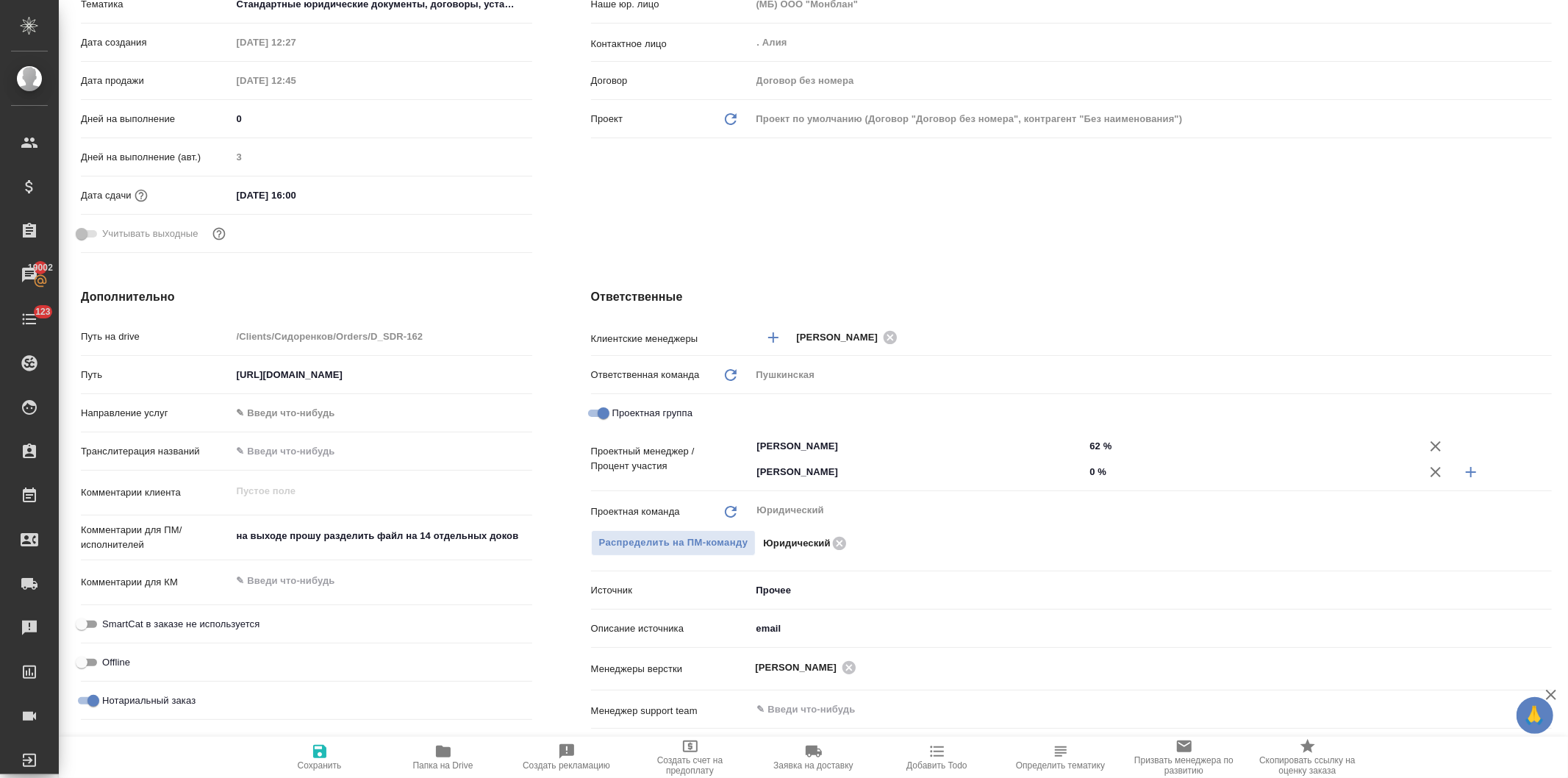
click at [1085, 472] on input "0 %" at bounding box center [1252, 472] width 334 height 22
type input "30 %"
type textarea "x"
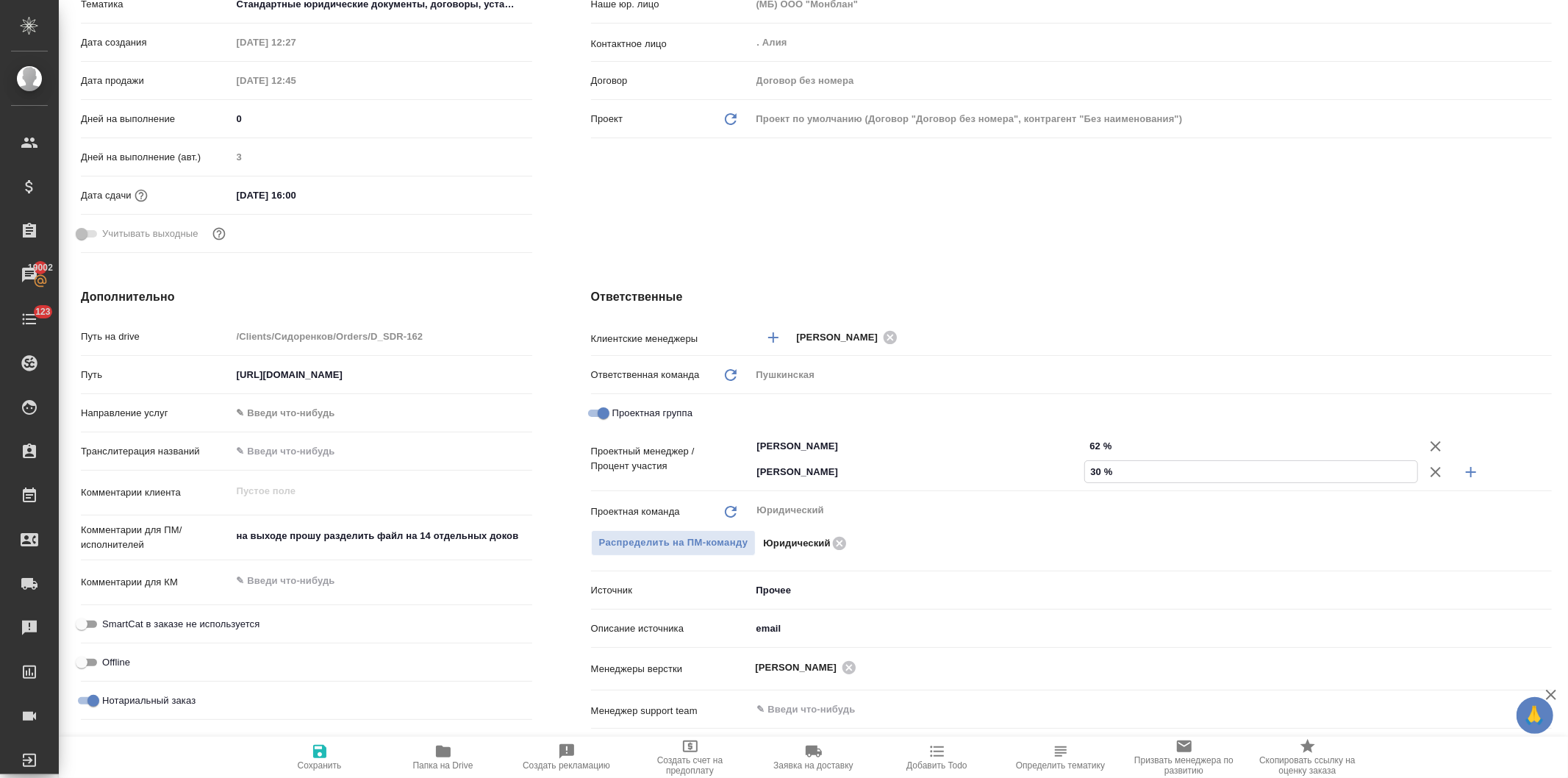
type input "380 %"
type textarea "x"
type input "38 %"
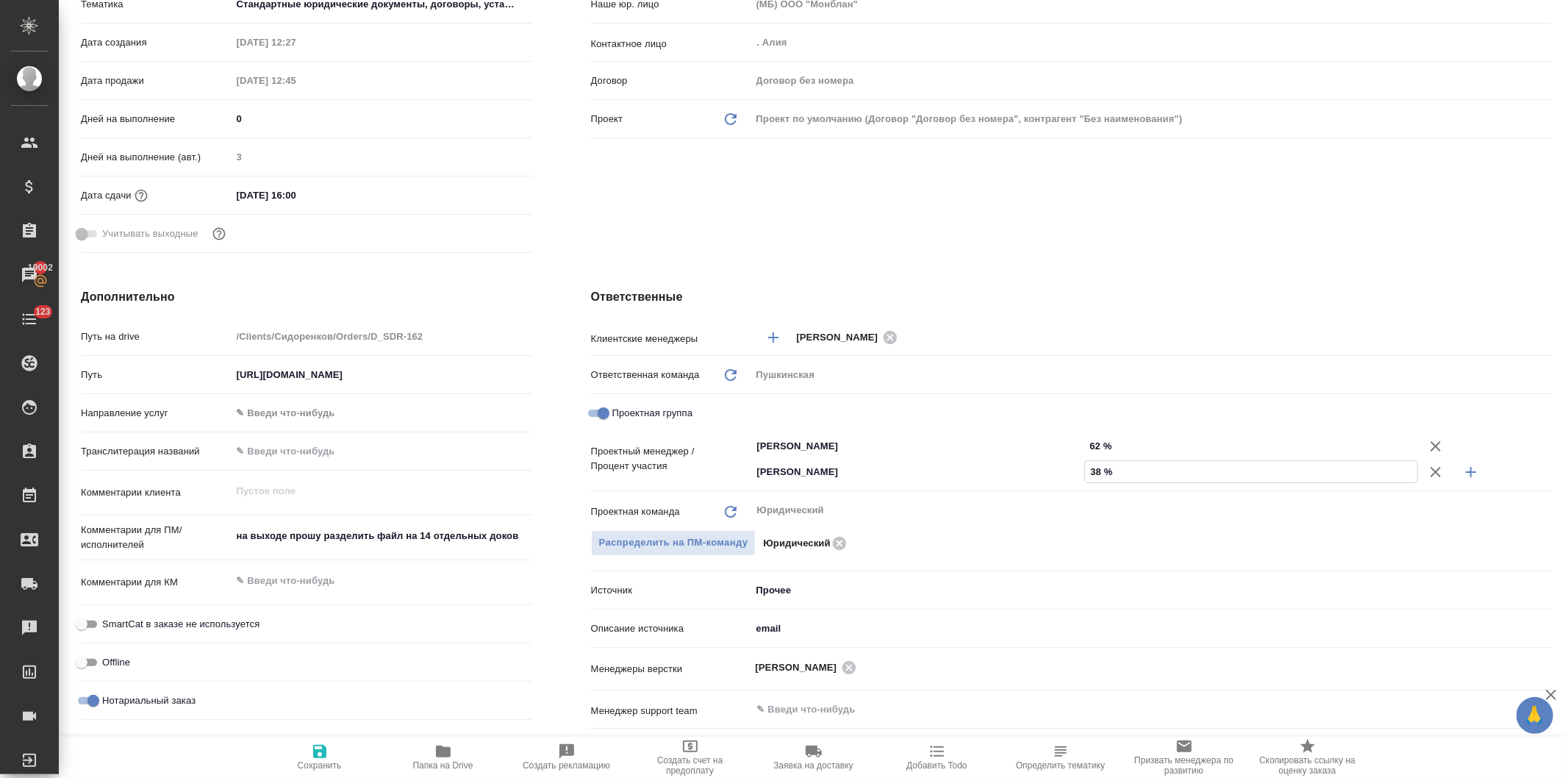
type textarea "x"
type input "38 %"
click at [991, 178] on div "Клиент Клиент Сидоренков Контрагент Без наименования Наше юр. лицо (МБ) ООО "Мо…" at bounding box center [1071, 69] width 1020 height 438
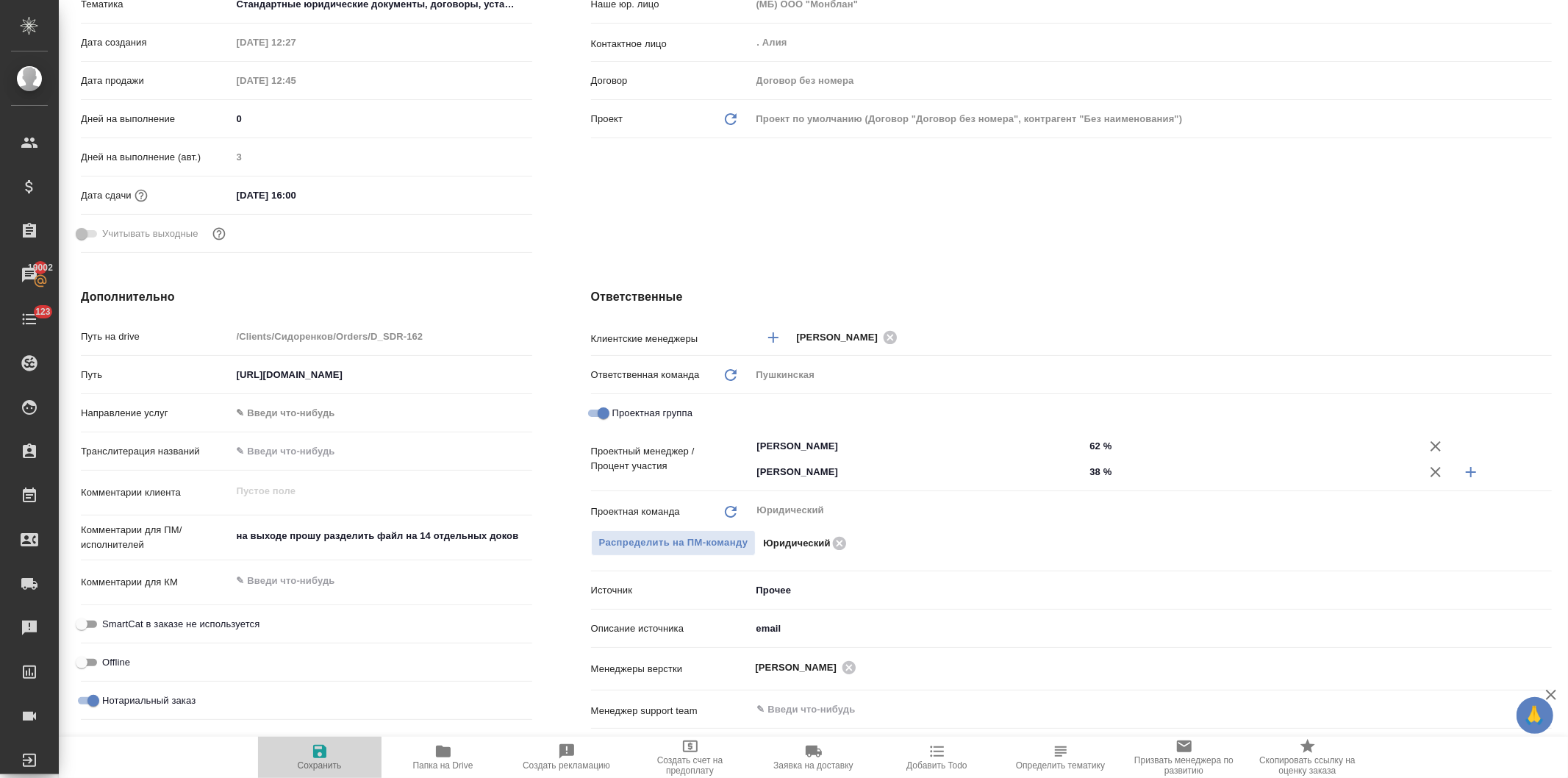
click at [318, 752] on icon "button" at bounding box center [319, 751] width 13 height 13
type textarea "x"
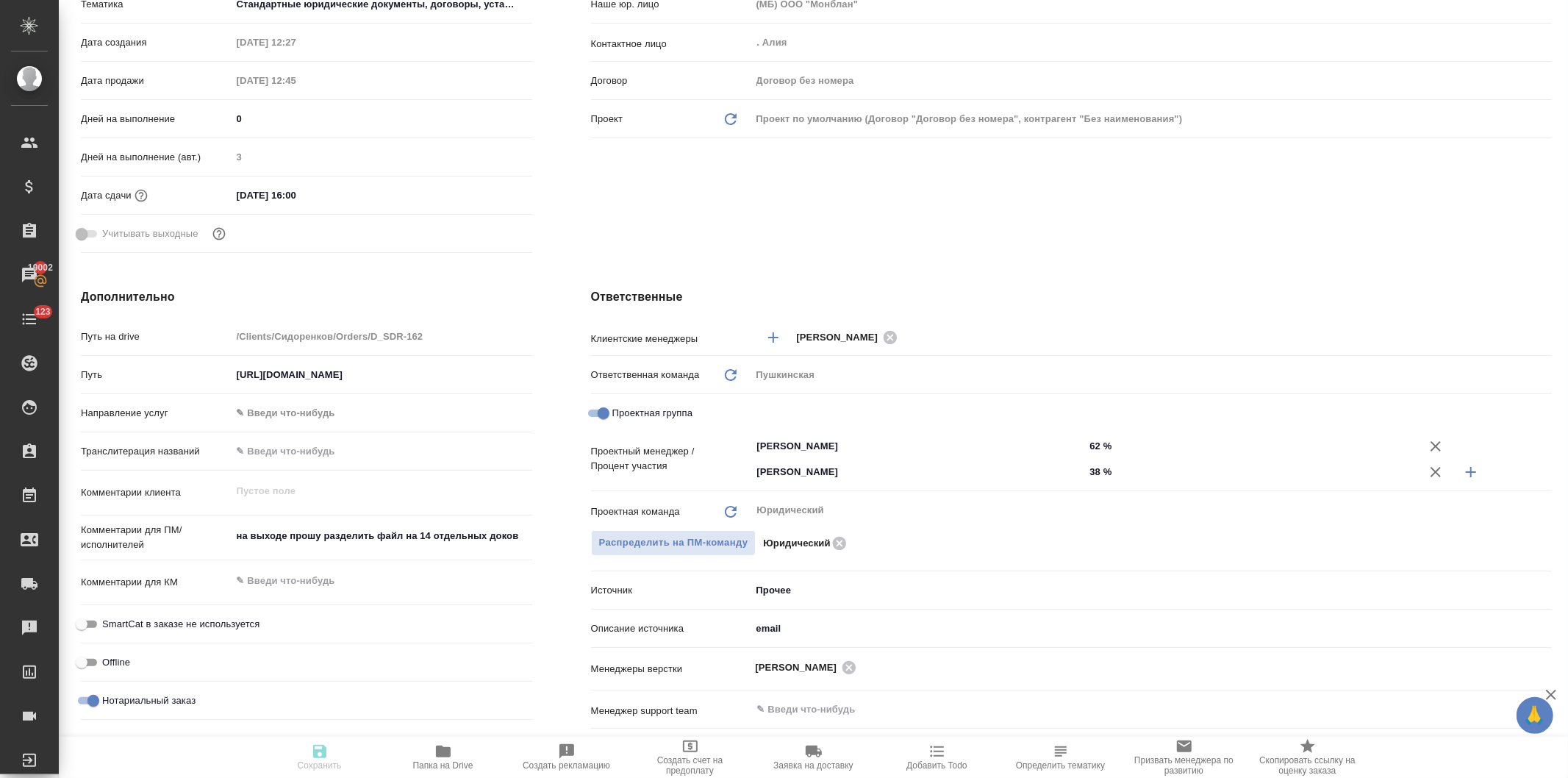
type textarea "x"
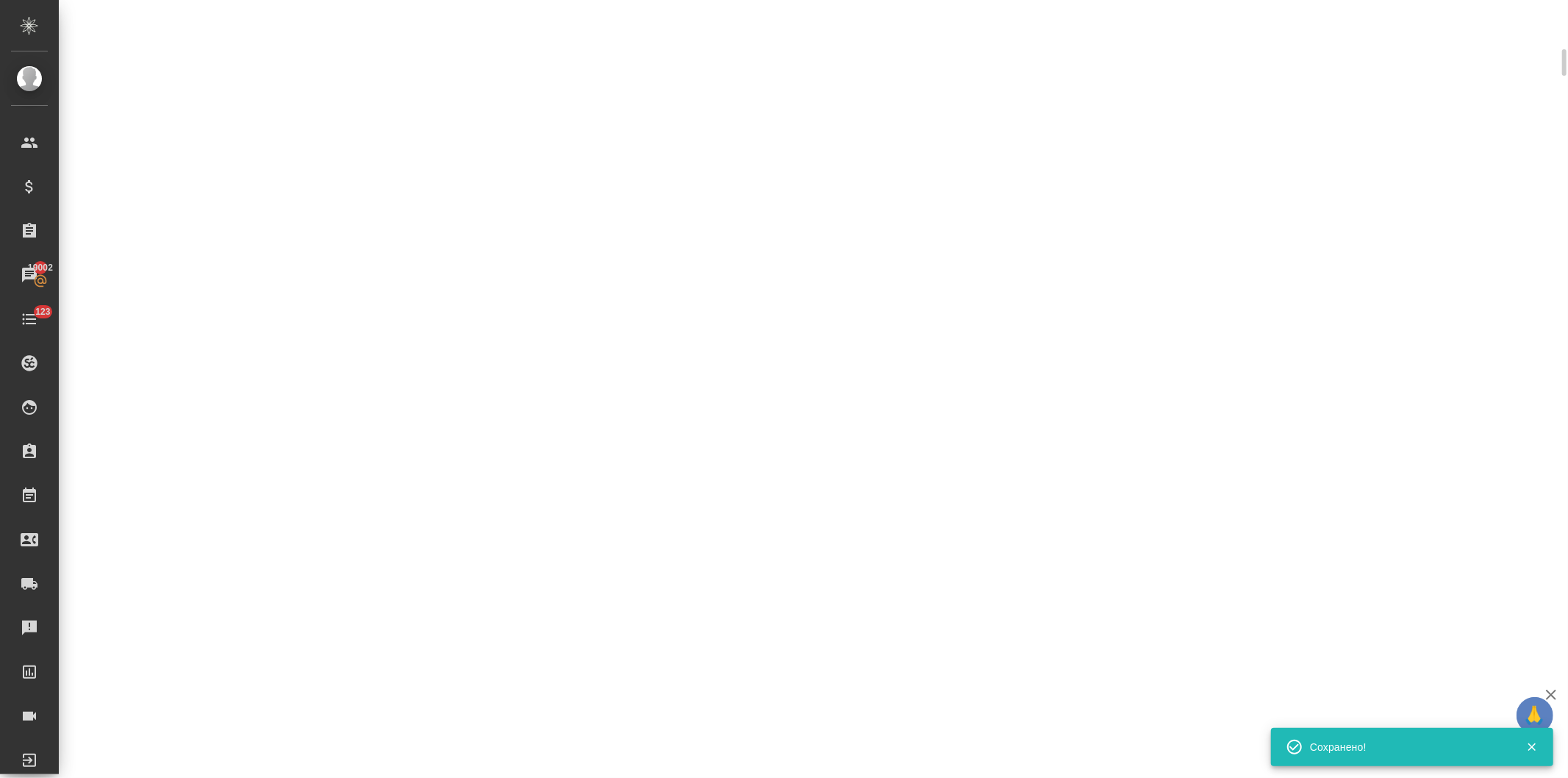
scroll to position [315, 0]
type input "inProgress"
select select "RU"
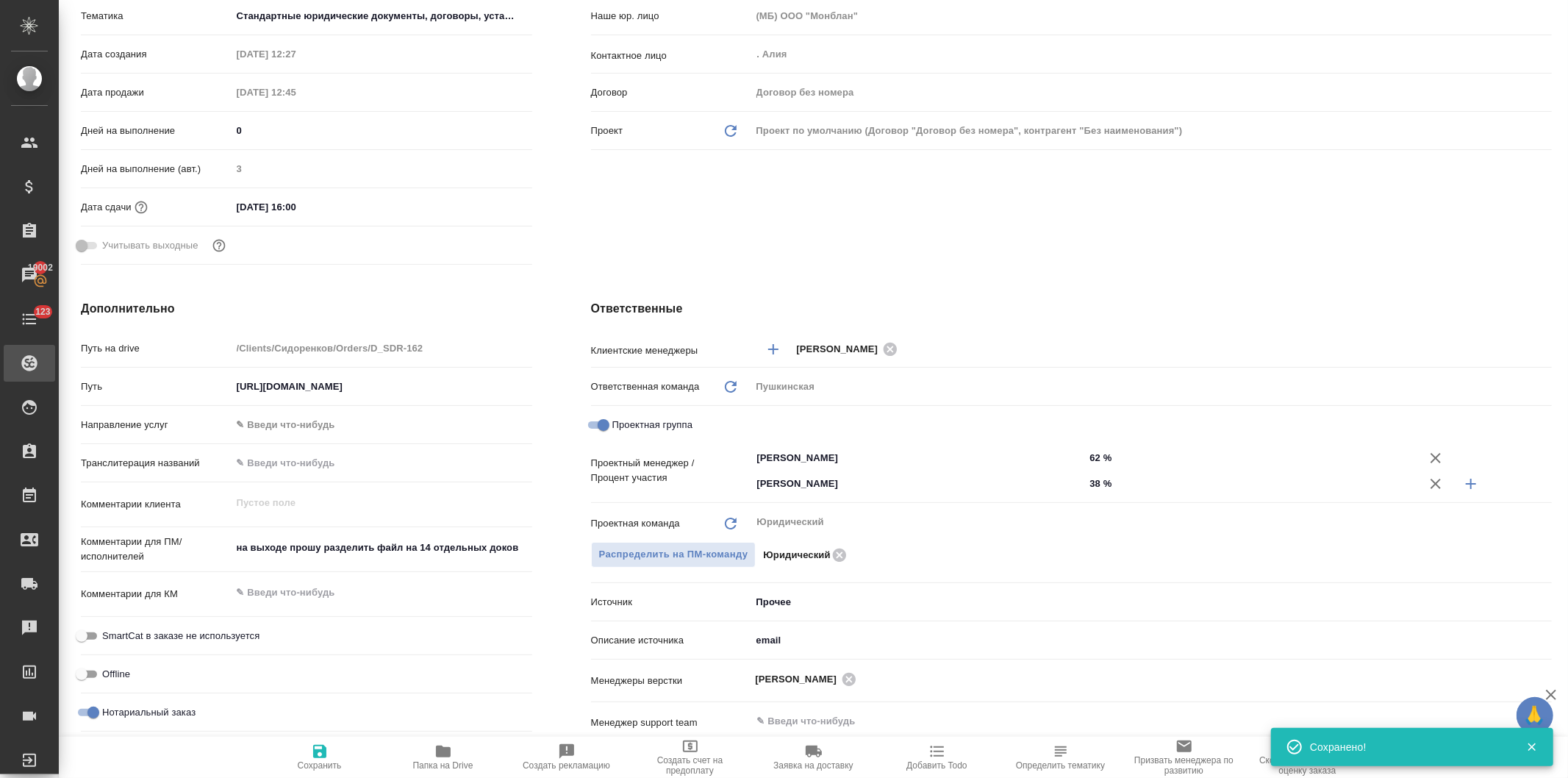
type textarea "x"
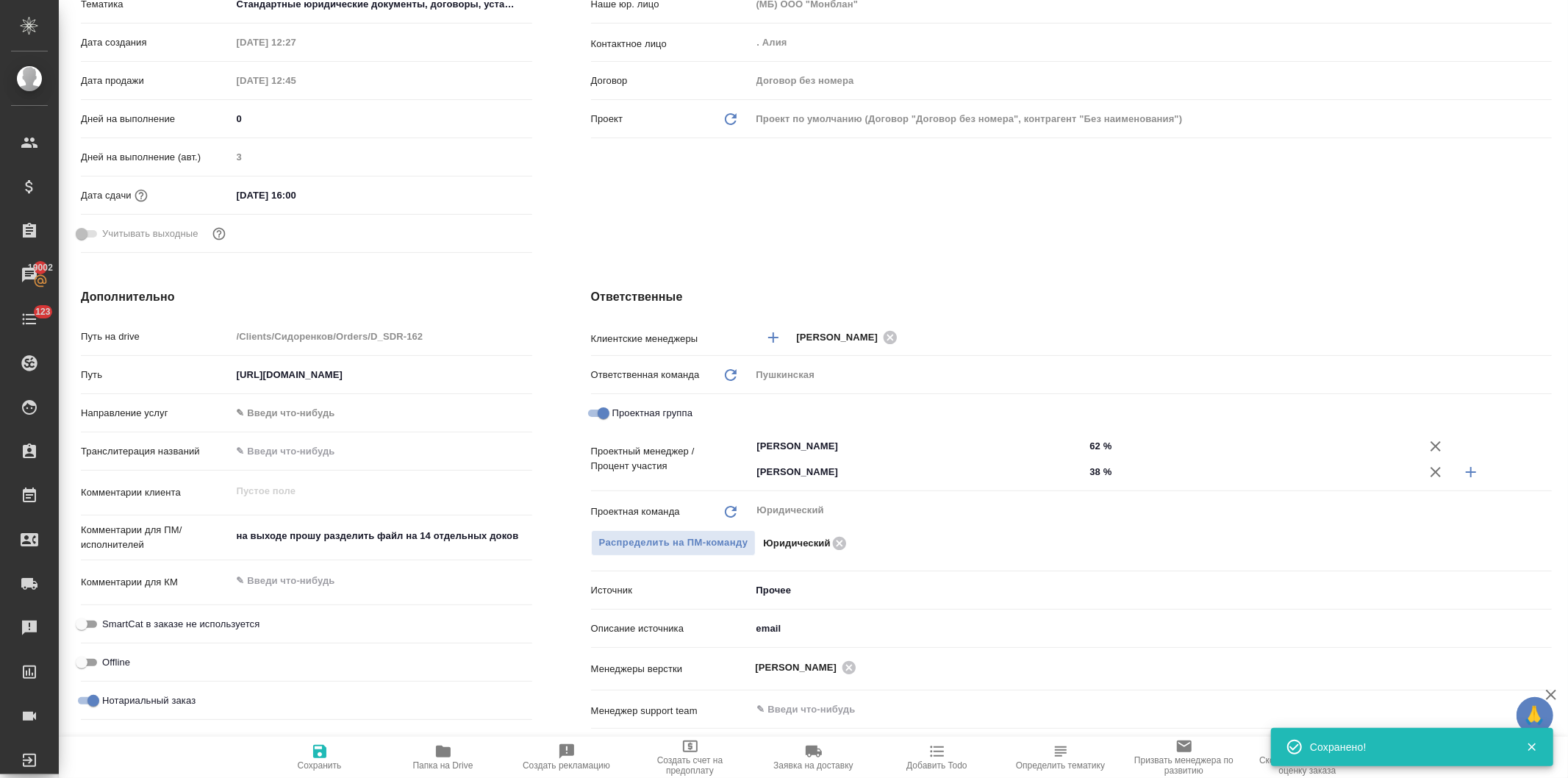
type textarea "x"
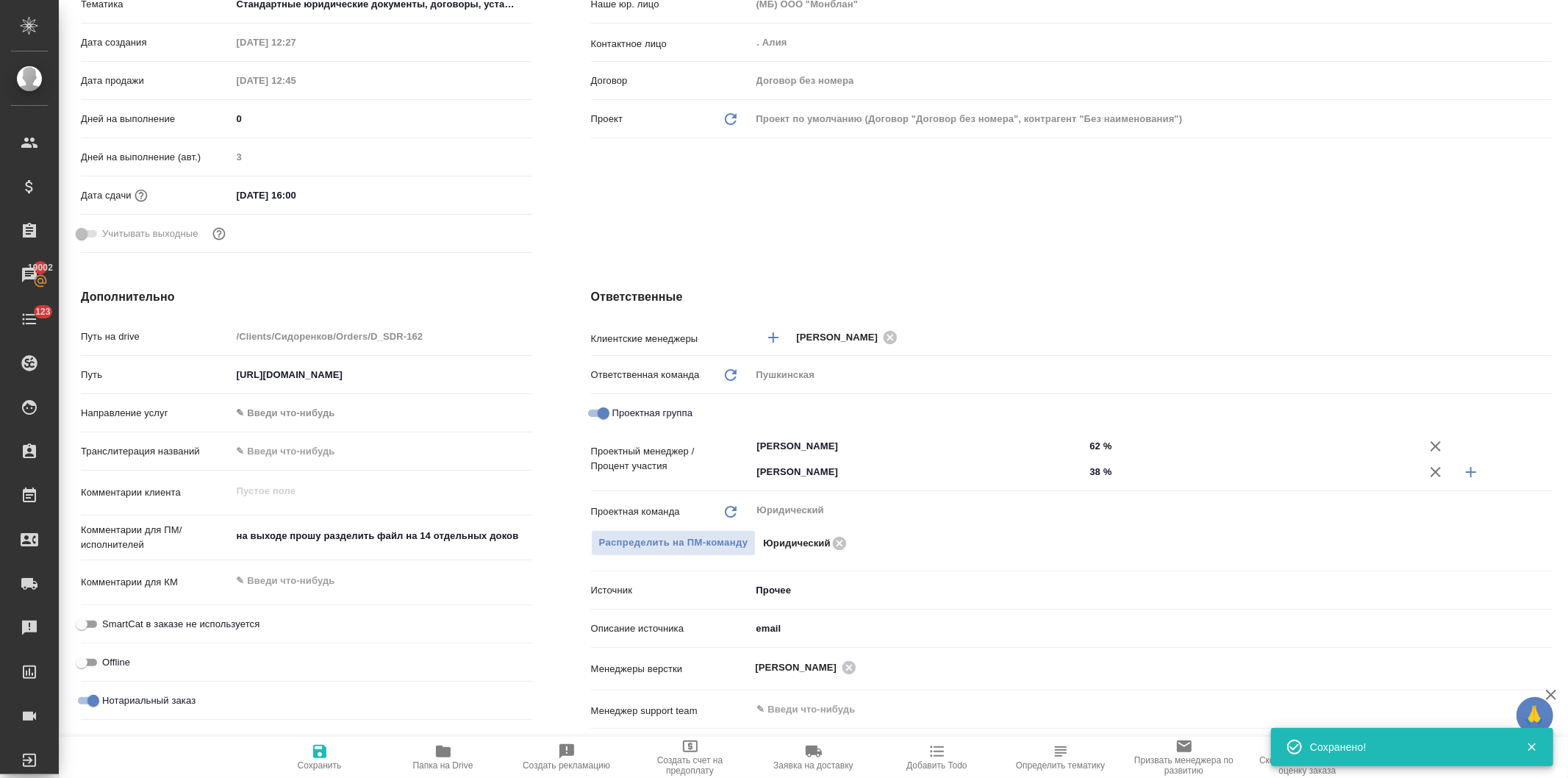
type textarea "x"
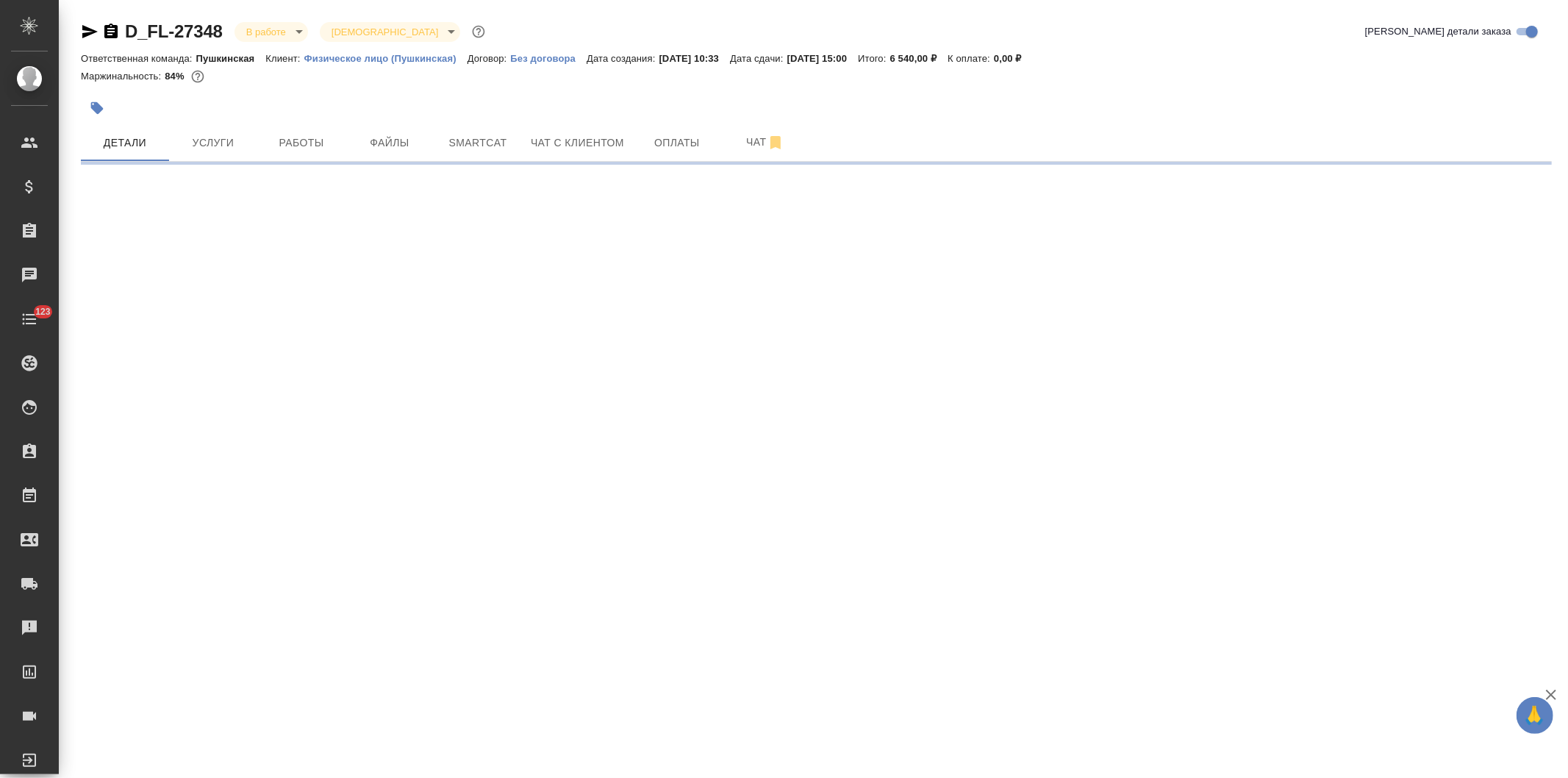
select select "RU"
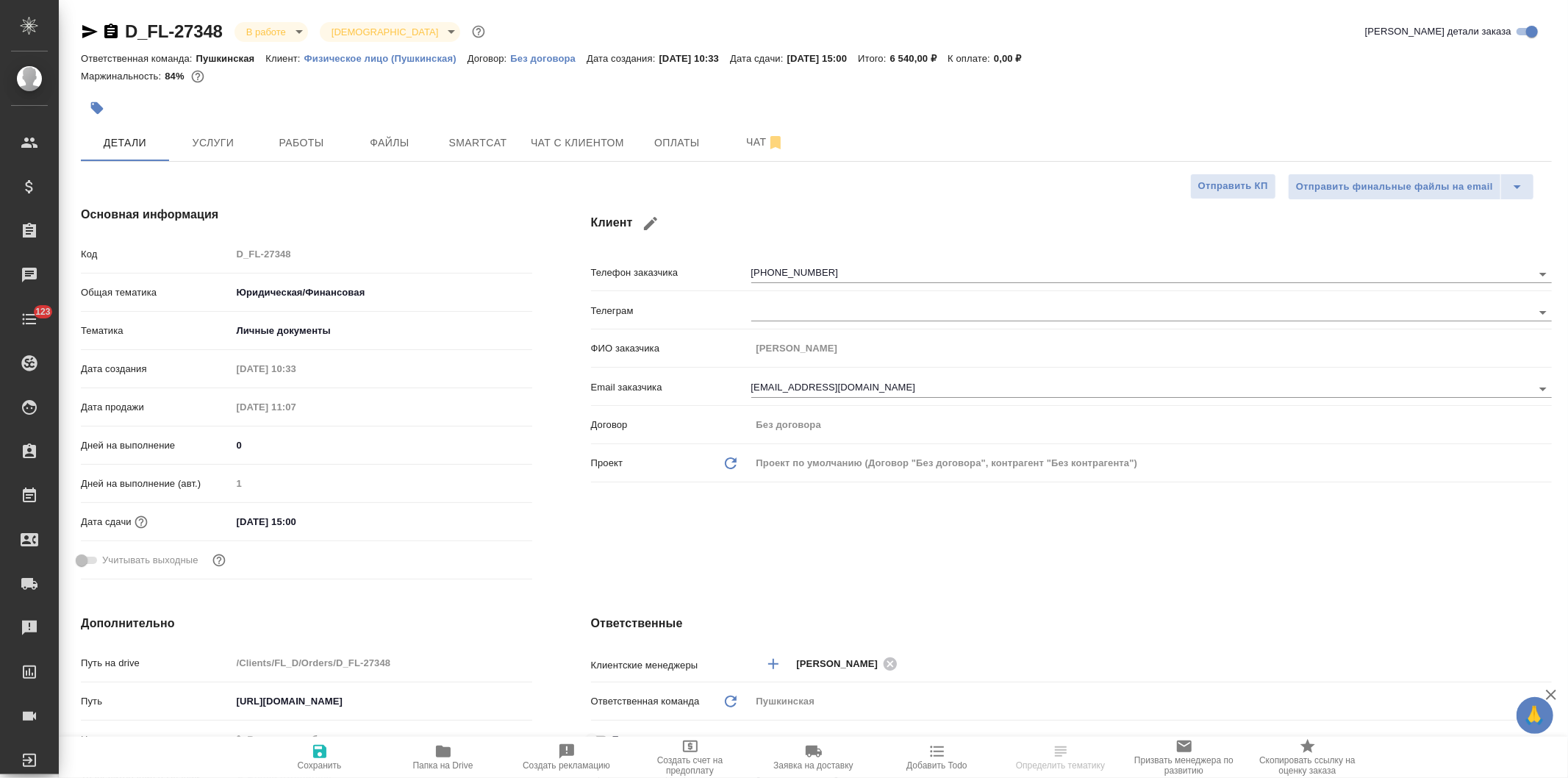
type textarea "x"
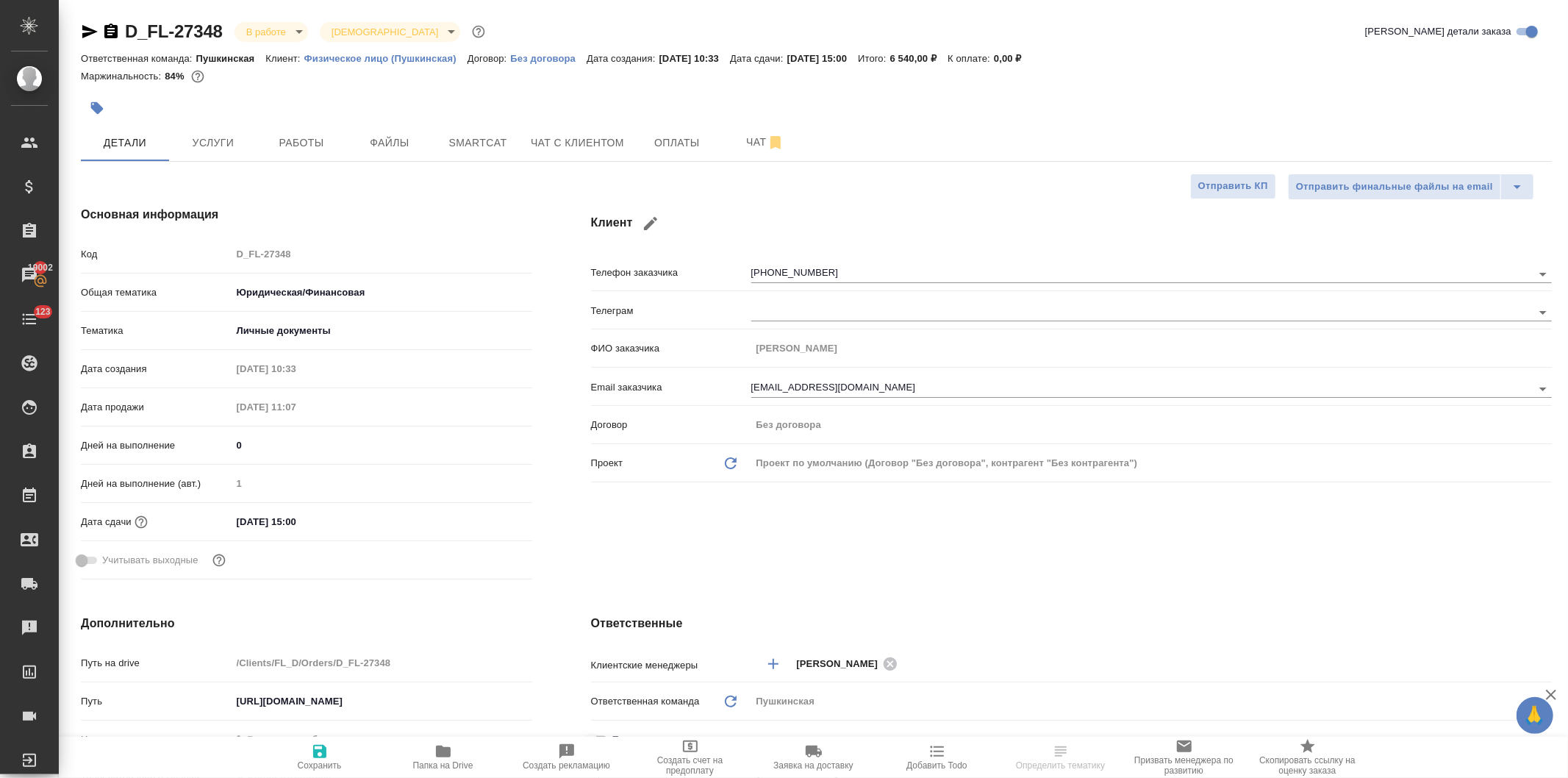
type textarea "x"
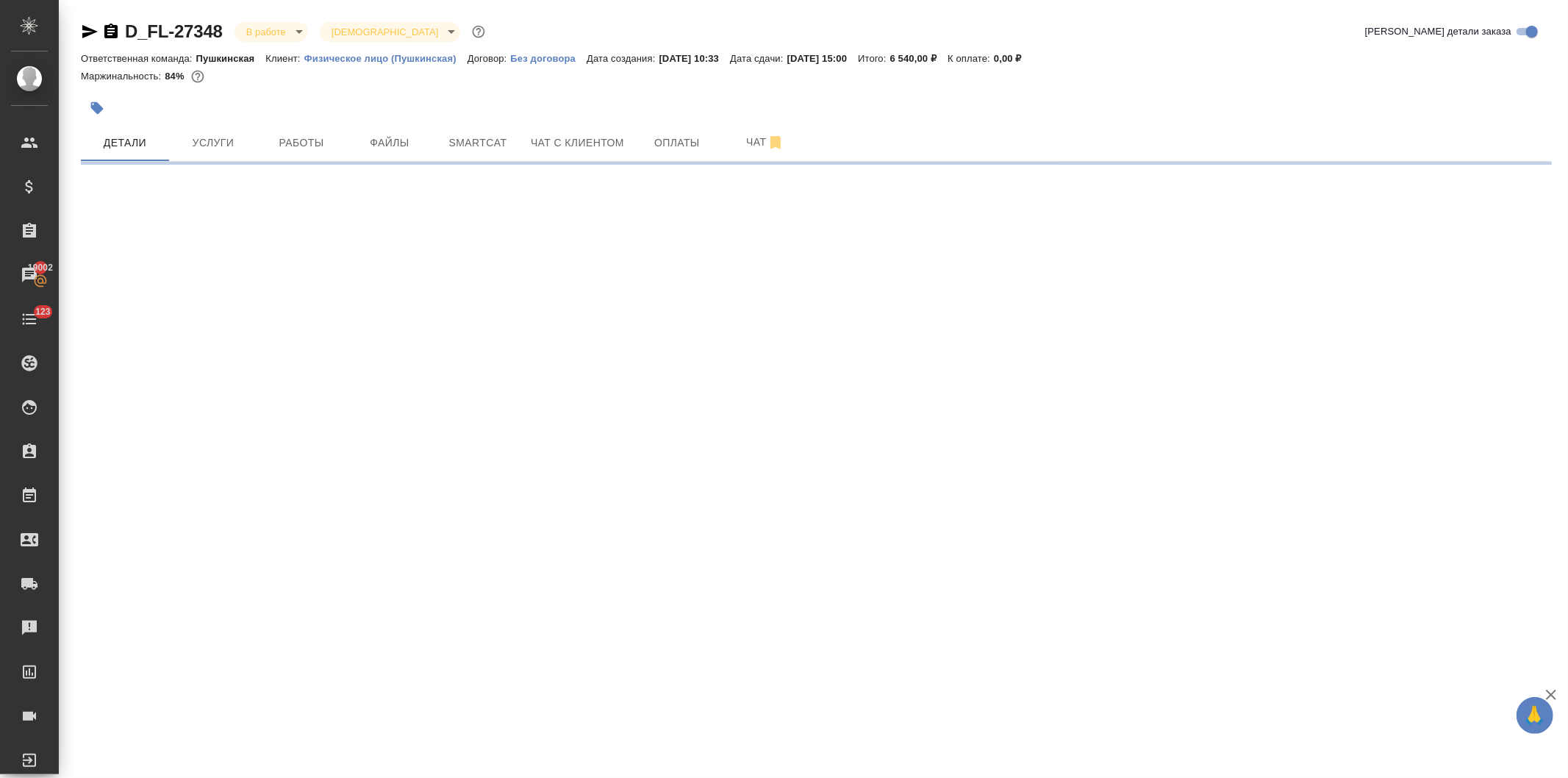
select select "RU"
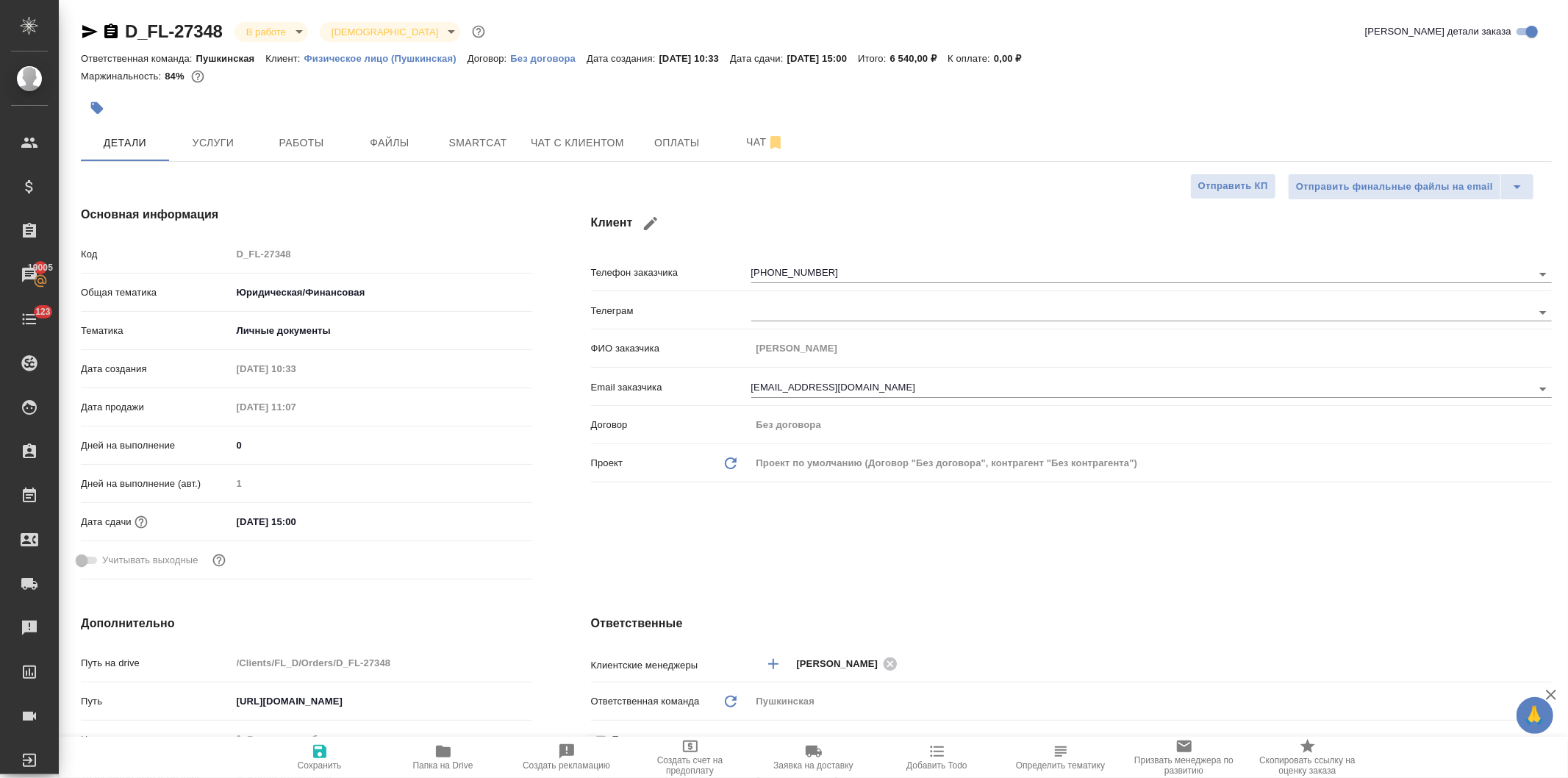
type textarea "x"
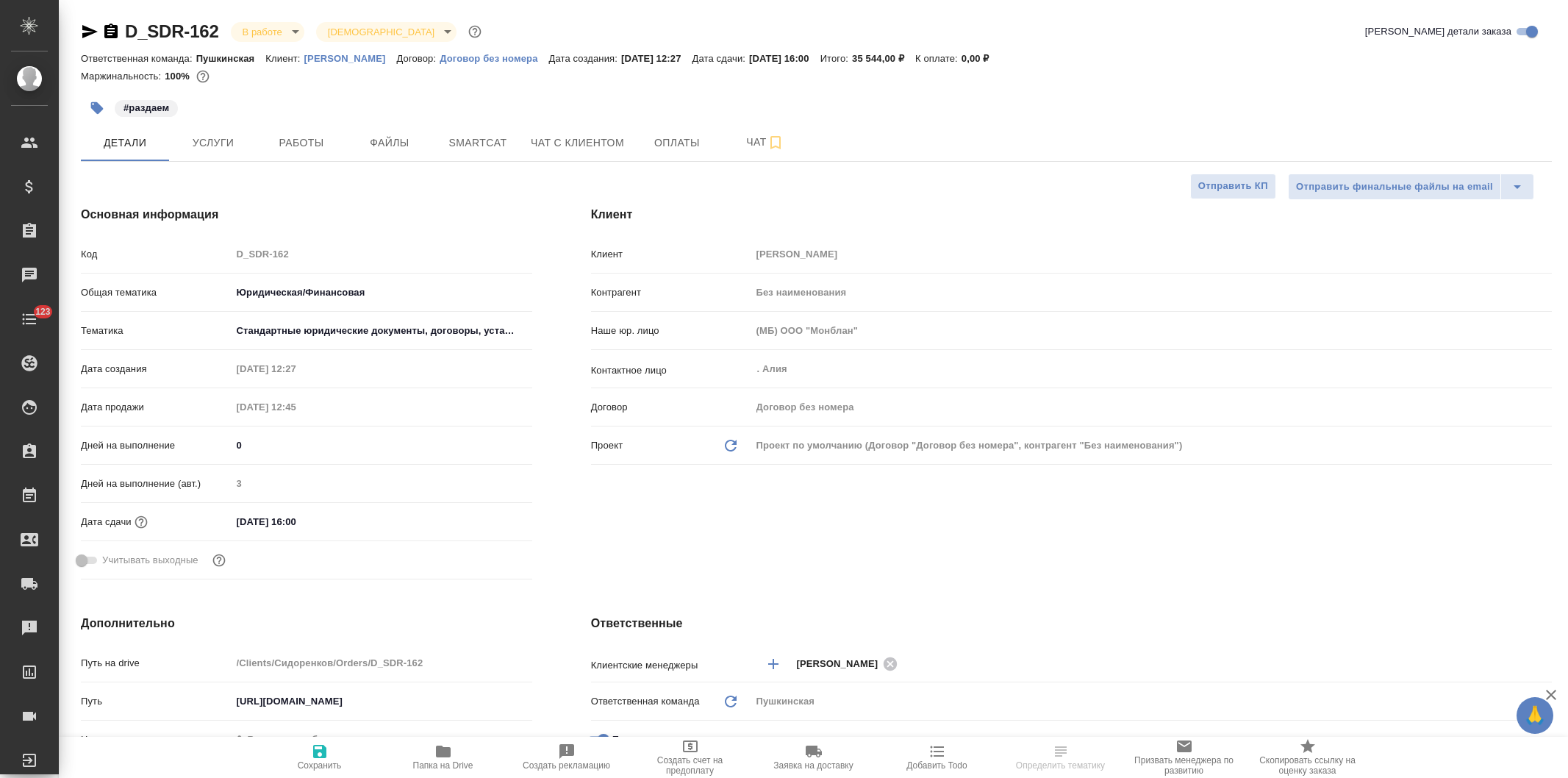
select select "RU"
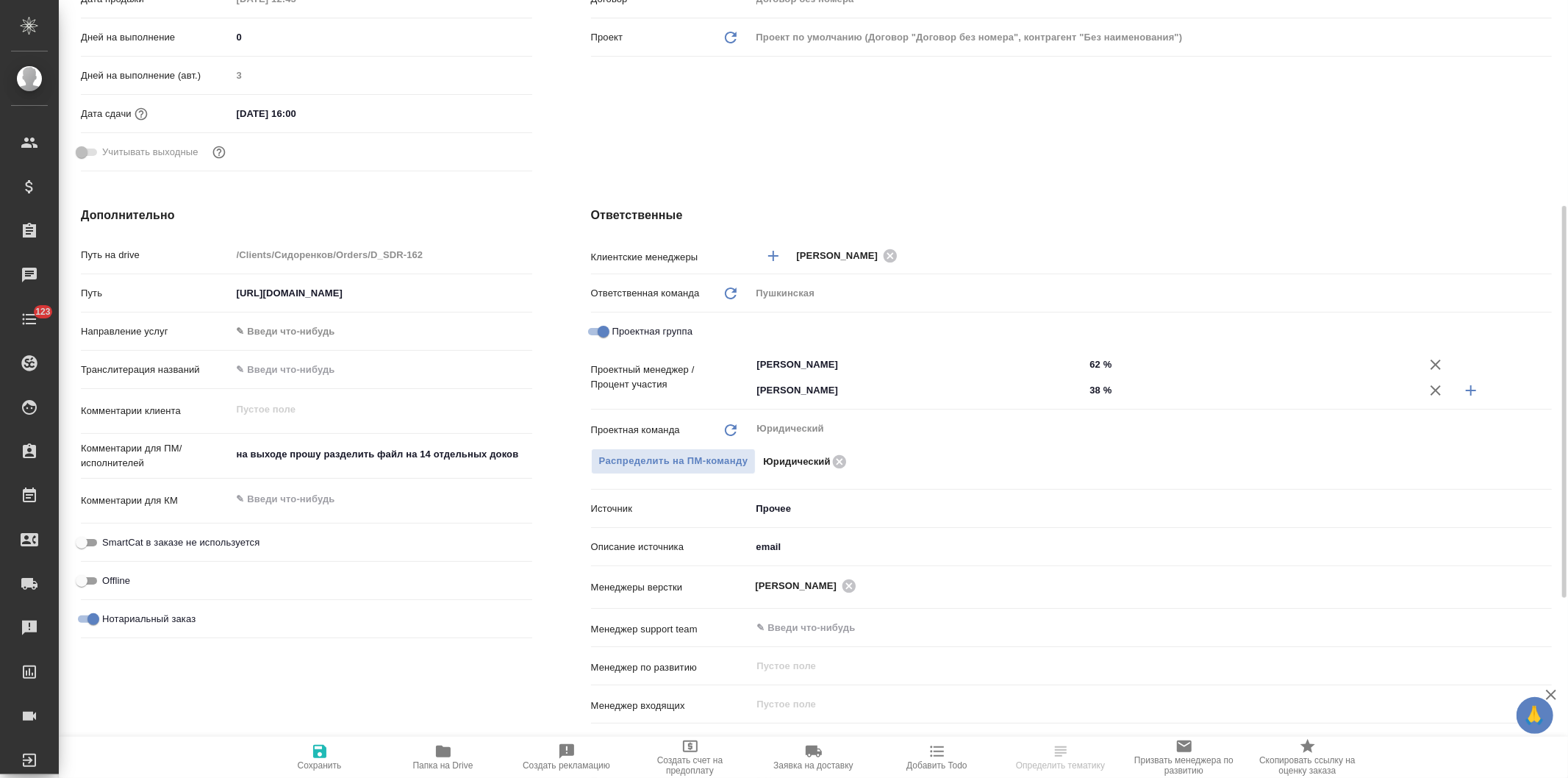
click at [318, 758] on icon "button" at bounding box center [319, 751] width 13 height 13
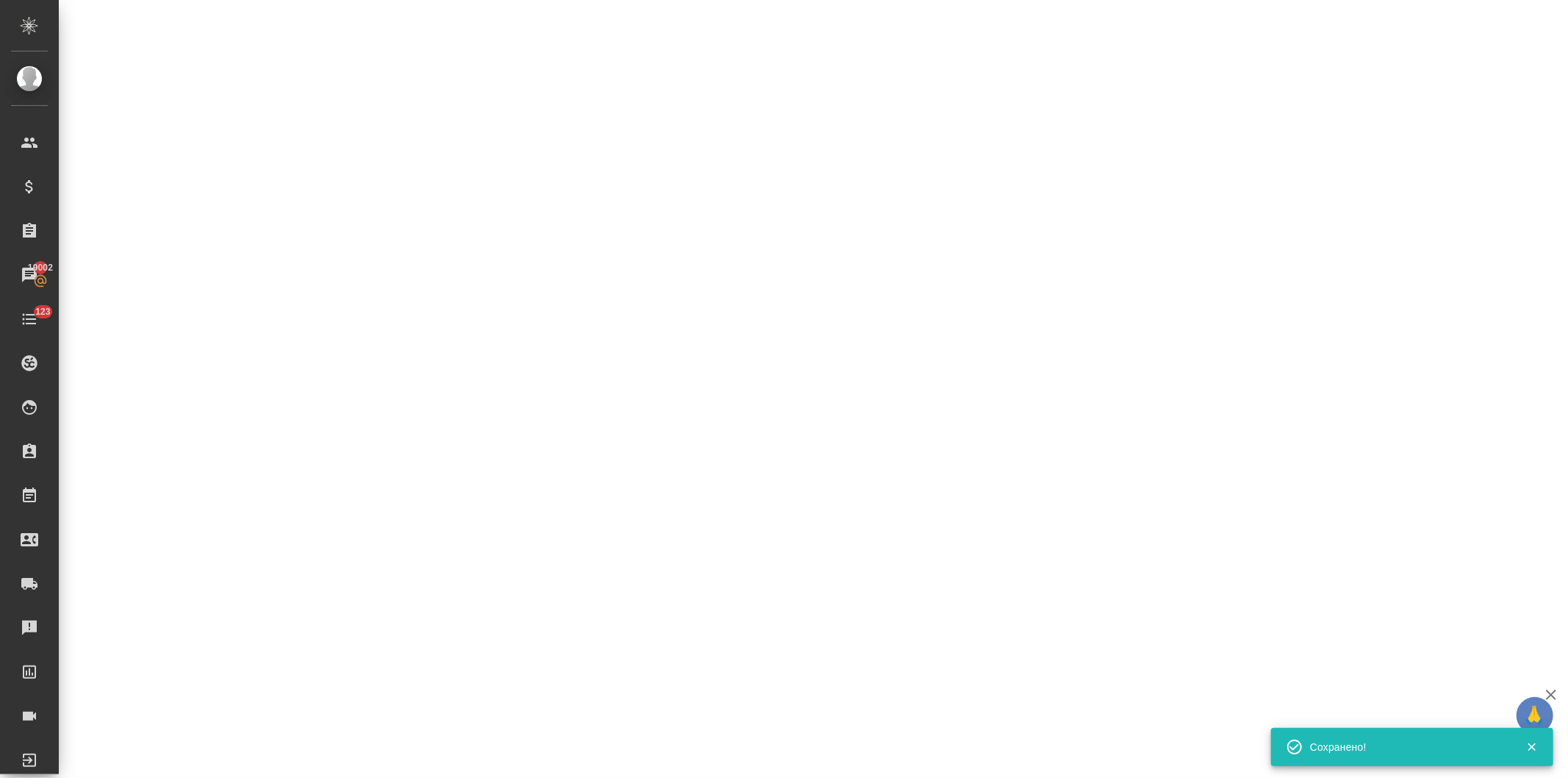
select select "RU"
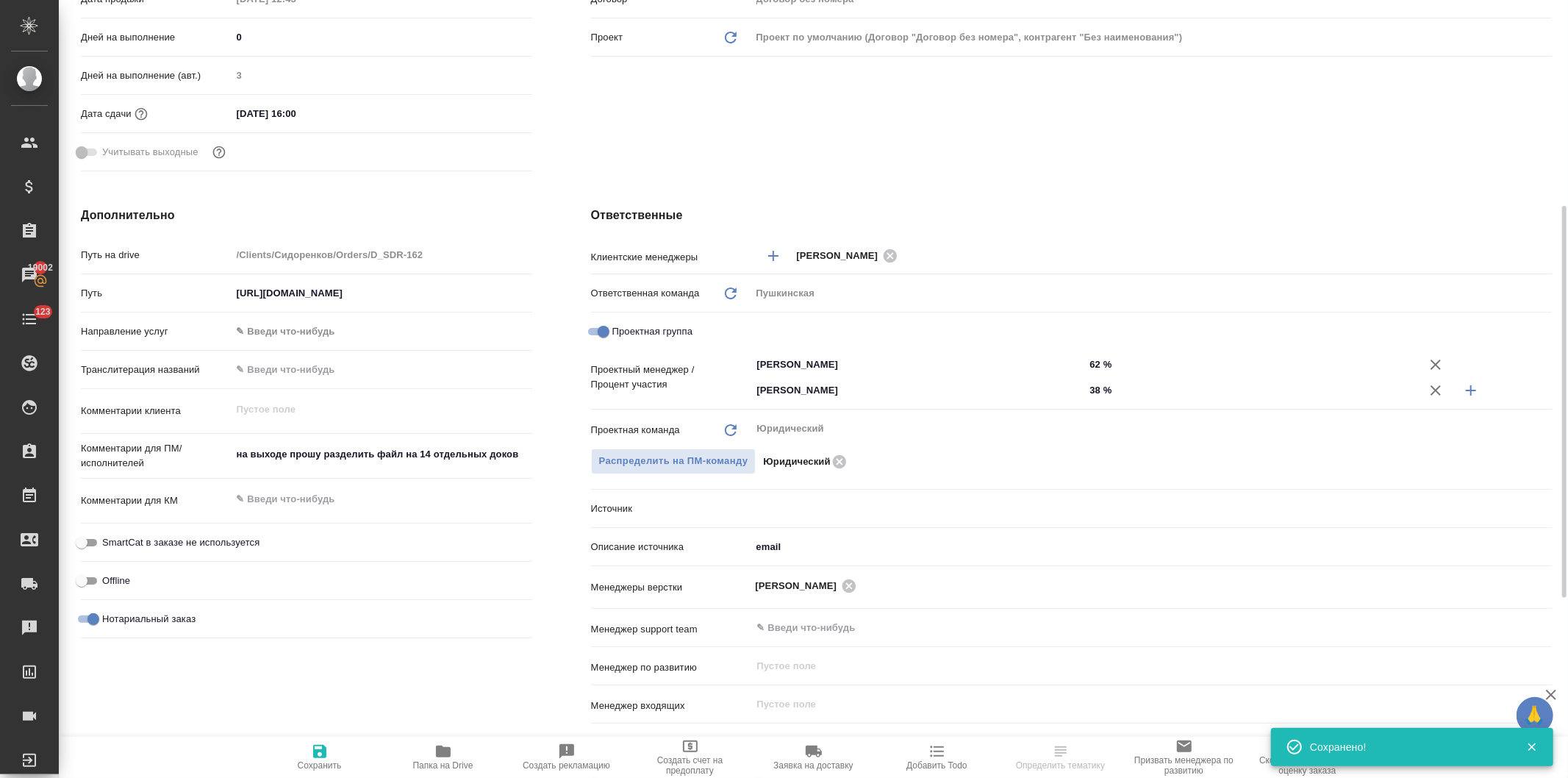
type textarea "x"
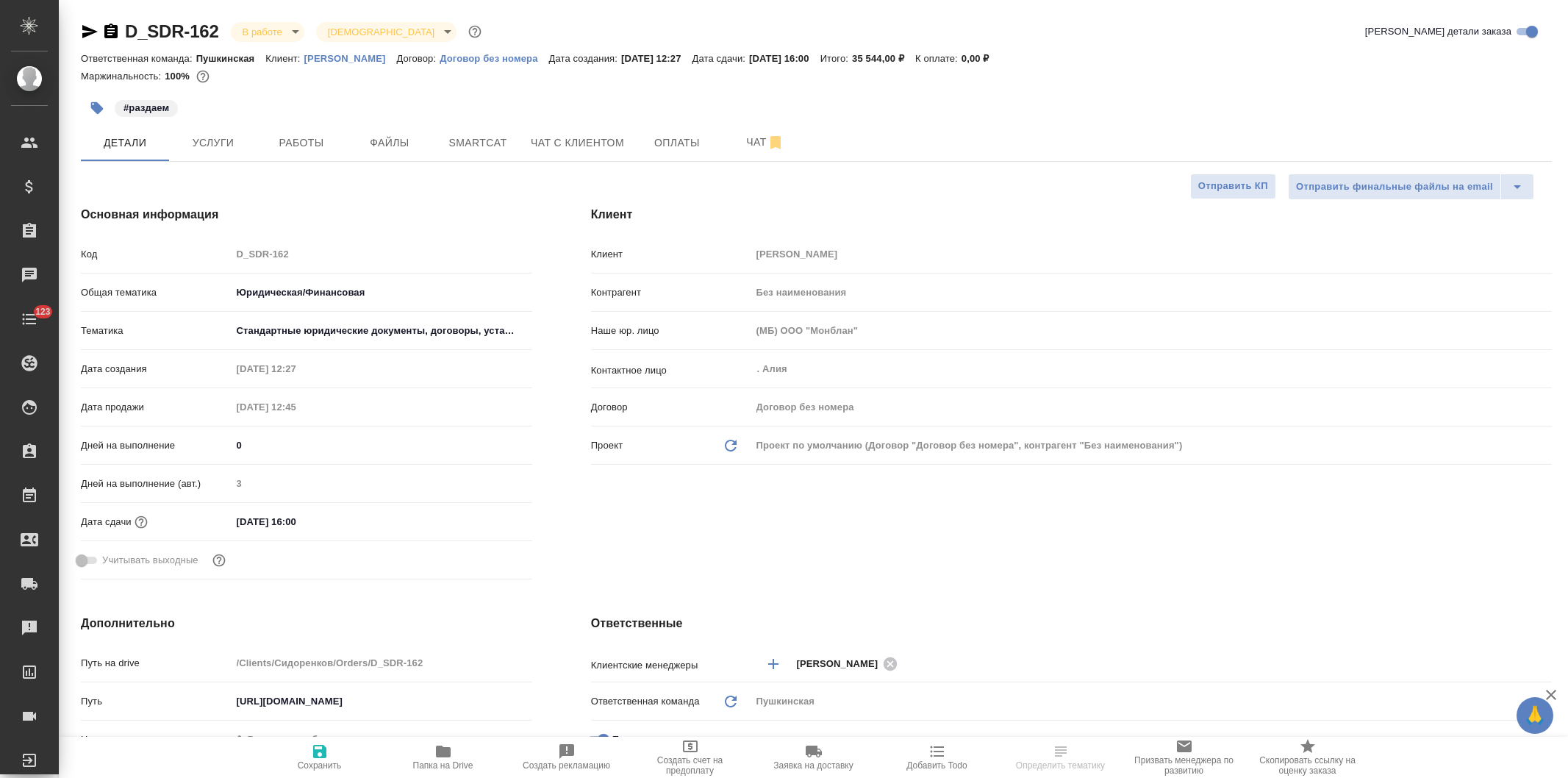
select select "RU"
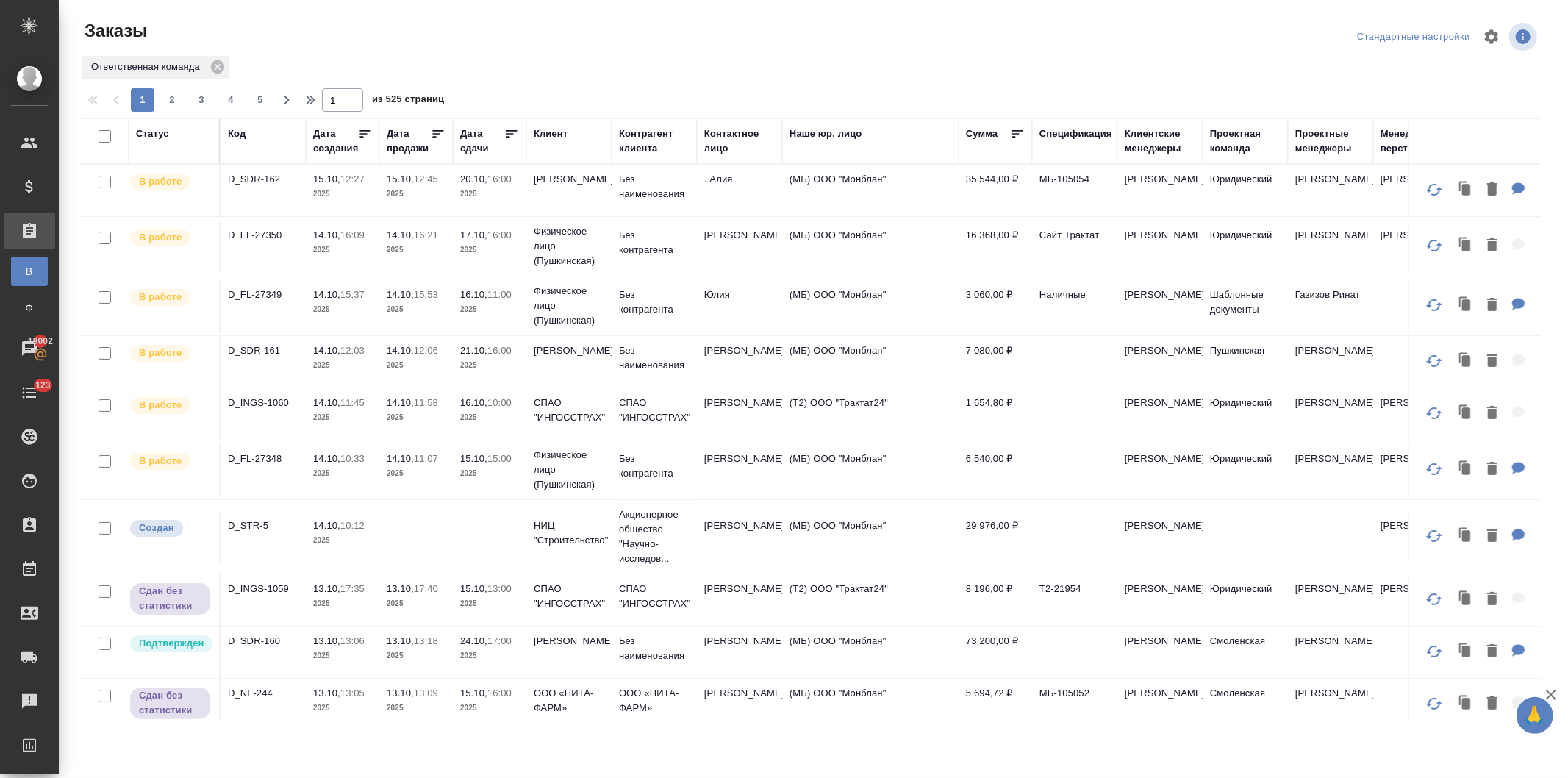
click at [476, 189] on p "2025" at bounding box center [490, 194] width 59 height 15
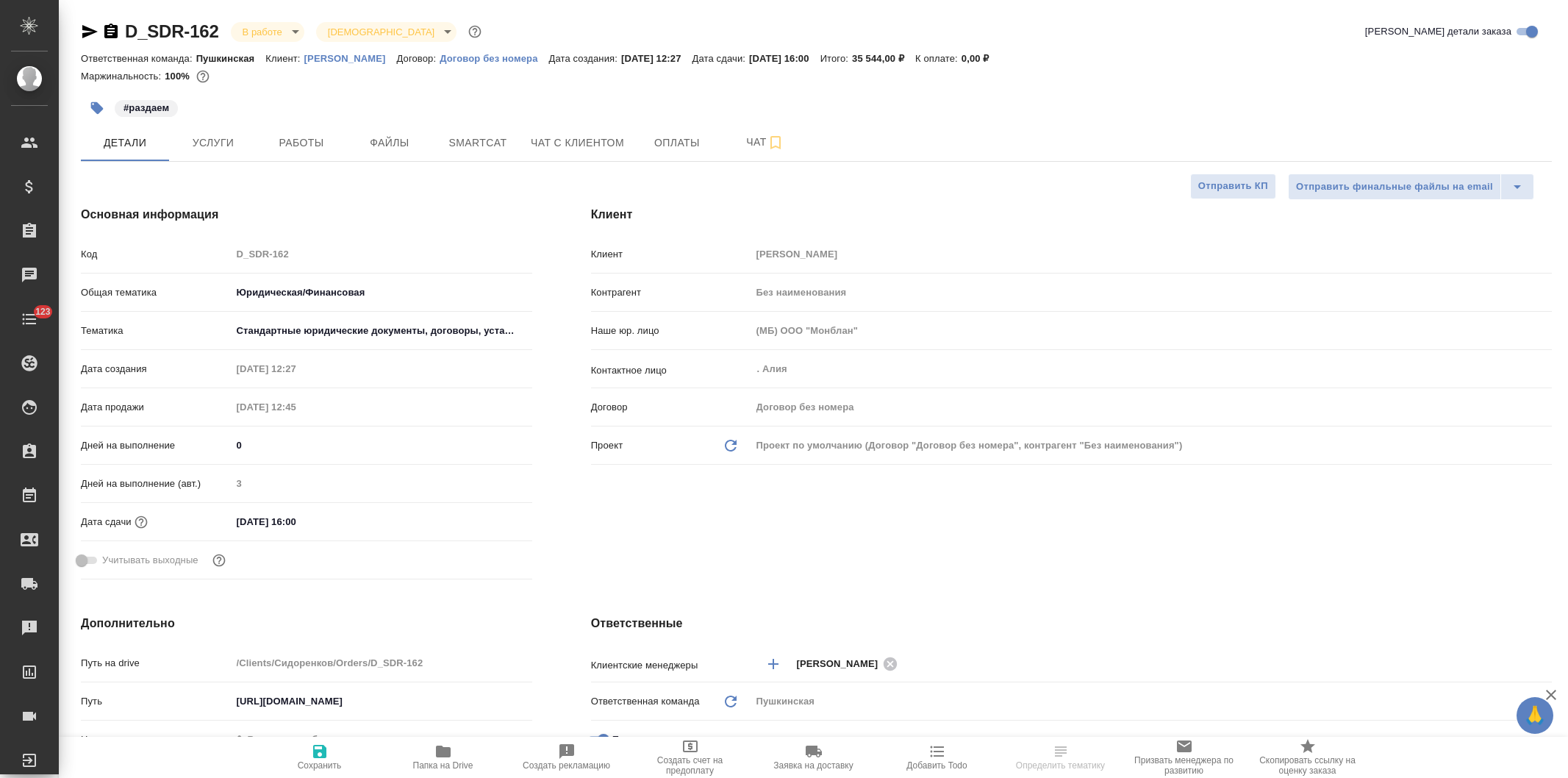
select select "RU"
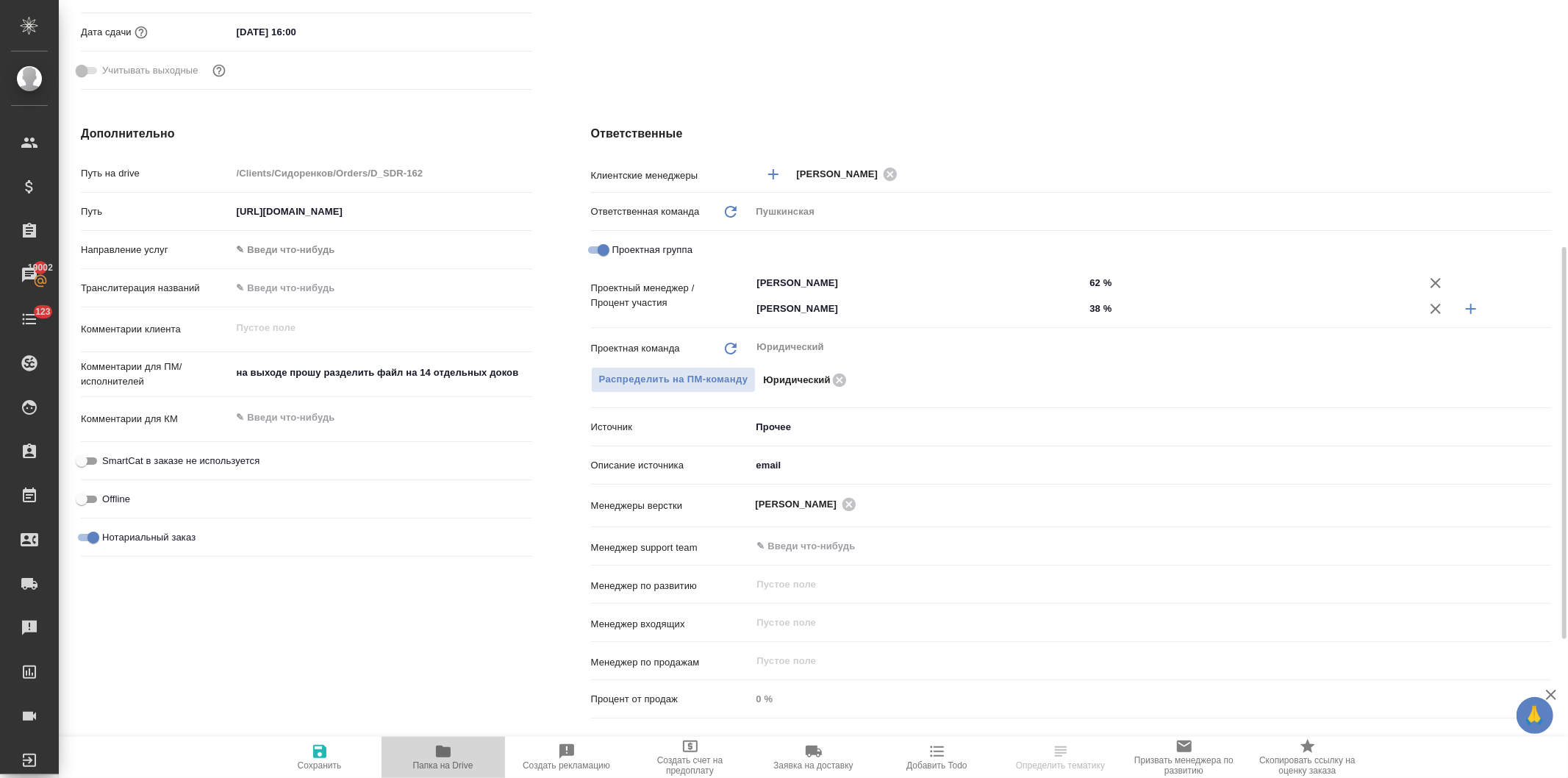
click at [444, 757] on icon "button" at bounding box center [443, 751] width 15 height 12
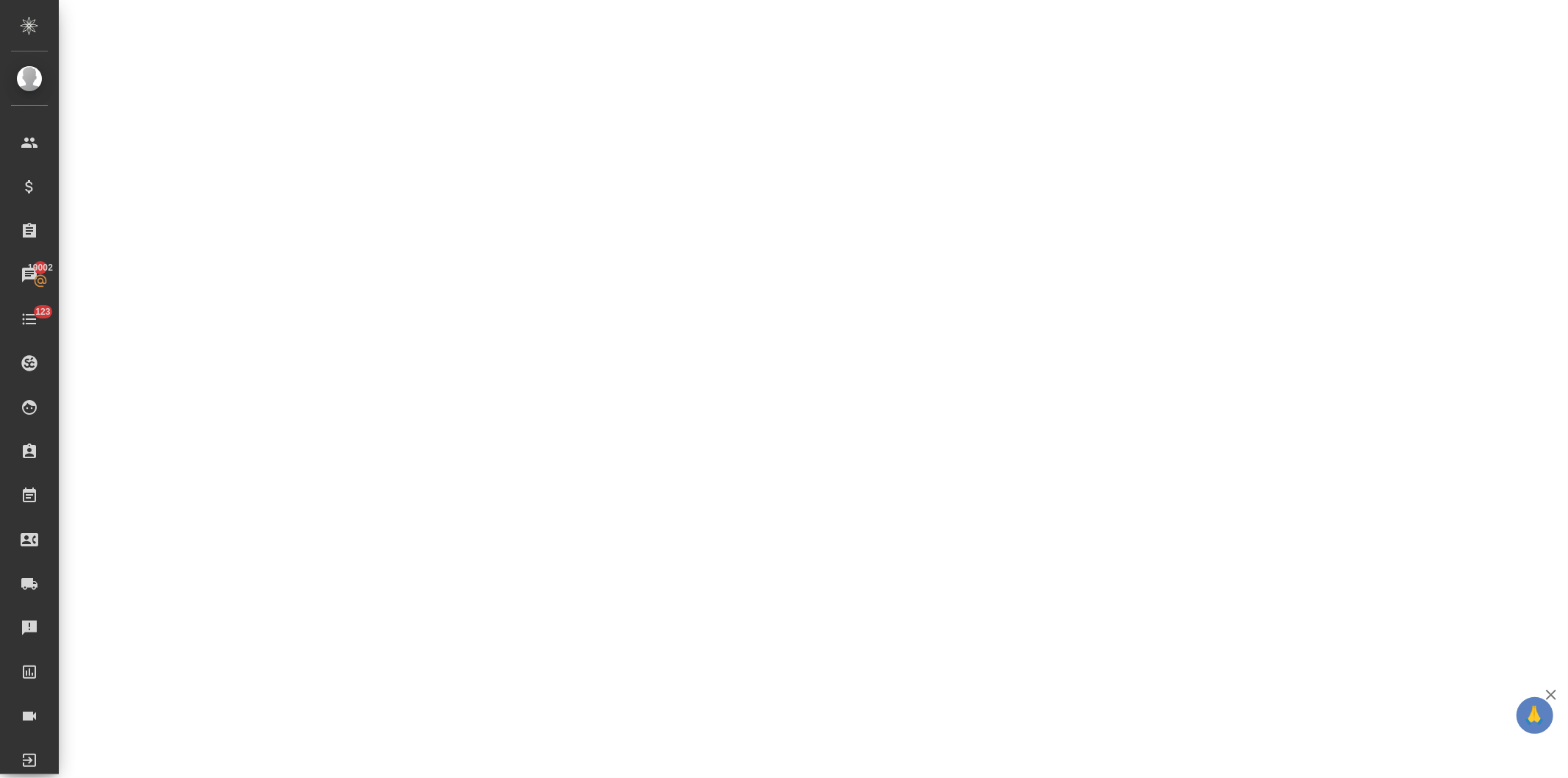
select select "RU"
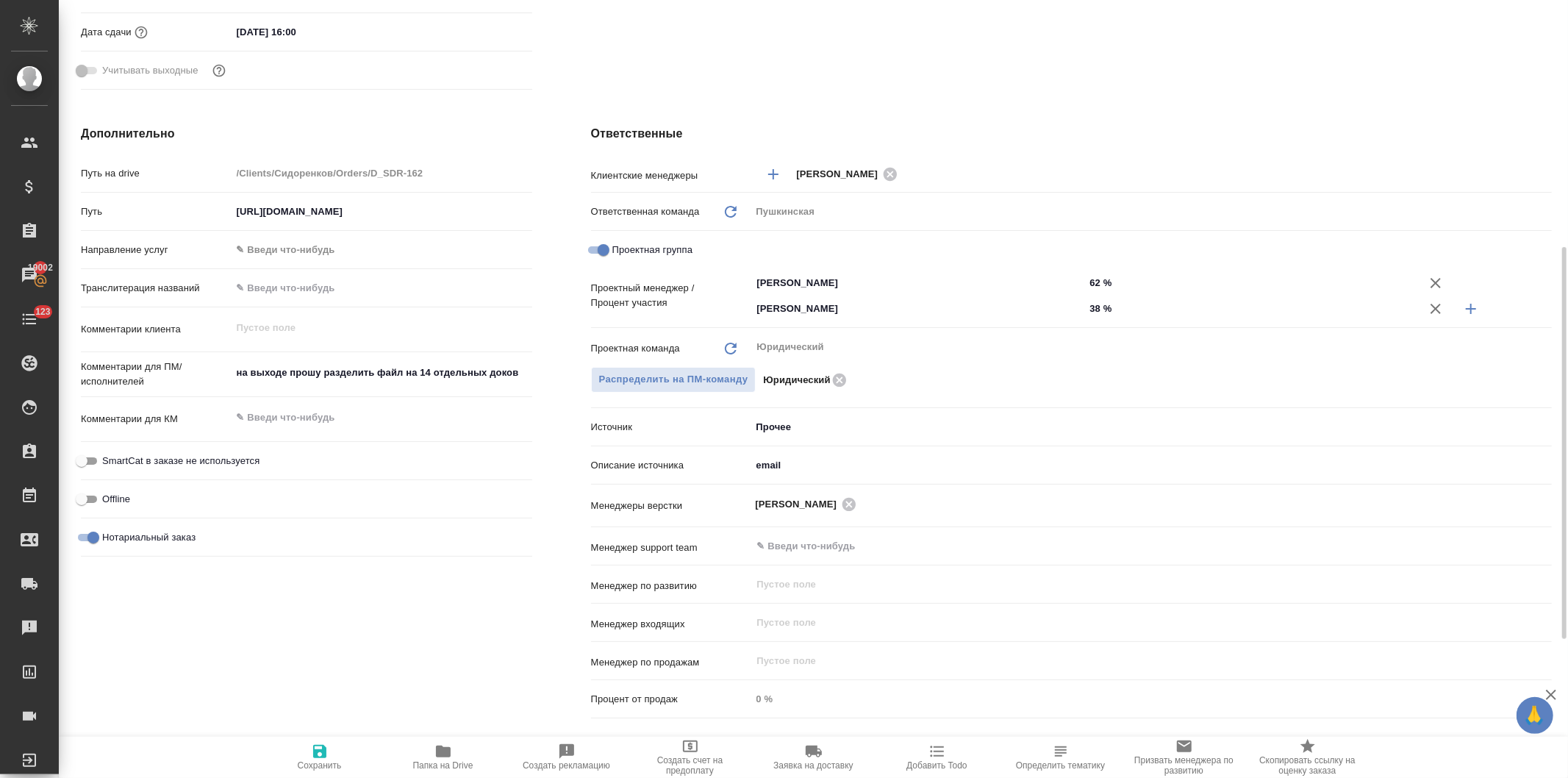
type textarea "x"
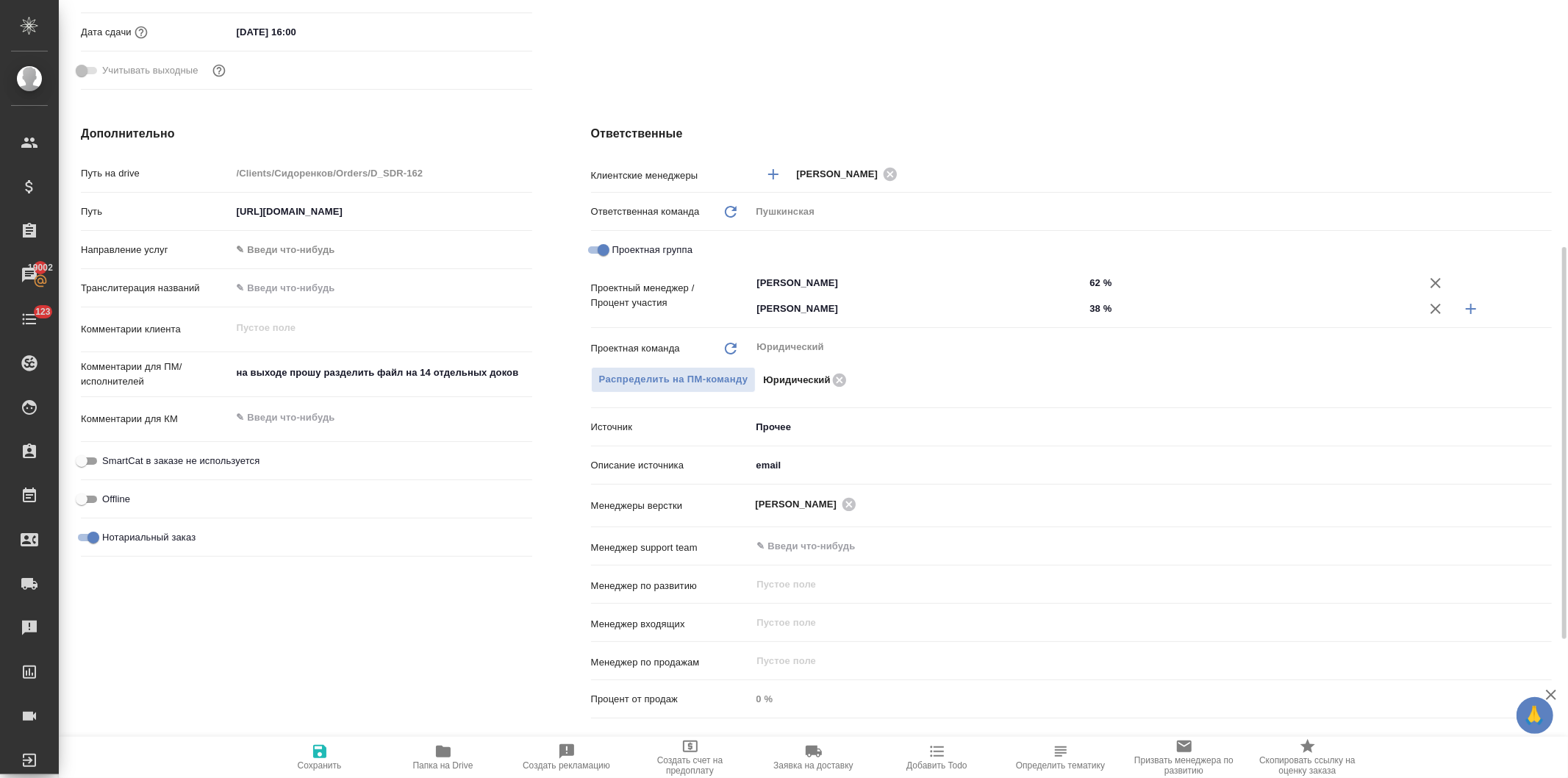
type textarea "x"
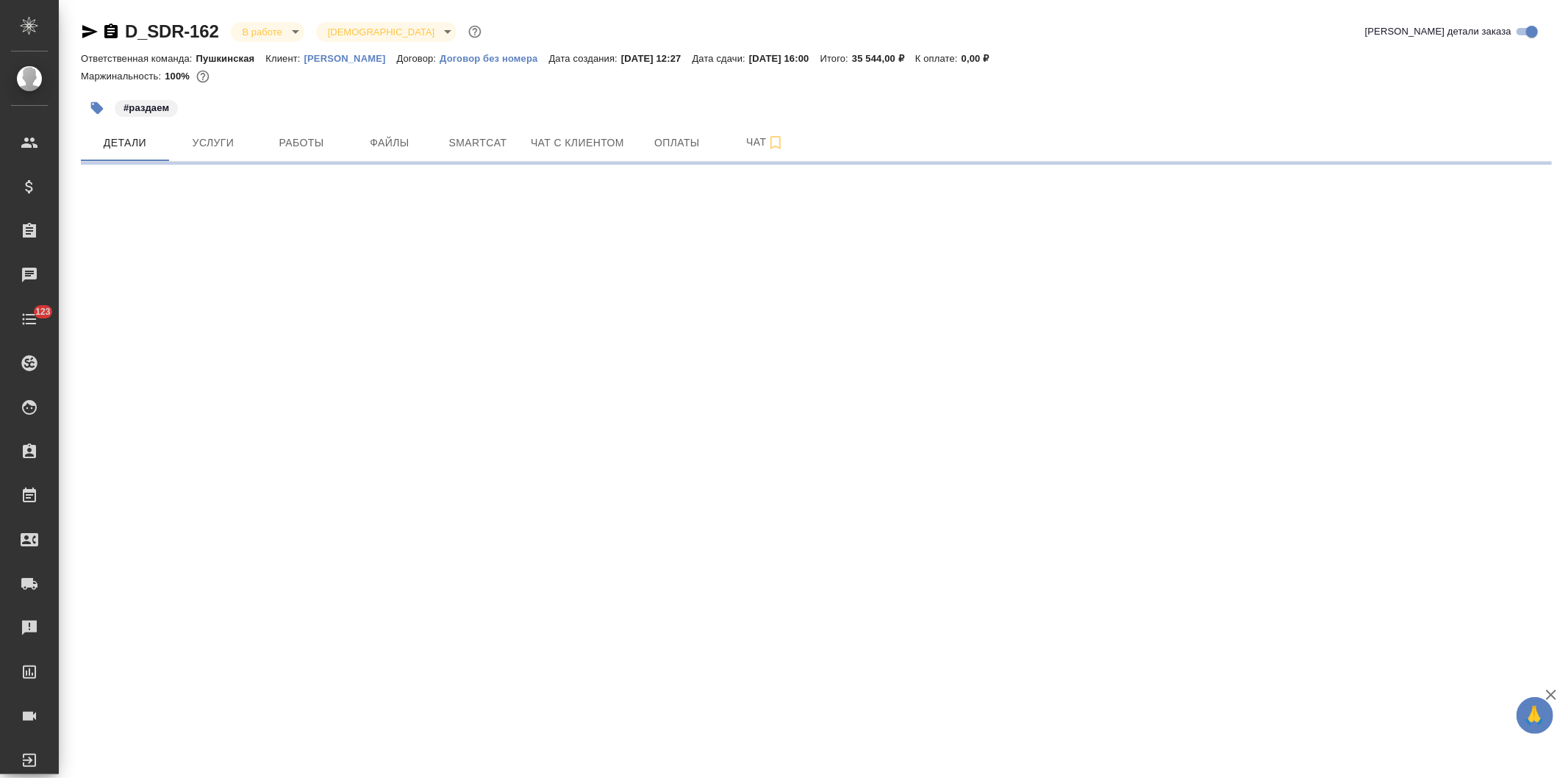
select select "RU"
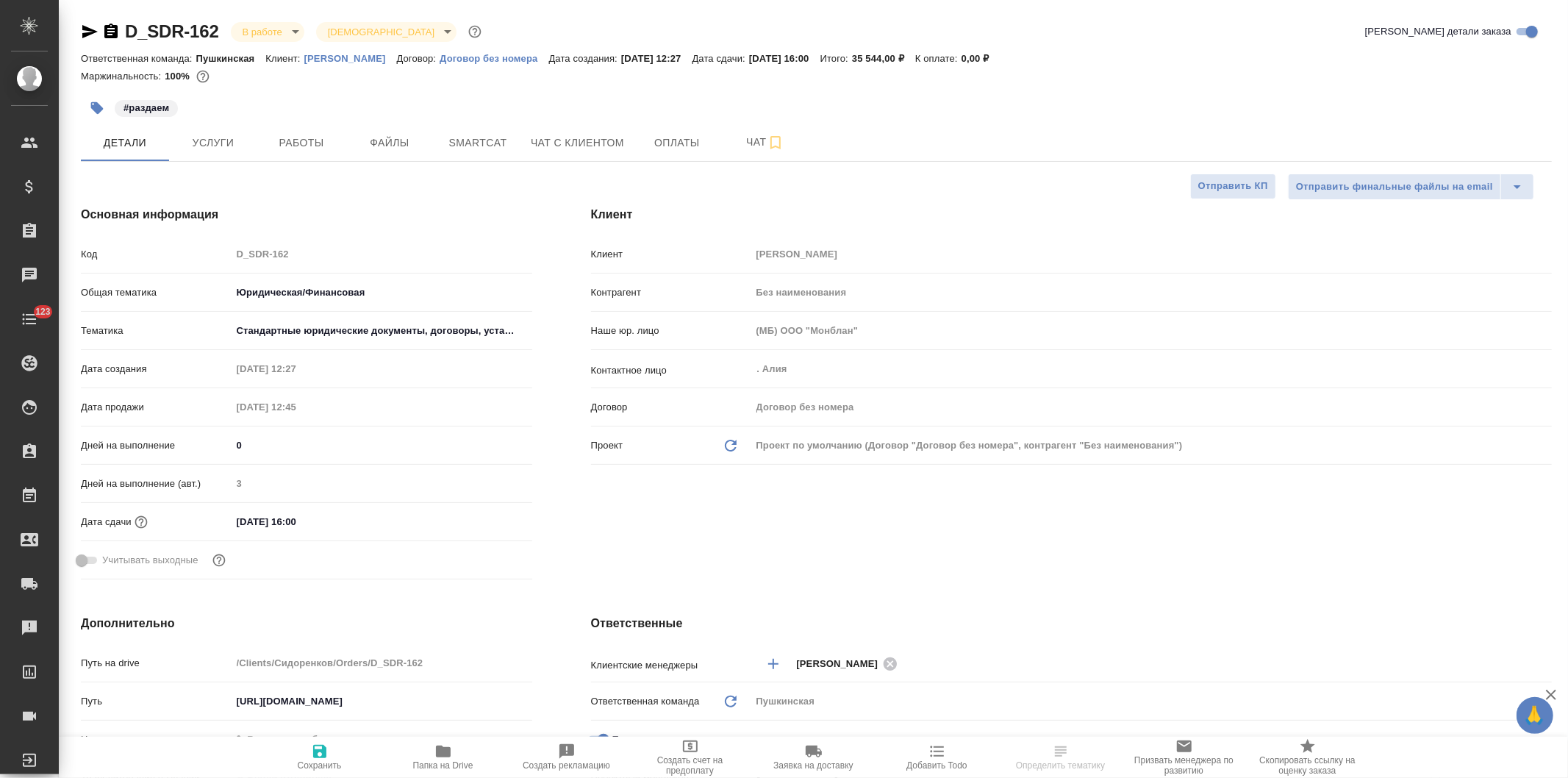
type textarea "x"
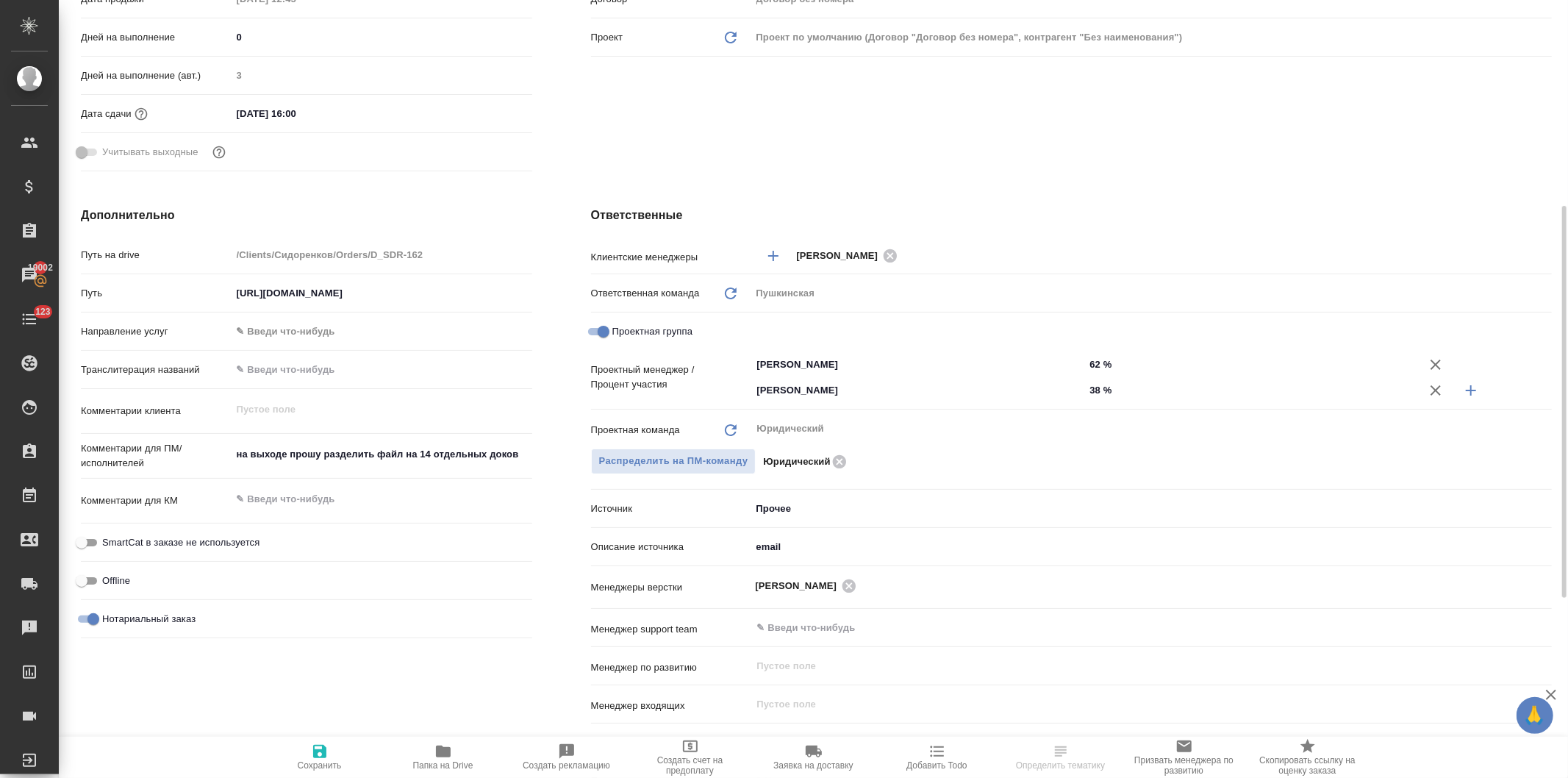
type textarea "x"
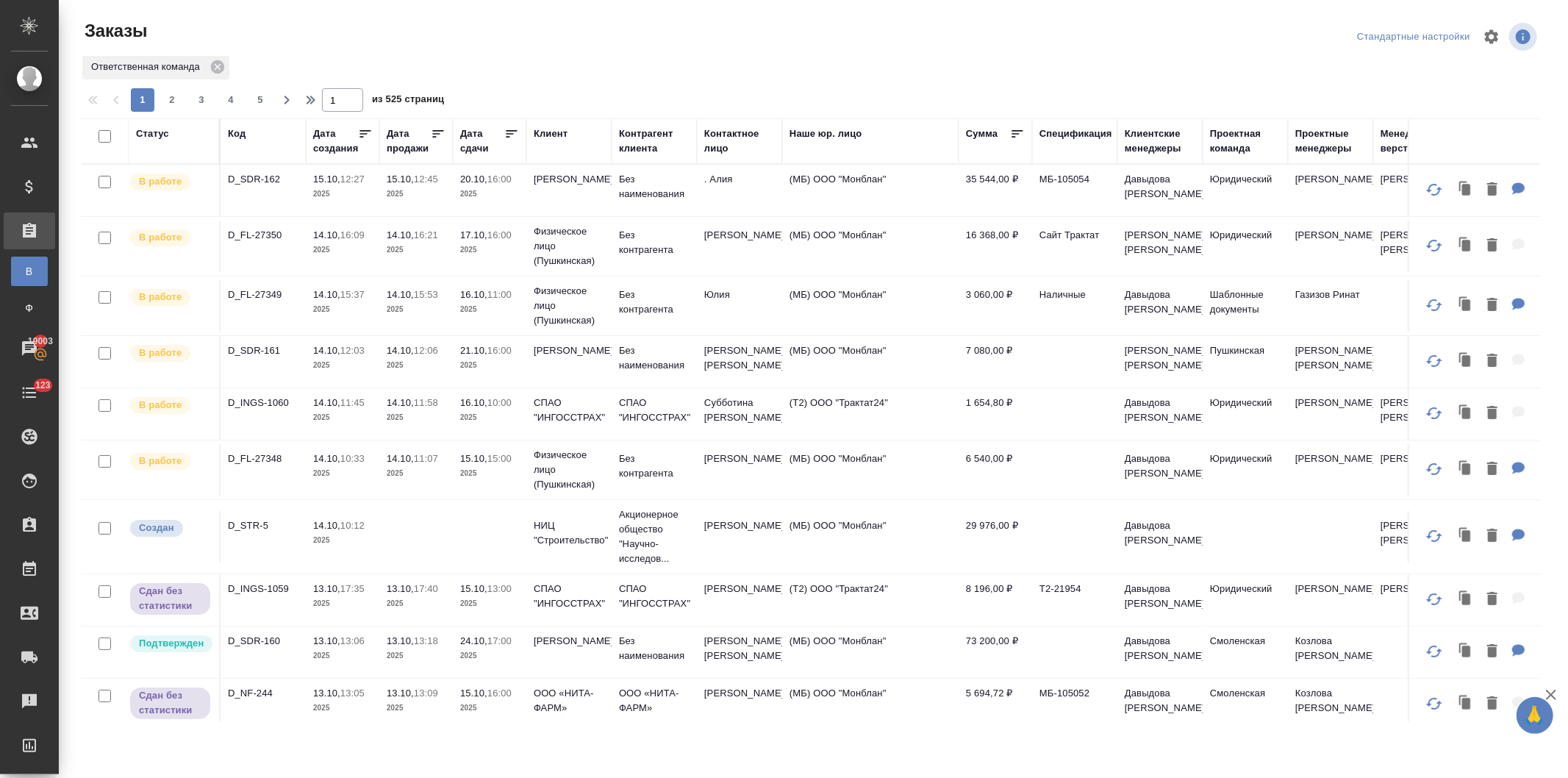
click at [482, 192] on p "2025" at bounding box center [490, 194] width 59 height 15
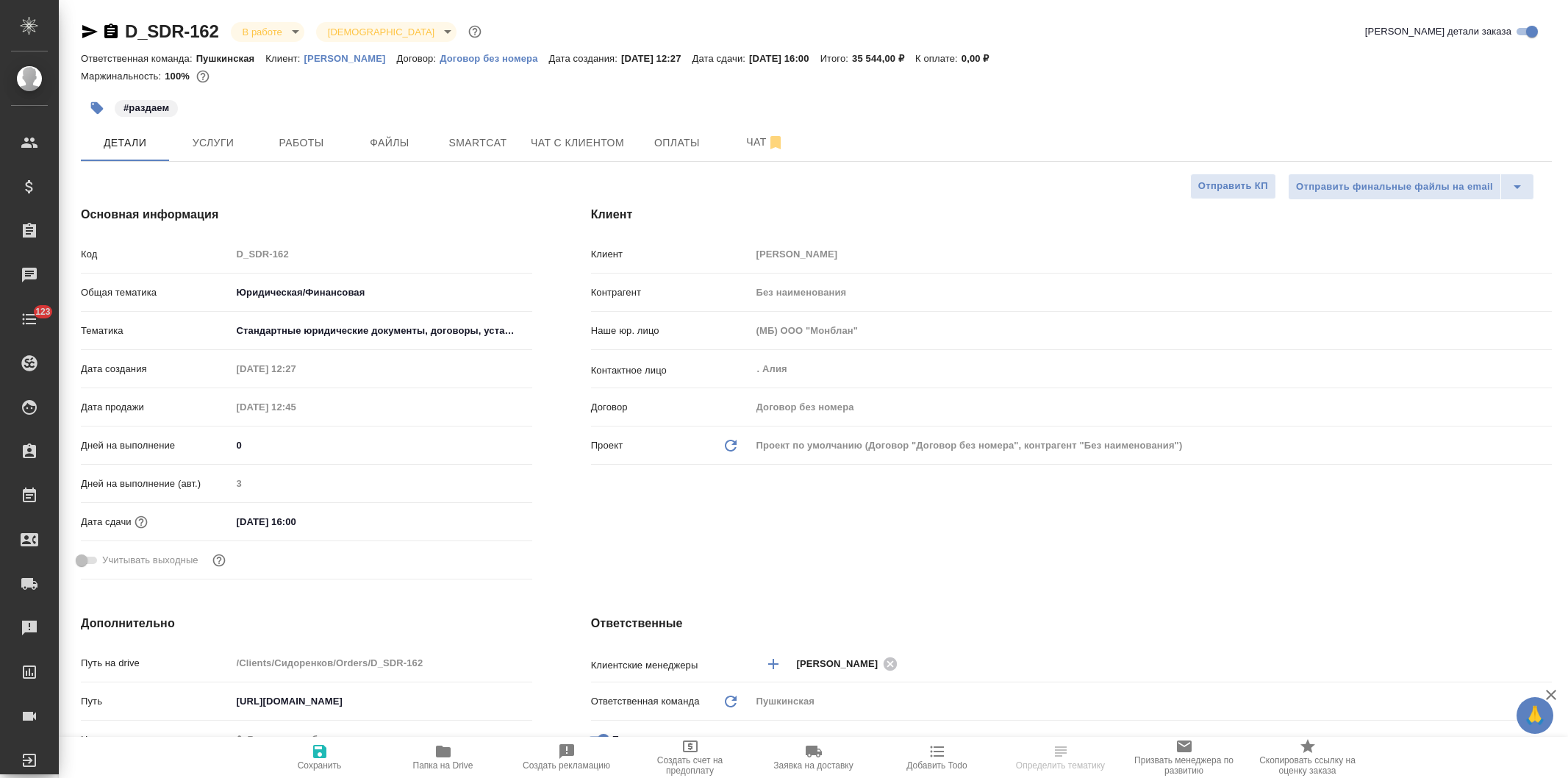
select select "RU"
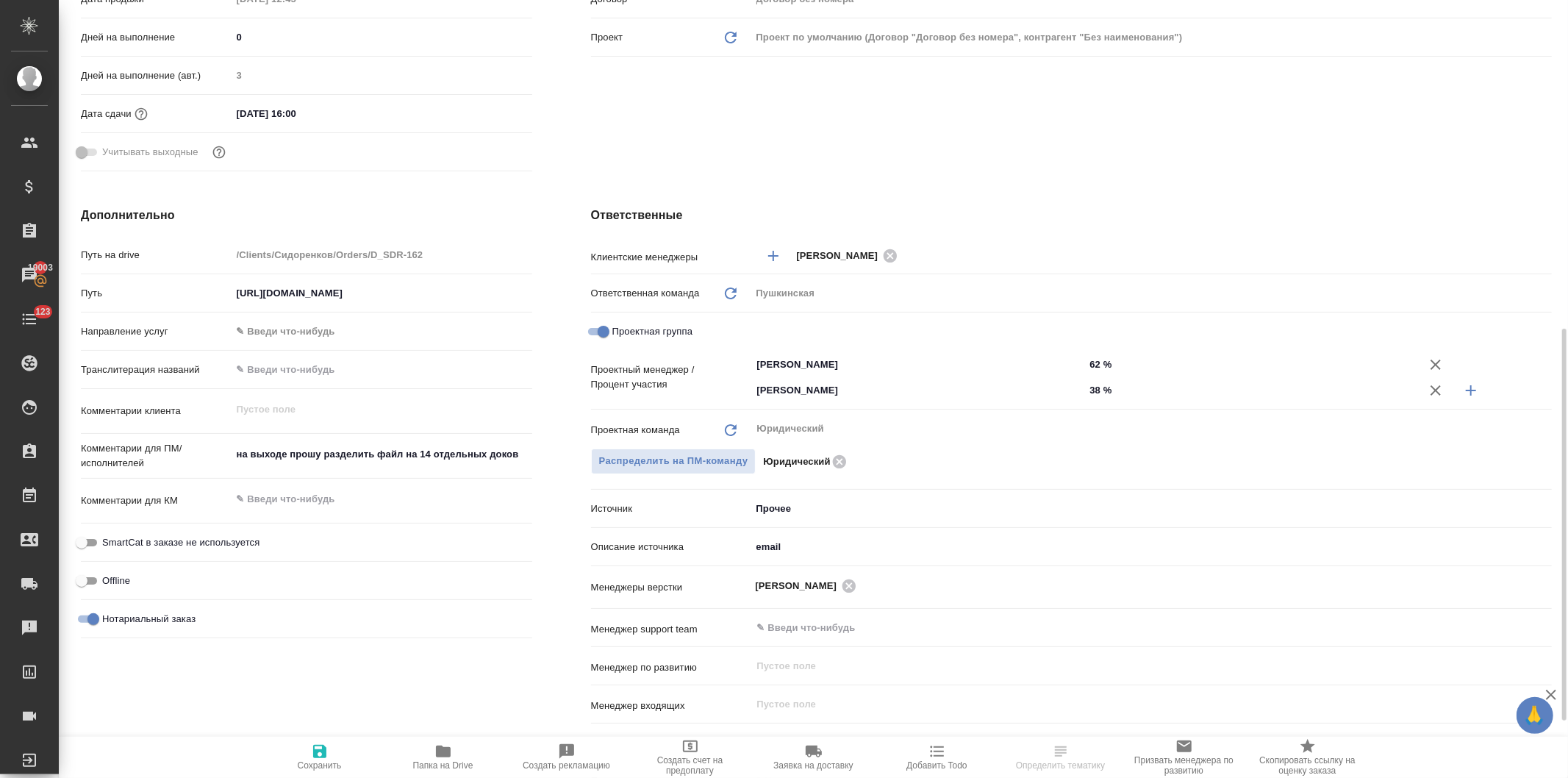
scroll to position [490, 0]
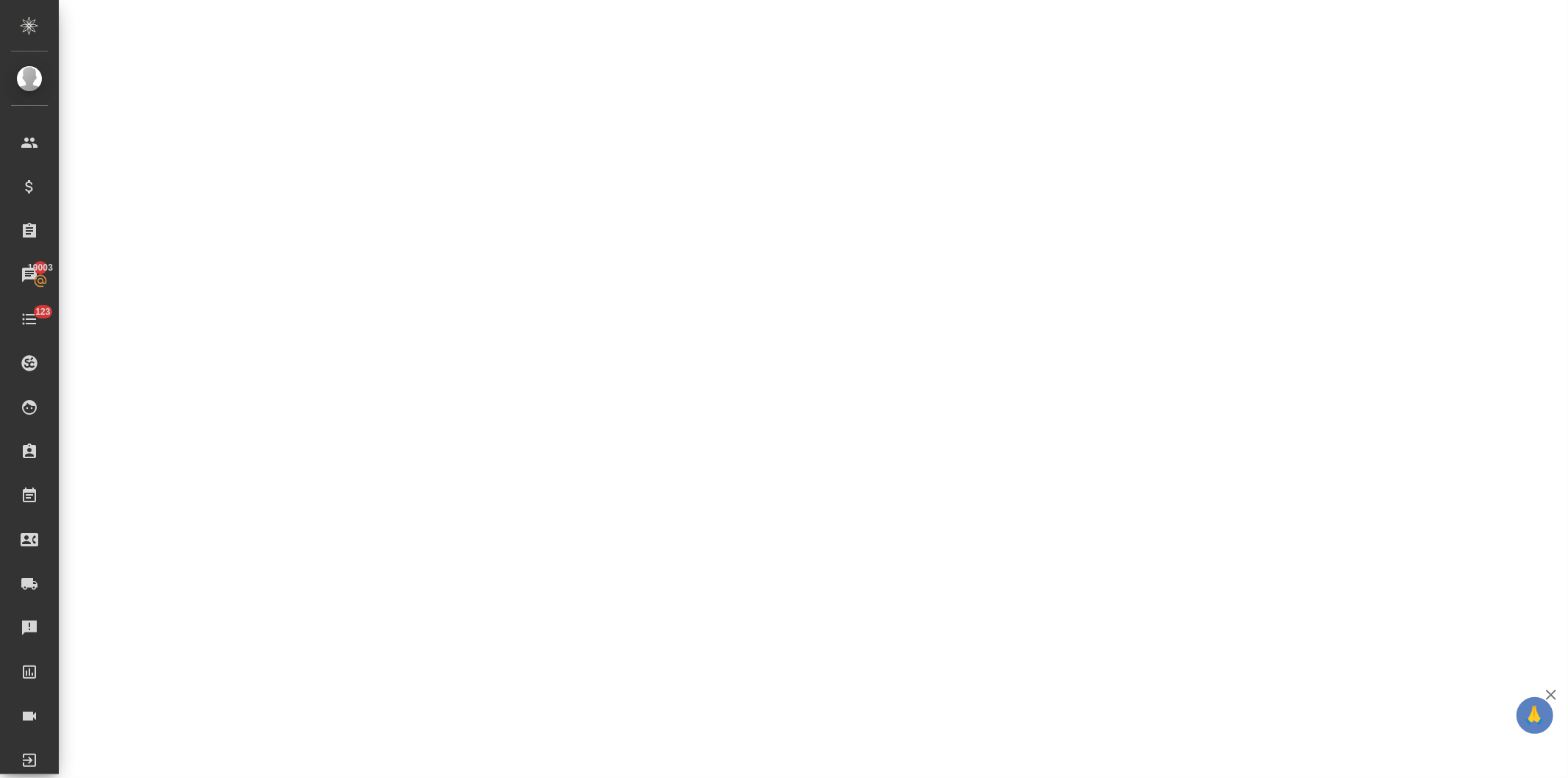
select select "RU"
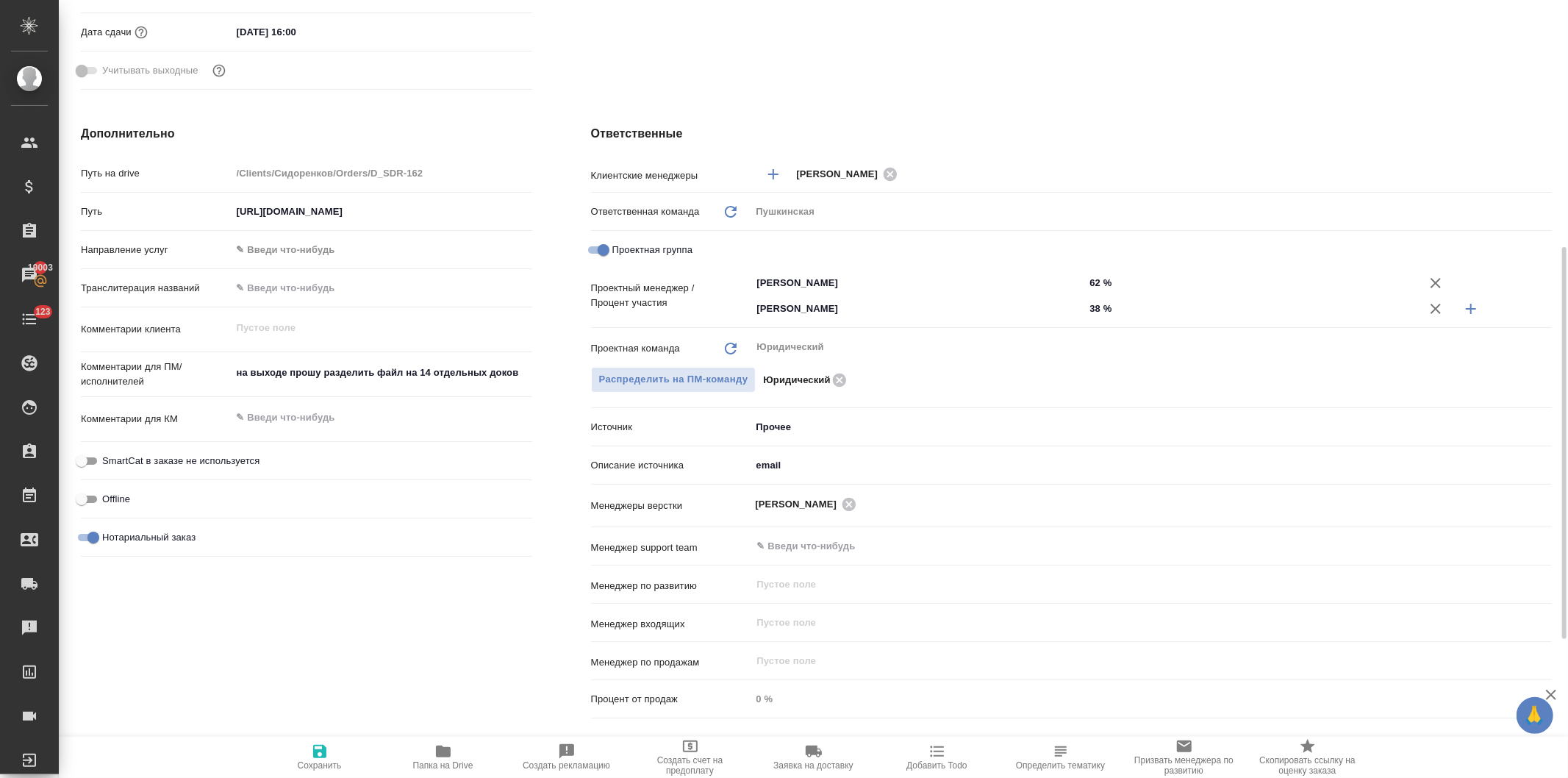
type textarea "x"
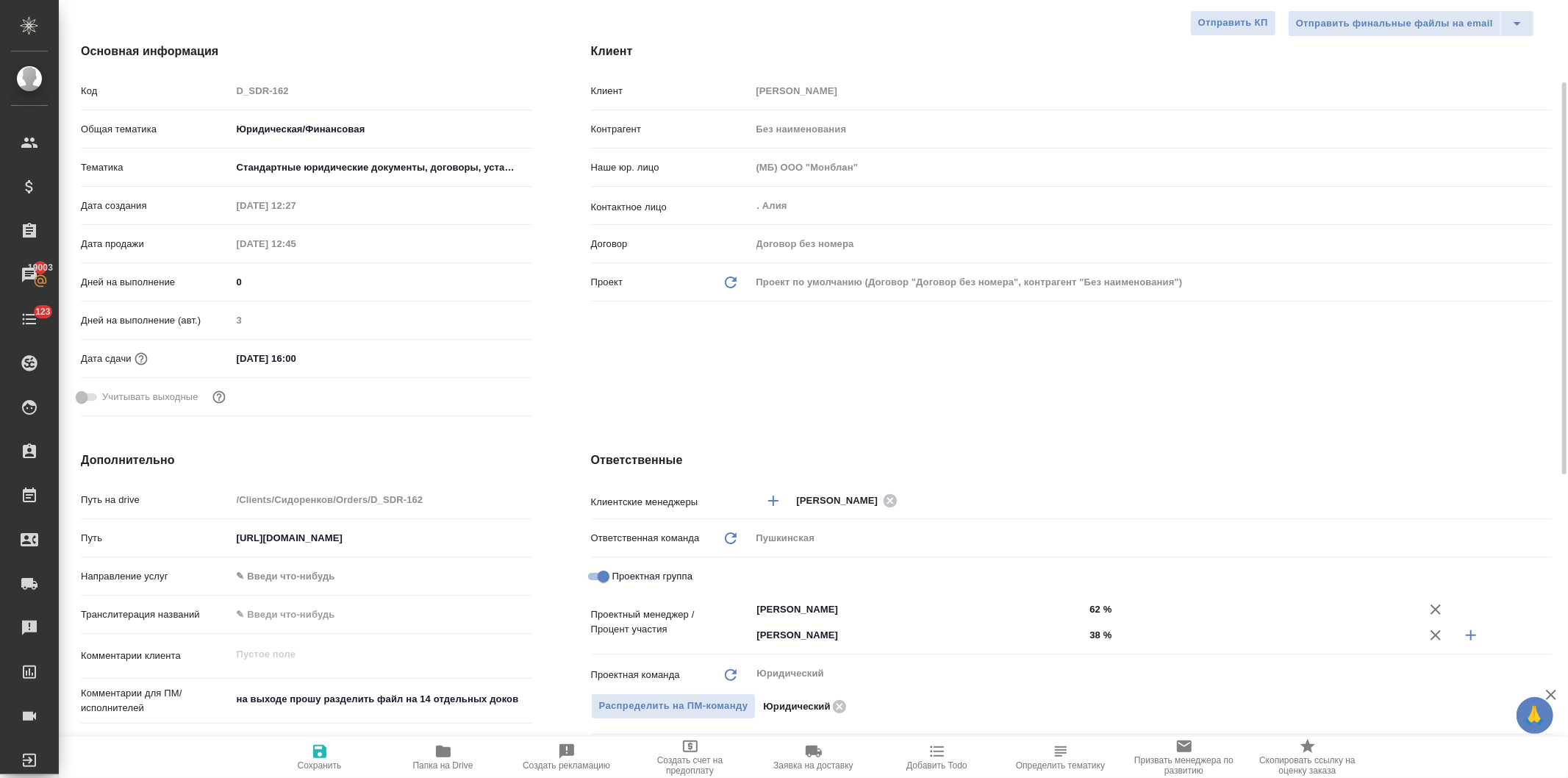
scroll to position [0, 0]
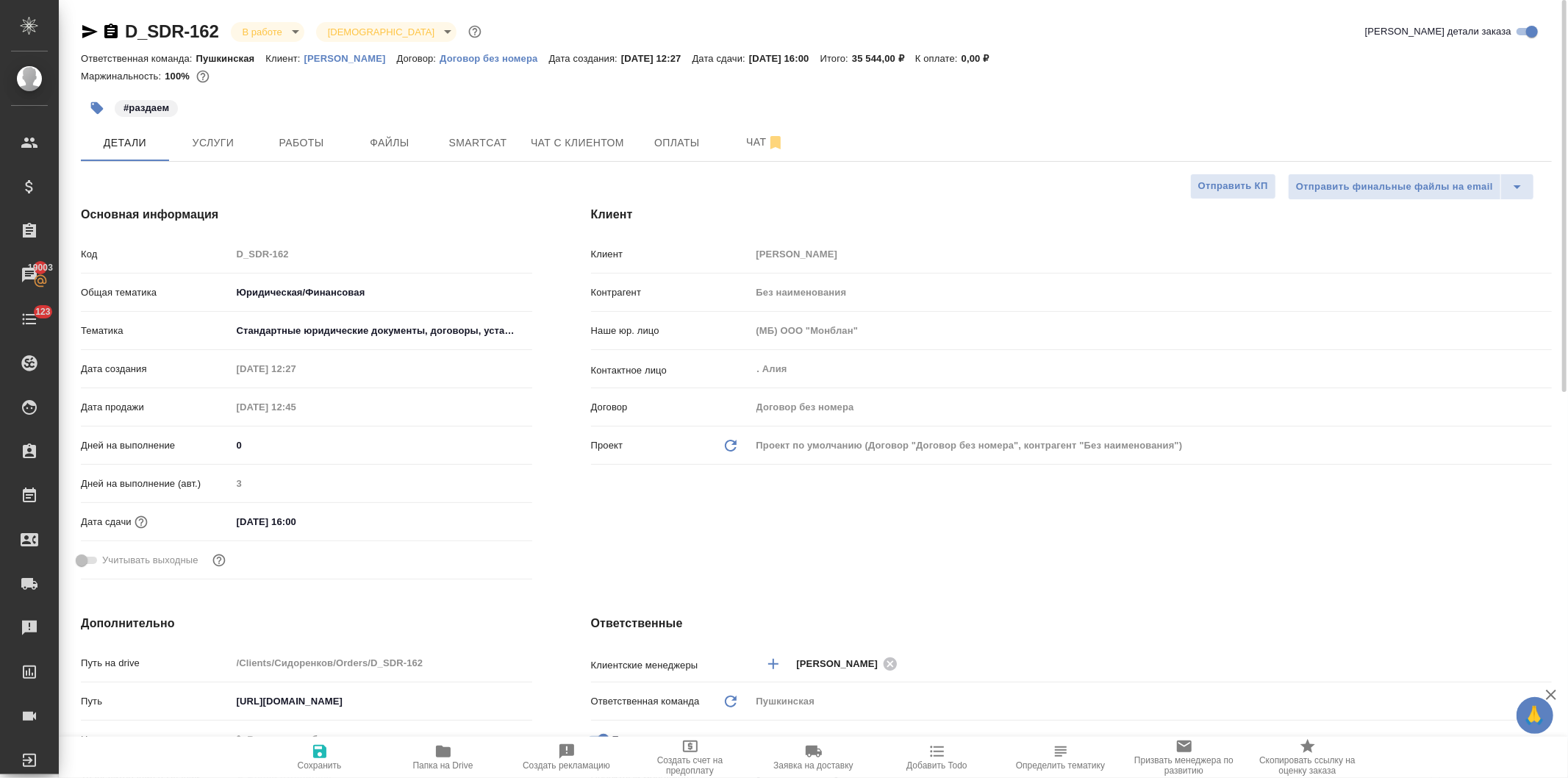
type textarea "x"
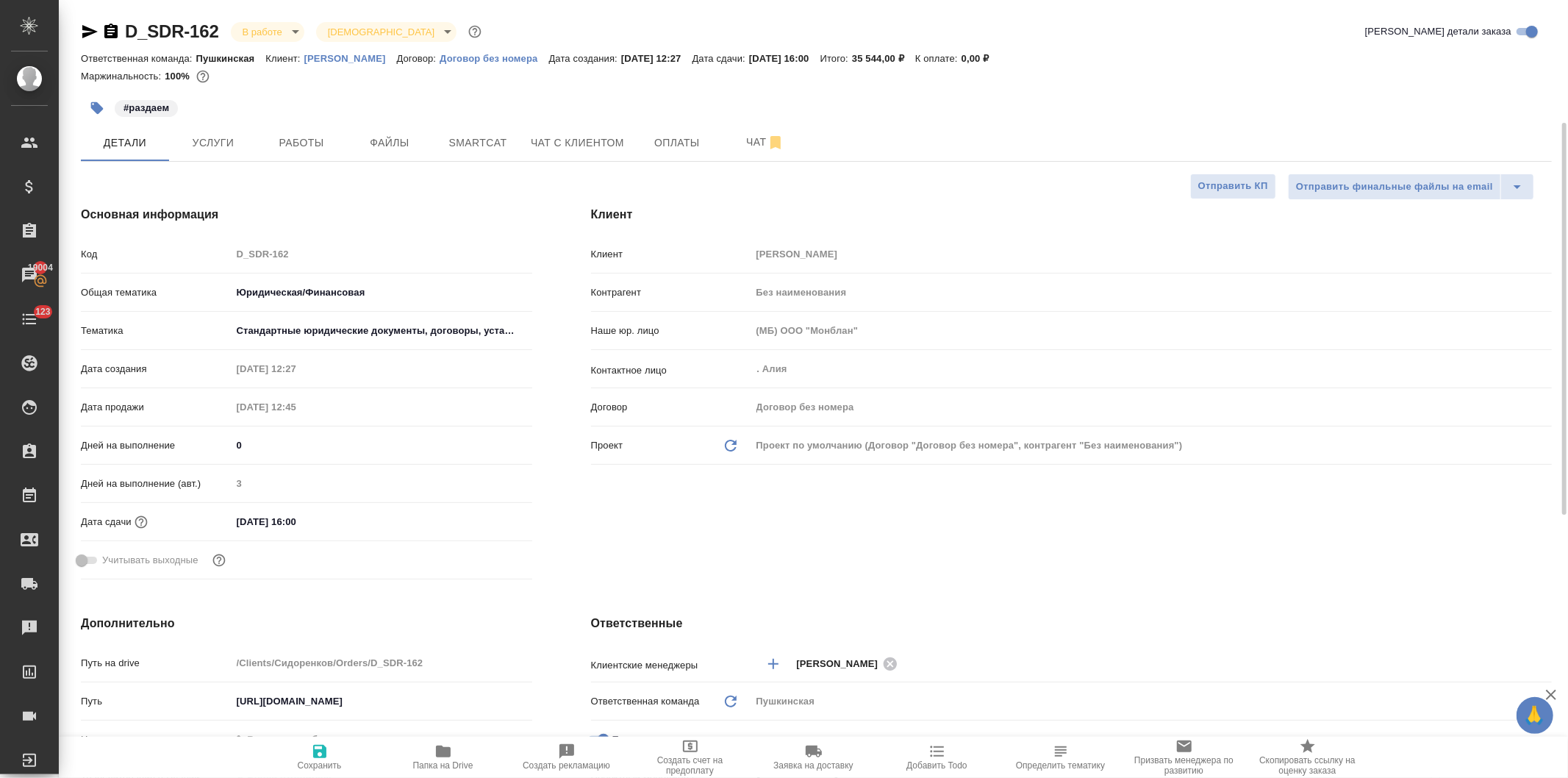
type textarea "x"
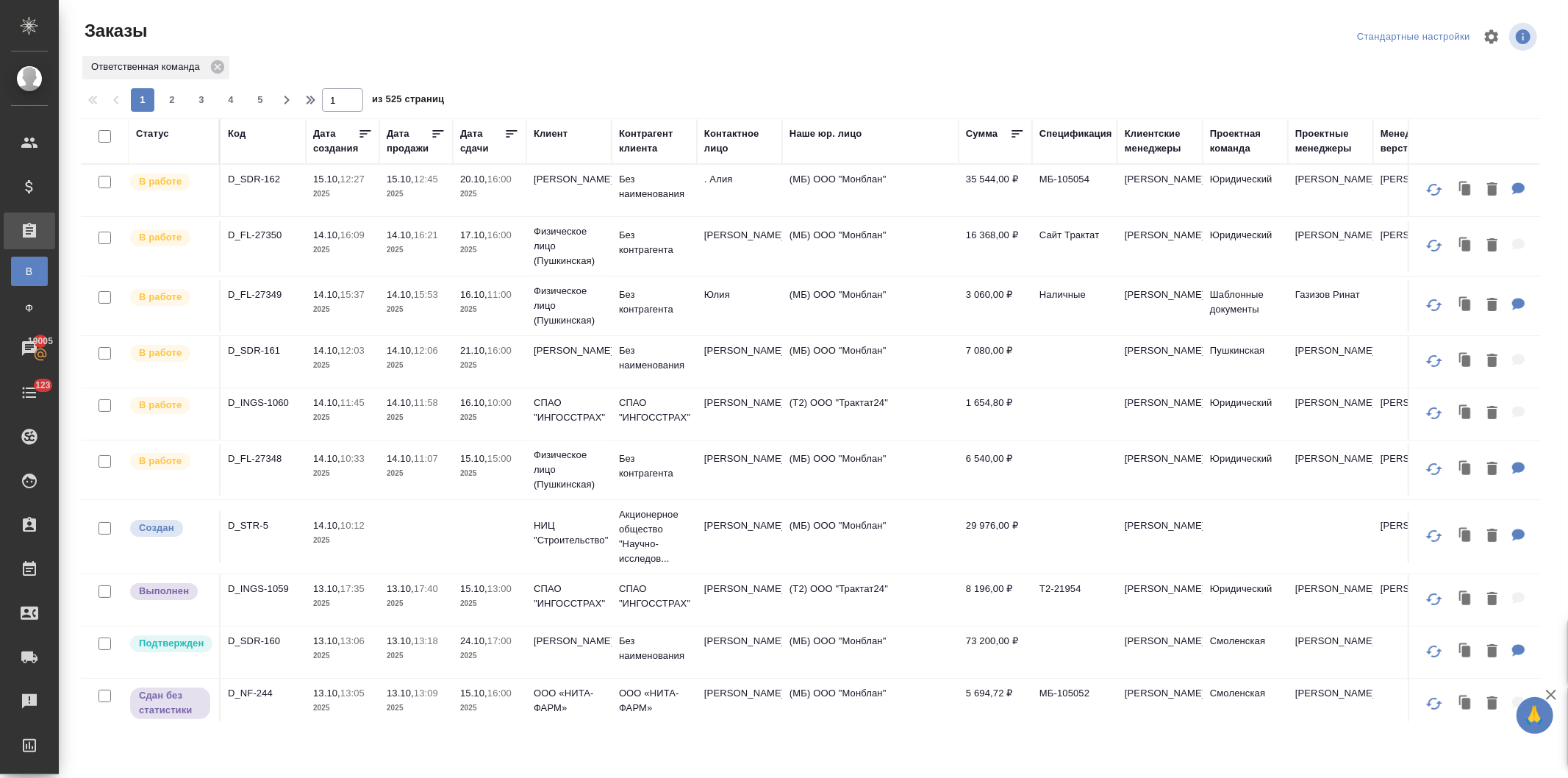
click at [495, 189] on p "2025" at bounding box center [490, 194] width 59 height 15
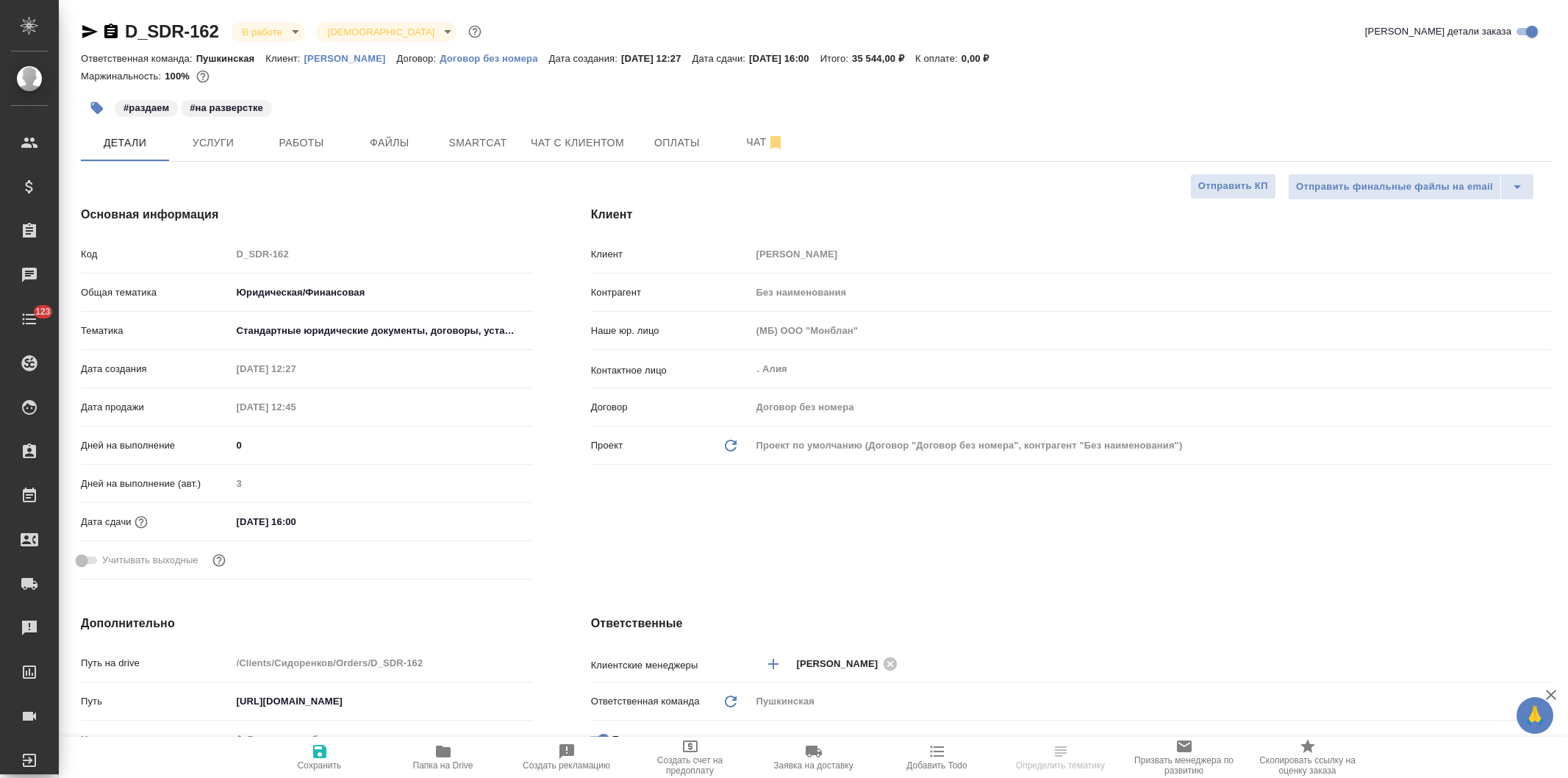
select select "RU"
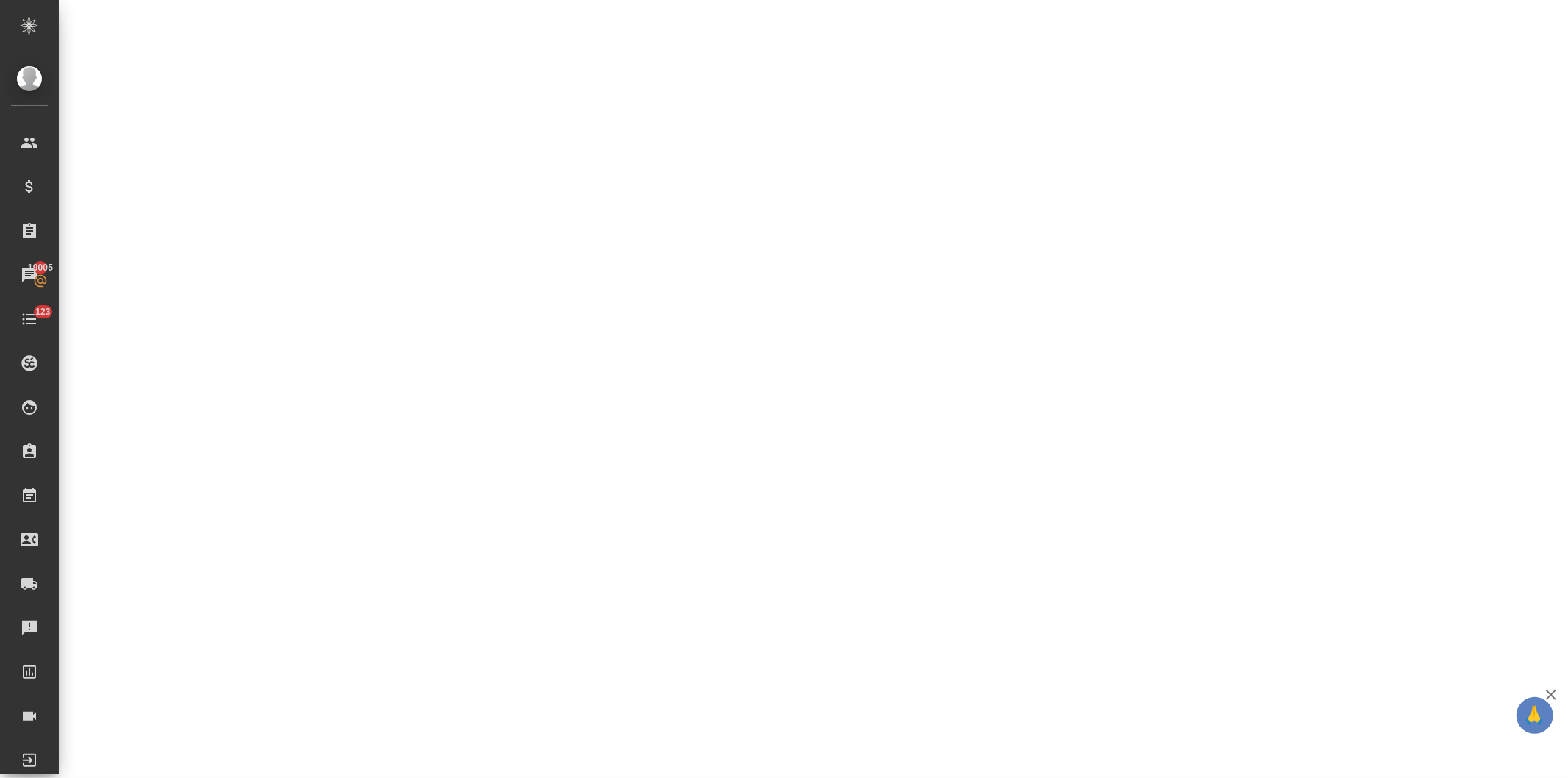
select select "RU"
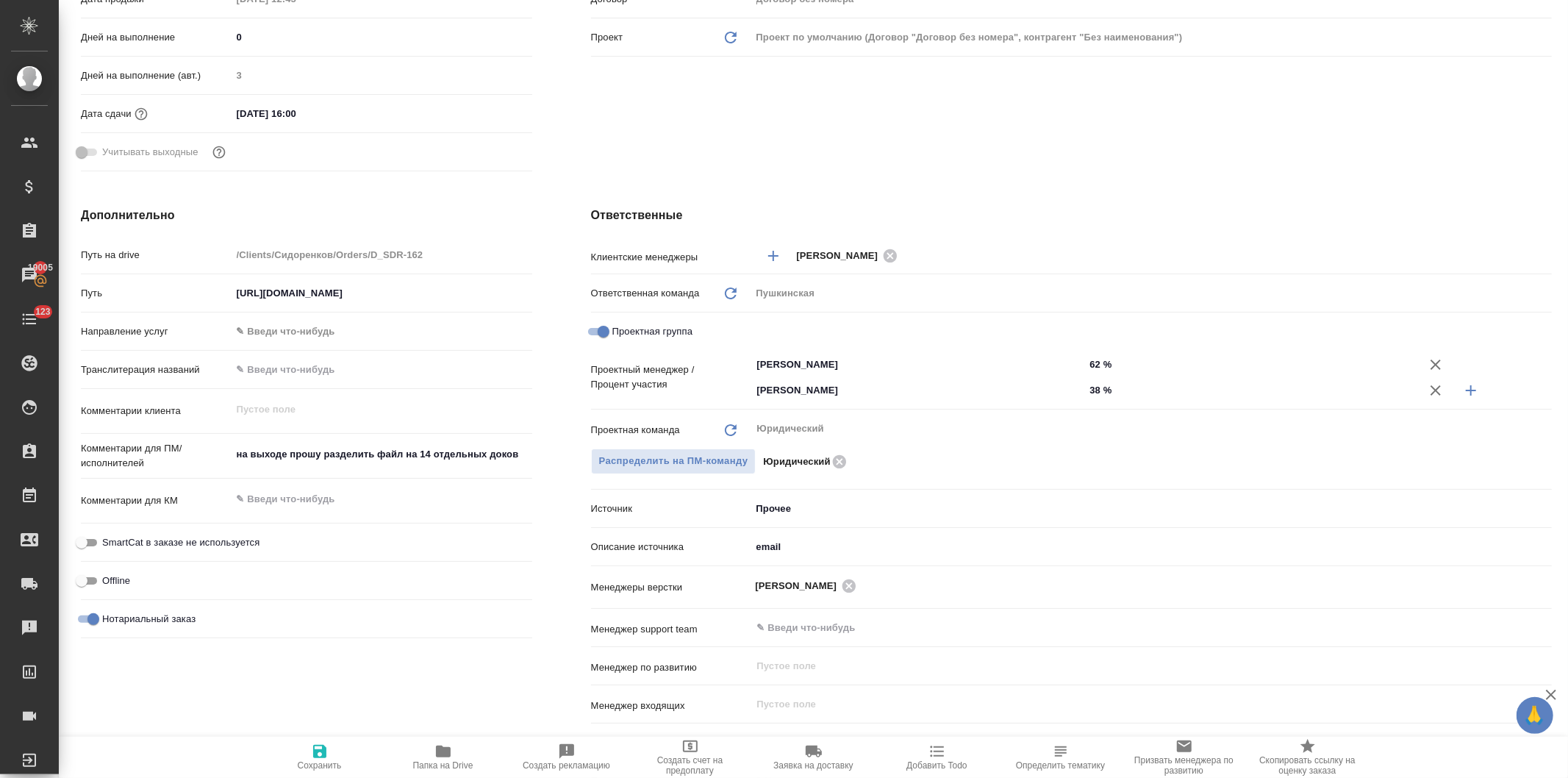
type textarea "x"
click at [440, 756] on icon "button" at bounding box center [443, 751] width 15 height 12
type textarea "x"
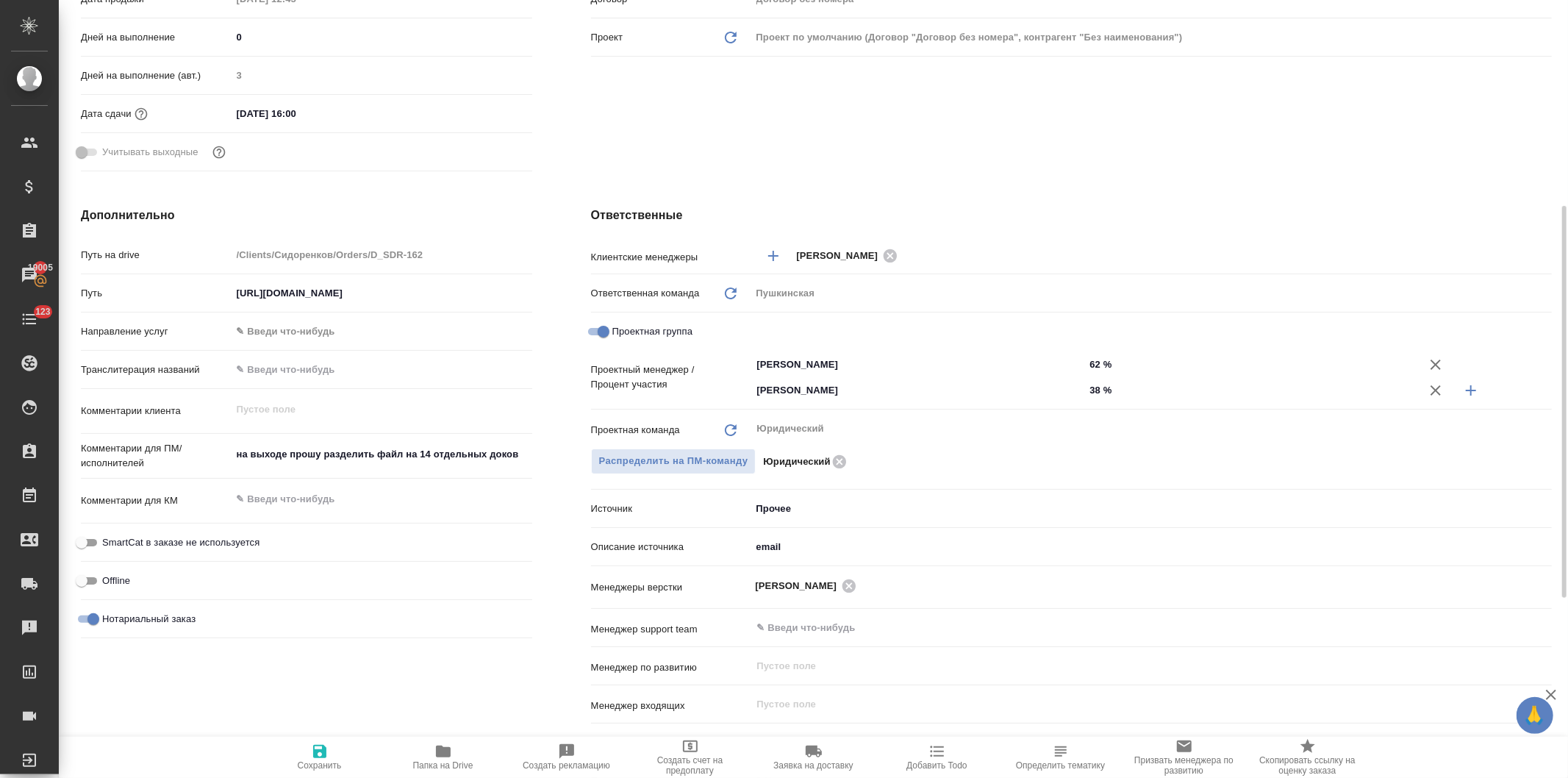
type textarea "x"
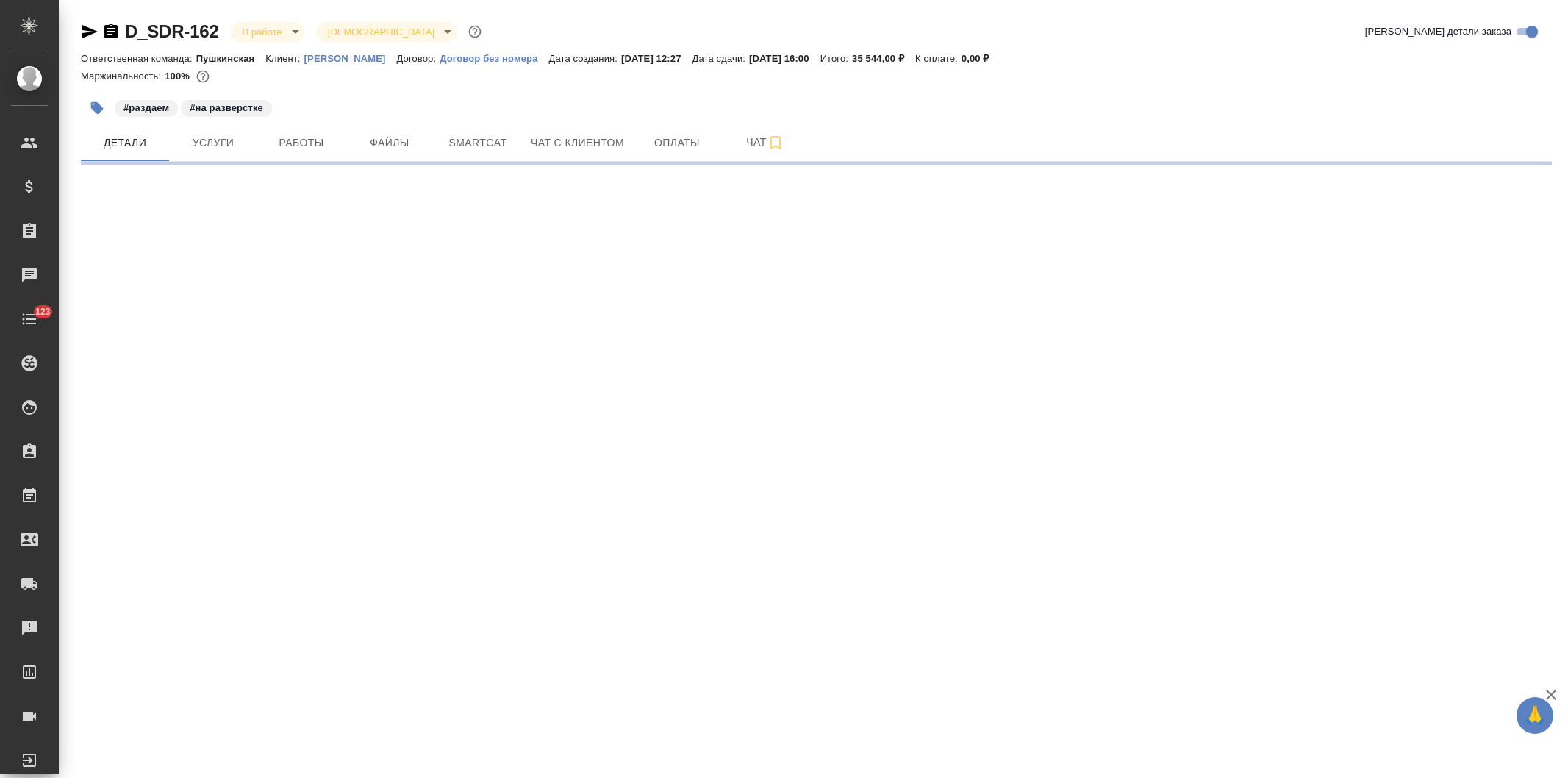
select select "RU"
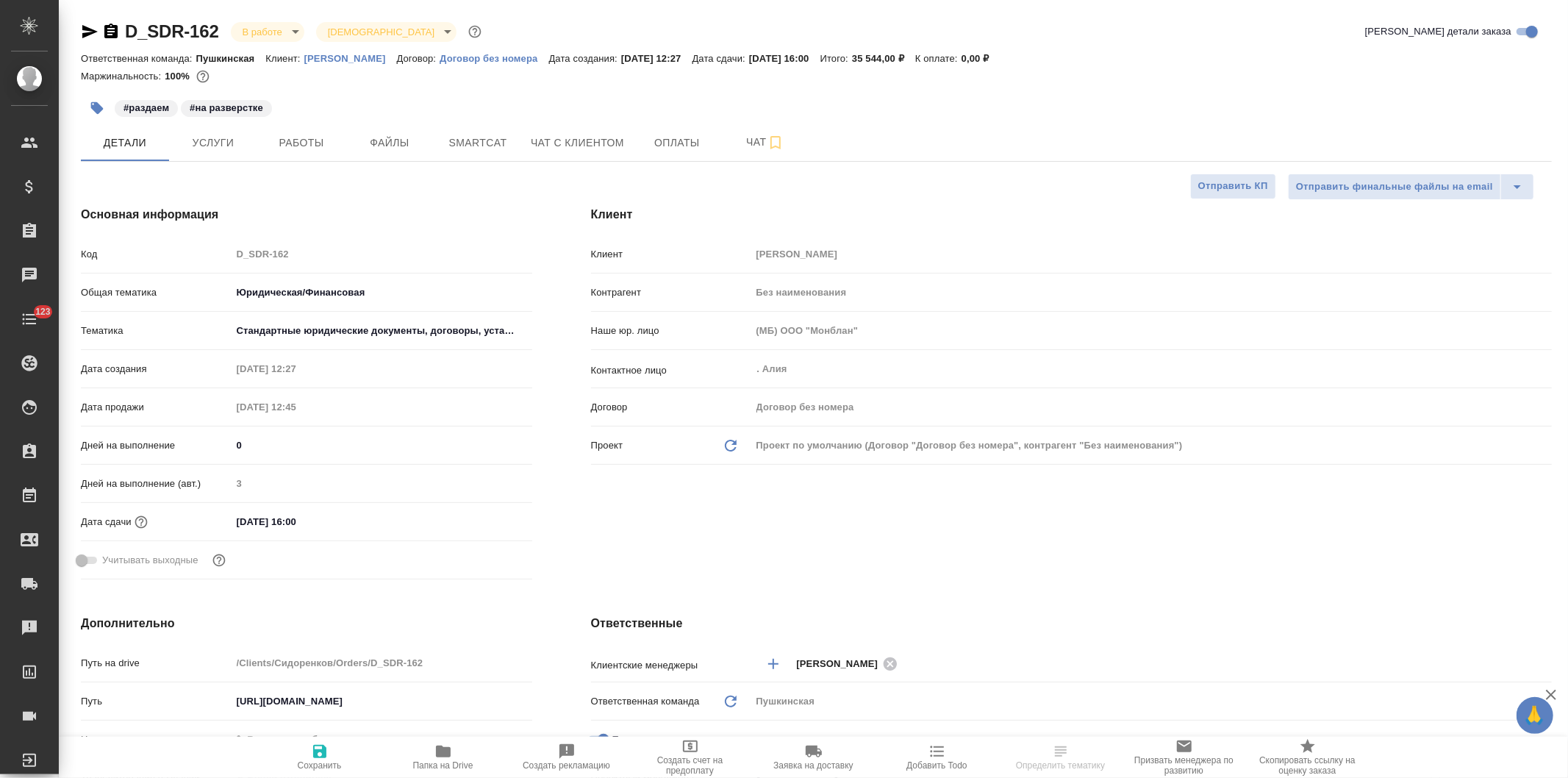
type textarea "x"
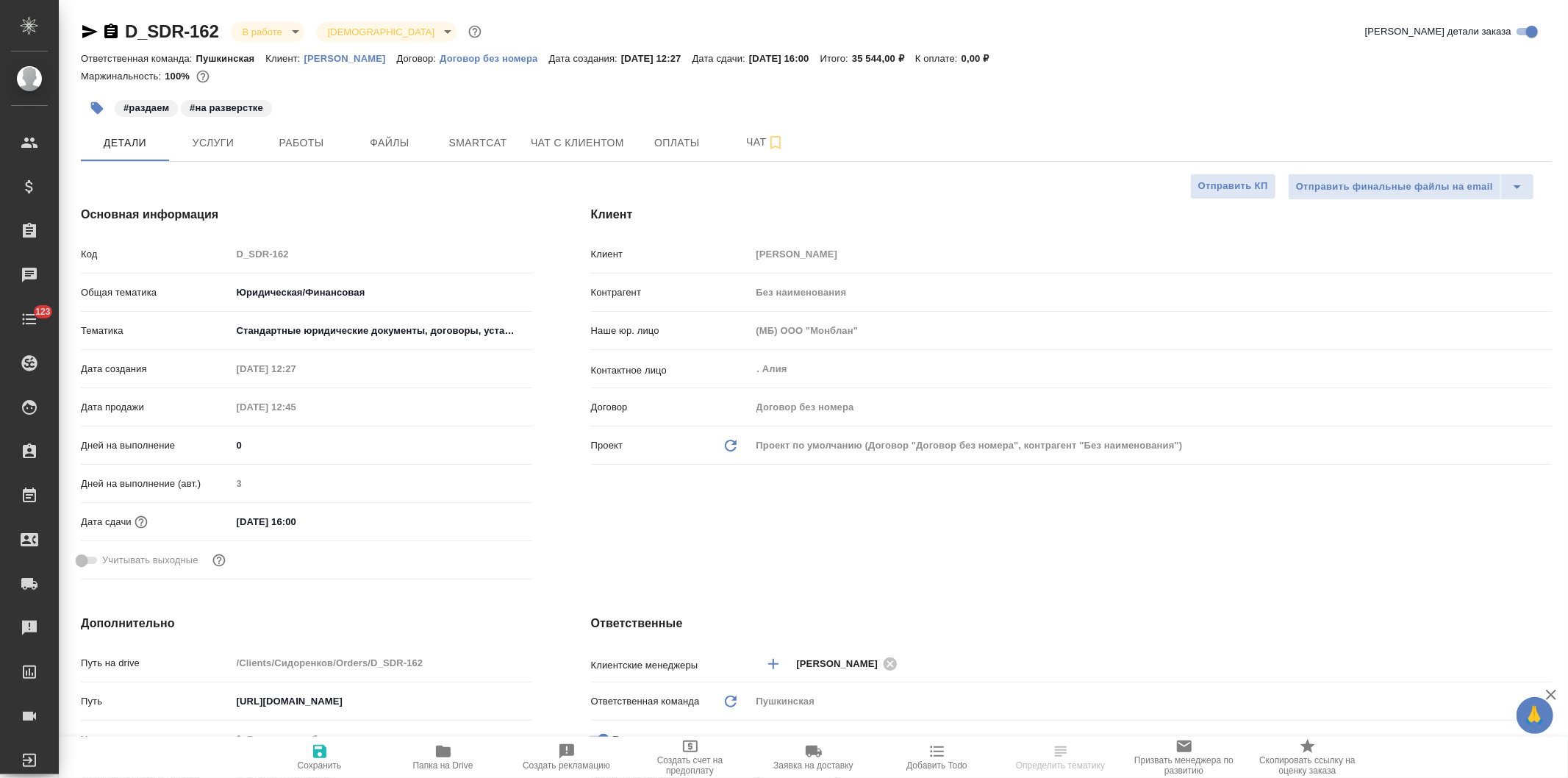
type textarea "x"
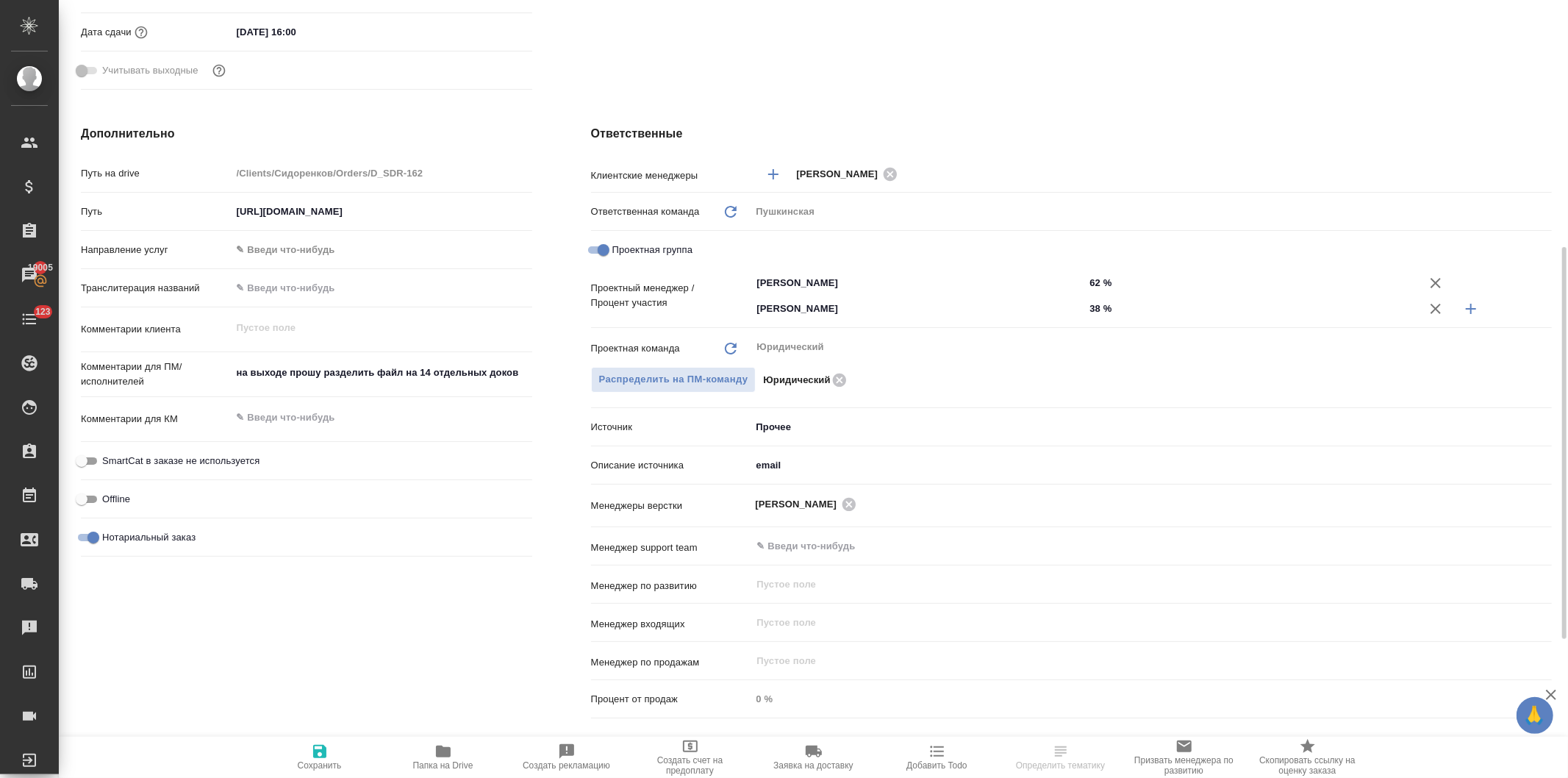
type textarea "x"
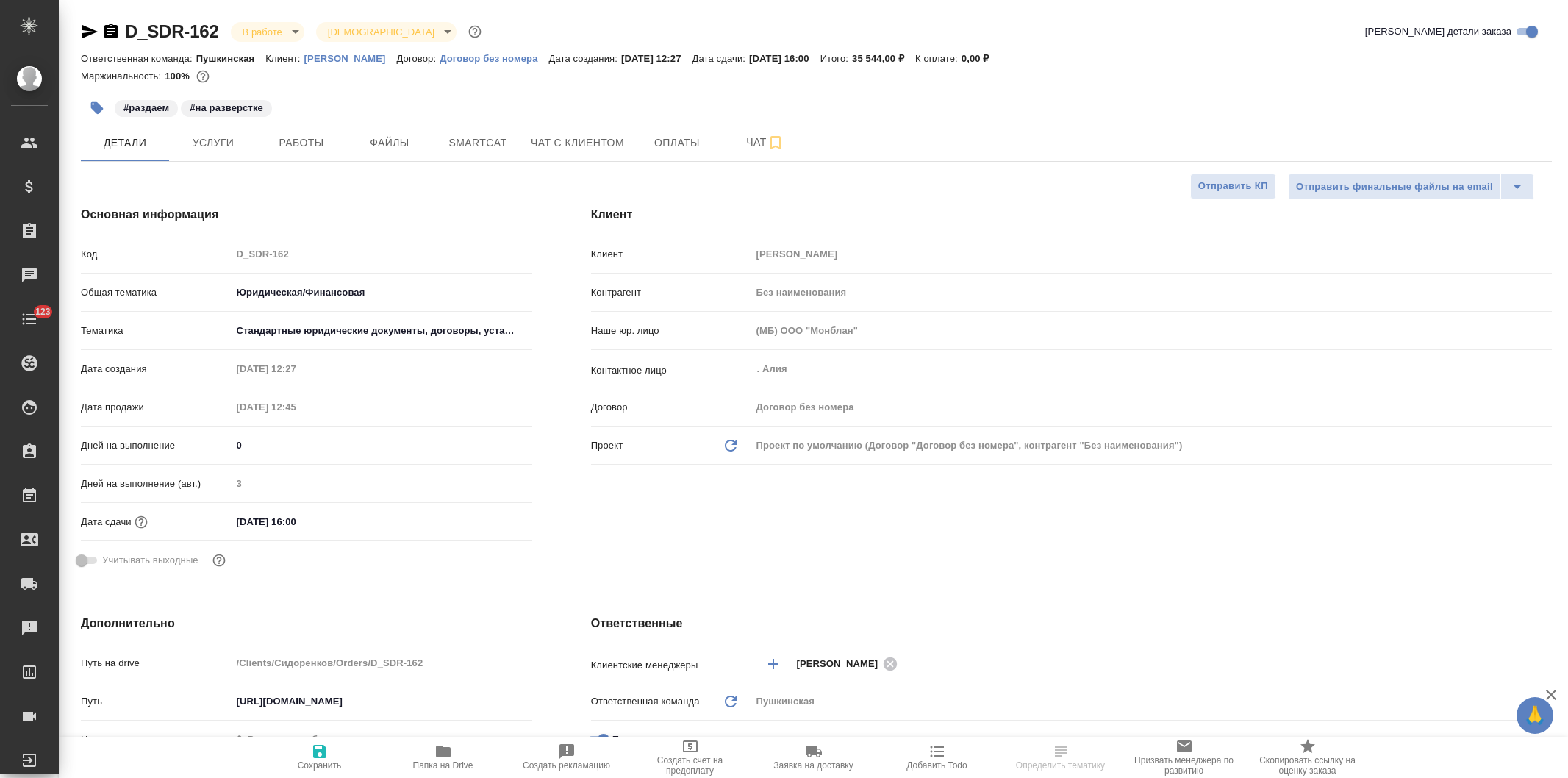
select select "RU"
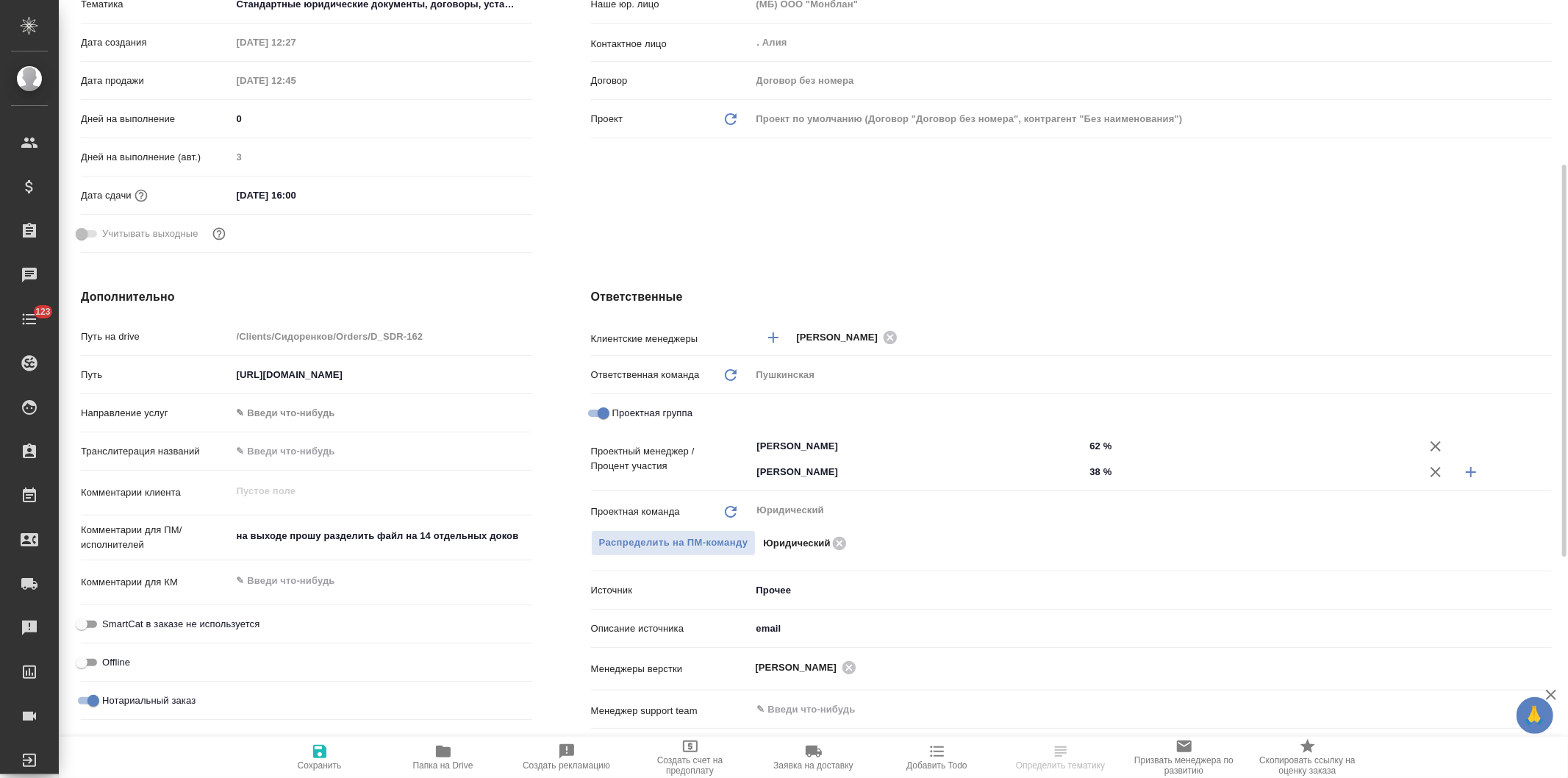
scroll to position [409, 0]
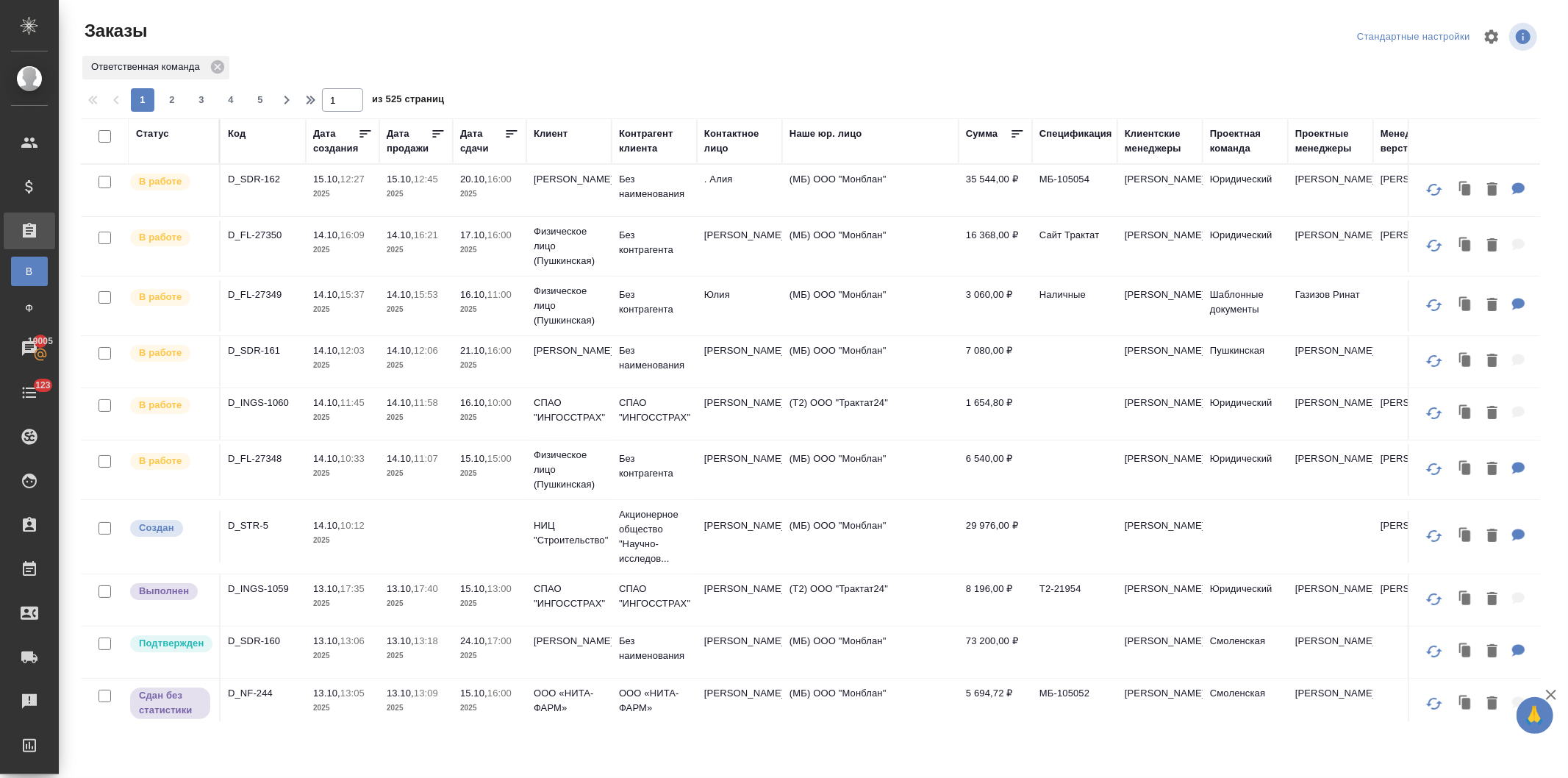
click at [457, 594] on td "15.10, 13:00 2025" at bounding box center [489, 600] width 74 height 51
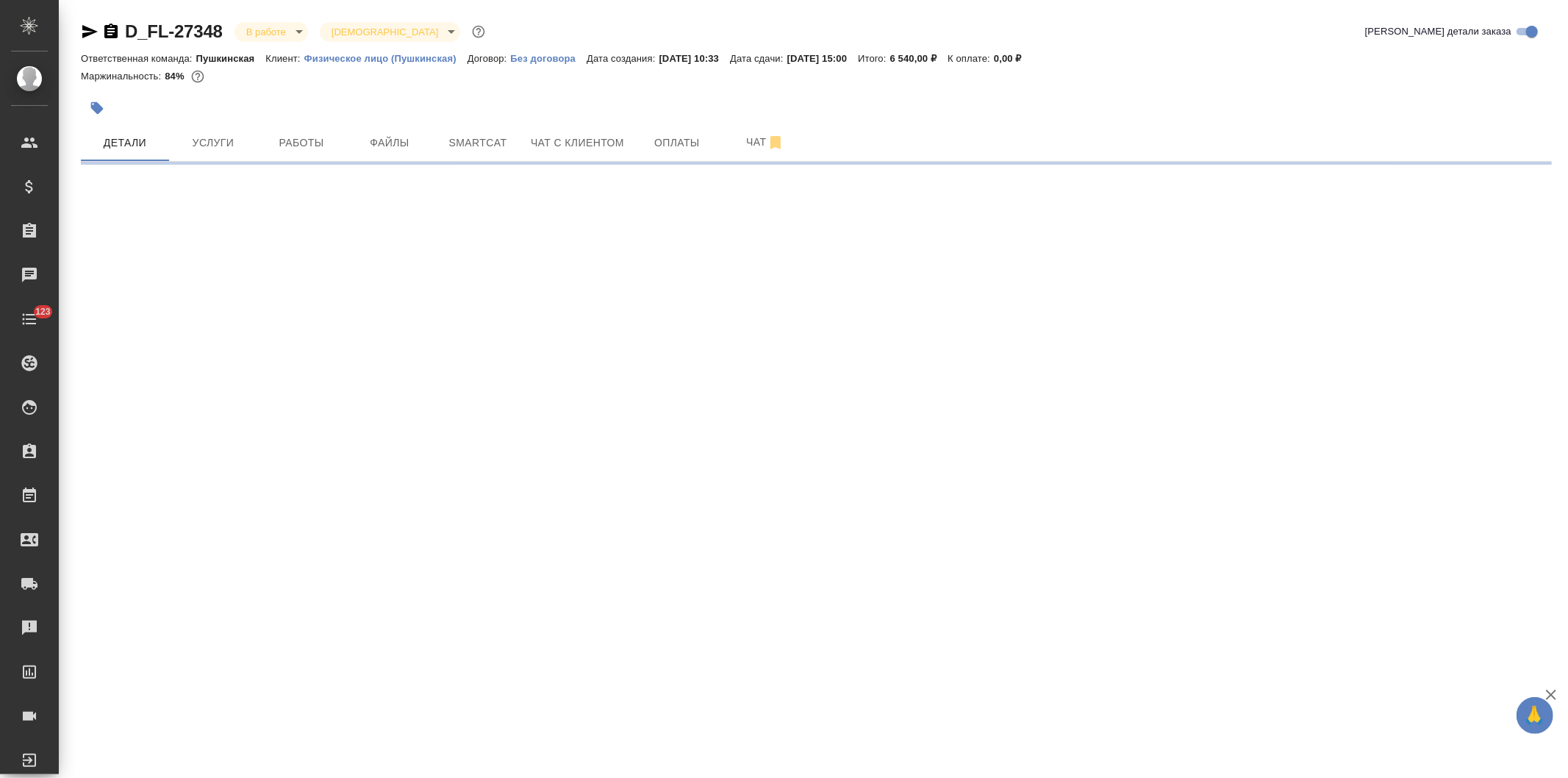
select select "RU"
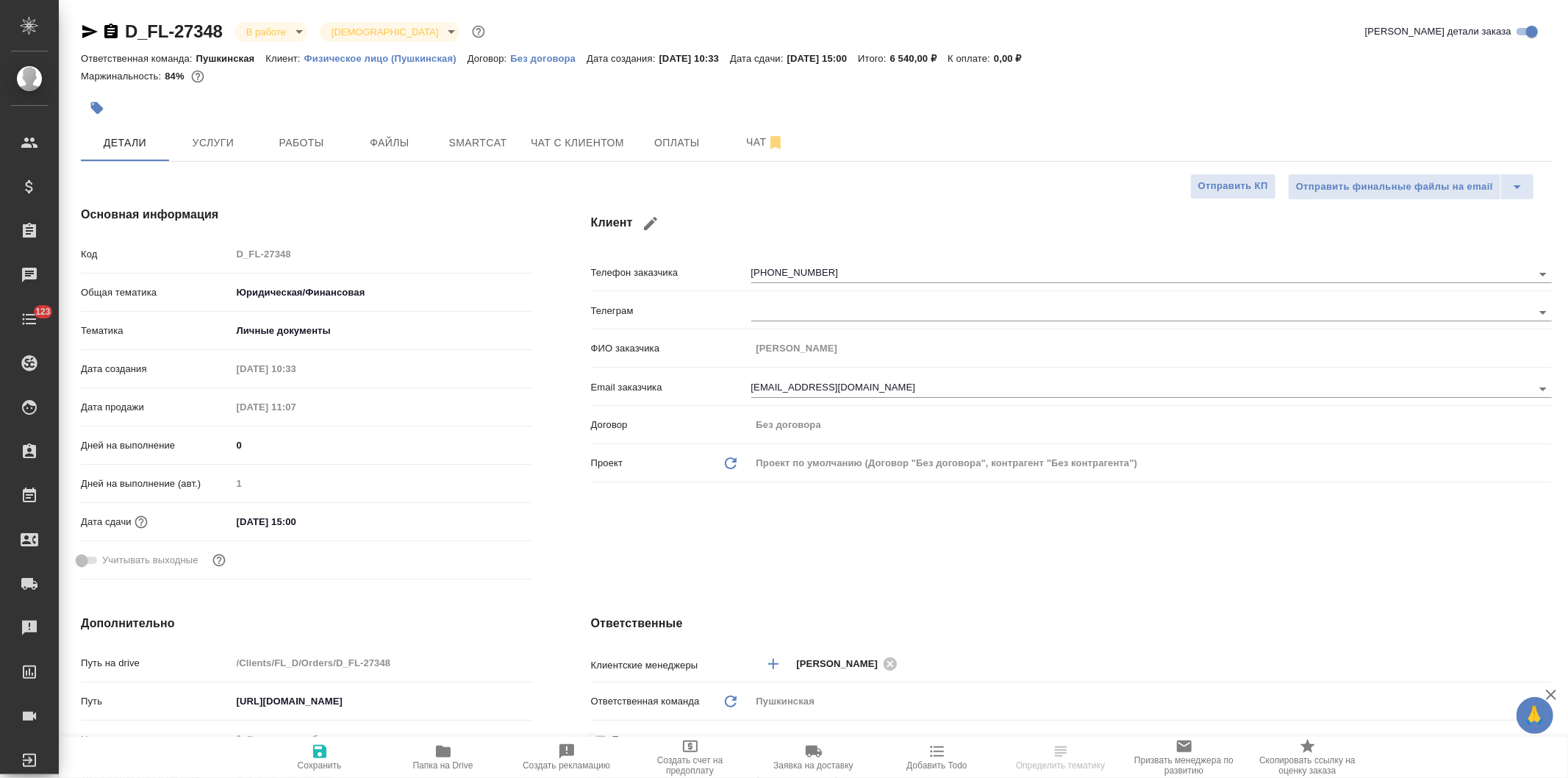
type textarea "x"
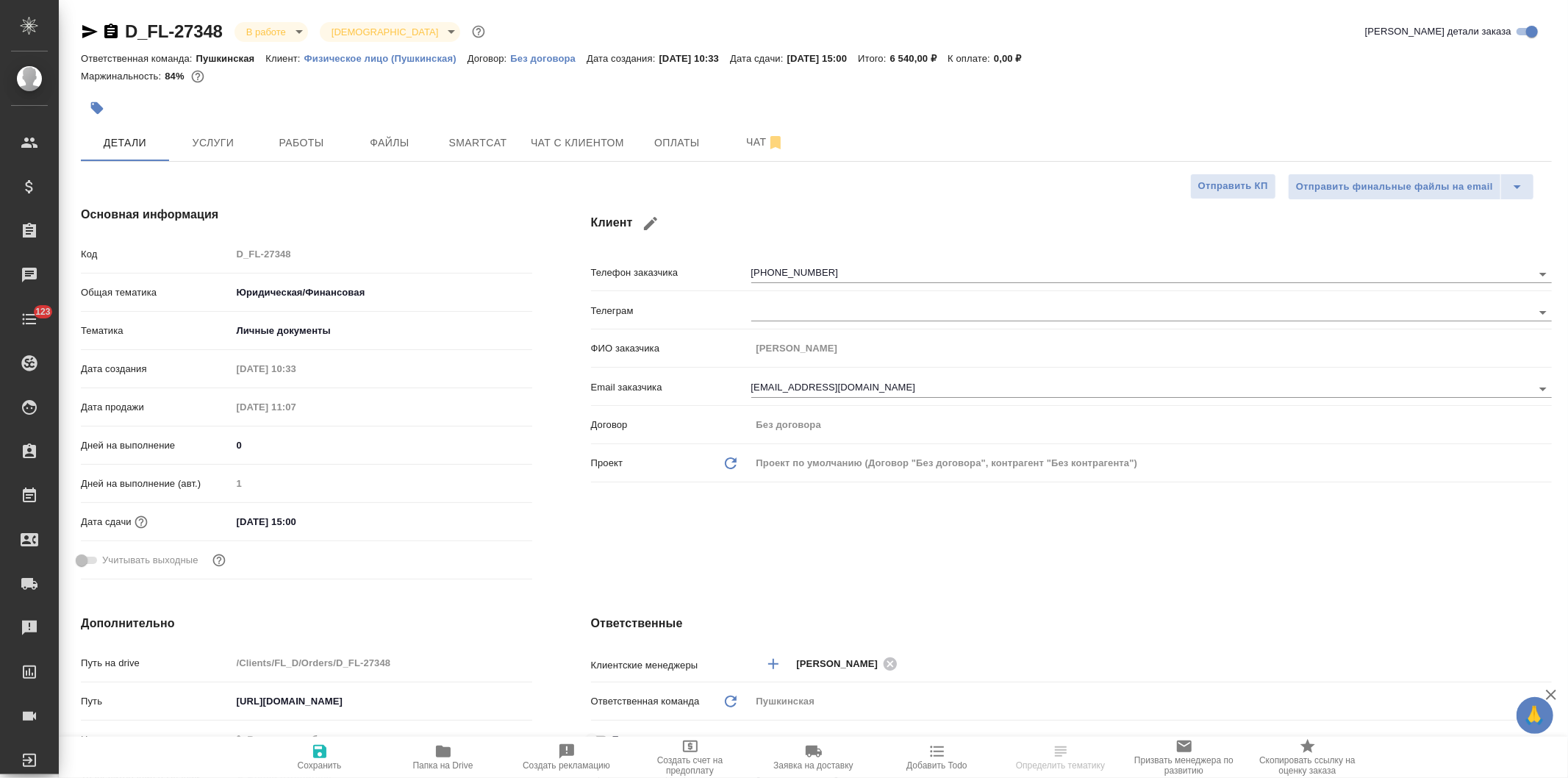
type textarea "x"
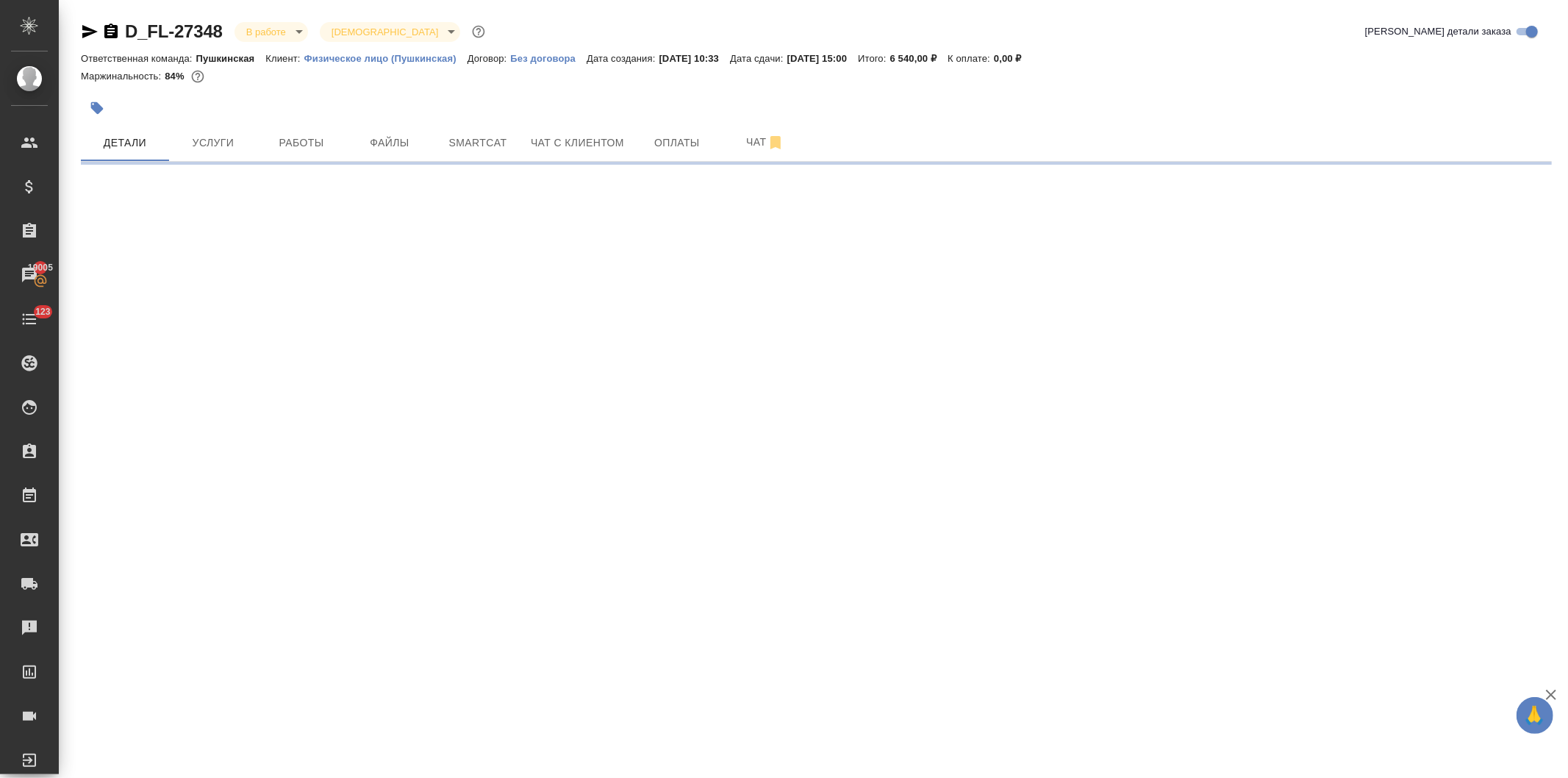
select select "RU"
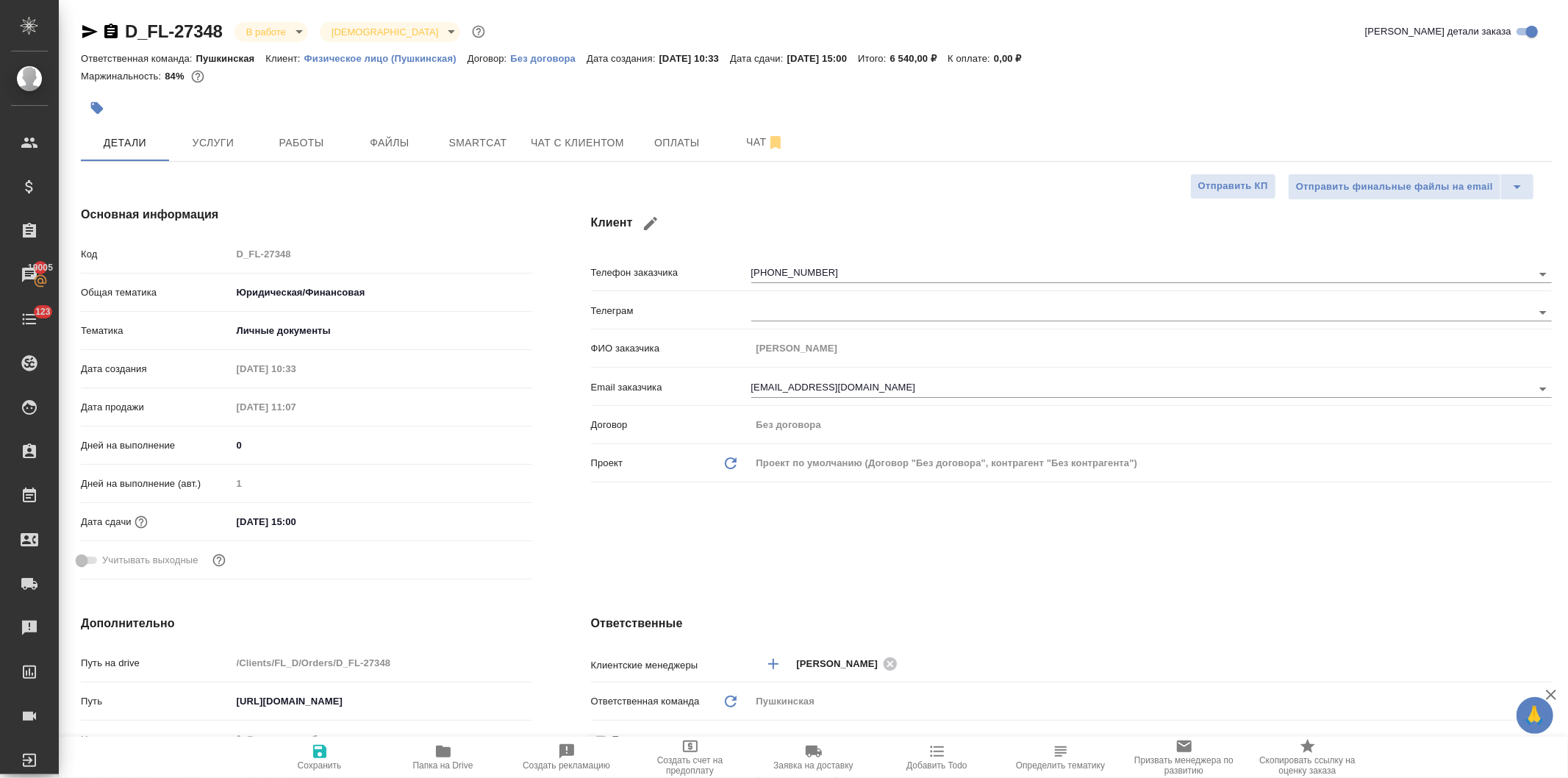
type textarea "x"
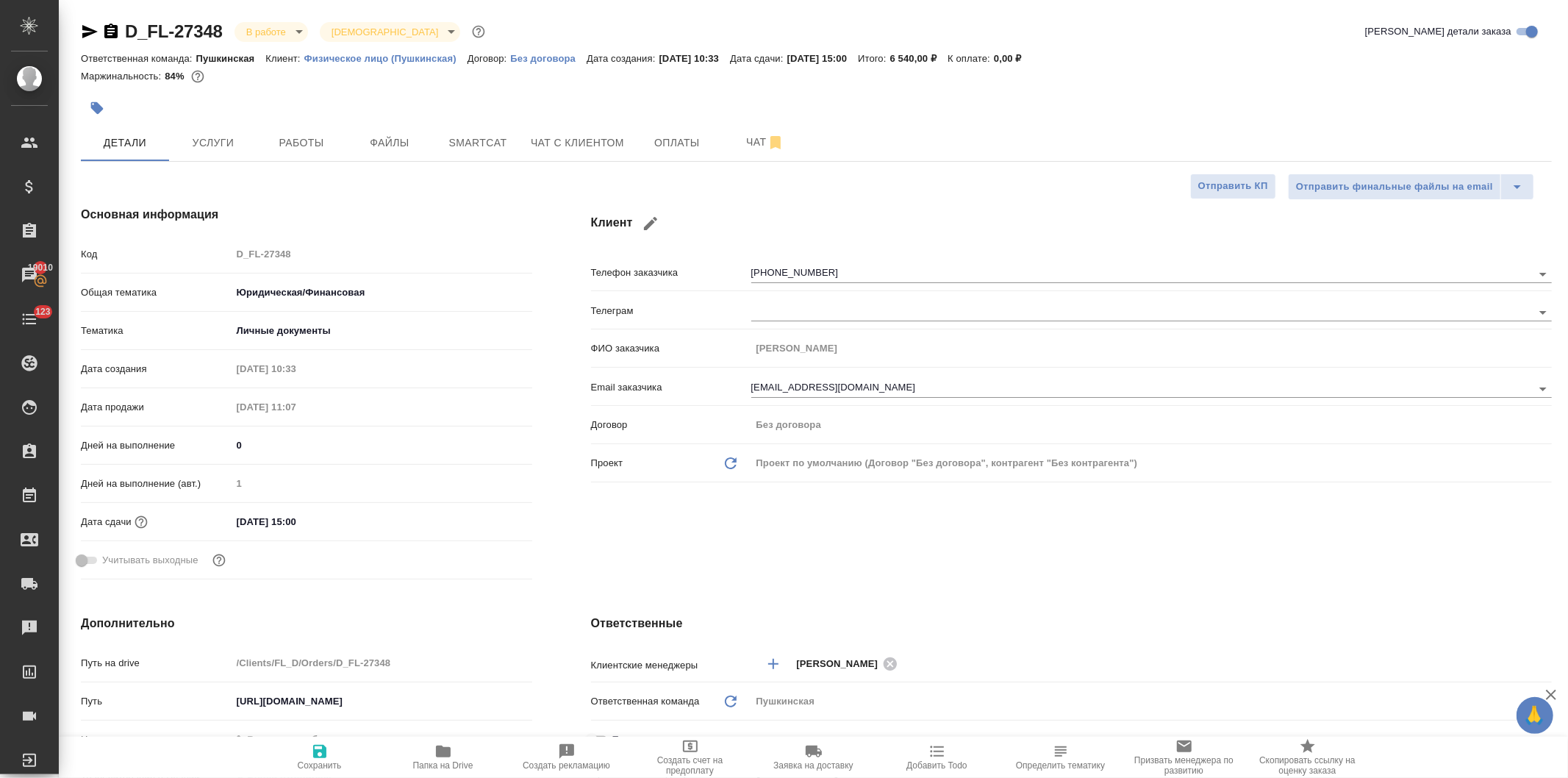
type textarea "x"
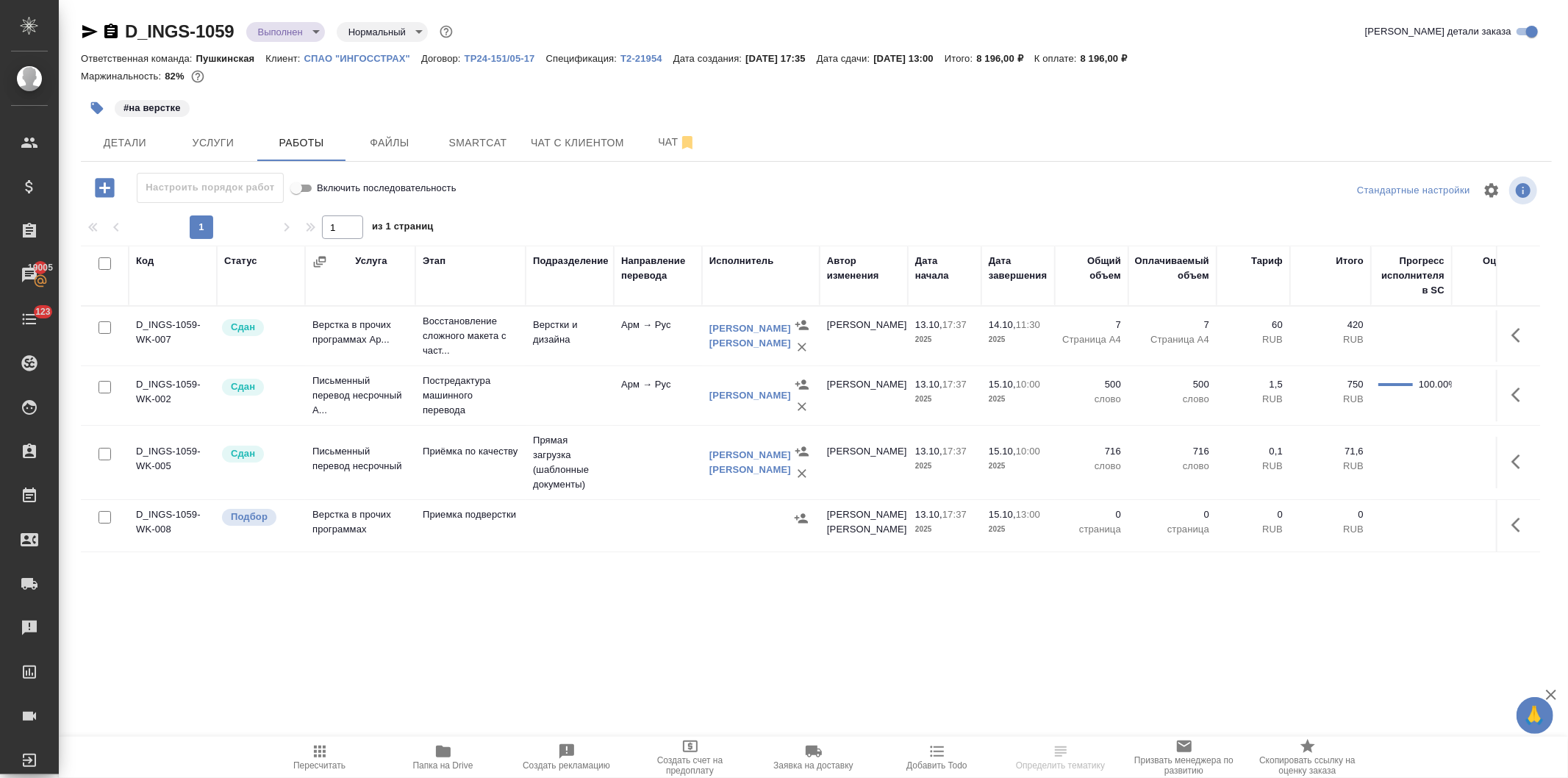
click at [104, 515] on input "checkbox" at bounding box center [104, 517] width 13 height 13
checkbox input "true"
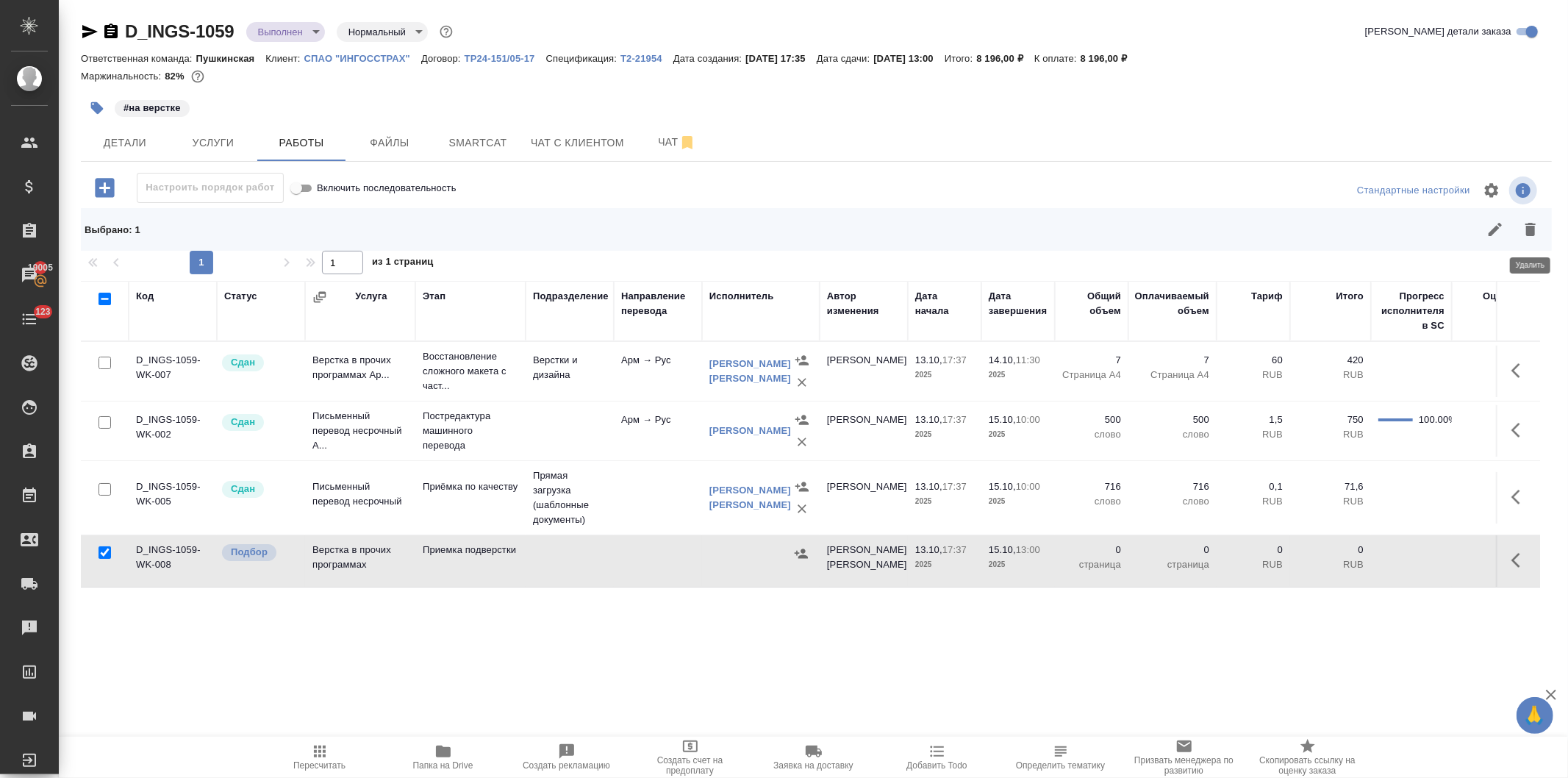
click at [1524, 230] on icon "button" at bounding box center [1531, 230] width 18 height 18
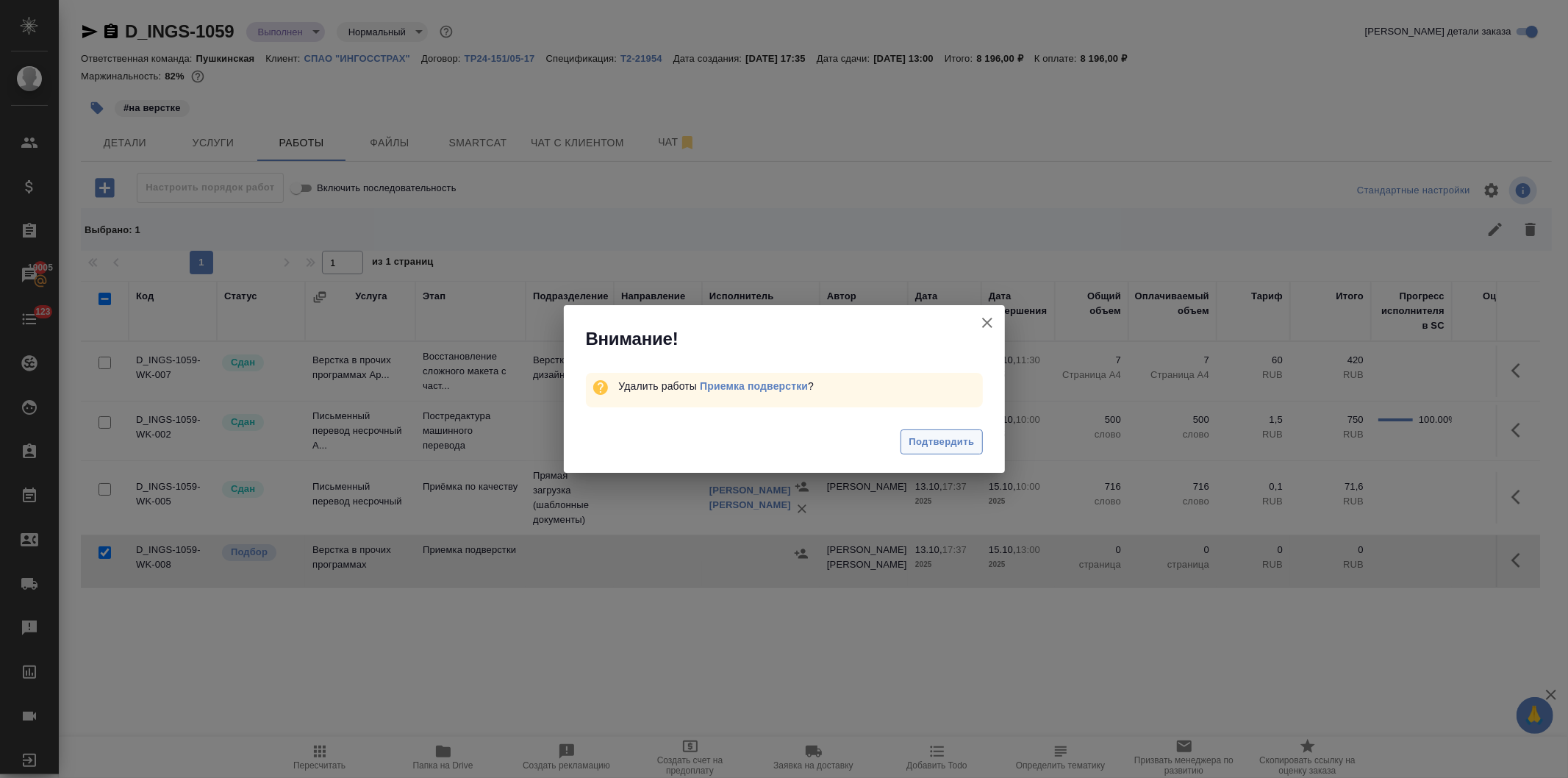
click at [936, 439] on span "Подтвердить" at bounding box center [942, 442] width 66 height 17
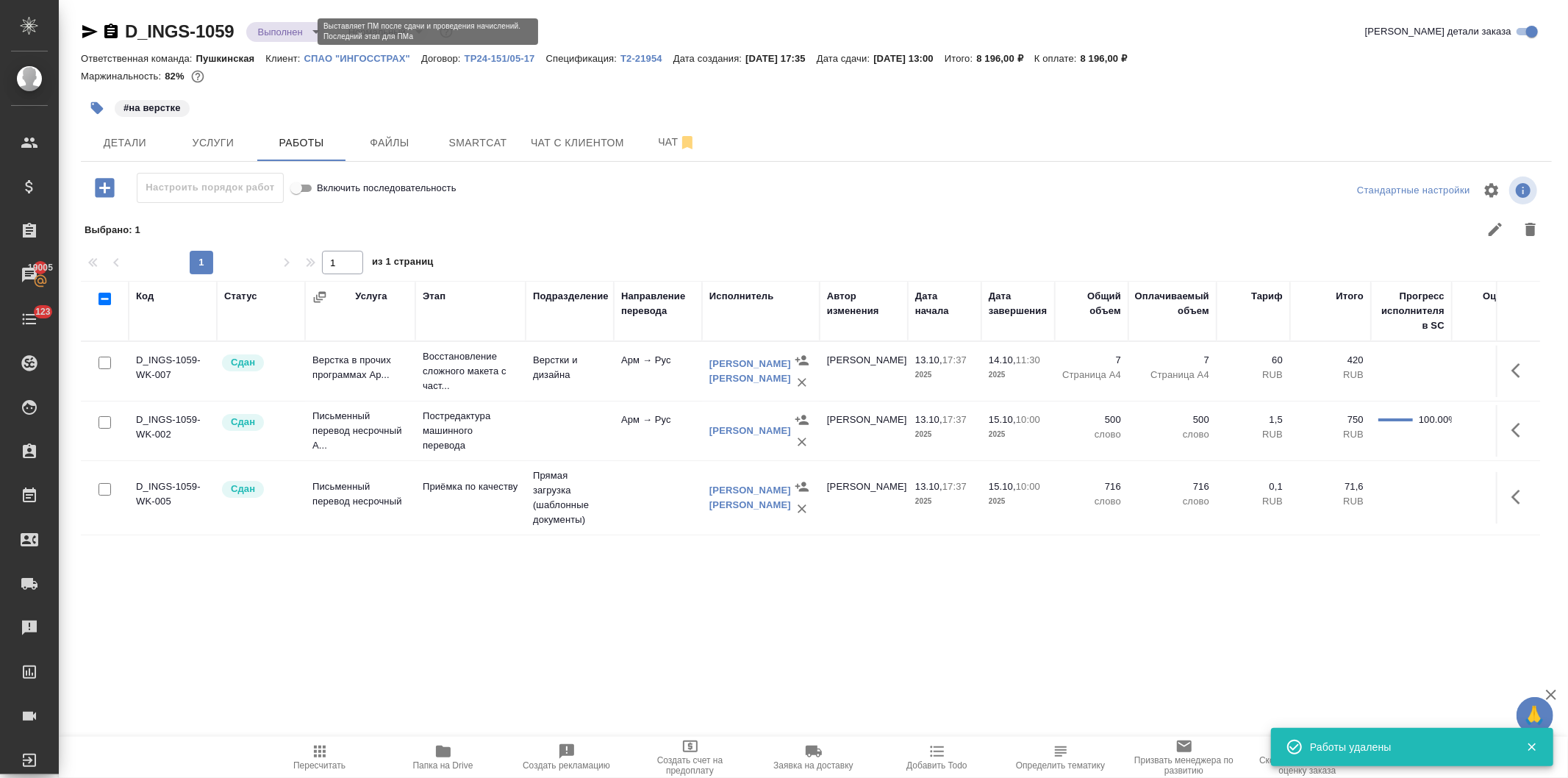
click at [277, 27] on body "🙏 .cls-1 fill:#fff; AWATERA Давыдова Елена Клиенты Спецификации Заказы 19005 Ча…" at bounding box center [784, 389] width 1568 height 778
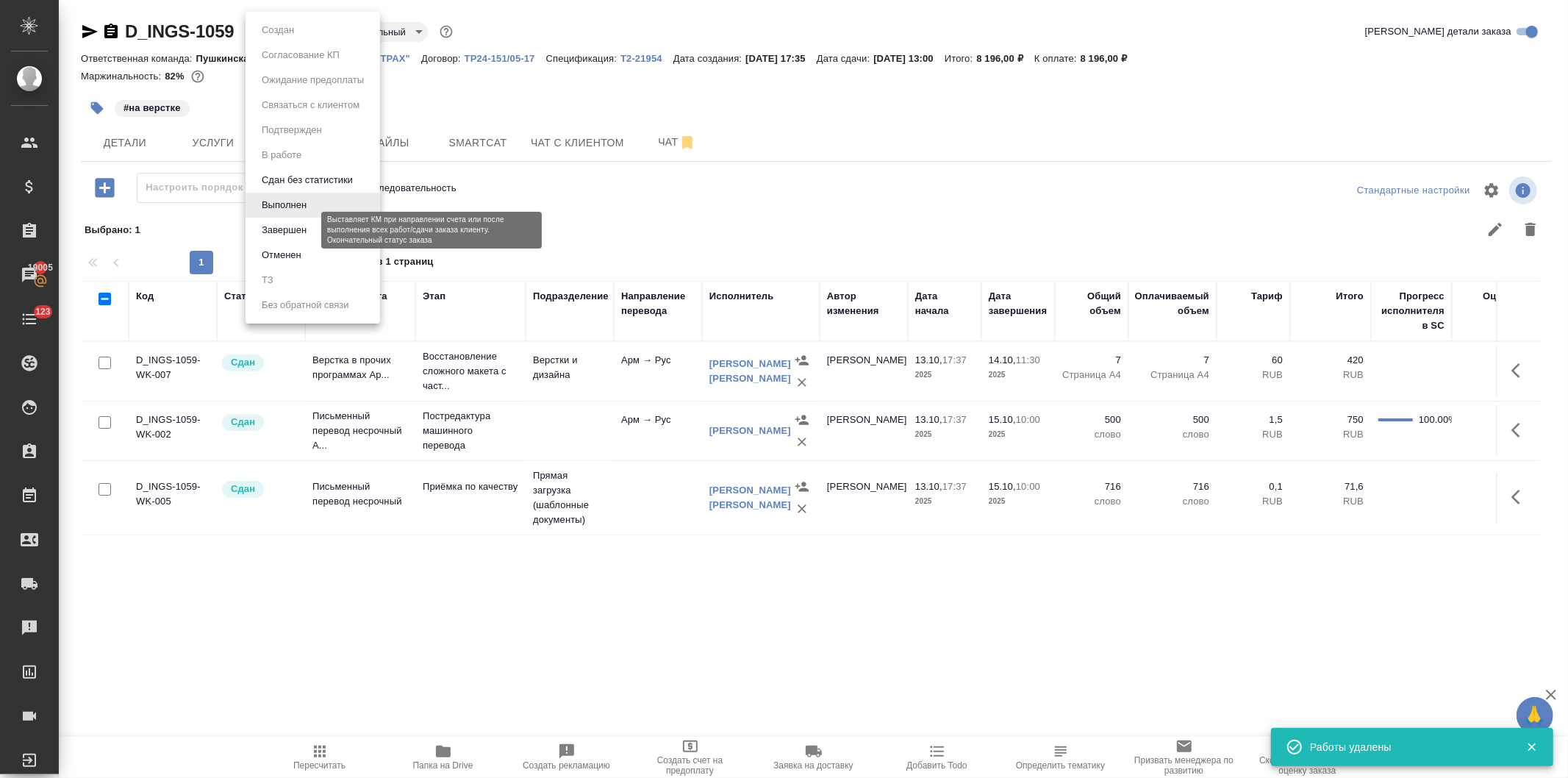
click at [278, 227] on button "Завершен" at bounding box center [284, 230] width 54 height 16
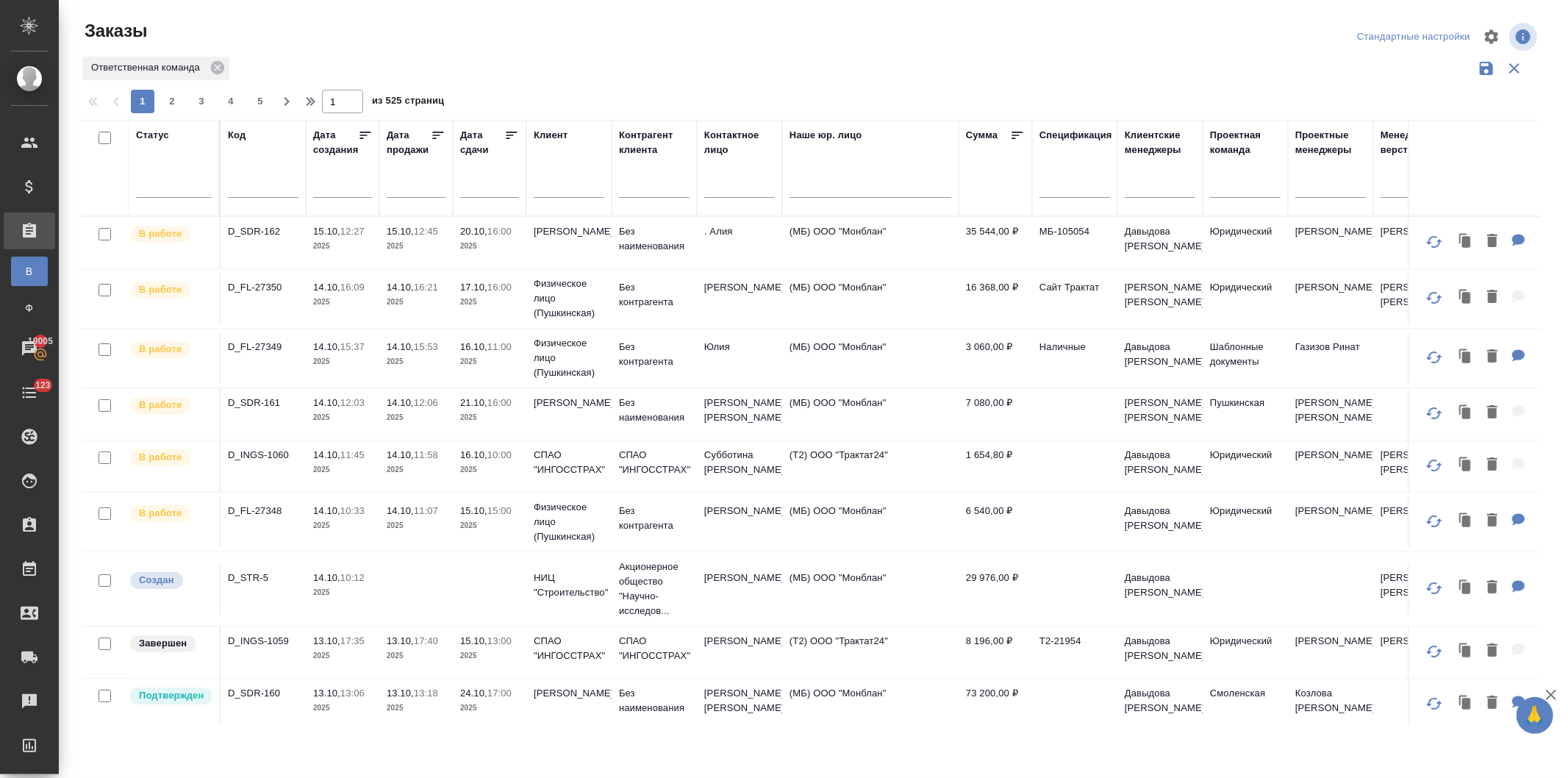
click at [253, 187] on input "text" at bounding box center [263, 188] width 71 height 19
click at [152, 190] on div at bounding box center [174, 183] width 76 height 22
type input "выпо"
click at [246, 225] on div "Выполнен" at bounding box center [338, 230] width 221 height 27
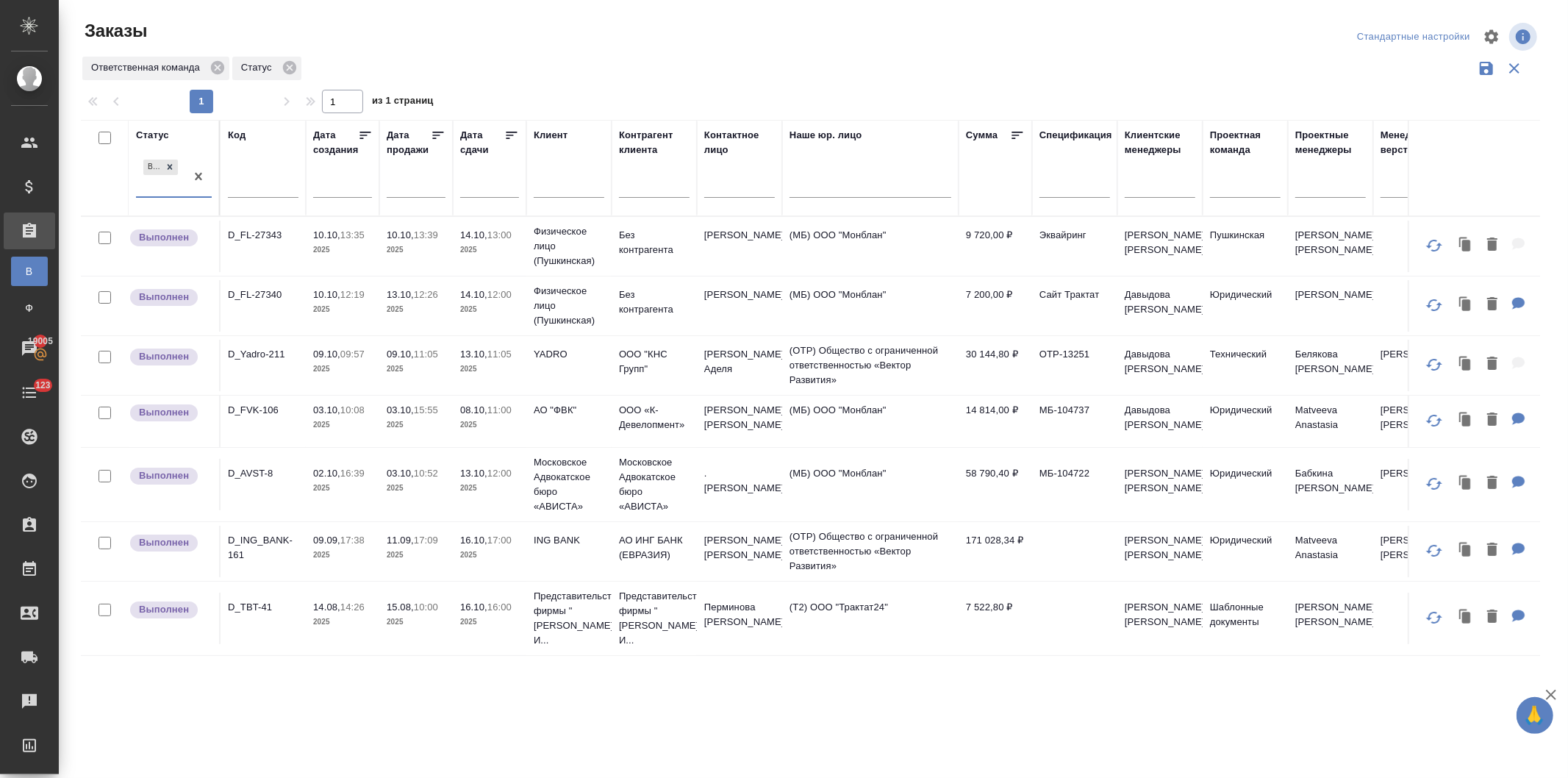
click at [470, 306] on p "2025" at bounding box center [490, 309] width 59 height 15
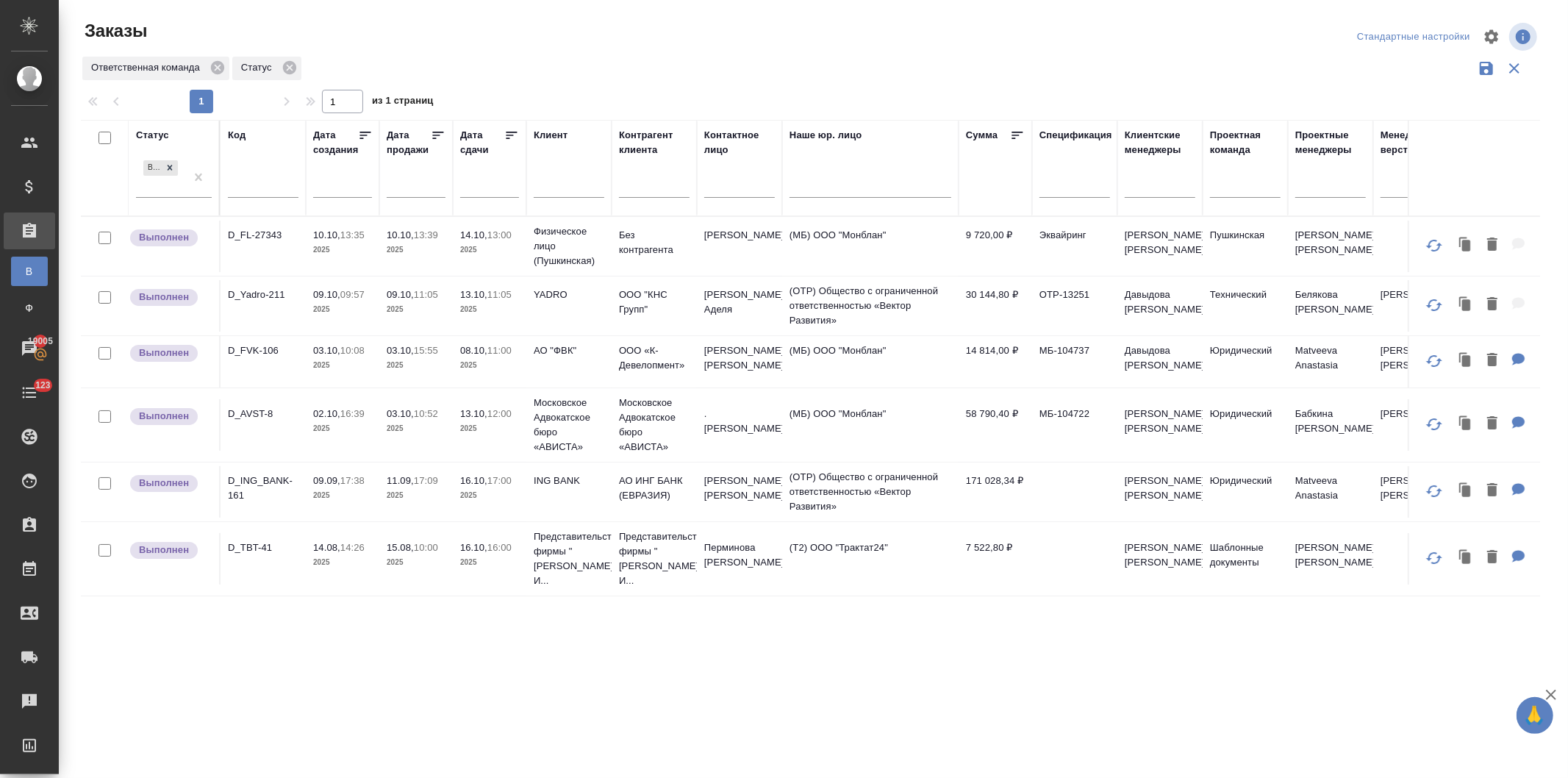
click at [470, 306] on p "2025" at bounding box center [490, 309] width 59 height 15
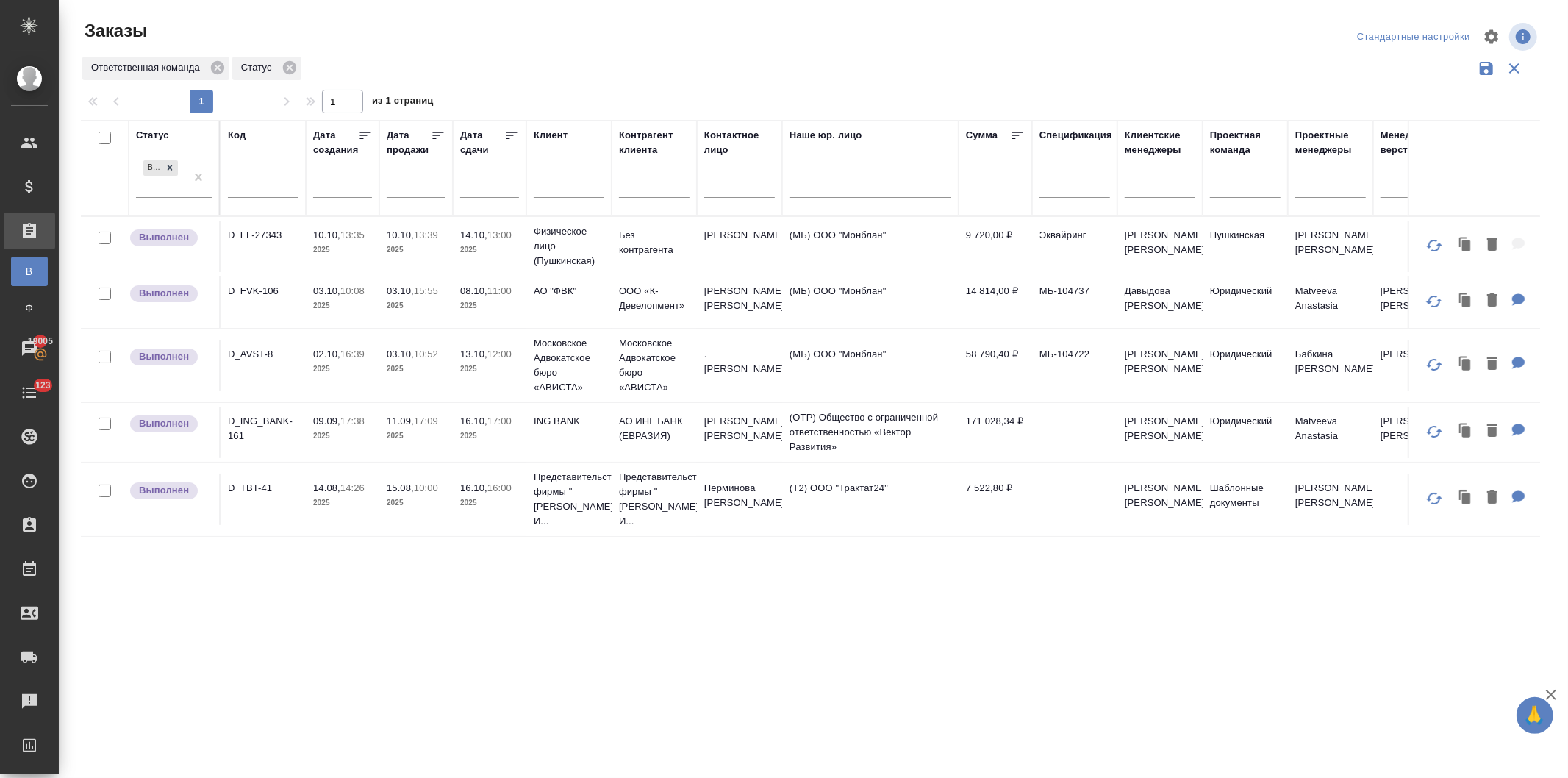
click at [456, 356] on td "13.10, 12:00 2025" at bounding box center [489, 365] width 74 height 51
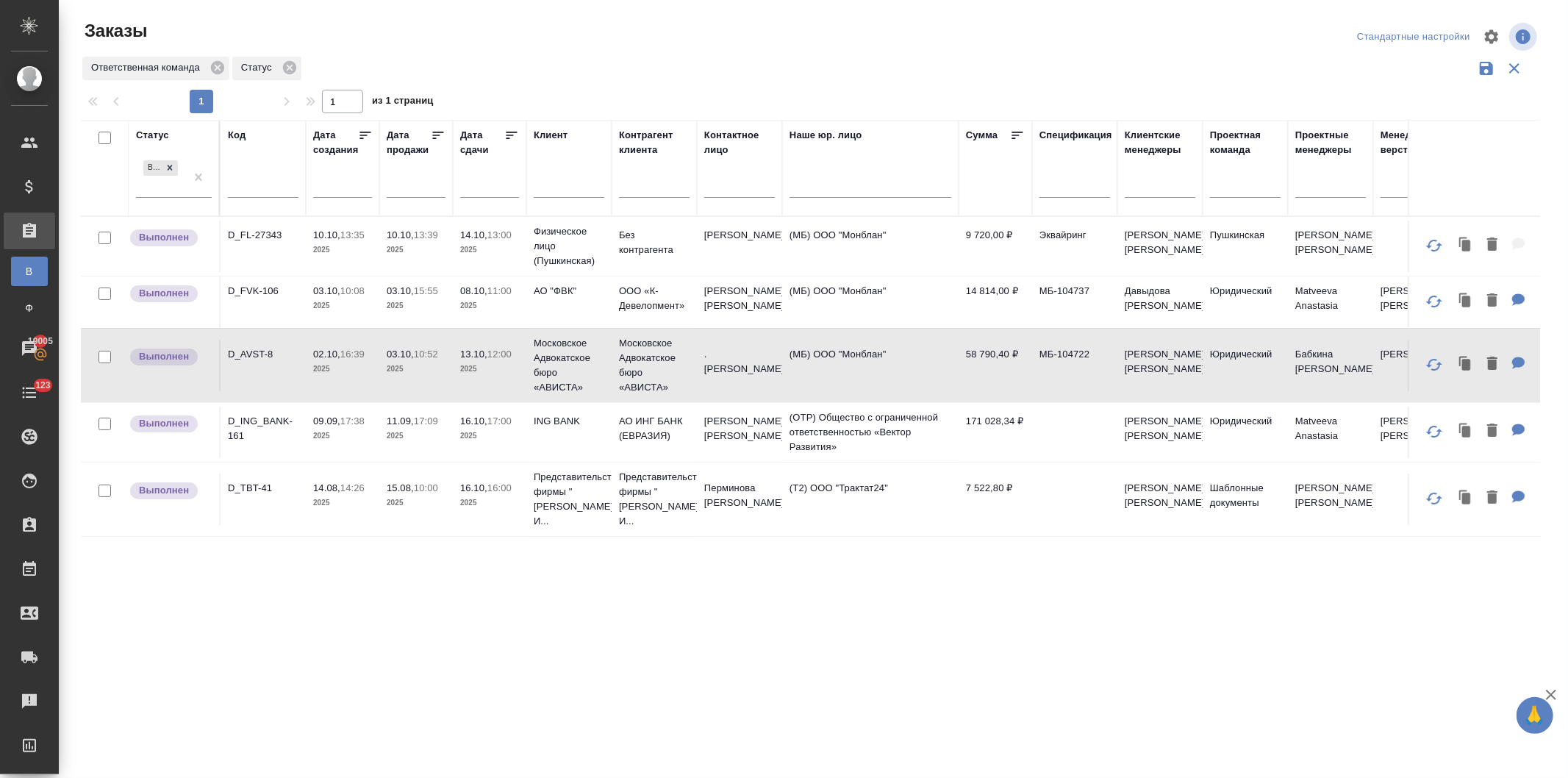
click at [456, 356] on td "13.10, 12:00 2025" at bounding box center [489, 365] width 74 height 51
click at [428, 303] on p "2025" at bounding box center [416, 306] width 59 height 15
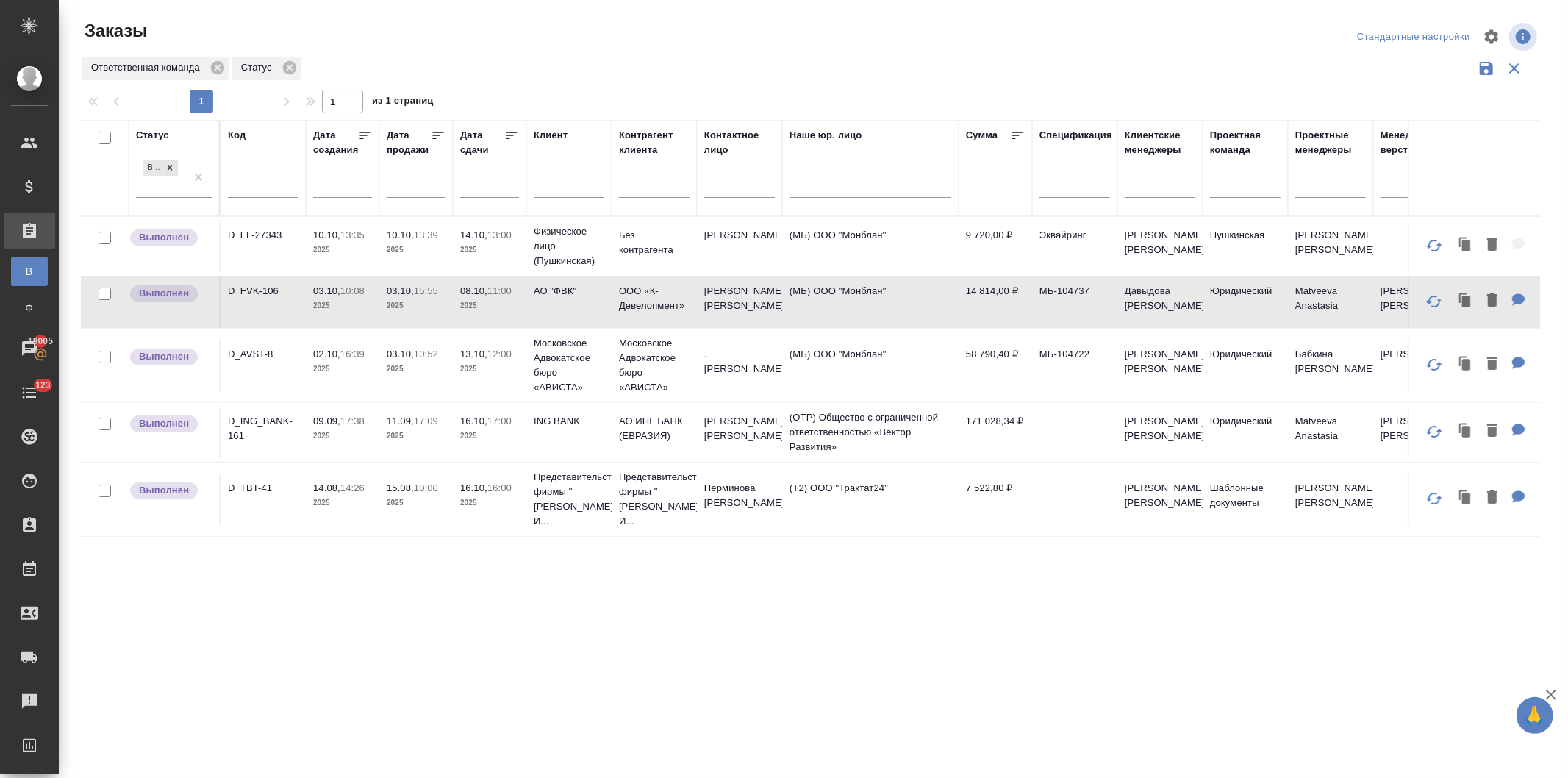
click at [428, 303] on p "2025" at bounding box center [416, 306] width 59 height 15
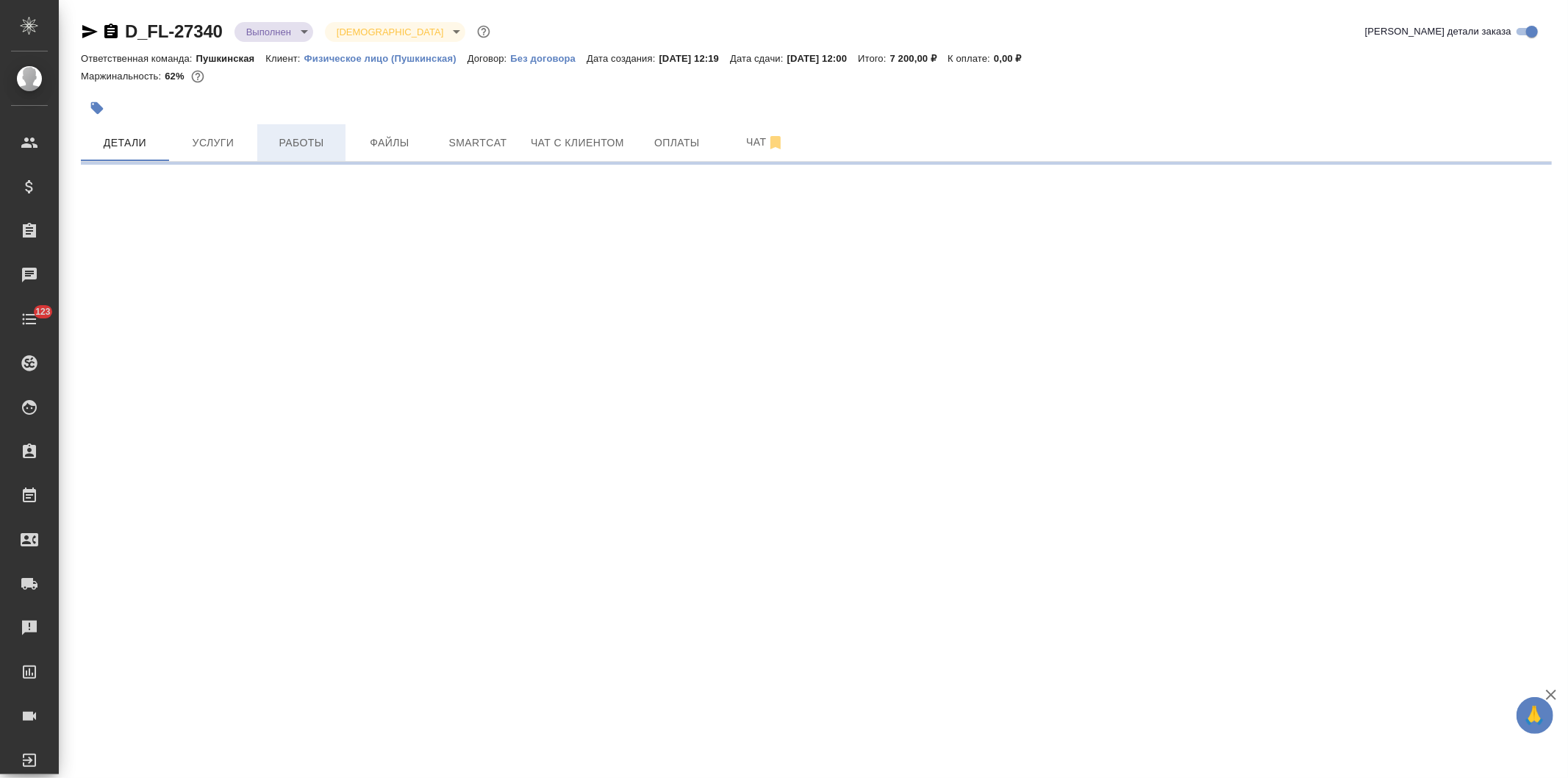
select select "RU"
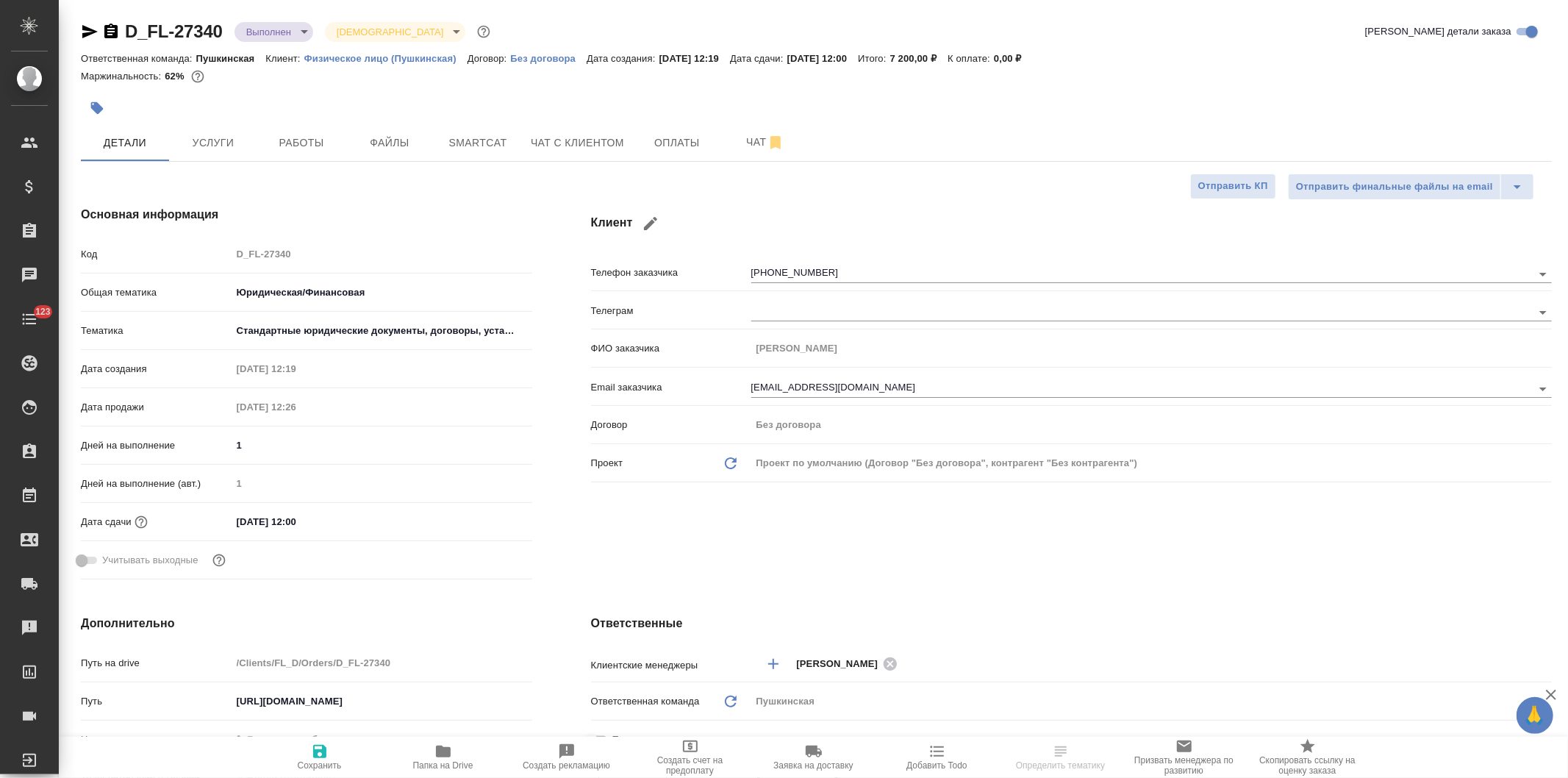
type textarea "x"
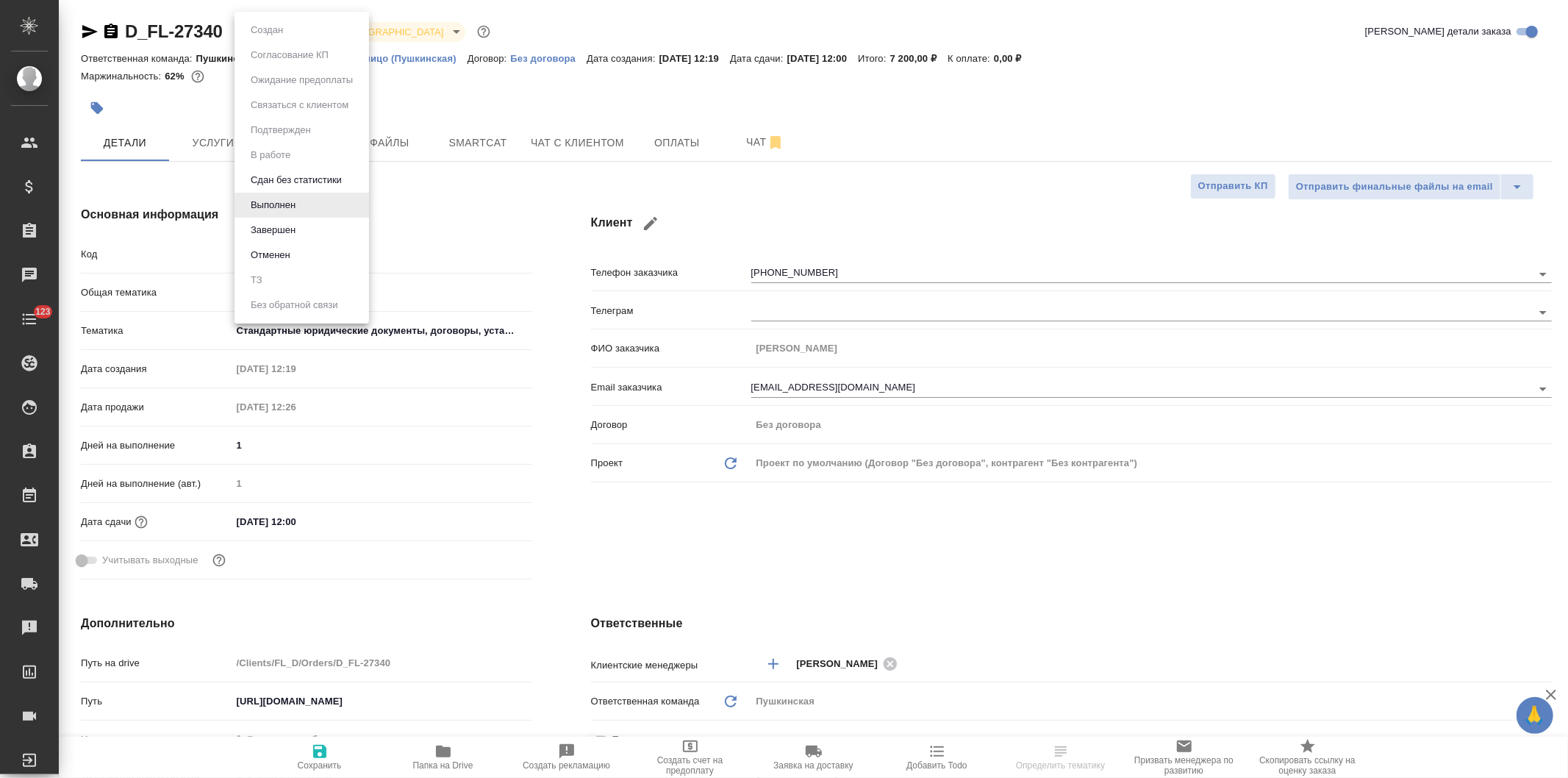
click at [255, 28] on body "🙏 .cls-1 fill:#fff; AWATERA [PERSON_NAME] Спецификации Заказы Чаты 123 Todo Про…" at bounding box center [784, 389] width 1568 height 778
click at [275, 228] on button "Завершен" at bounding box center [273, 230] width 54 height 16
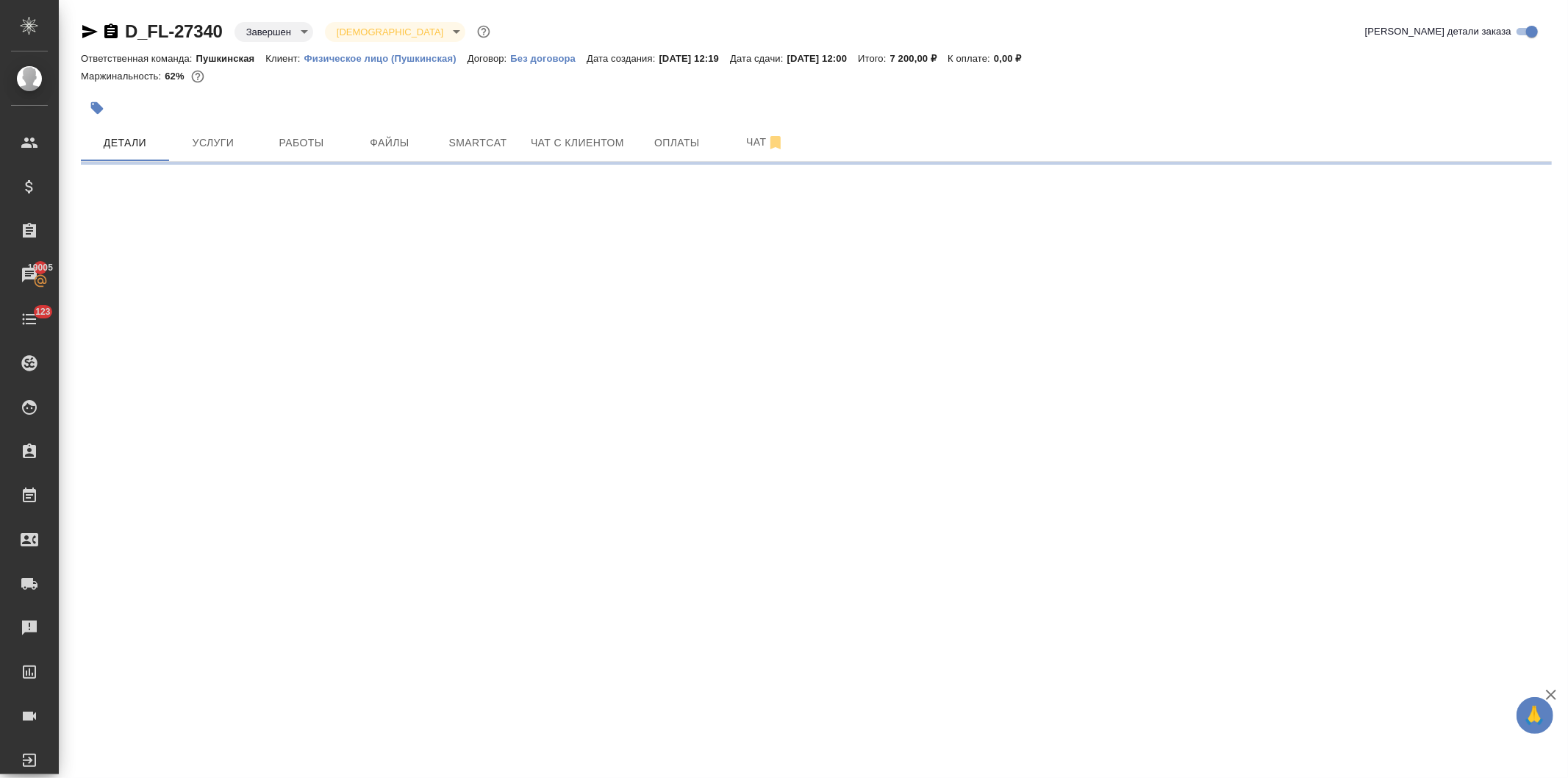
select select "RU"
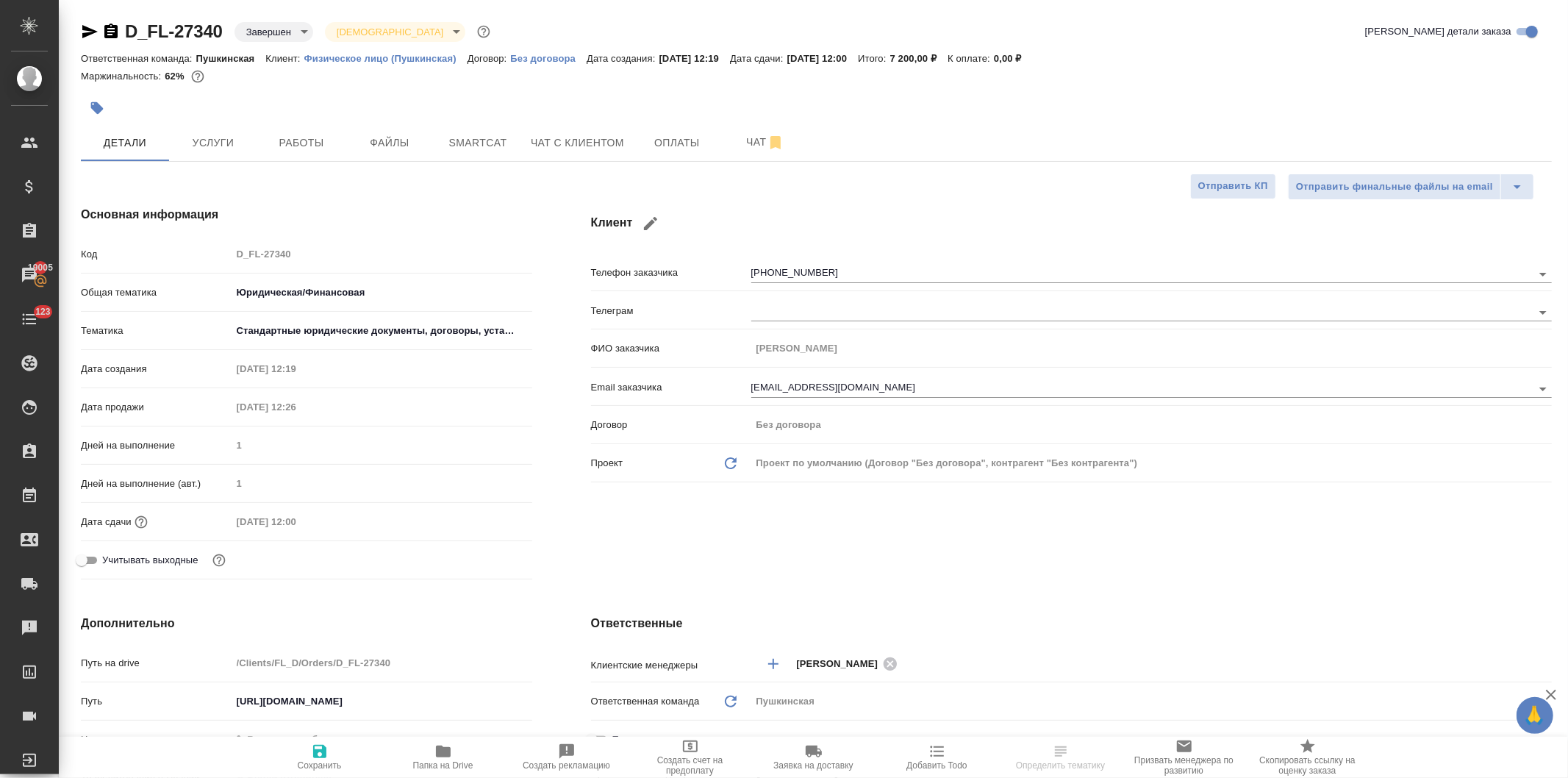
type textarea "x"
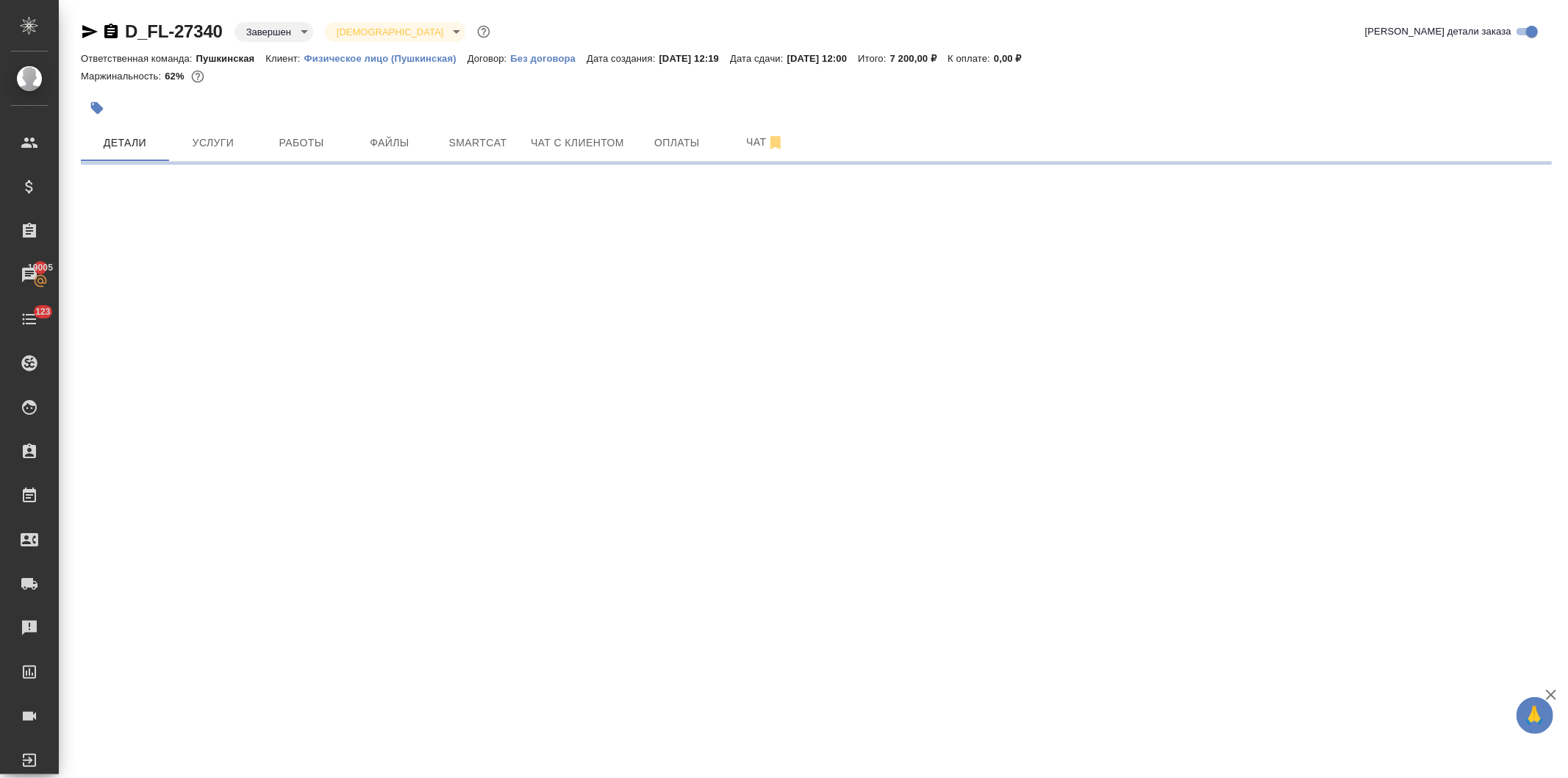
select select "RU"
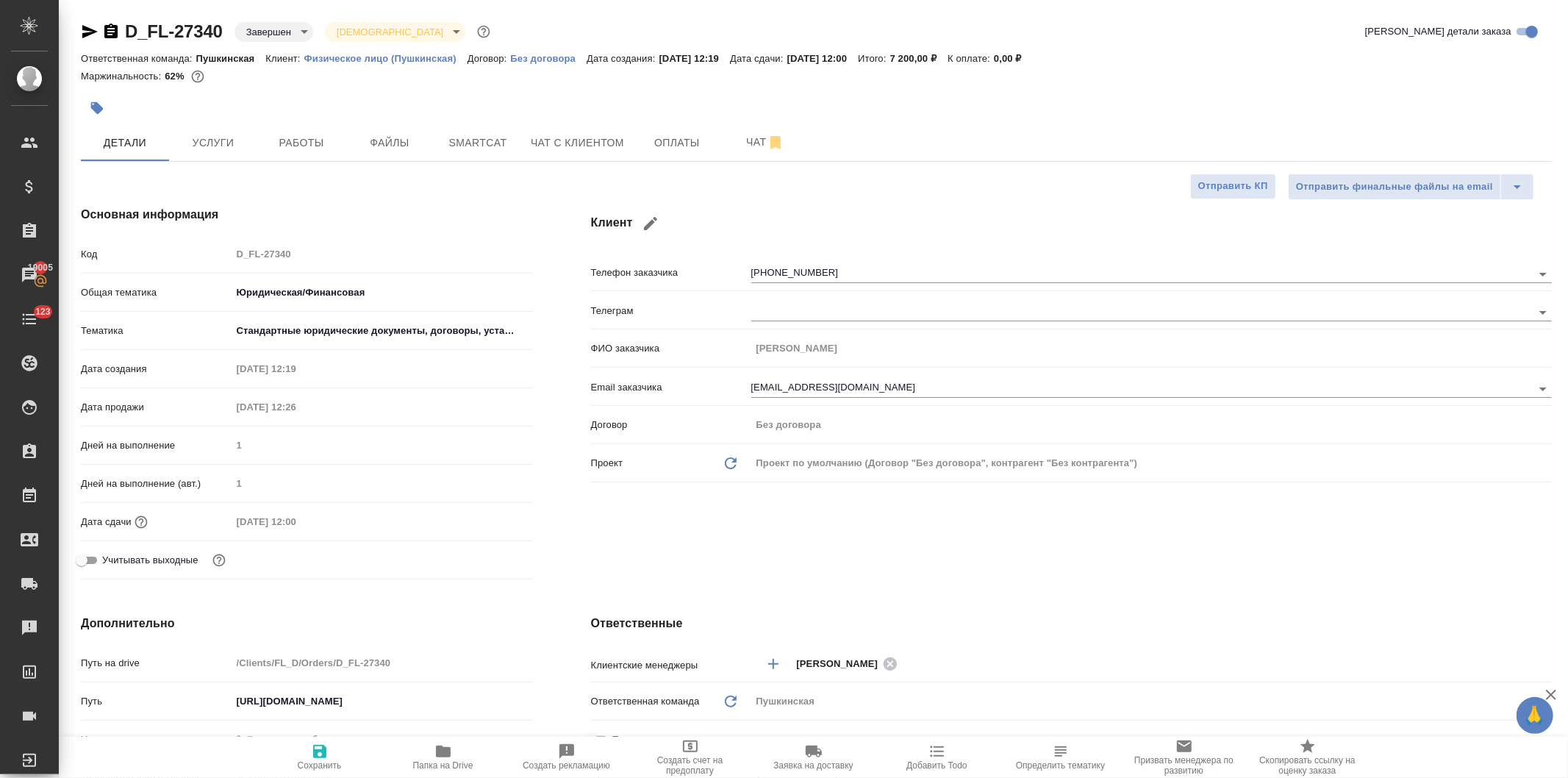
type textarea "x"
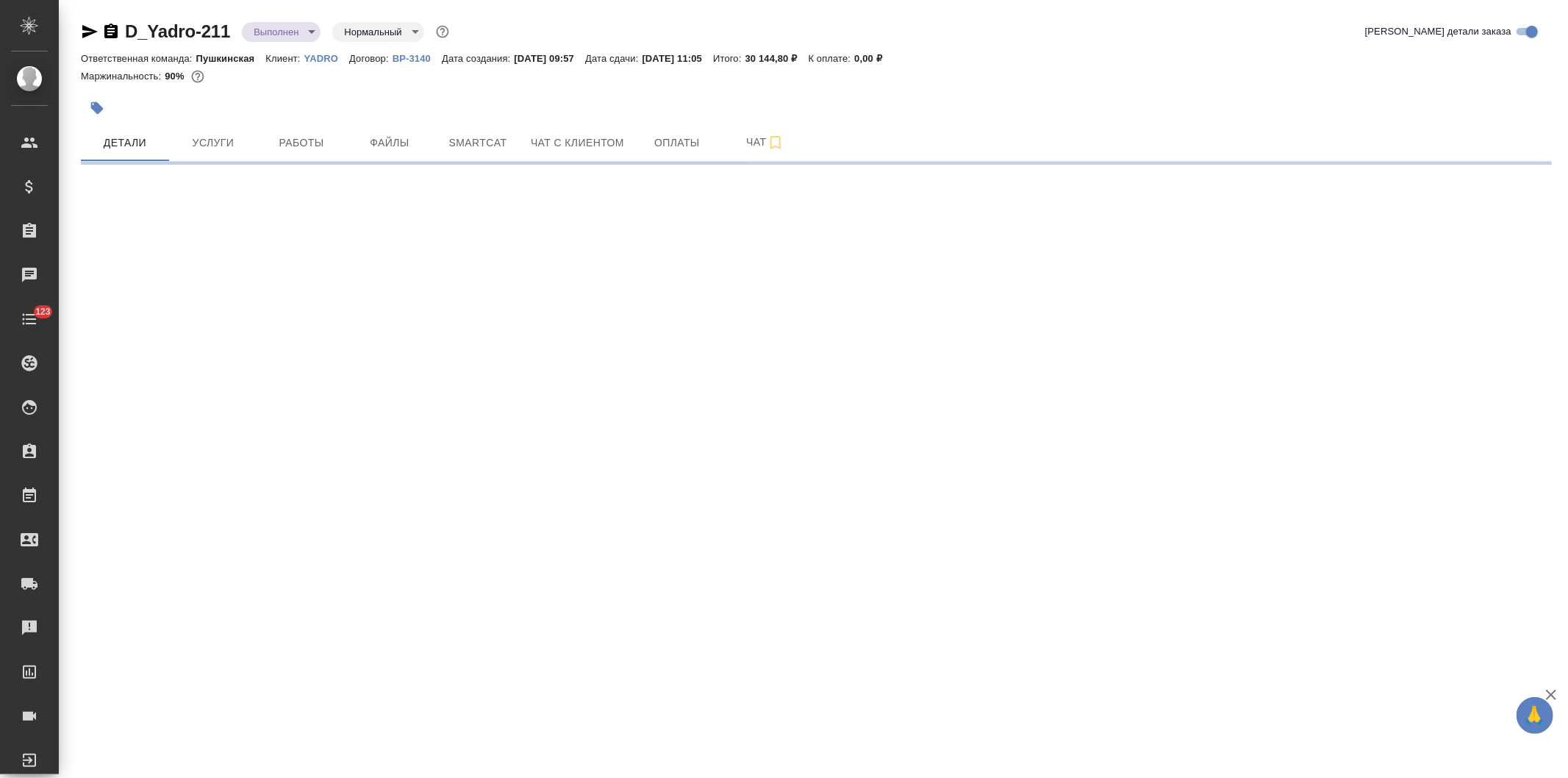
select select "RU"
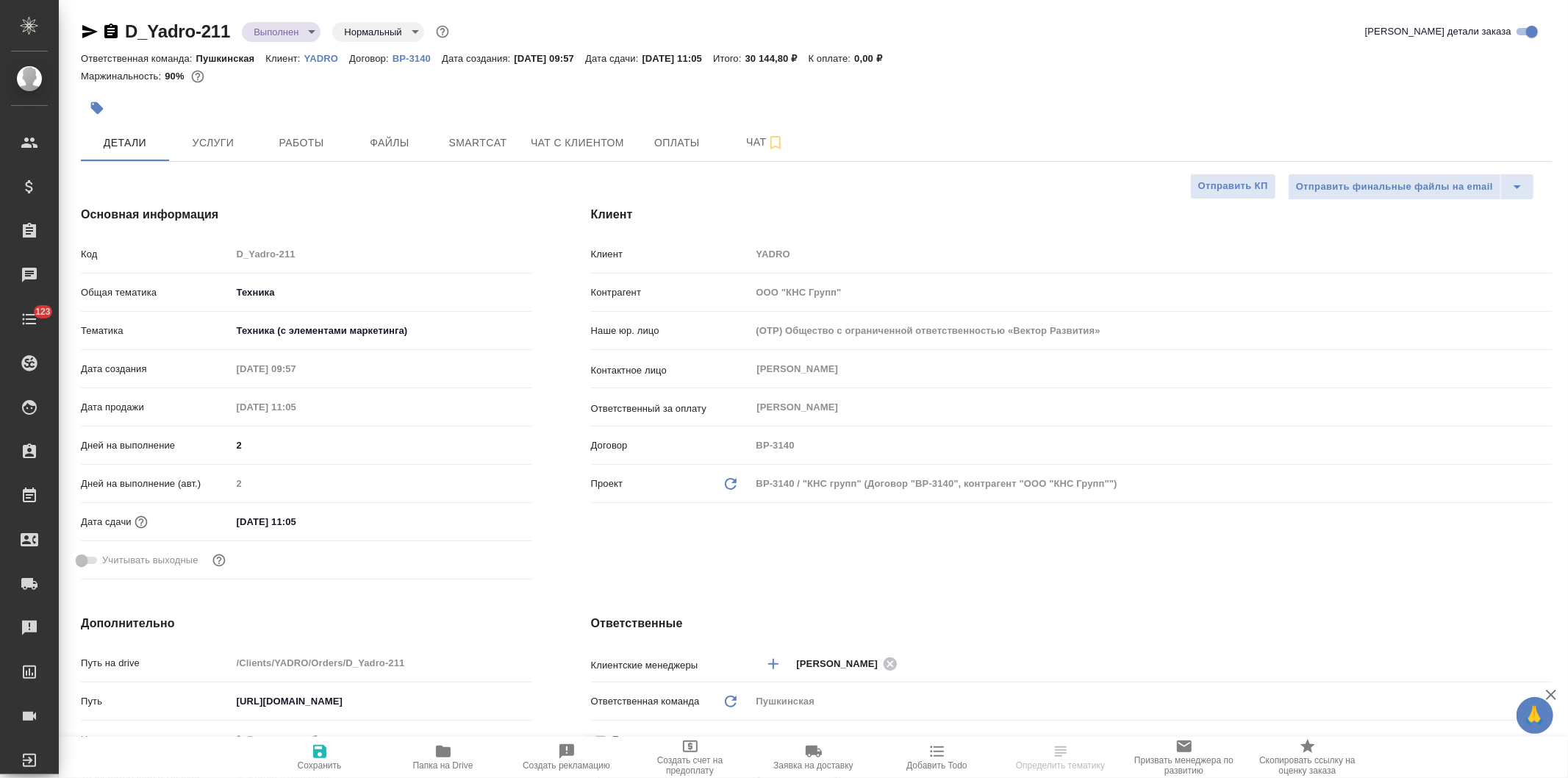
type textarea "x"
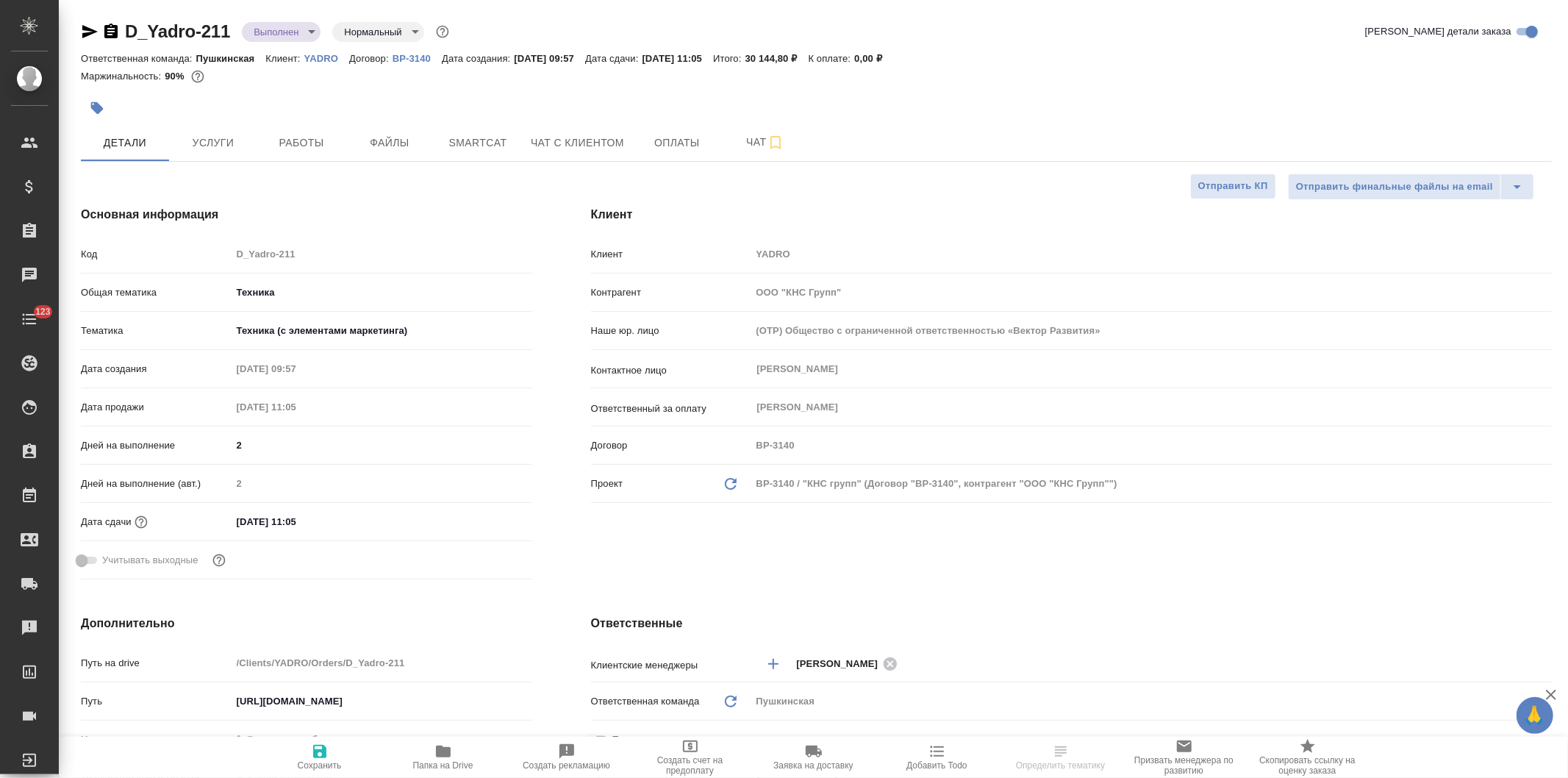
type textarea "x"
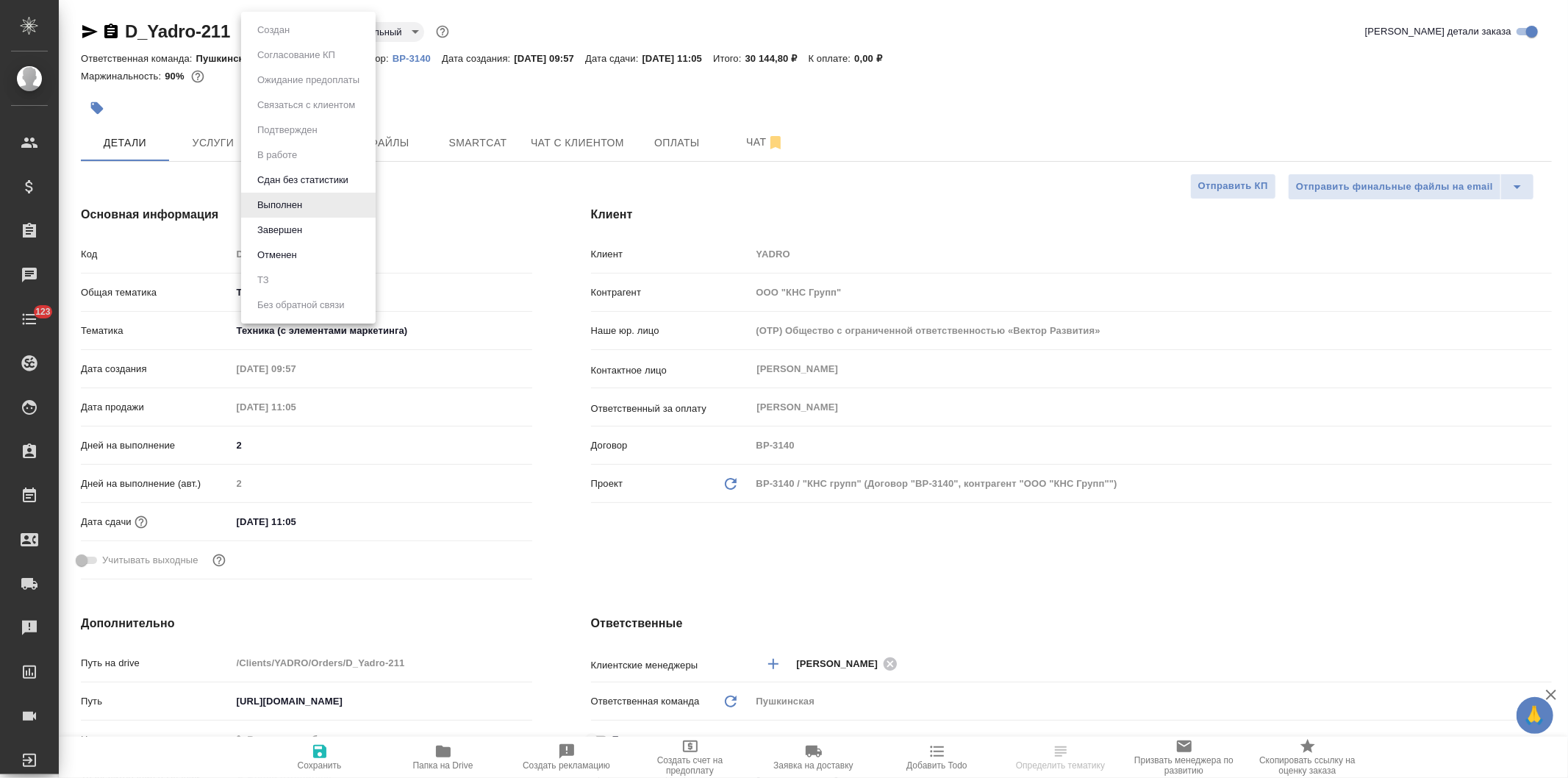
click at [280, 28] on body "🙏 .cls-1 fill:#fff; AWATERA Давыдова Елена Клиенты Спецификации Заказы Чаты 123…" at bounding box center [784, 389] width 1568 height 778
click at [288, 225] on button "Завершен" at bounding box center [280, 230] width 54 height 16
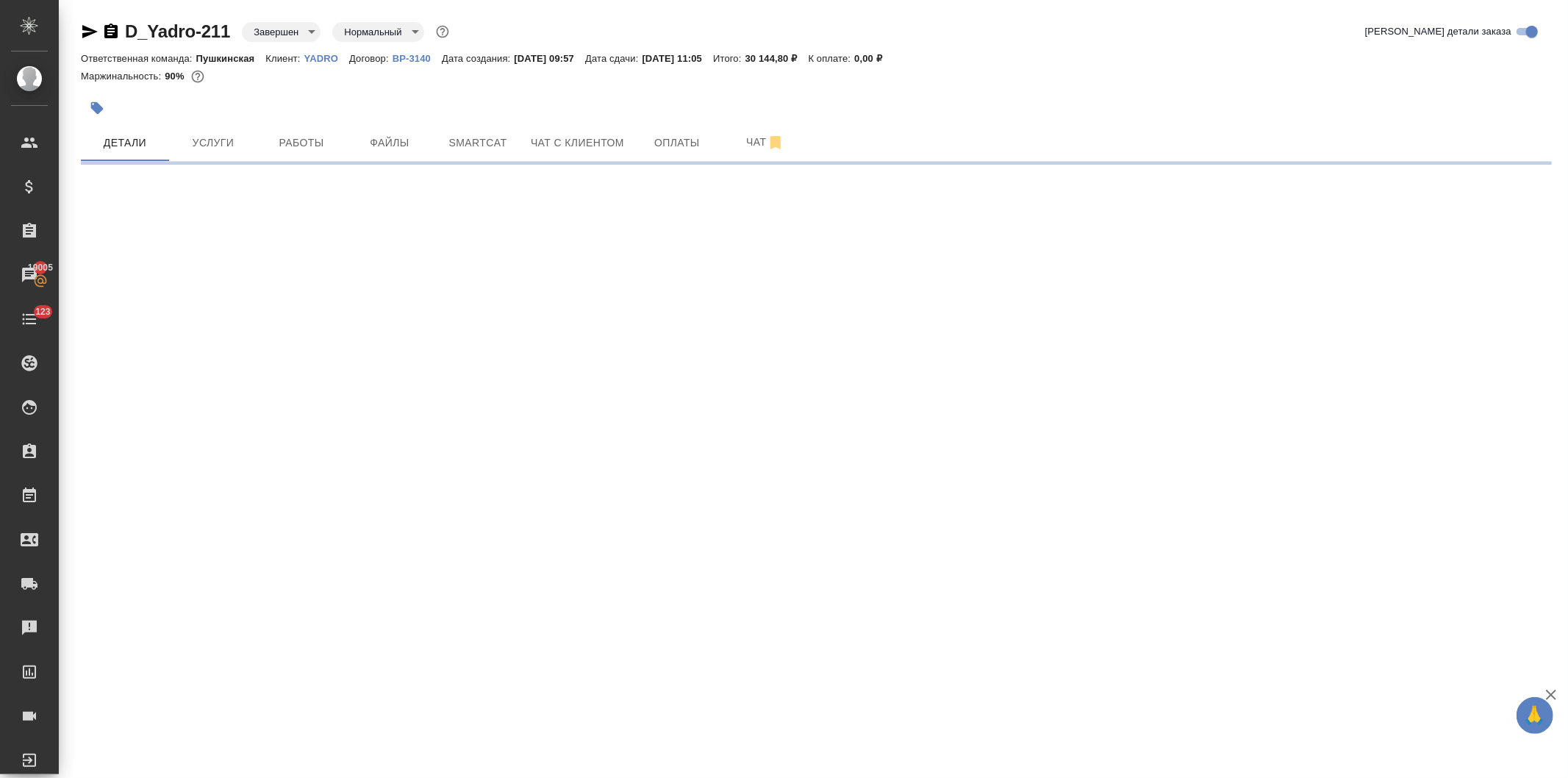
select select "RU"
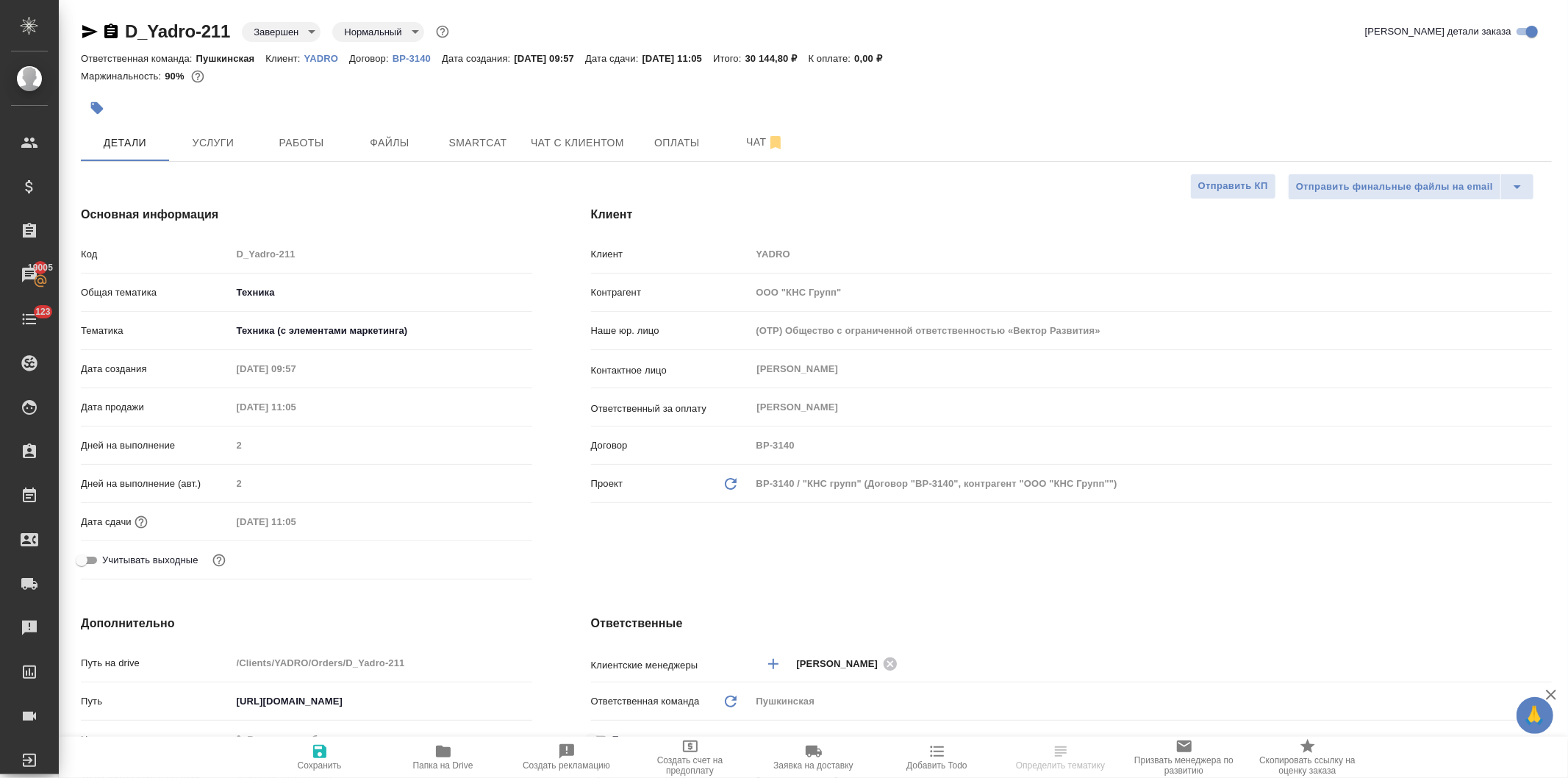
type textarea "x"
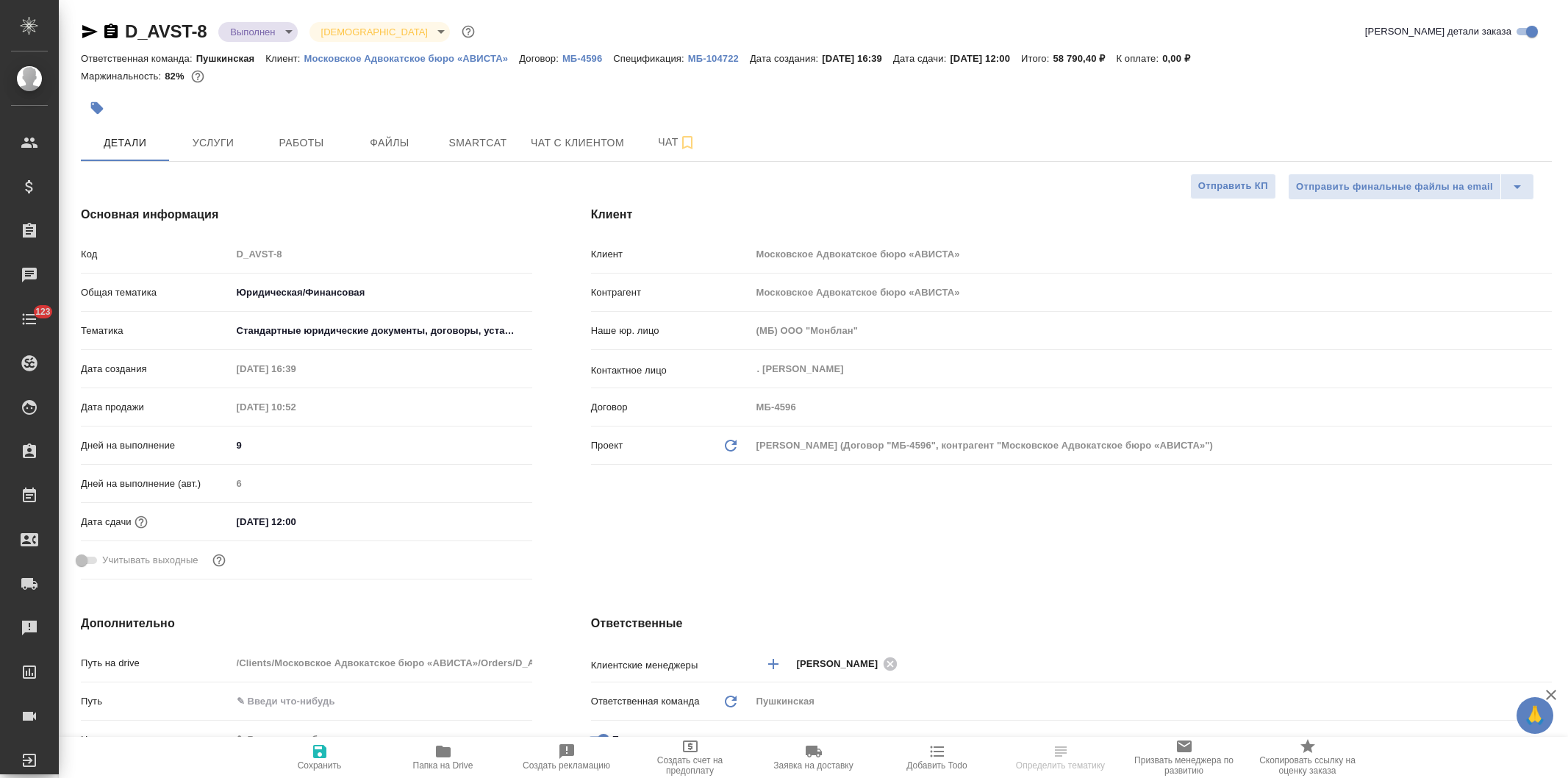
select select "RU"
click at [297, 141] on span "Работы" at bounding box center [301, 142] width 71 height 19
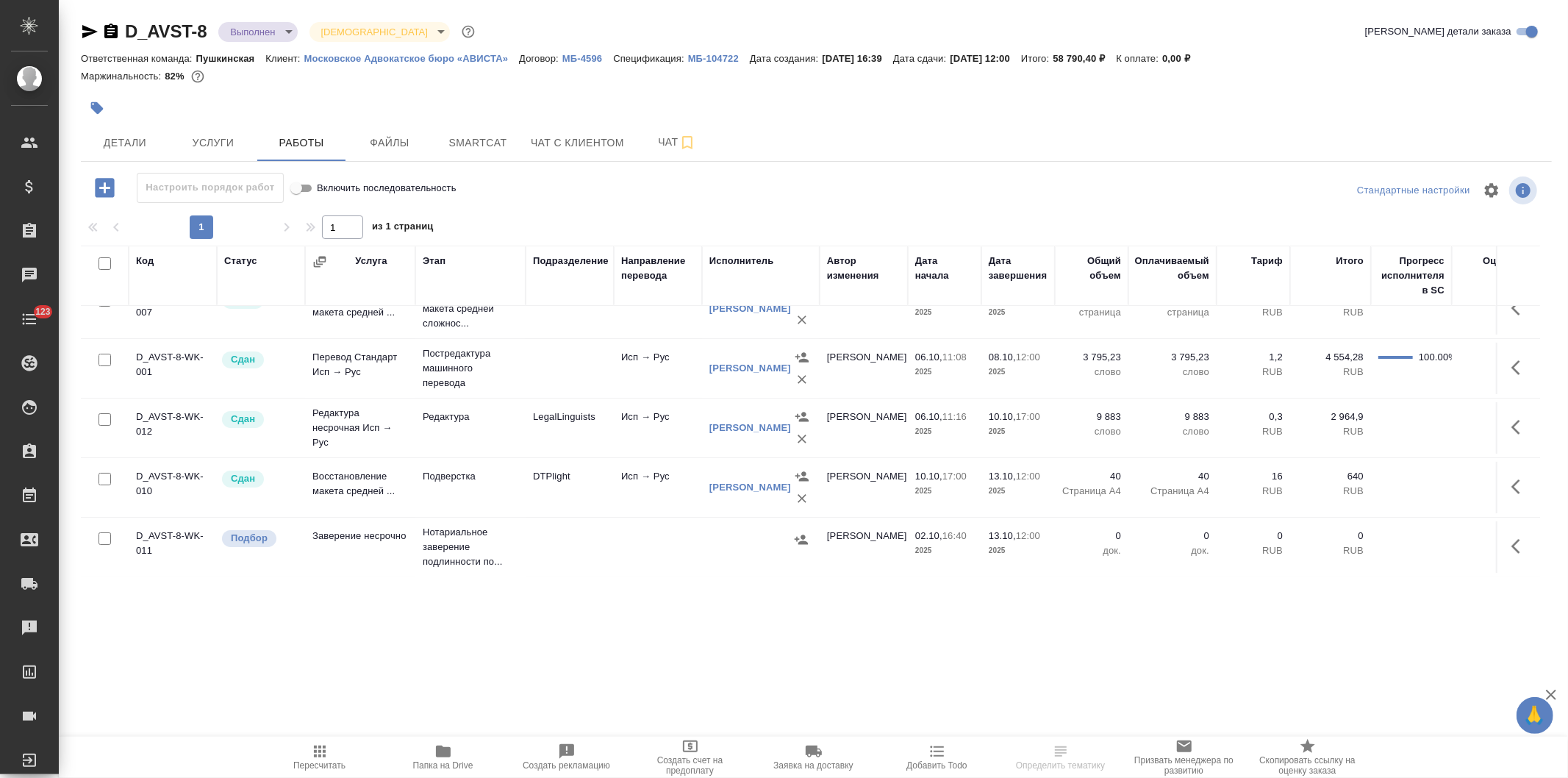
scroll to position [40, 0]
click at [211, 140] on span "Услуги" at bounding box center [213, 142] width 71 height 19
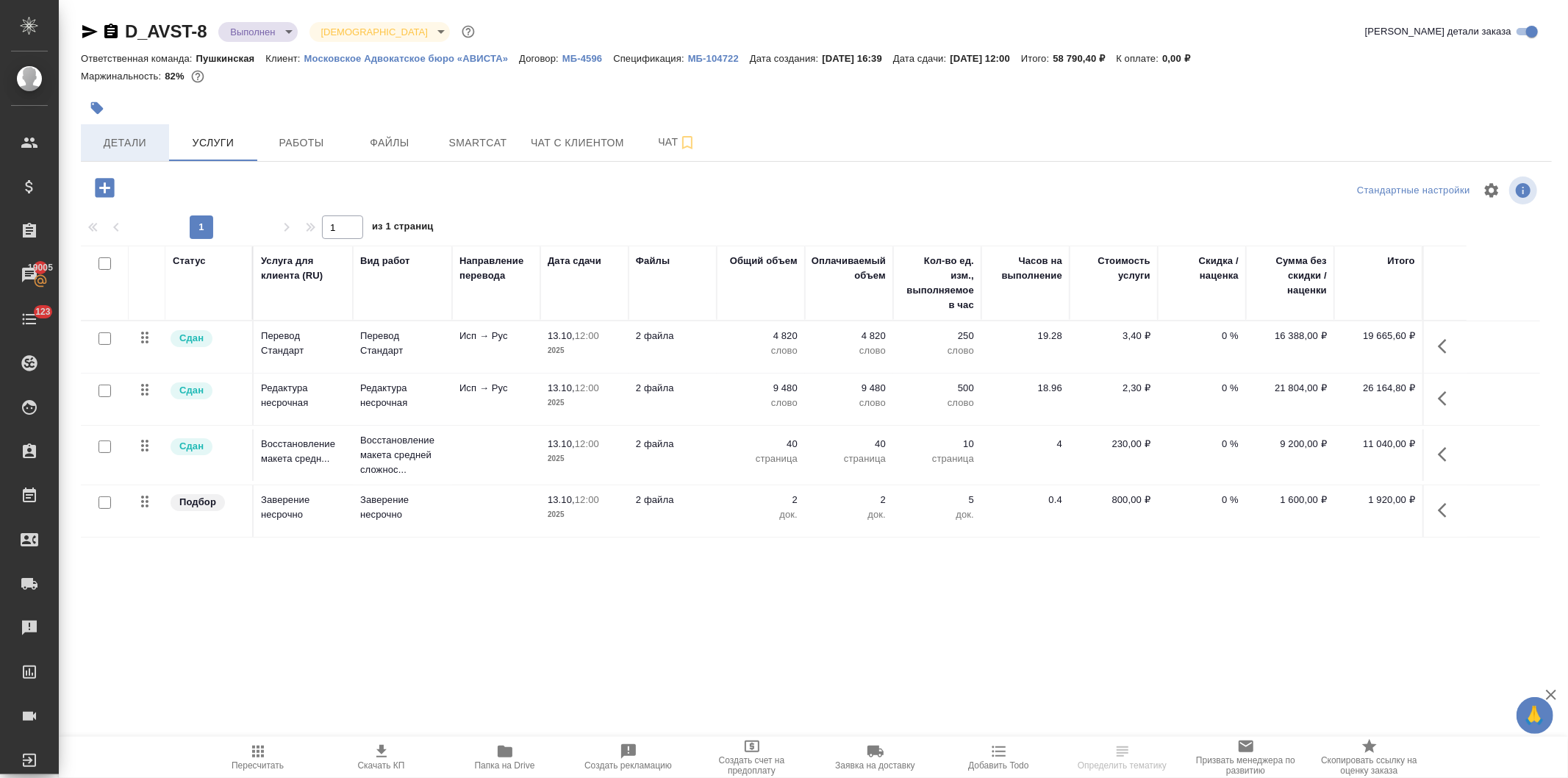
click at [118, 137] on span "Детали" at bounding box center [125, 142] width 71 height 19
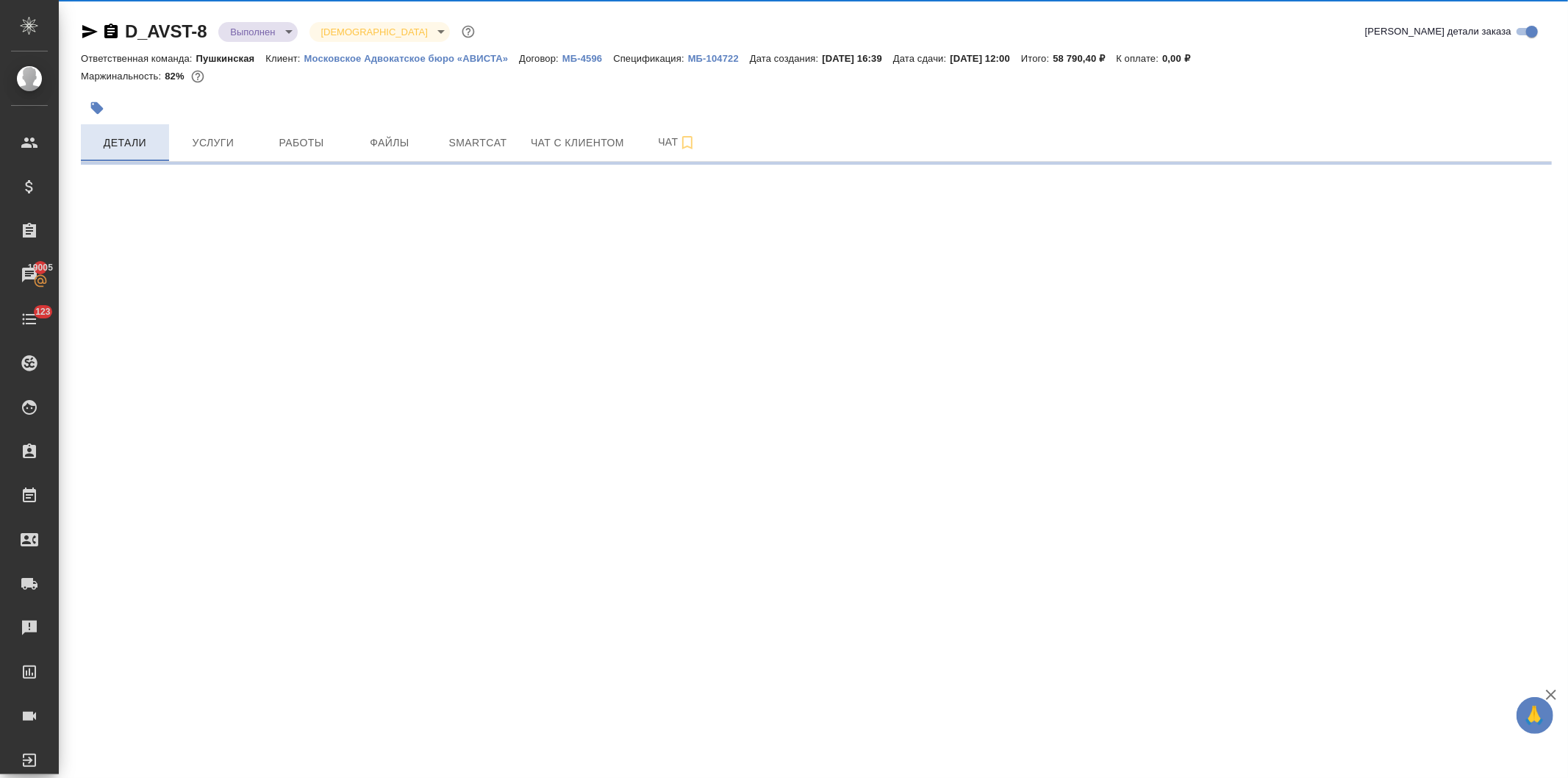
select select "RU"
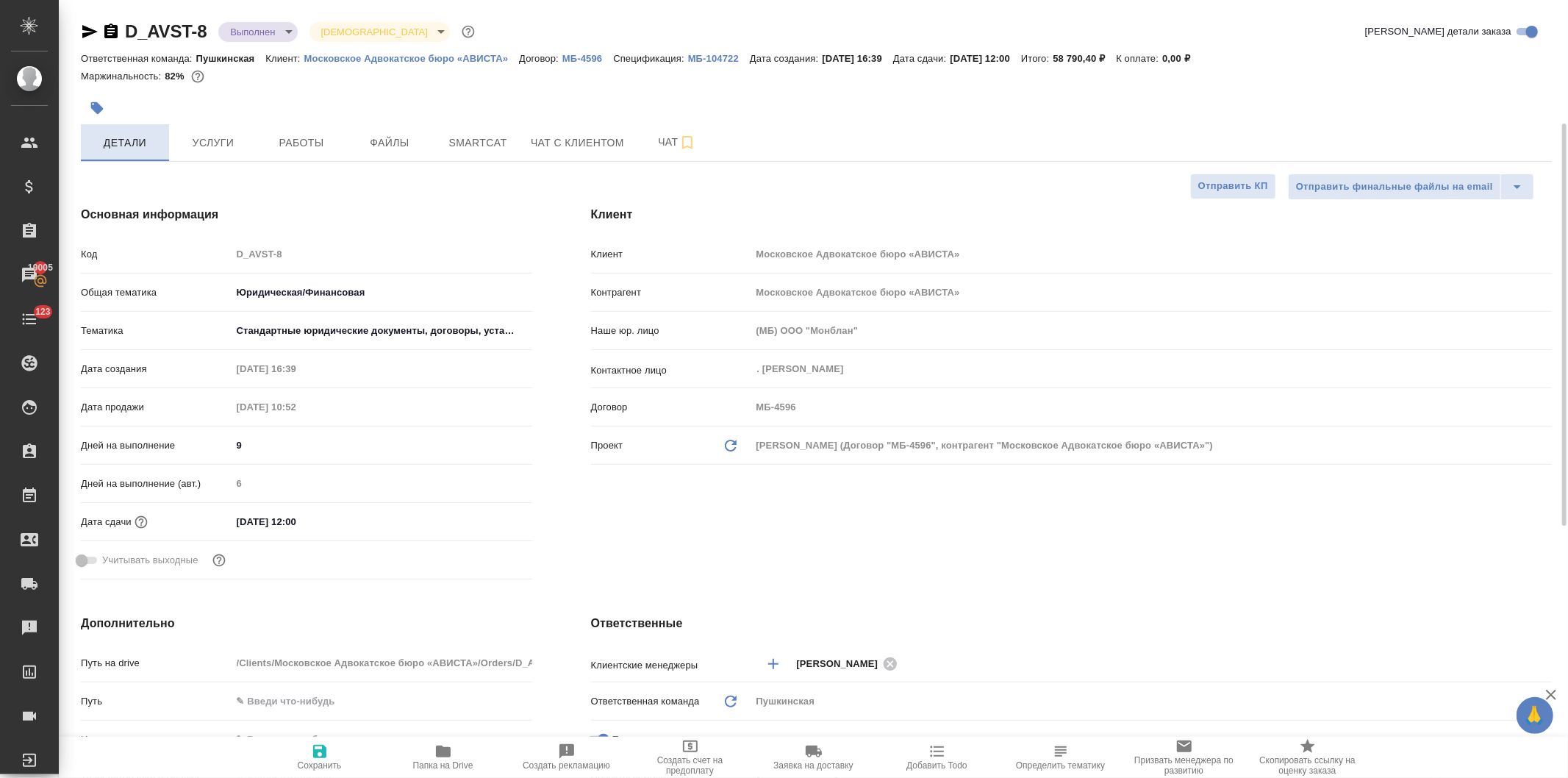
type textarea "x"
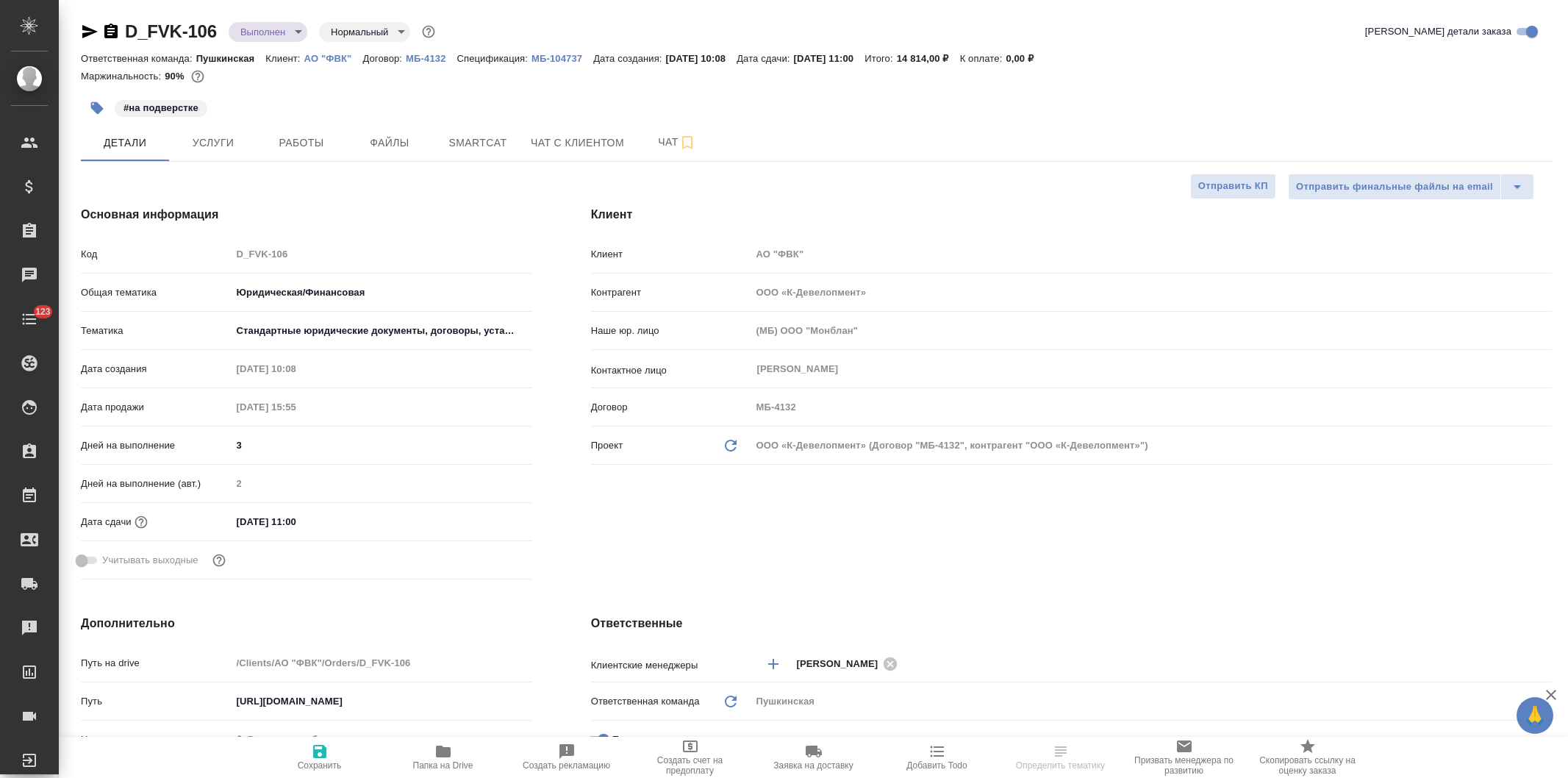
select select "RU"
type textarea "x"
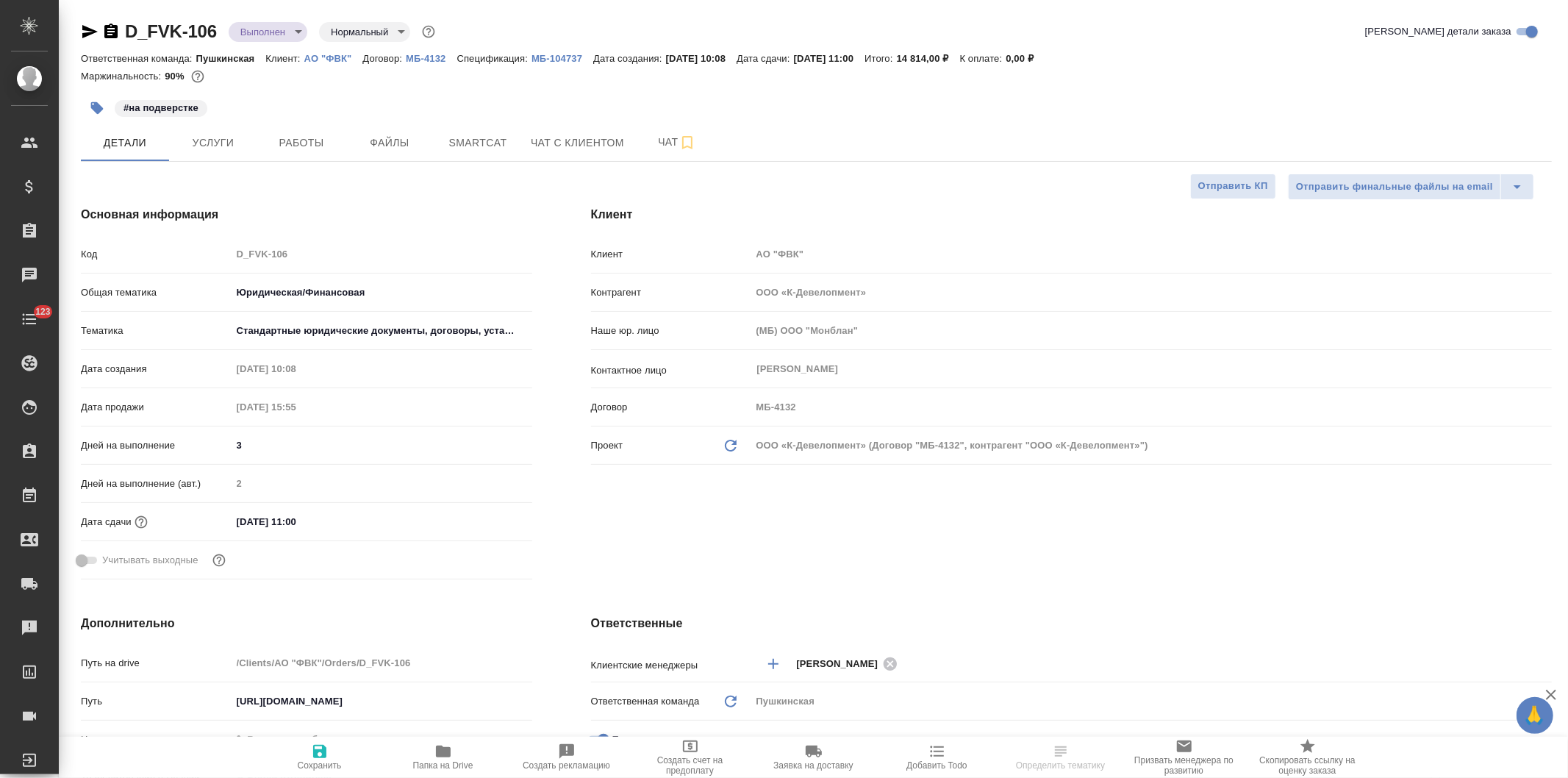
type textarea "x"
click at [344, 517] on input "08.10.2025 11:00" at bounding box center [297, 522] width 129 height 22
click at [482, 519] on icon "button" at bounding box center [490, 521] width 18 height 18
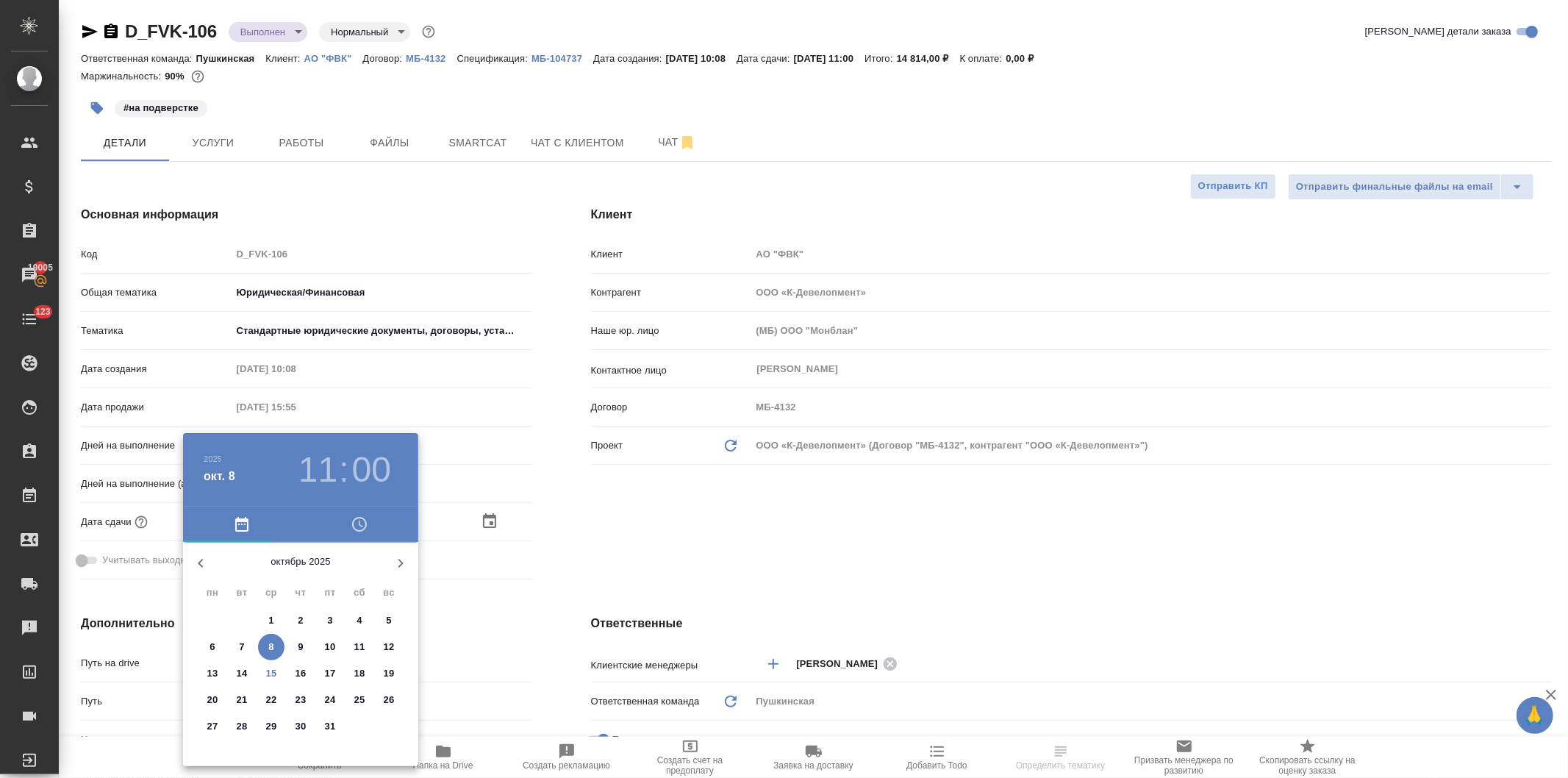
click at [328, 670] on p "17" at bounding box center [330, 673] width 11 height 15
type input "17.10.2025 11:00"
type textarea "x"
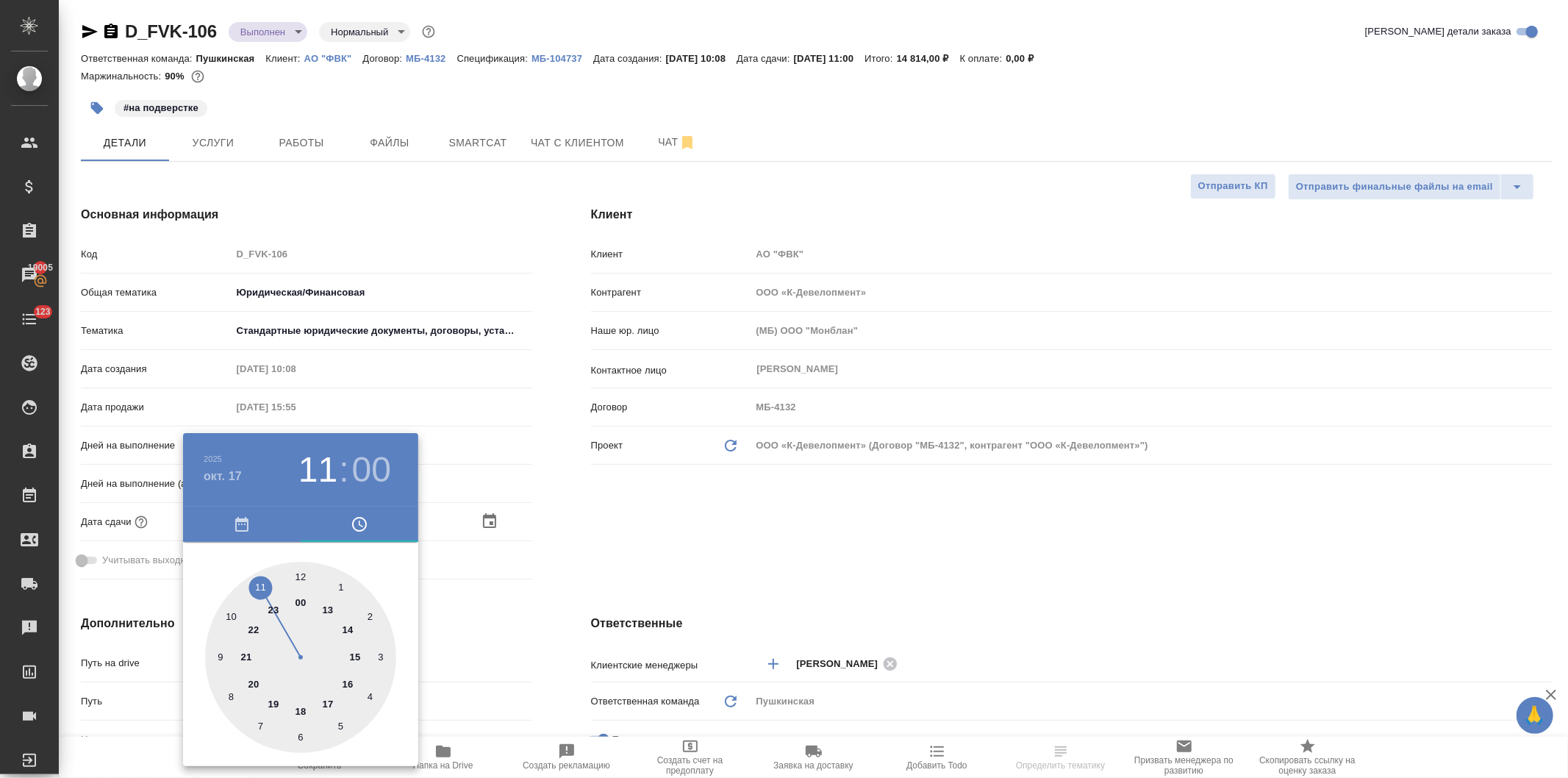
click at [569, 549] on div at bounding box center [784, 389] width 1568 height 778
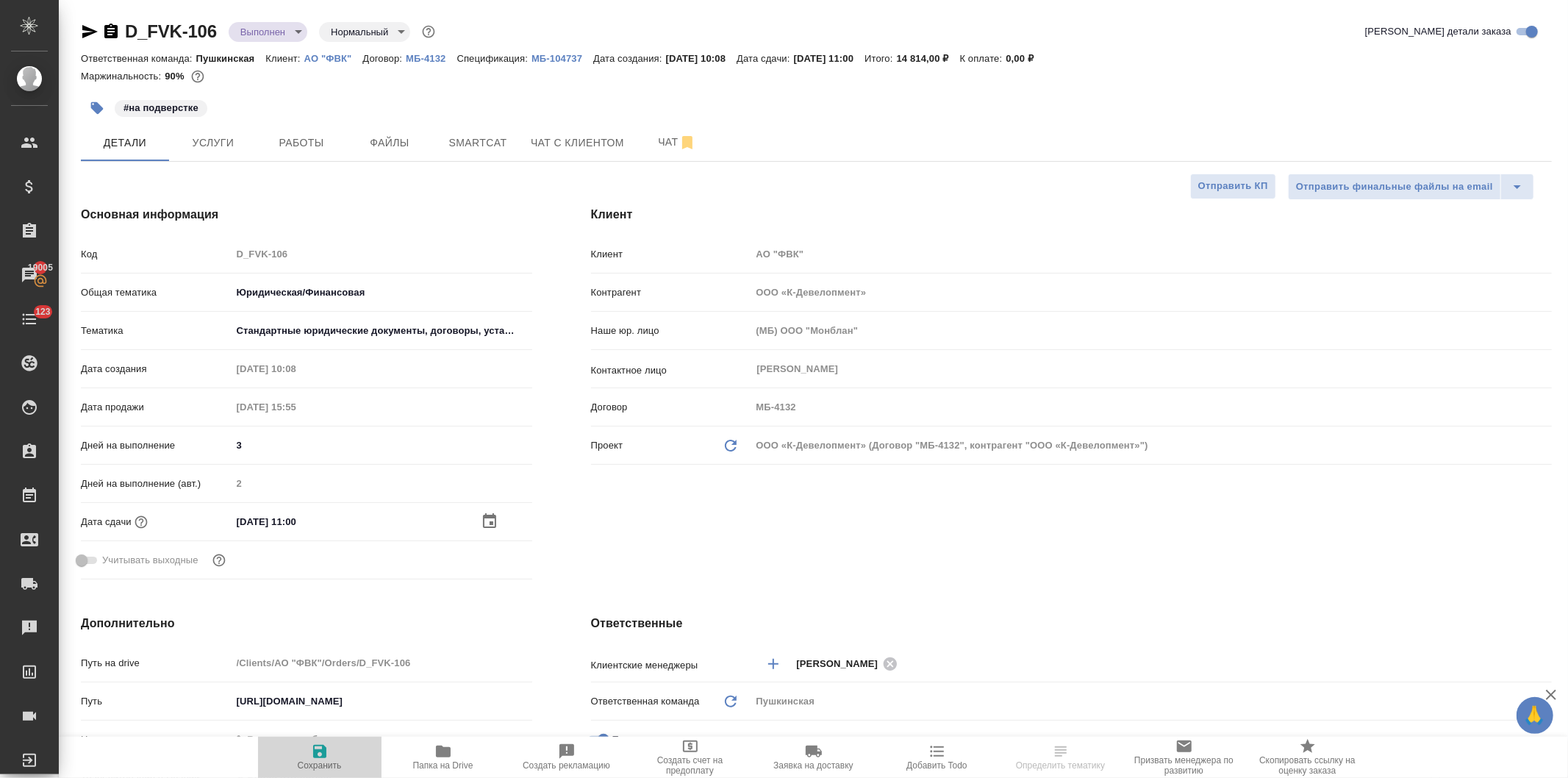
click at [320, 754] on icon "button" at bounding box center [320, 751] width 18 height 18
type textarea "x"
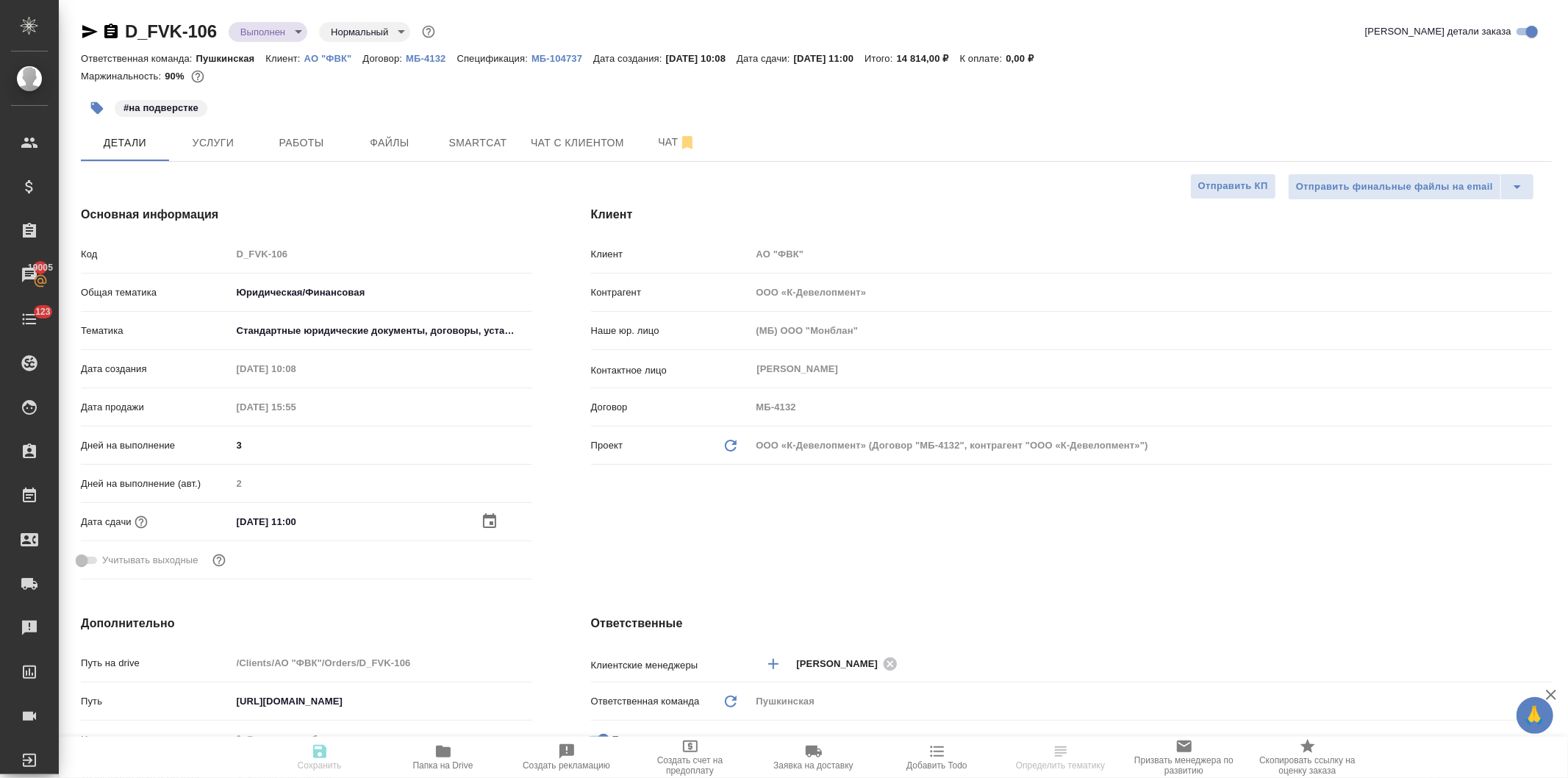
type textarea "x"
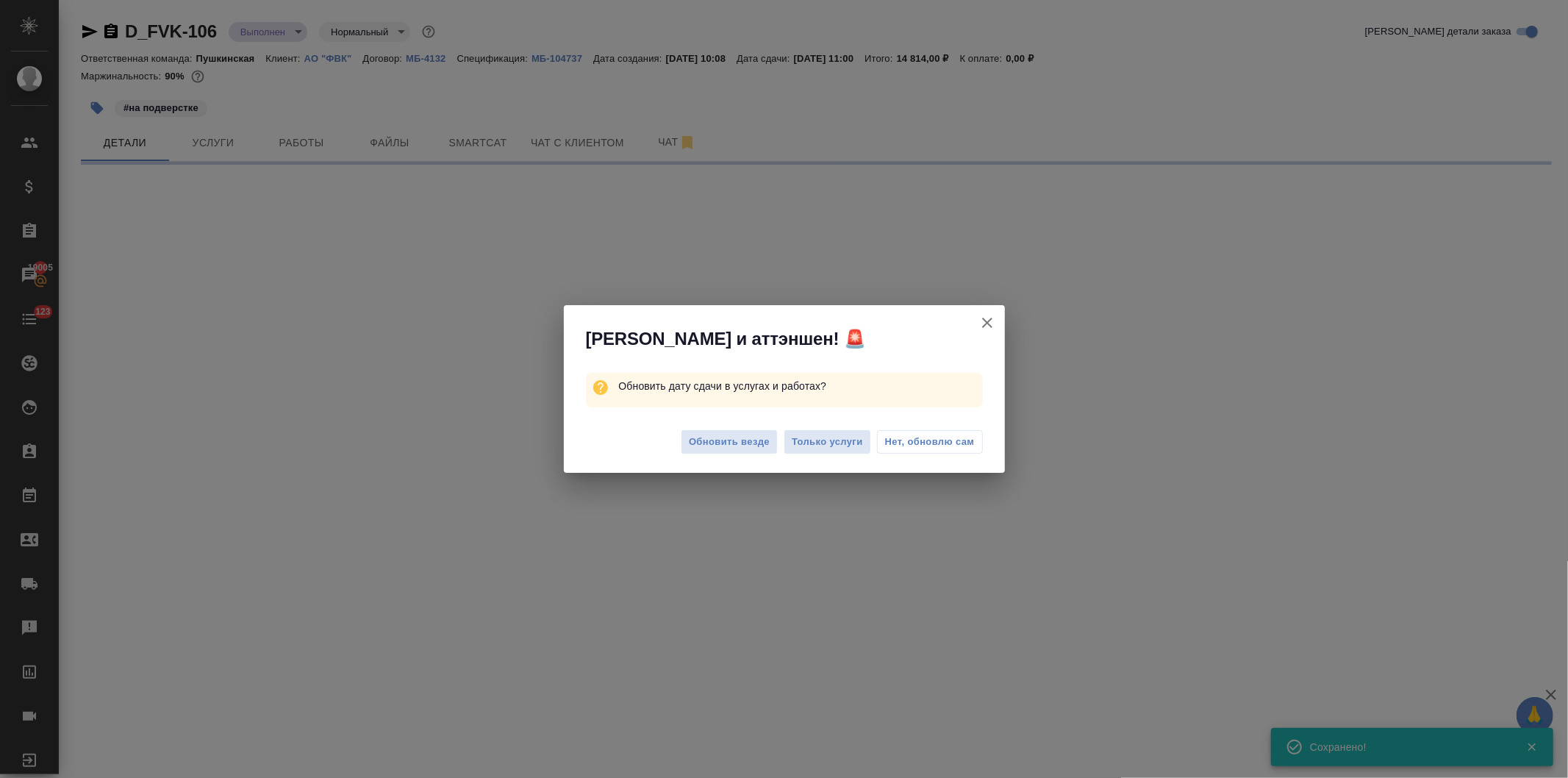
select select "RU"
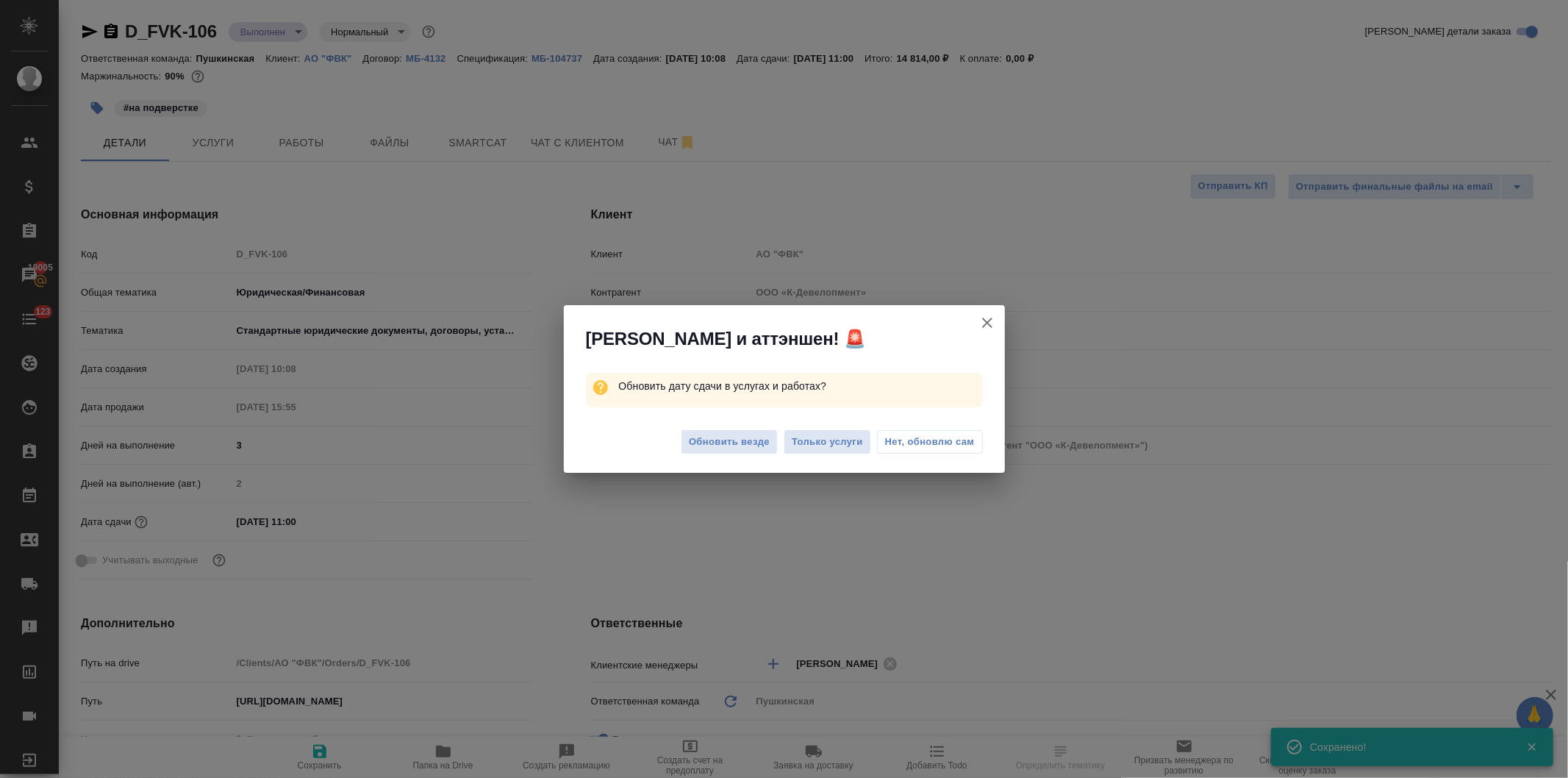
type textarea "x"
click at [927, 441] on span "Нет, обновлю сам" at bounding box center [930, 442] width 89 height 15
type textarea "x"
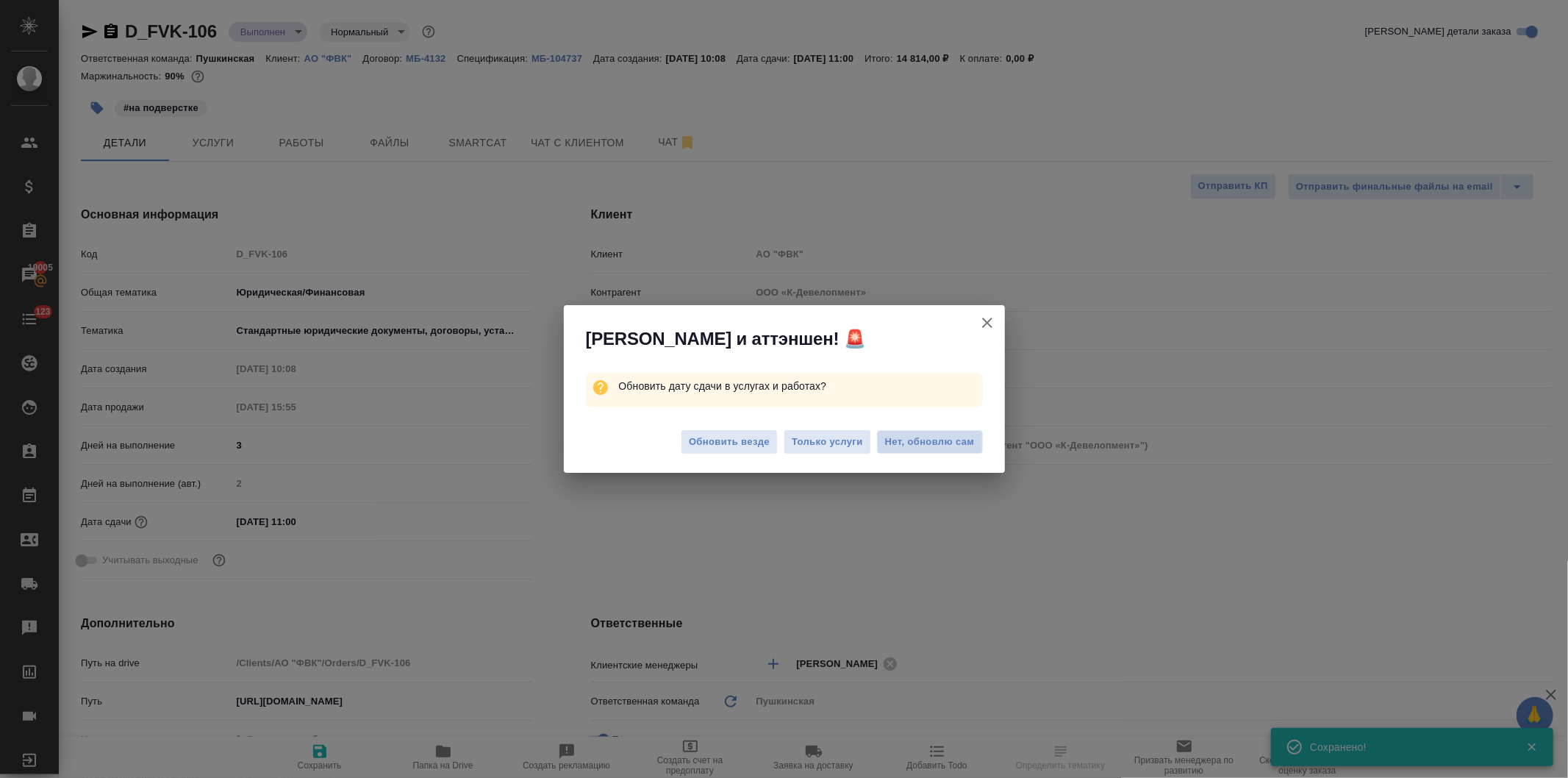
type textarea "x"
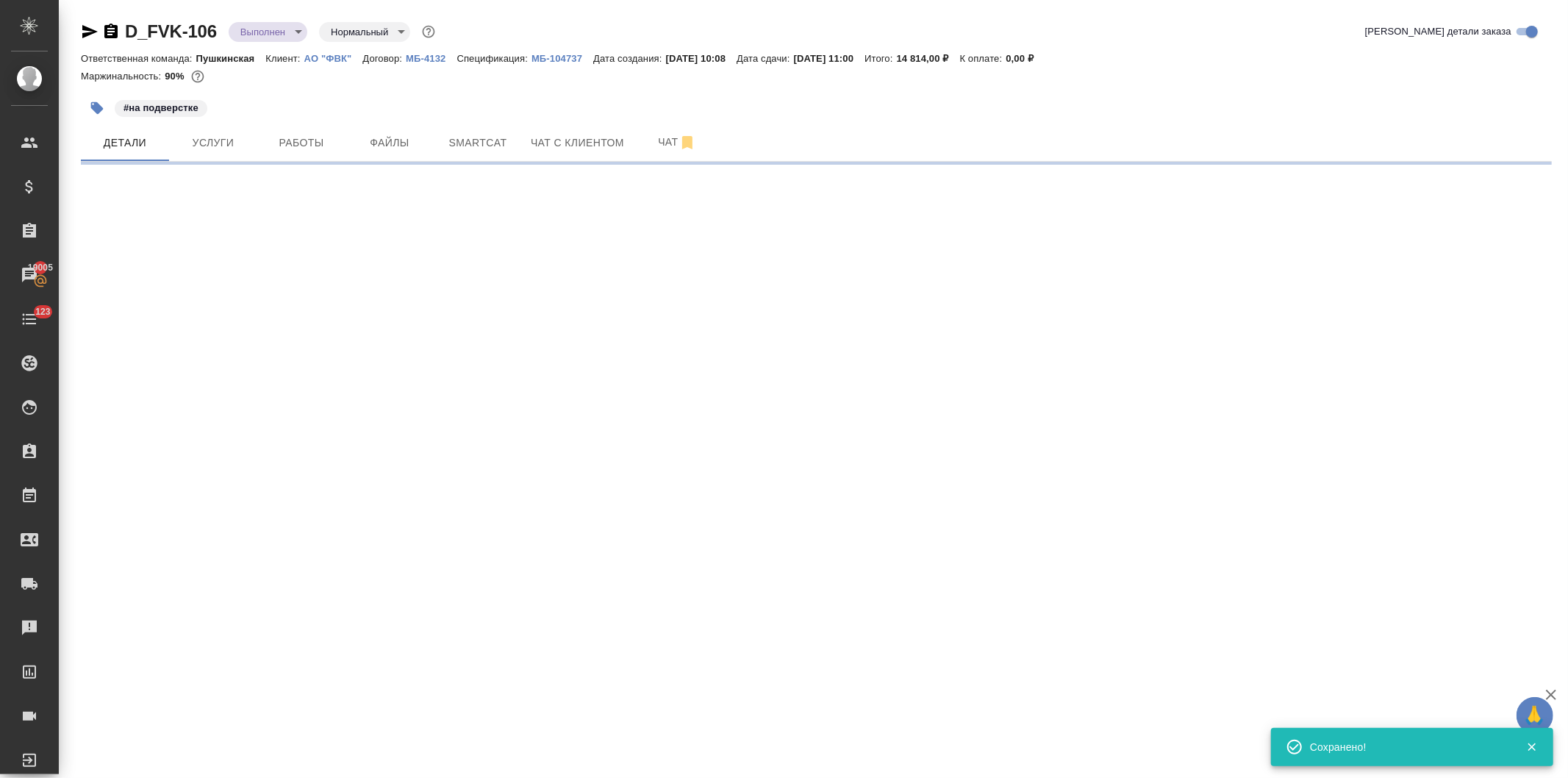
select select "RU"
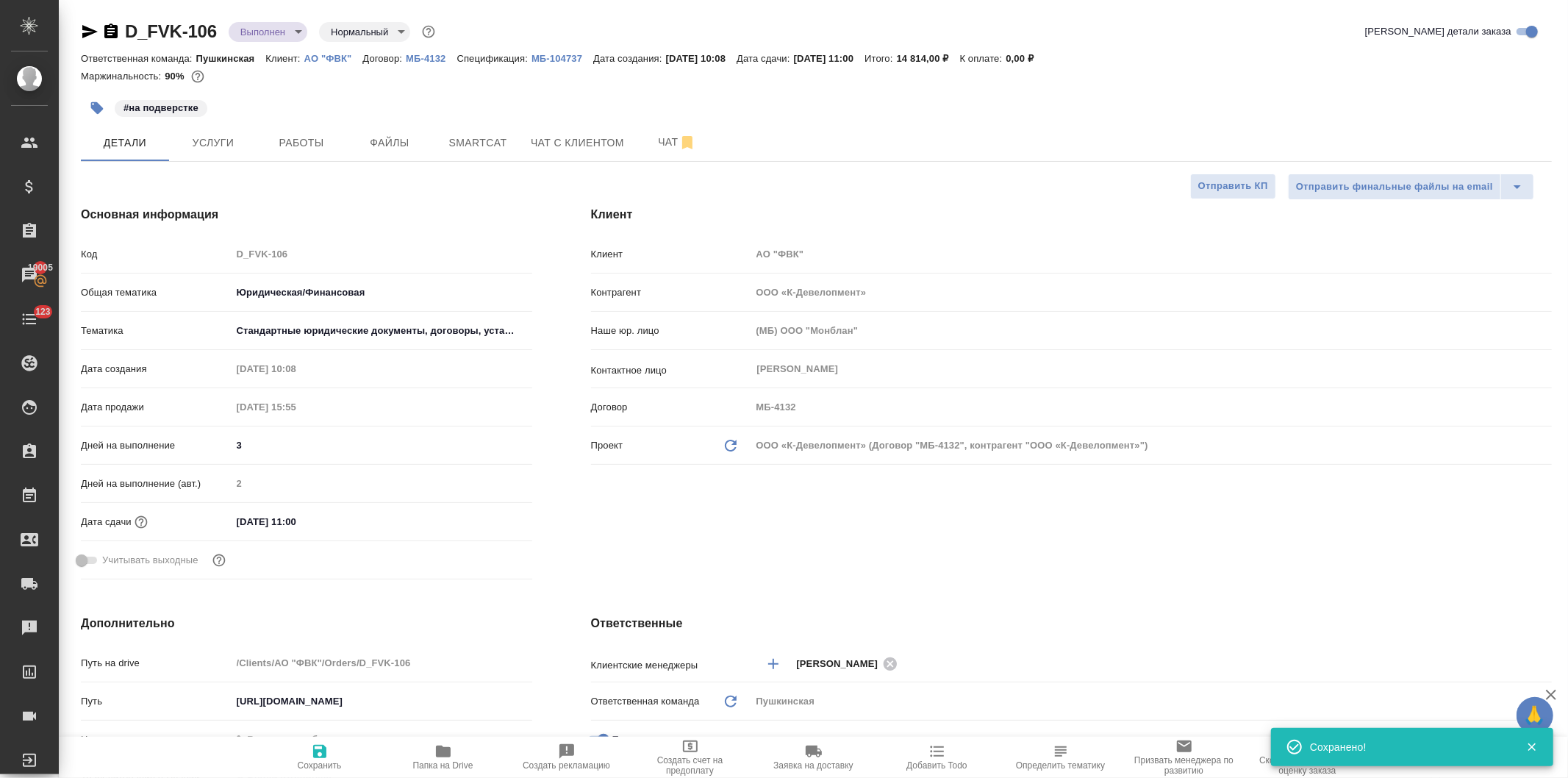
type textarea "x"
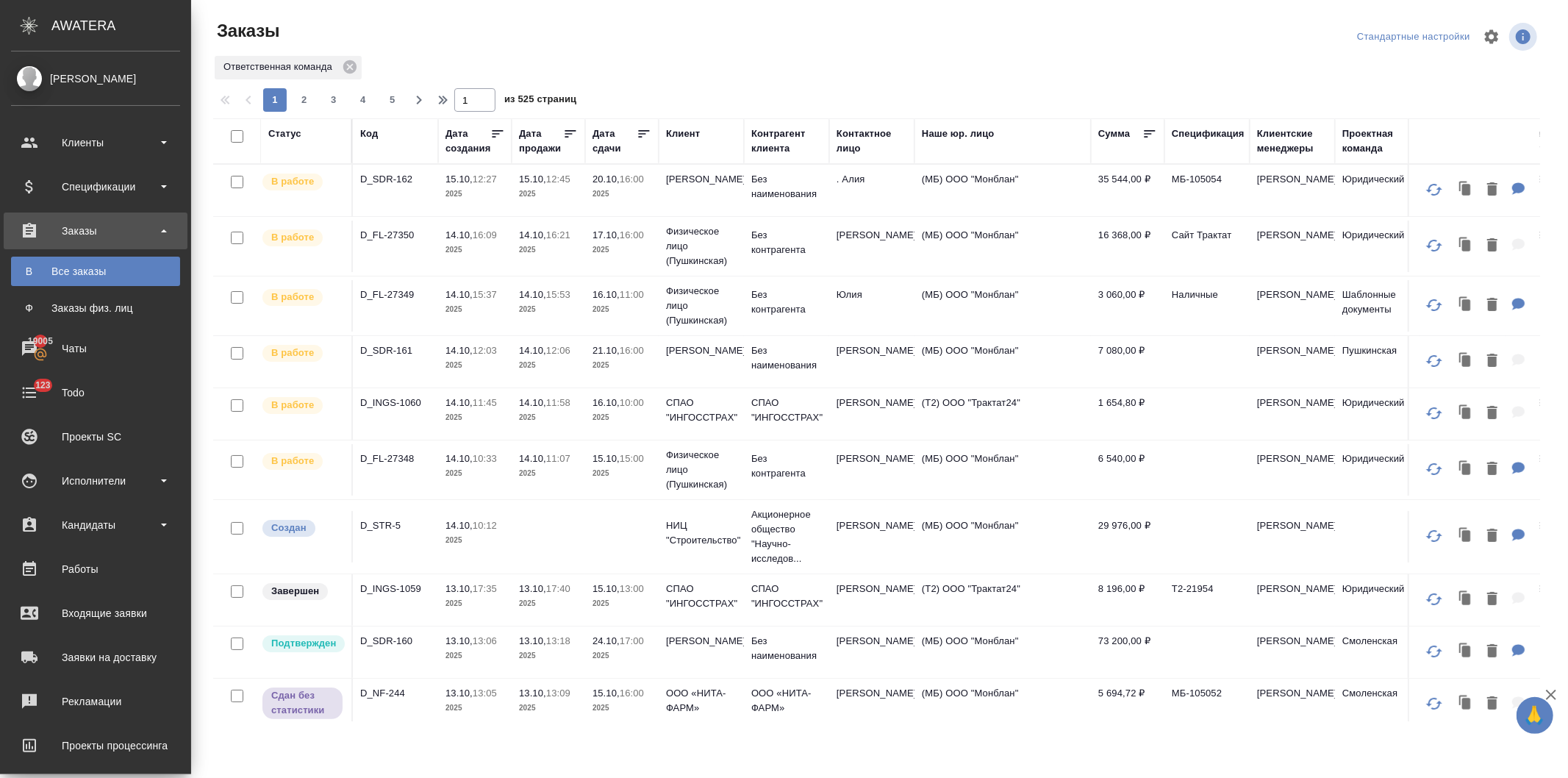
click at [748, 185] on td "Без наименования" at bounding box center [786, 191] width 85 height 51
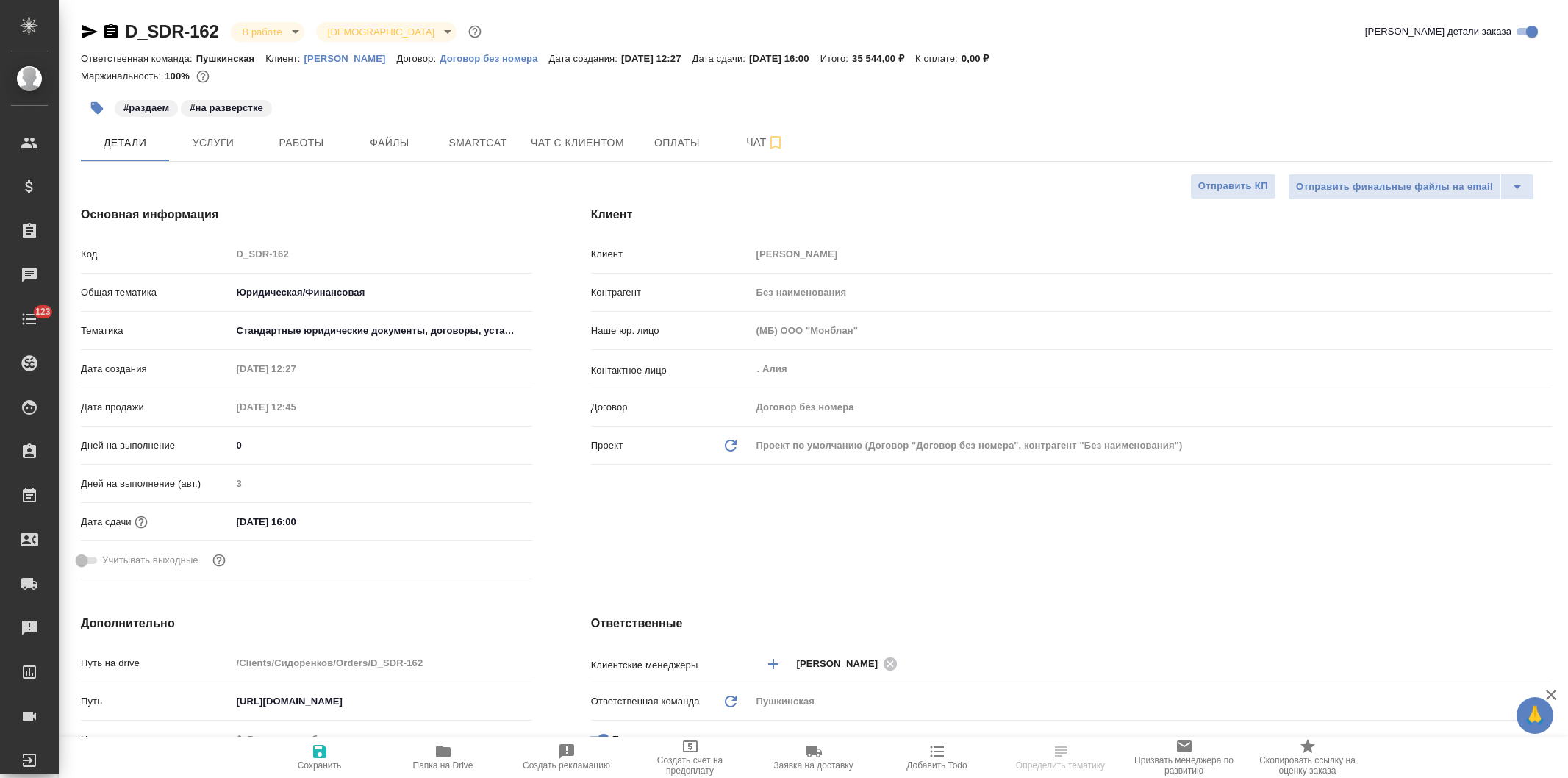
select select "RU"
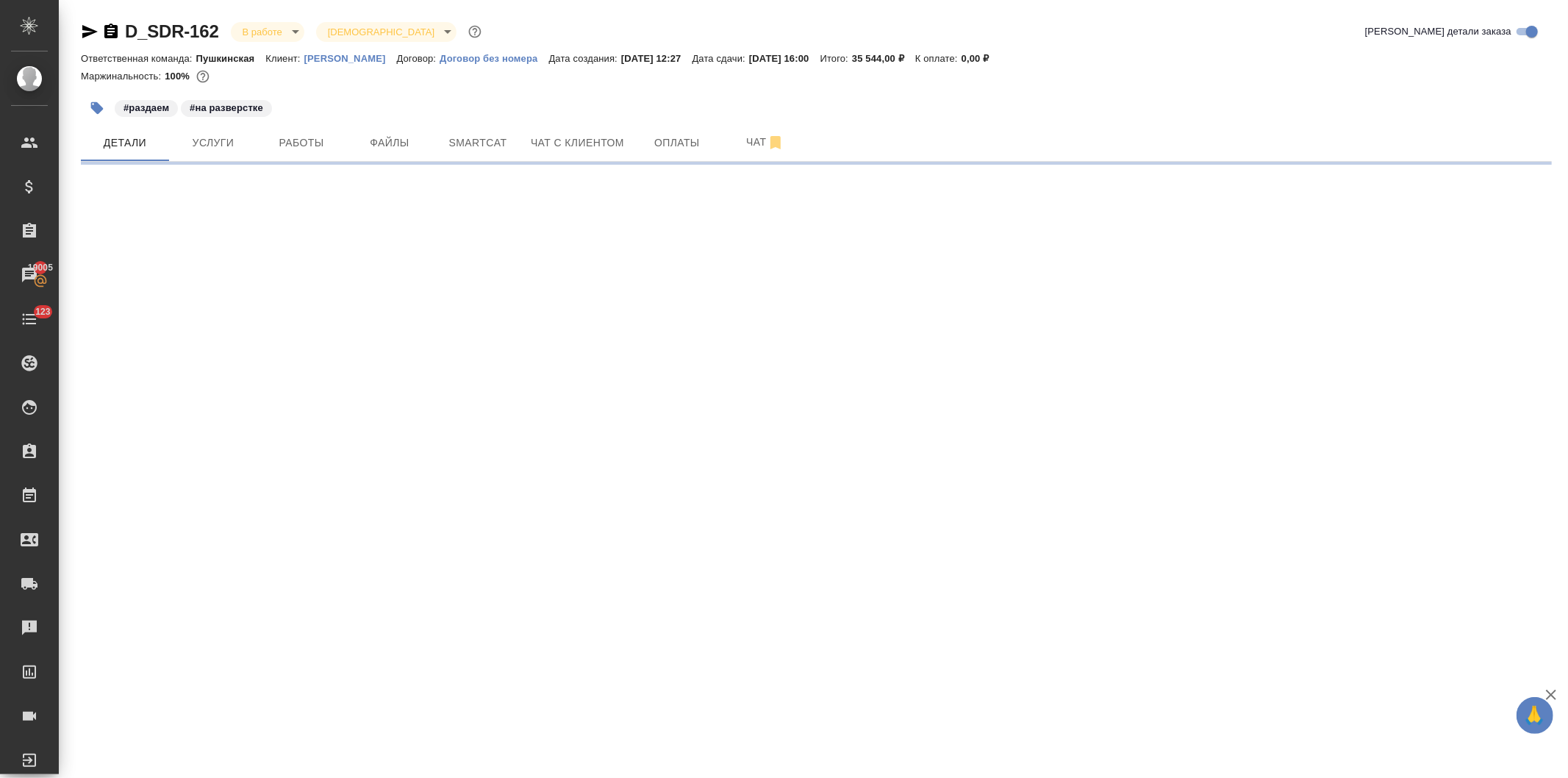
select select "RU"
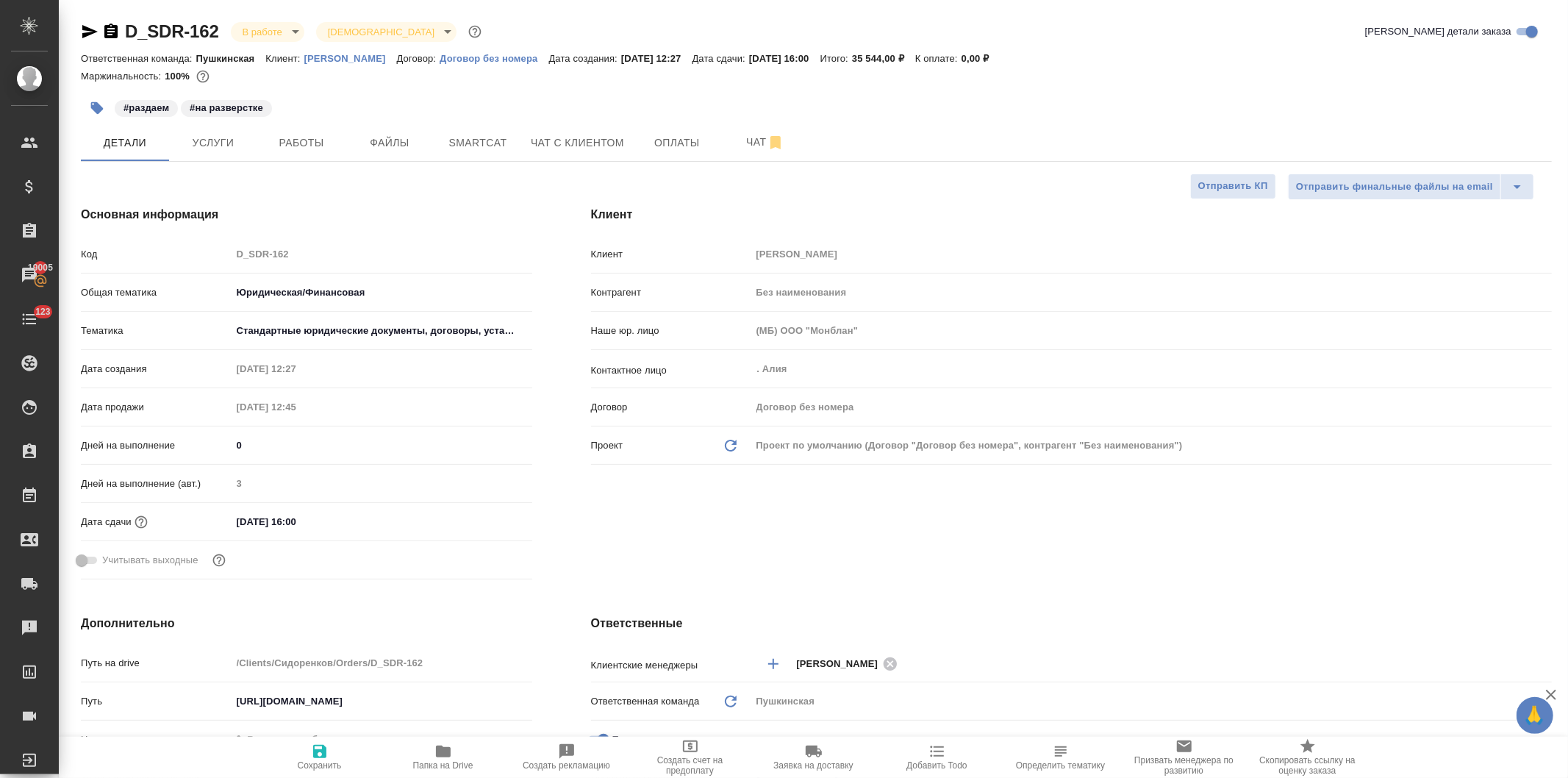
type textarea "x"
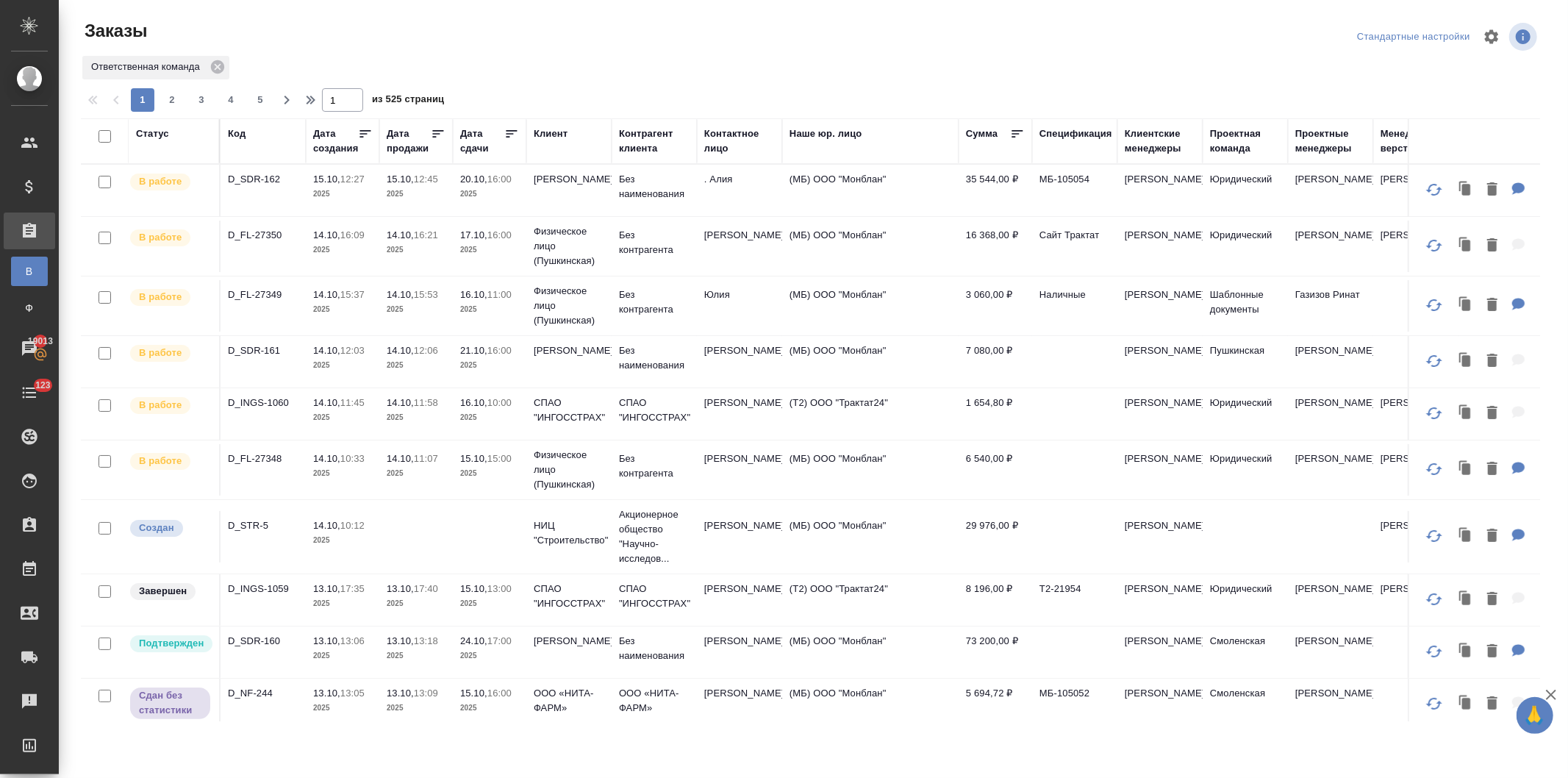
click at [423, 300] on p "15:53" at bounding box center [426, 294] width 25 height 11
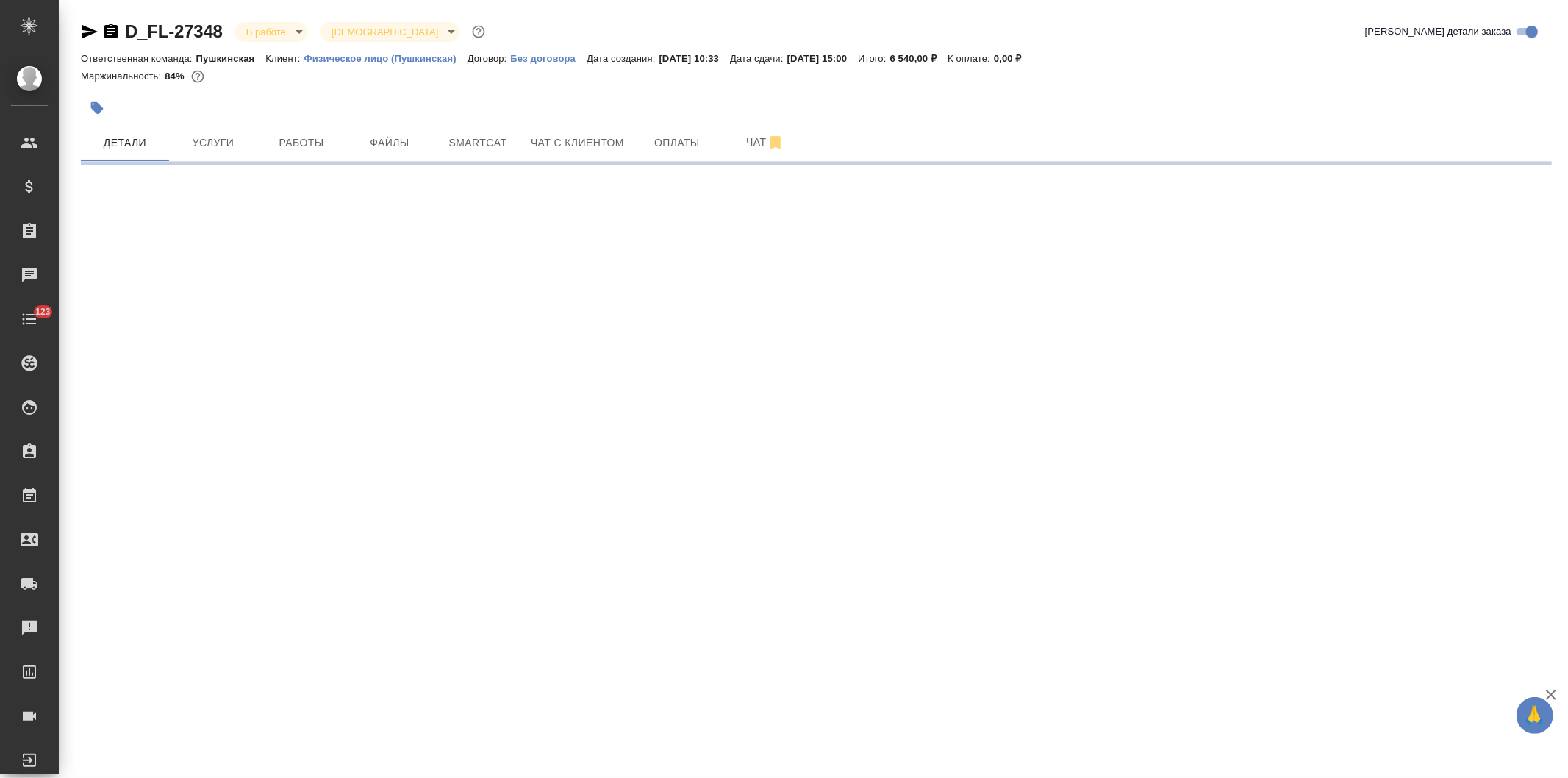
select select "RU"
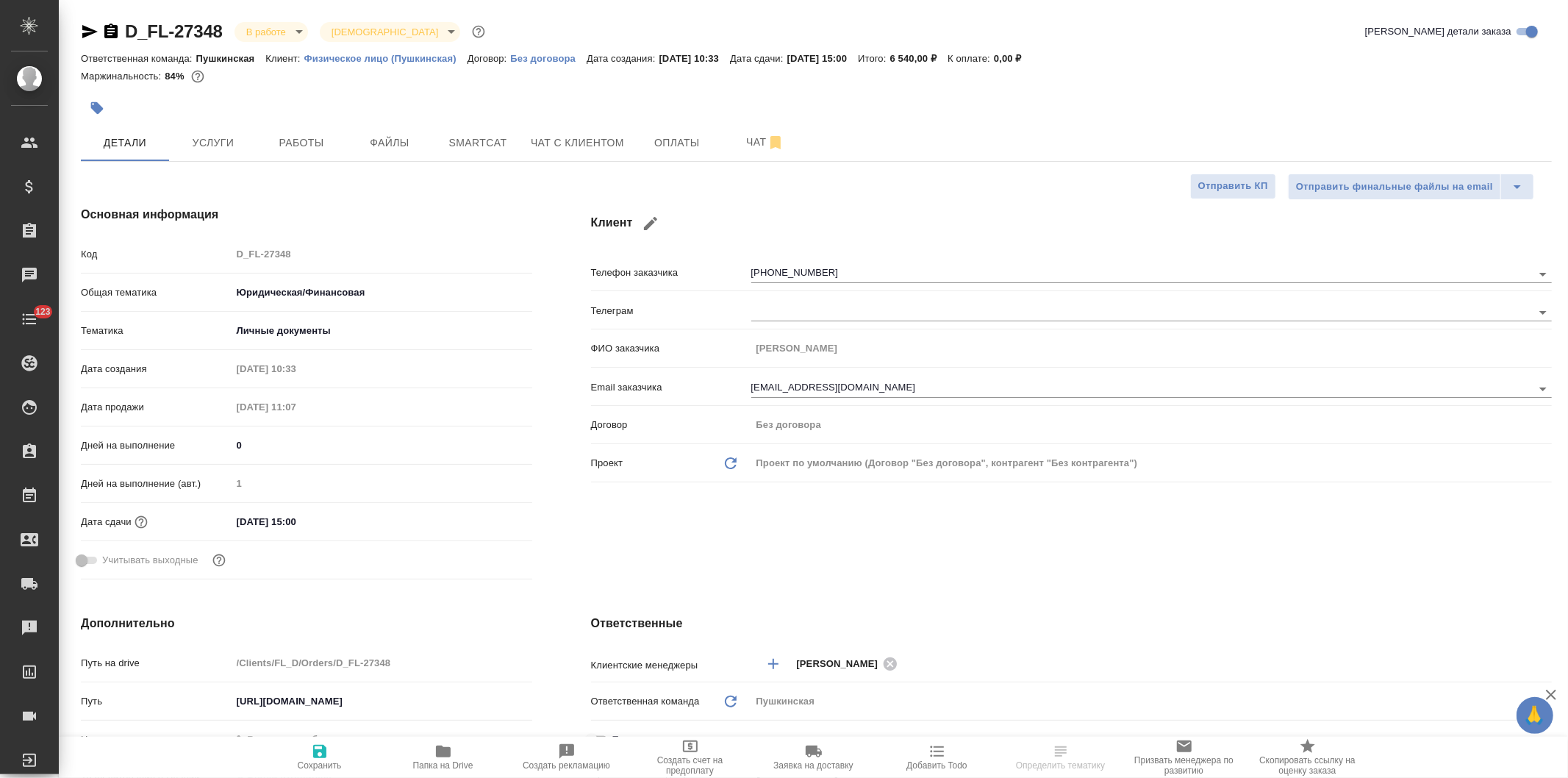
type textarea "x"
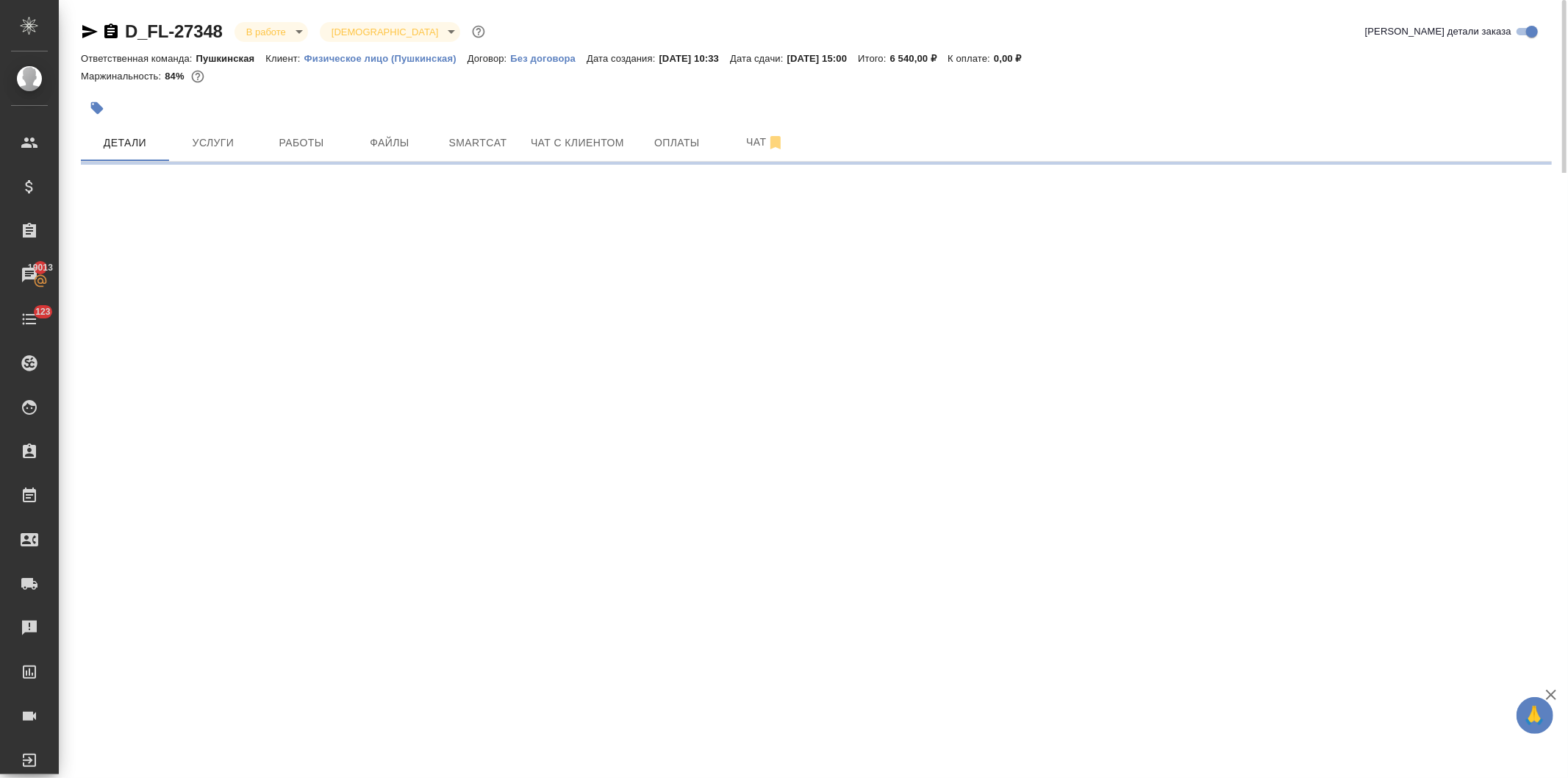
select select "RU"
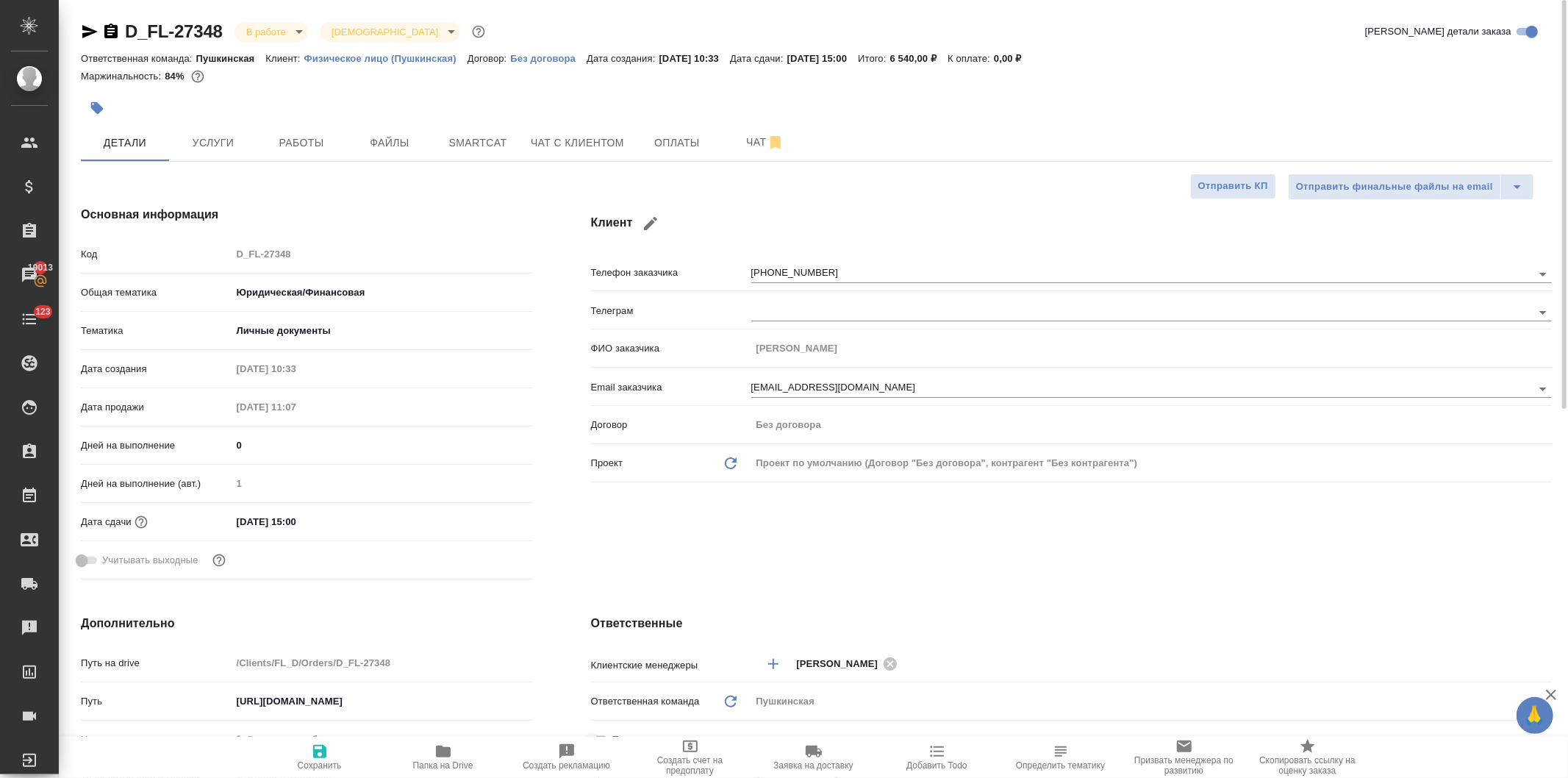
type textarea "x"
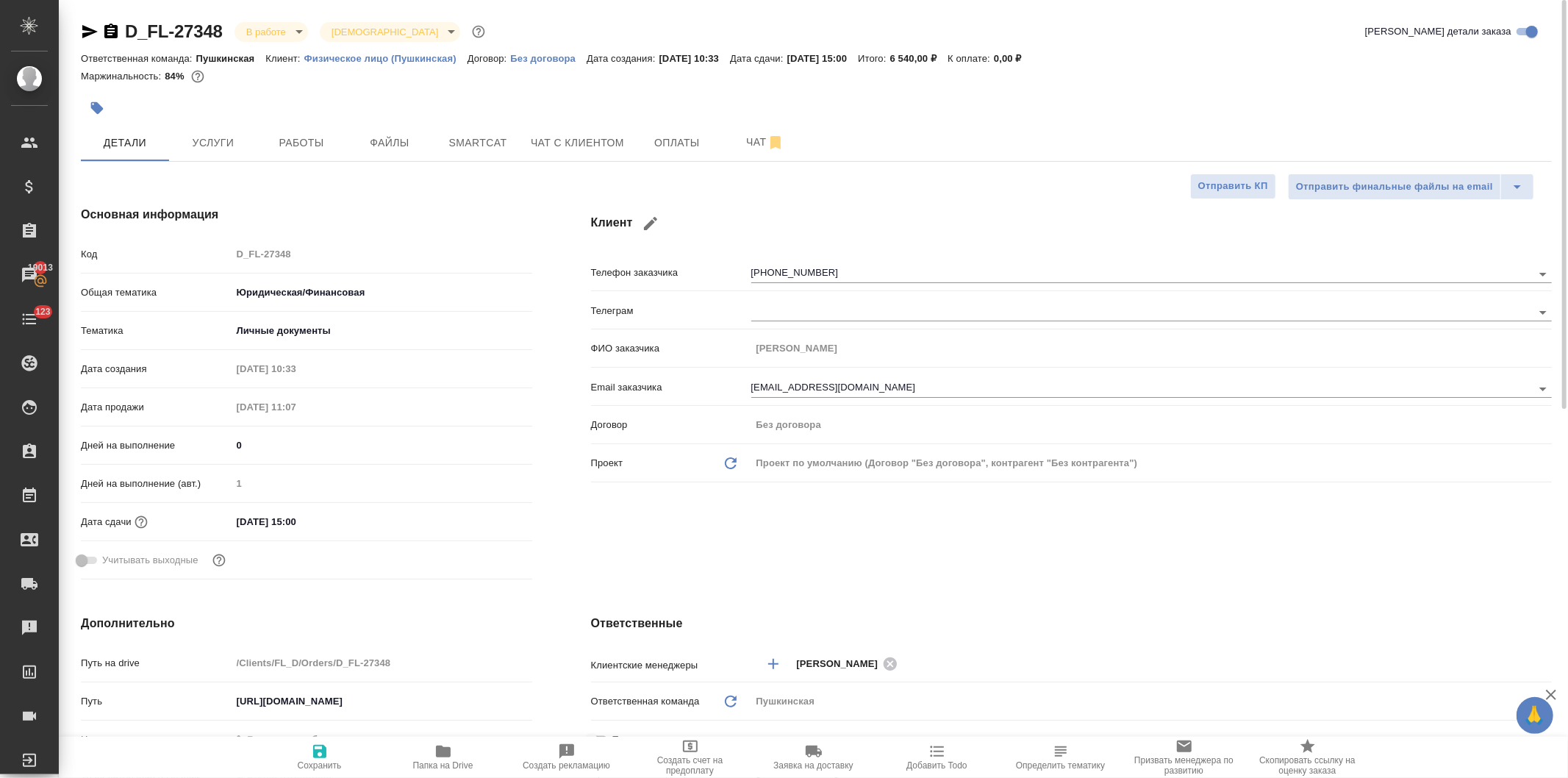
type textarea "x"
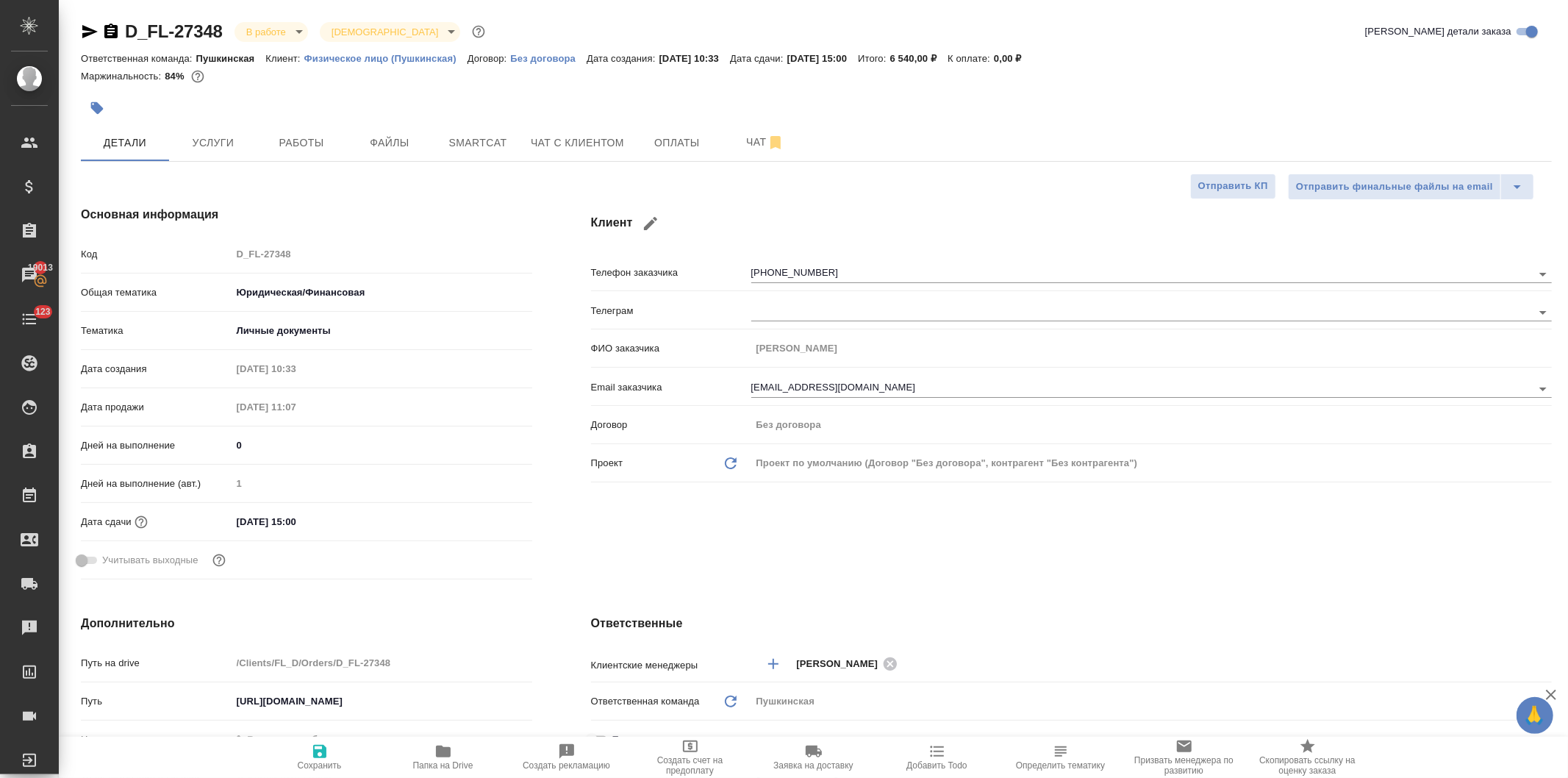
type textarea "x"
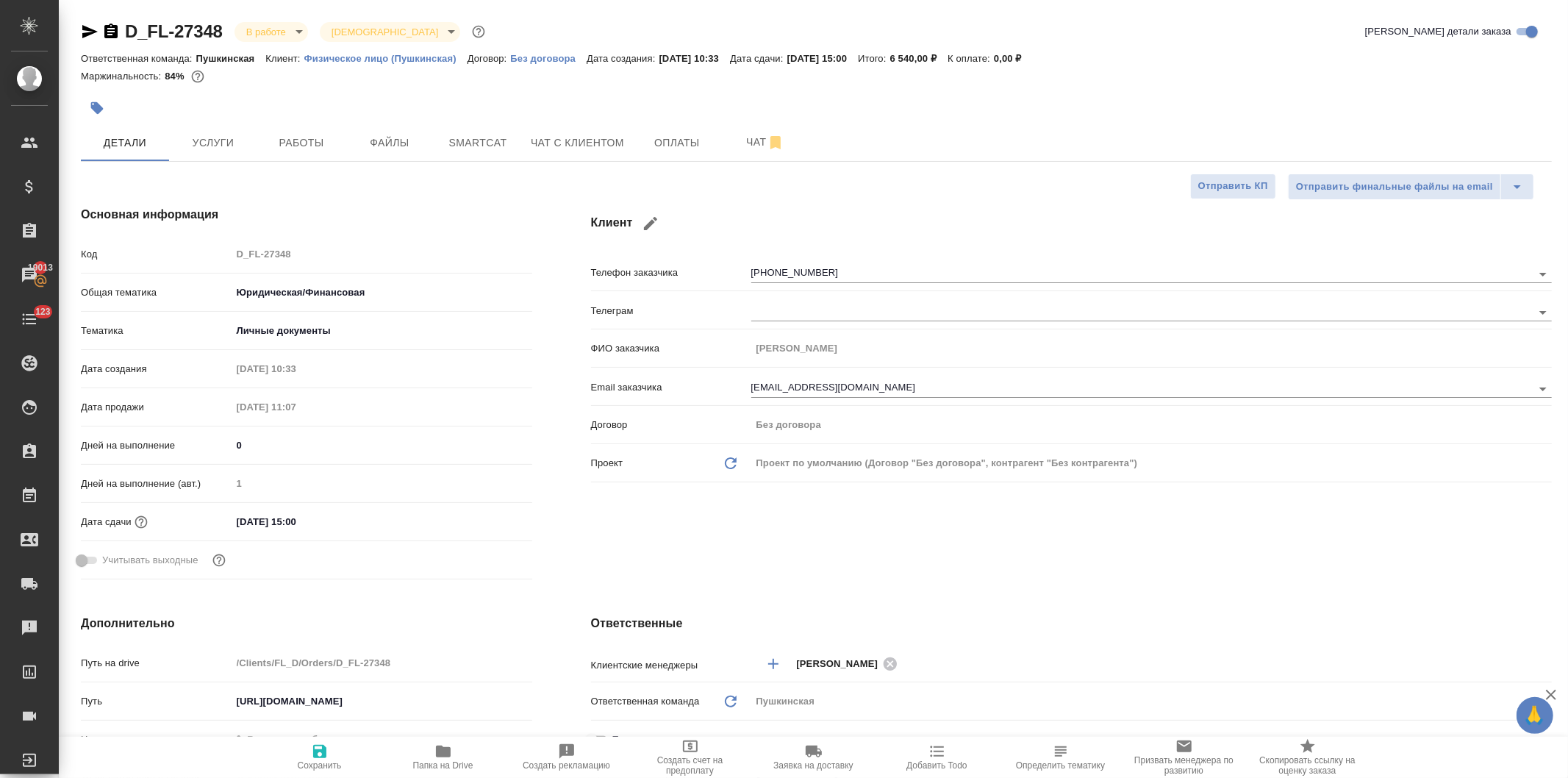
type textarea "x"
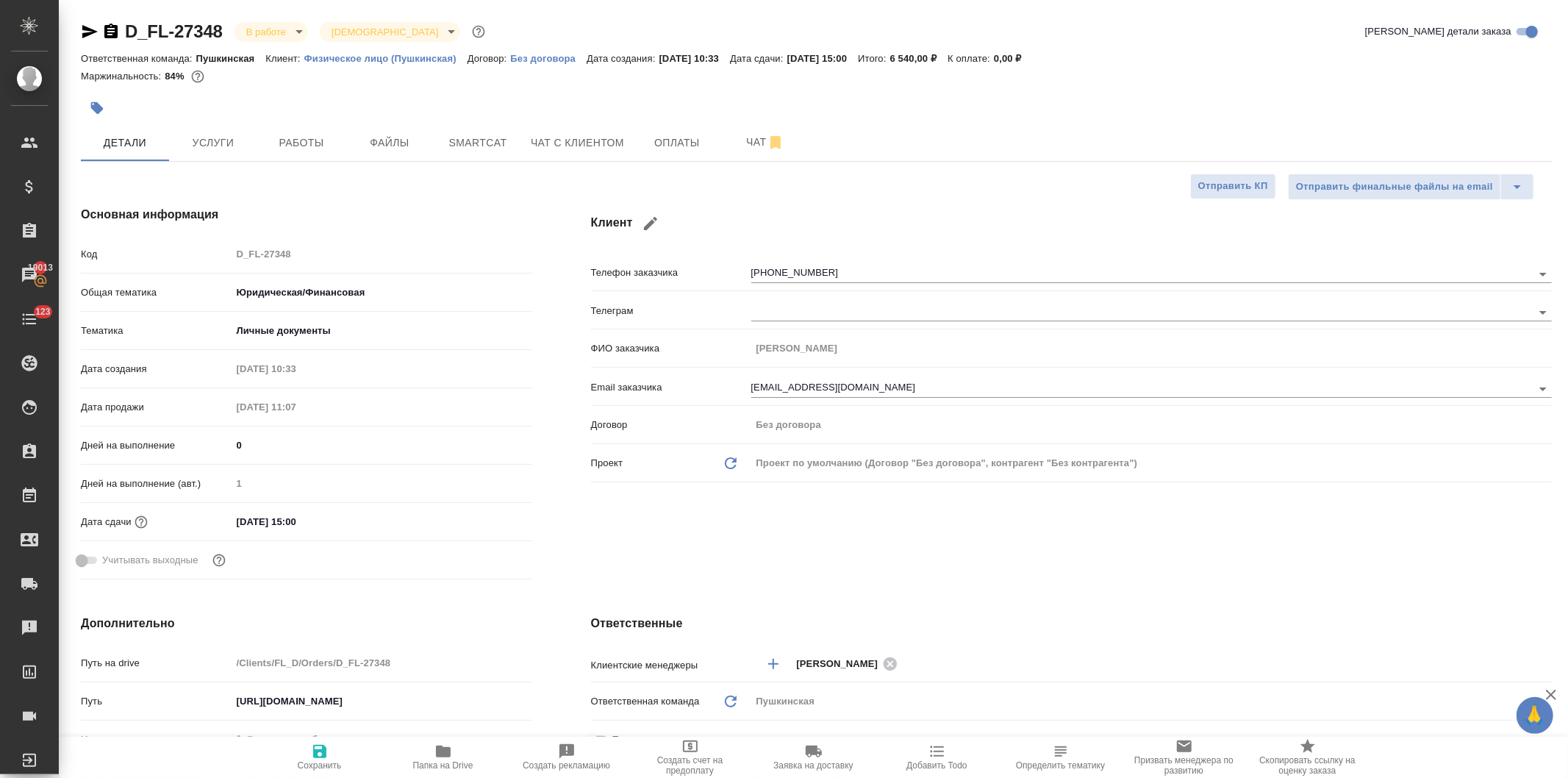
type textarea "x"
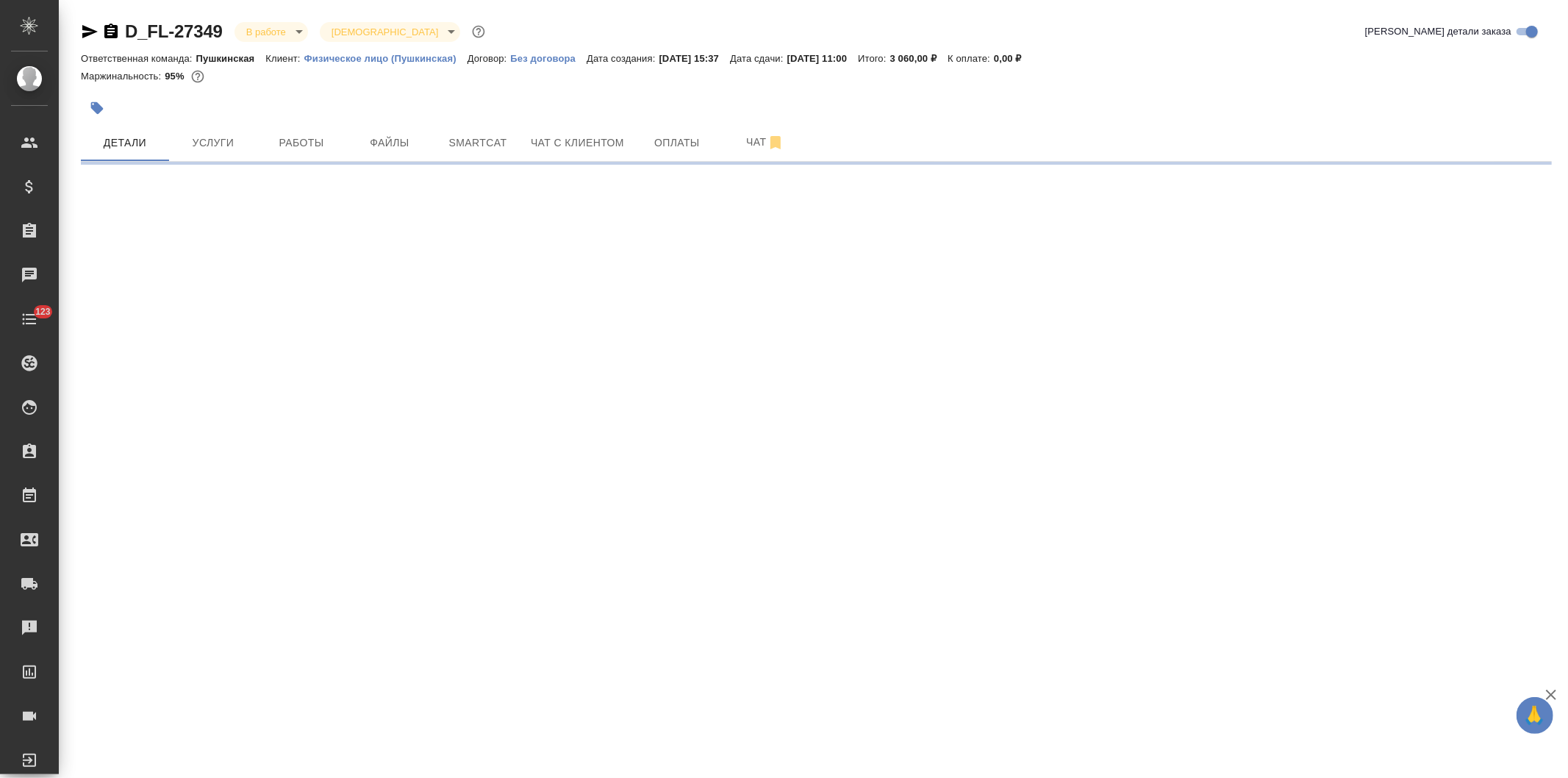
select select "RU"
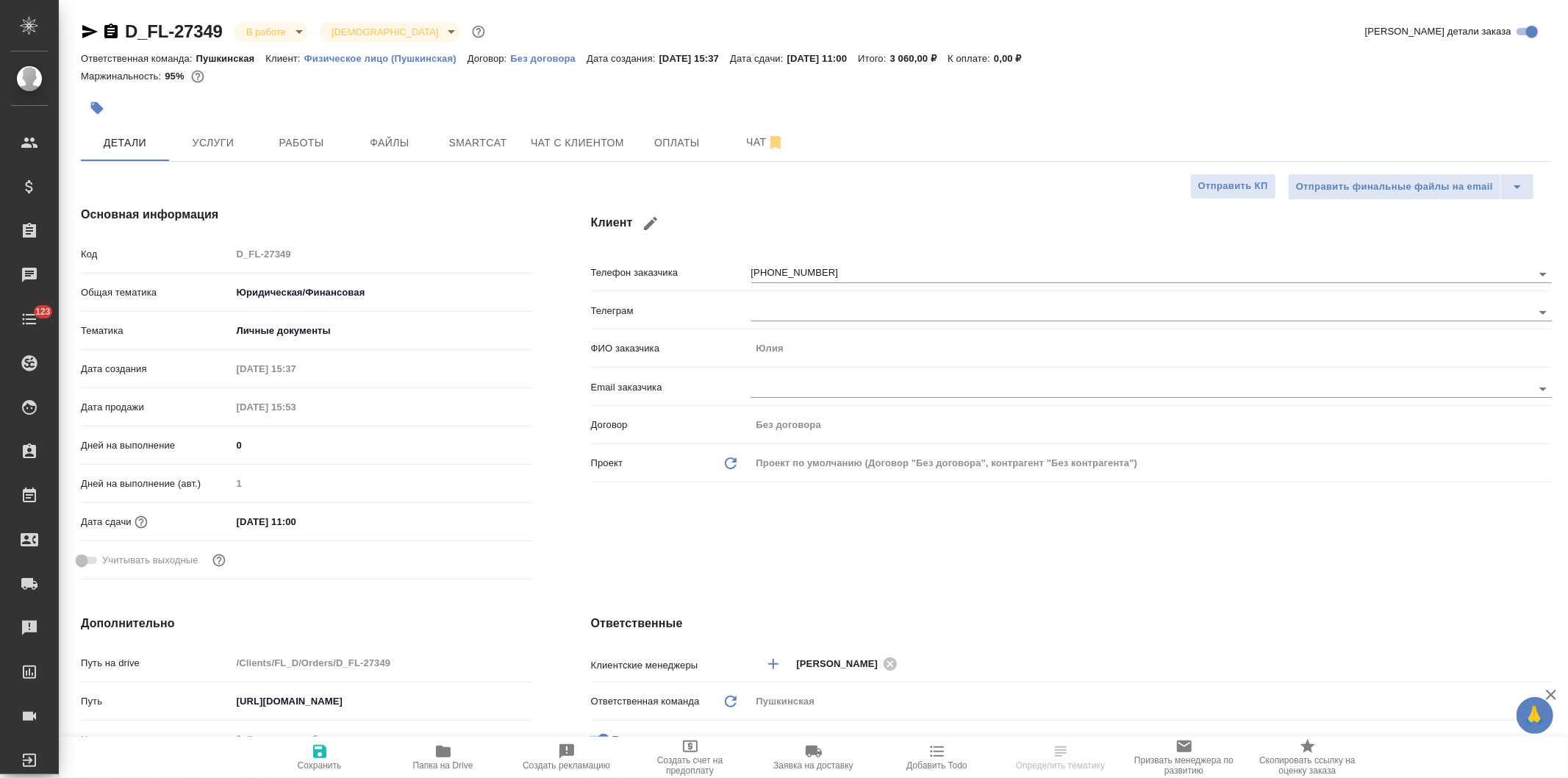
type textarea "x"
click at [200, 246] on div "Код D_FL-27349" at bounding box center [306, 254] width 452 height 26
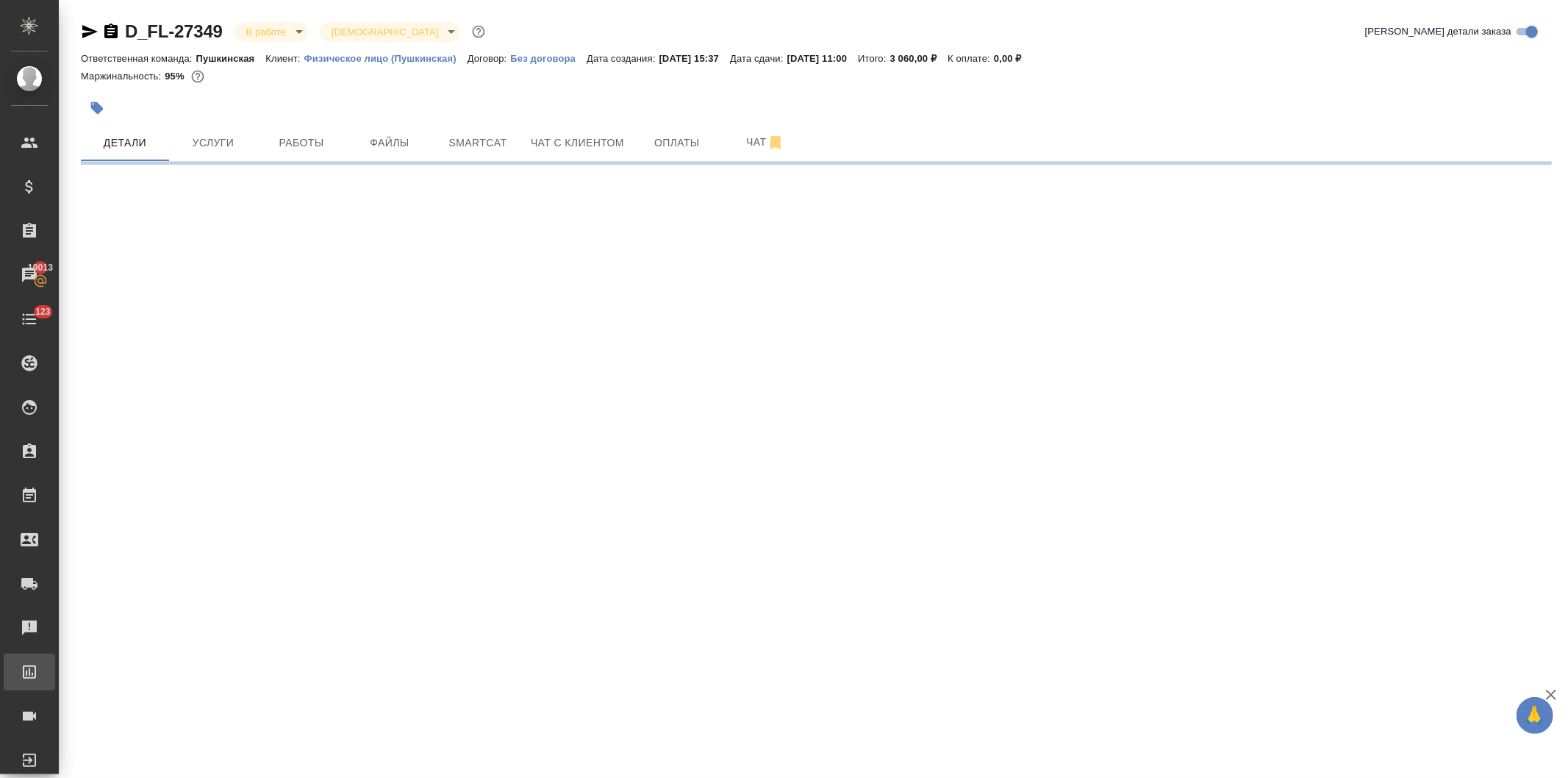
select select "RU"
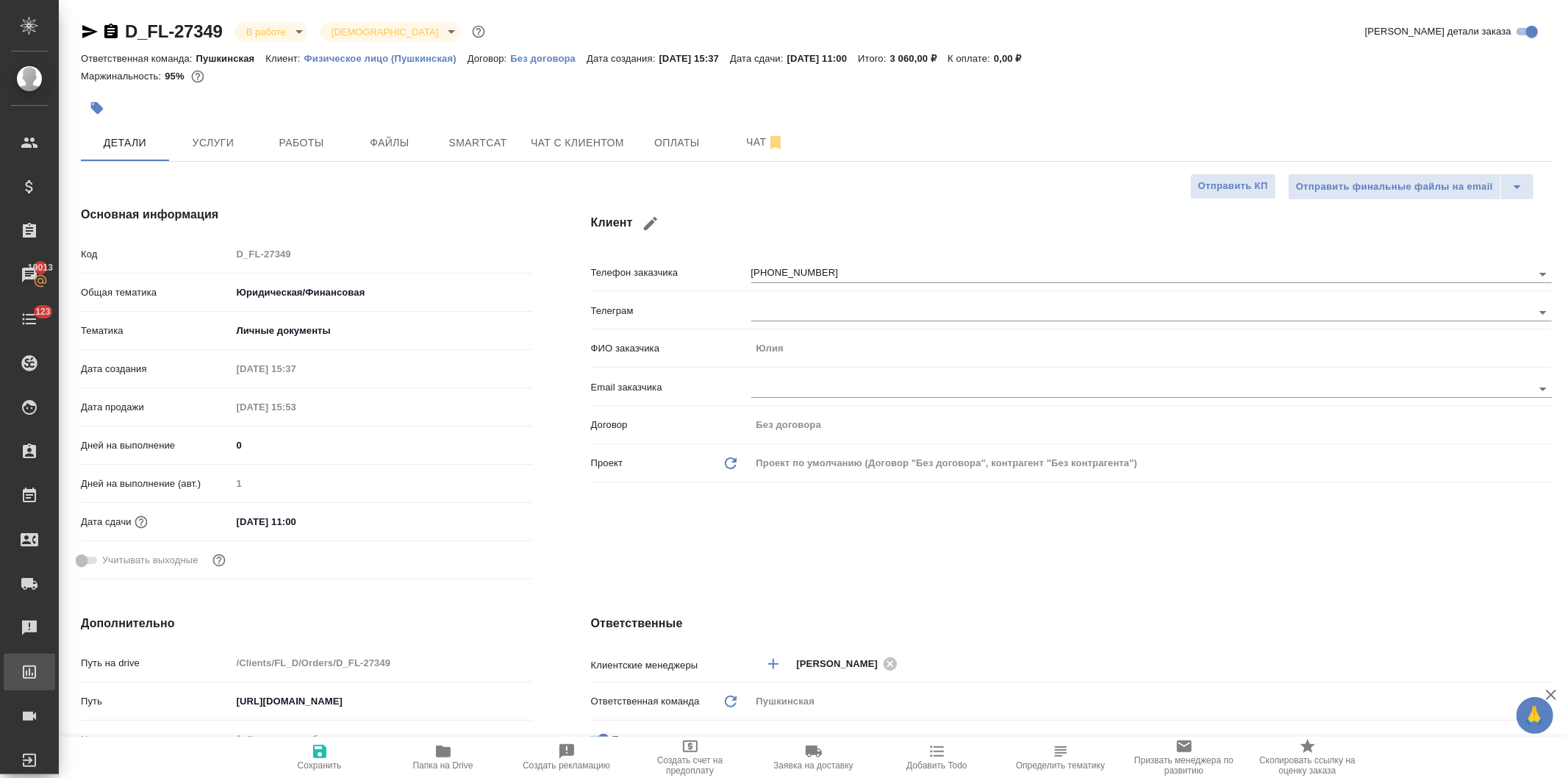
type textarea "x"
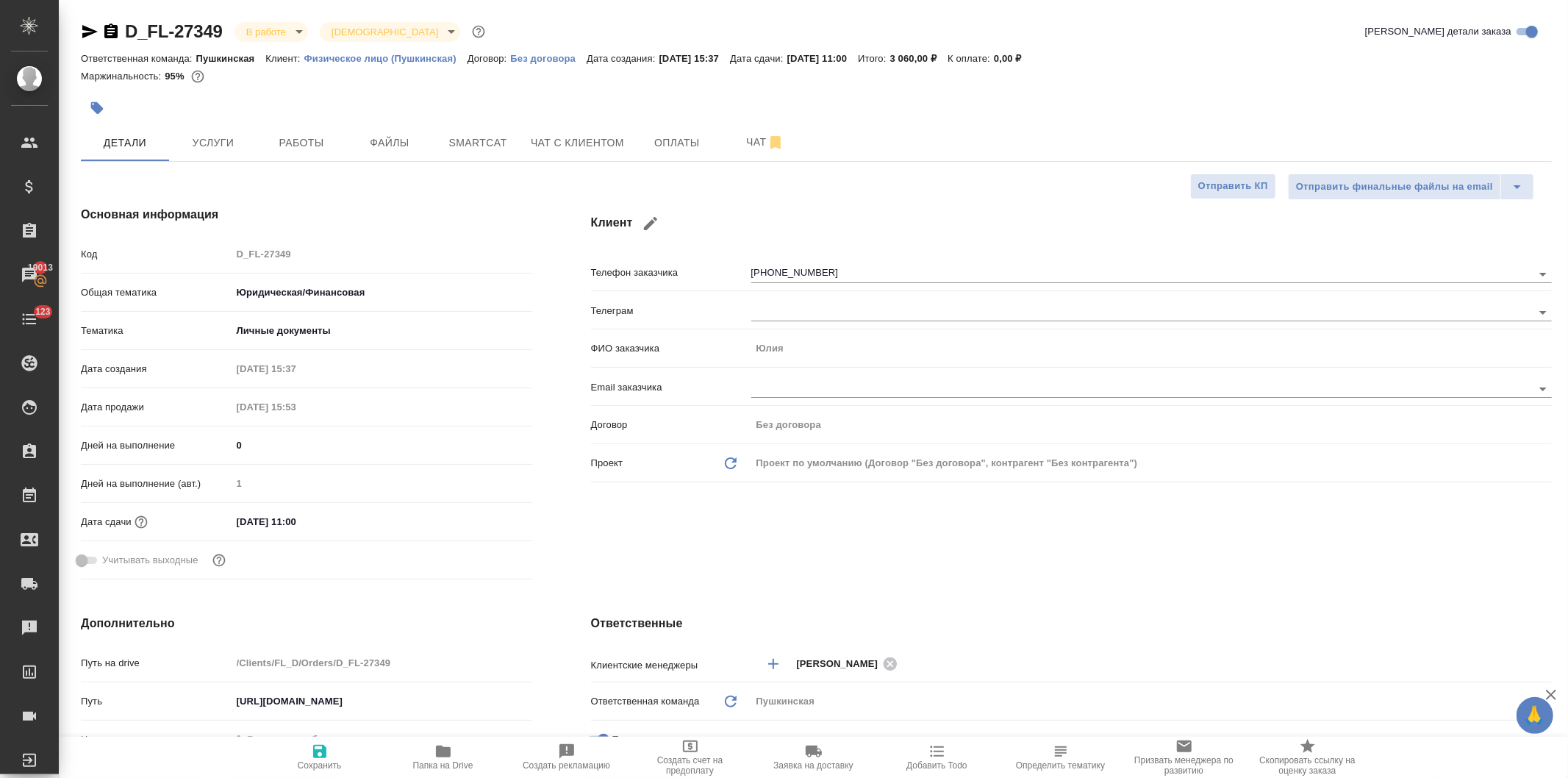
type textarea "x"
click at [447, 759] on icon "button" at bounding box center [444, 751] width 18 height 18
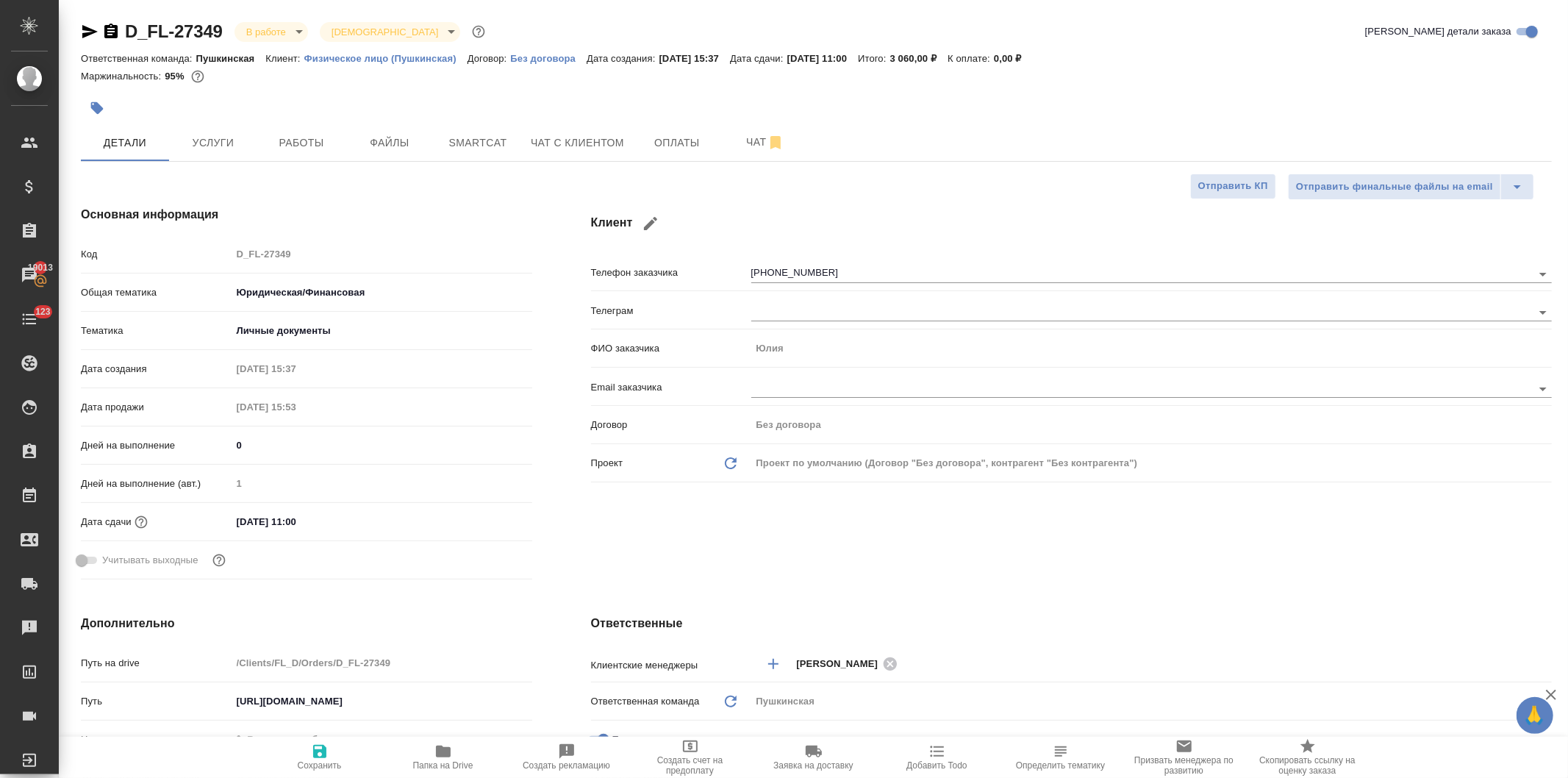
type textarea "x"
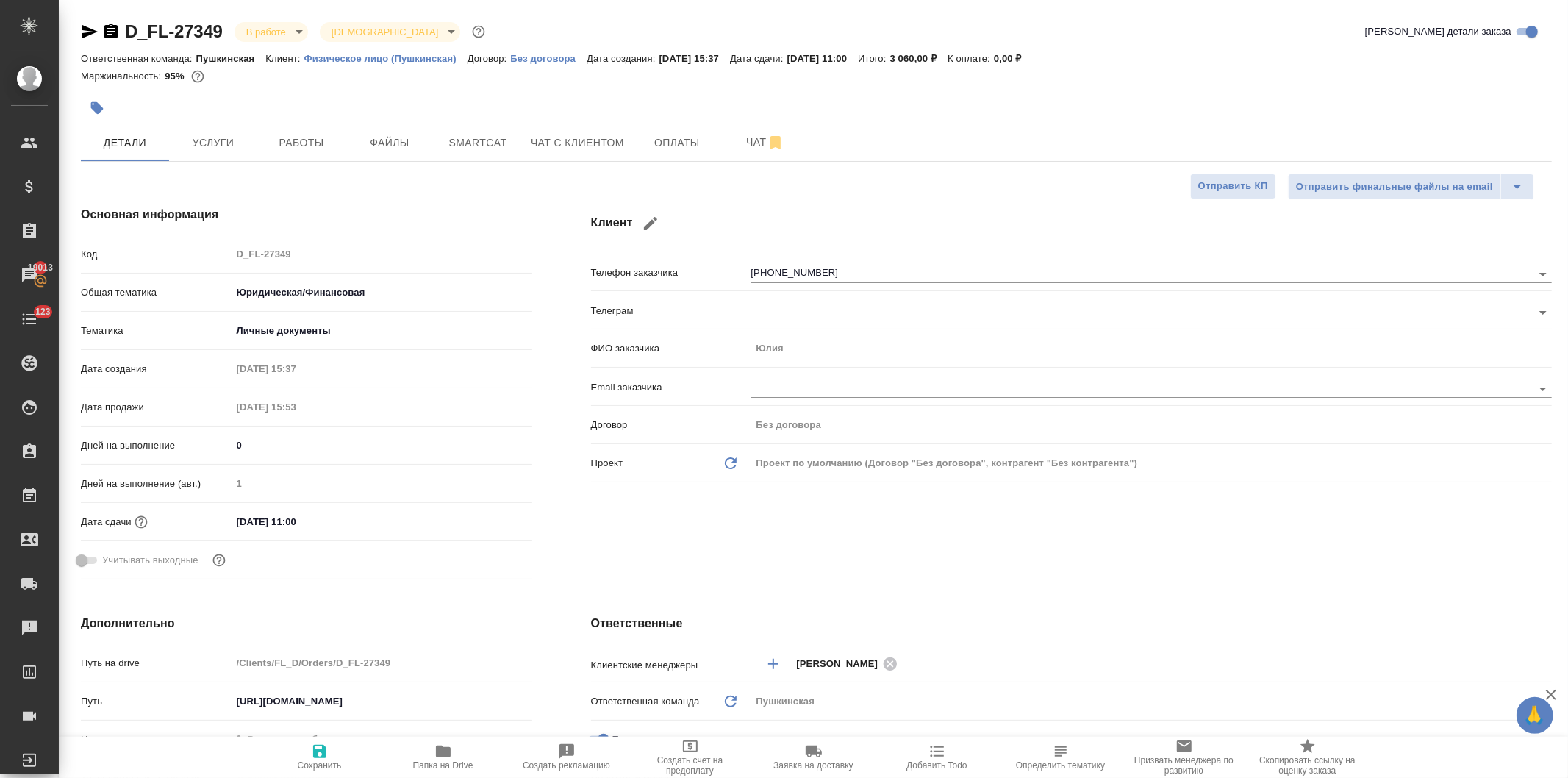
type textarea "x"
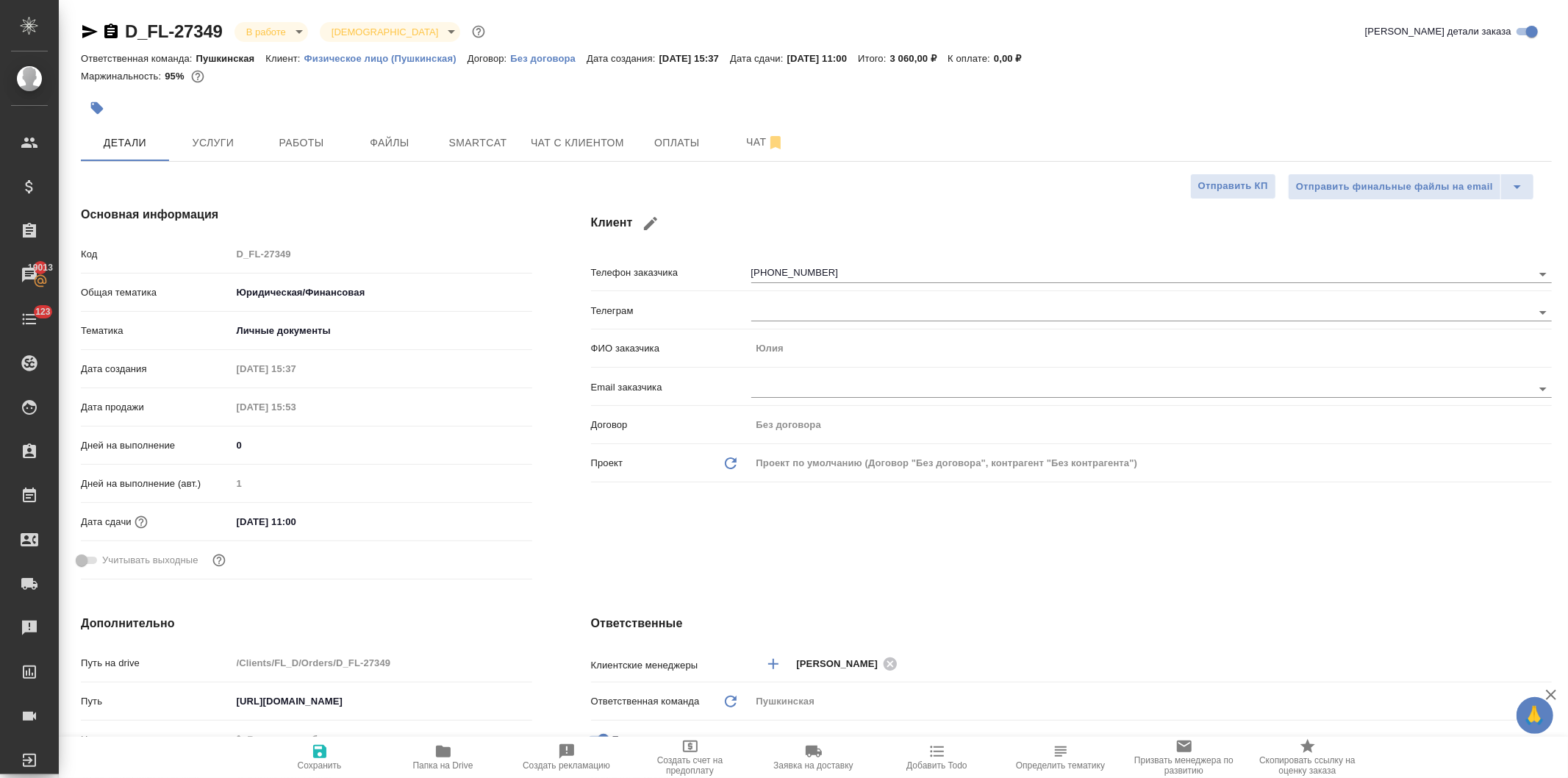
type textarea "x"
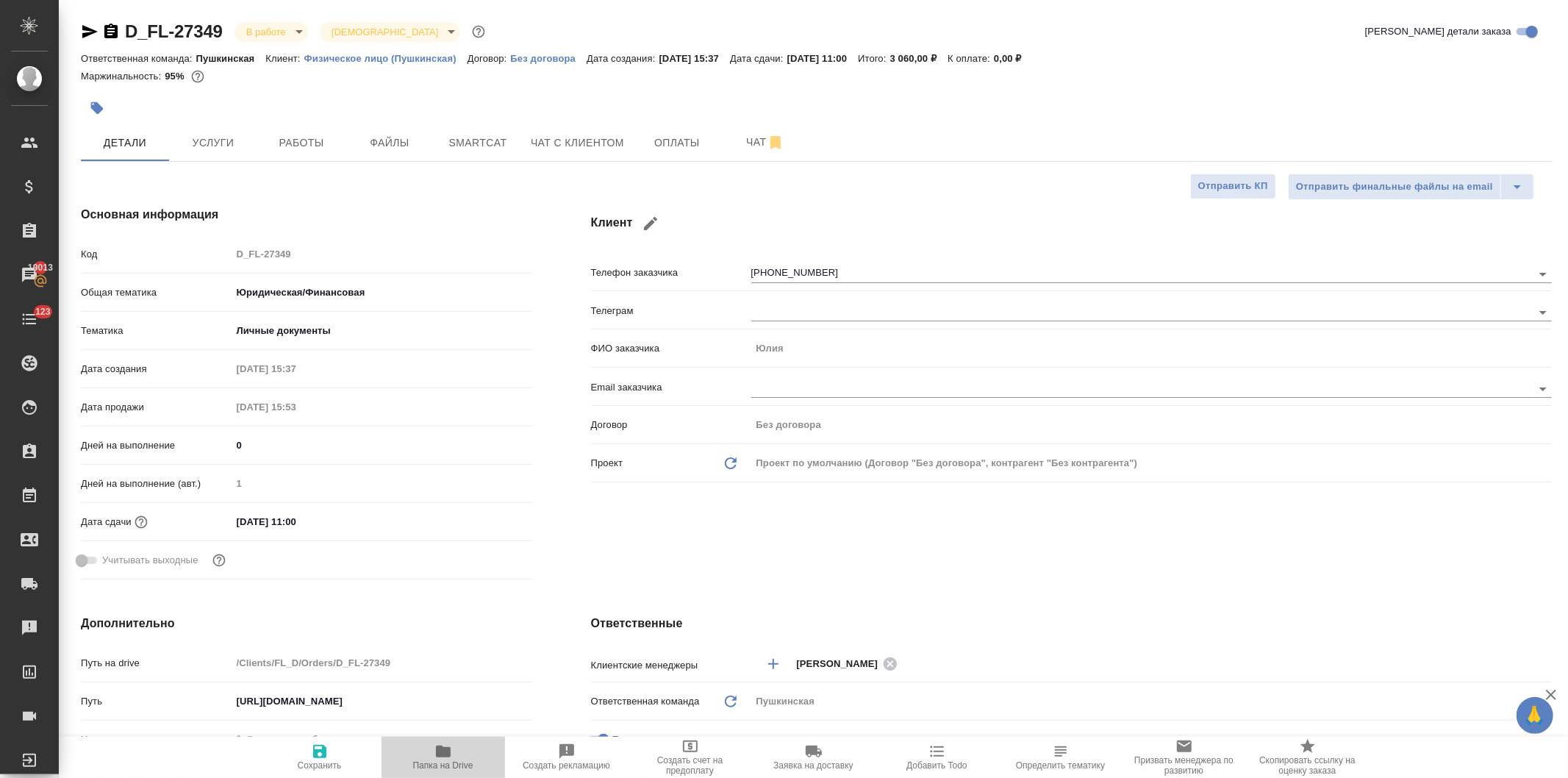
click at [445, 757] on icon "button" at bounding box center [443, 751] width 15 height 12
type textarea "x"
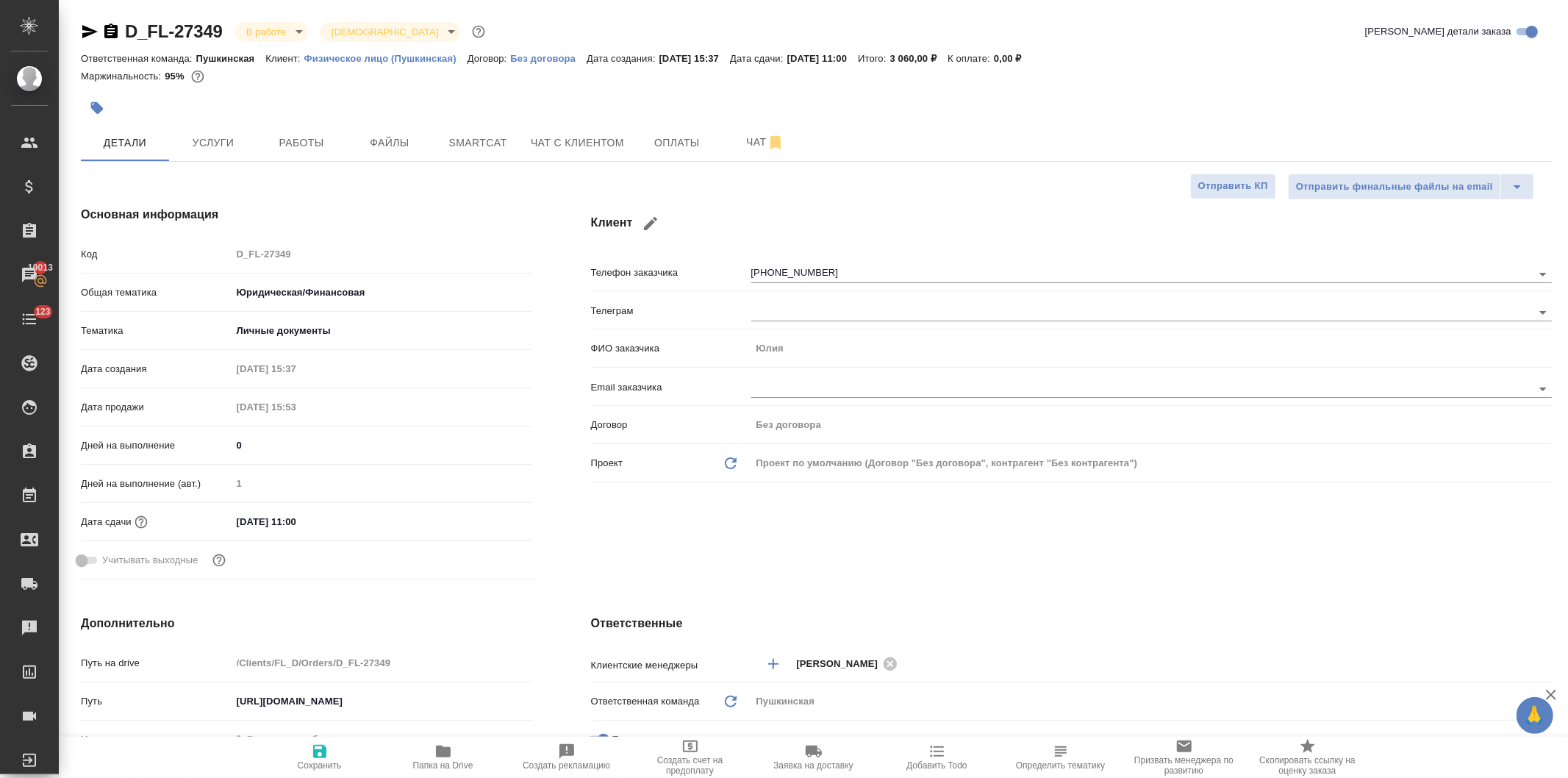
type textarea "x"
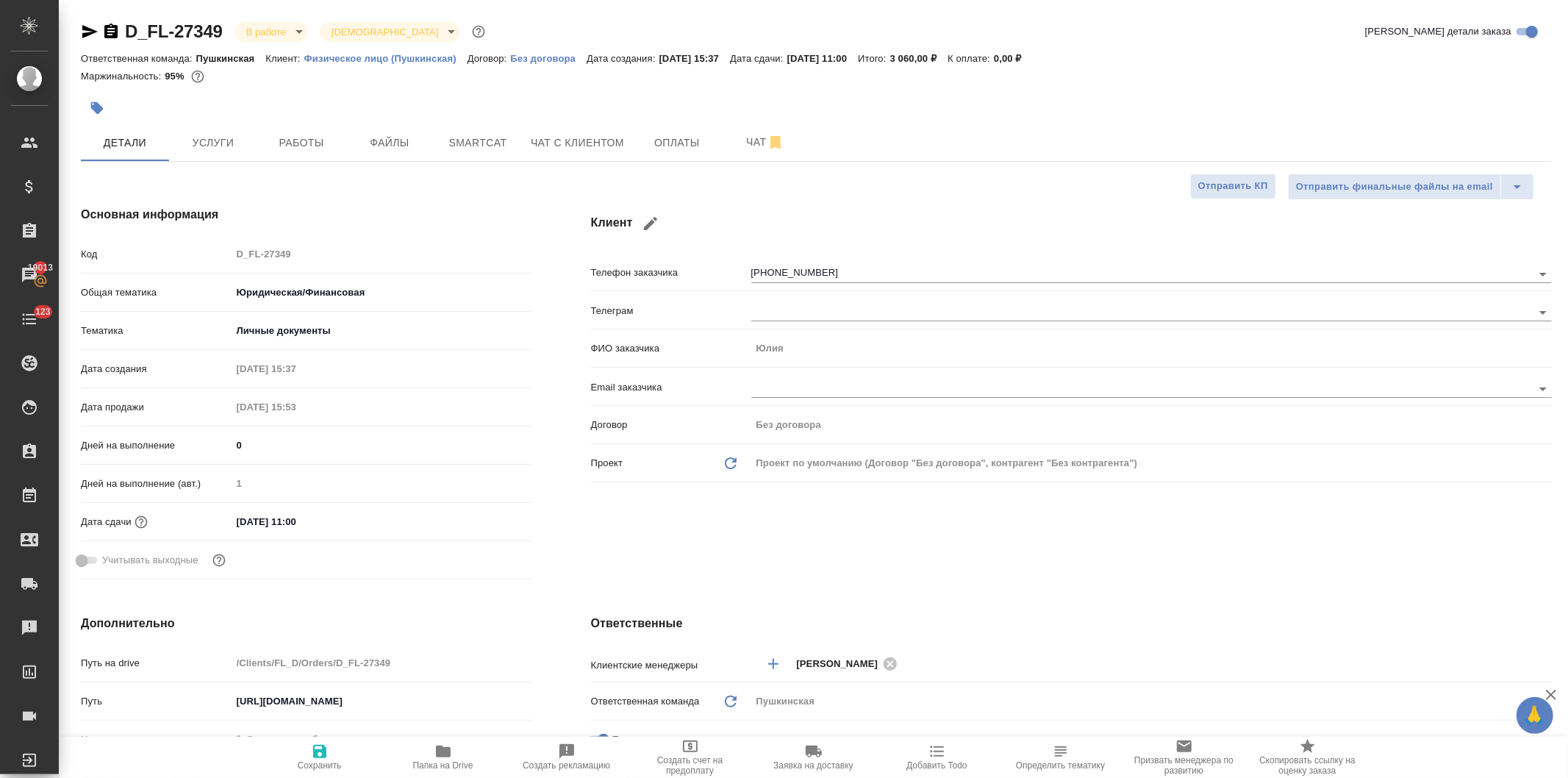
type textarea "x"
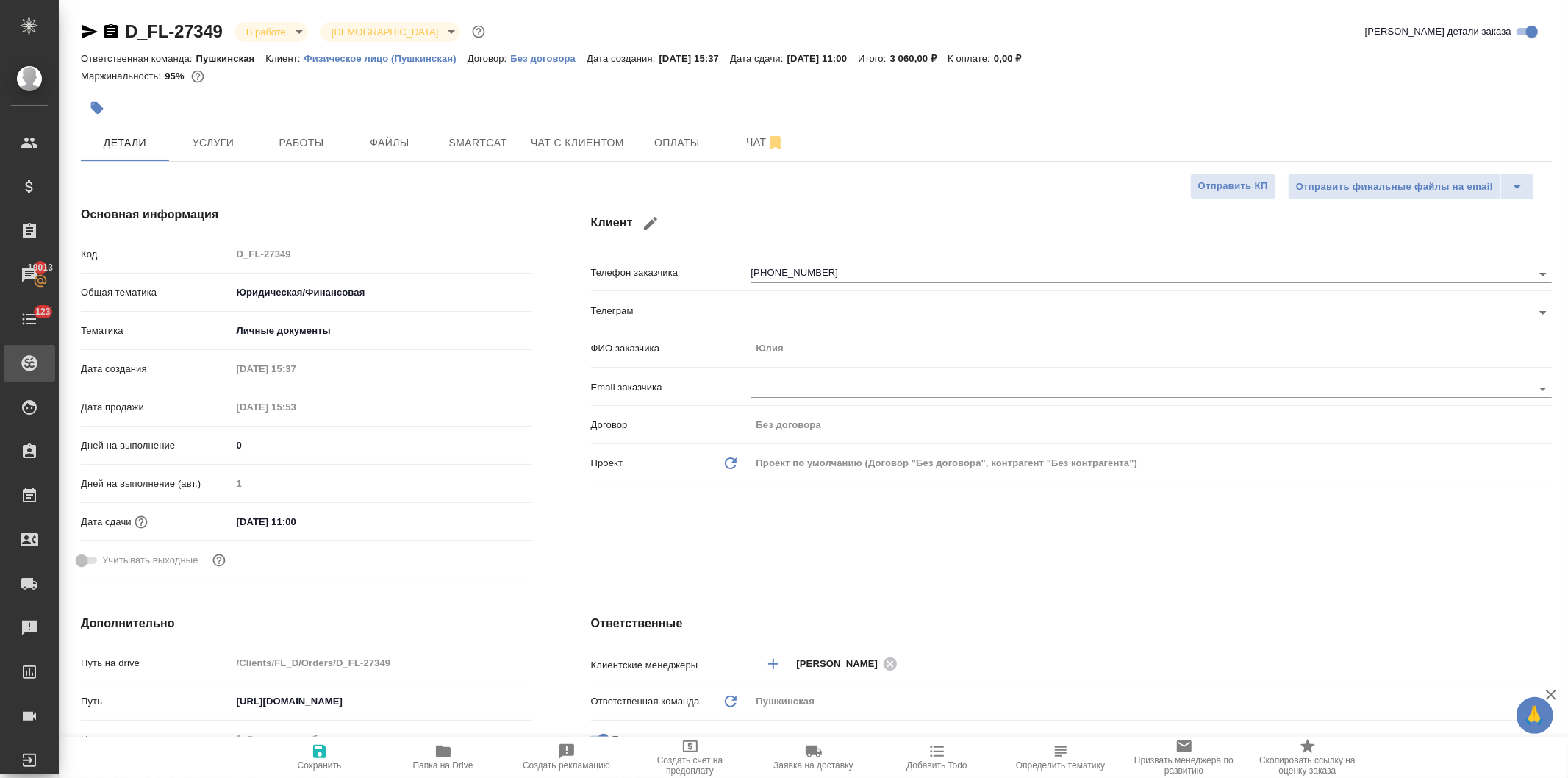
type textarea "x"
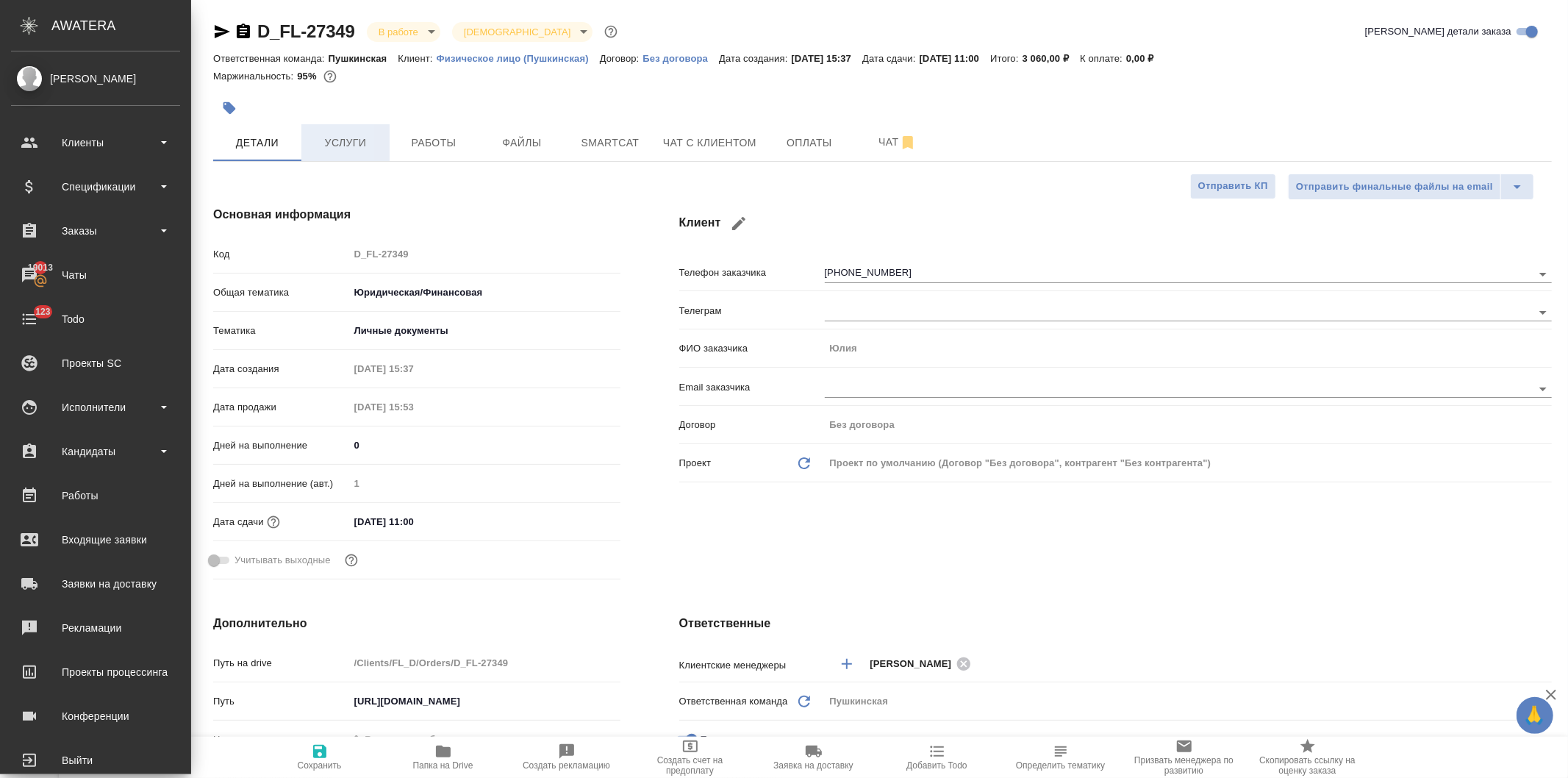
type textarea "x"
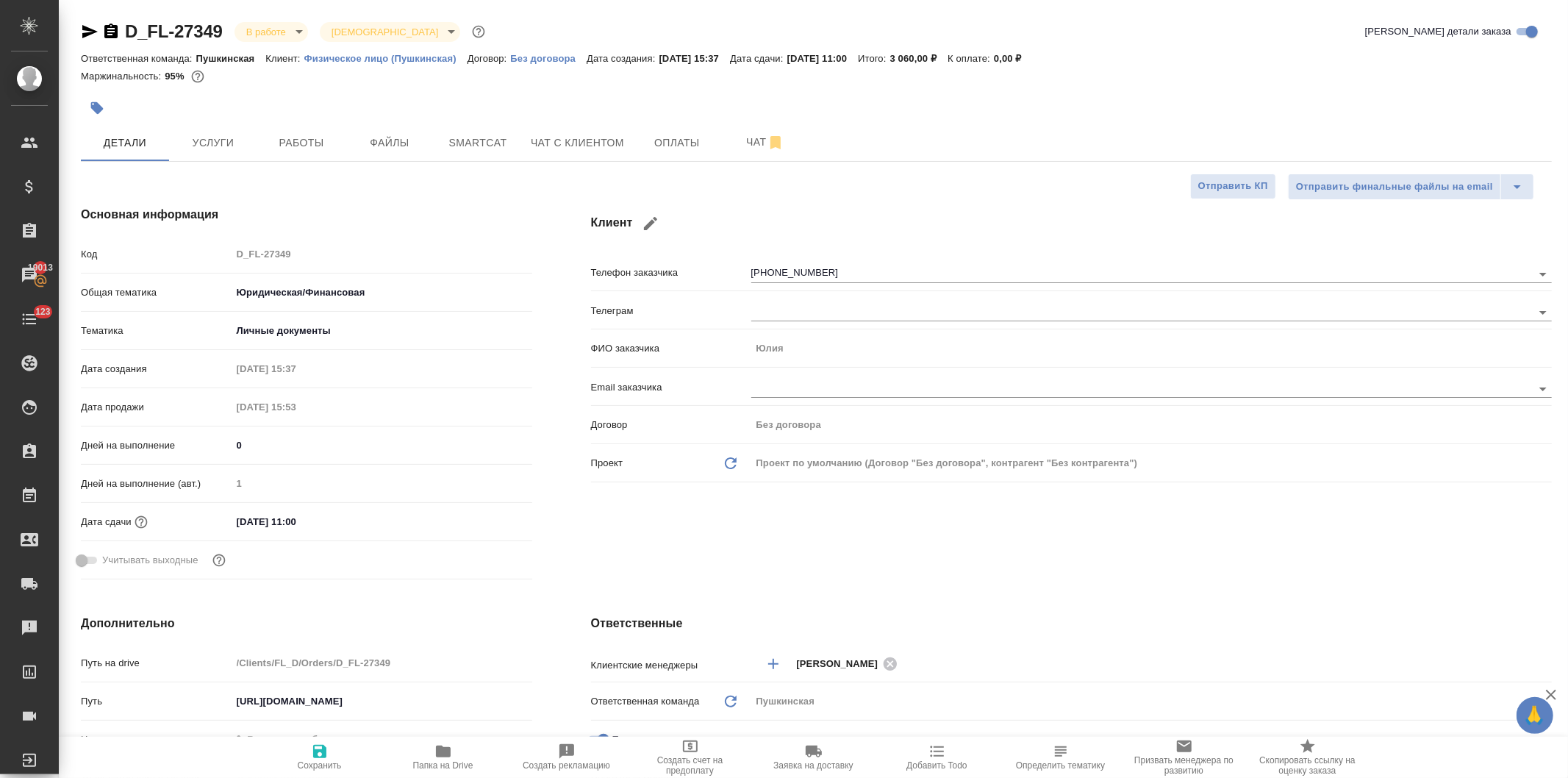
type textarea "x"
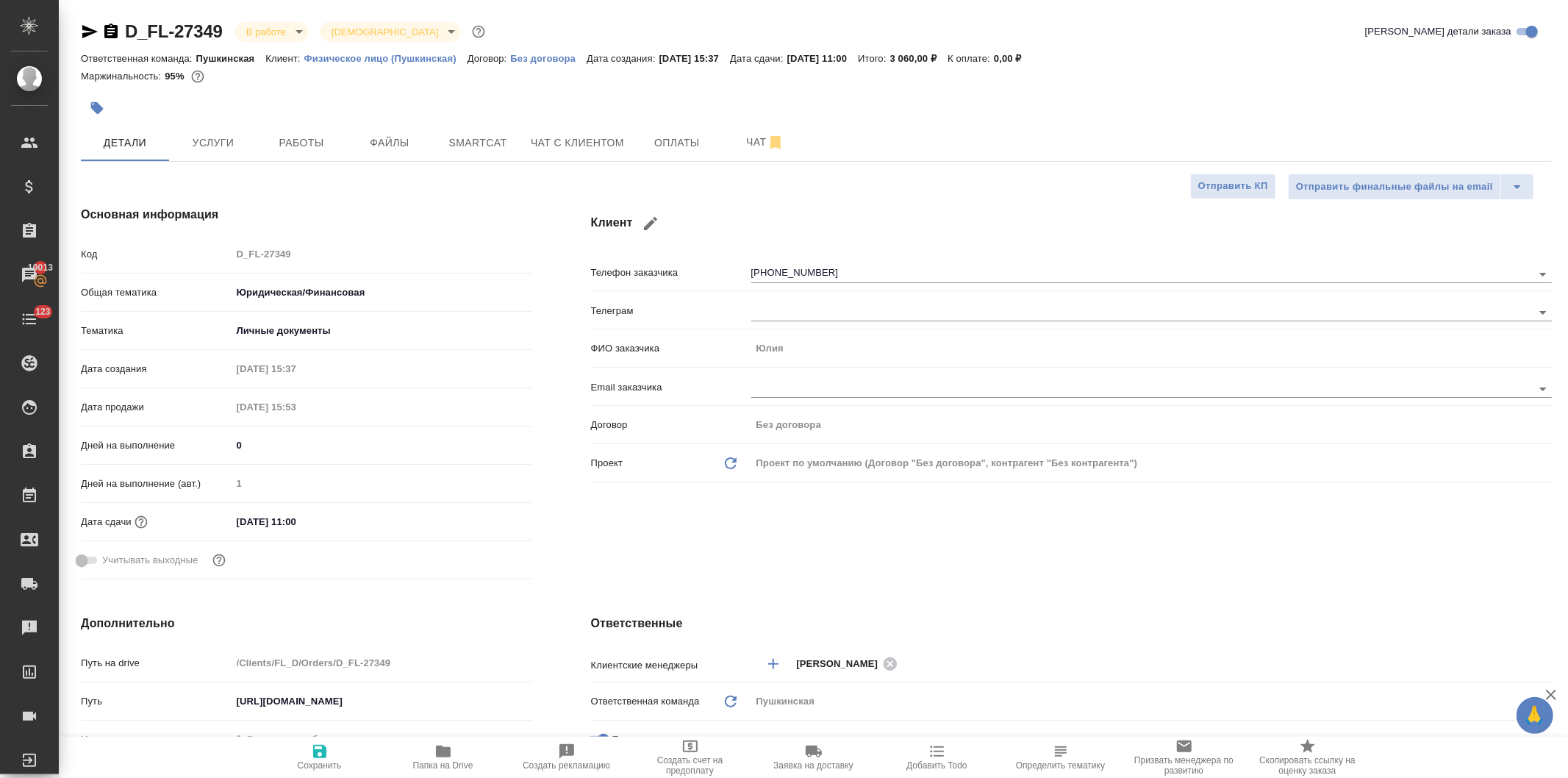
type textarea "x"
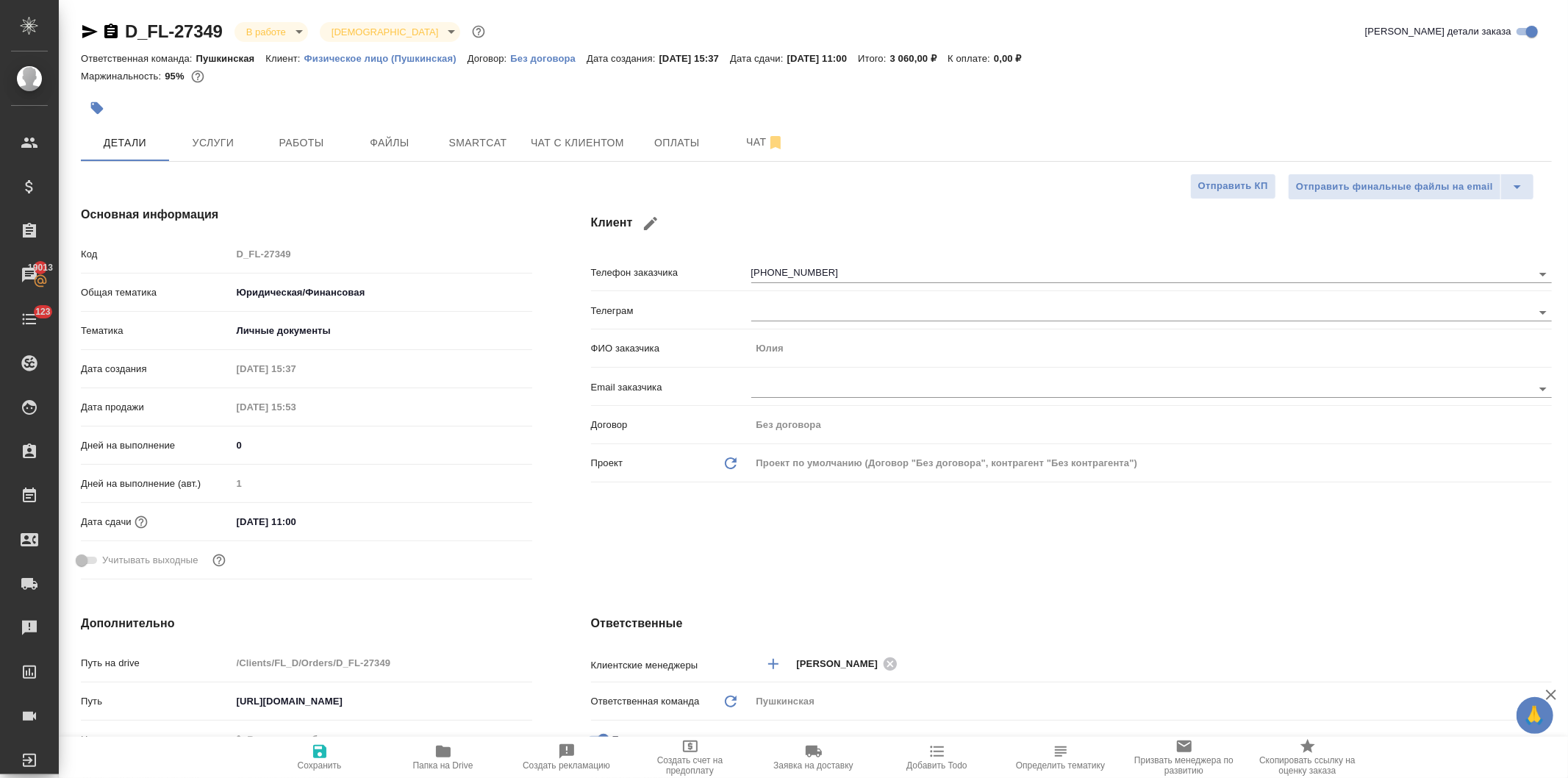
type textarea "x"
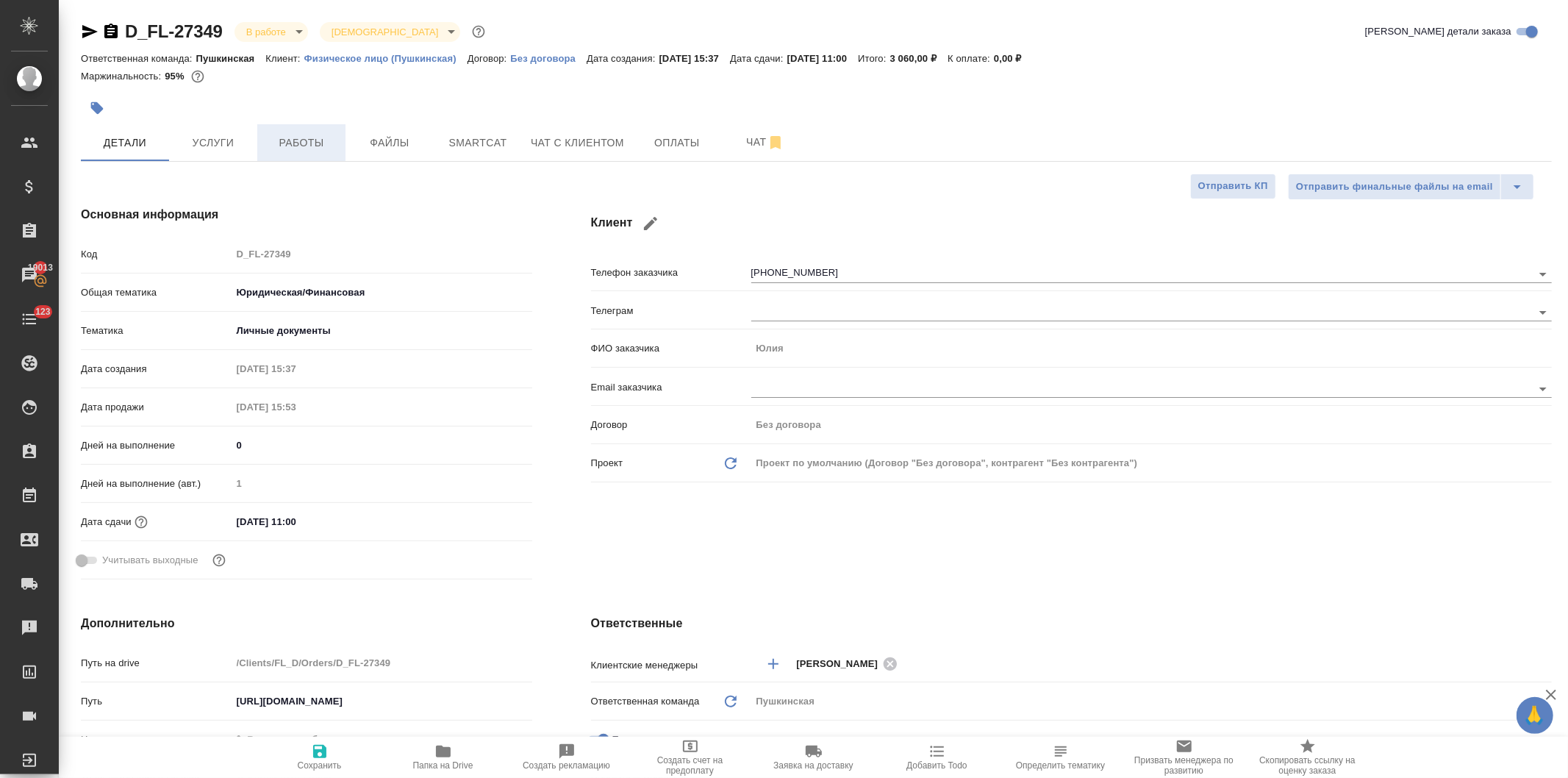
click at [292, 137] on span "Работы" at bounding box center [301, 142] width 71 height 19
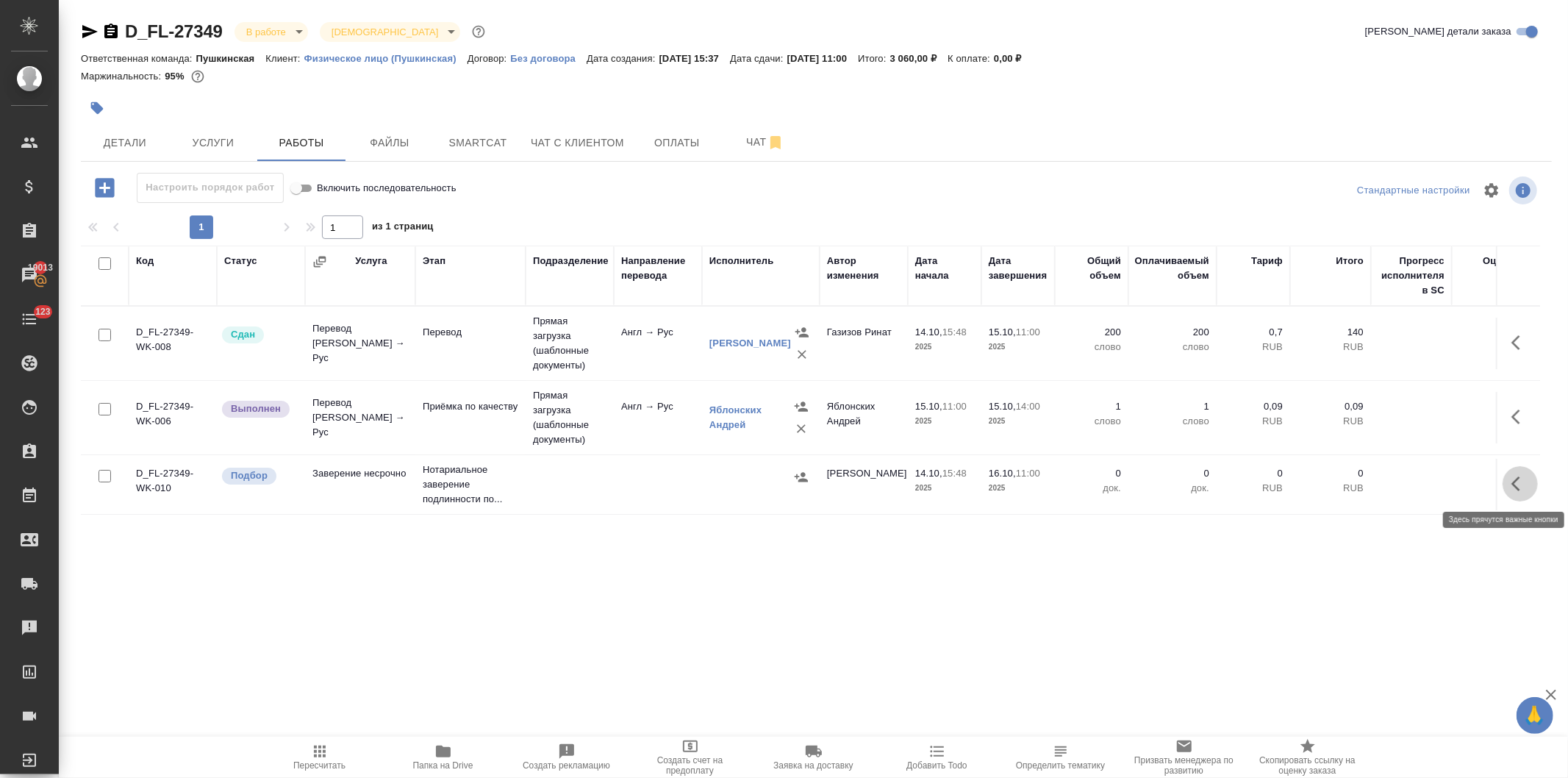
click at [1507, 480] on button "button" at bounding box center [1521, 484] width 35 height 35
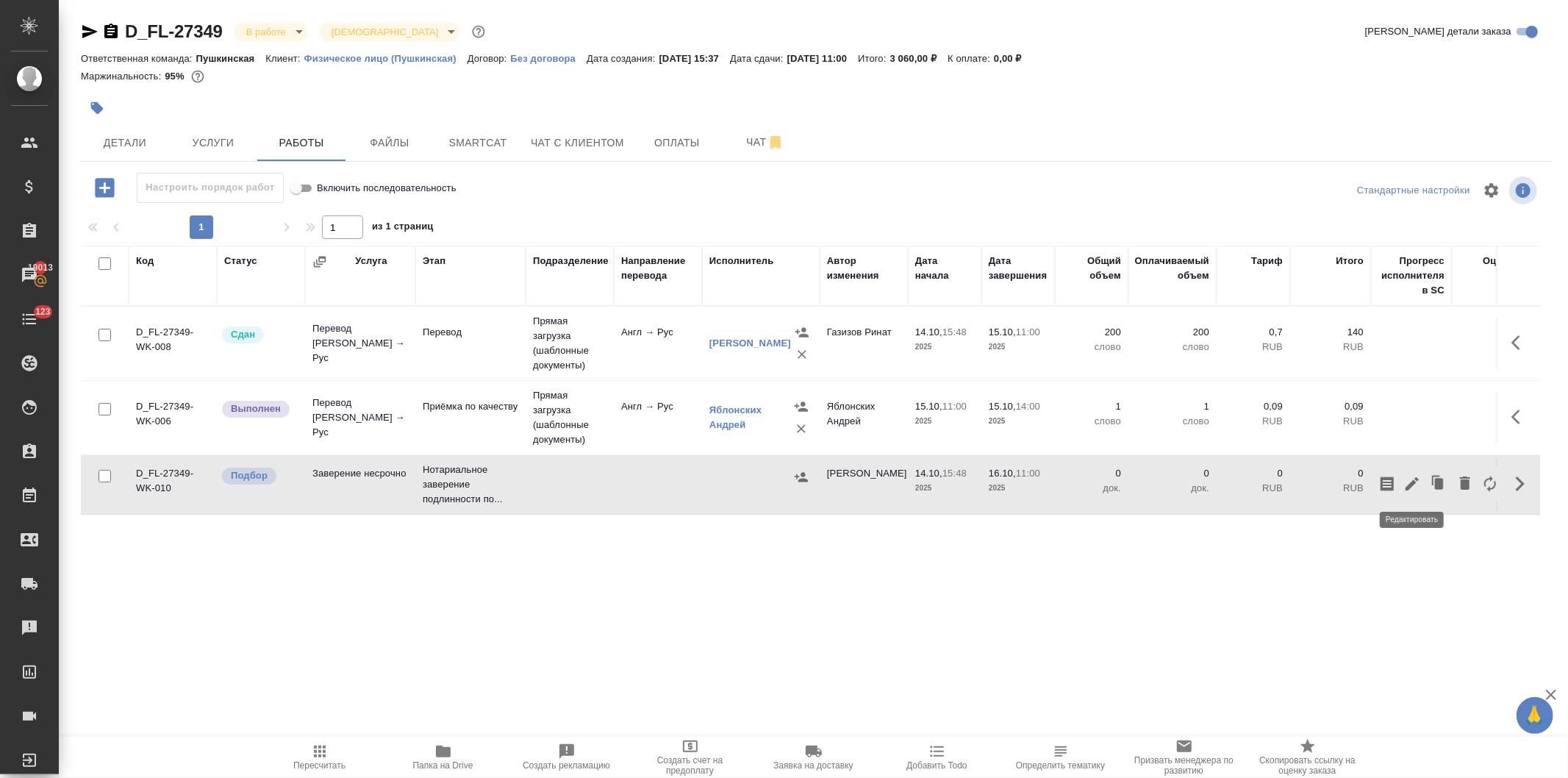
click at [1401, 482] on button "button" at bounding box center [1412, 484] width 25 height 35
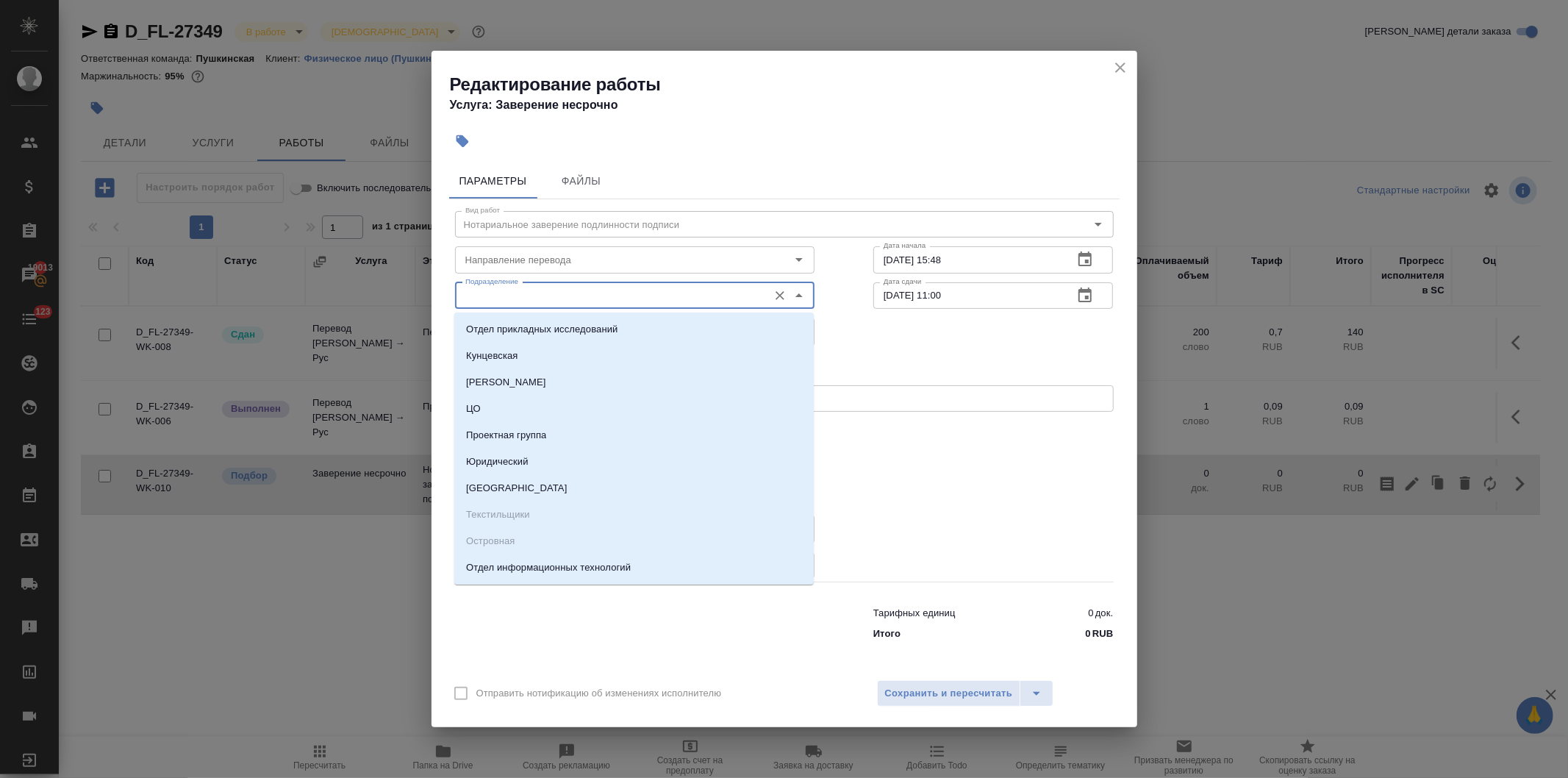
click at [519, 300] on input "Подразделение" at bounding box center [610, 296] width 301 height 18
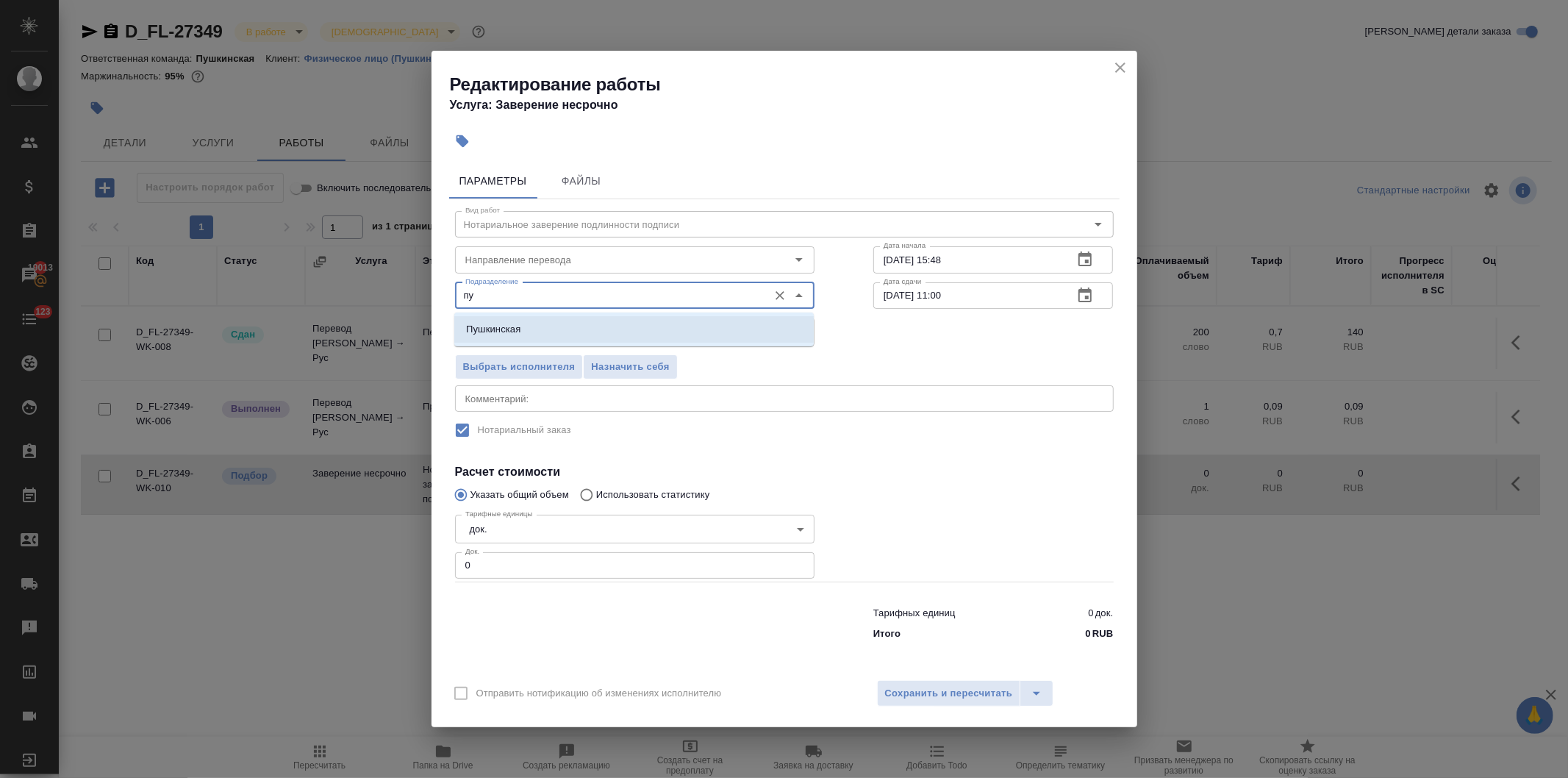
click at [519, 332] on p "Пушкинская" at bounding box center [493, 329] width 54 height 15
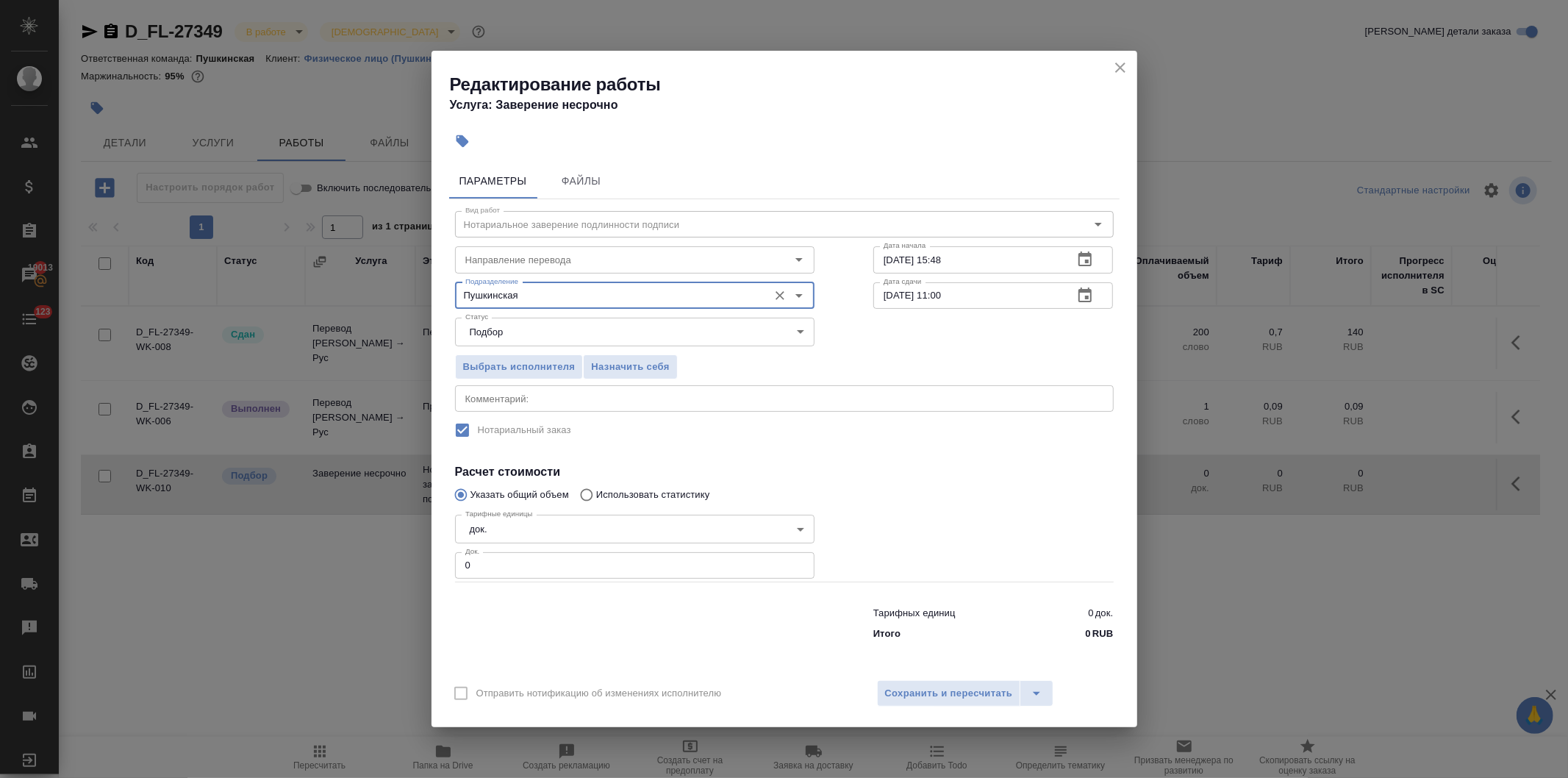
type input "Пушкинская"
click at [1075, 292] on button "button" at bounding box center [1085, 296] width 35 height 35
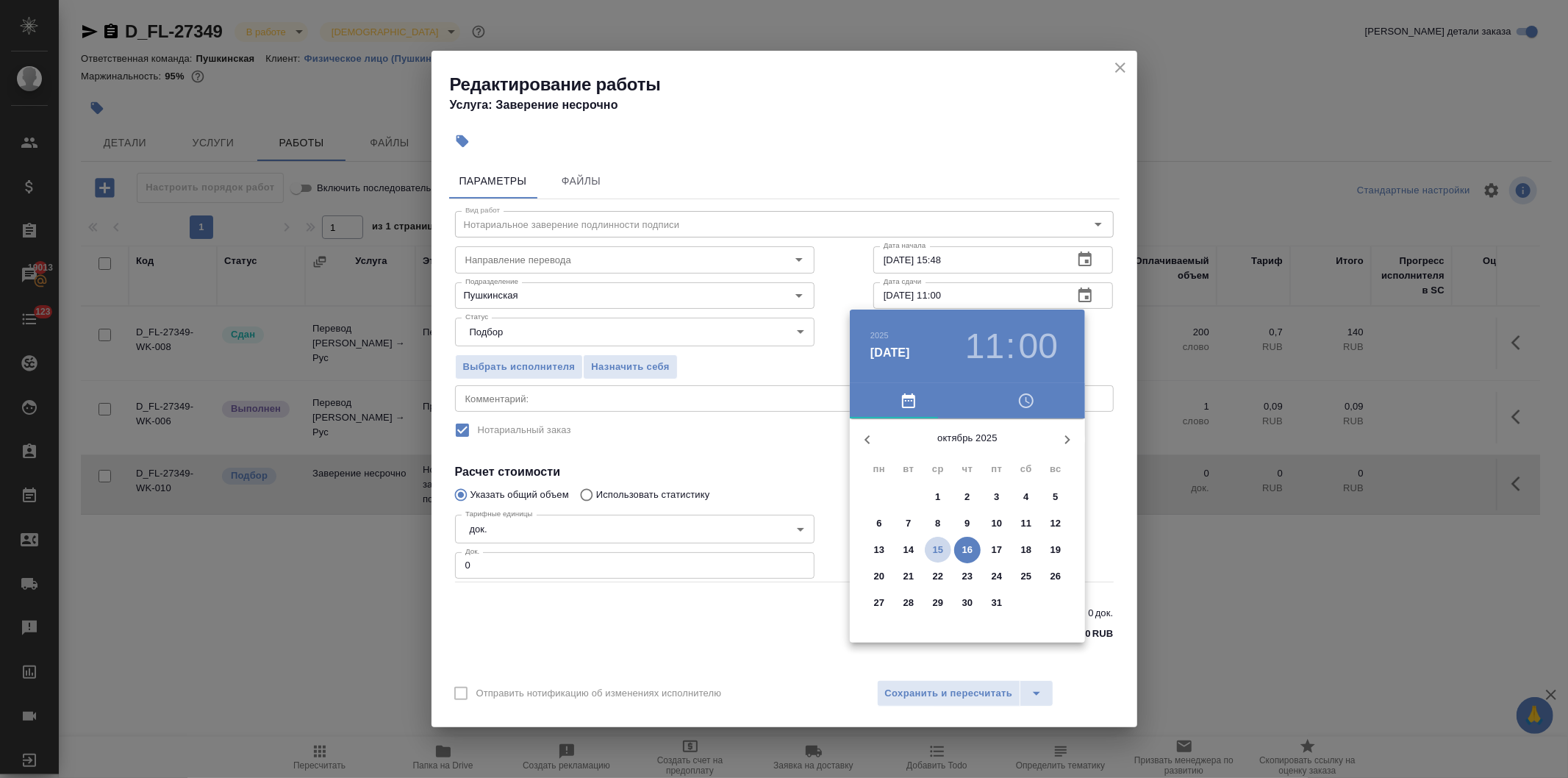
click at [933, 544] on p "15" at bounding box center [938, 550] width 11 height 15
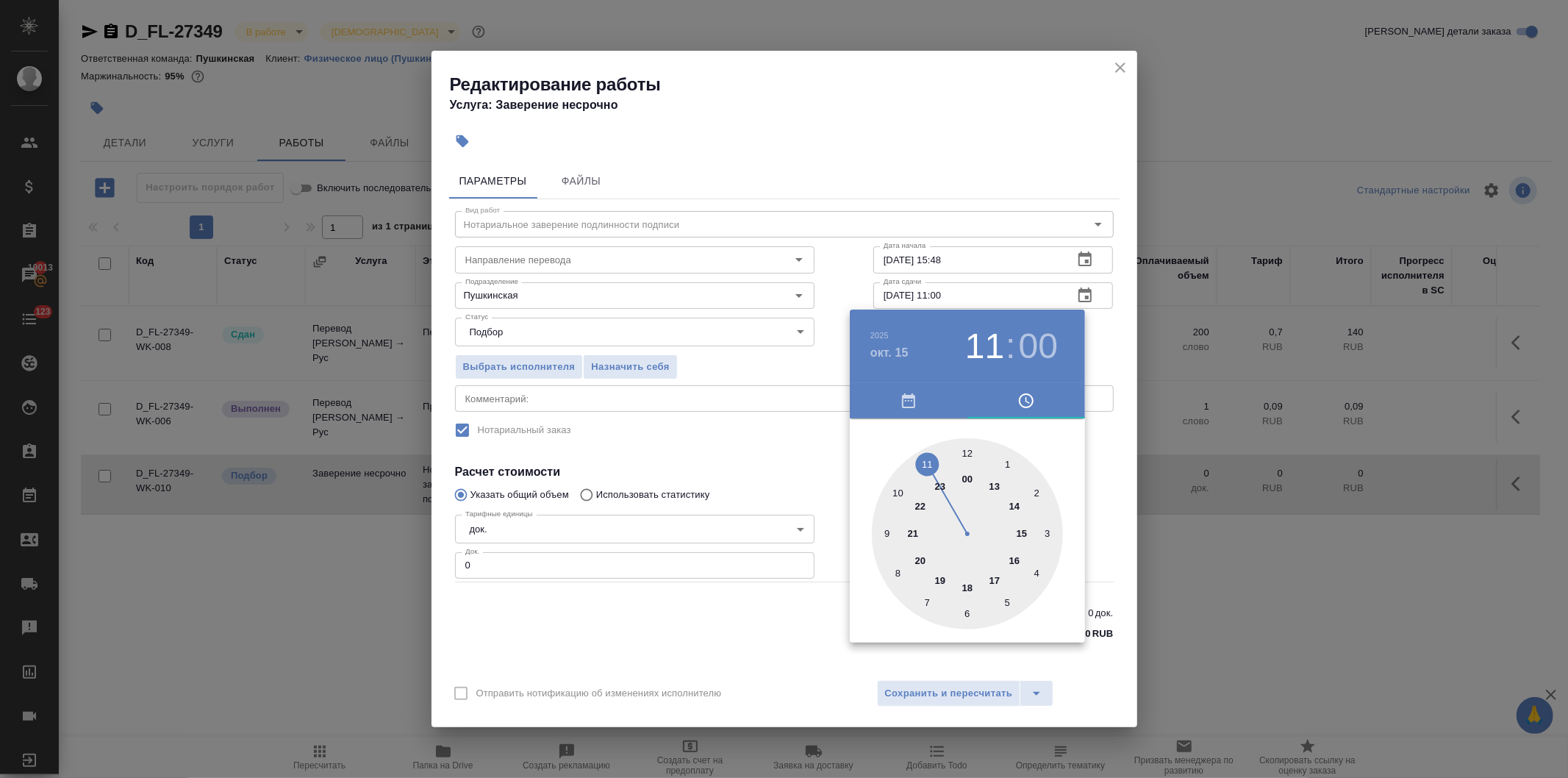
click at [1011, 504] on div at bounding box center [967, 533] width 191 height 192
type input "15.10.2025 14:00"
click at [760, 444] on div at bounding box center [784, 389] width 1568 height 778
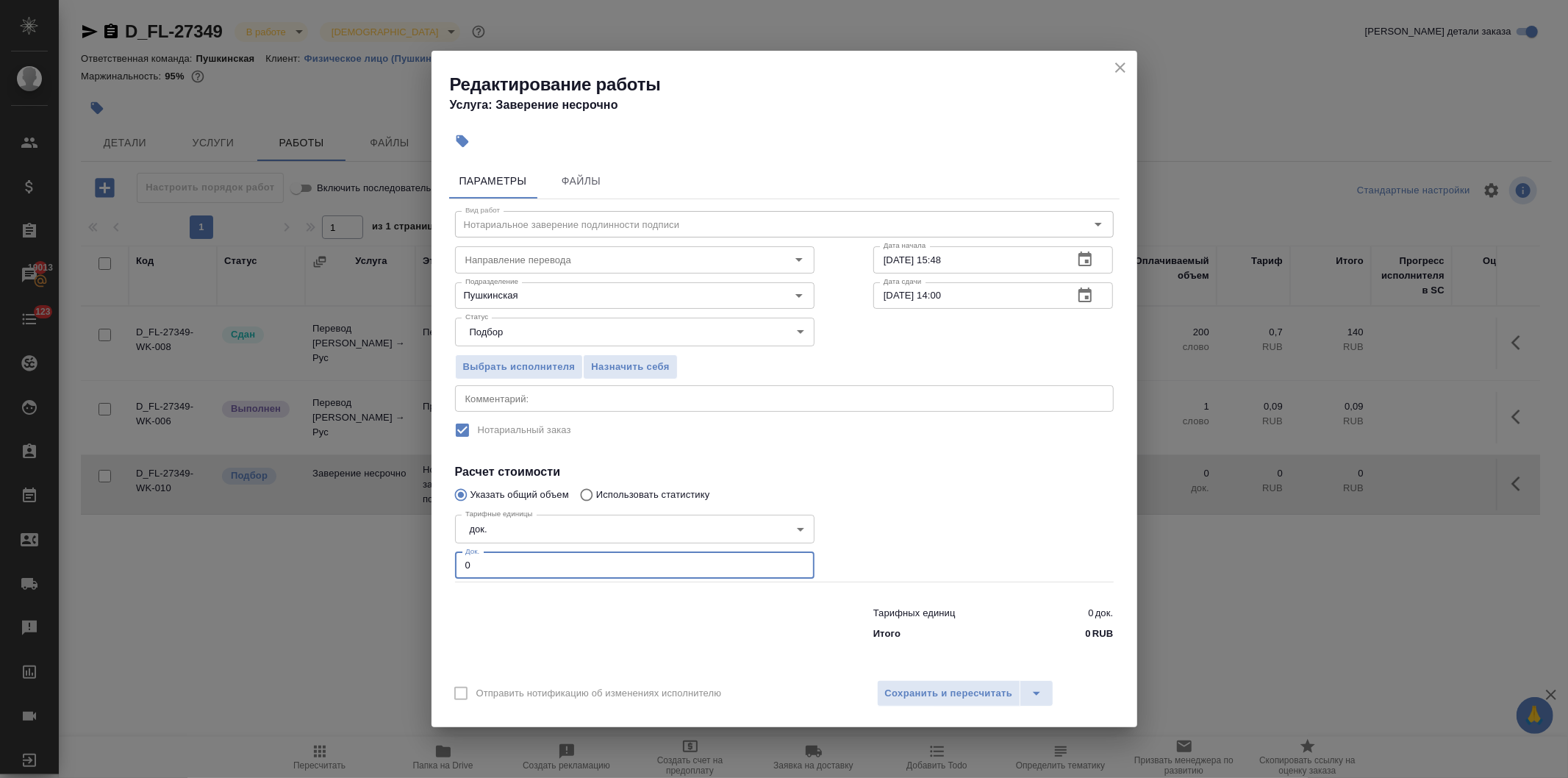
drag, startPoint x: 486, startPoint y: 576, endPoint x: 429, endPoint y: 564, distance: 58.2
click at [429, 564] on div "Редактирование работы Услуга: Заверение несрочно Параметры Файлы Вид работ Нота…" at bounding box center [784, 389] width 1568 height 778
type input "1"
click at [930, 693] on span "Сохранить и пересчитать" at bounding box center [949, 694] width 128 height 17
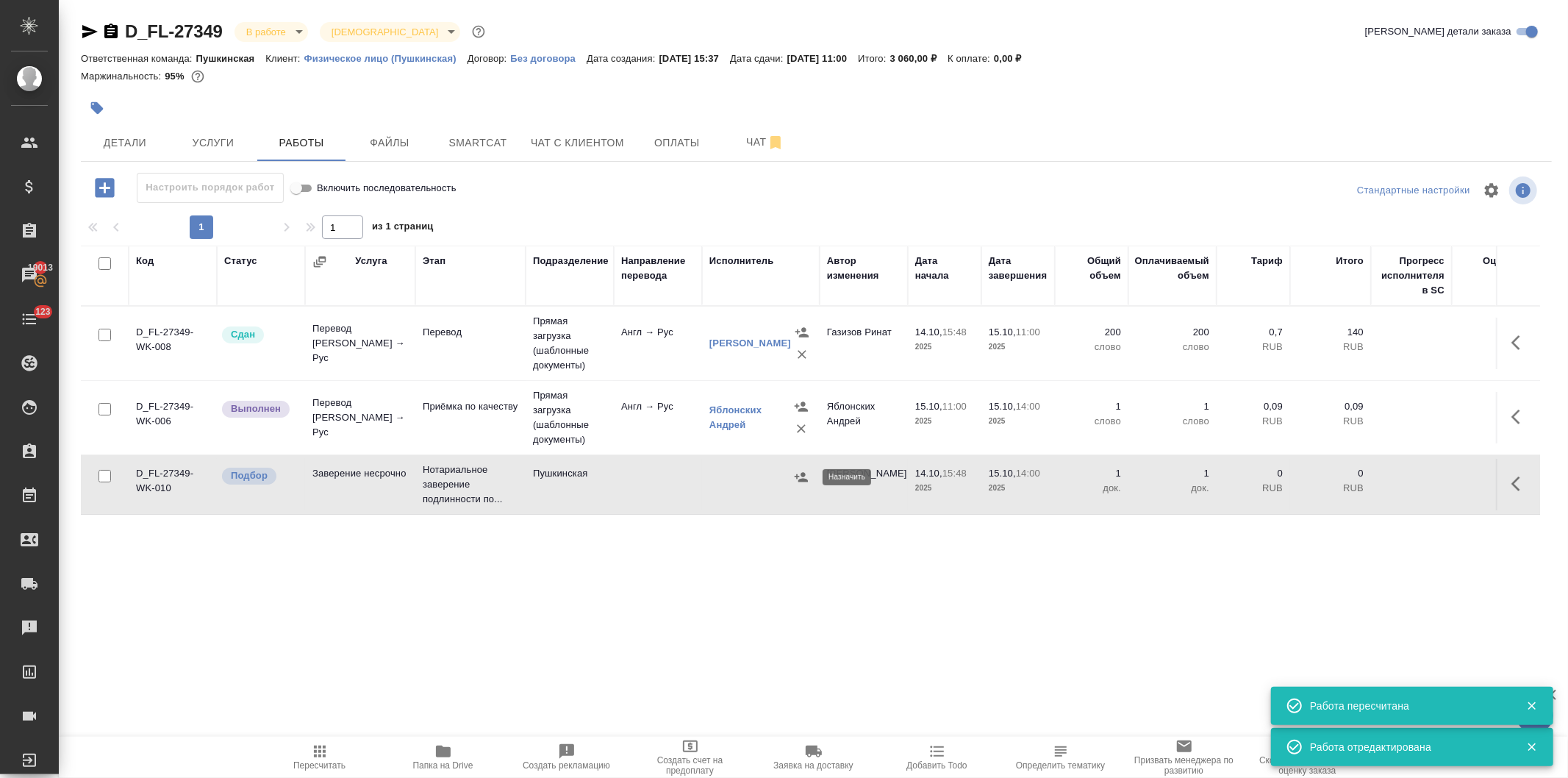
click at [798, 476] on icon "button" at bounding box center [801, 477] width 13 height 10
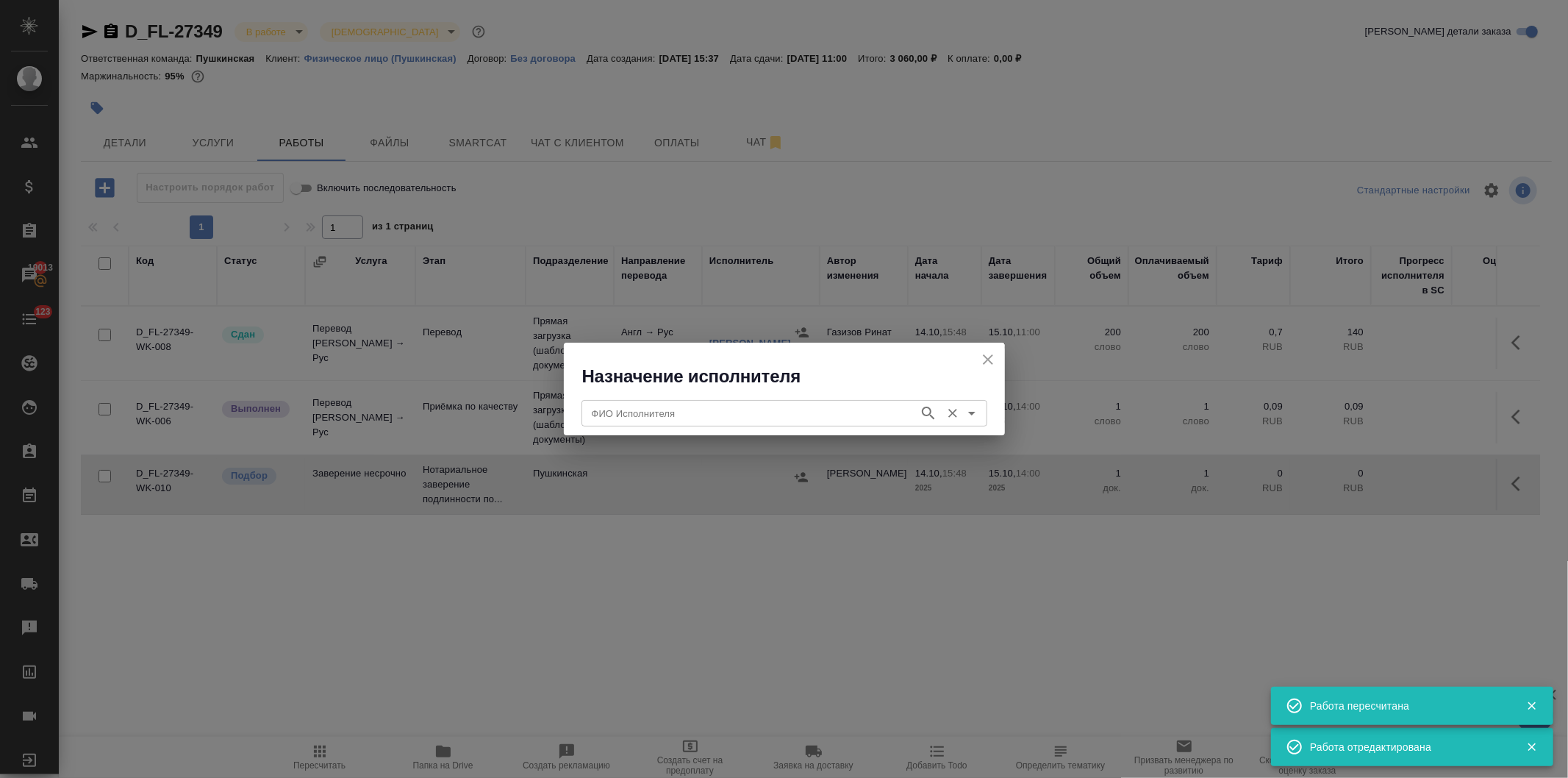
click at [715, 413] on input "ФИО Исполнителя" at bounding box center [749, 414] width 326 height 18
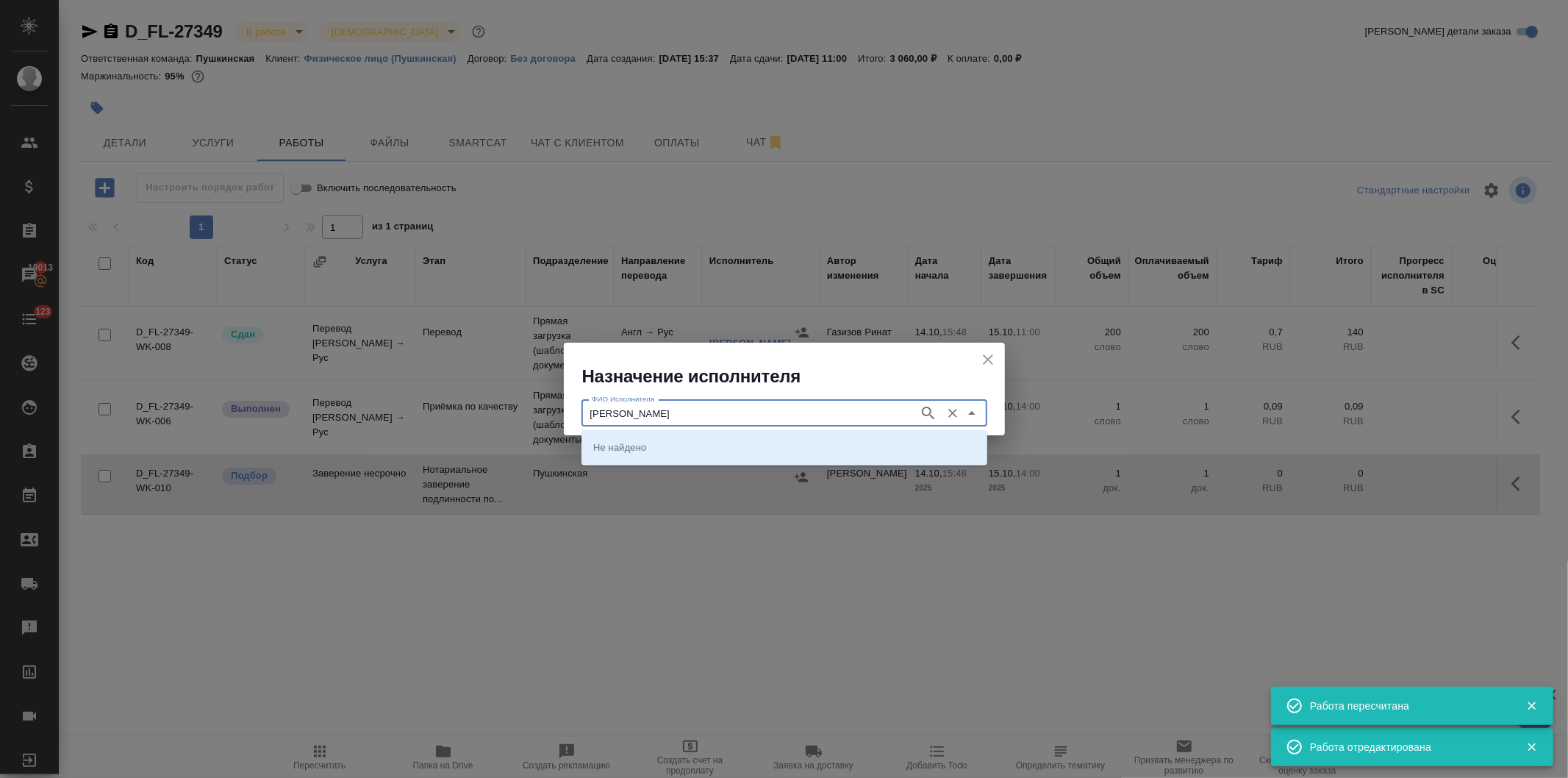
type input "федорченко"
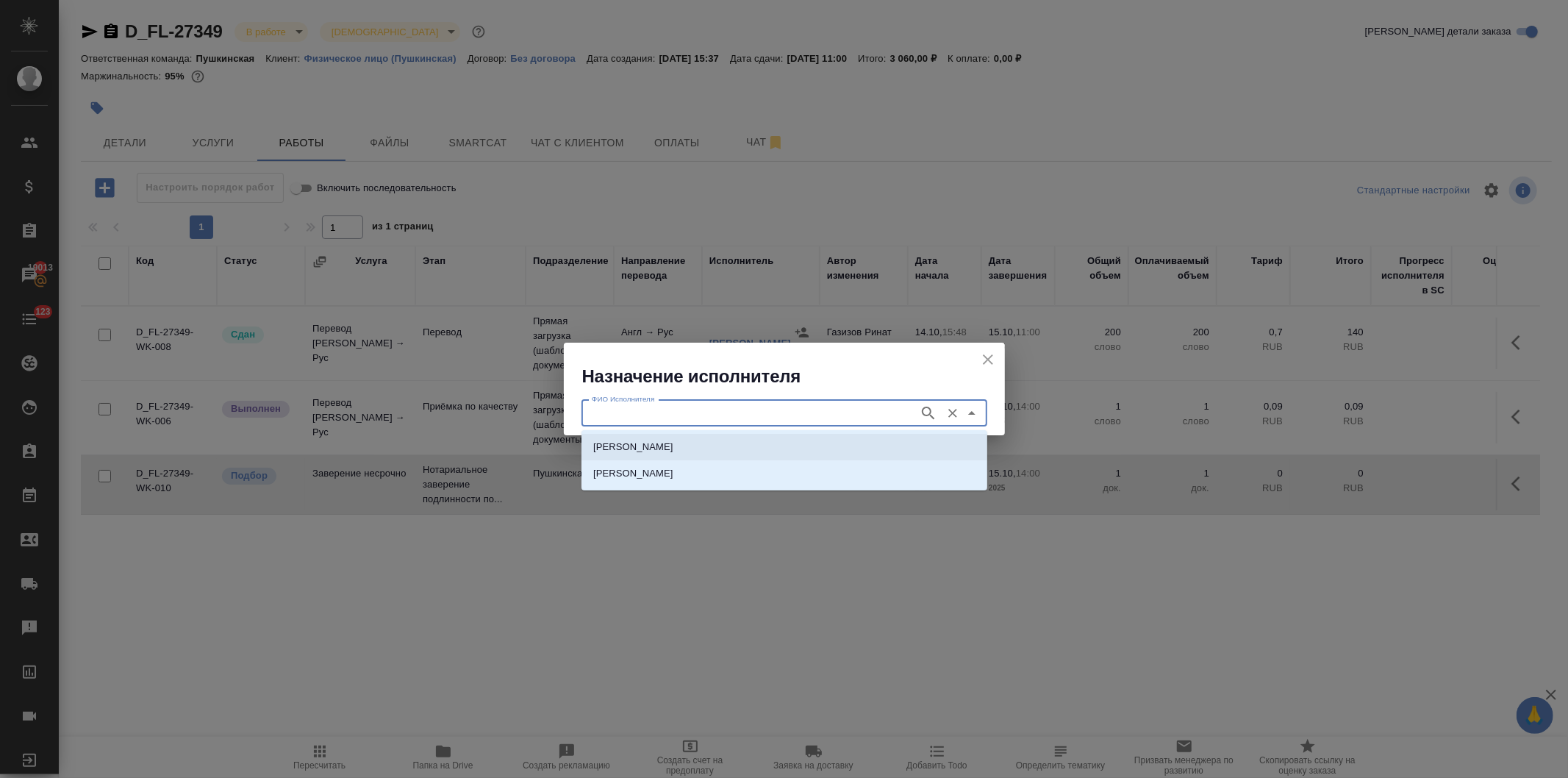
click at [674, 444] on p "НОТАРИУС Федорченко Александр Вячеславович" at bounding box center [633, 447] width 81 height 15
type input "НОТАРИУС Федорченко Александр Вячеславович"
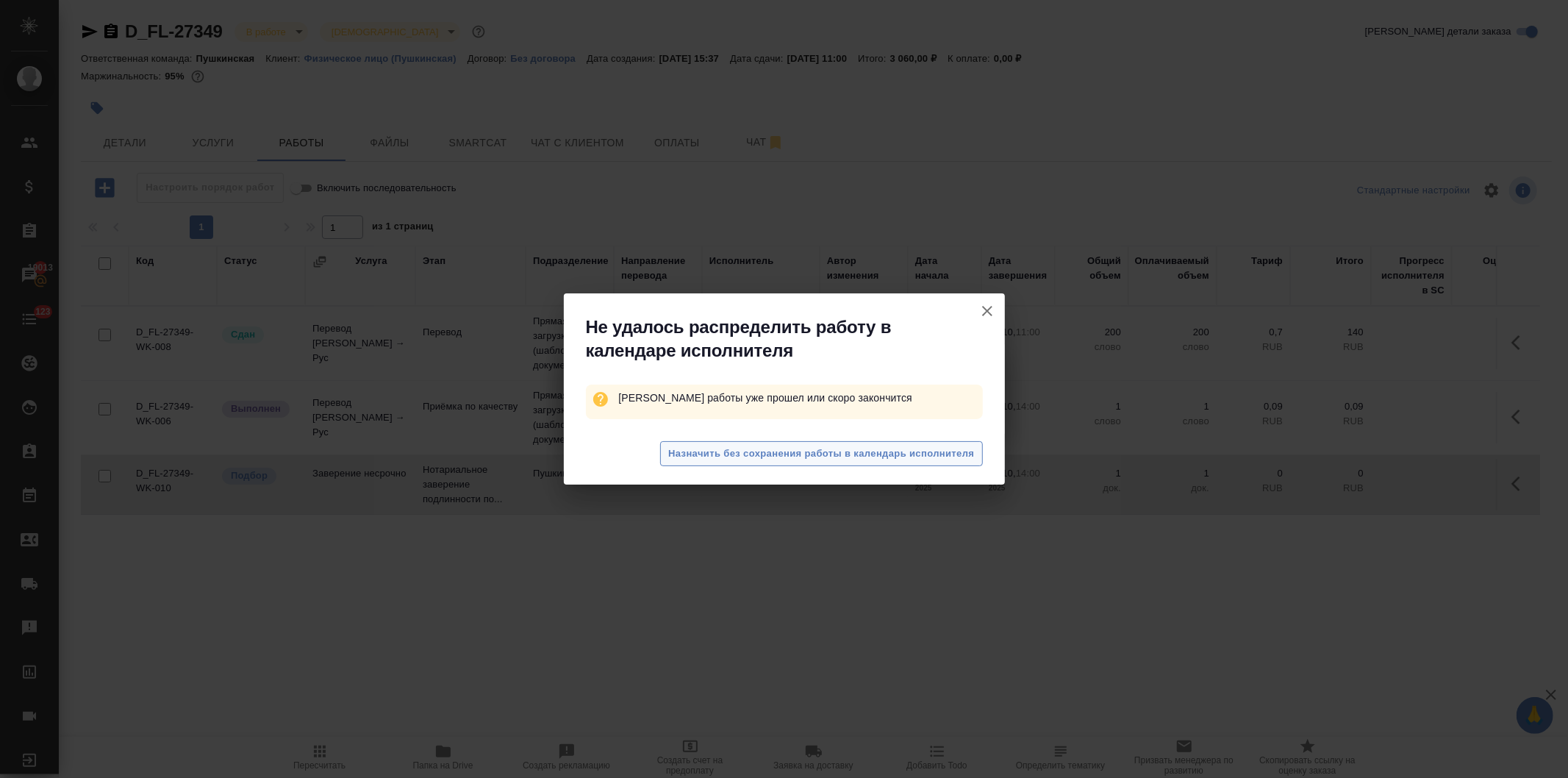
click at [728, 455] on span "Назначить без сохранения работы в календарь исполнителя" at bounding box center [822, 454] width 306 height 17
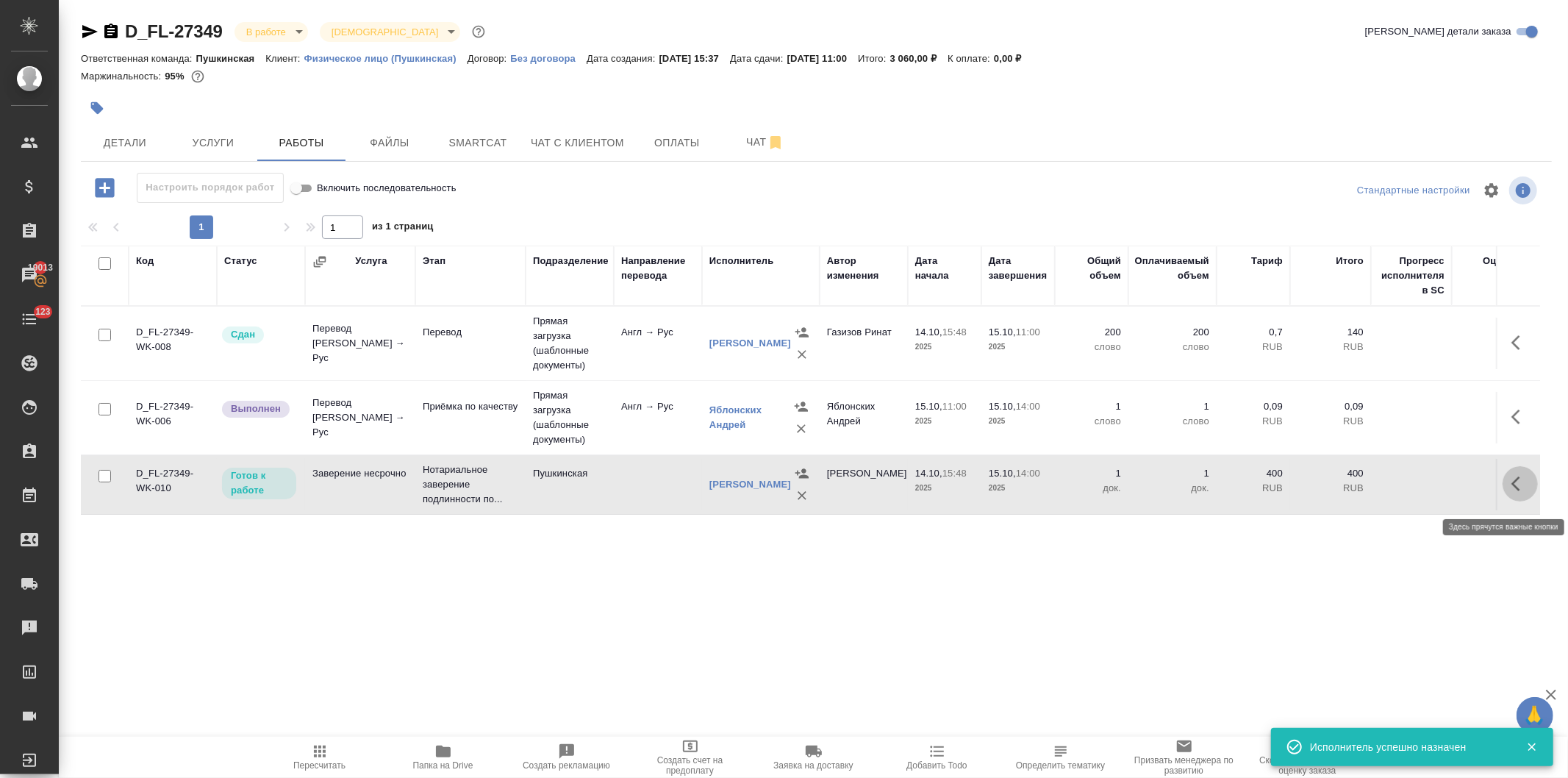
click at [1512, 490] on icon "button" at bounding box center [1521, 484] width 18 height 18
click at [1409, 488] on icon "button" at bounding box center [1413, 484] width 18 height 18
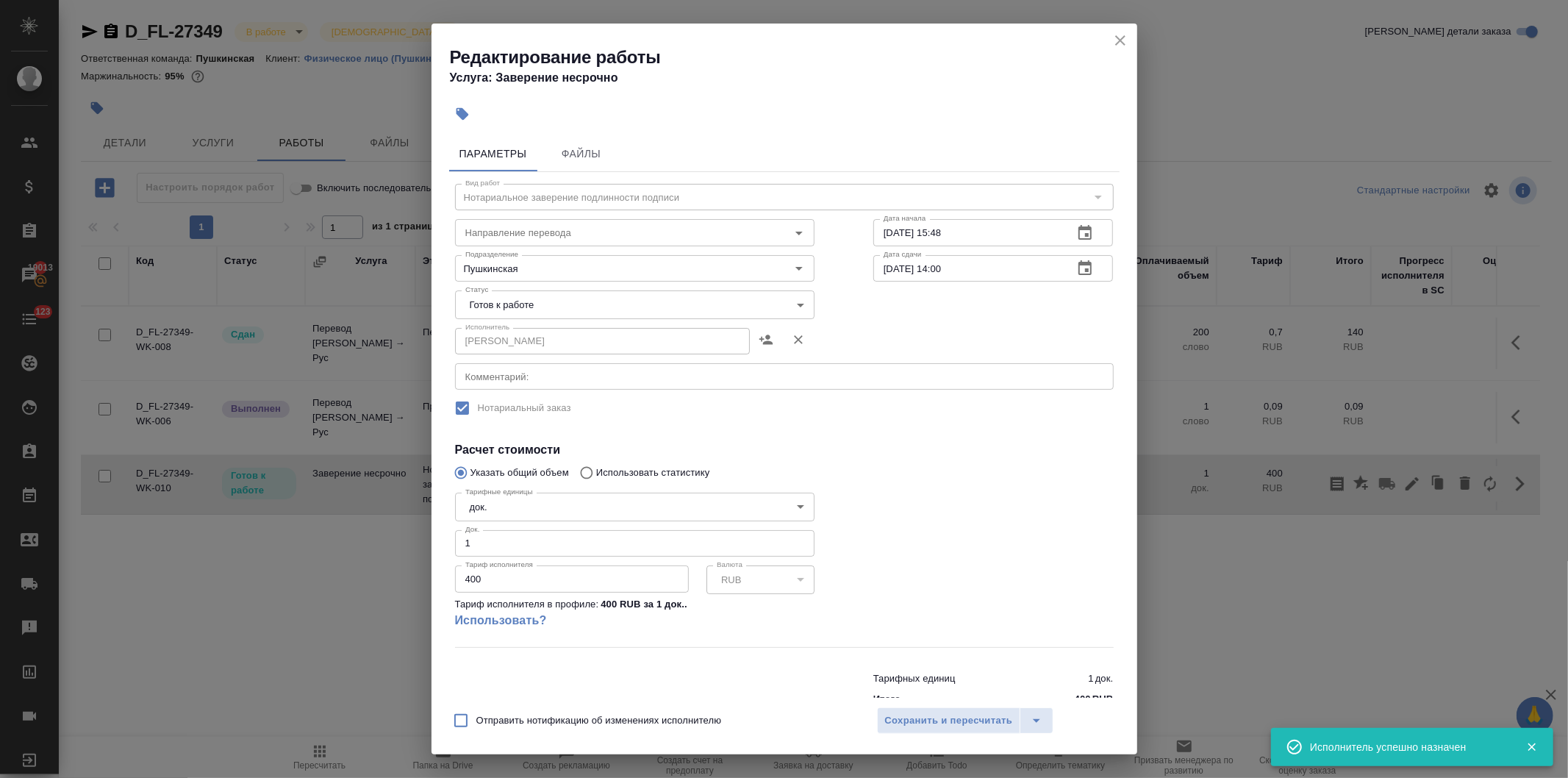
click at [567, 301] on body "🙏 .cls-1 fill:#fff; AWATERA Давыдова Елена Клиенты Спецификации Заказы 19013 Ча…" at bounding box center [784, 389] width 1568 height 778
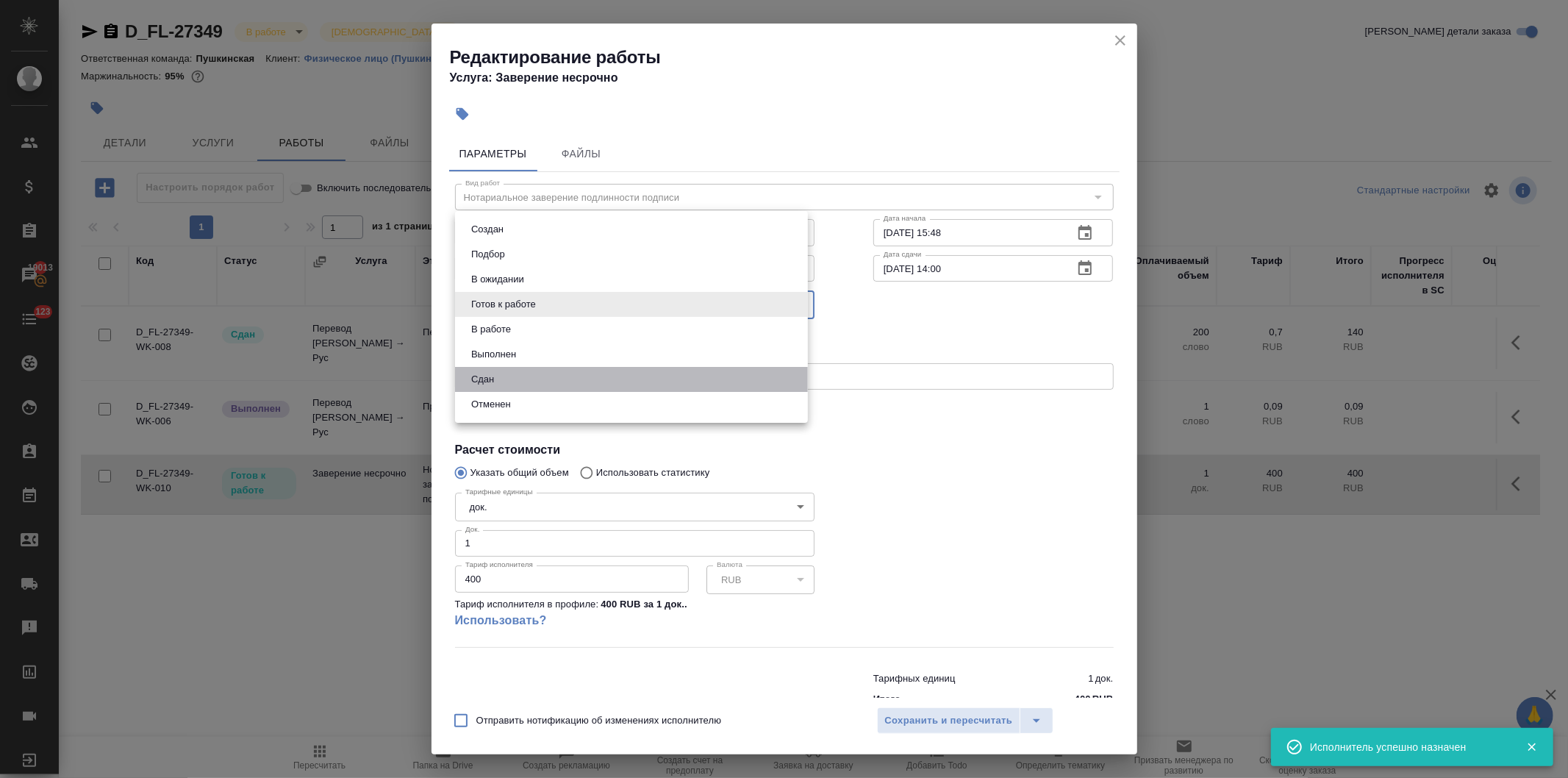
click at [500, 376] on li "Сдан" at bounding box center [631, 379] width 352 height 25
type input "closed"
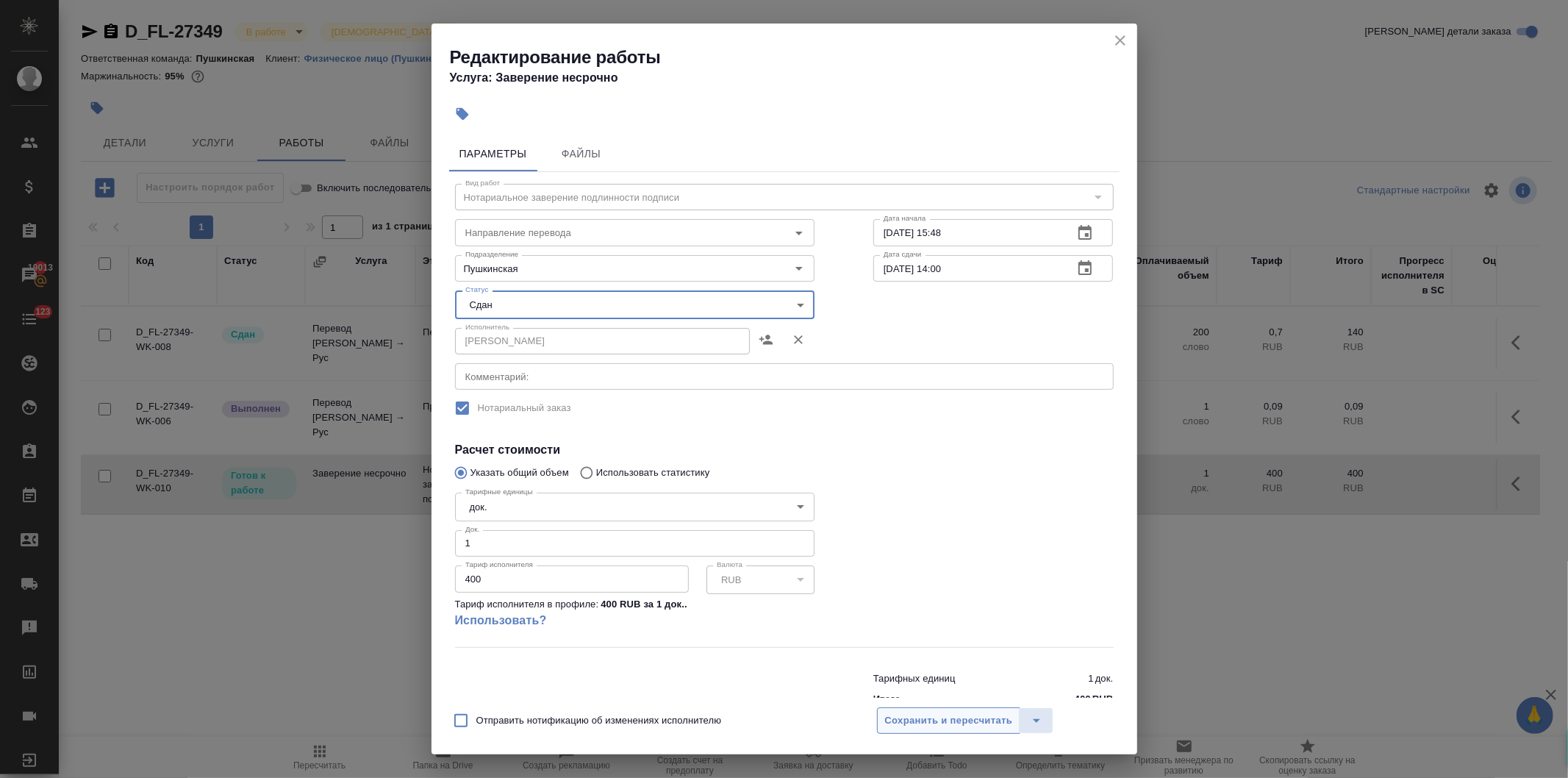
click at [936, 719] on span "Сохранить и пересчитать" at bounding box center [949, 721] width 128 height 17
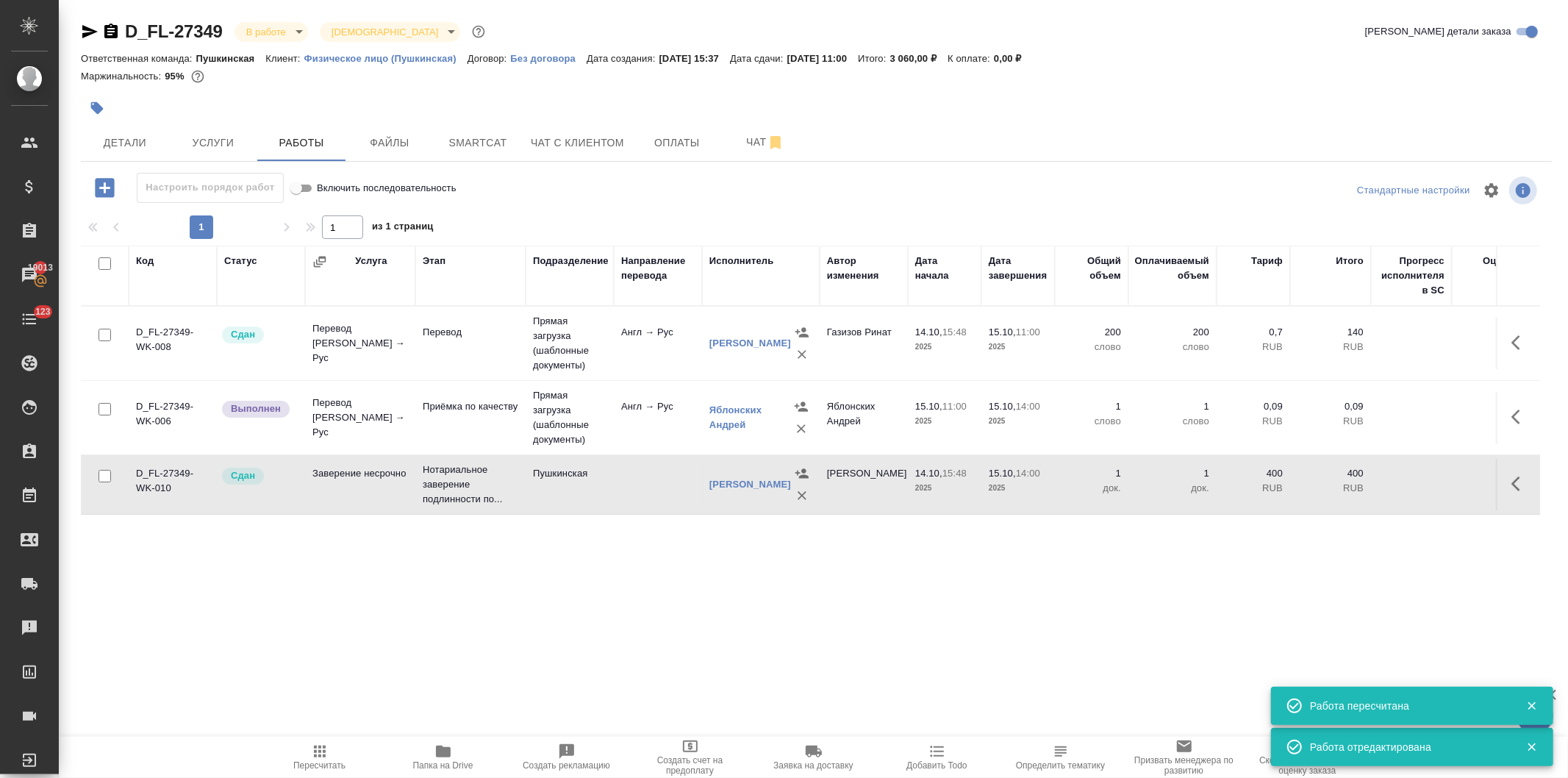
click at [313, 752] on icon "button" at bounding box center [320, 751] width 18 height 18
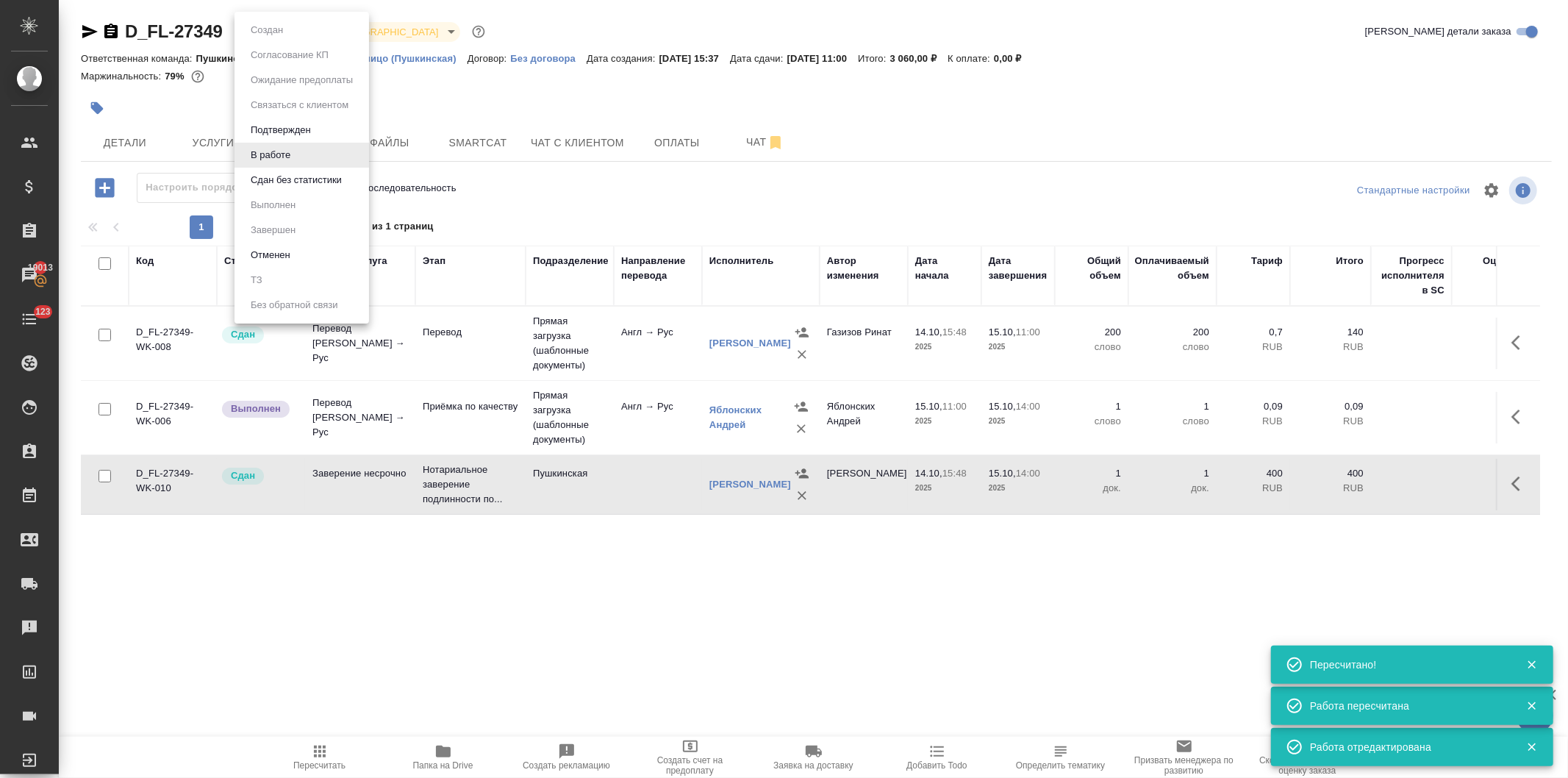
click at [265, 28] on body "🙏 .cls-1 fill:#fff; AWATERA Давыдова Елена Клиенты Спецификации Заказы 19013 Ча…" at bounding box center [784, 389] width 1568 height 778
click at [274, 178] on button "Сдан без статистики" at bounding box center [297, 180] width 100 height 16
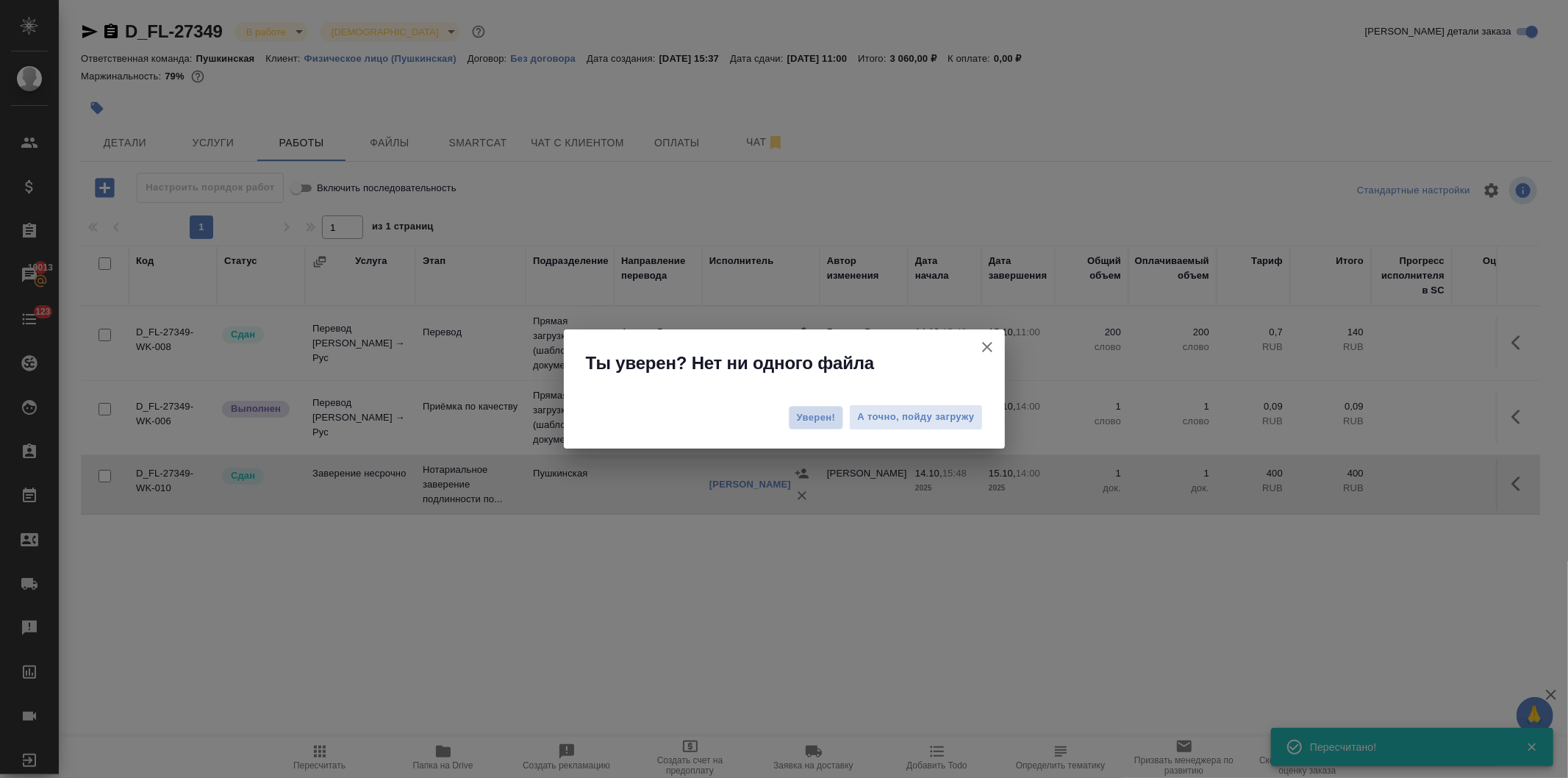
click at [807, 417] on span "Уверен!" at bounding box center [817, 417] width 39 height 15
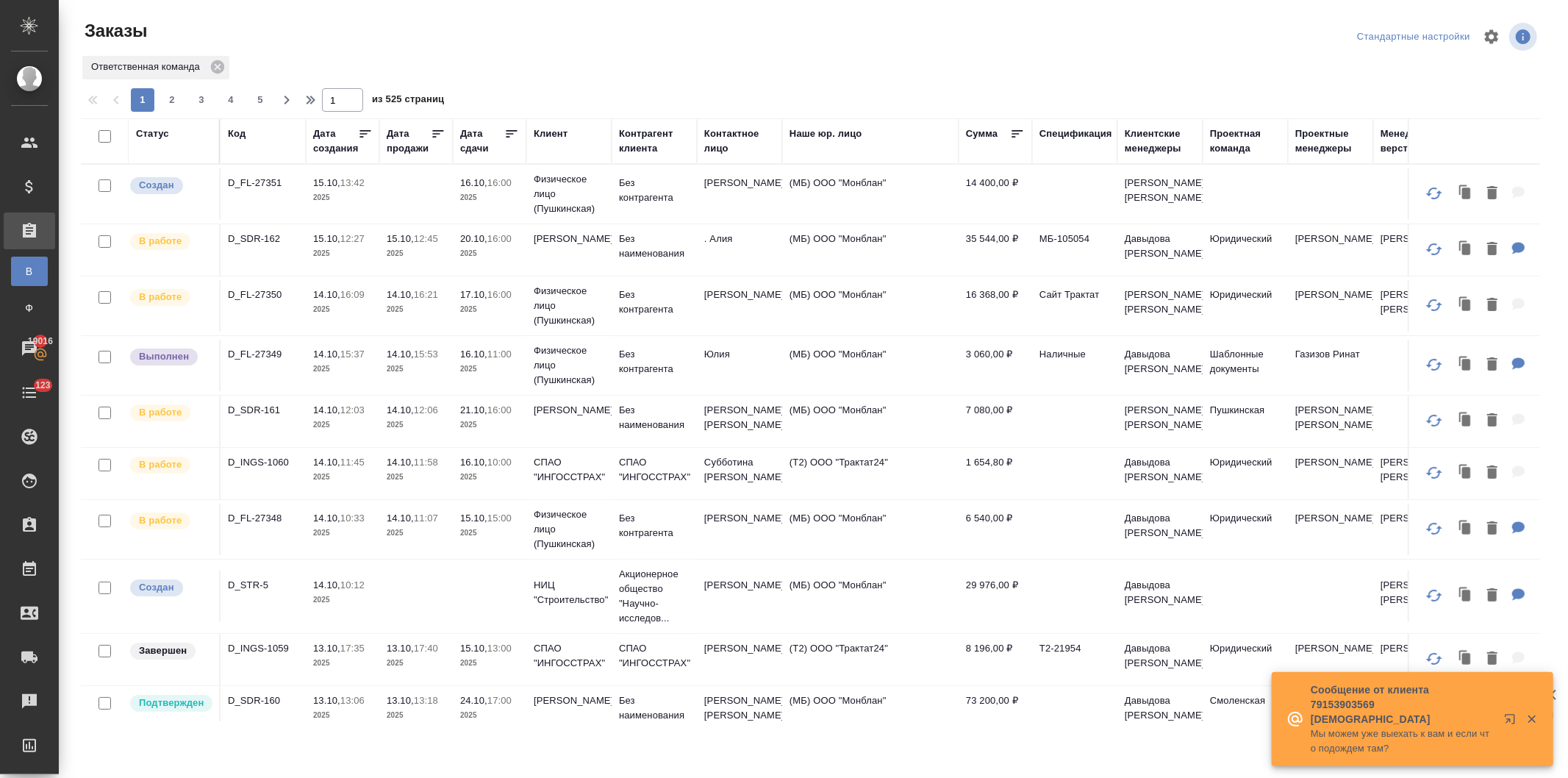
click at [453, 361] on td "16.10, 11:00 2025" at bounding box center [489, 365] width 74 height 51
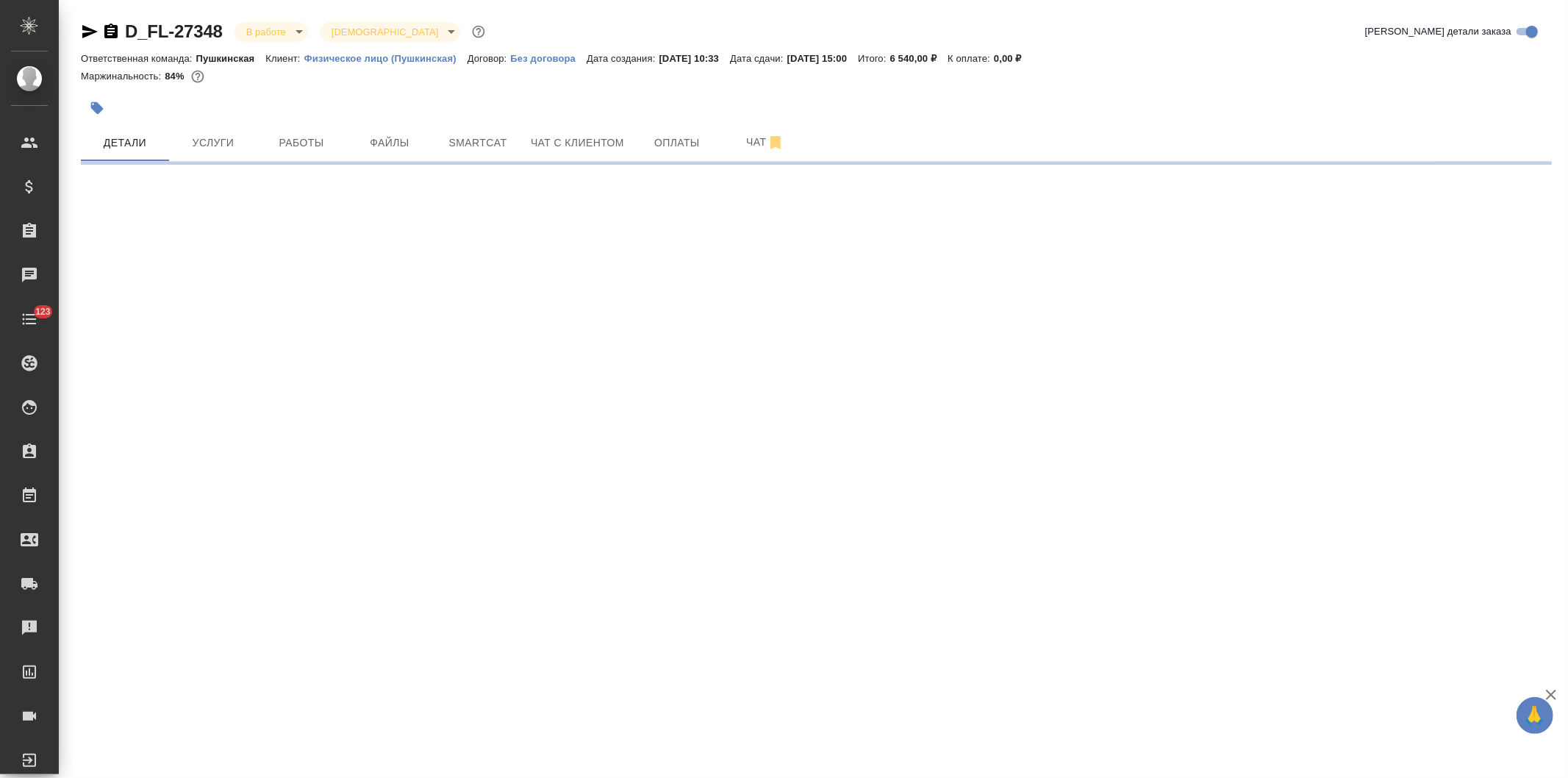
select select "RU"
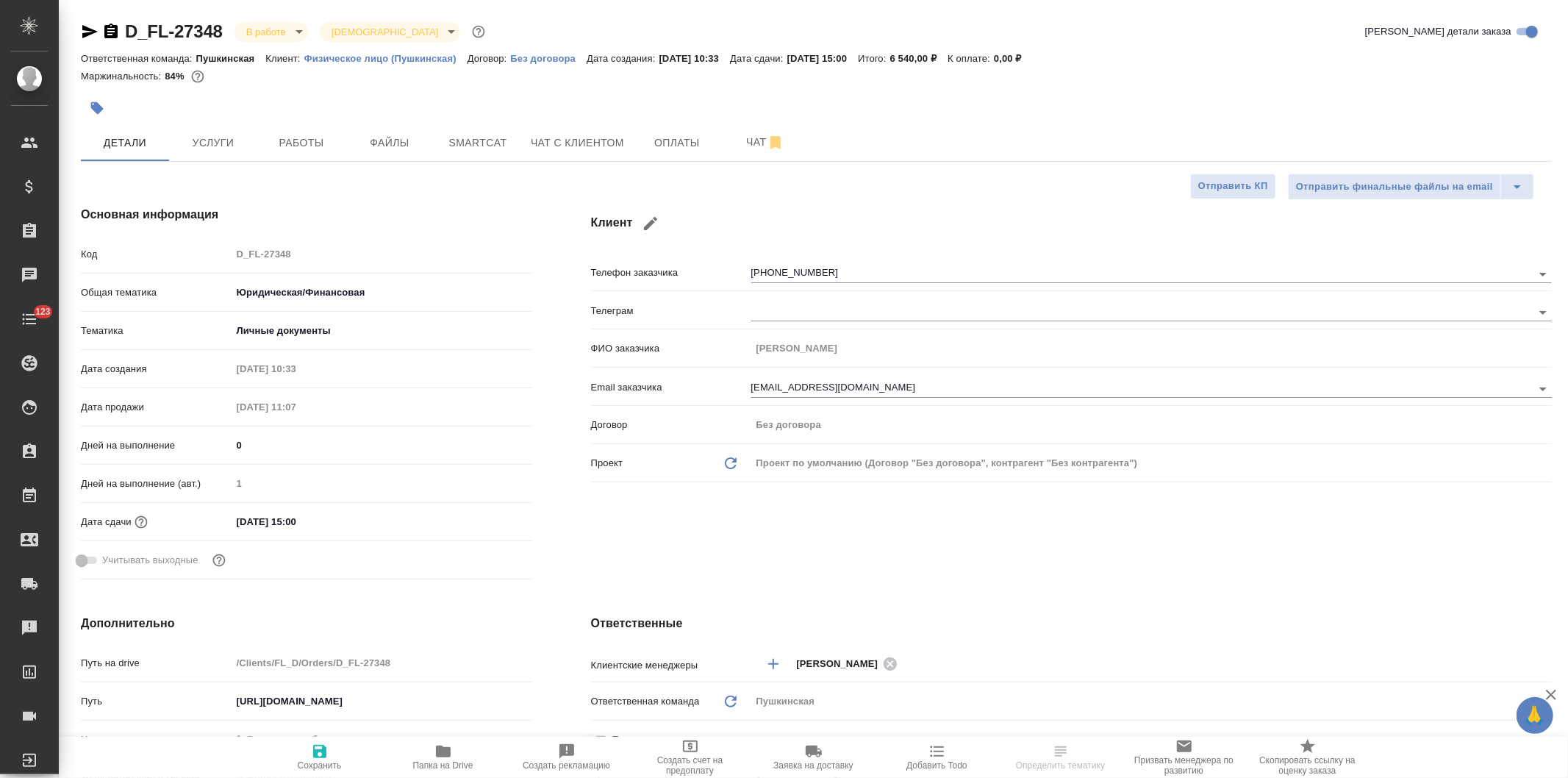
type textarea "x"
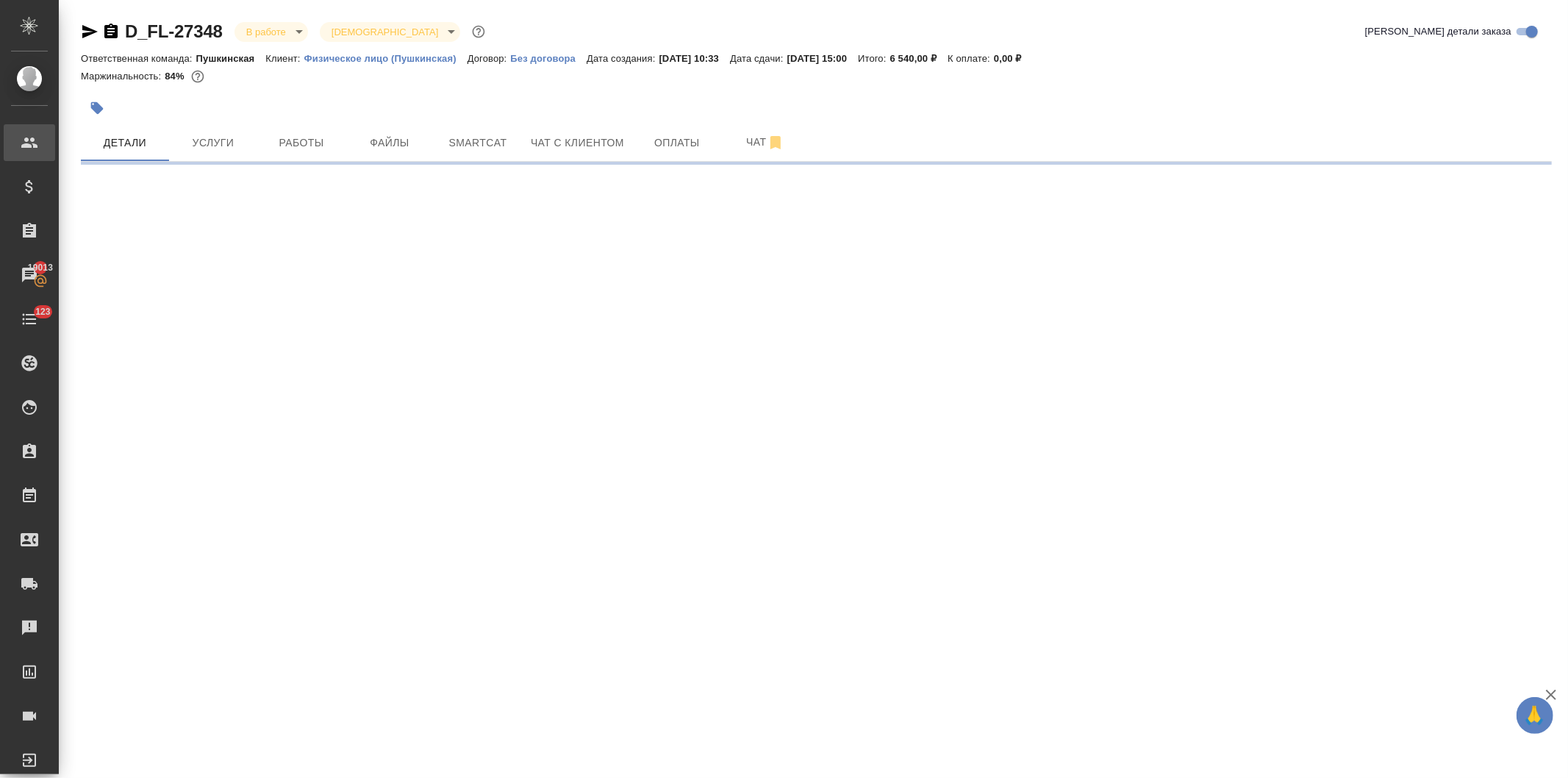
select select "RU"
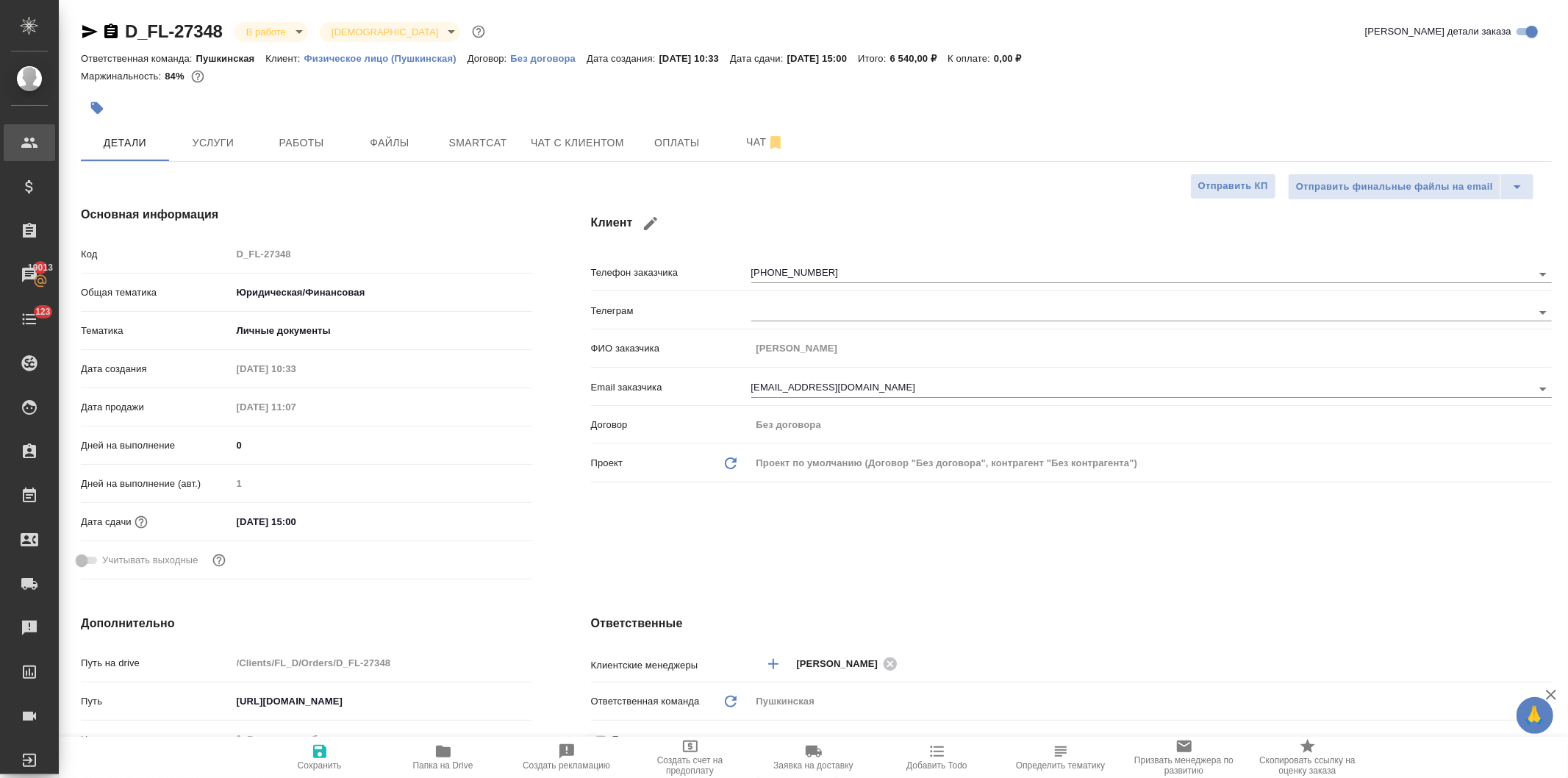
type textarea "x"
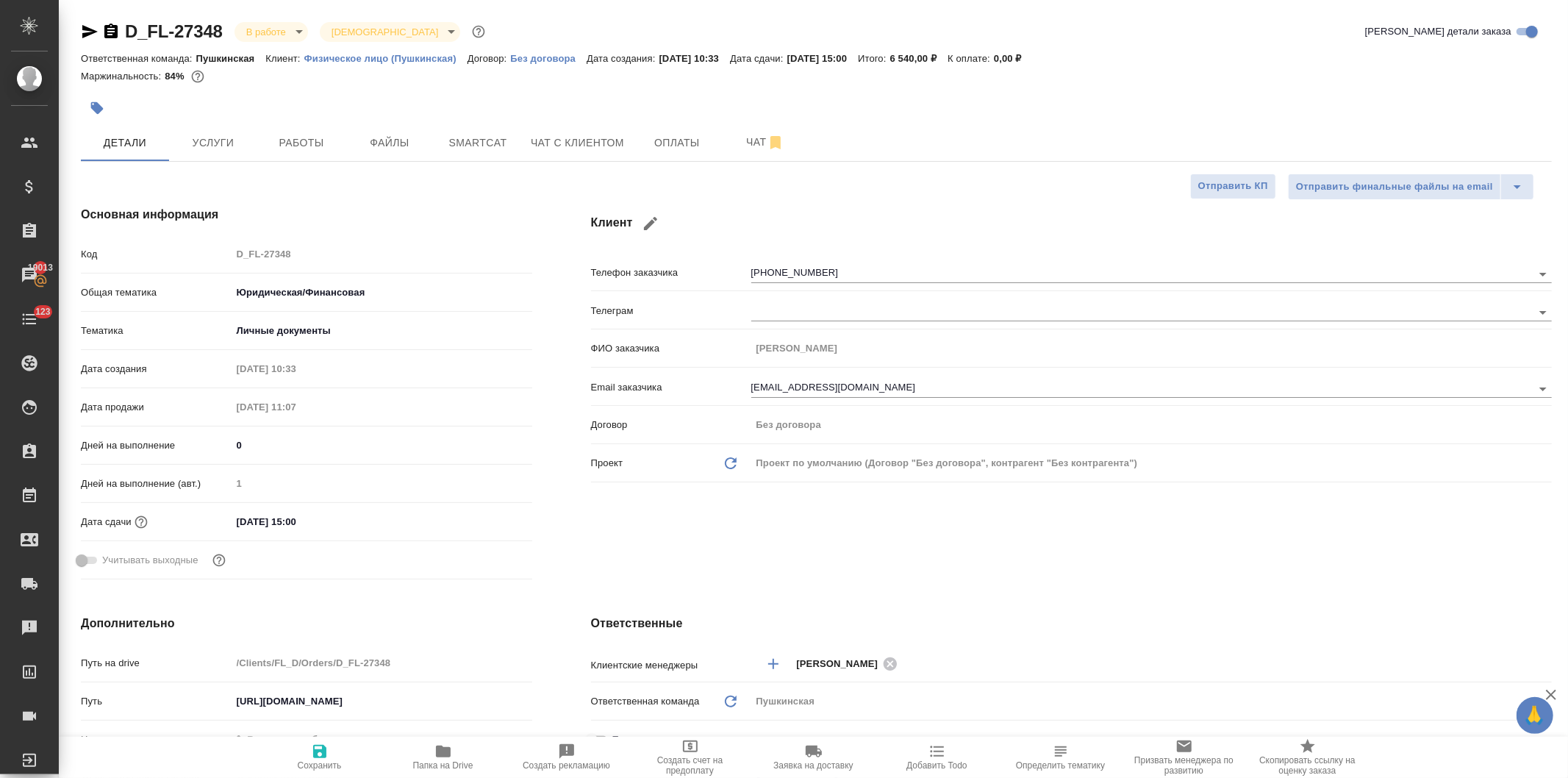
type textarea "x"
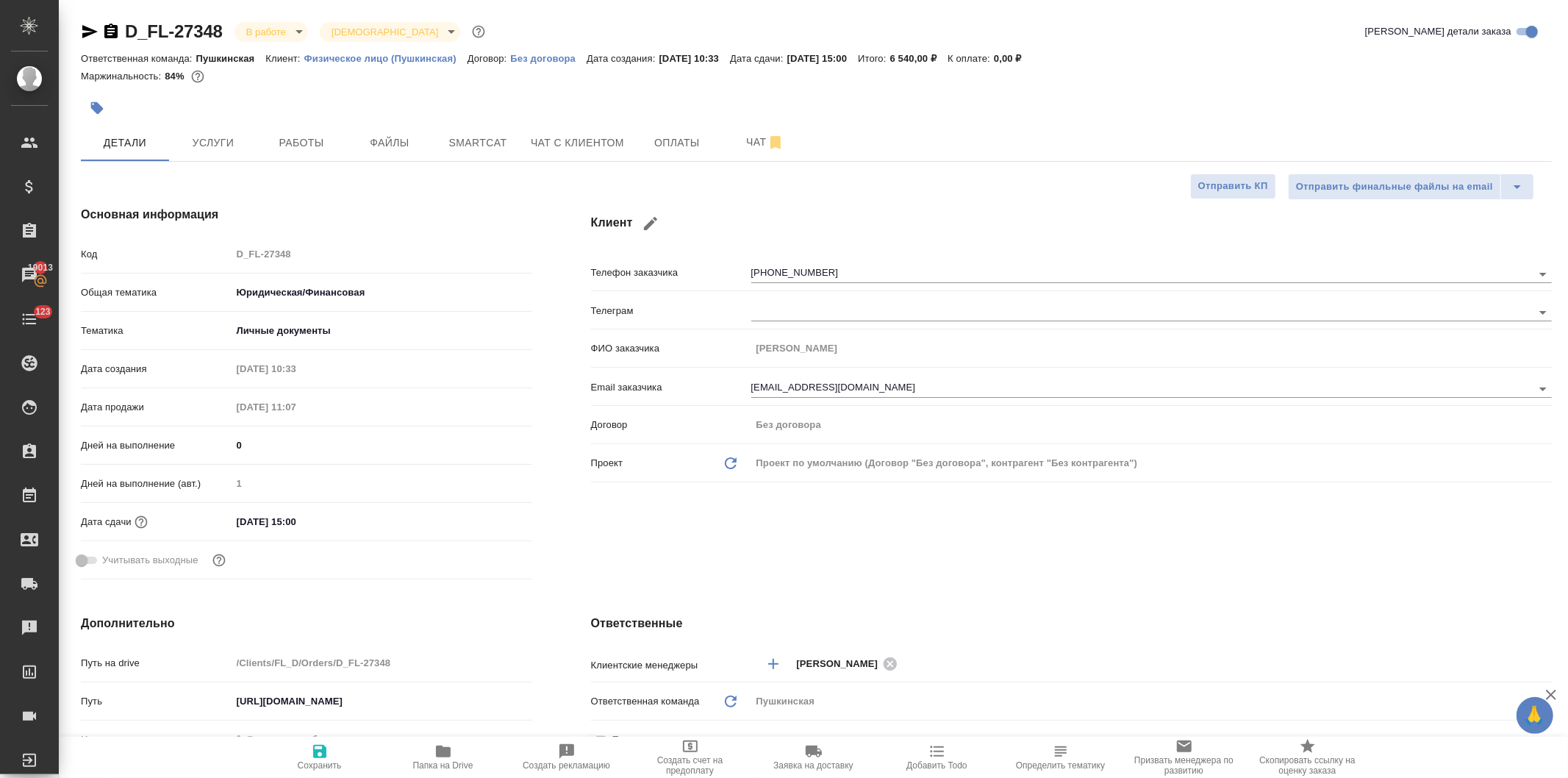
type textarea "x"
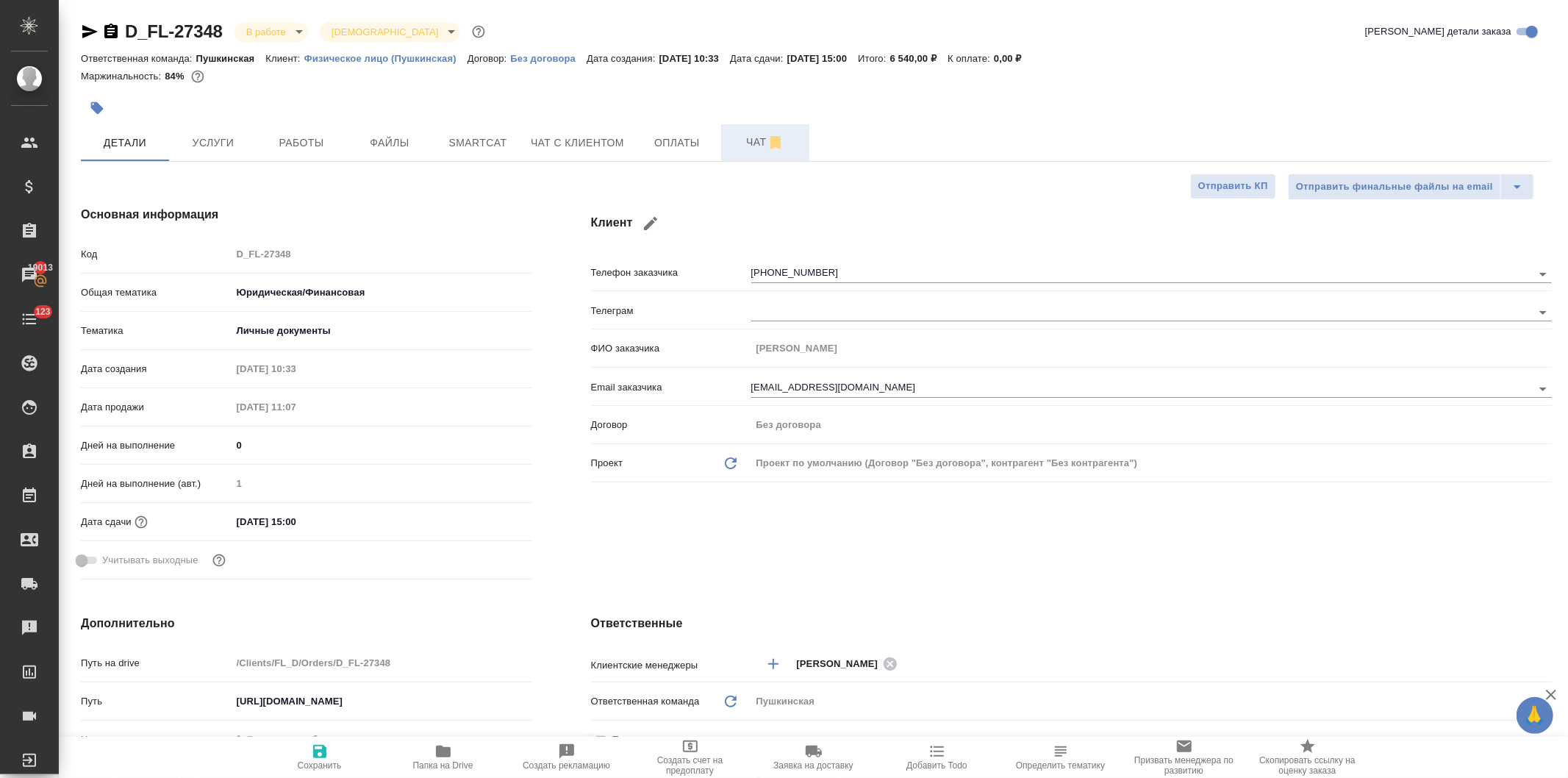
type textarea "x"
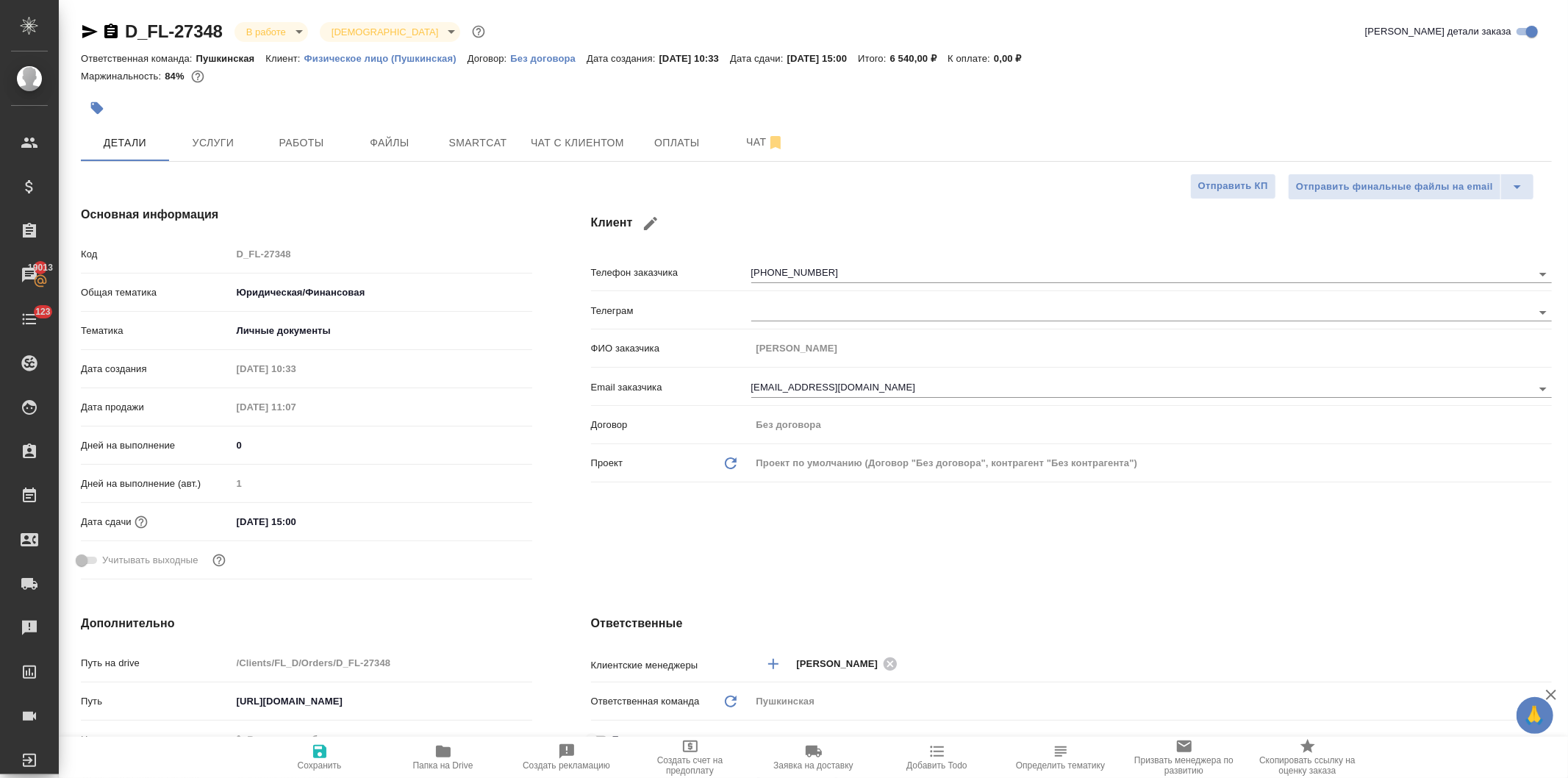
type textarea "x"
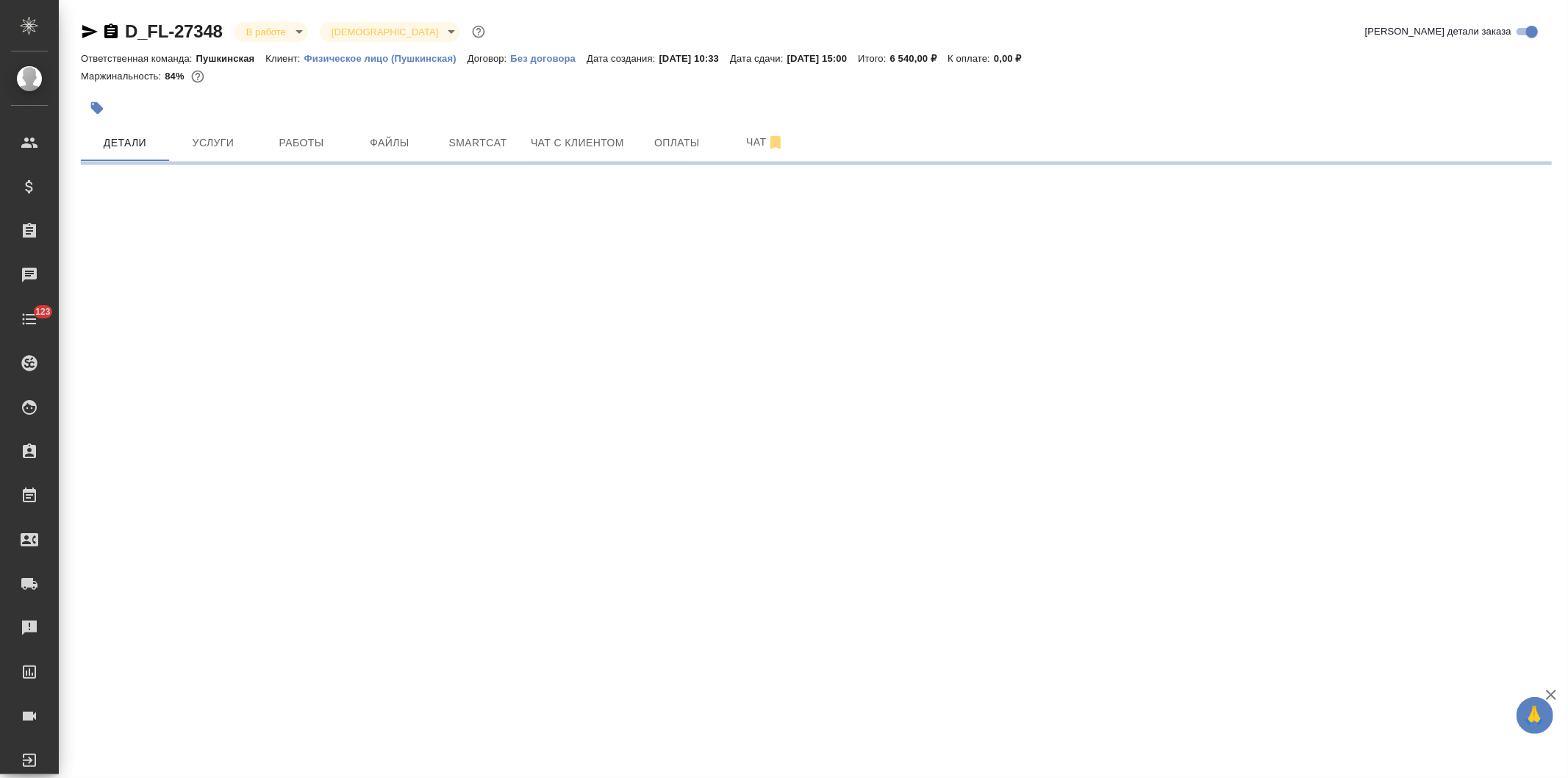
select select "RU"
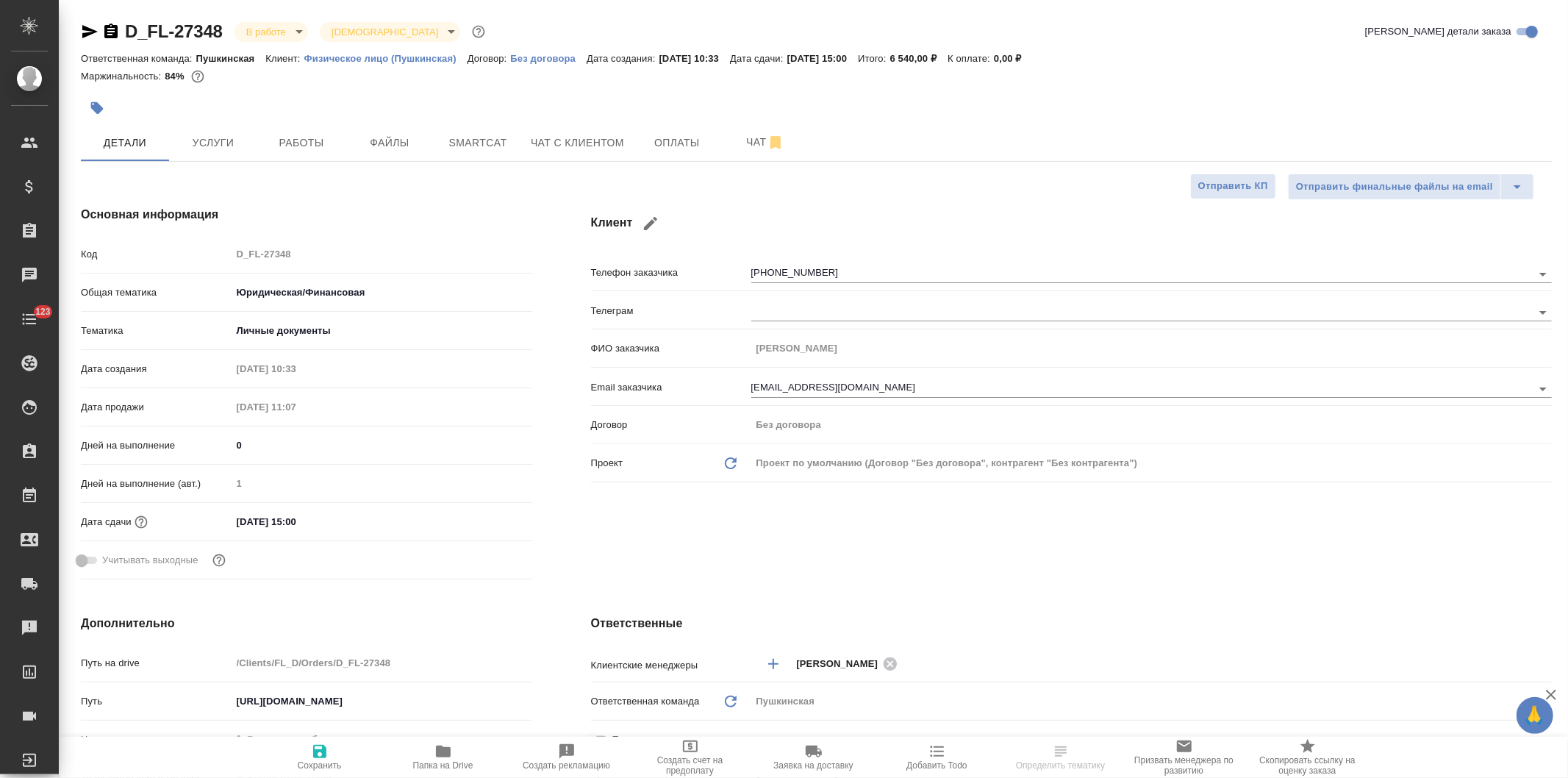
type textarea "x"
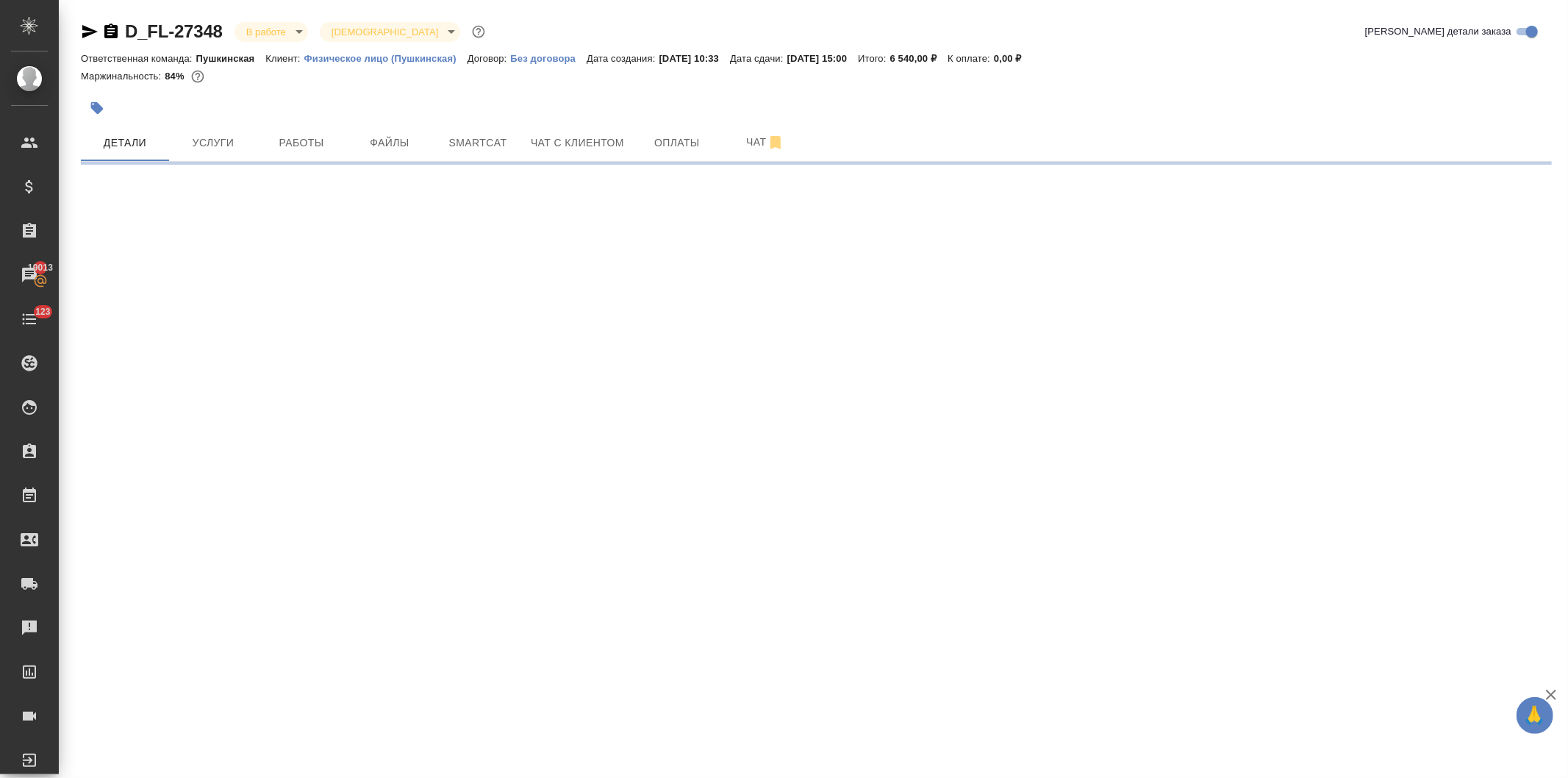
select select "RU"
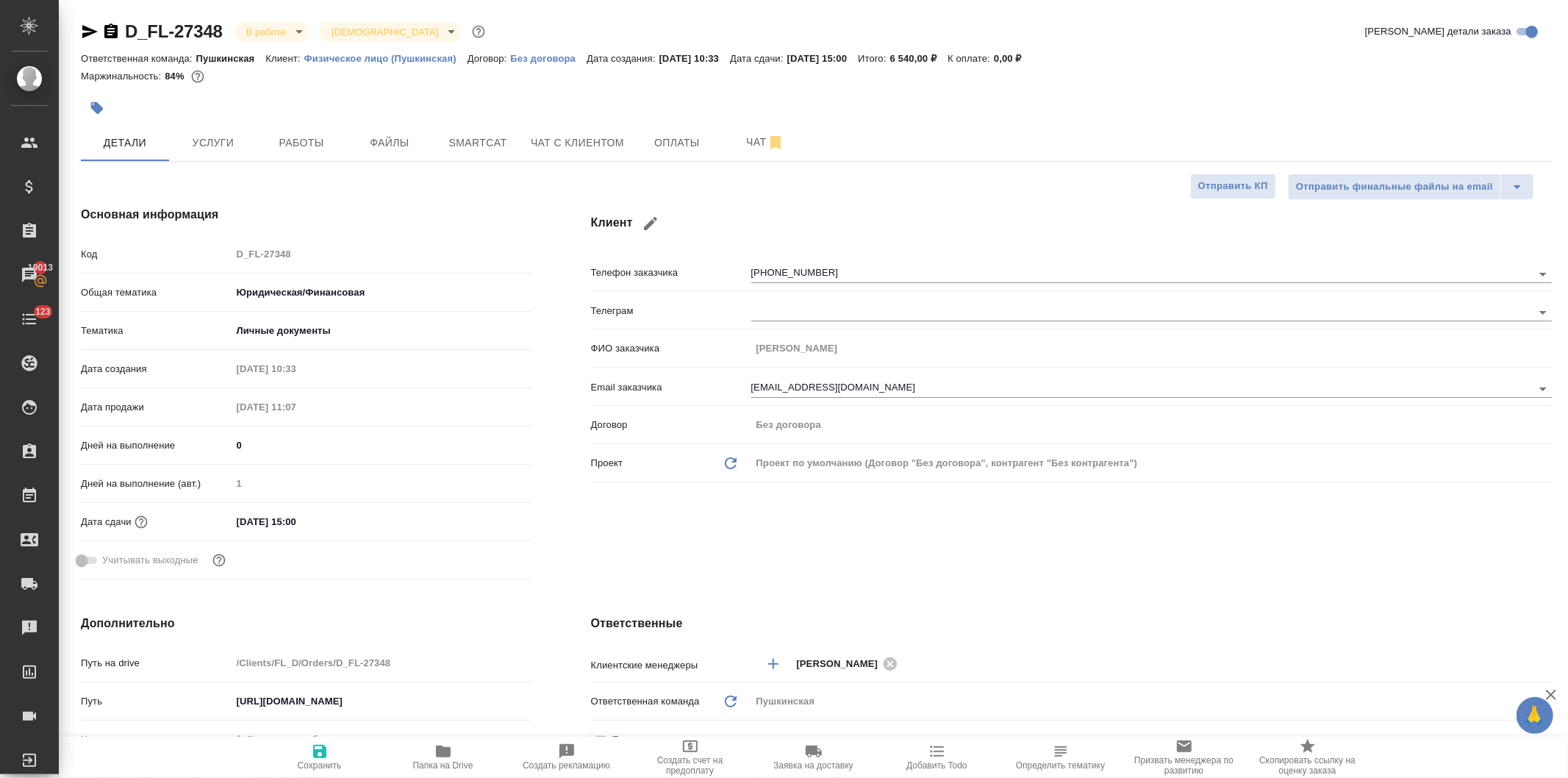
type textarea "x"
click at [296, 145] on span "Работы" at bounding box center [301, 142] width 71 height 19
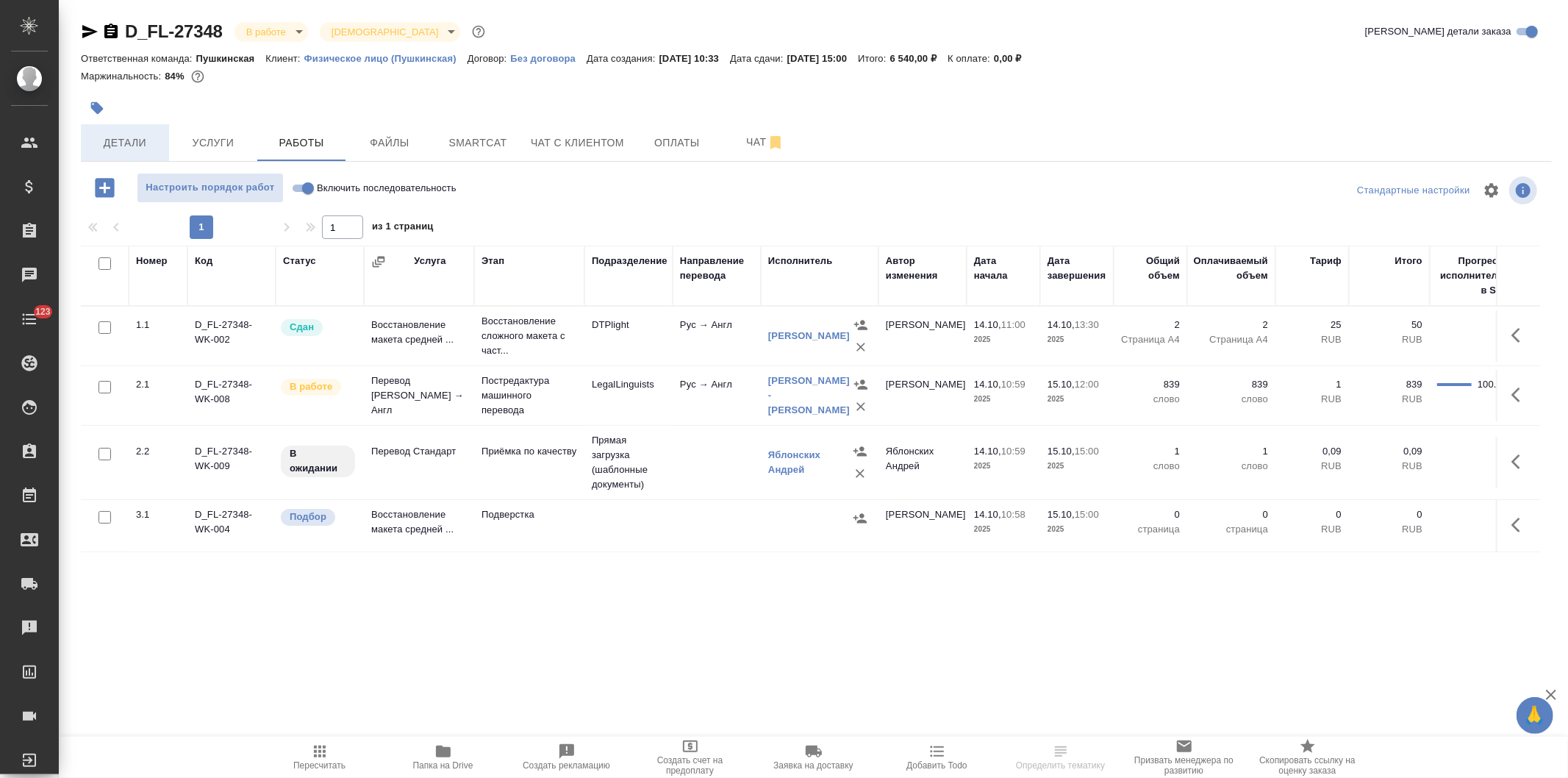
click at [120, 139] on span "Детали" at bounding box center [125, 142] width 71 height 19
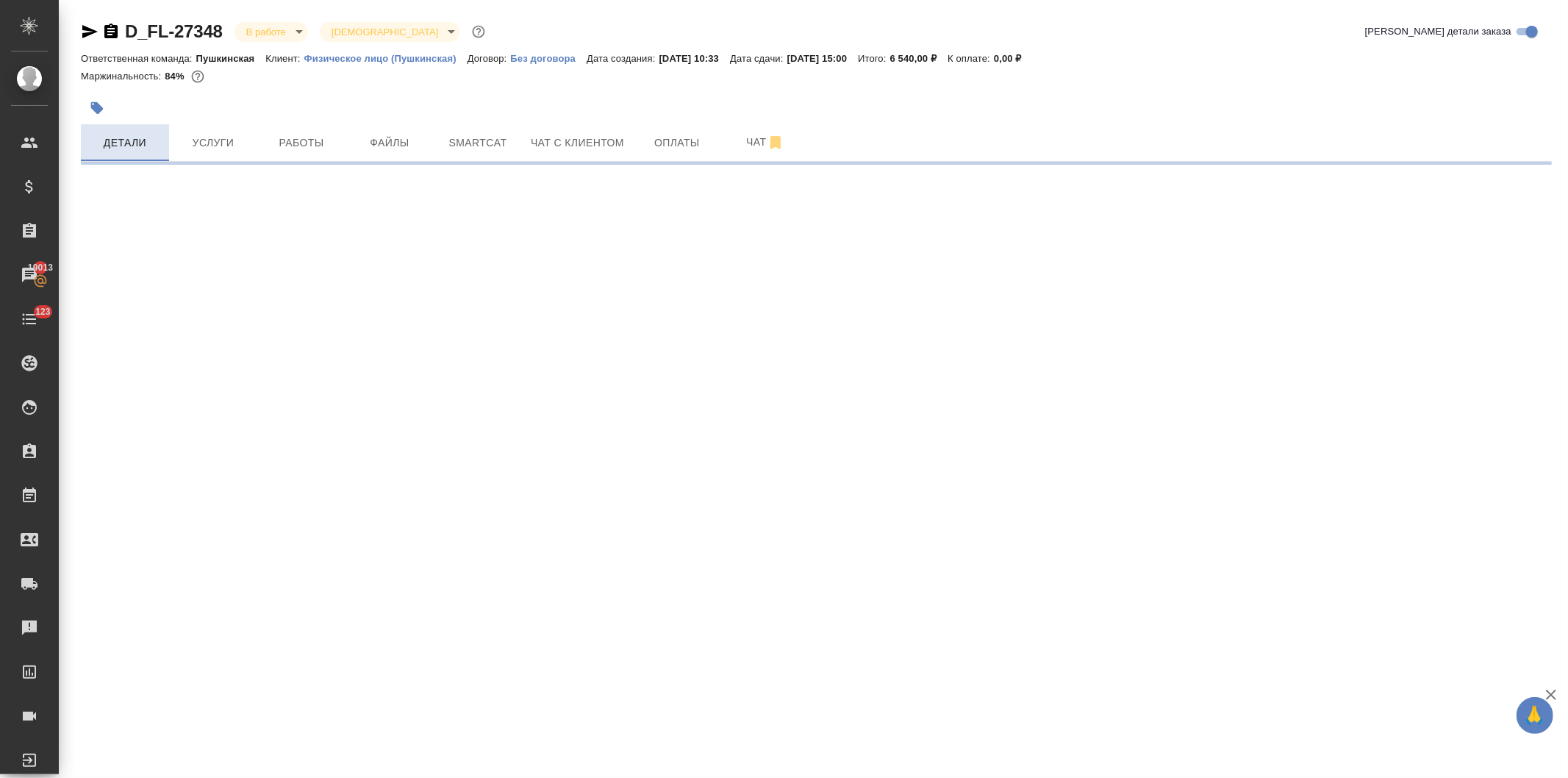
select select "RU"
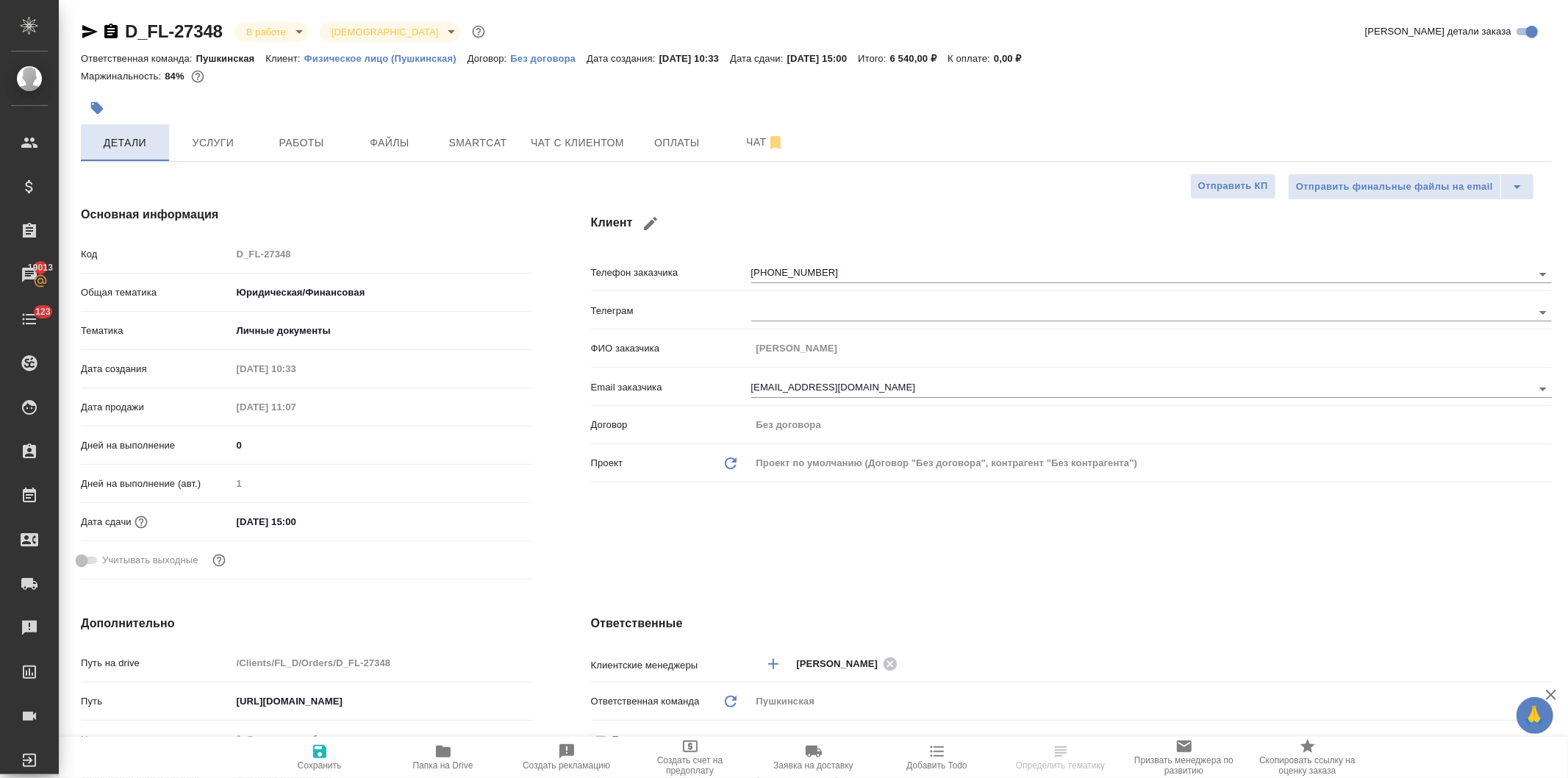
type textarea "x"
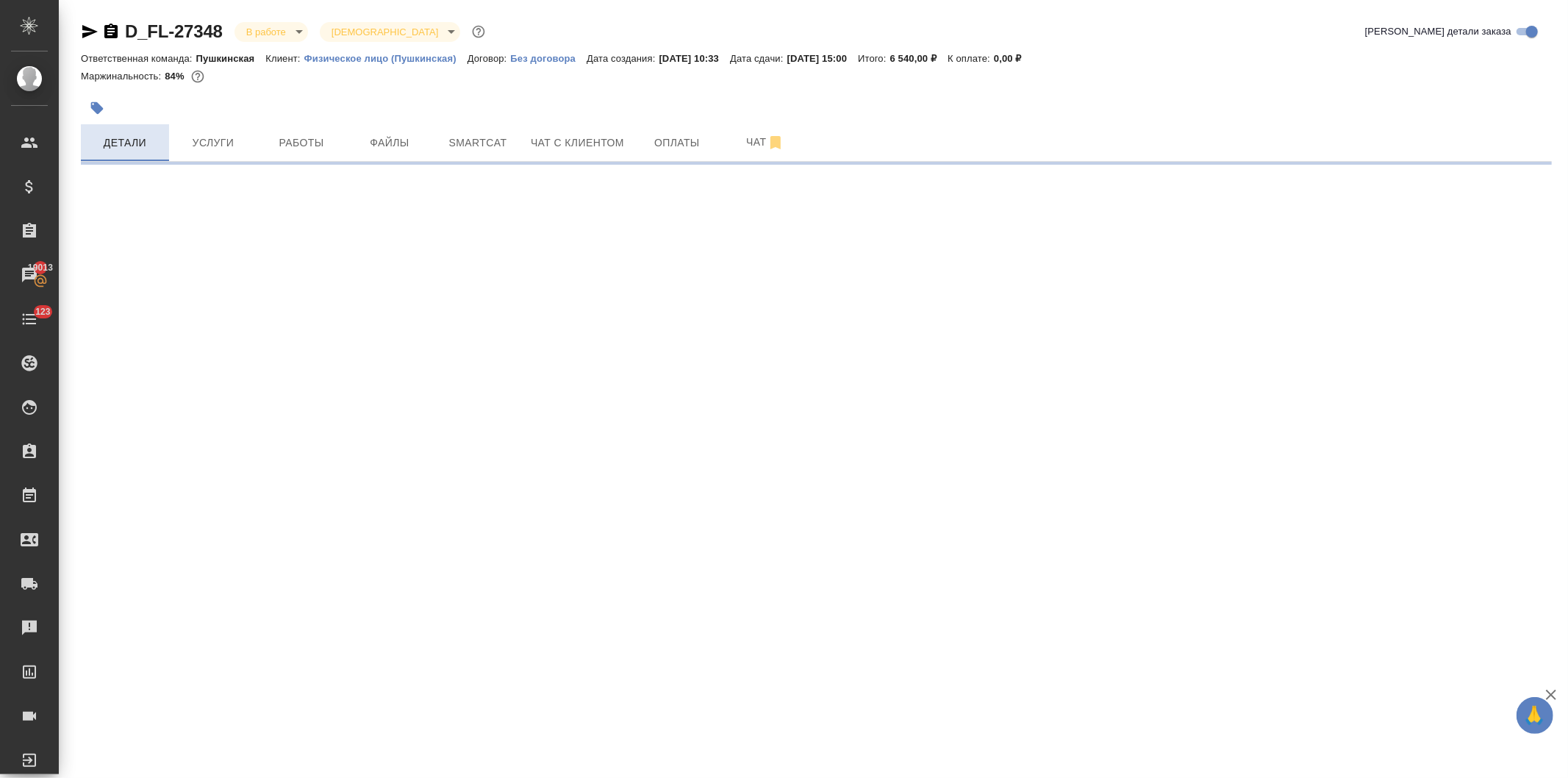
select select "RU"
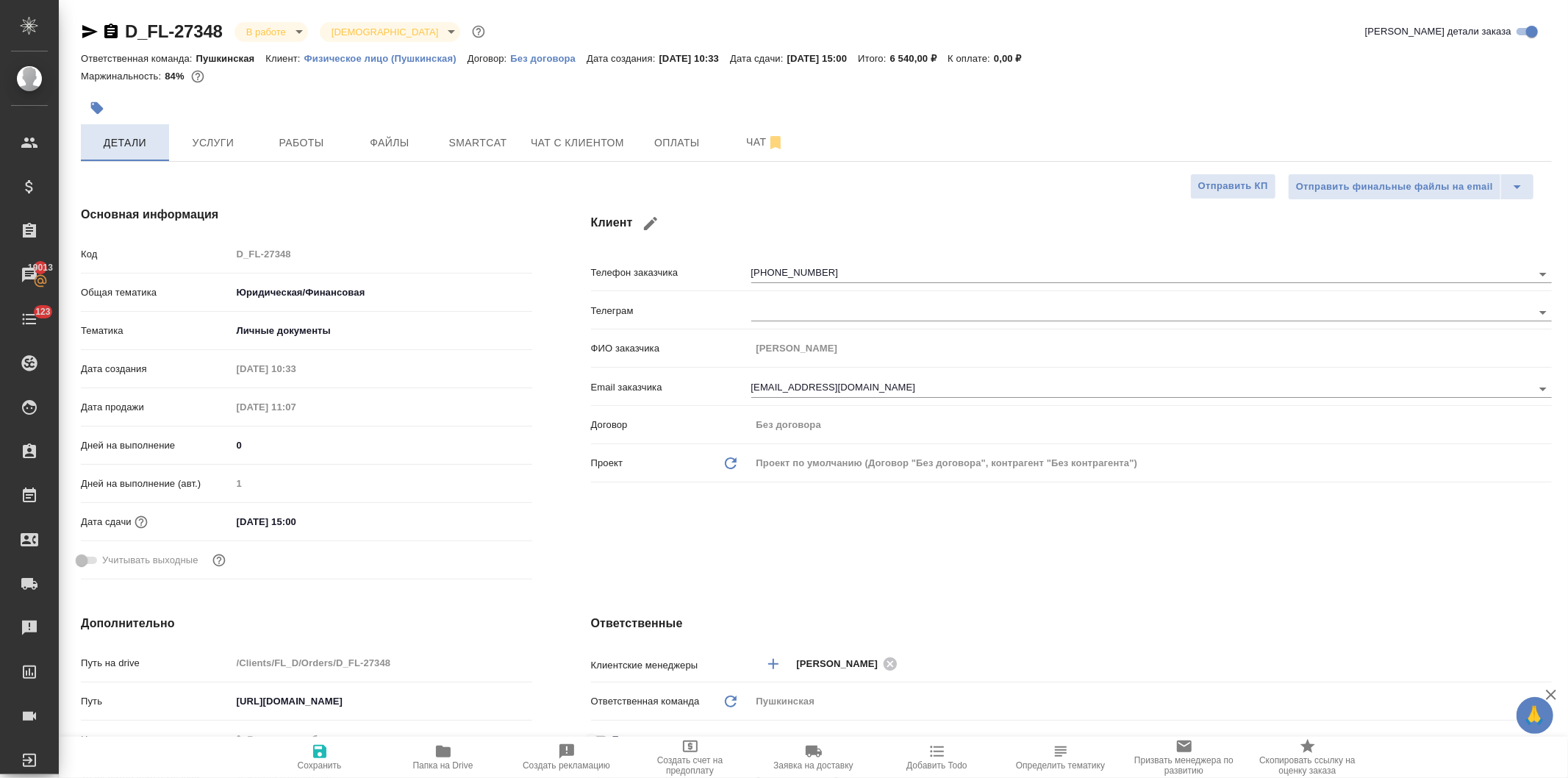
type textarea "x"
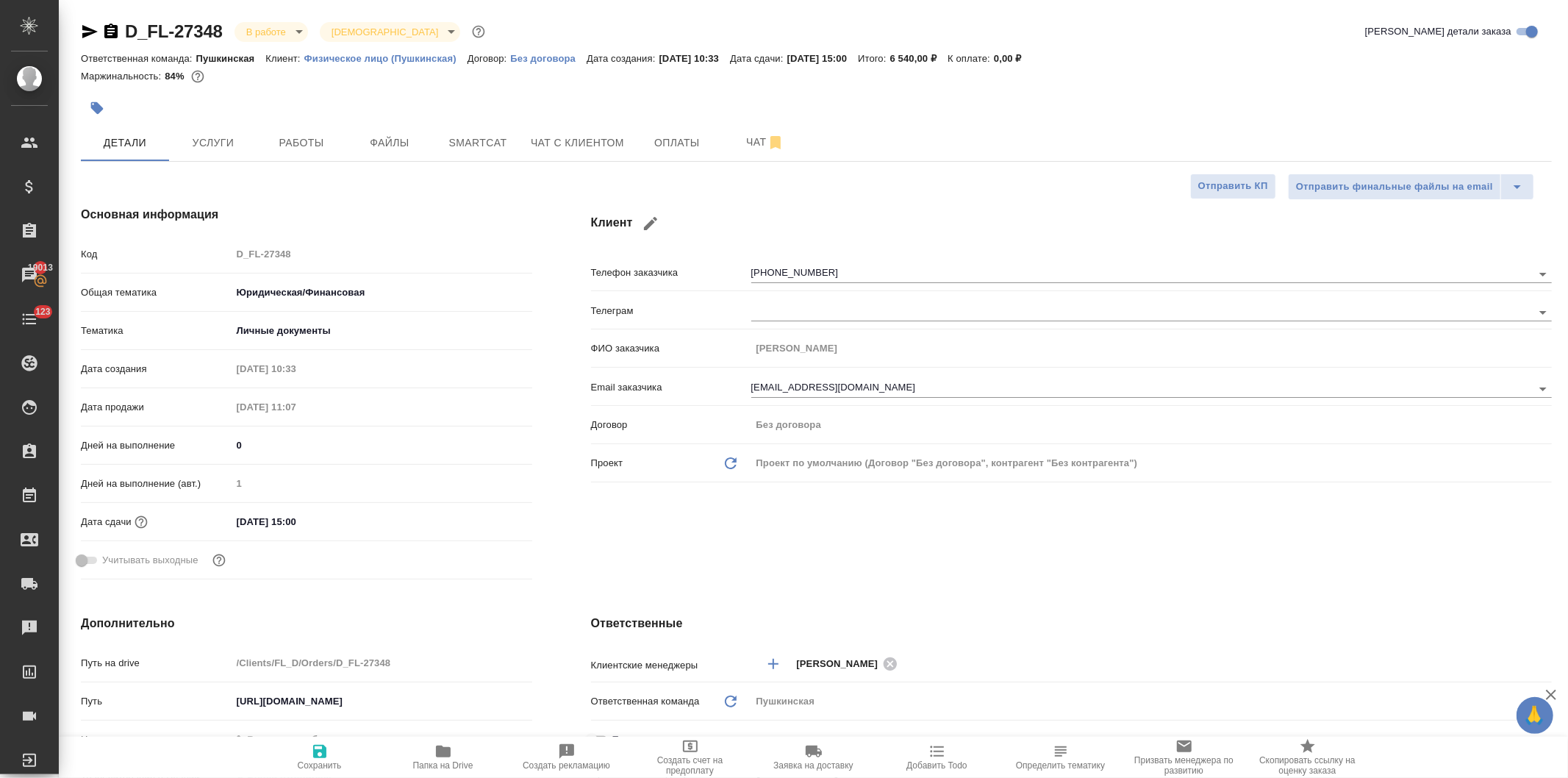
type textarea "x"
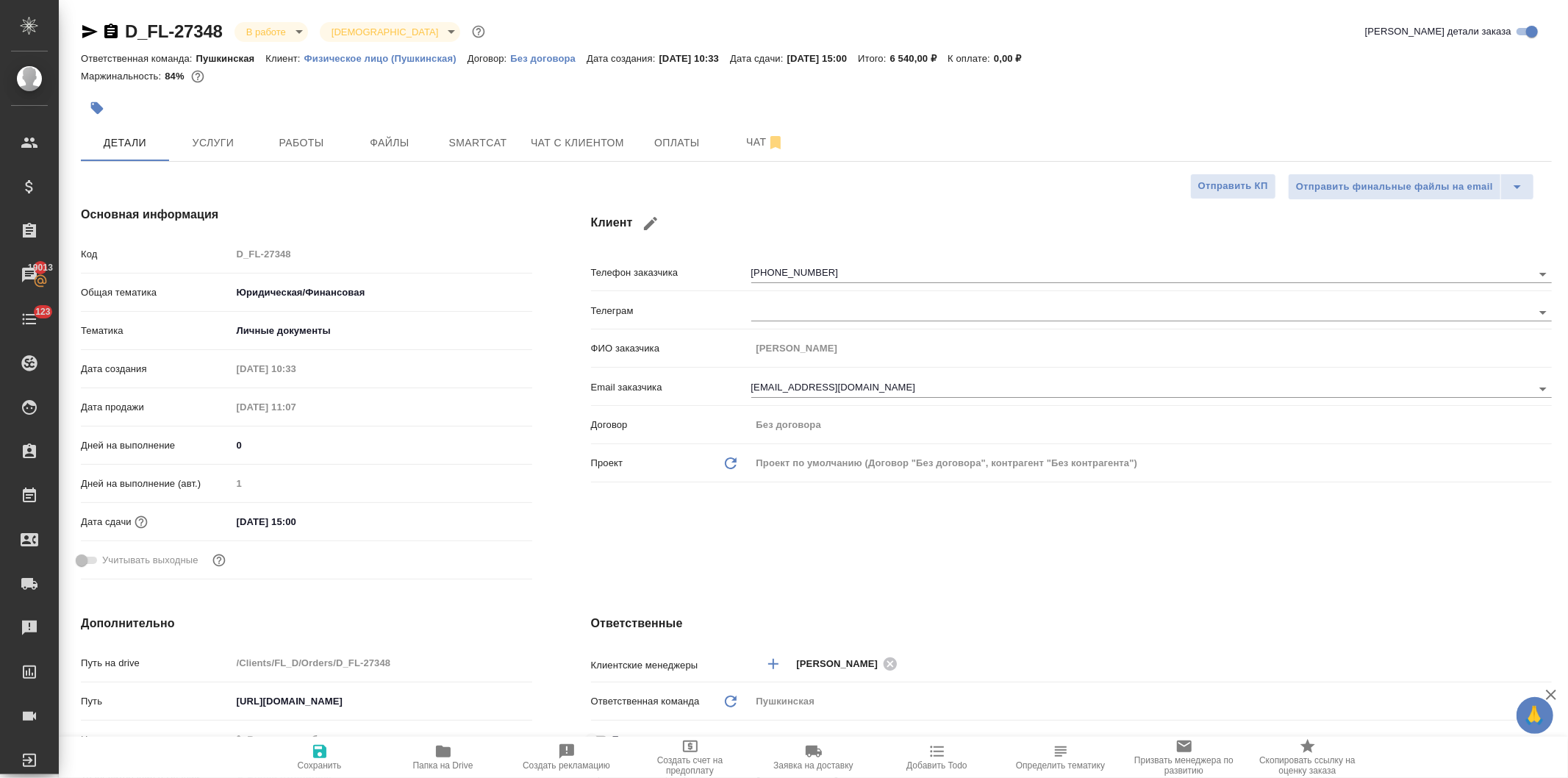
type textarea "x"
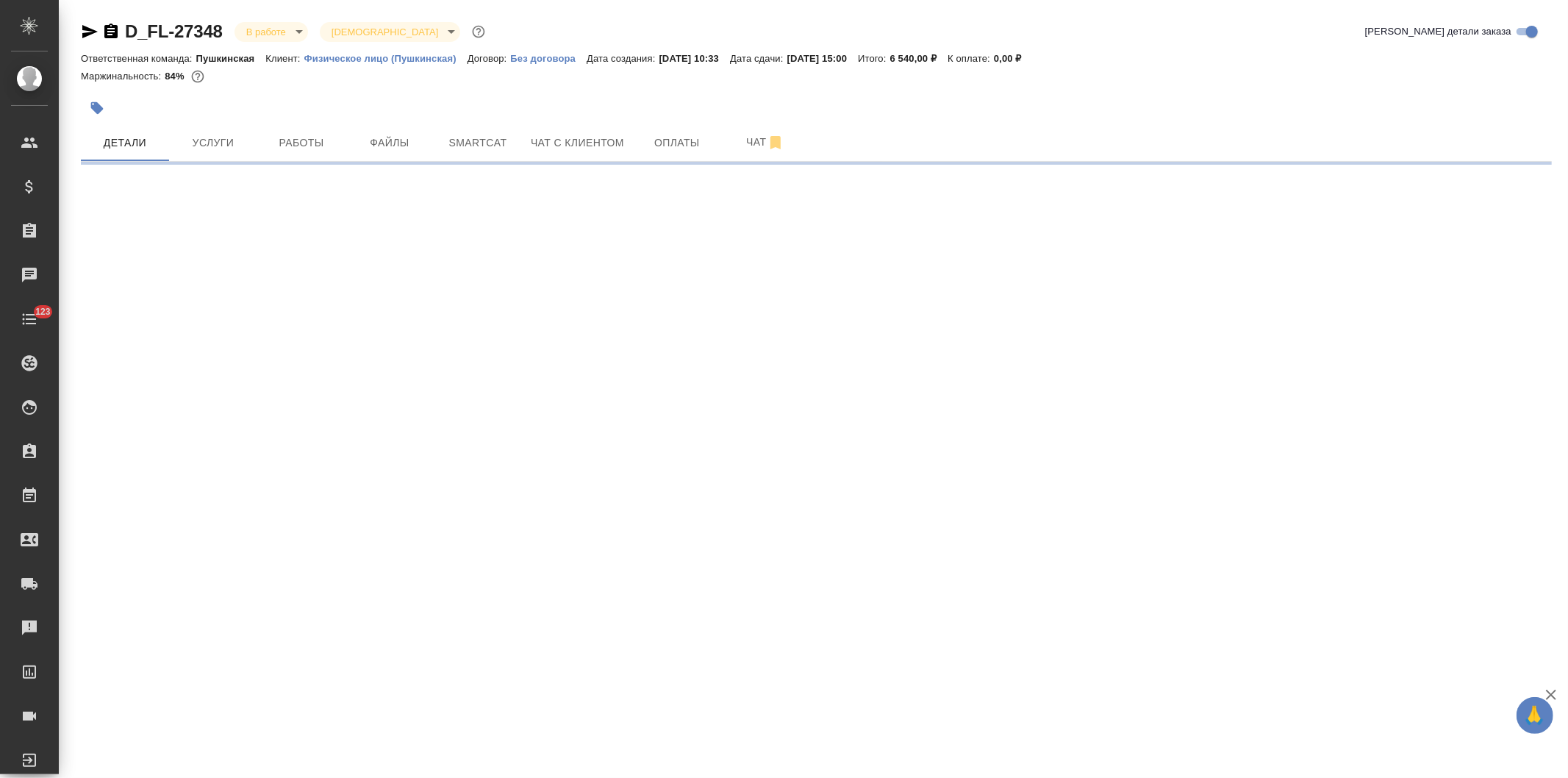
select select "RU"
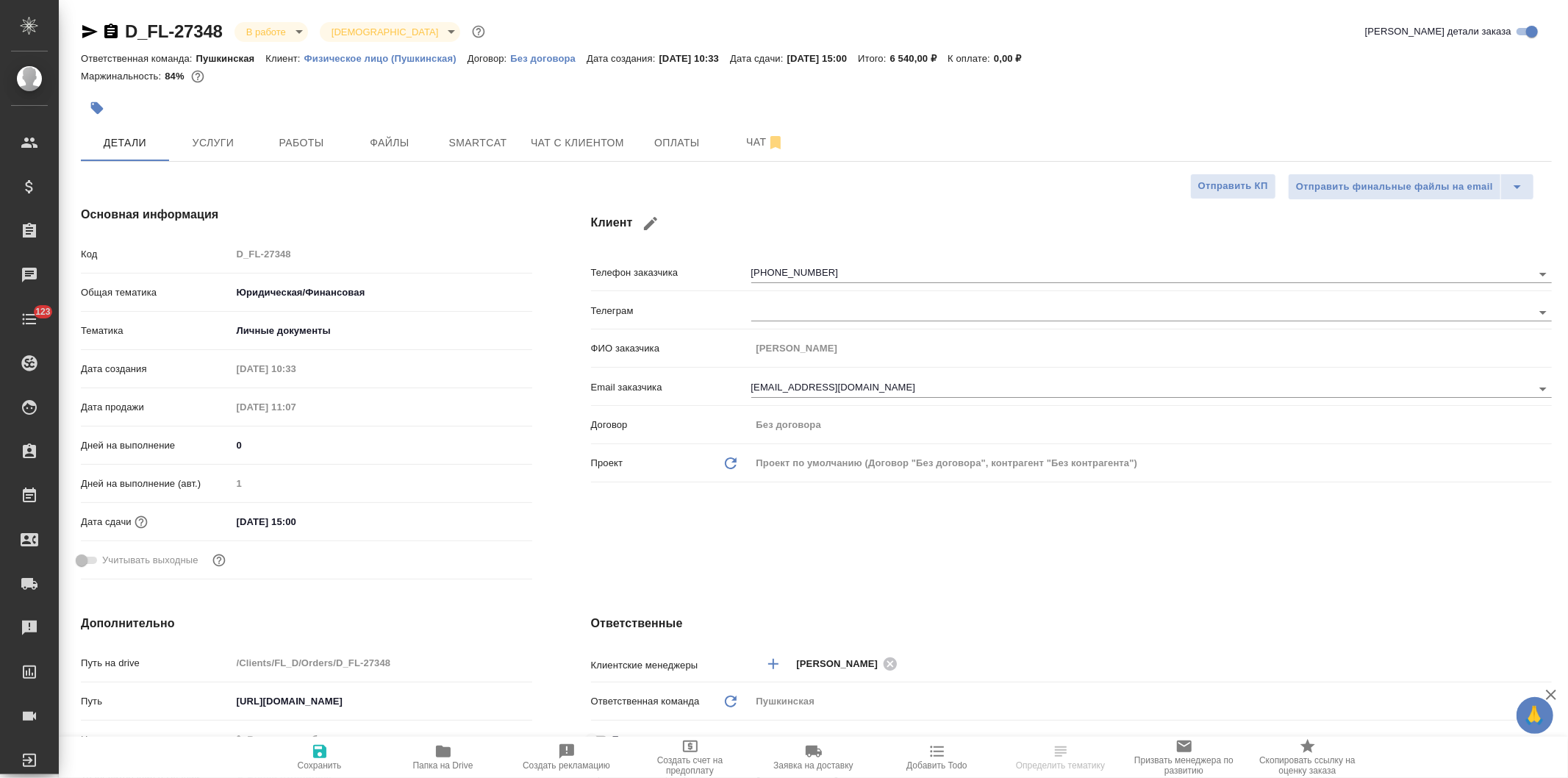
type textarea "x"
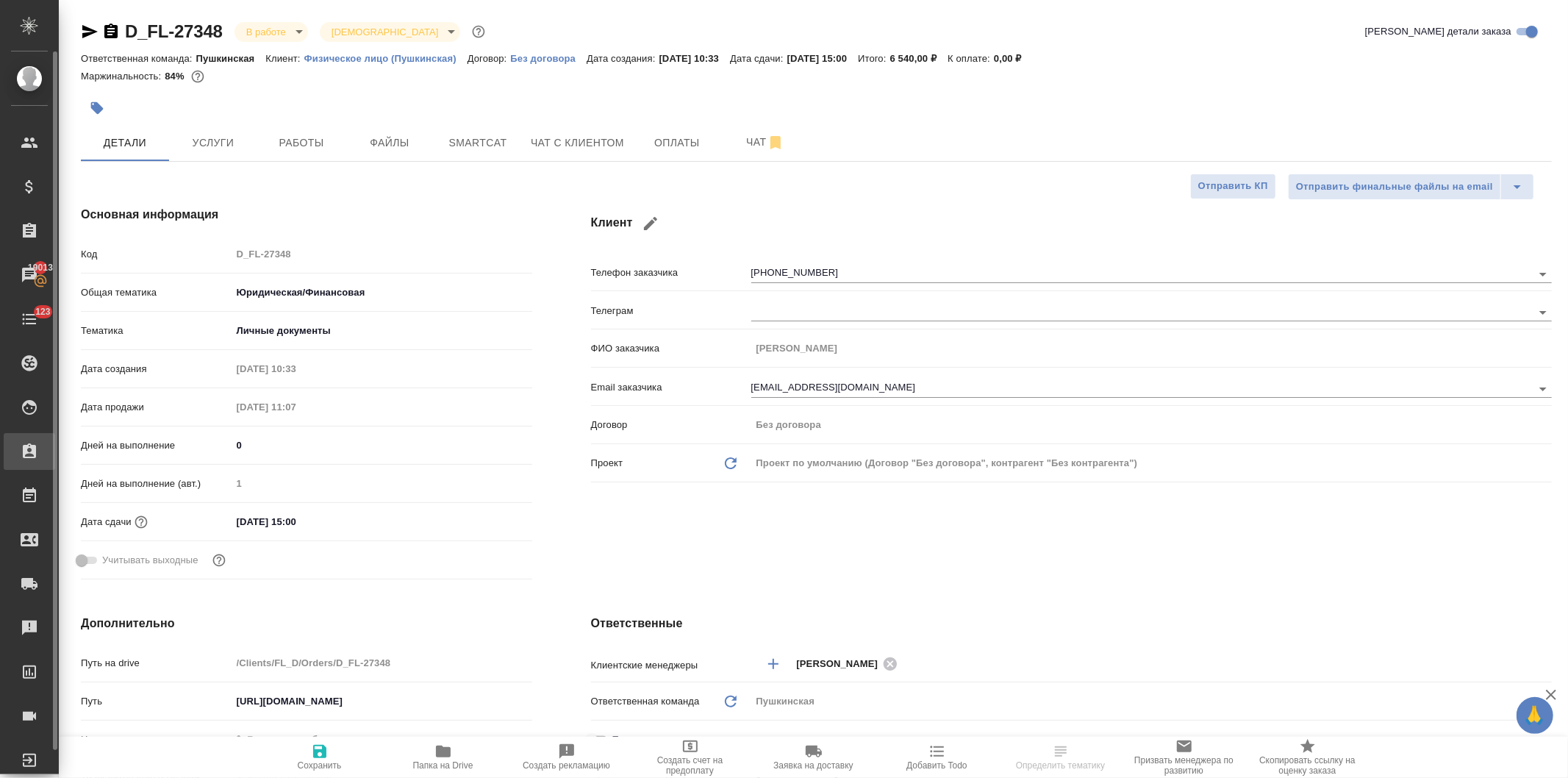
type textarea "x"
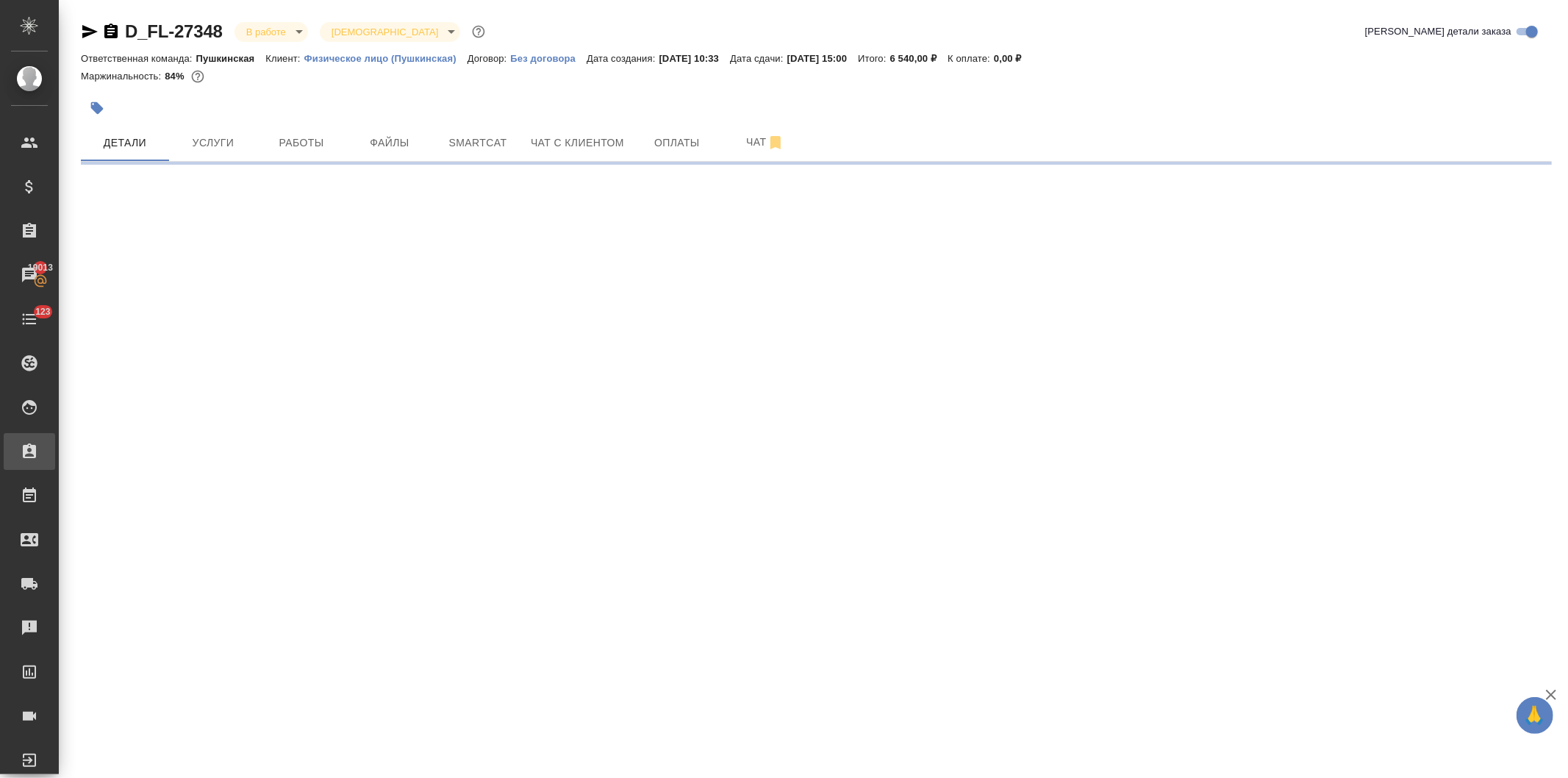
select select "RU"
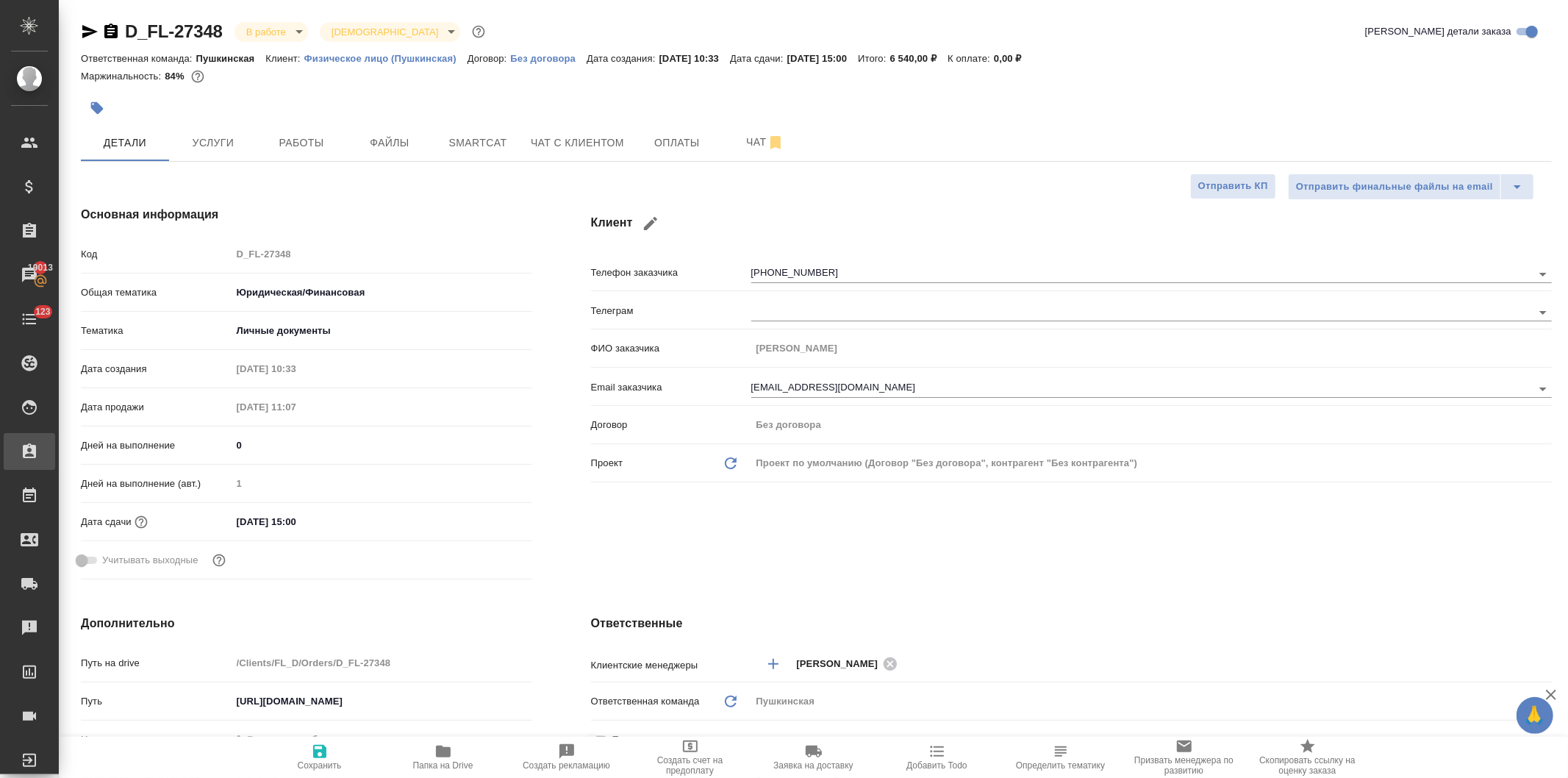
type textarea "x"
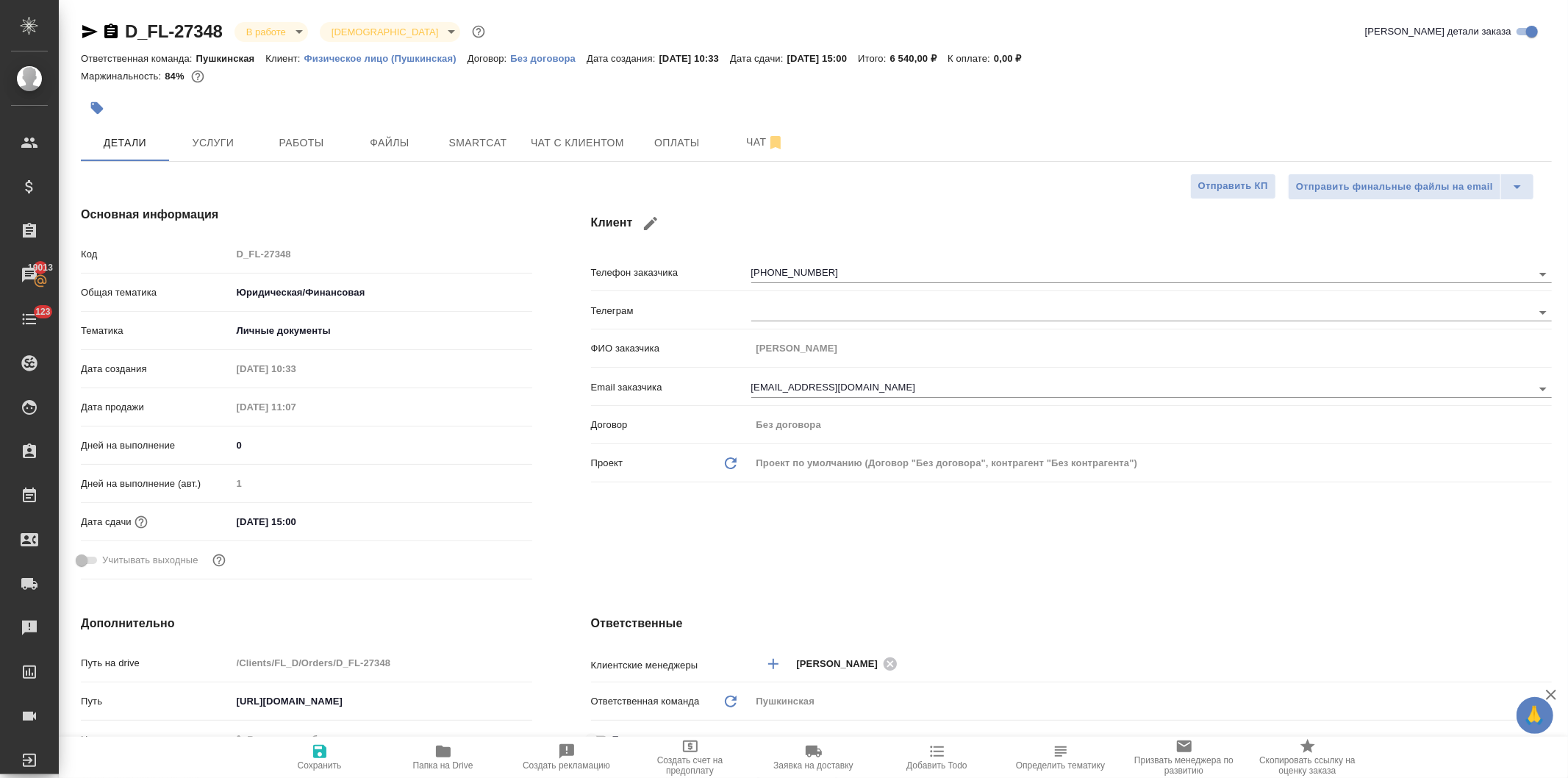
type textarea "x"
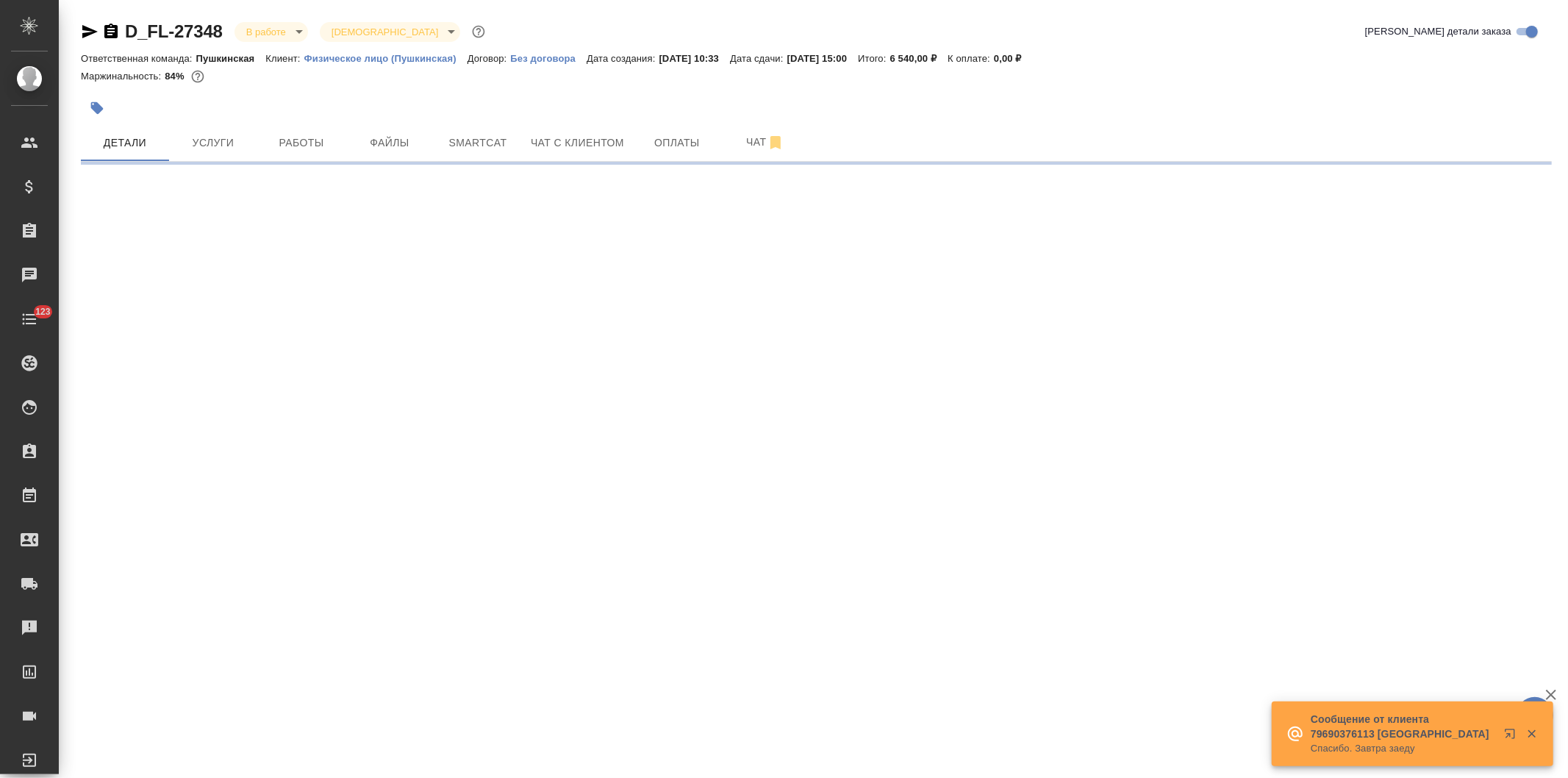
select select "RU"
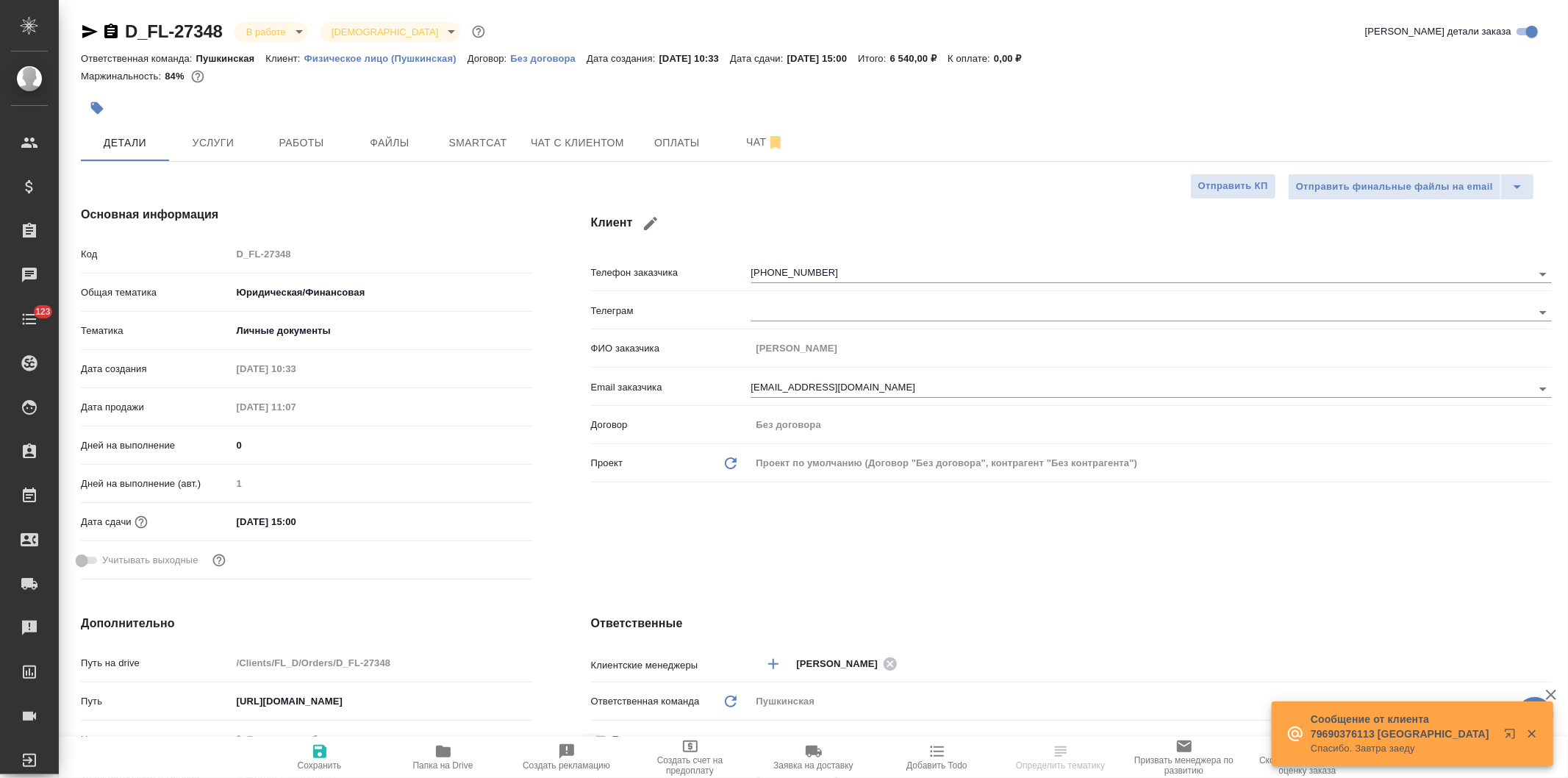
type textarea "x"
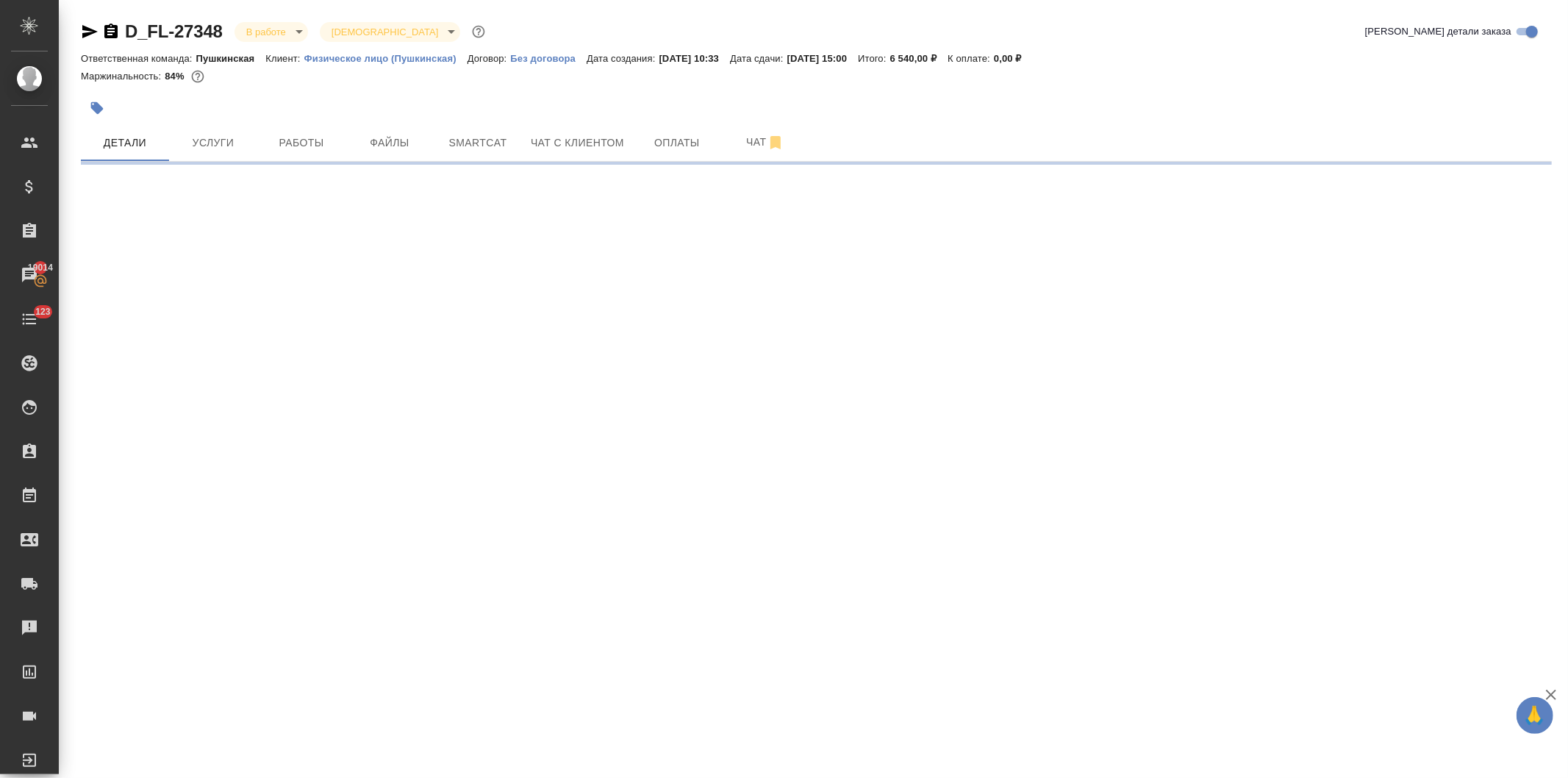
select select "RU"
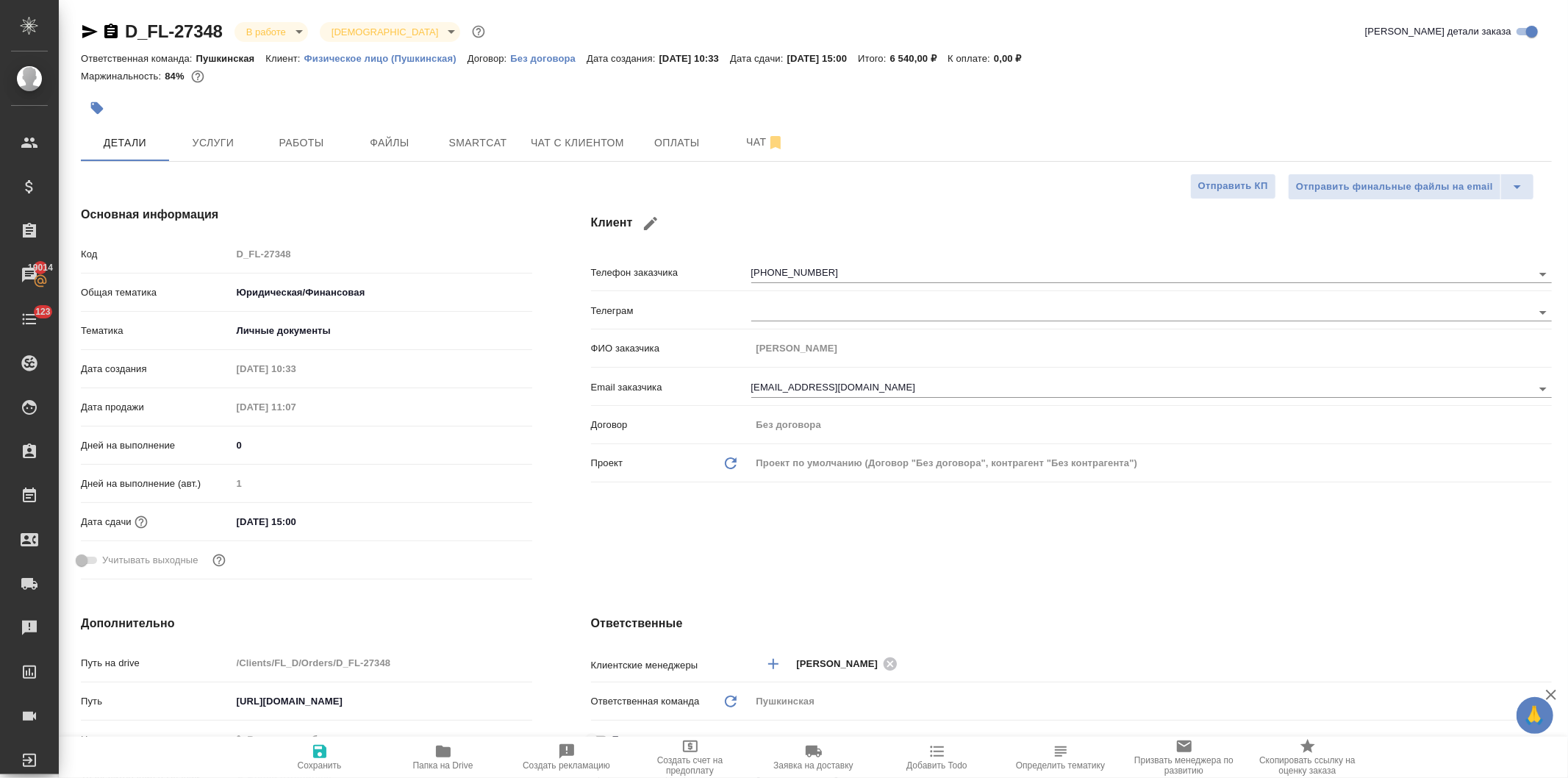
type textarea "x"
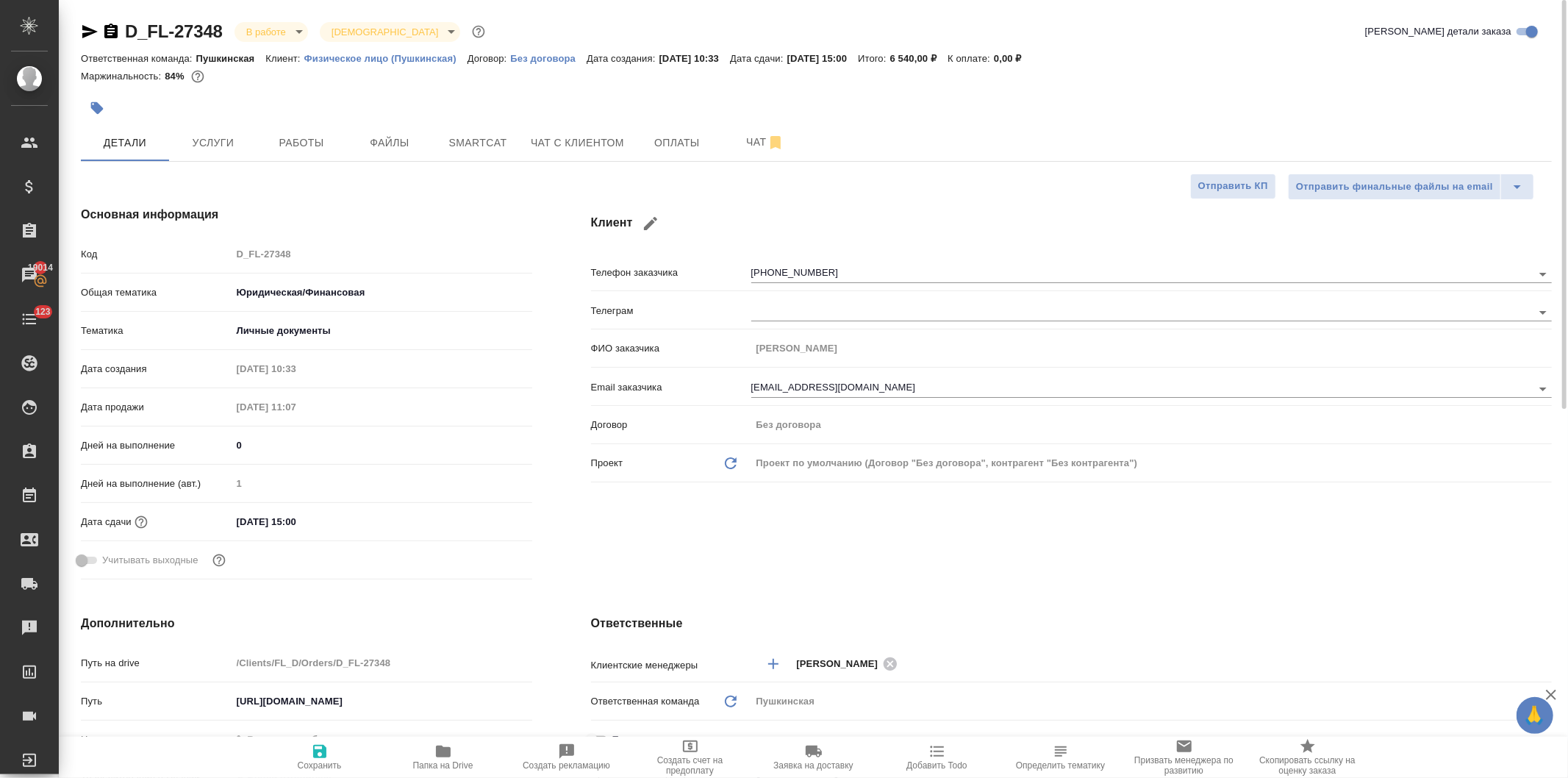
type textarea "x"
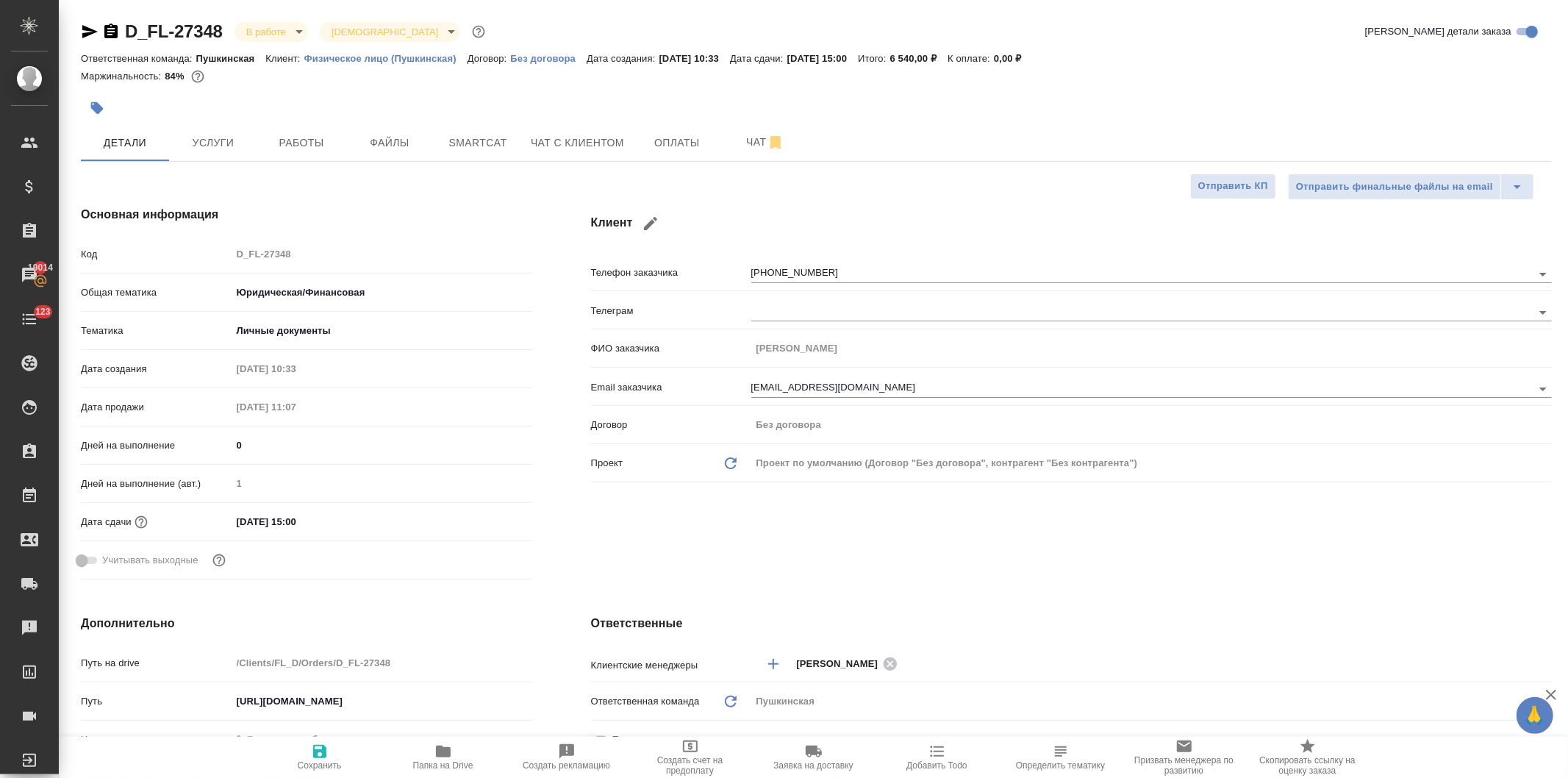
type textarea "x"
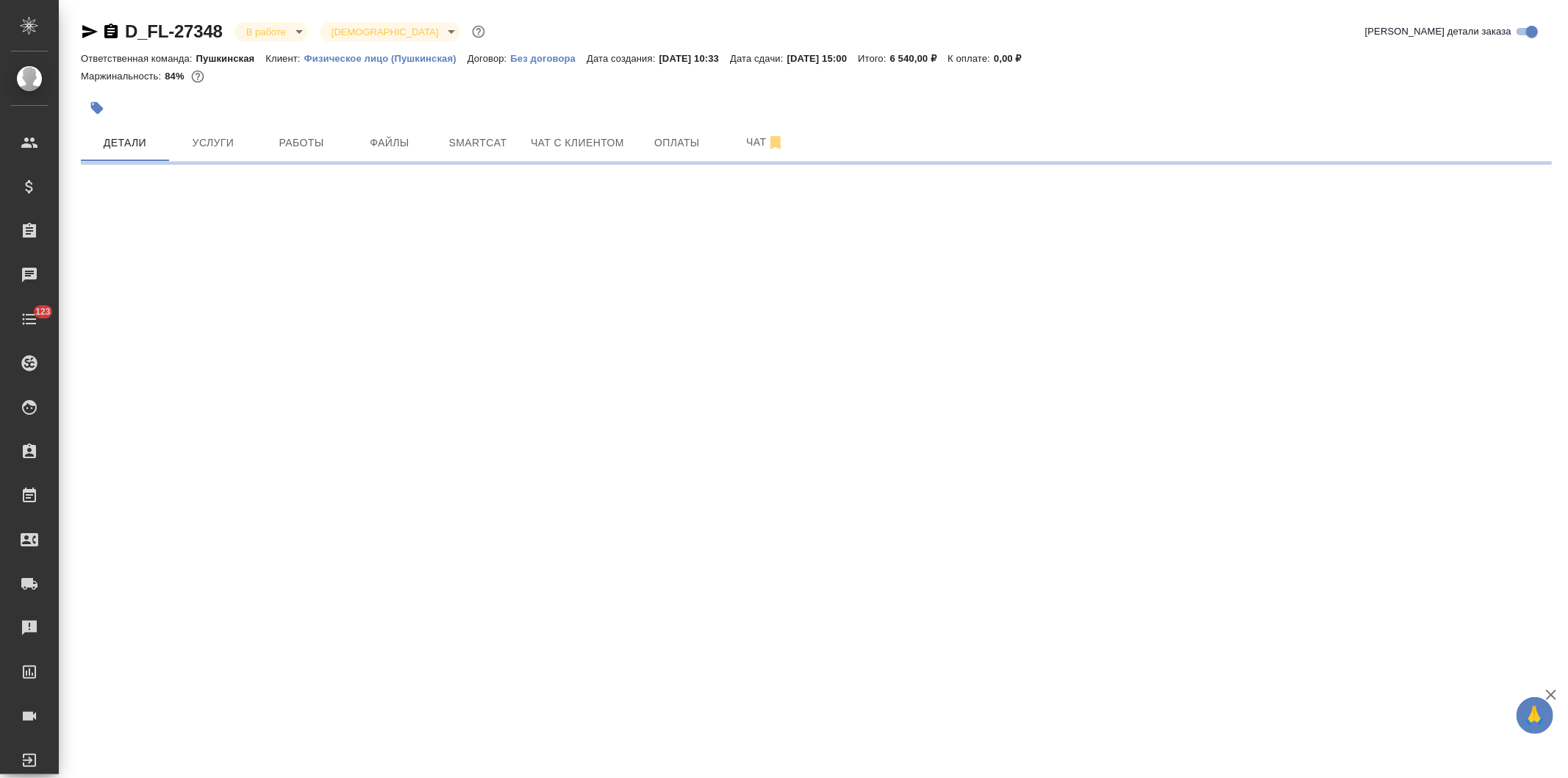
select select "RU"
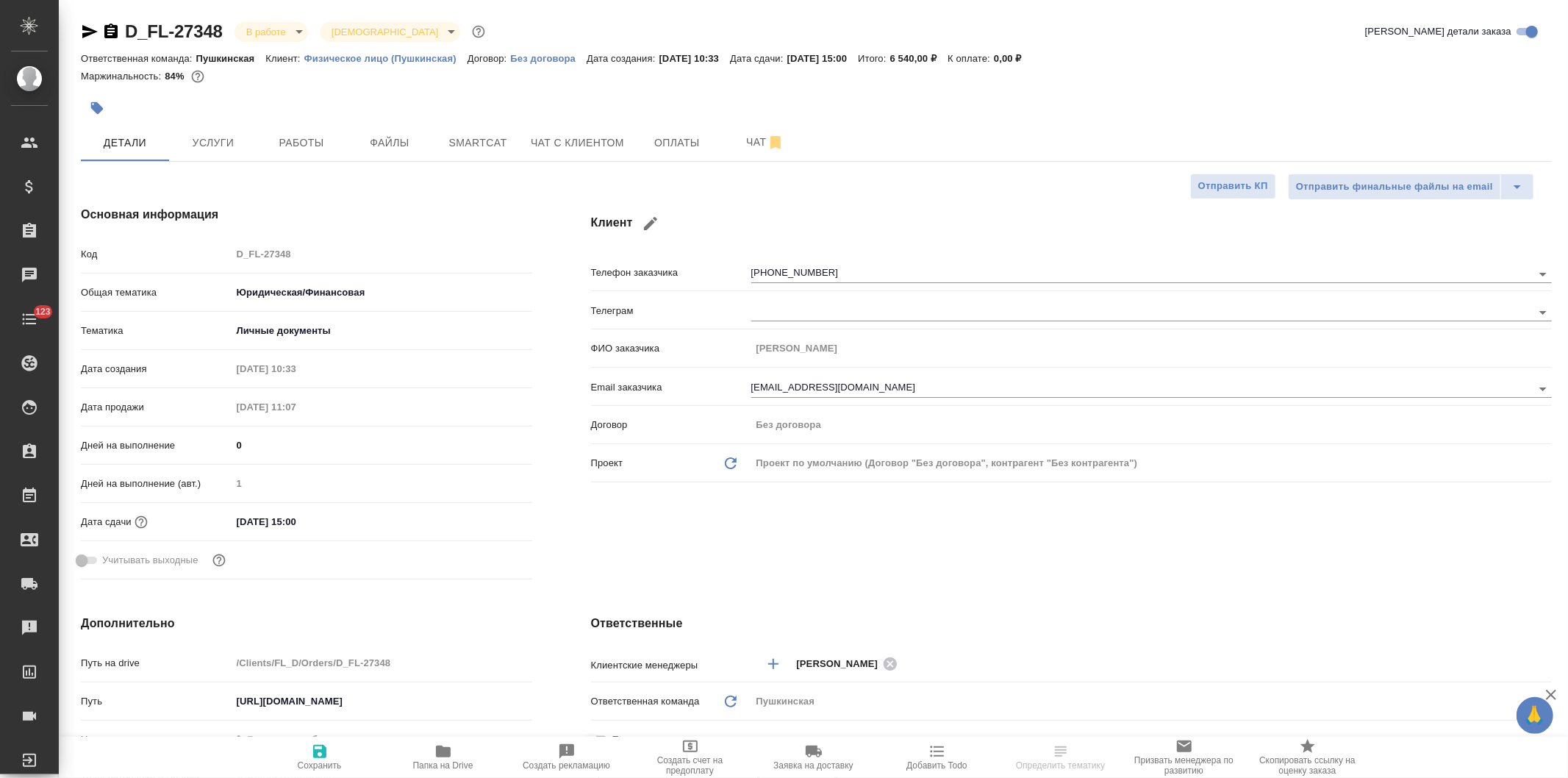
type textarea "x"
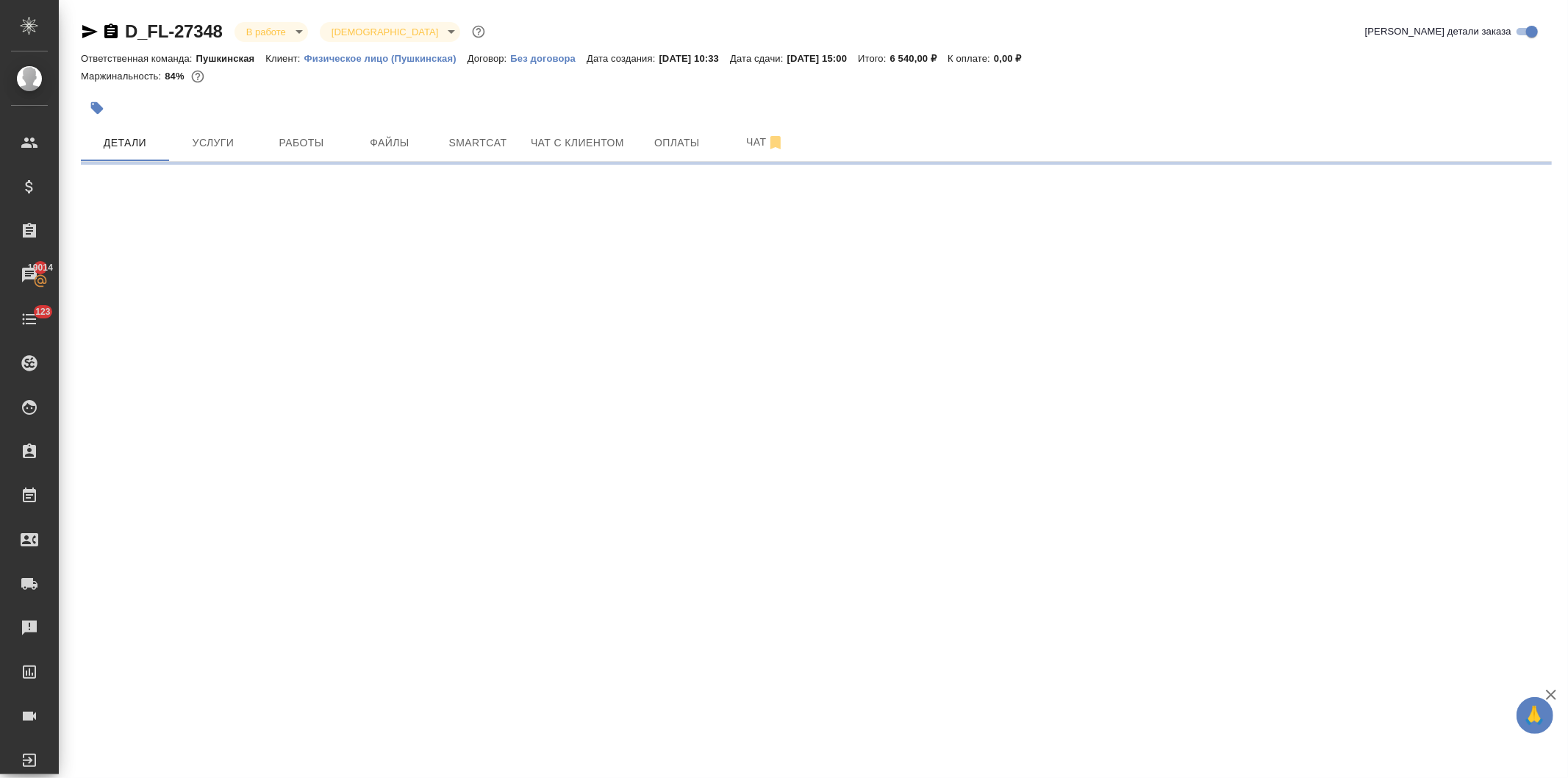
select select "RU"
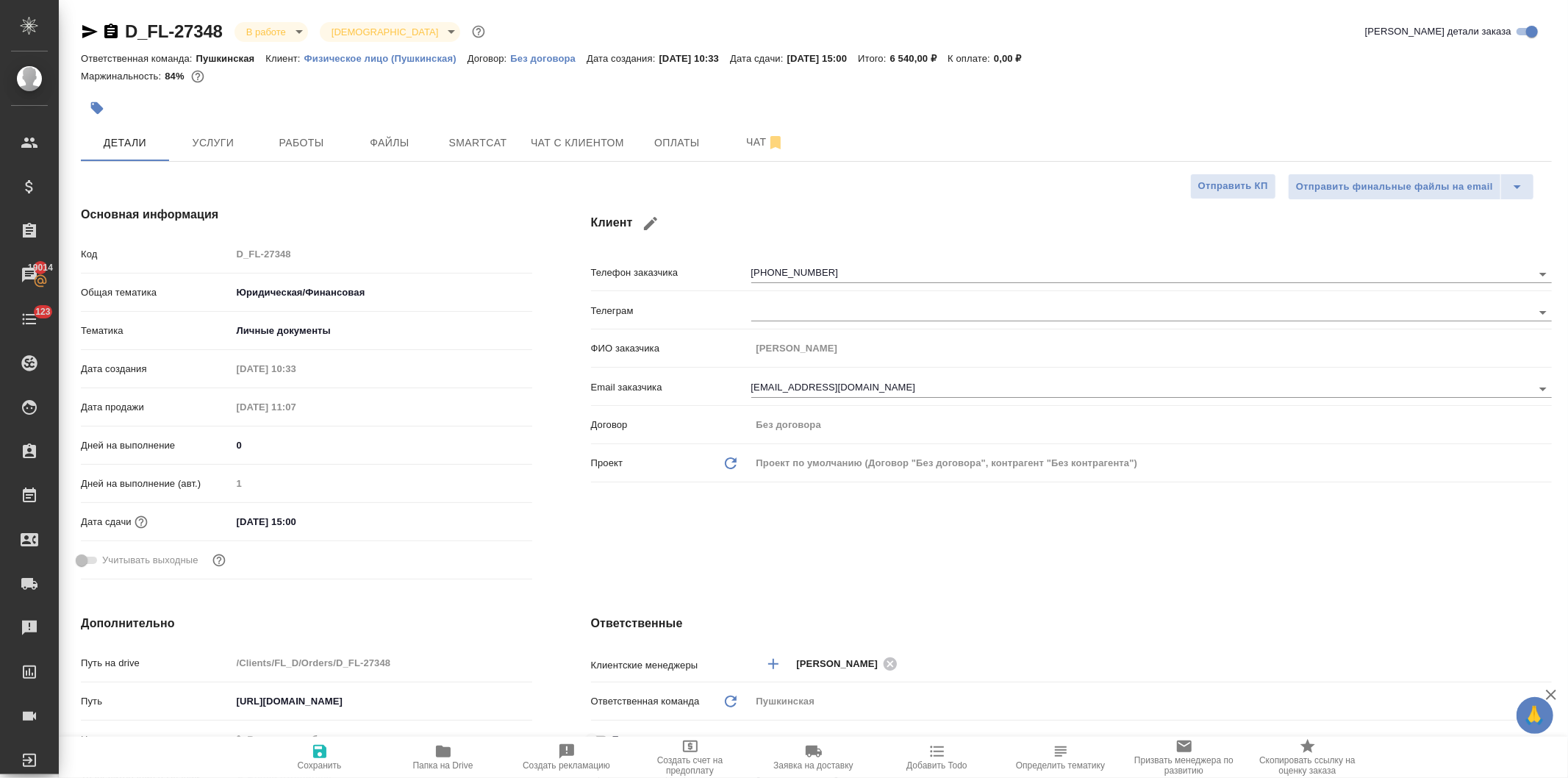
type textarea "x"
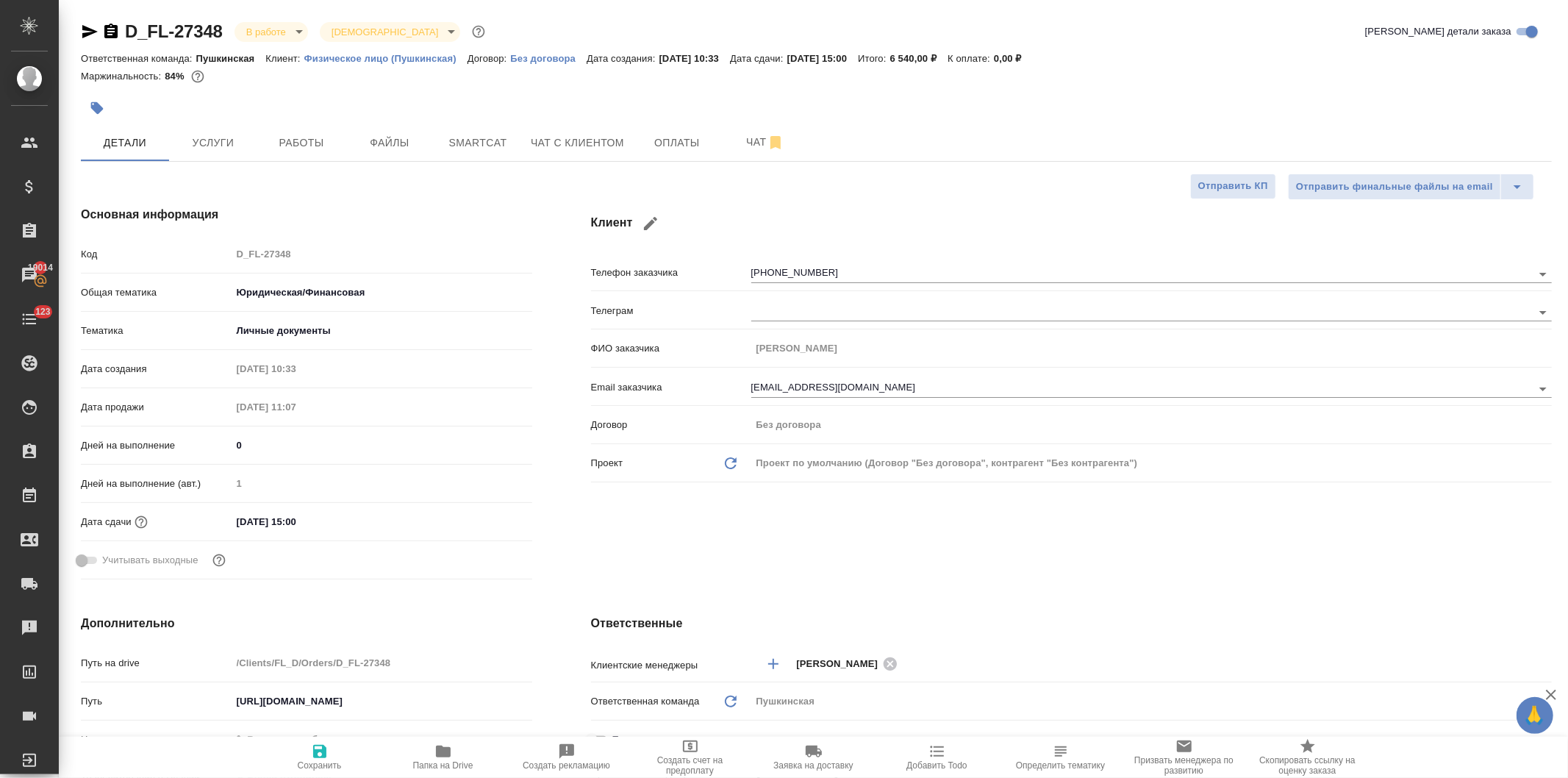
type textarea "x"
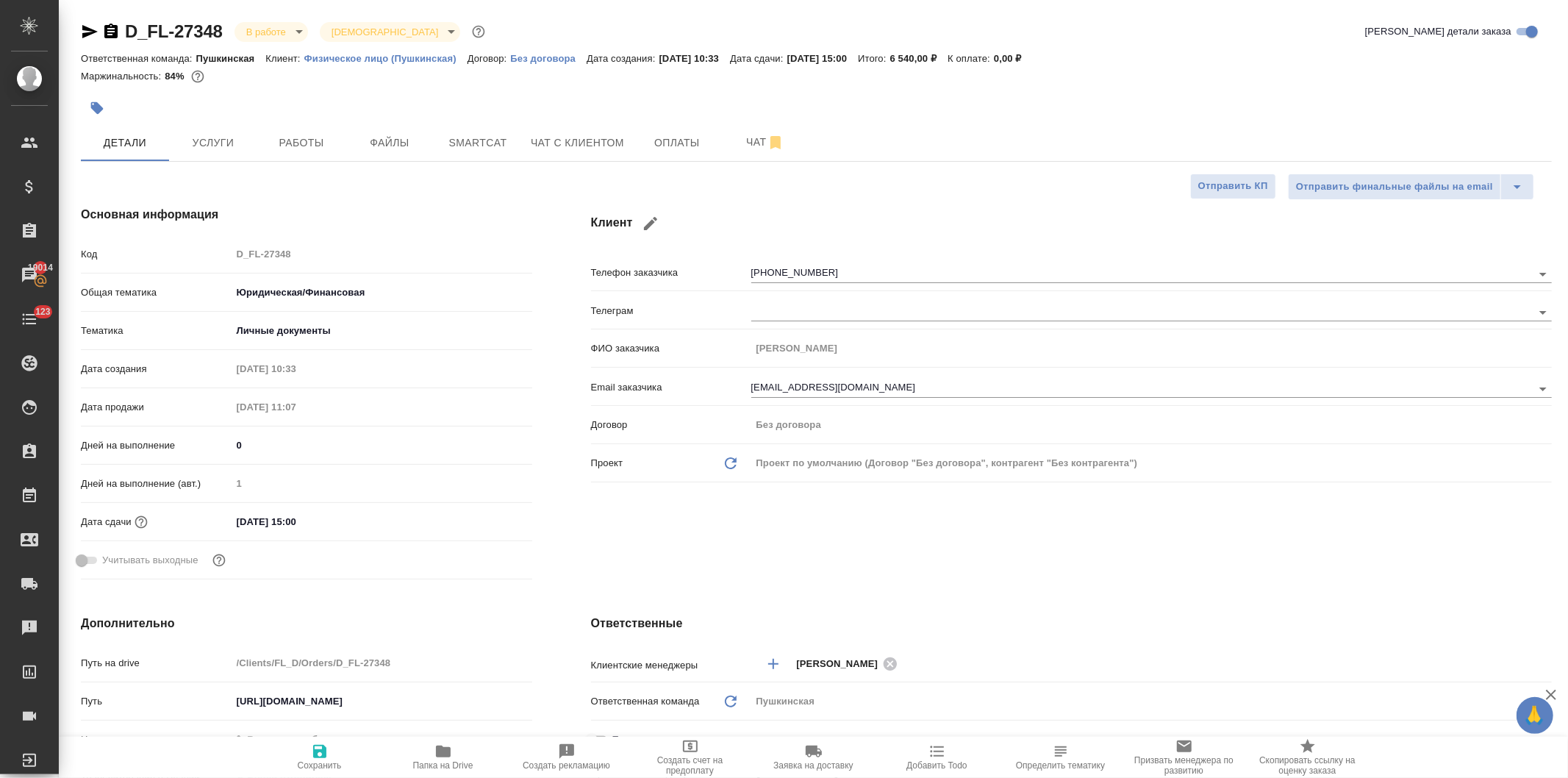
type textarea "x"
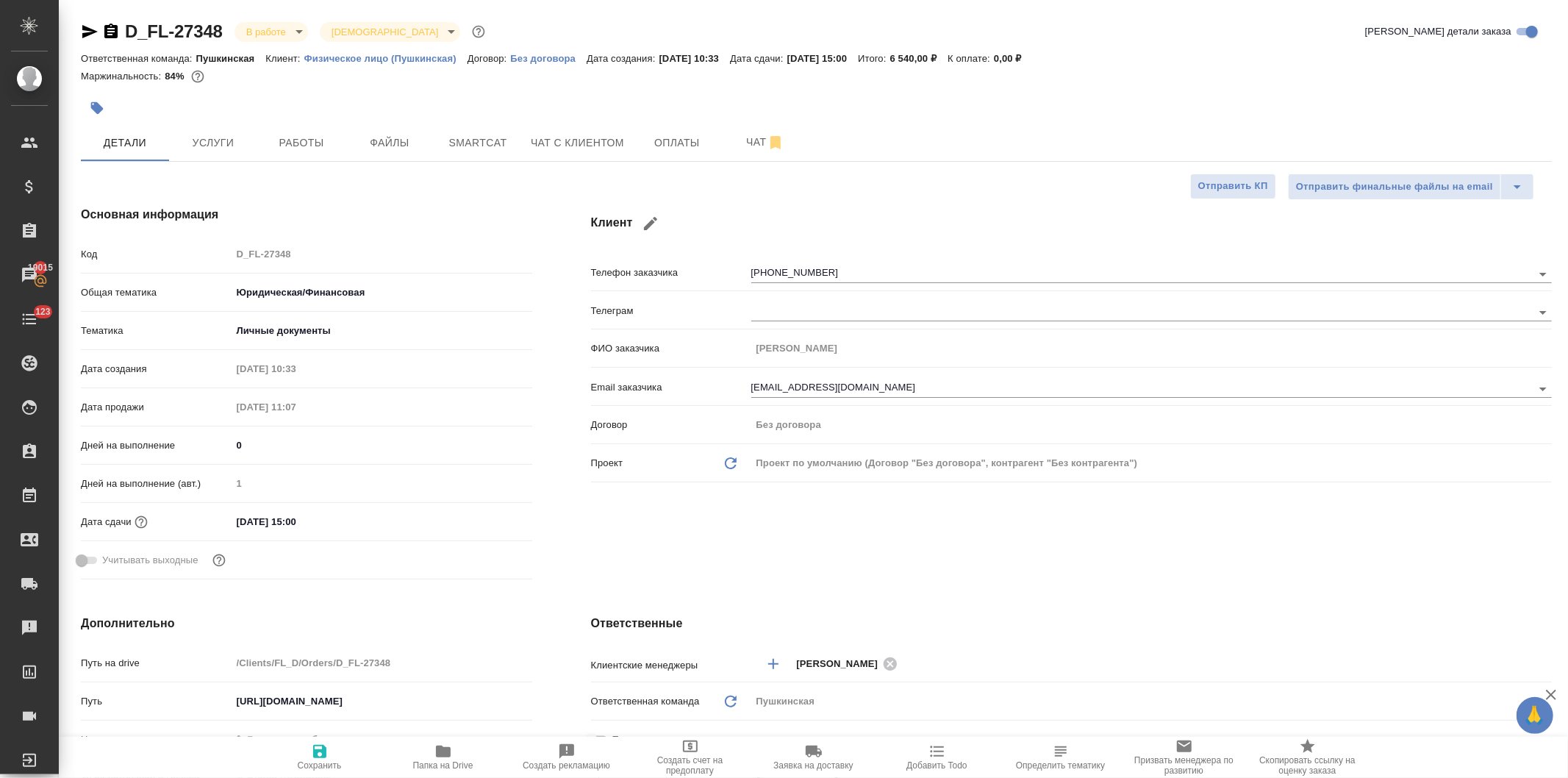
type textarea "x"
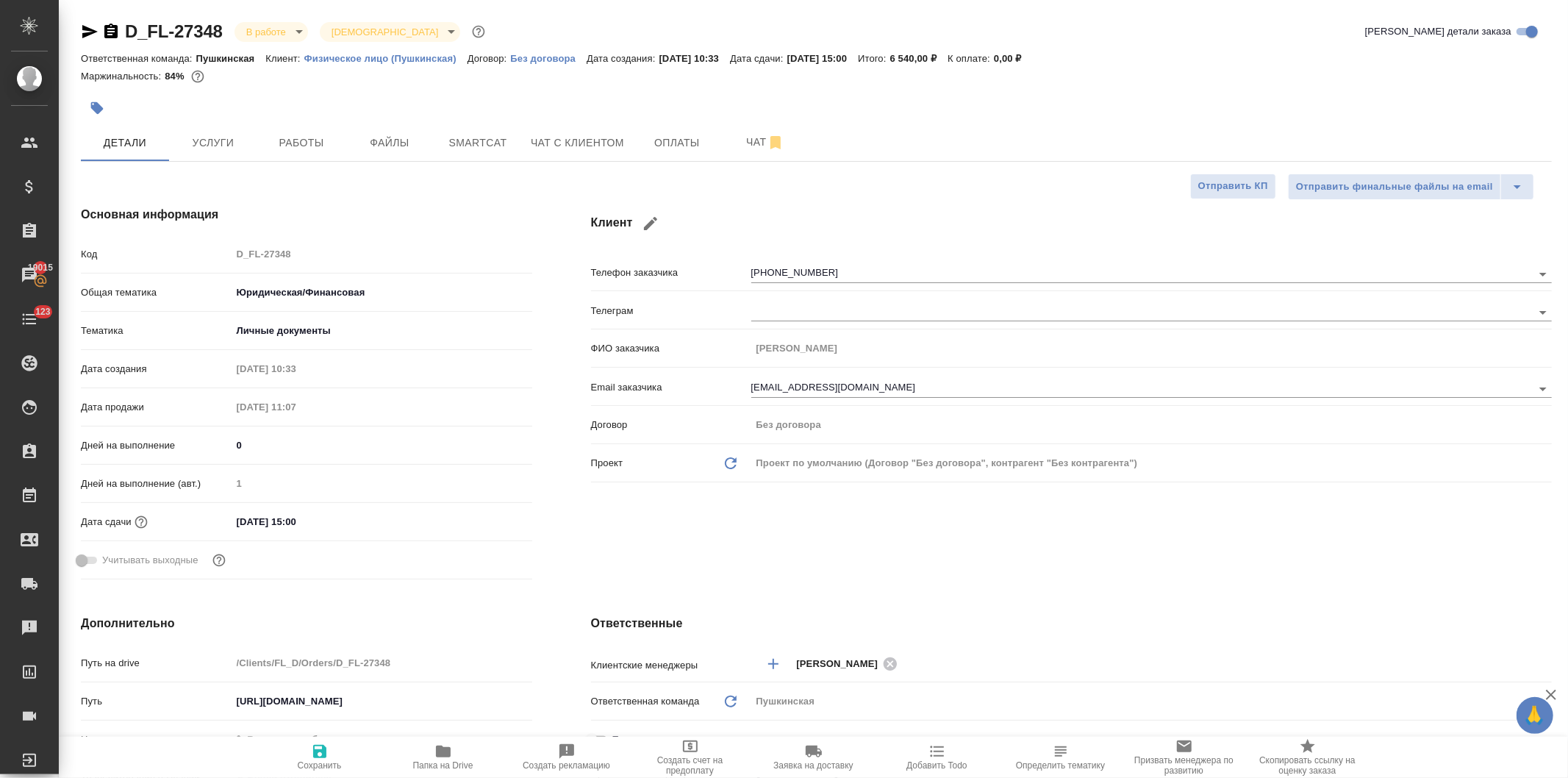
type textarea "x"
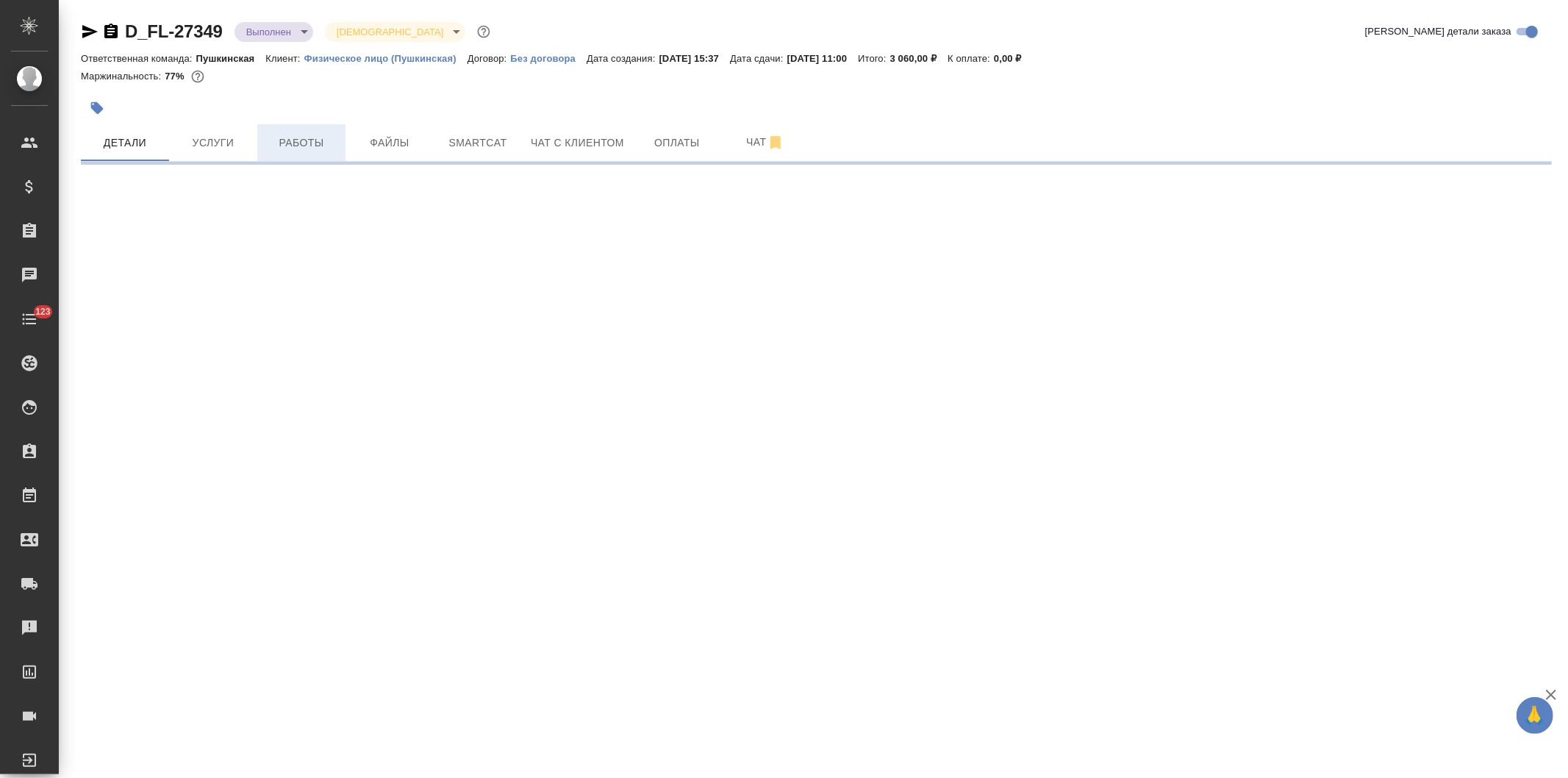
click at [295, 139] on span "Работы" at bounding box center [301, 142] width 71 height 19
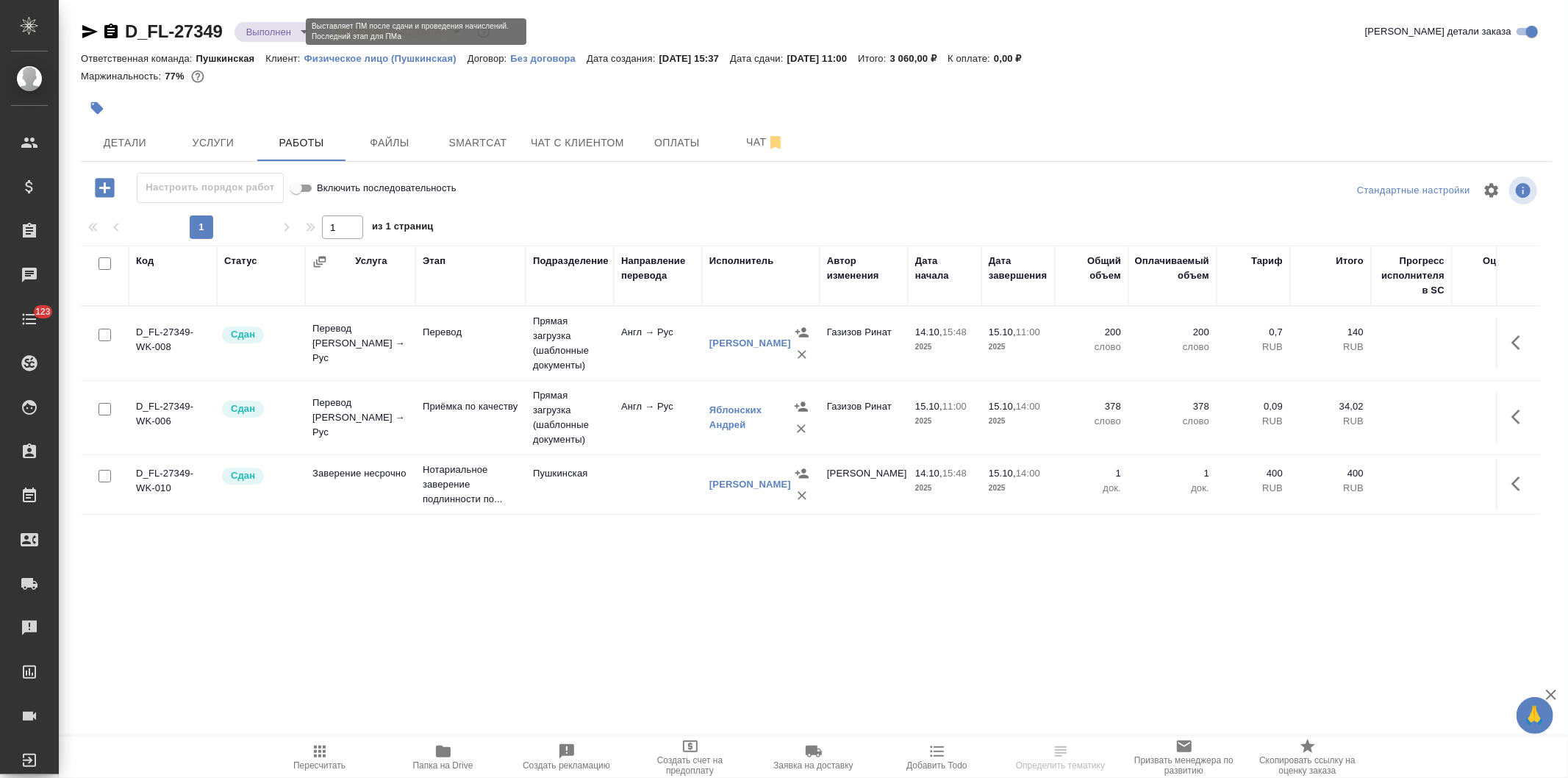
click at [266, 28] on body "🙏 .cls-1 fill:#fff; AWATERA [PERSON_NAME] Спецификации Заказы Чаты 123 Todo Про…" at bounding box center [784, 389] width 1568 height 778
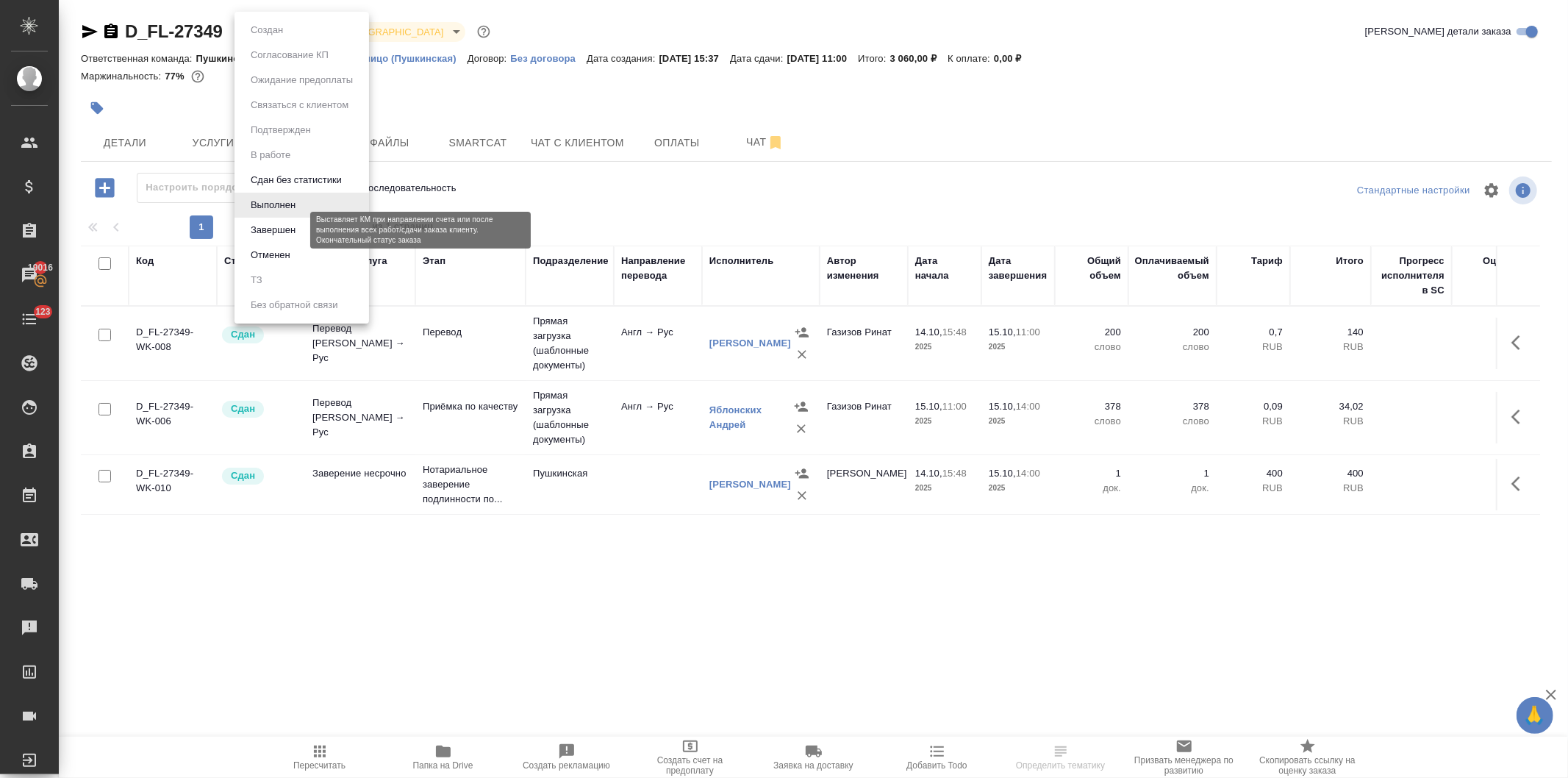
click at [272, 226] on button "Завершен" at bounding box center [273, 230] width 54 height 16
